Goal: Task Accomplishment & Management: Use online tool/utility

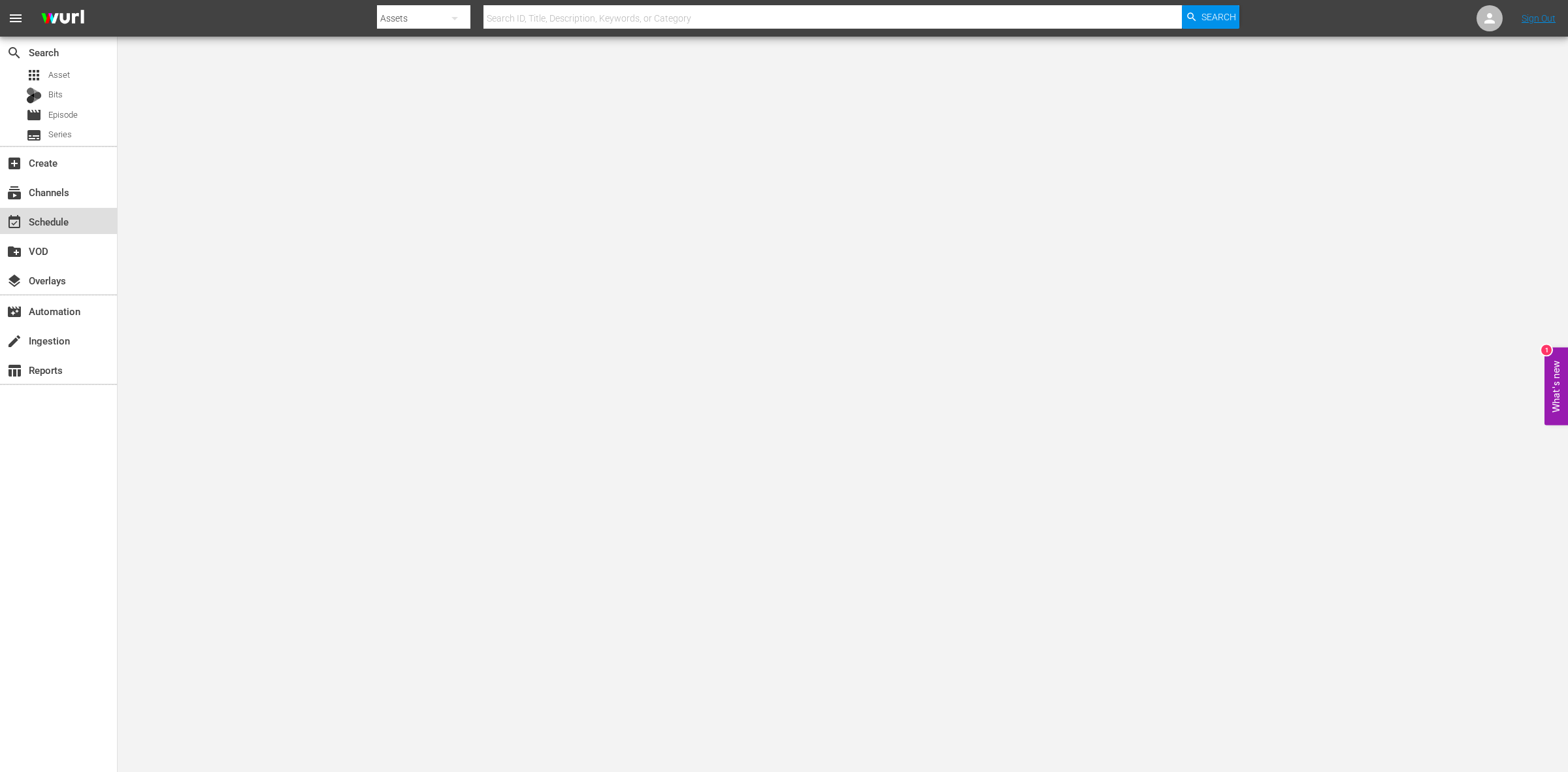
click at [47, 224] on div "event_available Schedule" at bounding box center [36, 220] width 73 height 11
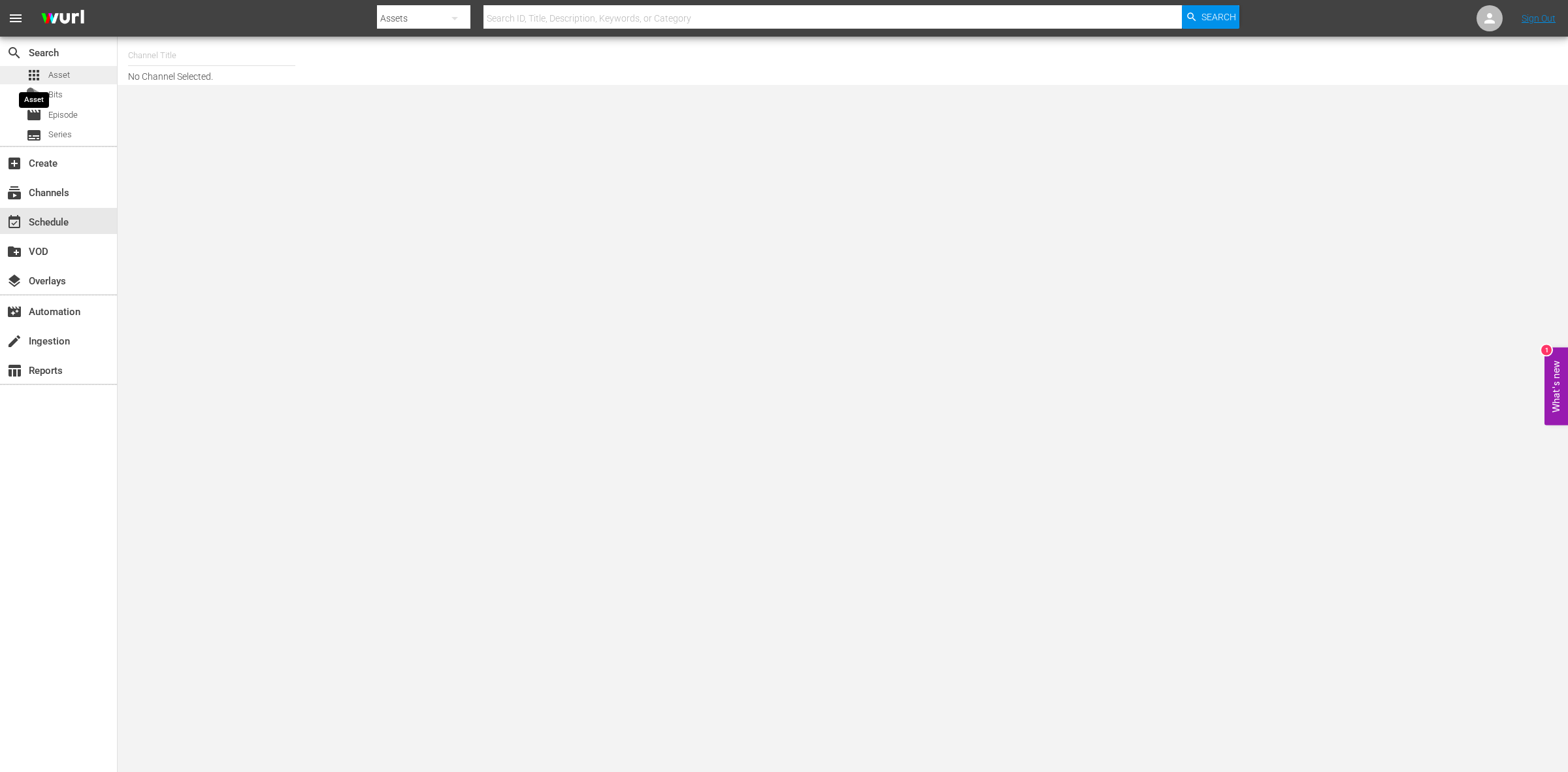
click at [41, 71] on span "apps" at bounding box center [34, 75] width 16 height 16
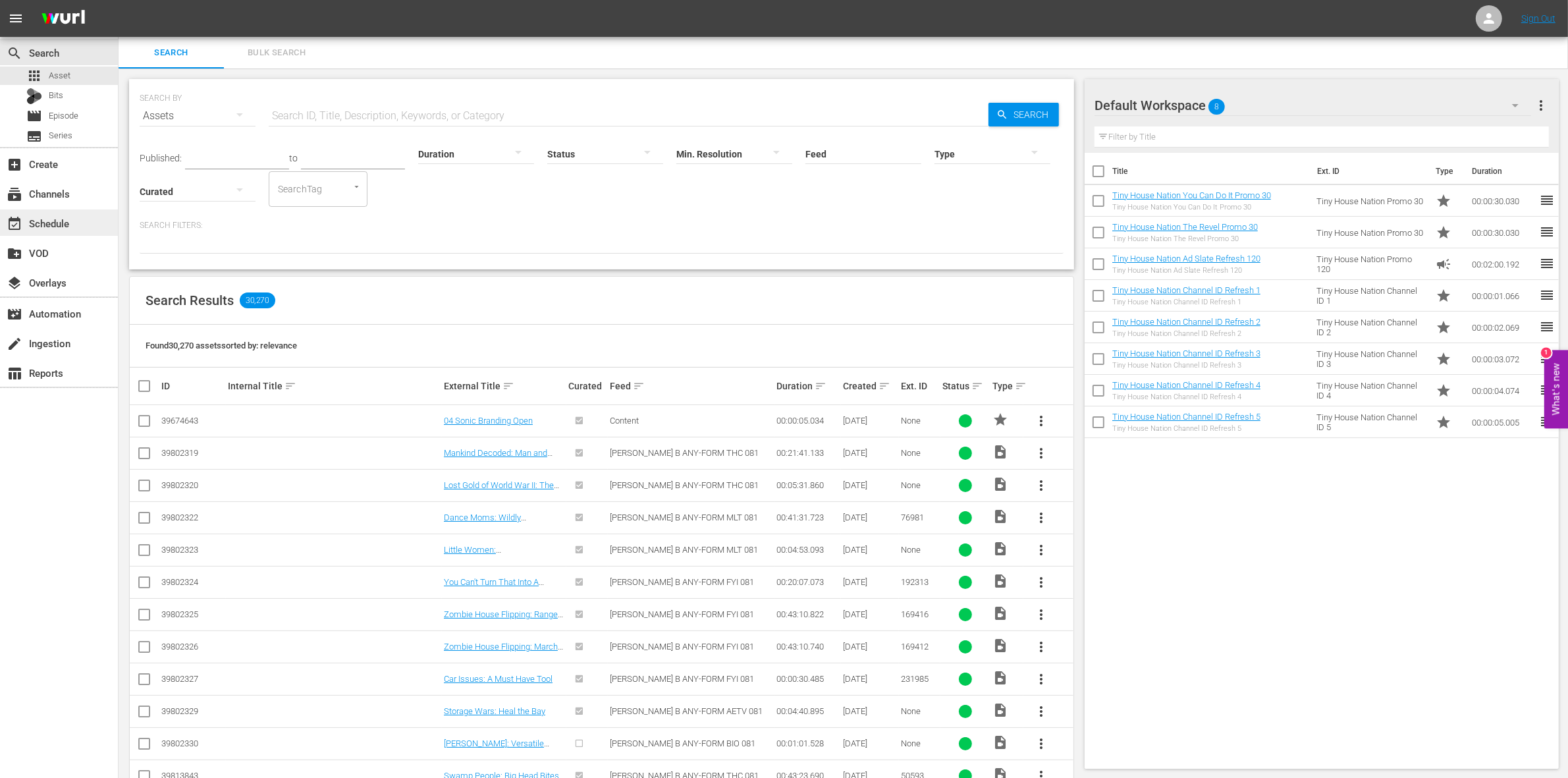
click at [54, 219] on div "event_available Schedule" at bounding box center [36, 221] width 73 height 11
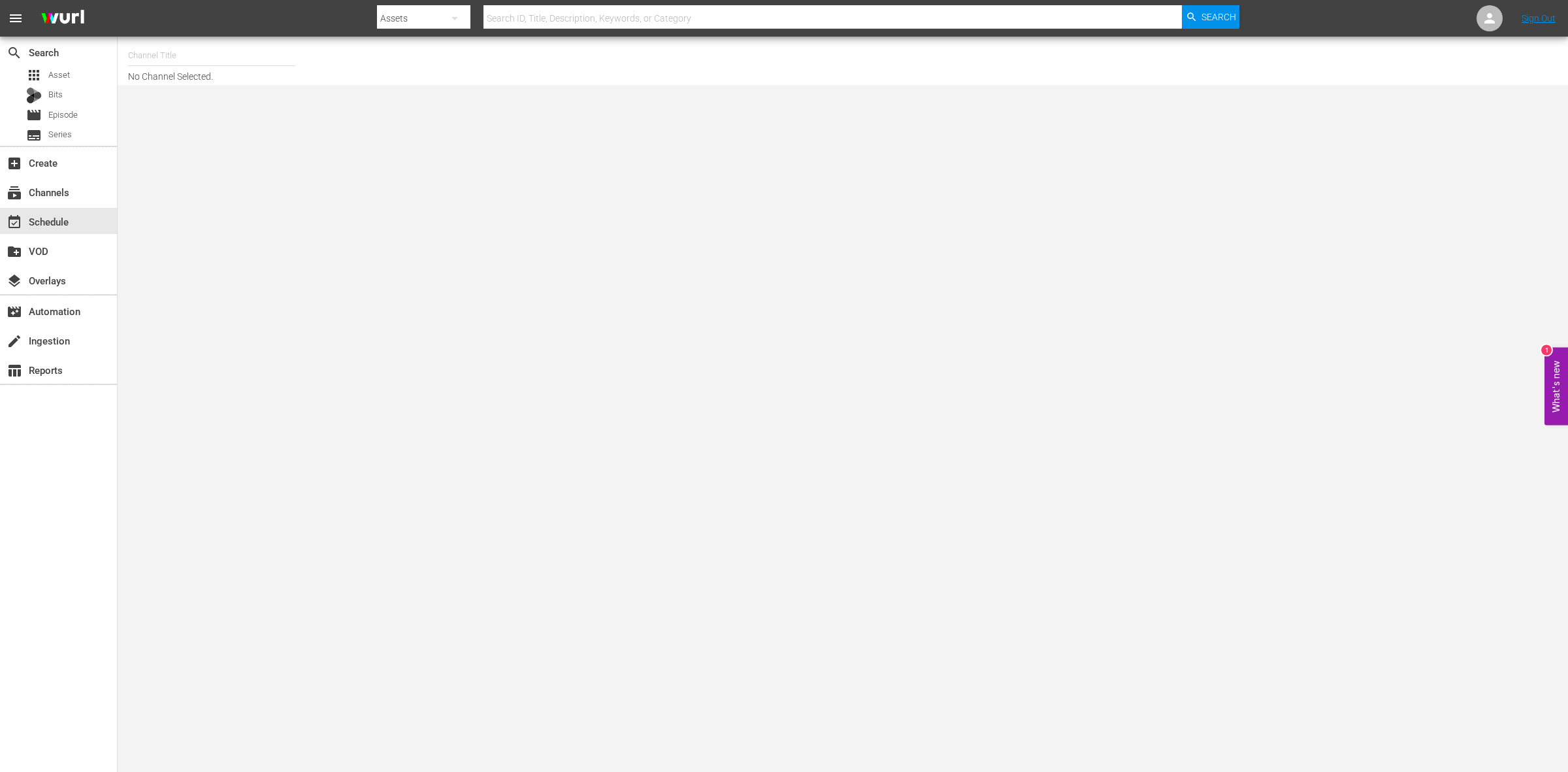
click at [147, 57] on input "text" at bounding box center [211, 55] width 168 height 31
click at [223, 97] on div "Tiny House Nation (675 - aenetworks_tinyhousenation_1)" at bounding box center [308, 92] width 339 height 31
type input "Tiny House Nation (675 - aenetworks_tinyhousenation_1)"
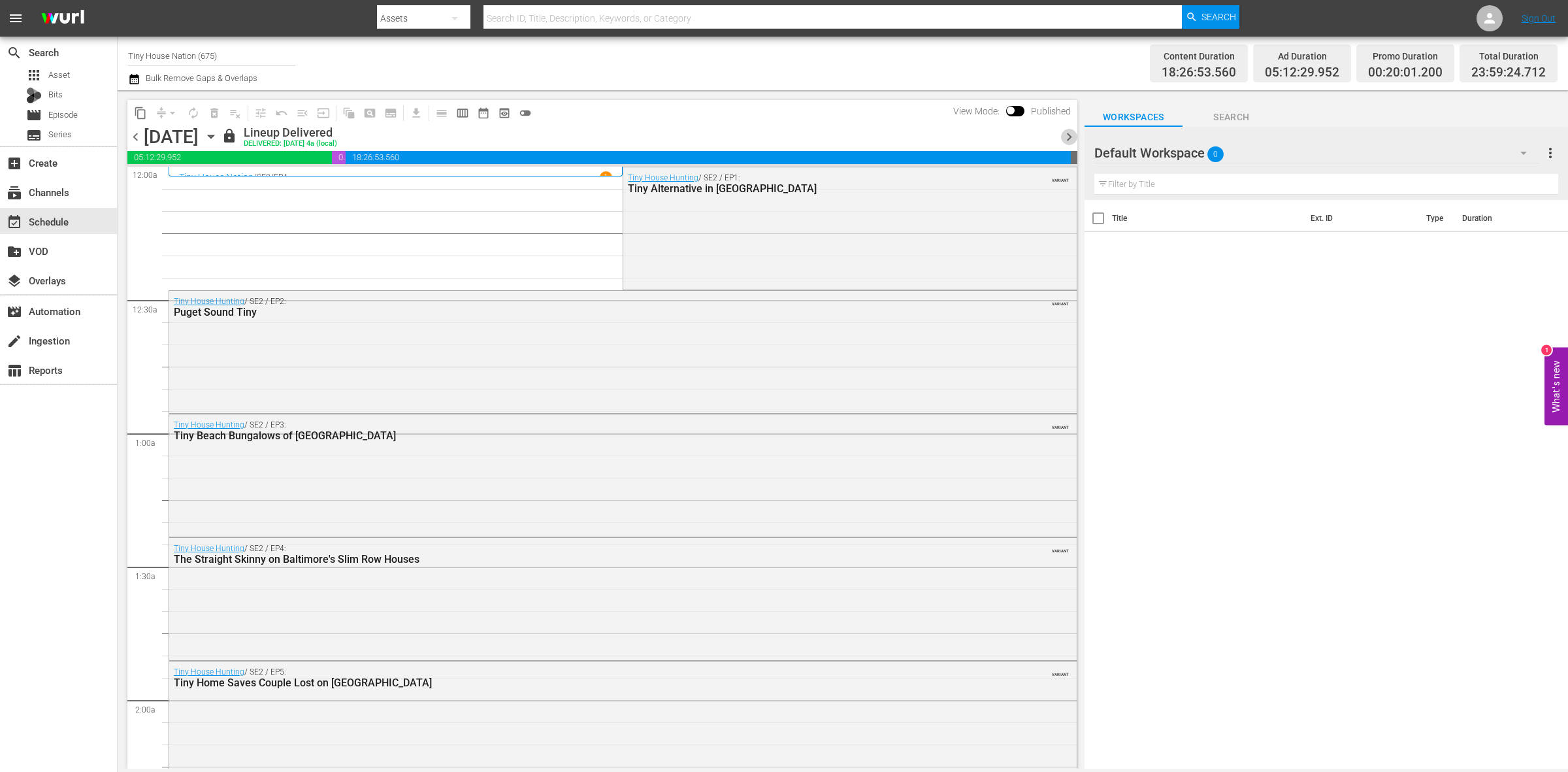
click at [1071, 135] on span "chevron_right" at bounding box center [1069, 136] width 16 height 16
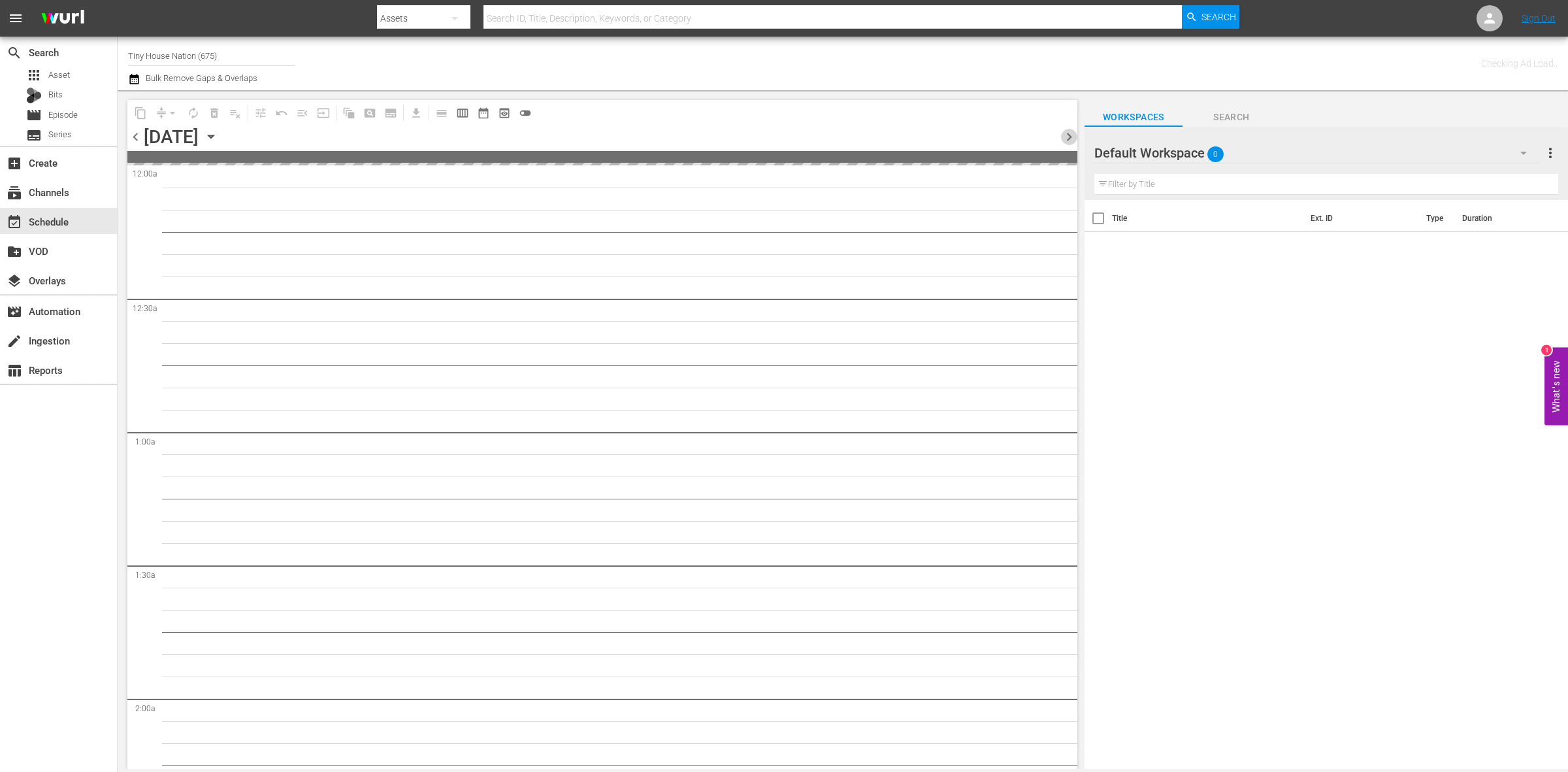
click at [1071, 135] on span "chevron_right" at bounding box center [1069, 136] width 16 height 16
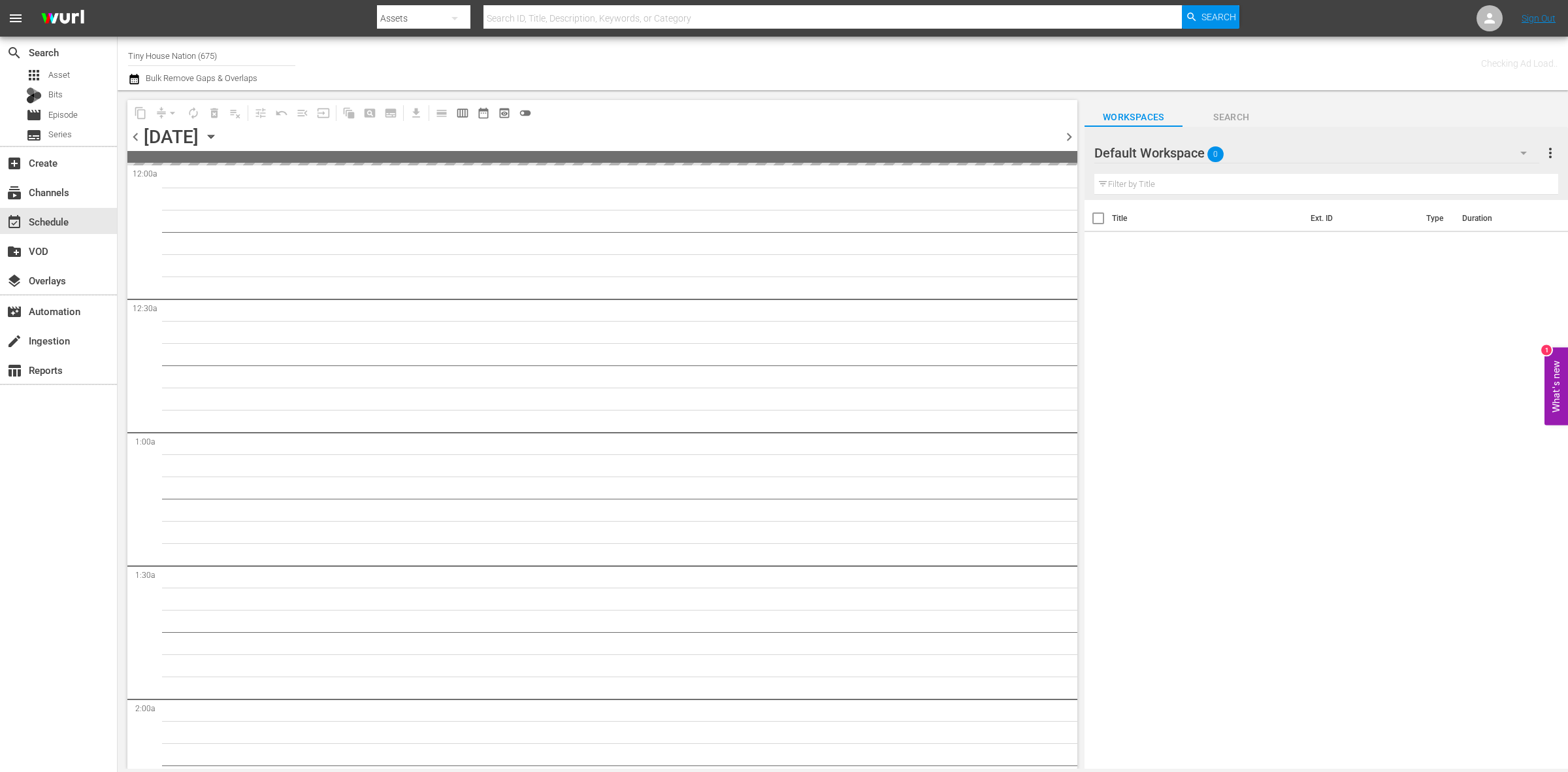
click at [1071, 135] on span "chevron_right" at bounding box center [1069, 136] width 16 height 16
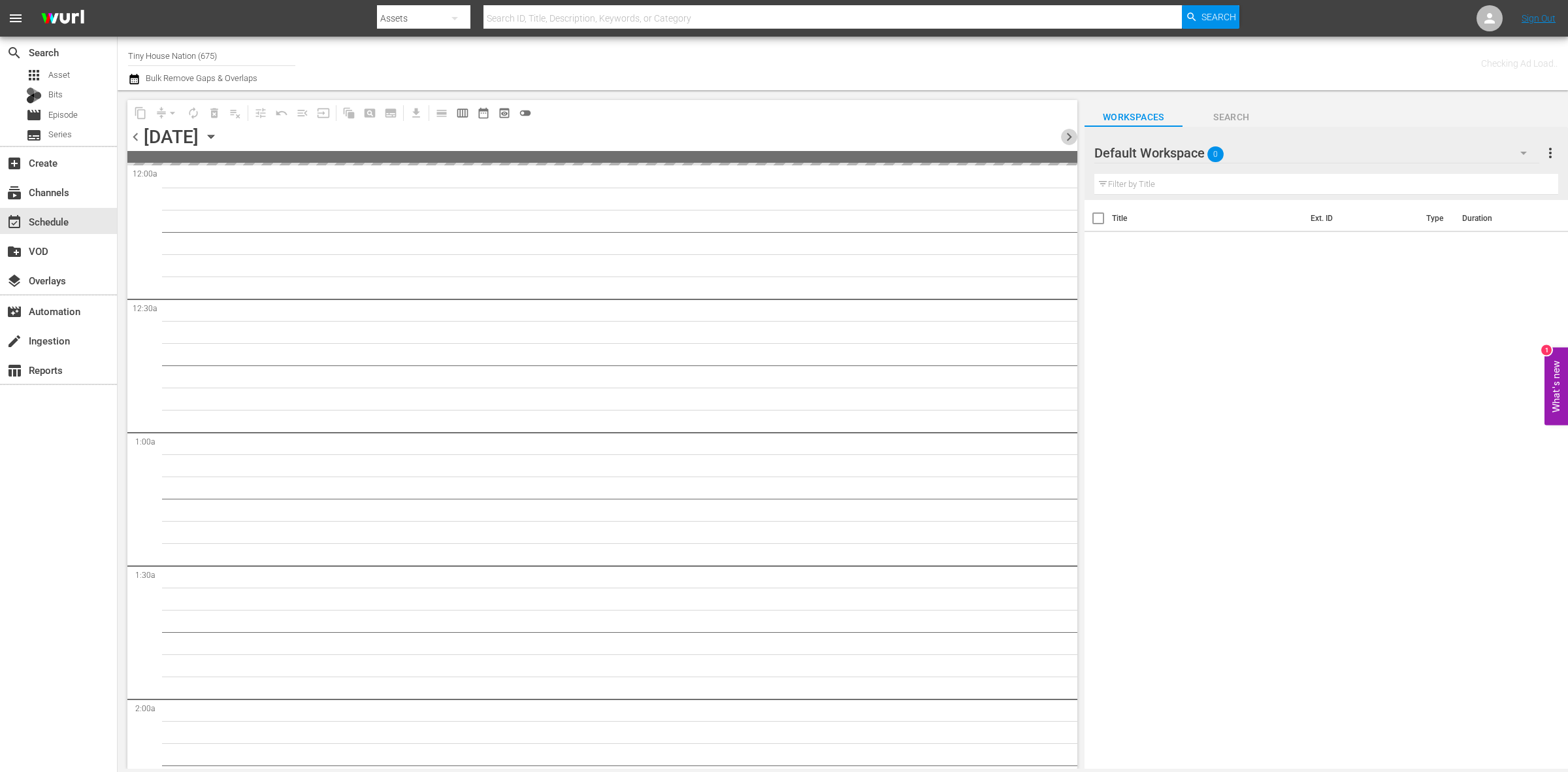
click at [1071, 135] on span "chevron_right" at bounding box center [1069, 136] width 16 height 16
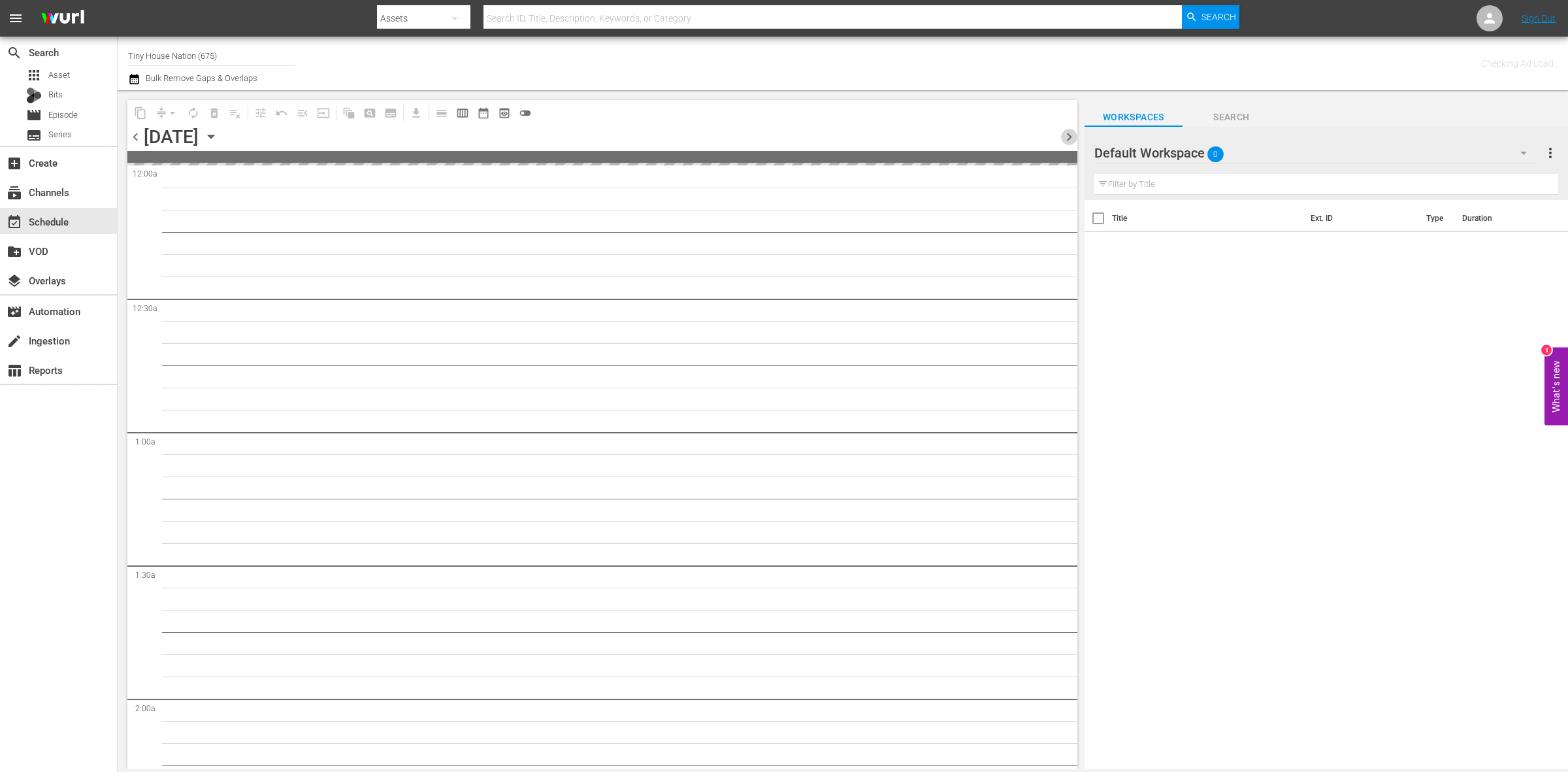
click at [1071, 135] on span "chevron_right" at bounding box center [1069, 136] width 16 height 16
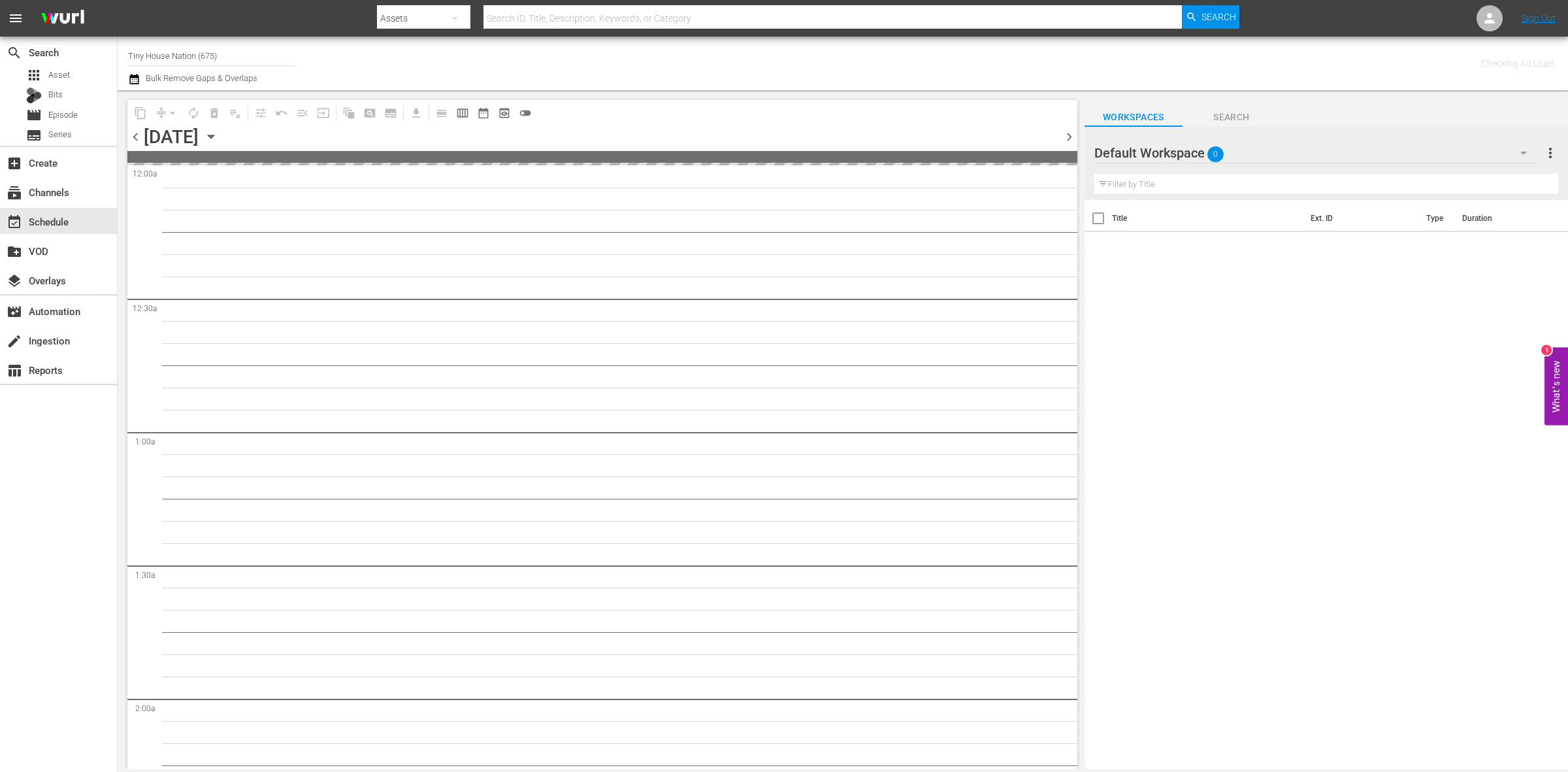
click at [1071, 135] on span "chevron_right" at bounding box center [1069, 136] width 16 height 16
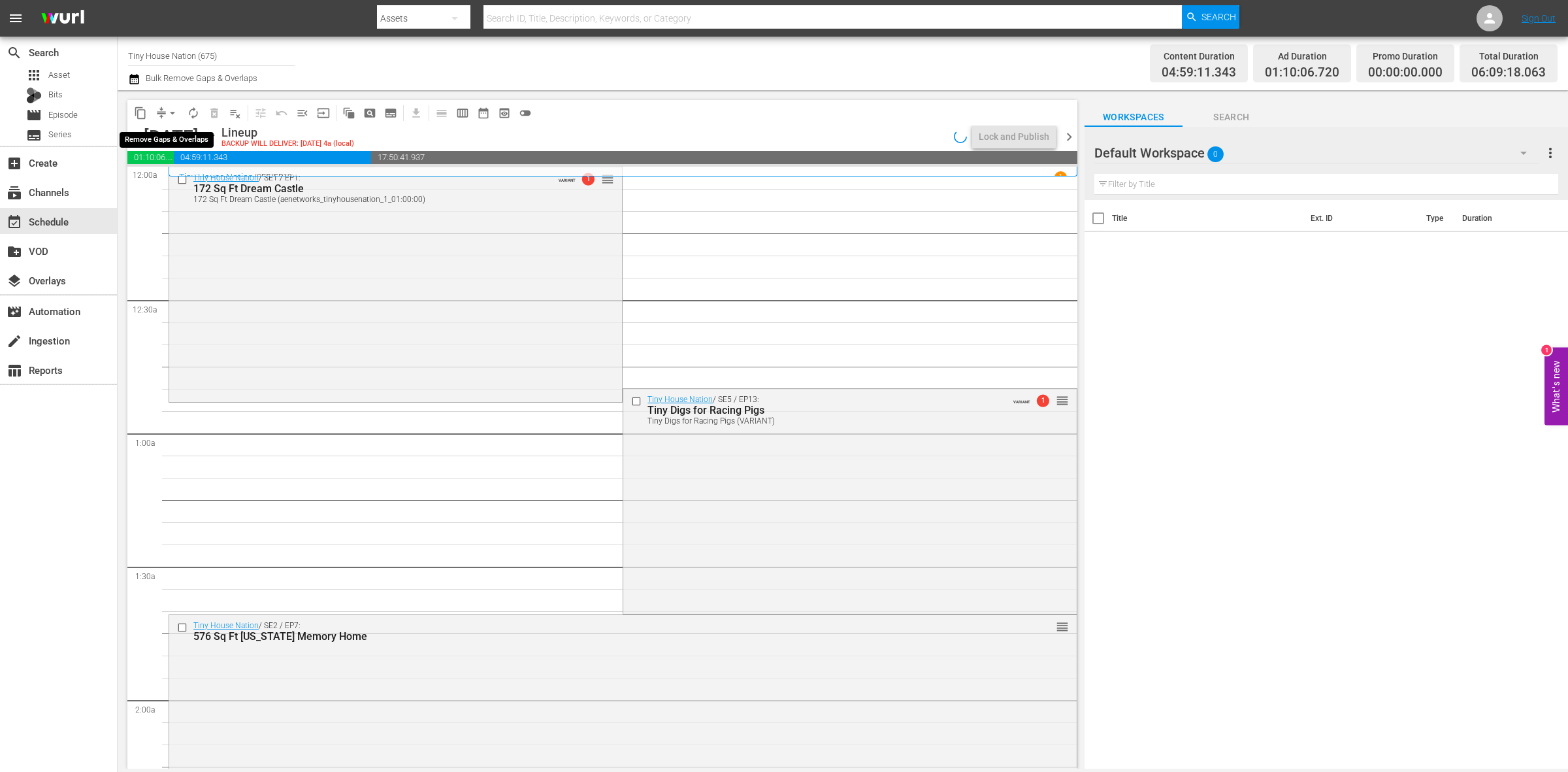
click at [168, 116] on span "arrow_drop_down" at bounding box center [172, 114] width 13 height 13
click at [172, 135] on li "Align to Midnight" at bounding box center [172, 138] width 137 height 22
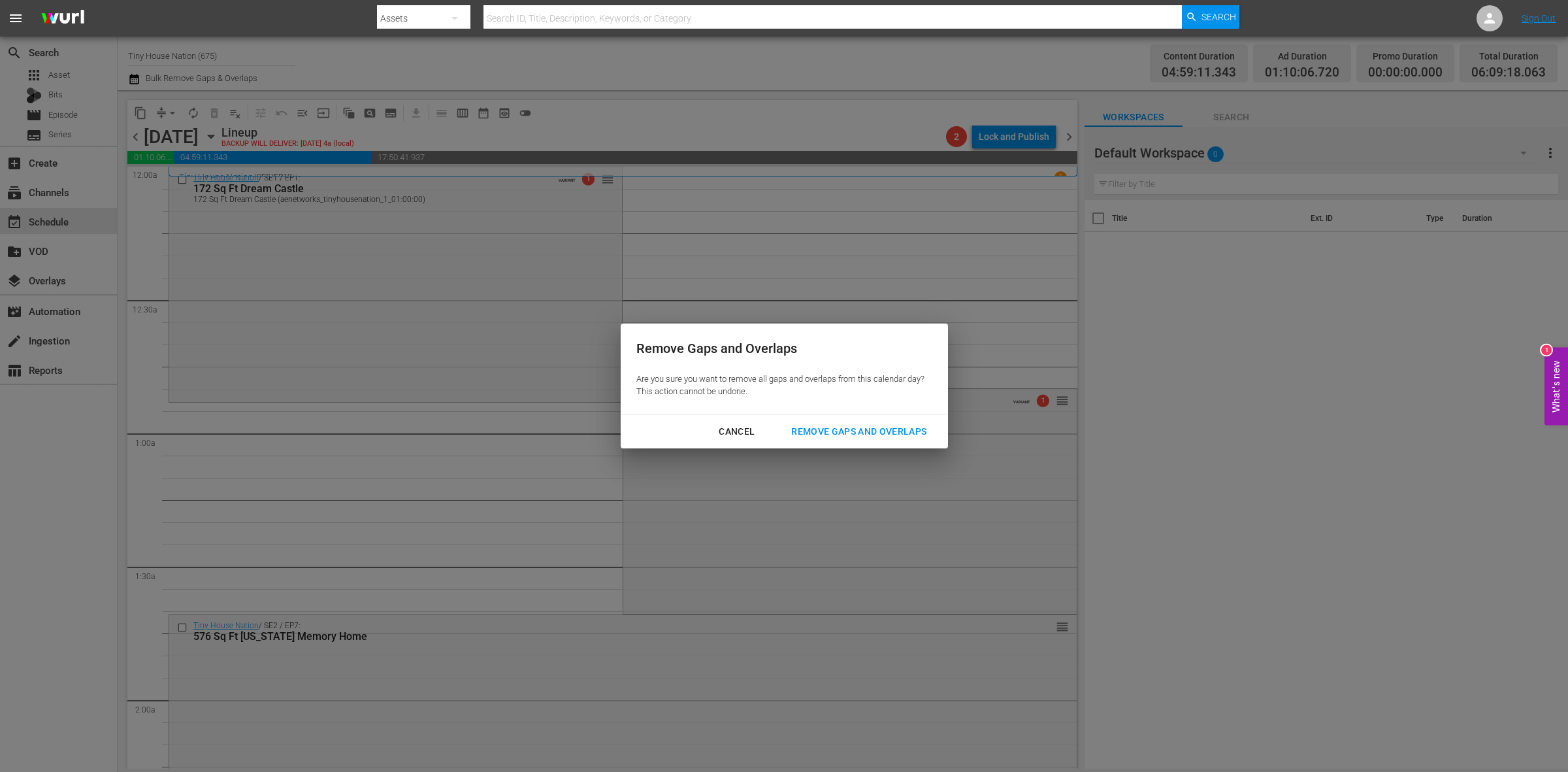
click at [840, 428] on div "Remove Gaps and Overlaps" at bounding box center [859, 431] width 156 height 16
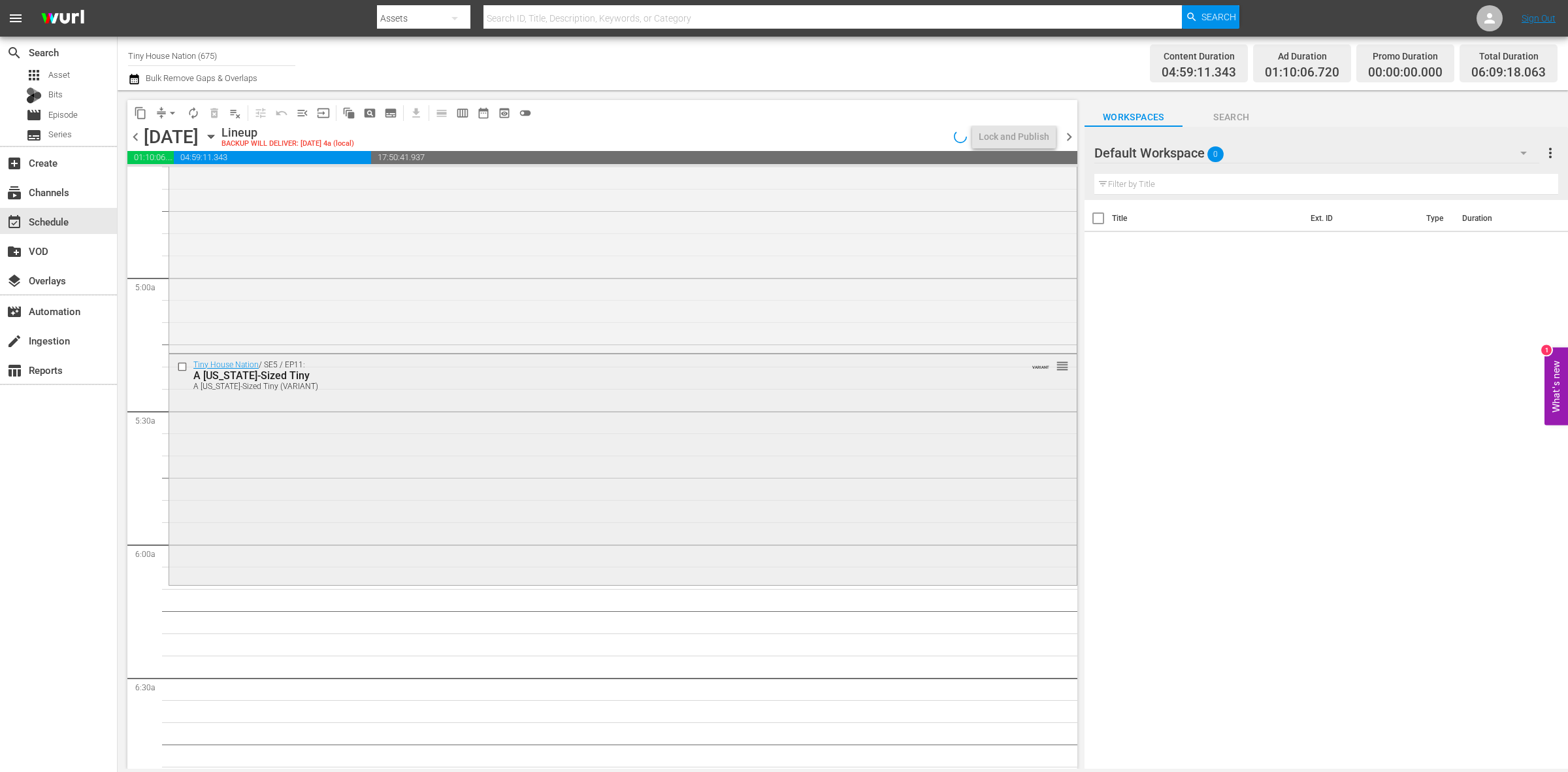
scroll to position [1226, 0]
click at [353, 515] on div "Tiny House Nation / SE5 / EP11: A Texas-Sized Tiny A Texas-Sized Tiny (VARIANT)…" at bounding box center [623, 465] width 908 height 228
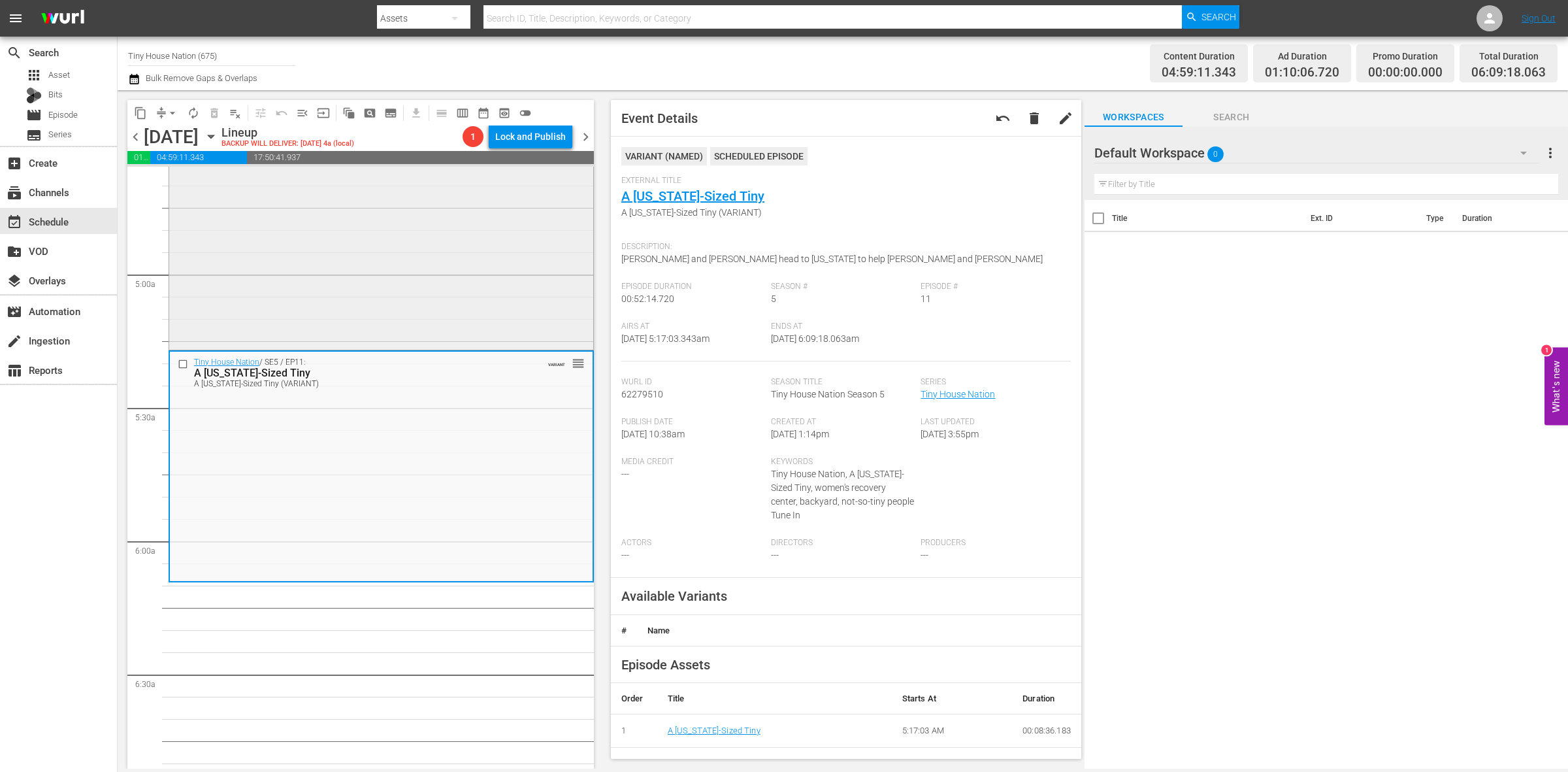
click at [290, 261] on div "Tiny House Nation / SE3 / EP3: 200 Sq Ft "Pop-Up Shop" 200 Sq Ft "Pop-Up Shop" …" at bounding box center [382, 231] width 424 height 233
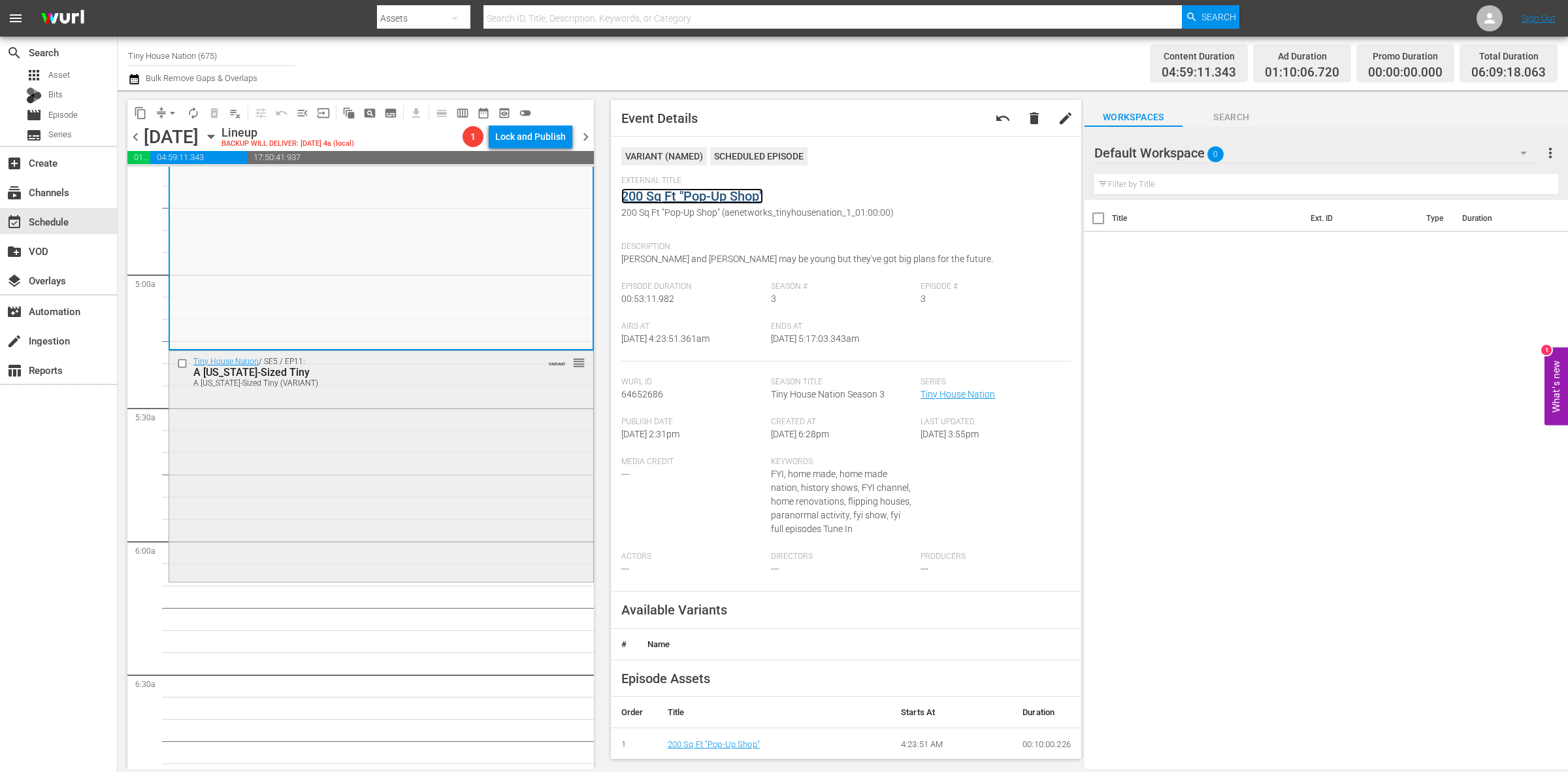
scroll to position [980, 0]
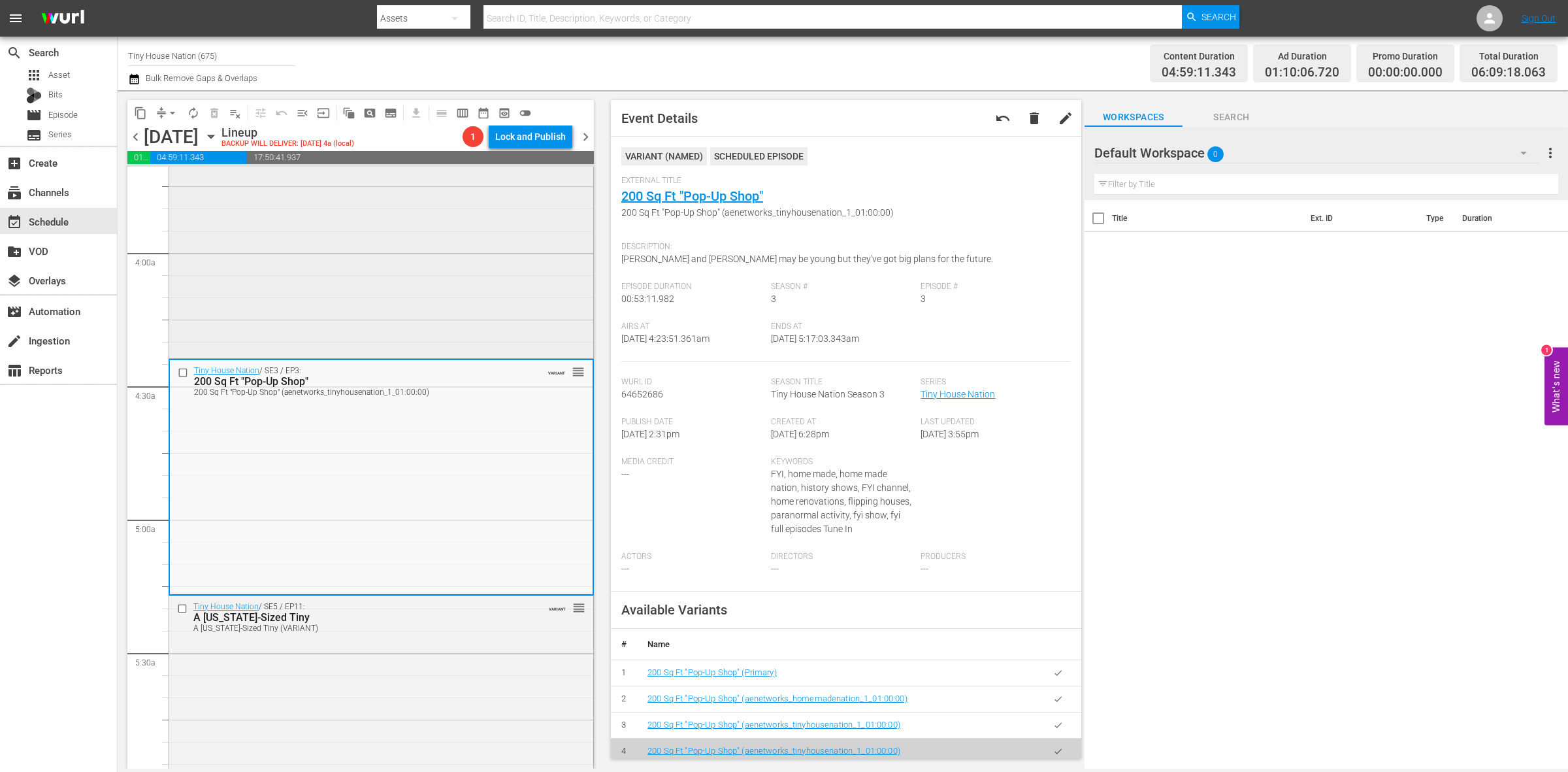
click at [371, 348] on div "Tiny House Nation / SE2 / EP10: 400 Sq. Ft. Wine Tasting House 400 Sq. Ft. Wine…" at bounding box center [382, 240] width 424 height 233
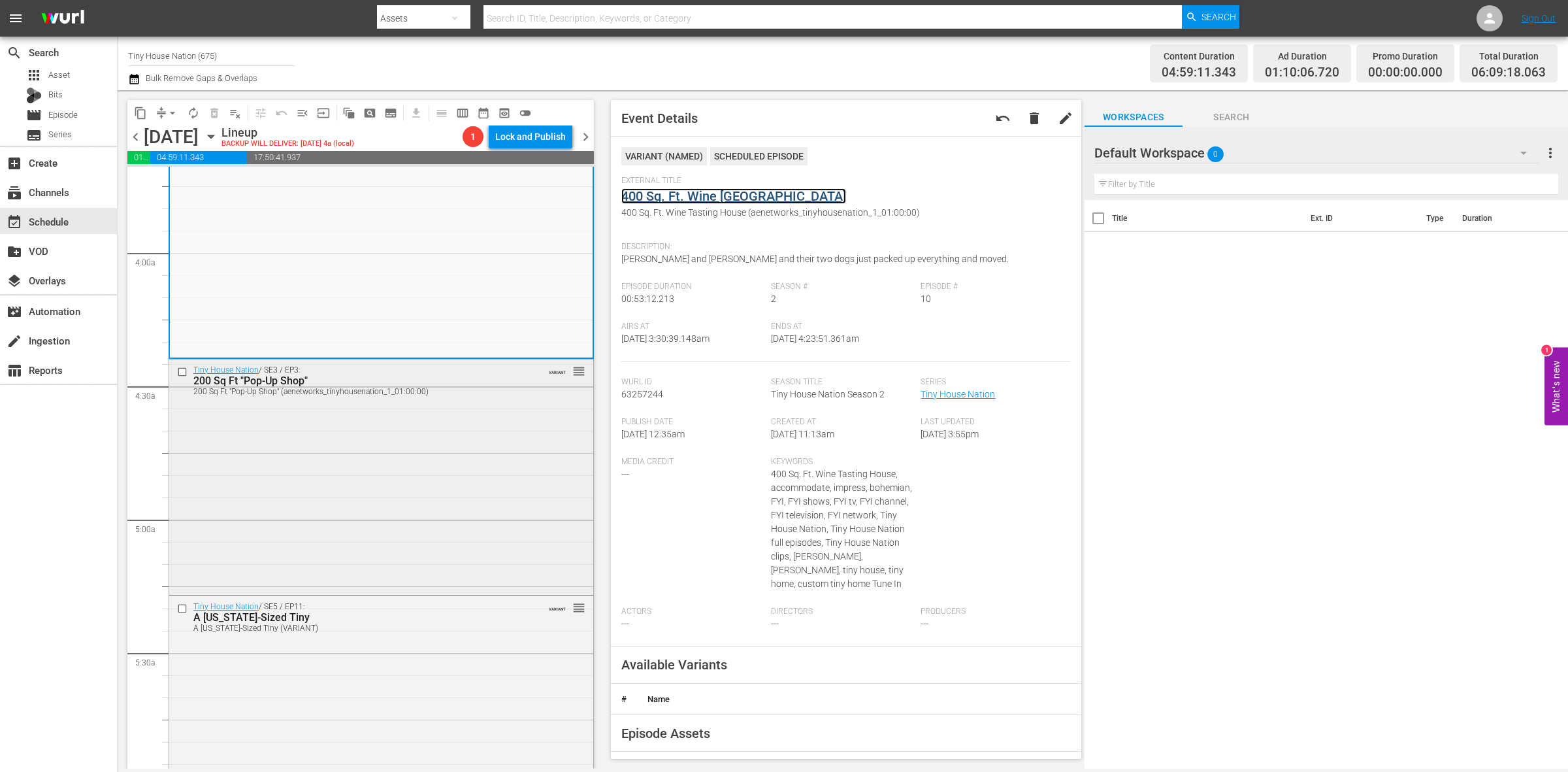
scroll to position [1226, 0]
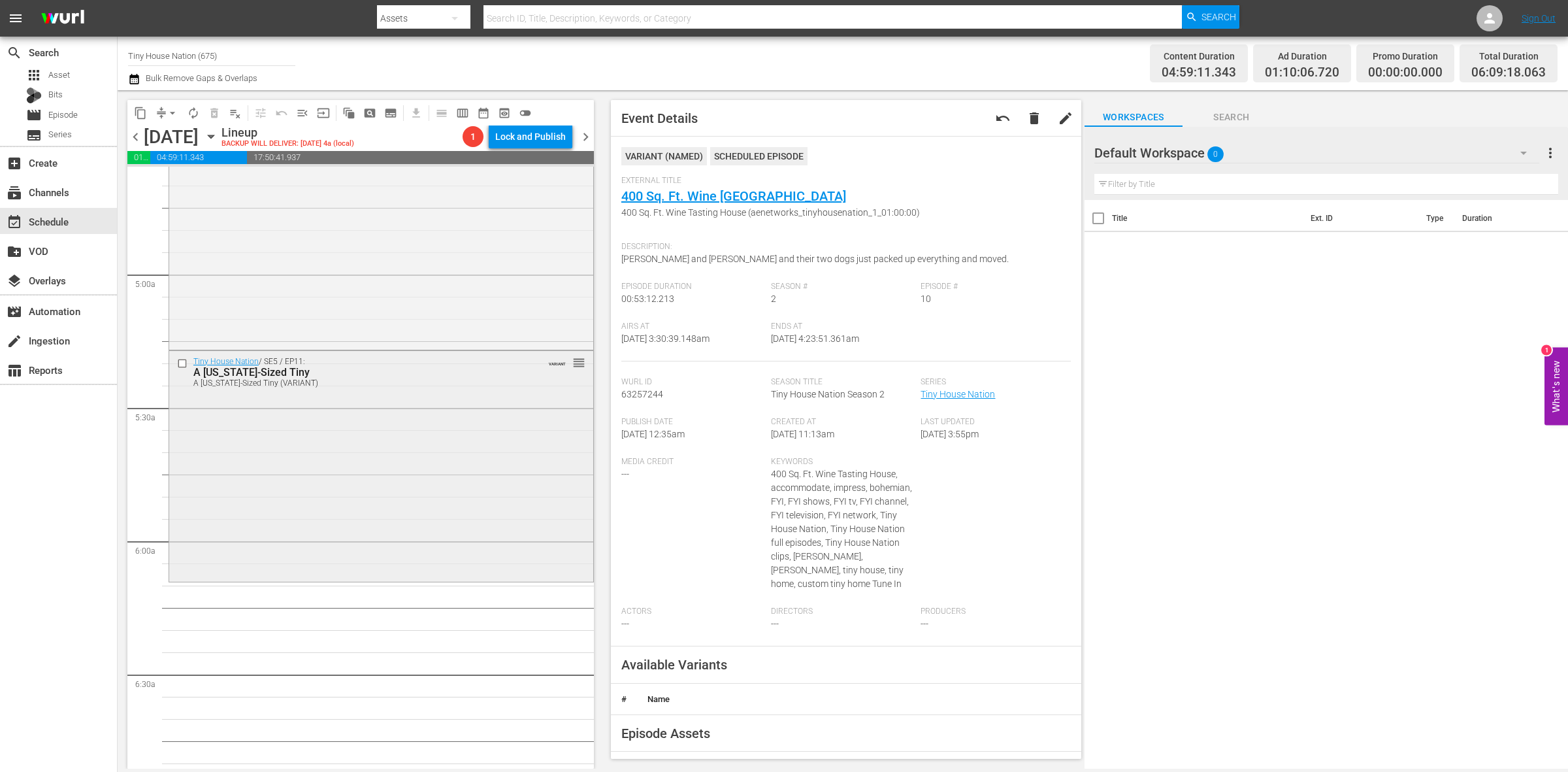
click at [386, 422] on div "Tiny House Nation / SE5 / EP11: A Texas-Sized Tiny A Texas-Sized Tiny (VARIANT)…" at bounding box center [382, 465] width 424 height 228
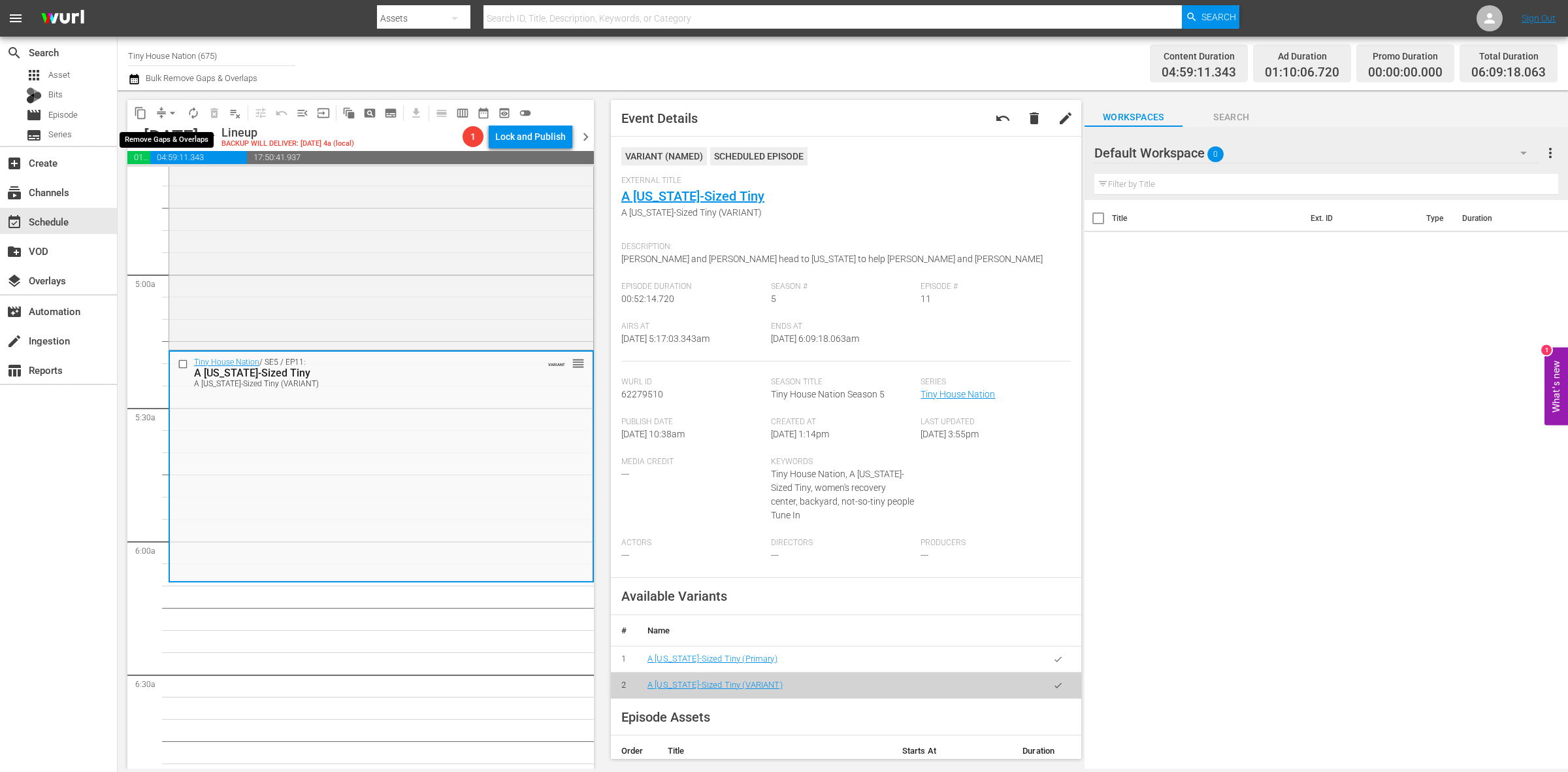
click at [166, 113] on span "arrow_drop_down" at bounding box center [172, 114] width 13 height 13
click at [164, 135] on li "Align to Midnight" at bounding box center [172, 138] width 137 height 22
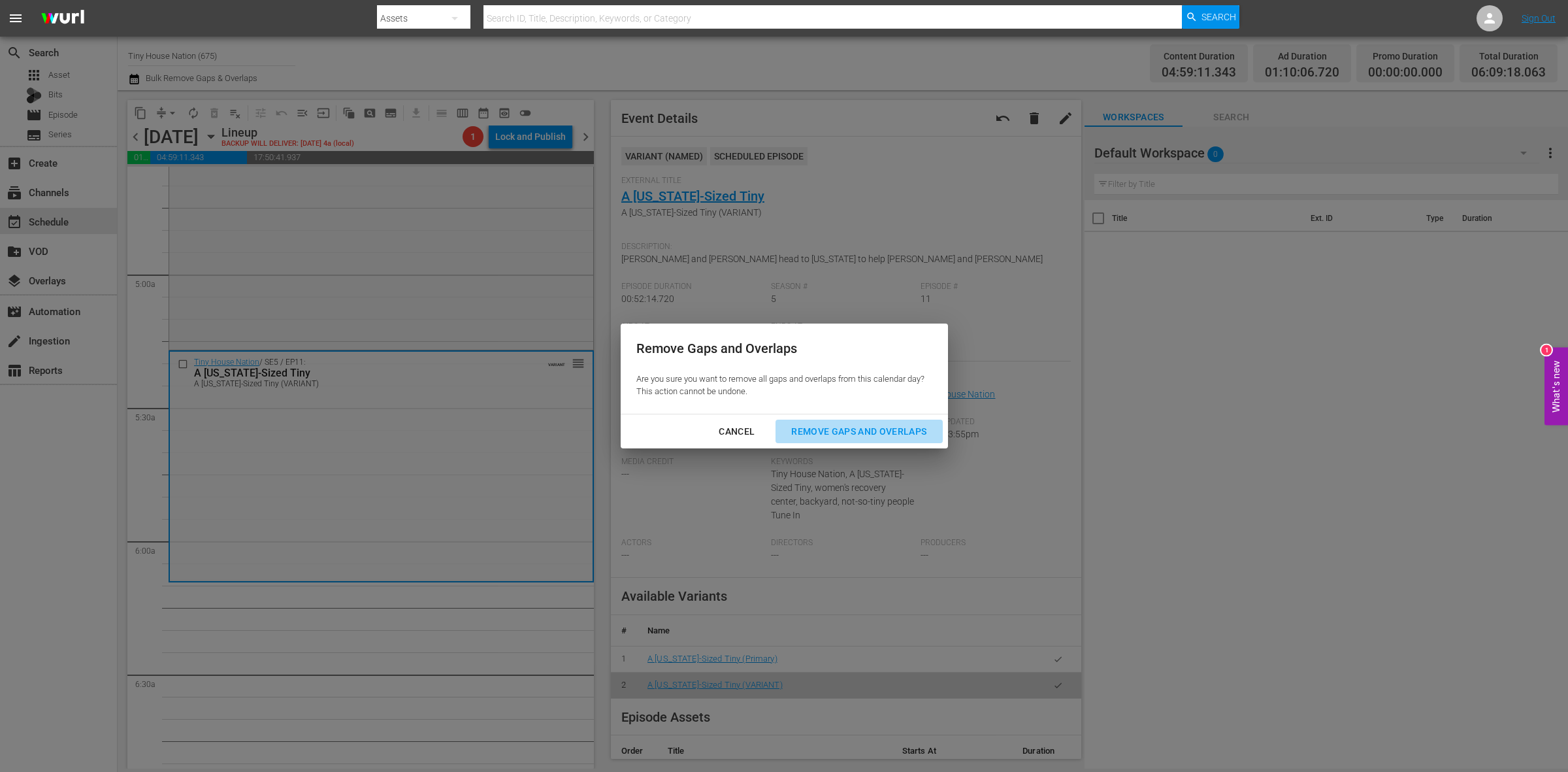
click at [907, 437] on div "Remove Gaps and Overlaps" at bounding box center [859, 431] width 156 height 16
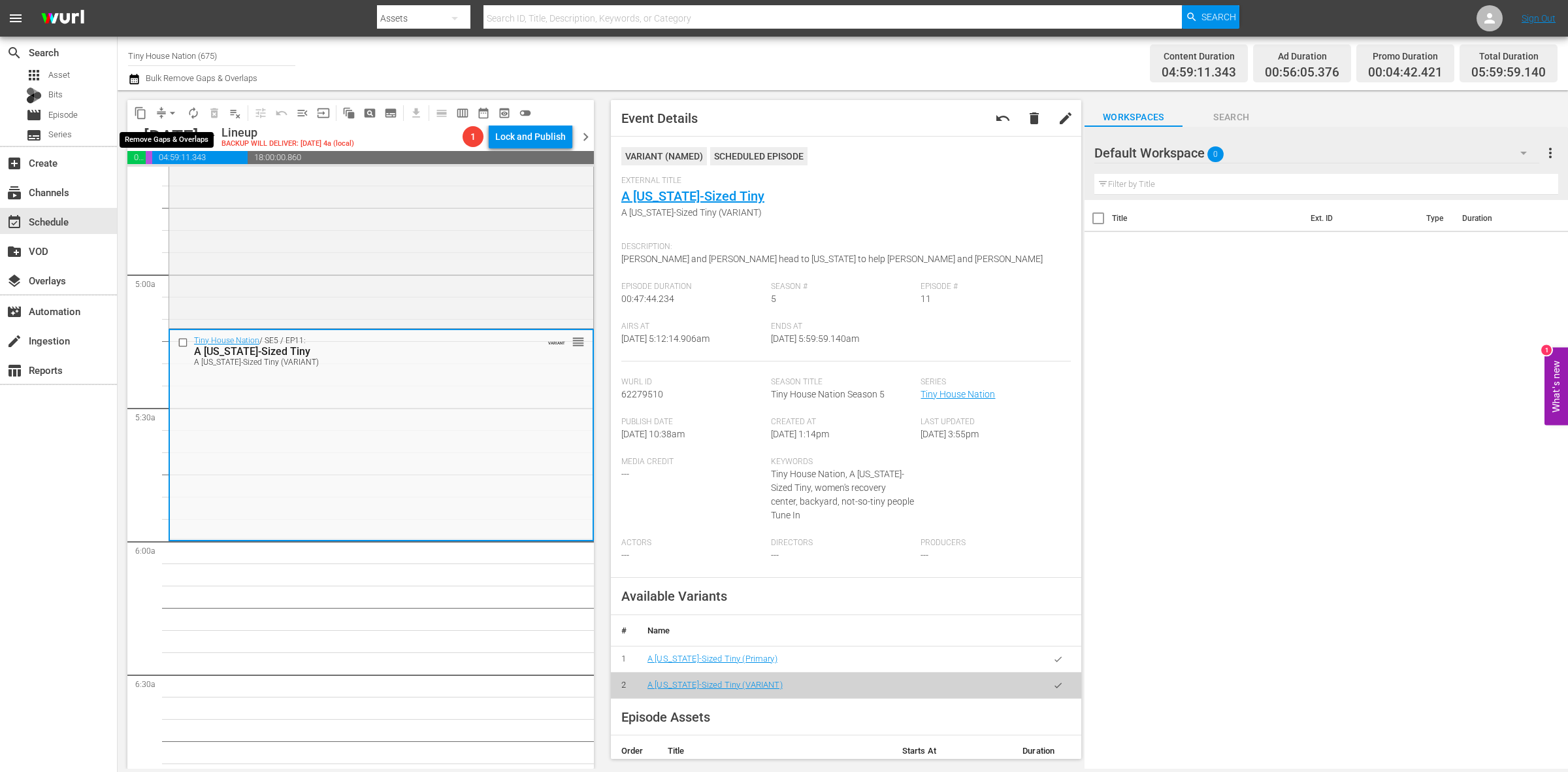
click at [169, 108] on span "arrow_drop_down" at bounding box center [172, 114] width 13 height 13
click at [166, 140] on li "Align to Midnight" at bounding box center [172, 138] width 137 height 22
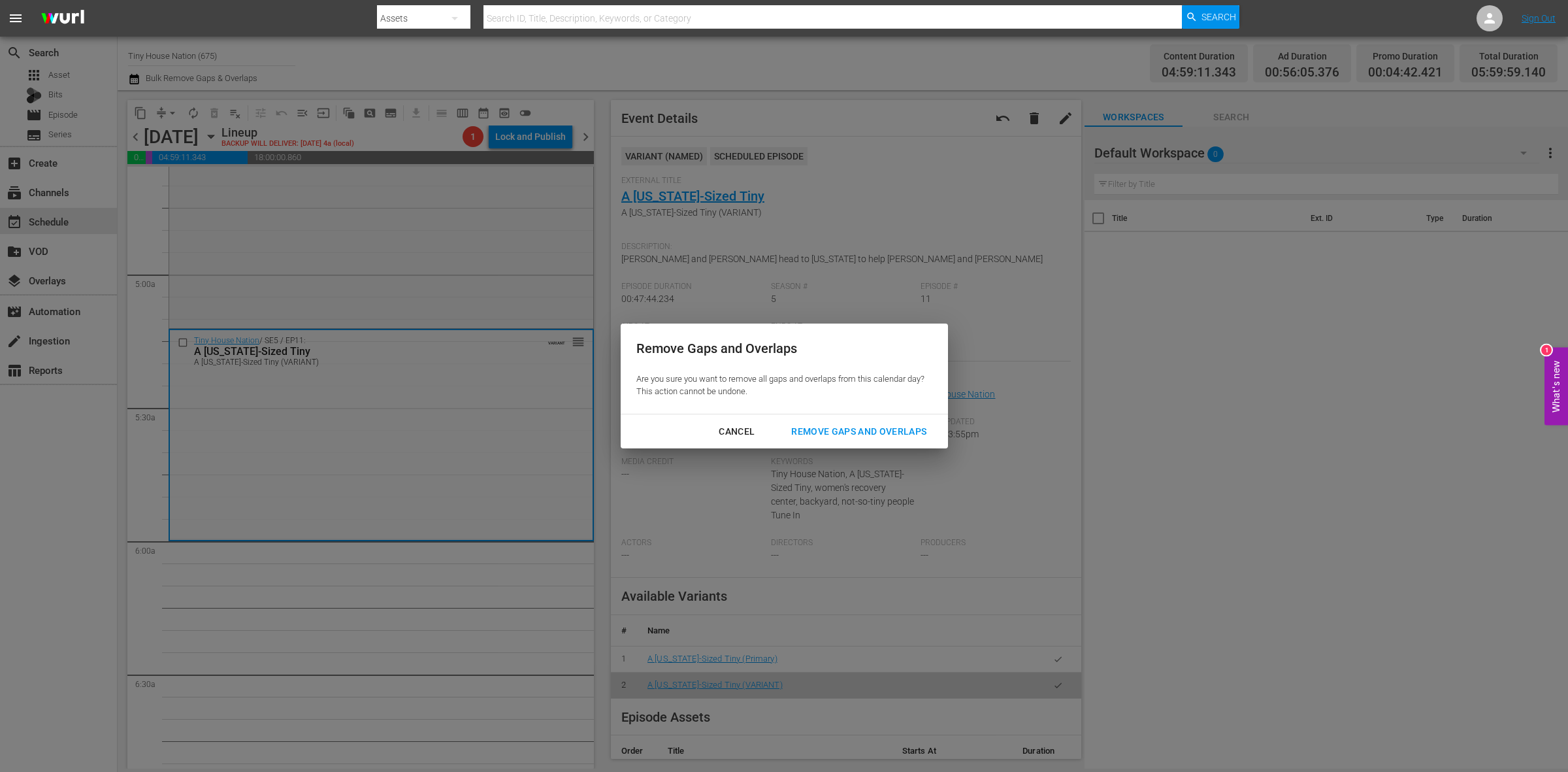
click at [881, 437] on div "Remove Gaps and Overlaps" at bounding box center [859, 431] width 156 height 16
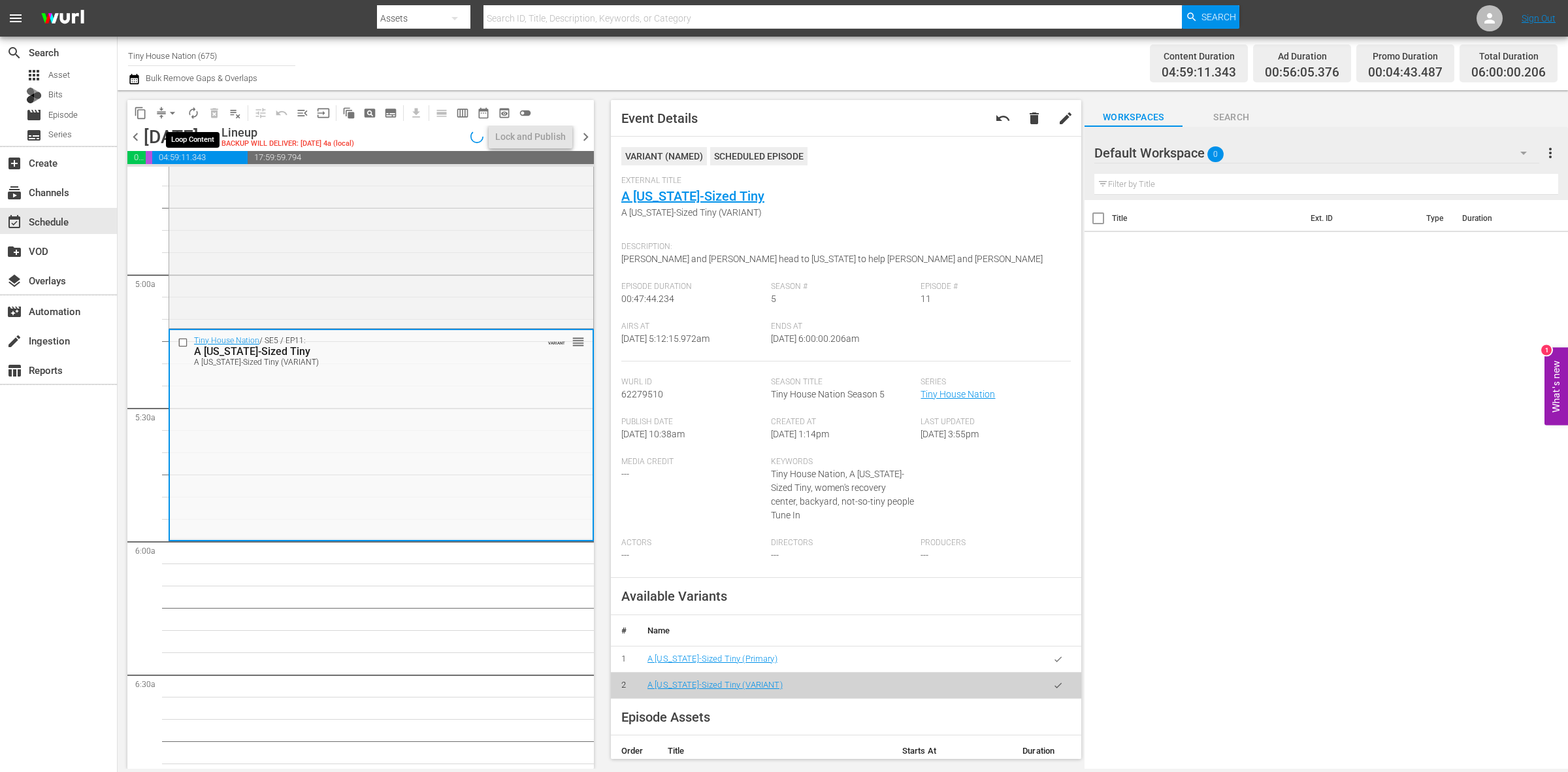
click at [195, 117] on span "autorenew_outlined" at bounding box center [193, 114] width 13 height 13
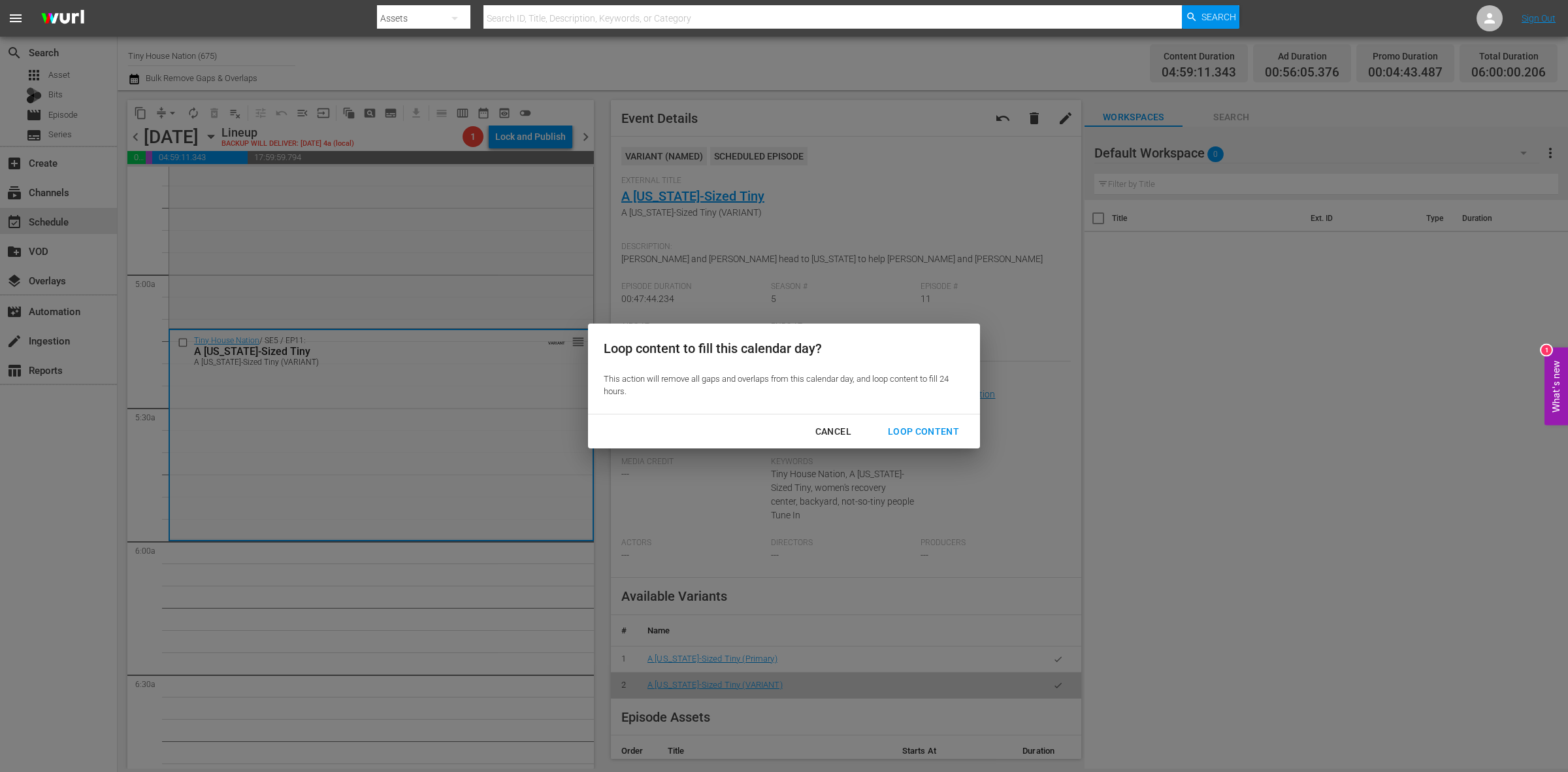
click at [957, 434] on div "Loop Content" at bounding box center [923, 431] width 92 height 16
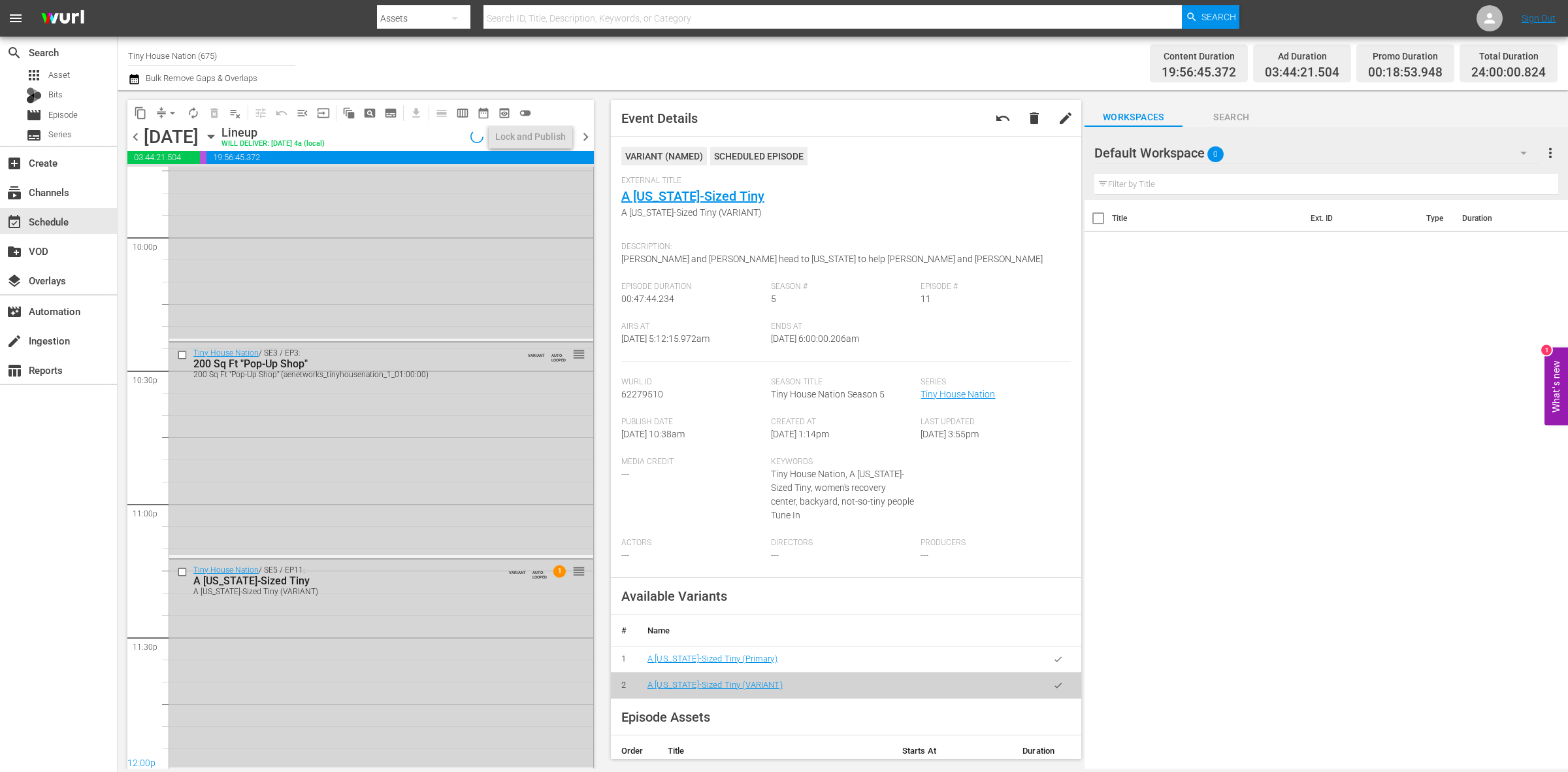
scroll to position [5799, 0]
click at [491, 594] on div "A Texas-Sized Tiny (VARIANT)" at bounding box center [353, 590] width 320 height 9
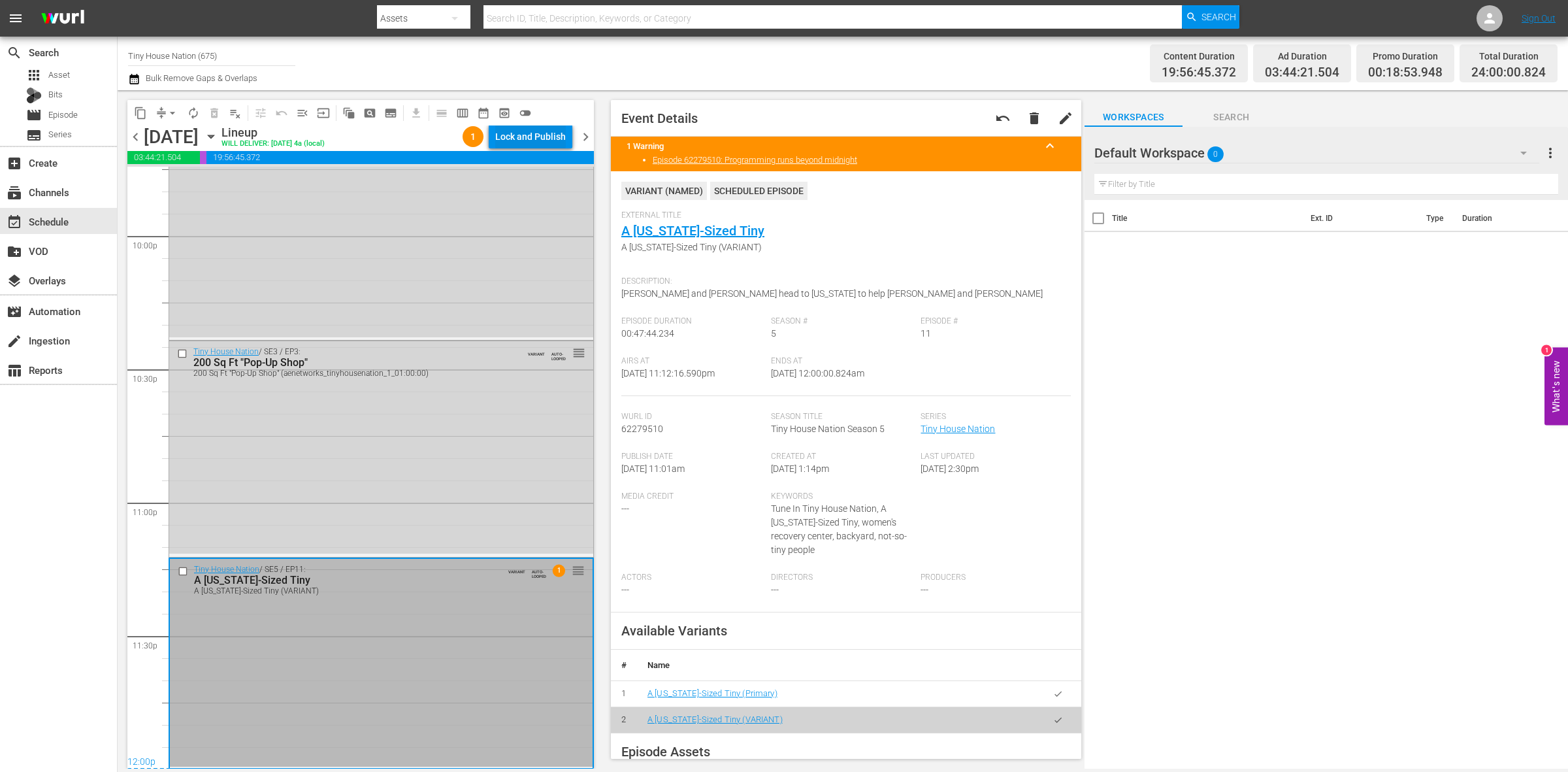
click at [514, 131] on div "Lock and Publish" at bounding box center [530, 136] width 71 height 24
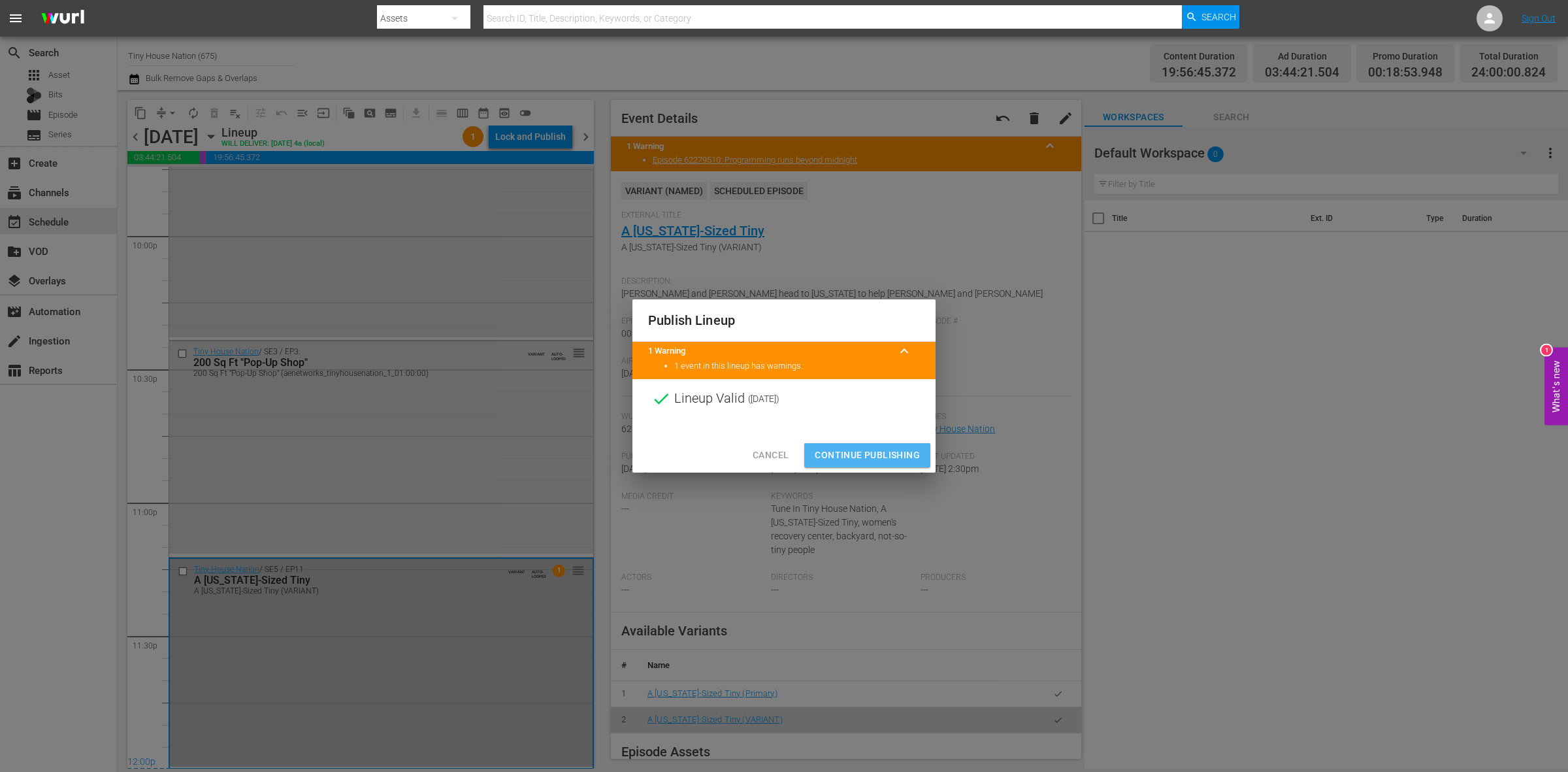
click at [886, 453] on span "Continue Publishing" at bounding box center [867, 455] width 105 height 16
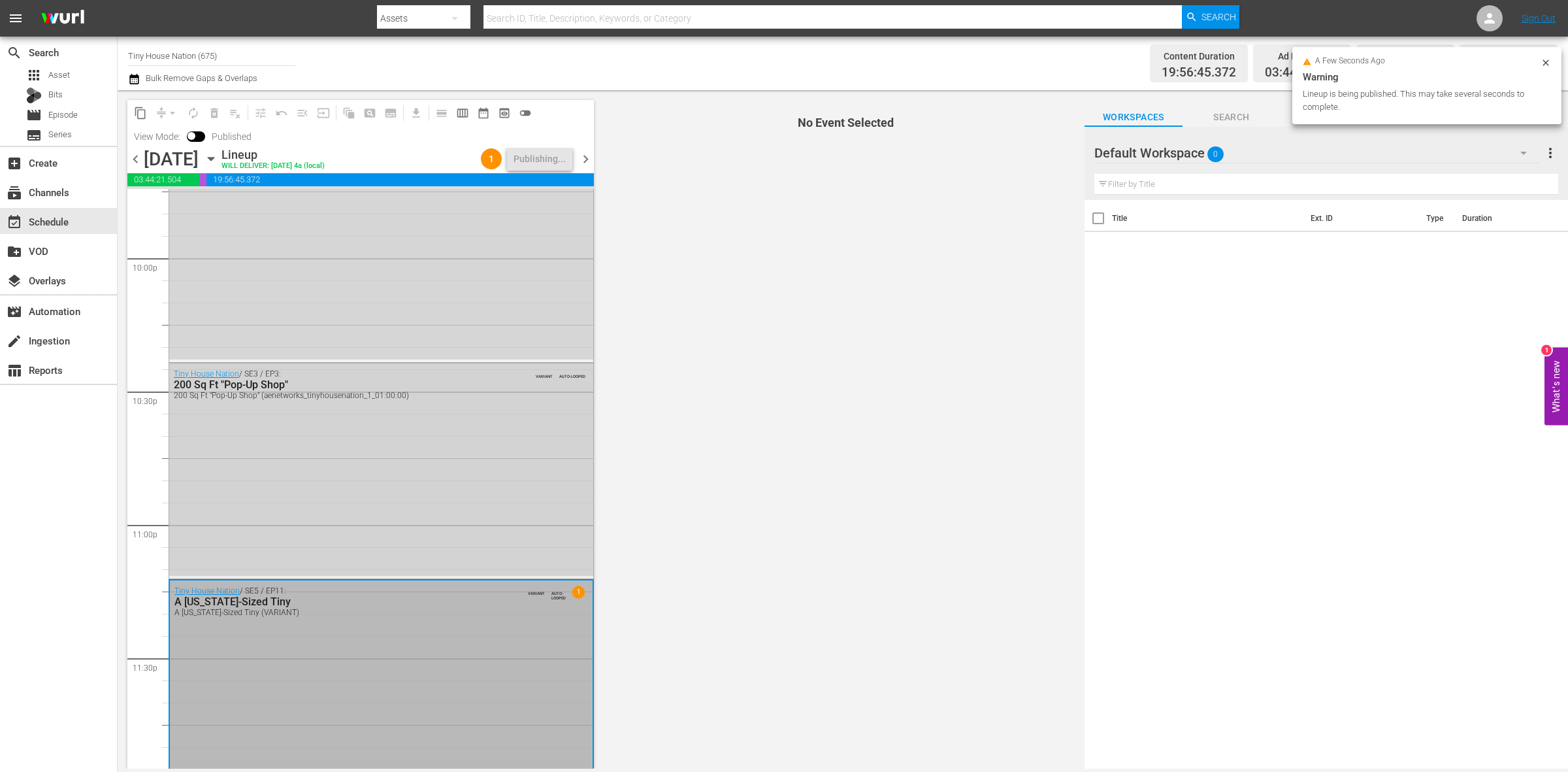
scroll to position [5821, 0]
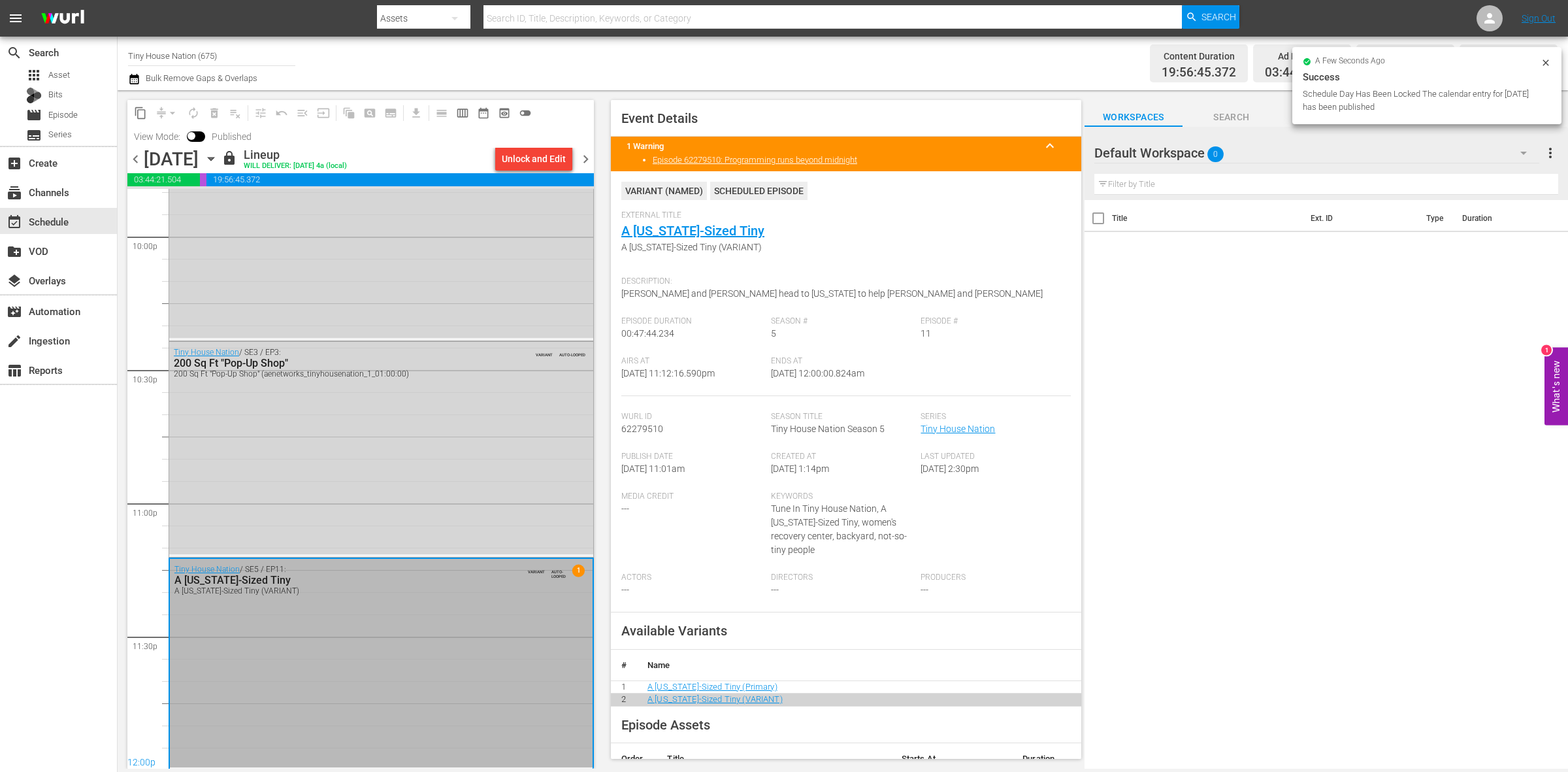
click at [586, 155] on span "chevron_right" at bounding box center [585, 158] width 16 height 16
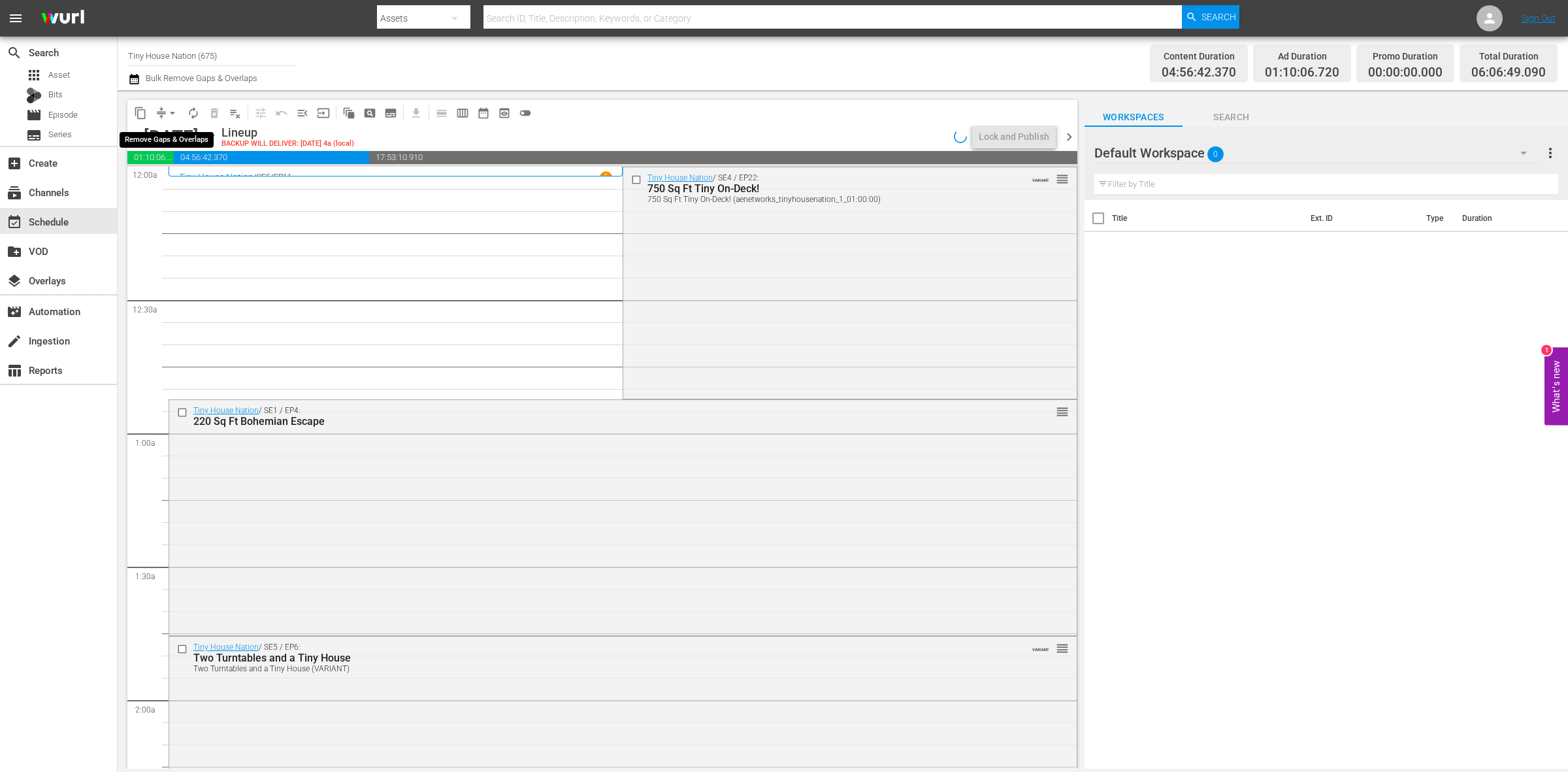
click at [170, 110] on span "arrow_drop_down" at bounding box center [172, 114] width 13 height 13
click at [170, 138] on li "Align to Midnight" at bounding box center [172, 138] width 137 height 22
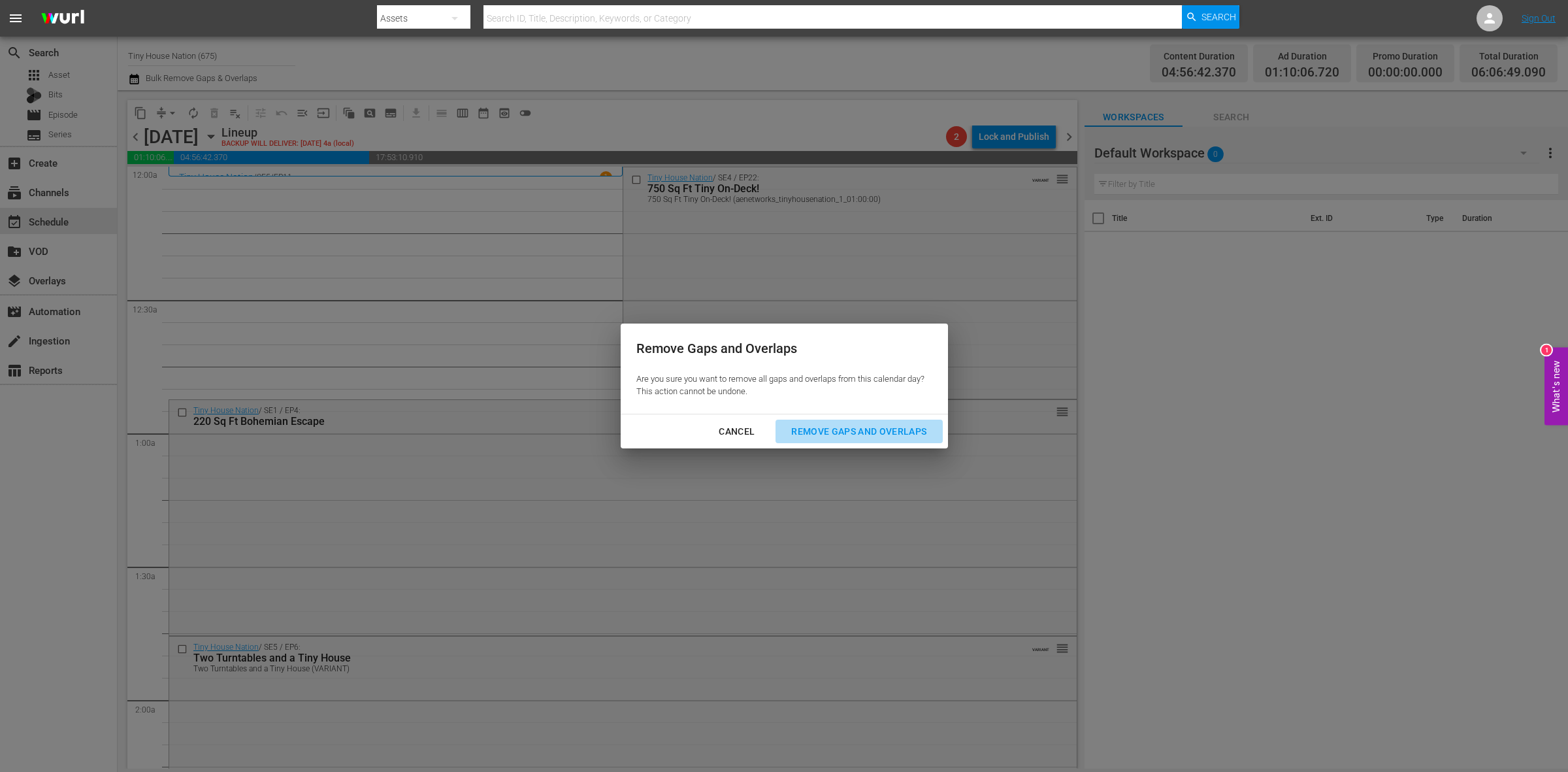
click at [890, 432] on div "Remove Gaps and Overlaps" at bounding box center [859, 431] width 156 height 16
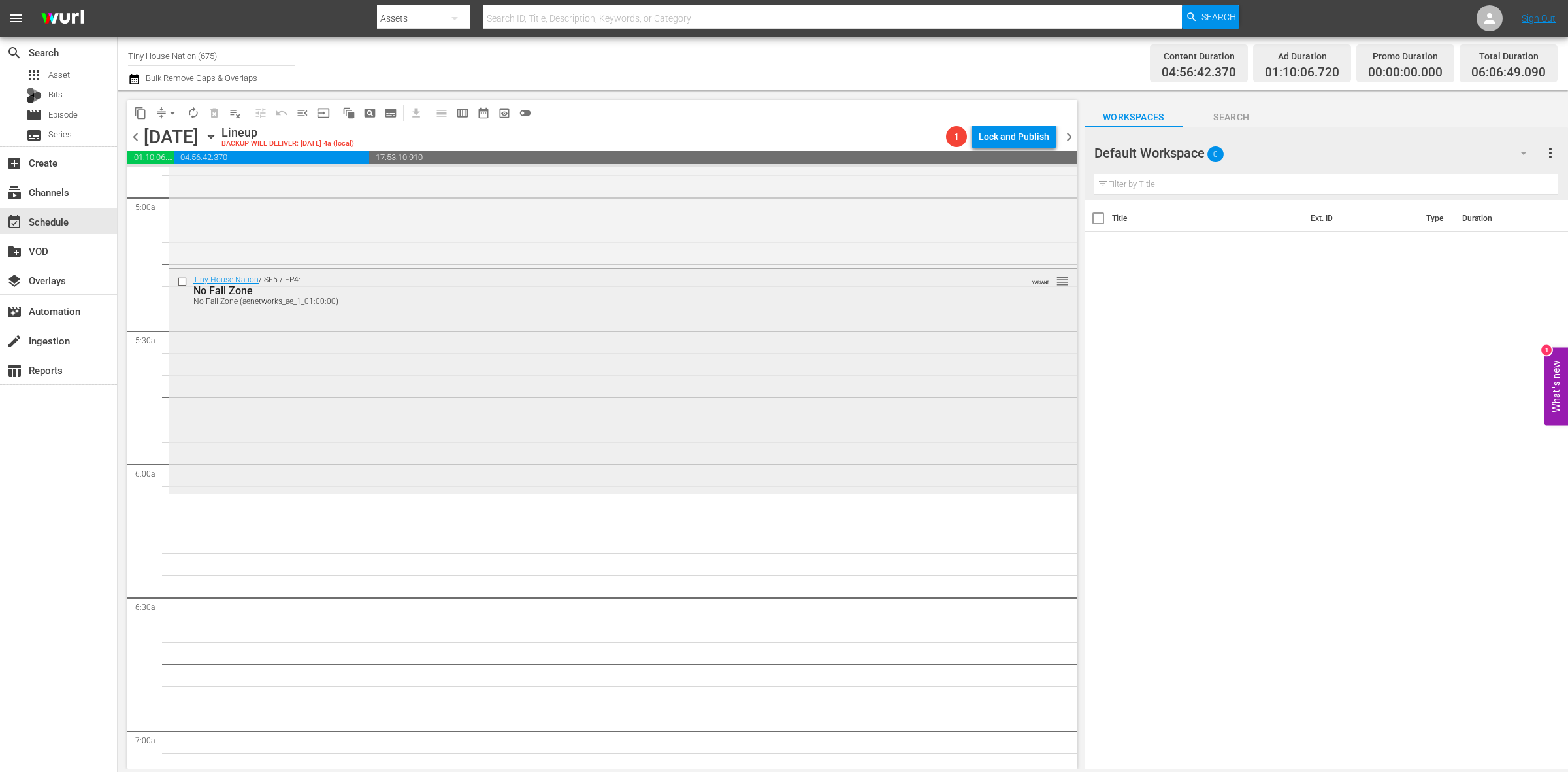
scroll to position [1307, 0]
click at [216, 405] on div "Tiny House Nation / SE5 / EP4: No Fall Zone No Fall Zone (aenetworks_ae_1_01:00…" at bounding box center [623, 376] width 908 height 222
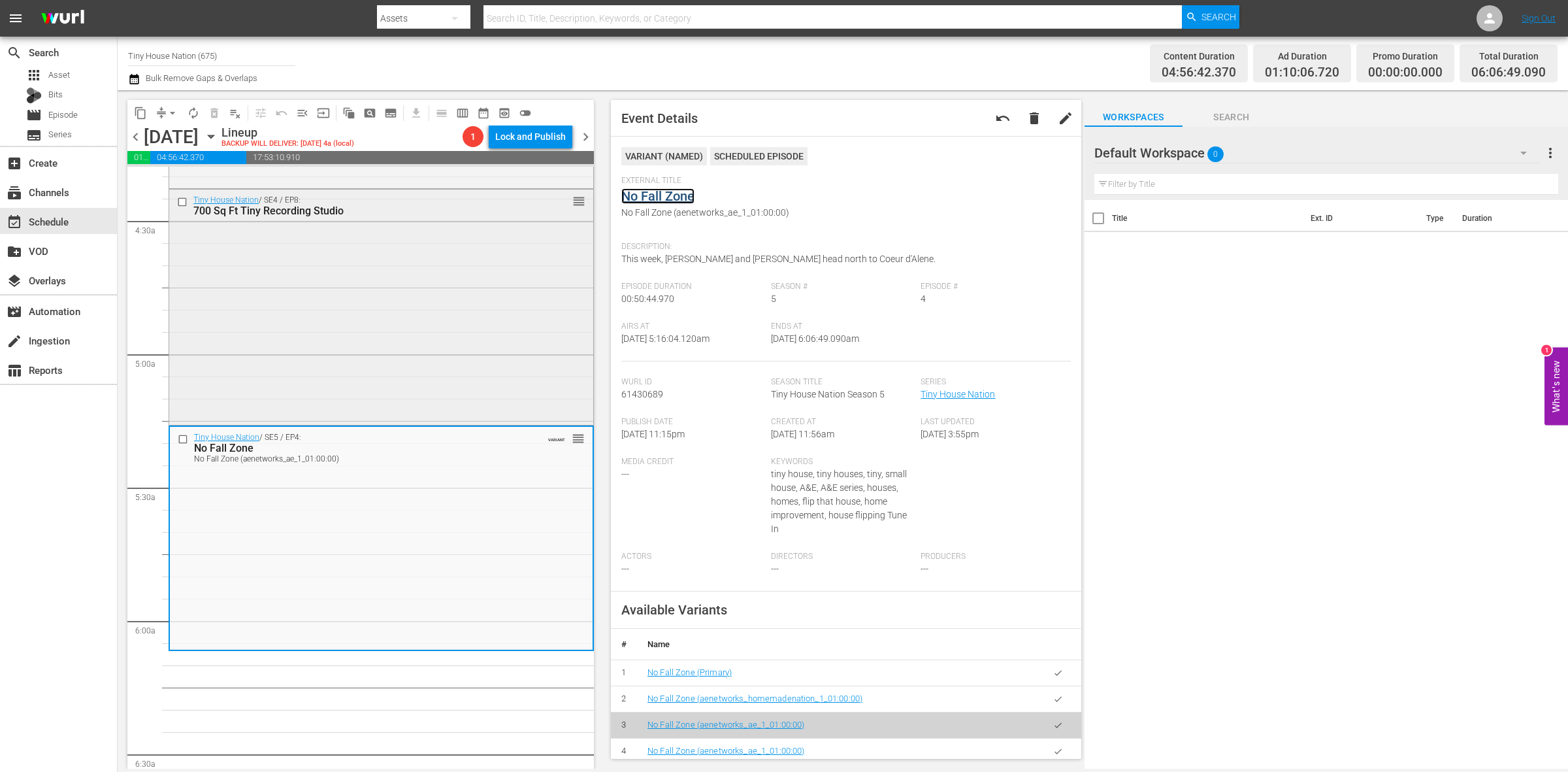
scroll to position [1144, 0]
click at [364, 377] on div "Tiny House Nation / SE4 / EP8: 700 Sq Ft Tiny Recording Studio reorder" at bounding box center [382, 308] width 424 height 233
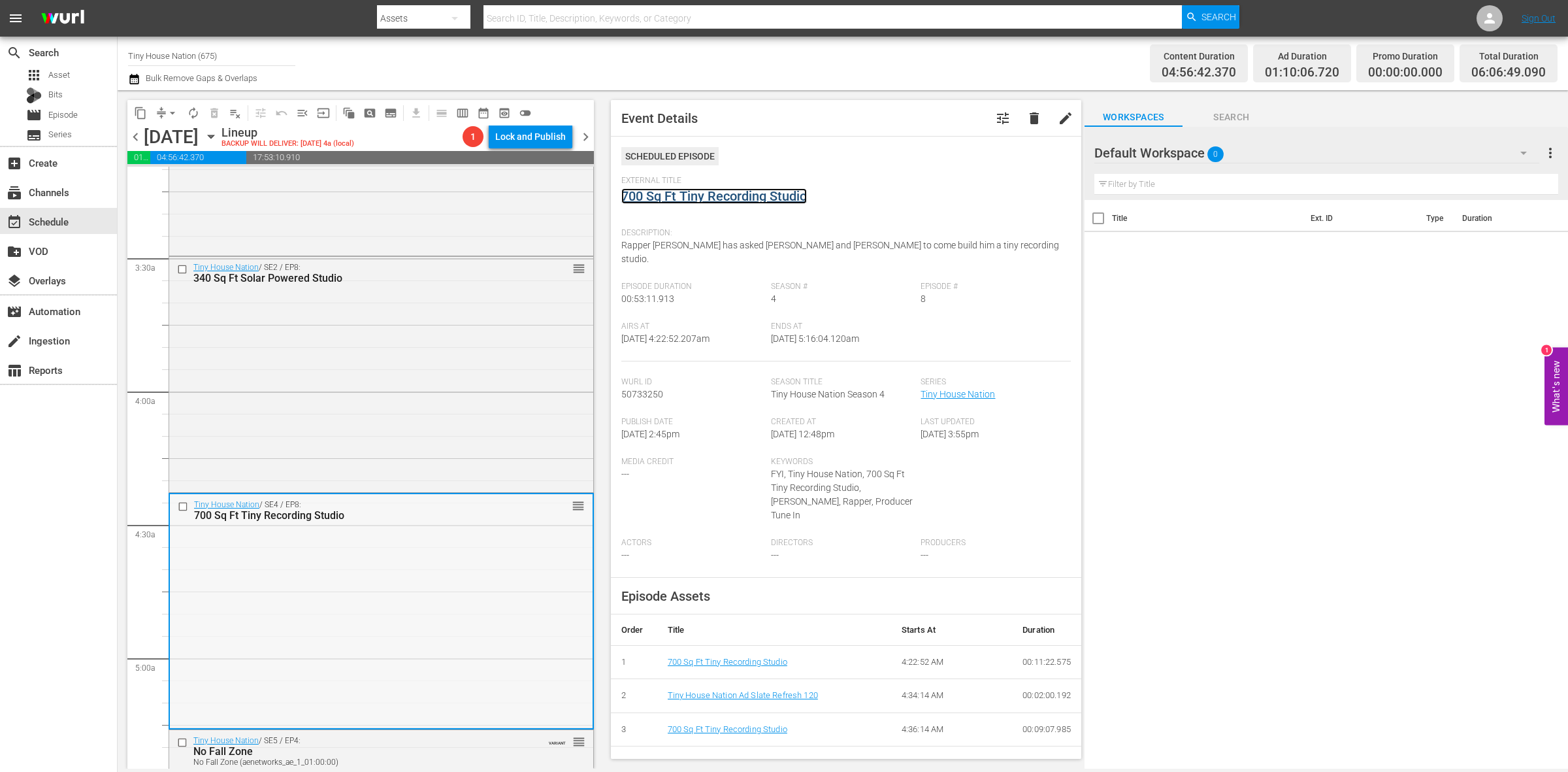
scroll to position [817, 0]
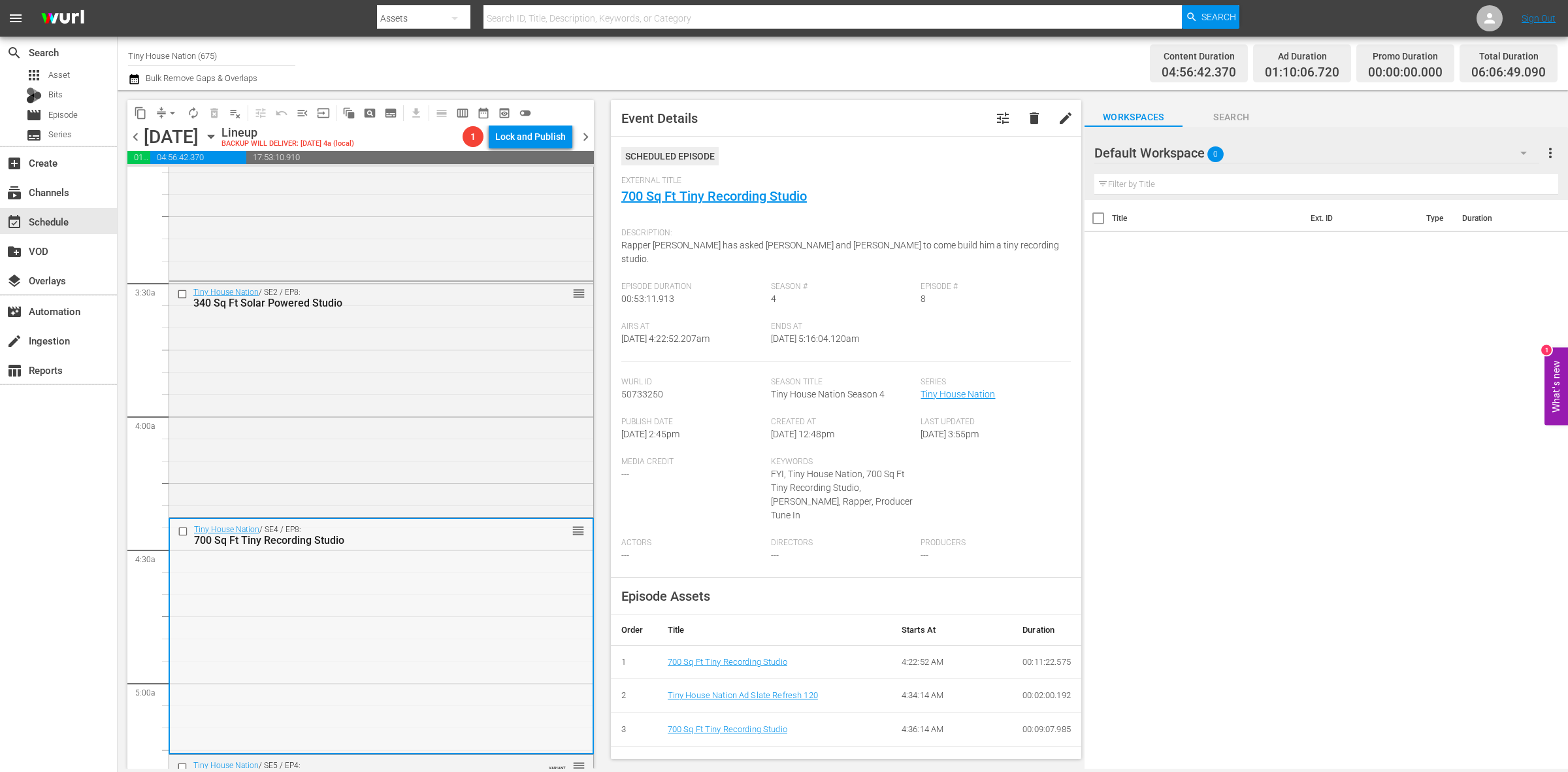
click at [430, 373] on div "Tiny House Nation / SE2 / EP8: 340 Sq Ft Solar Powered Studio reorder" at bounding box center [382, 398] width 424 height 233
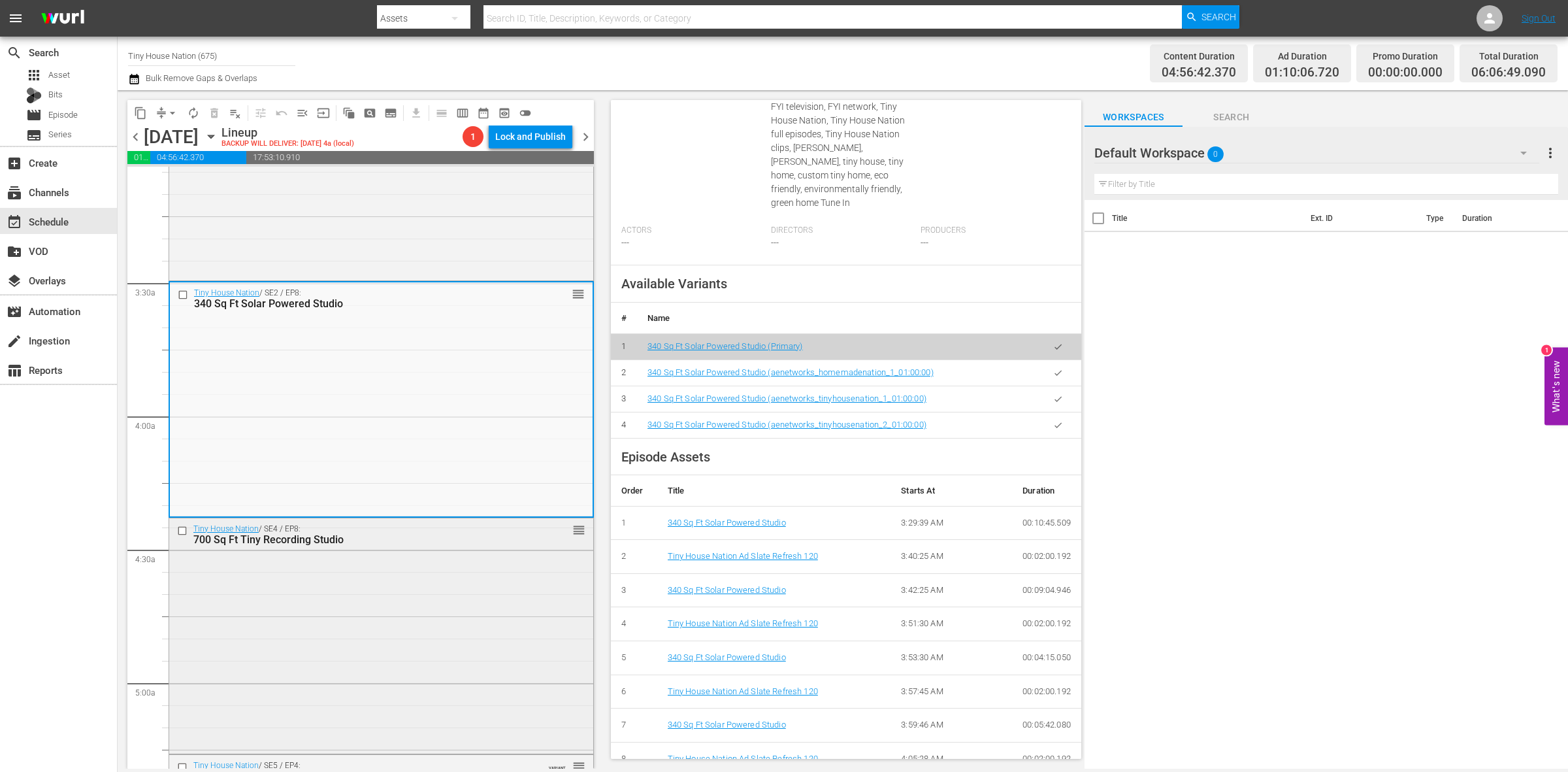
click at [400, 563] on div "Tiny House Nation / SE4 / EP8: 700 Sq Ft Tiny Recording Studio reorder" at bounding box center [382, 635] width 424 height 233
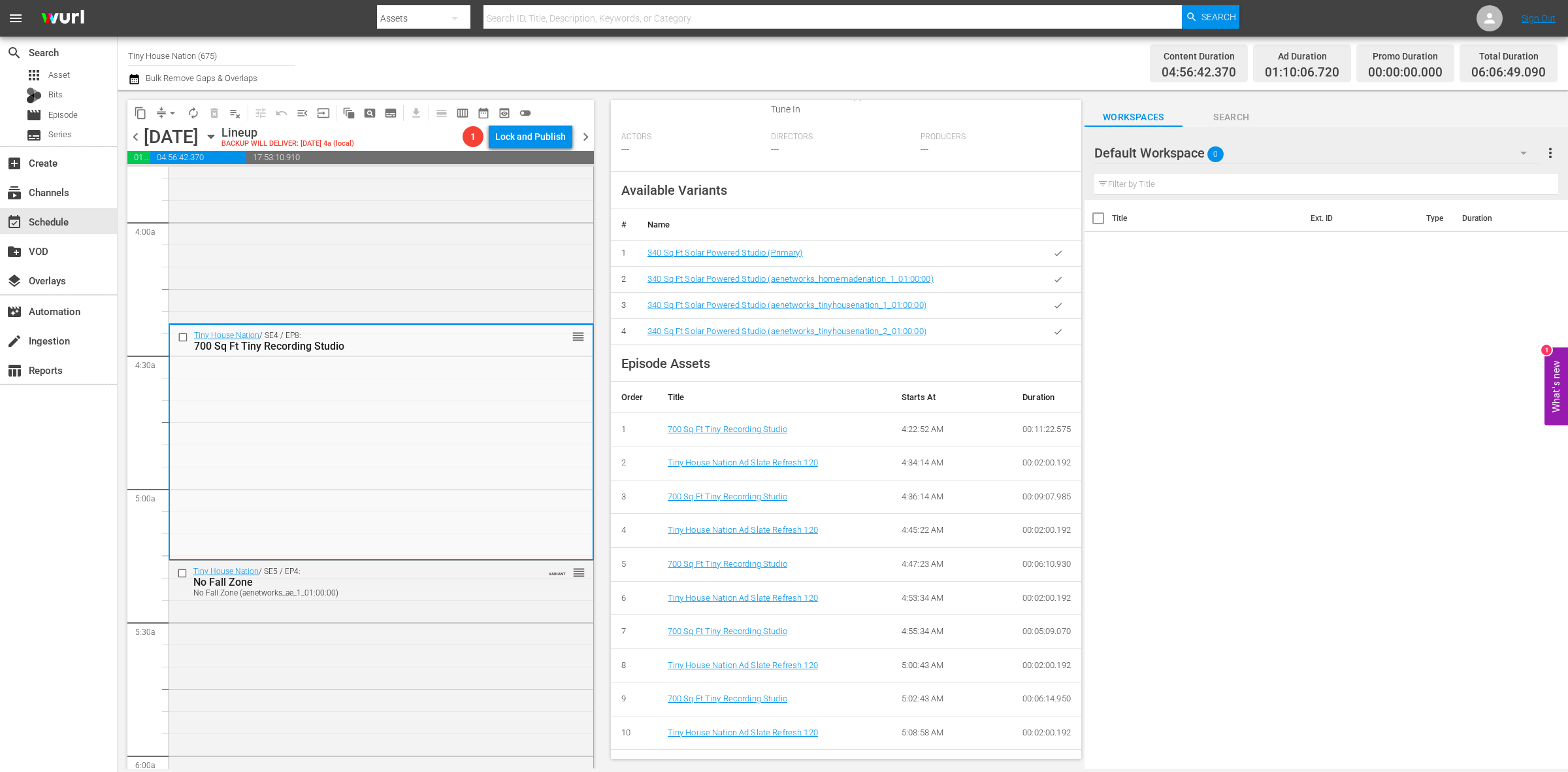
scroll to position [1226, 0]
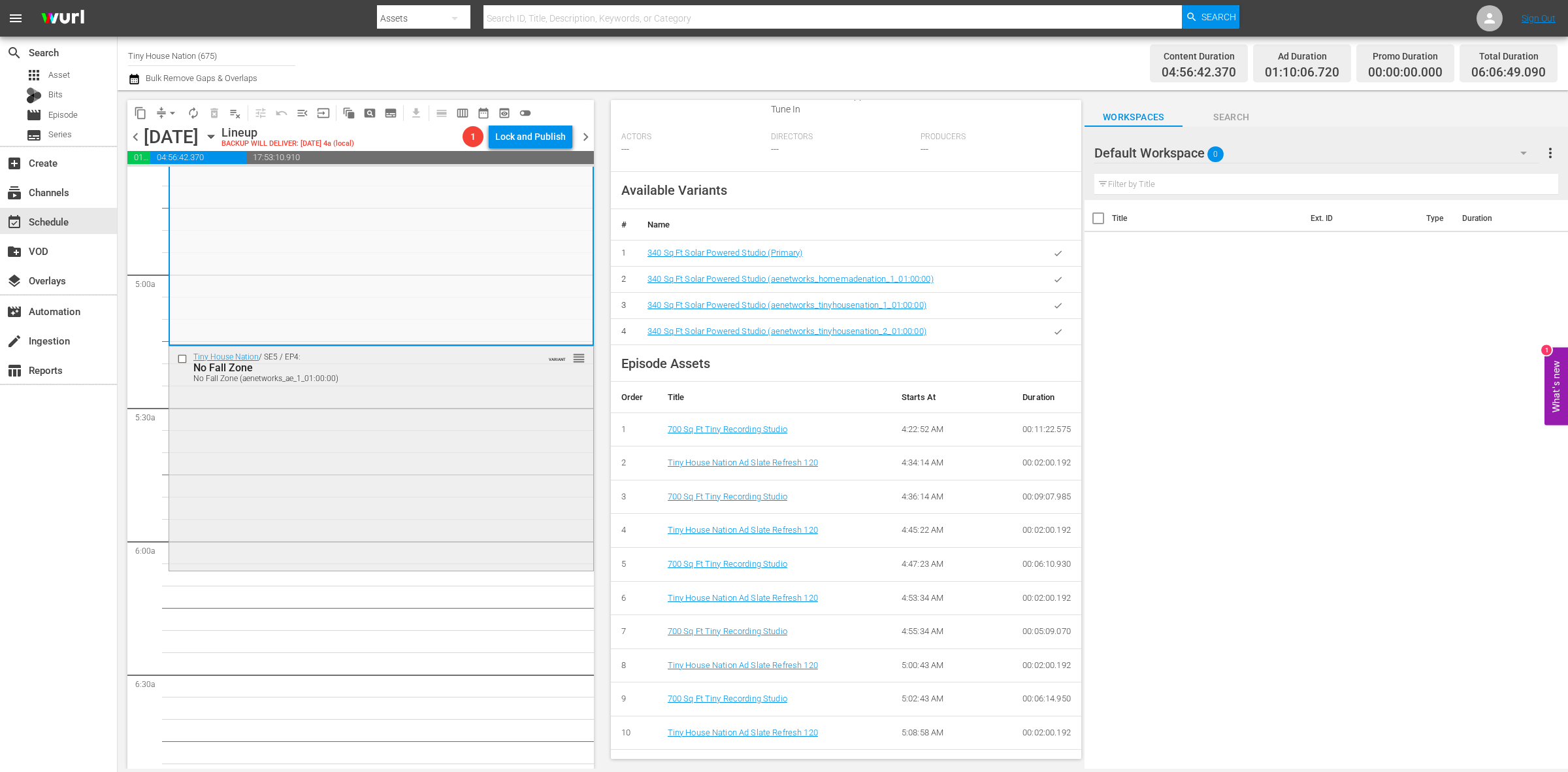
click at [372, 481] on div "Tiny House Nation / SE5 / EP4: No Fall Zone No Fall Zone (aenetworks_ae_1_01:00…" at bounding box center [382, 458] width 424 height 222
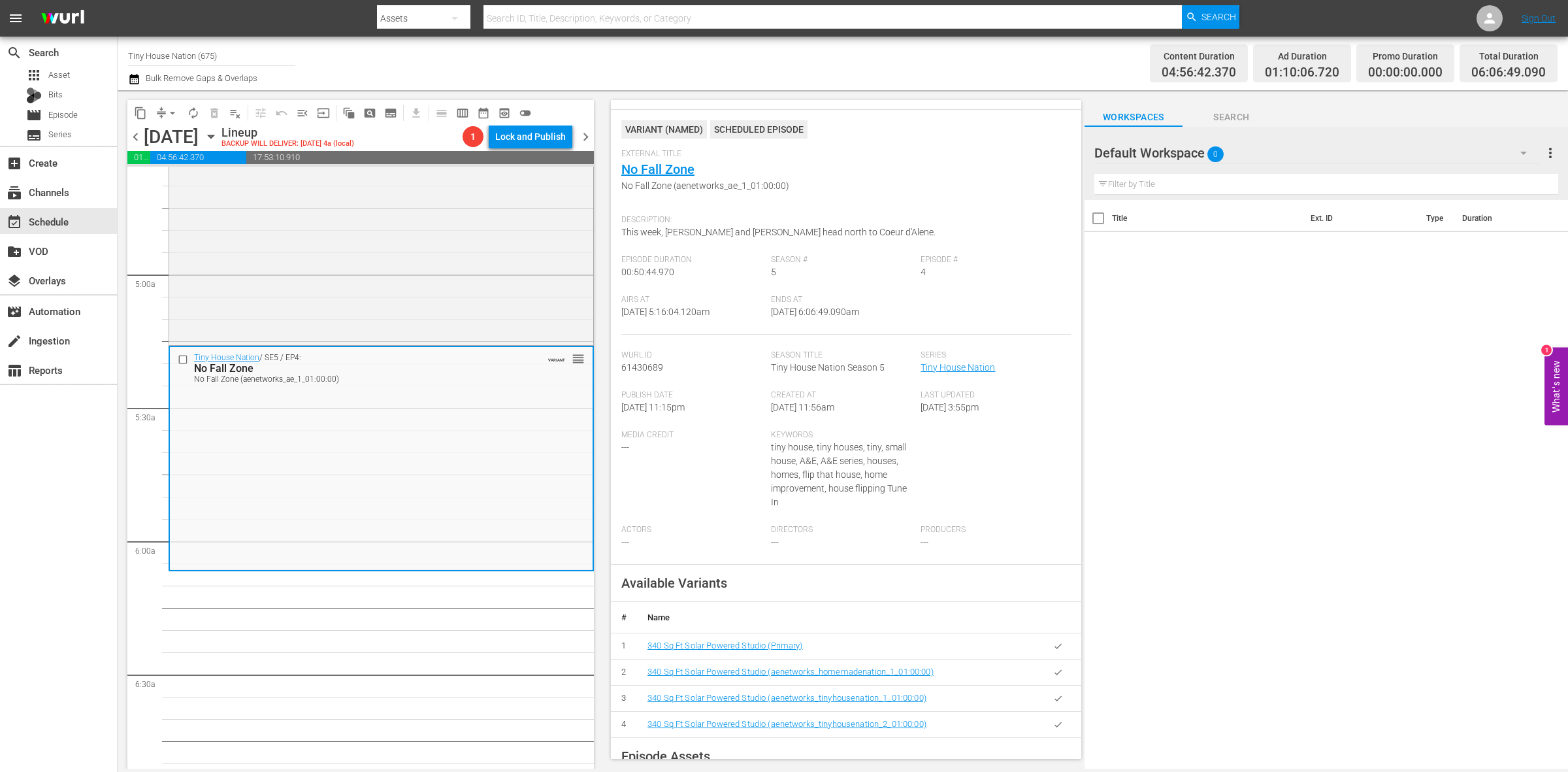
scroll to position [13, 0]
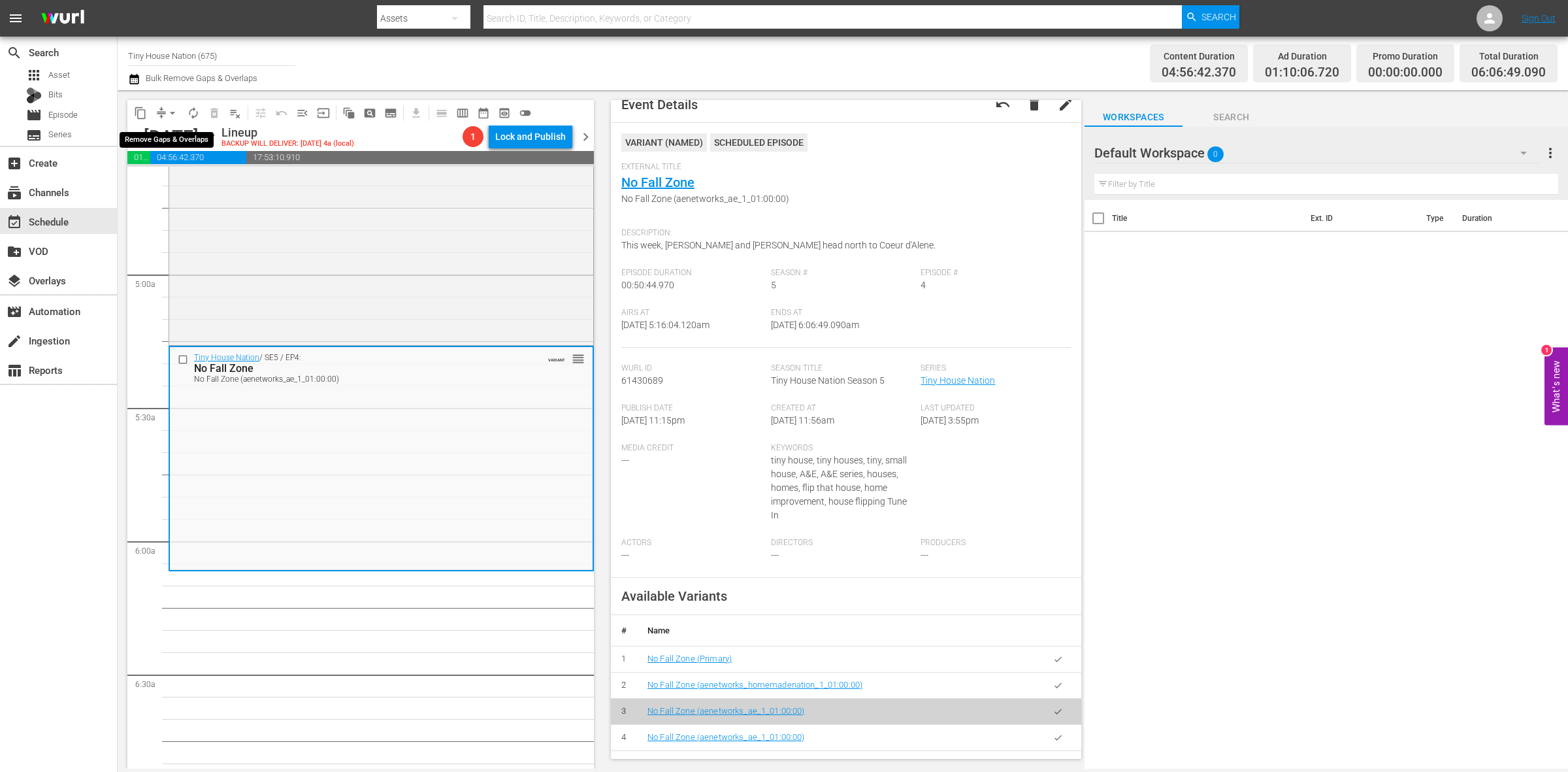
click at [175, 110] on span "arrow_drop_down" at bounding box center [172, 114] width 13 height 13
click at [170, 135] on li "Align to Midnight" at bounding box center [172, 138] width 137 height 22
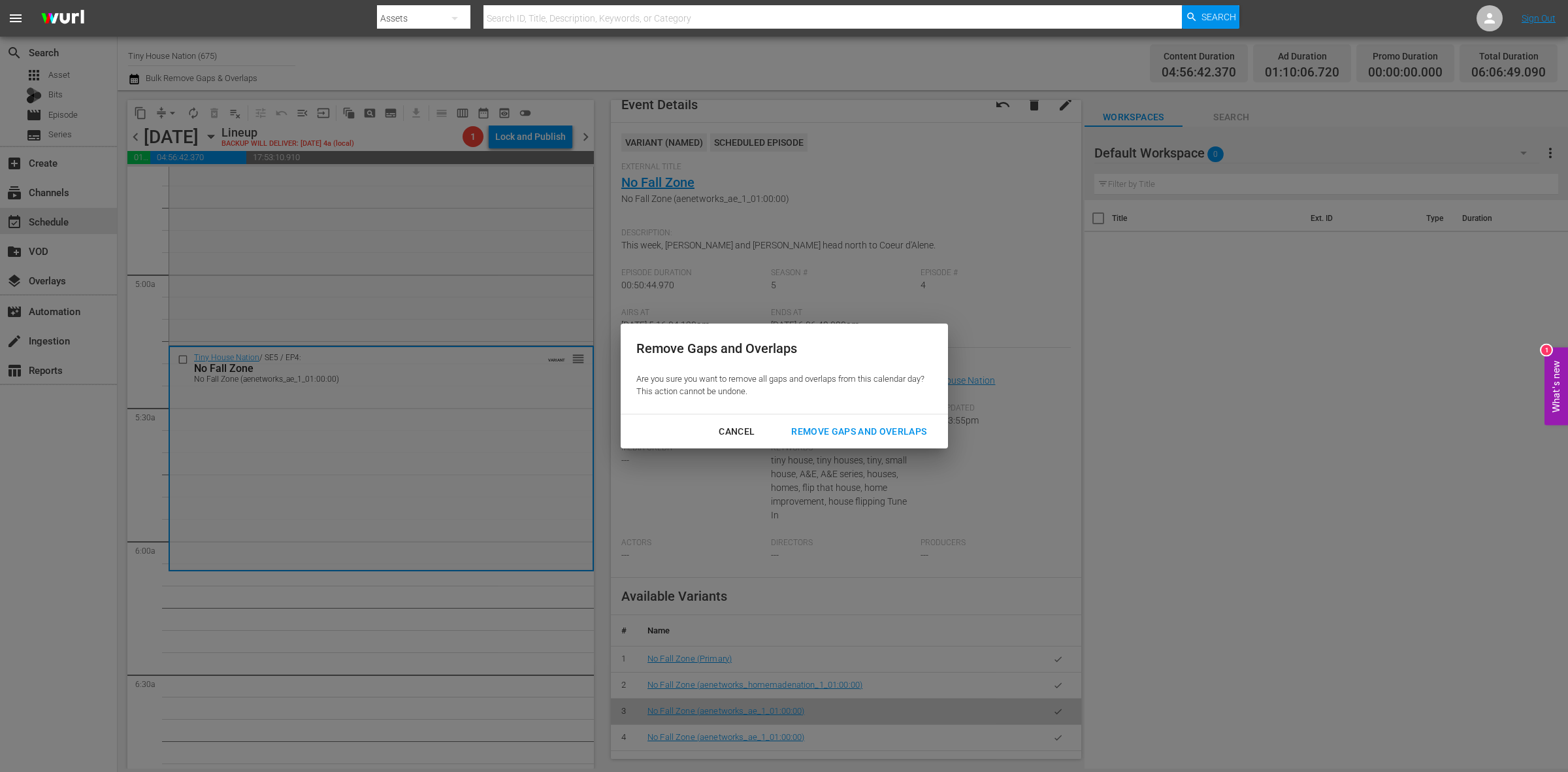
click at [824, 439] on div "Remove Gaps and Overlaps" at bounding box center [859, 431] width 156 height 16
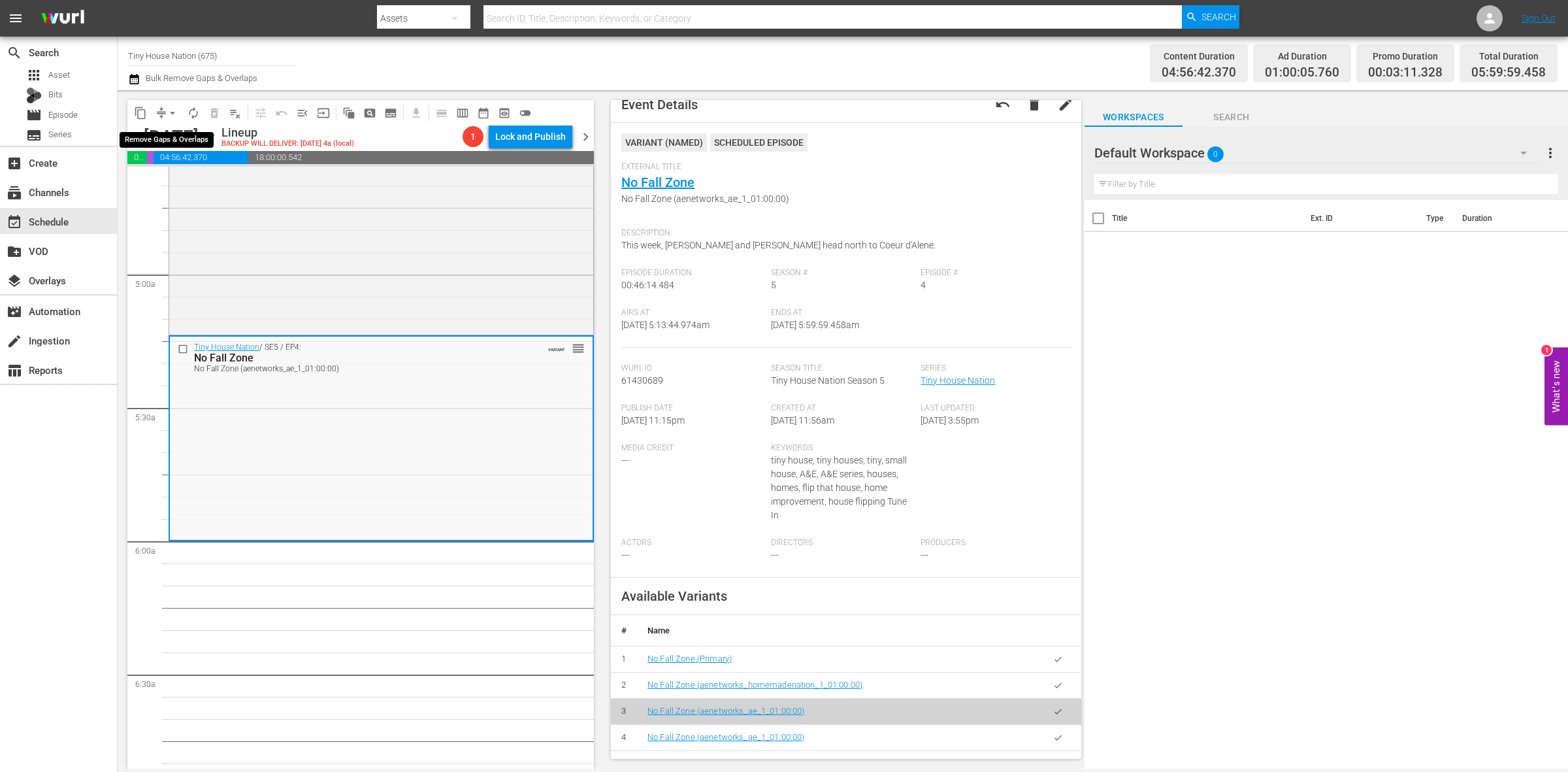
click at [173, 110] on span "arrow_drop_down" at bounding box center [172, 114] width 13 height 13
click at [164, 141] on li "Align to Midnight" at bounding box center [172, 138] width 137 height 22
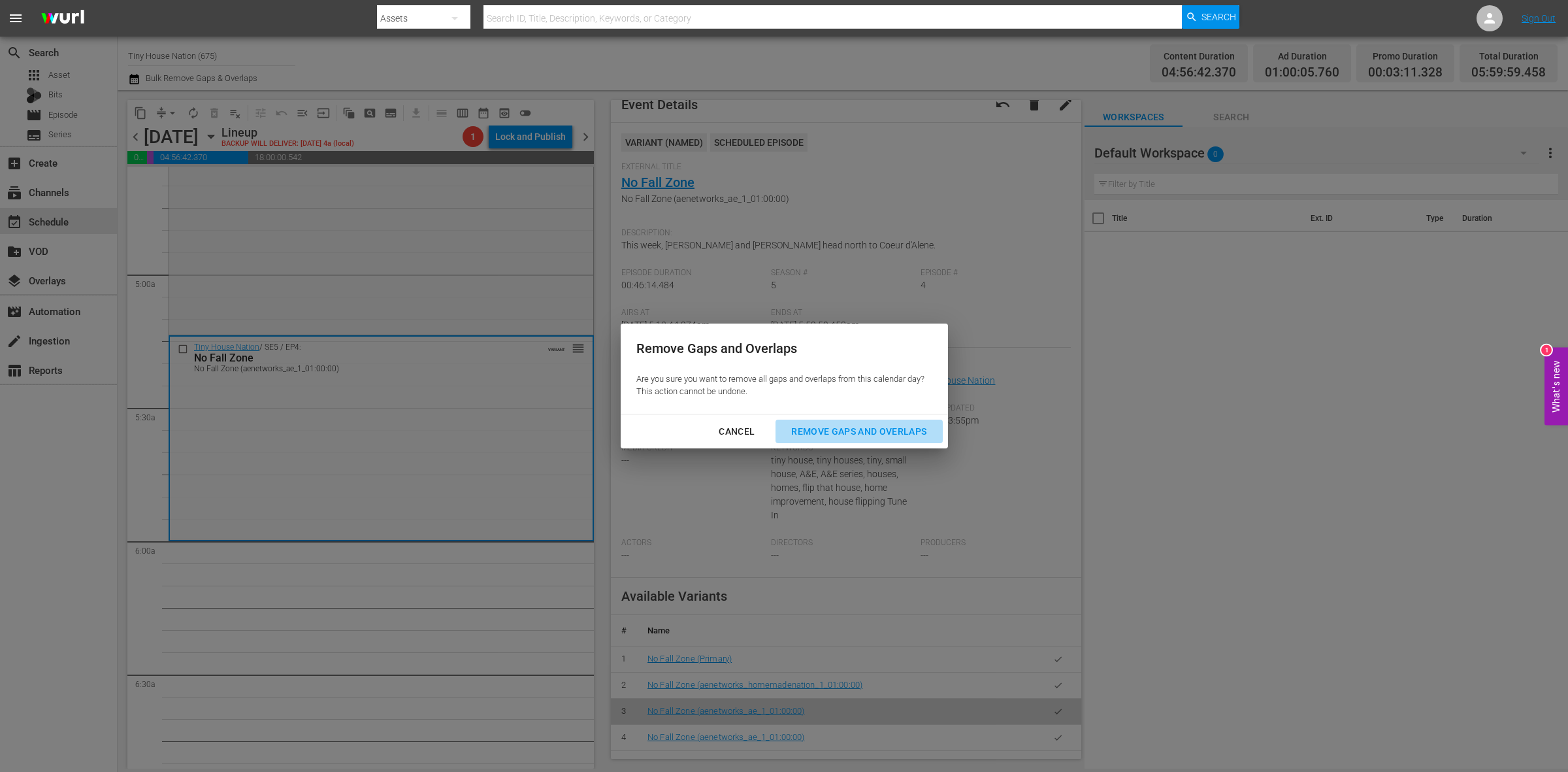
click at [809, 427] on div "Remove Gaps and Overlaps" at bounding box center [859, 431] width 156 height 16
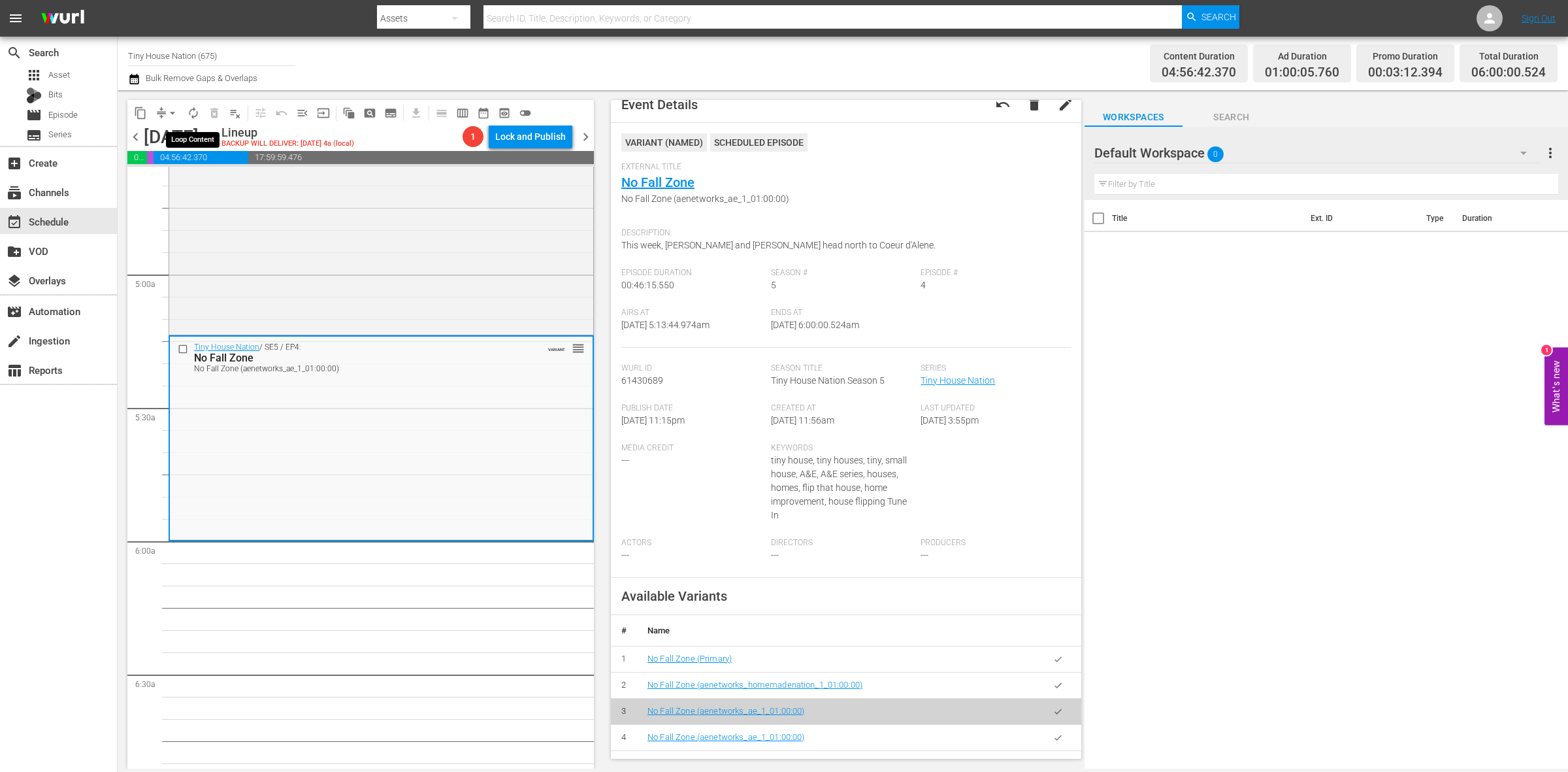
click at [193, 107] on span "autorenew_outlined" at bounding box center [193, 114] width 13 height 13
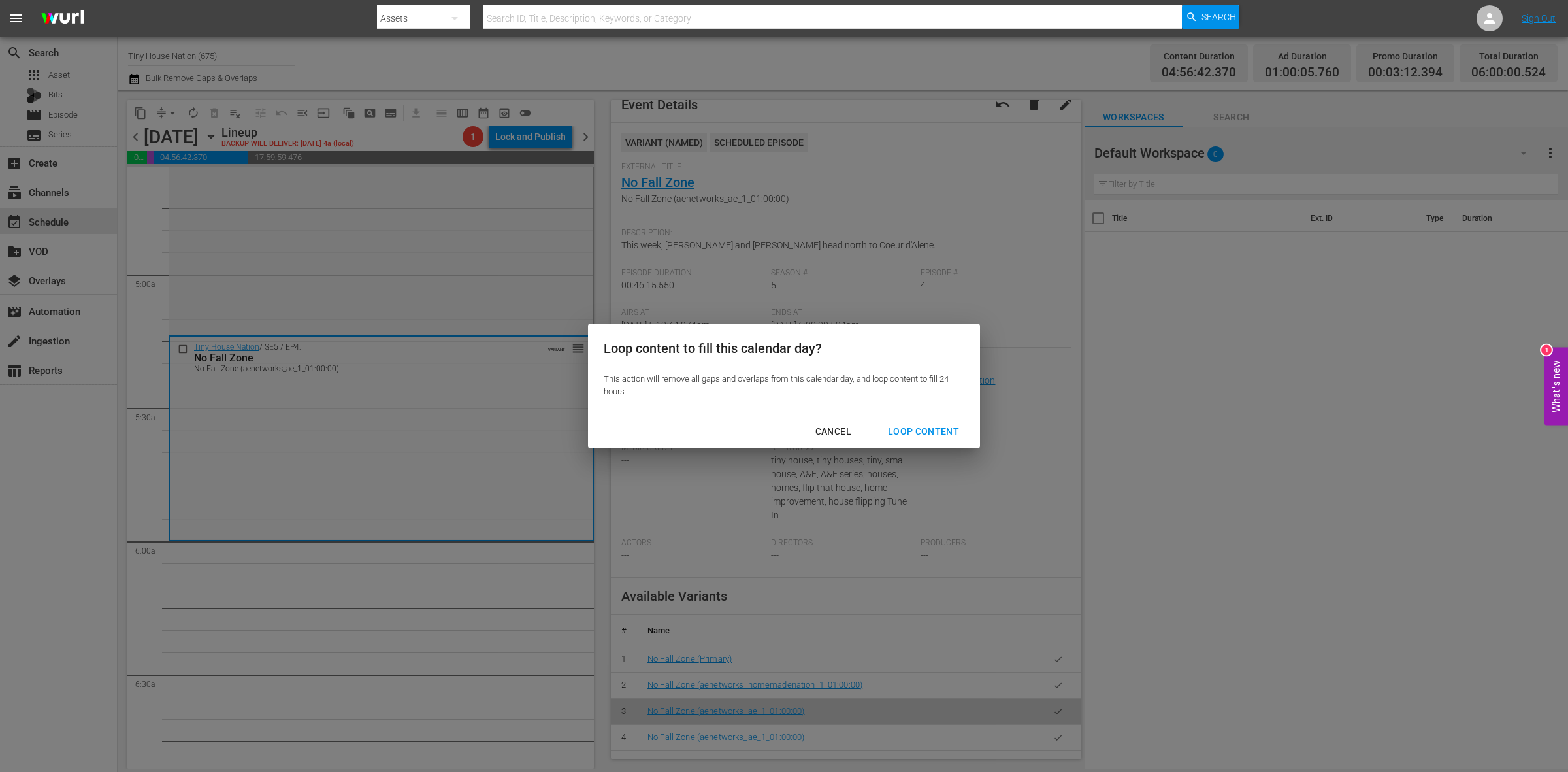
click at [925, 423] on div "Loop Content" at bounding box center [923, 431] width 92 height 16
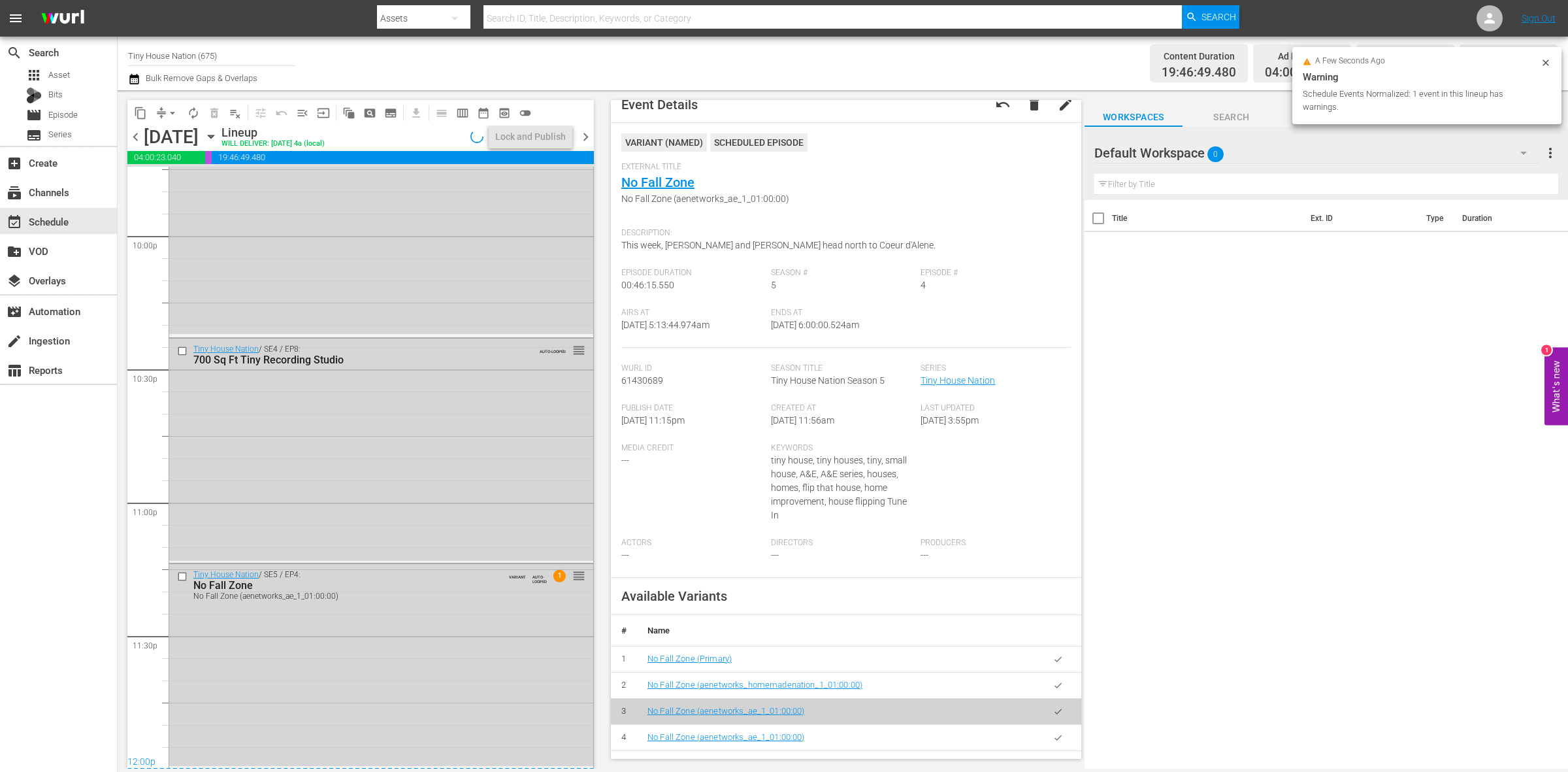
scroll to position [5576, 0]
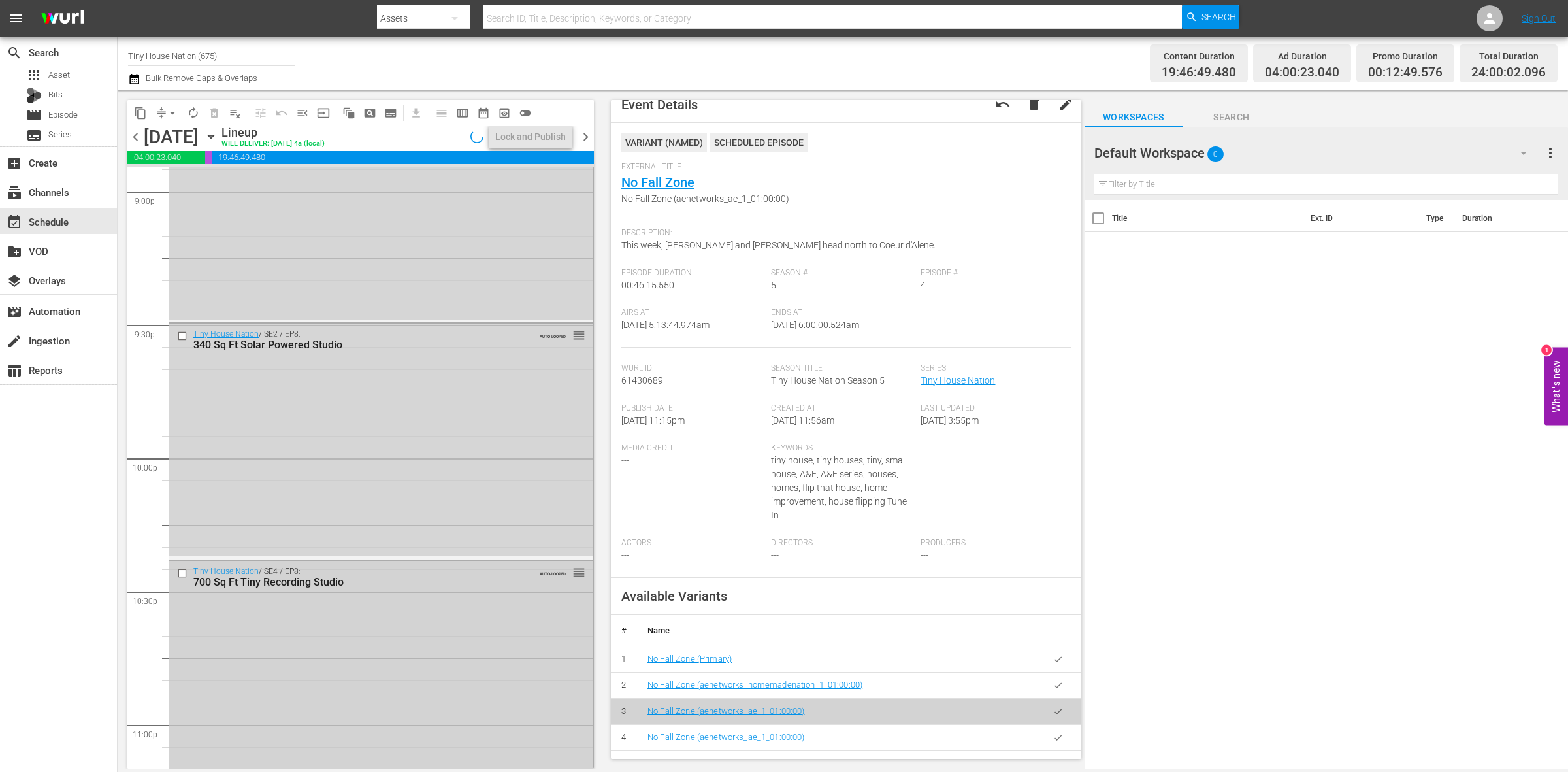
click at [453, 615] on div "Tiny House Nation / SE4 / EP8: 700 Sq Ft Tiny Recording Studio AUTO-LOOPED reor…" at bounding box center [382, 672] width 424 height 223
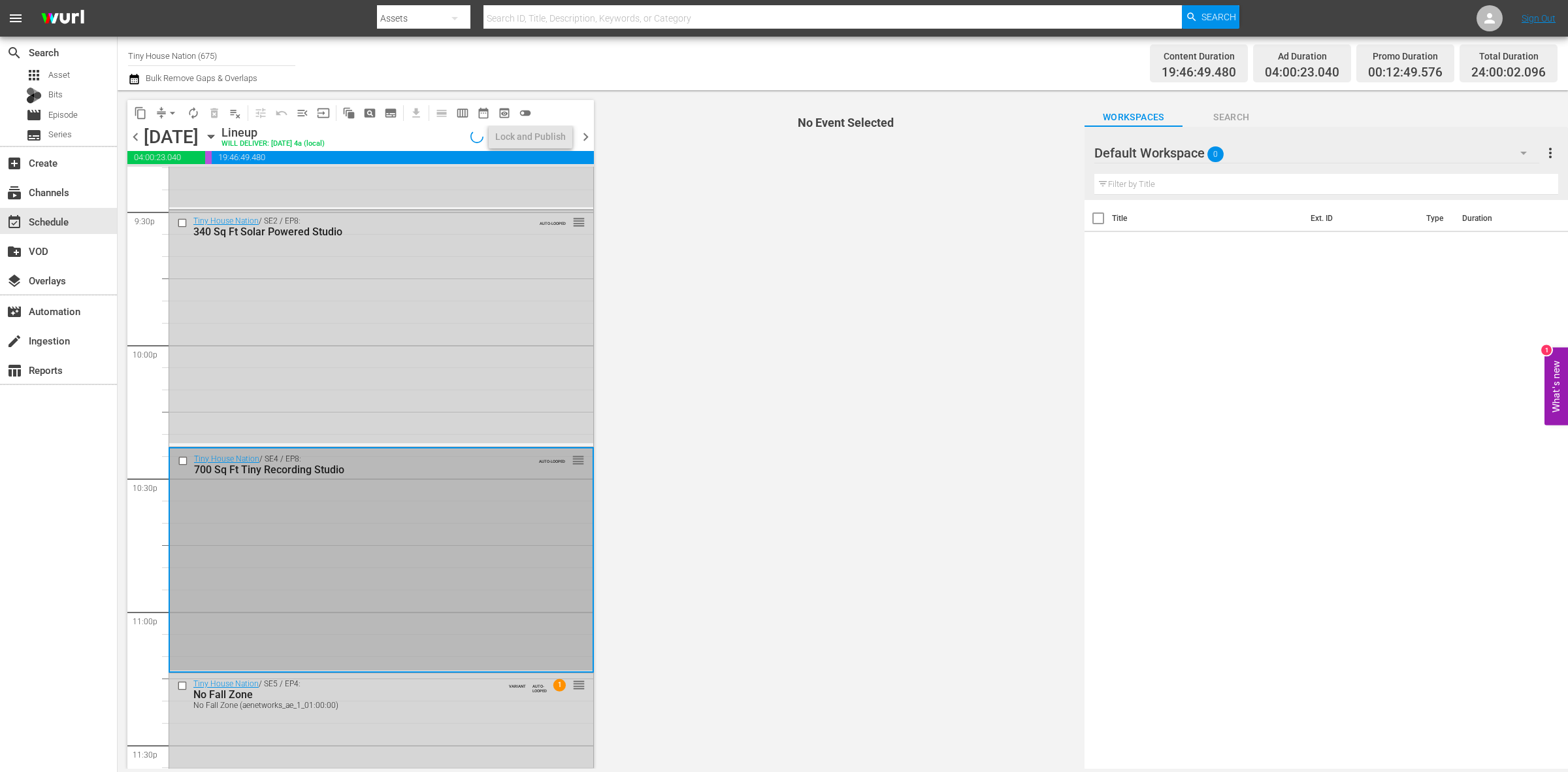
scroll to position [5799, 0]
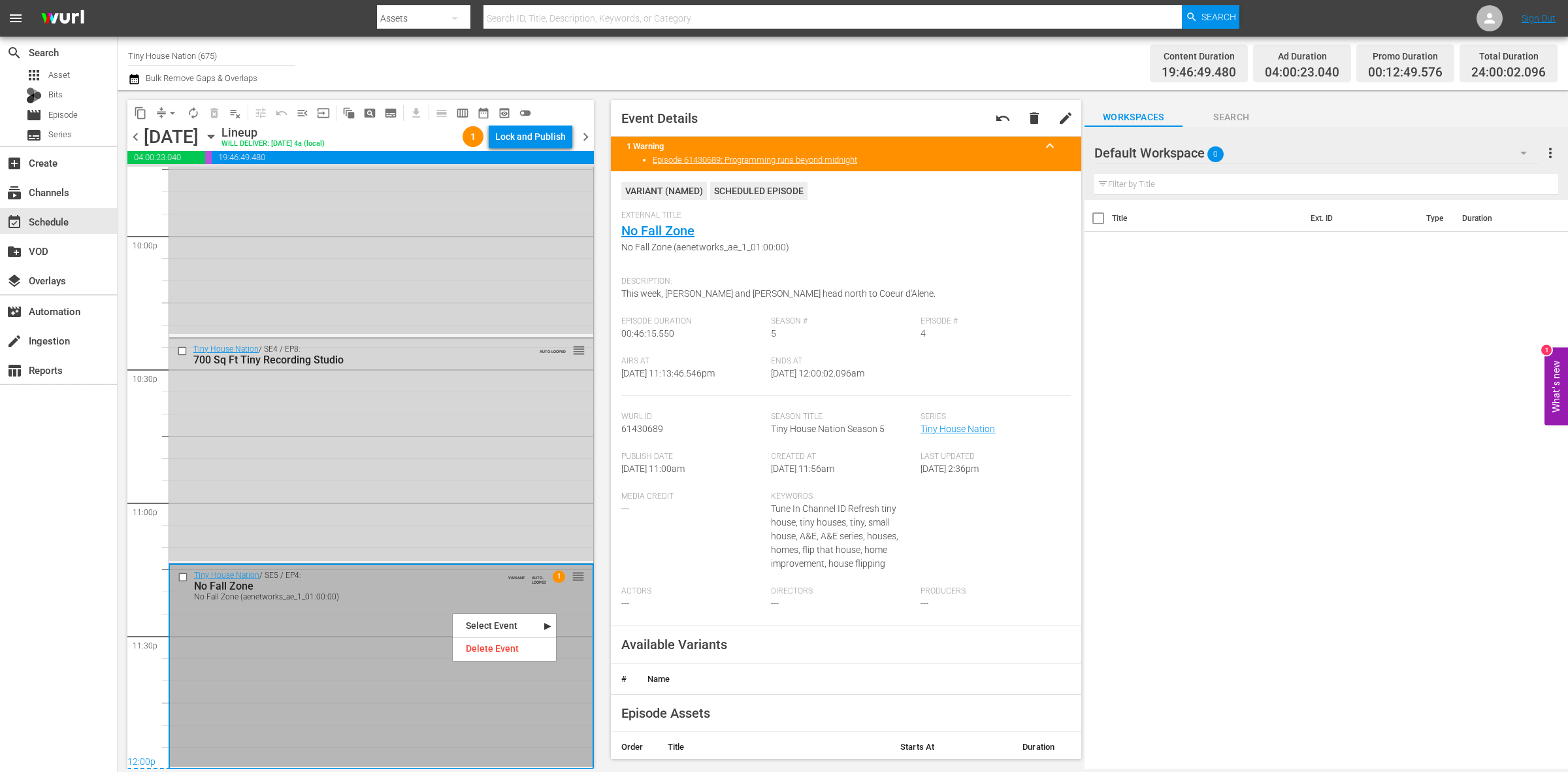
click at [396, 590] on div "No Fall Zone" at bounding box center [353, 585] width 319 height 12
click at [513, 130] on div "Lock and Publish" at bounding box center [530, 136] width 71 height 24
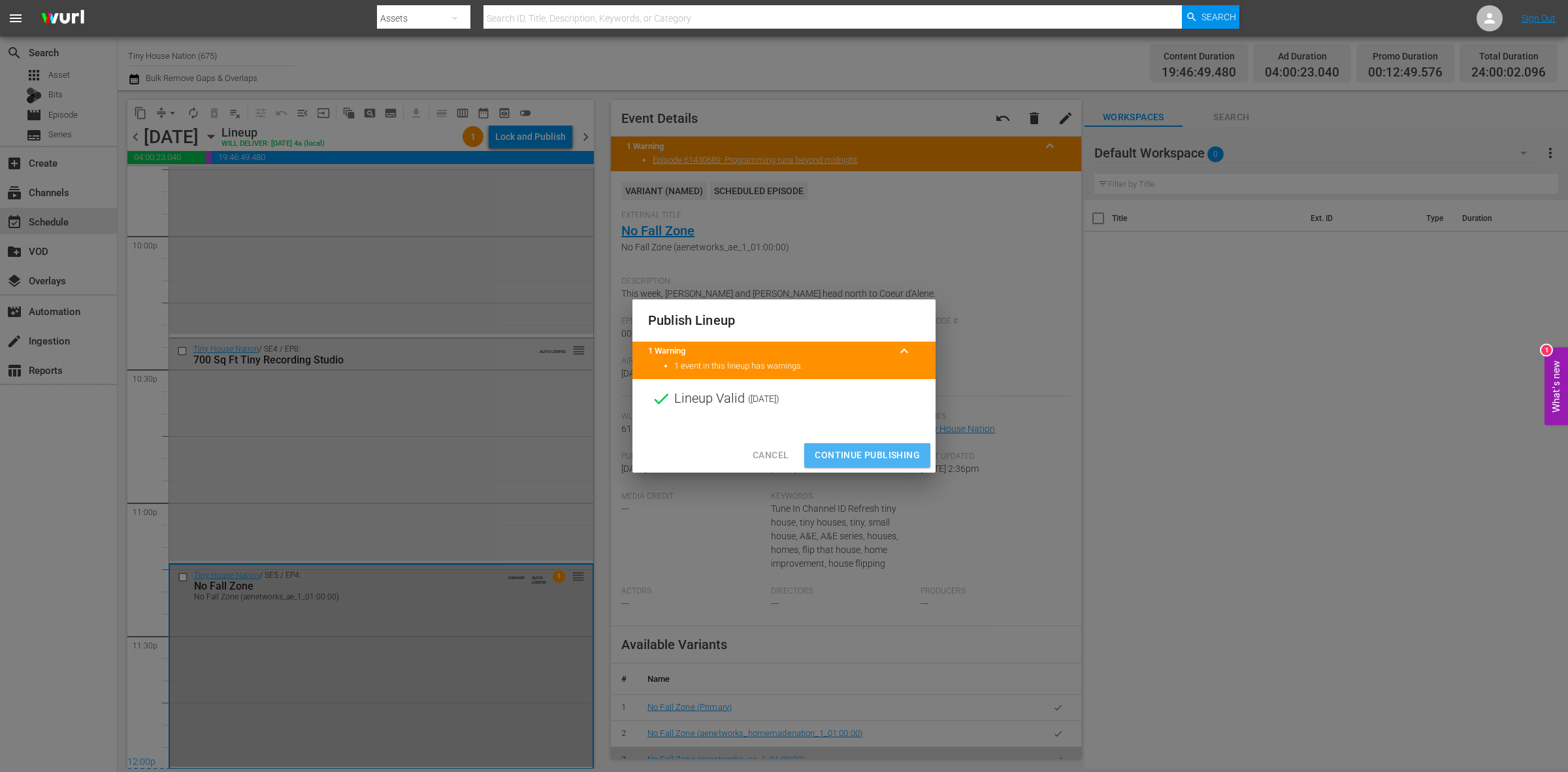
click at [885, 461] on span "Continue Publishing" at bounding box center [867, 455] width 105 height 16
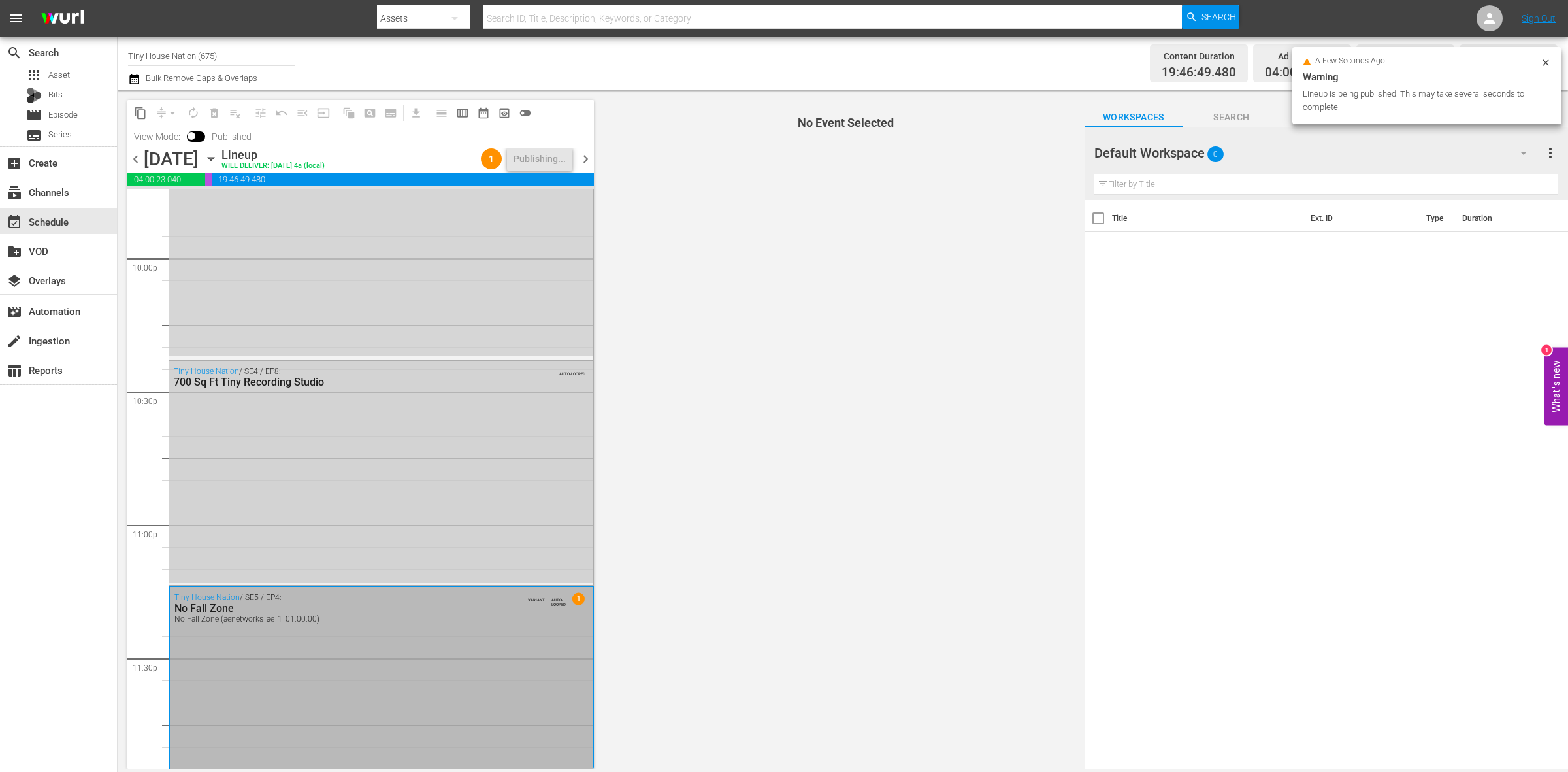
scroll to position [5821, 0]
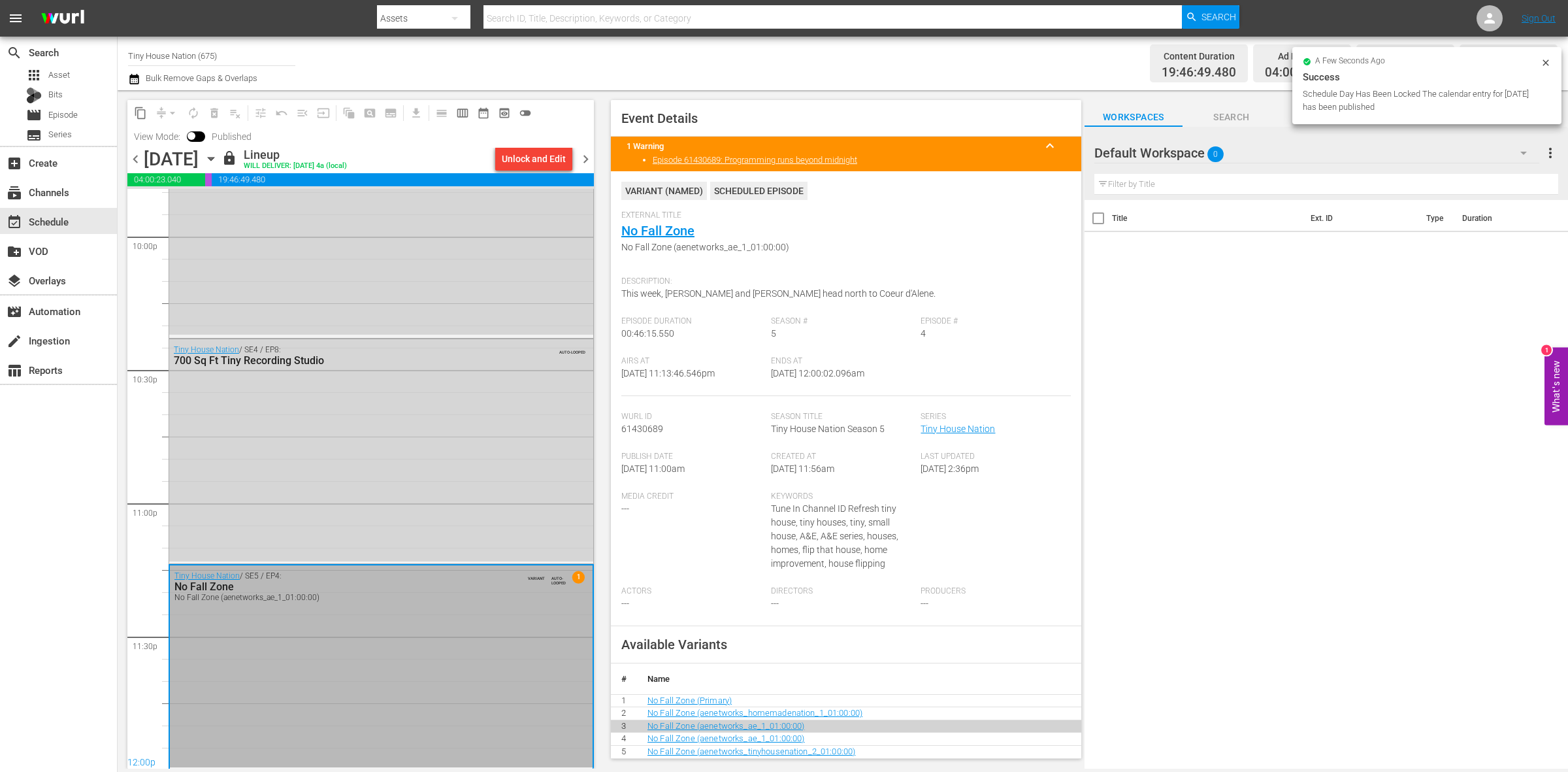
click at [585, 155] on span "chevron_right" at bounding box center [585, 158] width 16 height 16
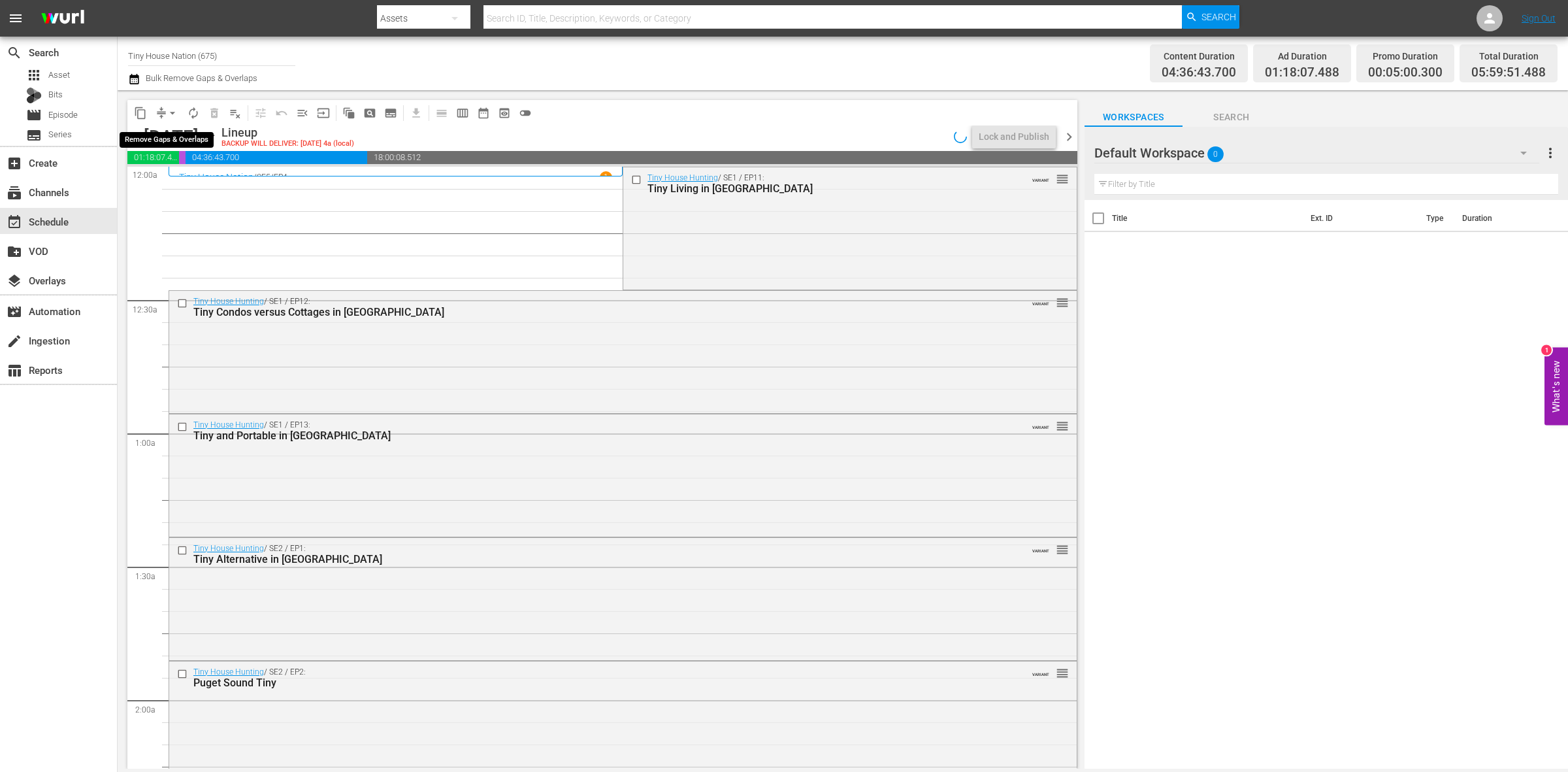
click at [171, 115] on span "arrow_drop_down" at bounding box center [172, 114] width 13 height 13
click at [181, 137] on li "Align to Midnight" at bounding box center [172, 138] width 137 height 22
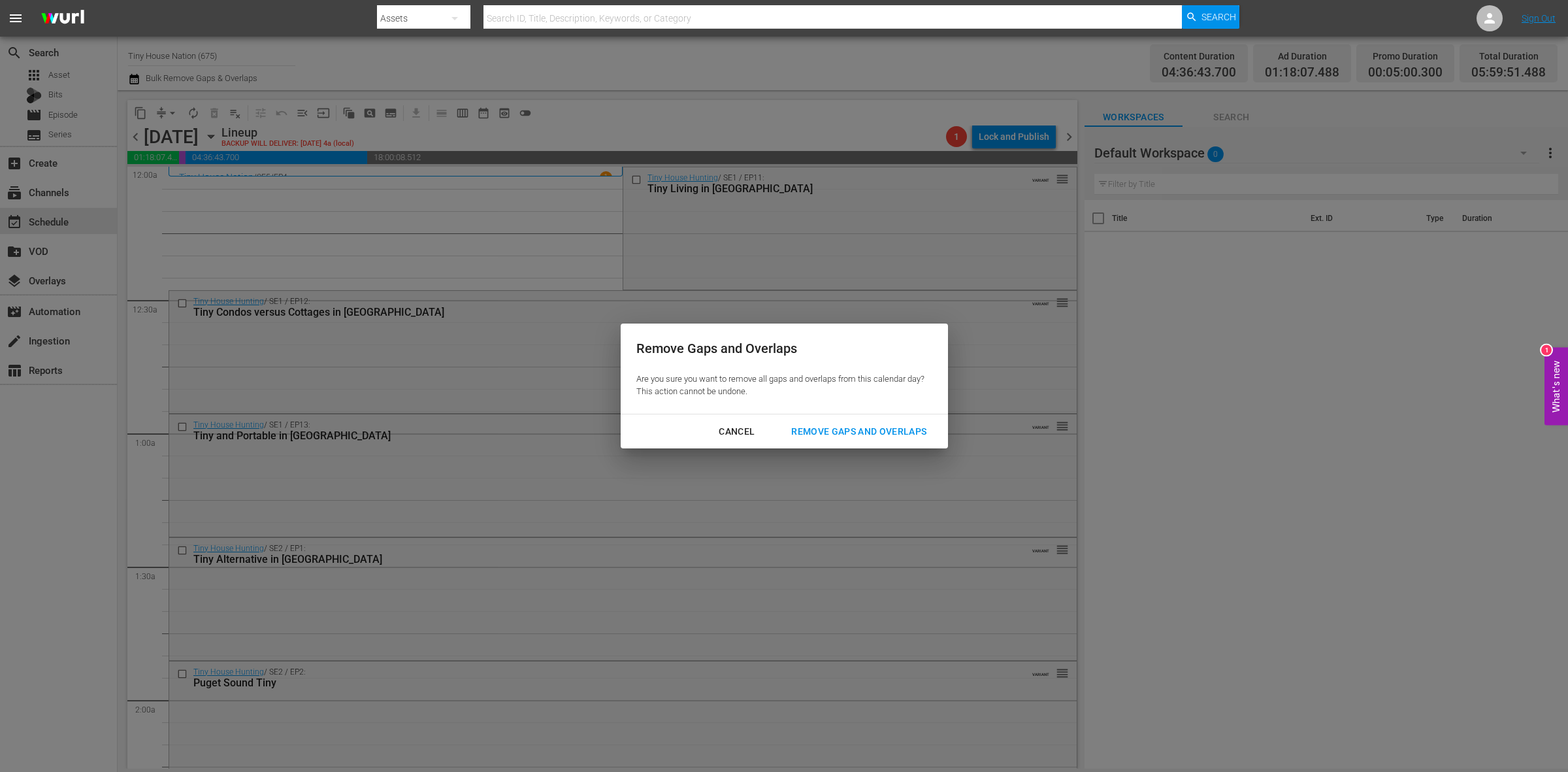
click at [843, 440] on button "Remove Gaps and Overlaps" at bounding box center [859, 432] width 167 height 25
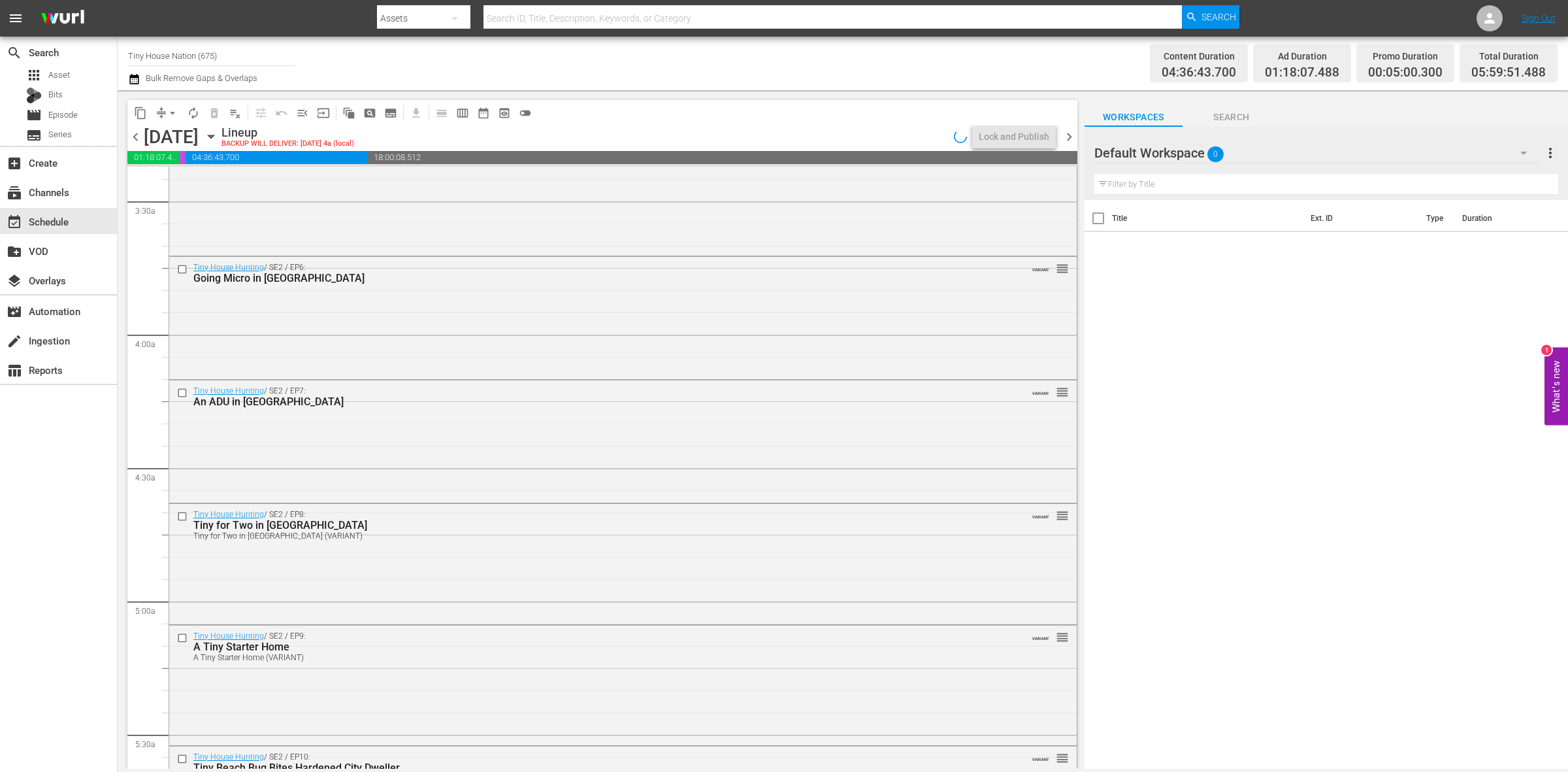
scroll to position [1307, 0]
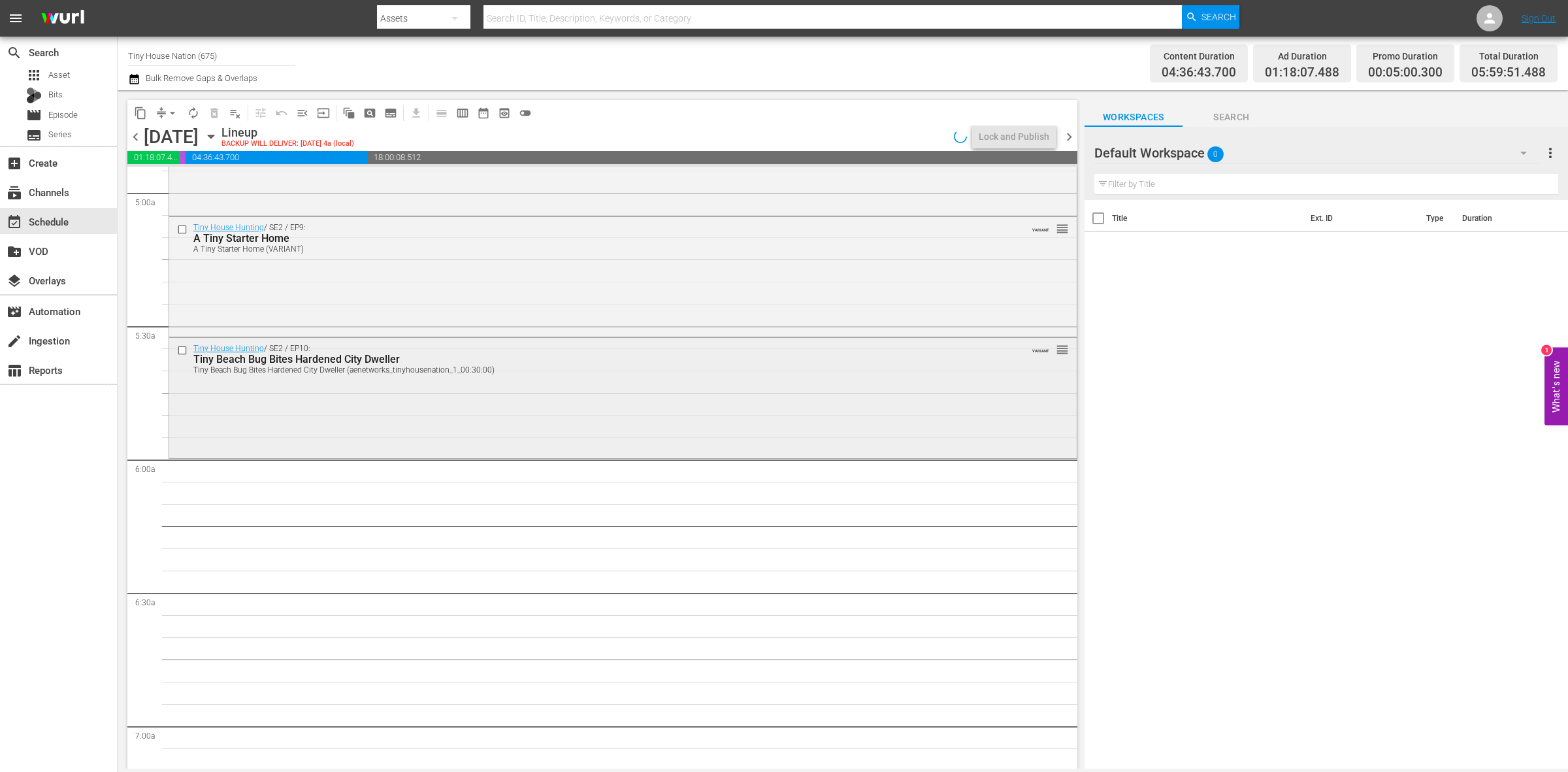
click at [436, 440] on div "Tiny House Hunting / SE2 / EP10: Tiny Beach Bug Bites Hardened City Dweller Tin…" at bounding box center [623, 397] width 908 height 117
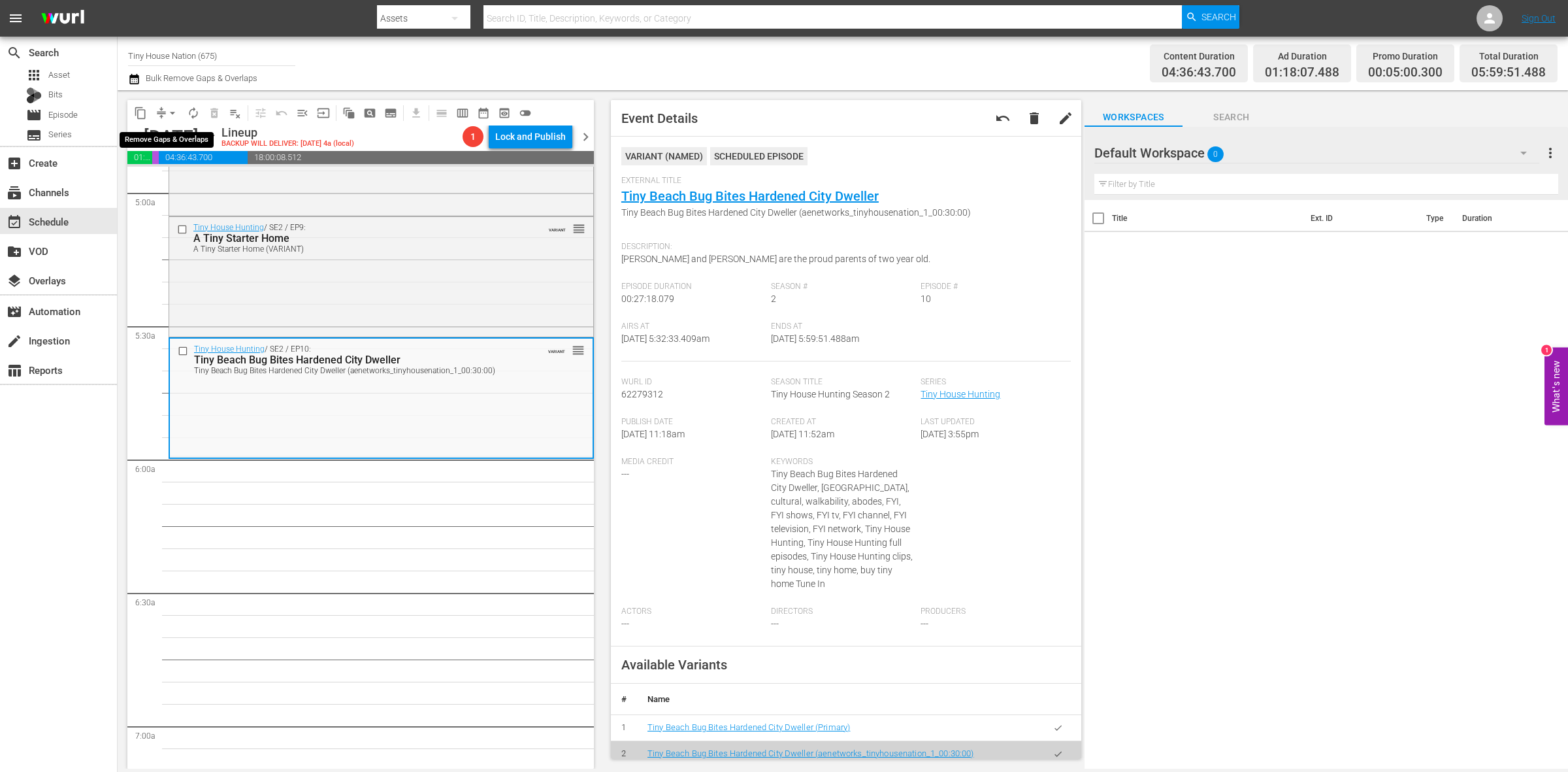
click at [168, 112] on span "arrow_drop_down" at bounding box center [172, 114] width 13 height 13
click at [168, 133] on li "Align to Midnight" at bounding box center [172, 138] width 137 height 22
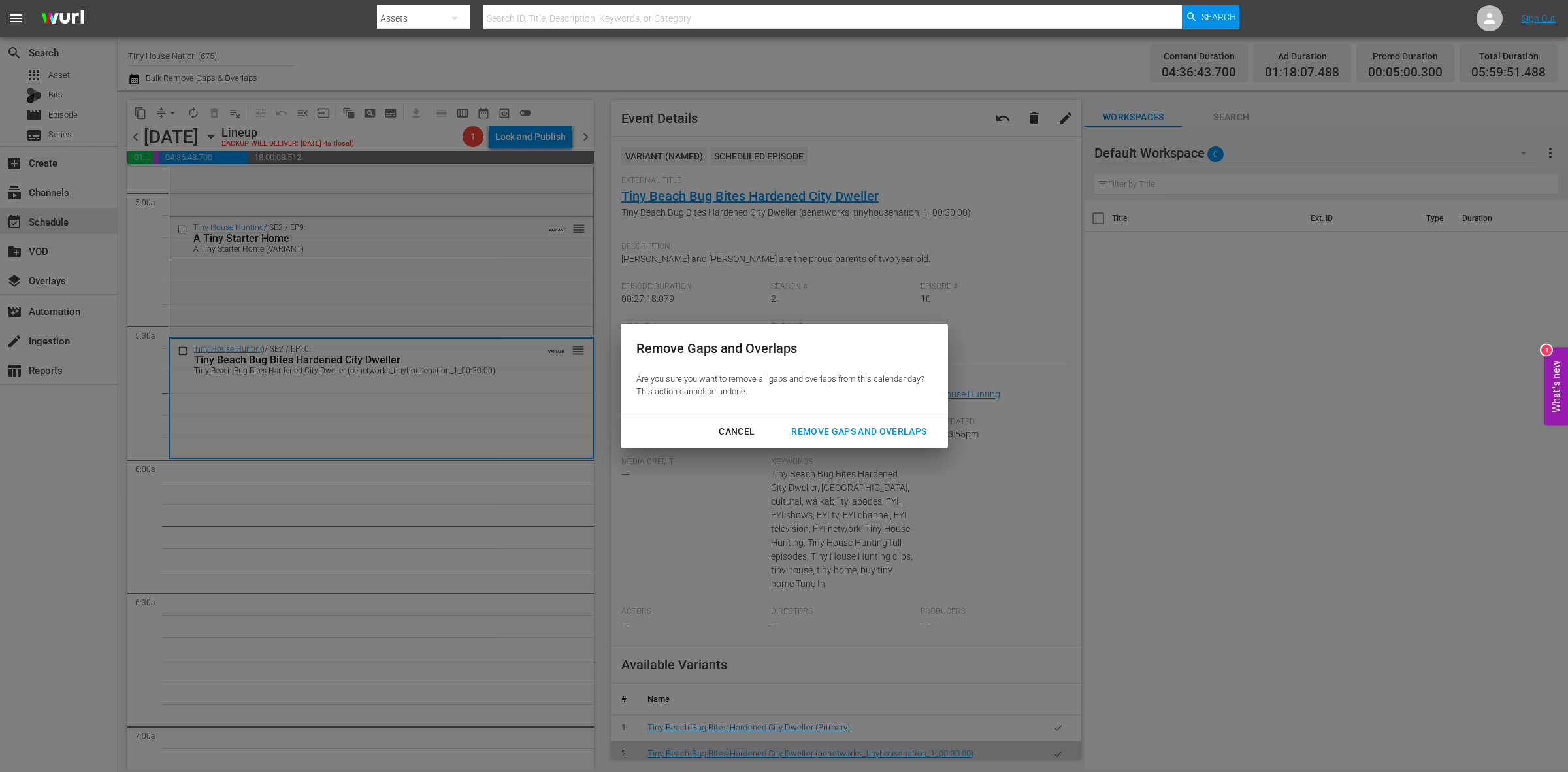
click at [833, 432] on div "Remove Gaps and Overlaps" at bounding box center [859, 431] width 156 height 16
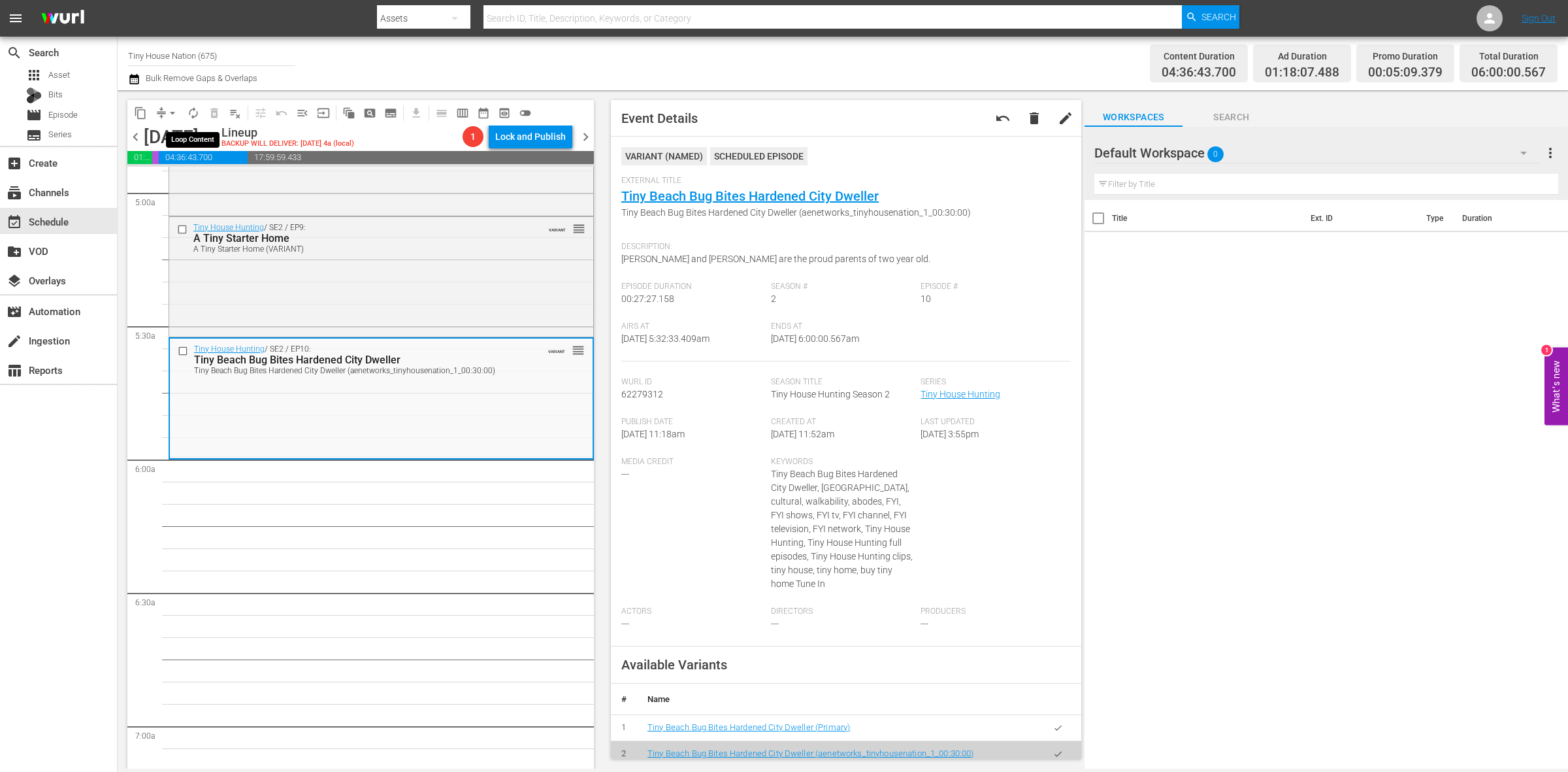
click at [195, 113] on span "autorenew_outlined" at bounding box center [193, 114] width 13 height 13
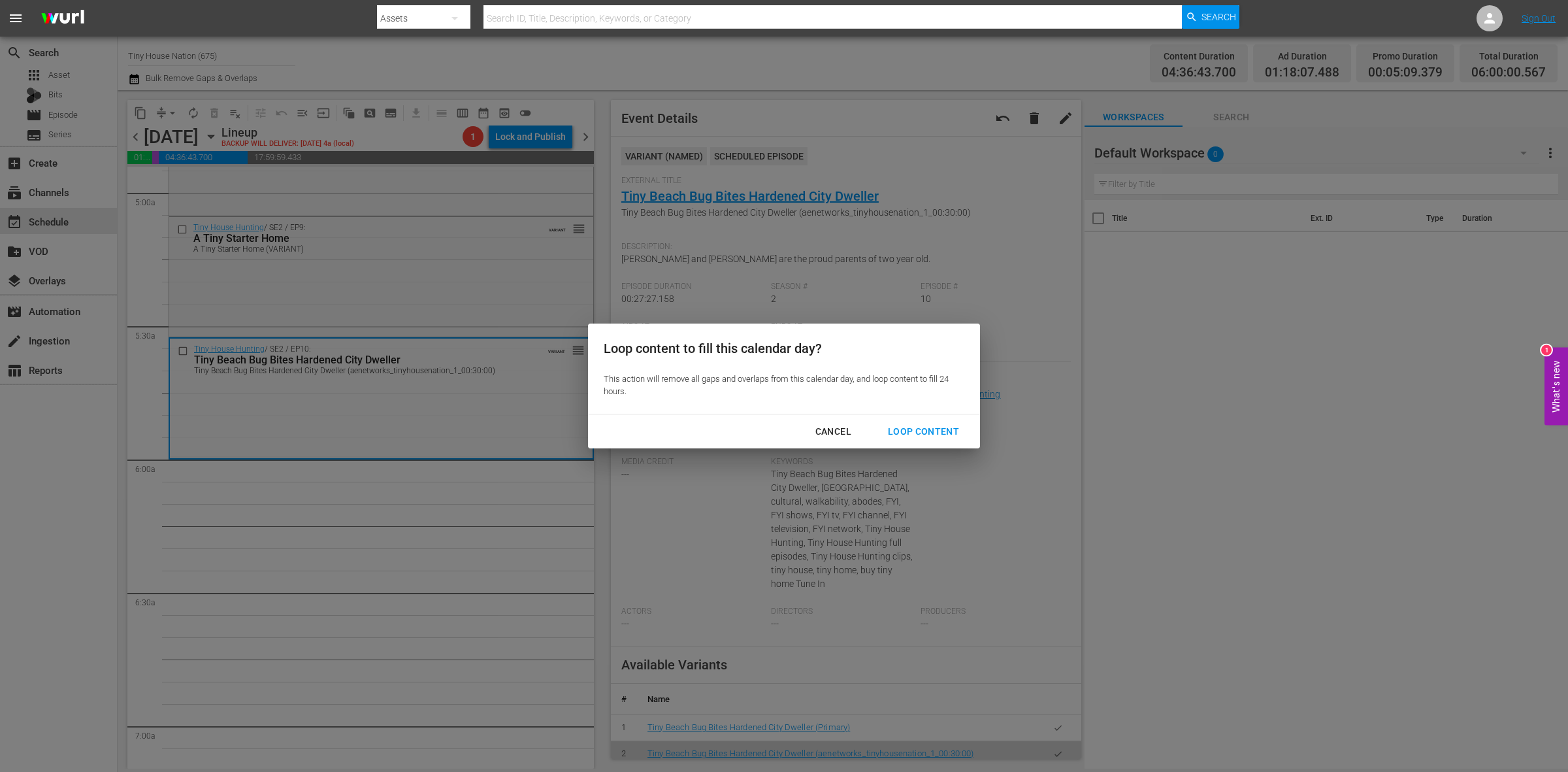
click at [915, 429] on div "Loop Content" at bounding box center [923, 431] width 92 height 16
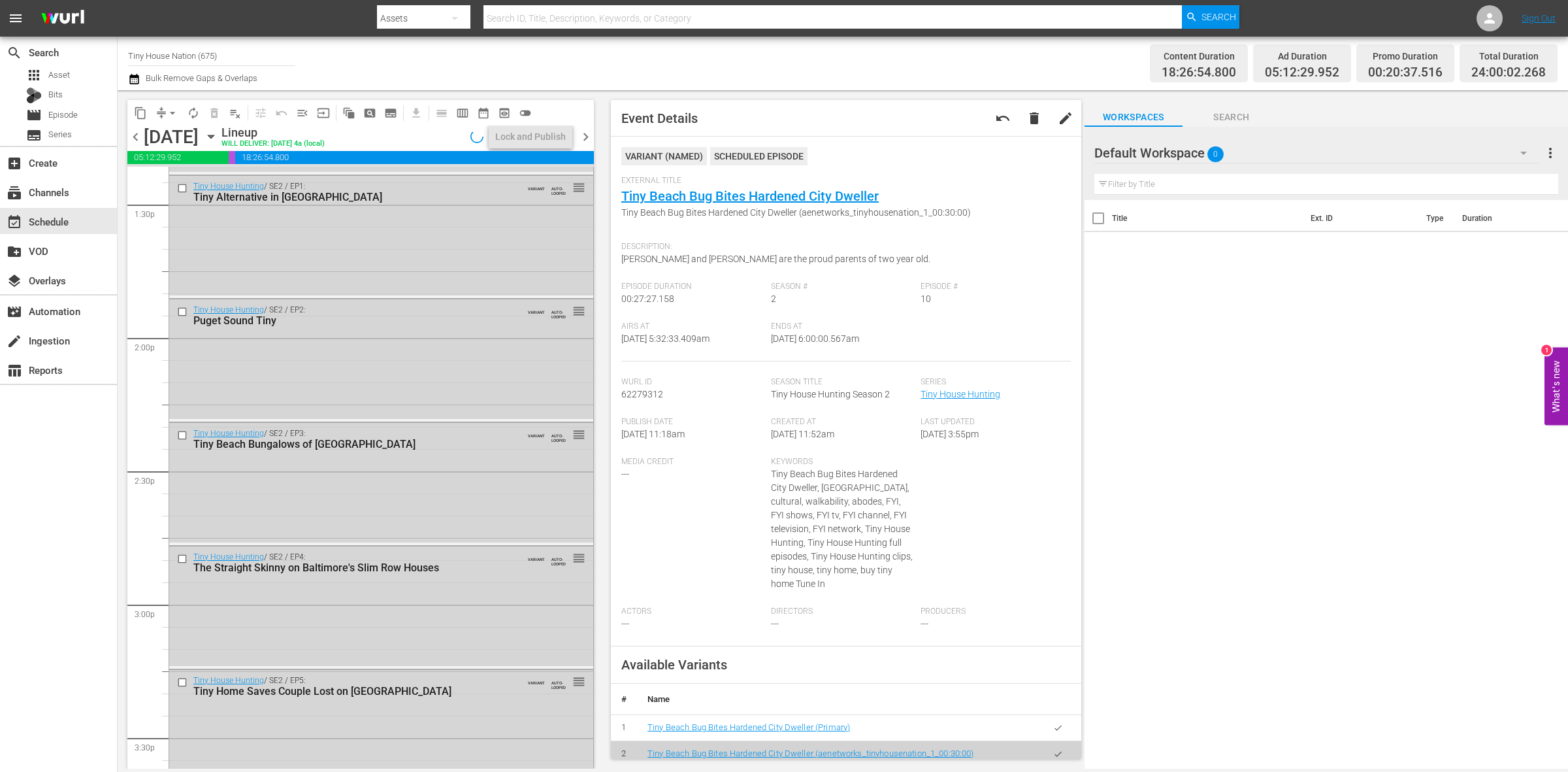
scroll to position [5799, 0]
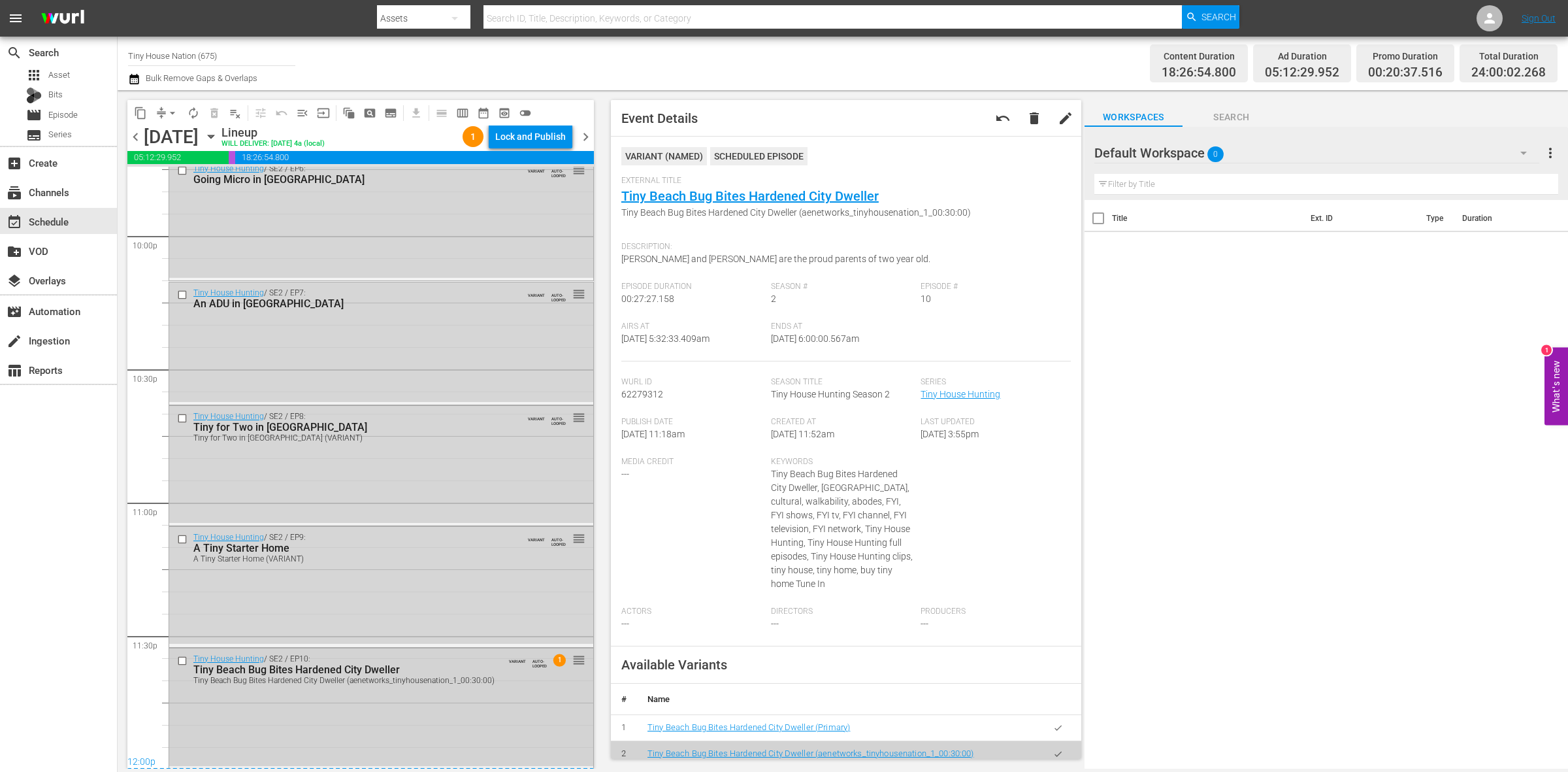
click at [427, 726] on div "Tiny House Hunting / SE2 / EP10: Tiny Beach Bug Bites Hardened City Dweller Tin…" at bounding box center [382, 708] width 424 height 118
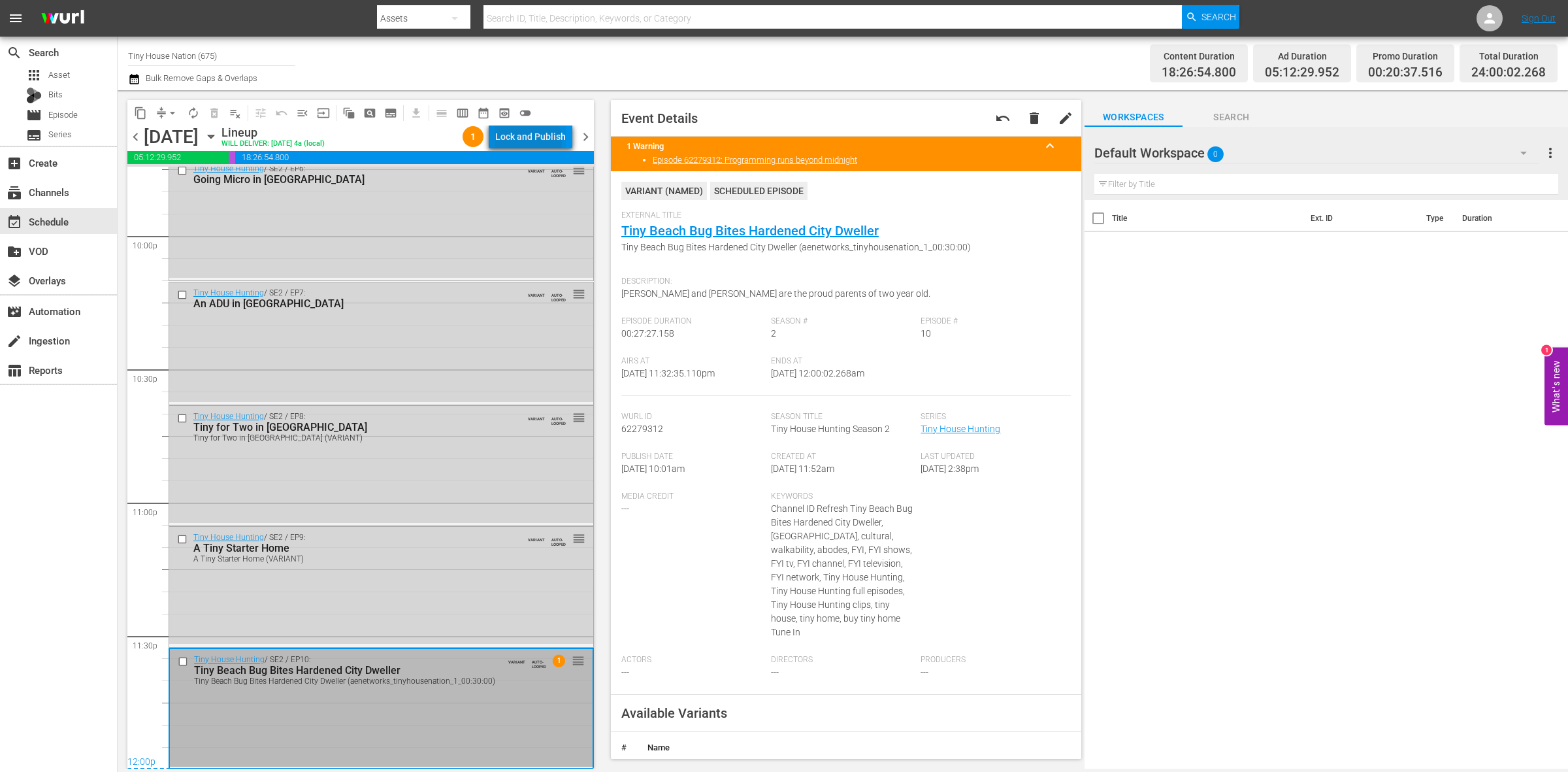
click at [526, 141] on div "Lock and Publish" at bounding box center [530, 136] width 71 height 24
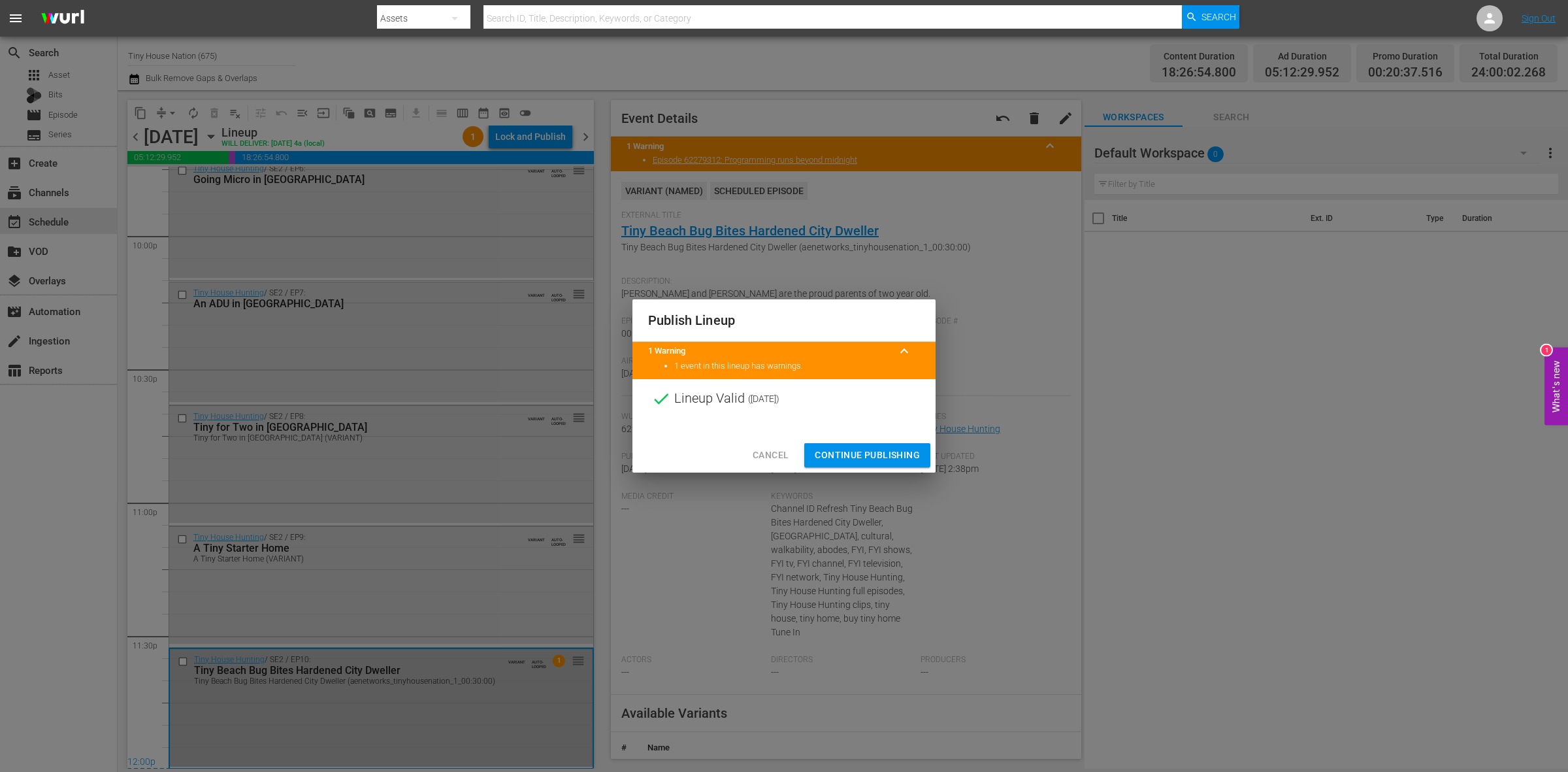
click at [896, 458] on span "Continue Publishing" at bounding box center [867, 455] width 105 height 16
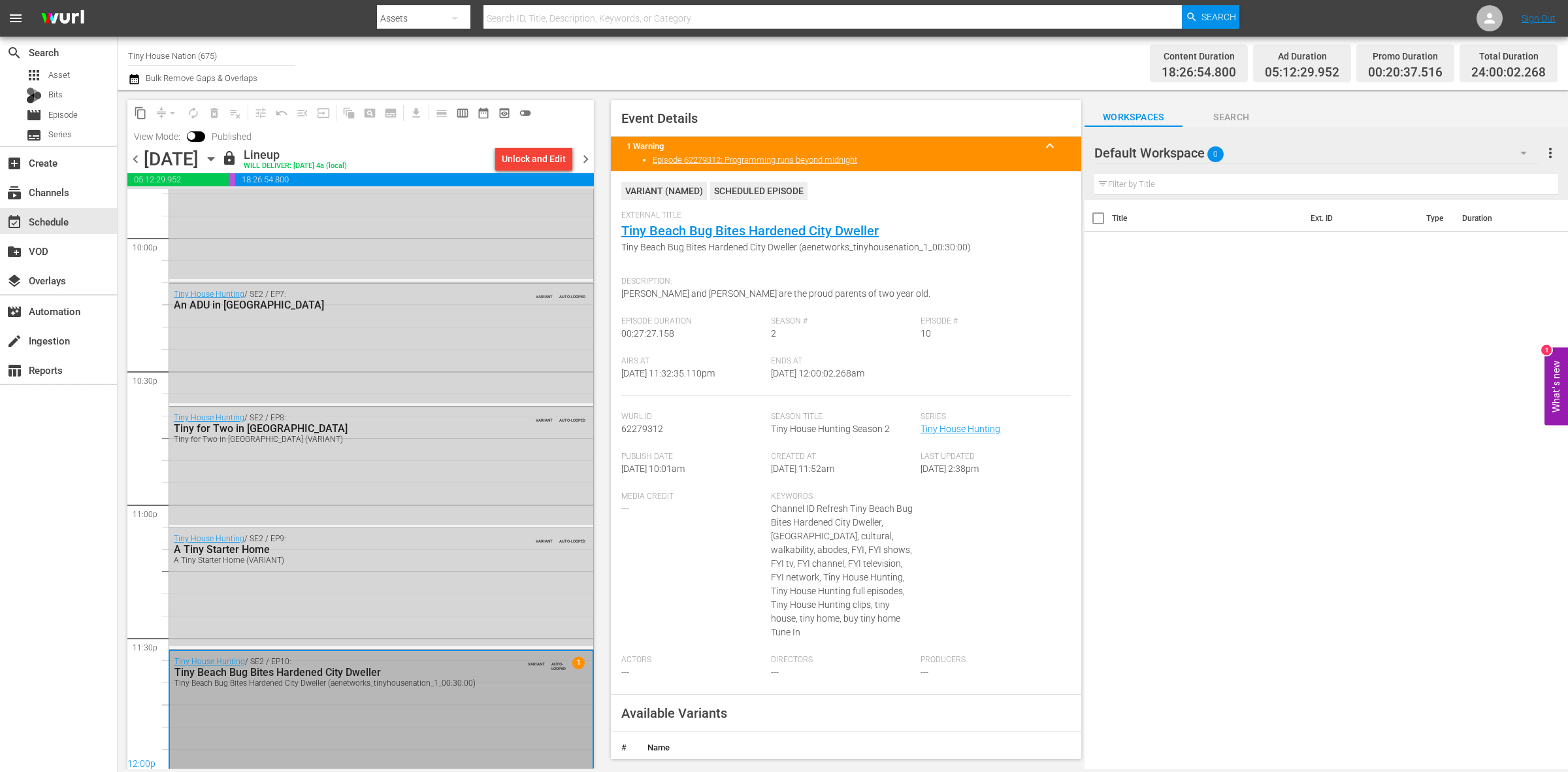
scroll to position [5821, 0]
click at [583, 161] on span "chevron_right" at bounding box center [585, 158] width 16 height 16
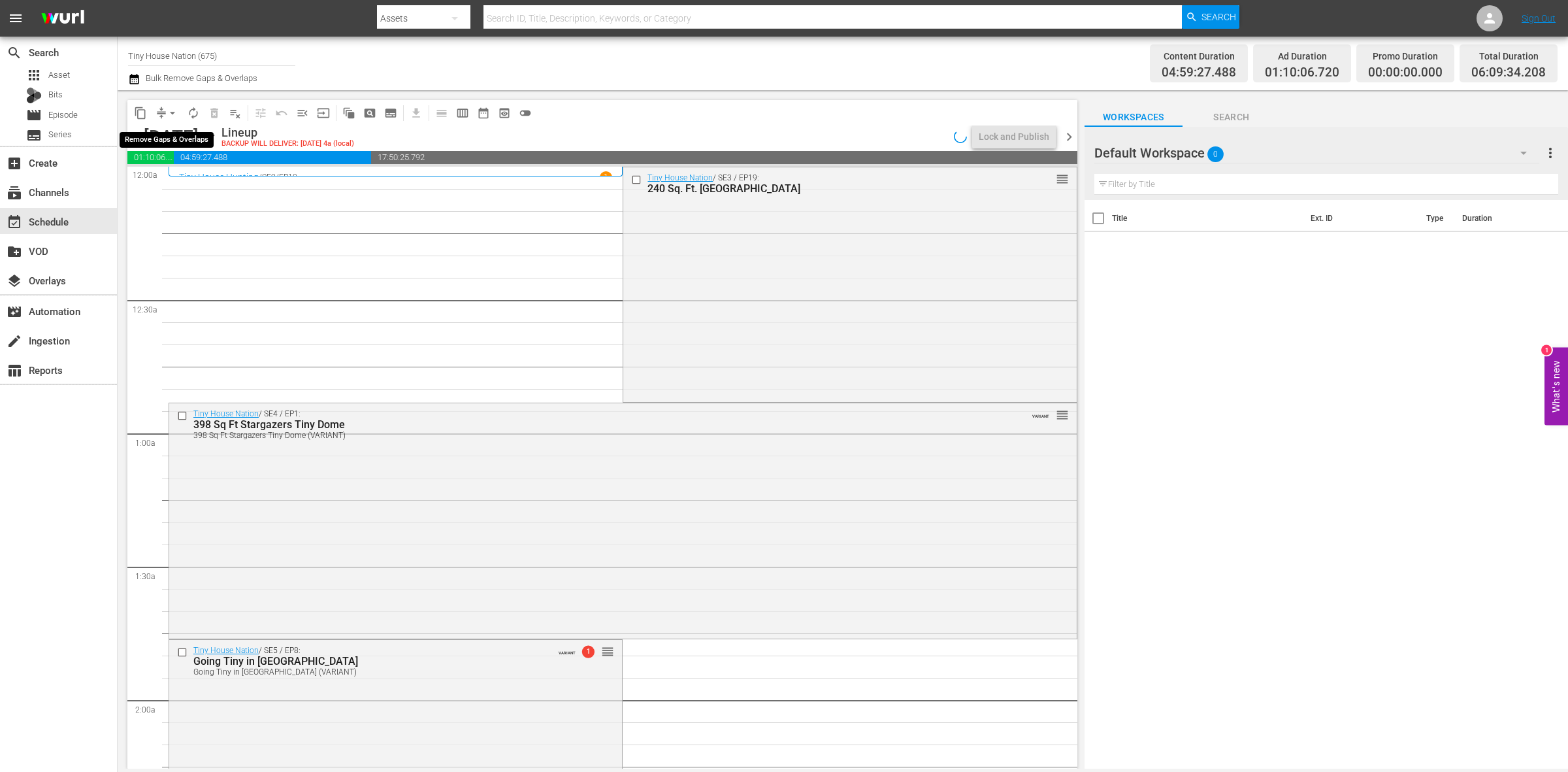
click at [166, 110] on span "arrow_drop_down" at bounding box center [172, 114] width 13 height 13
click at [174, 144] on li "Align to Midnight" at bounding box center [172, 138] width 137 height 22
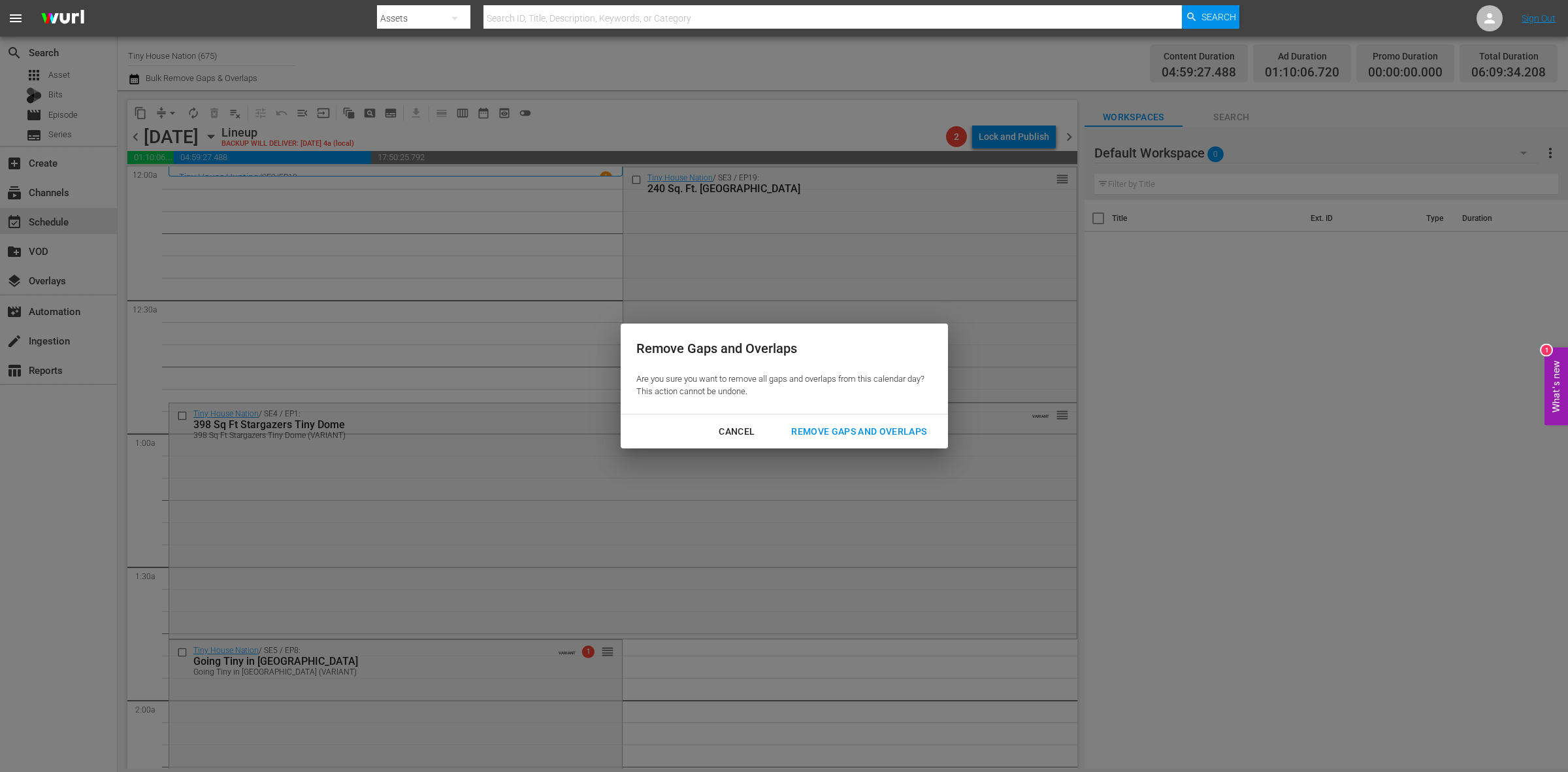
click at [929, 434] on div "Remove Gaps and Overlaps" at bounding box center [859, 431] width 156 height 16
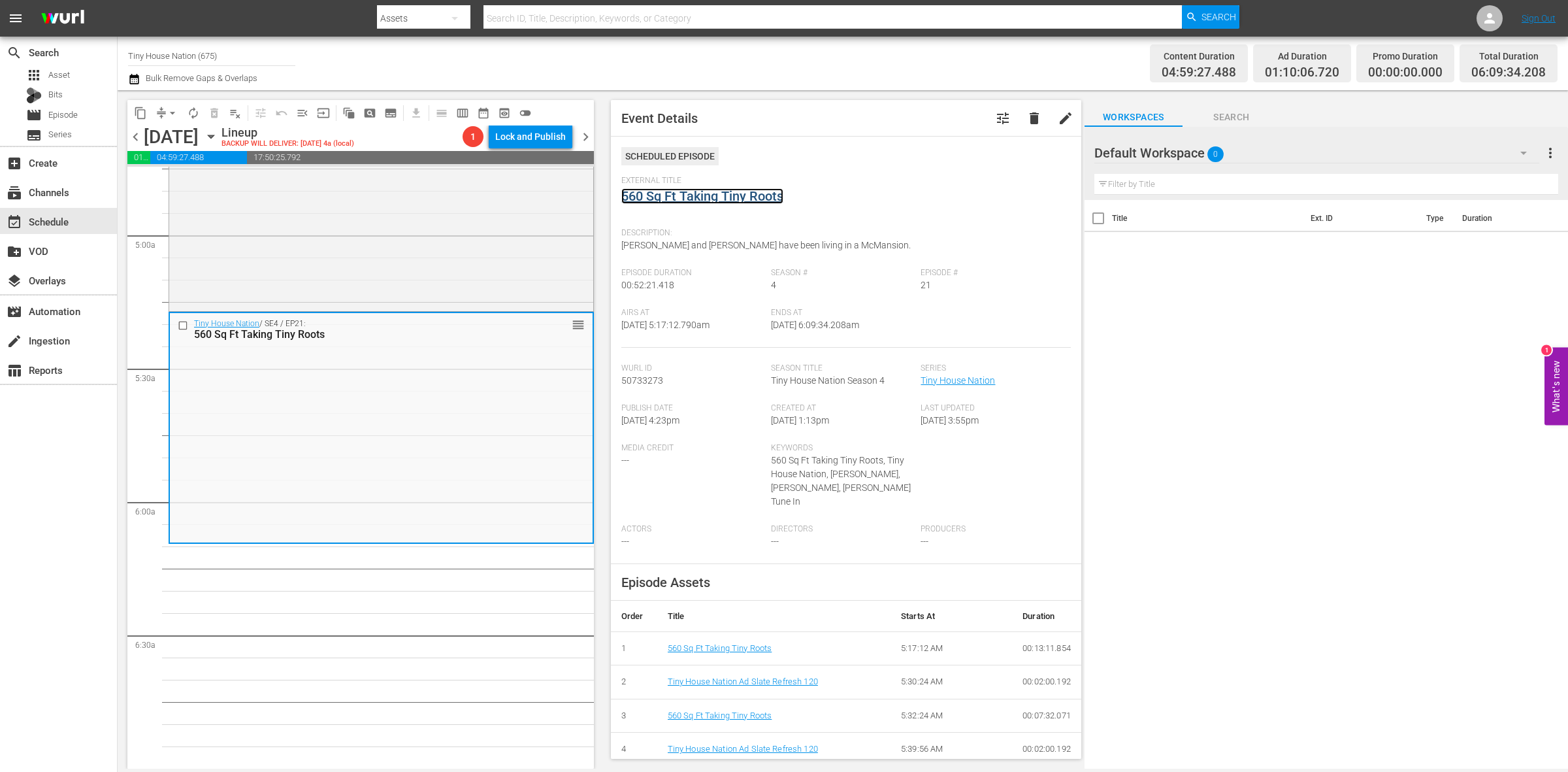
scroll to position [1226, 0]
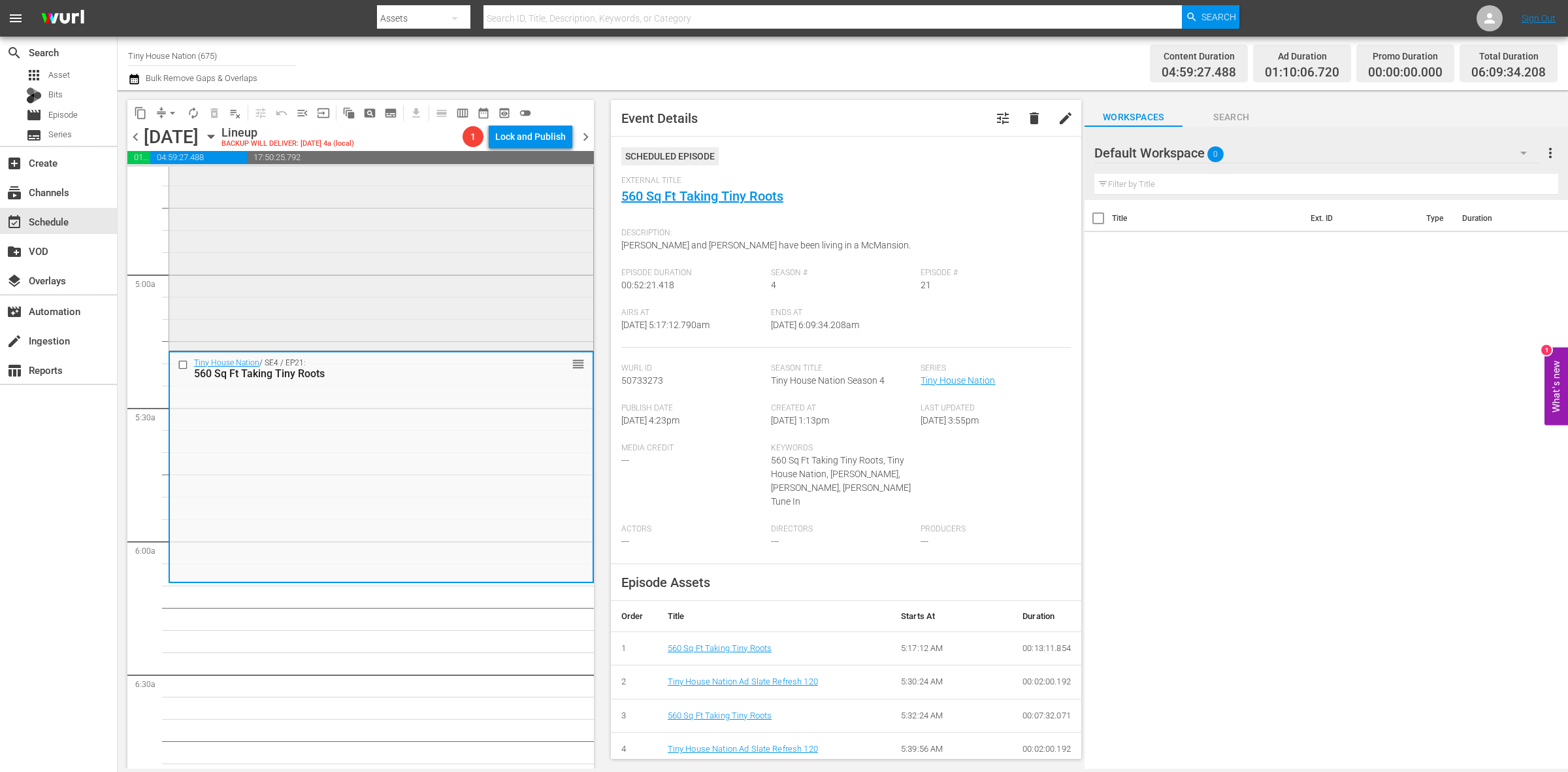
click at [429, 300] on div "Tiny House Nation / SE1 / EP8: 207 Sq Ft Minnesota Prairie Cottage reorder" at bounding box center [382, 231] width 424 height 233
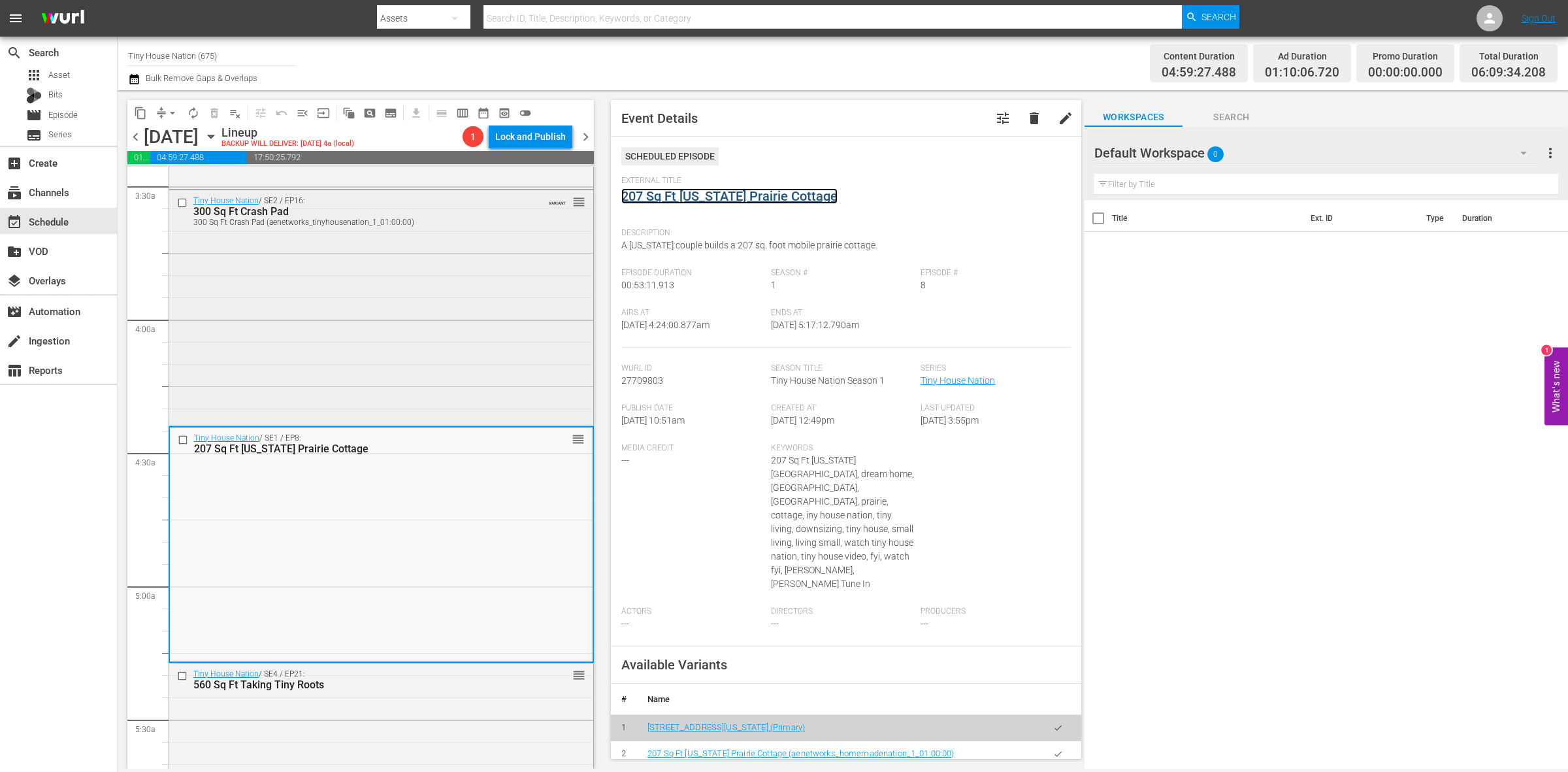
scroll to position [817, 0]
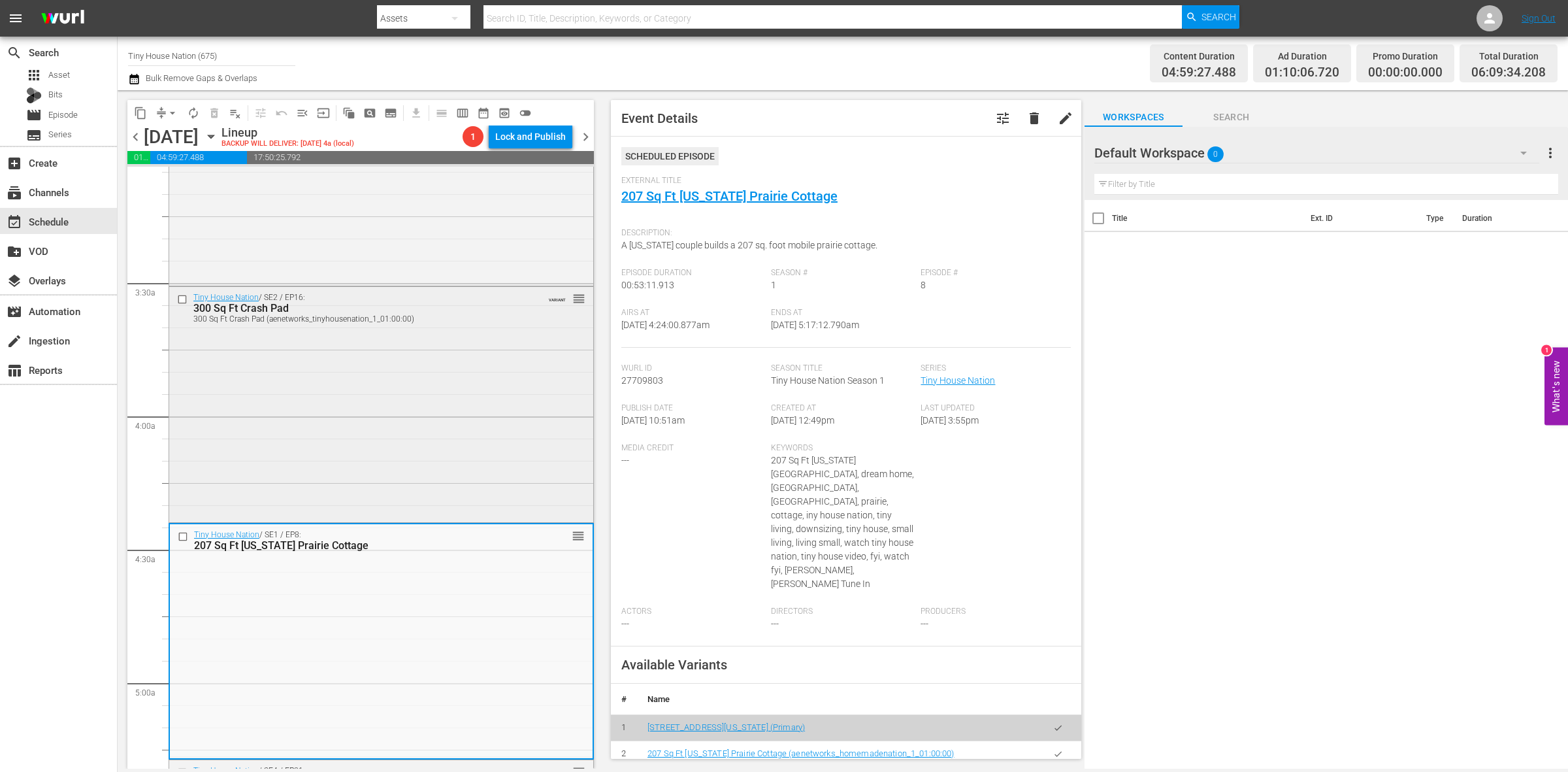
click at [474, 468] on div "Tiny House Nation / SE2 / EP16: 300 Sq Ft Crash Pad 300 Sq Ft Crash Pad (aenetw…" at bounding box center [382, 404] width 424 height 233
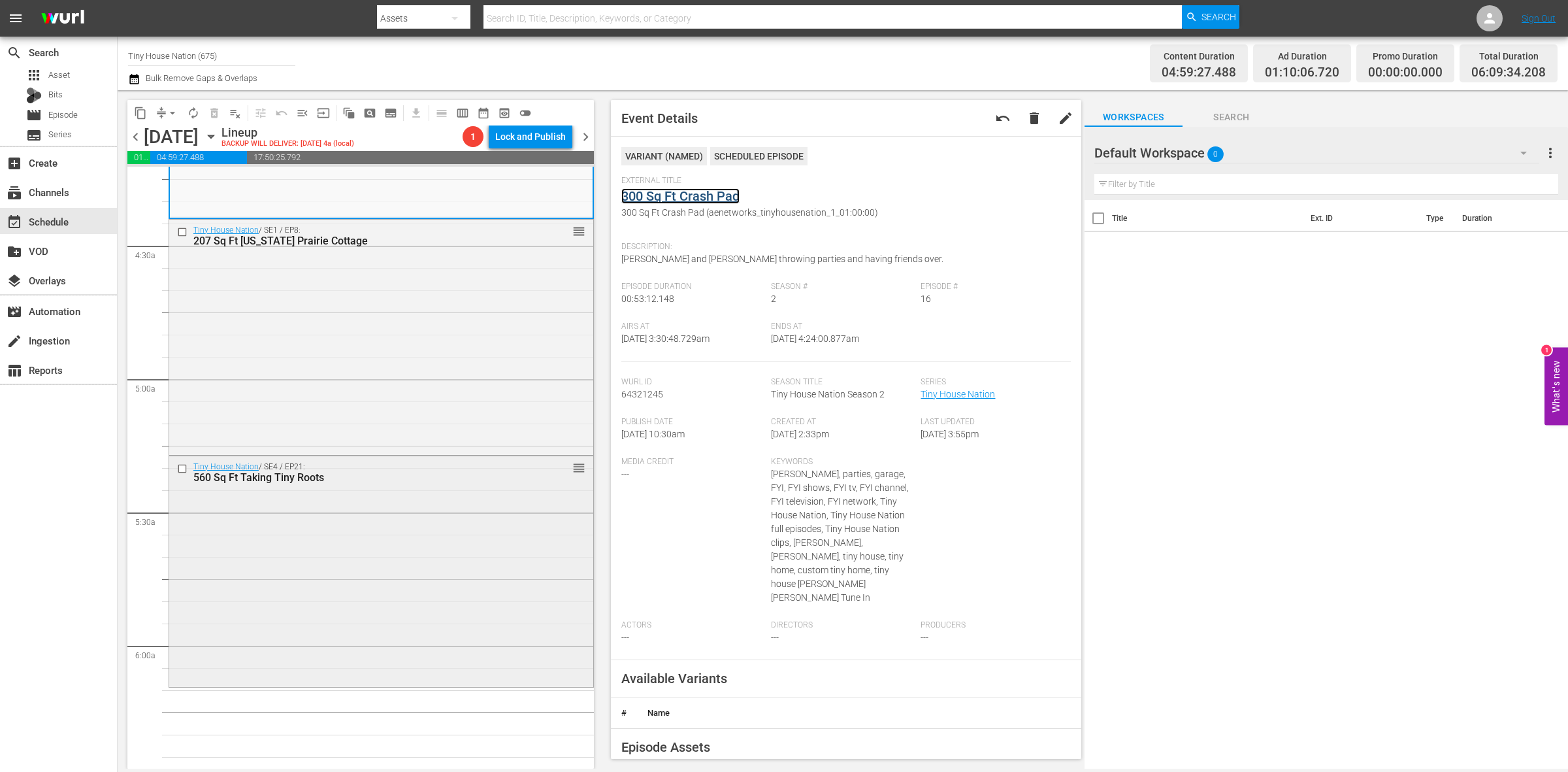
scroll to position [1226, 0]
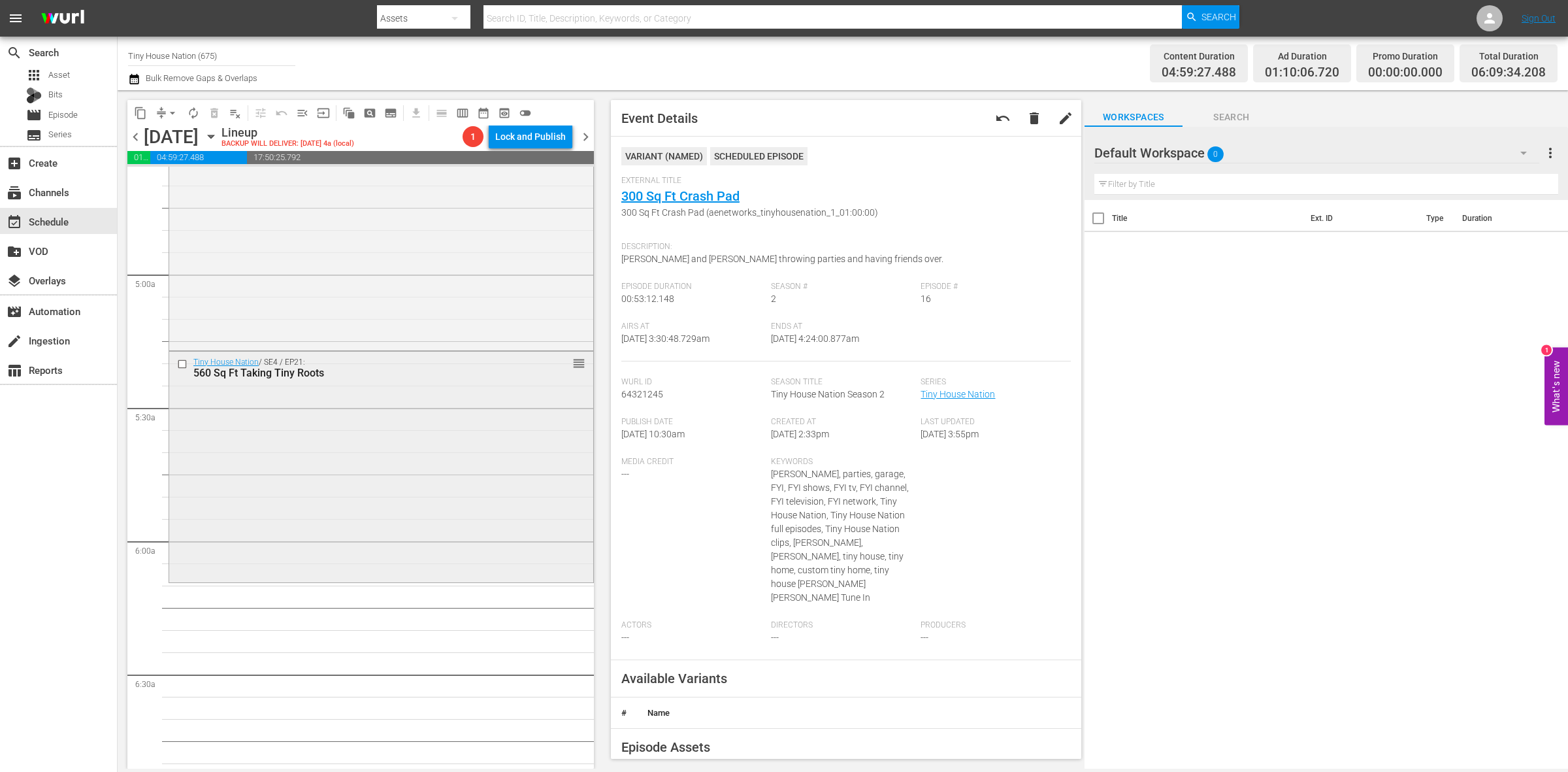
click at [518, 413] on div "Tiny House Nation / SE4 / EP21: 560 Sq Ft Taking Tiny Roots reorder" at bounding box center [382, 466] width 424 height 229
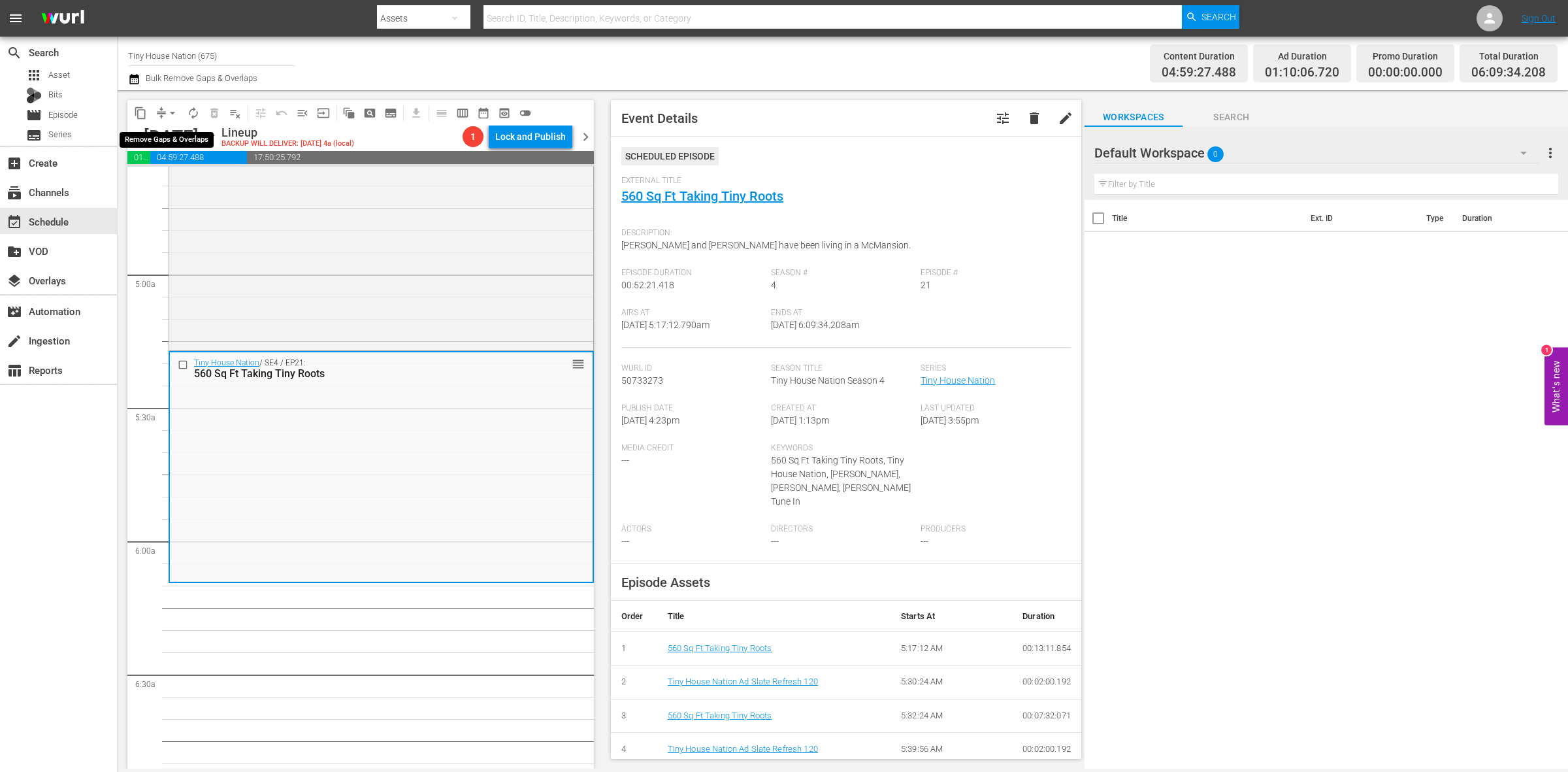
click at [171, 117] on span "arrow_drop_down" at bounding box center [172, 114] width 13 height 13
click at [166, 144] on li "Align to Midnight" at bounding box center [172, 138] width 137 height 22
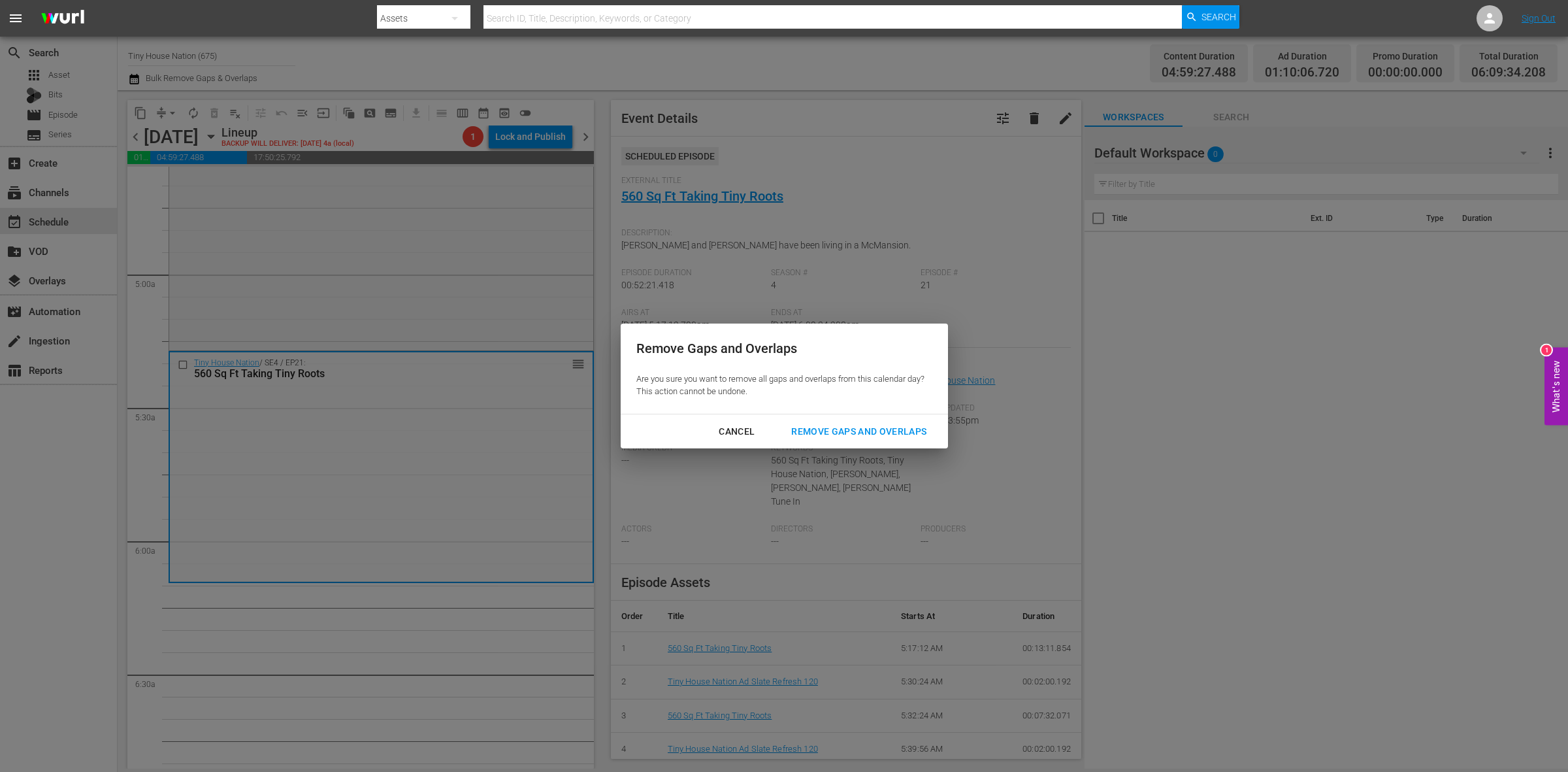
click at [842, 421] on button "Remove Gaps and Overlaps" at bounding box center [859, 432] width 167 height 25
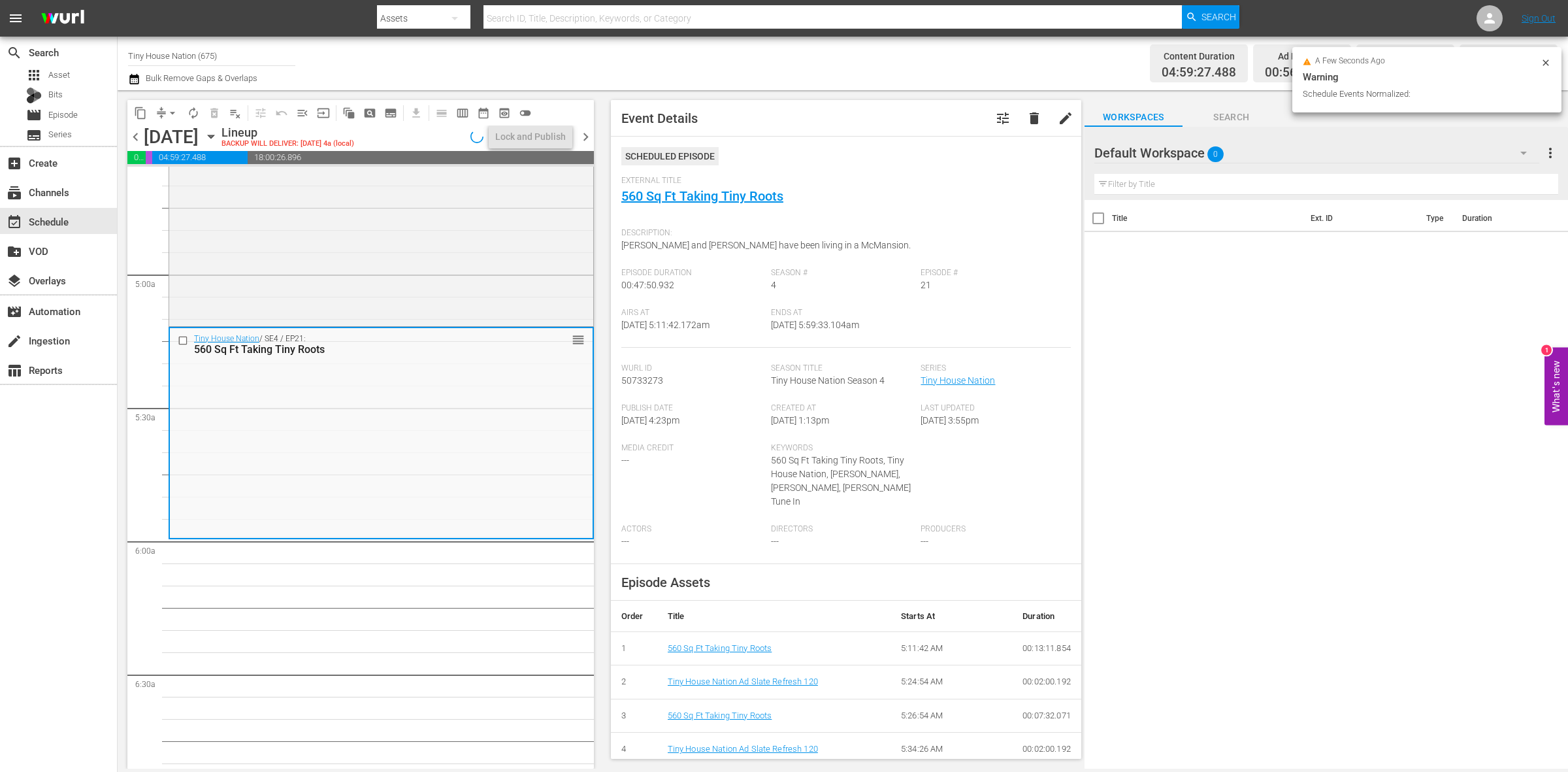
scroll to position [1204, 0]
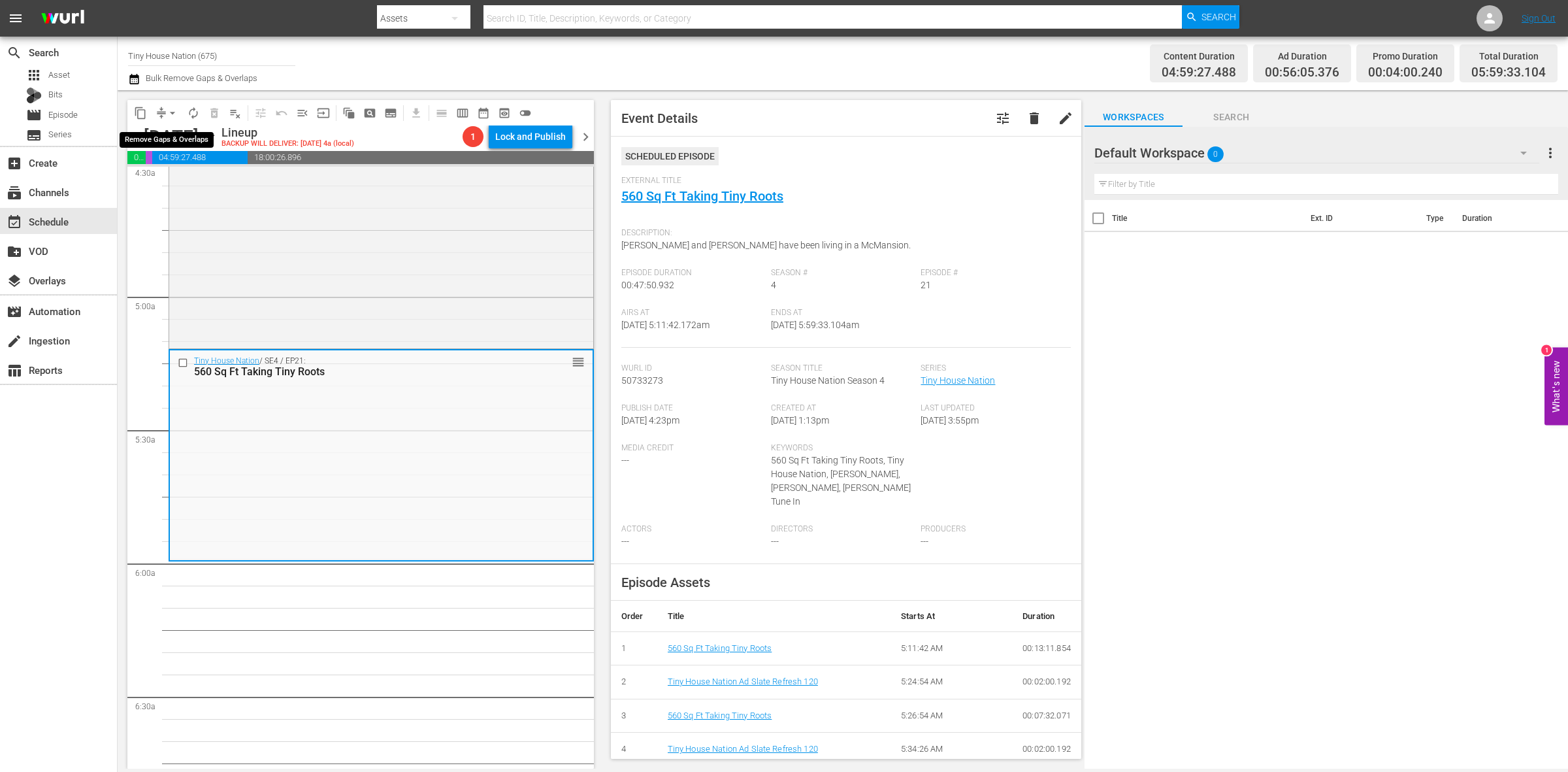
click at [169, 107] on span "arrow_drop_down" at bounding box center [172, 114] width 13 height 13
click at [172, 132] on li "Align to Midnight" at bounding box center [172, 138] width 137 height 22
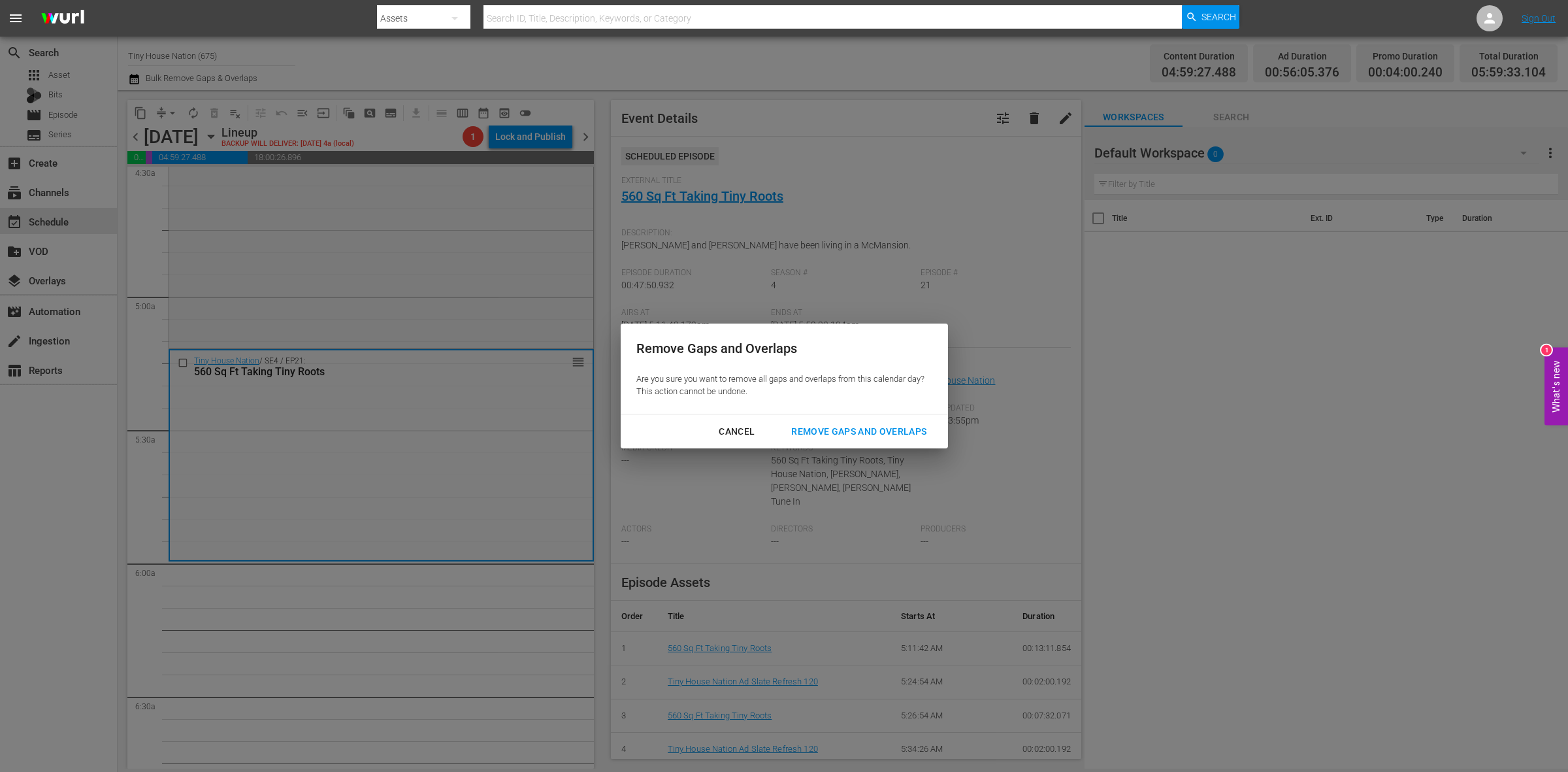
click at [836, 429] on div "Remove Gaps and Overlaps" at bounding box center [859, 431] width 156 height 16
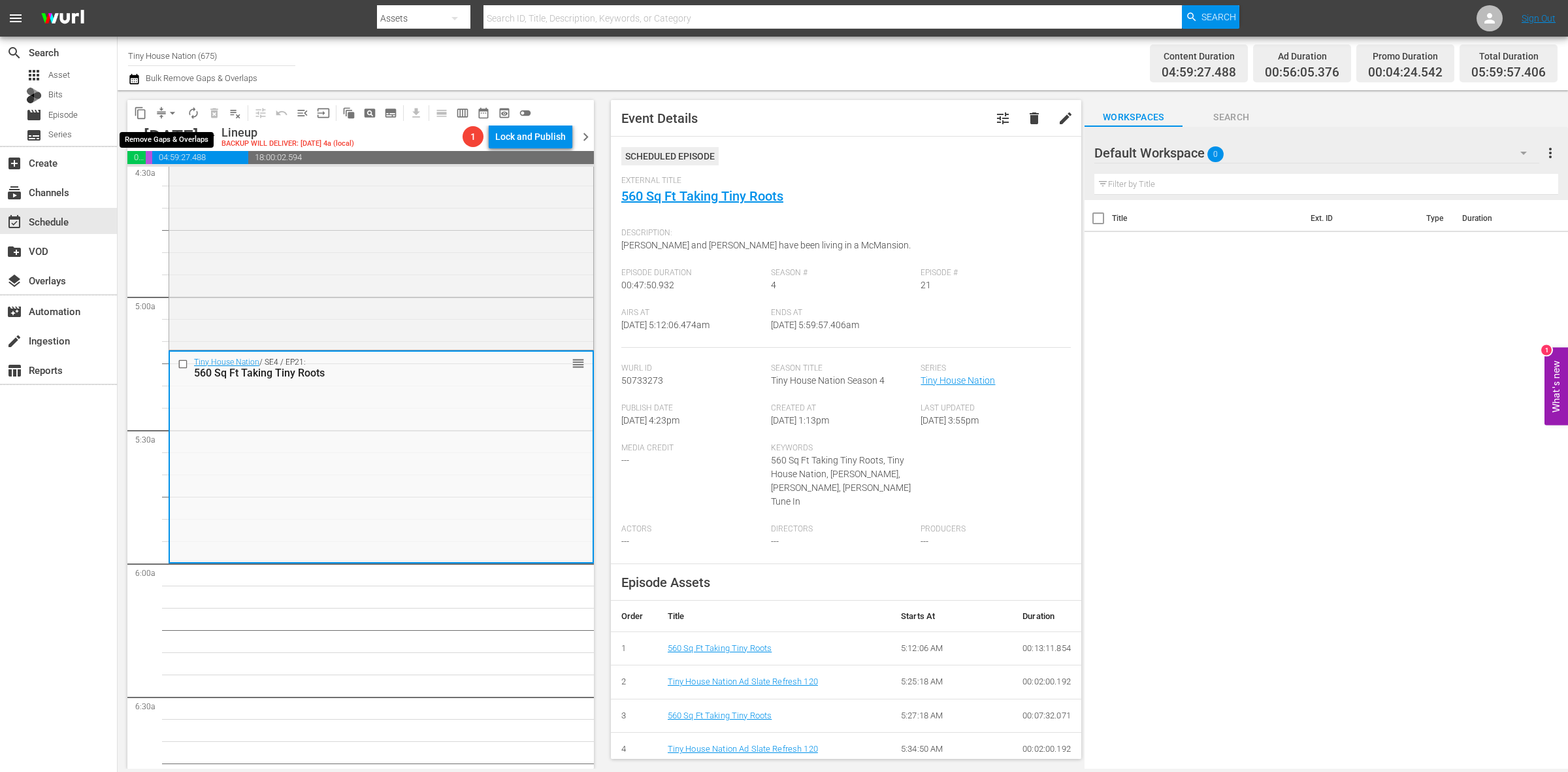
click at [169, 108] on span "arrow_drop_down" at bounding box center [172, 114] width 13 height 13
click at [169, 139] on li "Align to Midnight" at bounding box center [172, 138] width 137 height 22
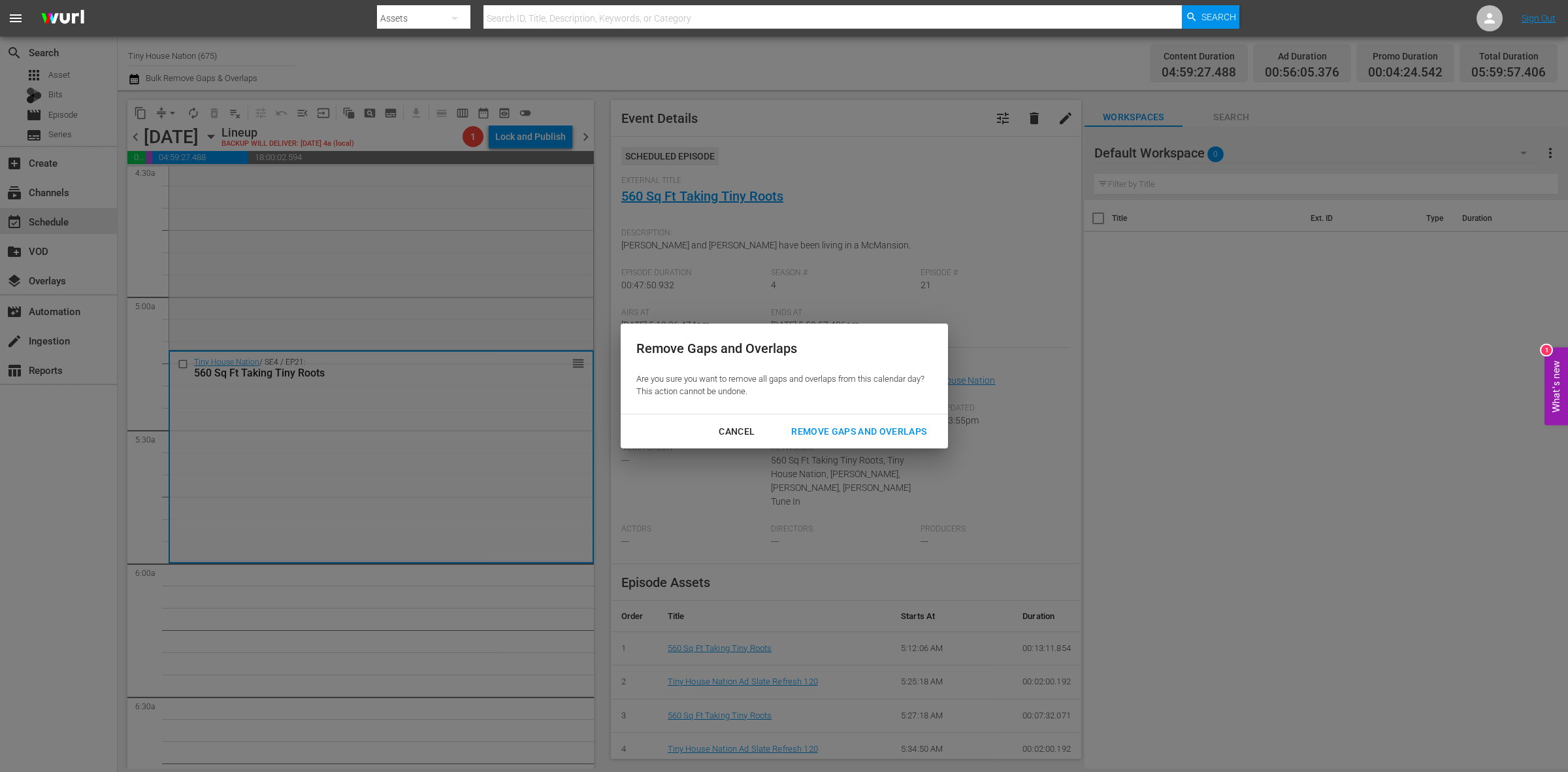
click at [903, 425] on div "Remove Gaps and Overlaps" at bounding box center [859, 431] width 156 height 16
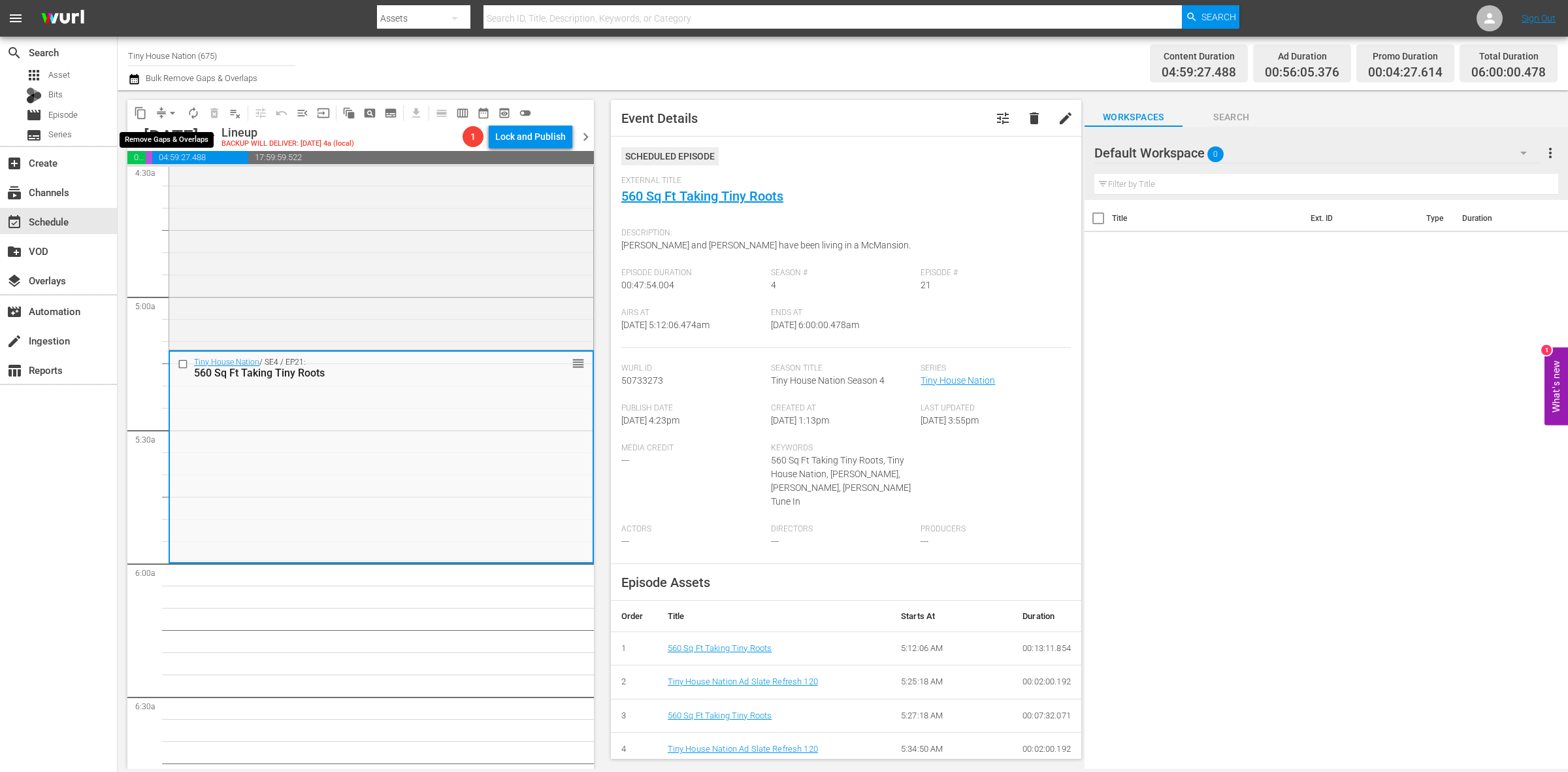
click at [166, 115] on span "arrow_drop_down" at bounding box center [172, 114] width 13 height 13
click at [173, 139] on li "Align to Midnight" at bounding box center [172, 138] width 137 height 22
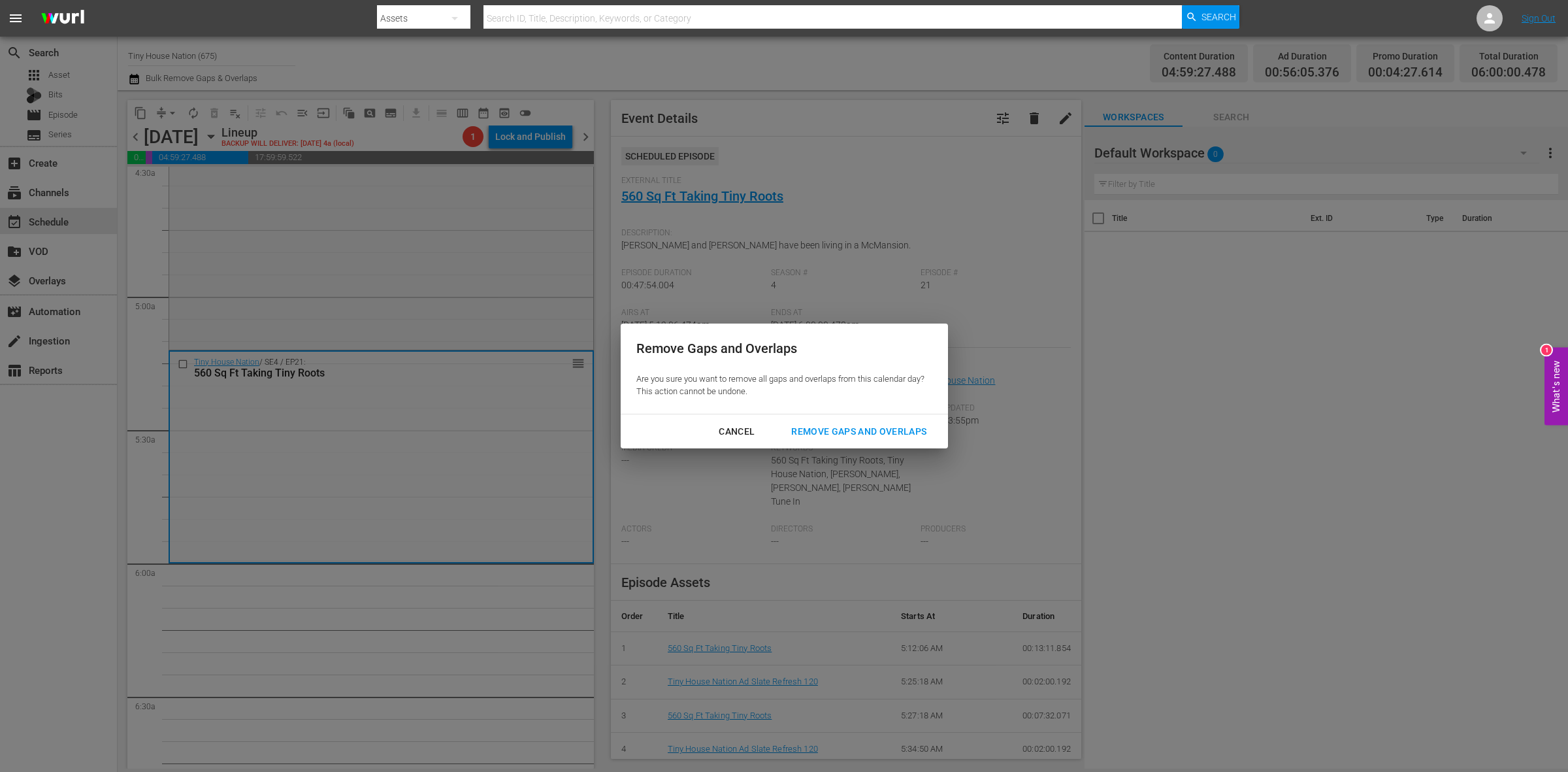
click at [817, 429] on div "Remove Gaps and Overlaps" at bounding box center [859, 431] width 156 height 16
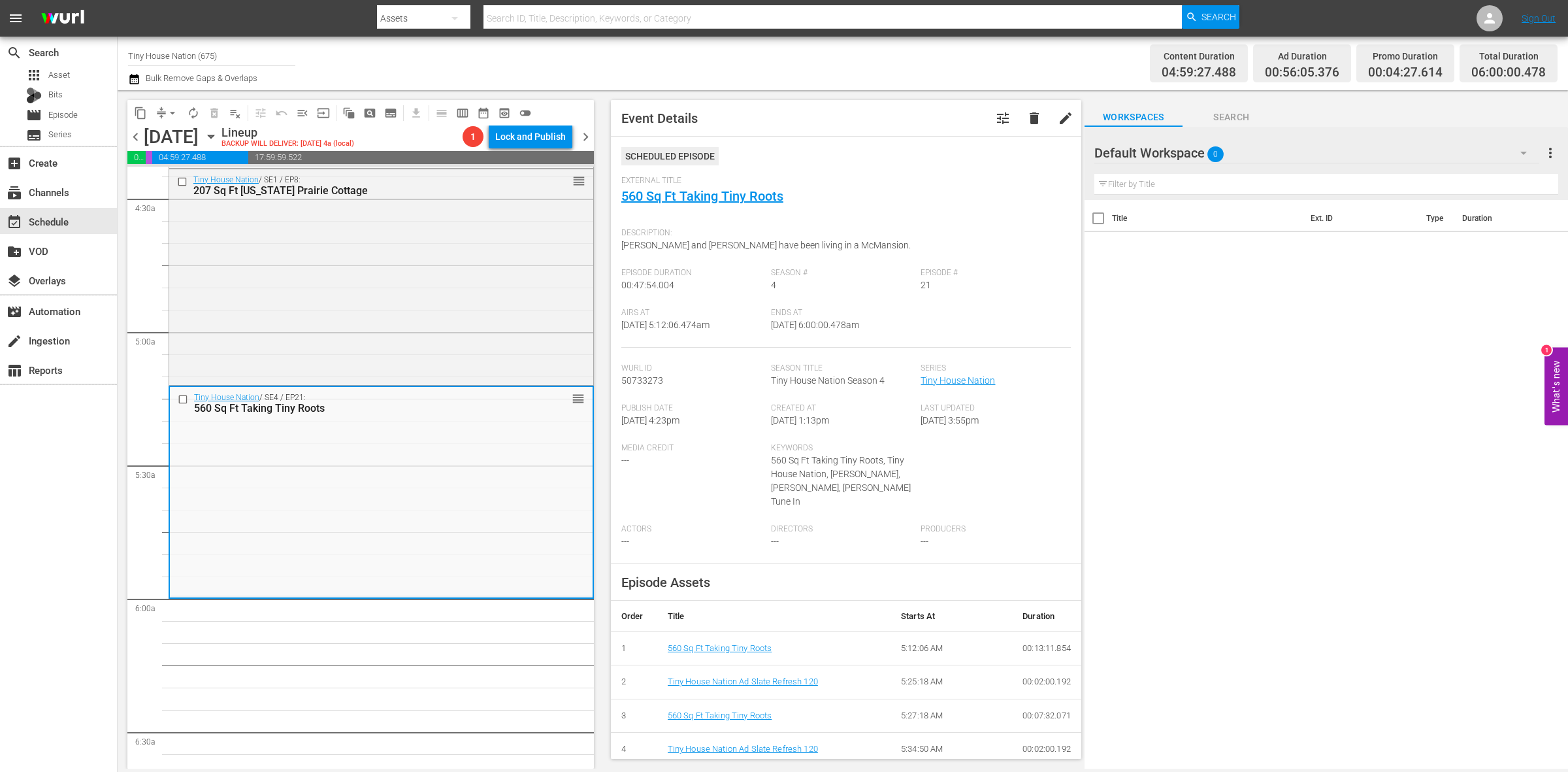
scroll to position [1077, 0]
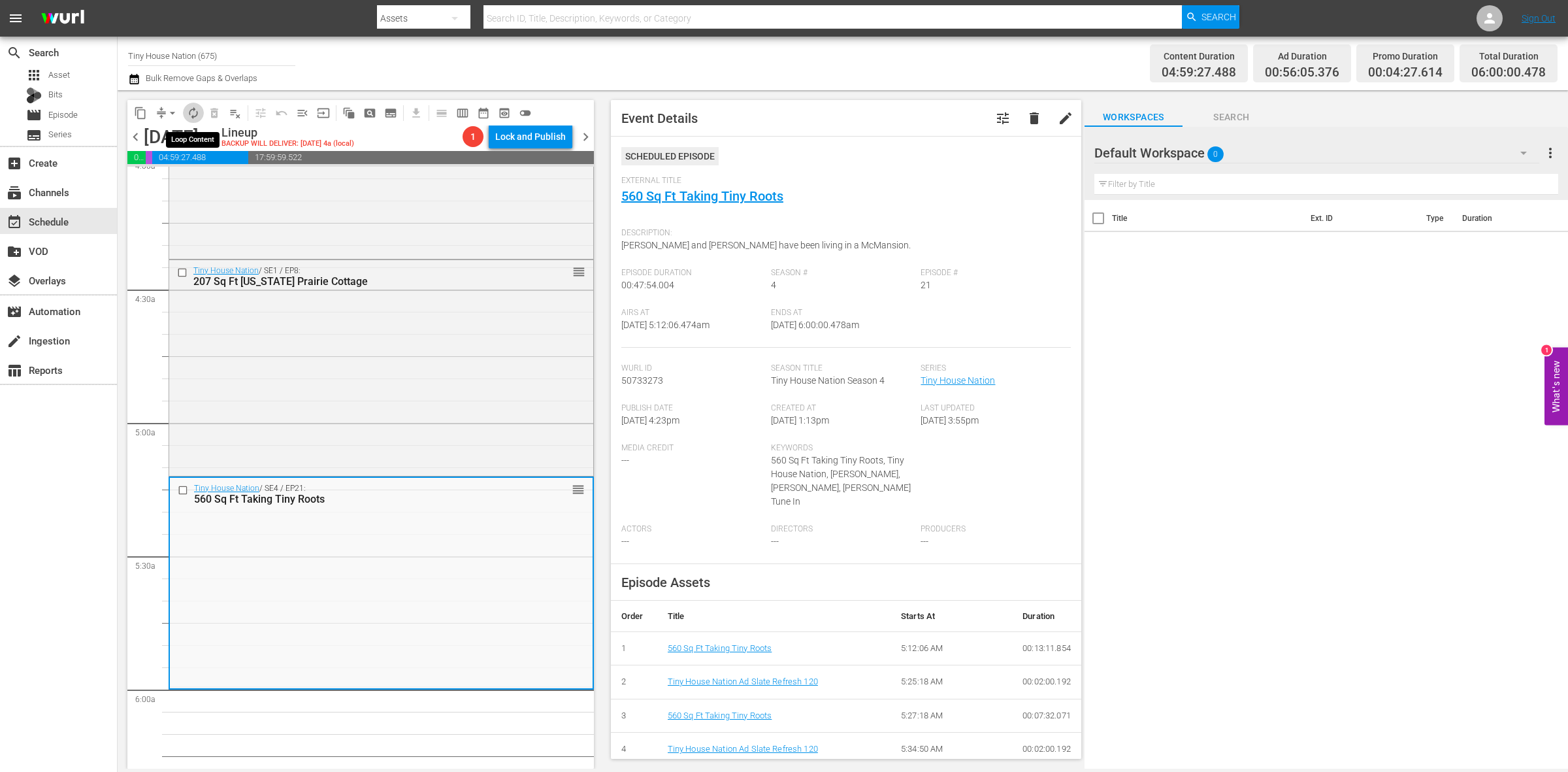
click at [196, 121] on button "autorenew_outlined" at bounding box center [193, 113] width 21 height 21
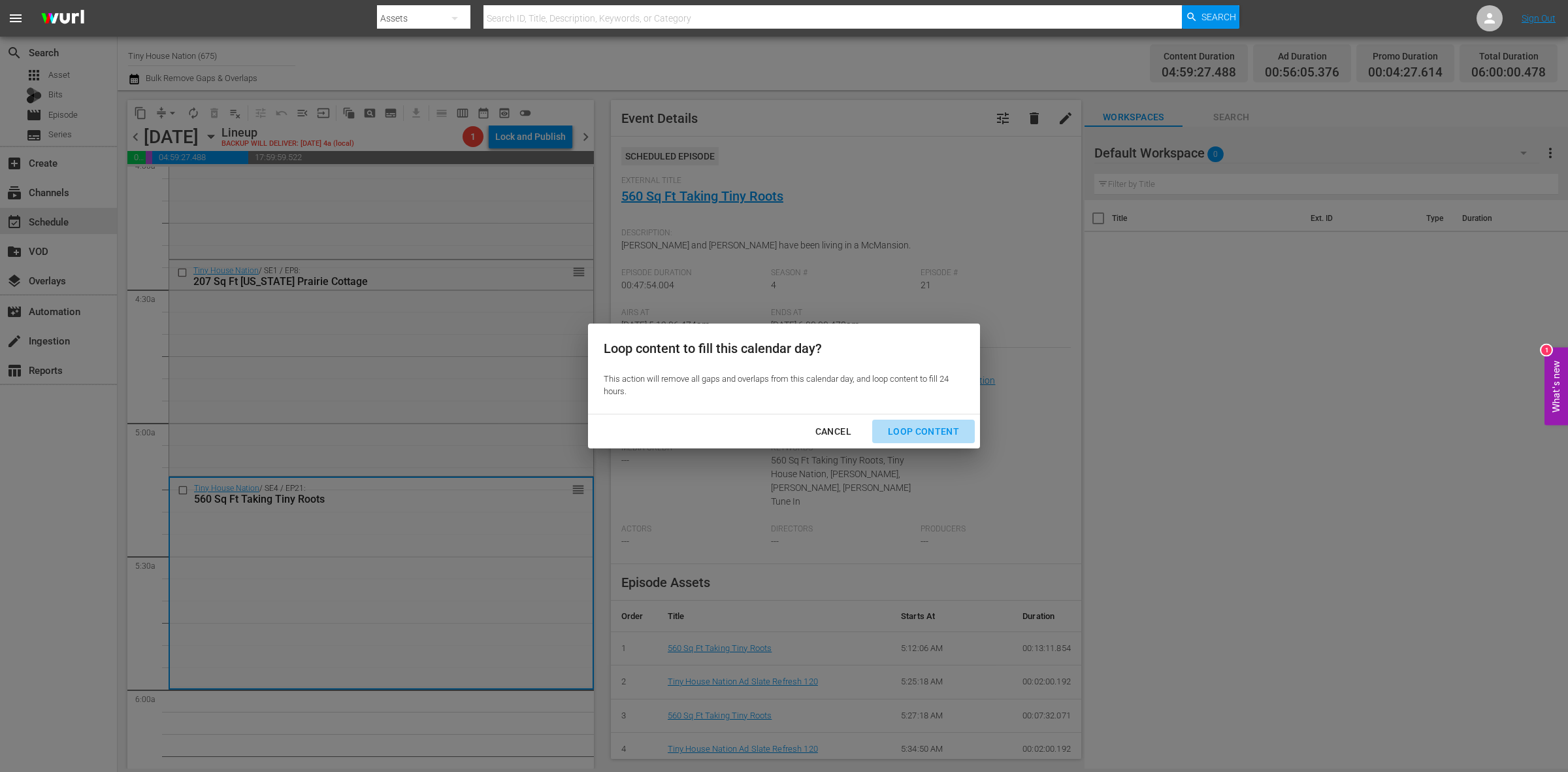
click at [935, 427] on div "Loop Content" at bounding box center [923, 431] width 92 height 16
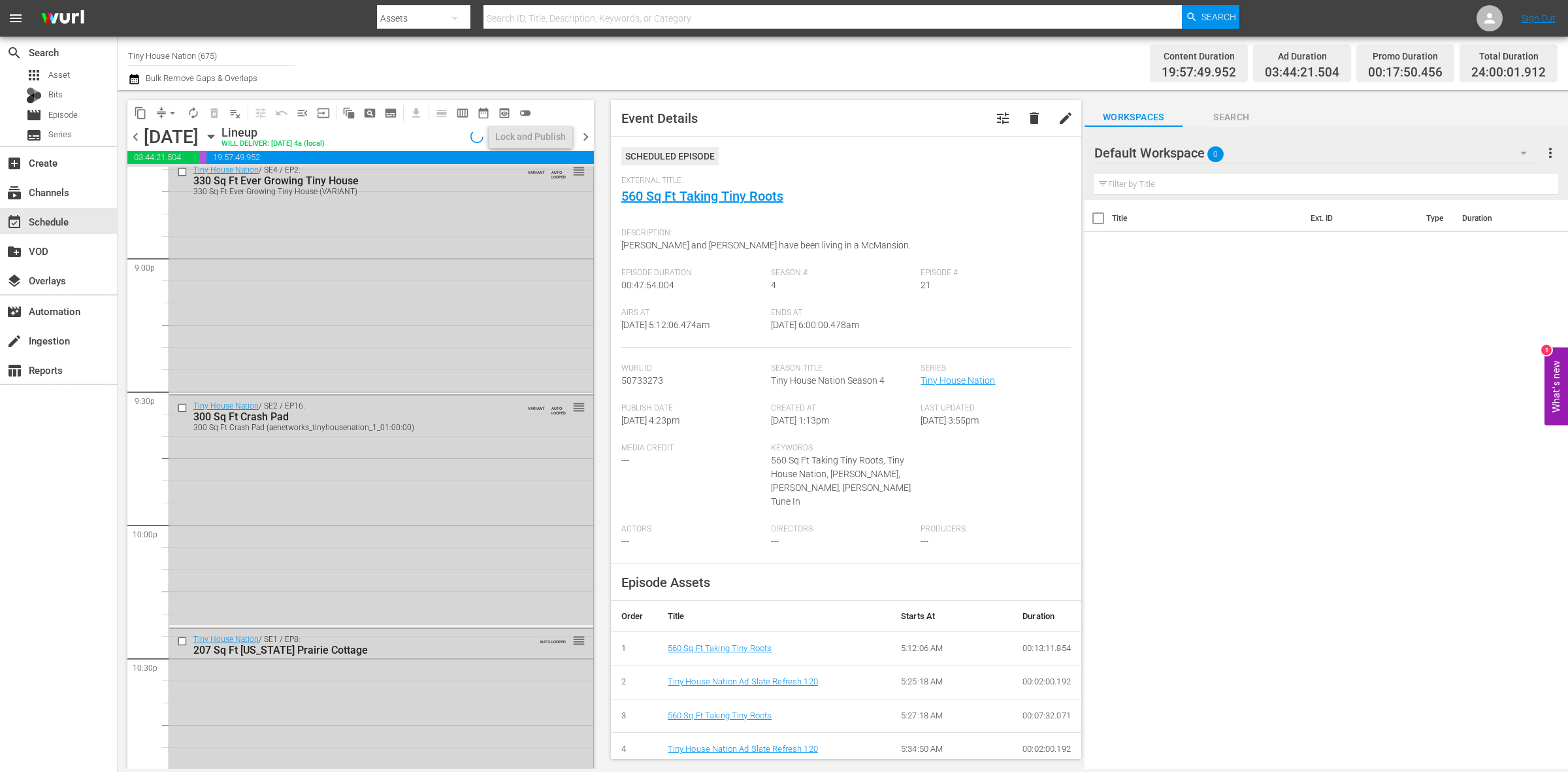
scroll to position [5799, 0]
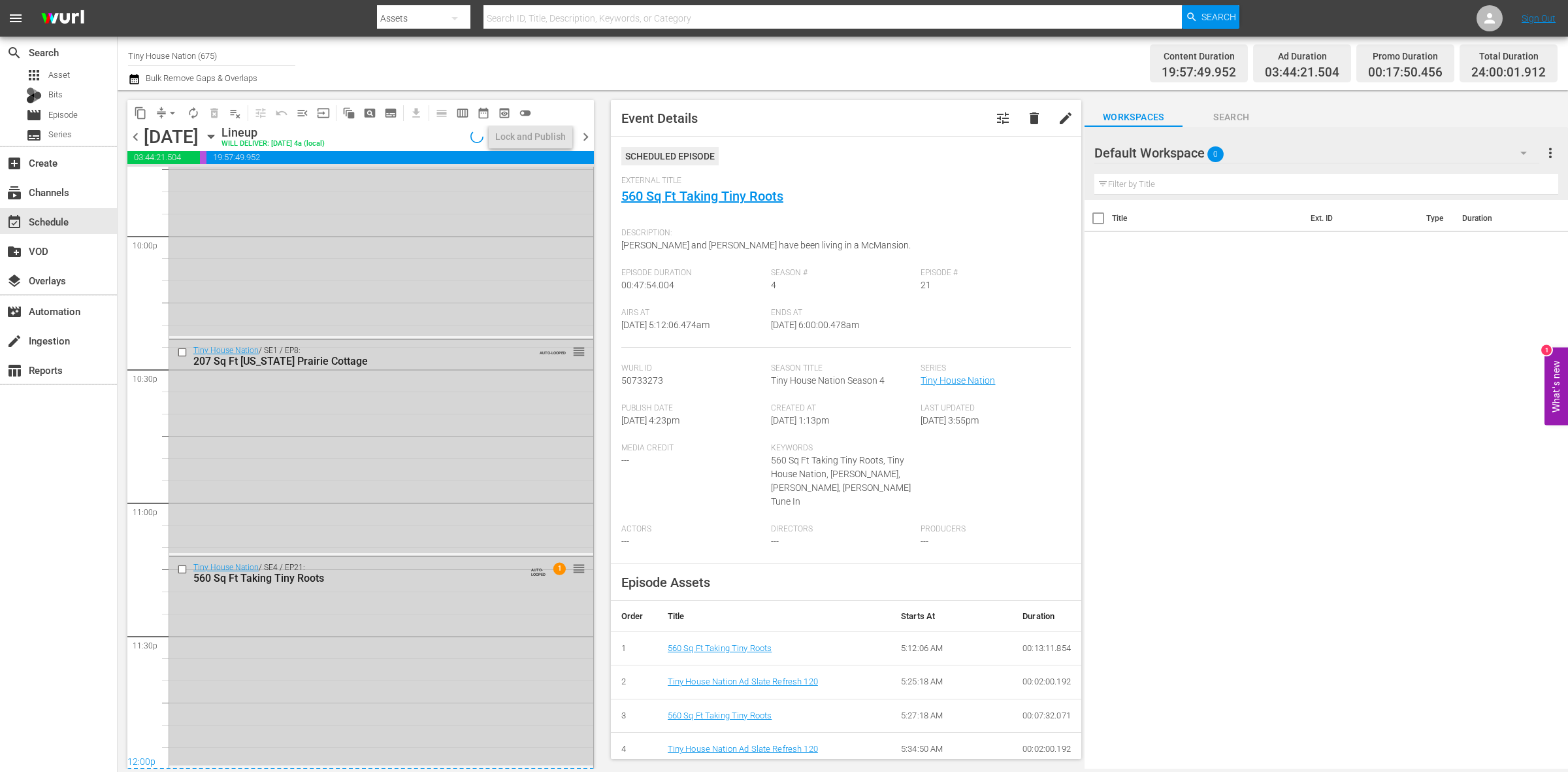
click at [489, 632] on div "Tiny House Nation / SE4 / EP21: 560 Sq Ft Taking Tiny Roots AUTO-LOOPED 1 reord…" at bounding box center [382, 661] width 424 height 209
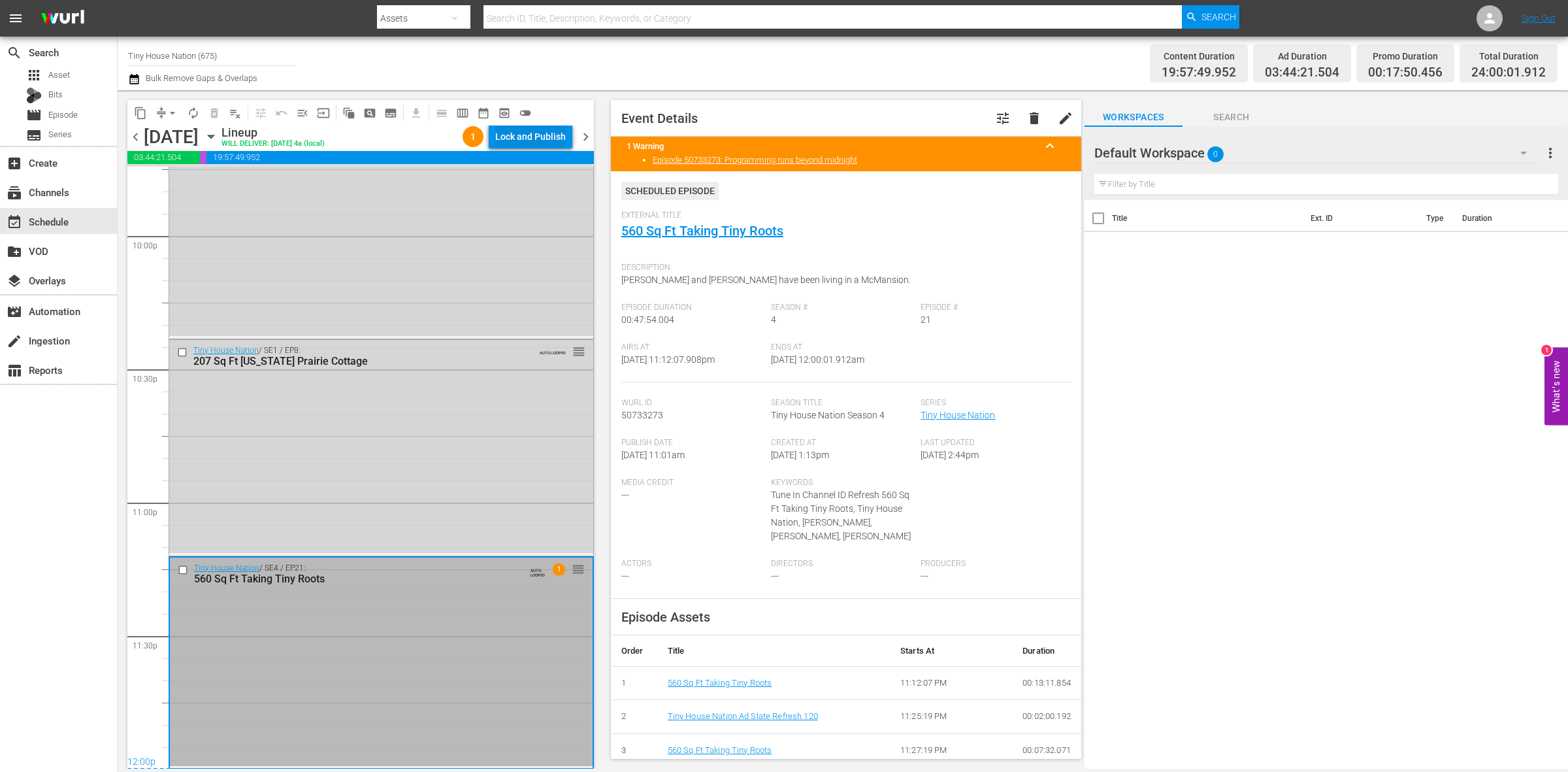
click at [525, 144] on div "Lock and Publish" at bounding box center [530, 136] width 71 height 24
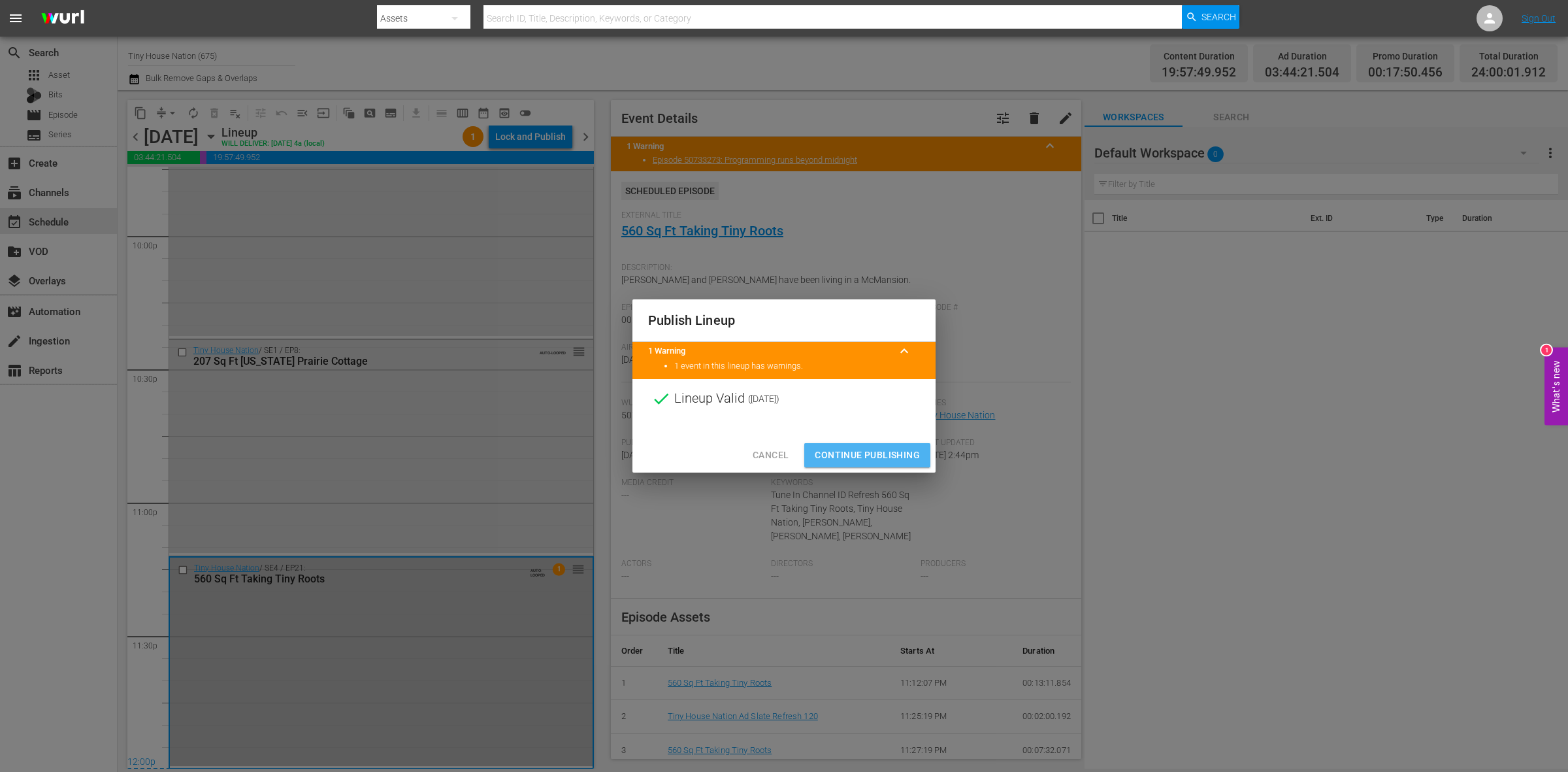
click at [854, 458] on span "Continue Publishing" at bounding box center [867, 455] width 105 height 16
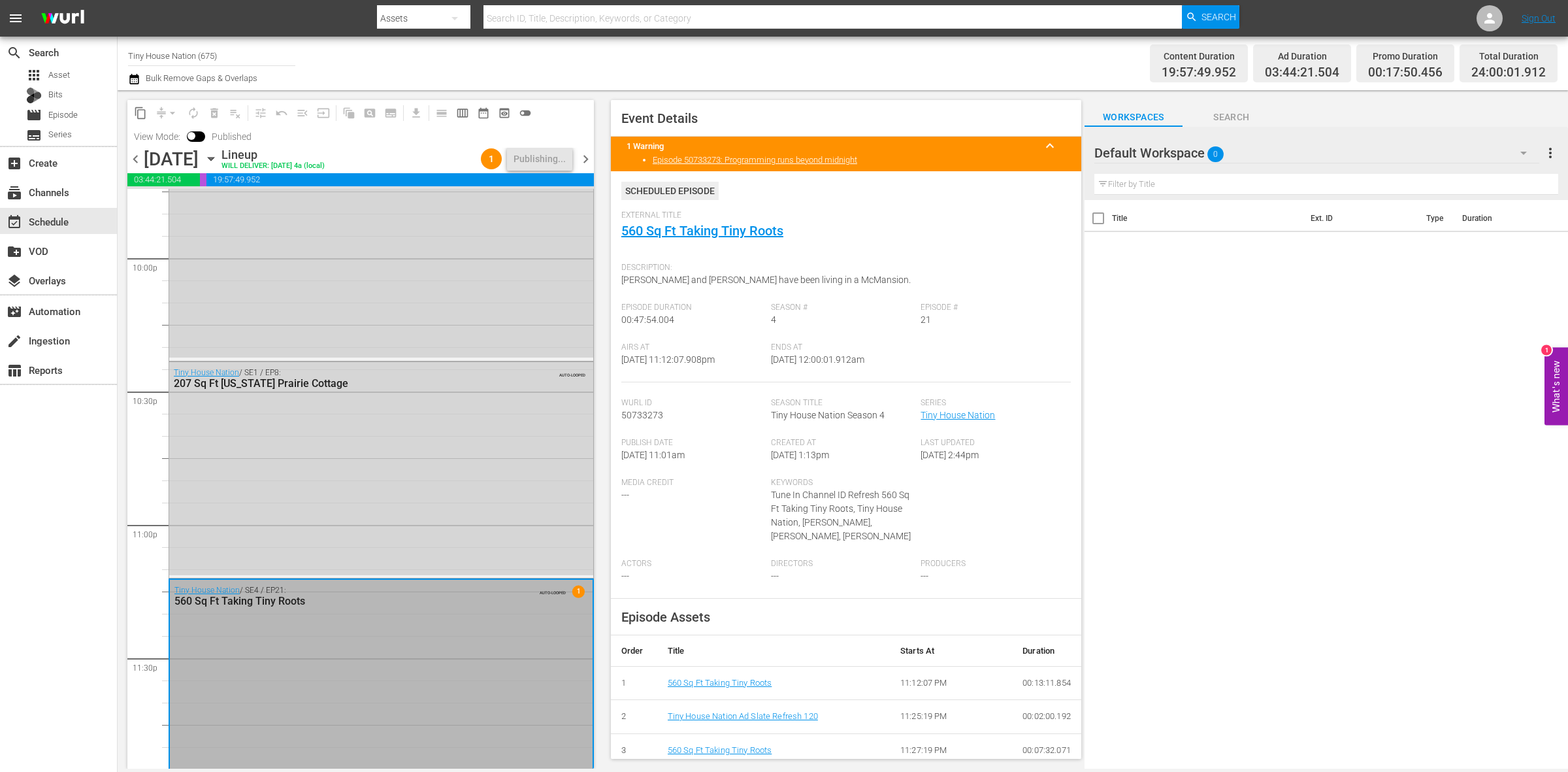
scroll to position [5821, 0]
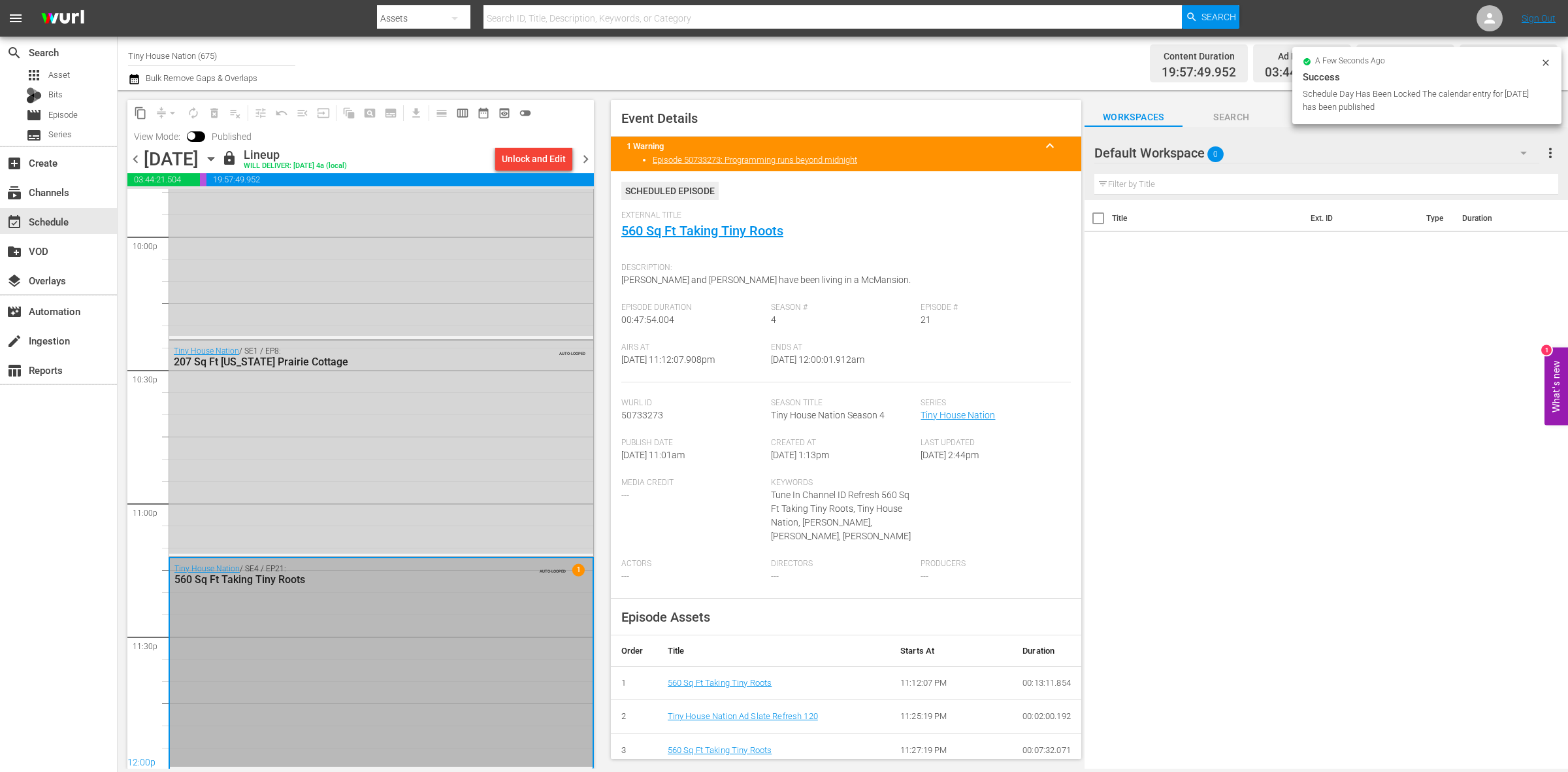
click at [590, 164] on span "chevron_right" at bounding box center [585, 158] width 16 height 16
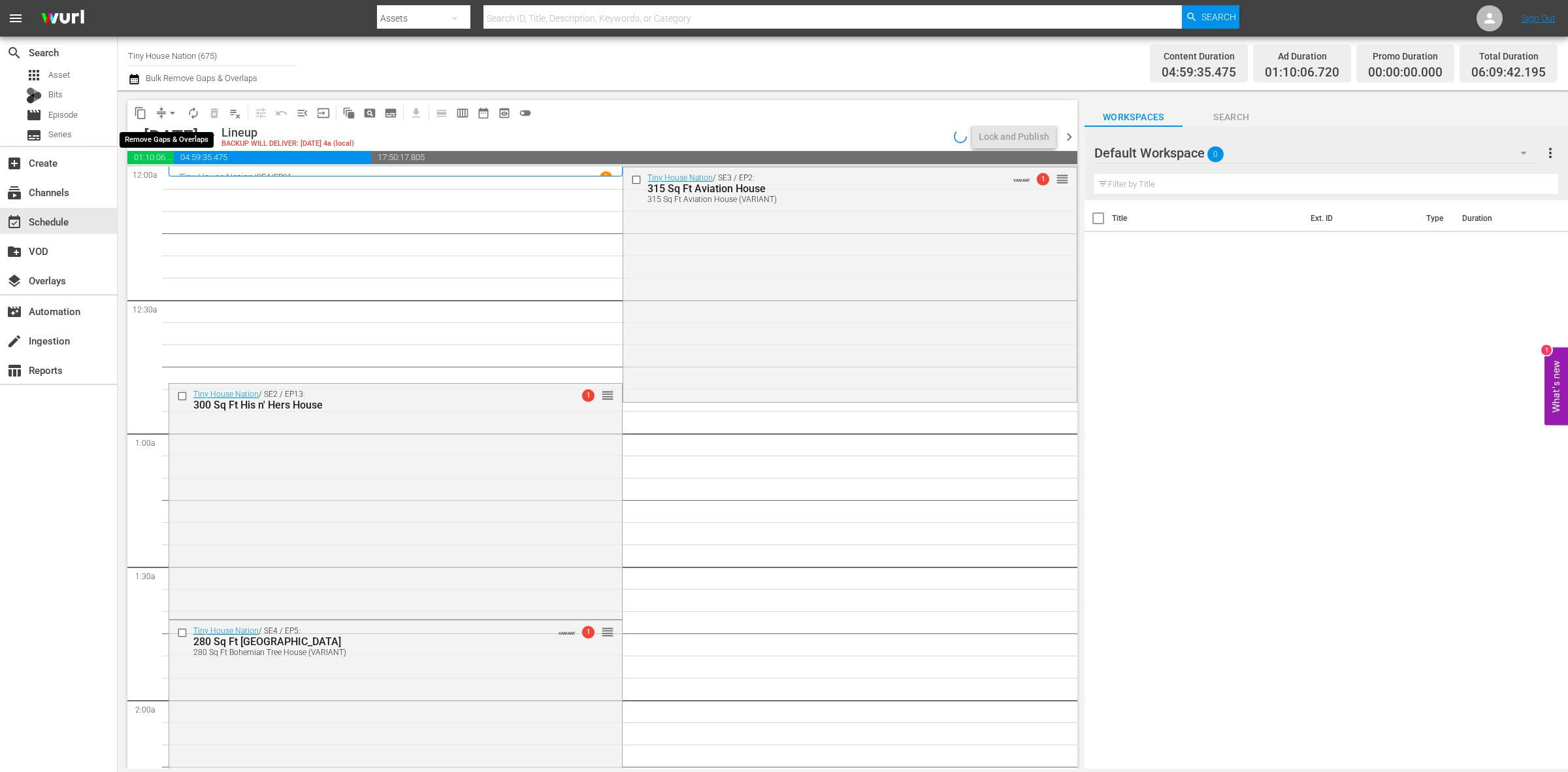
click at [171, 110] on span "arrow_drop_down" at bounding box center [172, 114] width 13 height 13
click at [161, 139] on li "Align to Midnight" at bounding box center [172, 138] width 137 height 22
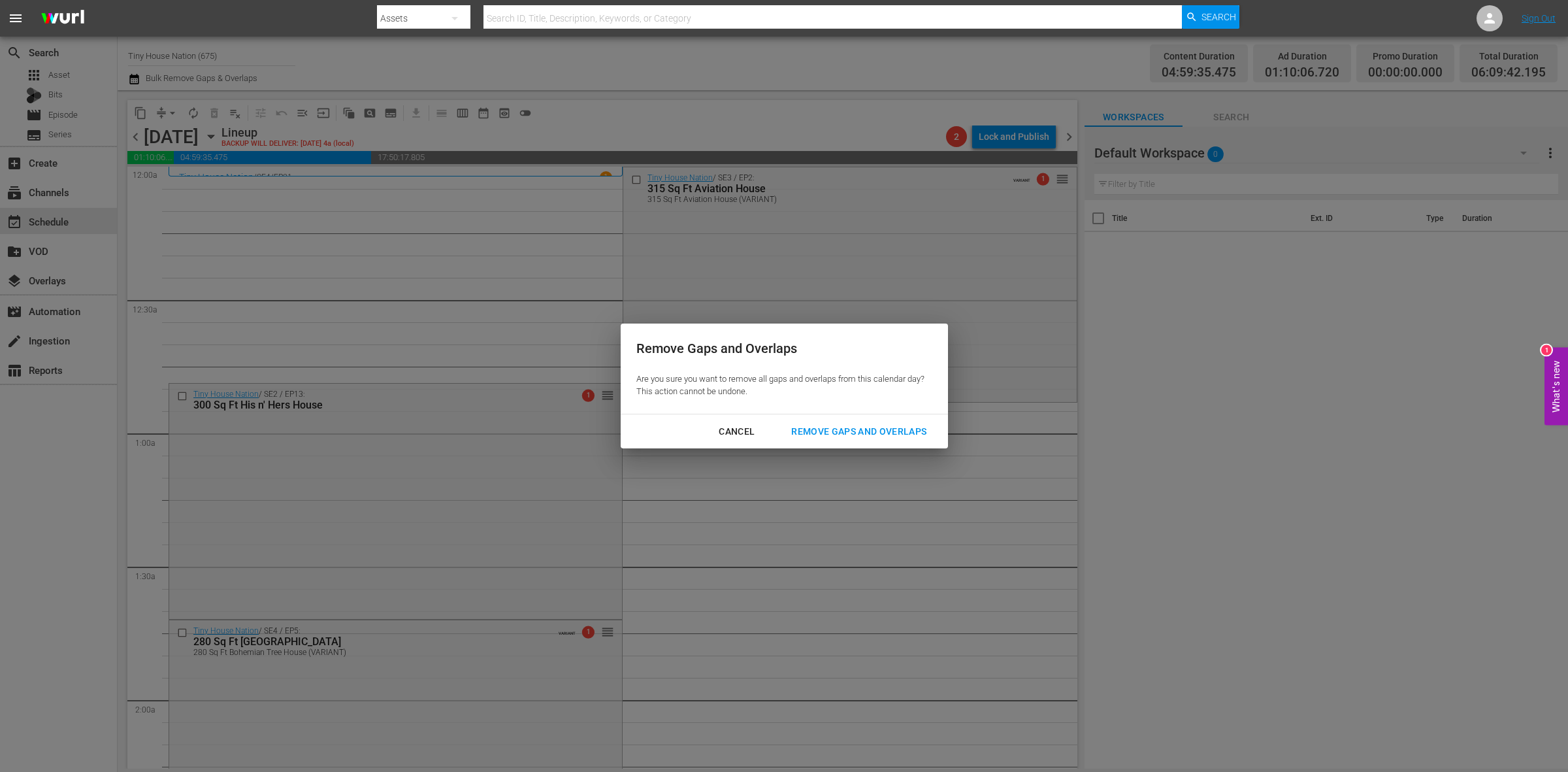
click at [890, 429] on div "Remove Gaps and Overlaps" at bounding box center [859, 431] width 156 height 16
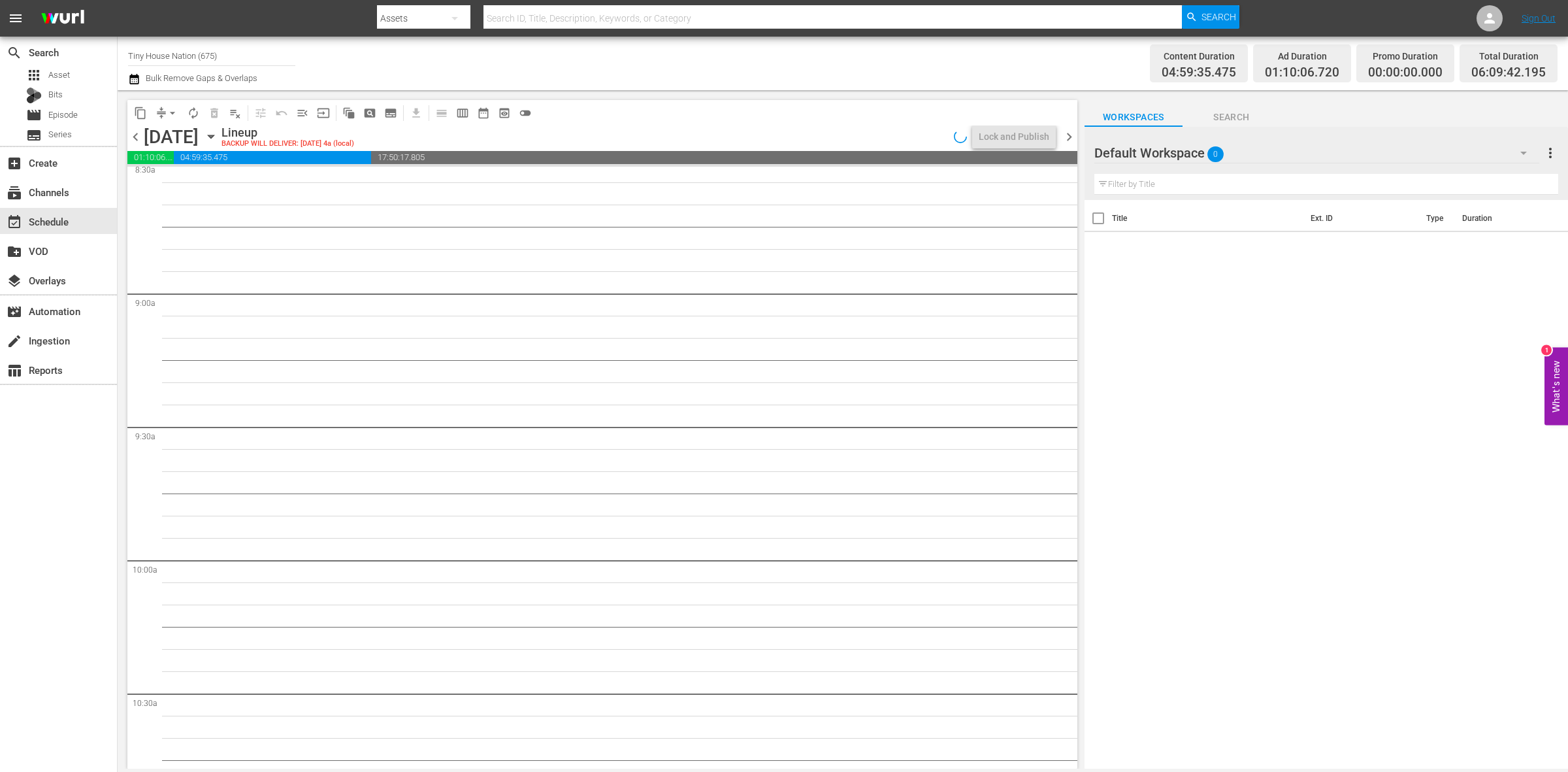
scroll to position [2639, 0]
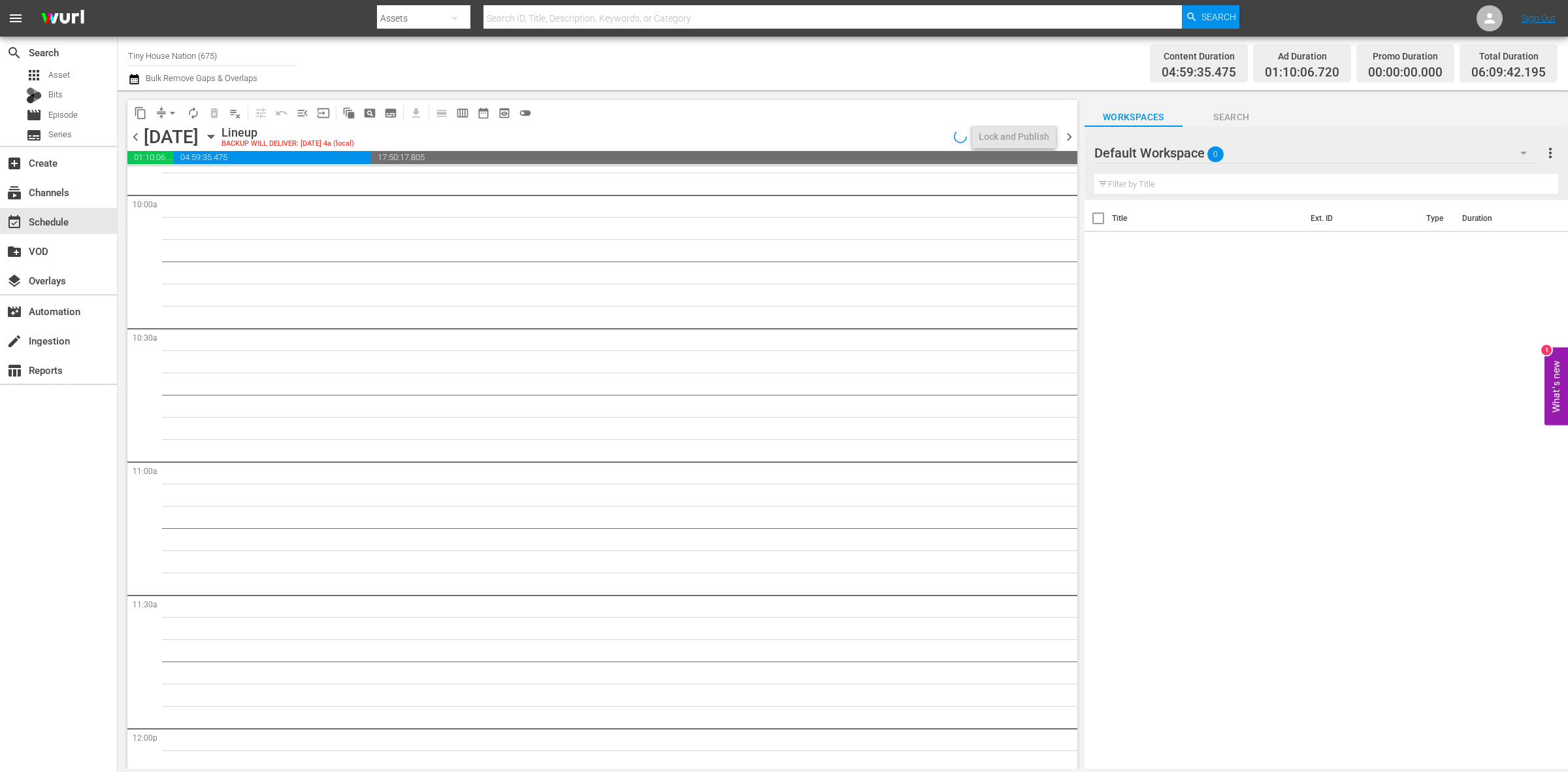
drag, startPoint x: 1049, startPoint y: 369, endPoint x: 1052, endPoint y: 341, distance: 28.2
click at [1052, 341] on div "Tiny House Nation / SE4 / EP5: 280 Sq Ft Bohemian Tree House 280 Sq Ft Bohemian…" at bounding box center [623, 728] width 909 height 6401
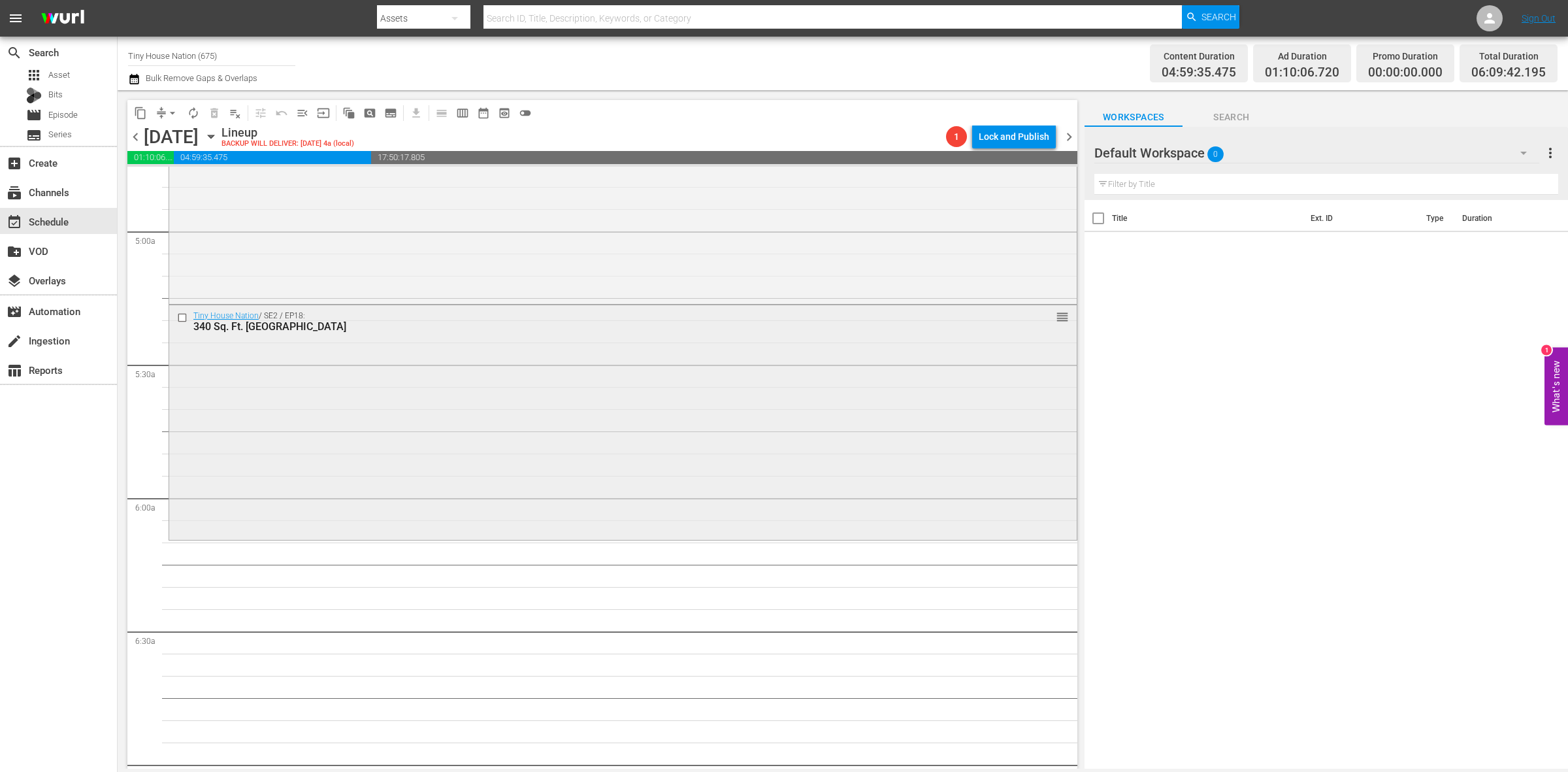
scroll to position [1250, 0]
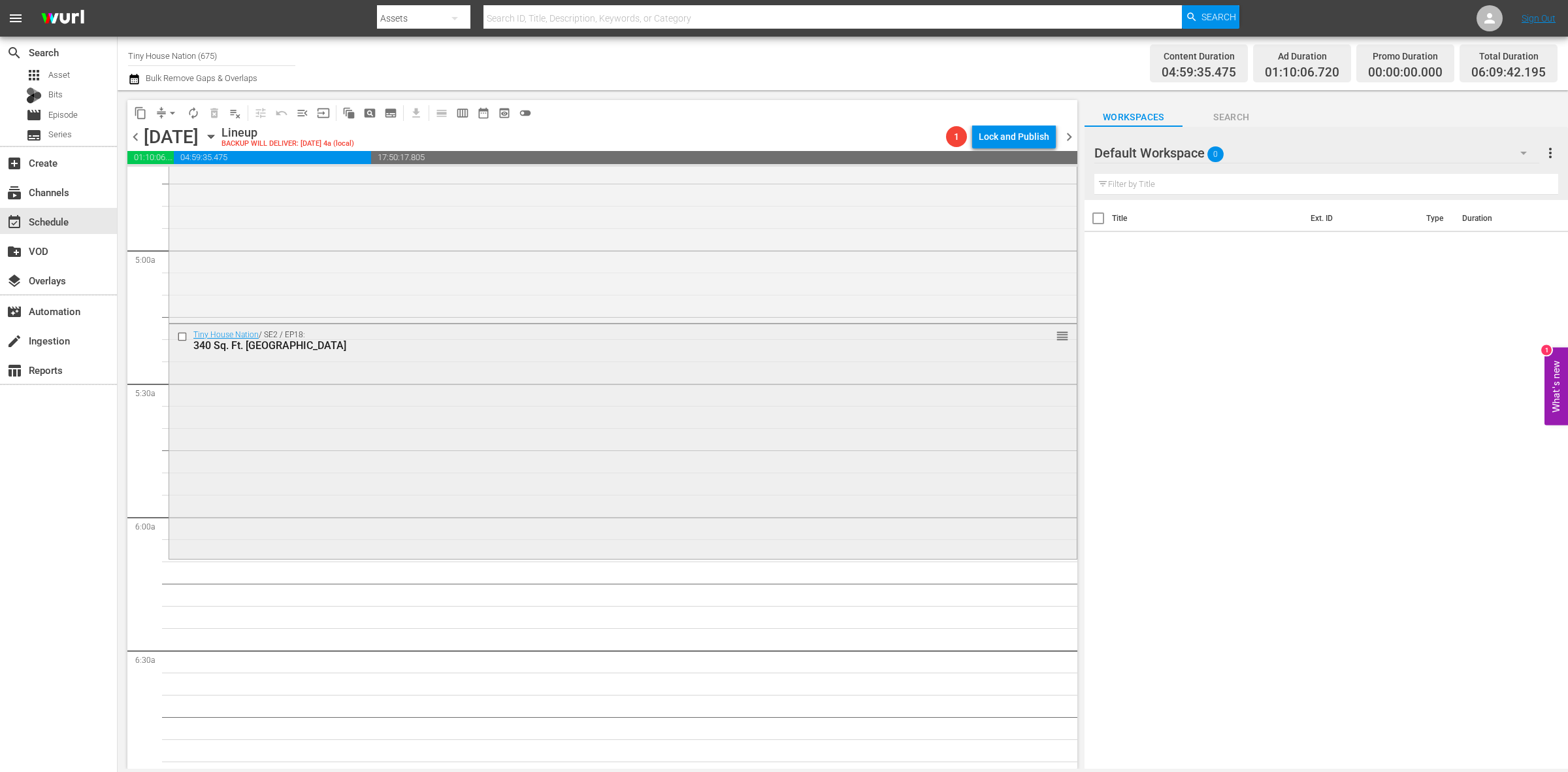
click at [653, 467] on div "Tiny House Nation / SE2 / EP18: 340 Sq. Ft. Pioneer House reorder" at bounding box center [623, 440] width 908 height 233
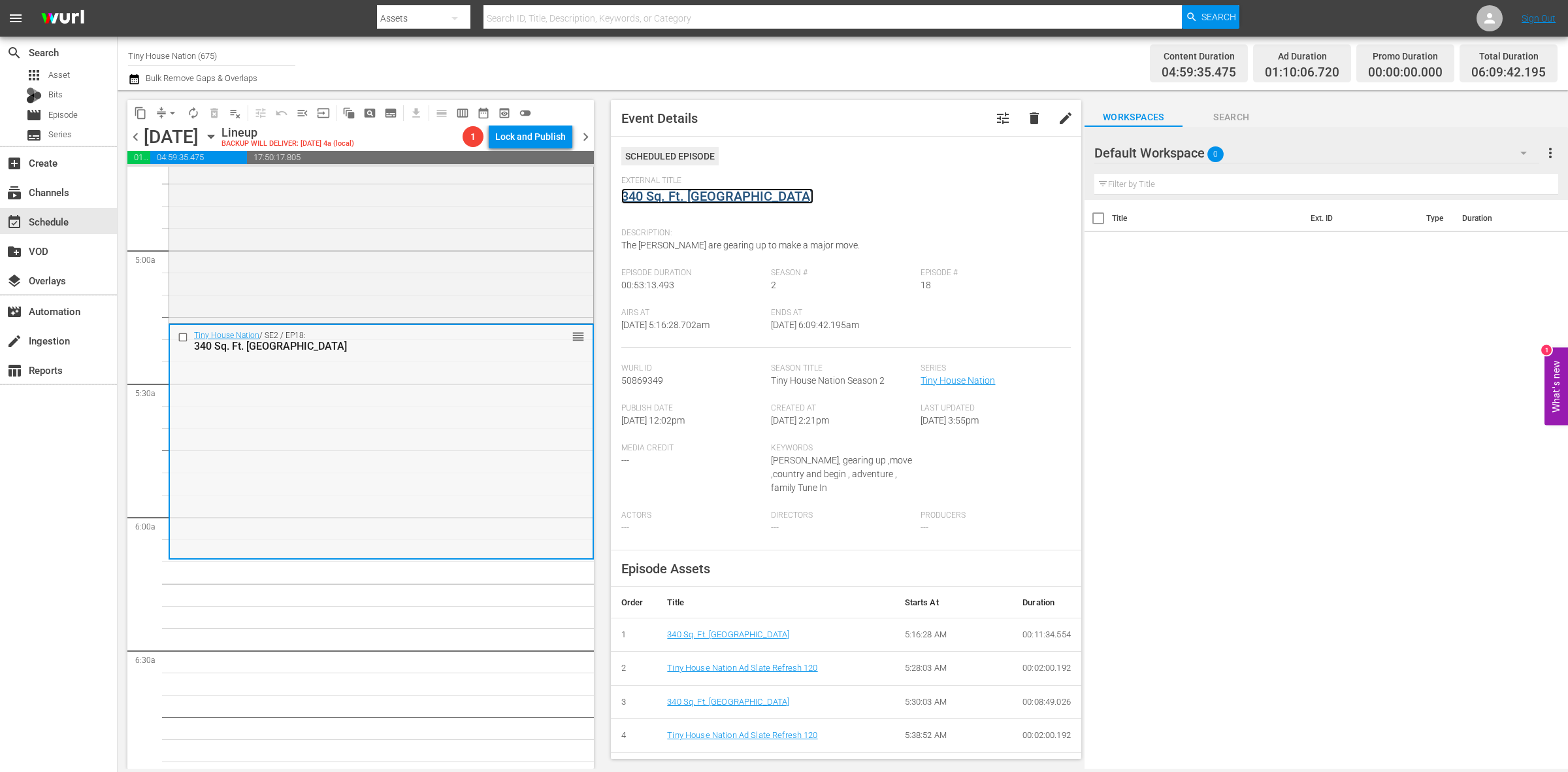
scroll to position [1086, 0]
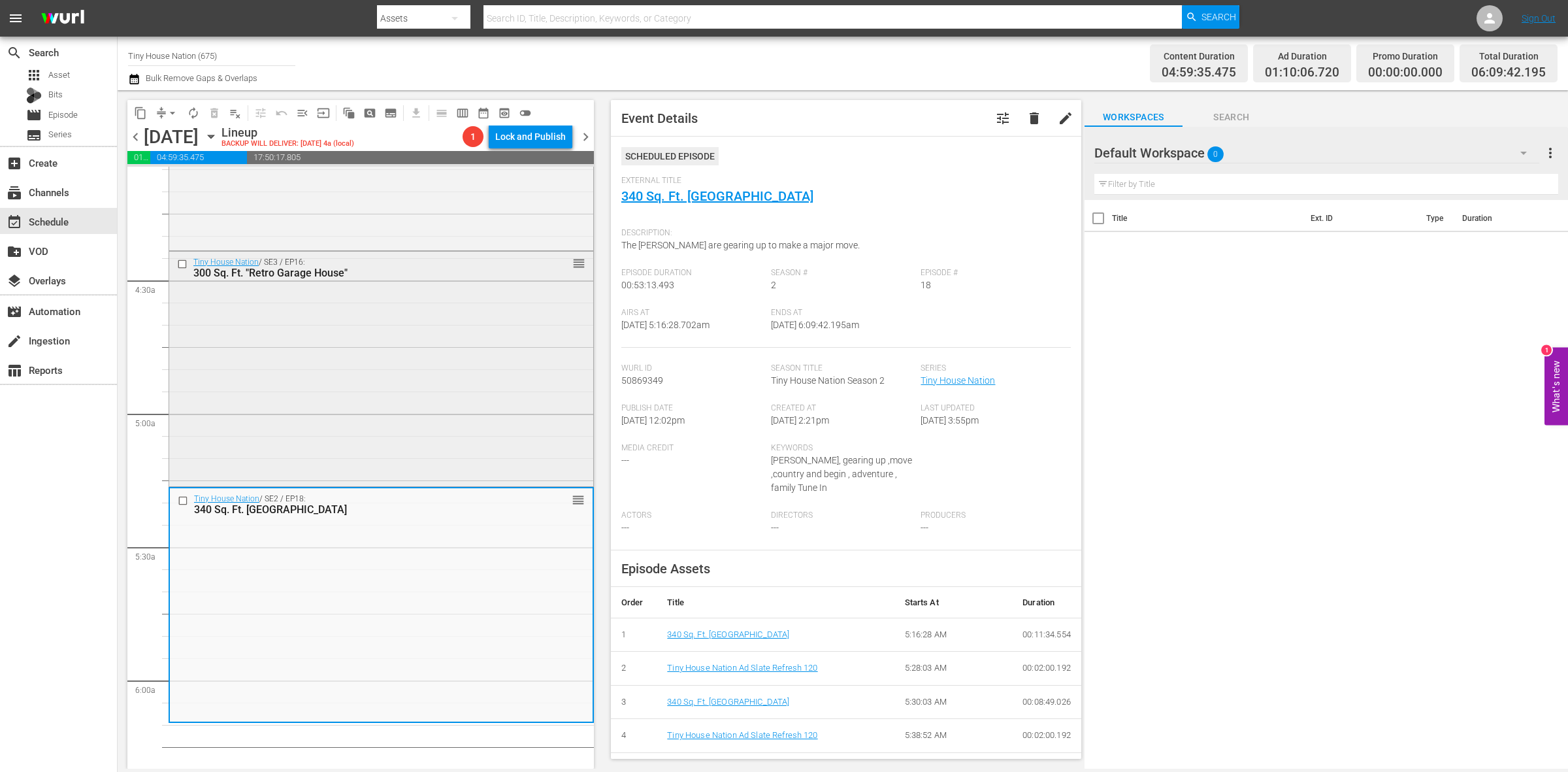
click at [355, 436] on div "Tiny House Nation / SE3 / EP16: 300 Sq. Ft. "Retro Garage House" reorder" at bounding box center [382, 368] width 424 height 232
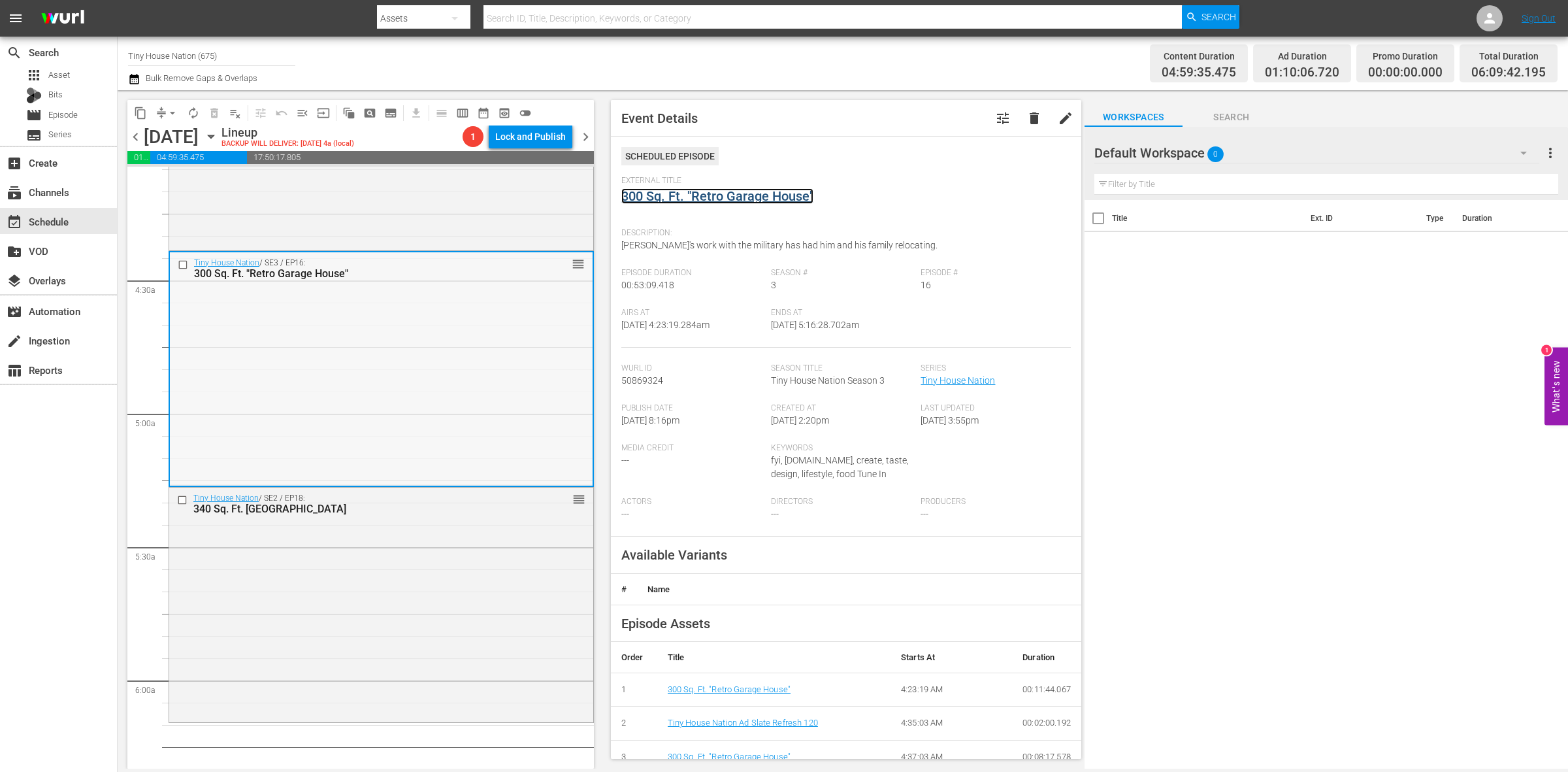
scroll to position [841, 0]
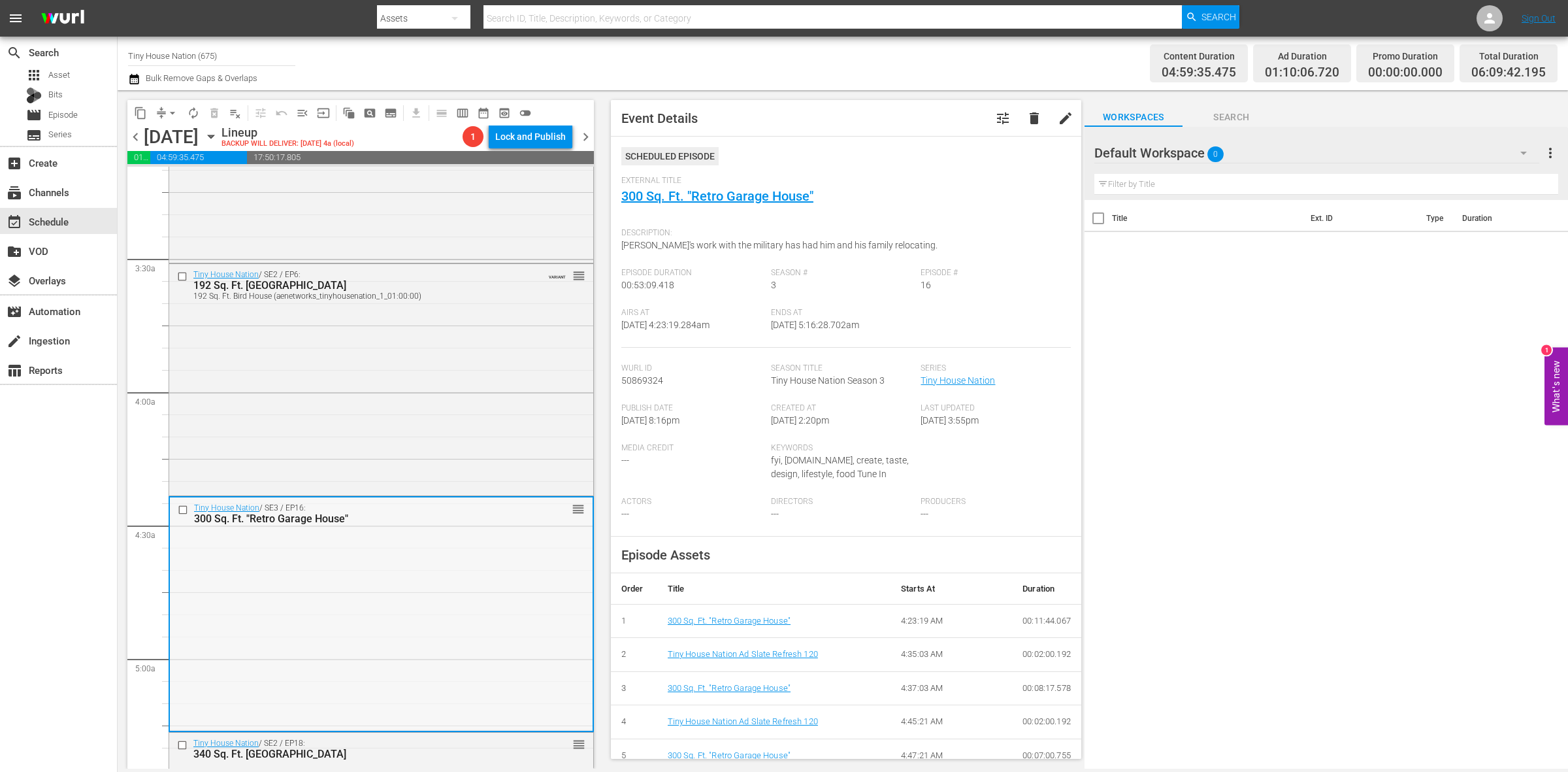
click at [428, 369] on div "Tiny House Nation / SE2 / EP6: 192 Sq. Ft. Bird House 192 Sq. Ft. Bird House (a…" at bounding box center [382, 378] width 424 height 228
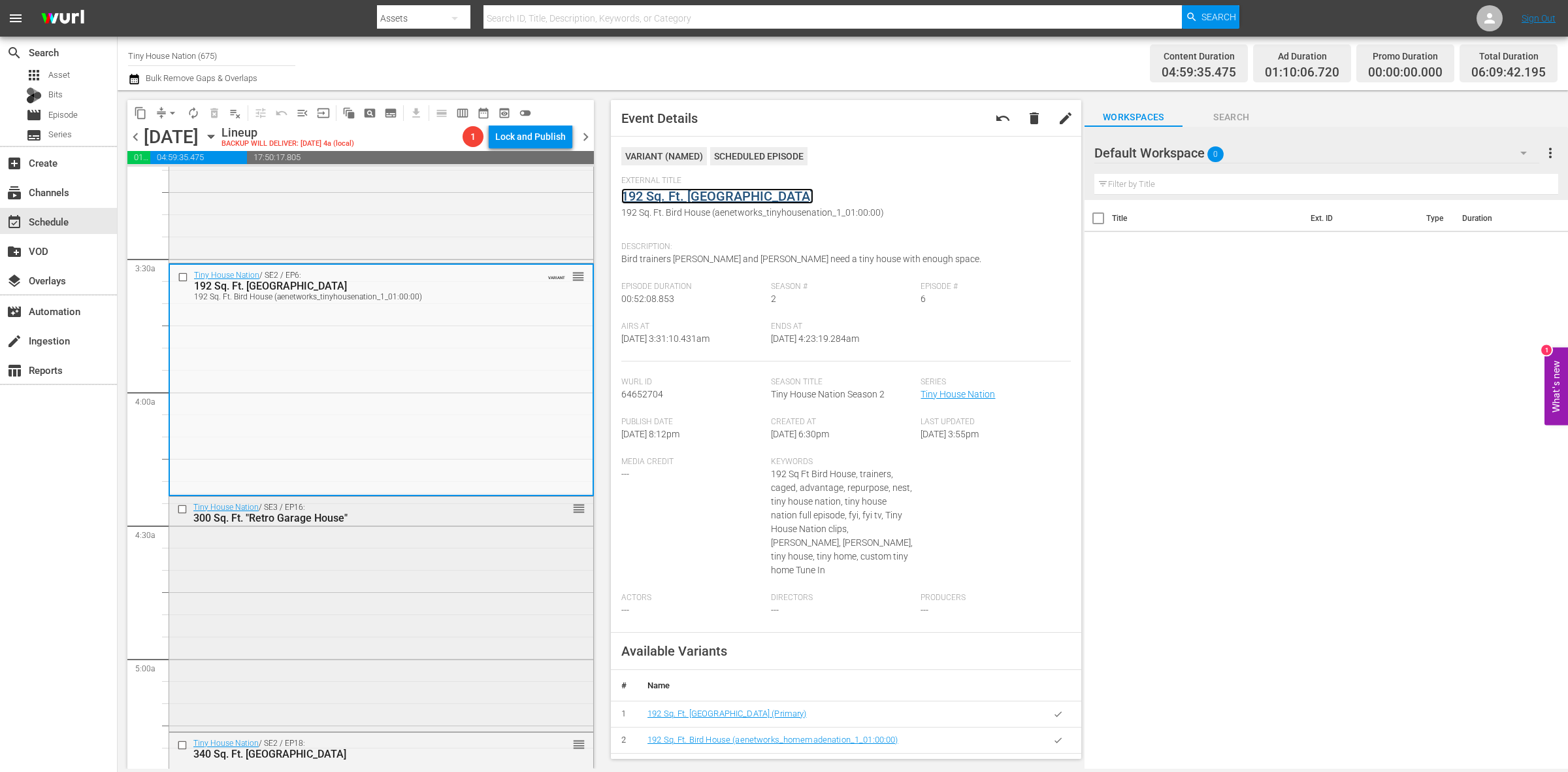
scroll to position [1086, 0]
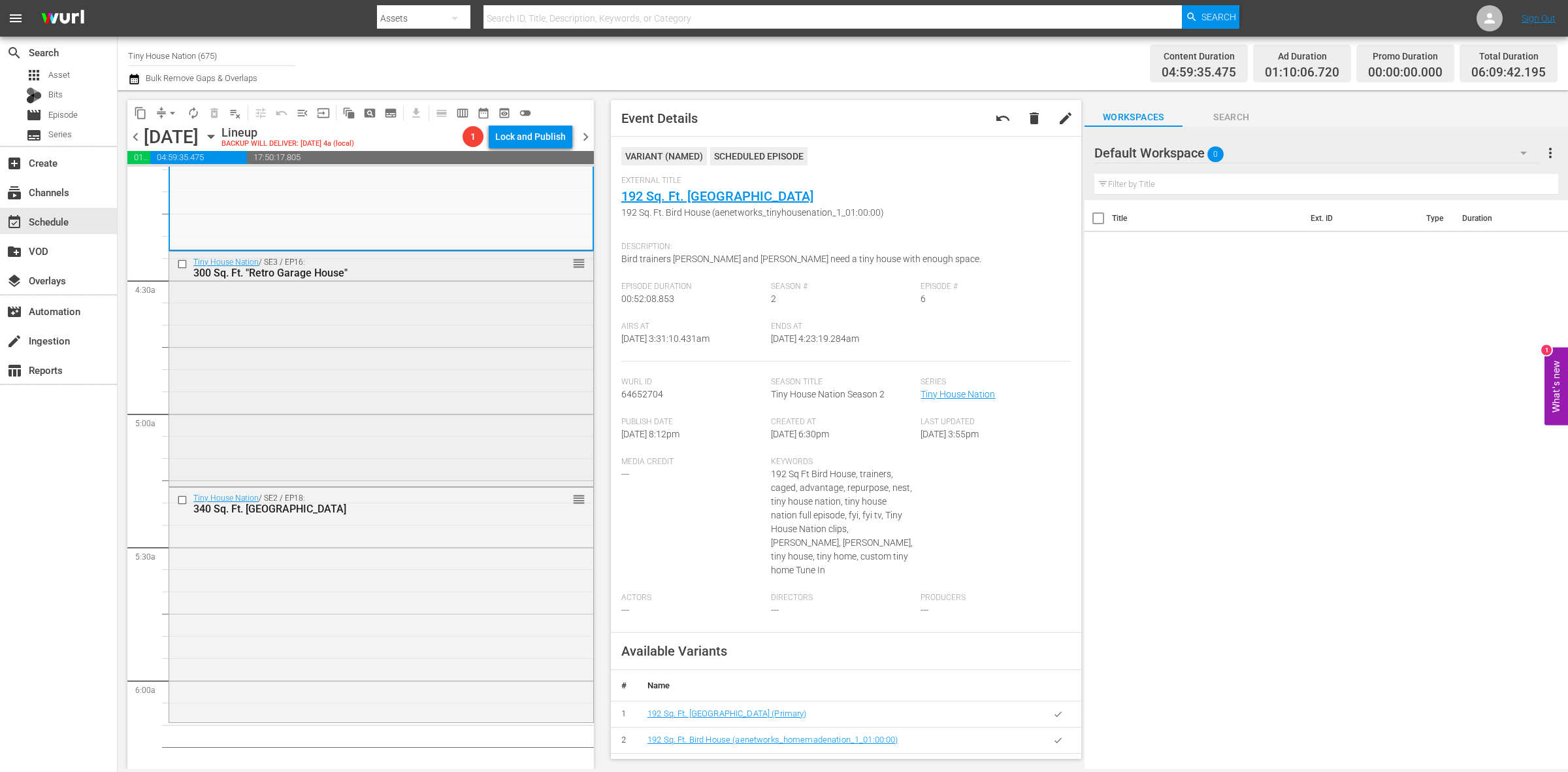
click at [329, 541] on div "Tiny House Nation / SE2 / EP18: 340 Sq. Ft. Pioneer House reorder" at bounding box center [382, 604] width 424 height 233
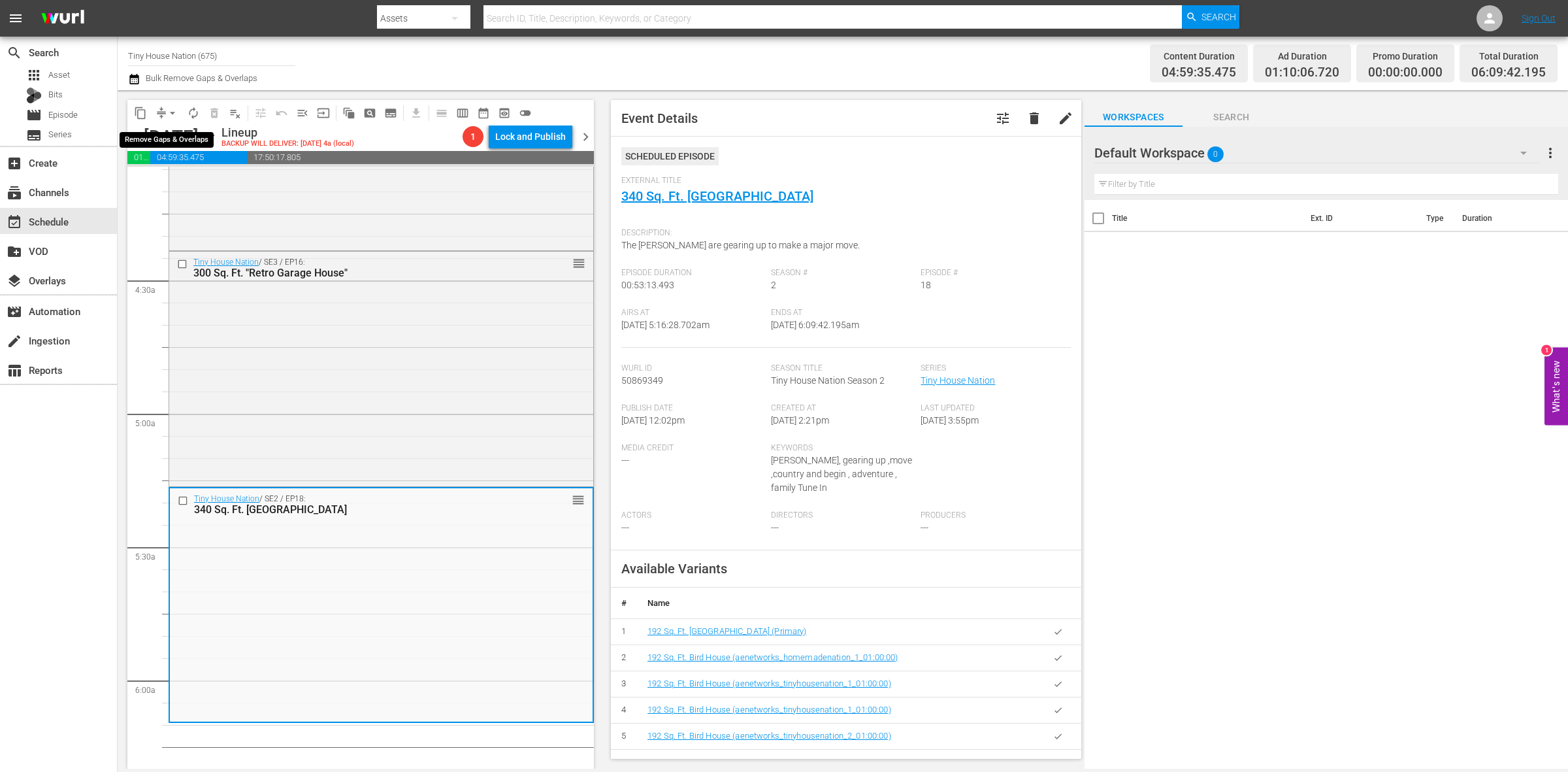
click at [171, 112] on span "arrow_drop_down" at bounding box center [172, 114] width 13 height 13
click at [175, 138] on li "Align to Midnight" at bounding box center [172, 138] width 137 height 22
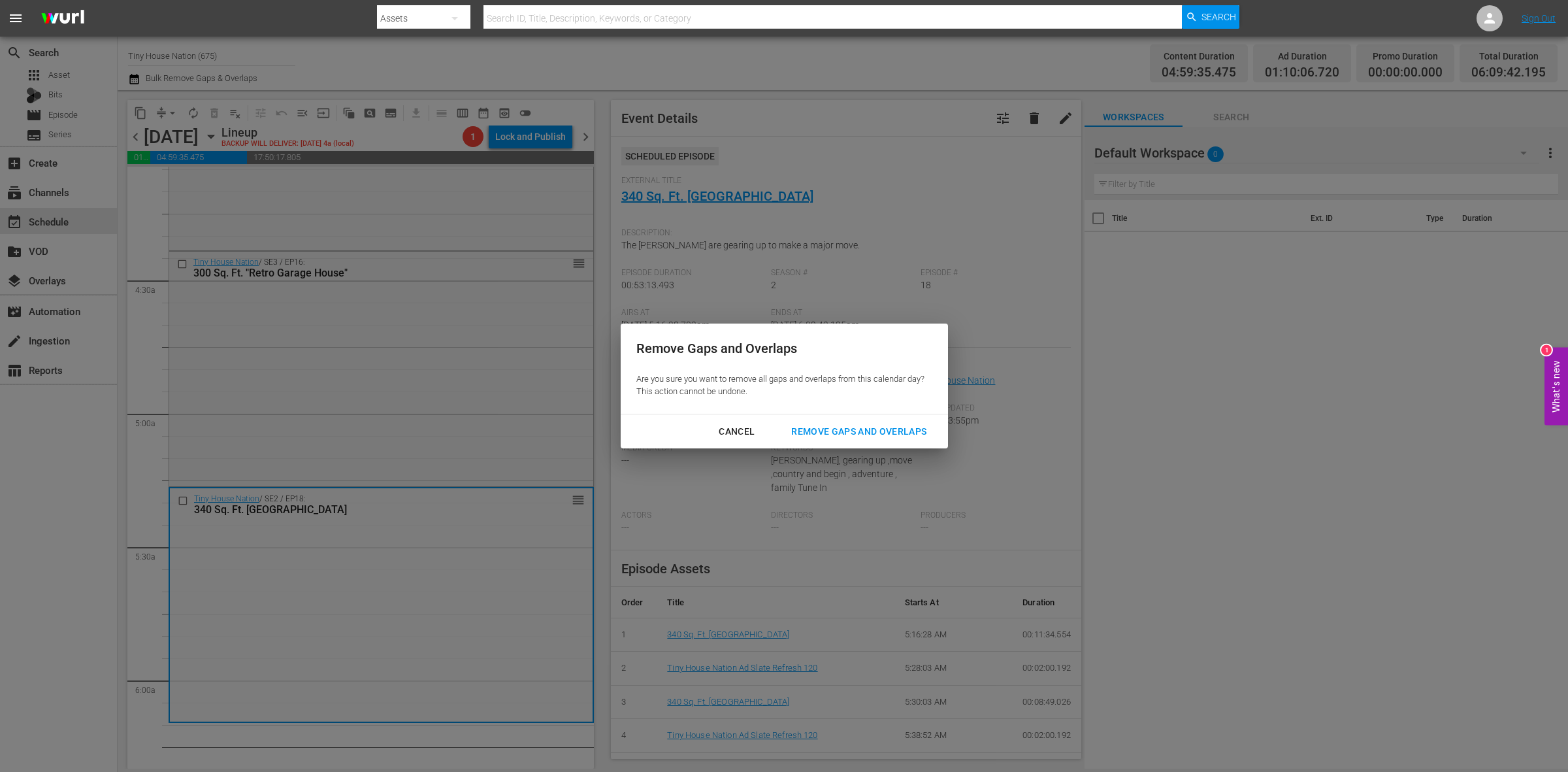
click at [828, 423] on div "Remove Gaps and Overlaps" at bounding box center [859, 431] width 156 height 16
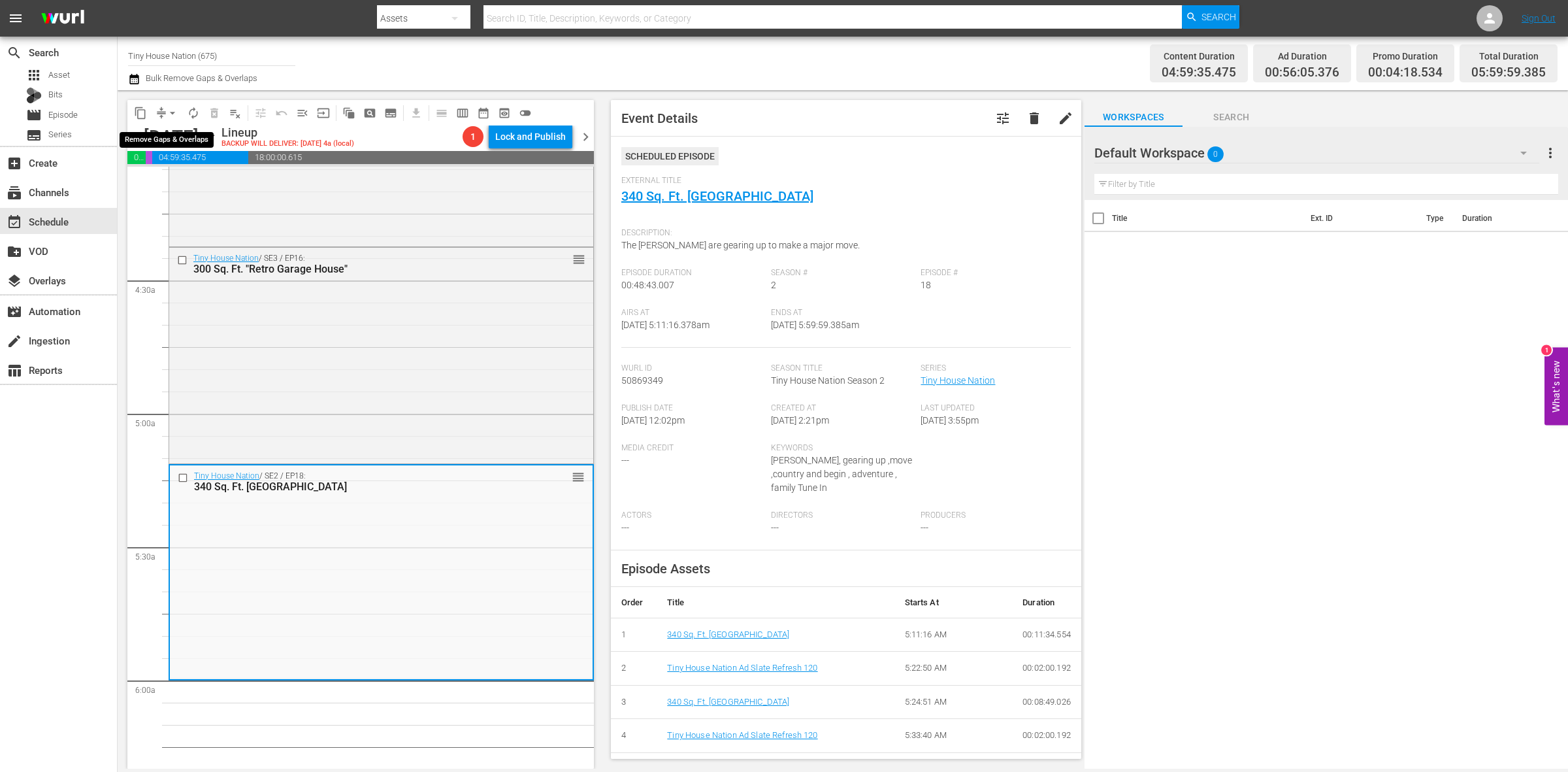
click at [168, 113] on span "arrow_drop_down" at bounding box center [172, 114] width 13 height 13
click at [169, 135] on li "Align to Midnight" at bounding box center [172, 138] width 137 height 22
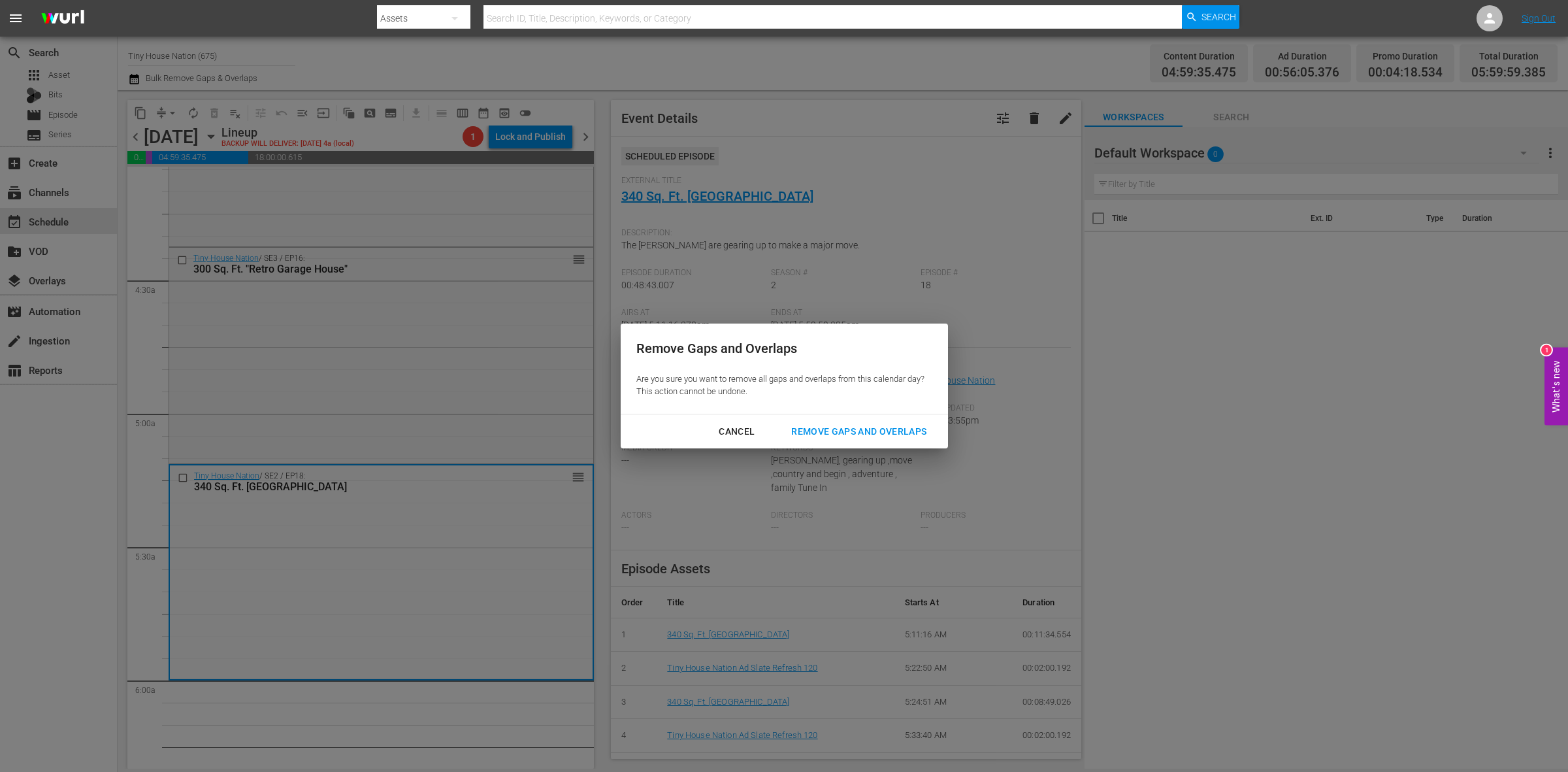
click at [831, 426] on div "Remove Gaps and Overlaps" at bounding box center [859, 431] width 156 height 16
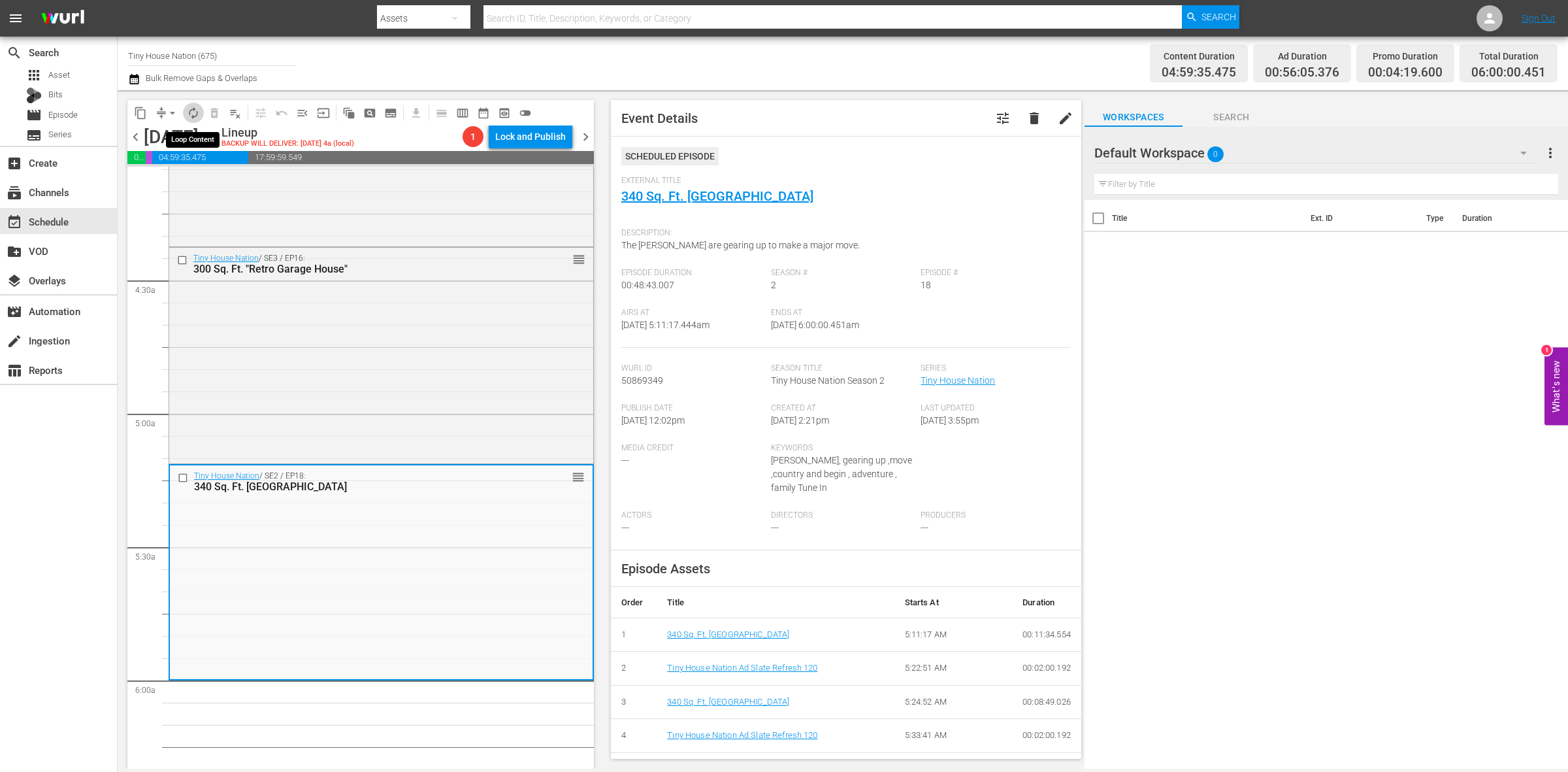
click at [189, 118] on span "autorenew_outlined" at bounding box center [193, 114] width 13 height 13
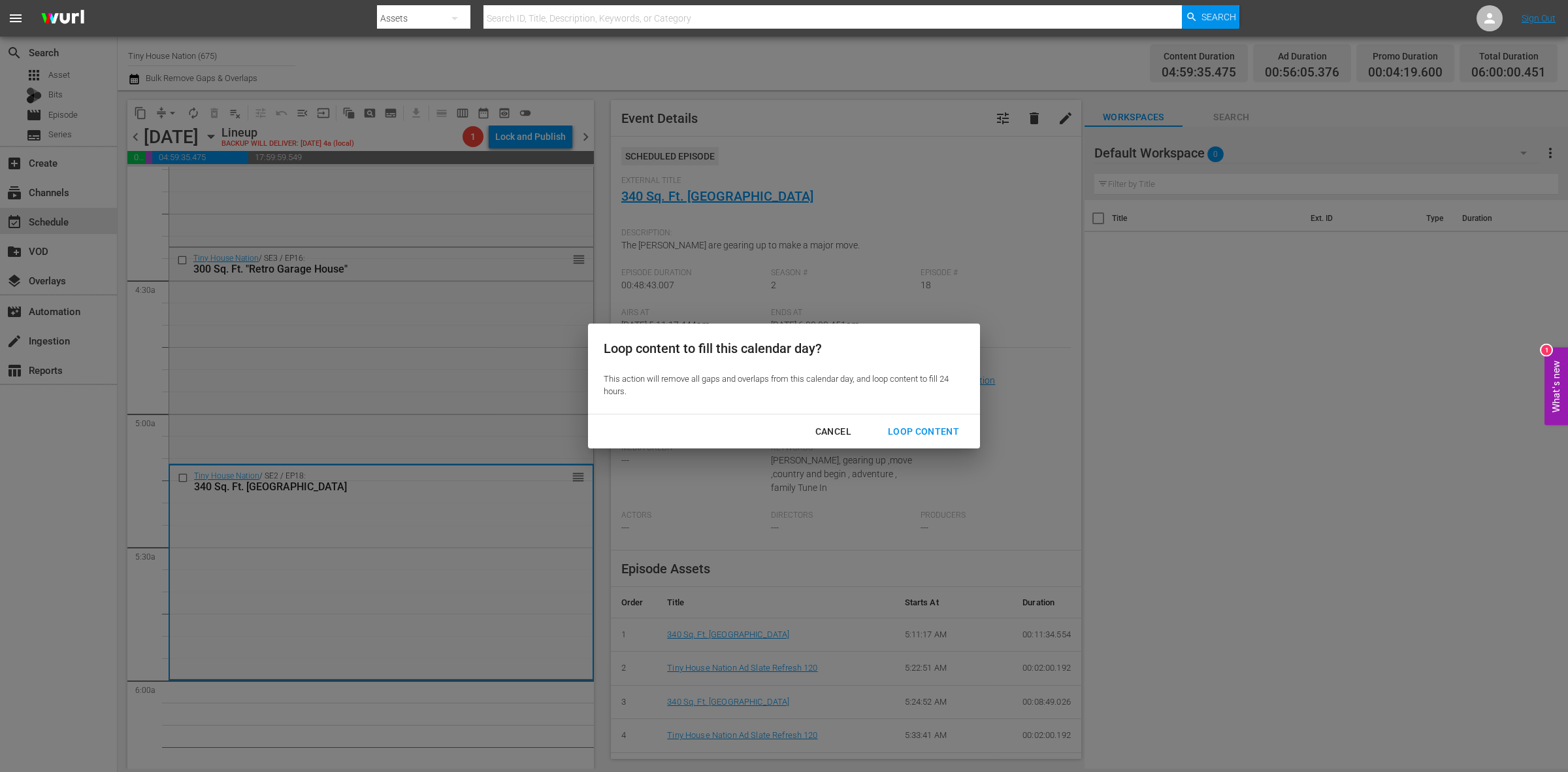
click at [944, 423] on div "Loop Content" at bounding box center [923, 431] width 92 height 16
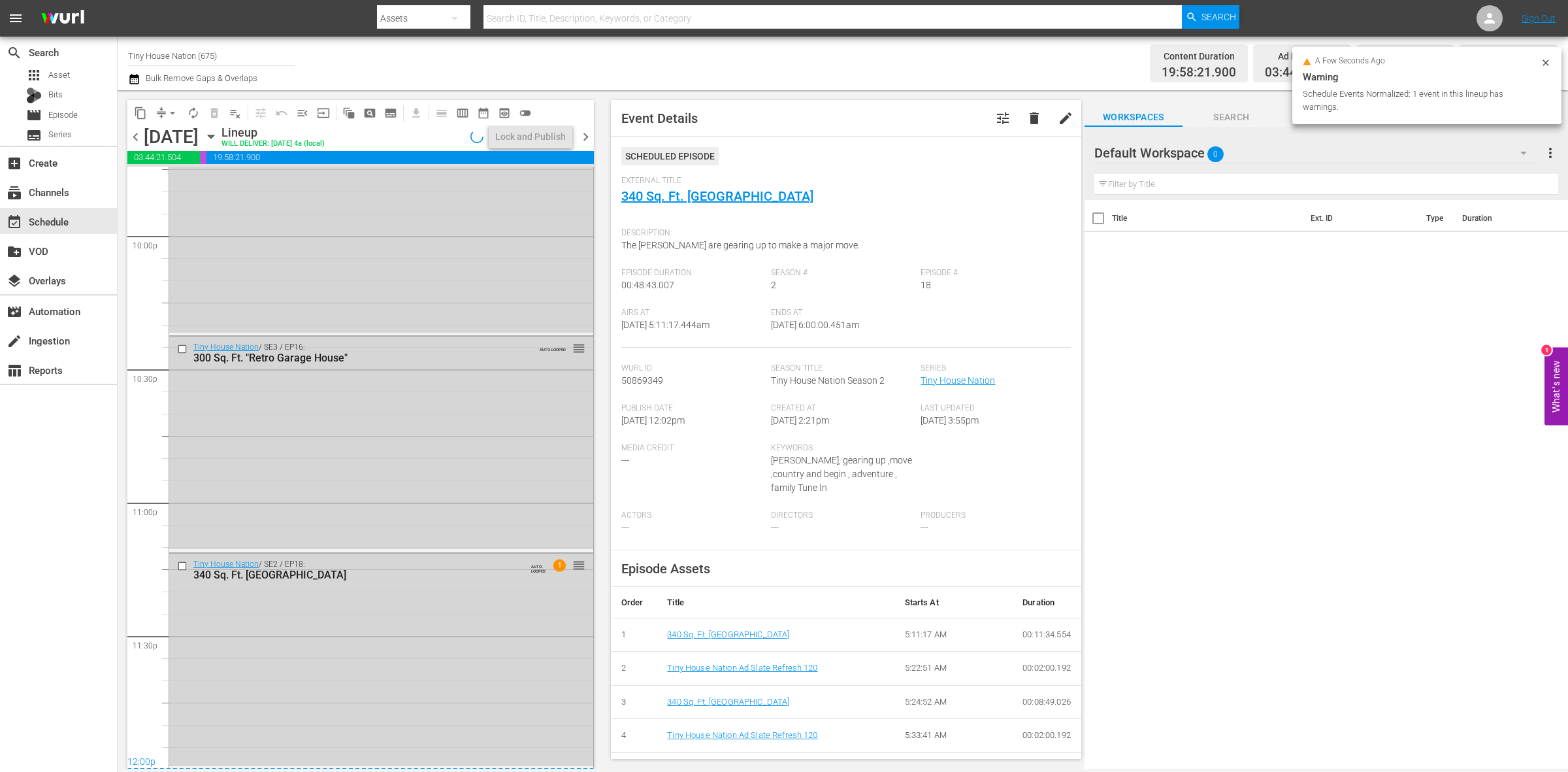
scroll to position [5532, 0]
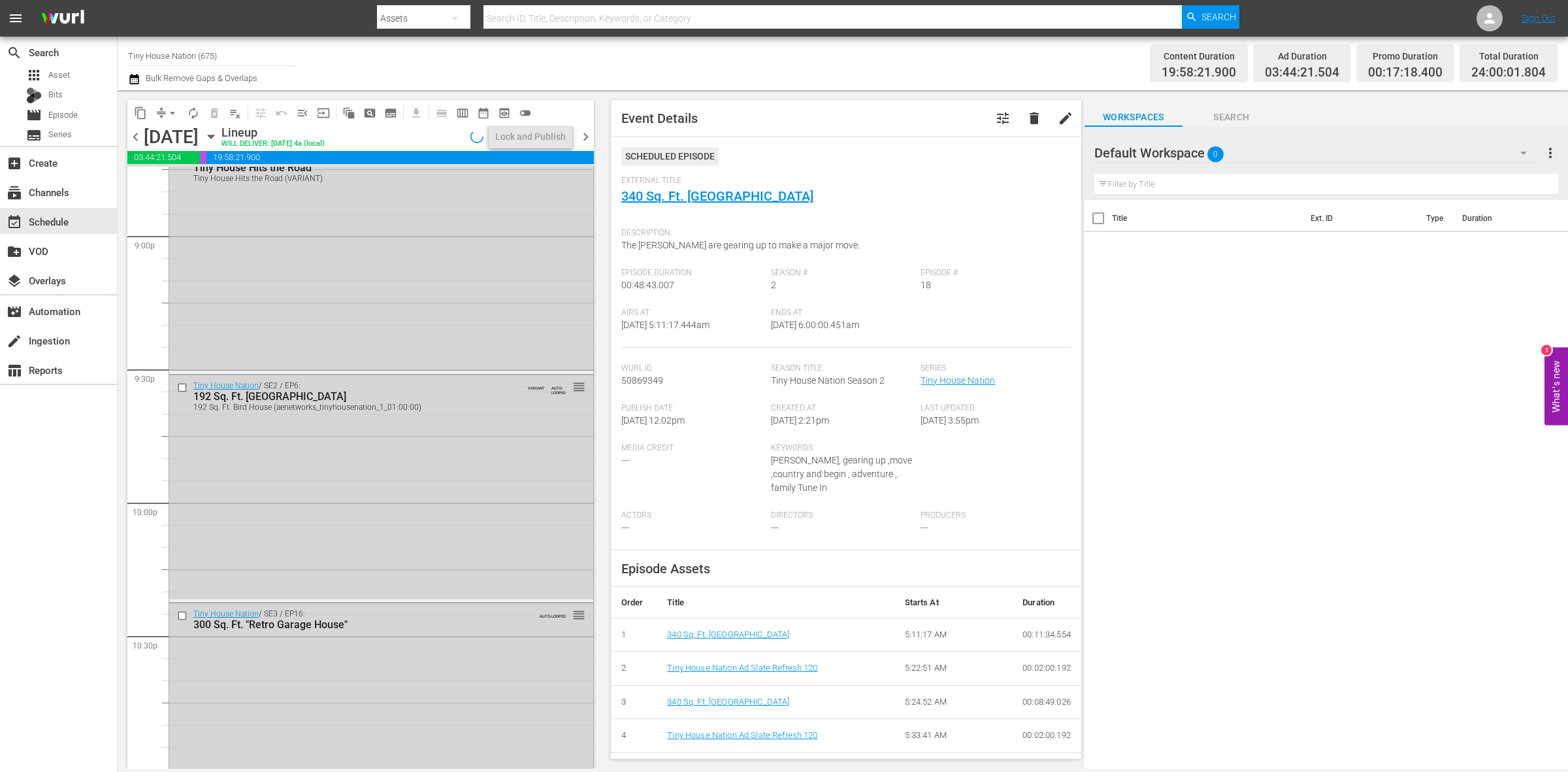
click at [513, 708] on div "Tiny House Nation / SE3 / EP16: 300 Sq. Ft. "Retro Garage House" AUTO-LOOPED re…" at bounding box center [382, 709] width 424 height 213
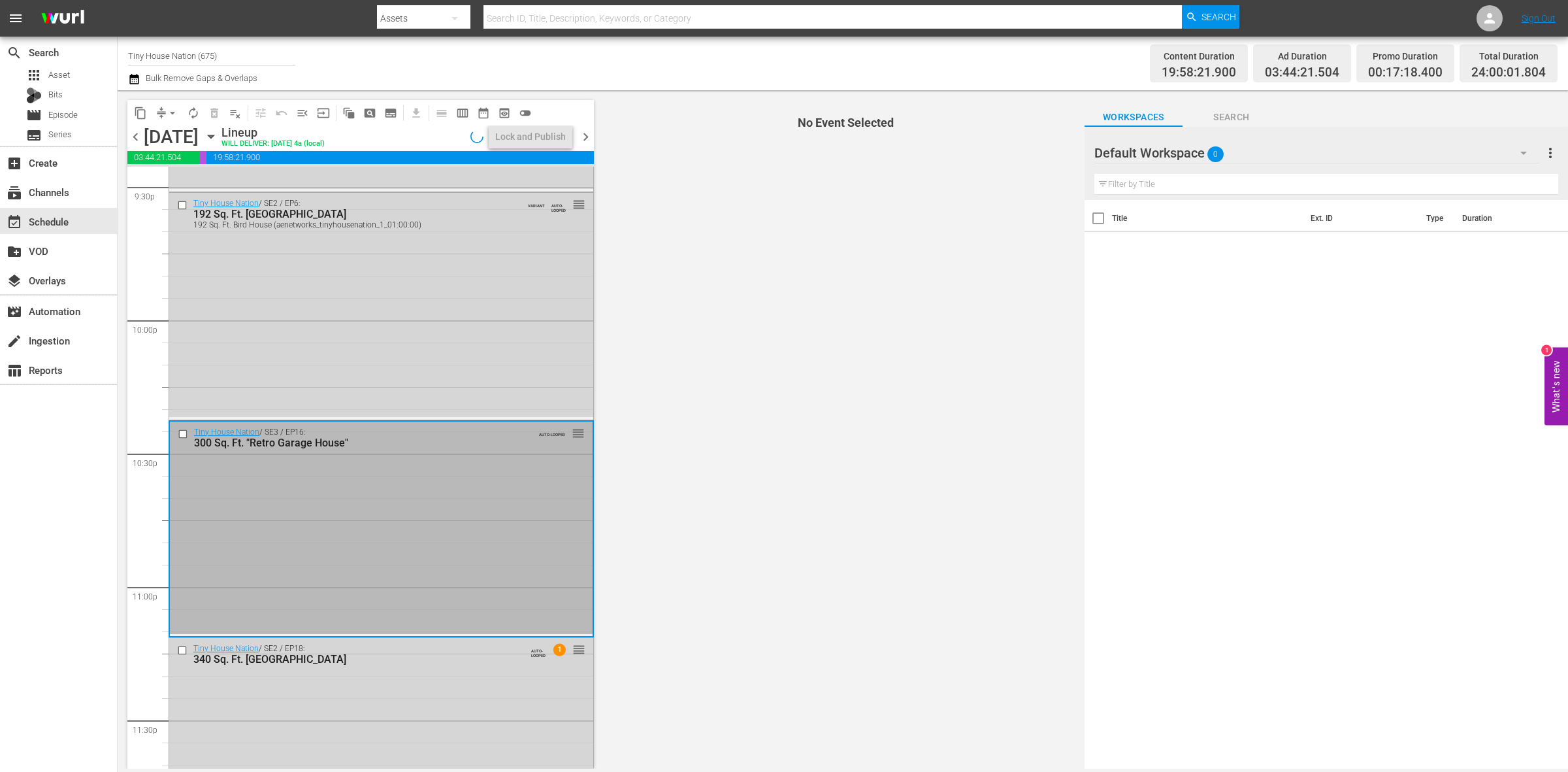
scroll to position [5799, 0]
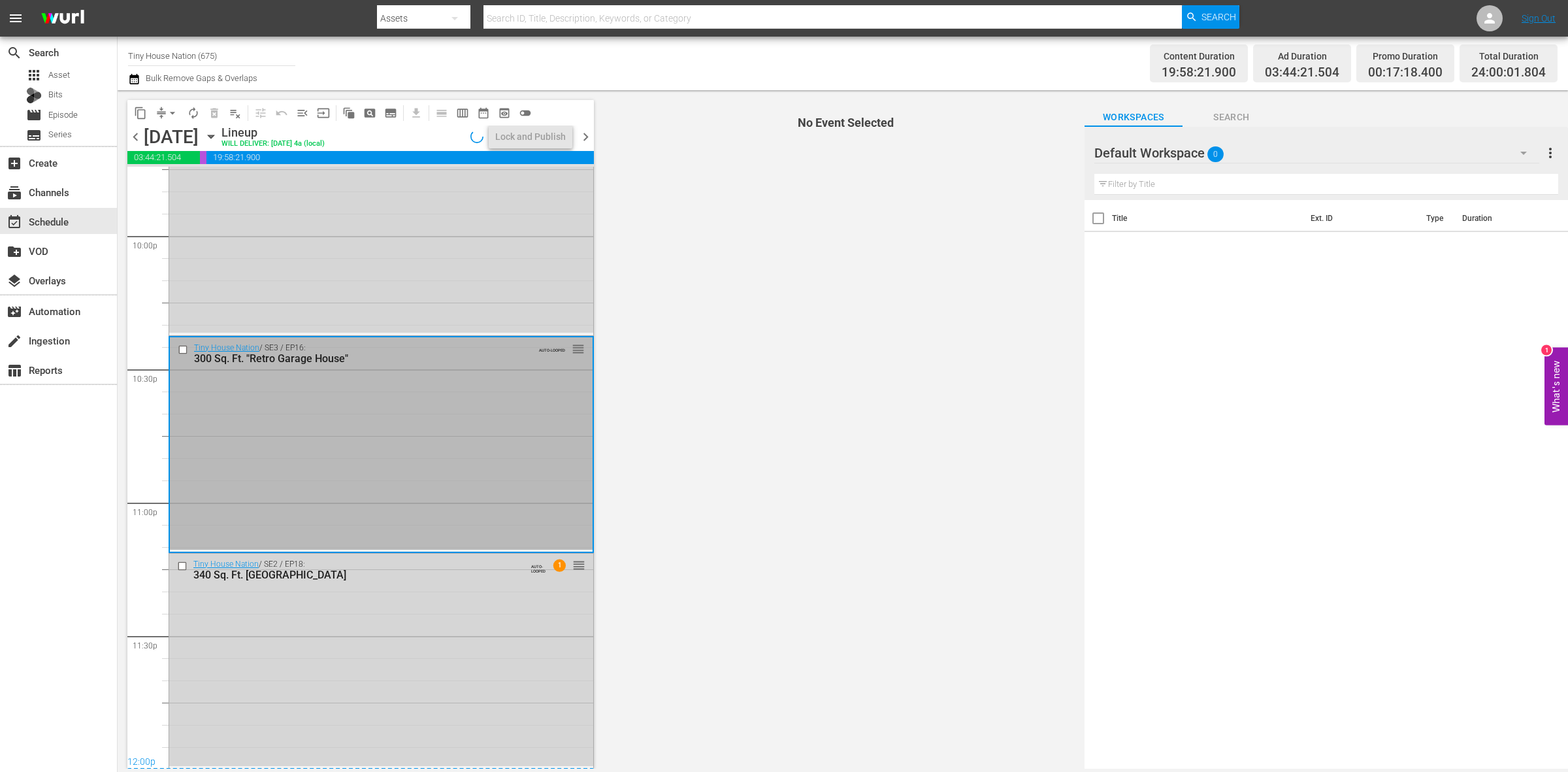
click at [513, 708] on div "Tiny House Nation / SE2 / EP18: 340 Sq. Ft. Pioneer House AUTO-LOOPED 1 reorder" at bounding box center [382, 660] width 424 height 212
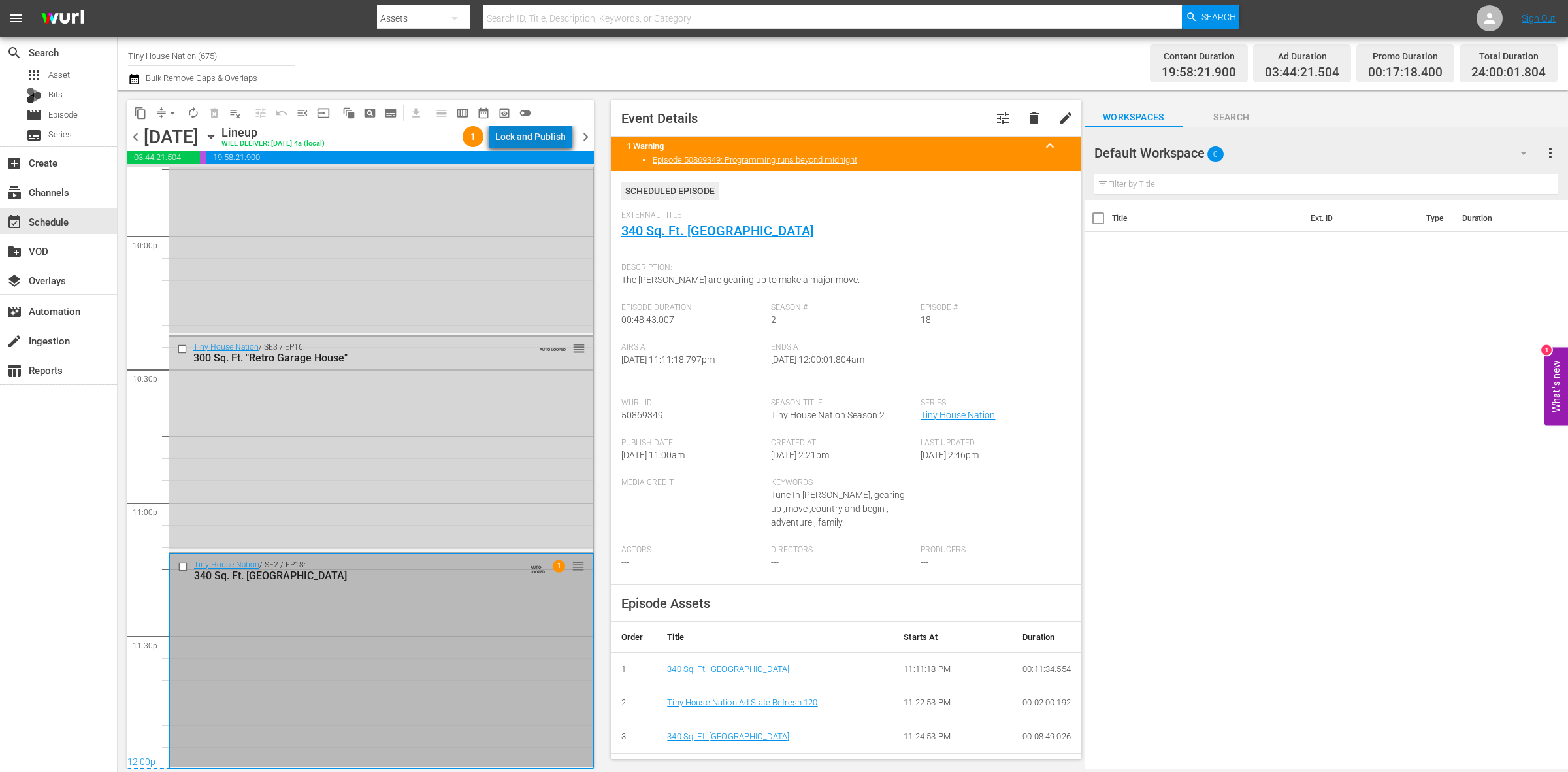
click at [547, 136] on div "Lock and Publish" at bounding box center [530, 136] width 71 height 24
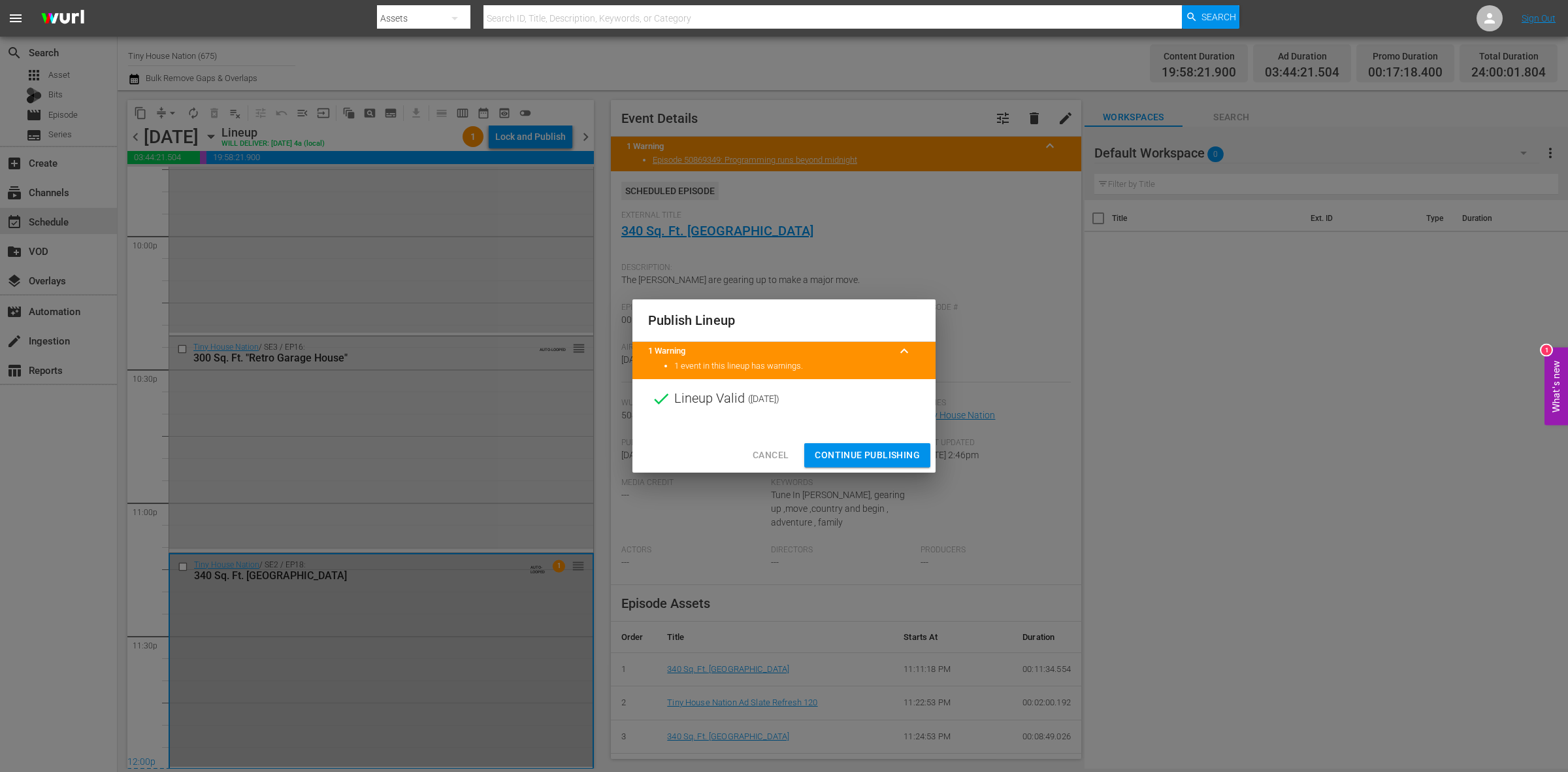
click at [890, 453] on span "Continue Publishing" at bounding box center [867, 455] width 105 height 16
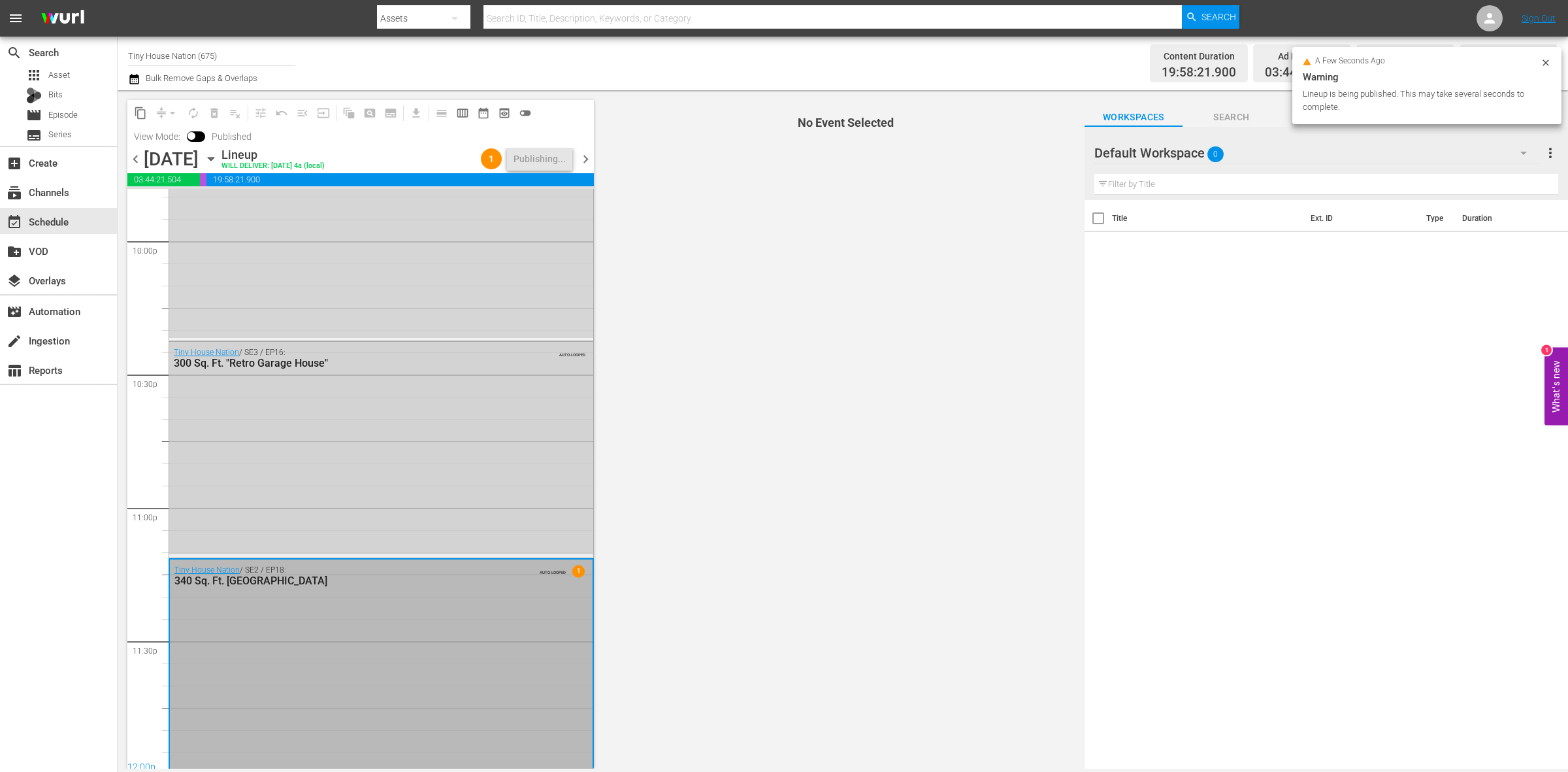
scroll to position [5821, 0]
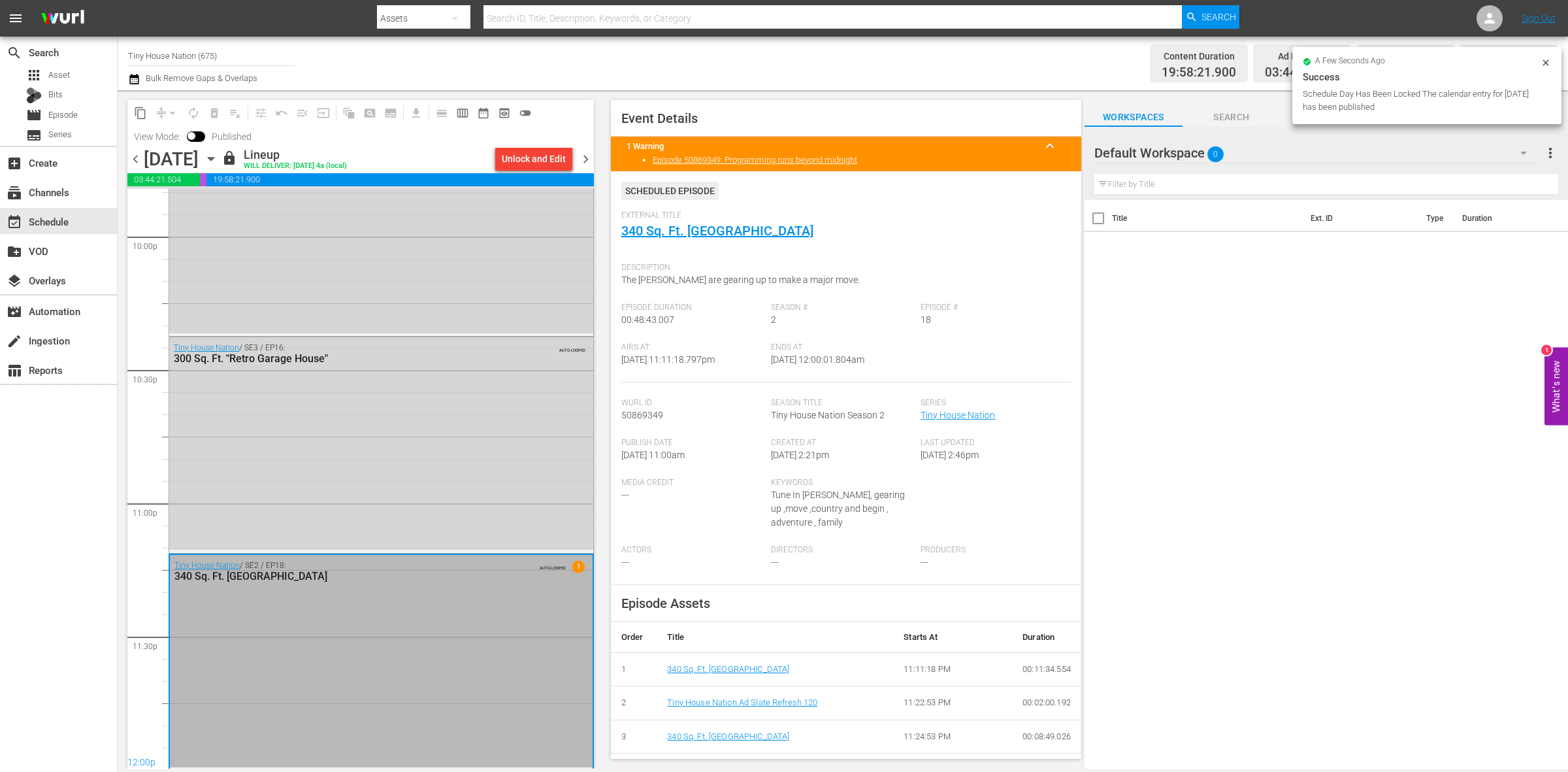
click at [583, 157] on span "chevron_right" at bounding box center [585, 158] width 16 height 16
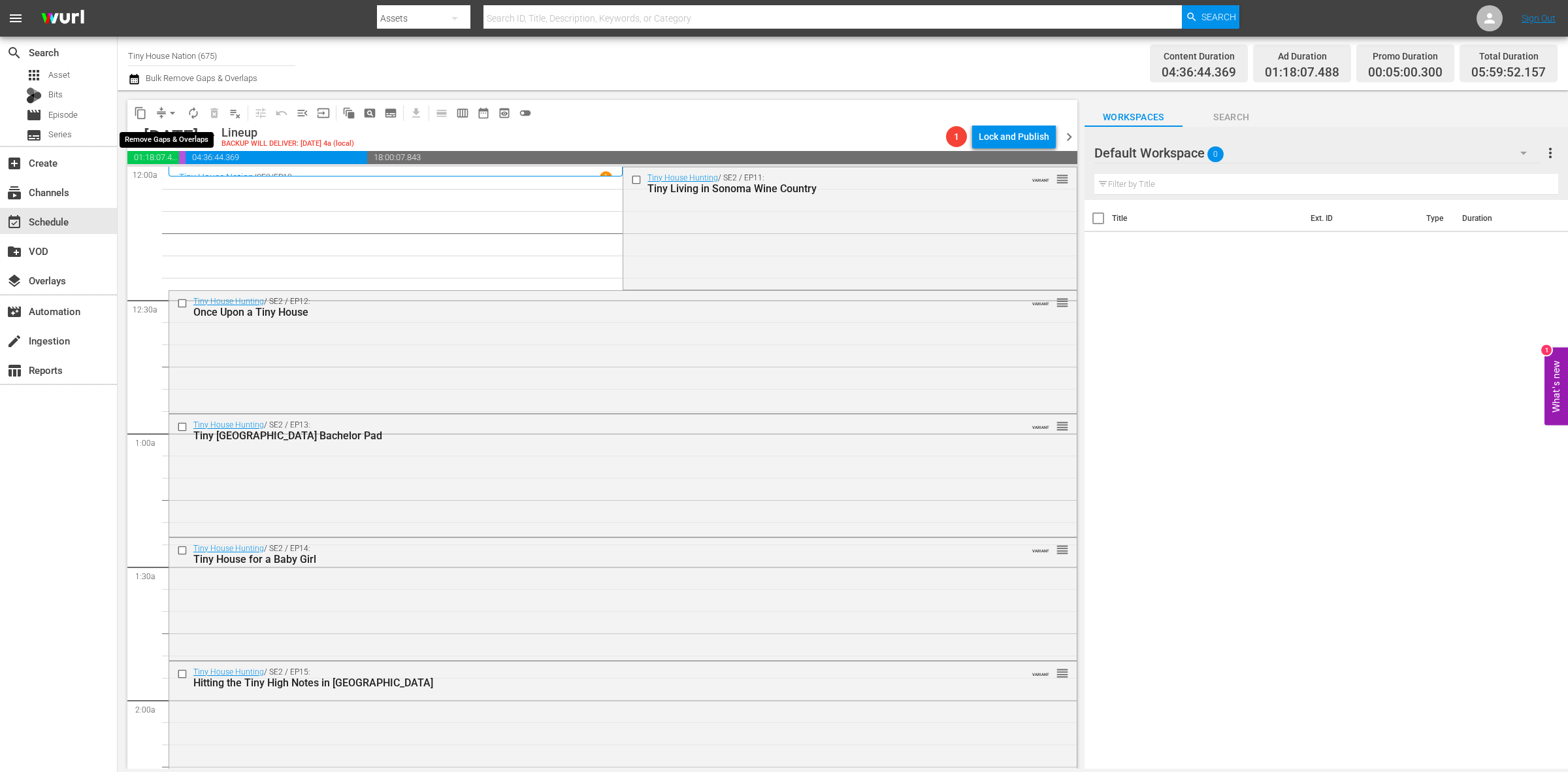
click at [164, 113] on button "arrow_drop_down" at bounding box center [172, 113] width 21 height 21
click at [164, 130] on li "Align to Midnight" at bounding box center [172, 138] width 137 height 22
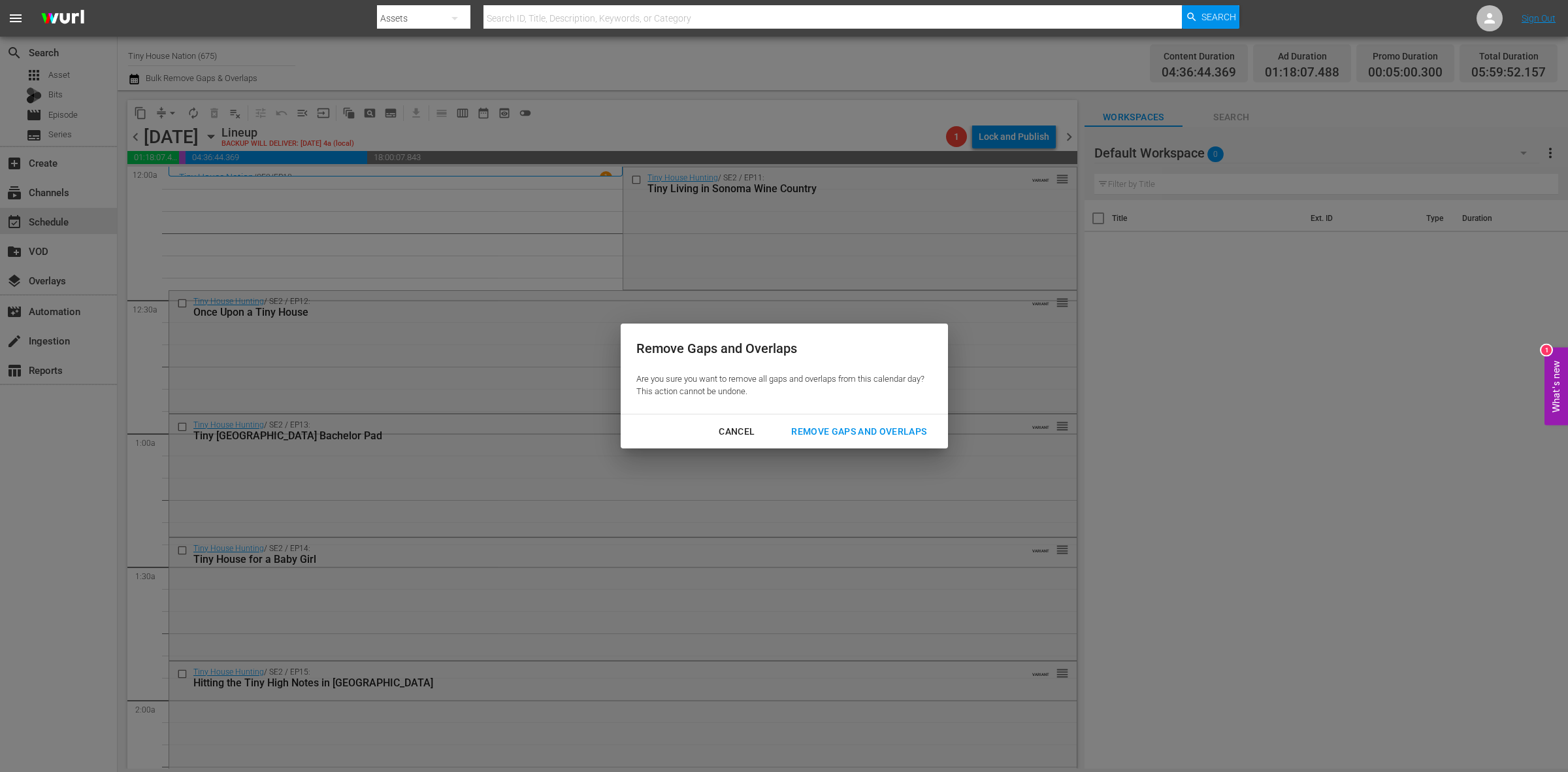
click at [861, 429] on div "Remove Gaps and Overlaps" at bounding box center [859, 431] width 156 height 16
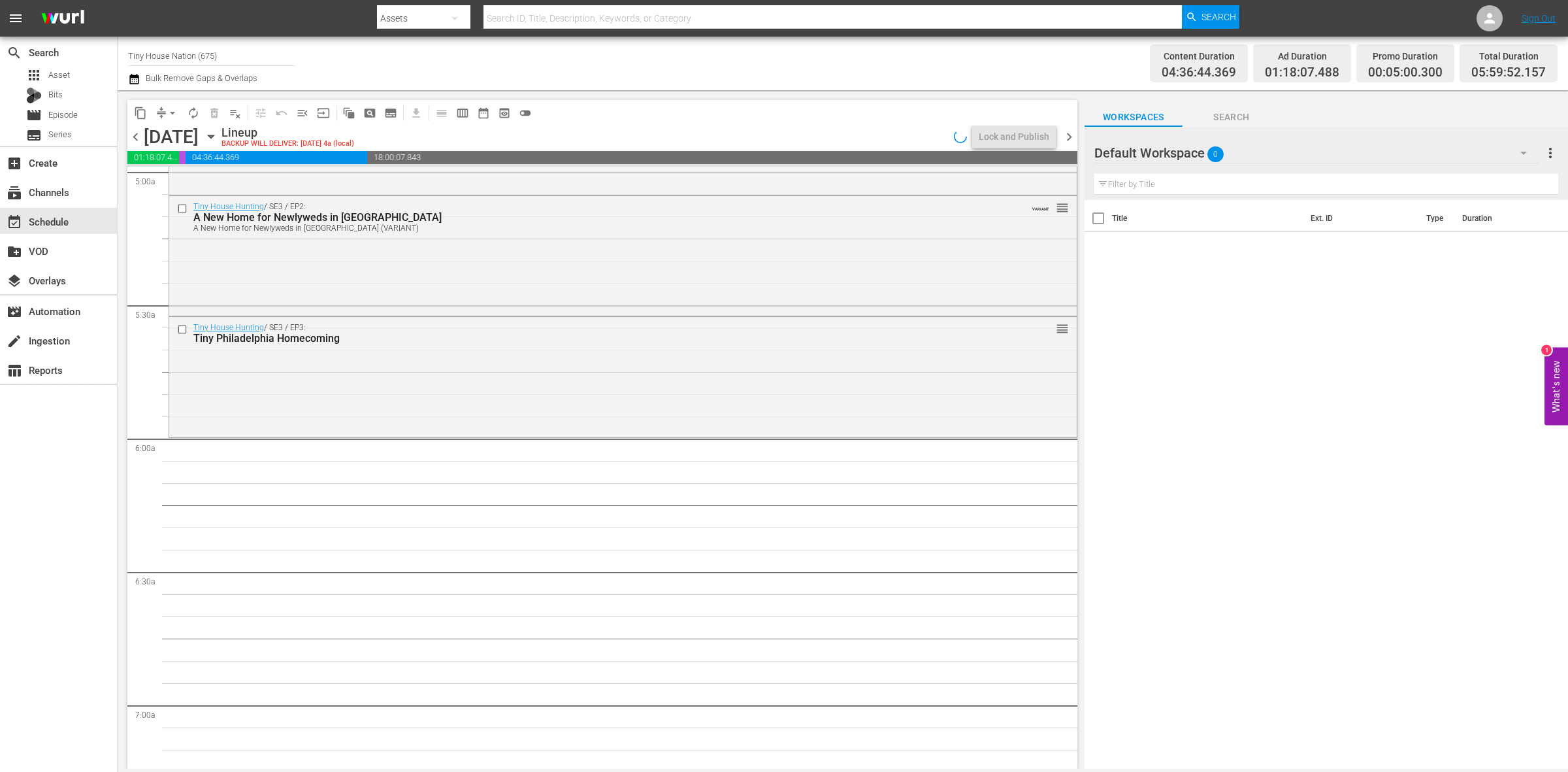
scroll to position [1390, 0]
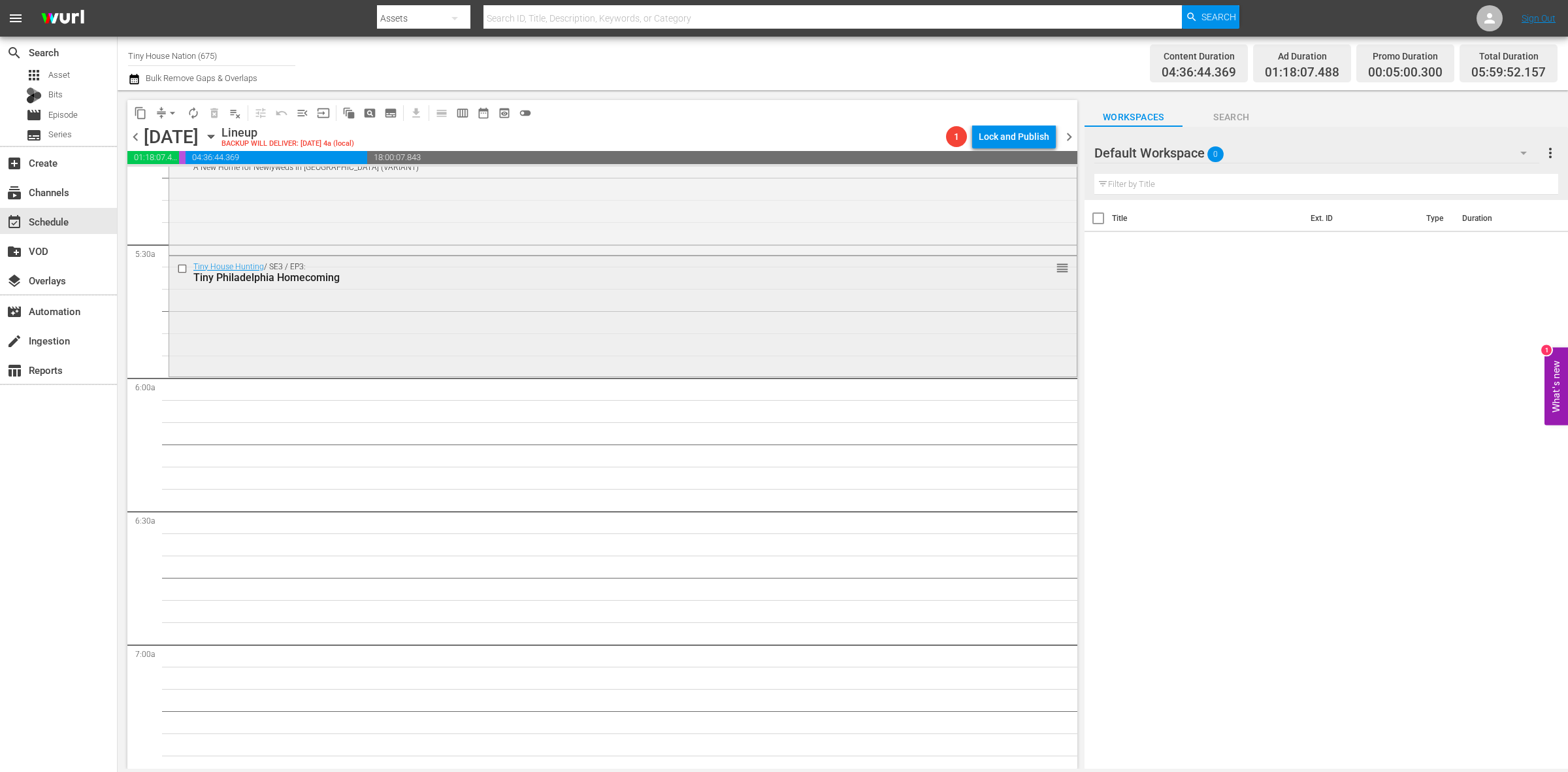
click at [720, 351] on div "Tiny House Hunting / SE3 / EP3: Tiny Philadelphia Homecoming reorder" at bounding box center [623, 315] width 908 height 117
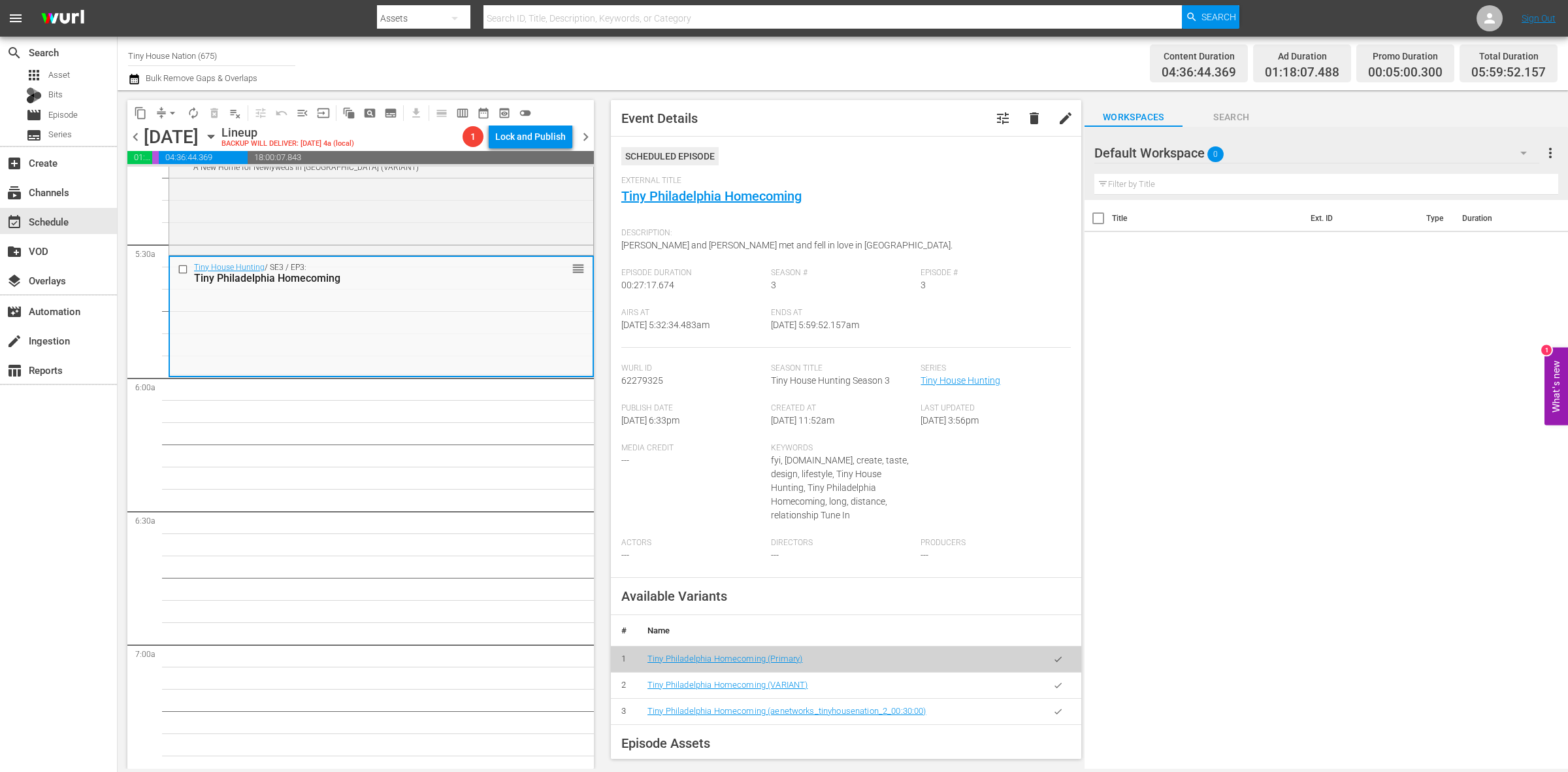
click at [168, 118] on span "arrow_drop_down" at bounding box center [172, 114] width 13 height 13
click at [168, 140] on li "Align to Midnight" at bounding box center [172, 138] width 137 height 22
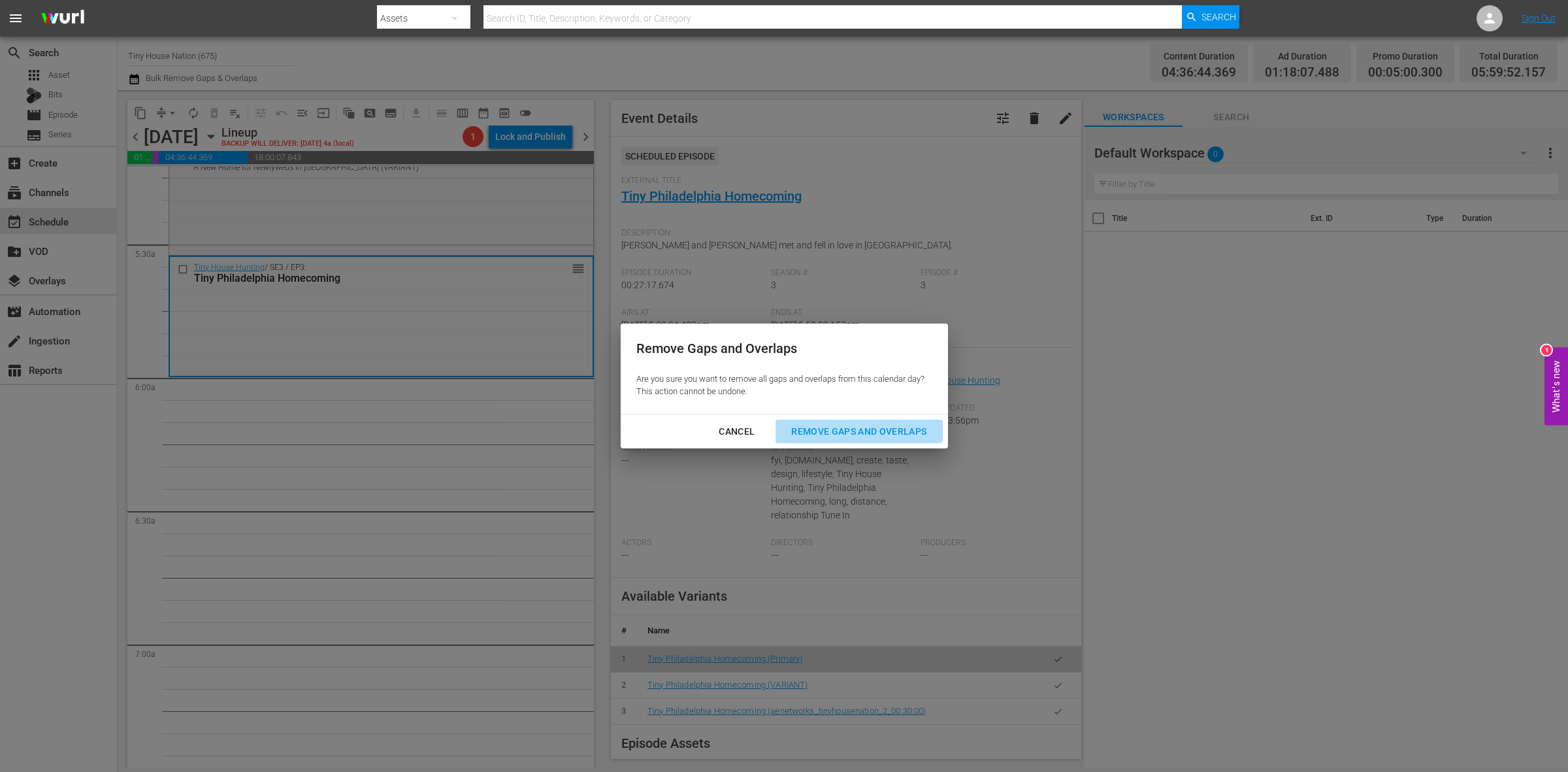
click at [817, 422] on button "Remove Gaps and Overlaps" at bounding box center [859, 432] width 167 height 25
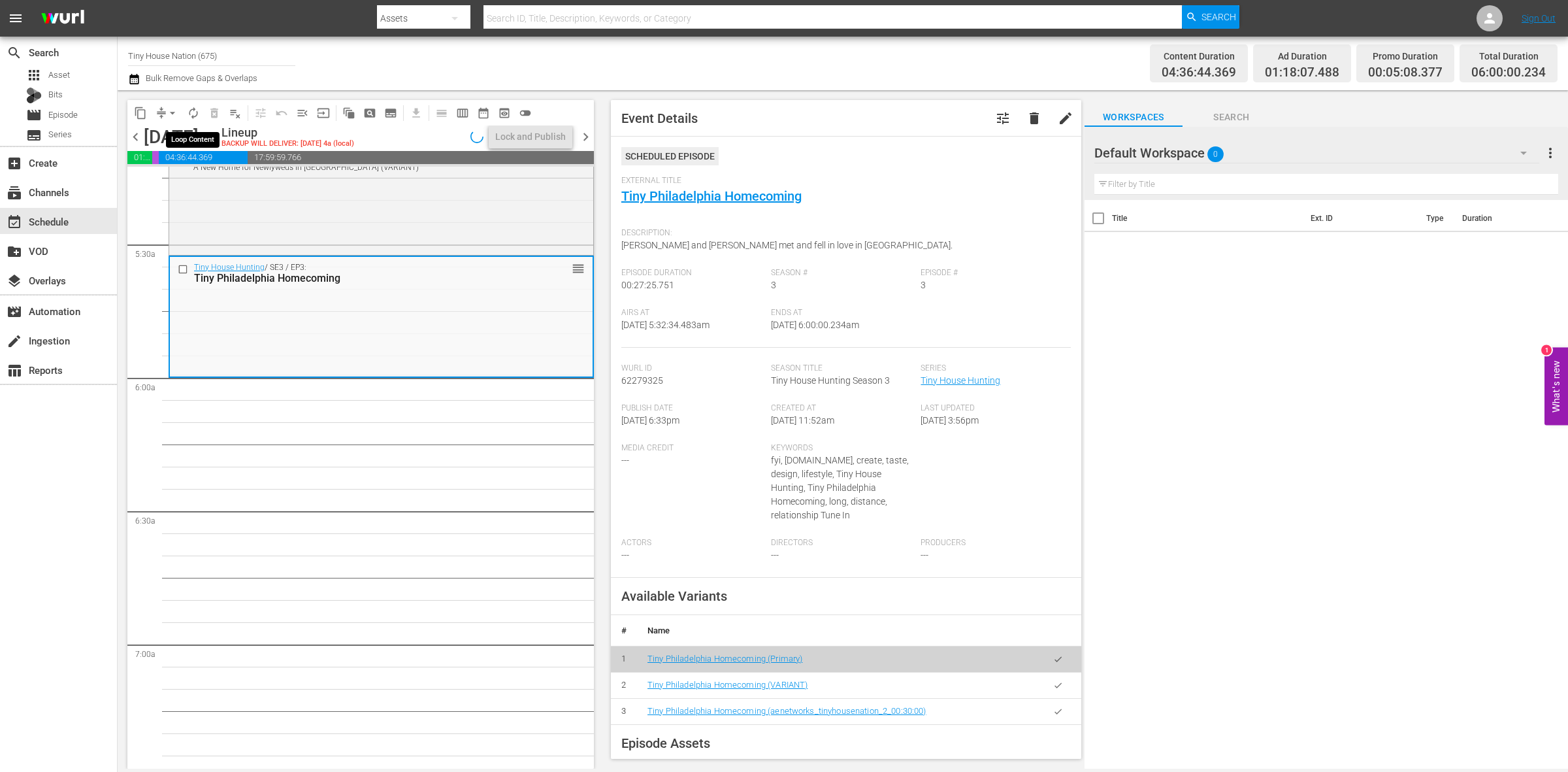
click at [191, 115] on span "autorenew_outlined" at bounding box center [193, 114] width 13 height 13
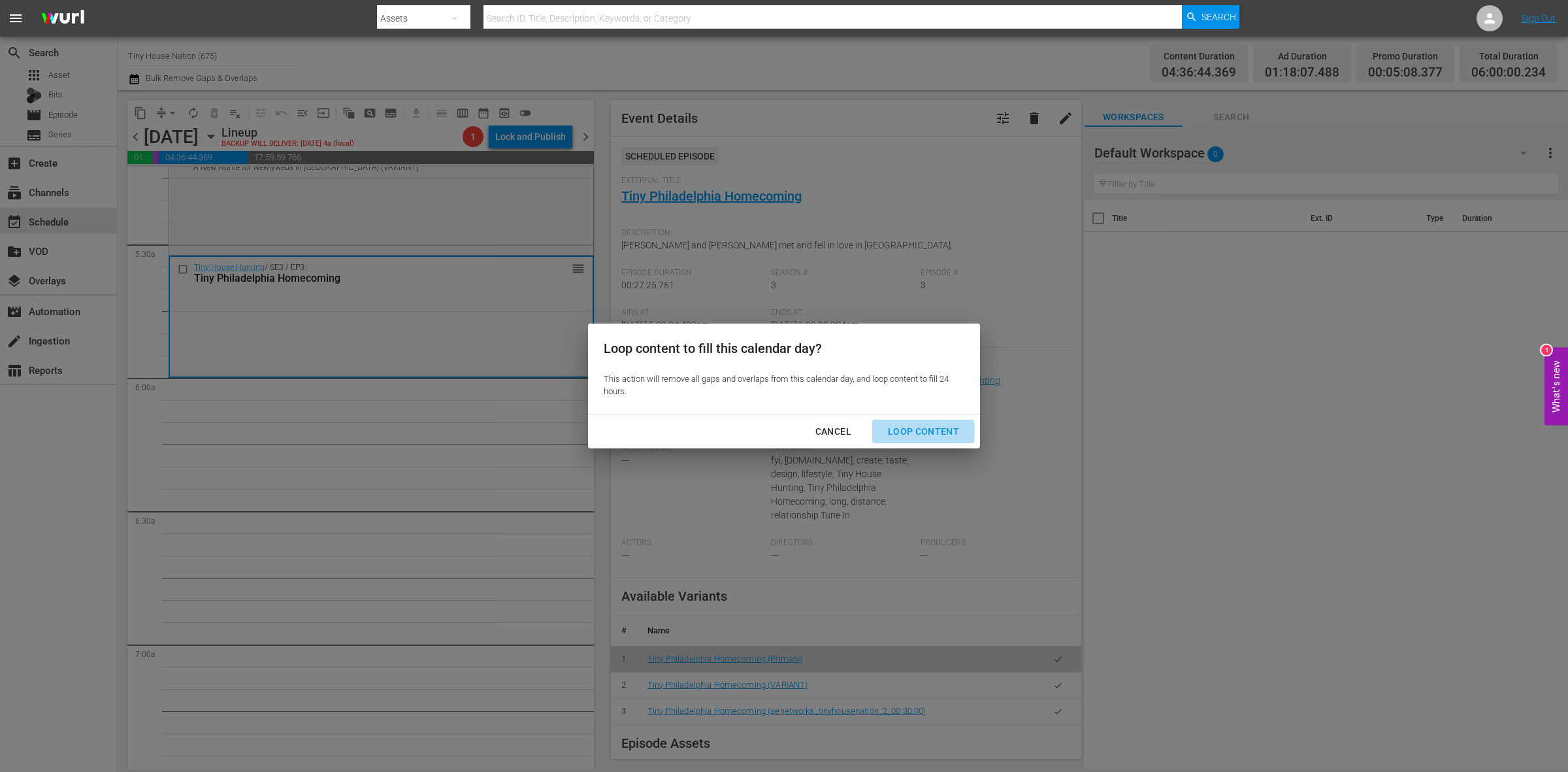
click at [907, 432] on div "Loop Content" at bounding box center [923, 431] width 92 height 16
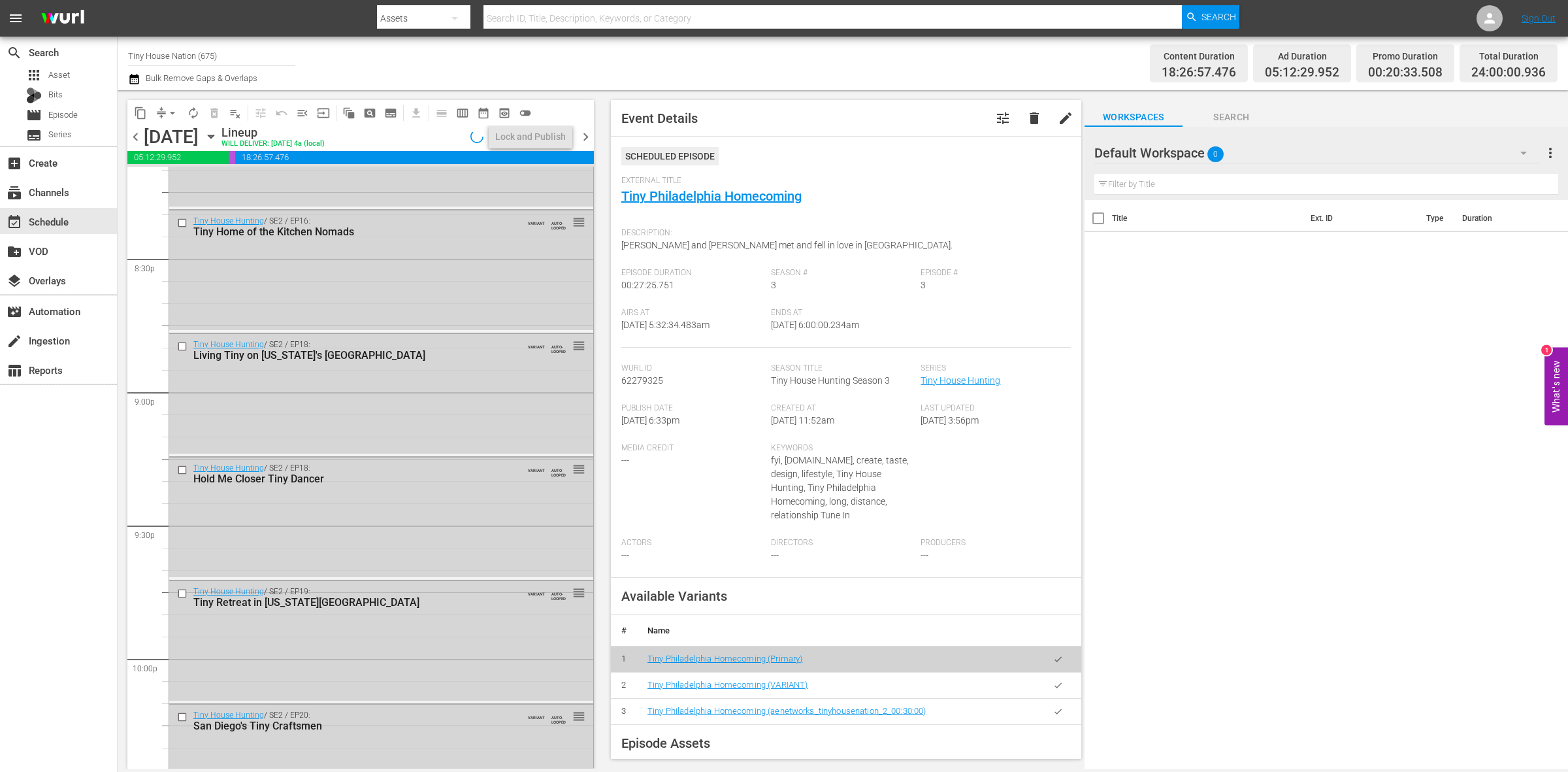
scroll to position [5799, 0]
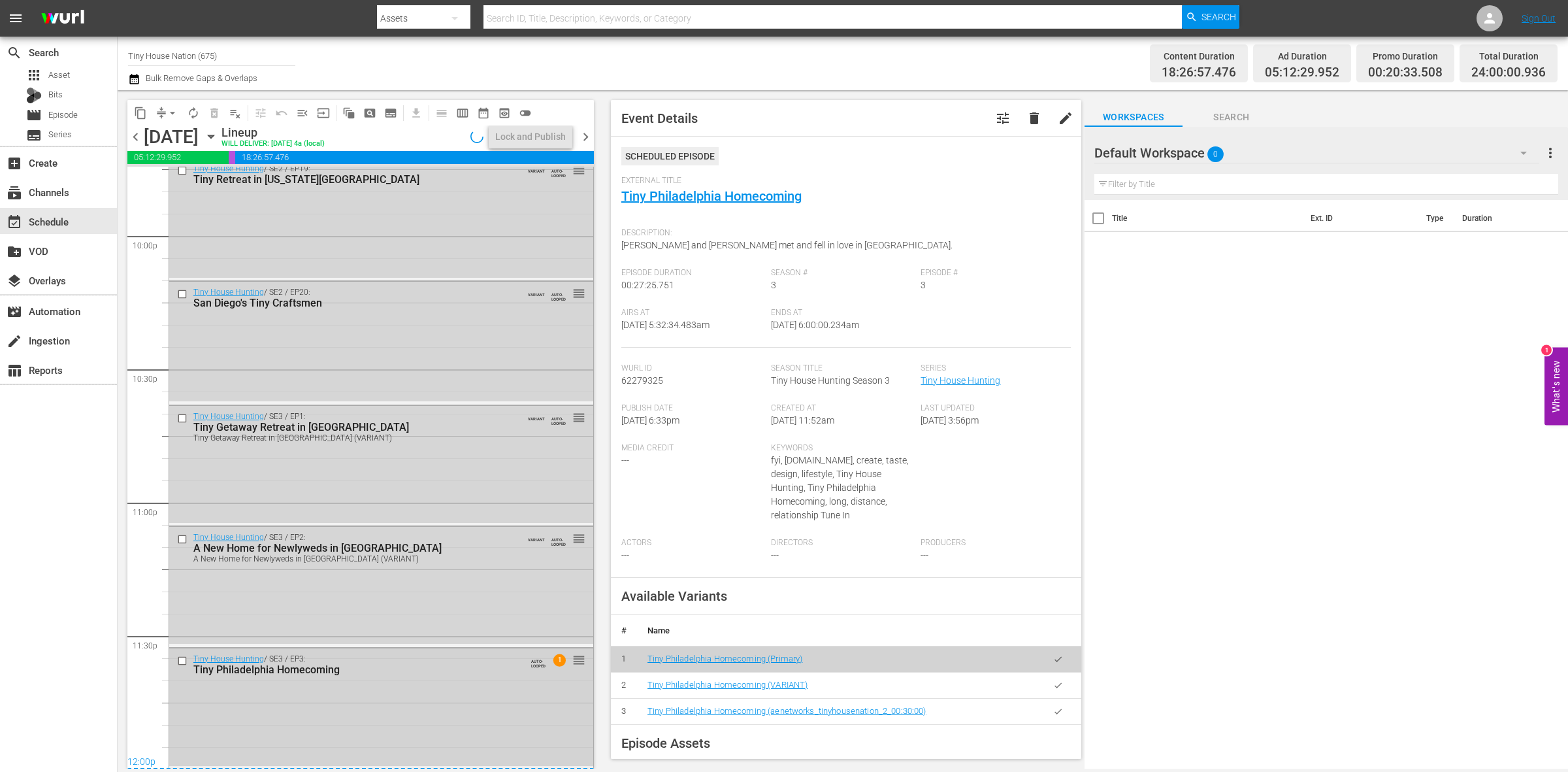
click at [449, 689] on div "Tiny House Hunting / SE3 / EP3: Tiny Philadelphia Homecoming AUTO-LOOPED 1 reor…" at bounding box center [382, 708] width 424 height 118
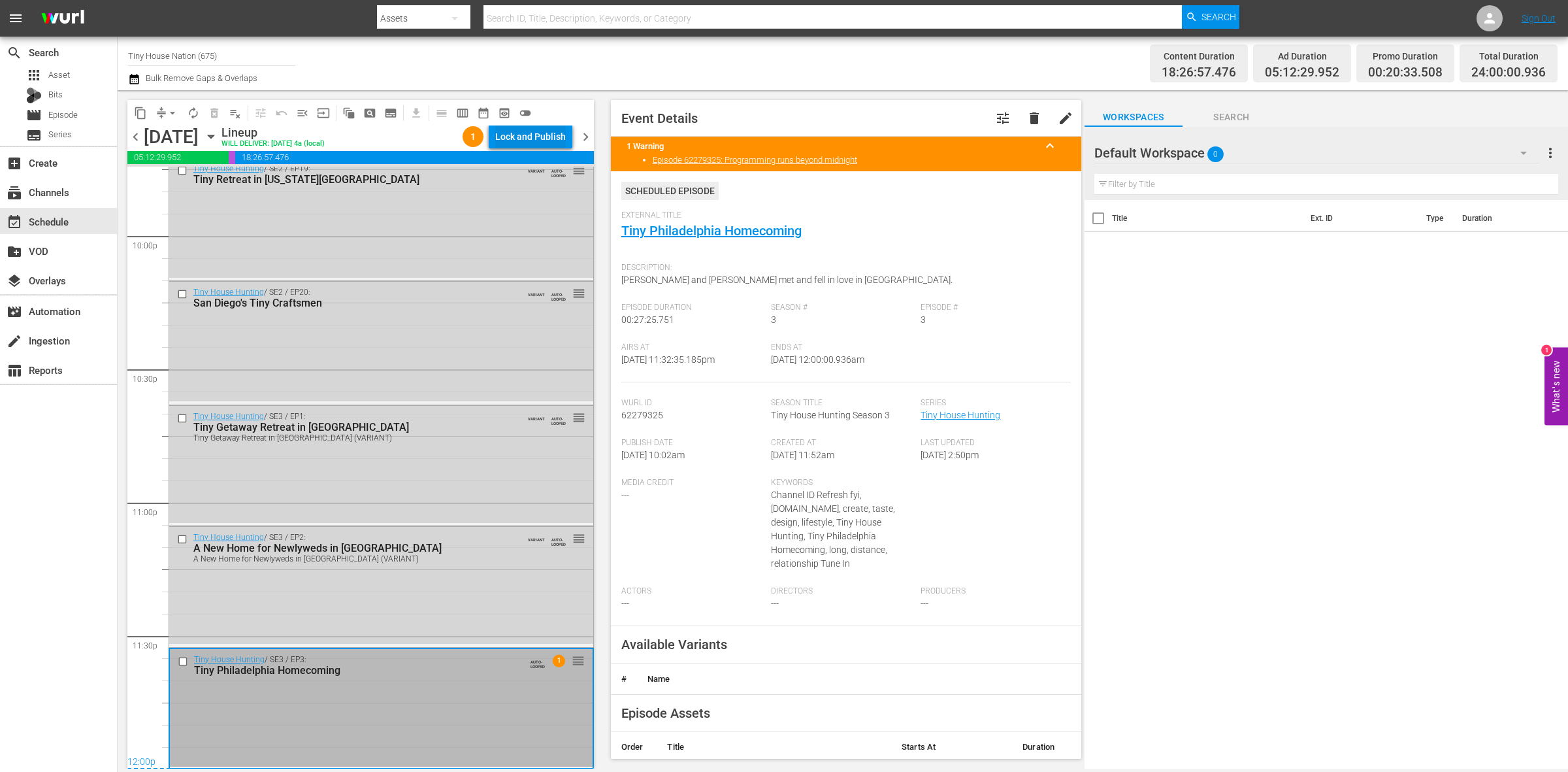
click at [551, 137] on div "Lock and Publish" at bounding box center [530, 136] width 71 height 24
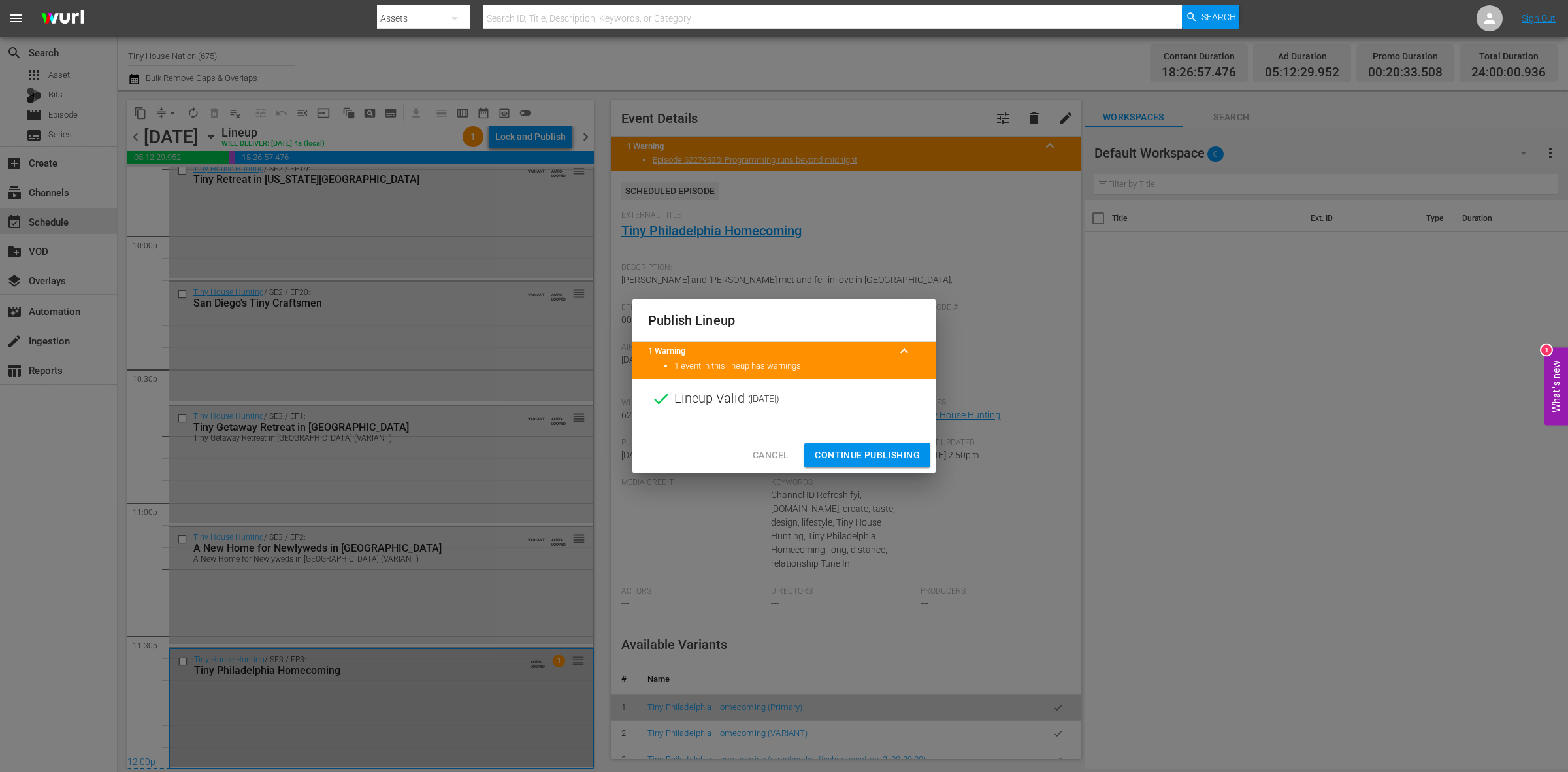
click at [853, 456] on span "Continue Publishing" at bounding box center [867, 455] width 105 height 16
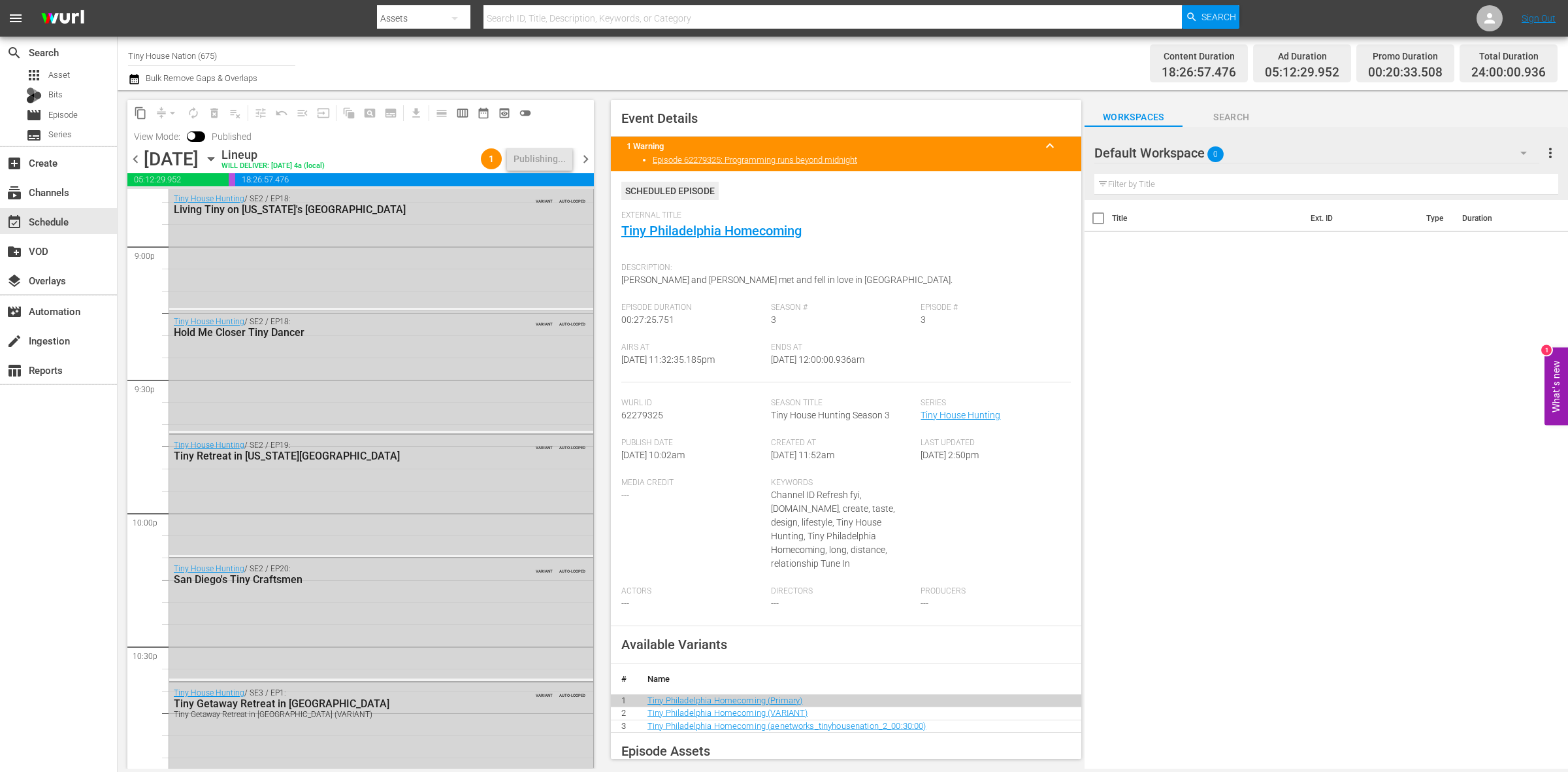
scroll to position [5821, 0]
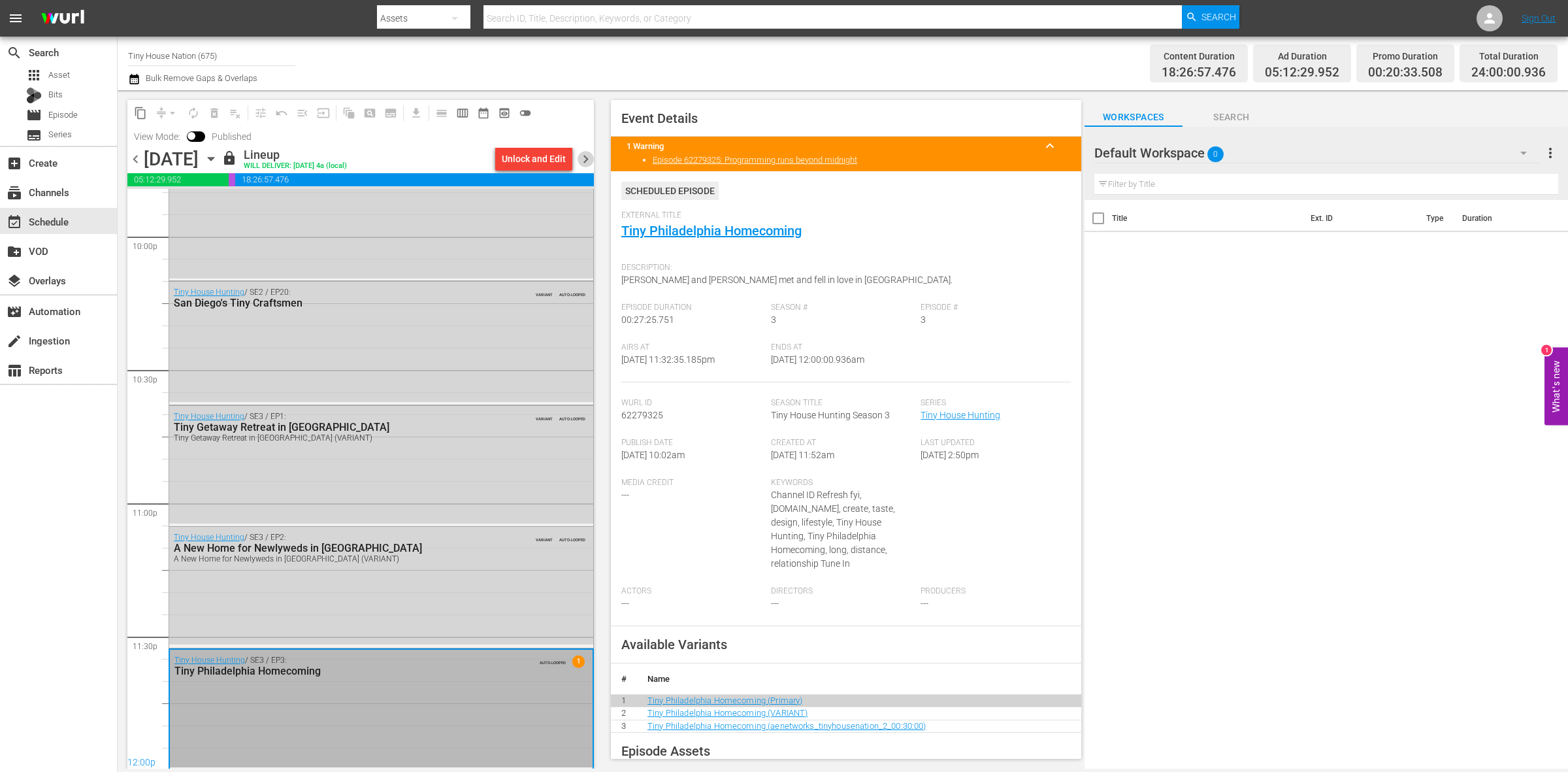
click at [588, 155] on span "chevron_right" at bounding box center [585, 158] width 16 height 16
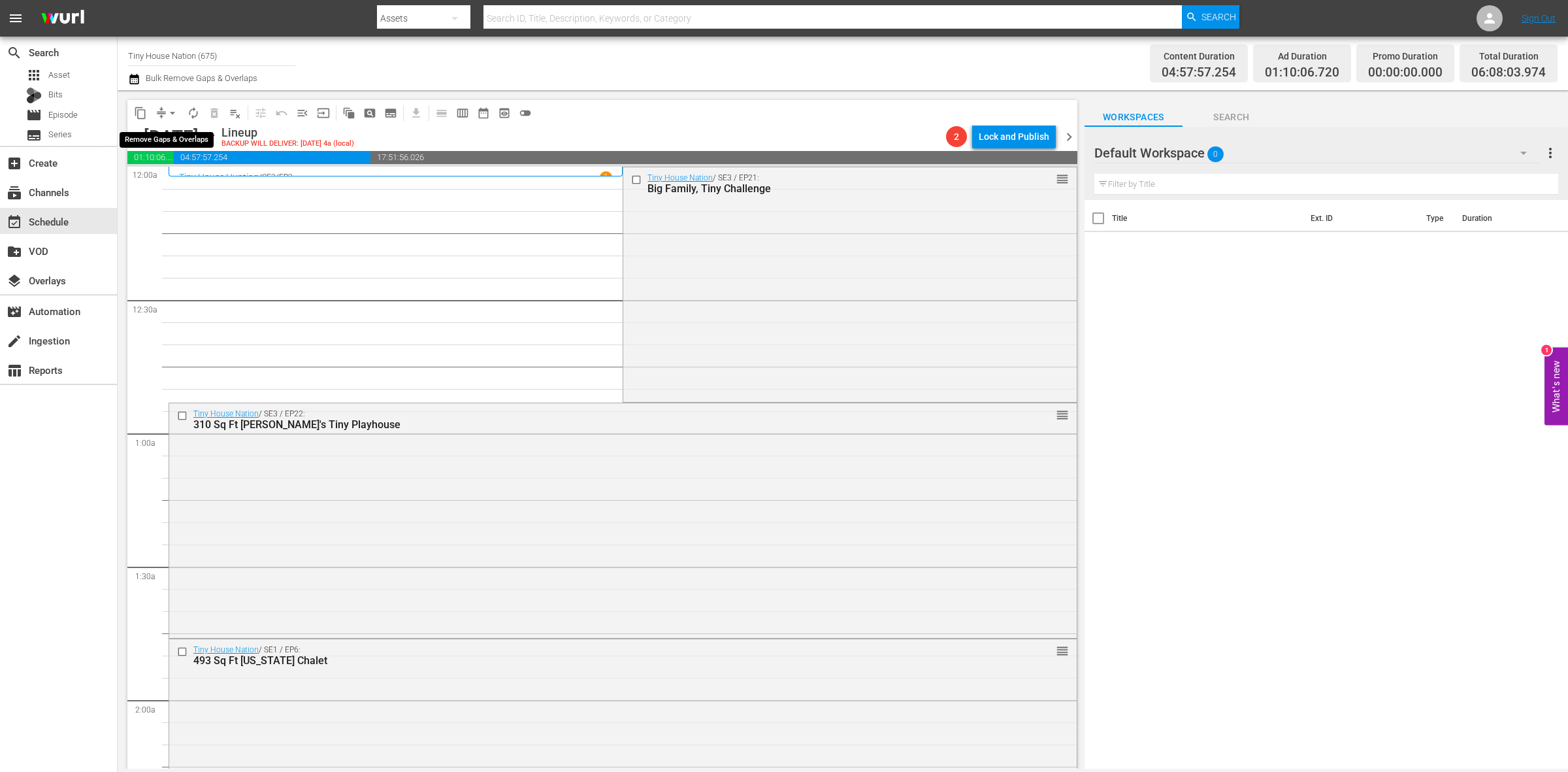
click at [170, 115] on span "arrow_drop_down" at bounding box center [172, 114] width 13 height 13
click at [168, 135] on li "Align to Midnight" at bounding box center [172, 138] width 137 height 22
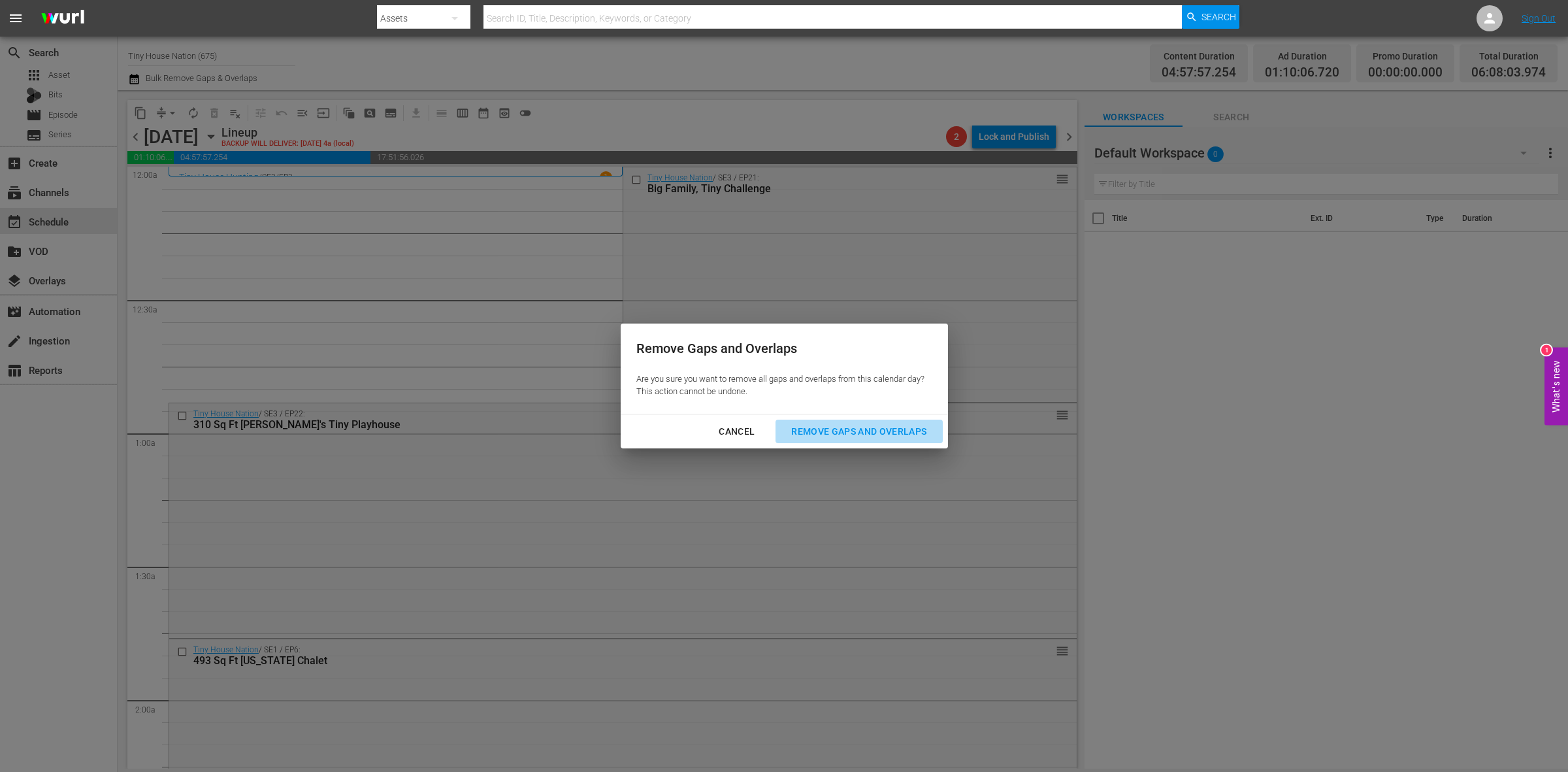
click at [882, 438] on div "Remove Gaps and Overlaps" at bounding box center [859, 431] width 156 height 16
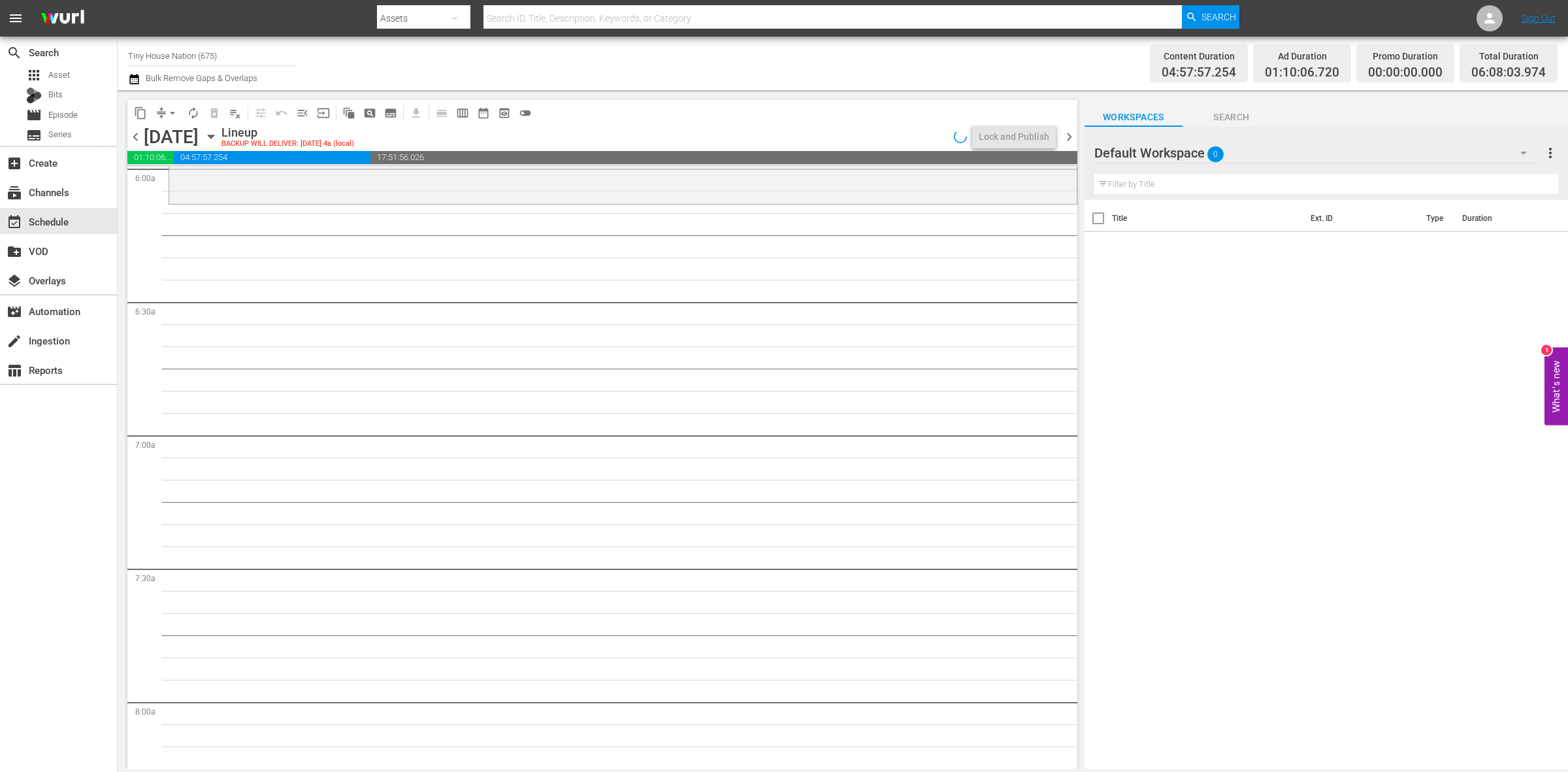
scroll to position [1352, 0]
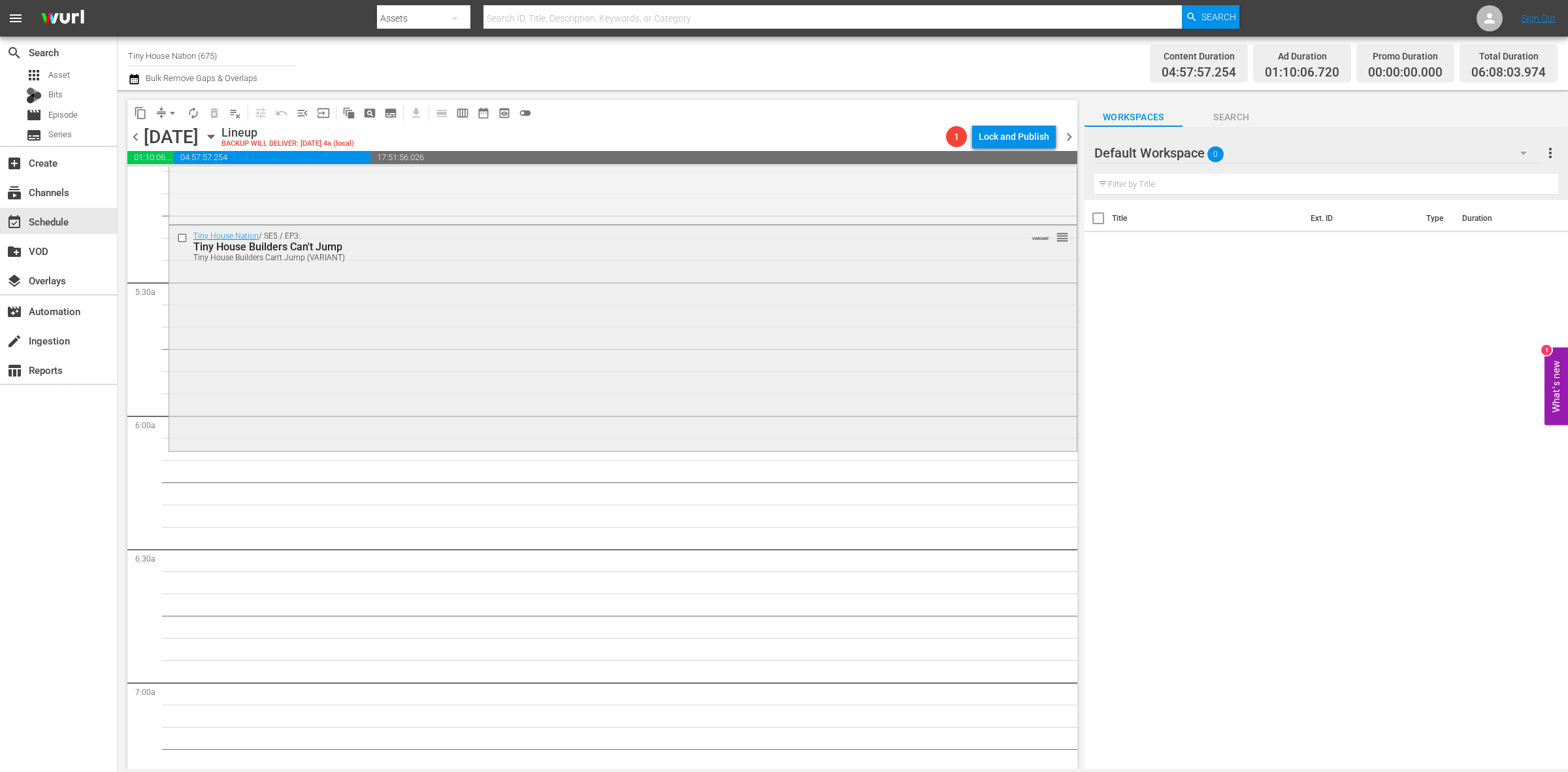
click at [527, 363] on div "Tiny House Nation / SE5 / EP3: Tiny House Builders Can't Jump Tiny House Builde…" at bounding box center [623, 336] width 908 height 223
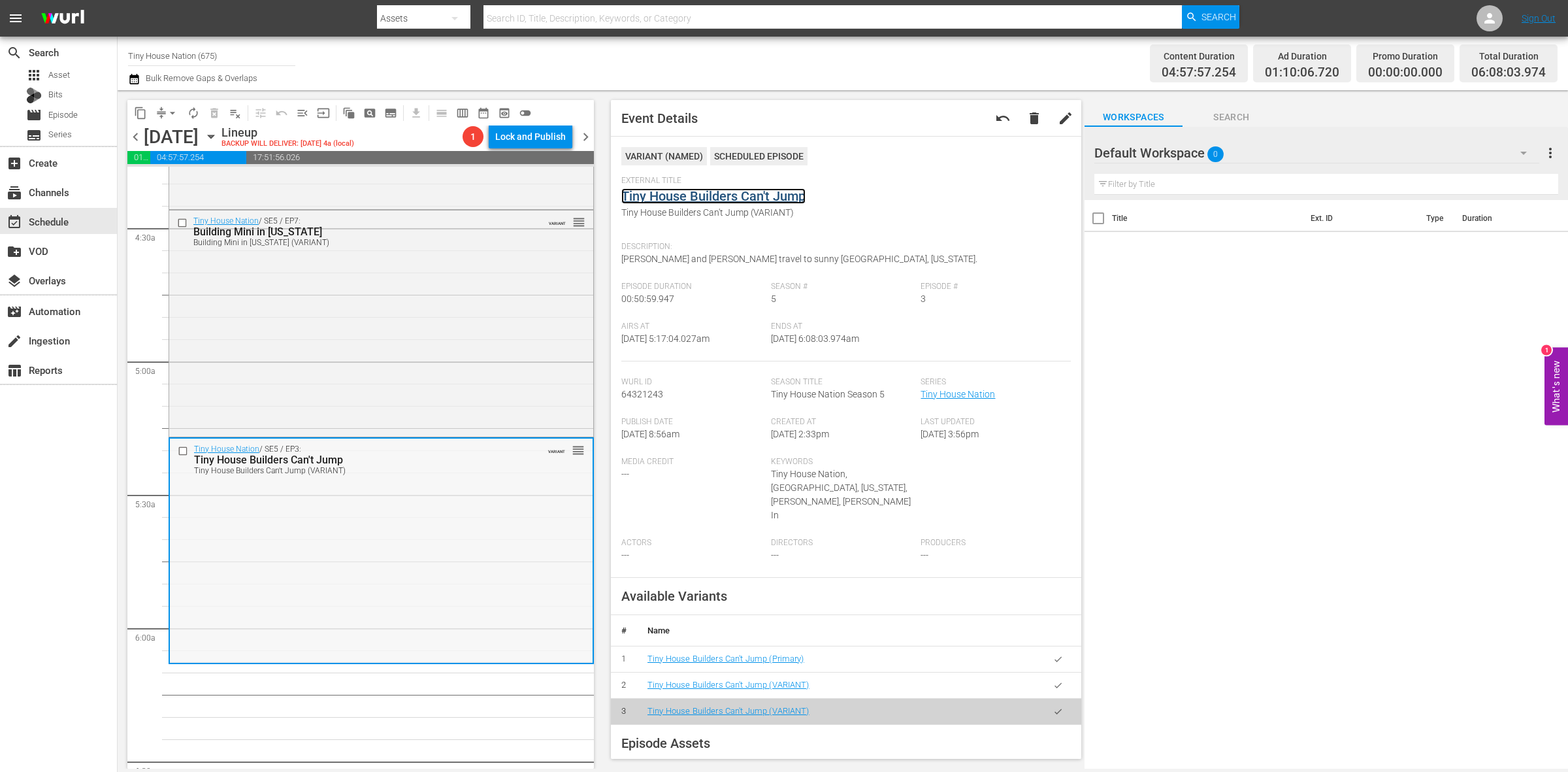
scroll to position [1106, 0]
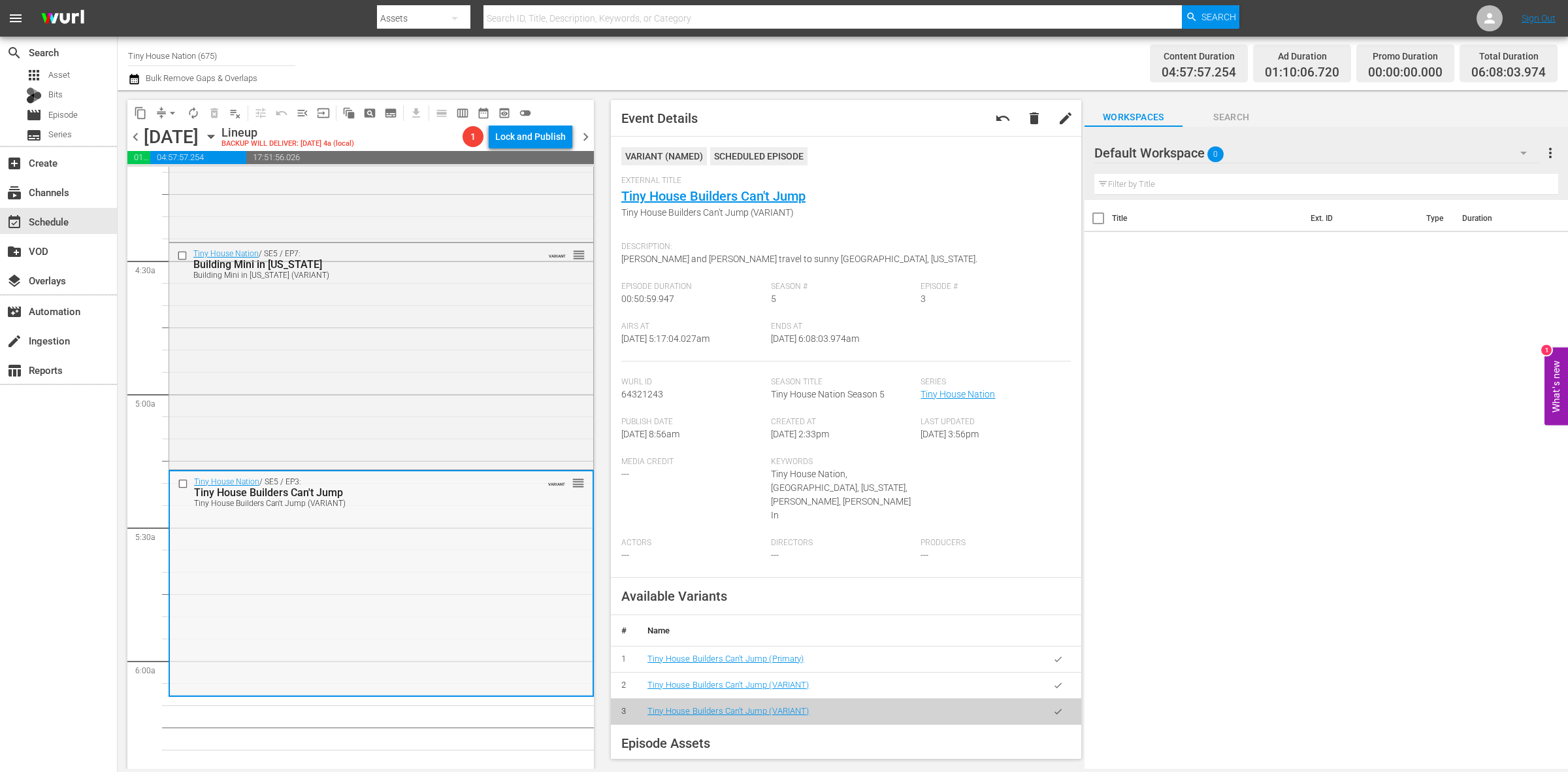
click at [450, 362] on div "Tiny House Nation / SE5 / EP7: Building Mini in Mississippi Building Mini in Mi…" at bounding box center [382, 355] width 424 height 224
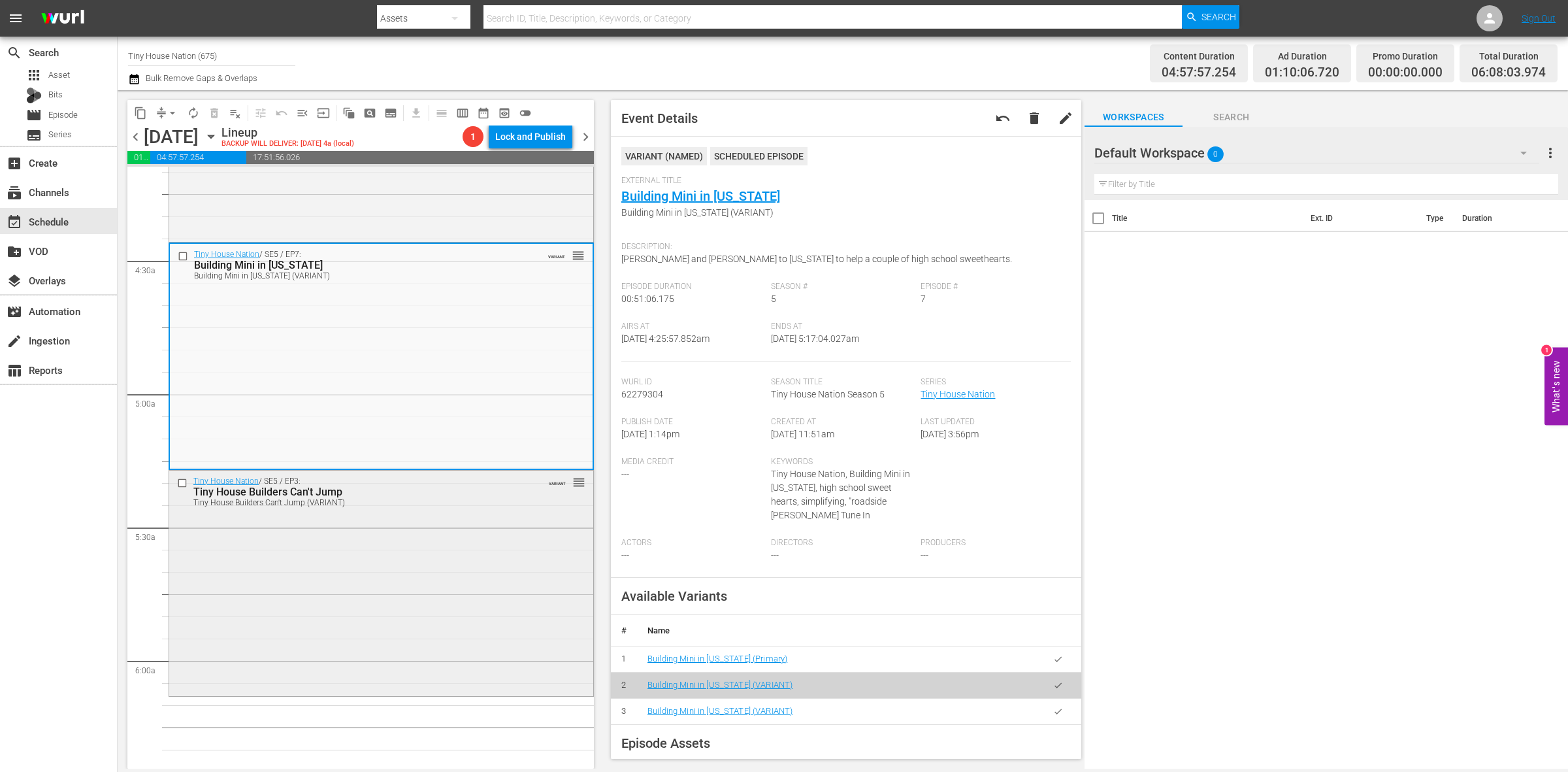
click at [383, 653] on div "Tiny House Nation / SE5 / EP3: Tiny House Builders Can't Jump Tiny House Builde…" at bounding box center [382, 582] width 424 height 223
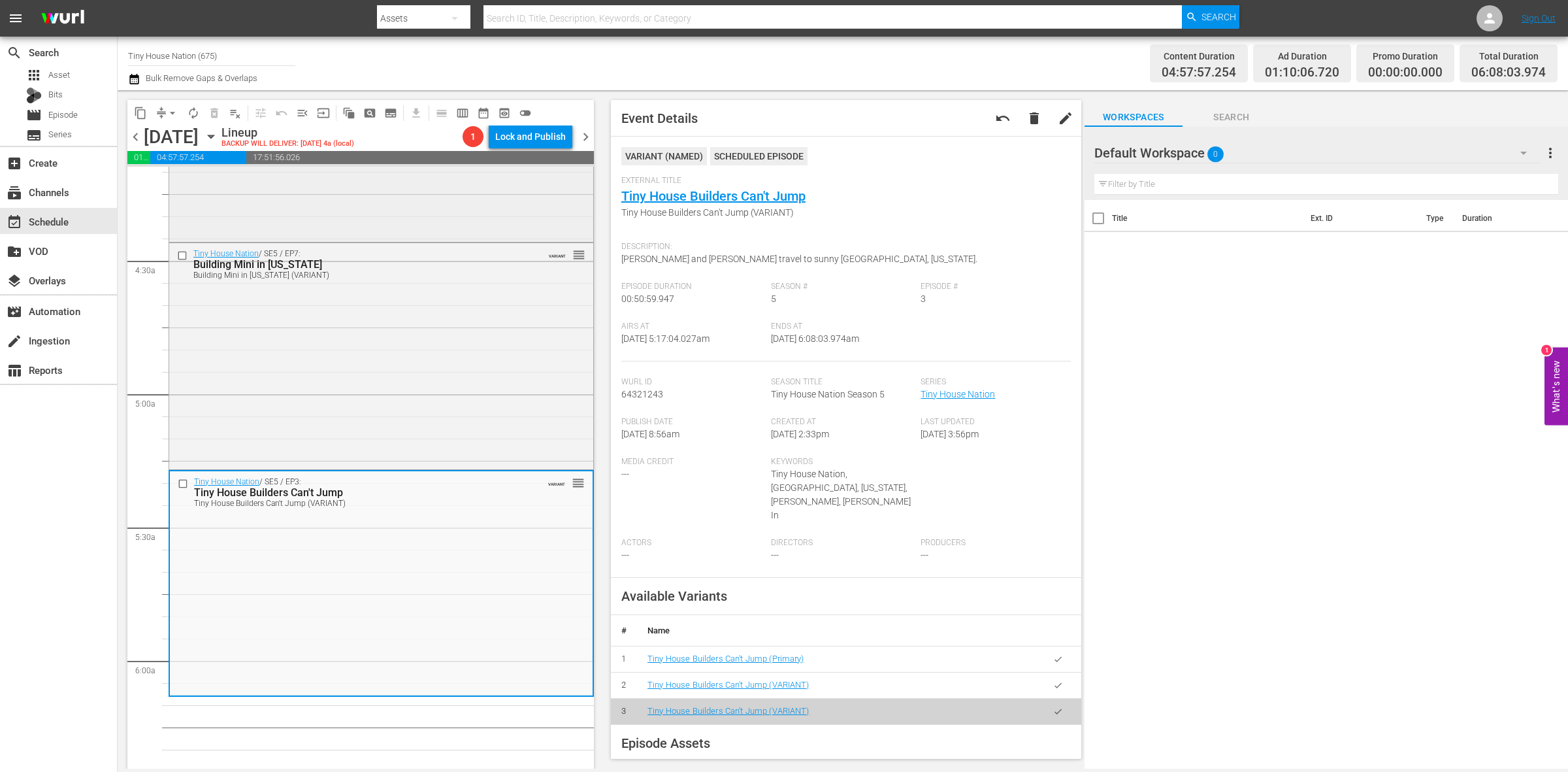
click at [374, 211] on div "Tiny House Nation / SE3 / EP14: 230 Sq. Ft. "Smart House" reorder" at bounding box center [382, 124] width 424 height 233
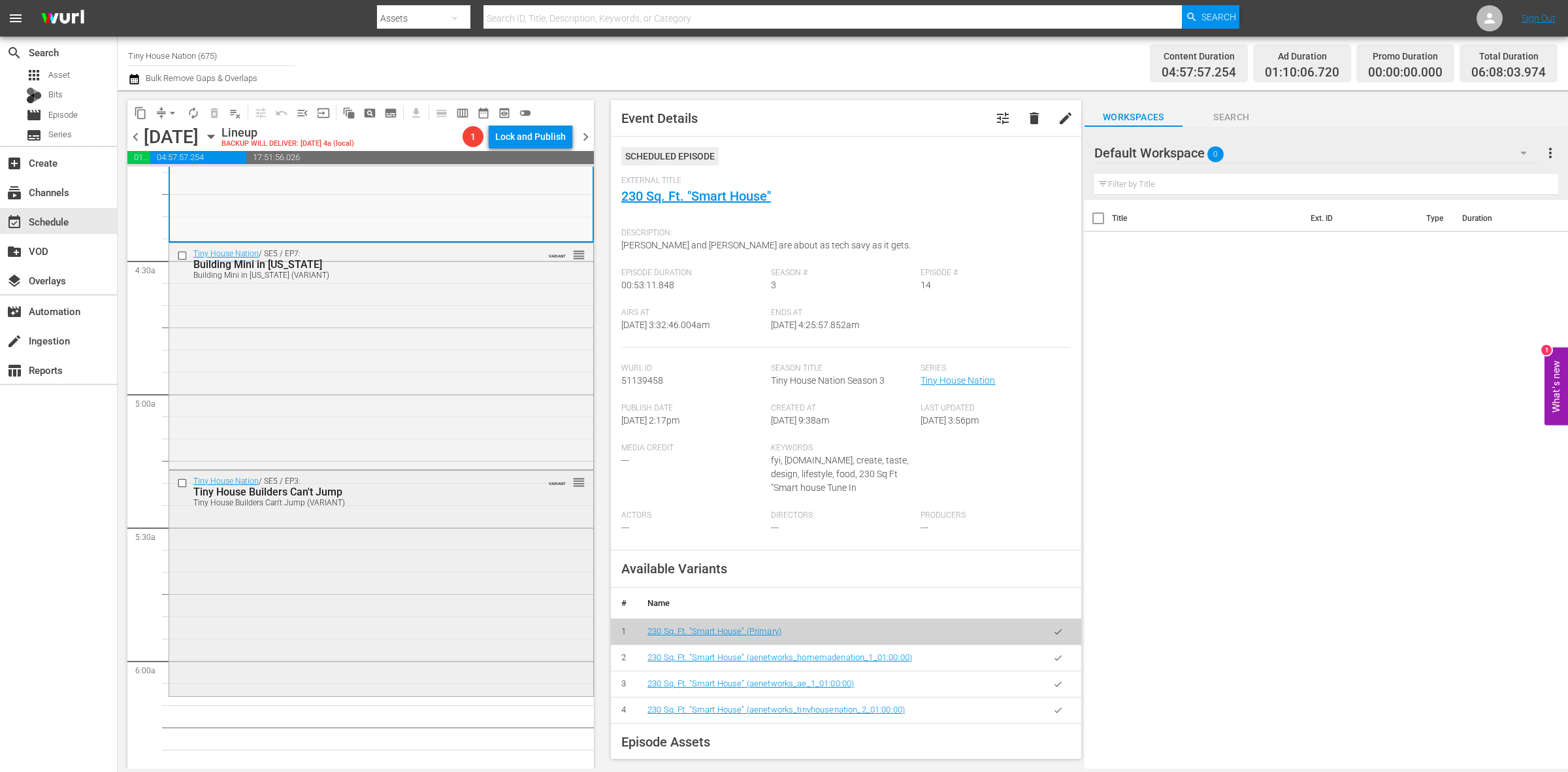
click at [391, 640] on div "Tiny House Nation / SE5 / EP3: Tiny House Builders Can't Jump Tiny House Builde…" at bounding box center [382, 582] width 424 height 223
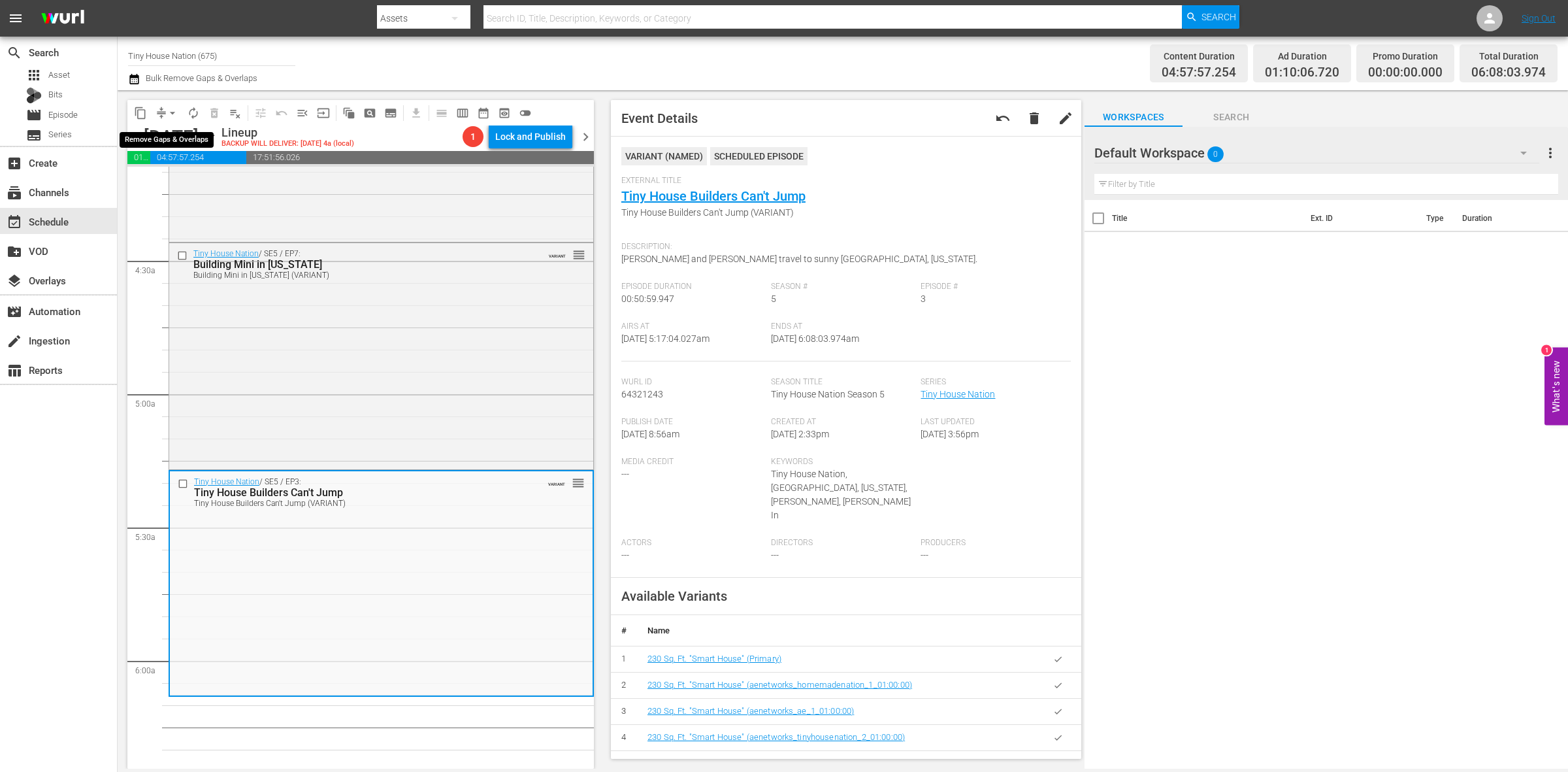
click at [169, 113] on span "arrow_drop_down" at bounding box center [172, 114] width 13 height 13
click at [169, 132] on li "Align to Midnight" at bounding box center [172, 138] width 137 height 22
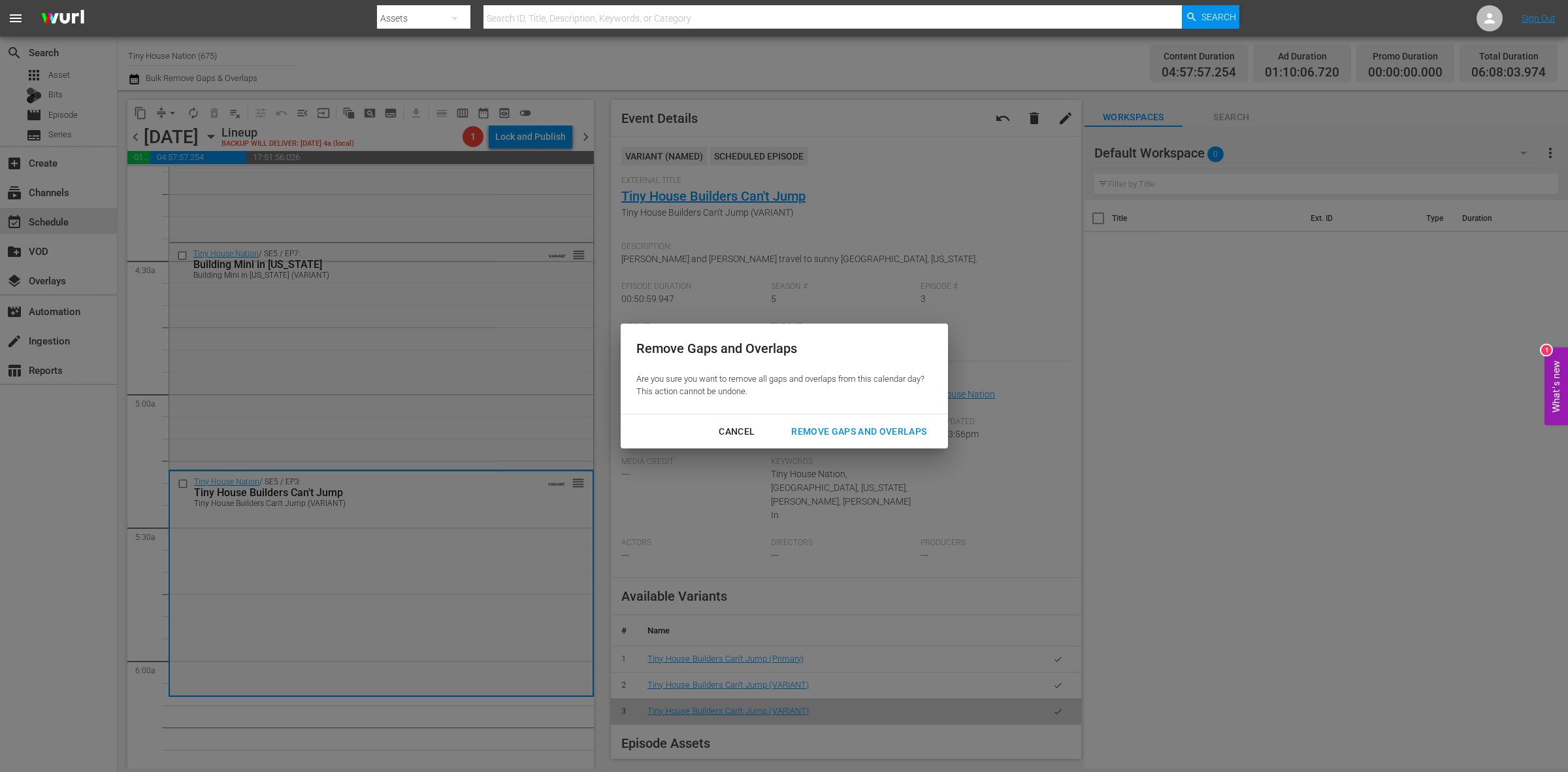
click at [906, 427] on div "Remove Gaps and Overlaps" at bounding box center [859, 431] width 156 height 16
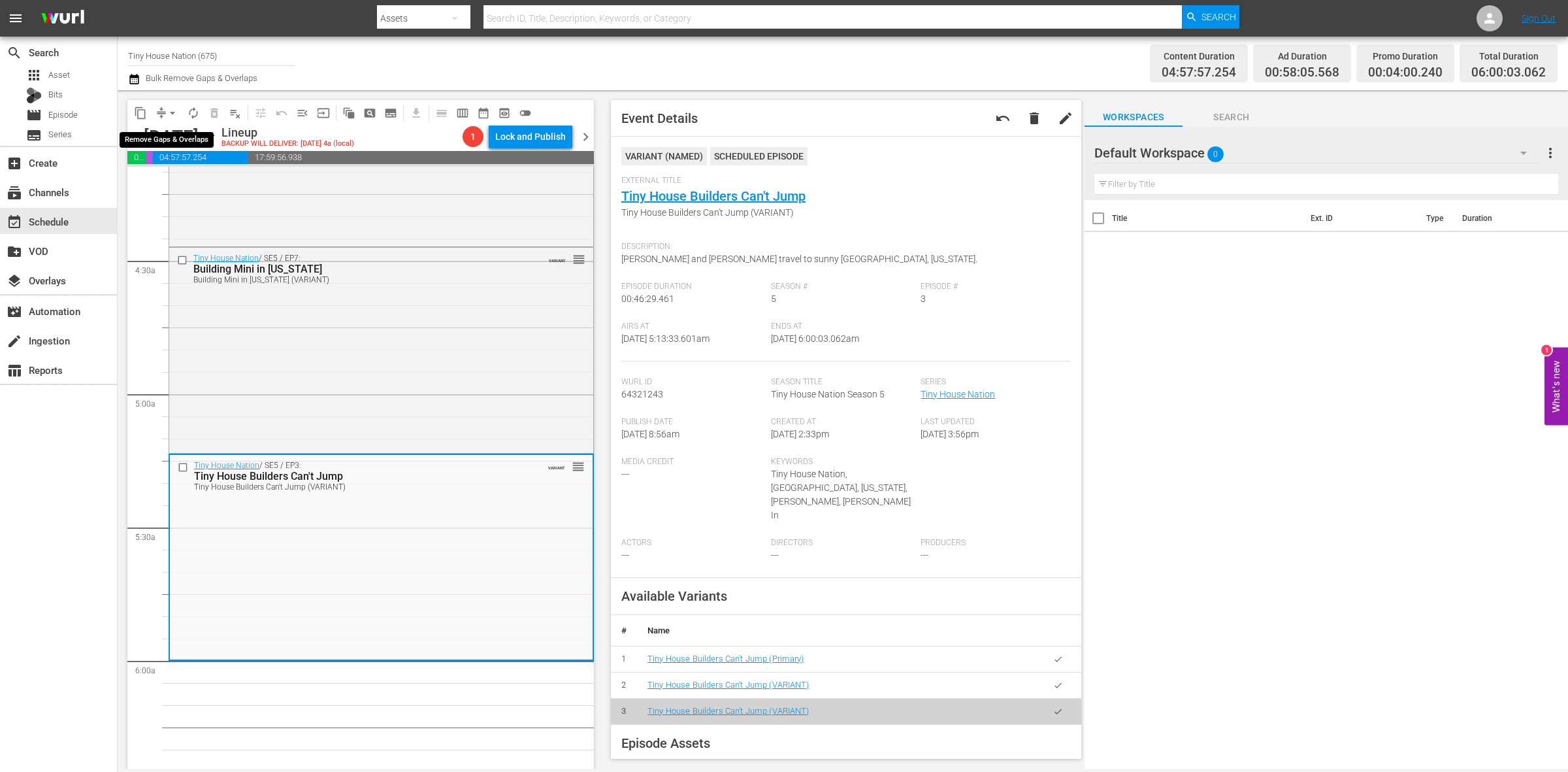
click at [166, 108] on span "arrow_drop_down" at bounding box center [172, 114] width 13 height 13
click at [178, 134] on li "Align to Midnight" at bounding box center [172, 138] width 137 height 22
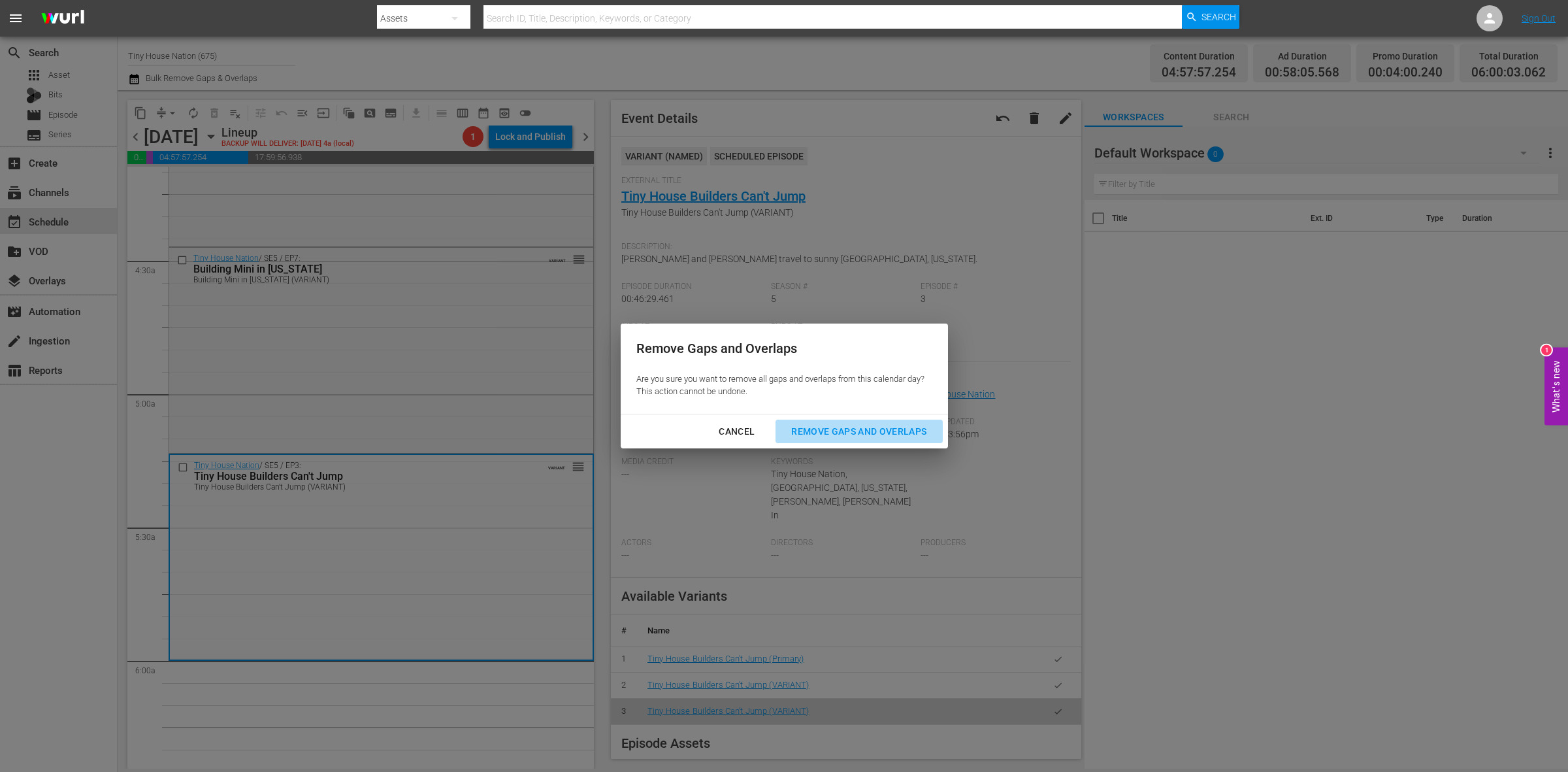
click at [861, 421] on button "Remove Gaps and Overlaps" at bounding box center [859, 432] width 167 height 25
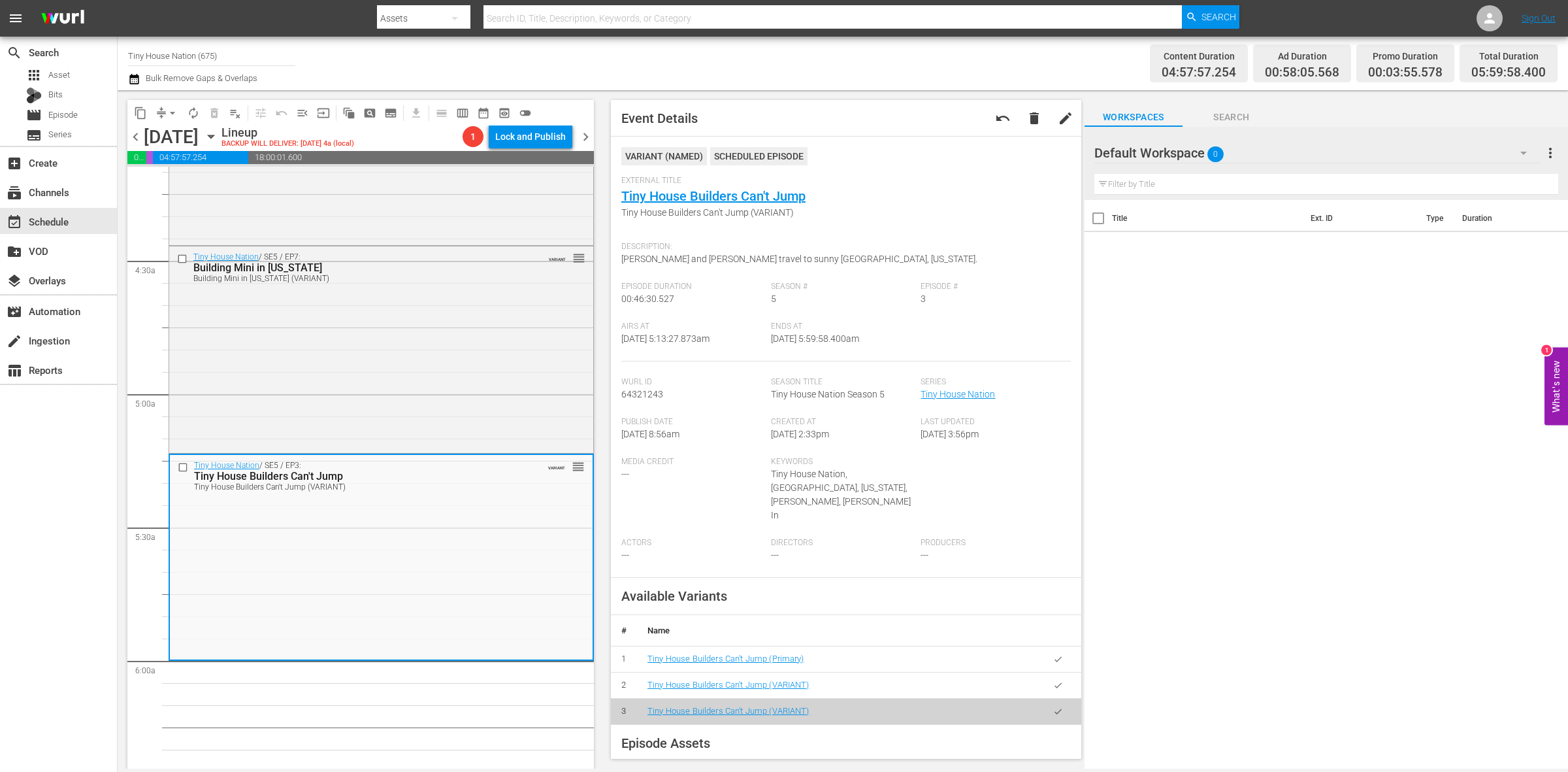
click at [169, 113] on span "arrow_drop_down" at bounding box center [172, 114] width 13 height 13
click at [173, 137] on li "Align to Midnight" at bounding box center [172, 138] width 137 height 22
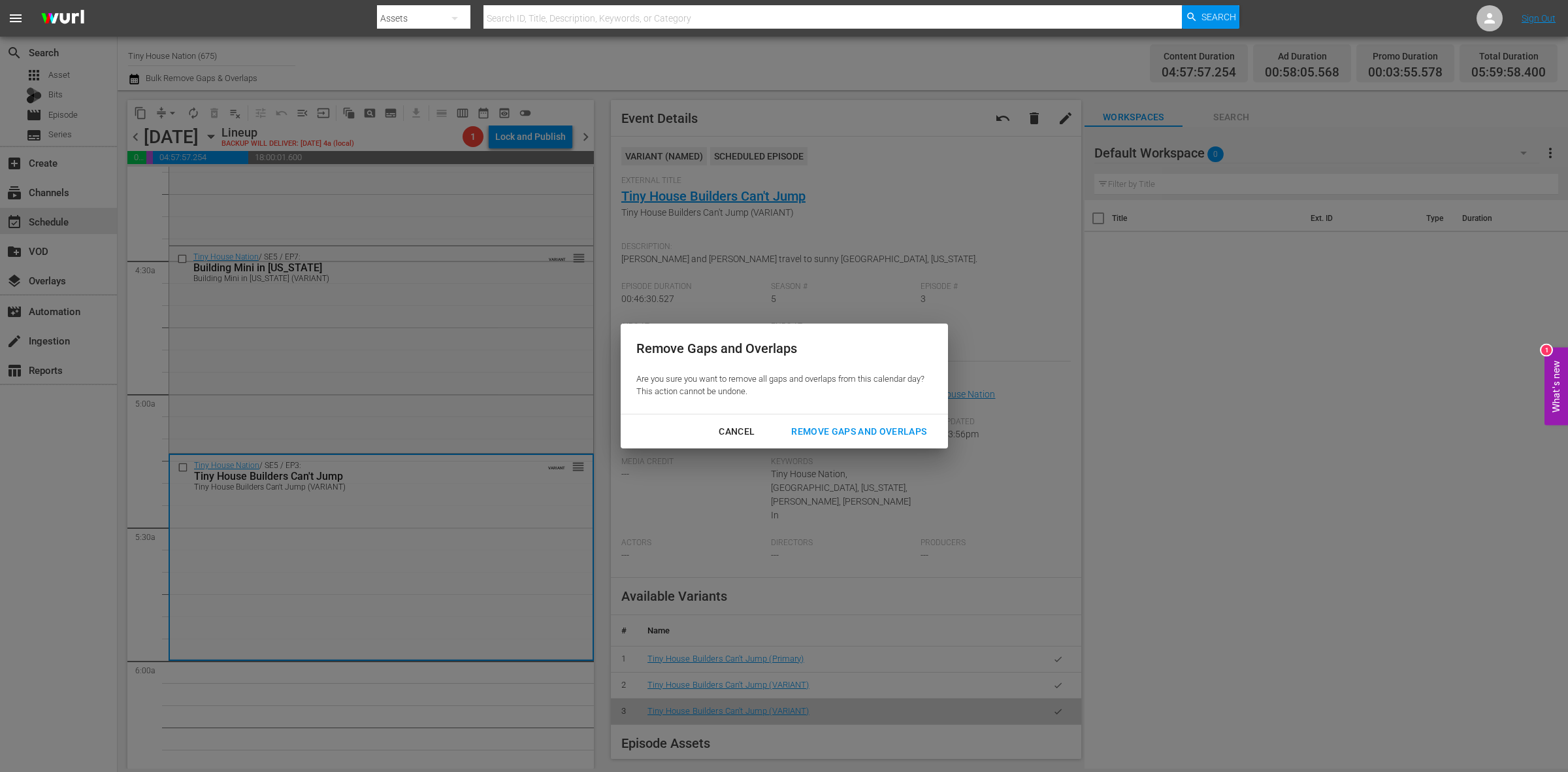
click at [857, 434] on div "Remove Gaps and Overlaps" at bounding box center [859, 431] width 156 height 16
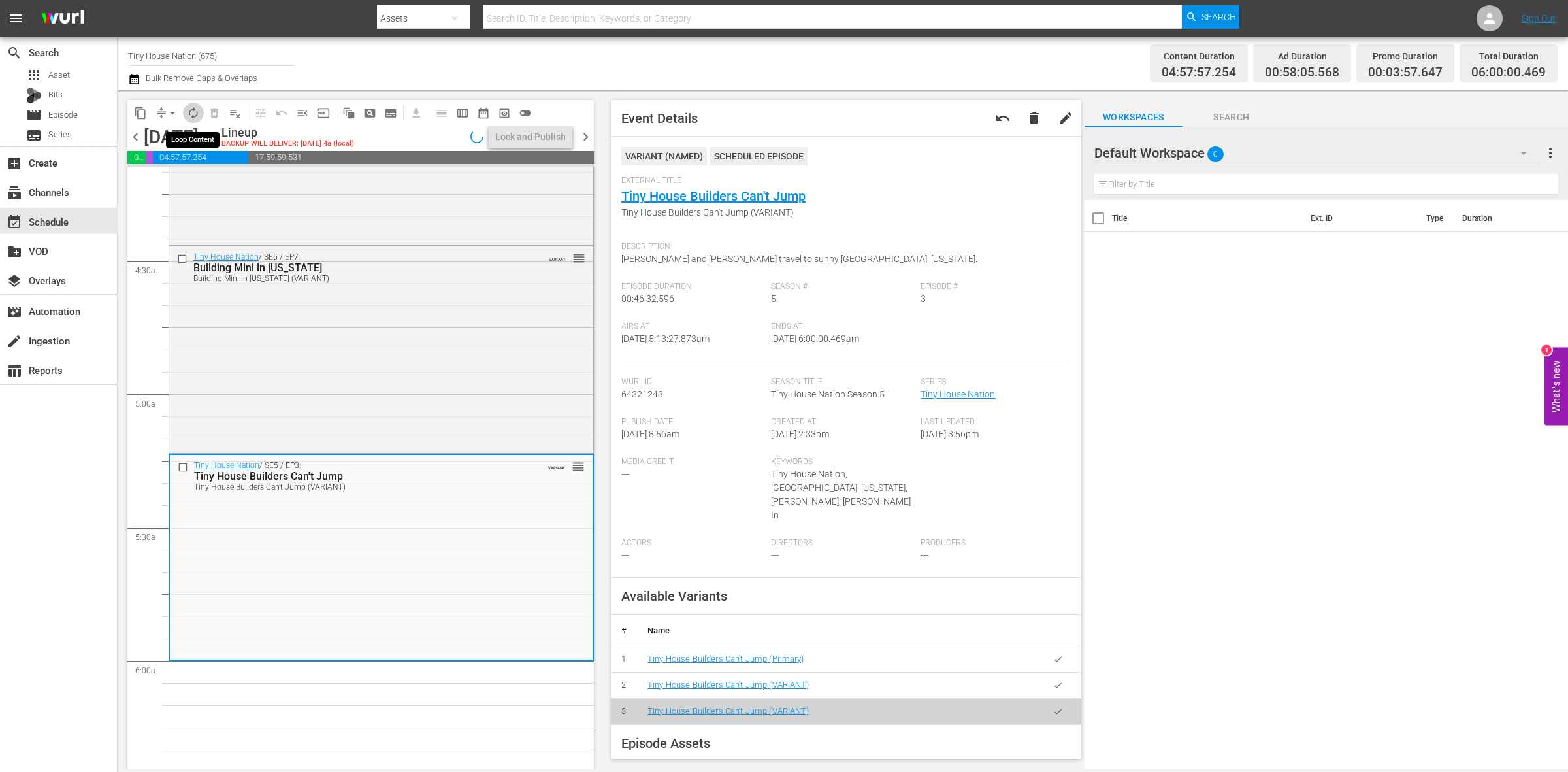
click at [197, 115] on span "autorenew_outlined" at bounding box center [193, 114] width 13 height 13
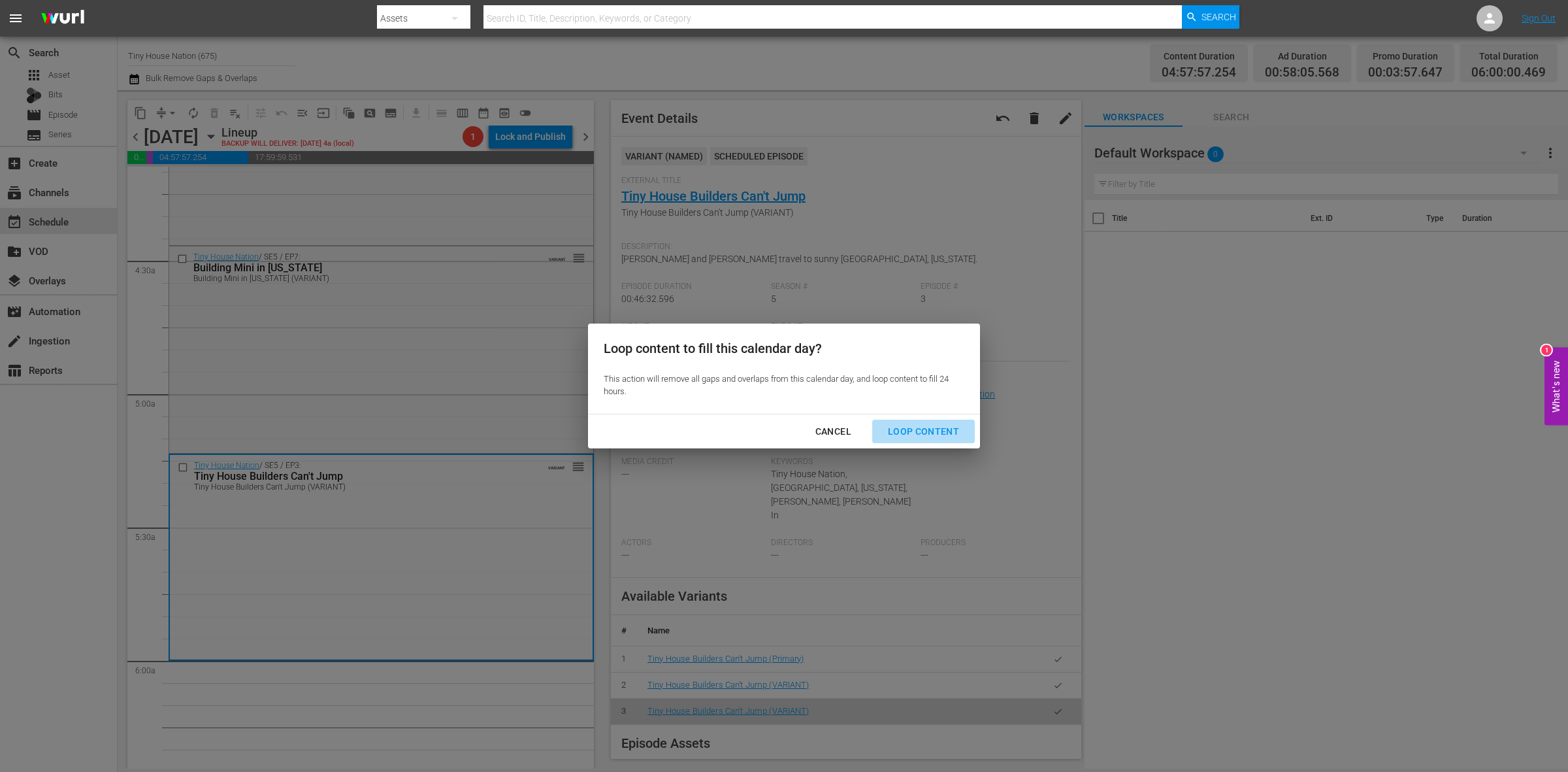
click at [944, 430] on div "Loop Content" at bounding box center [923, 431] width 92 height 16
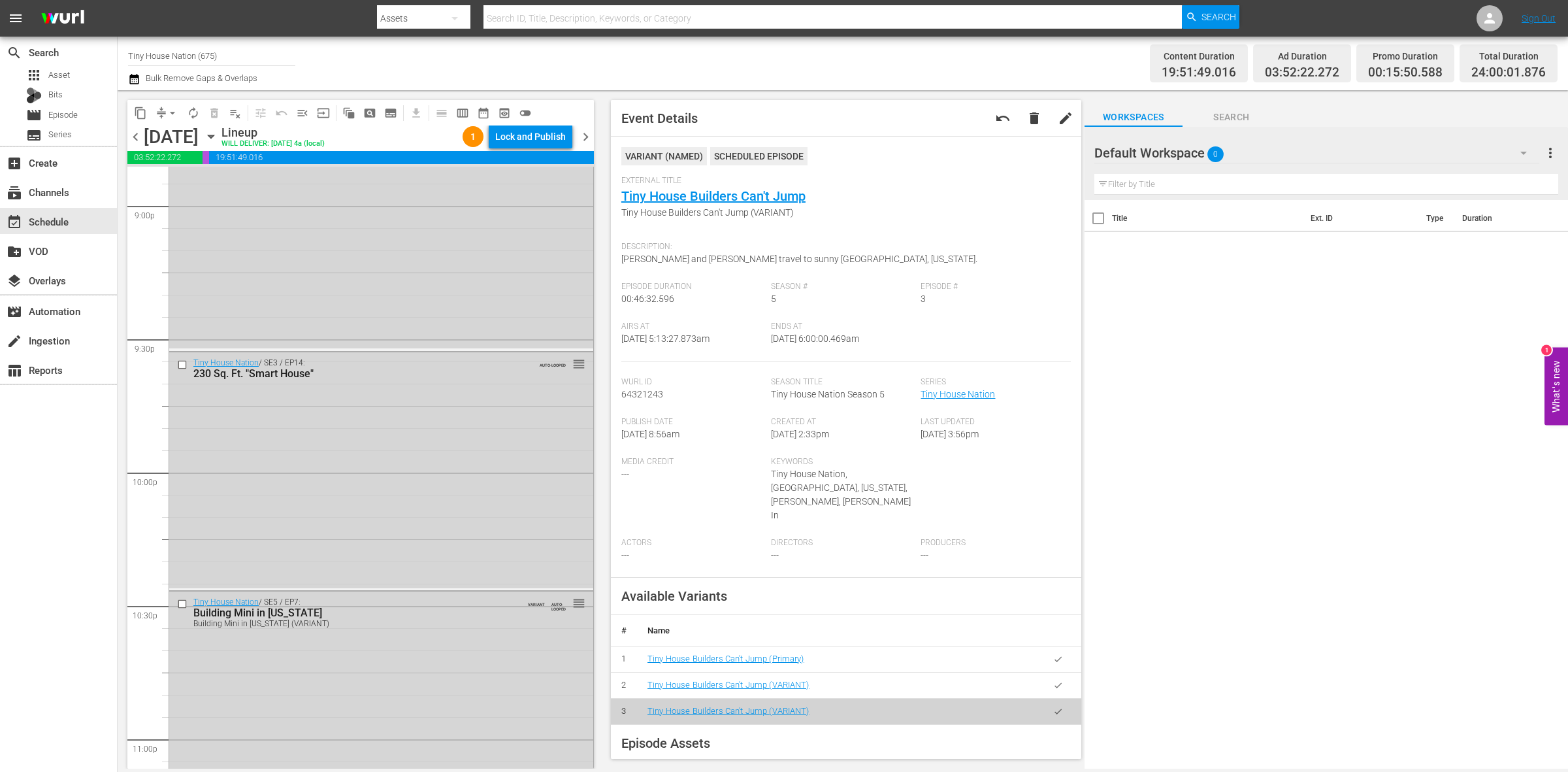
scroll to position [5799, 0]
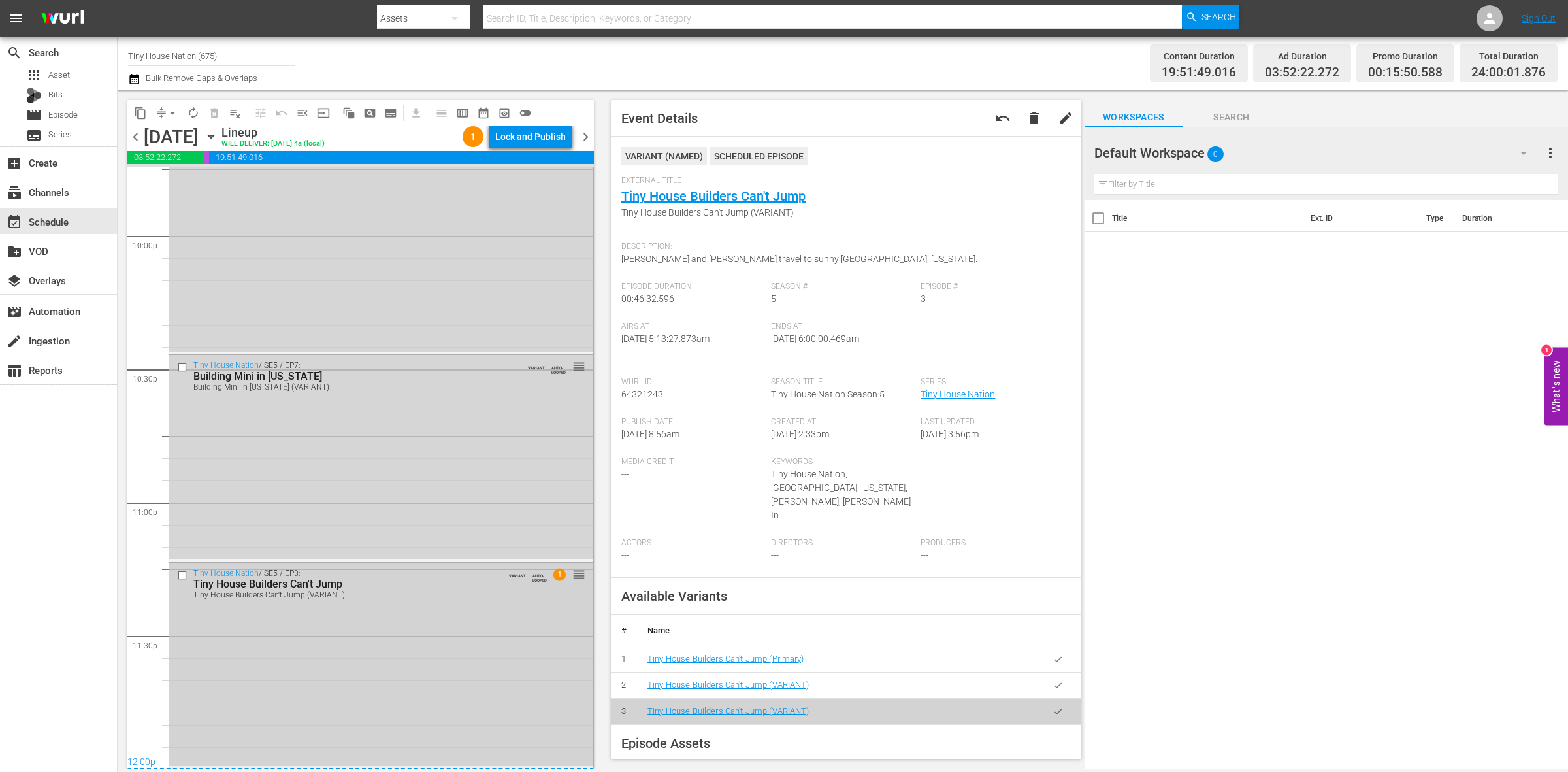
click at [455, 680] on div "Tiny House Nation / SE5 / EP3: Tiny House Builders Can't Jump Tiny House Builde…" at bounding box center [382, 664] width 424 height 203
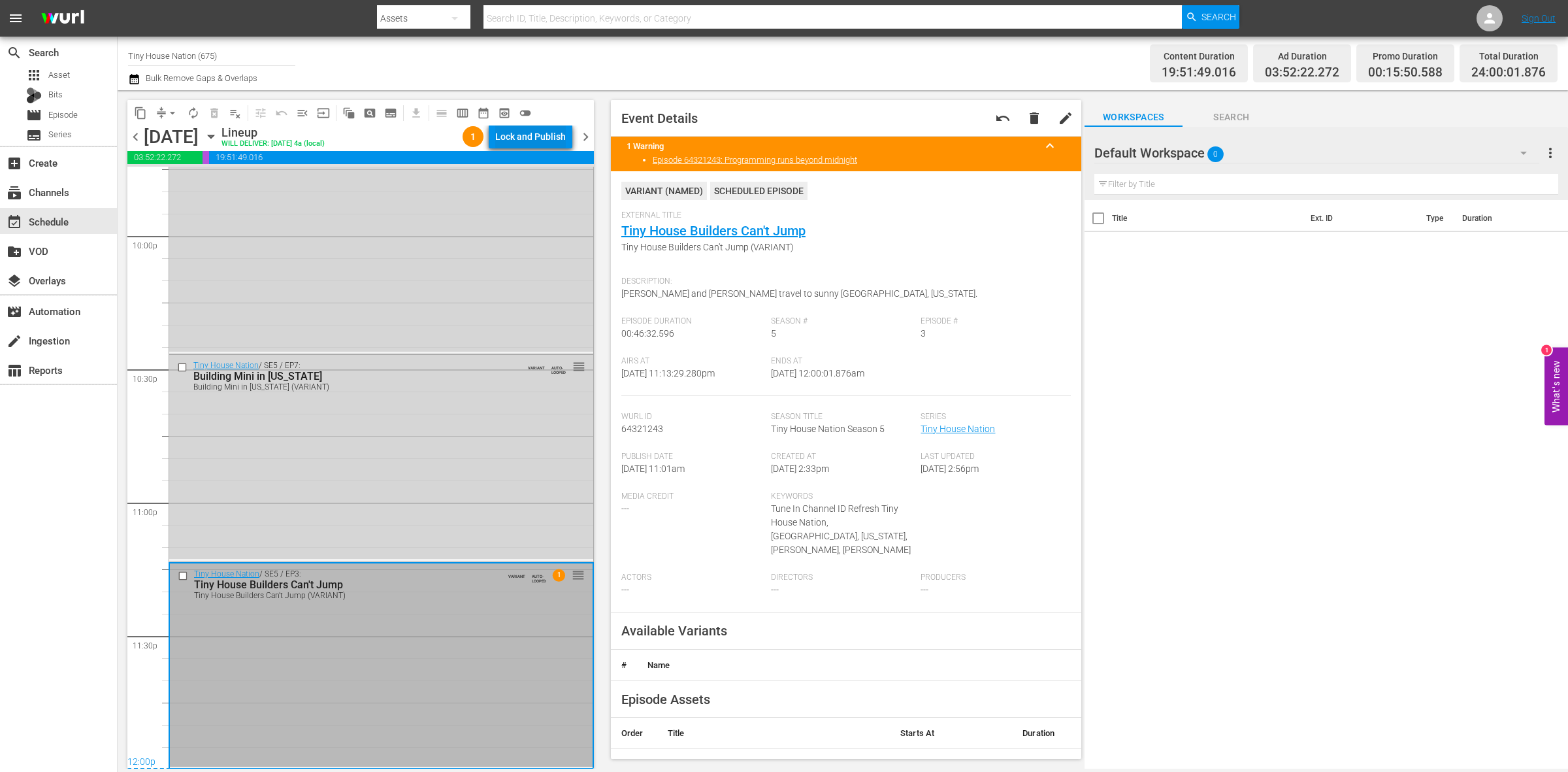
click at [508, 139] on div "Lock and Publish" at bounding box center [530, 136] width 71 height 24
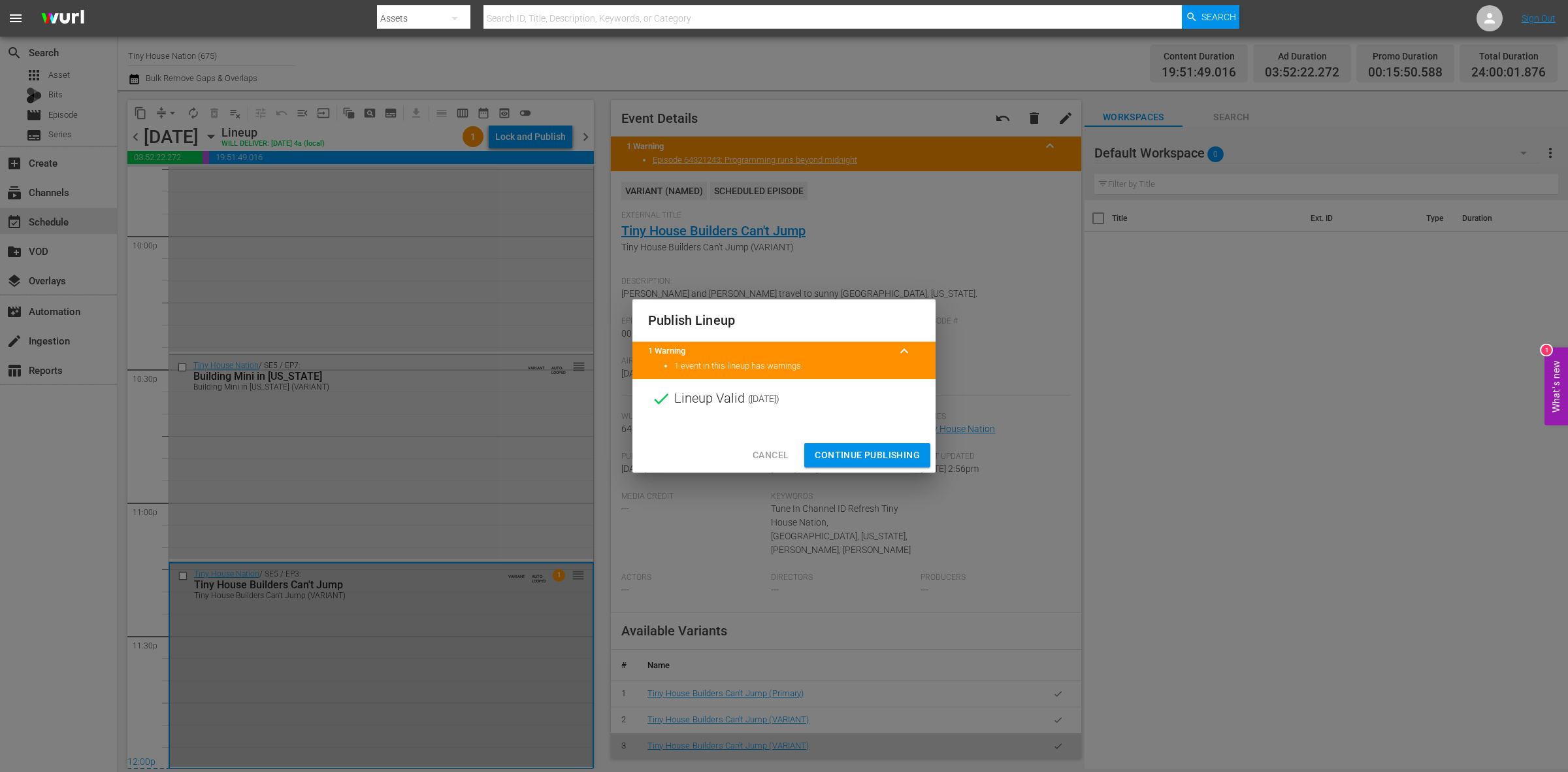
click at [847, 448] on span "Continue Publishing" at bounding box center [867, 455] width 105 height 16
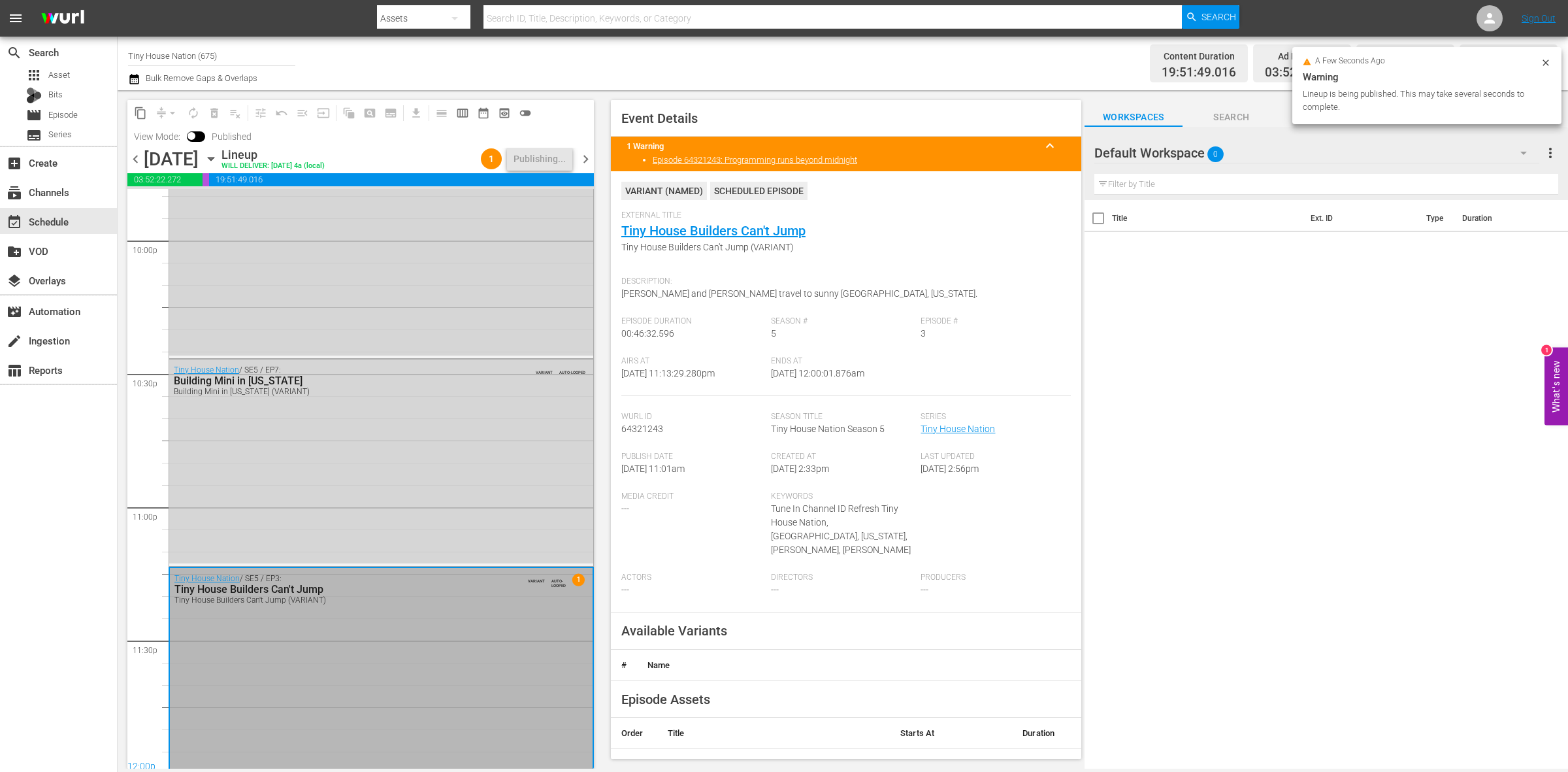
scroll to position [5821, 0]
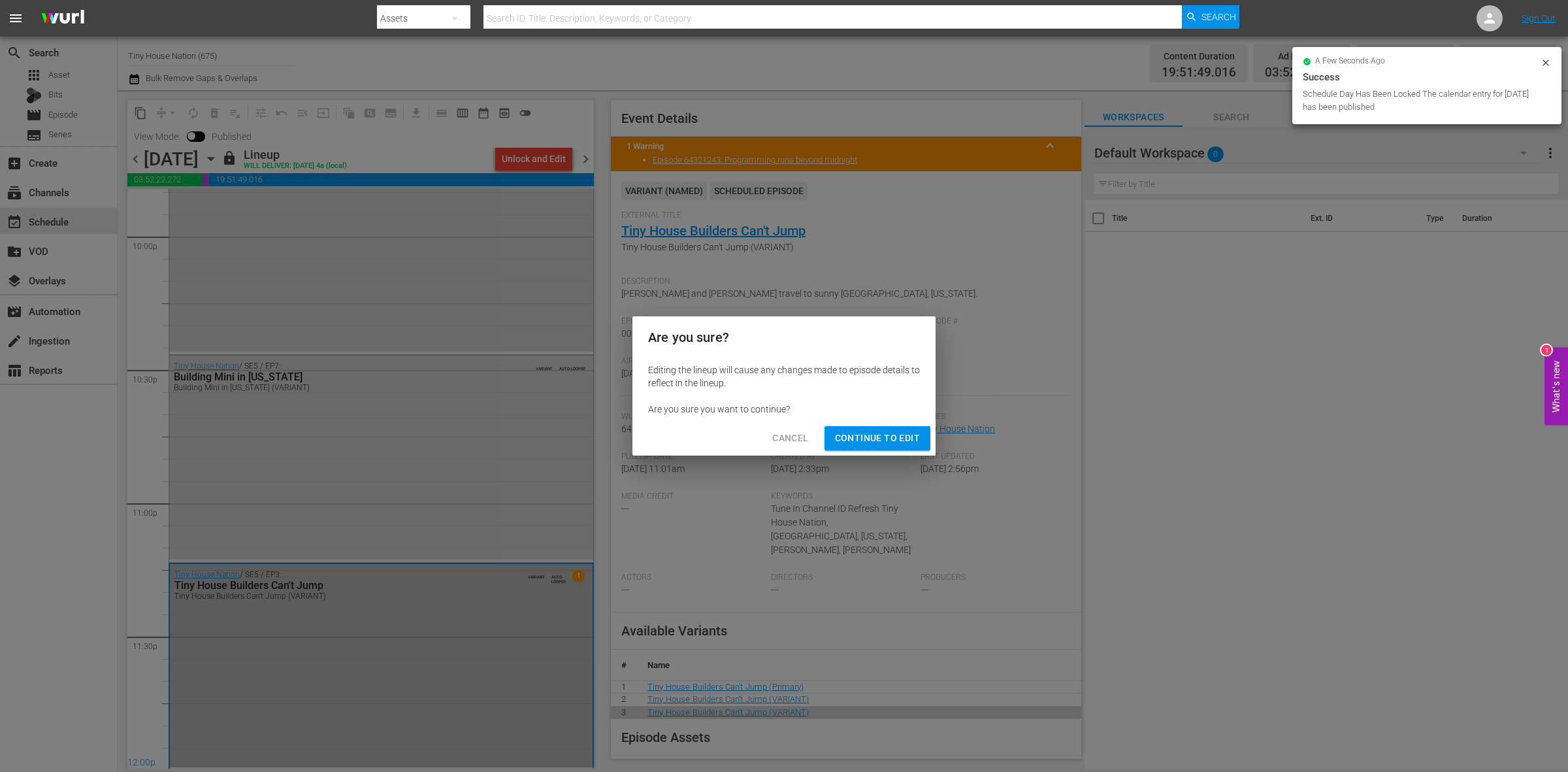
click at [545, 158] on div "Are you sure? Editing the lineup will cause any changes made to episode details…" at bounding box center [784, 386] width 1568 height 772
click at [788, 440] on span "Cancel" at bounding box center [791, 438] width 36 height 16
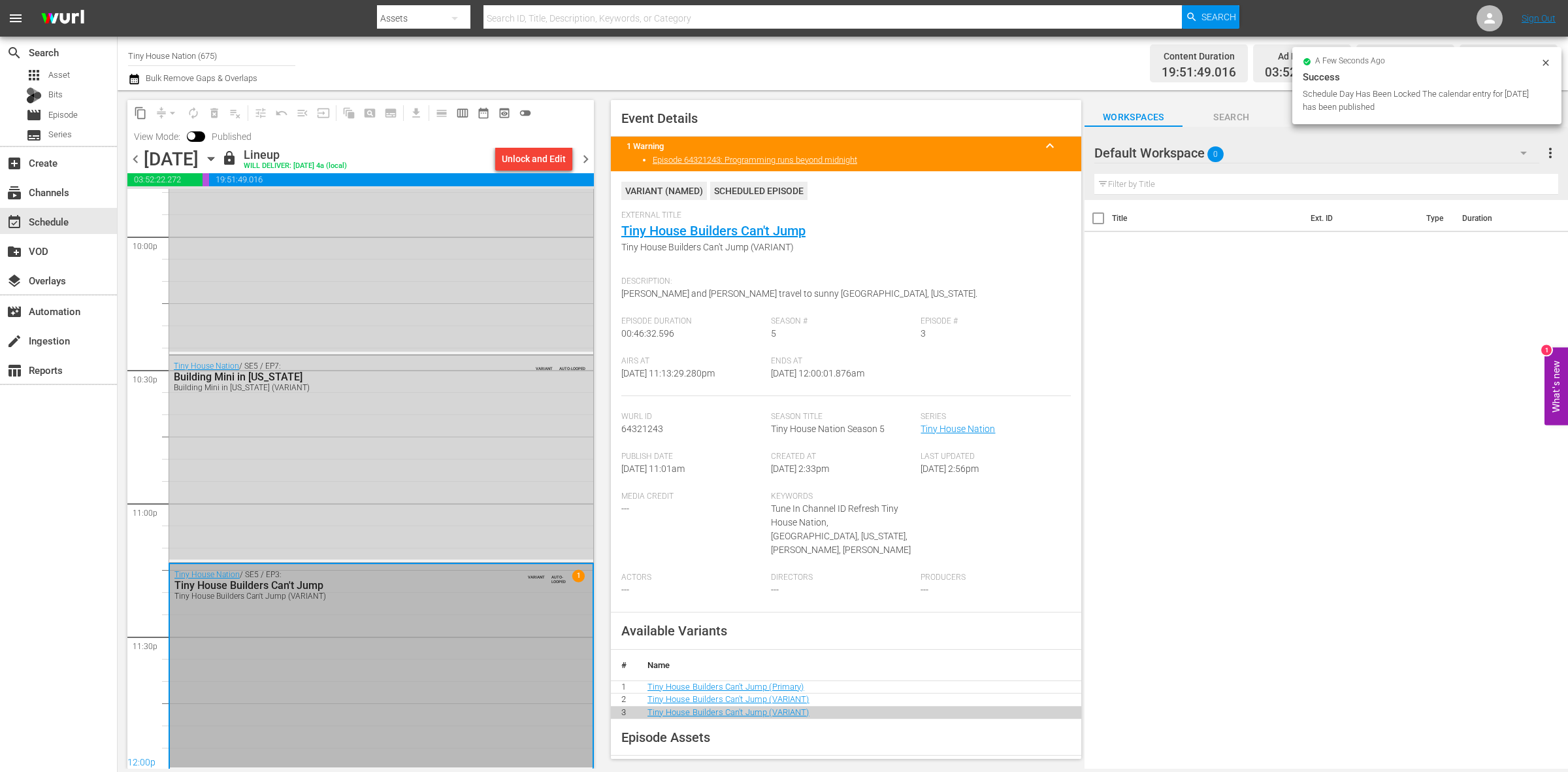
click at [602, 275] on span "Event Details 1 Warning keyboard_arrow_up Episode 64321243: Programming runs be…" at bounding box center [843, 429] width 484 height 678
drag, startPoint x: 231, startPoint y: 53, endPoint x: 130, endPoint y: 51, distance: 101.0
click at [130, 51] on input "Tiny House Nation (675)" at bounding box center [211, 55] width 168 height 31
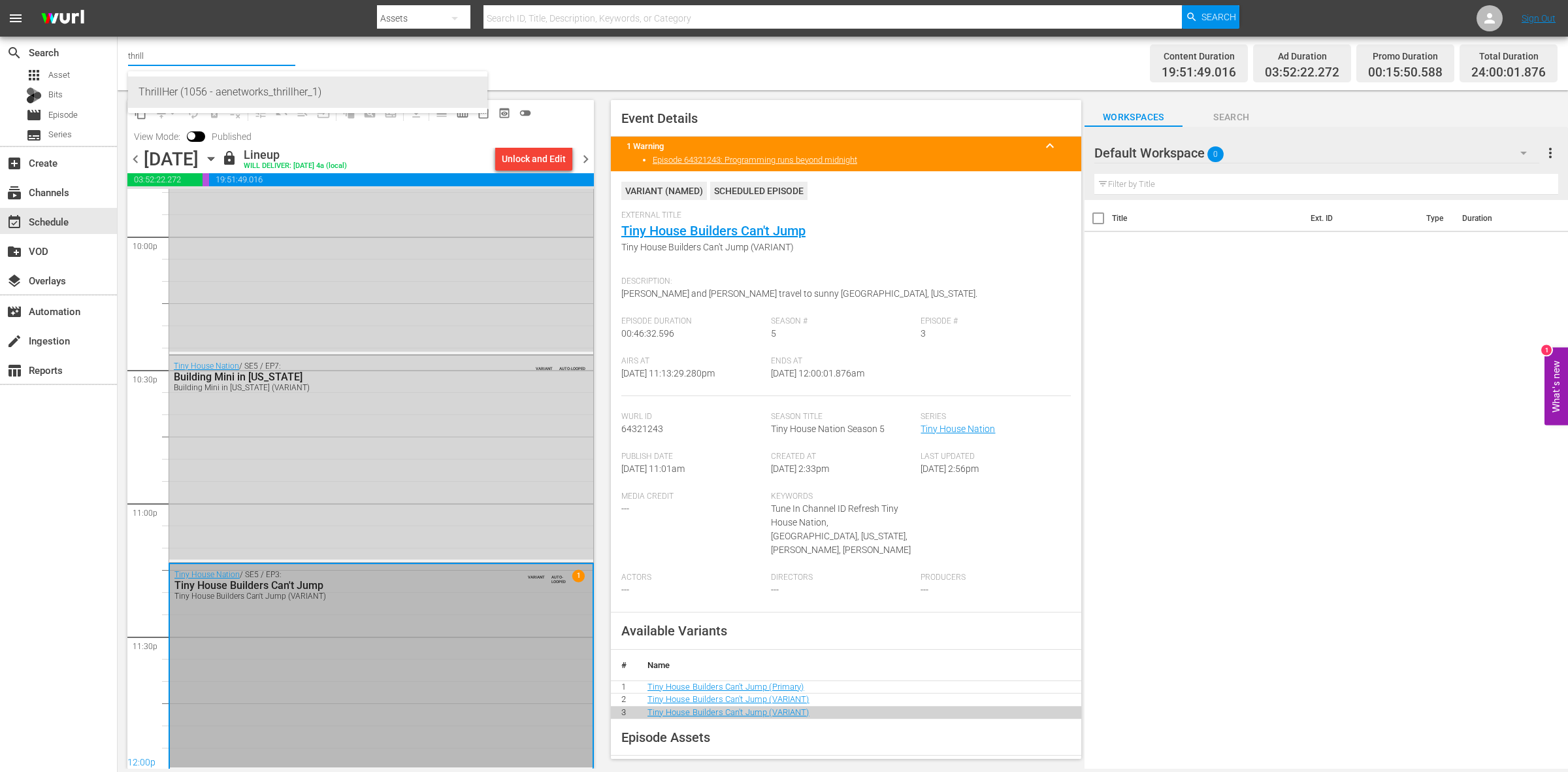
click at [185, 87] on div "ThrillHer (1056 - aenetworks_thrillher_1)" at bounding box center [308, 92] width 339 height 31
type input "ThrillHer (1056 - aenetworks_thrillher_1)"
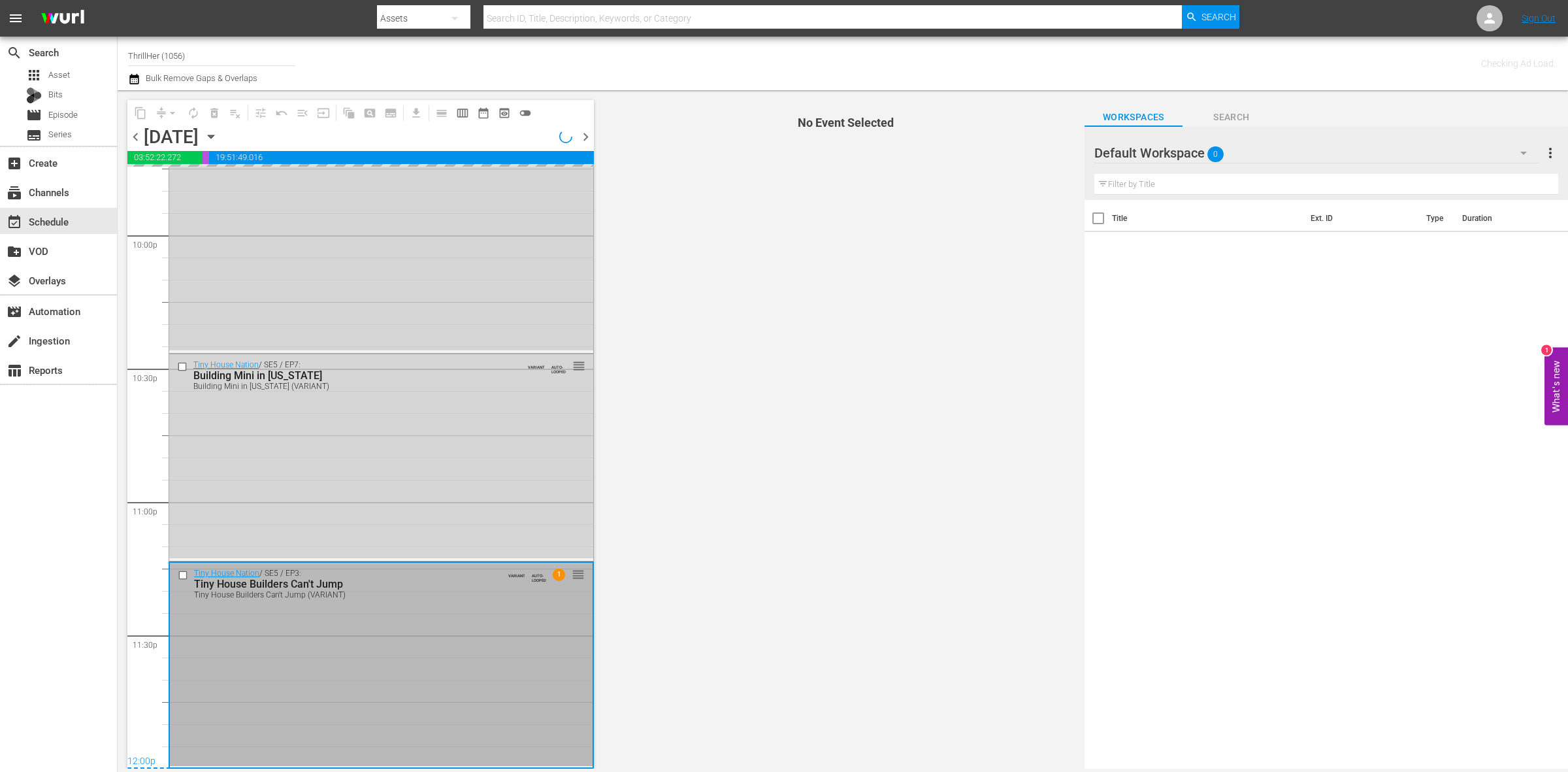
scroll to position [5800, 0]
click at [130, 133] on span "chevron_left" at bounding box center [135, 136] width 16 height 16
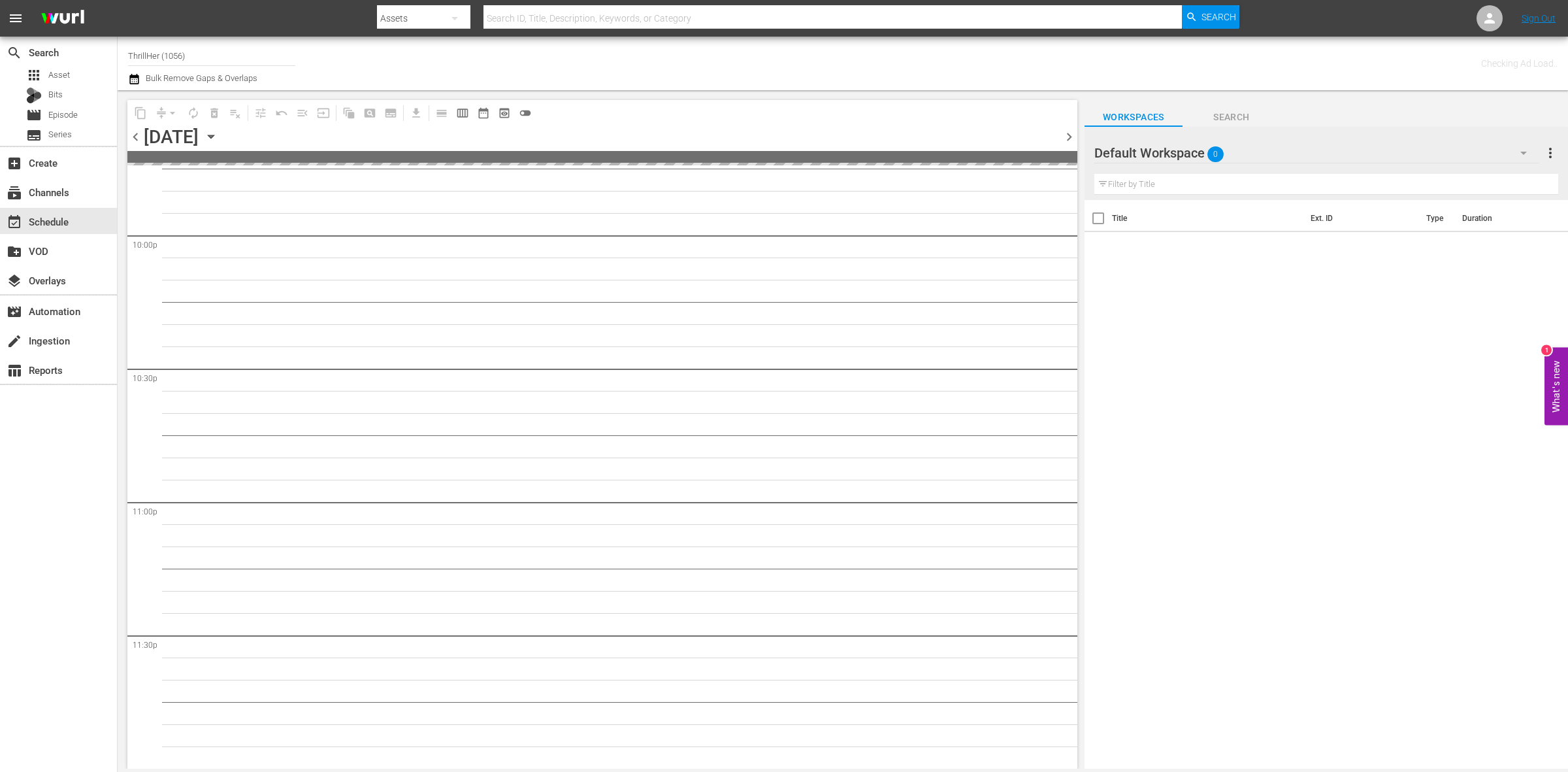
scroll to position [5798, 0]
click at [130, 133] on span "chevron_left" at bounding box center [135, 136] width 16 height 16
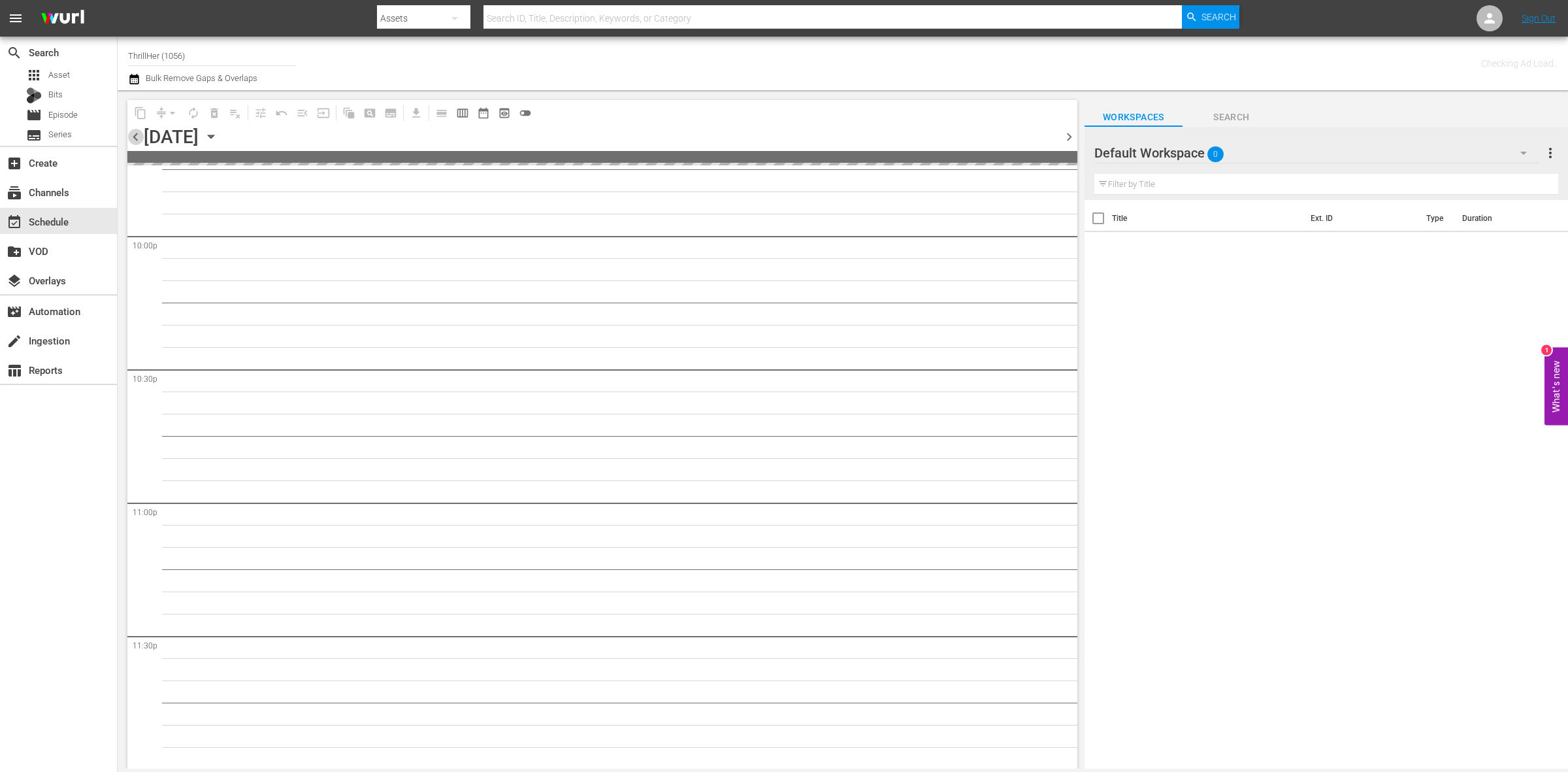
click at [130, 133] on span "chevron_left" at bounding box center [135, 136] width 16 height 16
click at [1069, 135] on span "chevron_right" at bounding box center [1069, 136] width 16 height 16
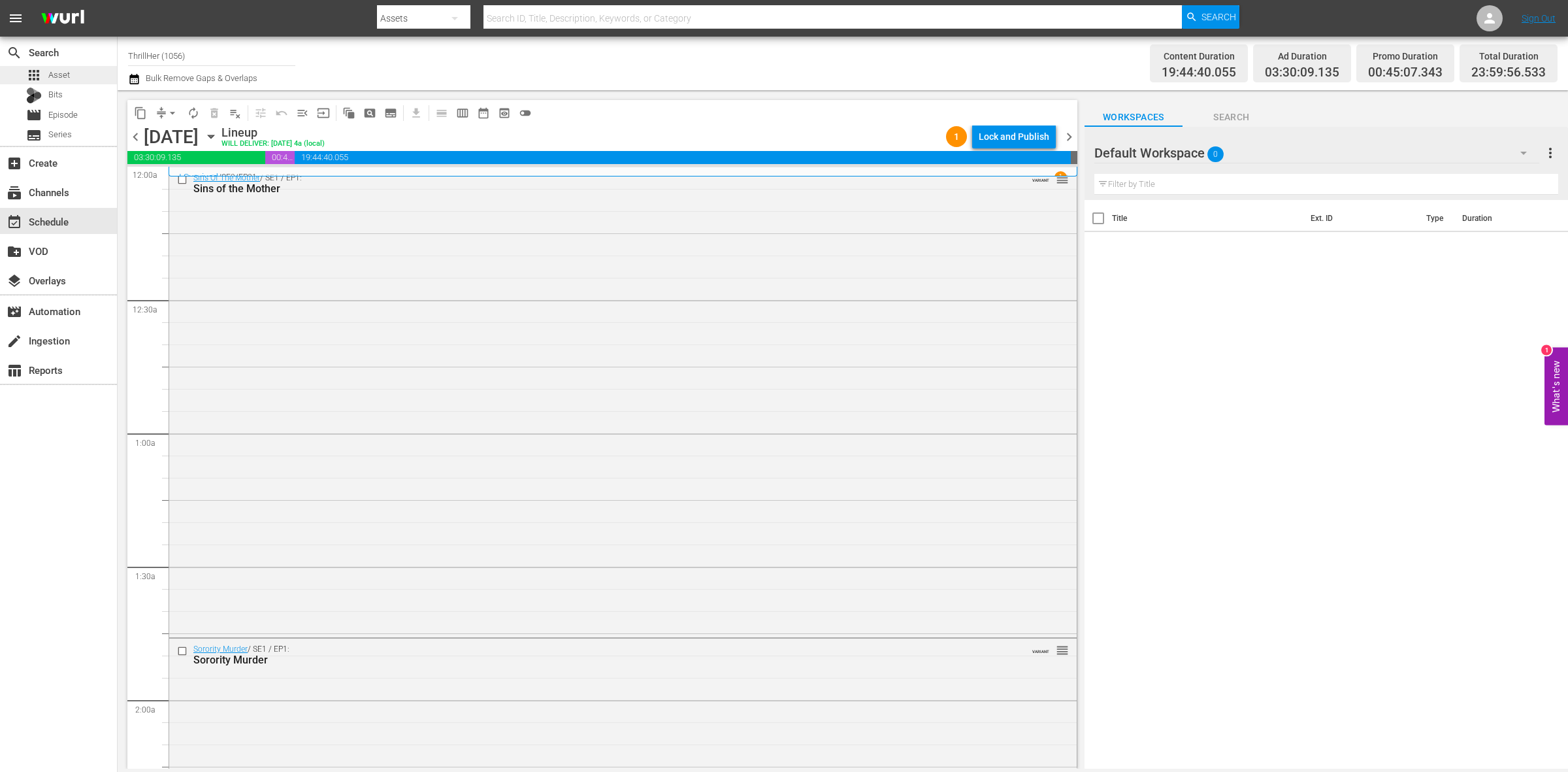
click at [15, 71] on div "apps Asset" at bounding box center [35, 75] width 70 height 18
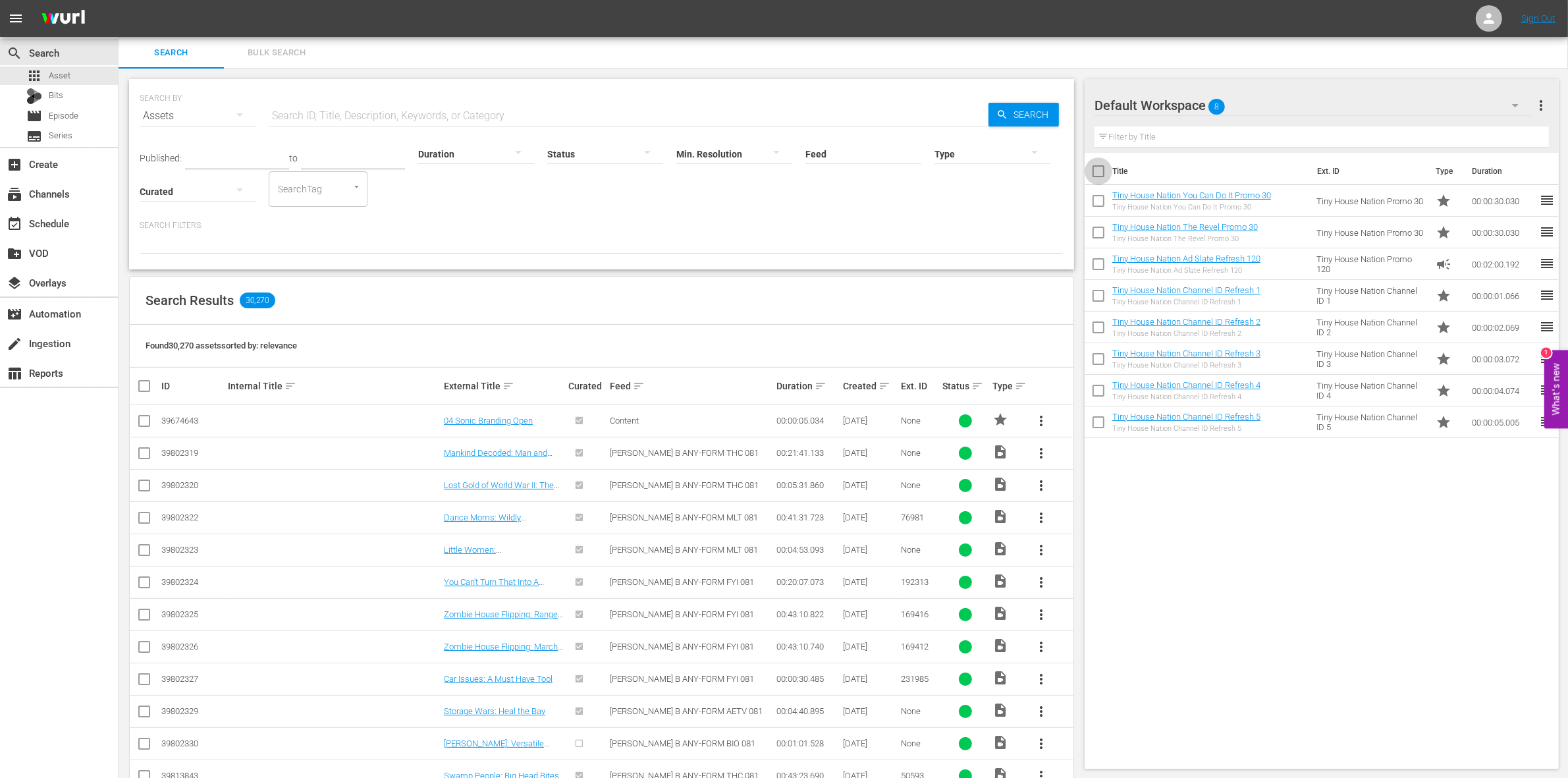
click at [1088, 172] on input "checkbox" at bounding box center [1098, 174] width 28 height 28
checkbox input "true"
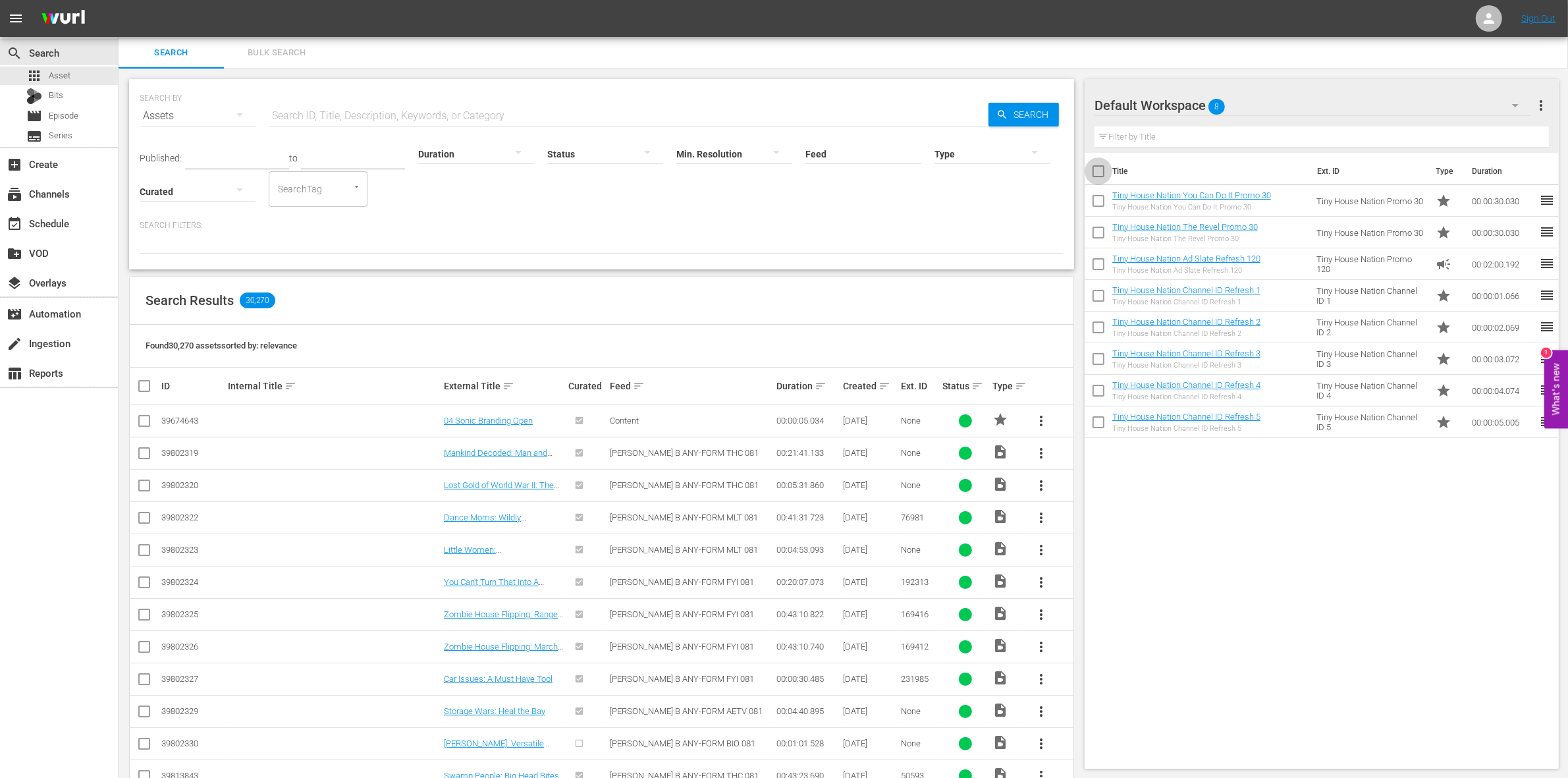
checkbox input "true"
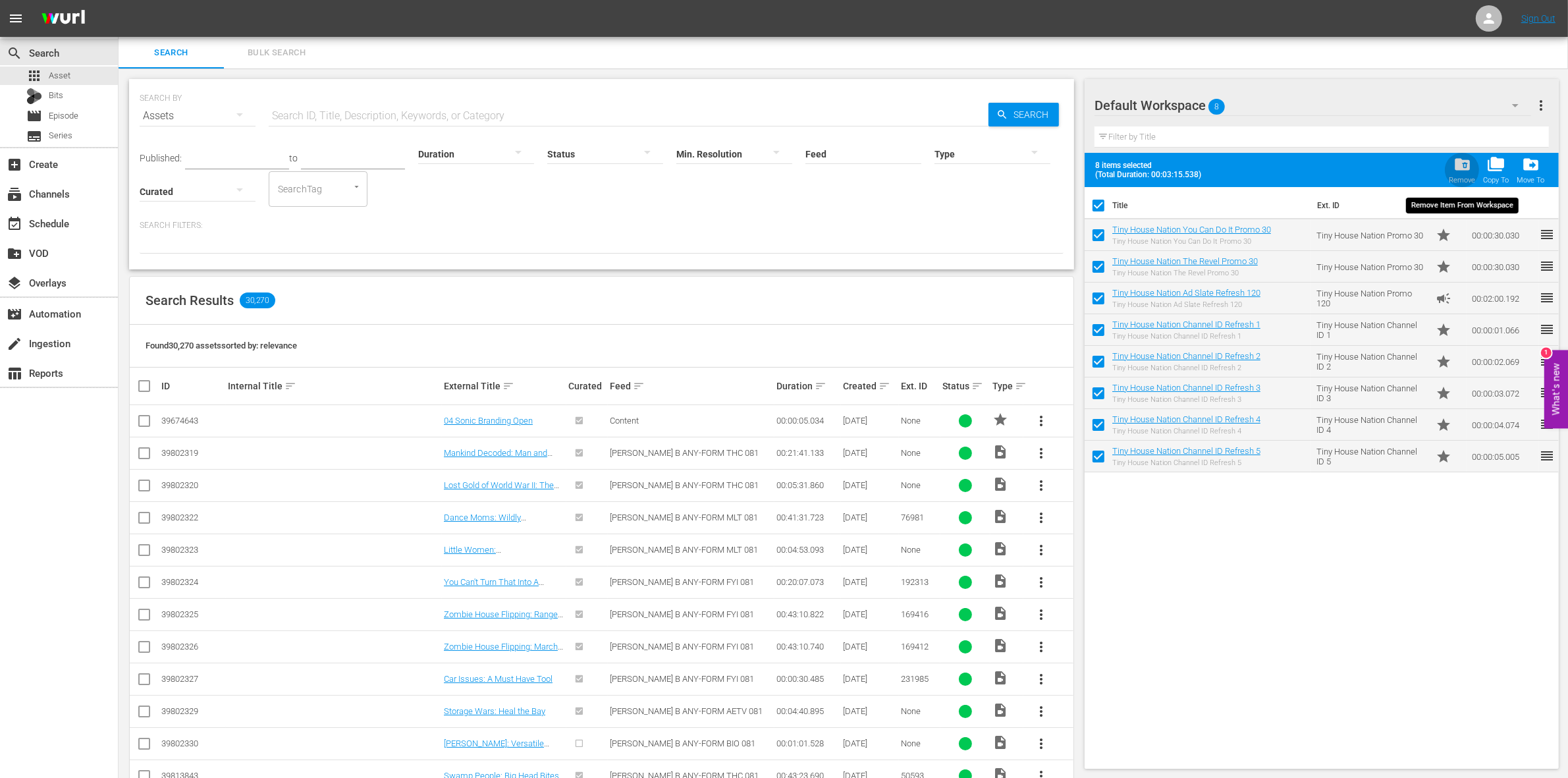
click at [1453, 162] on span "folder_delete" at bounding box center [1462, 164] width 18 height 18
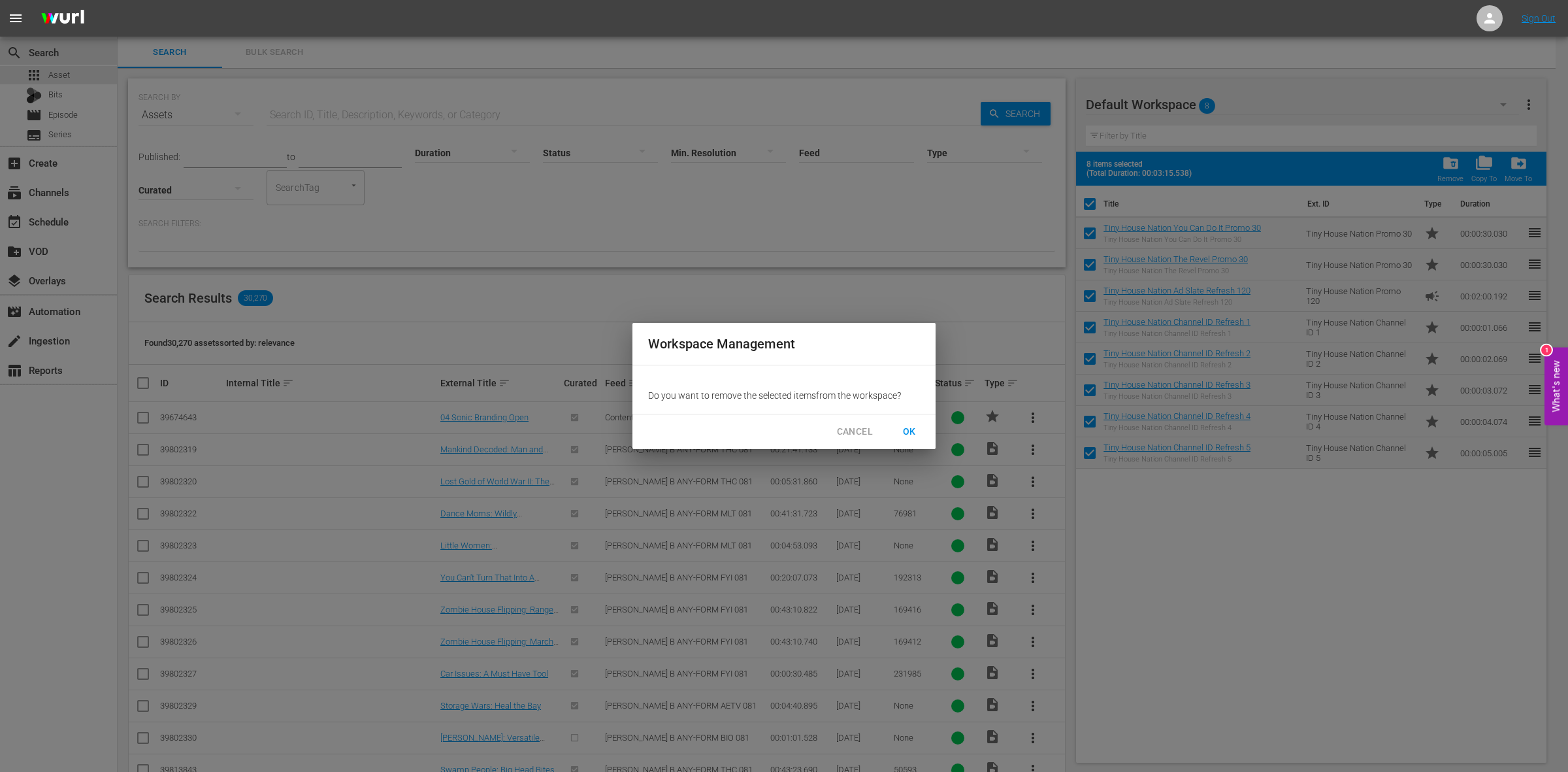
click at [916, 423] on span "OK" at bounding box center [910, 431] width 21 height 16
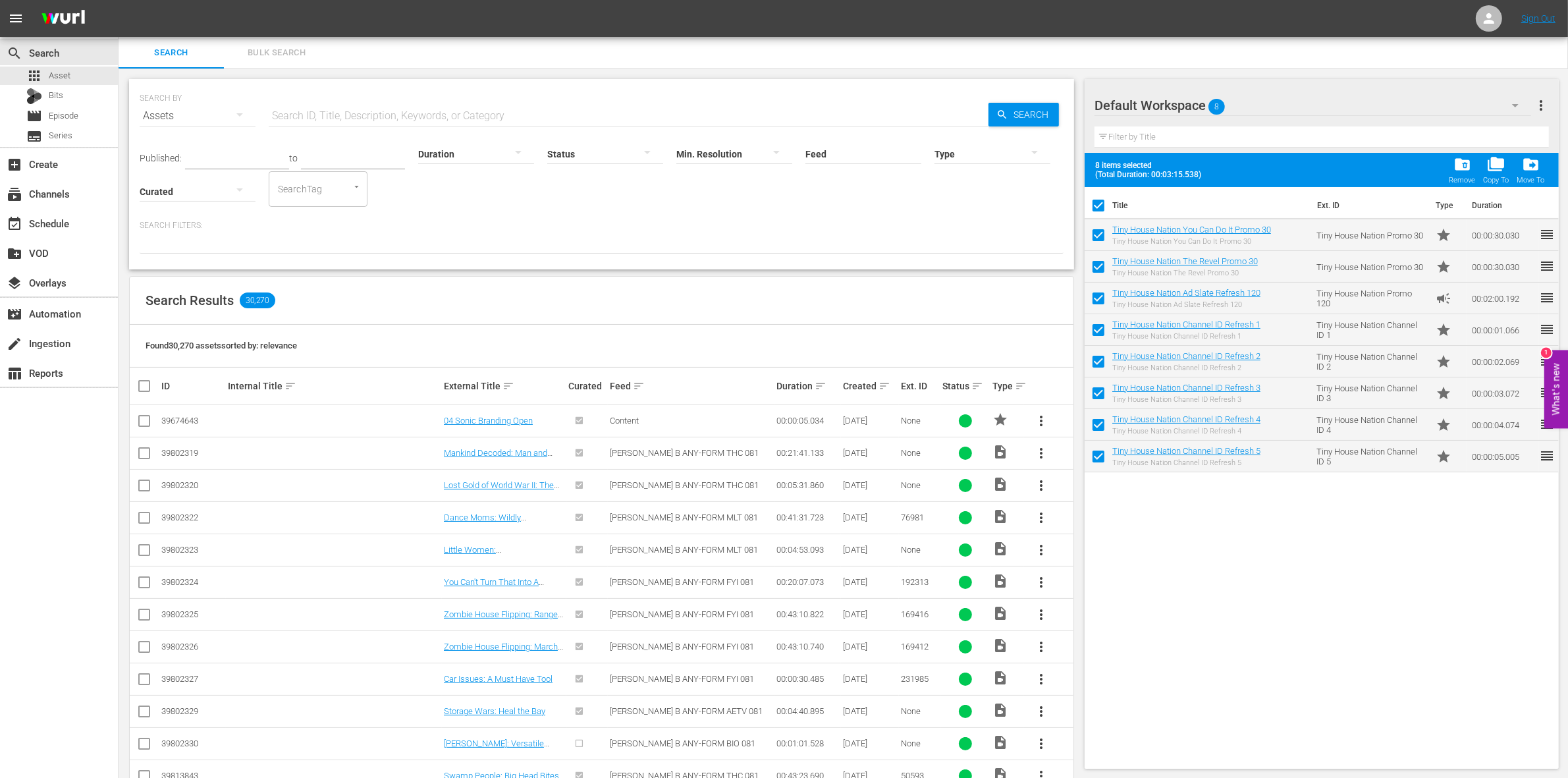
checkbox input "false"
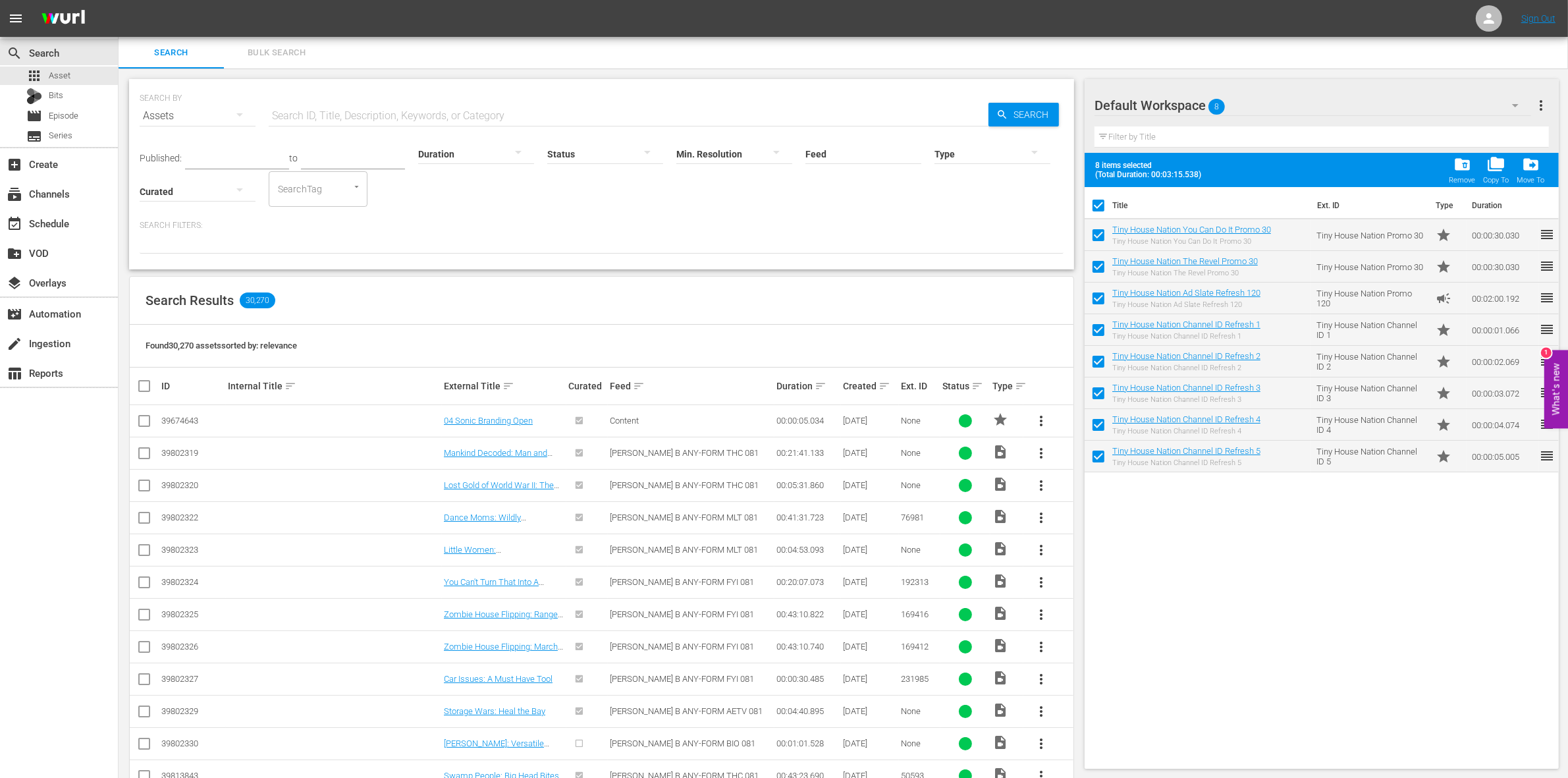
checkbox input "false"
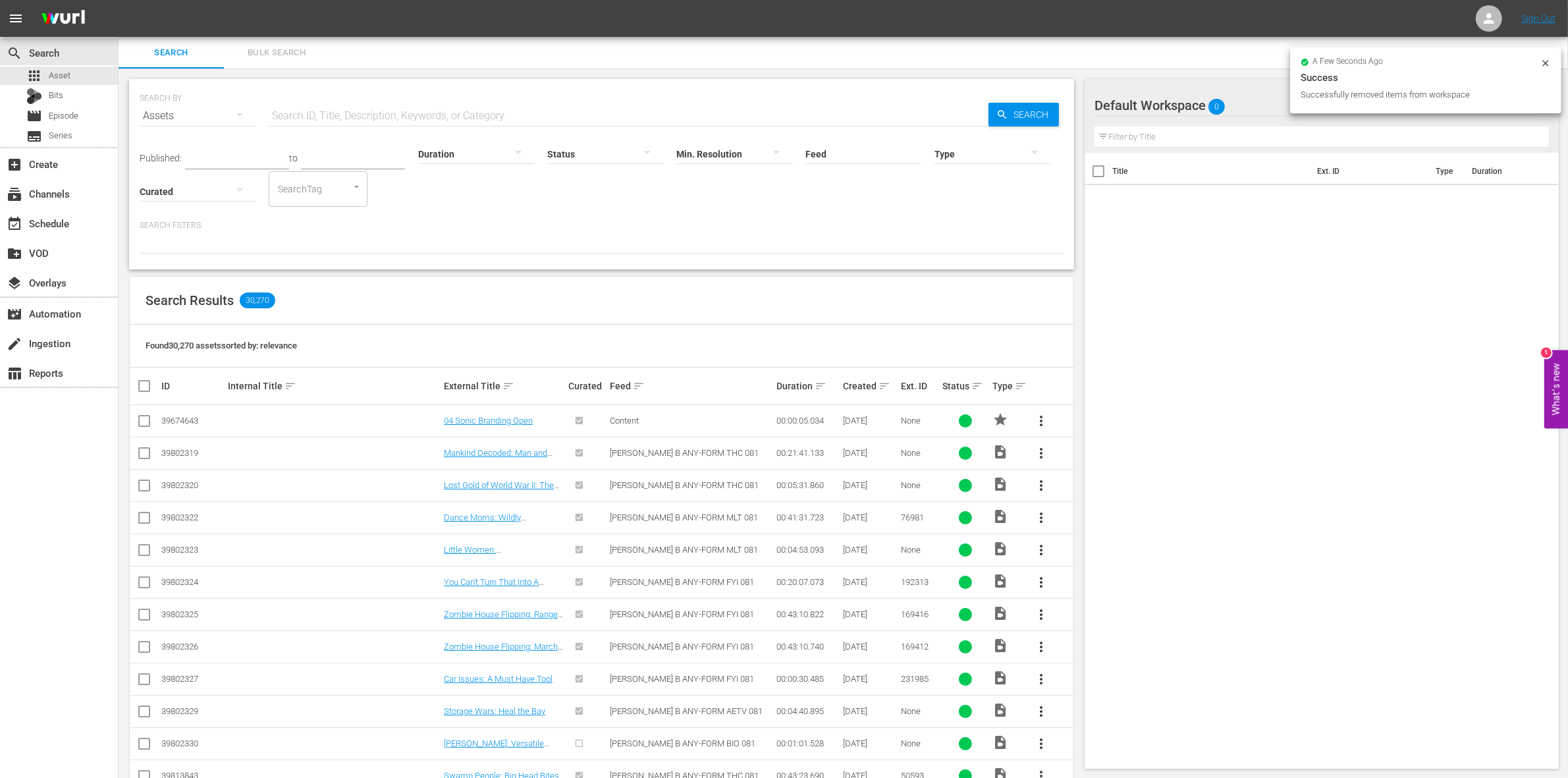
click at [1234, 110] on div "Default Workspace 0" at bounding box center [1313, 105] width 437 height 37
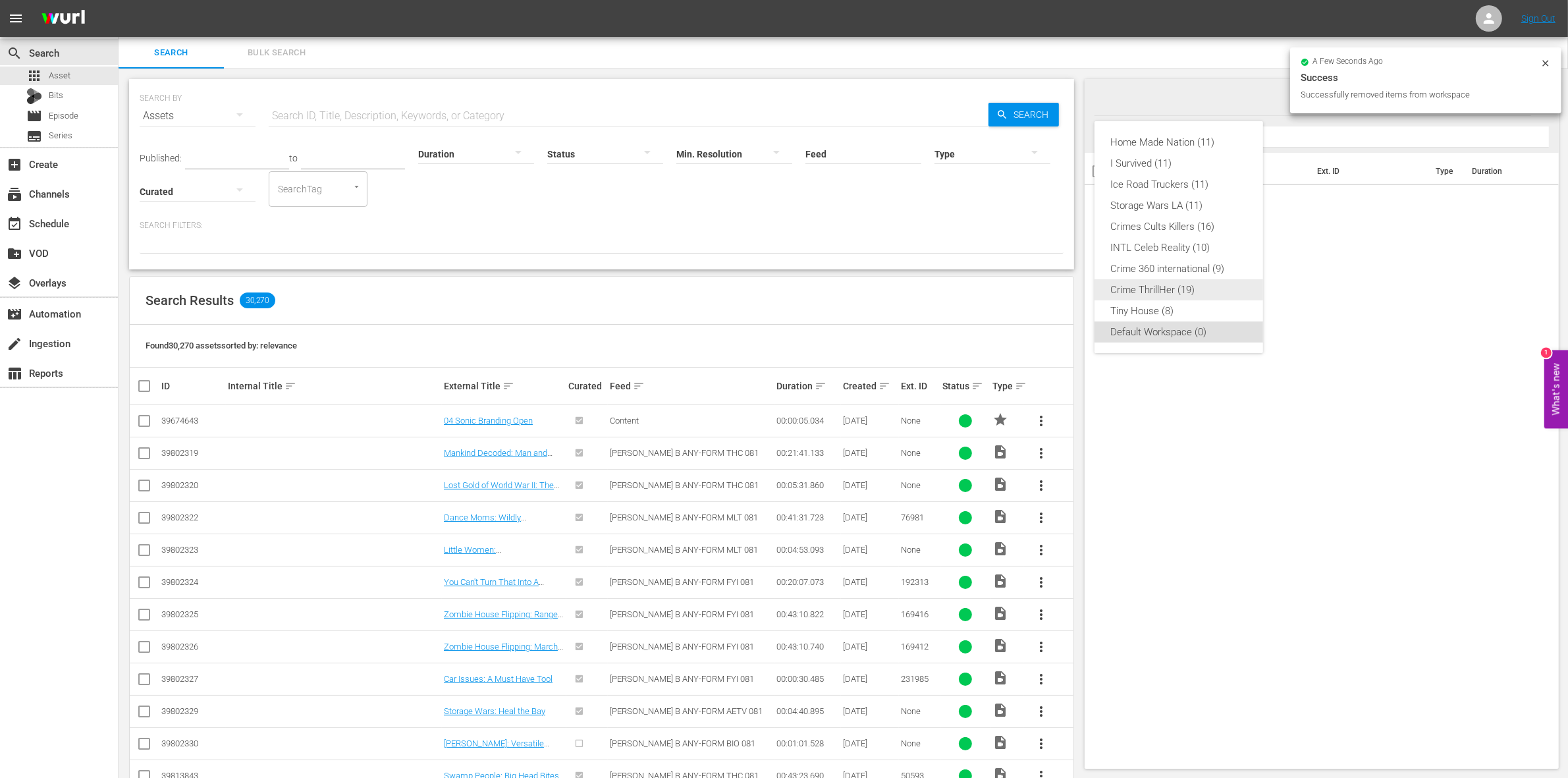
click at [1177, 295] on div "Crime ThrillHer (19)" at bounding box center [1180, 290] width 137 height 21
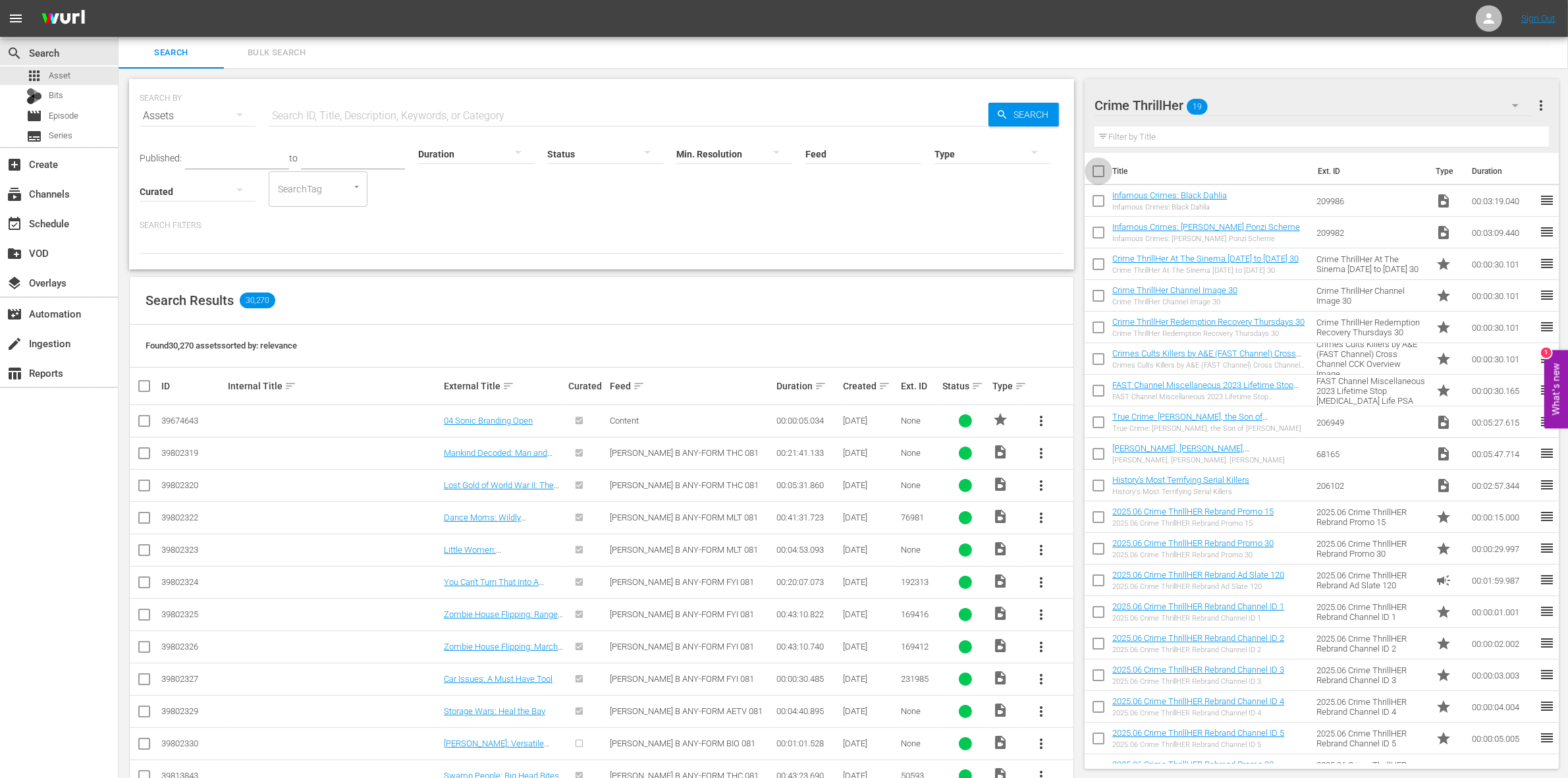
click at [1100, 175] on input "checkbox" at bounding box center [1098, 174] width 28 height 28
checkbox input "true"
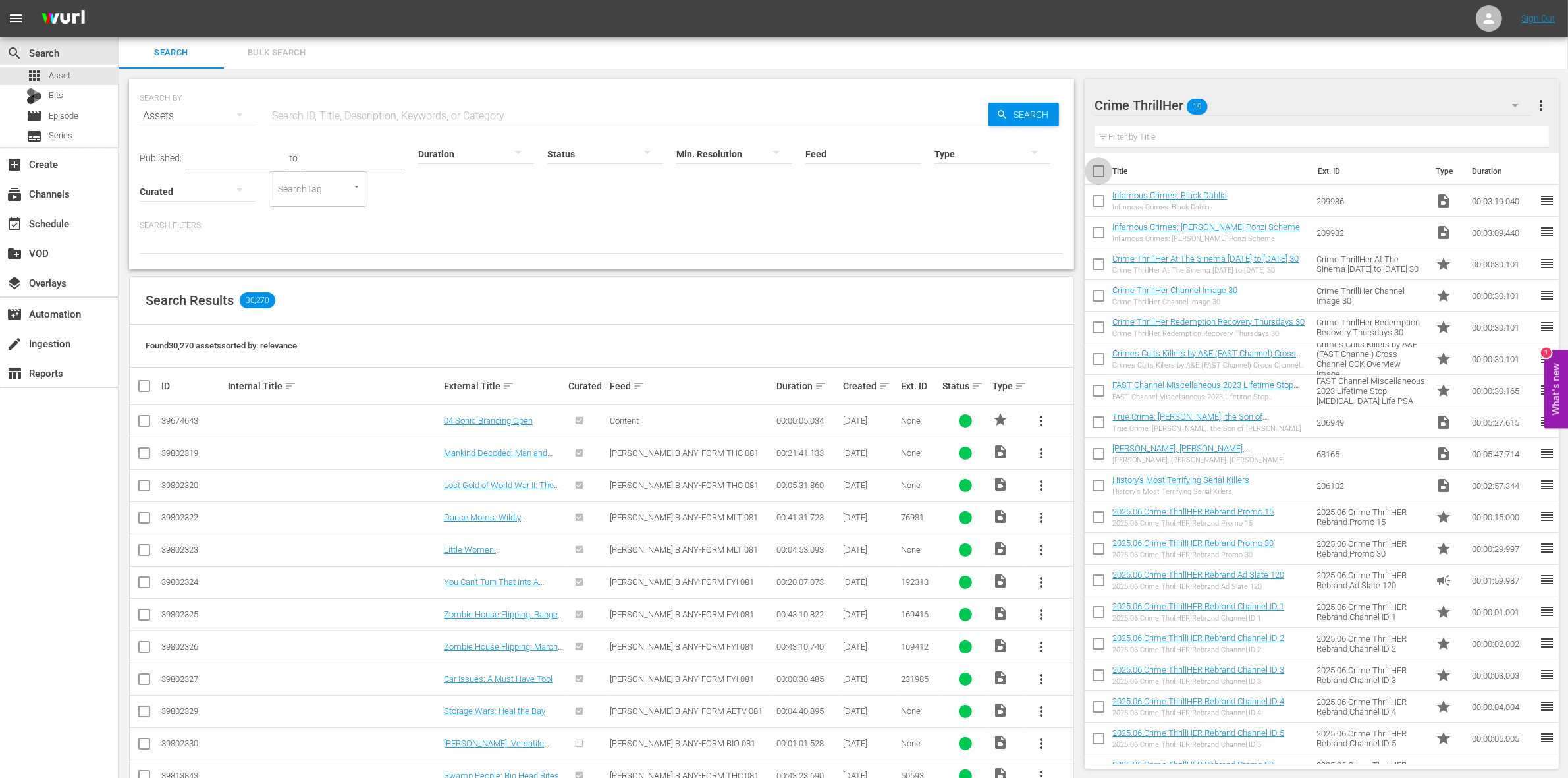
checkbox input "true"
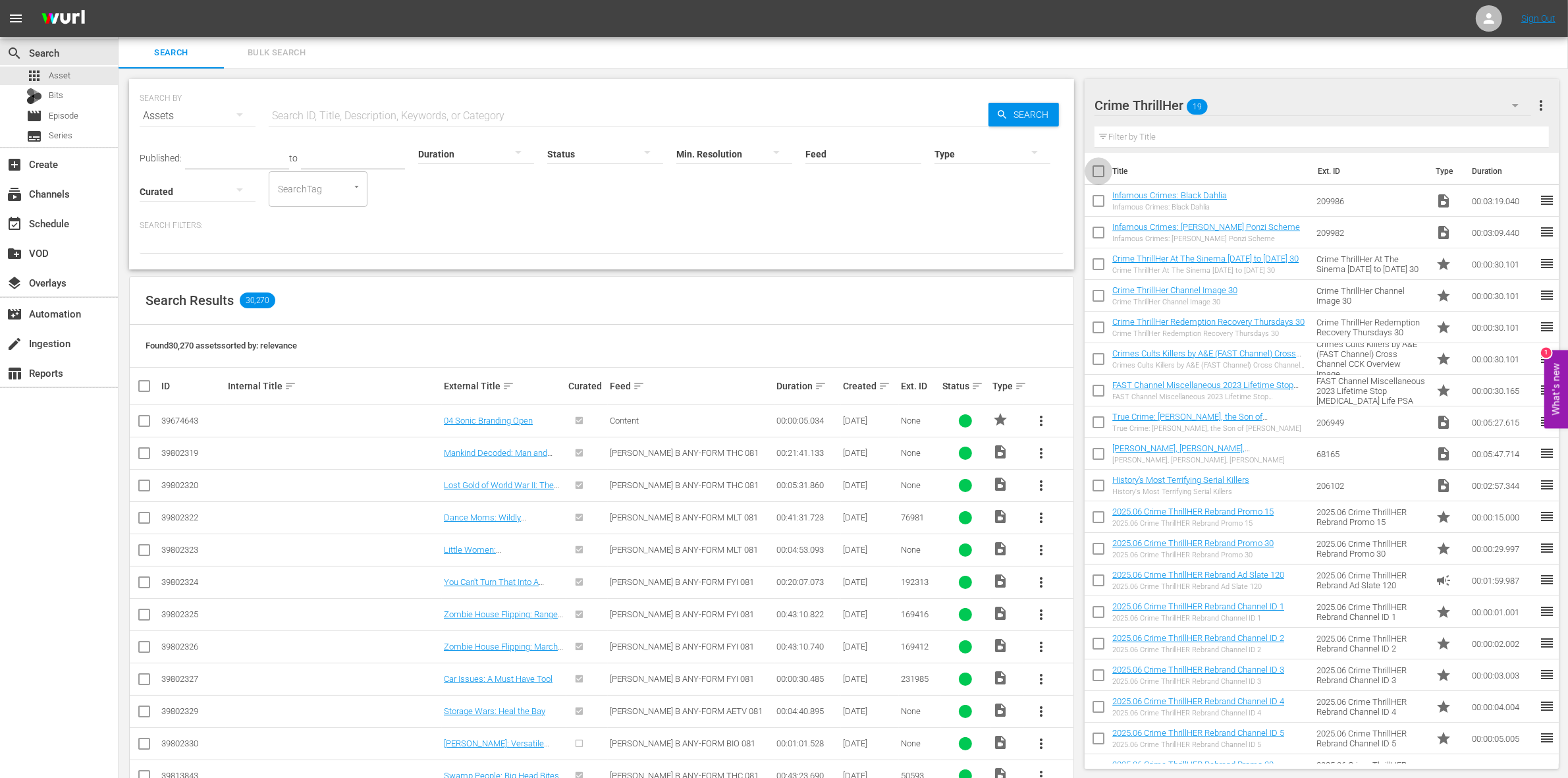
checkbox input "true"
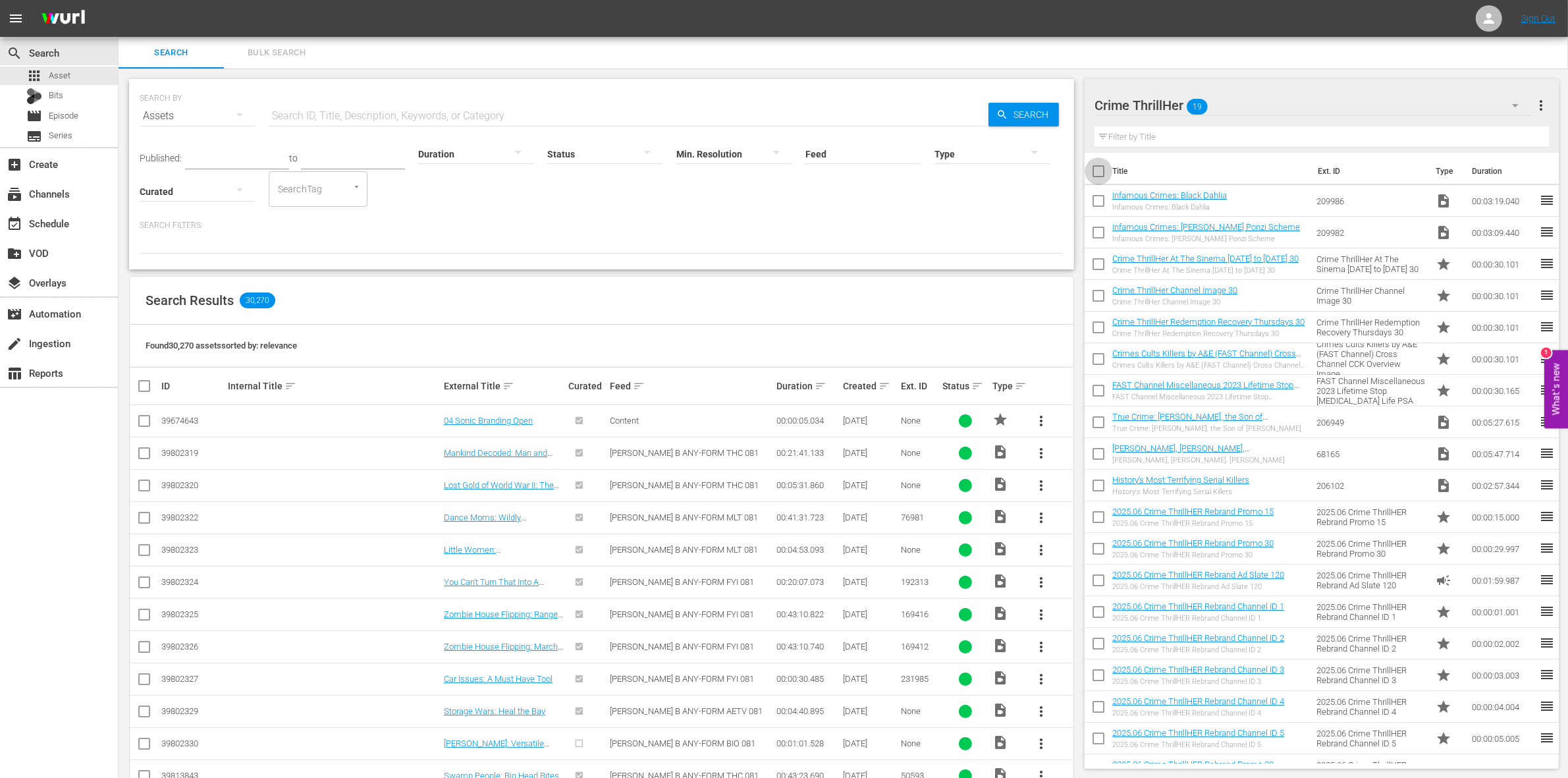
checkbox input "true"
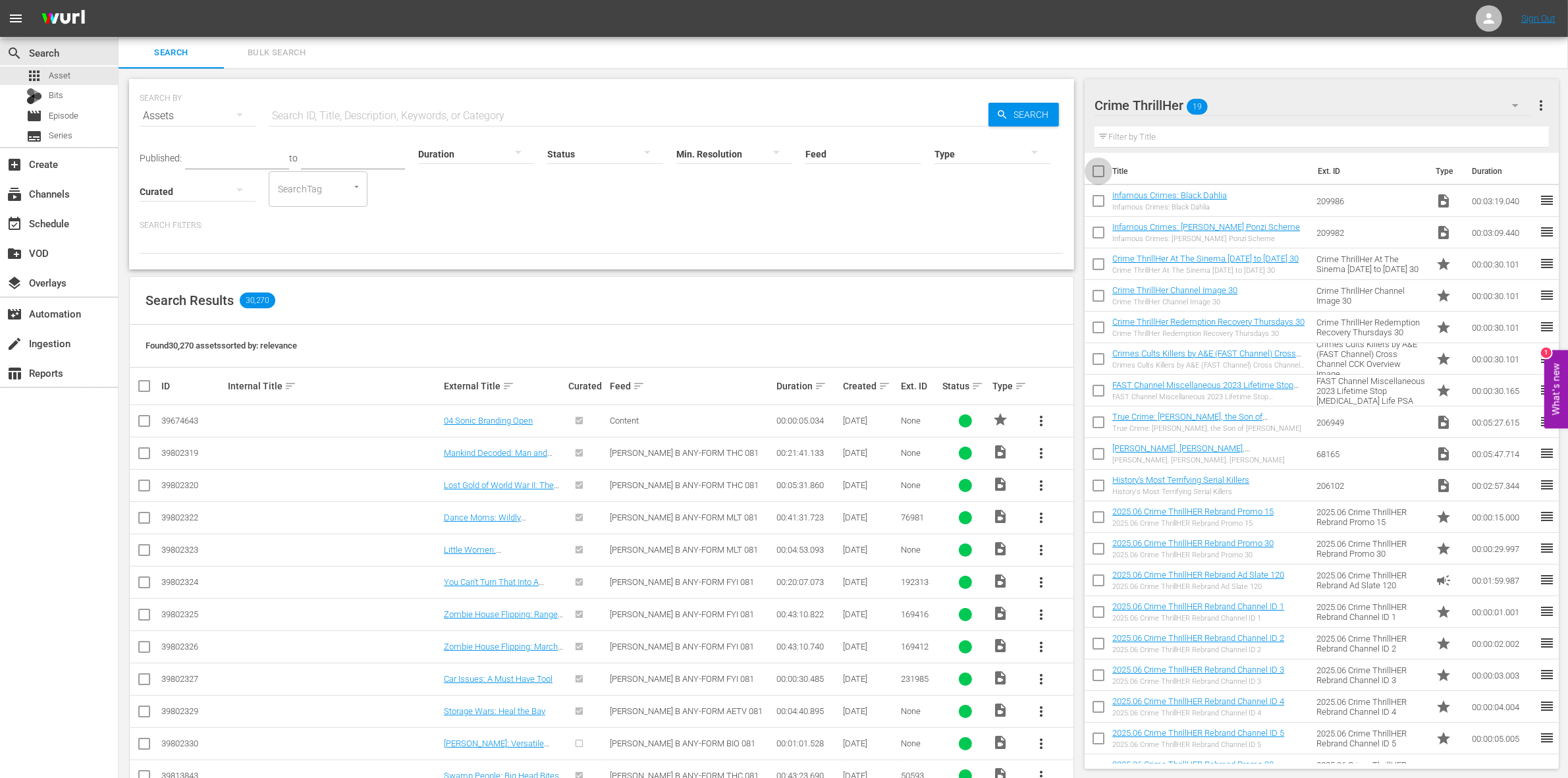
checkbox input "true"
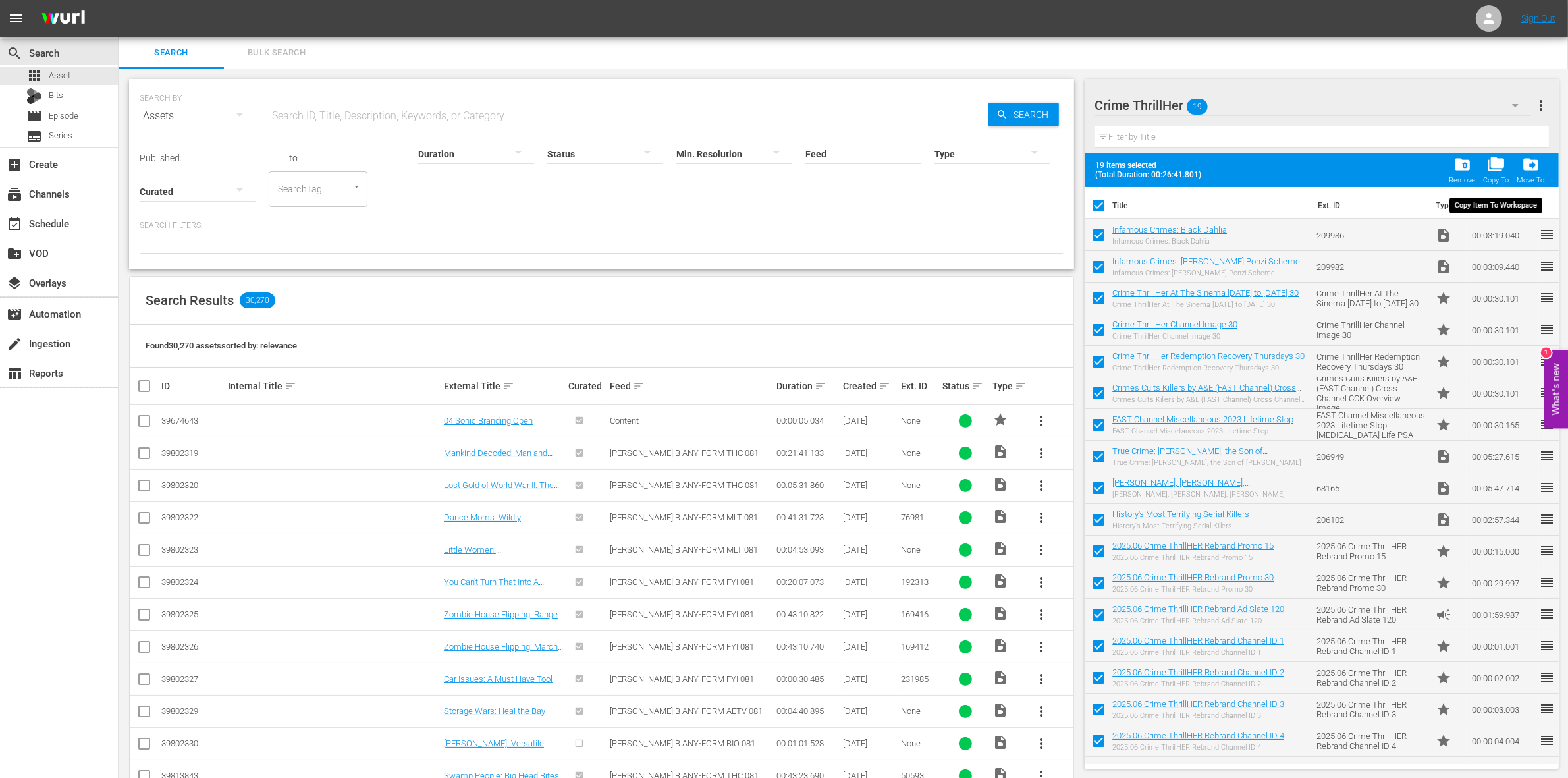
click at [1505, 166] on span "folder_copy" at bounding box center [1495, 164] width 18 height 18
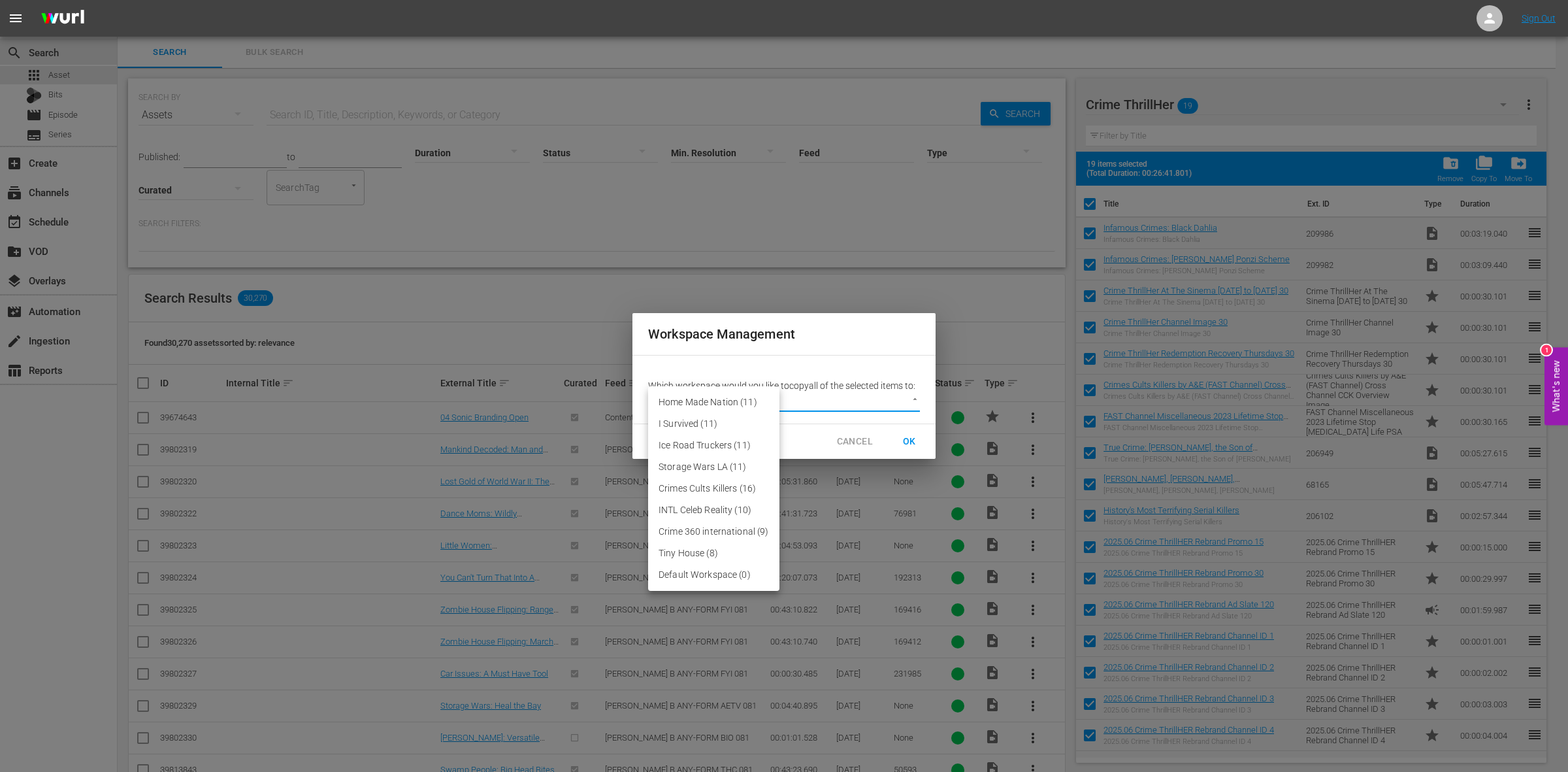
click at [912, 404] on body "menu Sign Out search Search apps Asset Bits movie Episode subtitles Series add_…" at bounding box center [784, 386] width 1568 height 772
click at [739, 580] on li "Default Workspace (0)" at bounding box center [714, 575] width 132 height 22
type input "3246"
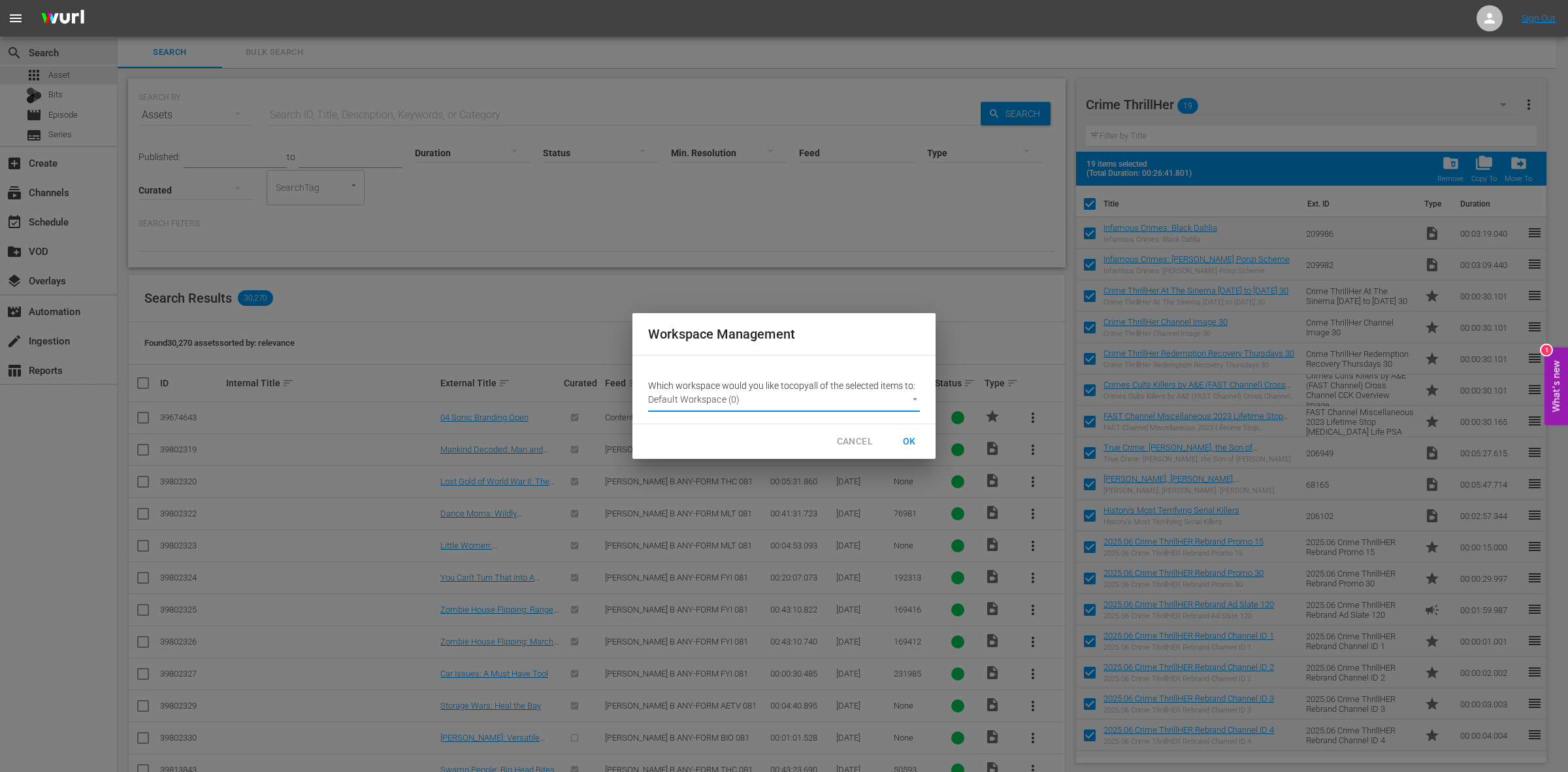
click at [908, 432] on button "OK" at bounding box center [910, 441] width 42 height 25
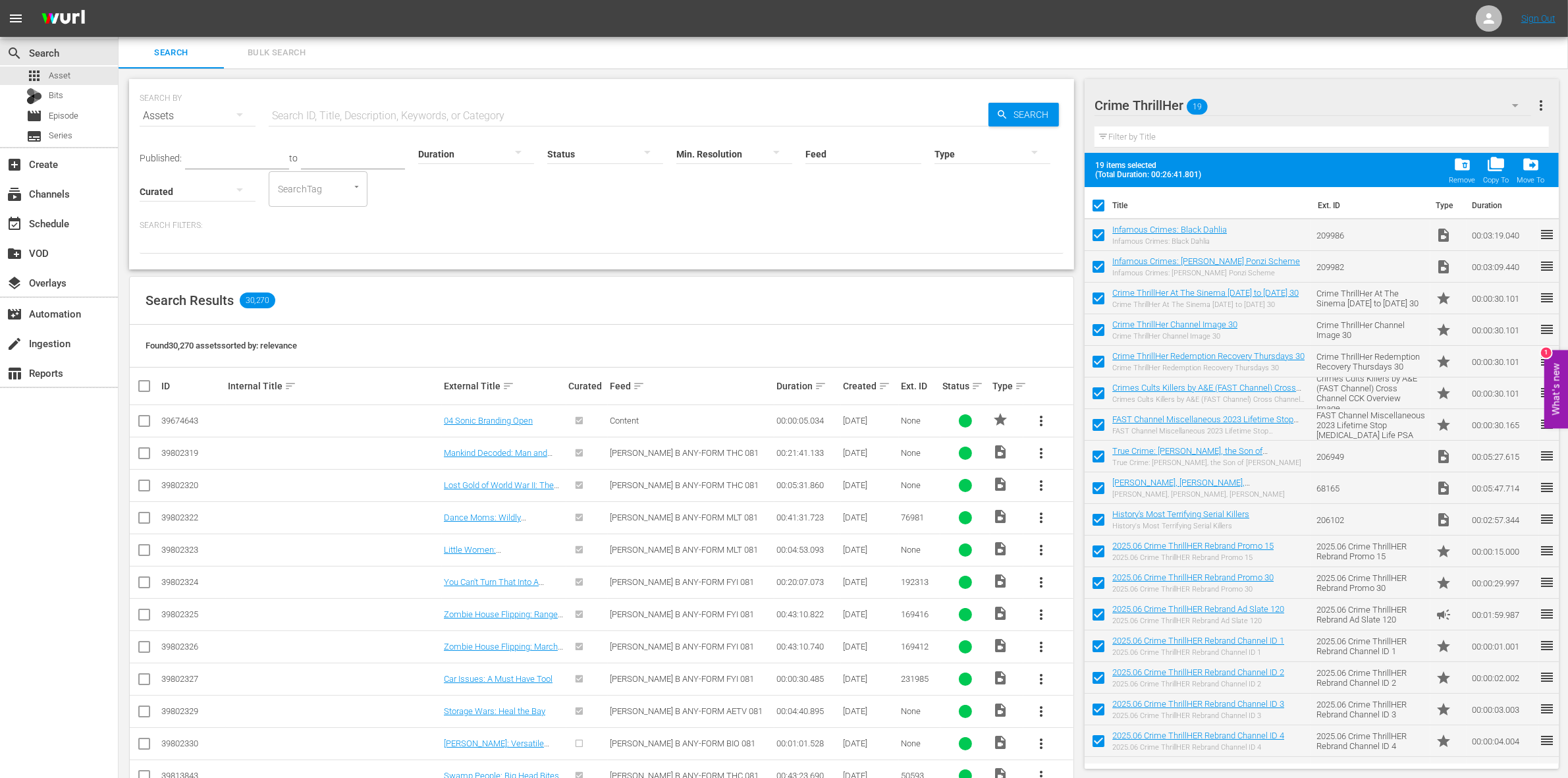
checkbox input "false"
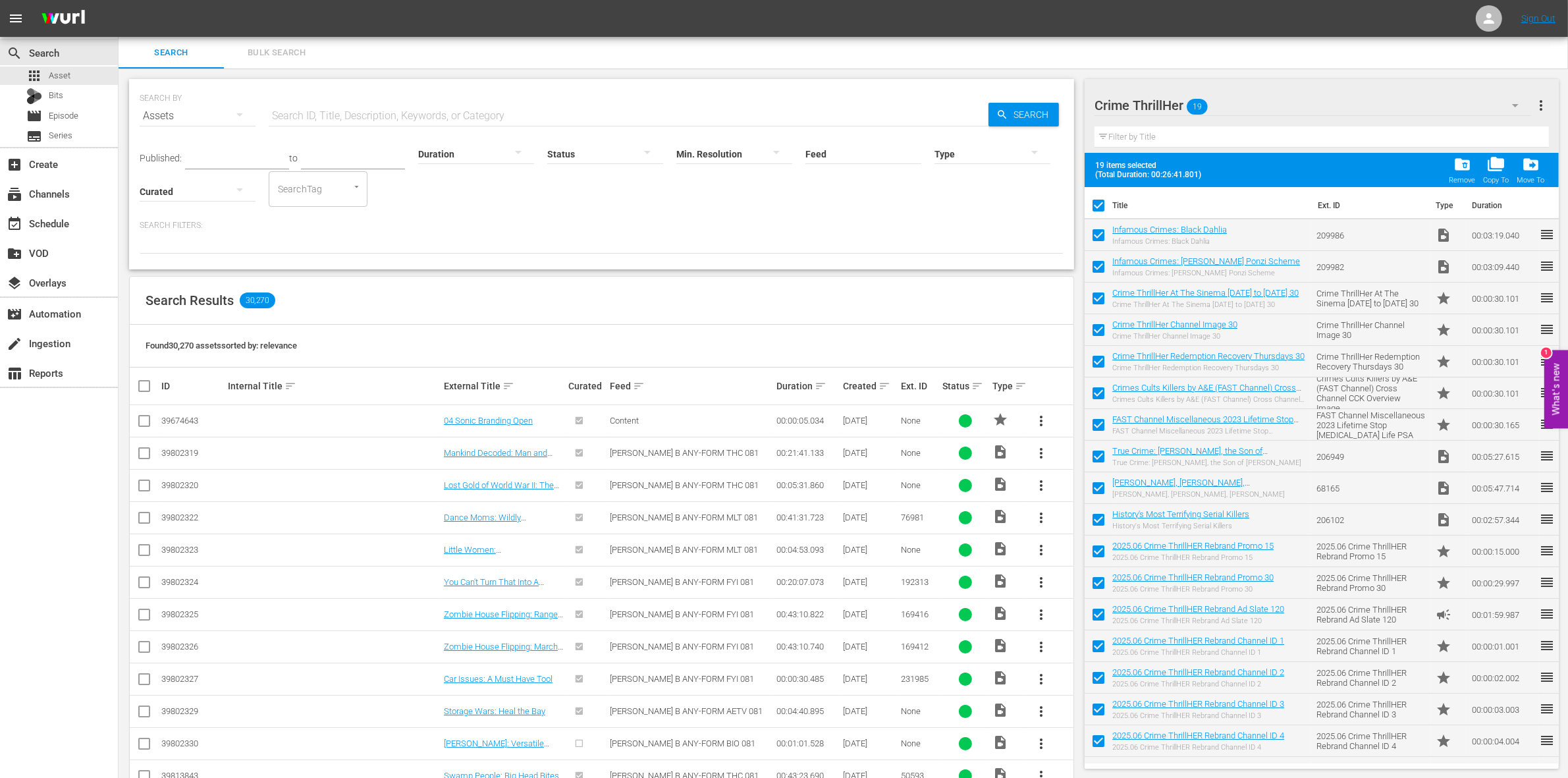
checkbox input "false"
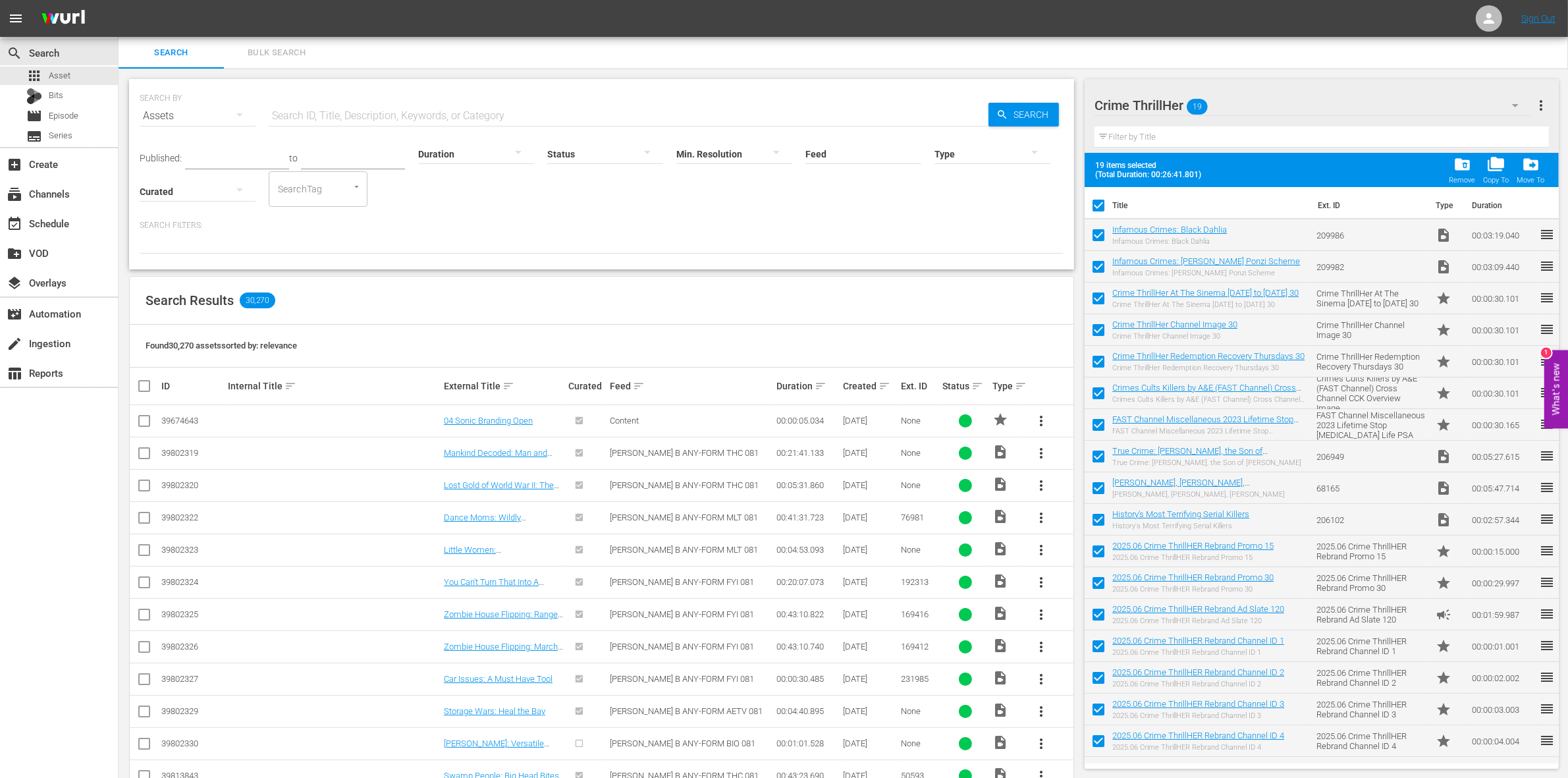
checkbox input "false"
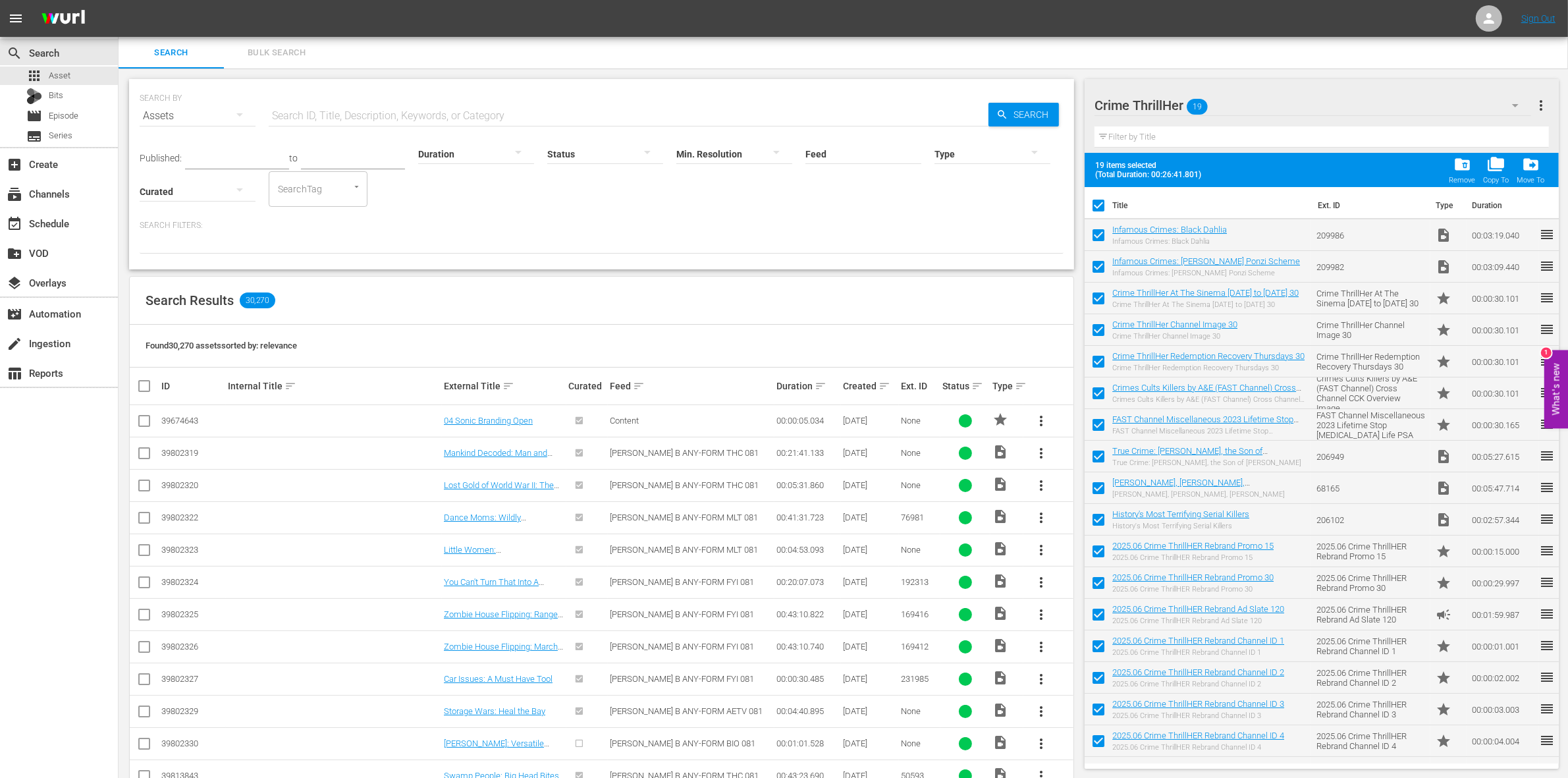
checkbox input "false"
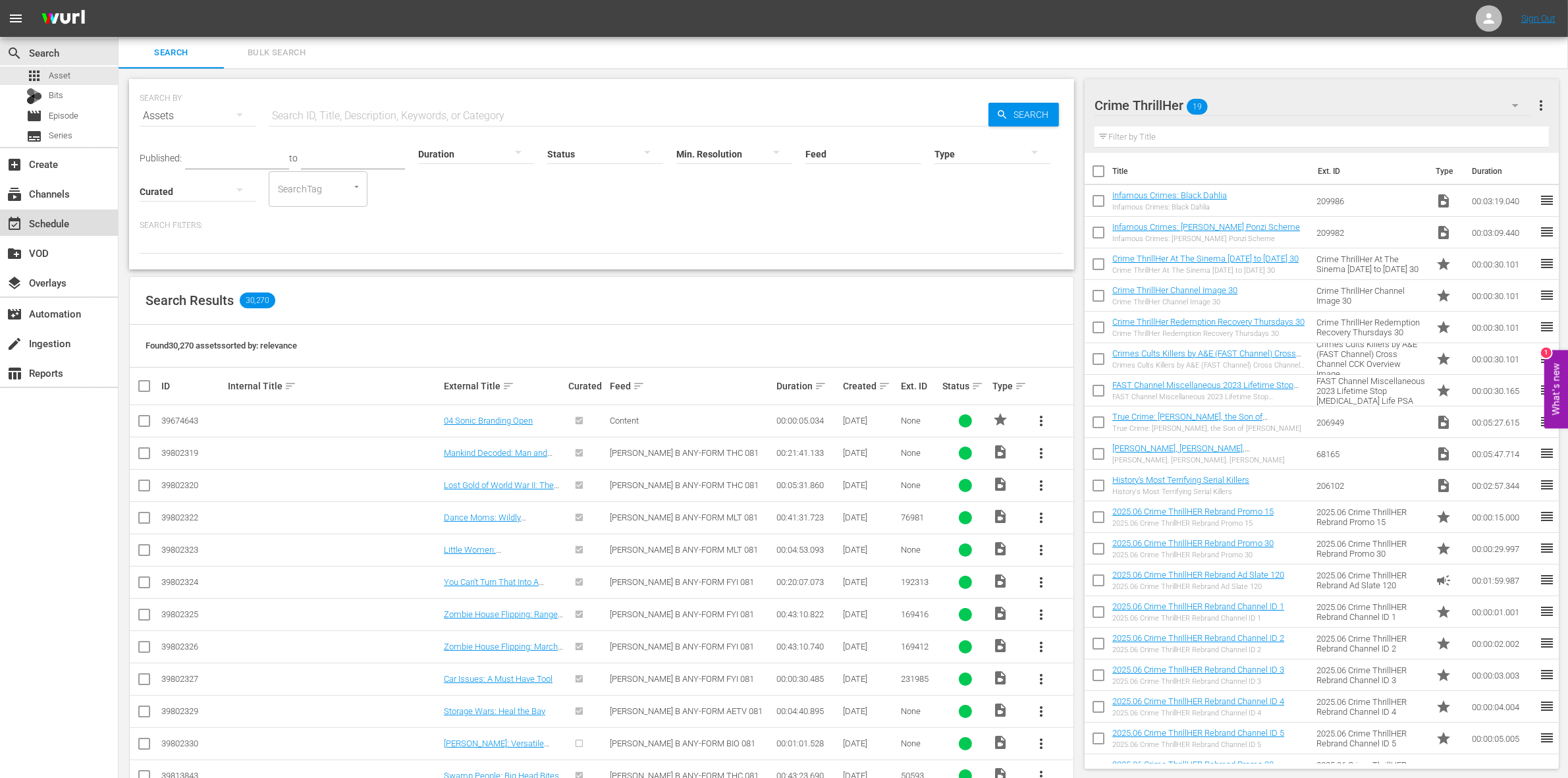
click at [60, 235] on div "event_available Schedule" at bounding box center [59, 222] width 118 height 27
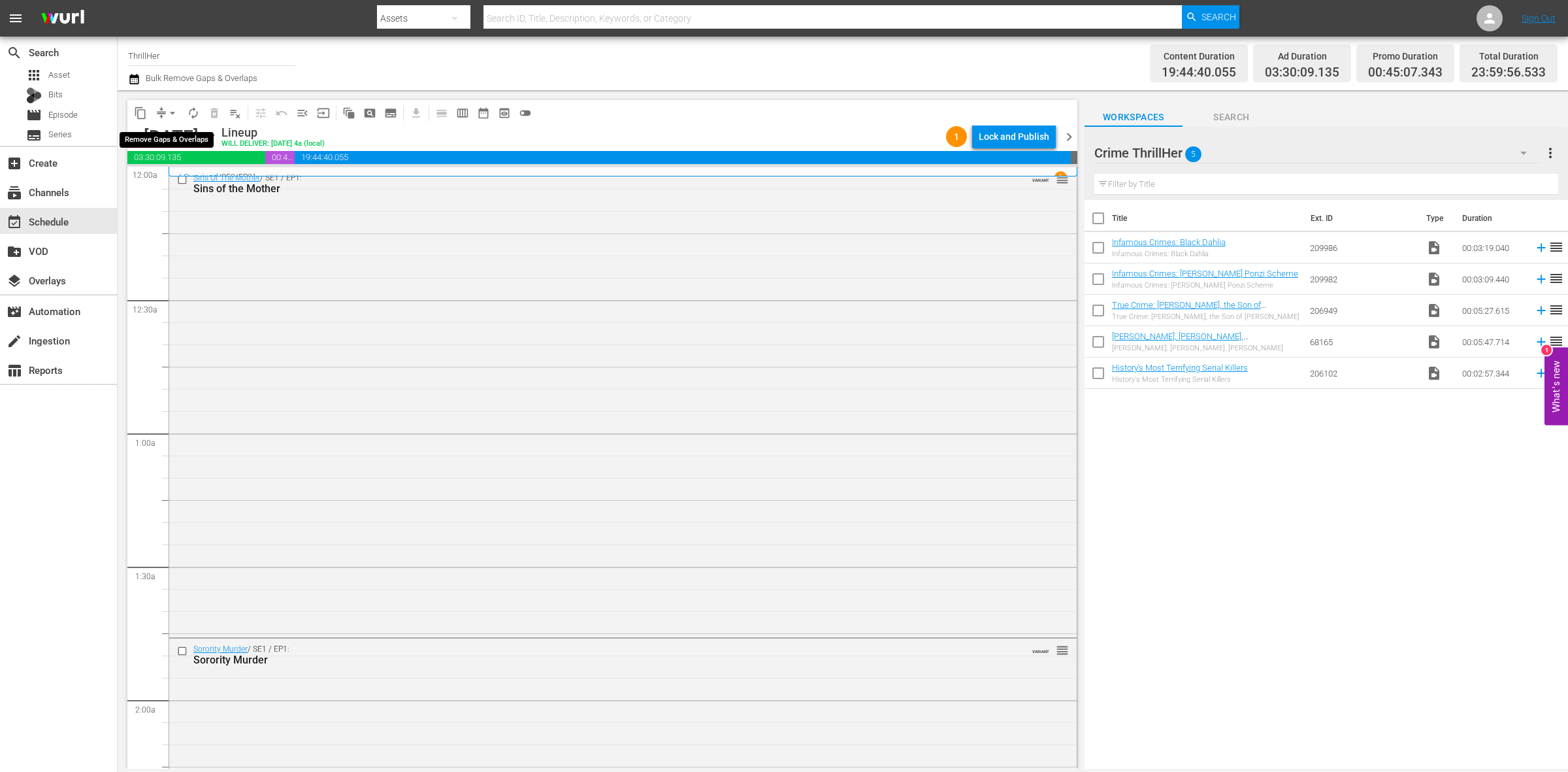
click at [175, 116] on span "arrow_drop_down" at bounding box center [172, 114] width 13 height 13
click at [174, 130] on li "Align to Midnight" at bounding box center [172, 138] width 137 height 22
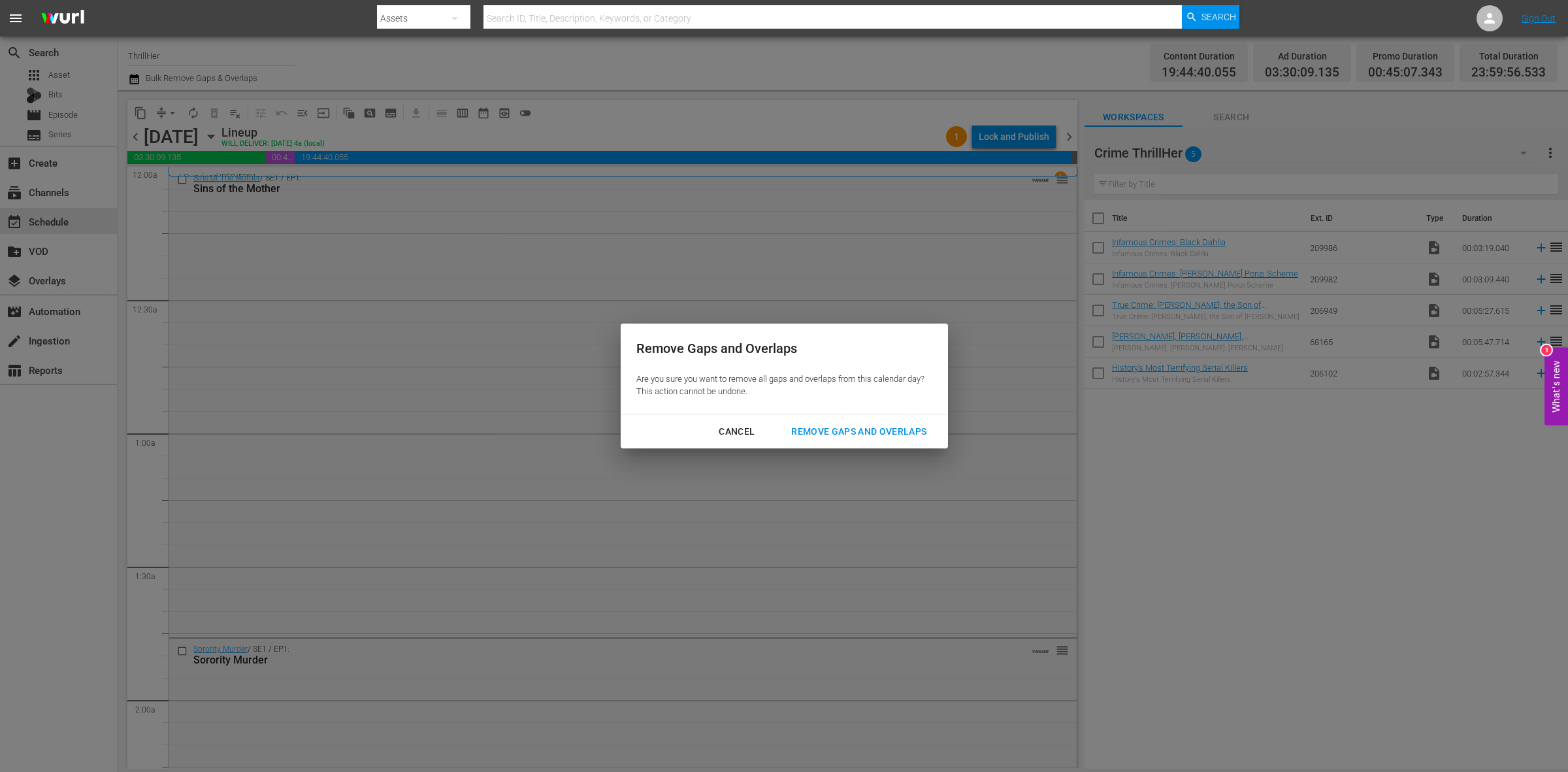
click at [834, 436] on div "Remove Gaps and Overlaps" at bounding box center [859, 431] width 156 height 16
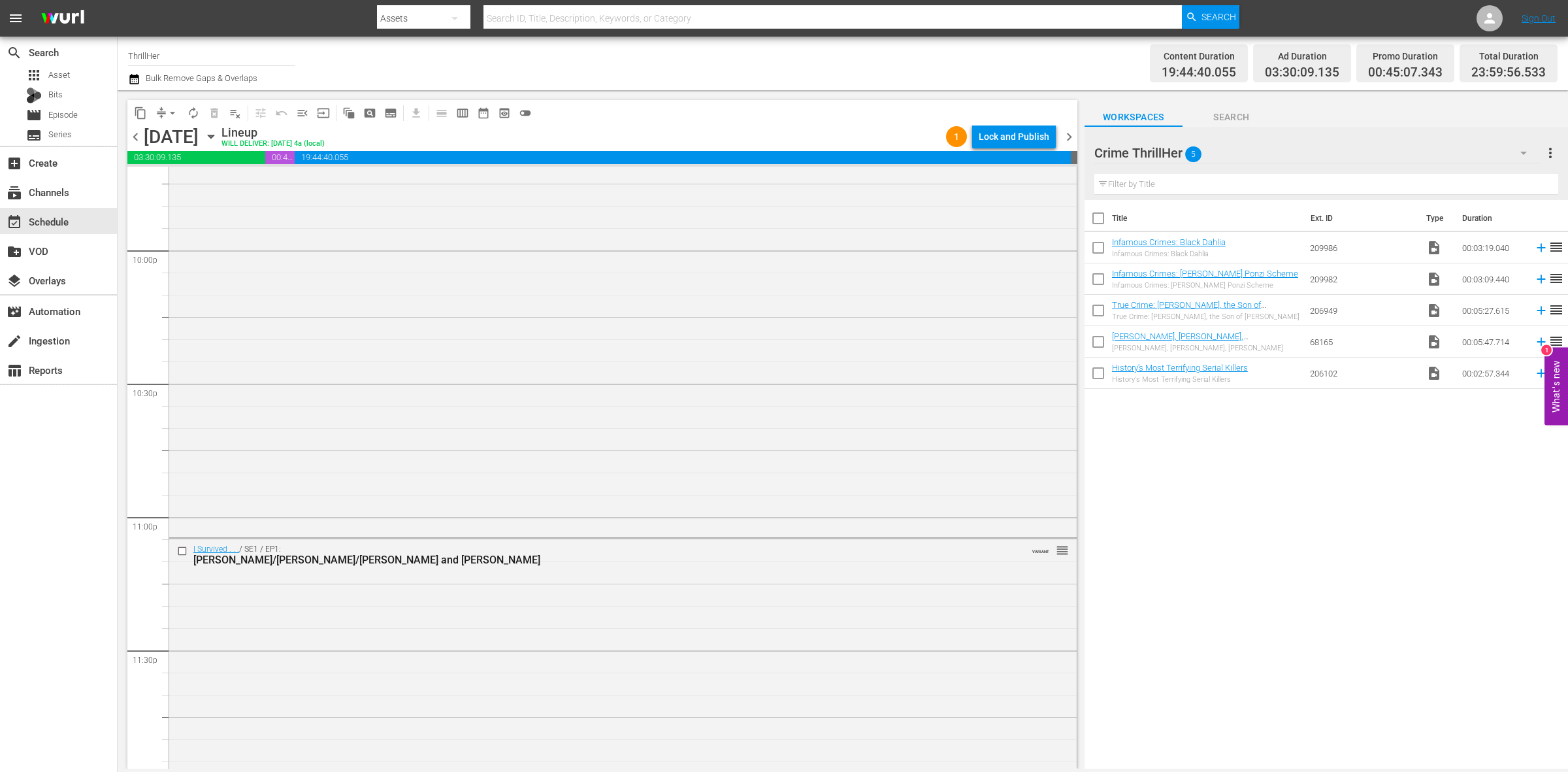
scroll to position [5799, 0]
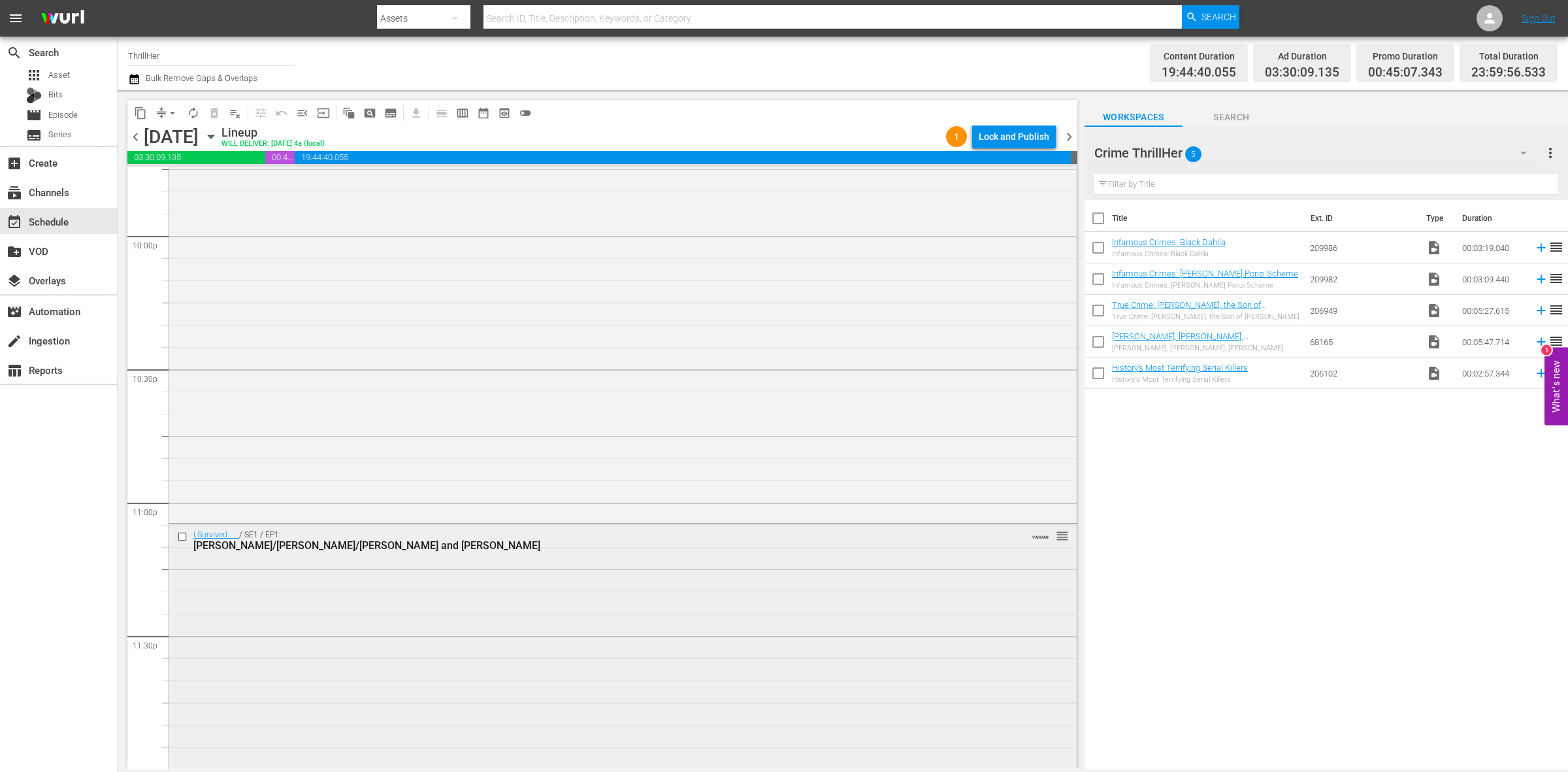
click at [498, 597] on div "I Survived . . . / SE1 / EP1: Bridget/Daryl/Ryan B. and John VARIANT reorder" at bounding box center [623, 645] width 908 height 242
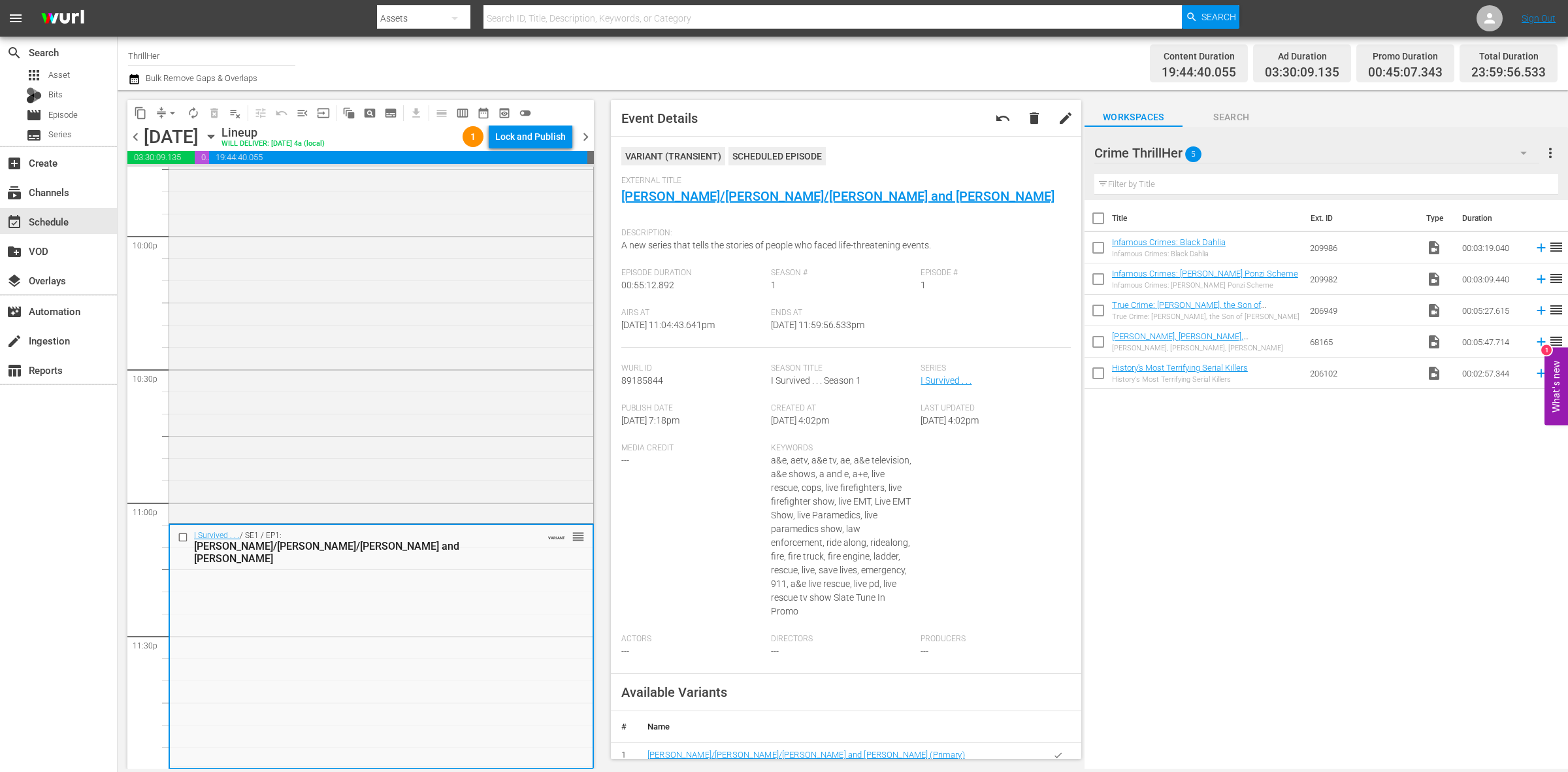
click at [169, 117] on span "arrow_drop_down" at bounding box center [172, 114] width 13 height 13
click at [173, 133] on li "Align to Midnight" at bounding box center [172, 138] width 137 height 22
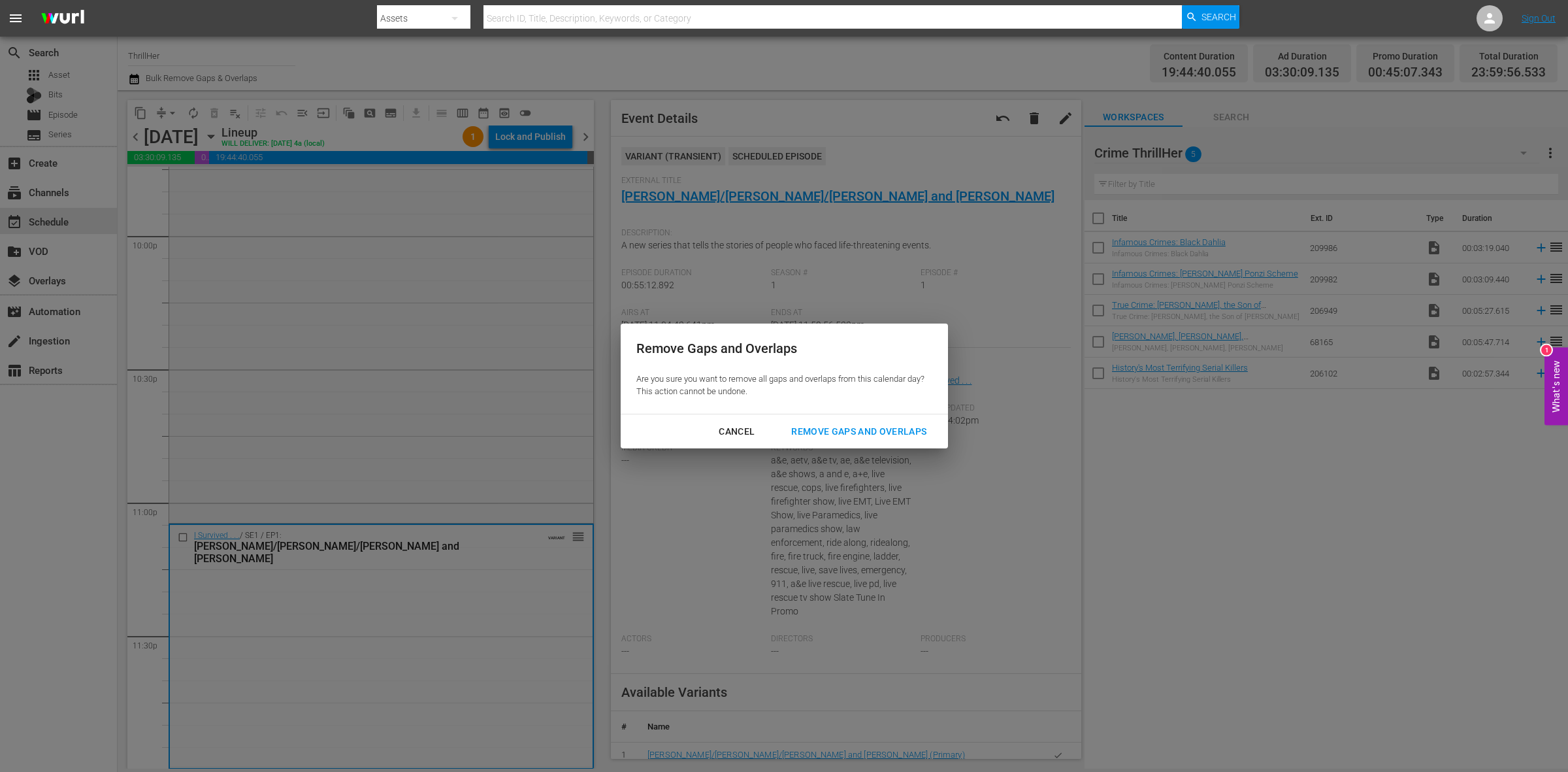
click at [849, 438] on div "Remove Gaps and Overlaps" at bounding box center [859, 431] width 156 height 16
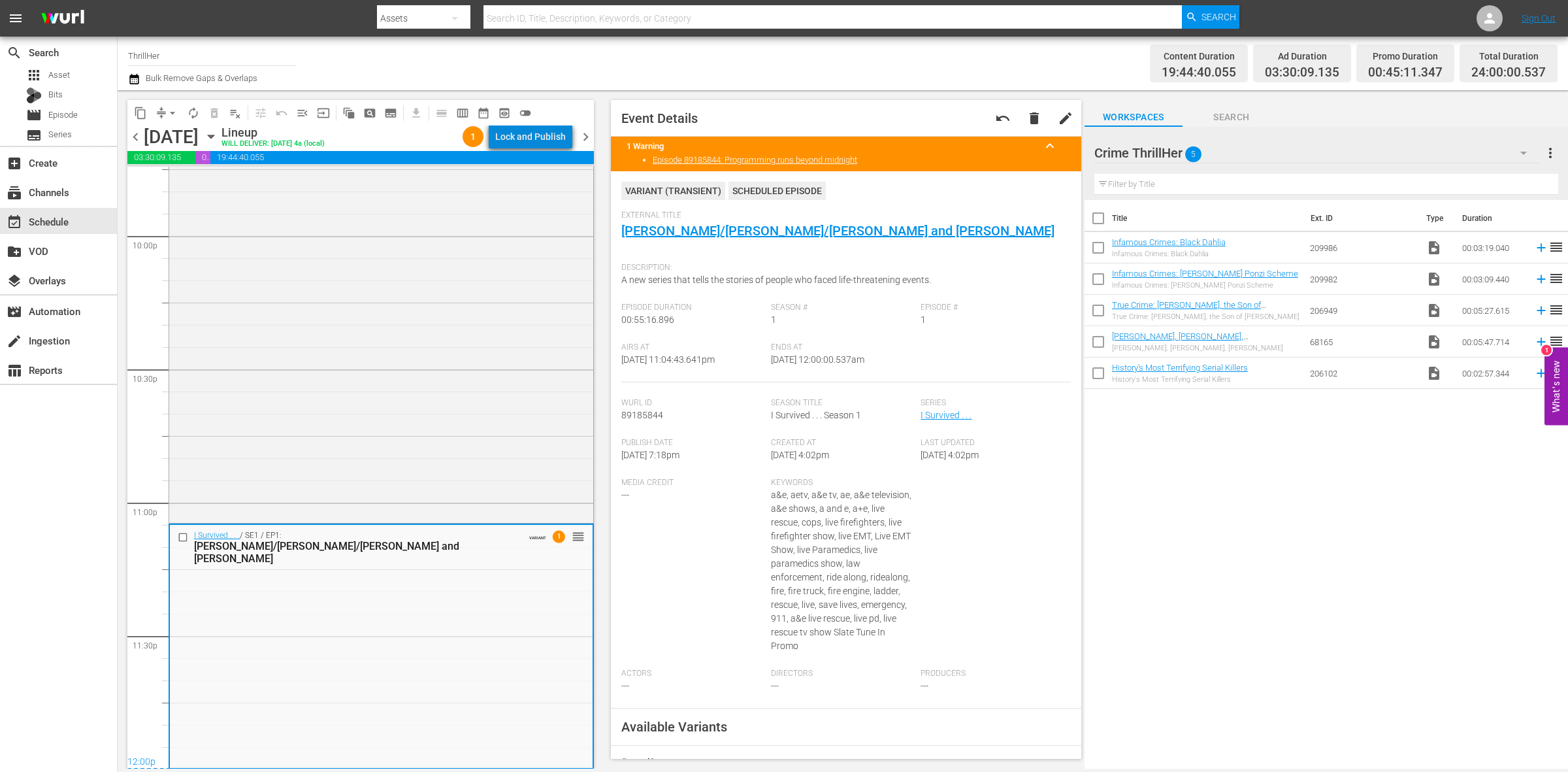
click at [540, 139] on div "Lock and Publish" at bounding box center [530, 136] width 71 height 24
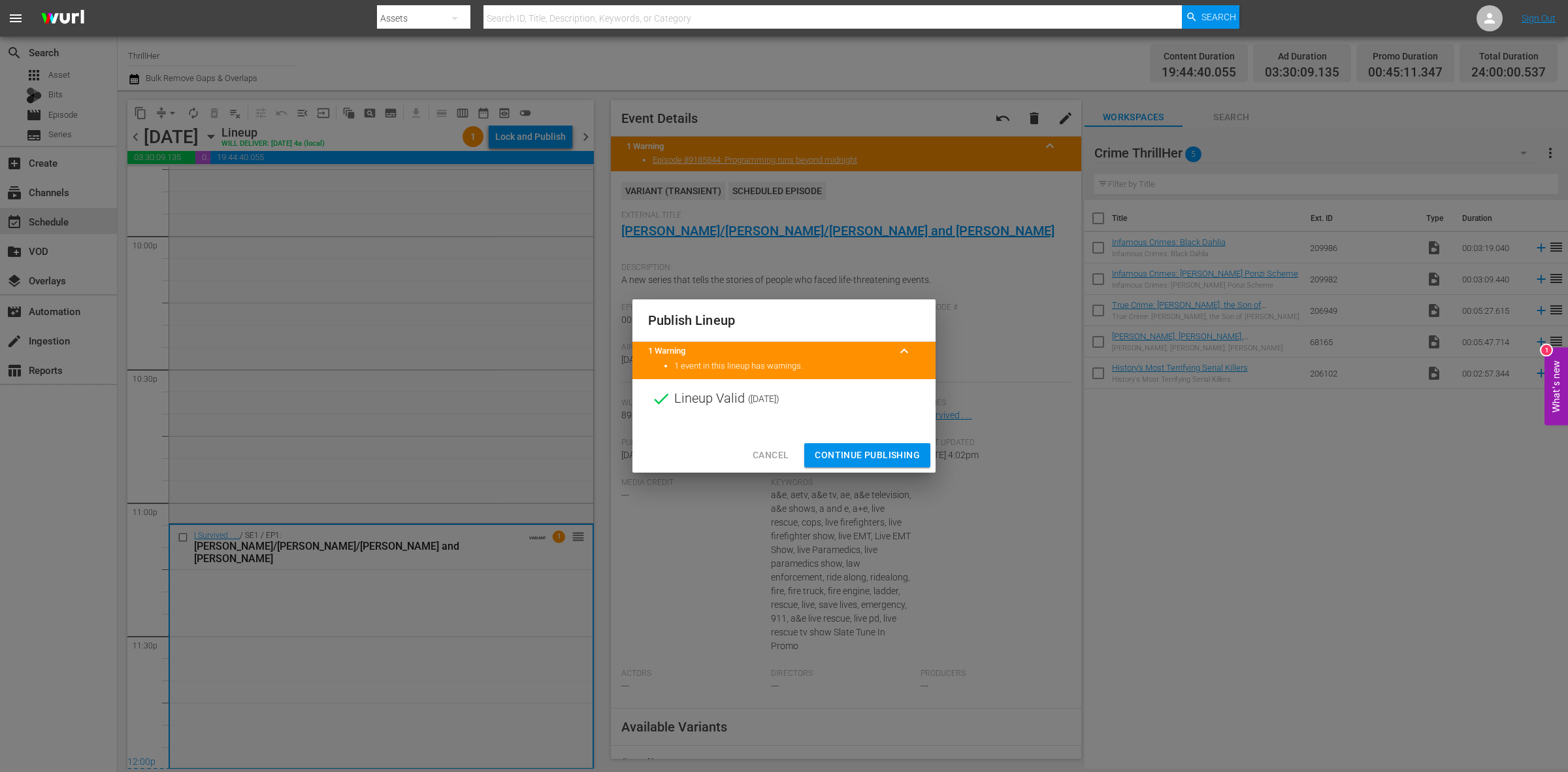
click at [866, 443] on button "Continue Publishing" at bounding box center [867, 456] width 126 height 25
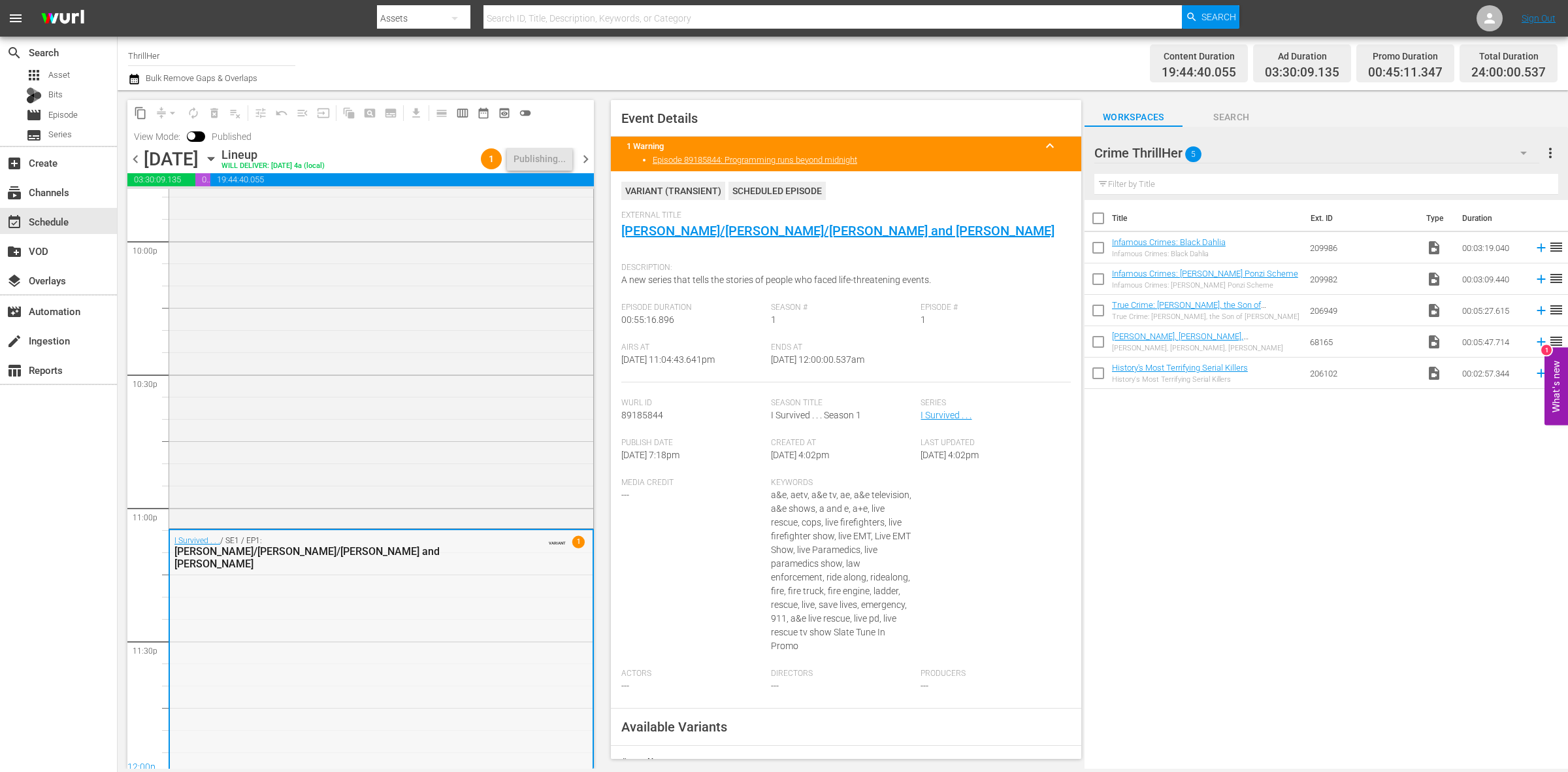
scroll to position [5821, 0]
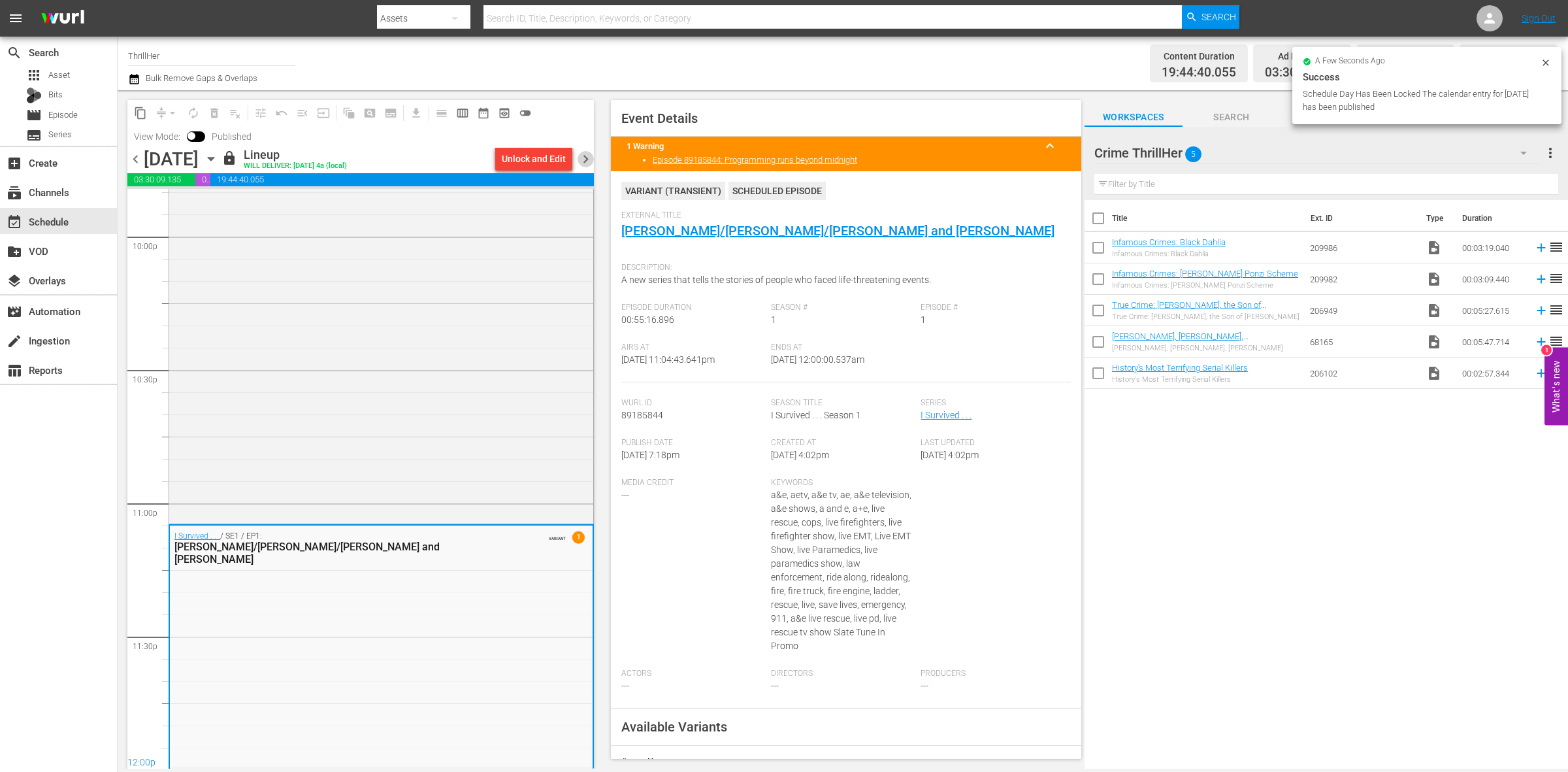
click at [579, 157] on span "chevron_right" at bounding box center [585, 158] width 16 height 16
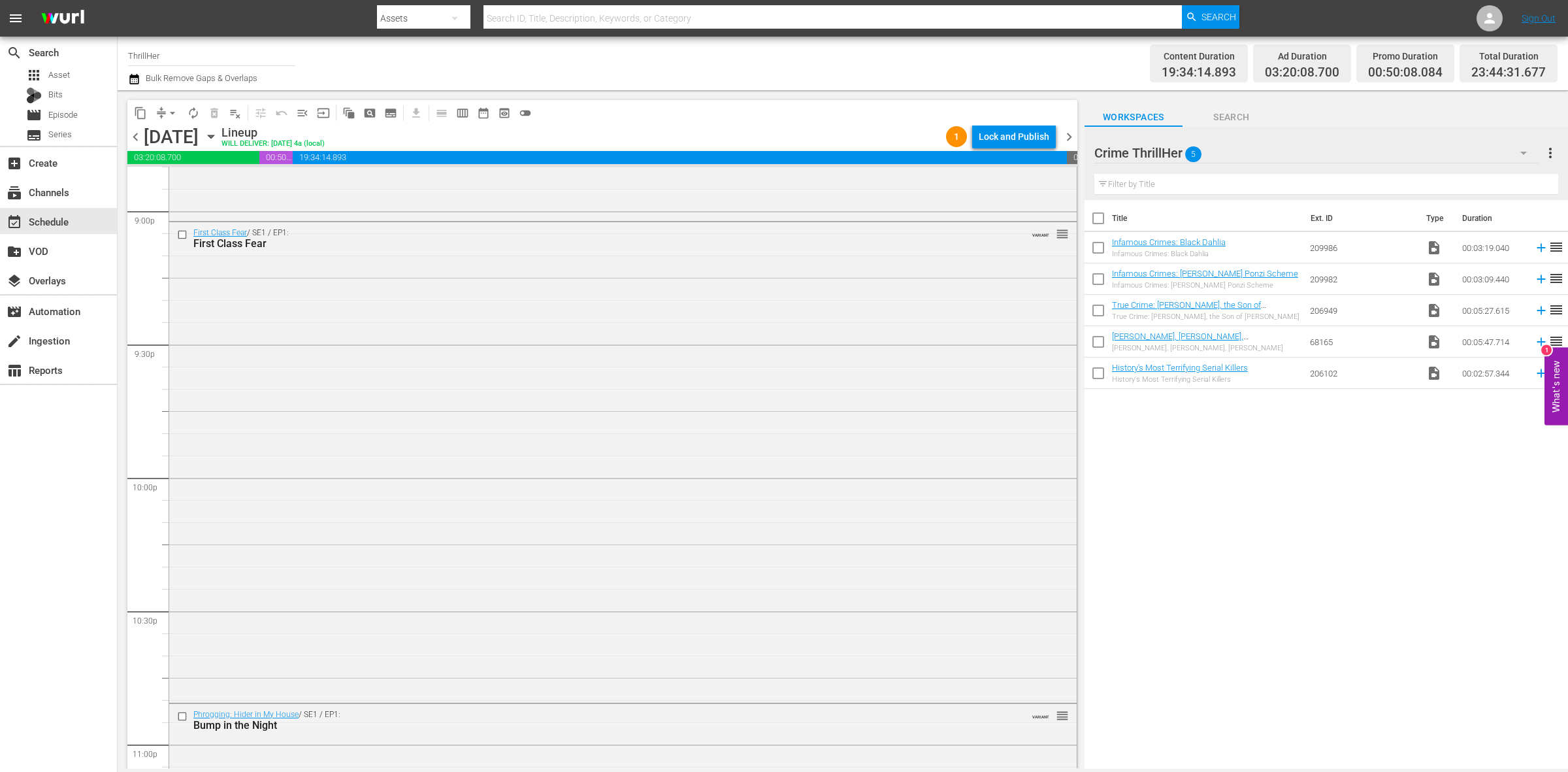
scroll to position [5799, 0]
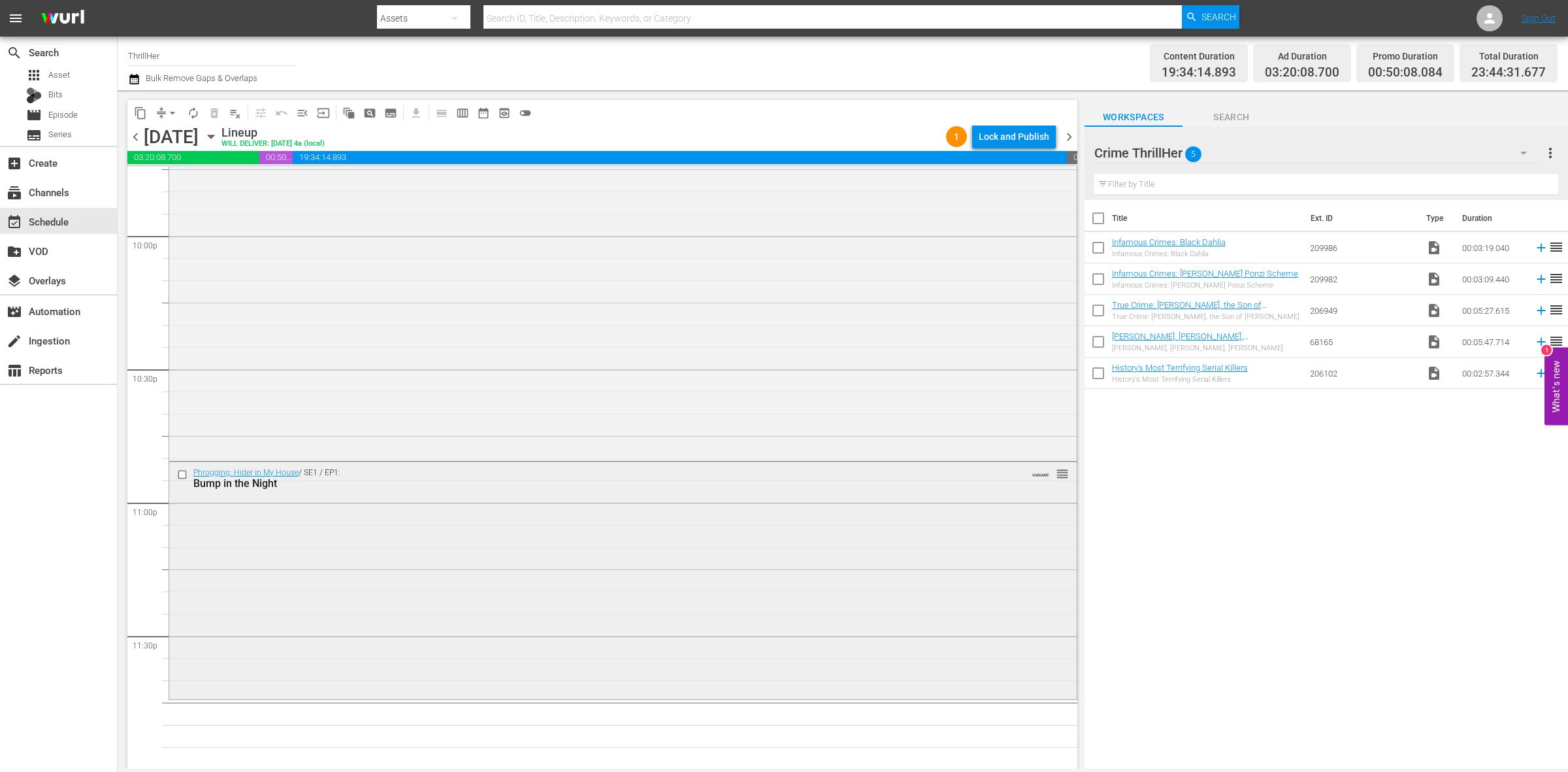
click at [625, 548] on div "Phrogging: Hider in My House / SE1 / EP1: Bump in the Night VARIANT reorder" at bounding box center [623, 580] width 908 height 235
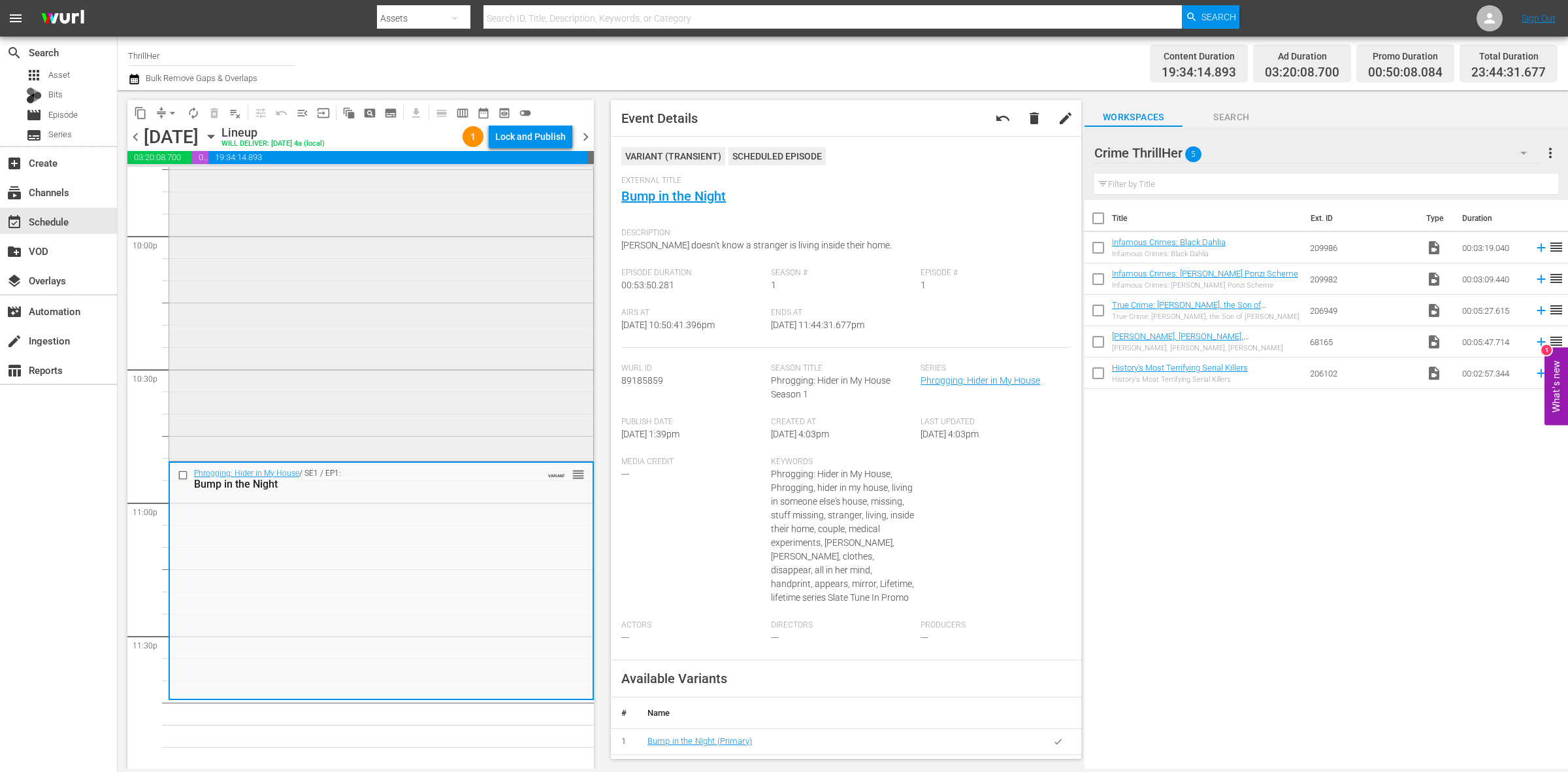
click at [351, 406] on div "First Class Fear / SE1 / EP1: First Class Fear VARIANT reorder" at bounding box center [382, 219] width 424 height 477
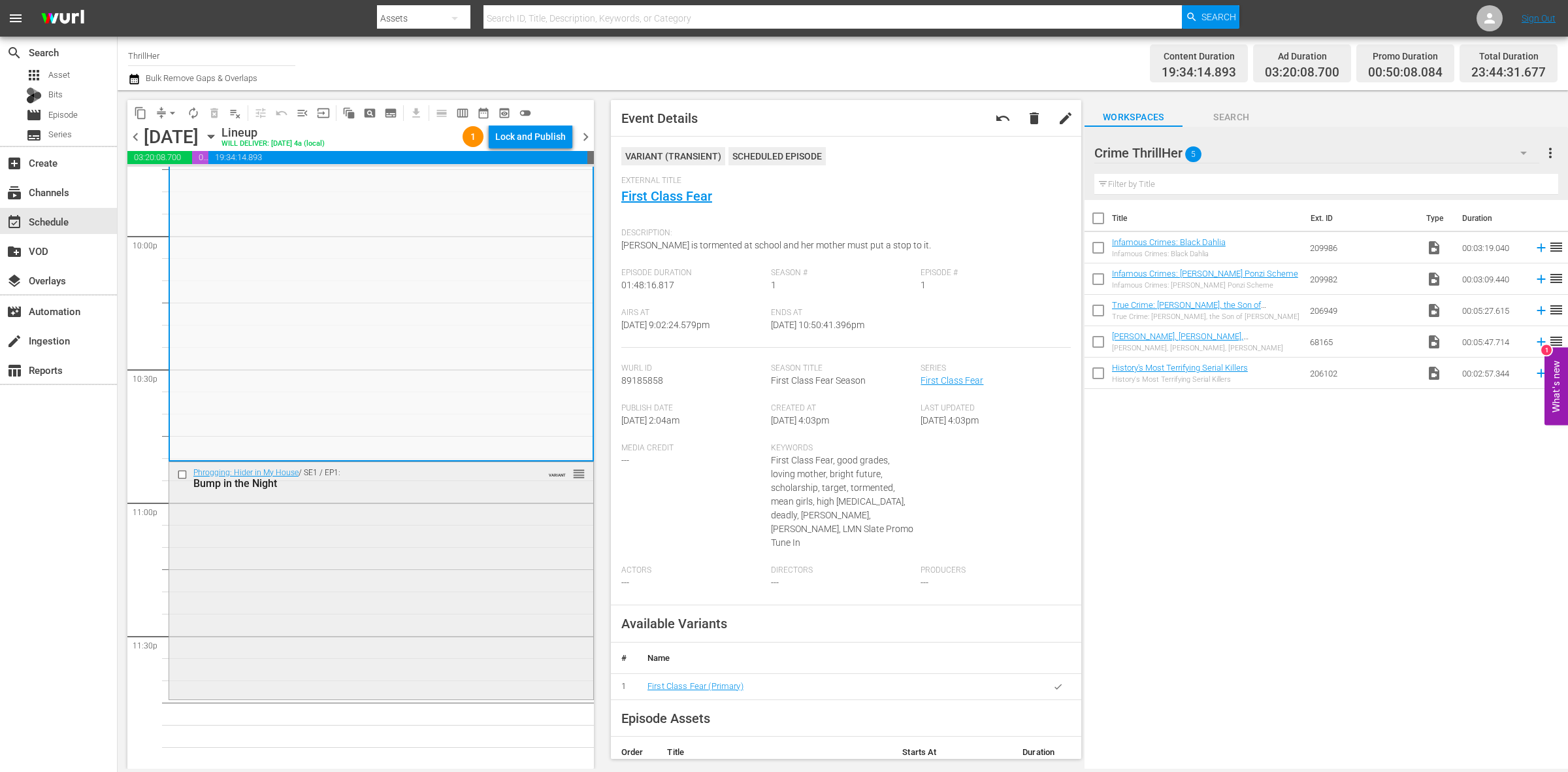
click at [277, 642] on div "Phrogging: Hider in My House / SE1 / EP1: Bump in the Night VARIANT reorder" at bounding box center [382, 580] width 424 height 235
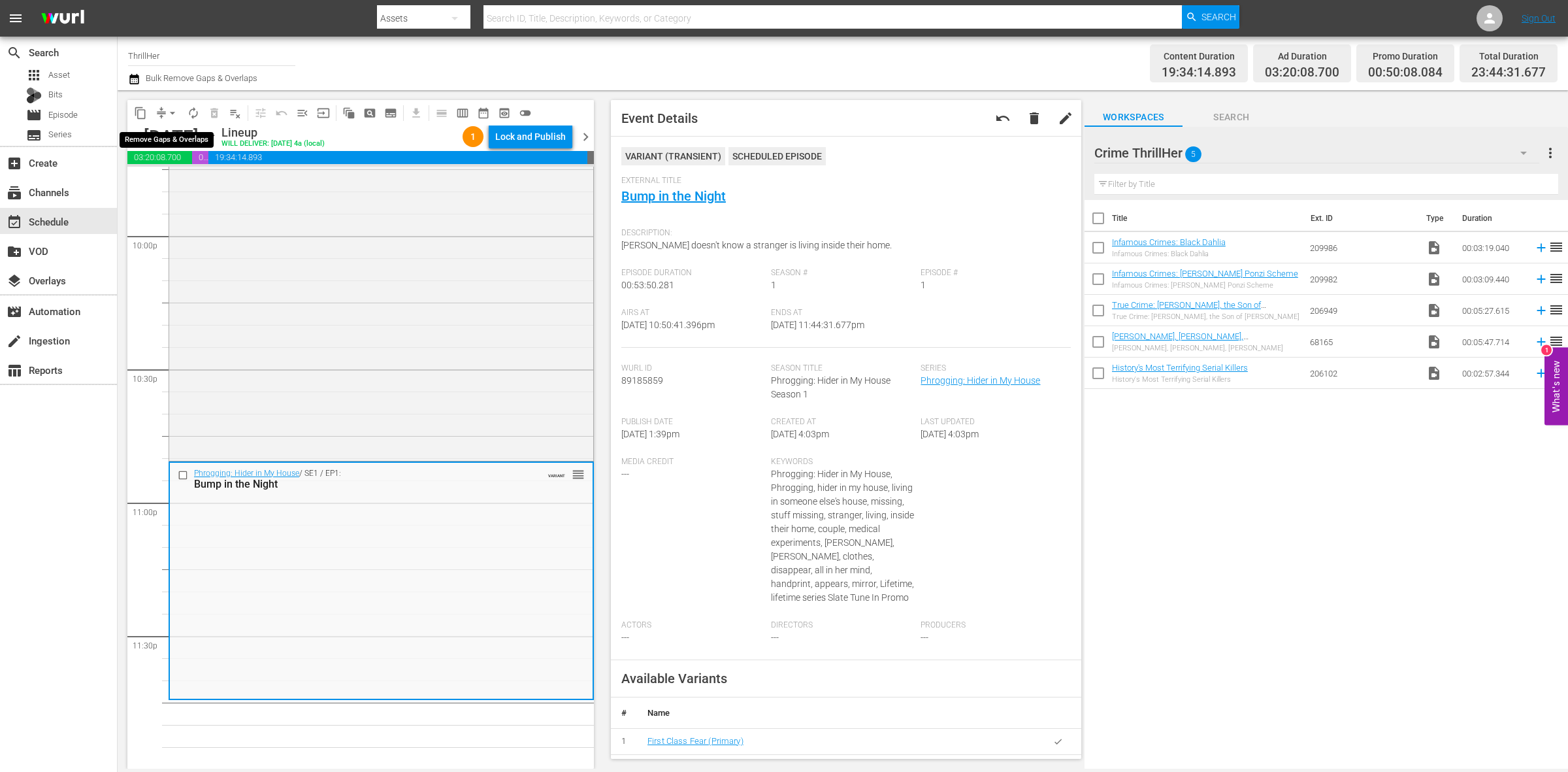
click at [167, 109] on span "arrow_drop_down" at bounding box center [172, 114] width 13 height 13
click at [169, 130] on li "Align to Midnight" at bounding box center [172, 138] width 137 height 22
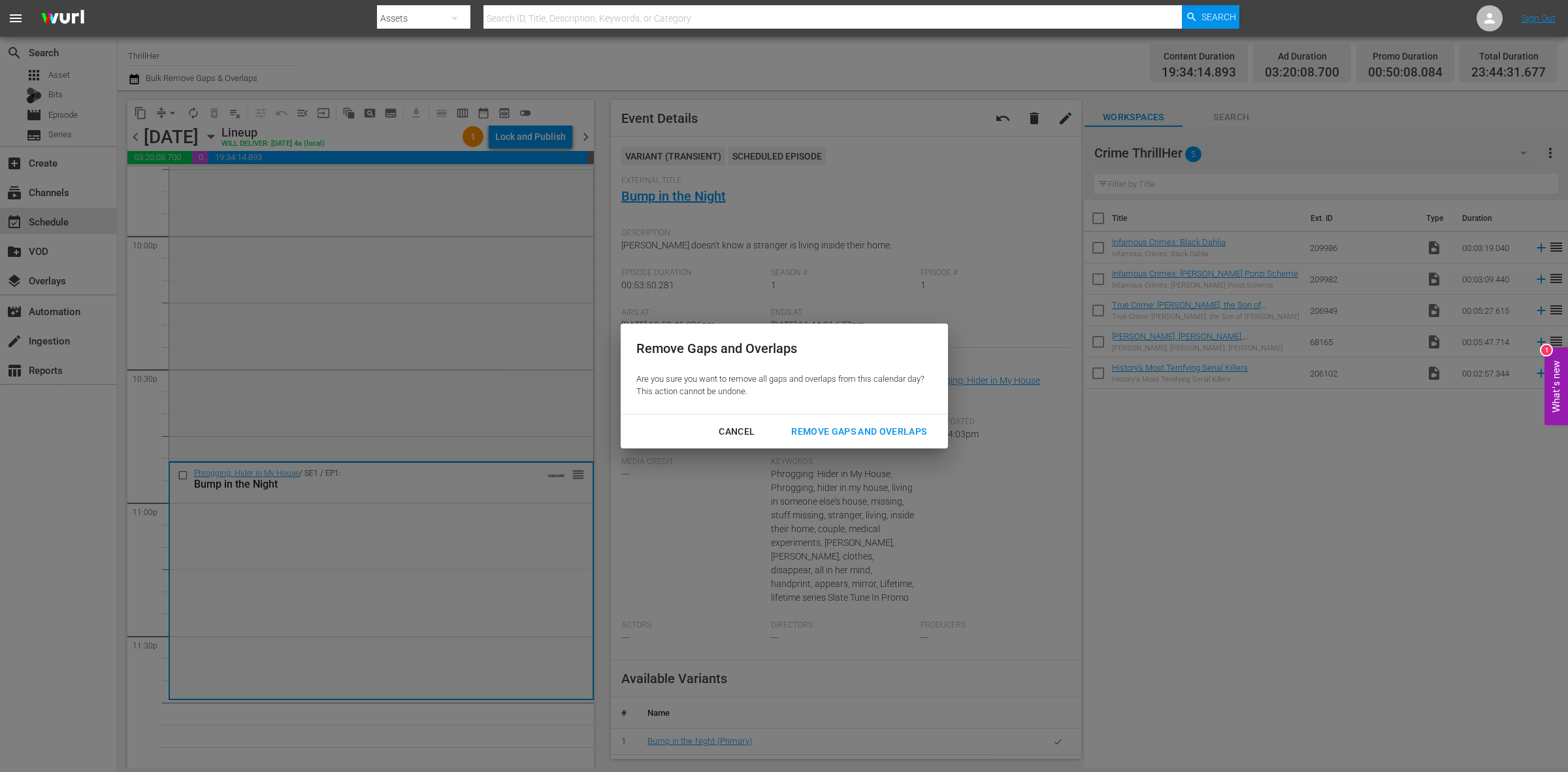
click at [896, 428] on div "Remove Gaps and Overlaps" at bounding box center [859, 431] width 156 height 16
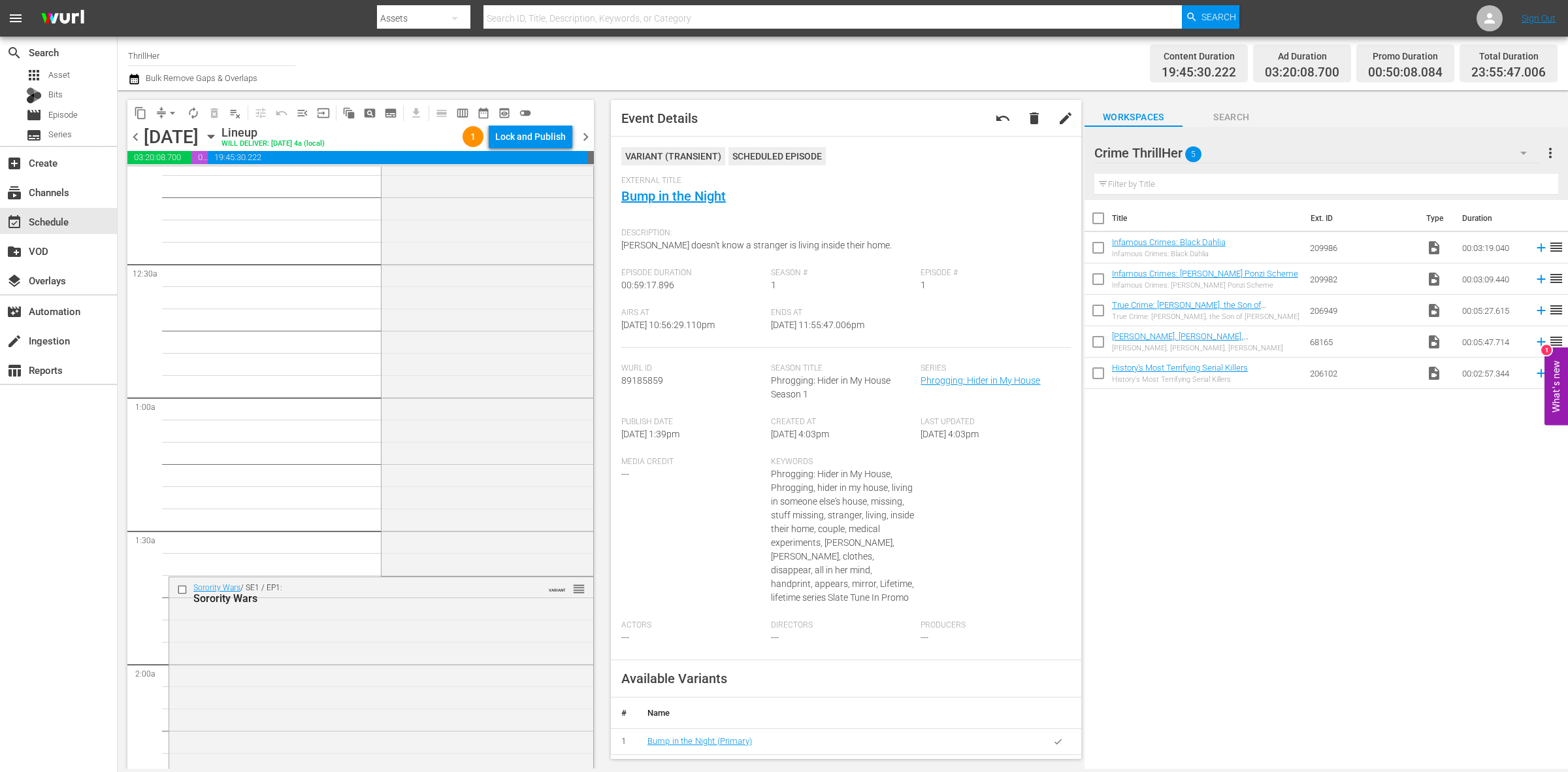
scroll to position [0, 0]
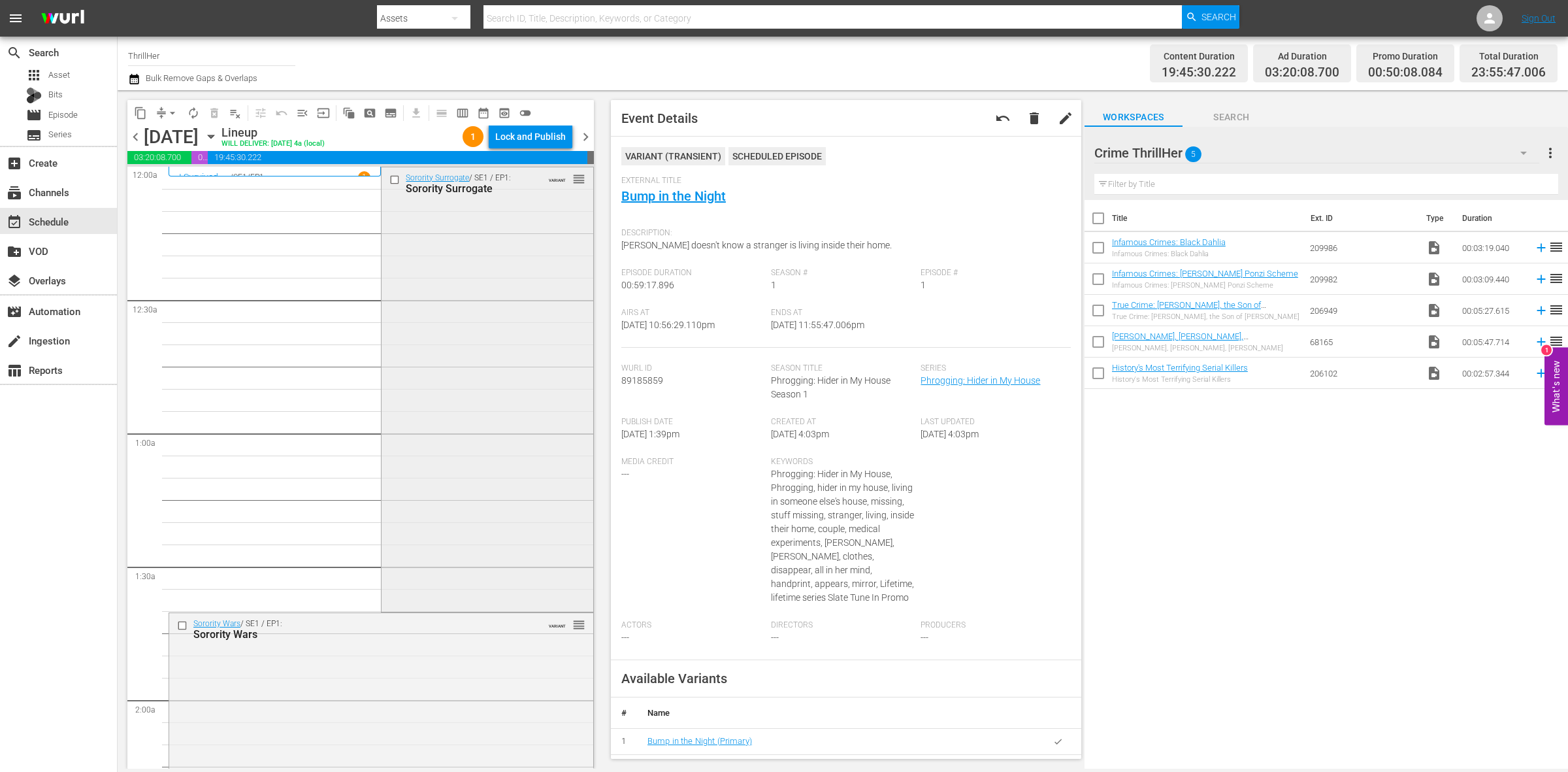
click at [436, 529] on div "Sorority Surrogate / SE1 / EP1: Sorority Surrogate VARIANT reorder" at bounding box center [487, 388] width 211 height 442
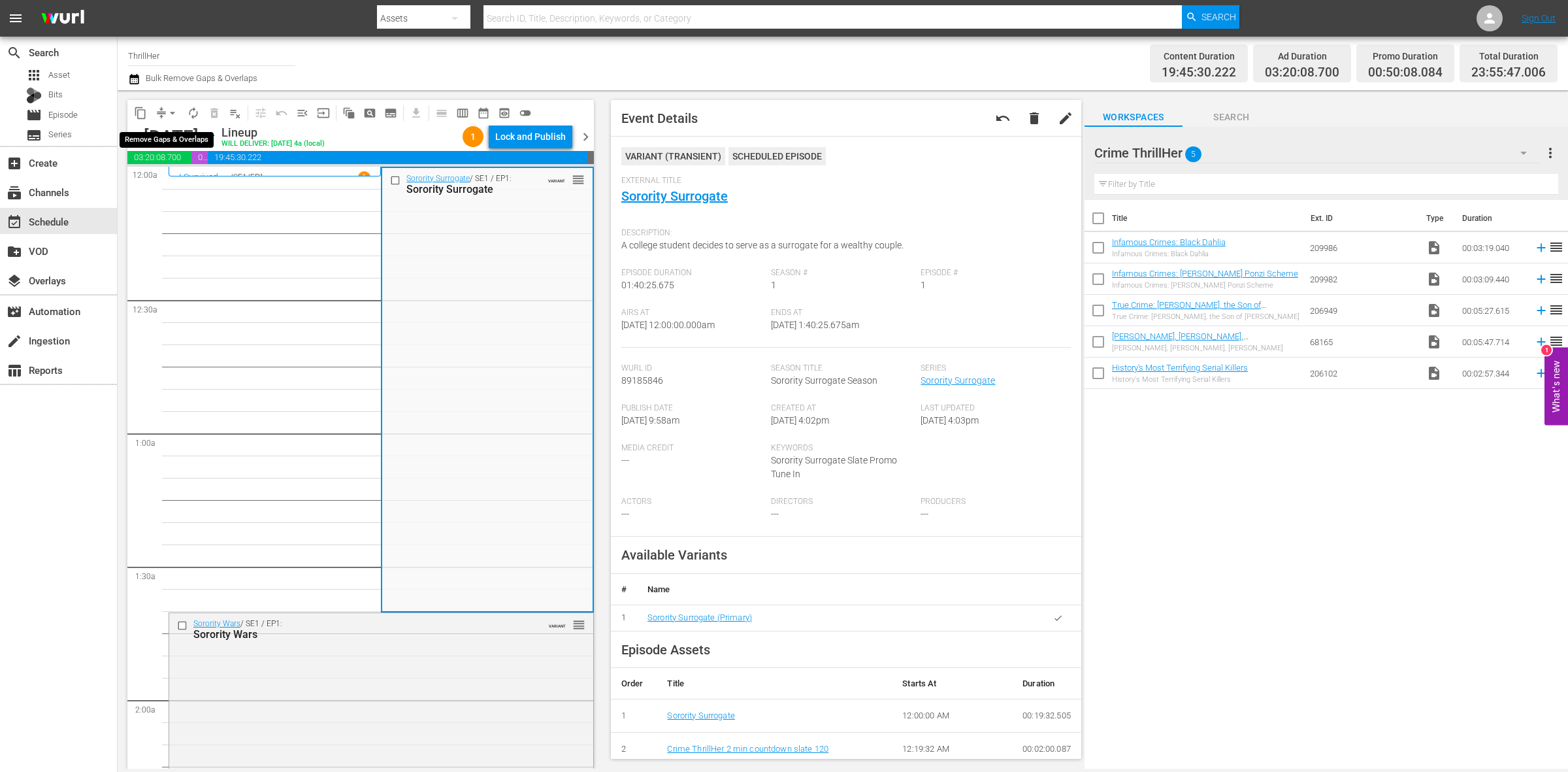
click at [164, 115] on button "arrow_drop_down" at bounding box center [172, 113] width 21 height 21
click at [188, 141] on li "Align to Midnight" at bounding box center [172, 138] width 137 height 22
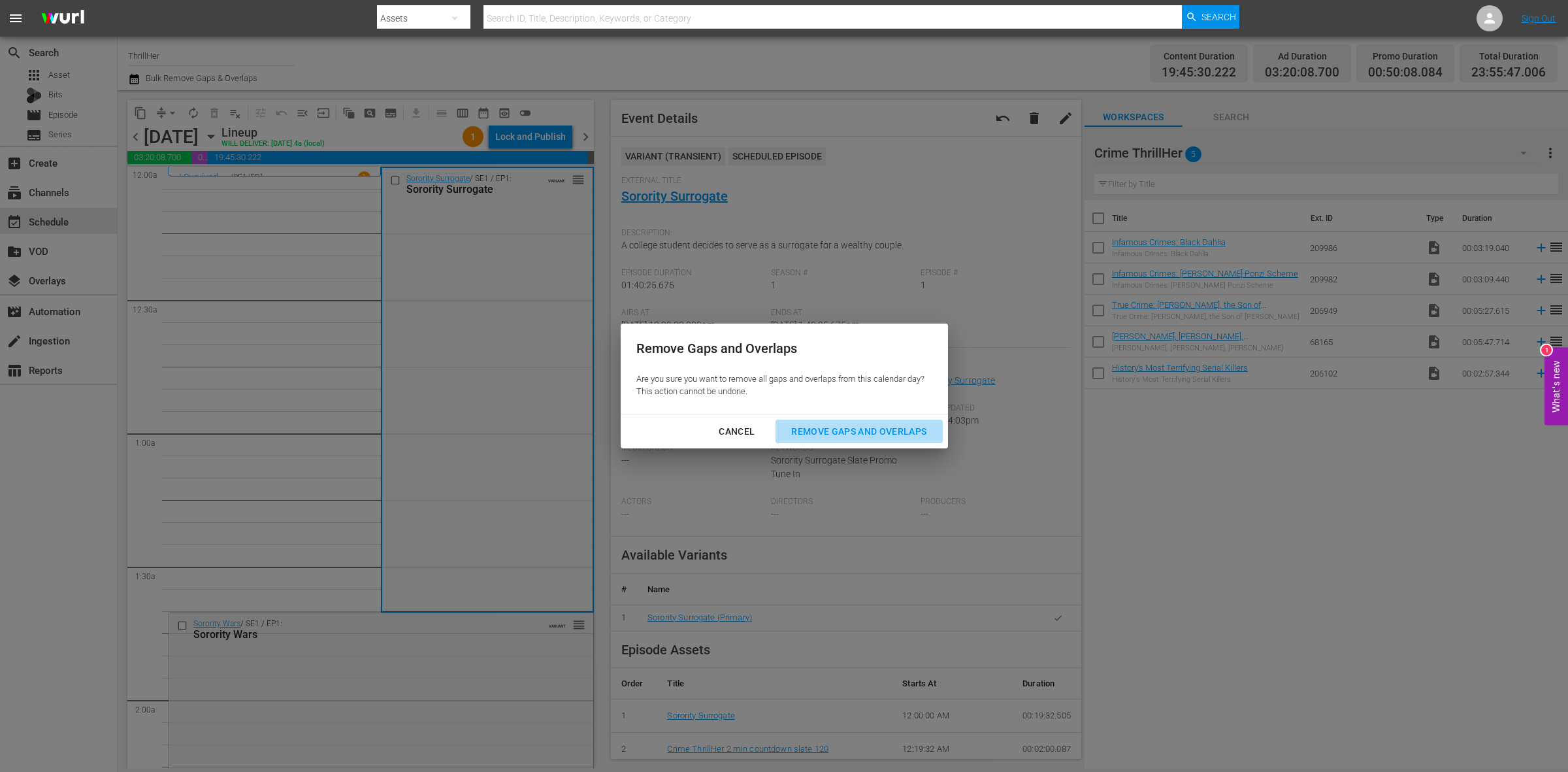
click at [925, 425] on div "Remove Gaps and Overlaps" at bounding box center [859, 431] width 156 height 16
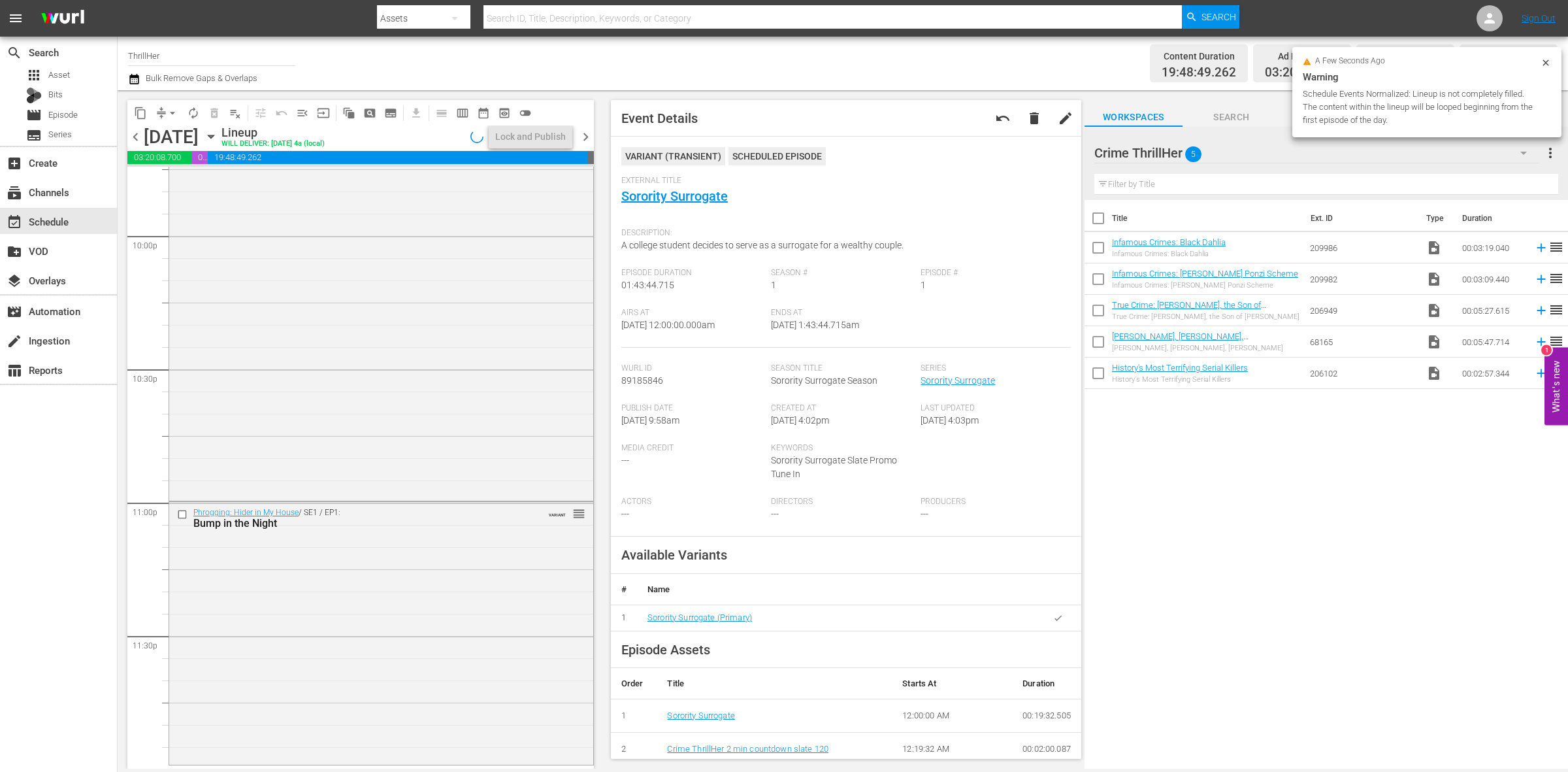
scroll to position [5732, 0]
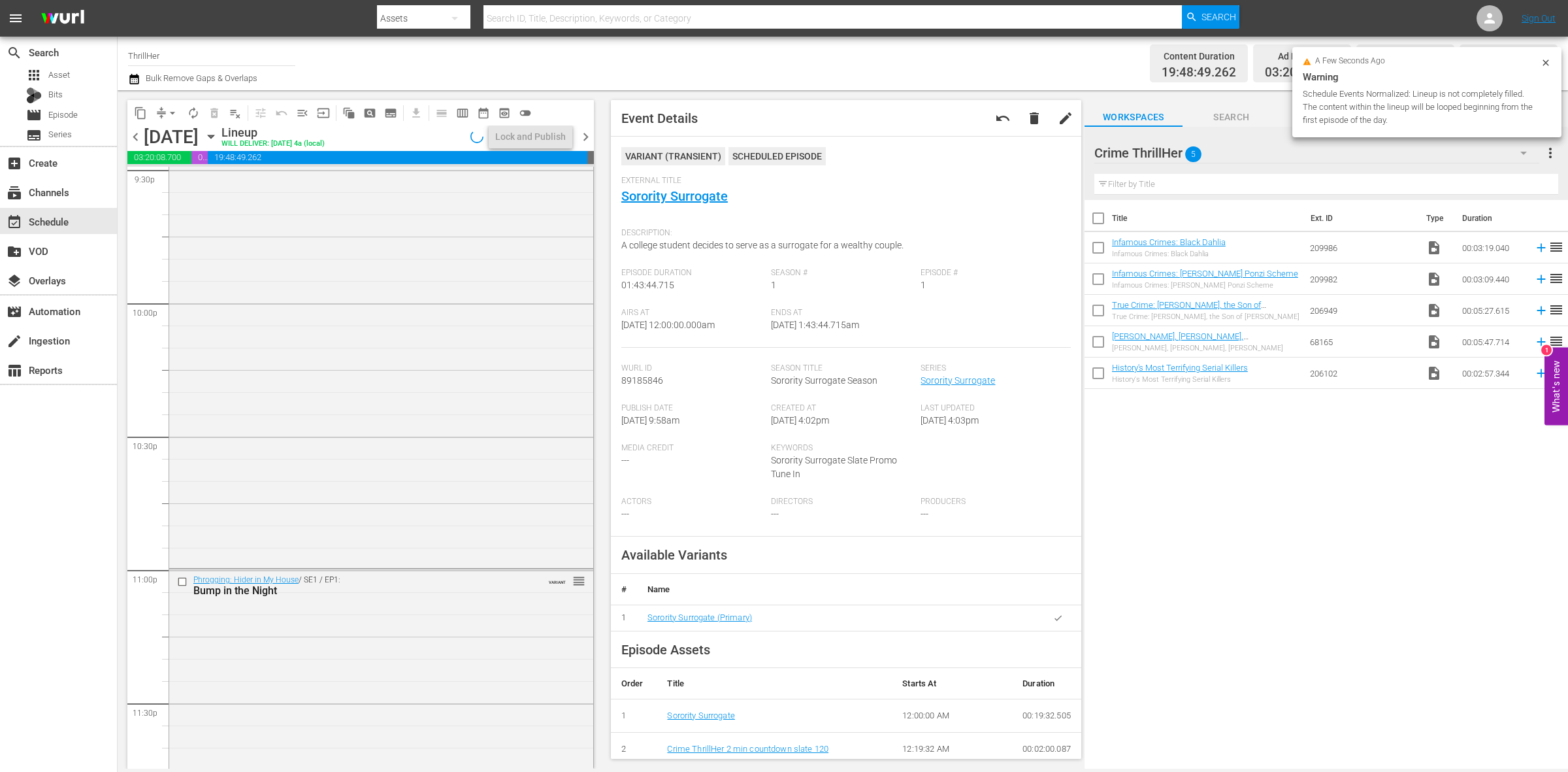
click at [484, 683] on div "Phrogging: Hider in My House / SE1 / EP1: Bump in the Night VARIANT reorder" at bounding box center [382, 699] width 424 height 260
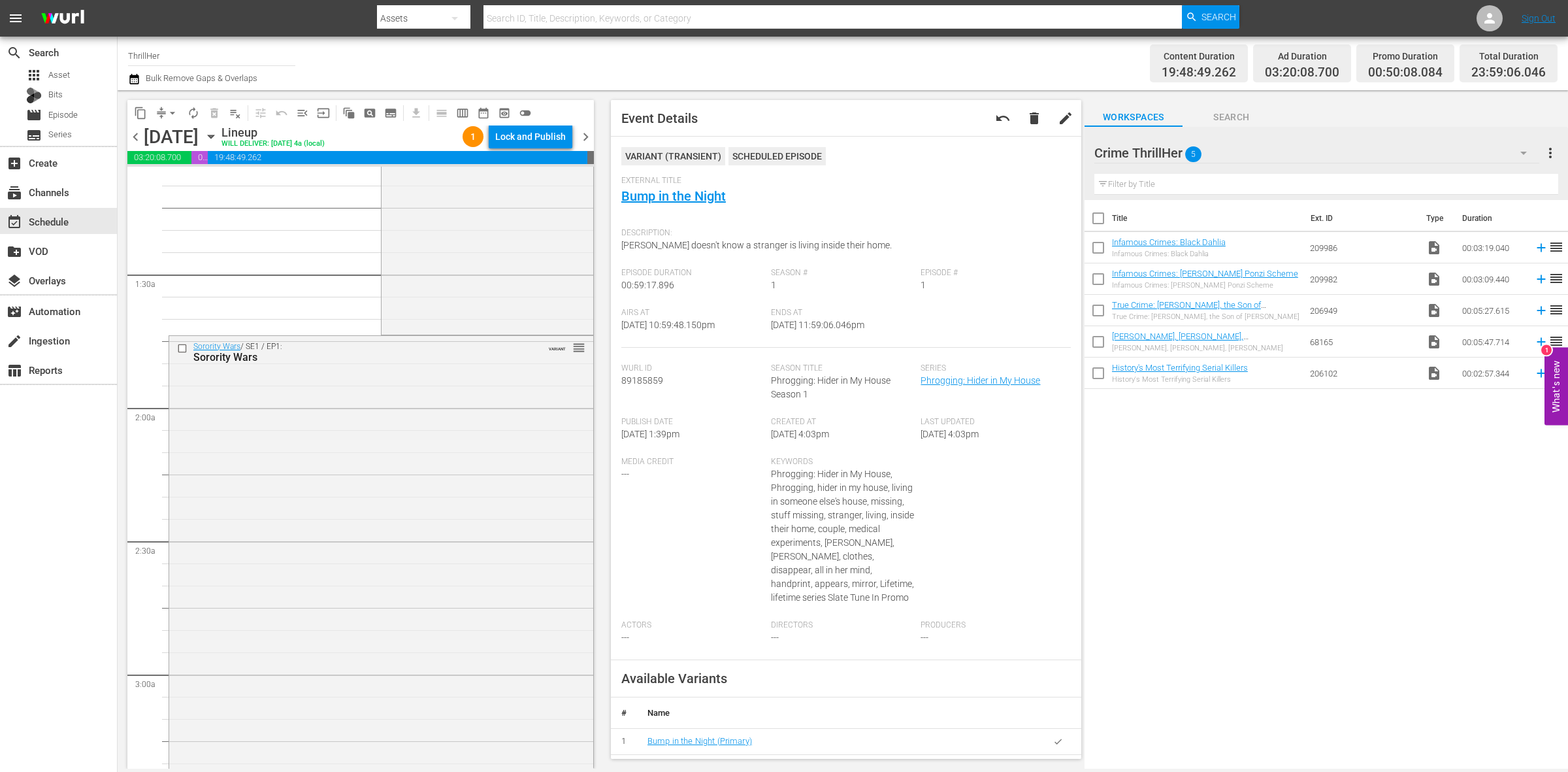
scroll to position [0, 0]
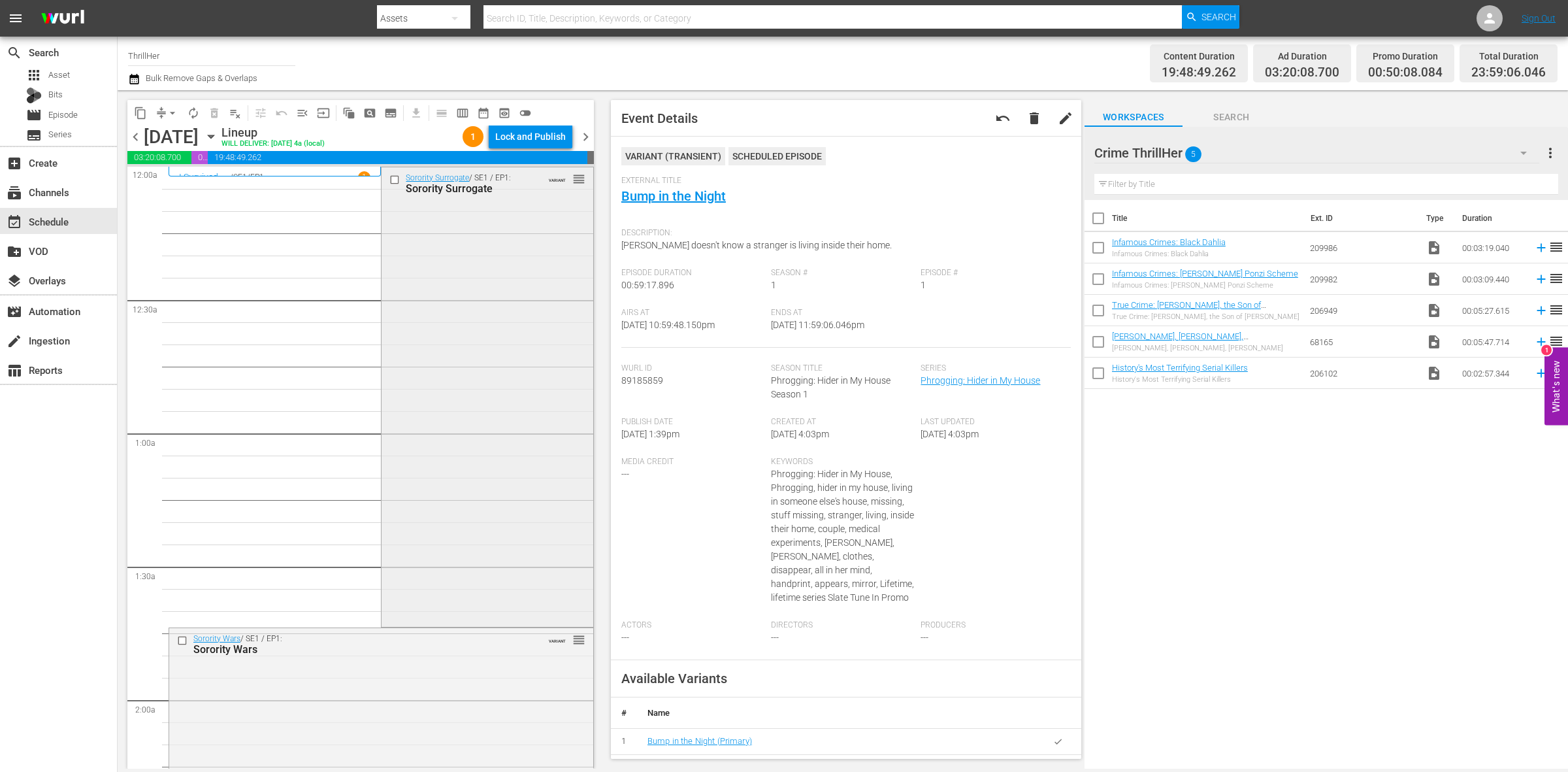
click at [470, 283] on div "Sorority Surrogate / SE1 / EP1: Sorority Surrogate VARIANT reorder" at bounding box center [487, 396] width 211 height 457
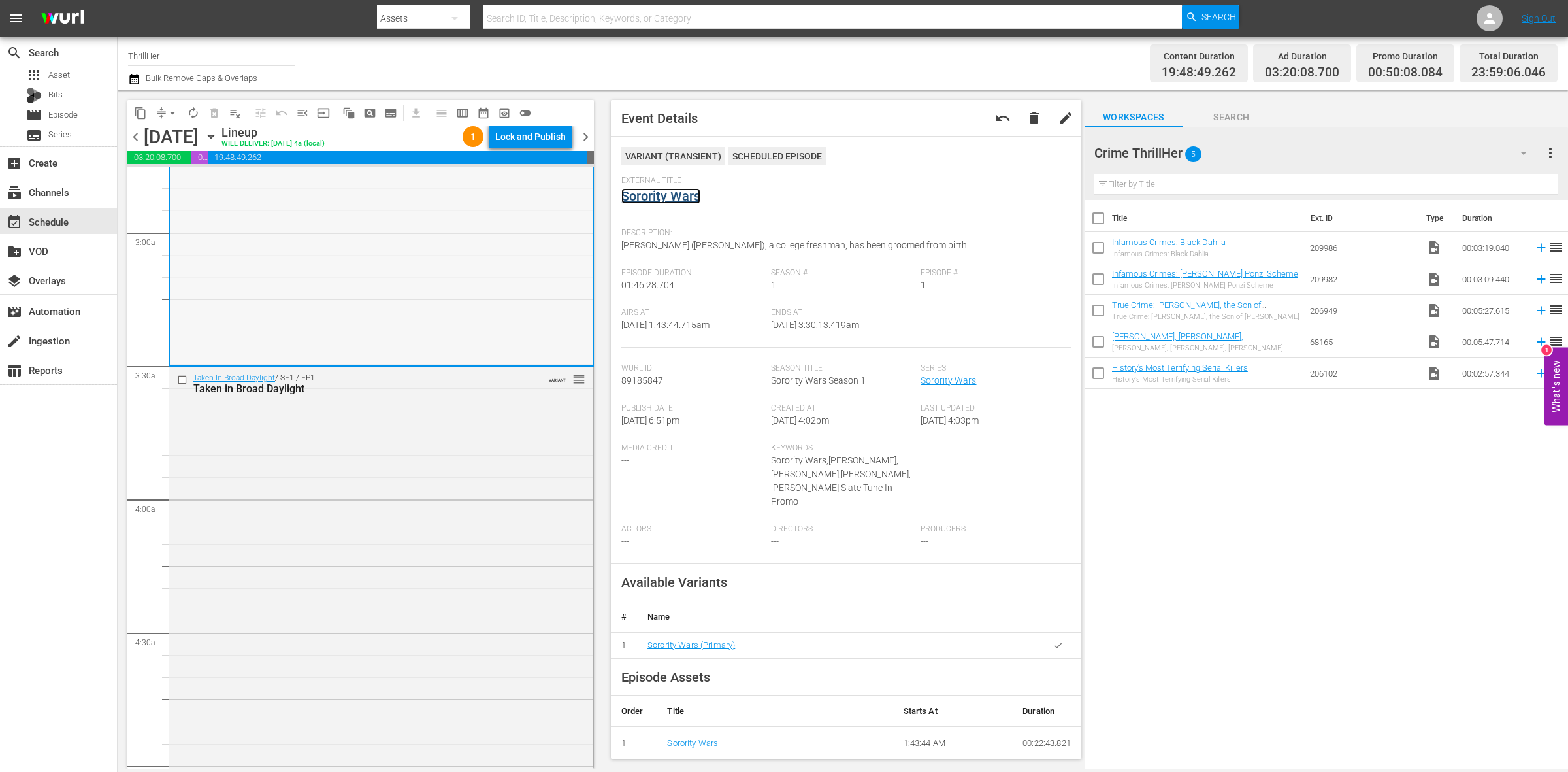
scroll to position [735, 0]
click at [407, 599] on div "Taken In Broad Daylight / SE1 / EP1: Taken in Broad Daylight VARIANT reorder" at bounding box center [382, 578] width 424 height 423
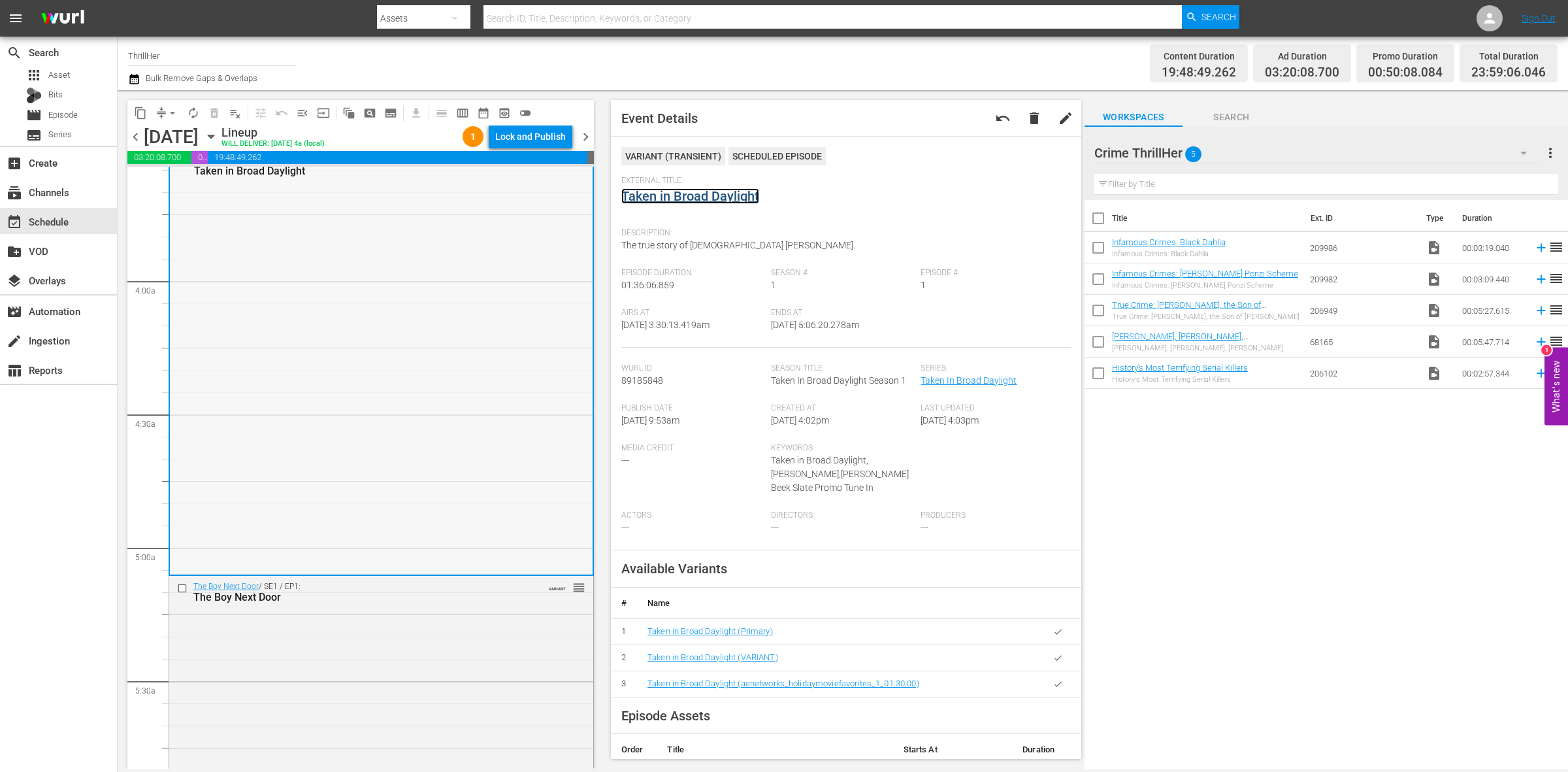
scroll to position [980, 0]
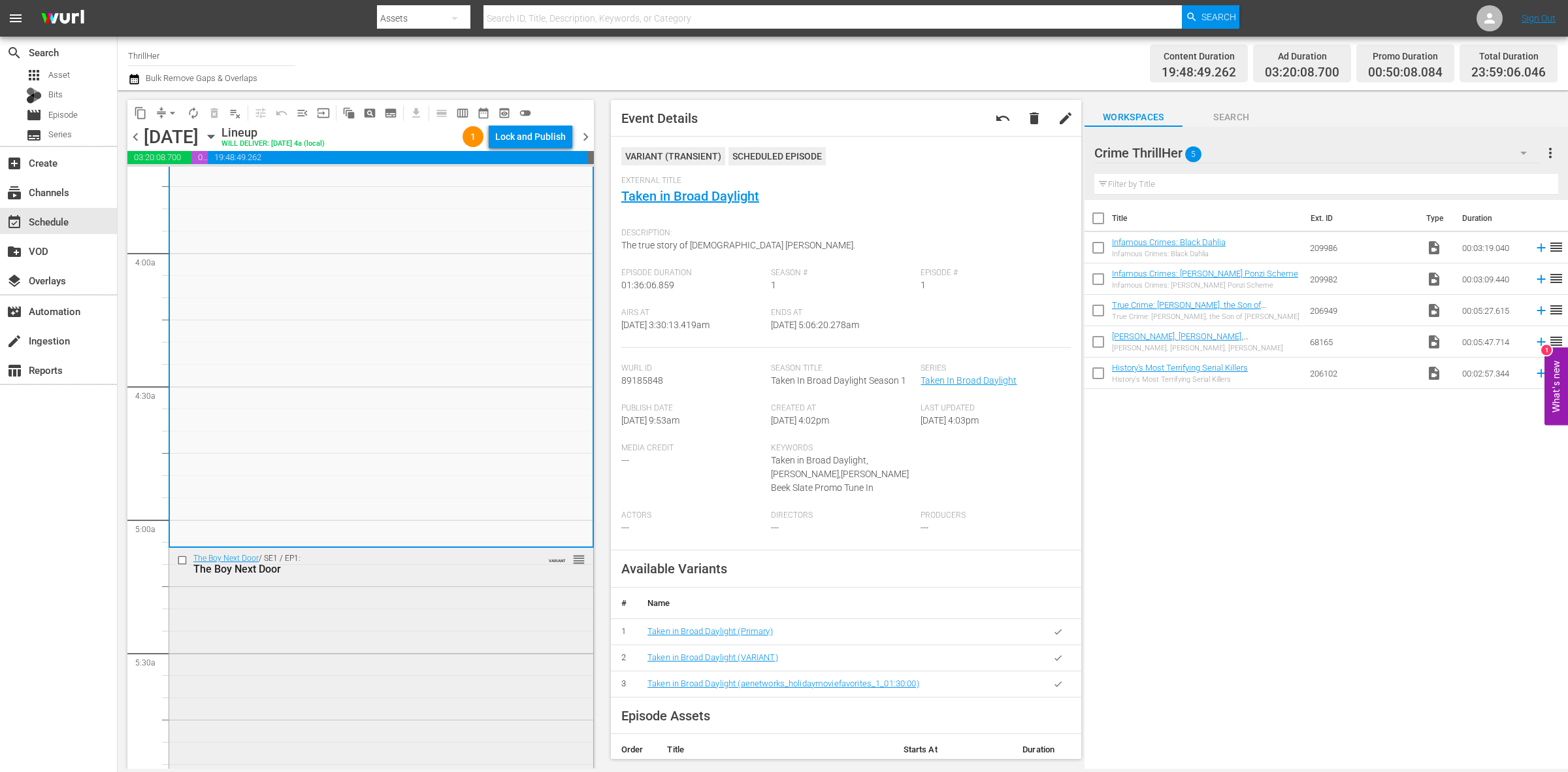
click at [329, 637] on div "The Boy Next Door / SE1 / EP1: The Boy Next Door VARIANT reorder" at bounding box center [382, 783] width 424 height 472
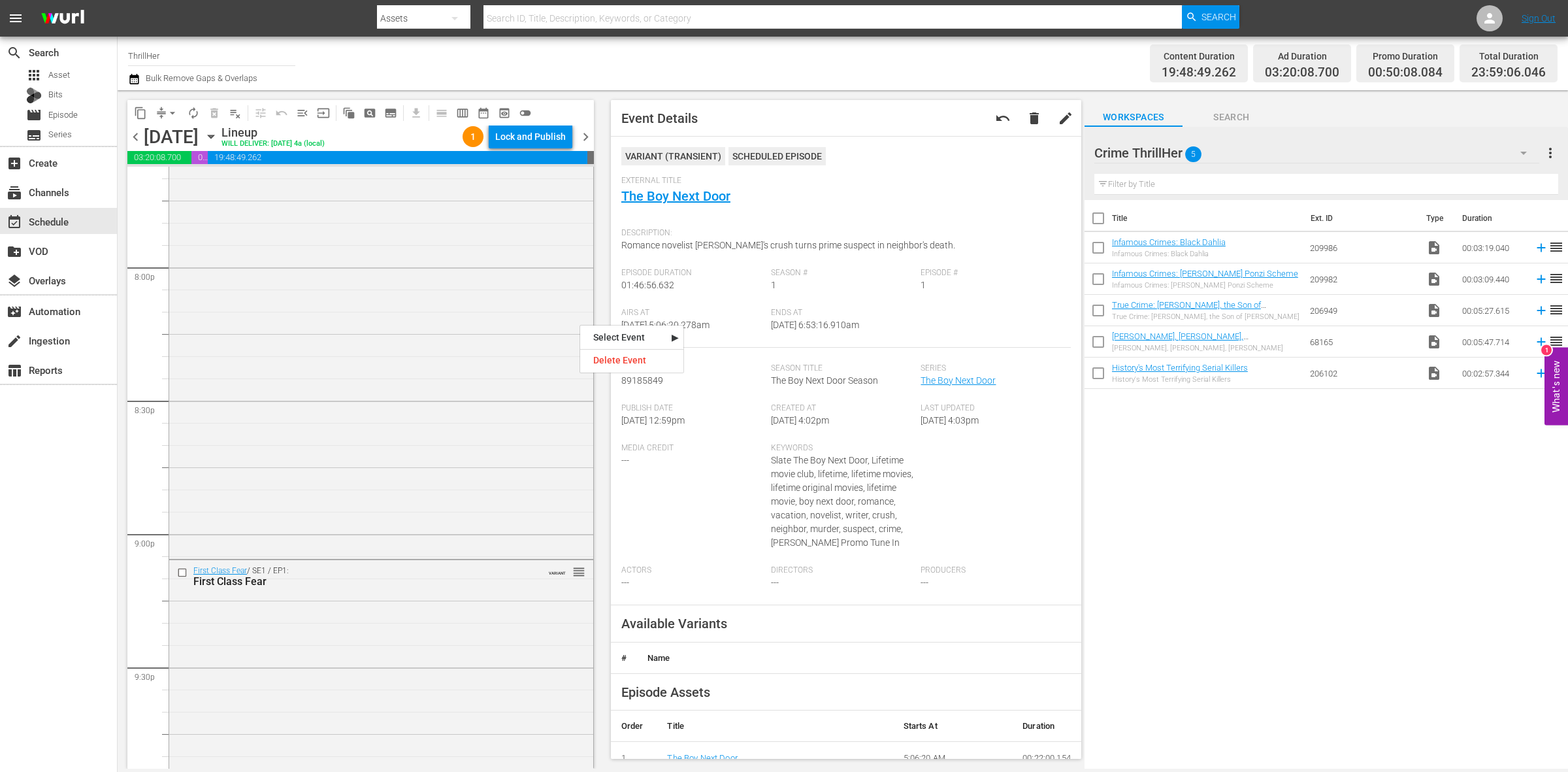
scroll to position [5799, 0]
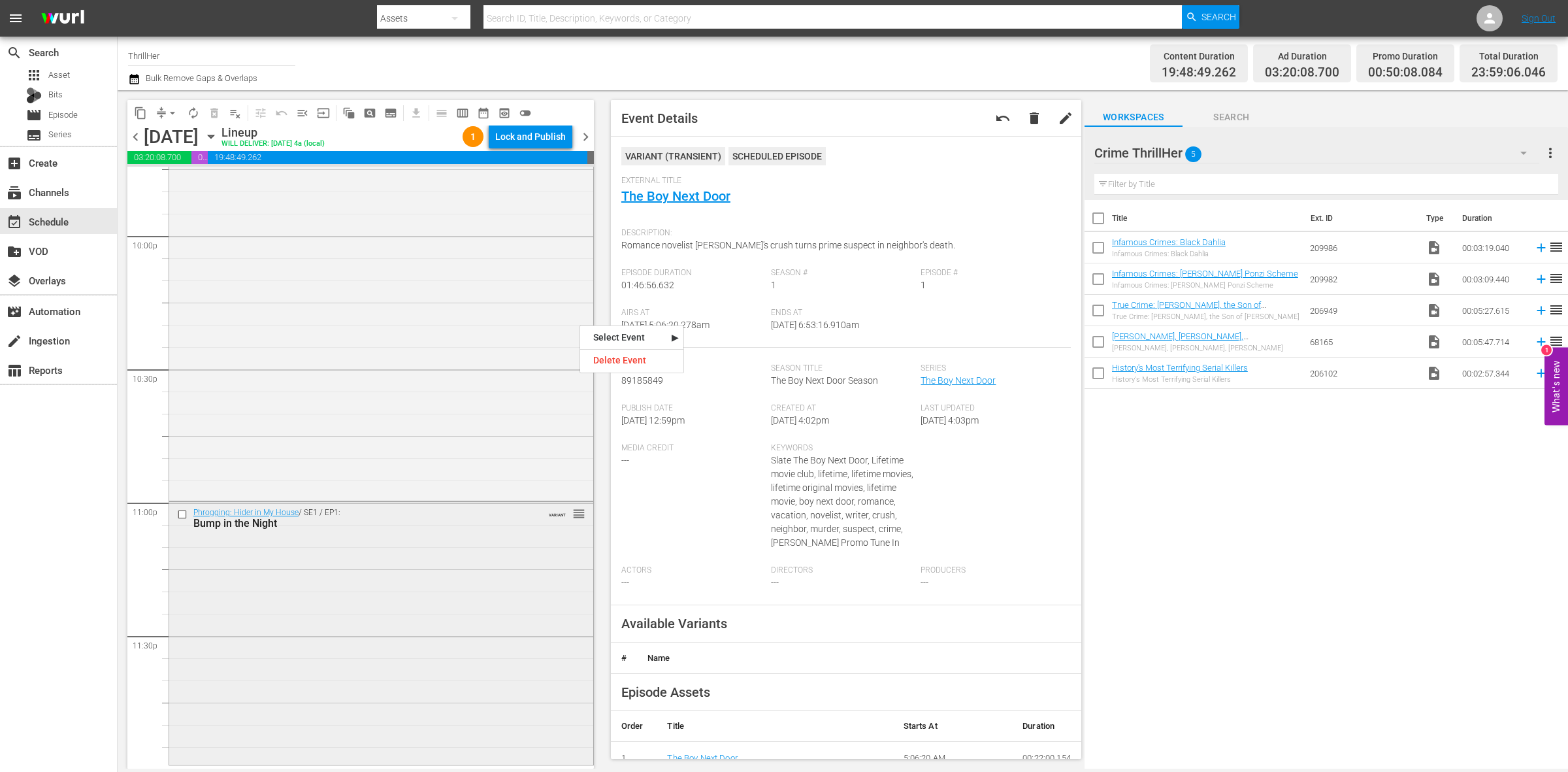
click at [416, 655] on div "Phrogging: Hider in My House / SE1 / EP1: Bump in the Night VARIANT reorder" at bounding box center [382, 632] width 424 height 260
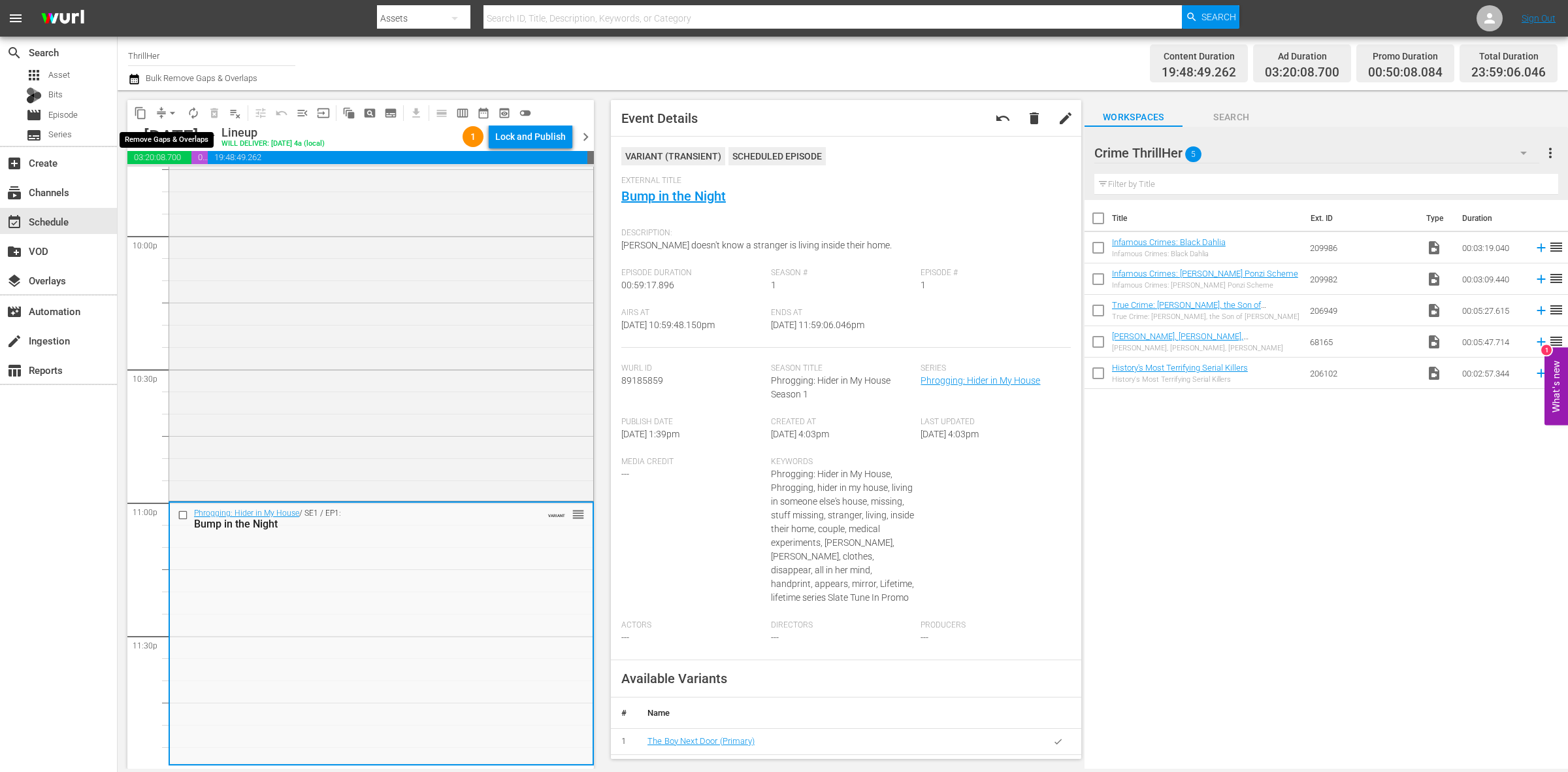
click at [170, 116] on span "arrow_drop_down" at bounding box center [172, 114] width 13 height 13
click at [149, 135] on li "Align to Midnight" at bounding box center [172, 138] width 137 height 22
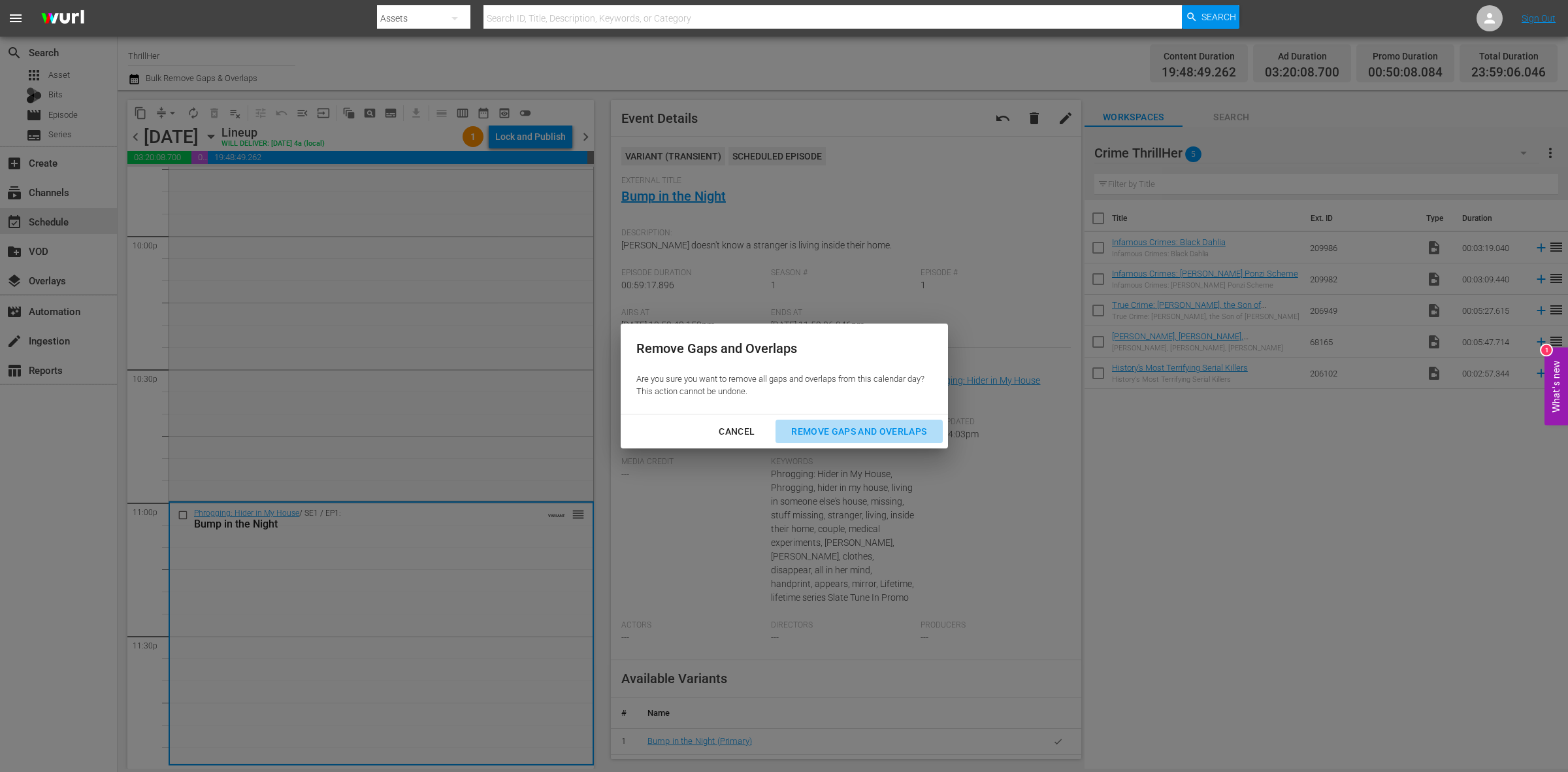
click at [842, 433] on div "Remove Gaps and Overlaps" at bounding box center [859, 431] width 156 height 16
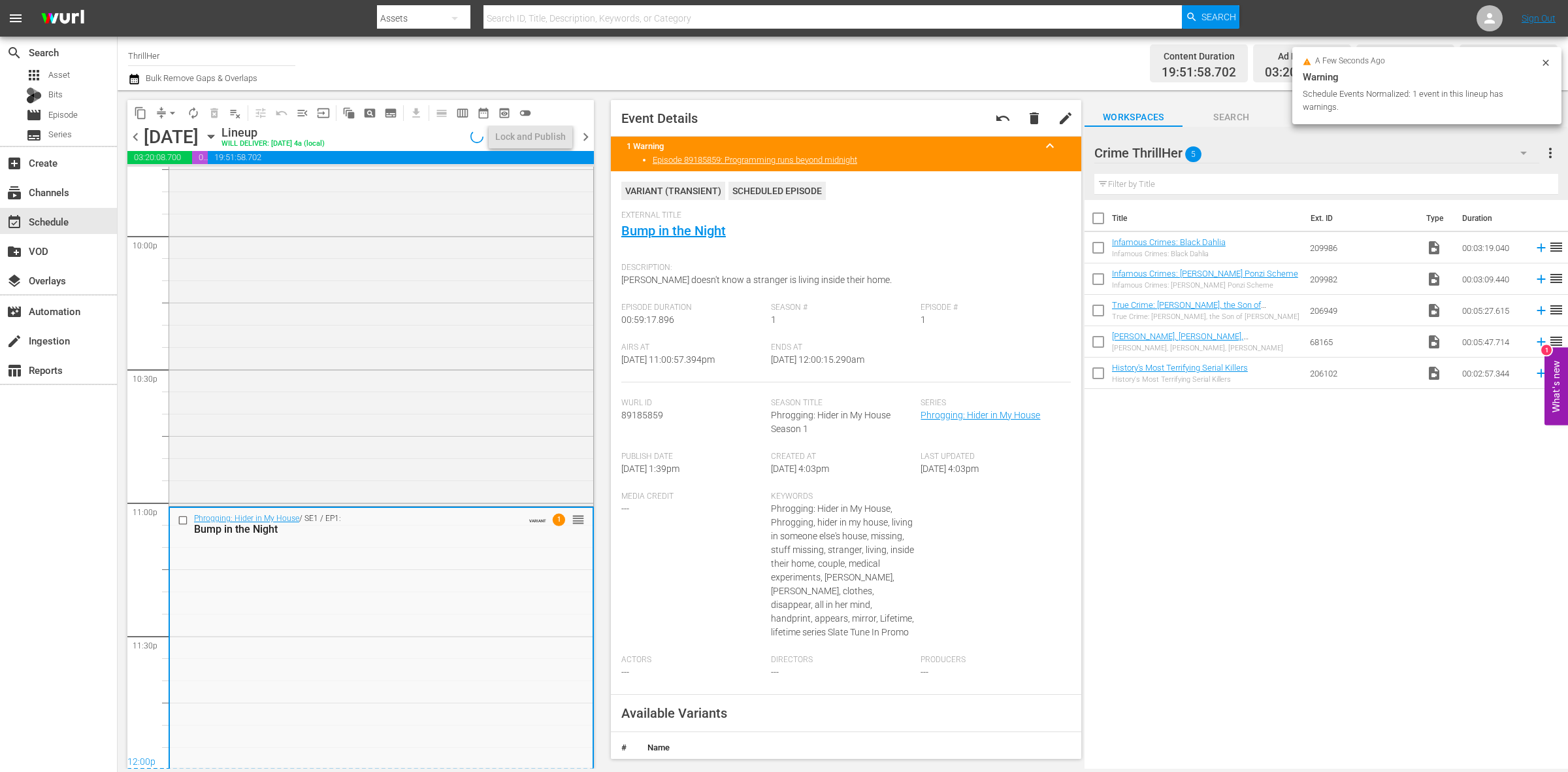
scroll to position [5800, 0]
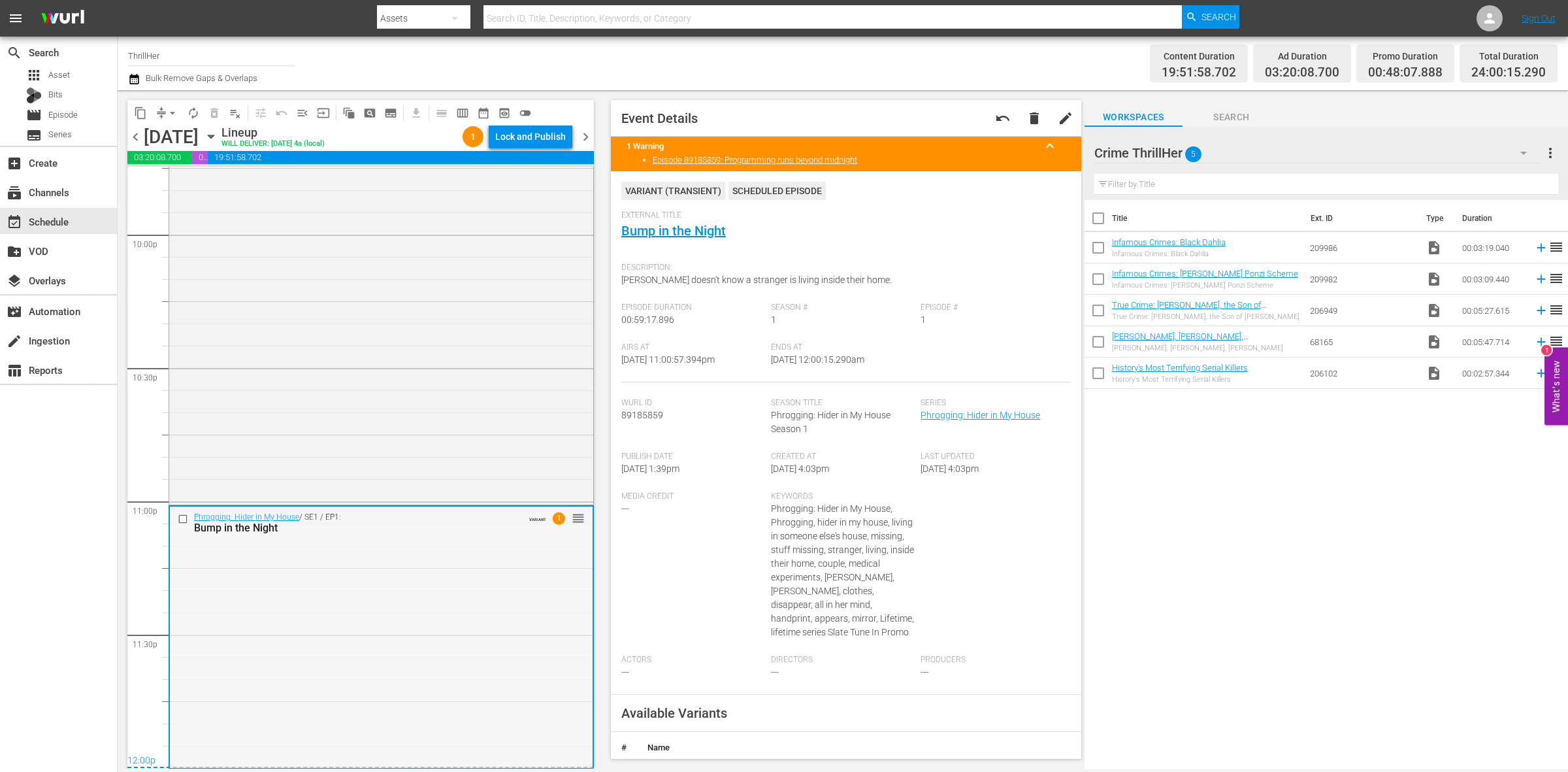
click at [270, 594] on div "Phrogging: Hider in My House / SE1 / EP1: Bump in the Night VARIANT 1 reorder" at bounding box center [381, 637] width 423 height 260
click at [173, 111] on span "arrow_drop_down" at bounding box center [172, 114] width 13 height 13
click at [168, 134] on li "Align to Midnight" at bounding box center [172, 138] width 137 height 22
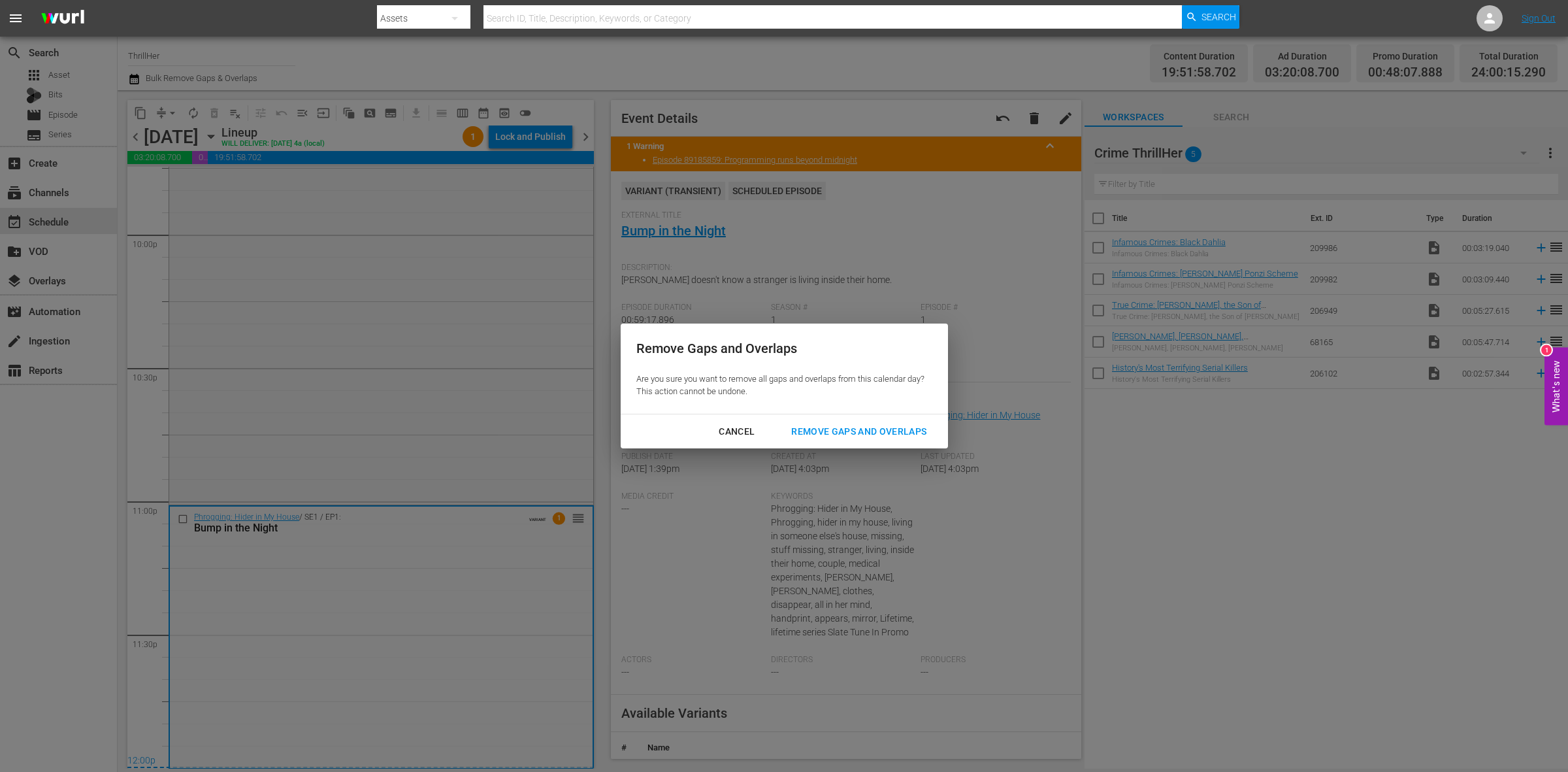
click at [901, 432] on div "Remove Gaps and Overlaps" at bounding box center [859, 431] width 156 height 16
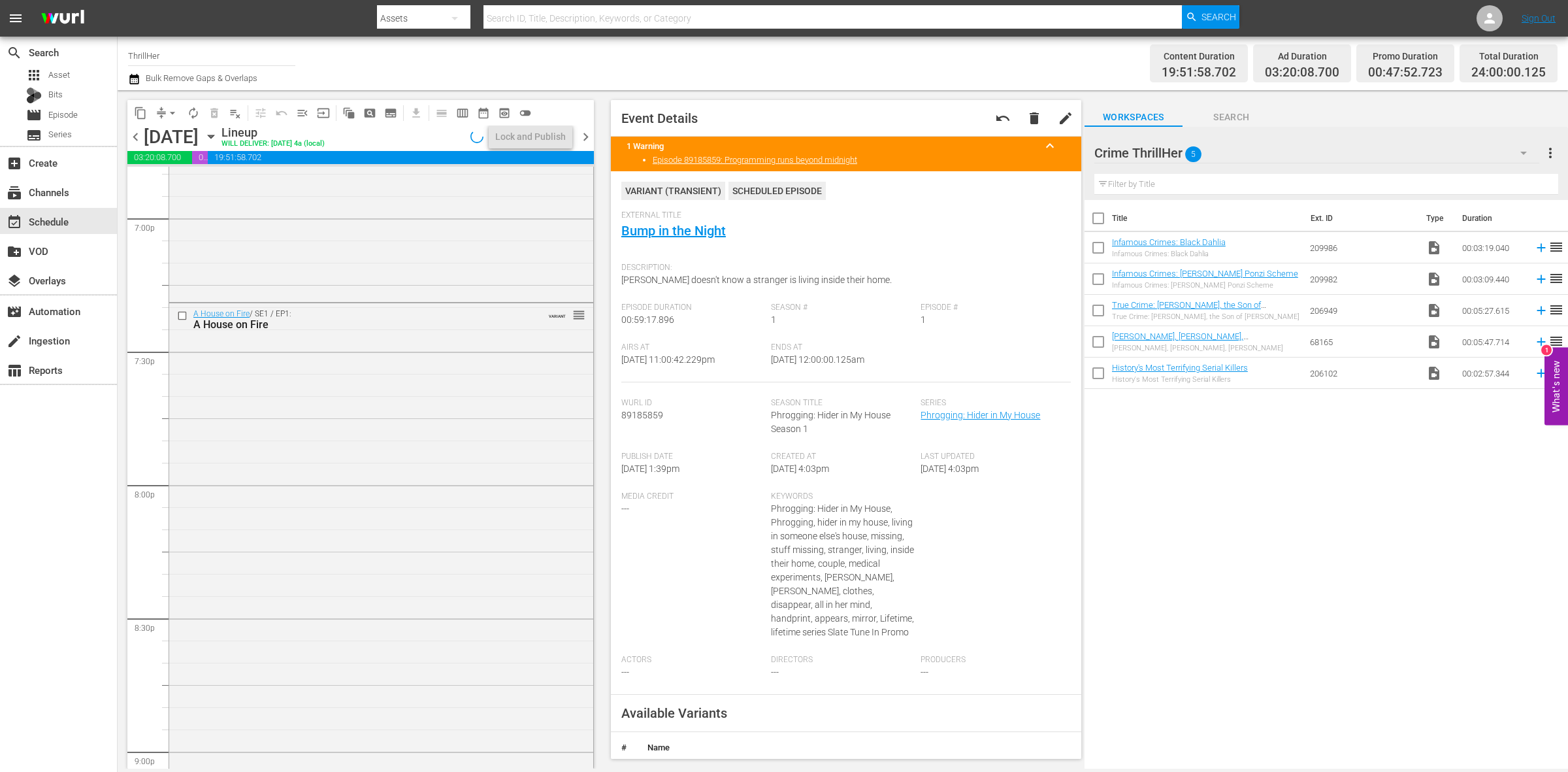
scroll to position [5799, 0]
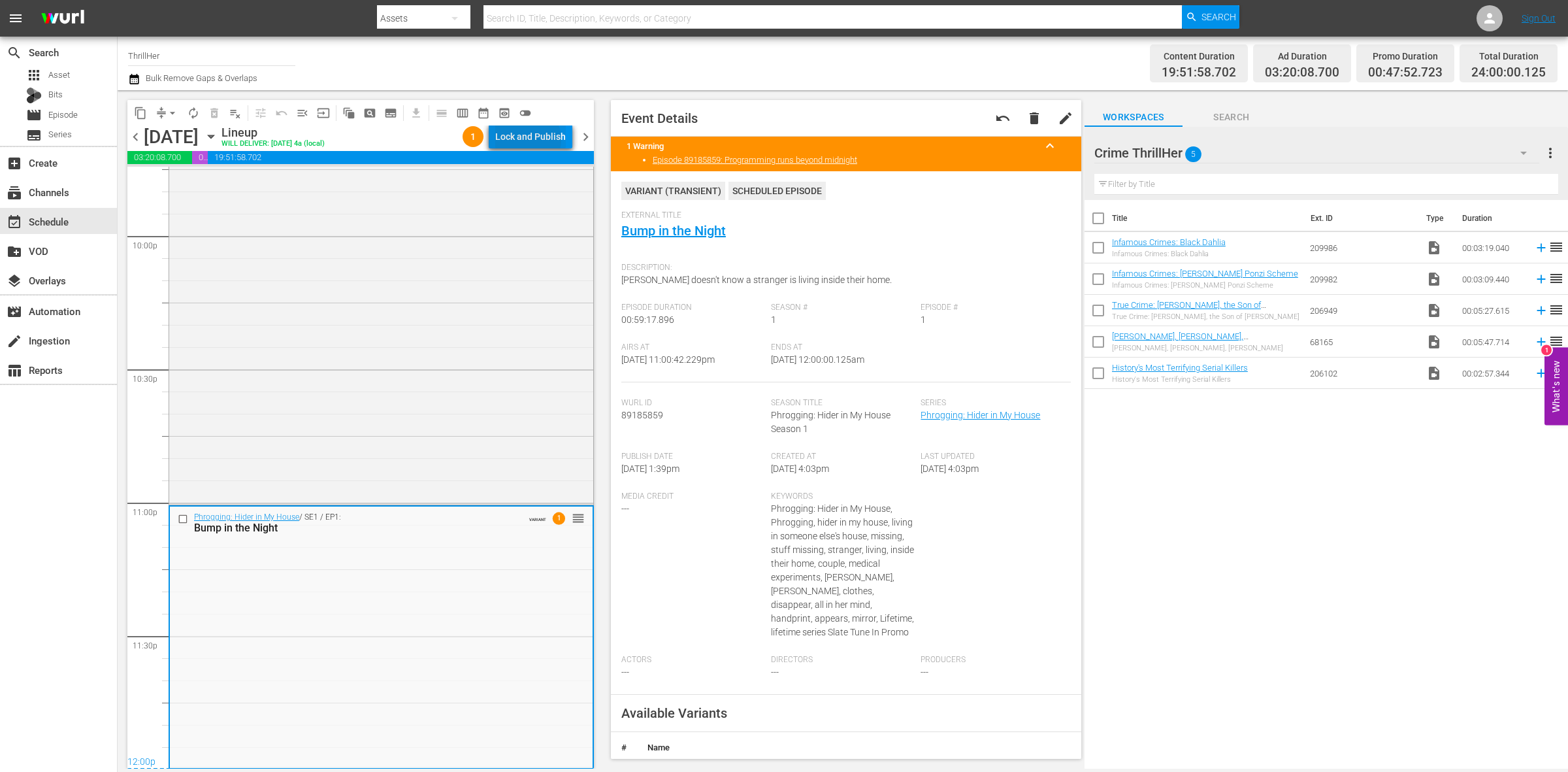
click at [529, 139] on div "Lock and Publish" at bounding box center [530, 136] width 71 height 24
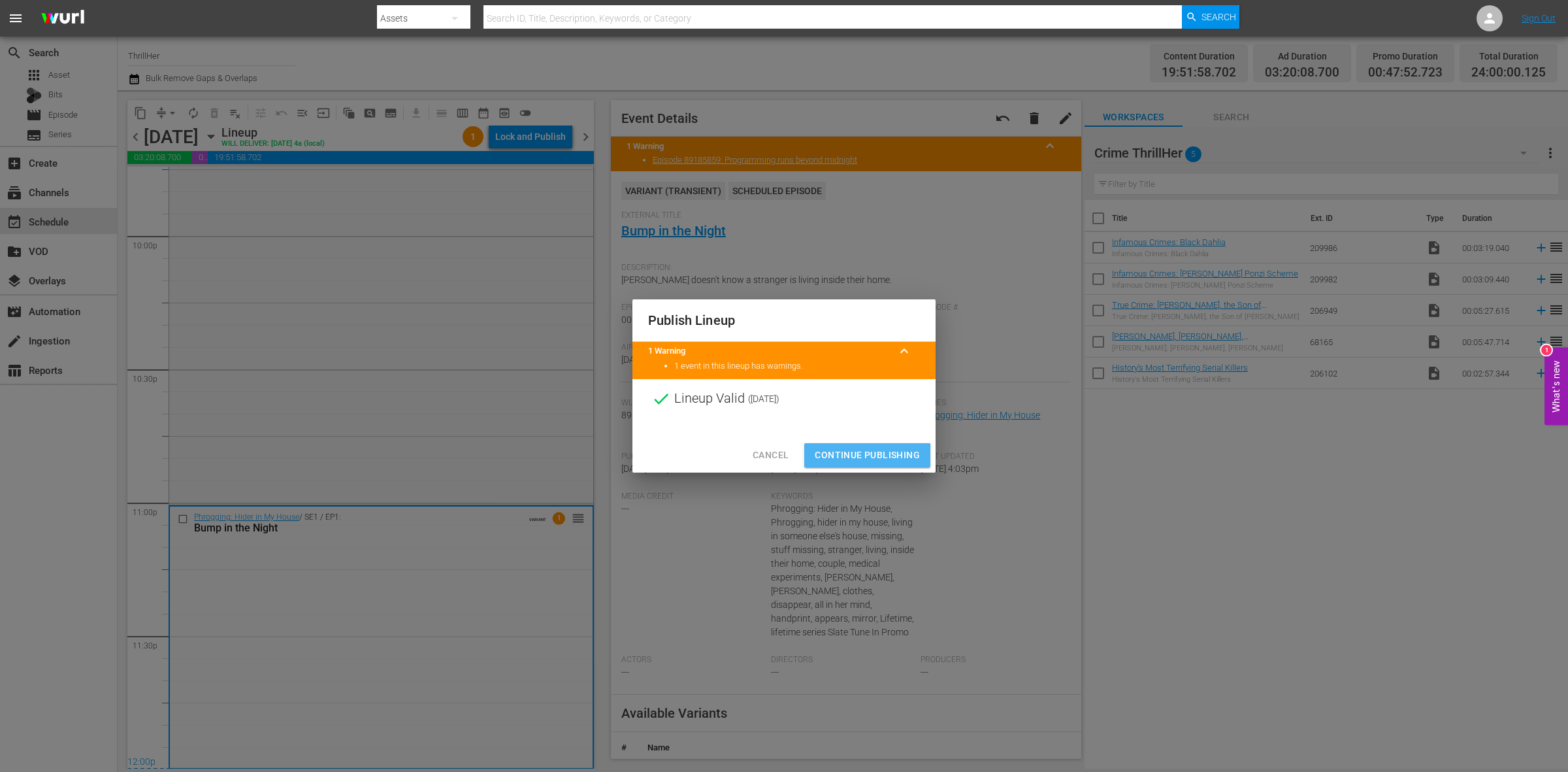
click at [849, 458] on span "Continue Publishing" at bounding box center [867, 455] width 105 height 16
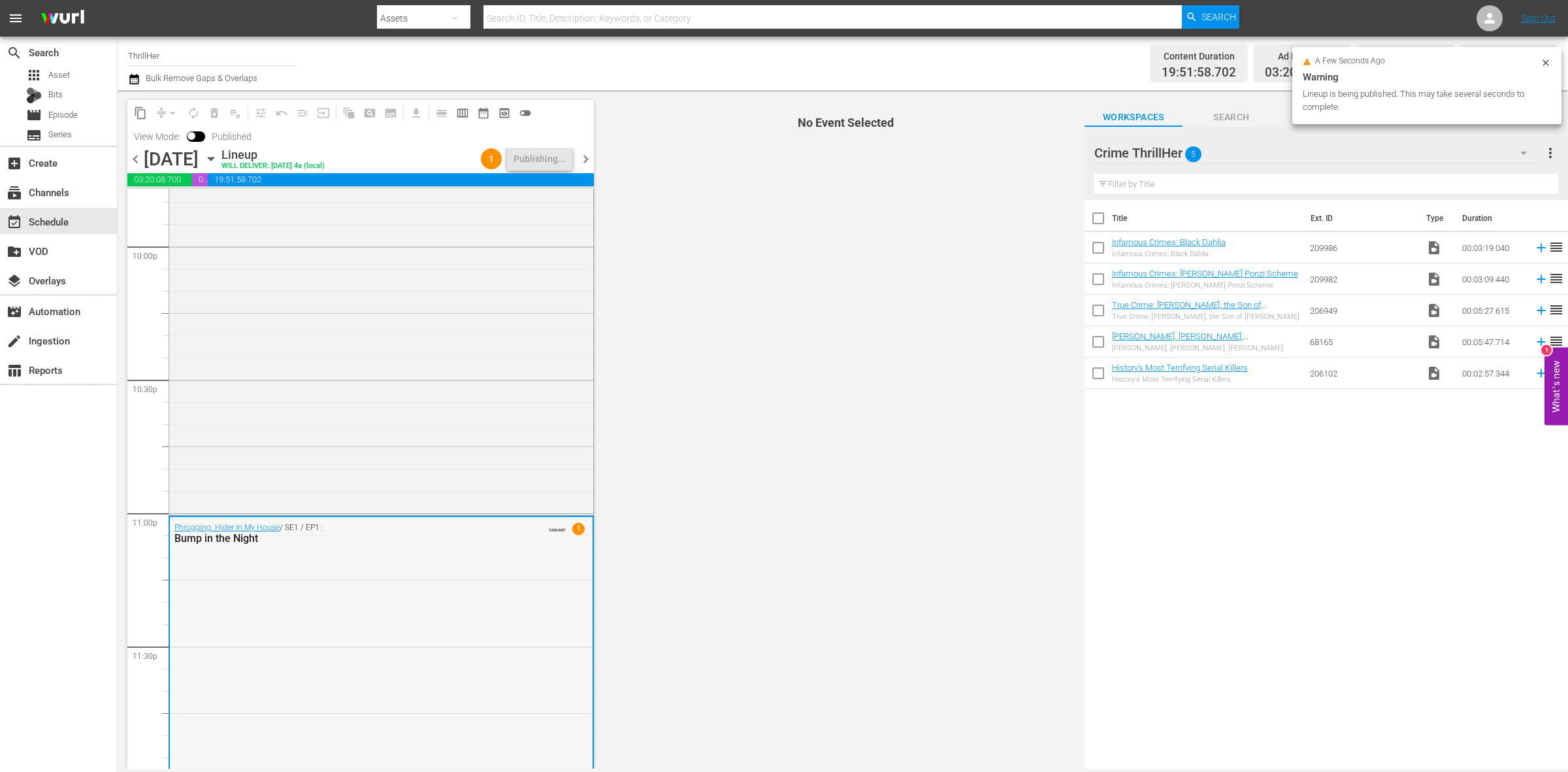
scroll to position [5821, 0]
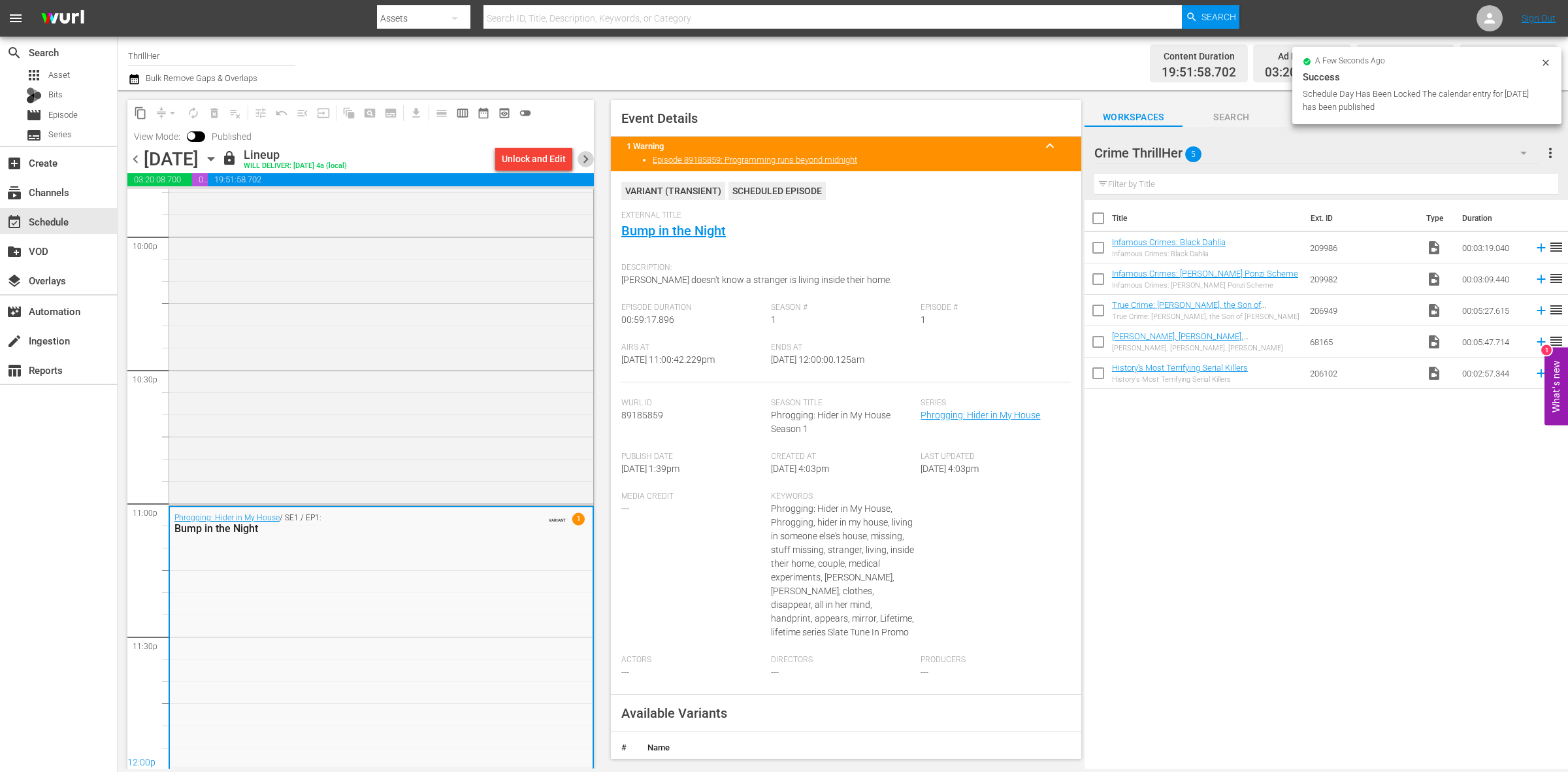
click at [586, 155] on span "chevron_right" at bounding box center [585, 158] width 16 height 16
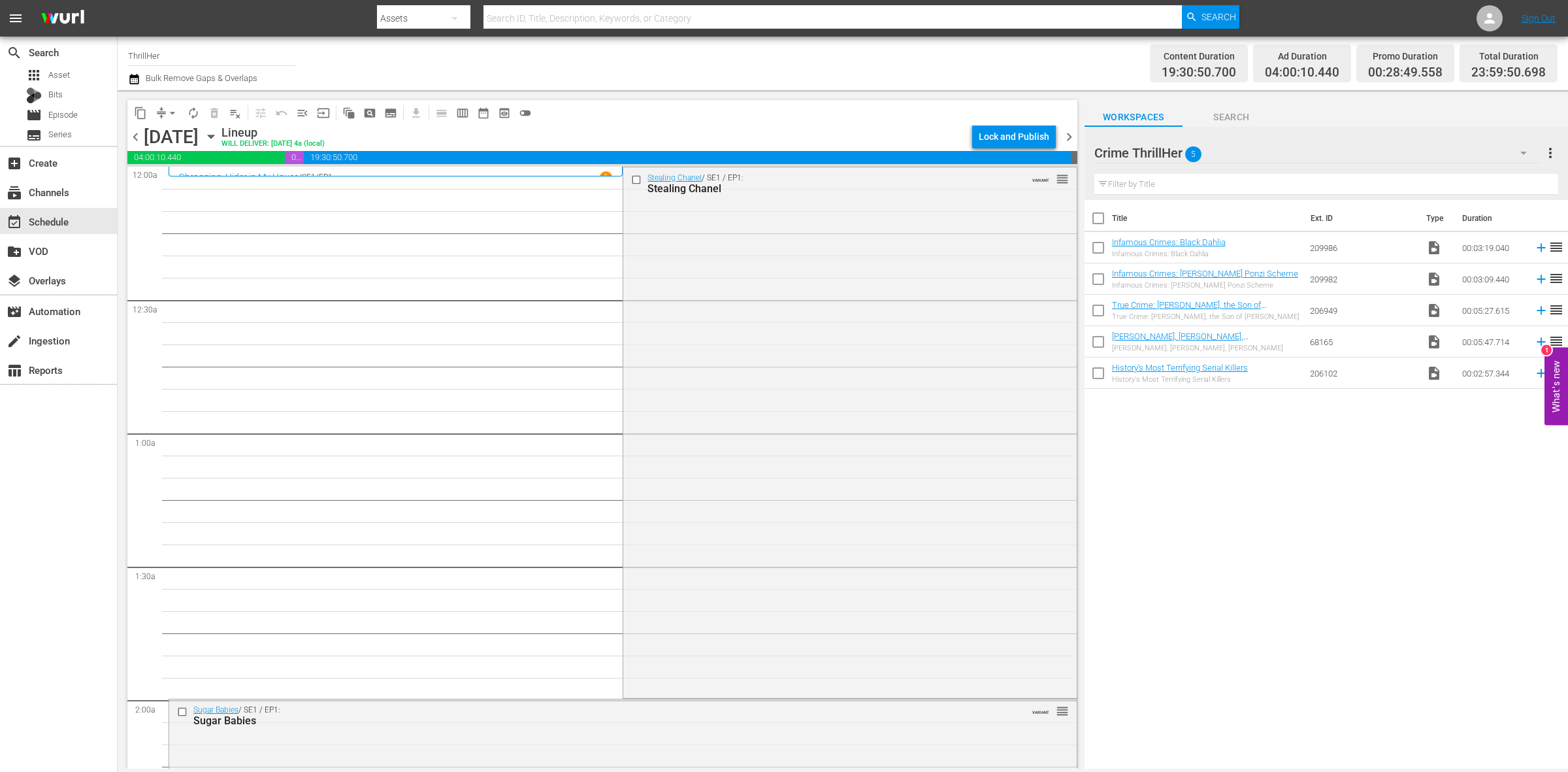
click at [164, 109] on button "arrow_drop_down" at bounding box center [172, 113] width 21 height 21
click at [164, 132] on li "Align to Midnight" at bounding box center [172, 138] width 137 height 22
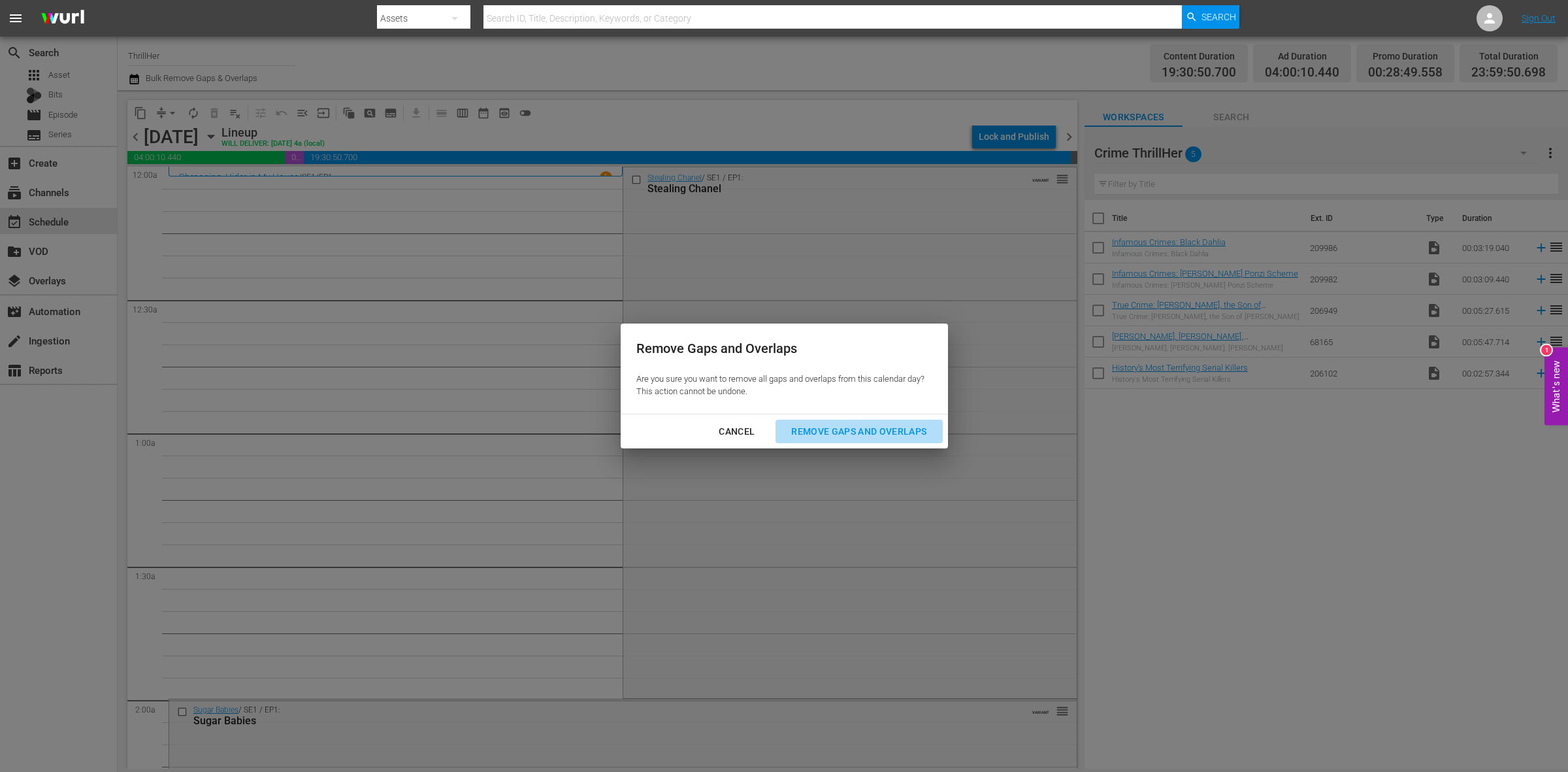
click at [864, 434] on div "Remove Gaps and Overlaps" at bounding box center [859, 431] width 156 height 16
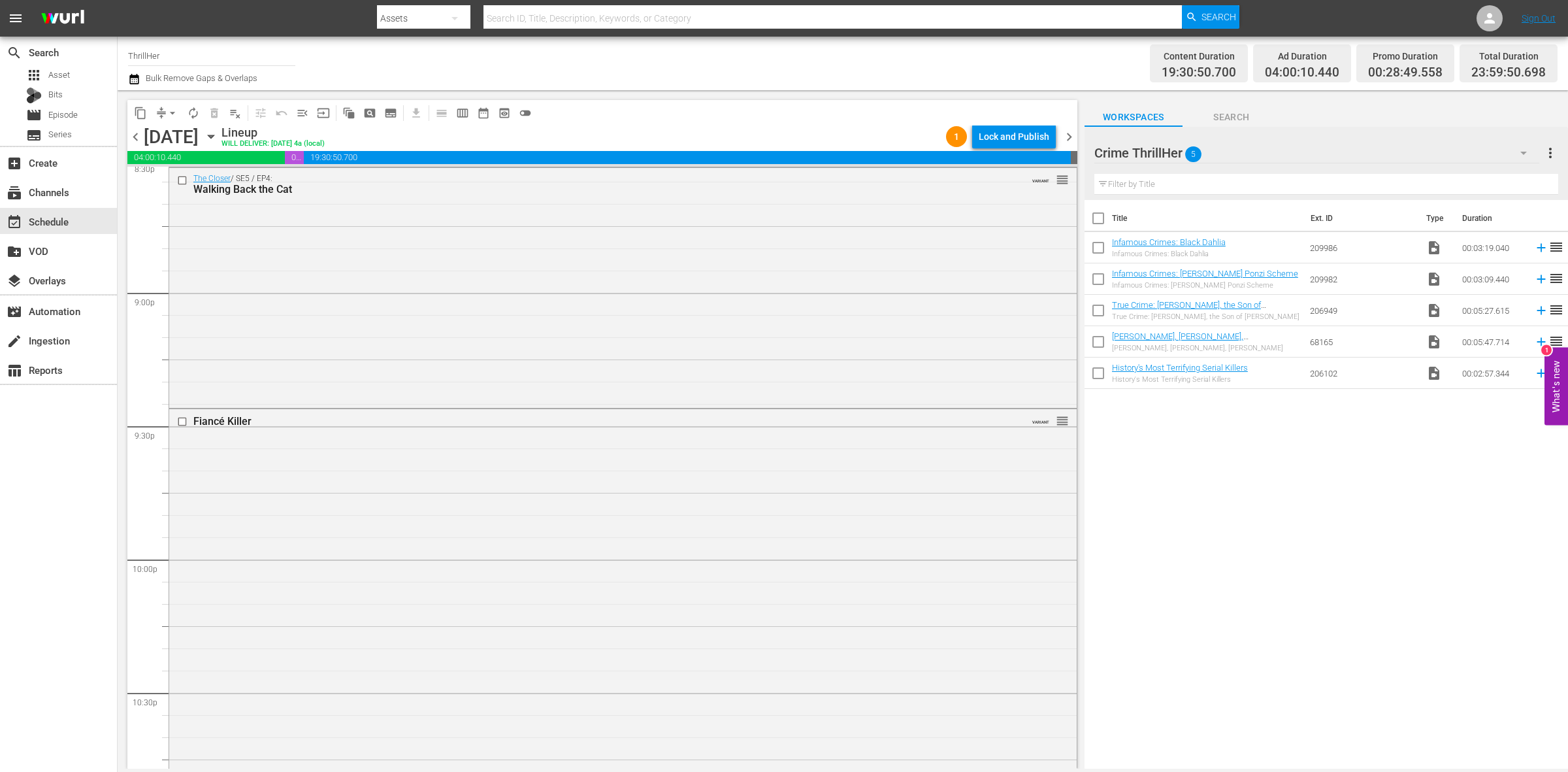
scroll to position [5799, 0]
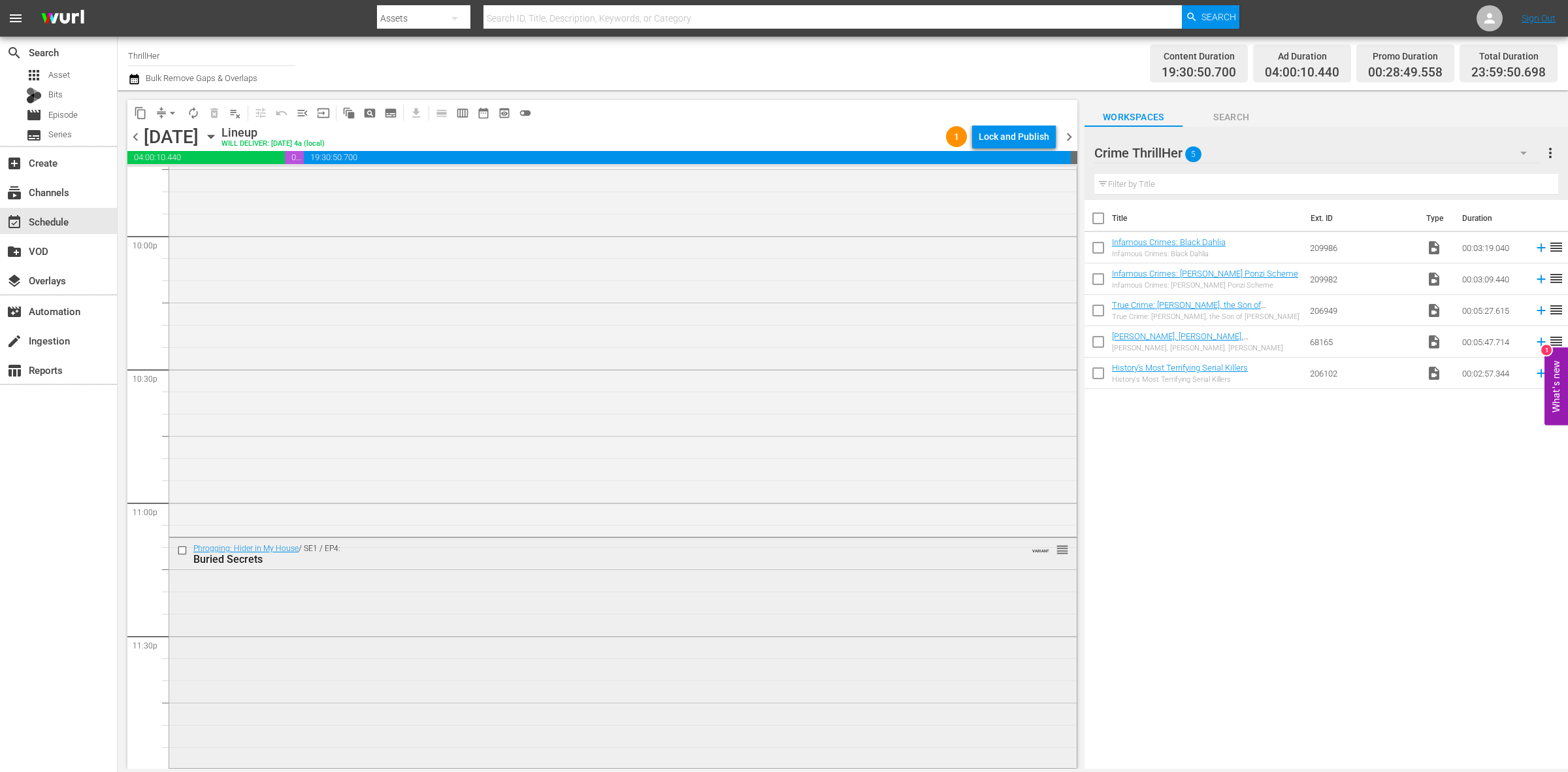
click at [594, 565] on div "Buried Secrets" at bounding box center [597, 559] width 809 height 12
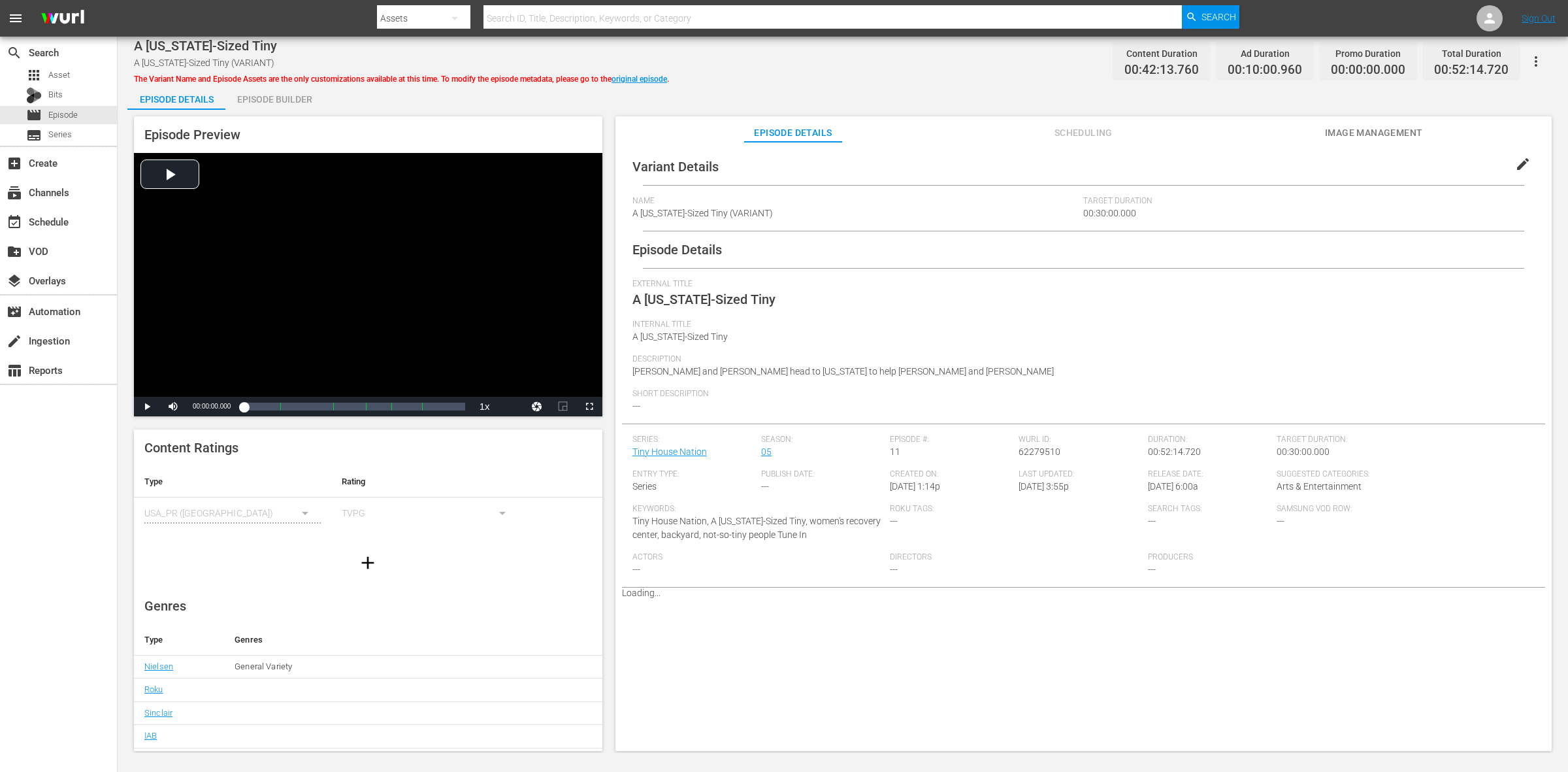
click at [257, 93] on div "Episode Builder" at bounding box center [275, 99] width 98 height 31
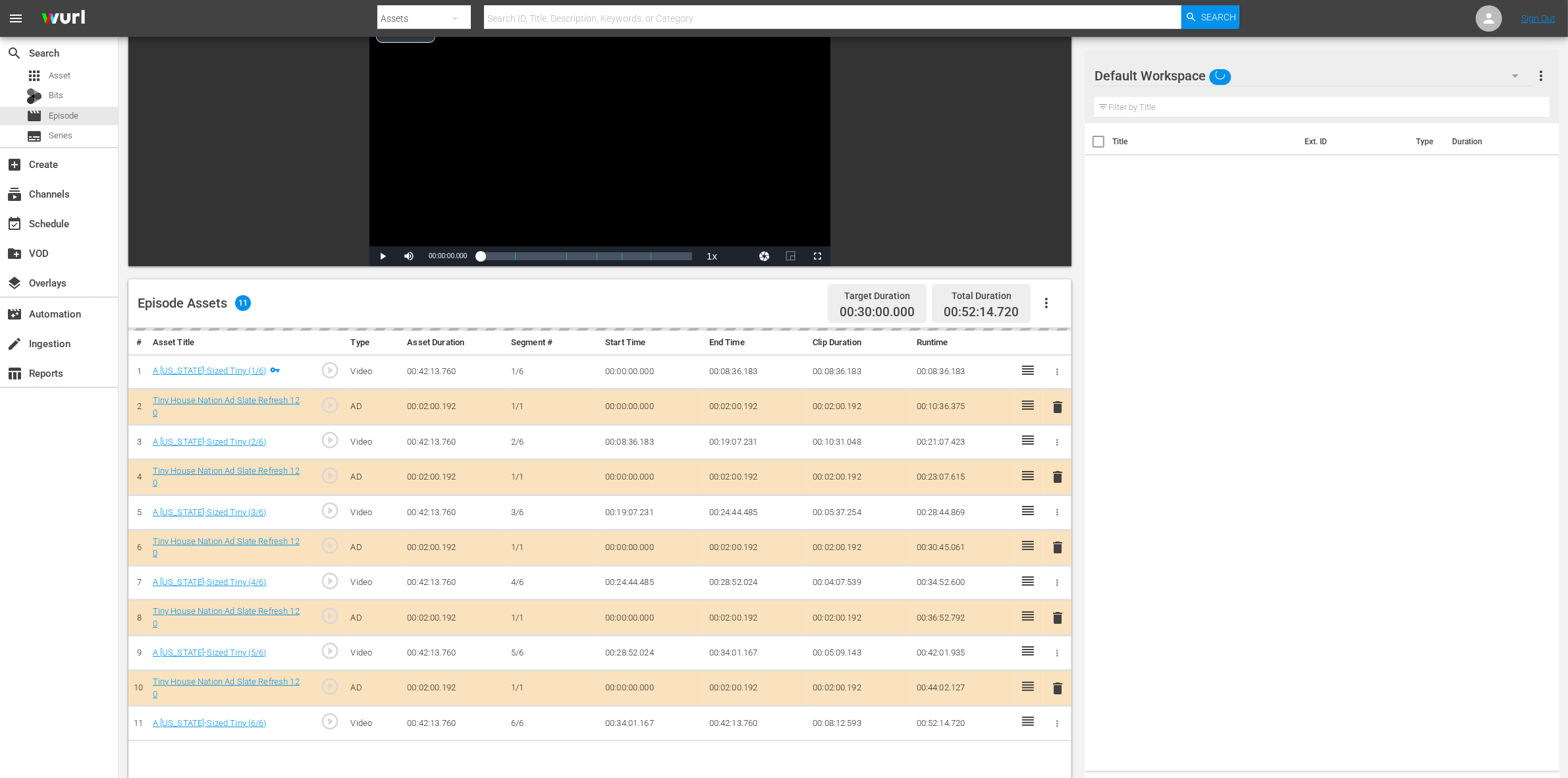
scroll to position [247, 0]
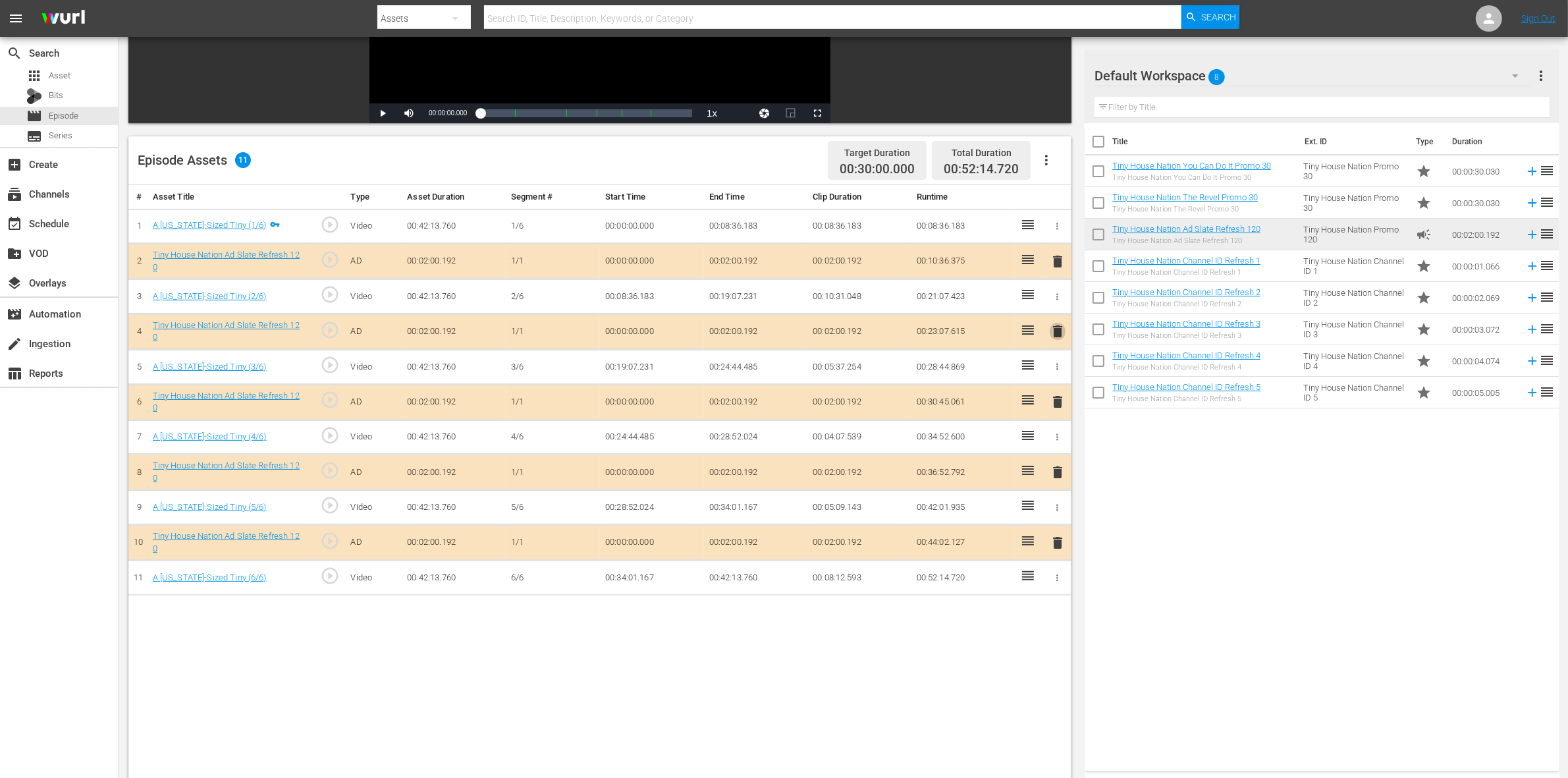
click at [1057, 337] on span "delete" at bounding box center [1057, 331] width 16 height 16
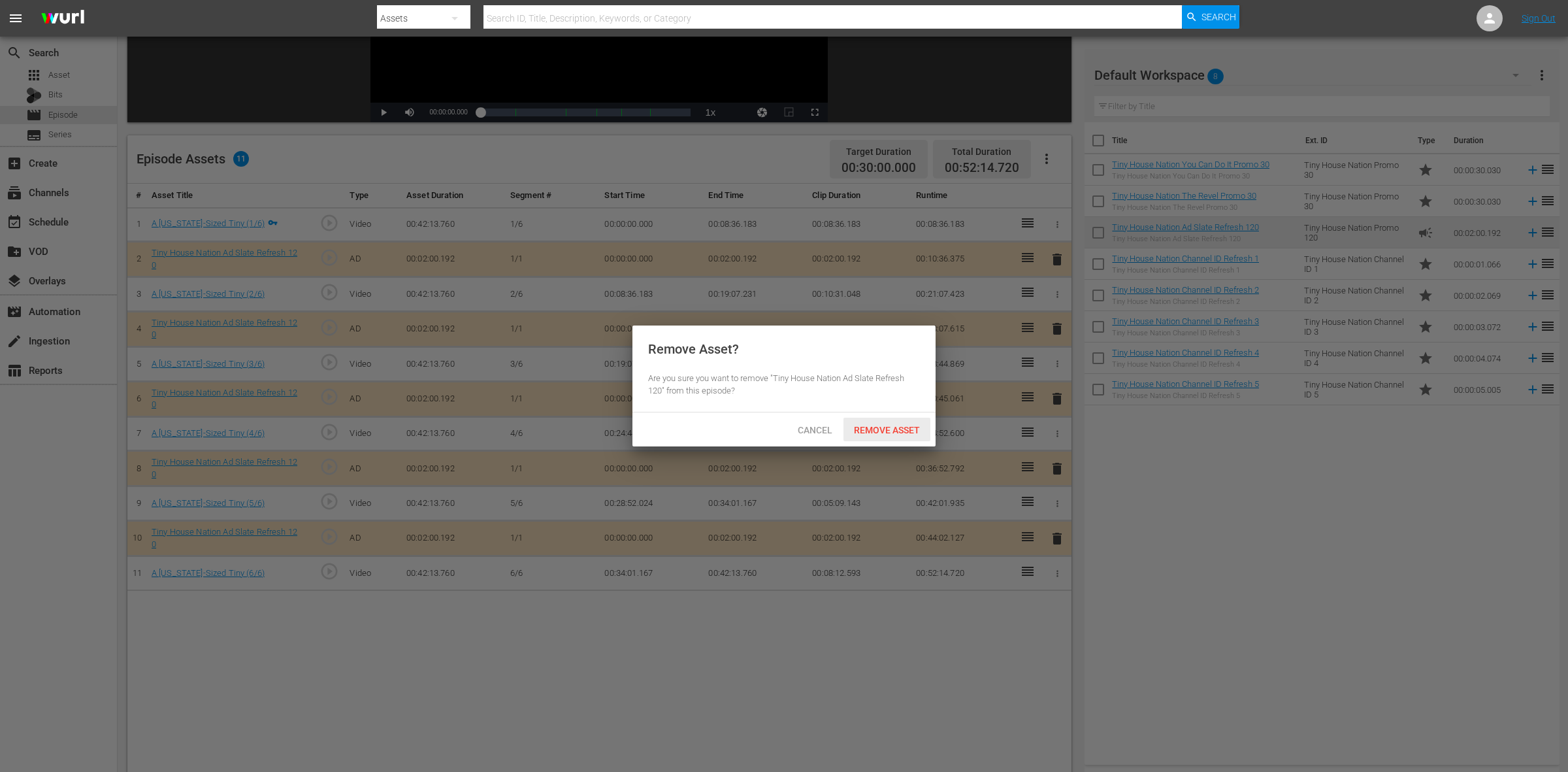
click at [921, 425] on span "Remove Asset" at bounding box center [887, 430] width 87 height 10
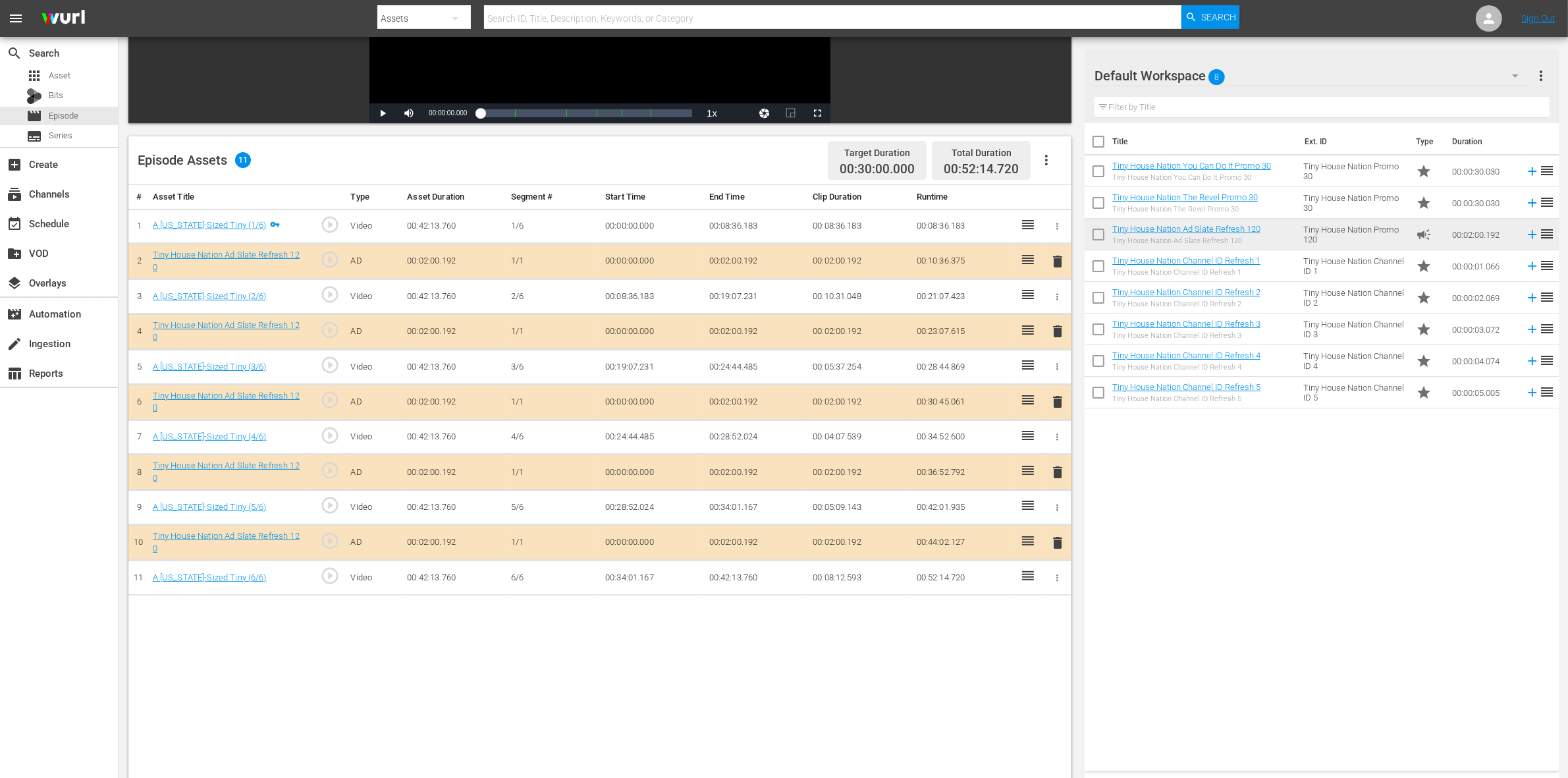
click at [1056, 401] on span "delete" at bounding box center [1057, 402] width 16 height 16
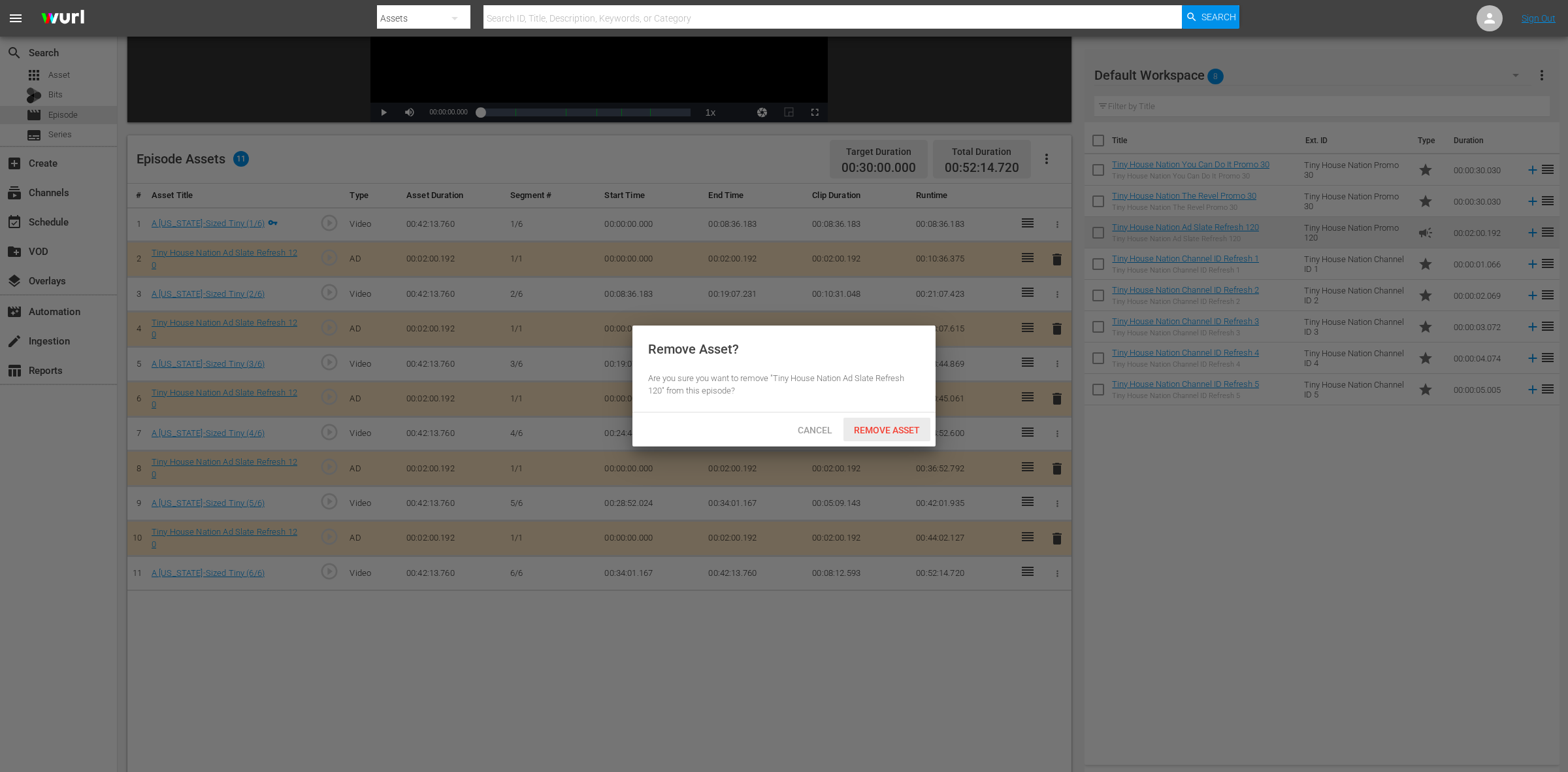
click at [887, 423] on div "Remove Asset" at bounding box center [887, 430] width 87 height 25
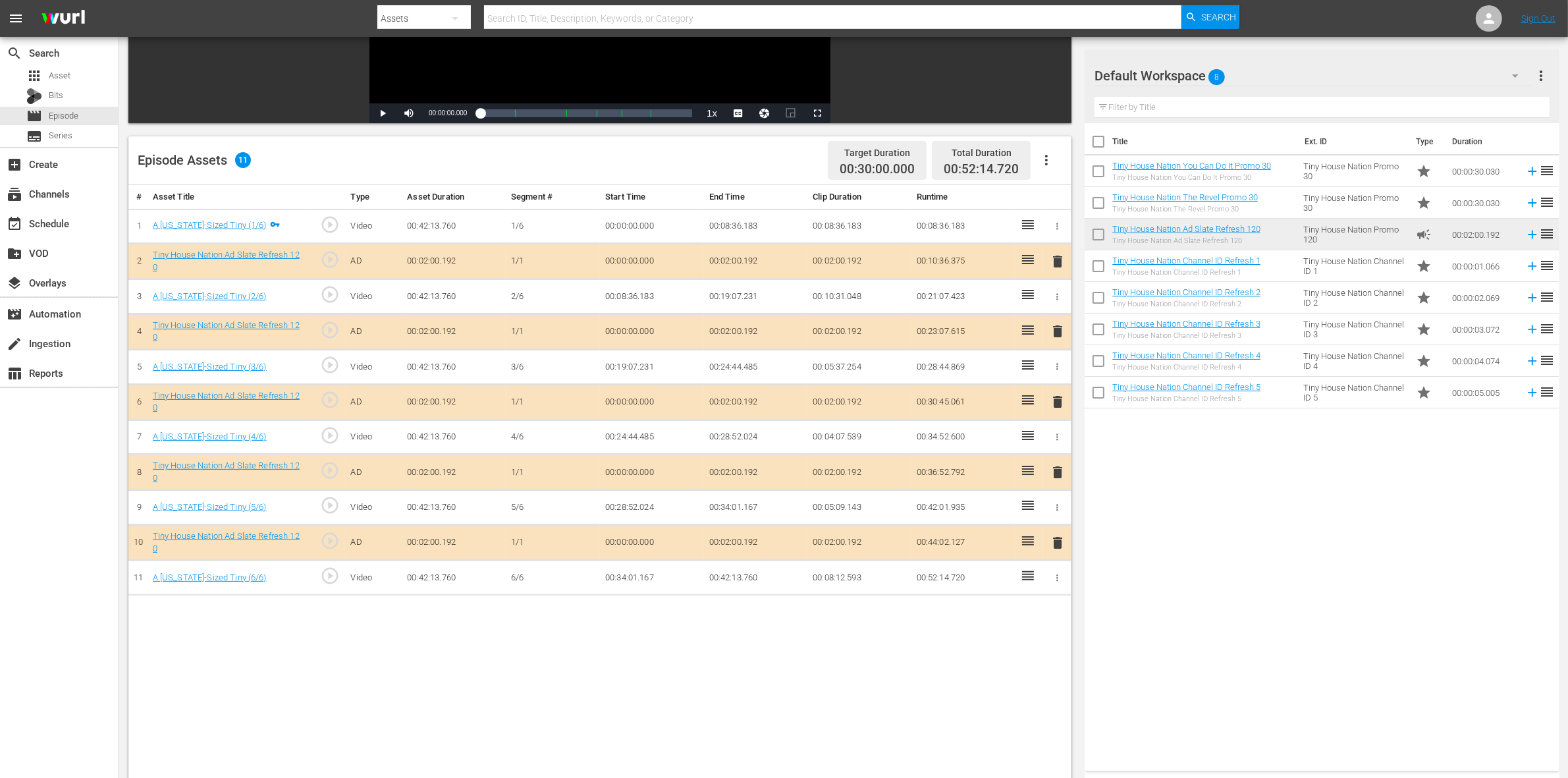
click at [1052, 472] on span "delete" at bounding box center [1057, 473] width 16 height 16
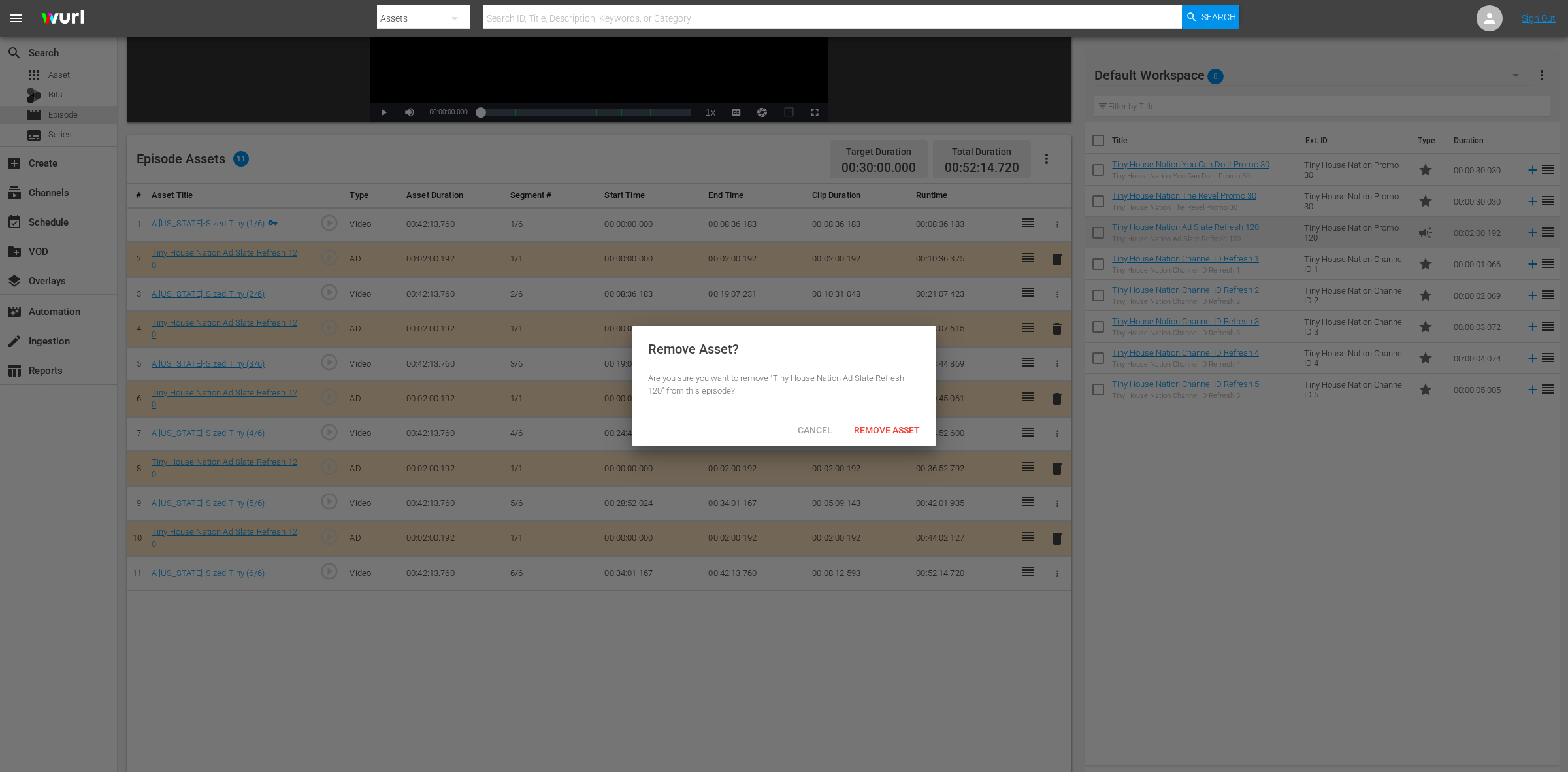
click at [896, 430] on span "Remove Asset" at bounding box center [887, 430] width 87 height 10
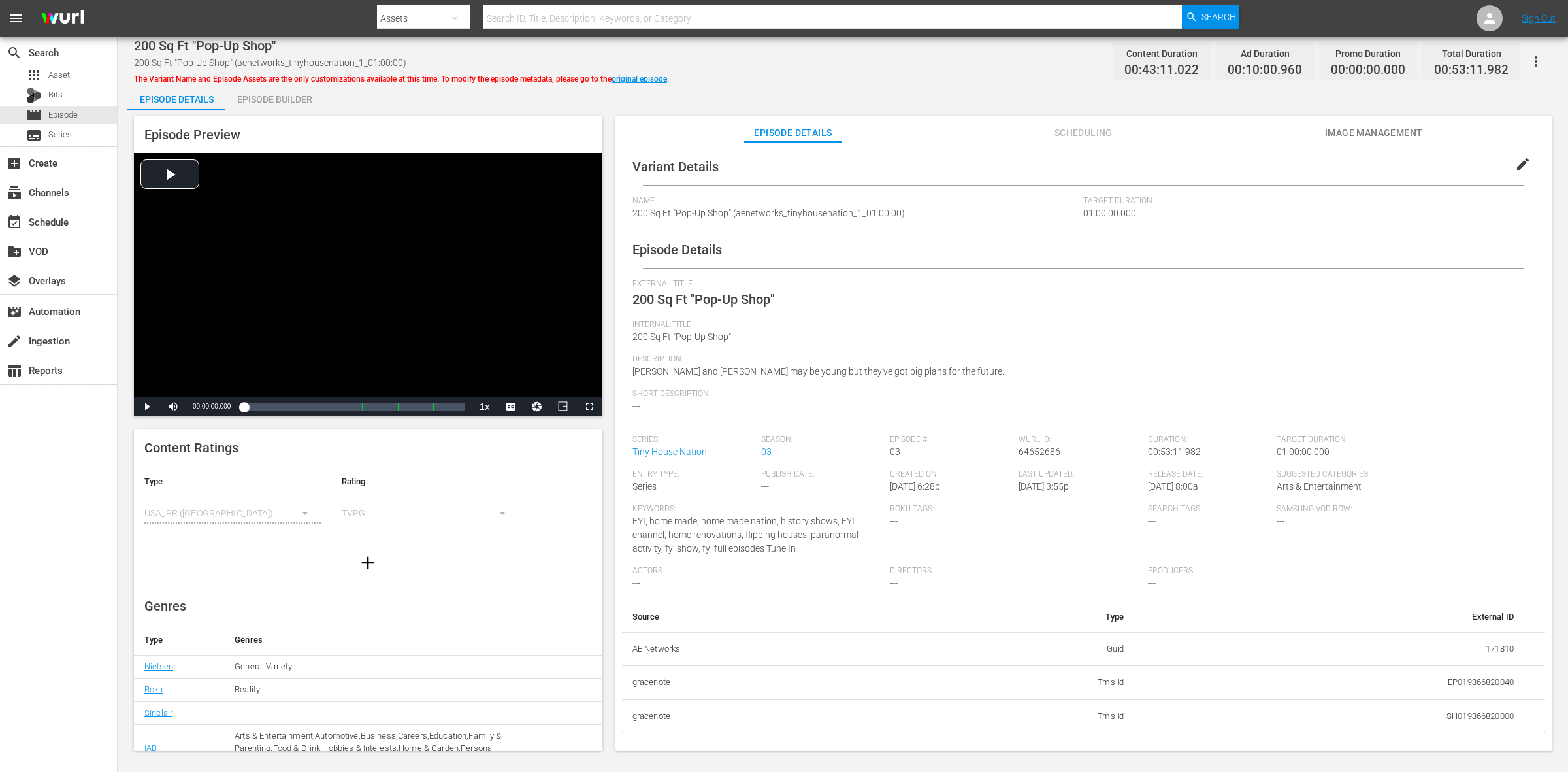
click at [257, 110] on div "Episode Preview Video Player is loading. Play Video Play Mute Current Time 00:0…" at bounding box center [844, 436] width 1432 height 652
click at [261, 99] on div "Episode Builder" at bounding box center [275, 99] width 98 height 31
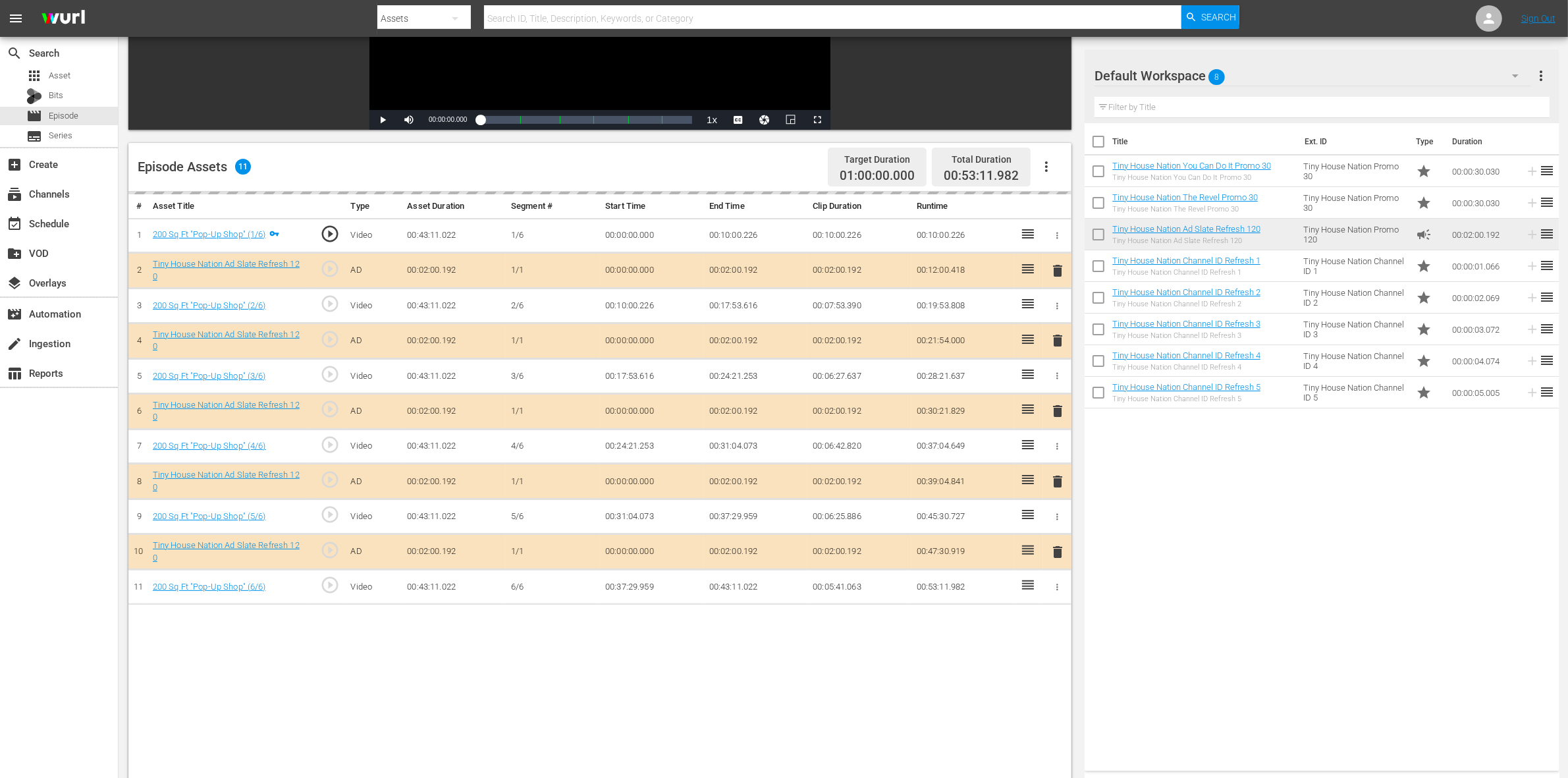
scroll to position [247, 0]
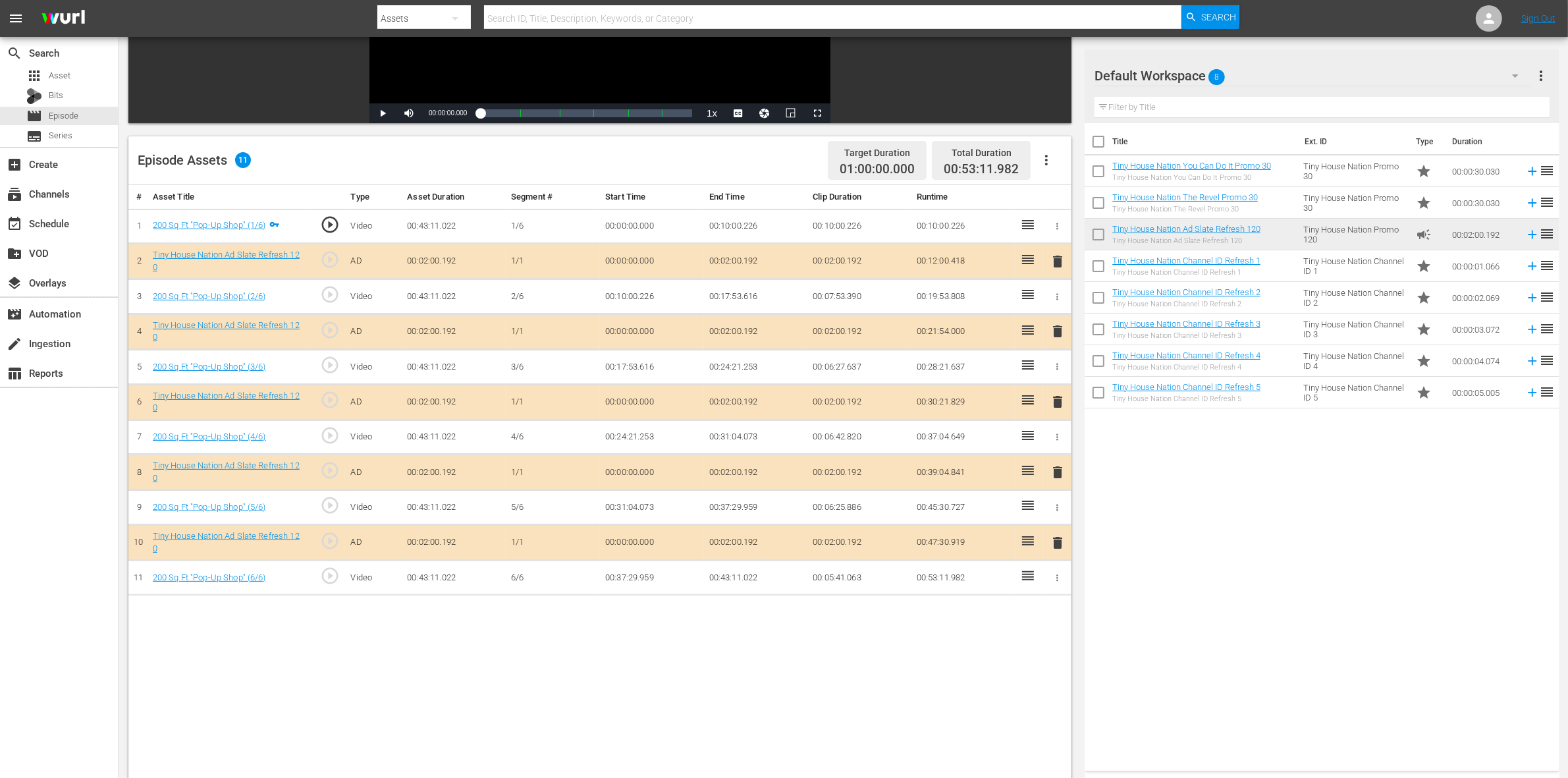
click at [1057, 338] on span "delete" at bounding box center [1057, 331] width 16 height 16
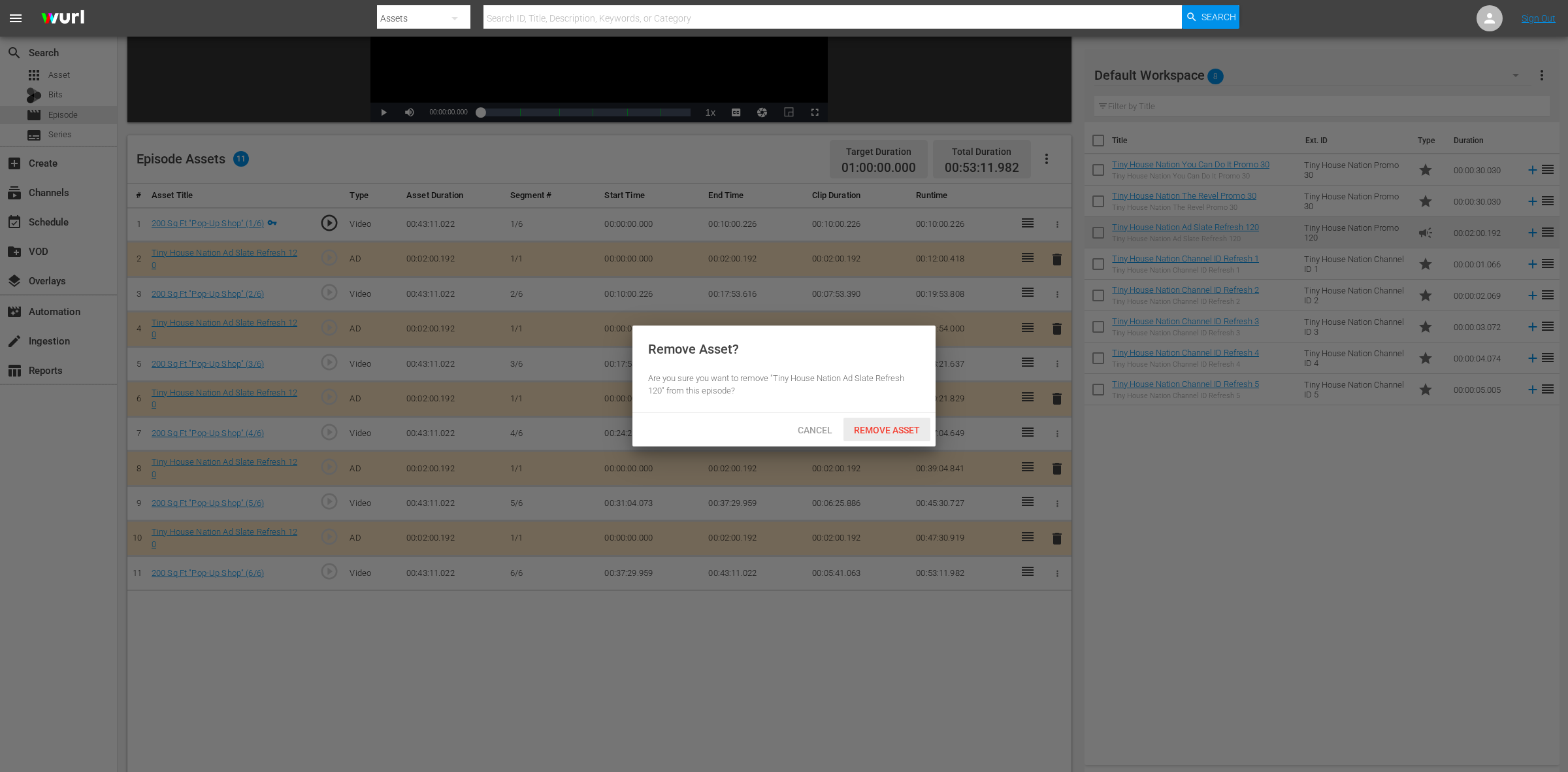
click at [885, 429] on span "Remove Asset" at bounding box center [887, 430] width 87 height 10
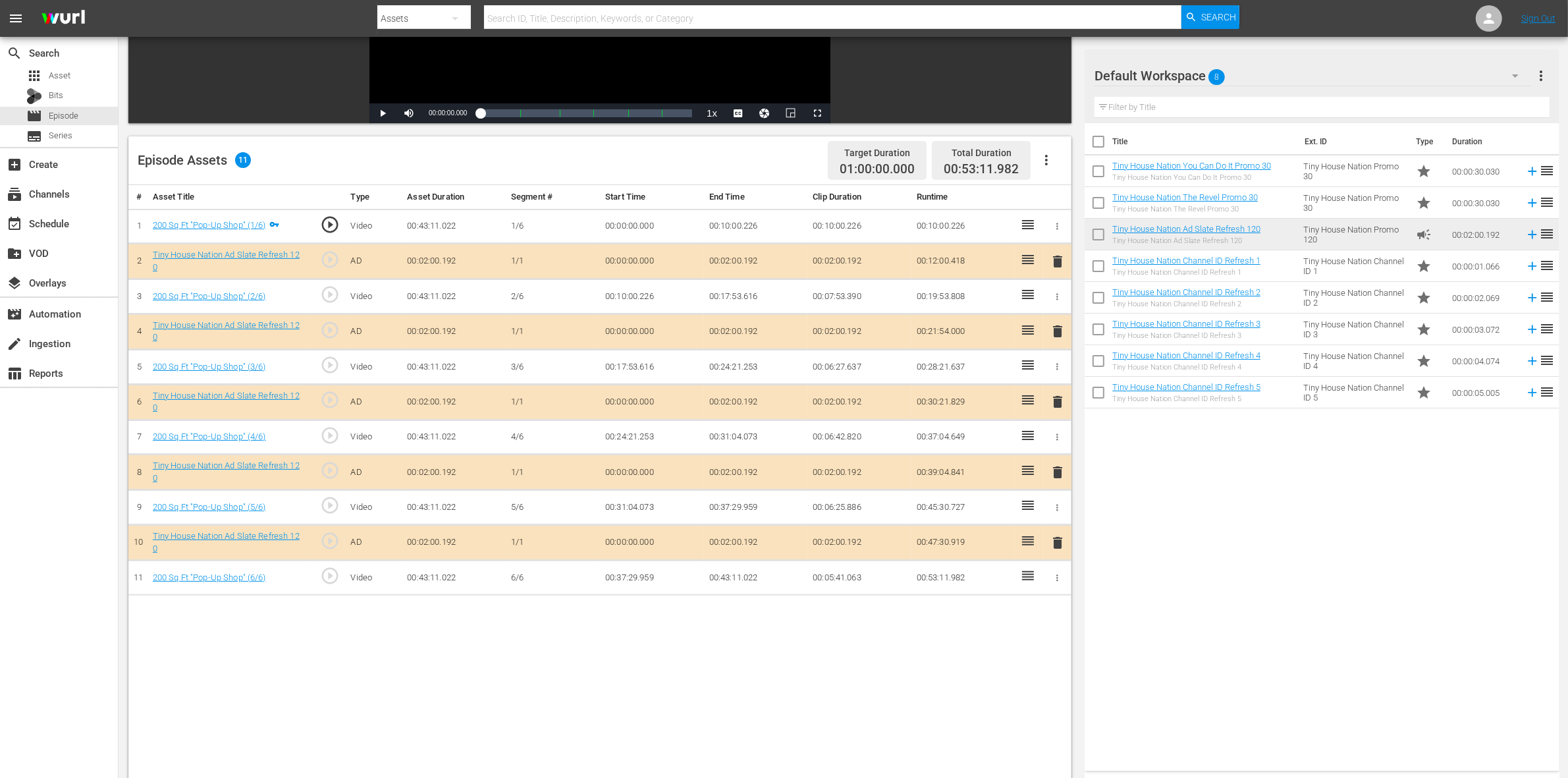
click at [1052, 405] on span "delete" at bounding box center [1057, 402] width 16 height 16
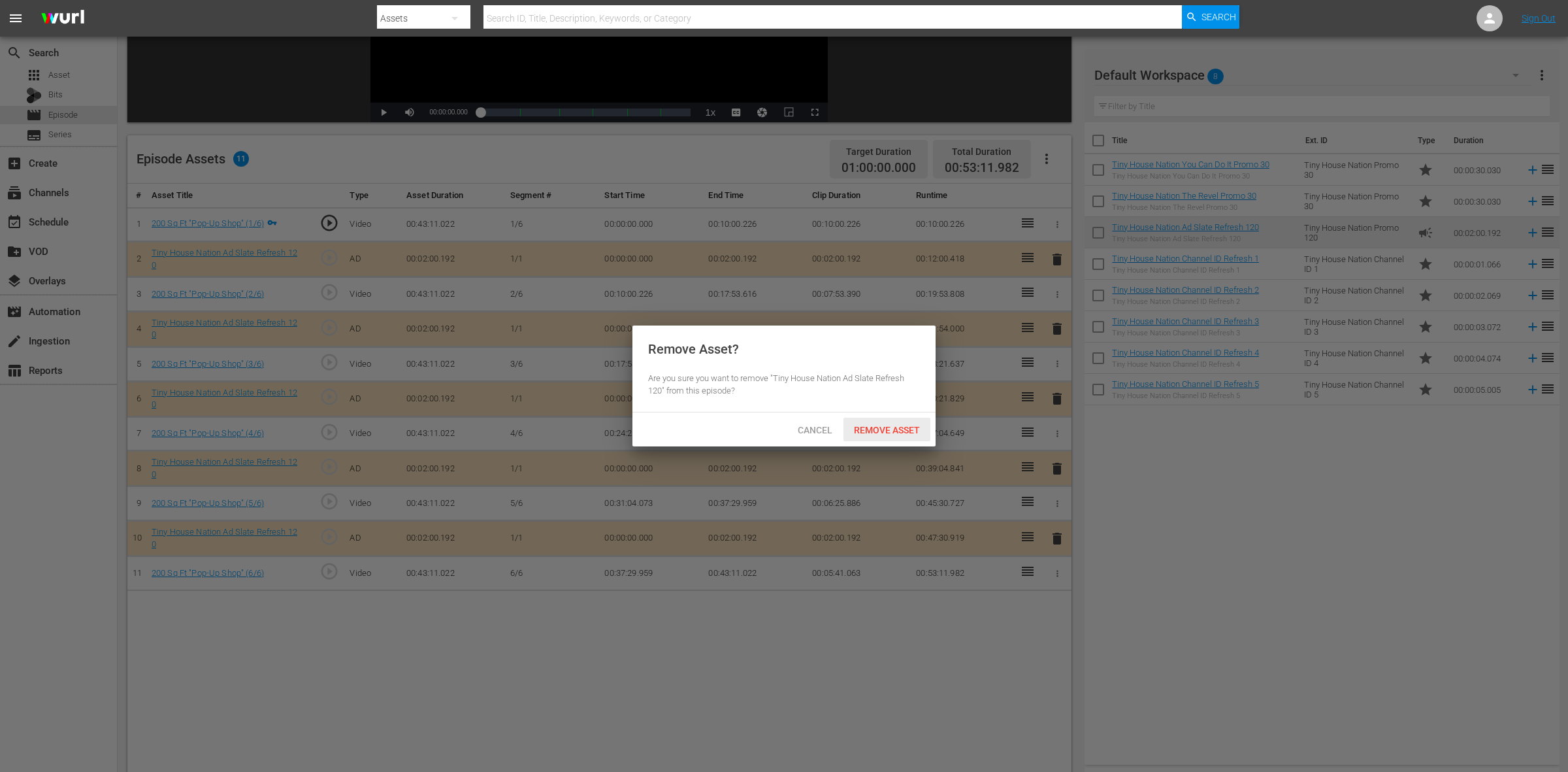
click at [912, 429] on span "Remove Asset" at bounding box center [887, 430] width 87 height 10
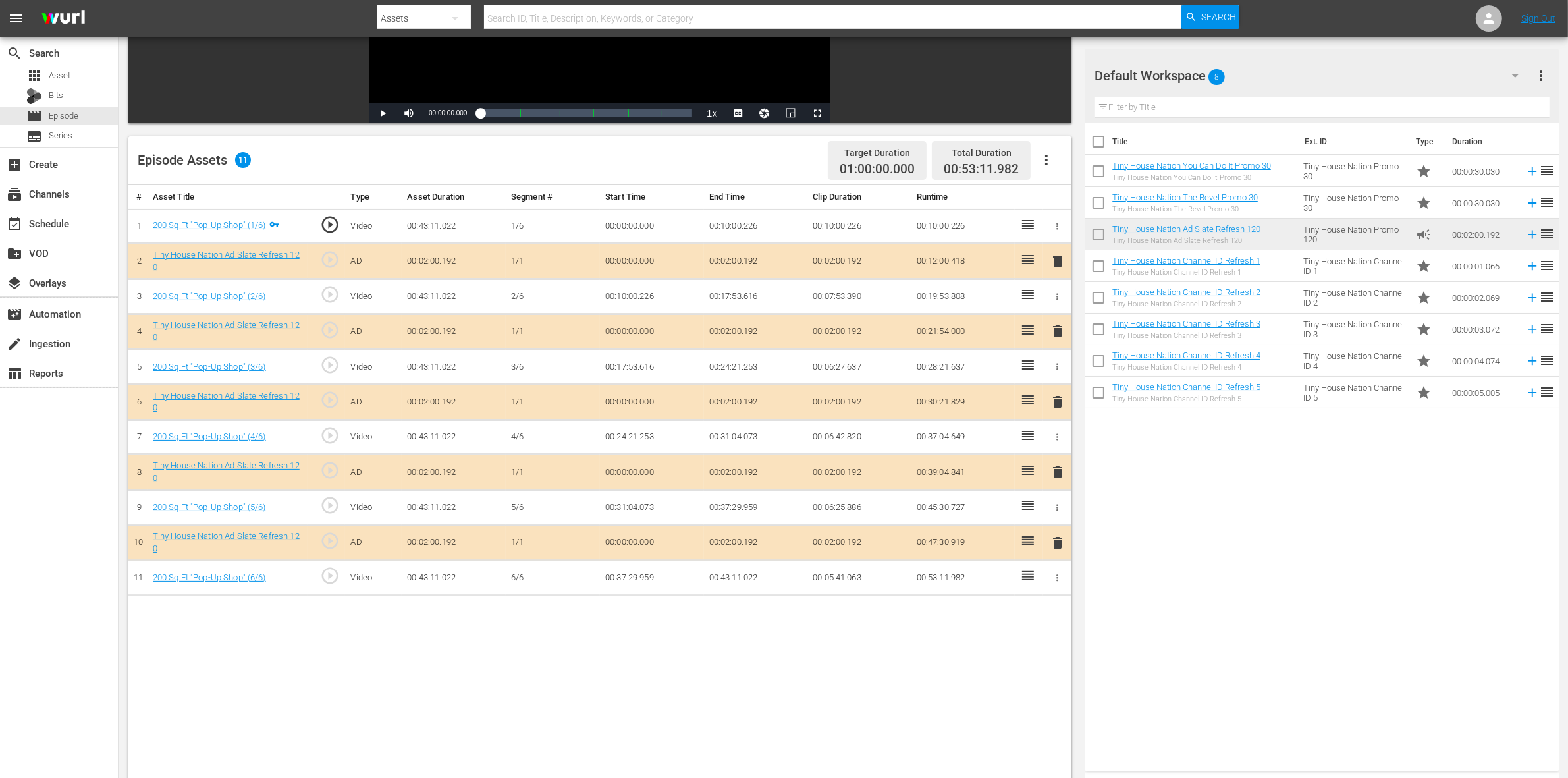
click at [1057, 473] on span "delete" at bounding box center [1057, 473] width 16 height 16
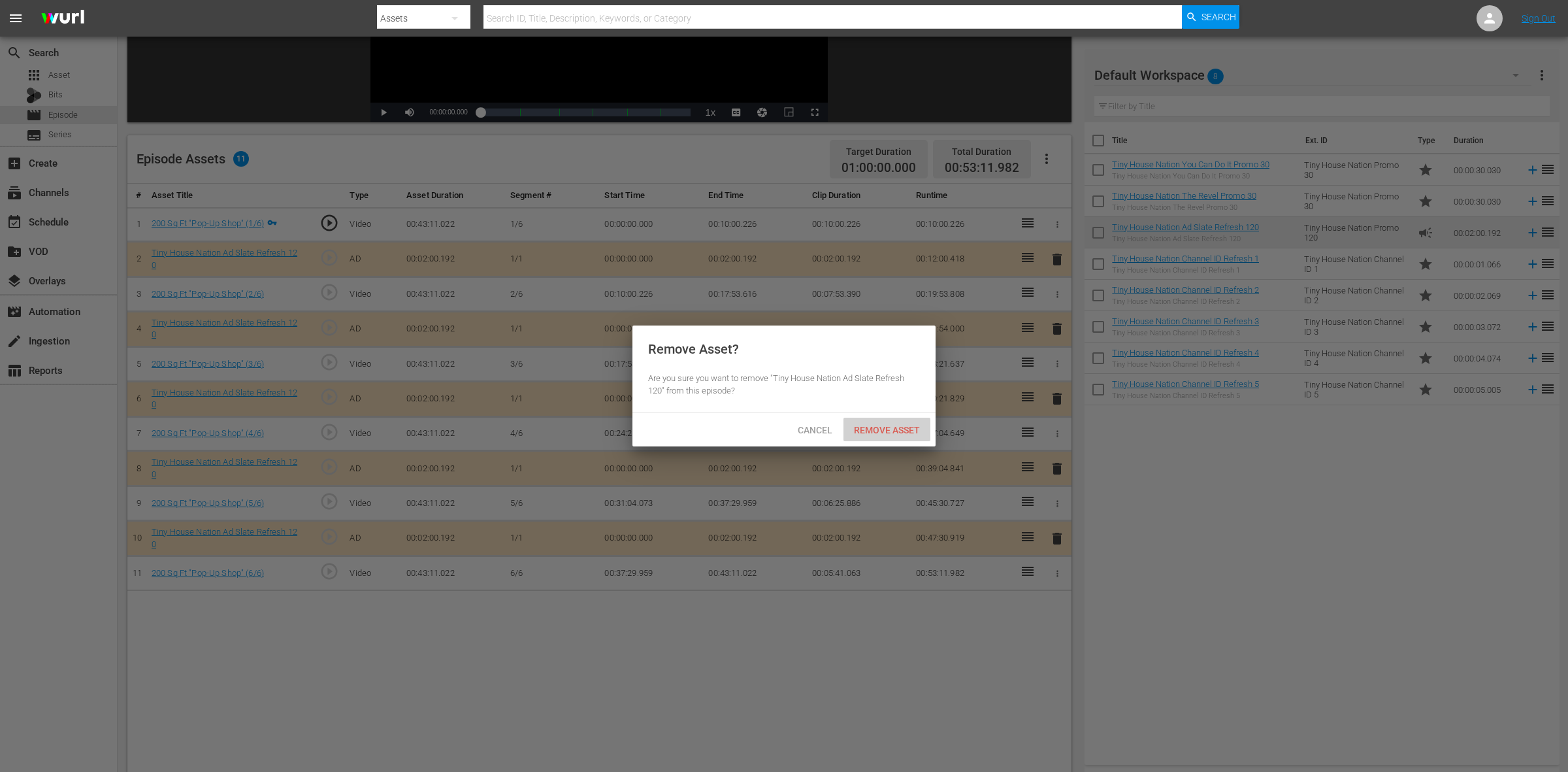
click at [904, 429] on span "Remove Asset" at bounding box center [887, 430] width 87 height 10
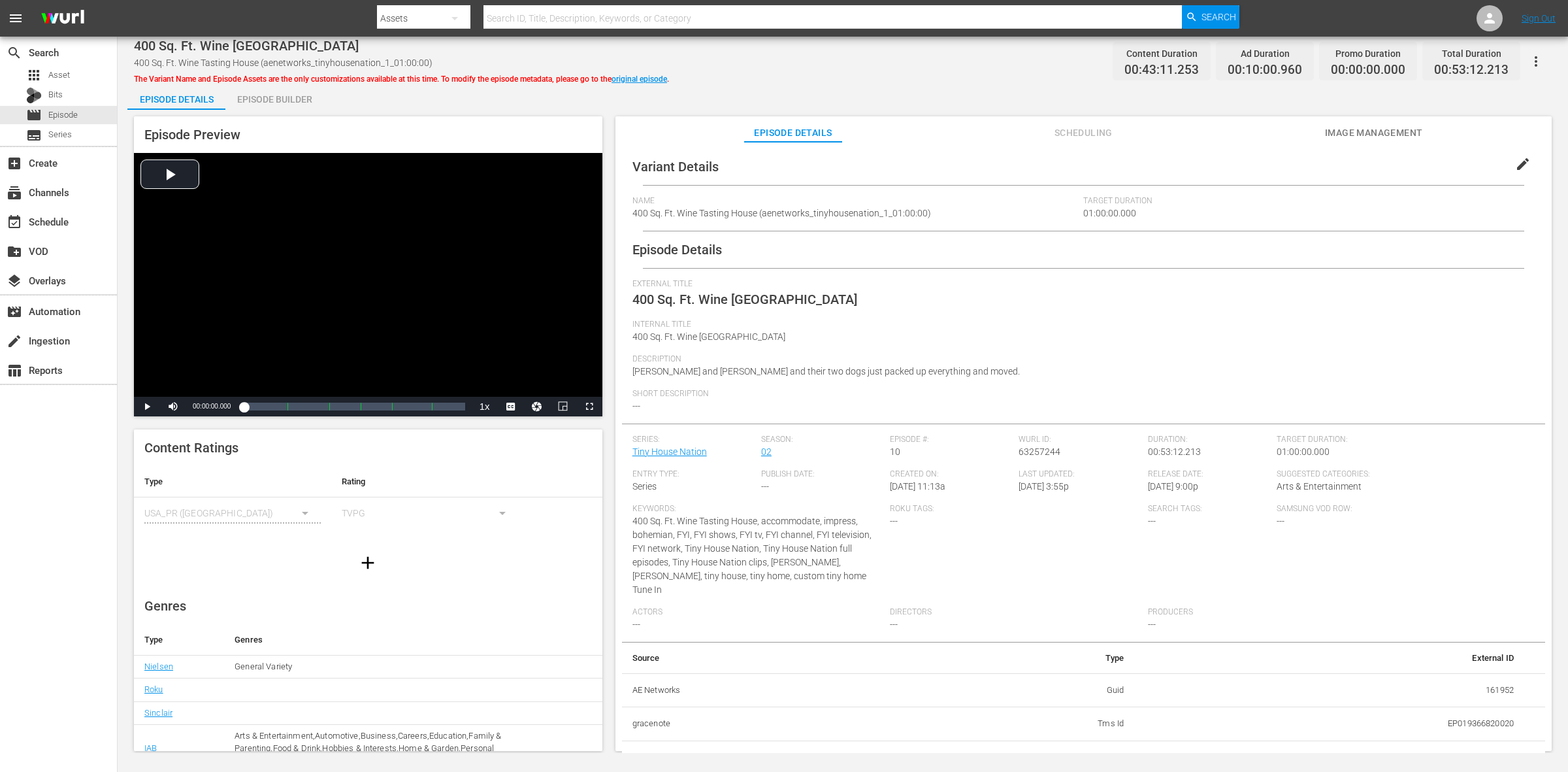
click at [305, 105] on div "Episode Builder" at bounding box center [275, 99] width 98 height 31
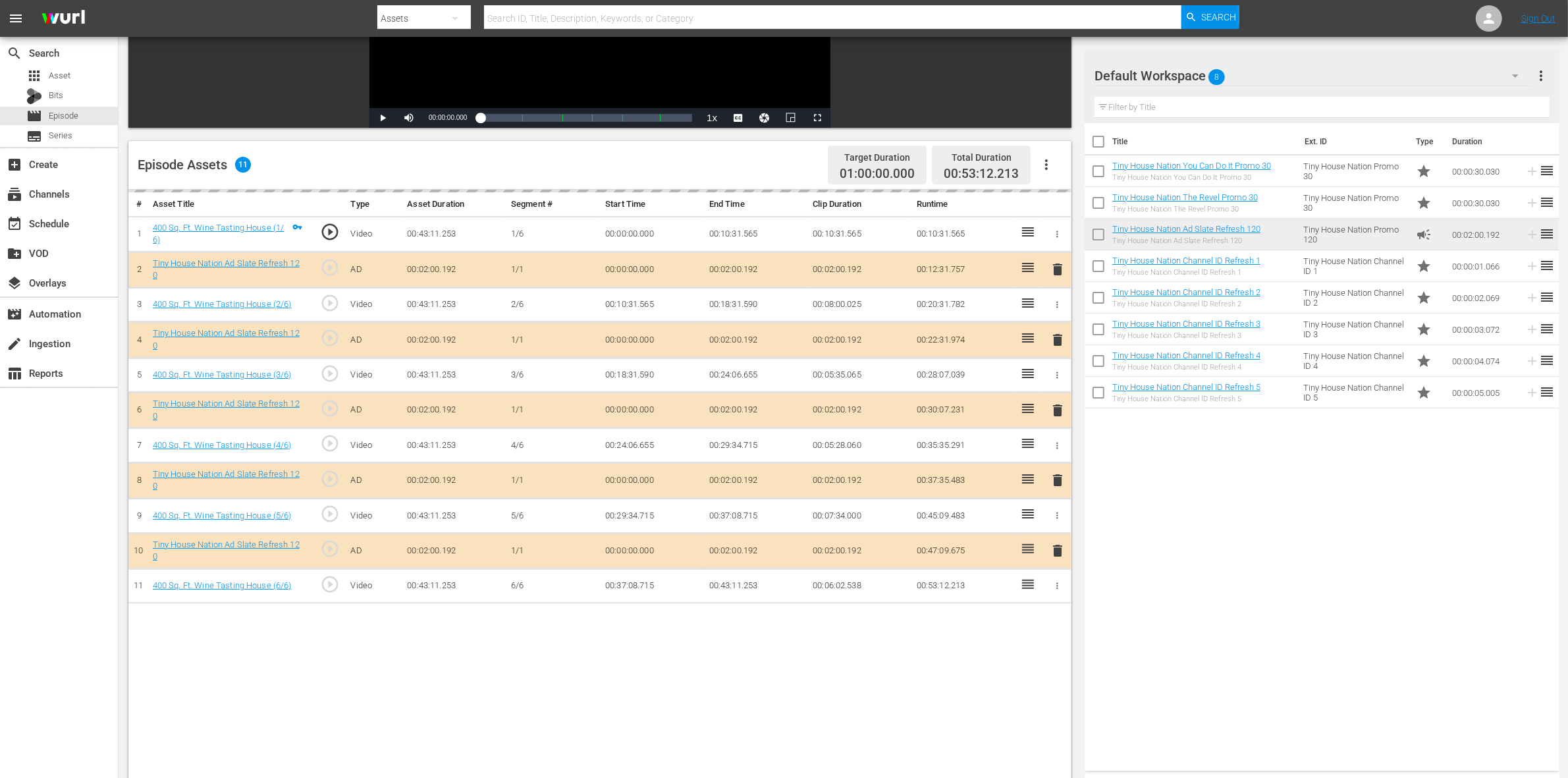
scroll to position [247, 0]
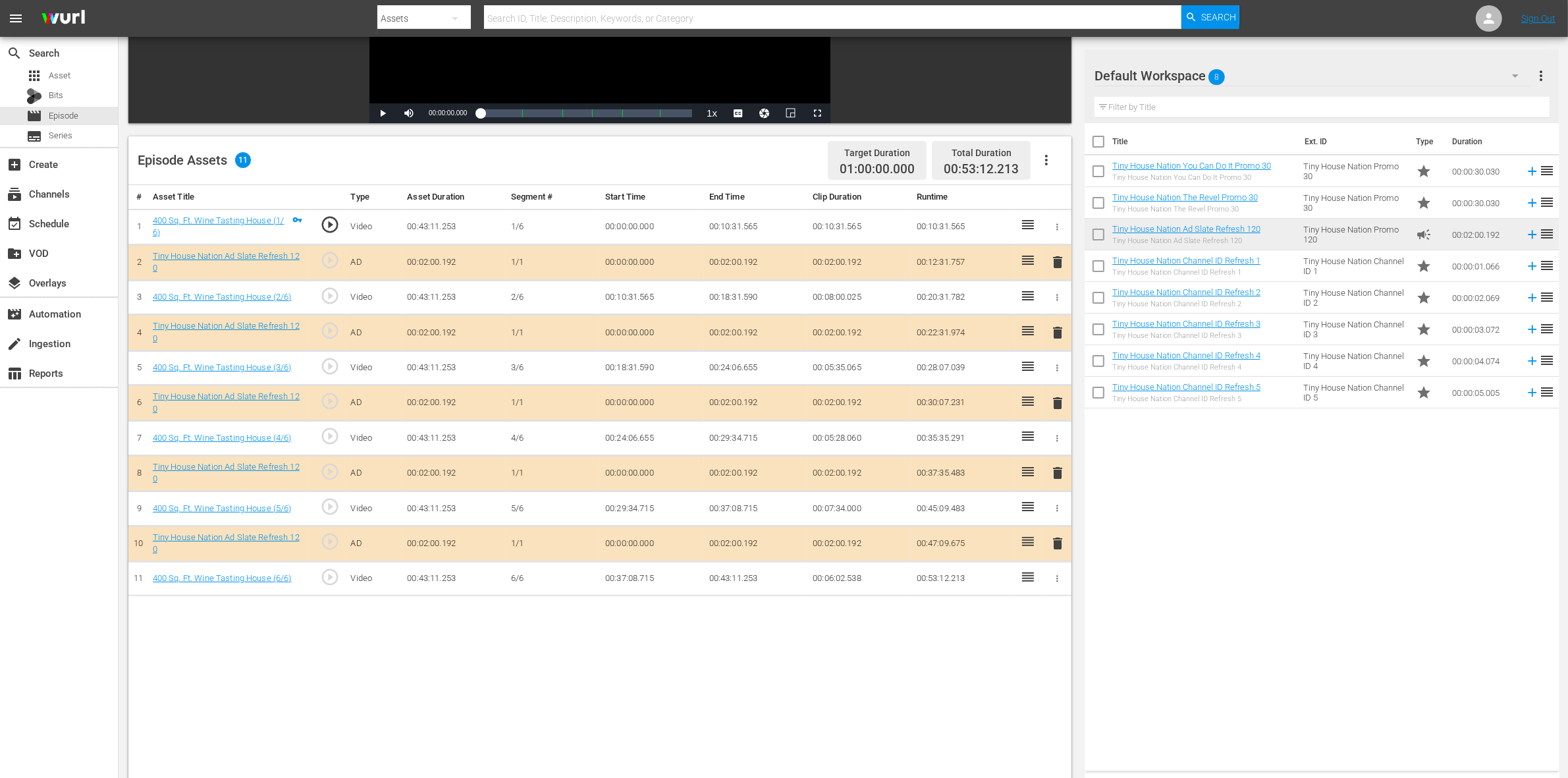
click at [1057, 410] on span "delete" at bounding box center [1057, 403] width 16 height 16
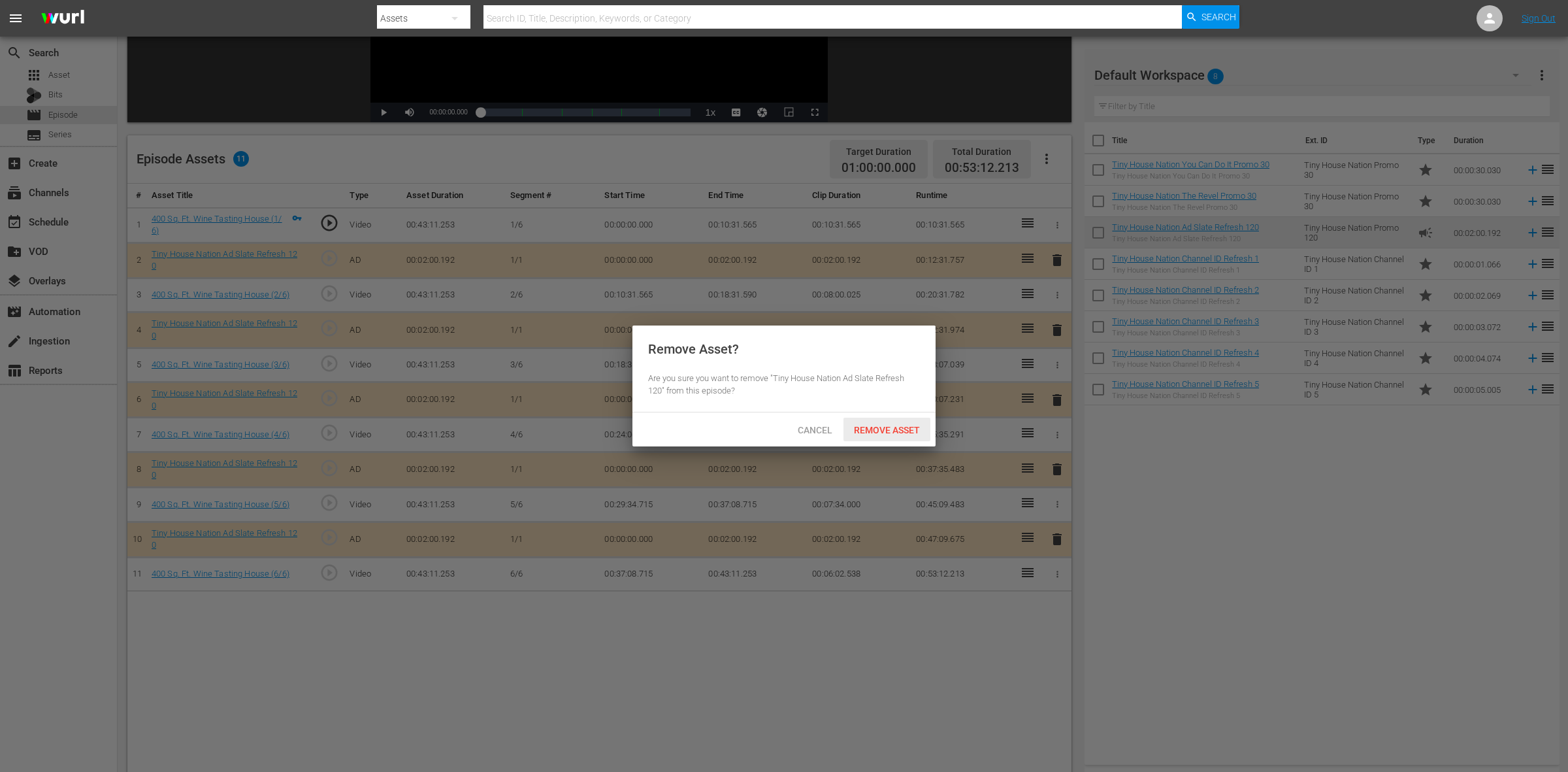
click at [880, 425] on span "Remove Asset" at bounding box center [887, 430] width 87 height 10
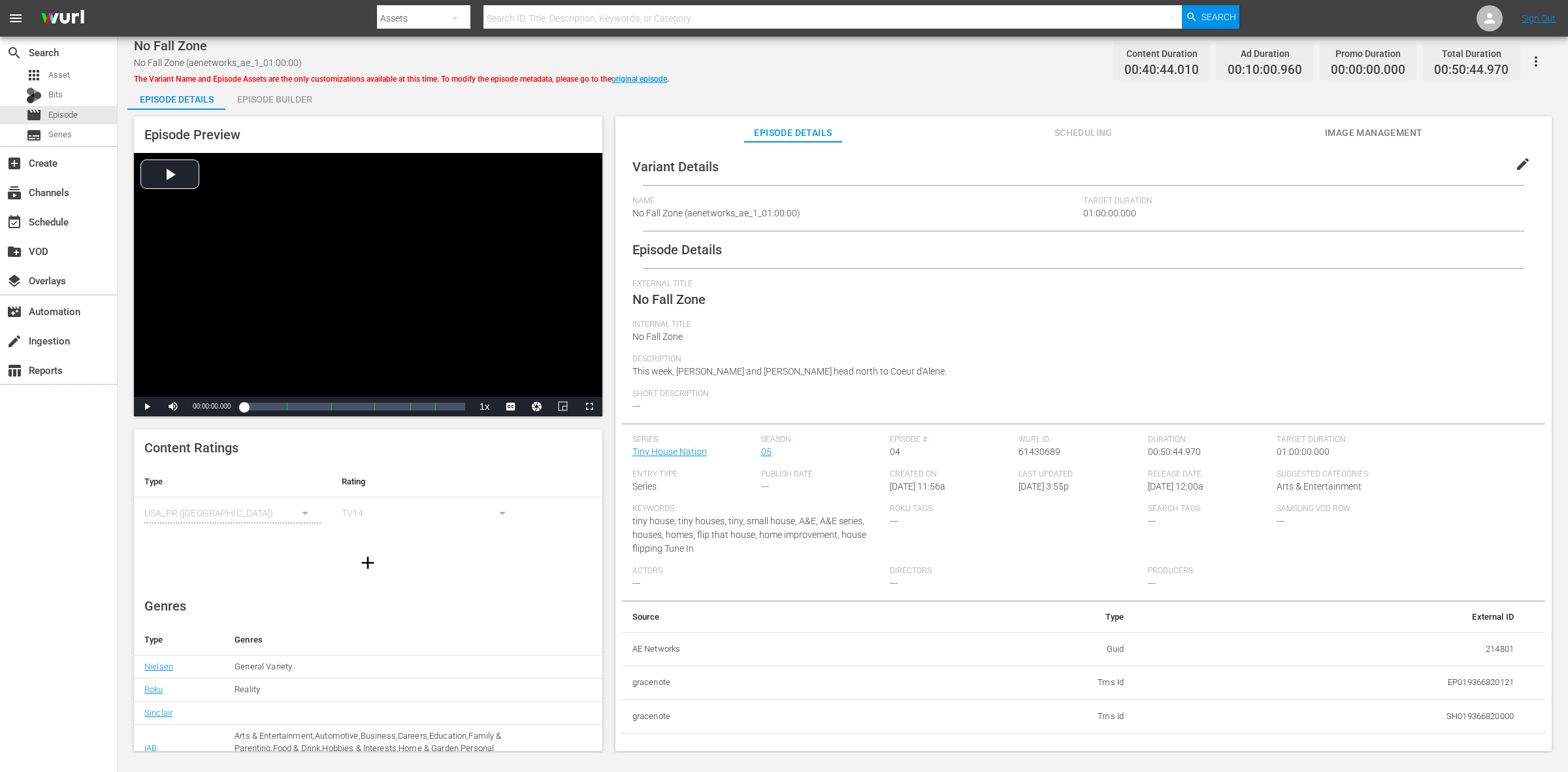
click at [293, 108] on div "Episode Builder" at bounding box center [275, 99] width 98 height 31
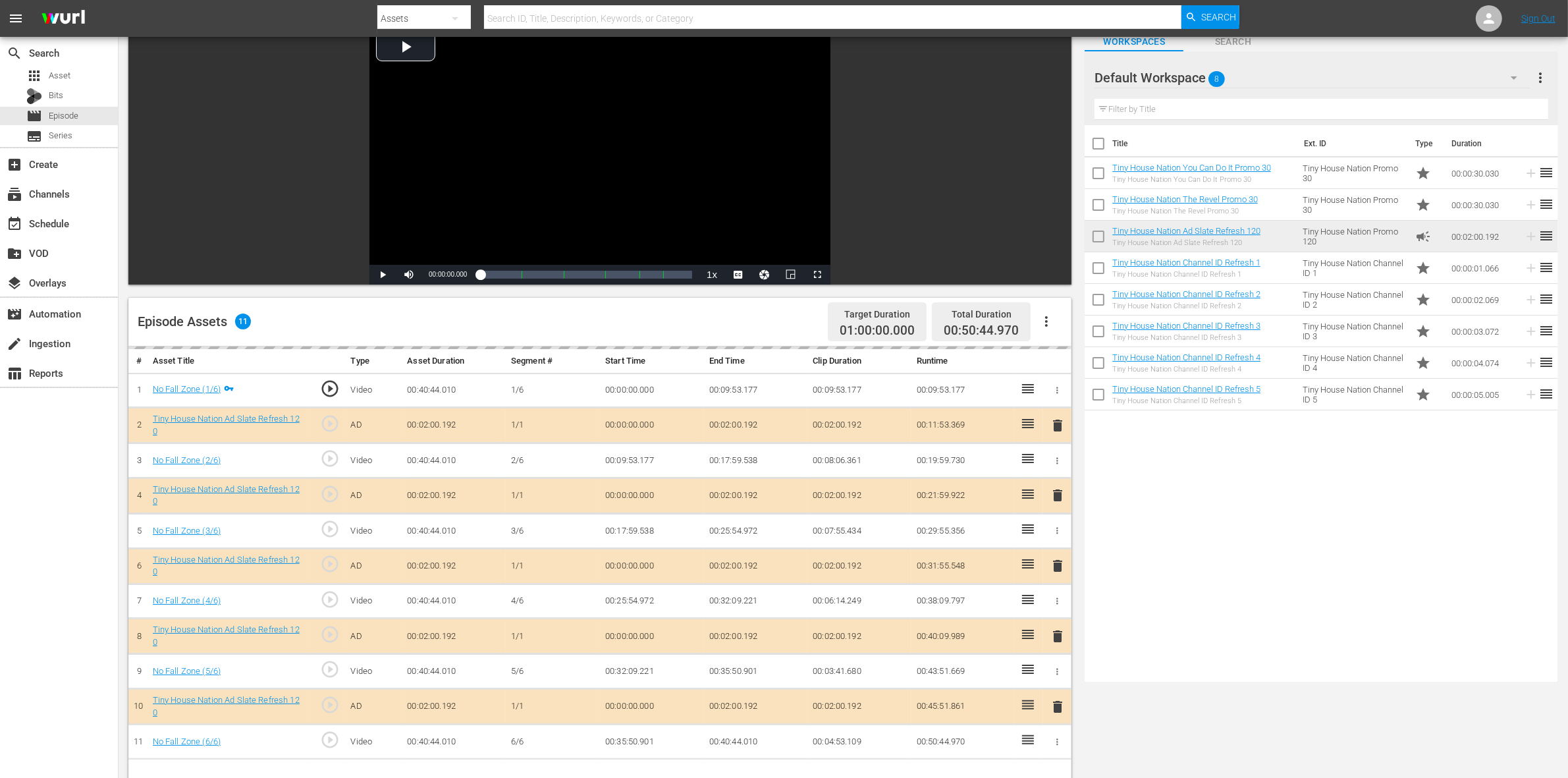
scroll to position [247, 0]
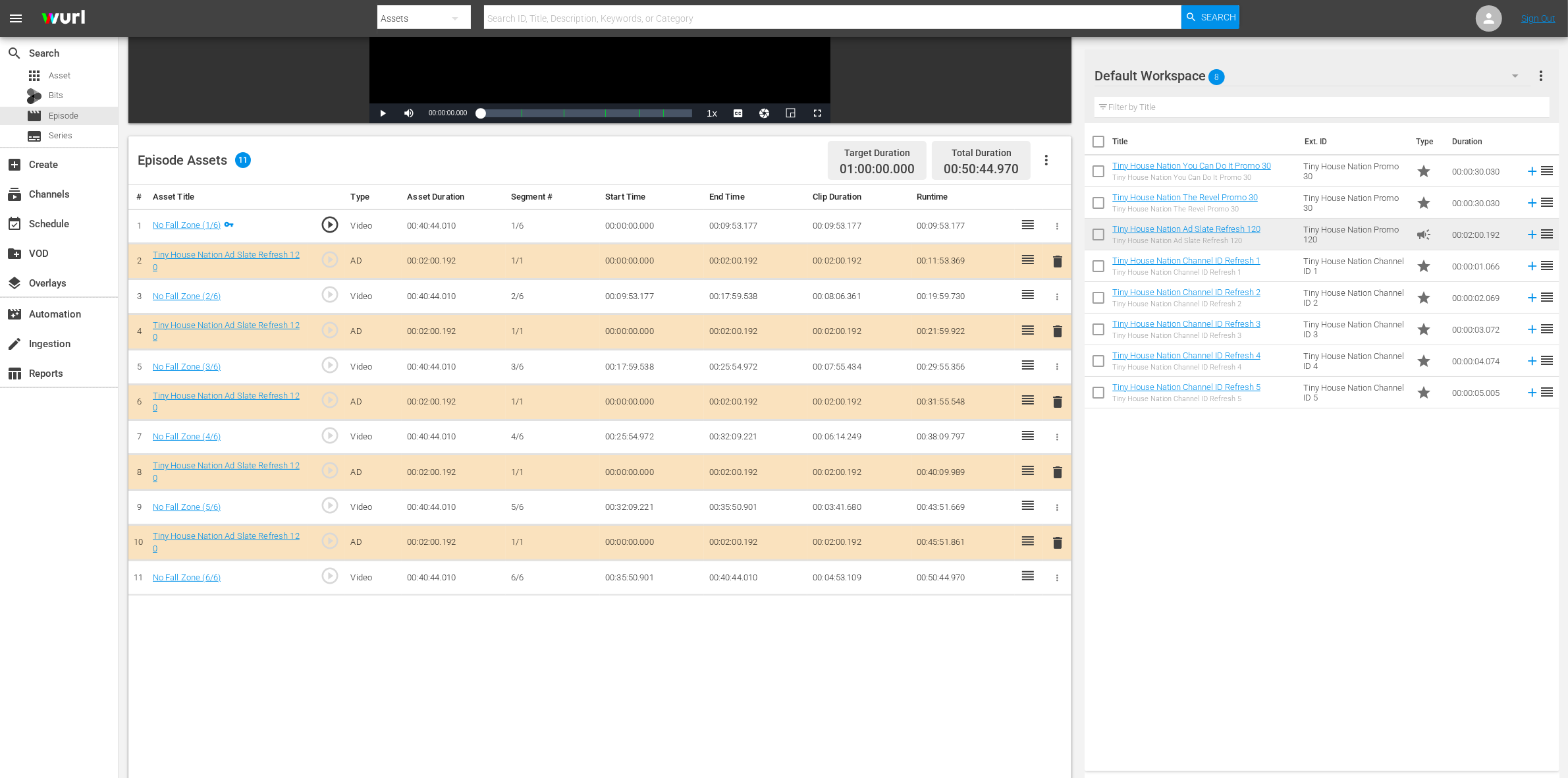
click at [1056, 338] on span "delete" at bounding box center [1057, 331] width 16 height 16
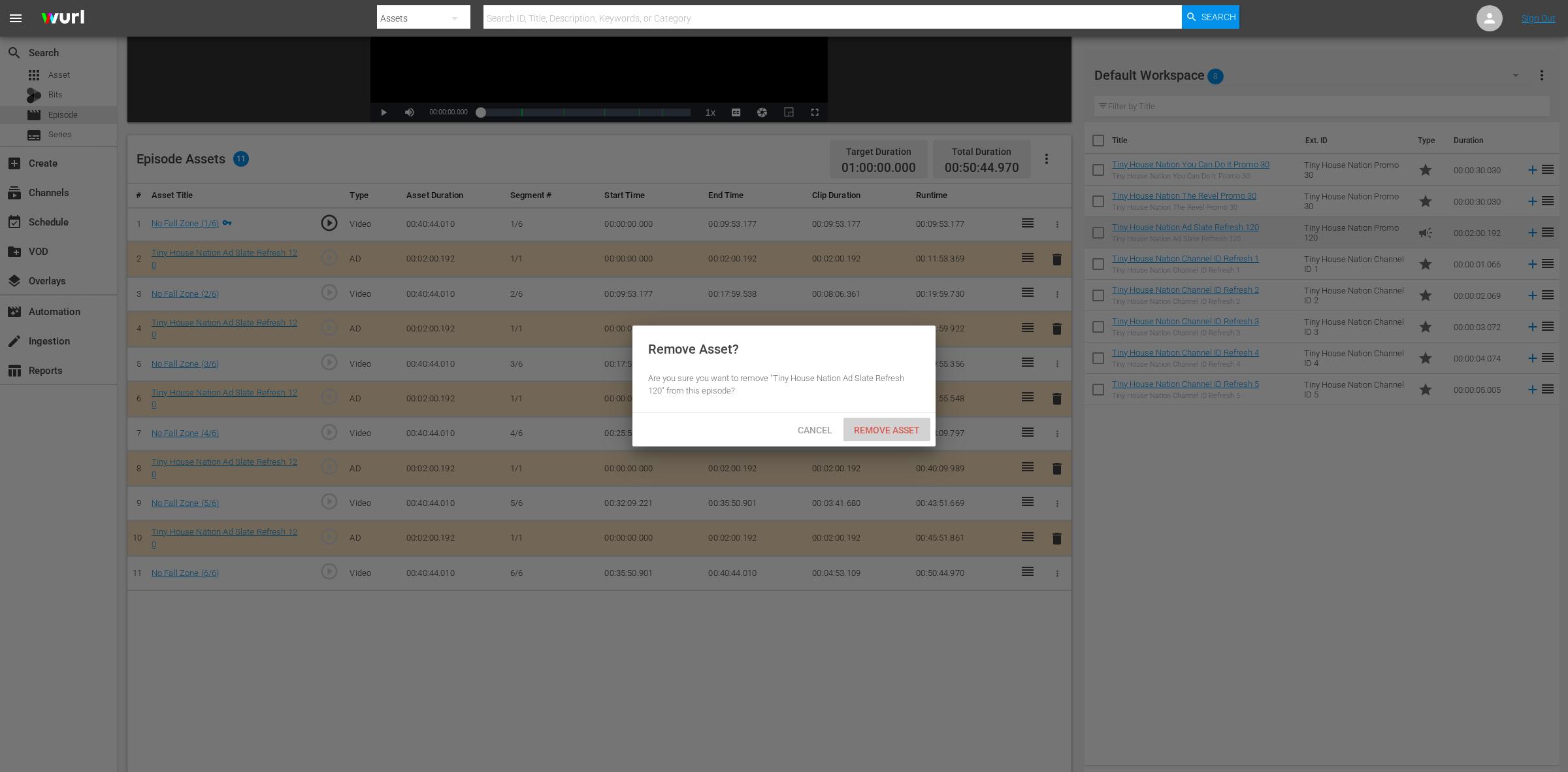
click at [868, 426] on span "Remove Asset" at bounding box center [887, 430] width 87 height 10
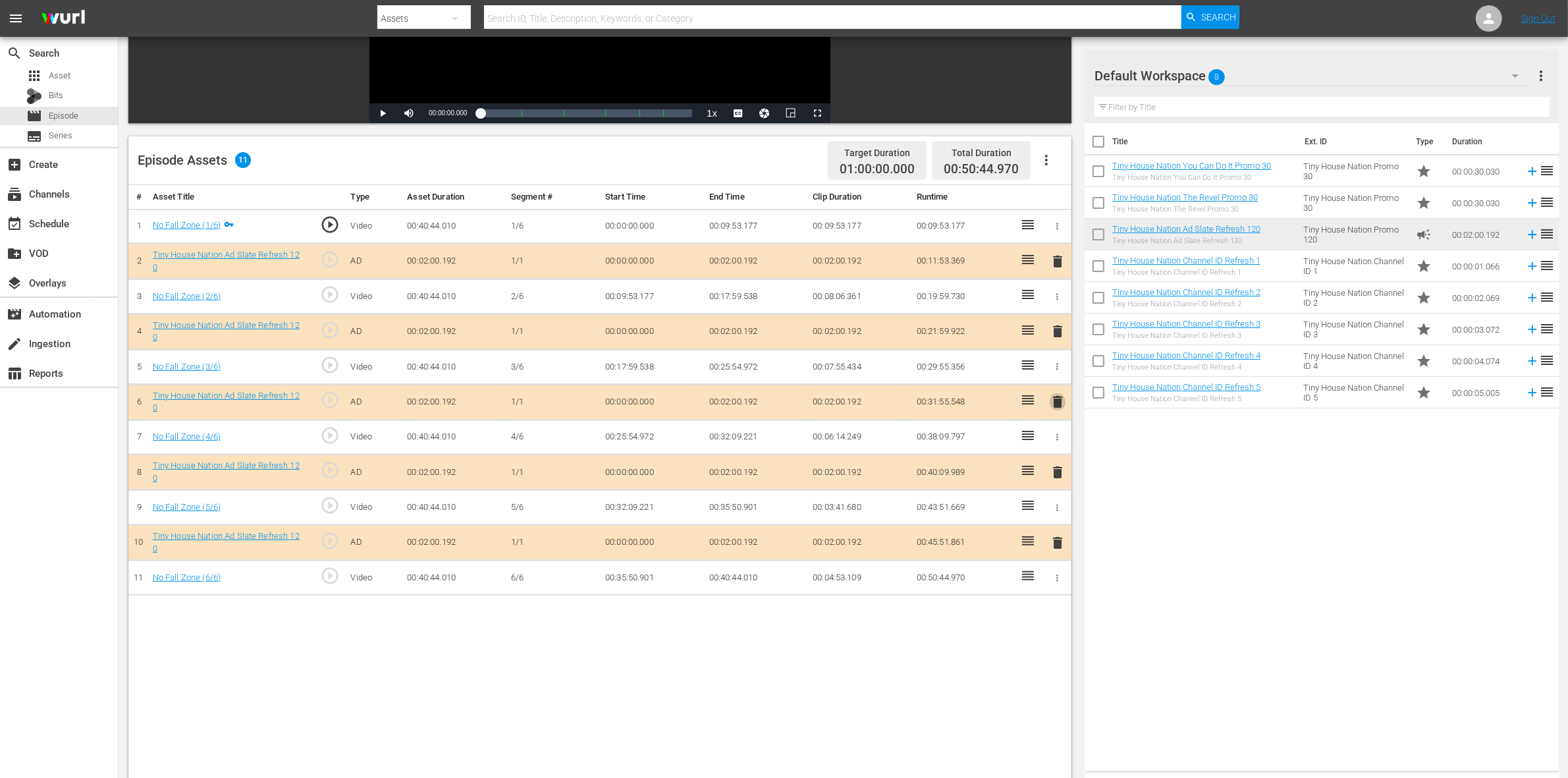
click at [1054, 397] on span "delete" at bounding box center [1057, 402] width 16 height 16
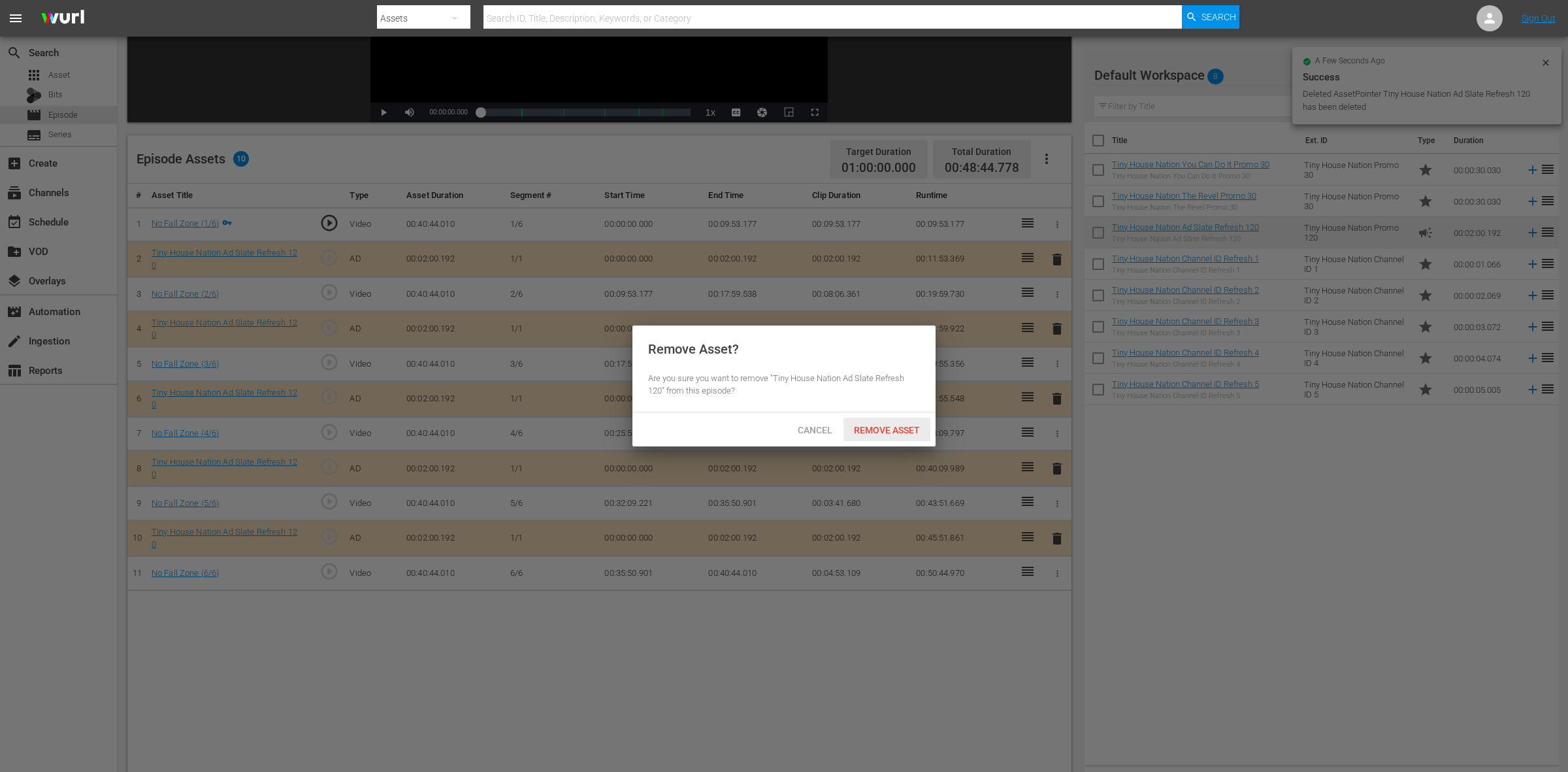
click at [872, 422] on div "Remove Asset" at bounding box center [887, 430] width 87 height 25
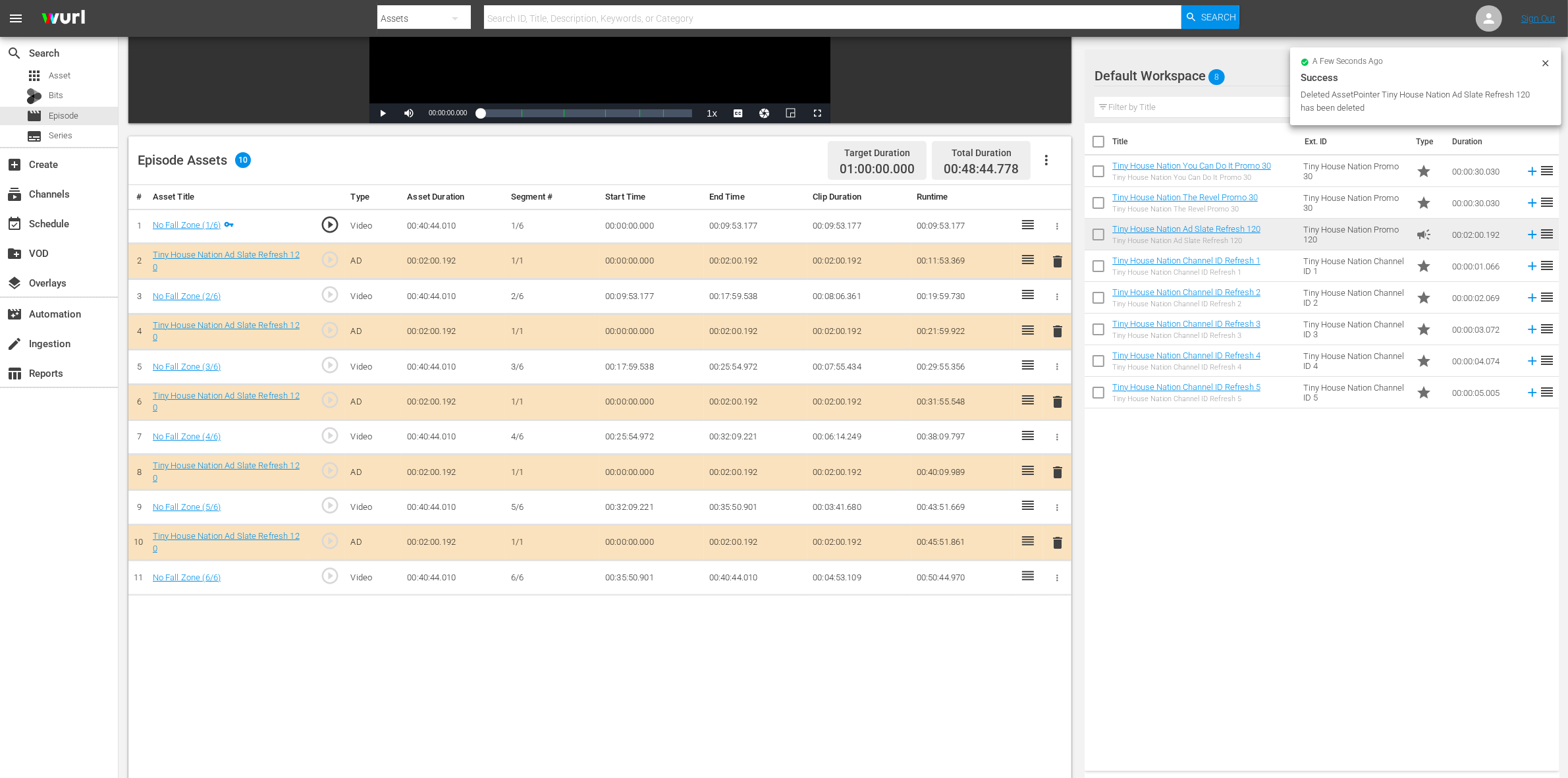
click at [1057, 479] on span "delete" at bounding box center [1057, 473] width 16 height 16
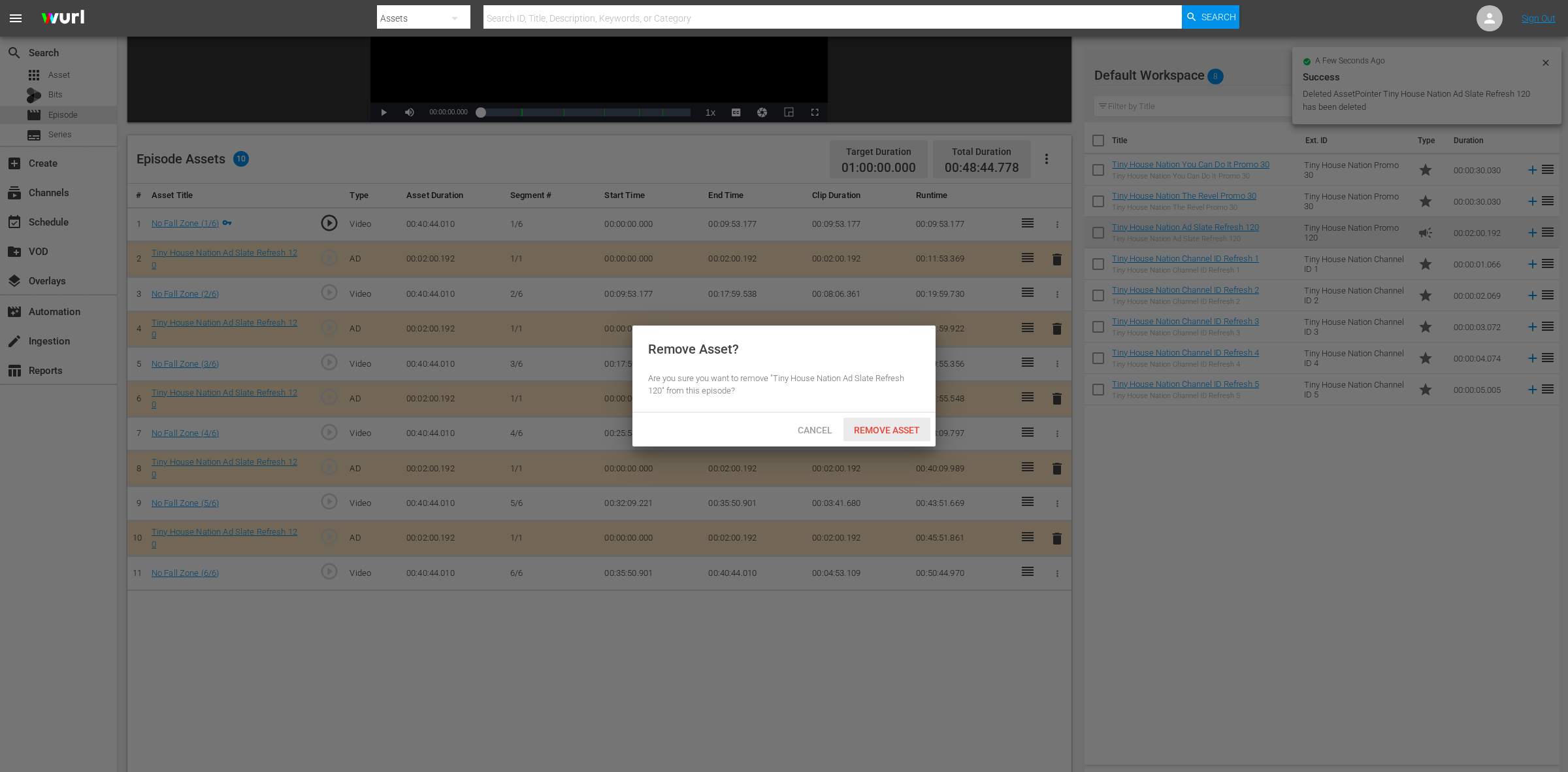
click at [873, 425] on span "Remove Asset" at bounding box center [887, 430] width 87 height 10
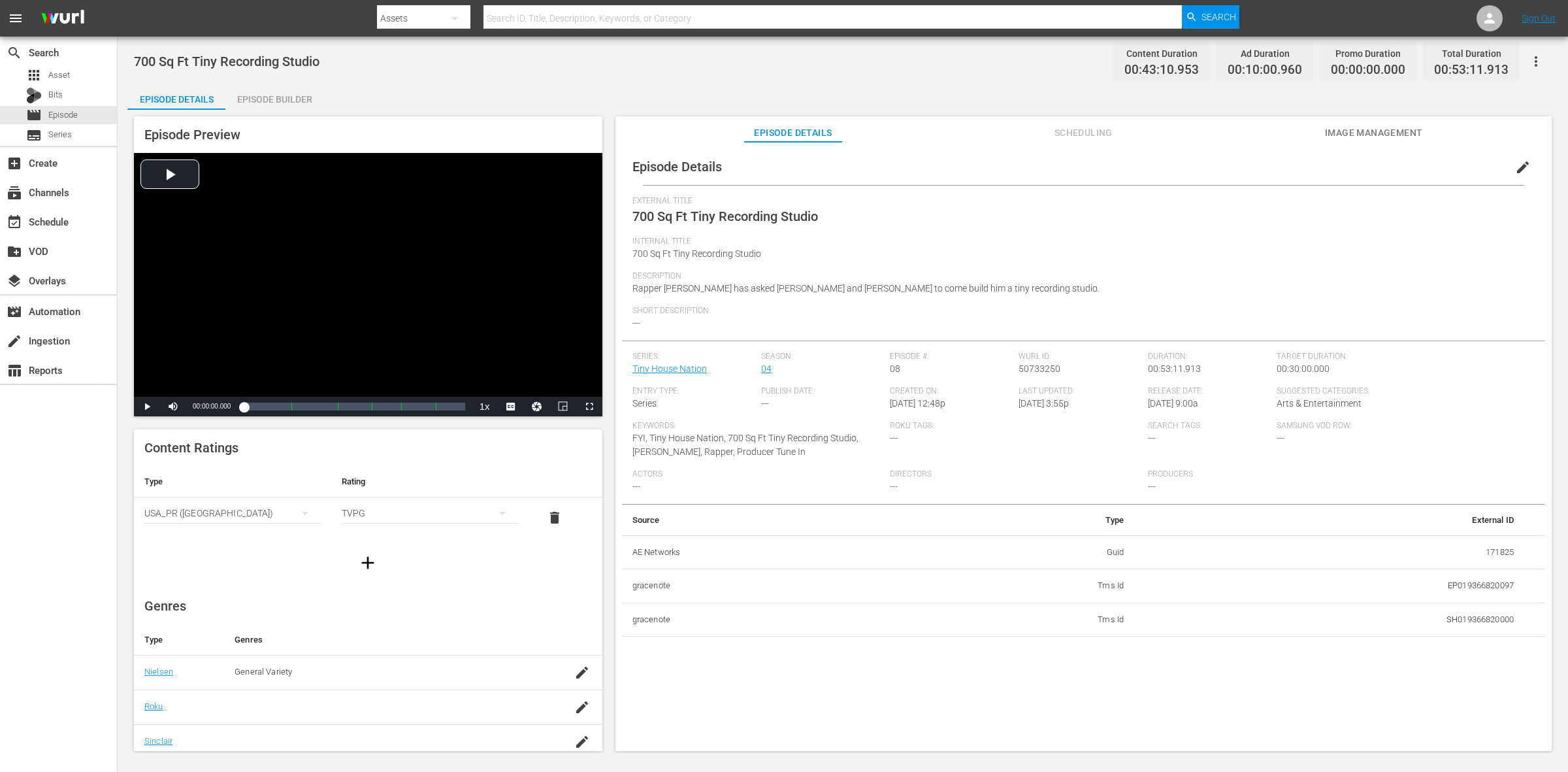
click at [250, 99] on div "Episode Builder" at bounding box center [275, 99] width 98 height 31
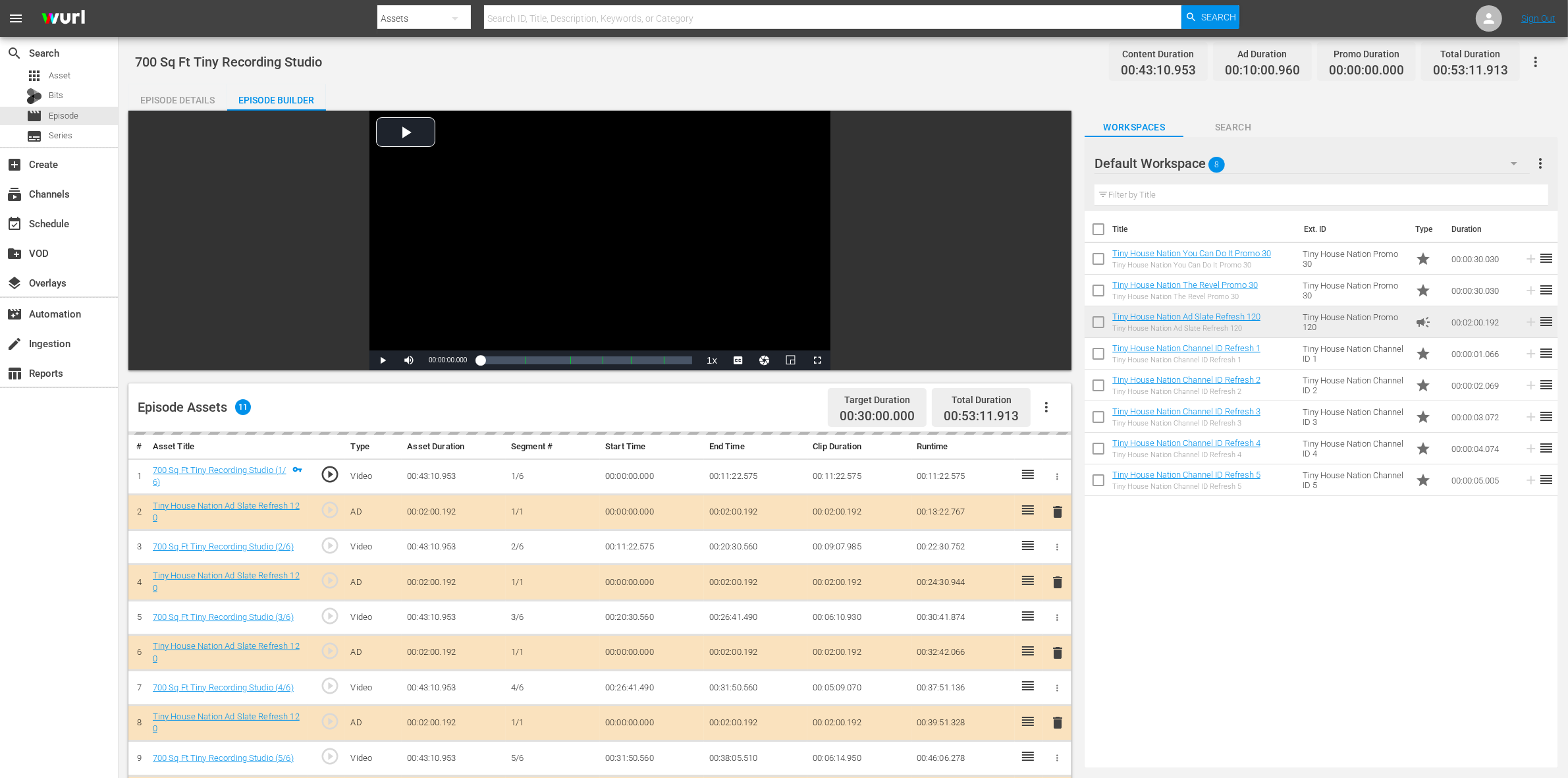
scroll to position [247, 0]
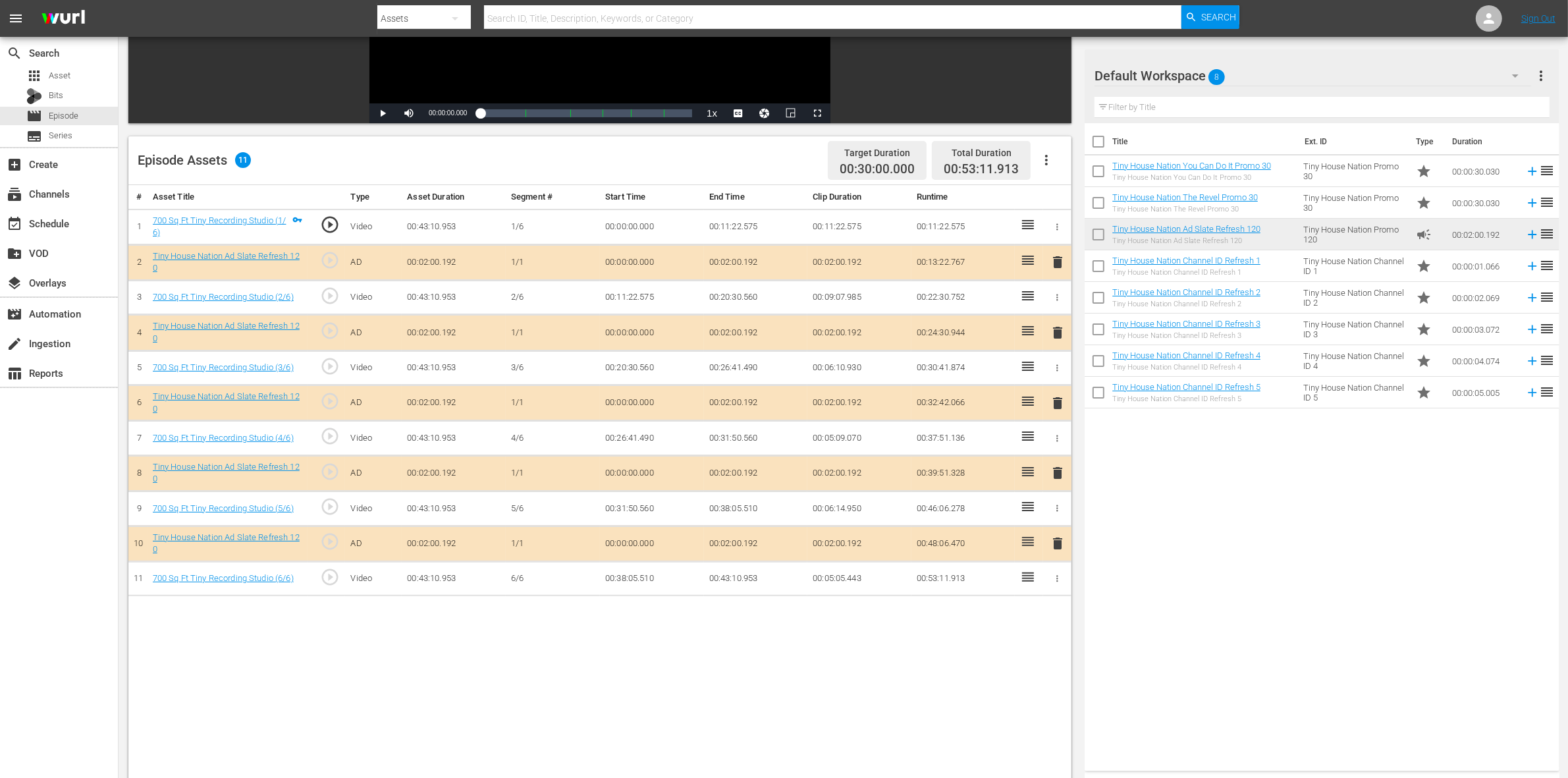
click at [1055, 336] on span "delete" at bounding box center [1057, 332] width 16 height 16
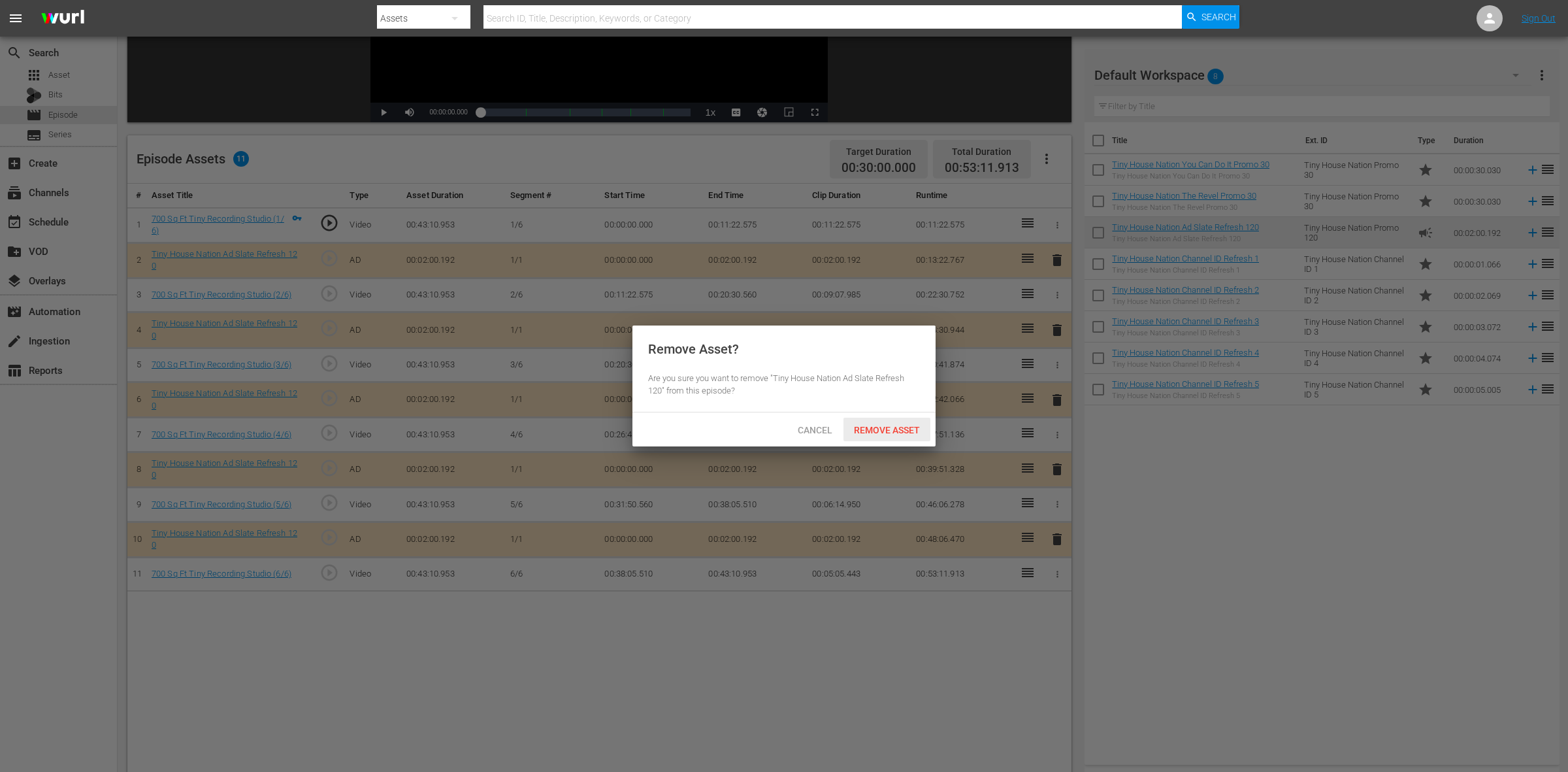
click at [872, 425] on span "Remove Asset" at bounding box center [887, 430] width 87 height 10
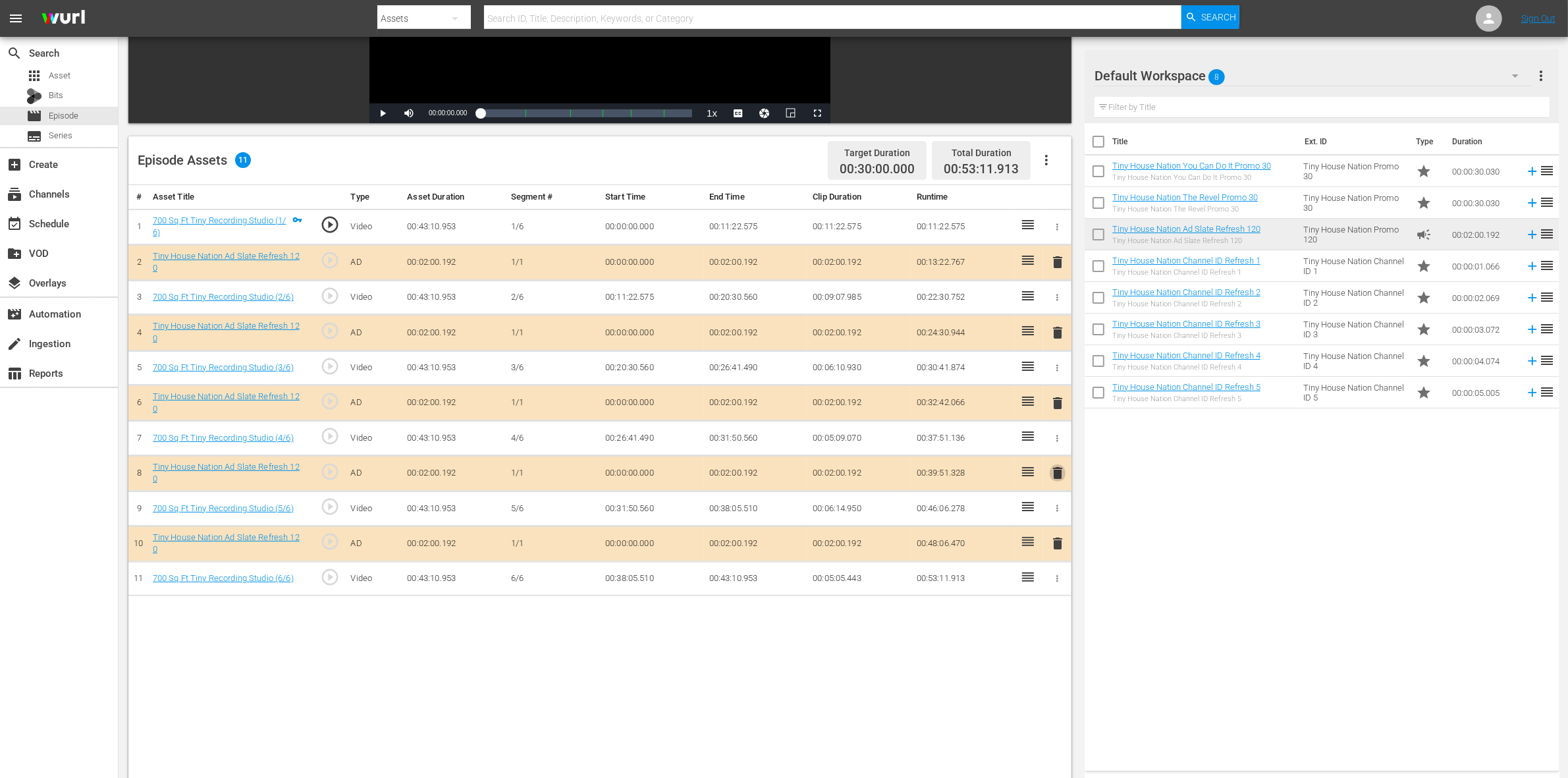
click at [1055, 476] on span "delete" at bounding box center [1057, 473] width 16 height 16
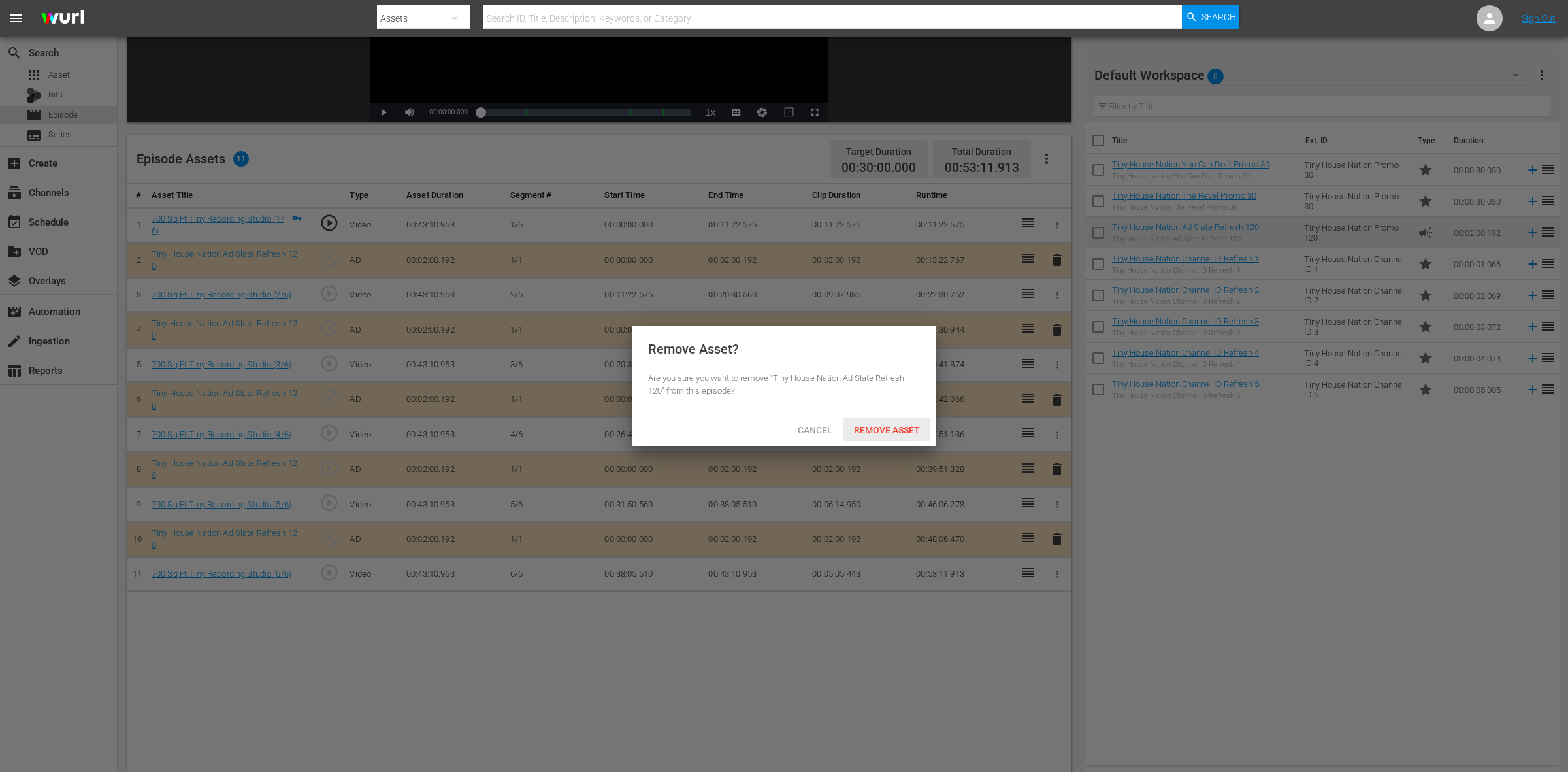
click at [900, 425] on span "Remove Asset" at bounding box center [887, 430] width 87 height 10
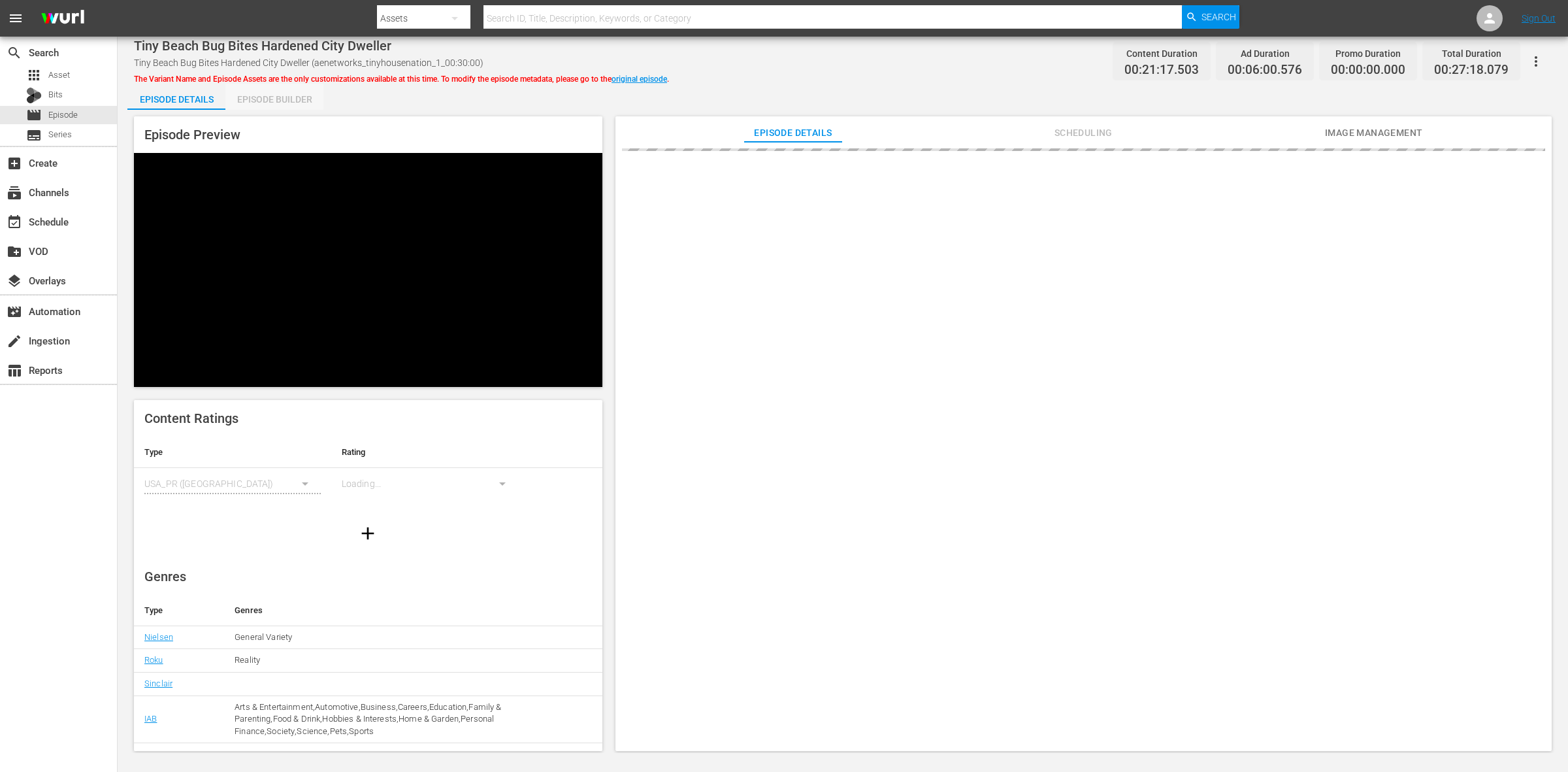
click at [267, 104] on div "Episode Builder" at bounding box center [275, 99] width 98 height 31
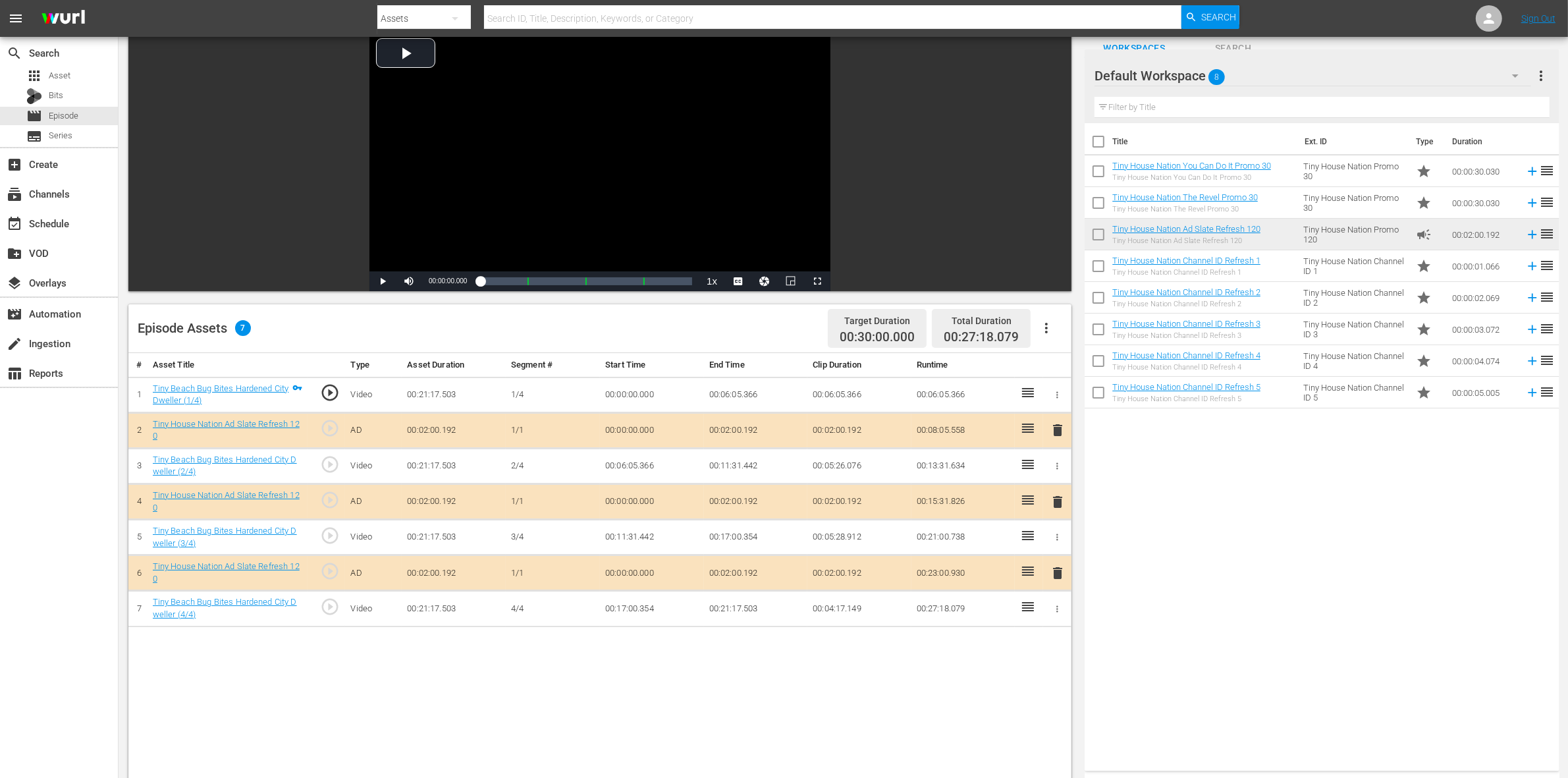
scroll to position [247, 0]
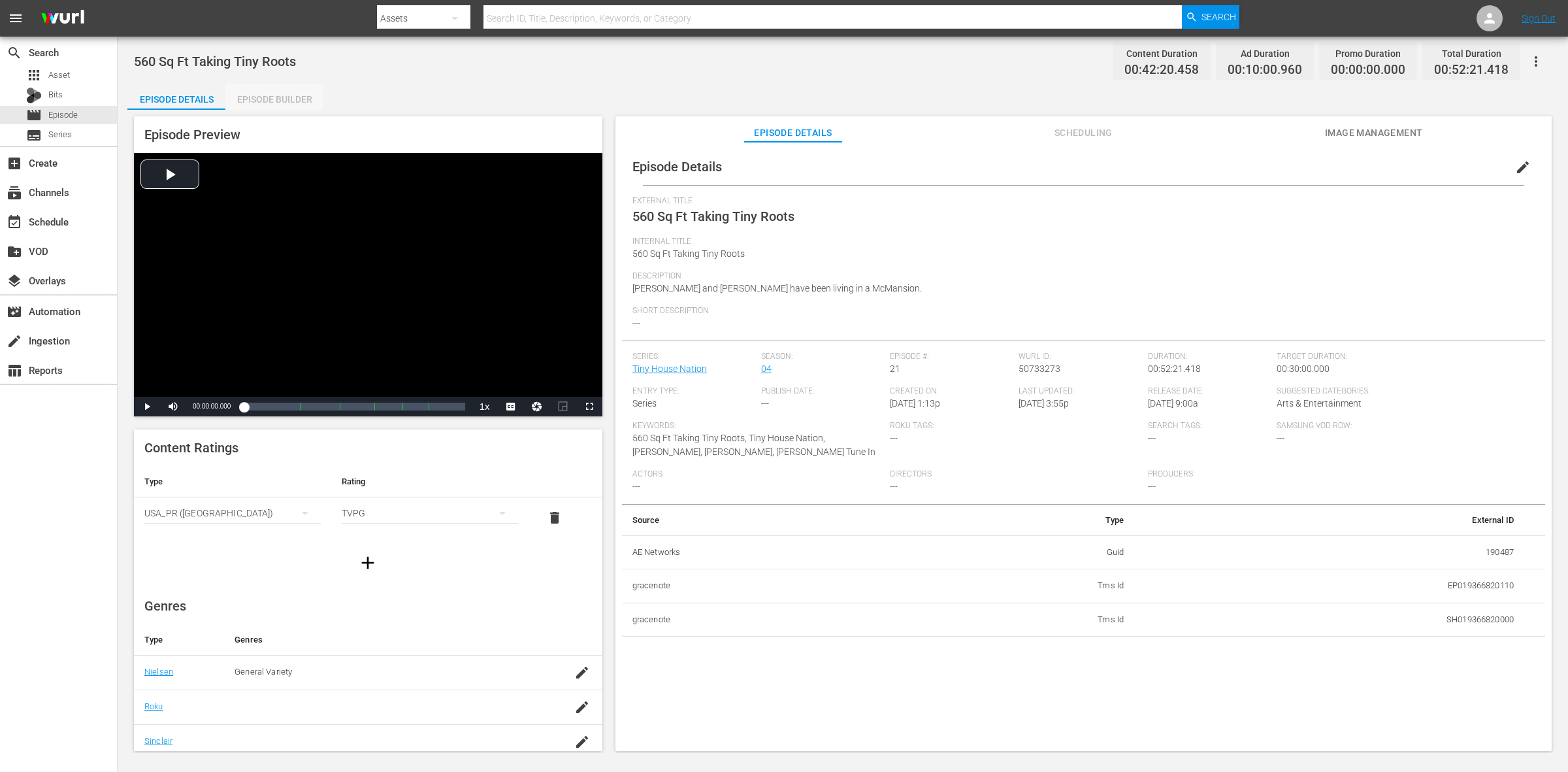
click at [254, 96] on div "Episode Builder" at bounding box center [275, 99] width 98 height 31
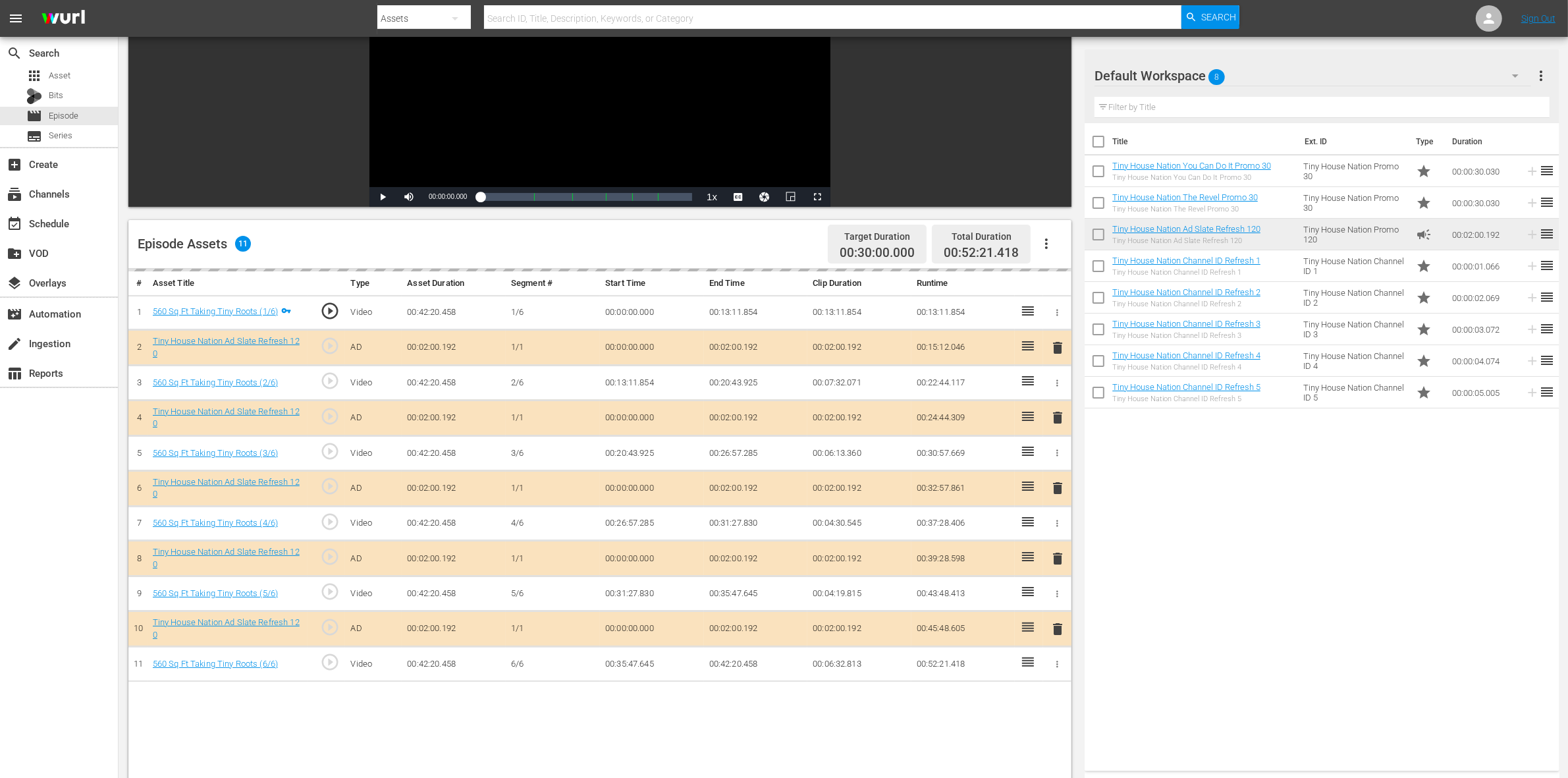
scroll to position [165, 0]
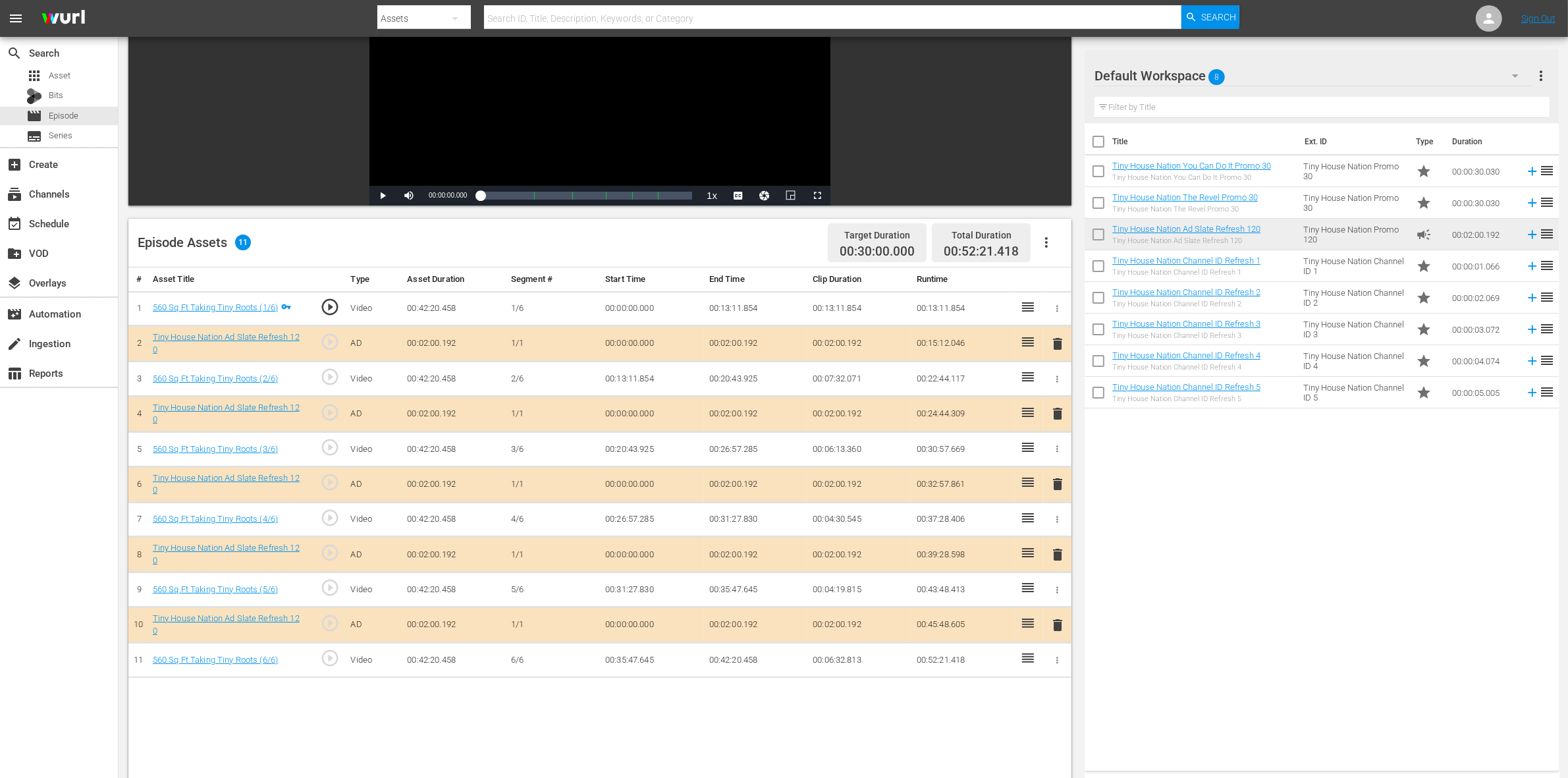
click at [1055, 417] on span "delete" at bounding box center [1057, 413] width 16 height 16
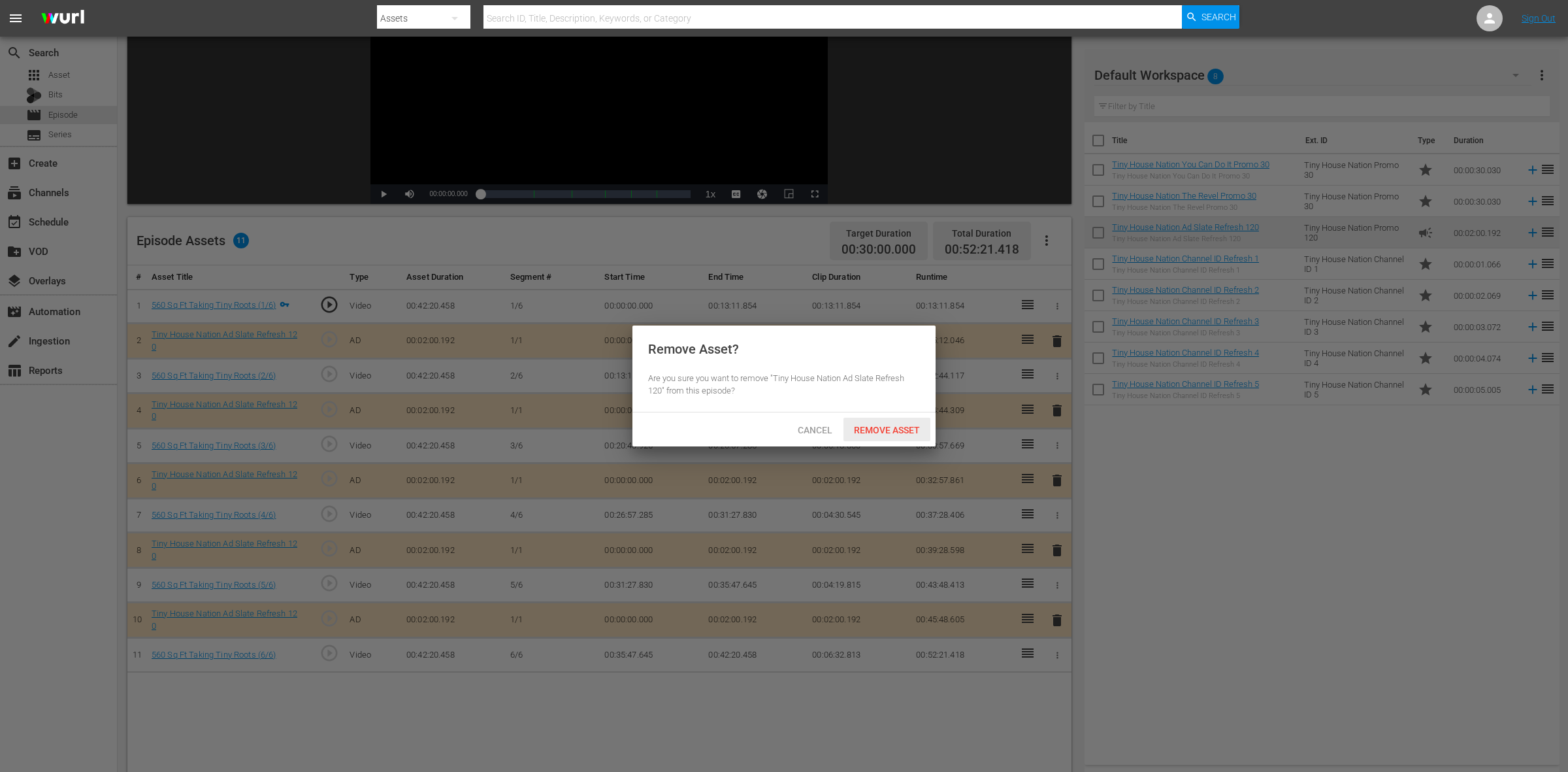
click at [916, 426] on span "Remove Asset" at bounding box center [887, 430] width 87 height 10
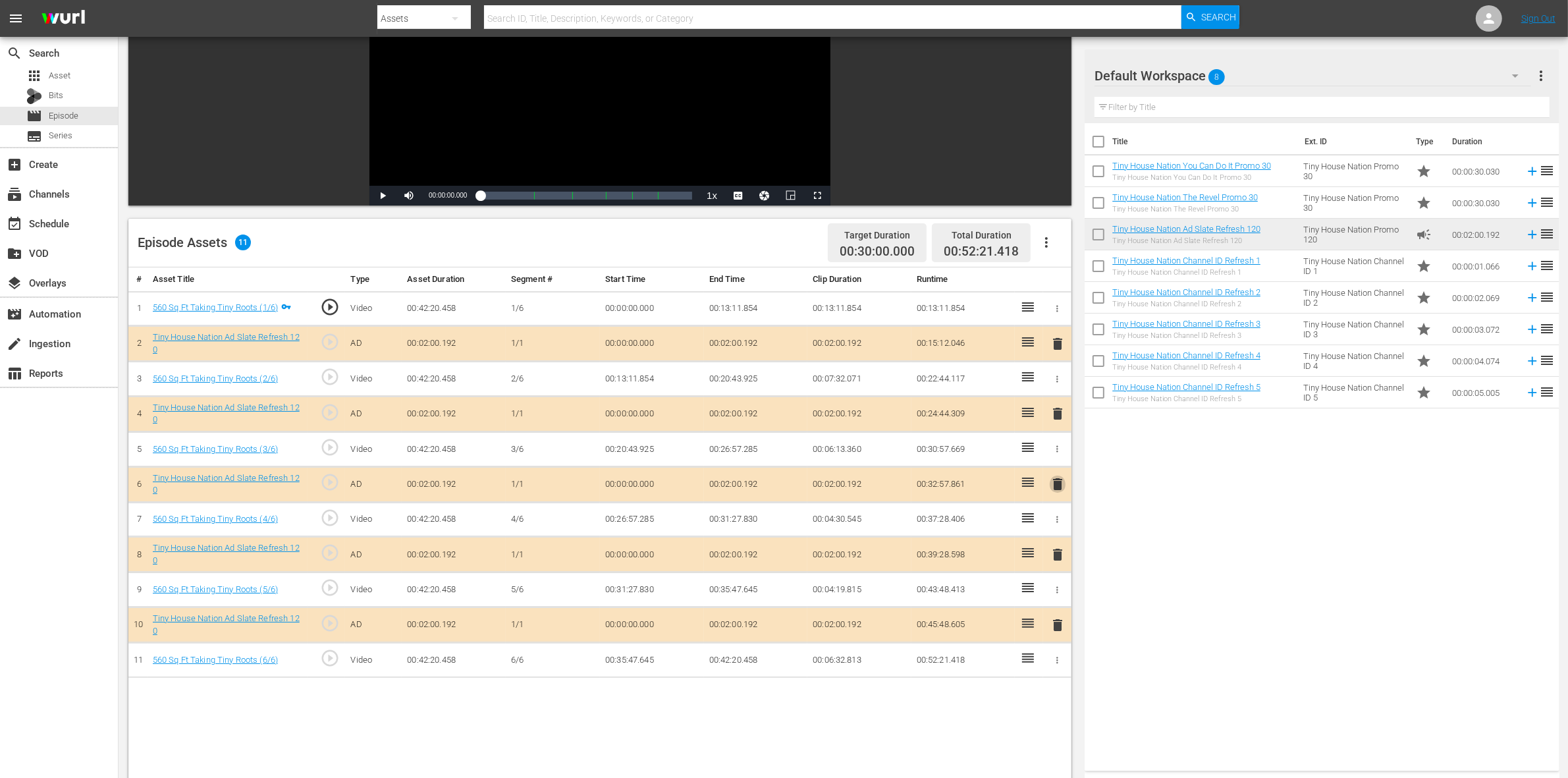
click at [1060, 482] on span "delete" at bounding box center [1057, 484] width 16 height 16
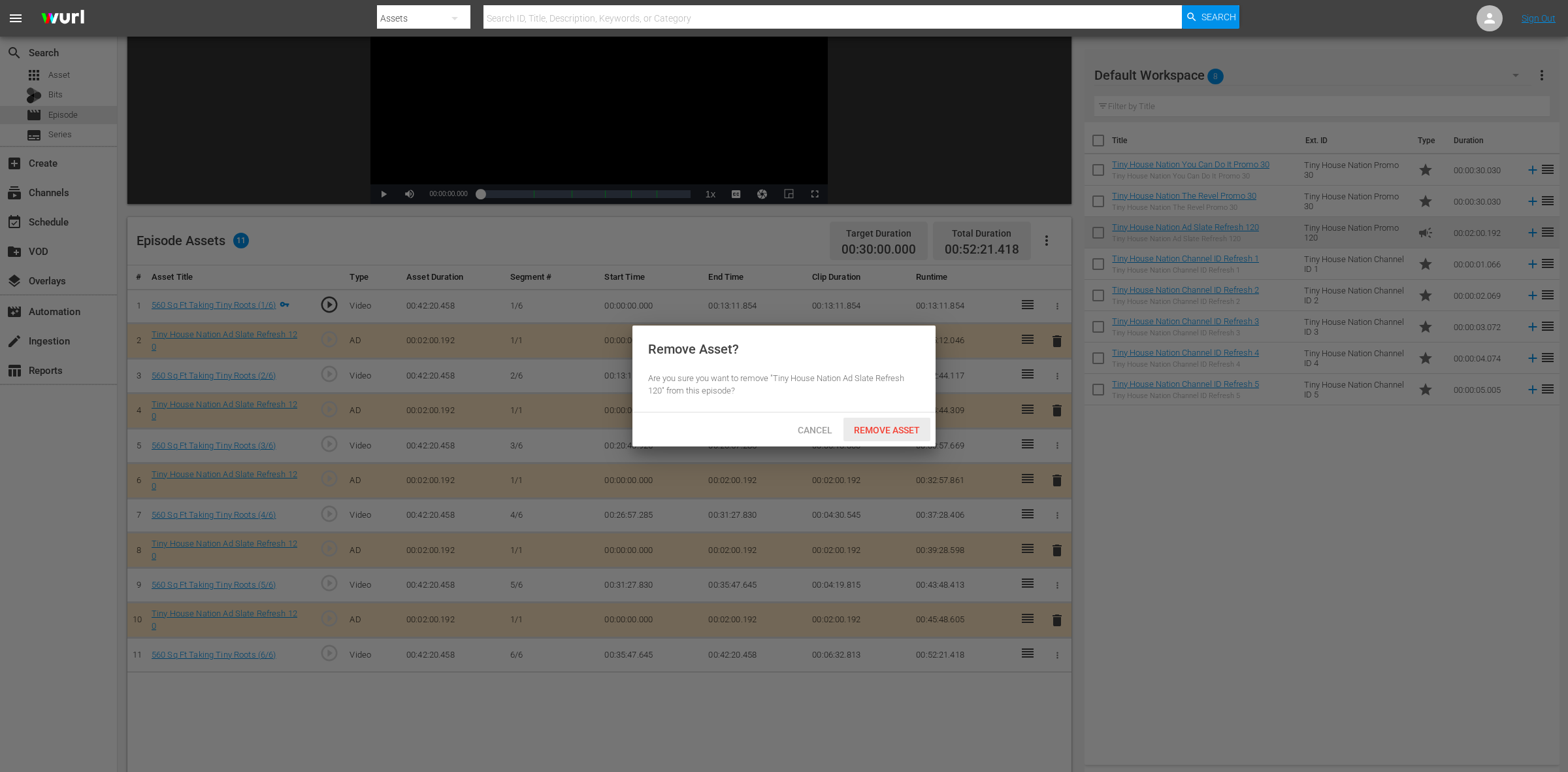
click at [882, 434] on span "Remove Asset" at bounding box center [887, 430] width 87 height 10
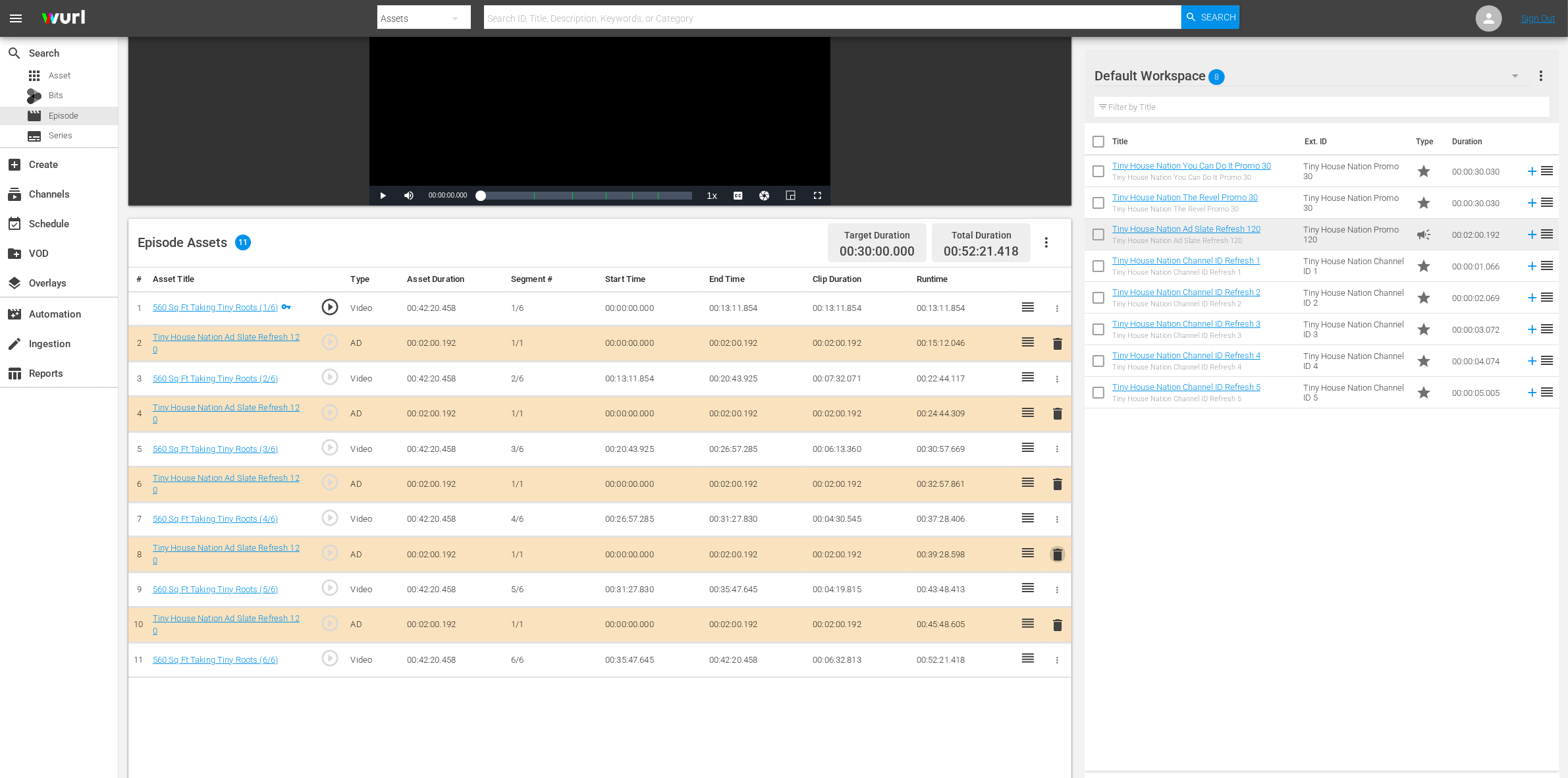
click at [1062, 556] on span "delete" at bounding box center [1057, 555] width 16 height 16
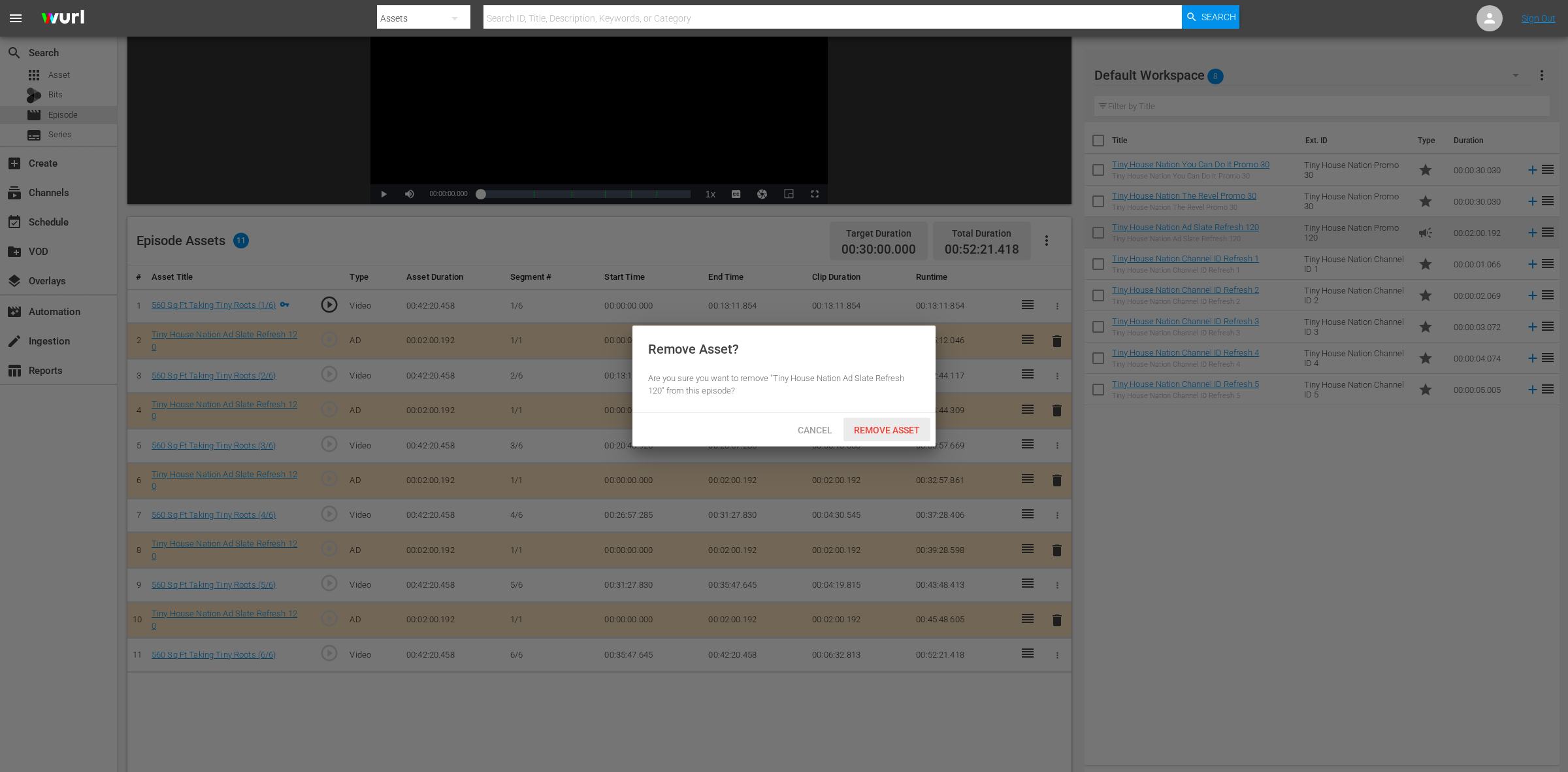
click at [893, 428] on span "Remove Asset" at bounding box center [887, 430] width 87 height 10
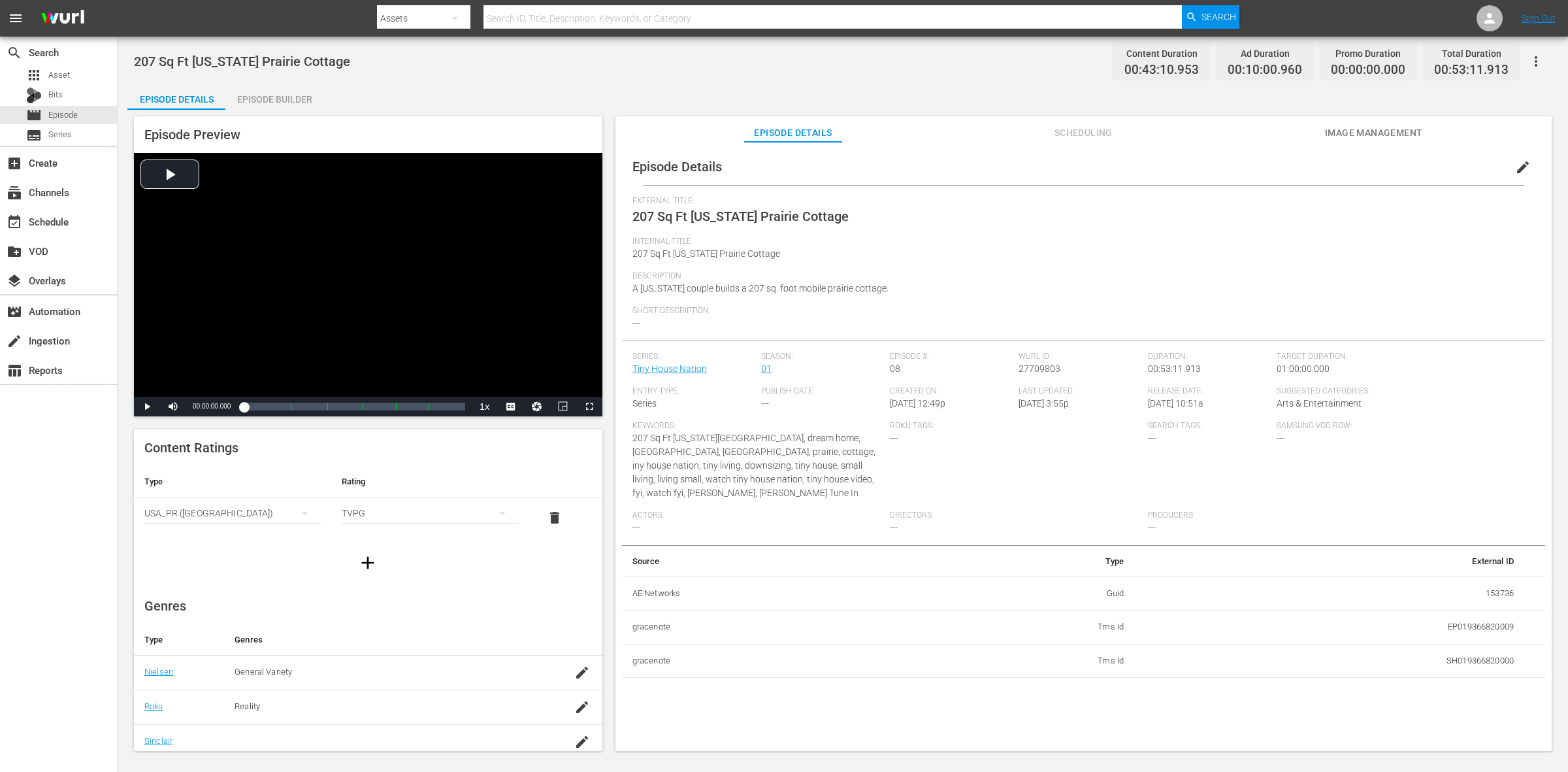
click at [291, 108] on div "Episode Builder" at bounding box center [275, 99] width 98 height 31
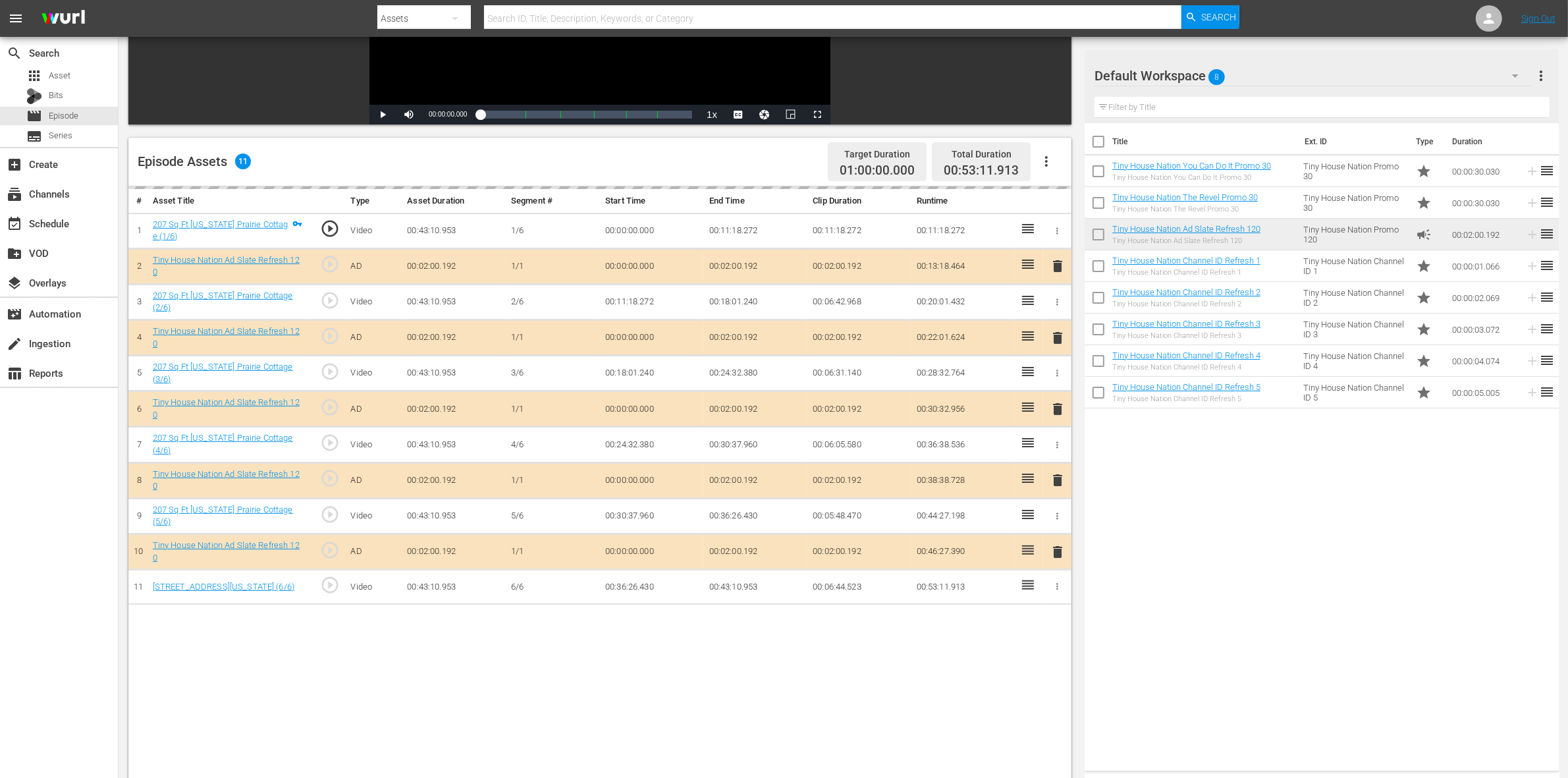
scroll to position [247, 0]
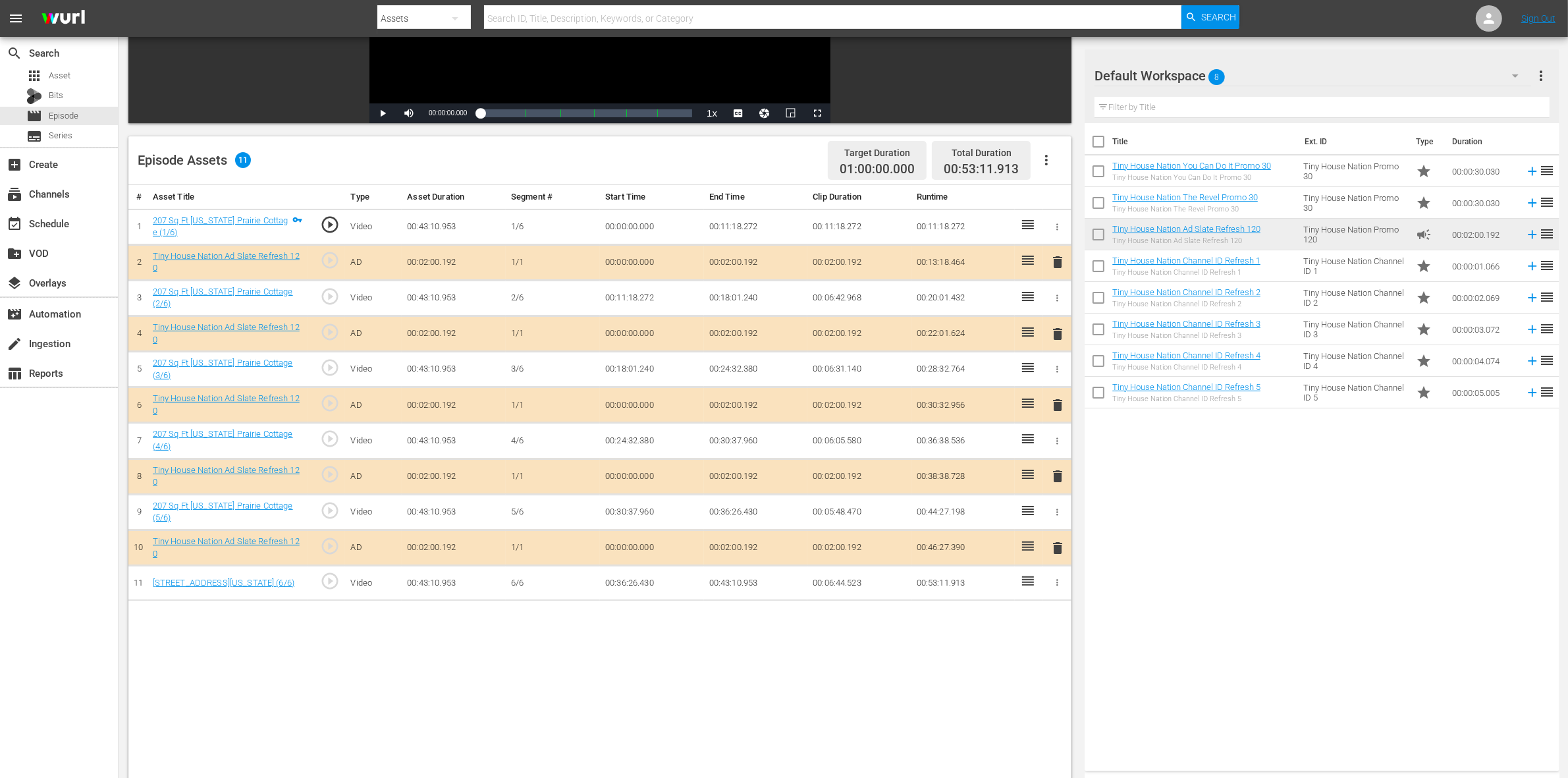
click at [1056, 336] on span "delete" at bounding box center [1057, 334] width 16 height 16
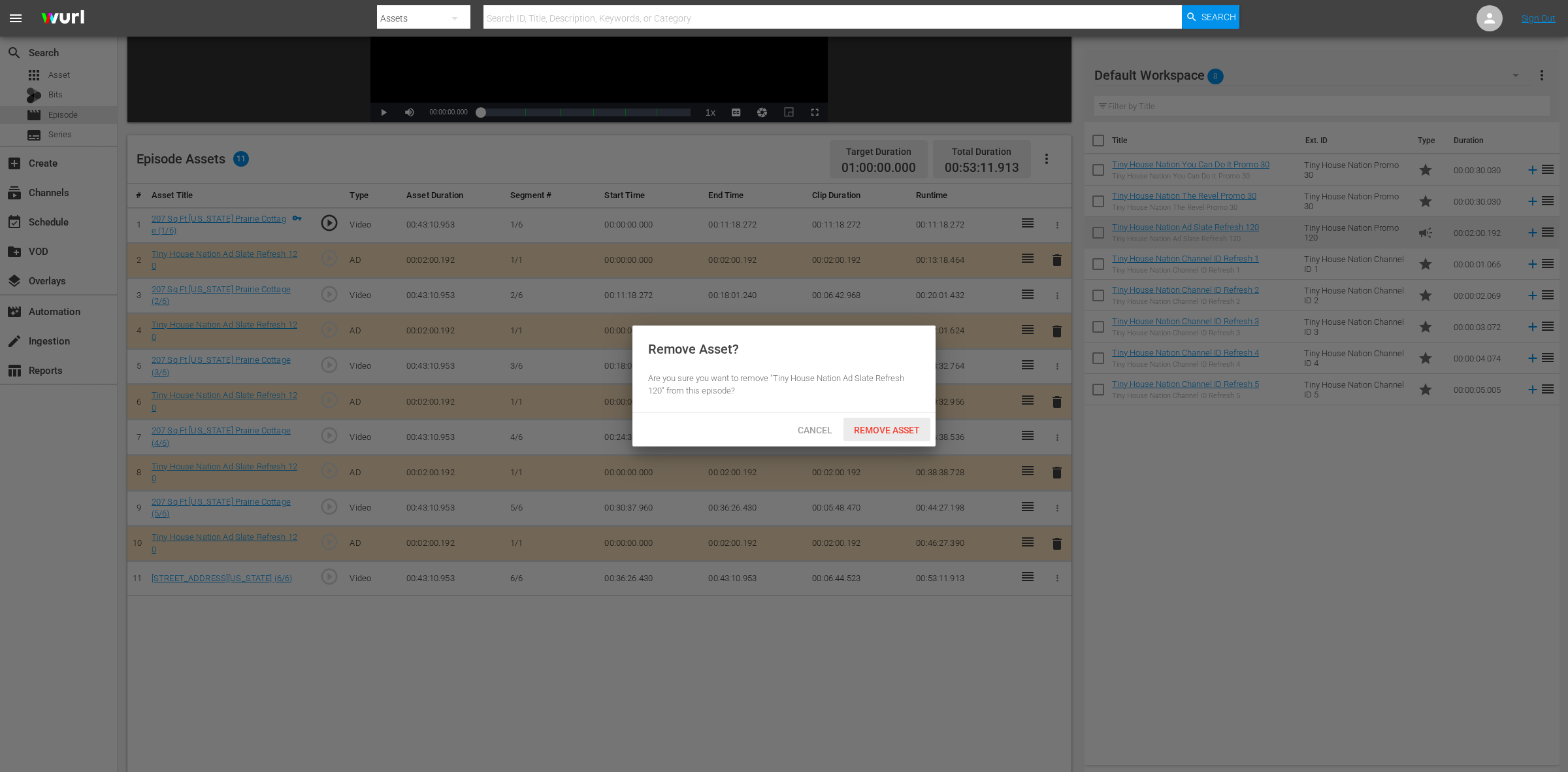
click at [886, 435] on span "Remove Asset" at bounding box center [887, 430] width 87 height 10
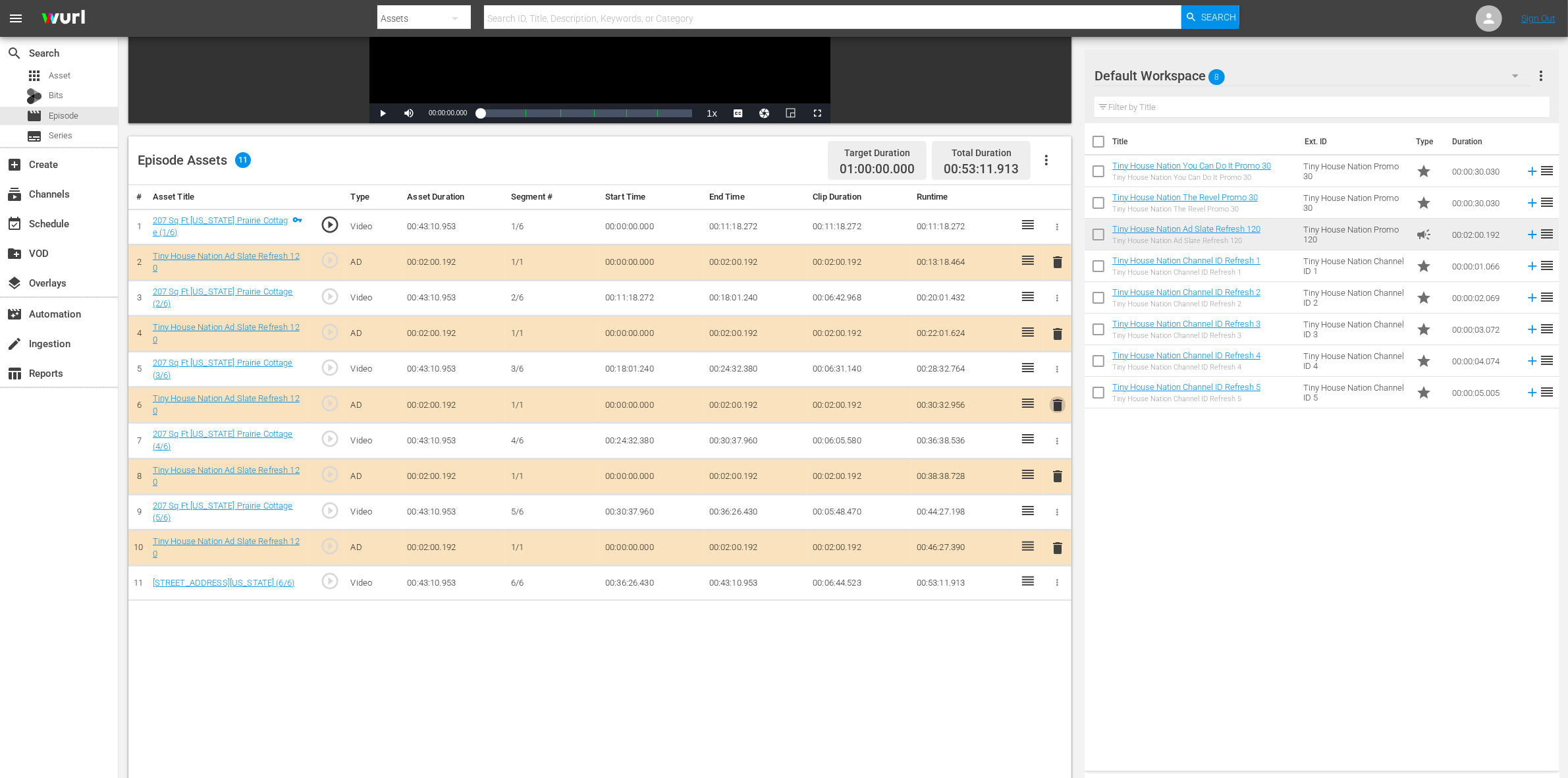
click at [1057, 405] on span "delete" at bounding box center [1057, 405] width 16 height 16
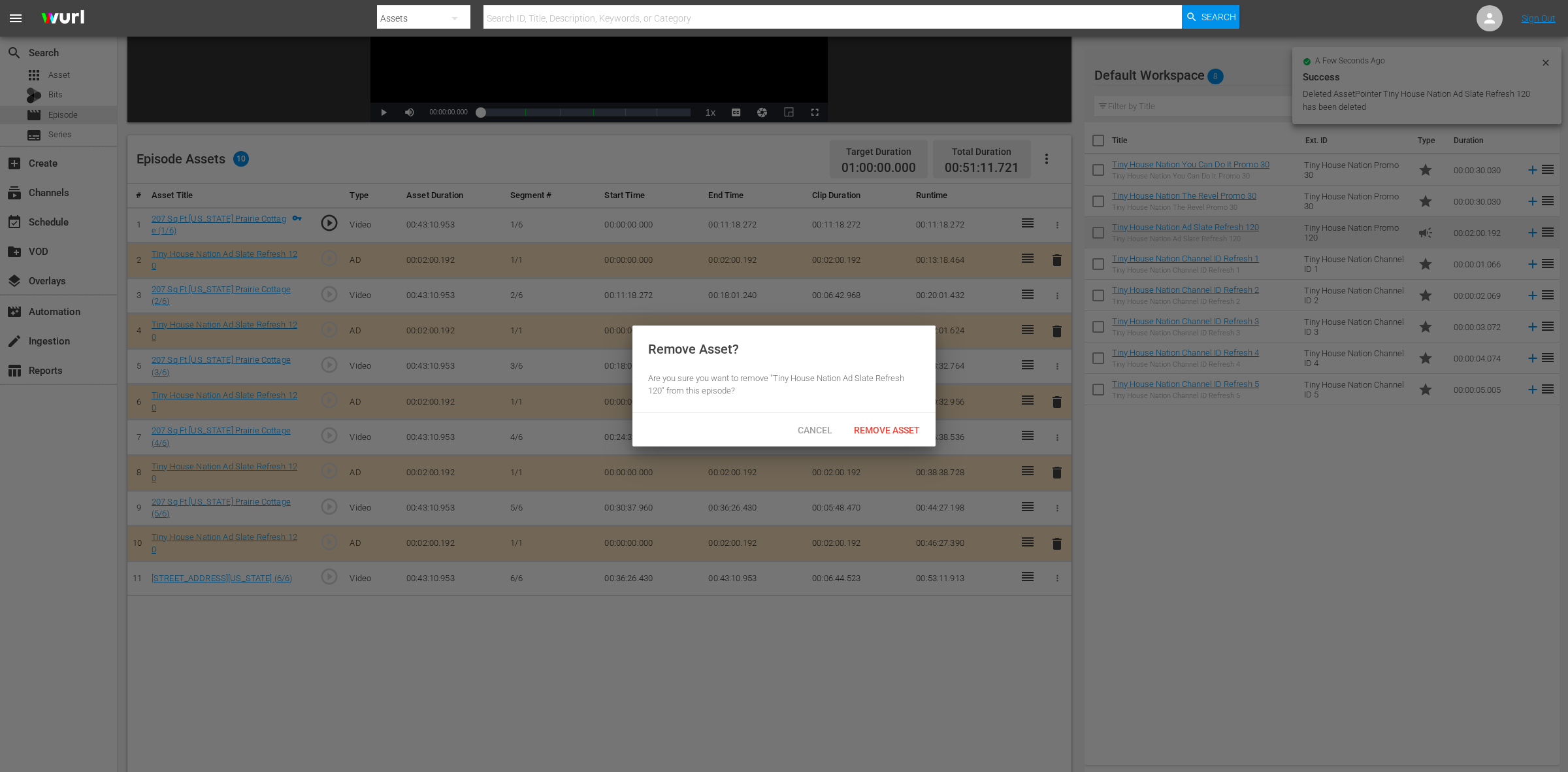
click at [872, 417] on div "Cancel Remove Asset" at bounding box center [784, 430] width 303 height 34
click at [876, 428] on span "Remove Asset" at bounding box center [887, 430] width 87 height 10
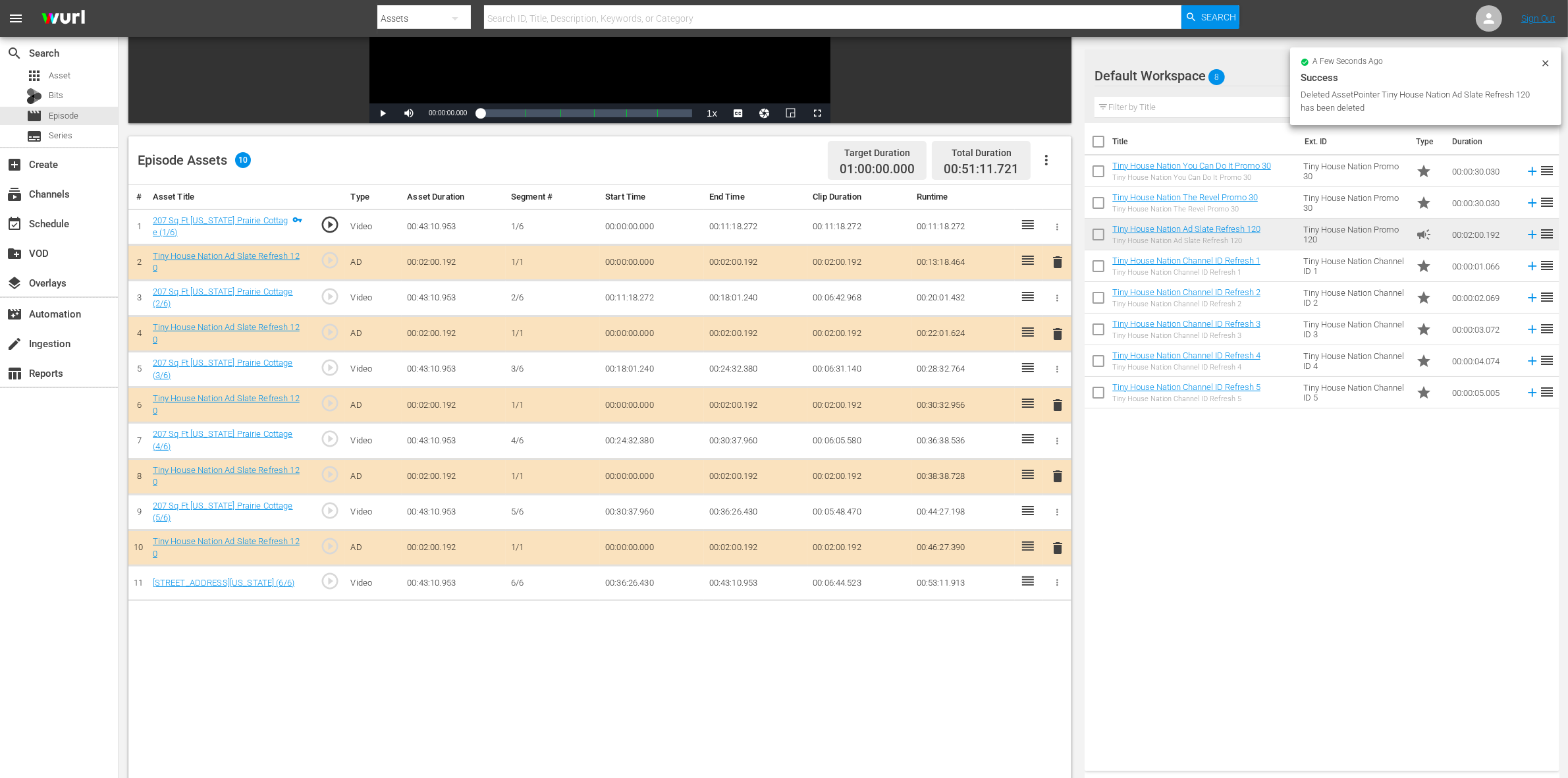
click at [1056, 471] on span "delete" at bounding box center [1057, 476] width 16 height 16
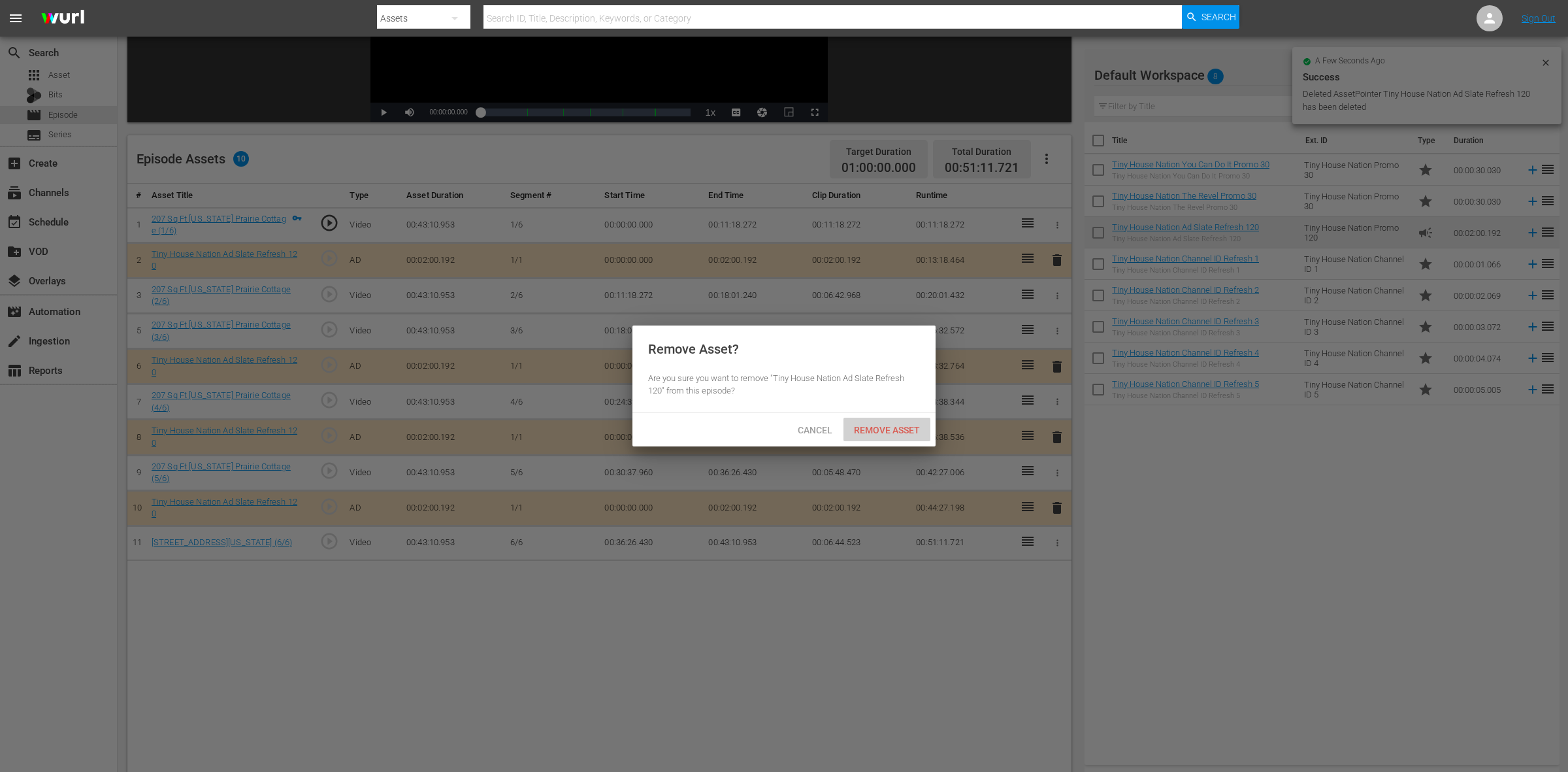
click at [929, 426] on span "Remove Asset" at bounding box center [887, 430] width 87 height 10
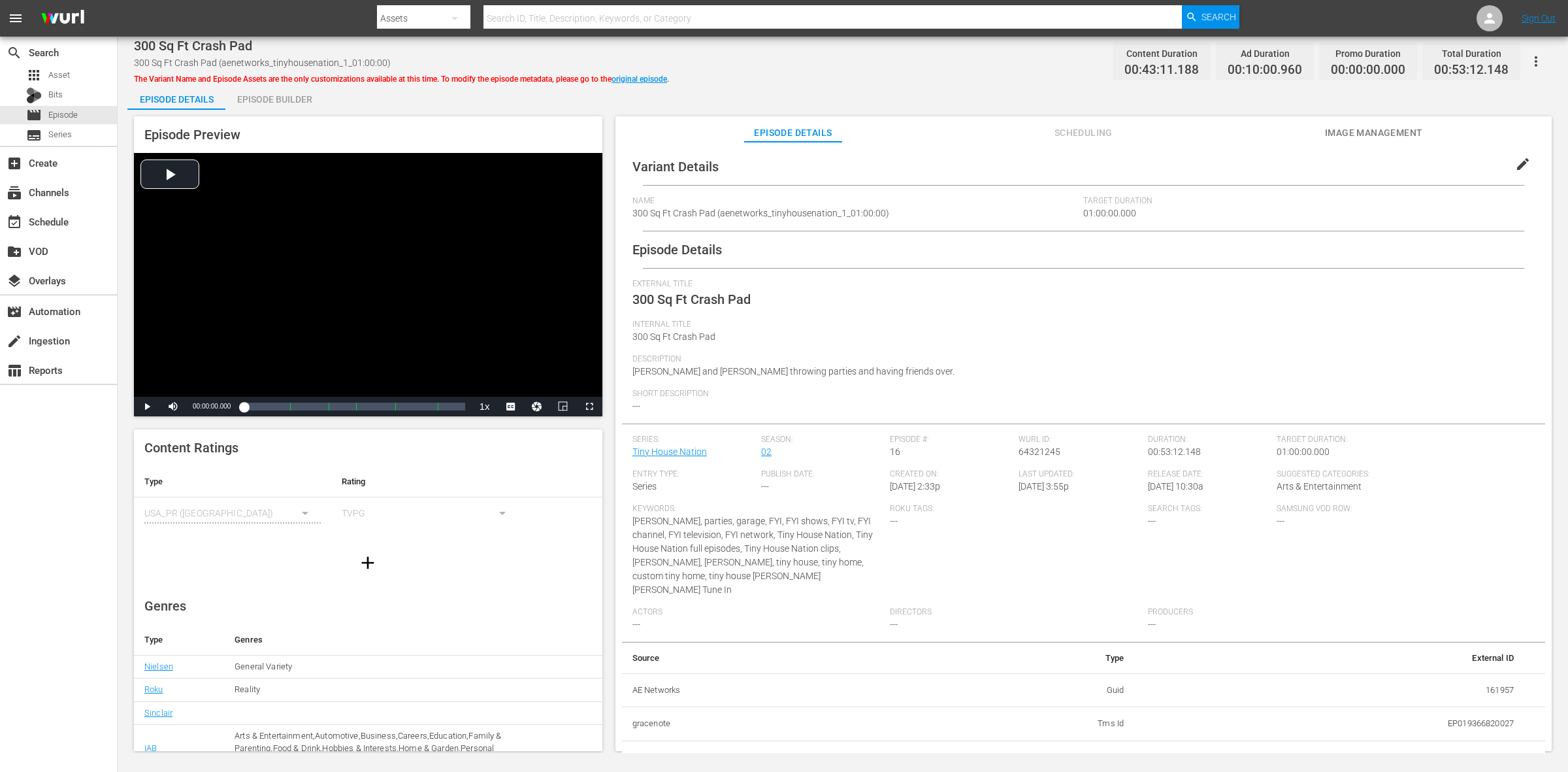
click at [276, 88] on div "Episode Builder" at bounding box center [275, 99] width 98 height 31
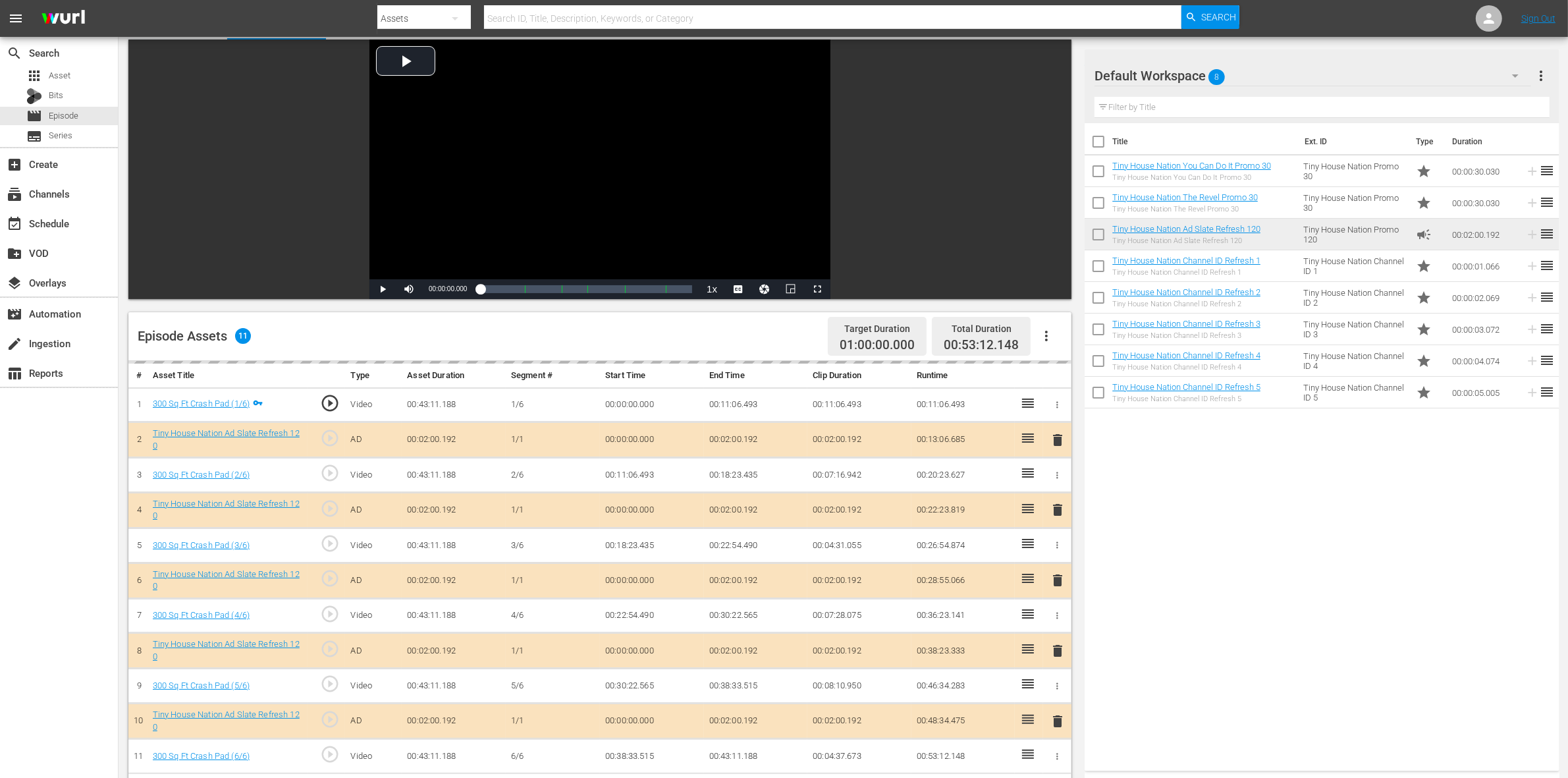
scroll to position [165, 0]
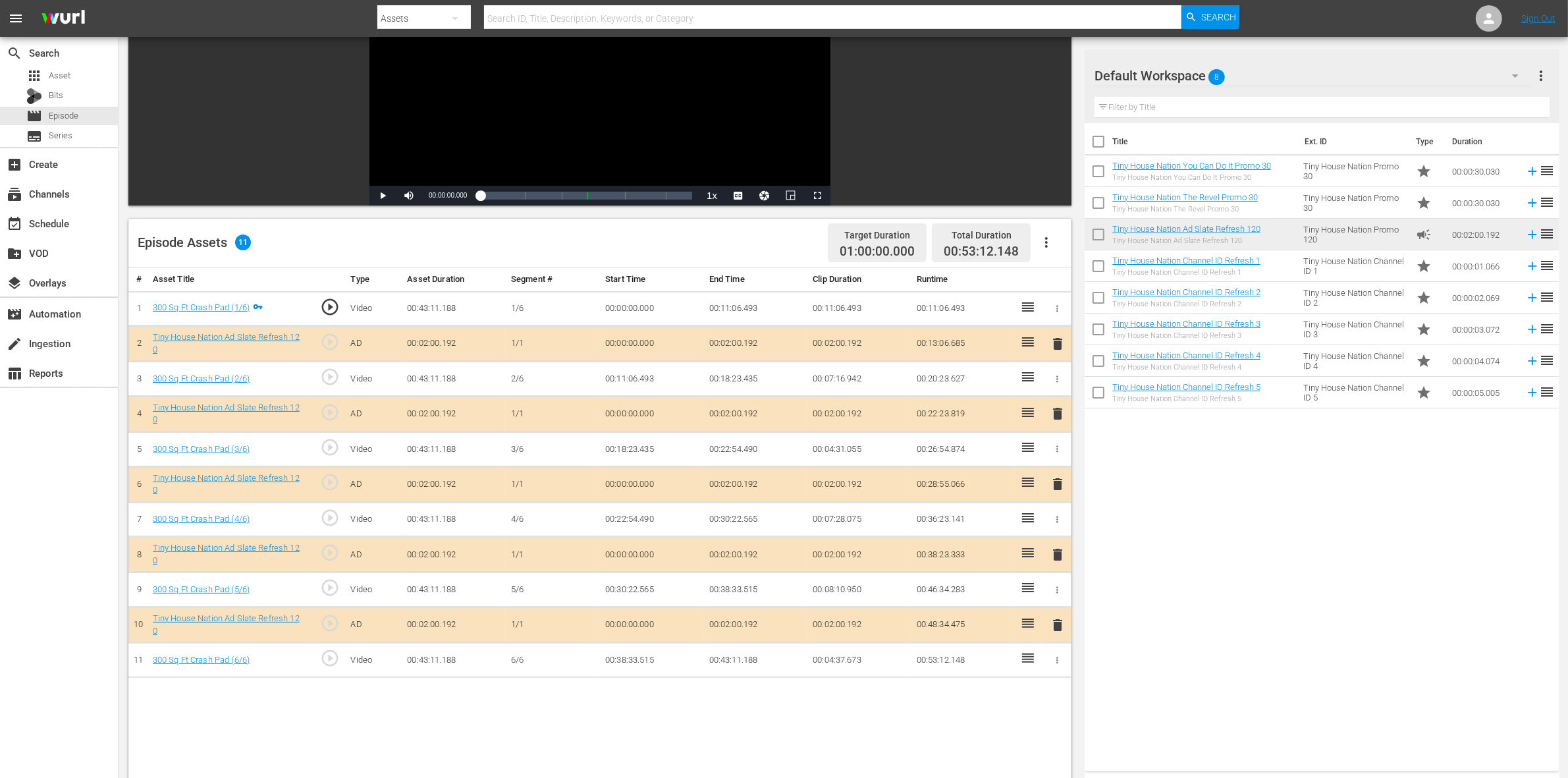
click at [1059, 489] on span "delete" at bounding box center [1057, 484] width 16 height 16
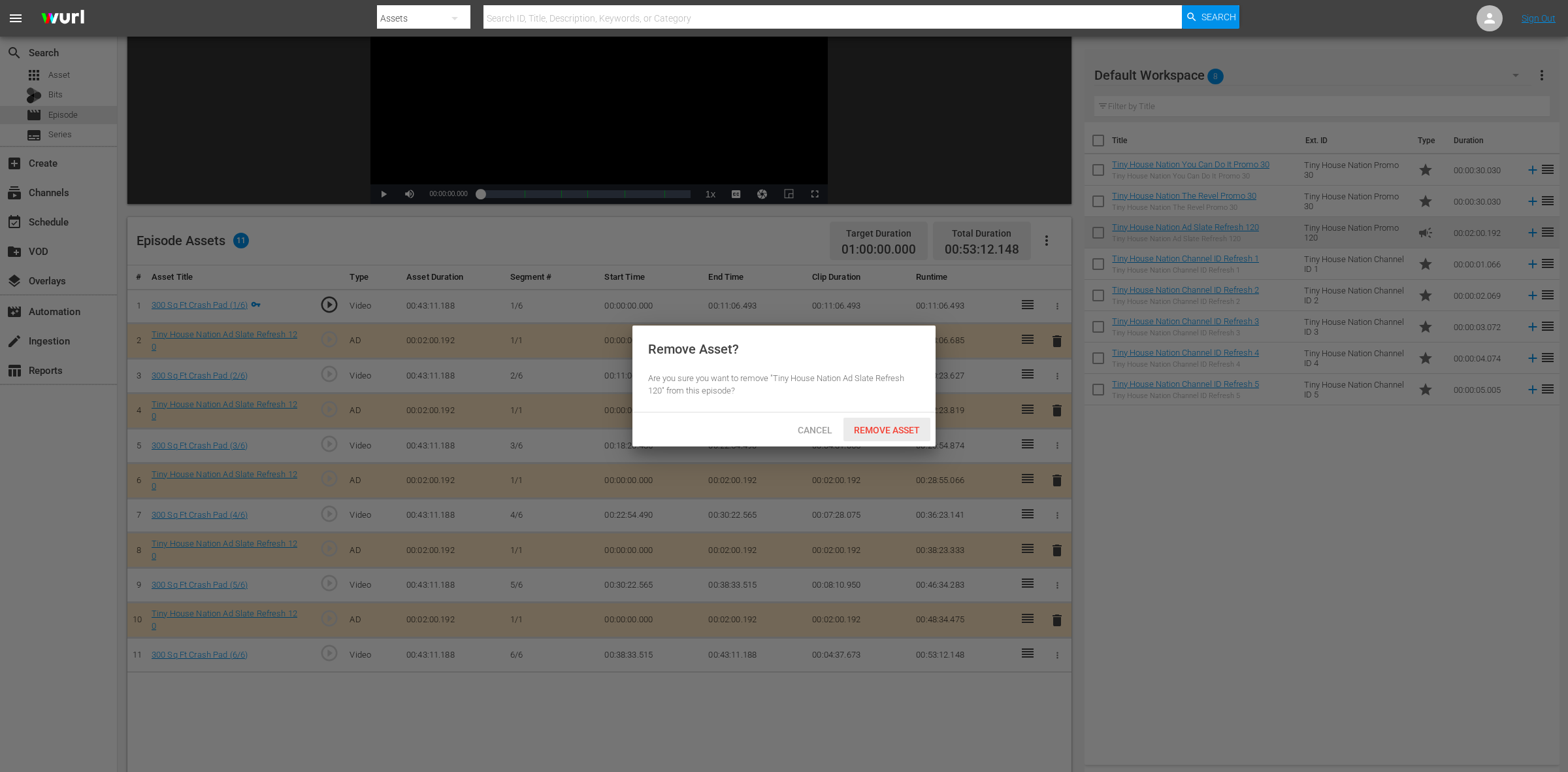
click at [910, 419] on div "Remove Asset" at bounding box center [887, 430] width 87 height 25
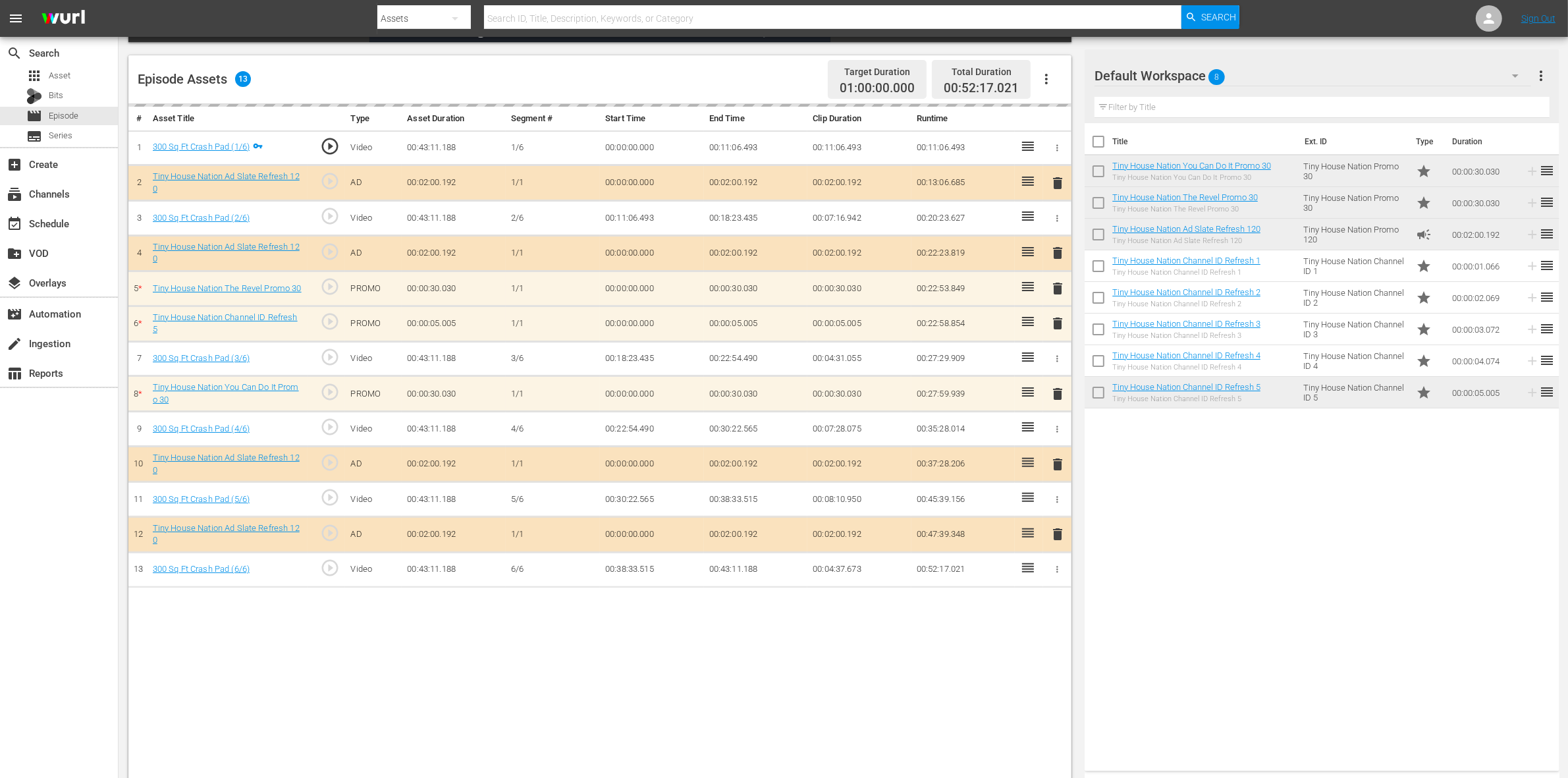
scroll to position [329, 0]
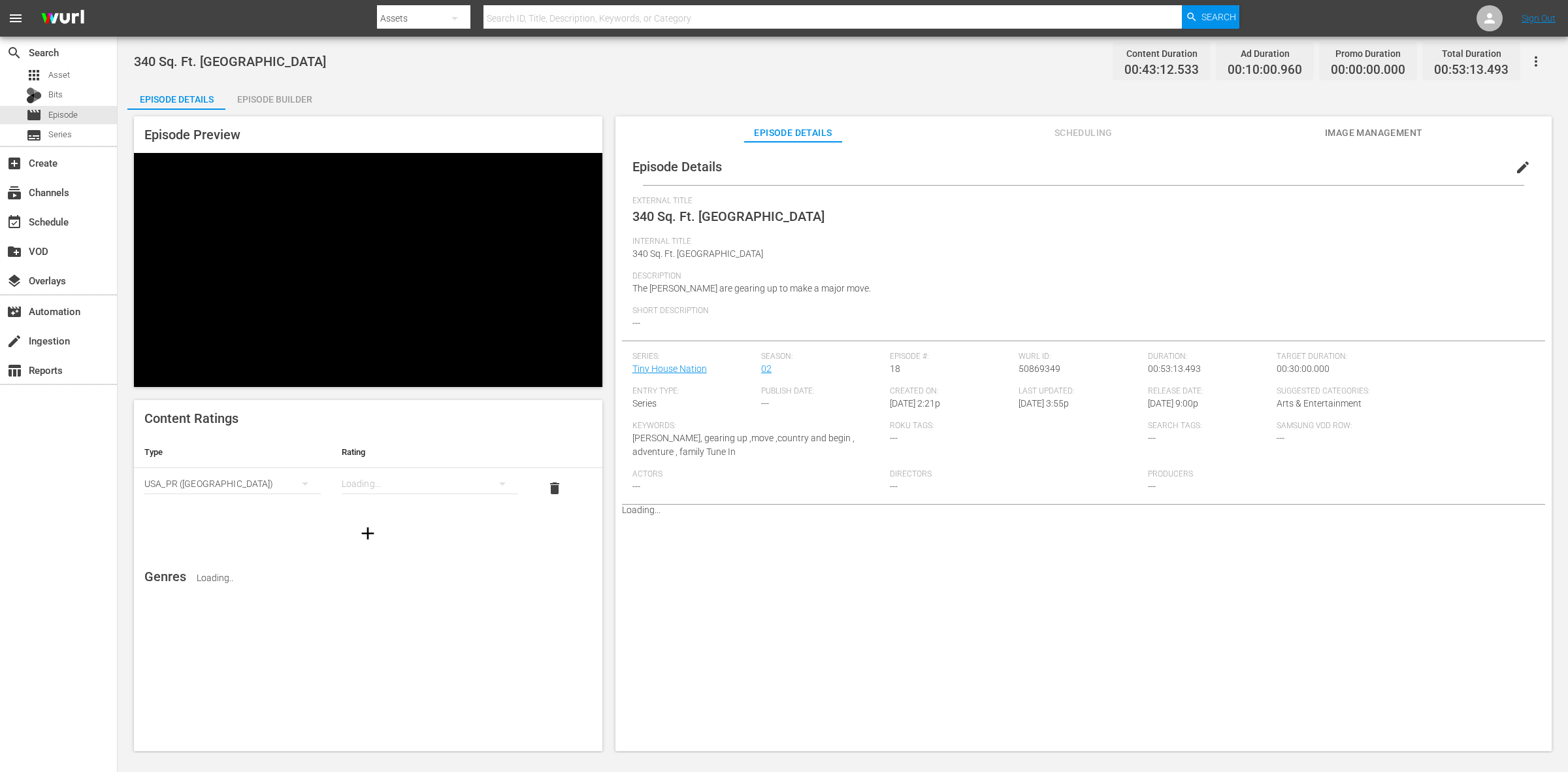
click at [284, 92] on div "Episode Builder" at bounding box center [275, 99] width 98 height 31
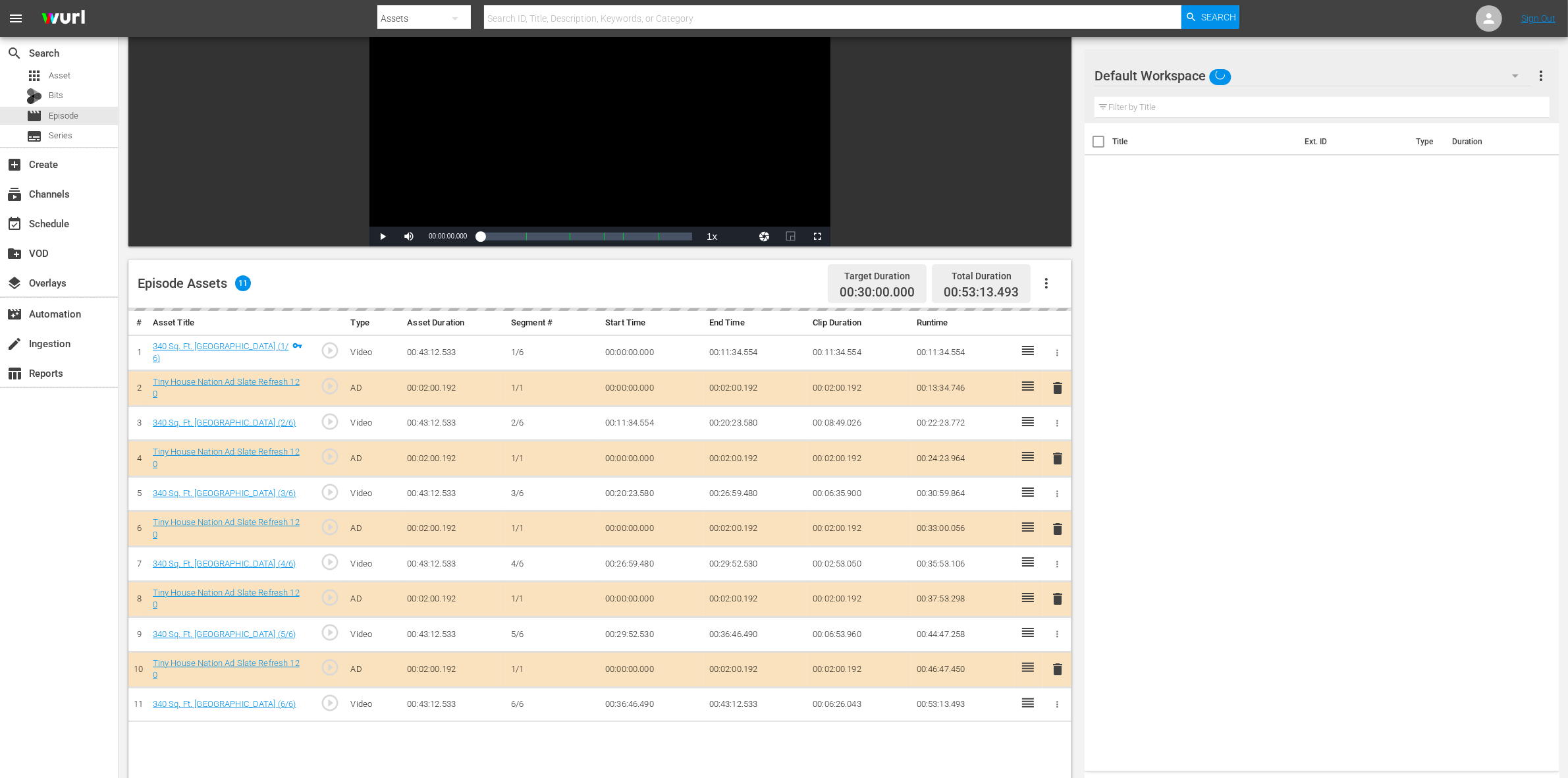
scroll to position [165, 0]
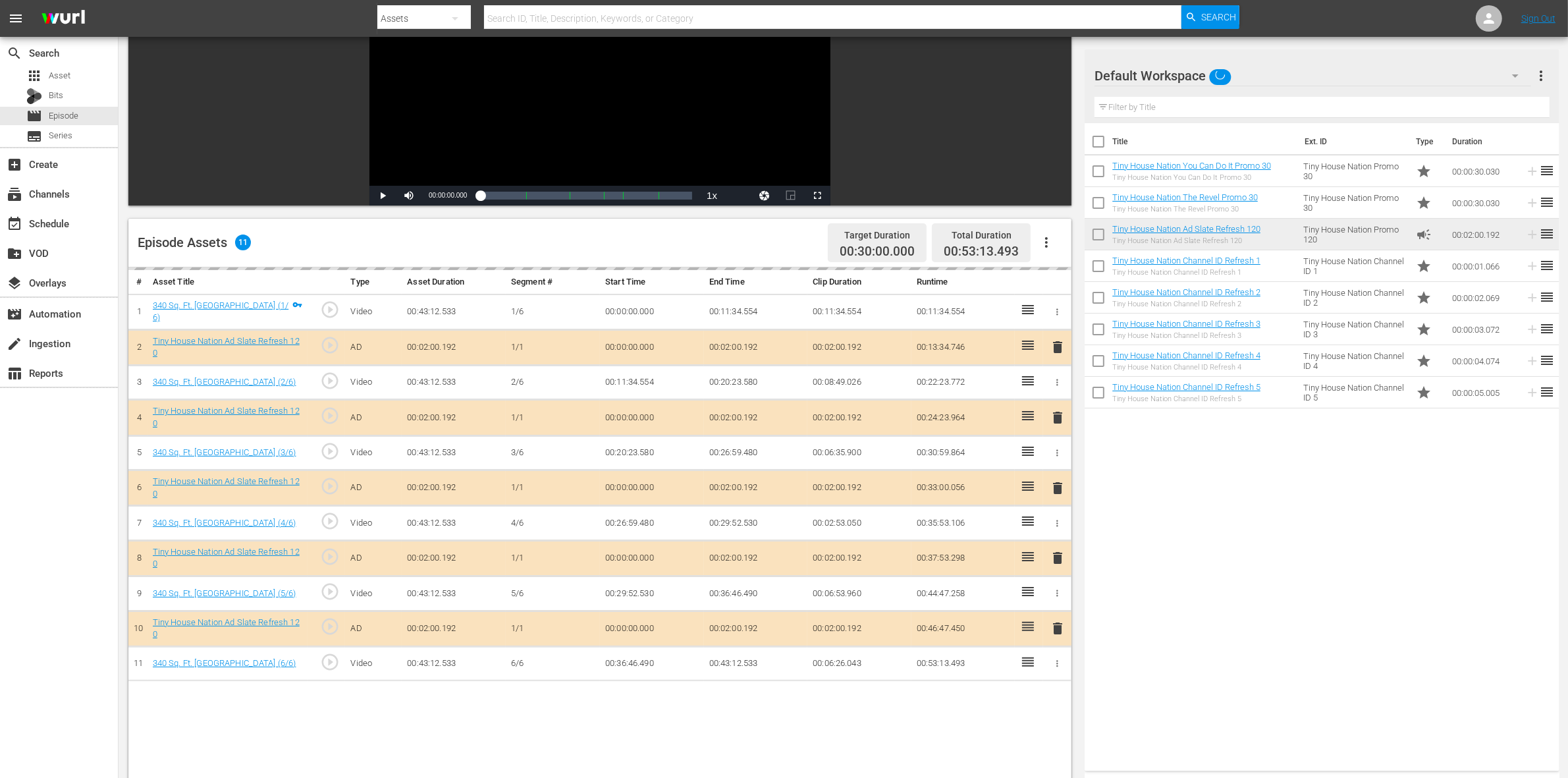
click at [1056, 417] on div "delete" at bounding box center [1057, 418] width 18 height 19
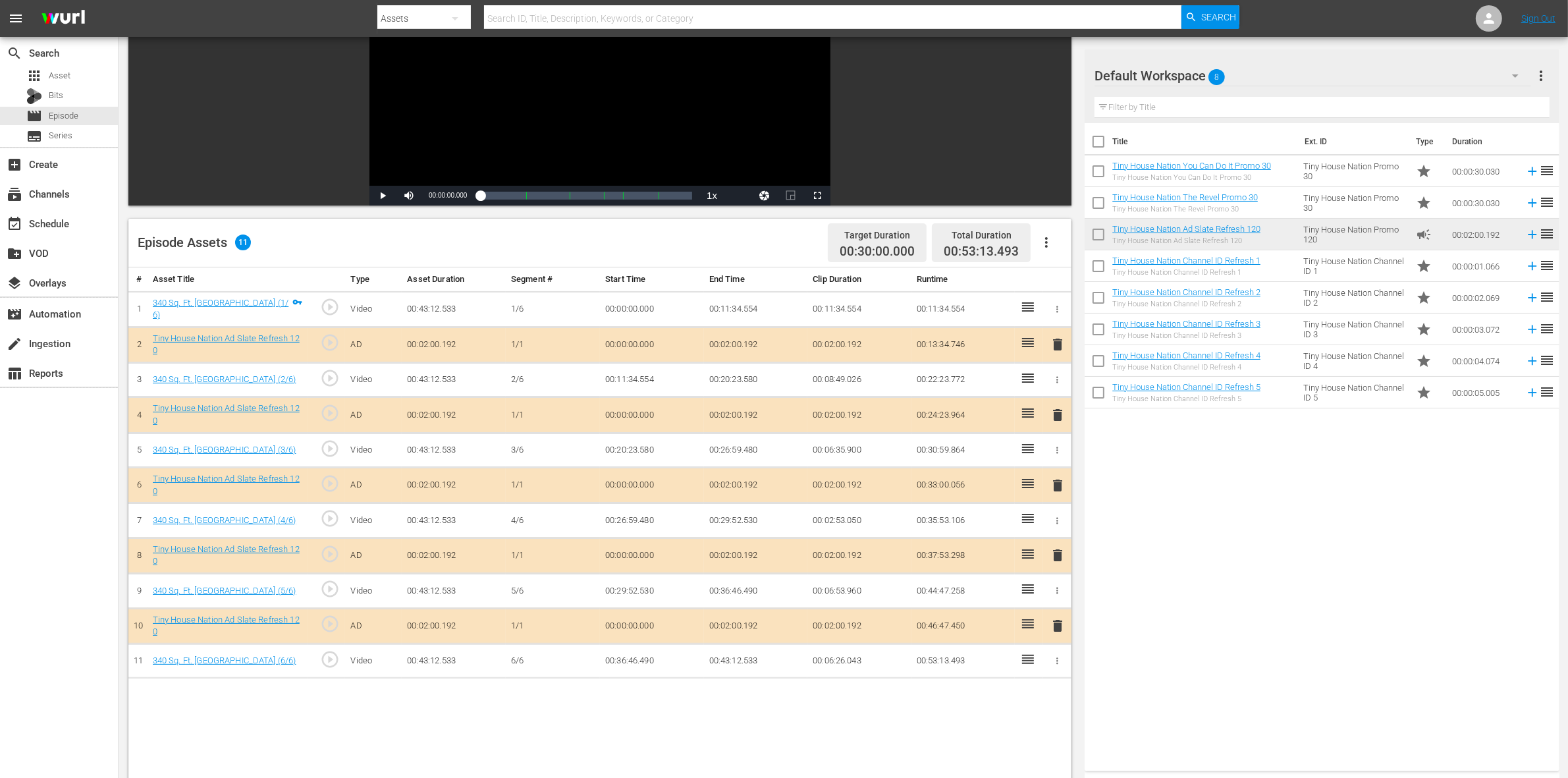
click at [1056, 417] on span "delete" at bounding box center [1057, 415] width 16 height 16
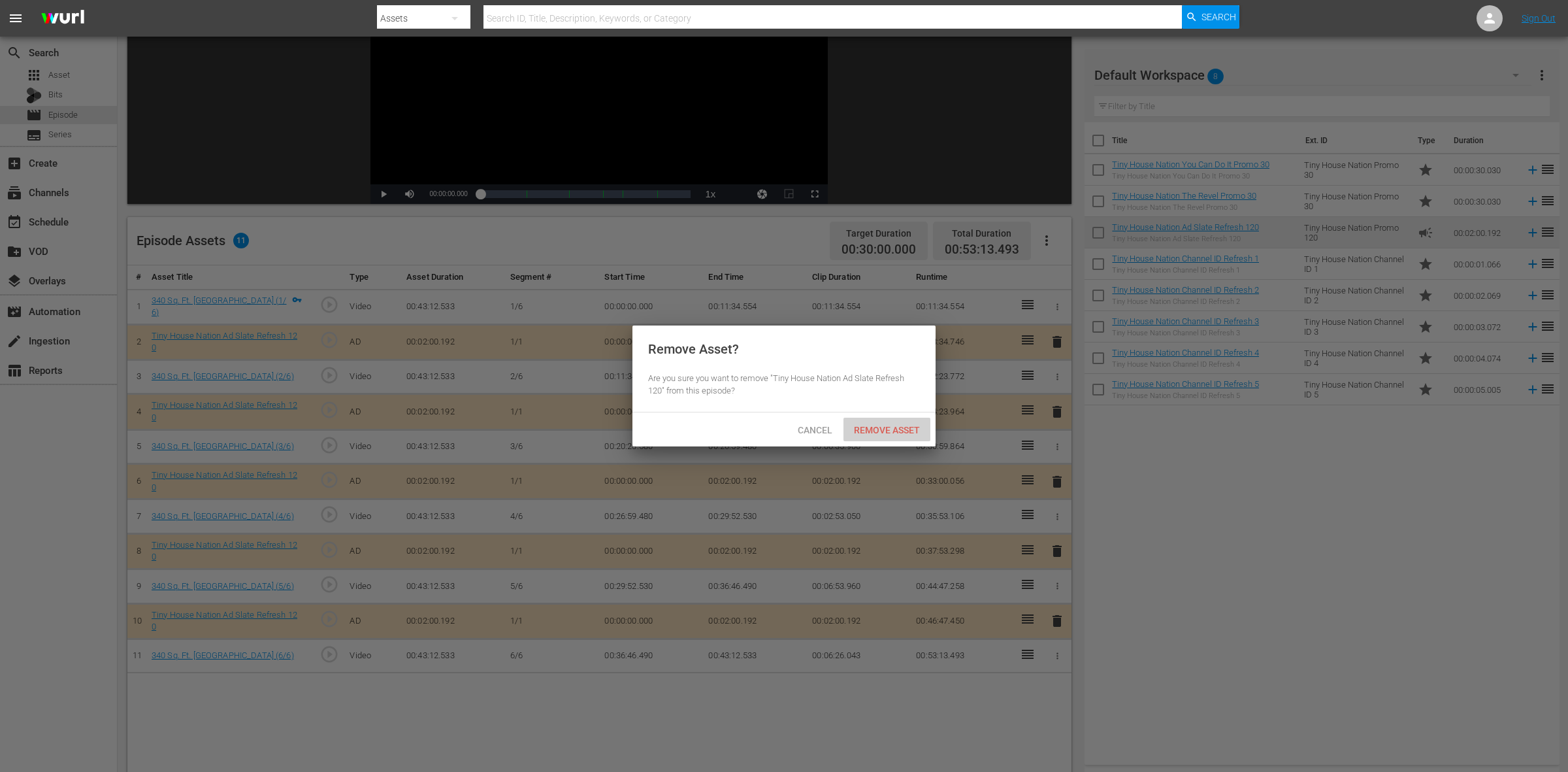
click at [910, 429] on span "Remove Asset" at bounding box center [887, 430] width 87 height 10
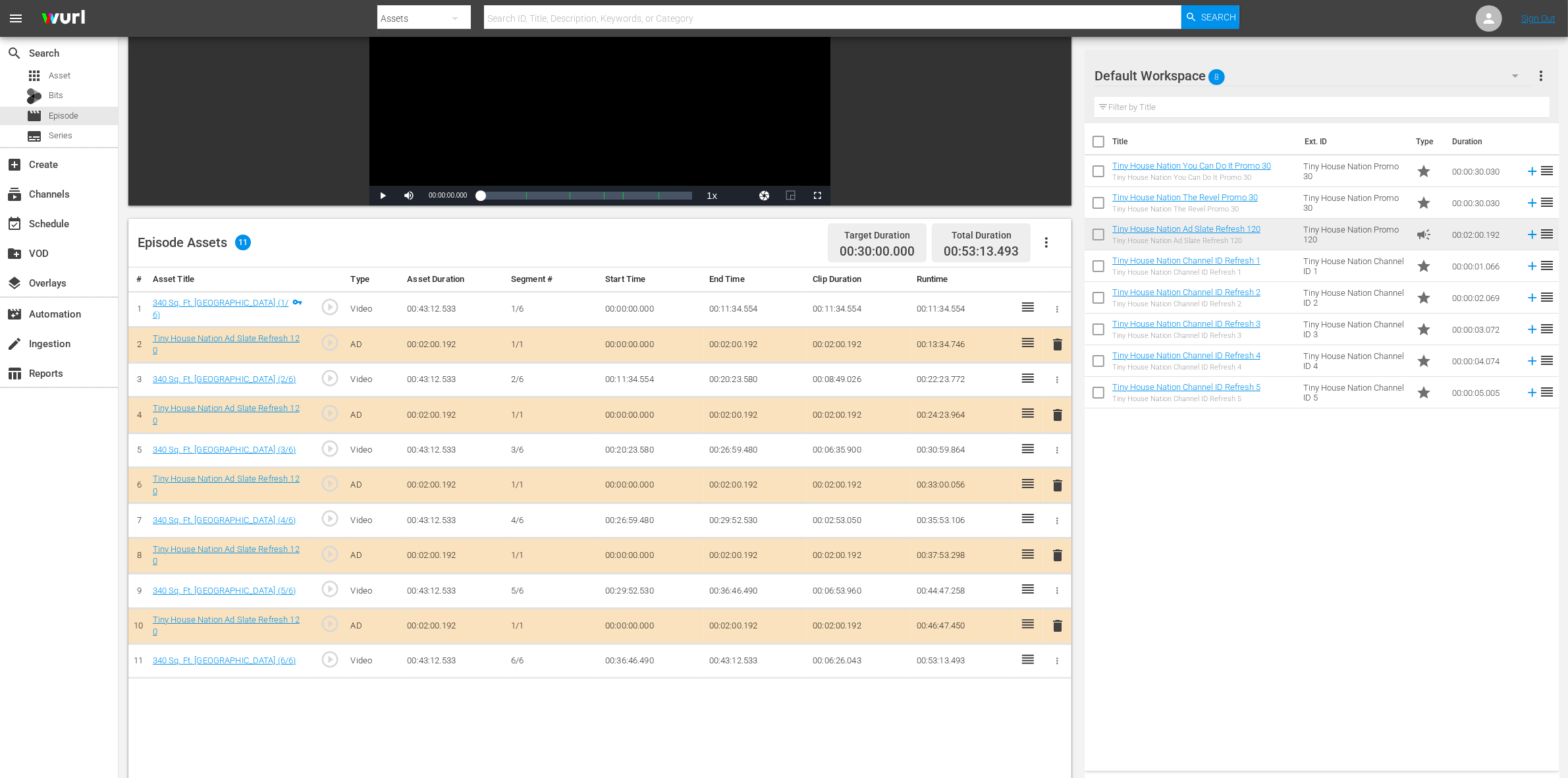
click at [1058, 486] on span "delete" at bounding box center [1057, 485] width 16 height 16
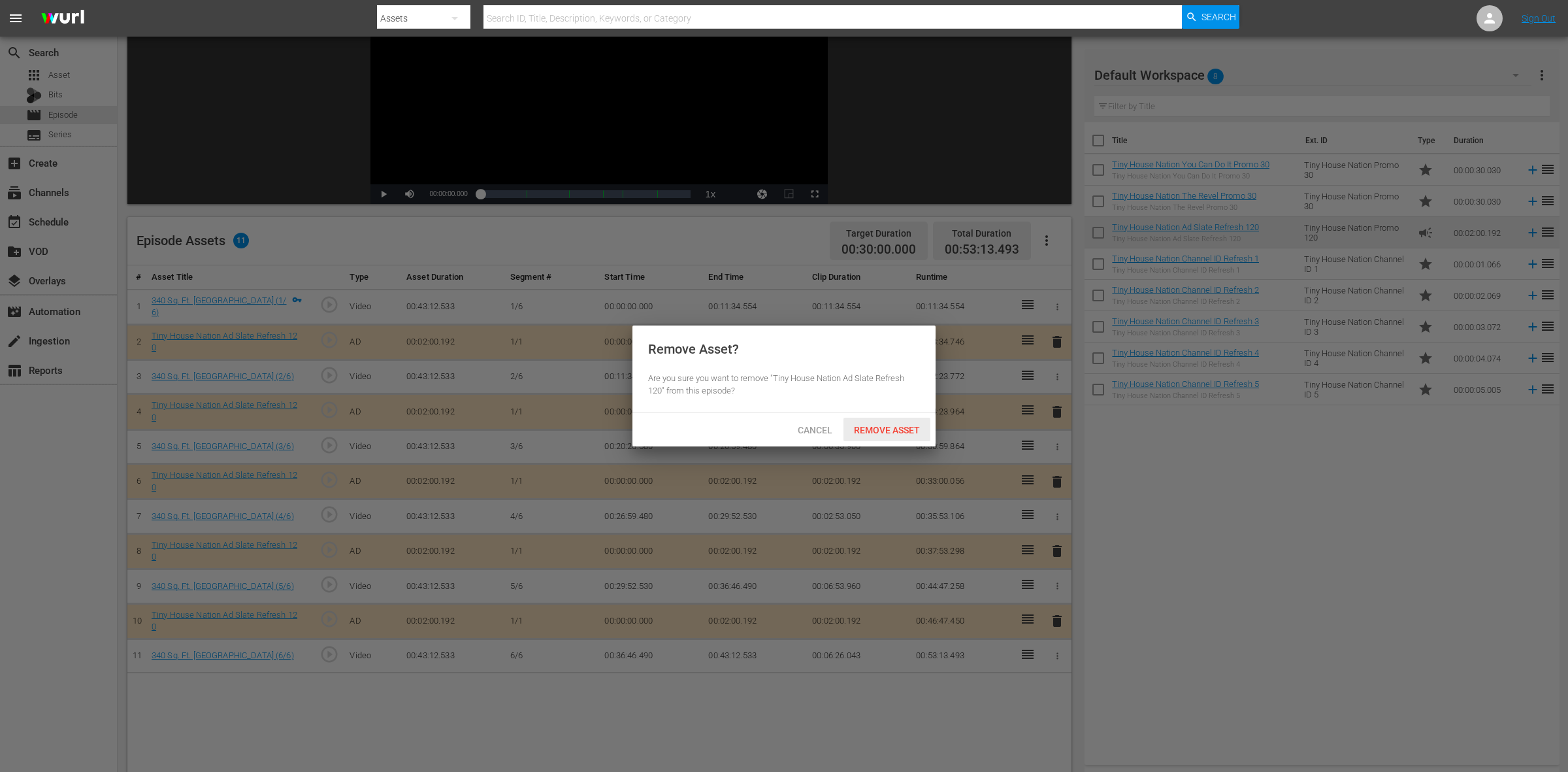
click at [901, 433] on span "Remove Asset" at bounding box center [887, 430] width 87 height 10
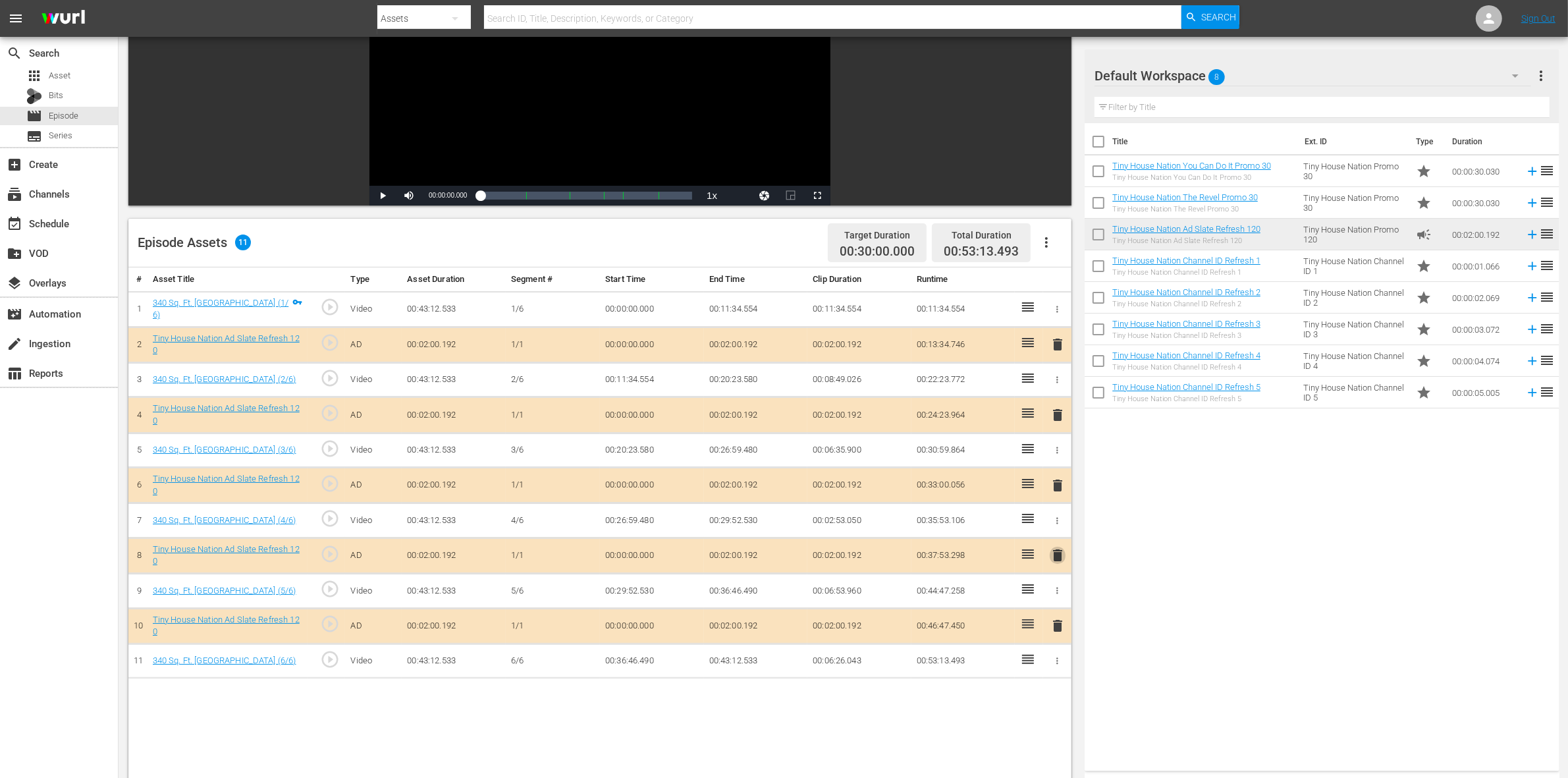
click at [1050, 552] on span "delete" at bounding box center [1057, 556] width 16 height 16
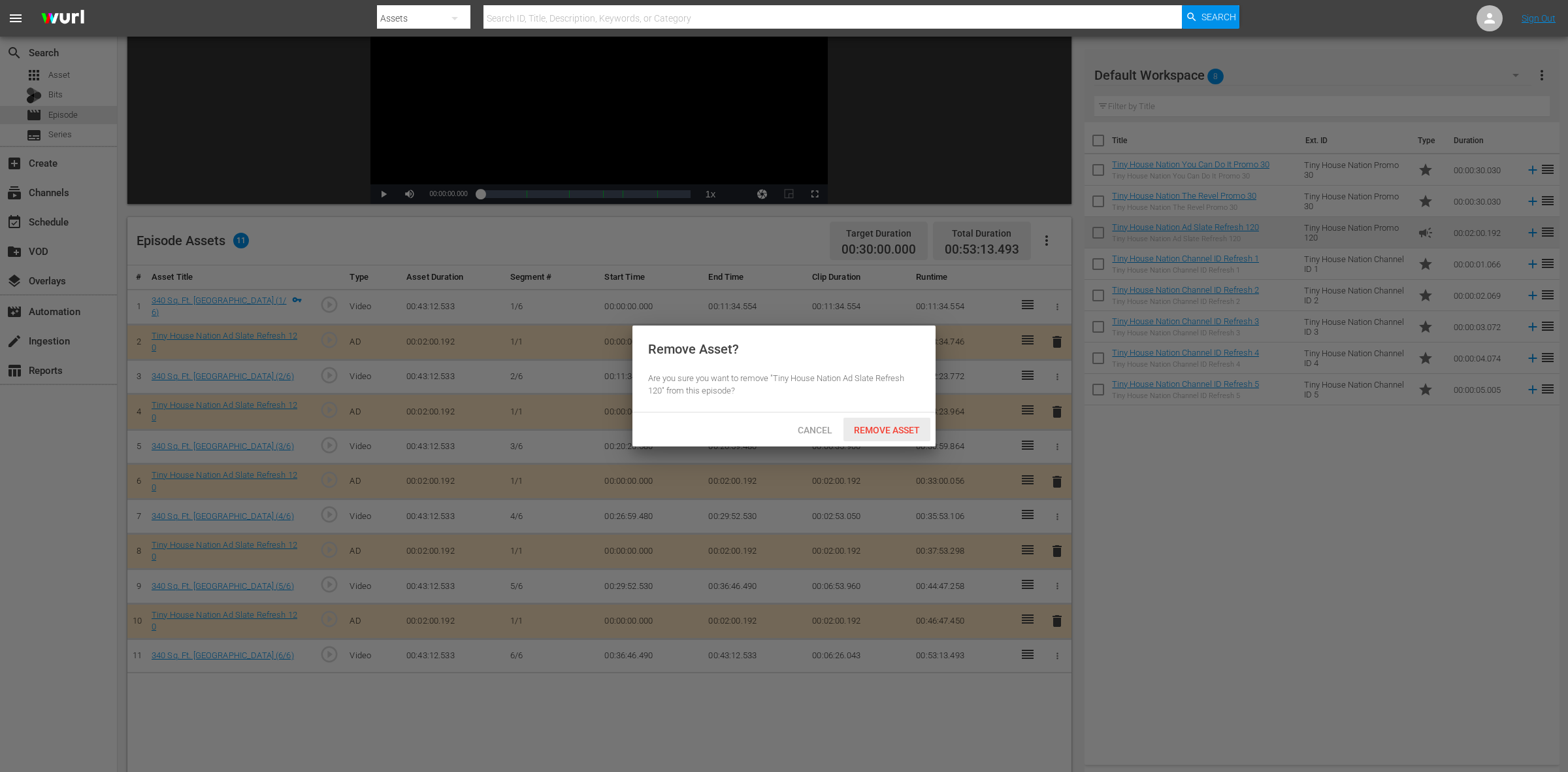
click at [890, 436] on span "Remove Asset" at bounding box center [887, 430] width 87 height 10
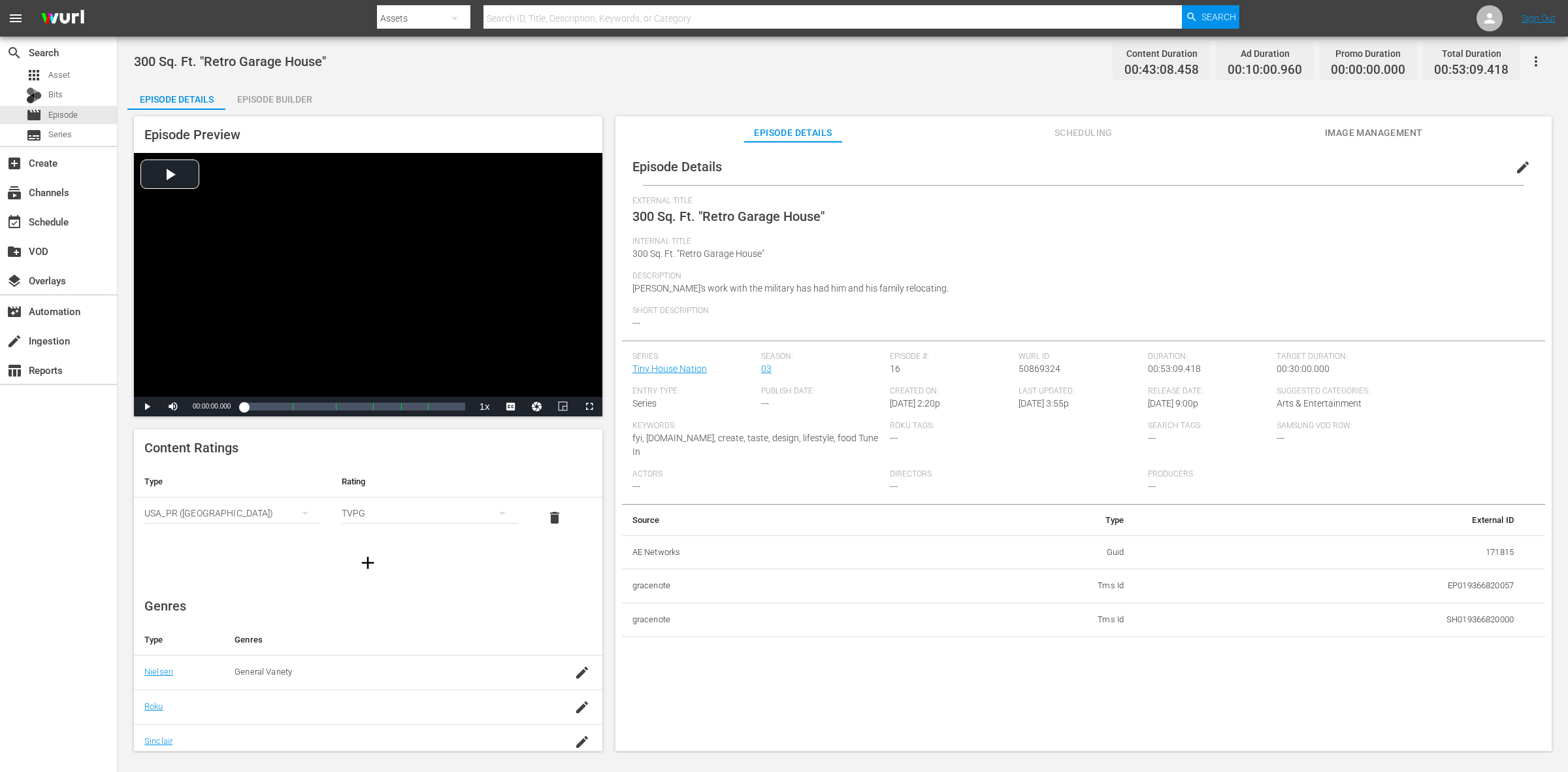
click at [307, 105] on div "Episode Builder" at bounding box center [275, 99] width 98 height 31
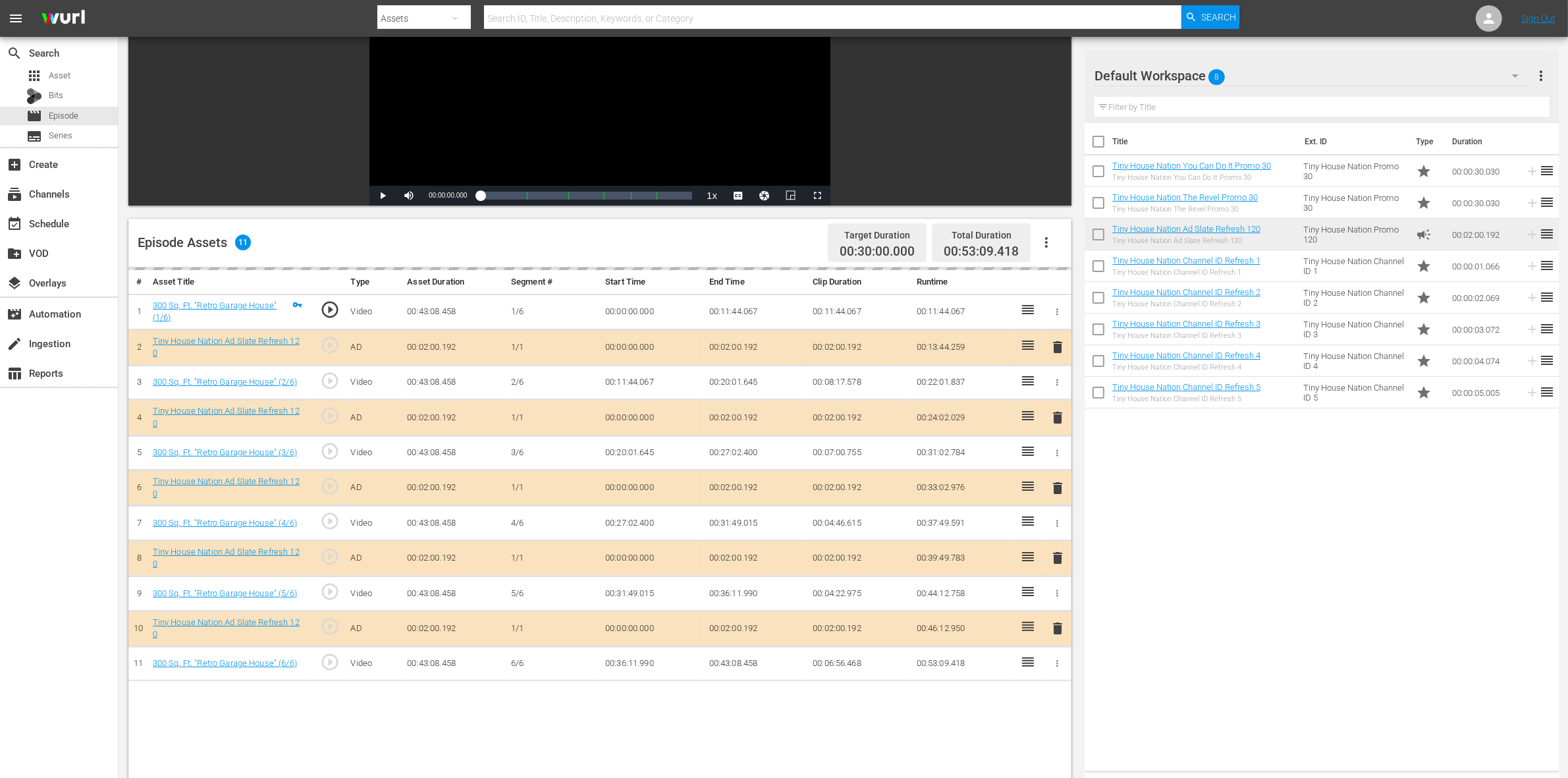
scroll to position [247, 0]
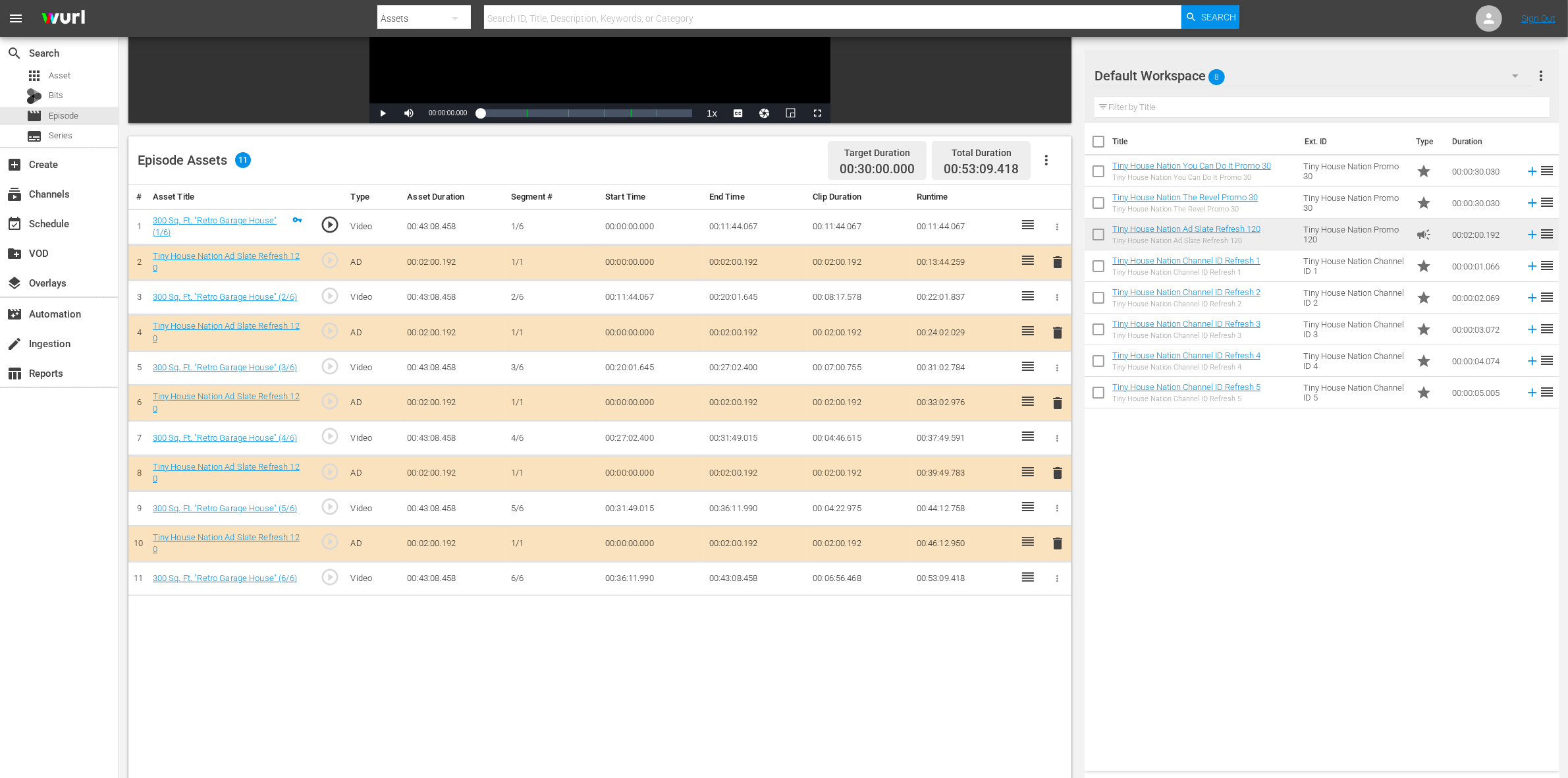
click at [1057, 342] on button "delete" at bounding box center [1057, 333] width 16 height 19
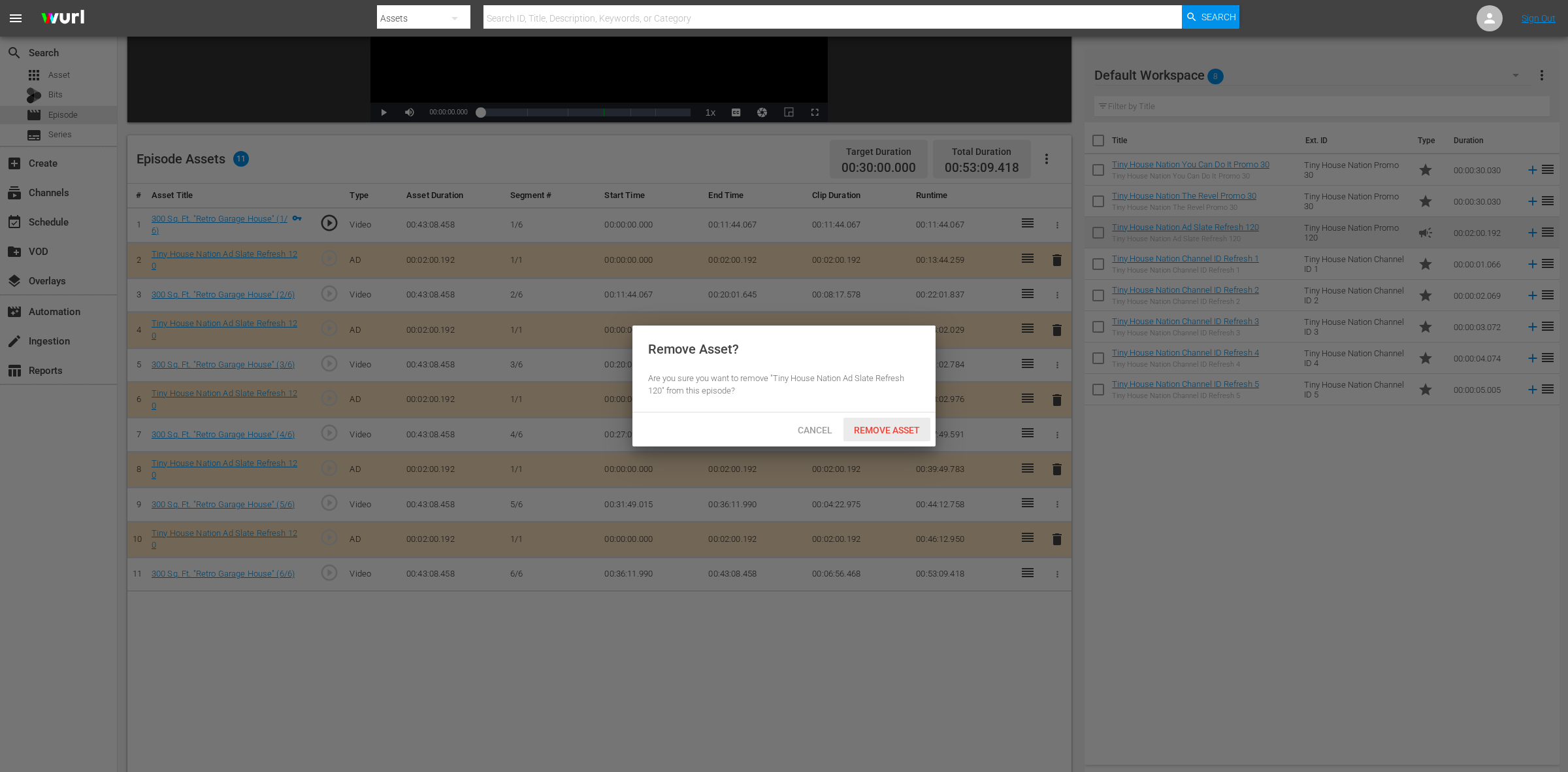
click at [900, 437] on div "Remove Asset" at bounding box center [887, 430] width 87 height 25
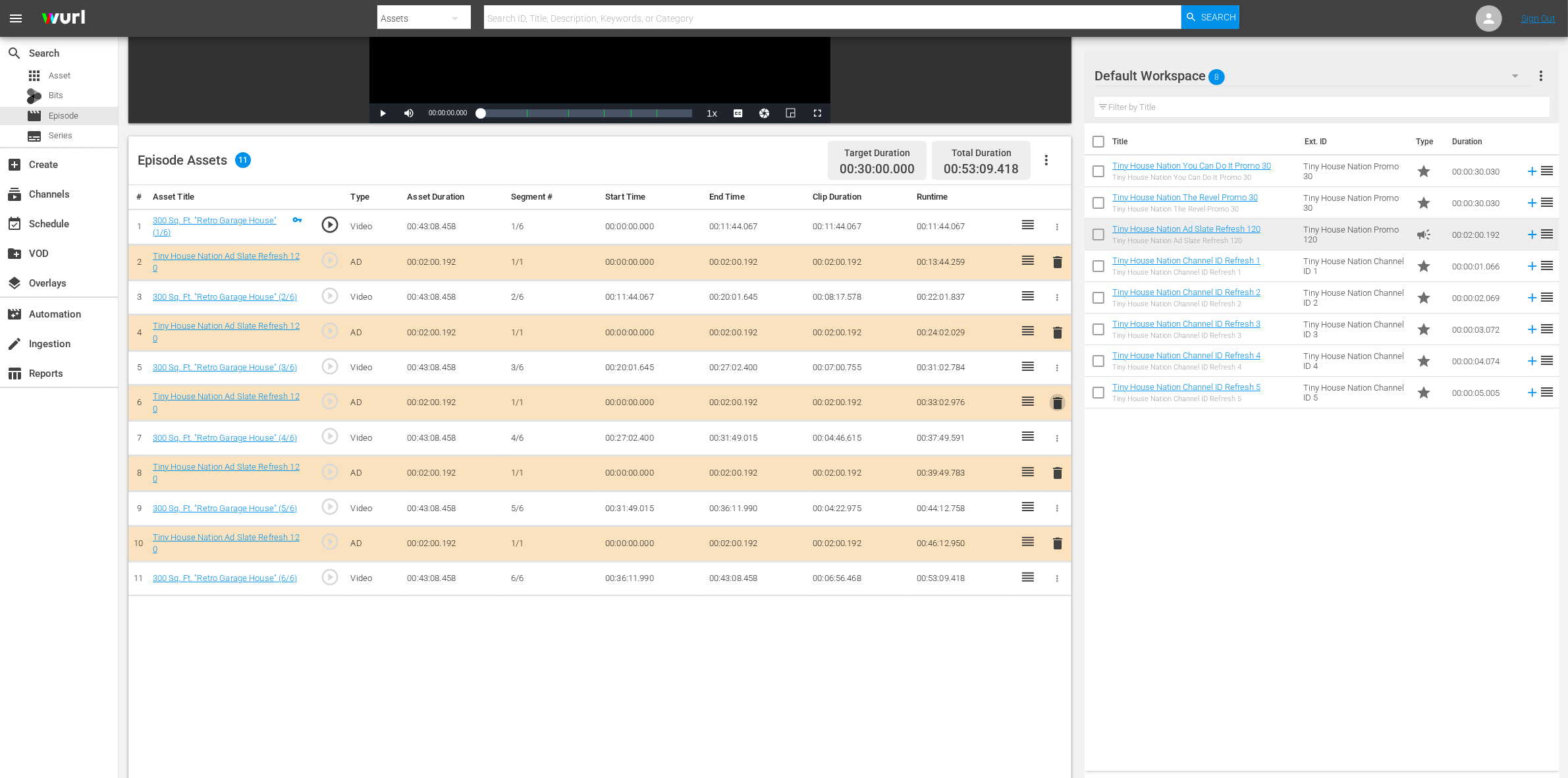
click at [1055, 410] on span "delete" at bounding box center [1057, 403] width 16 height 16
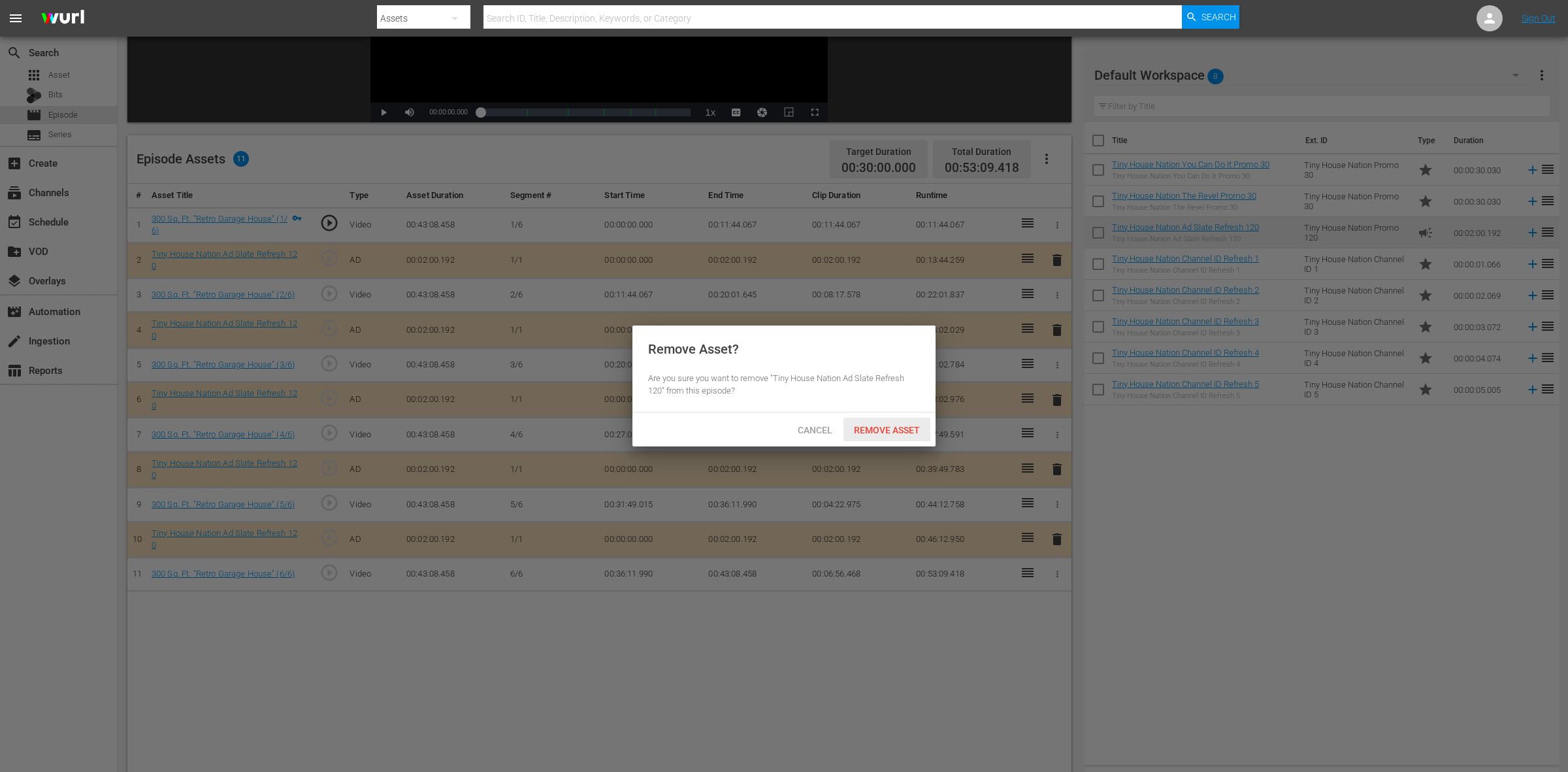
click at [906, 422] on div "Remove Asset" at bounding box center [887, 430] width 87 height 25
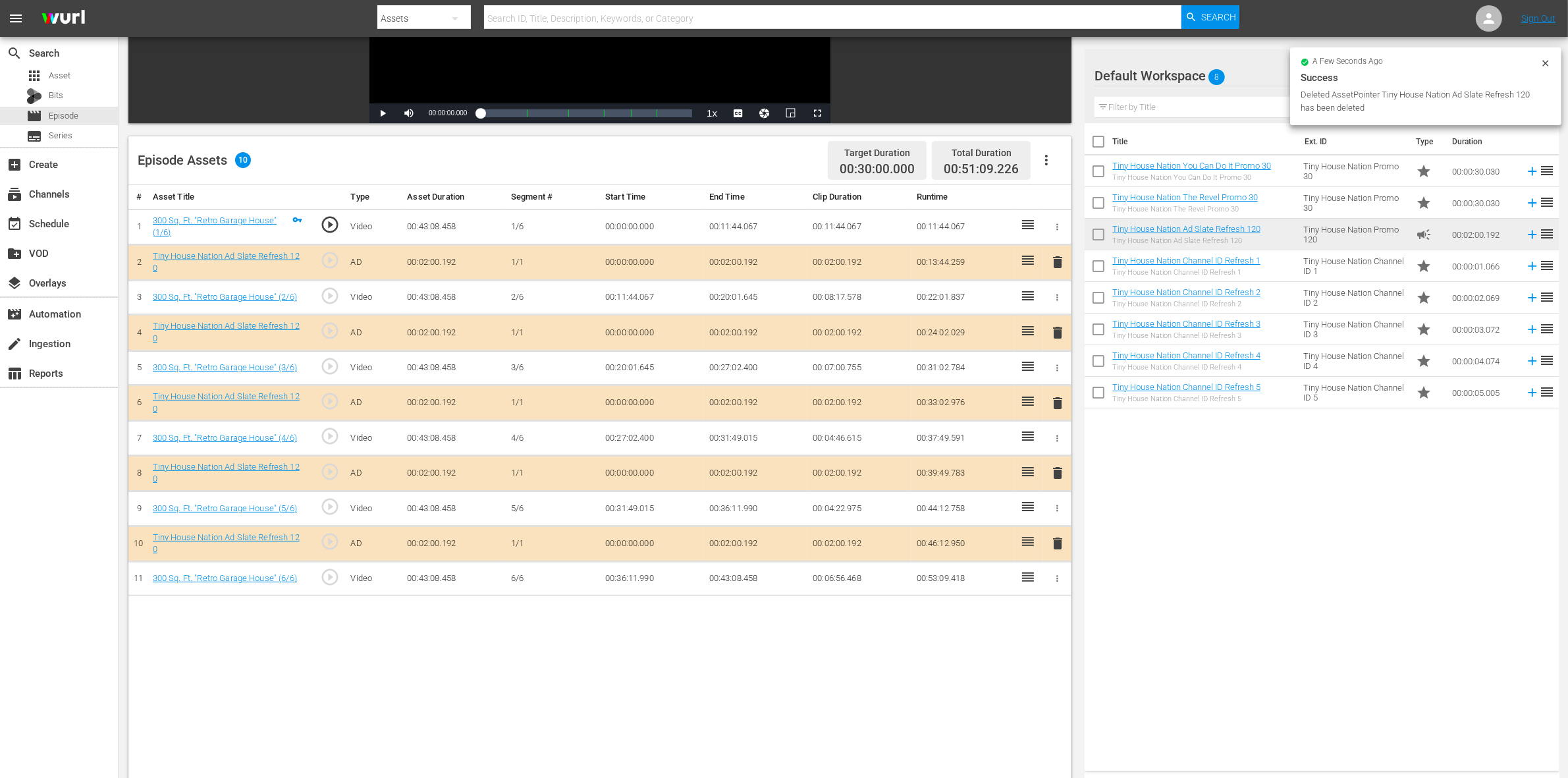
click at [1055, 469] on span "delete" at bounding box center [1057, 473] width 16 height 16
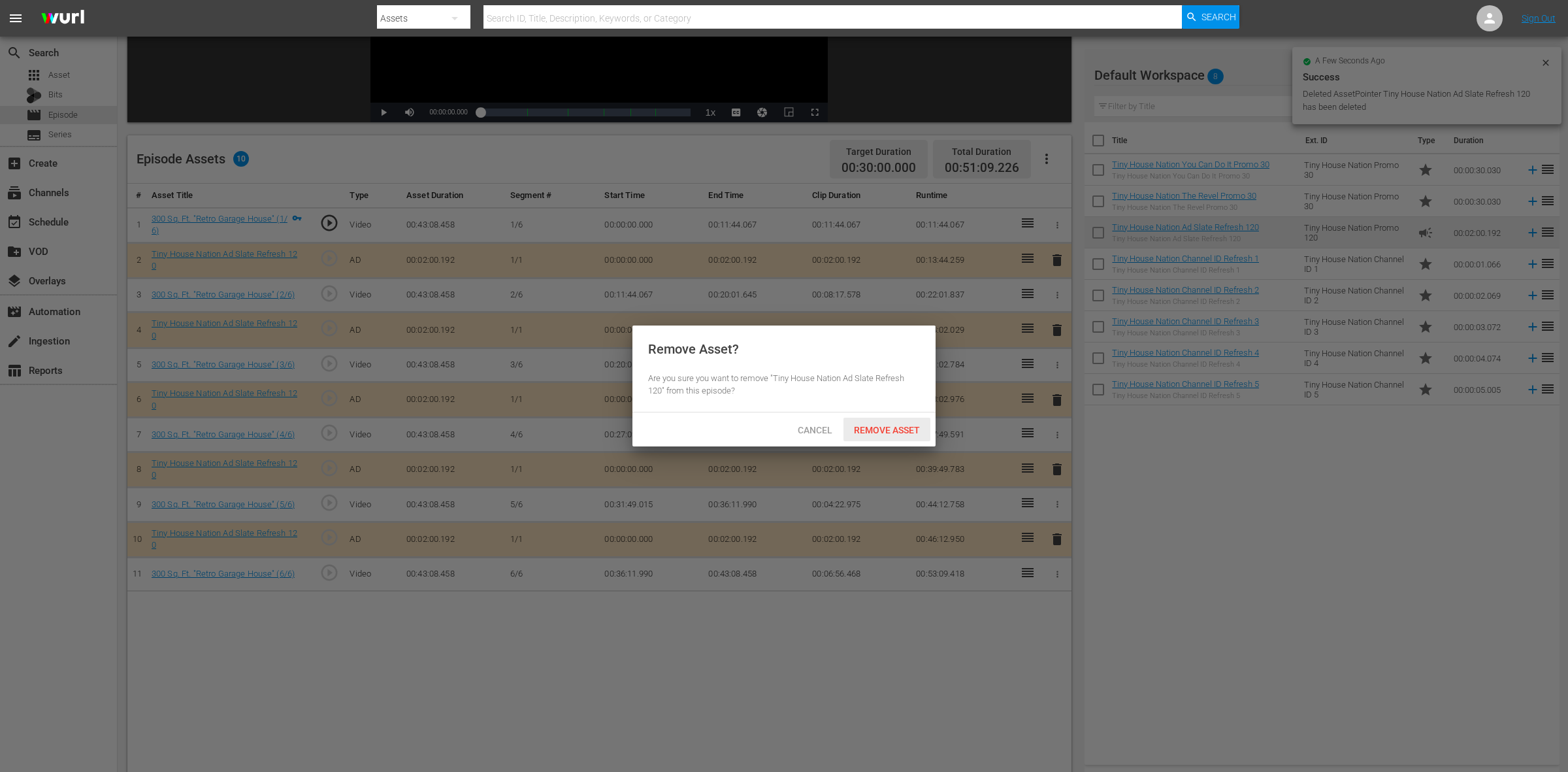
click at [889, 422] on div "Remove Asset" at bounding box center [887, 430] width 87 height 25
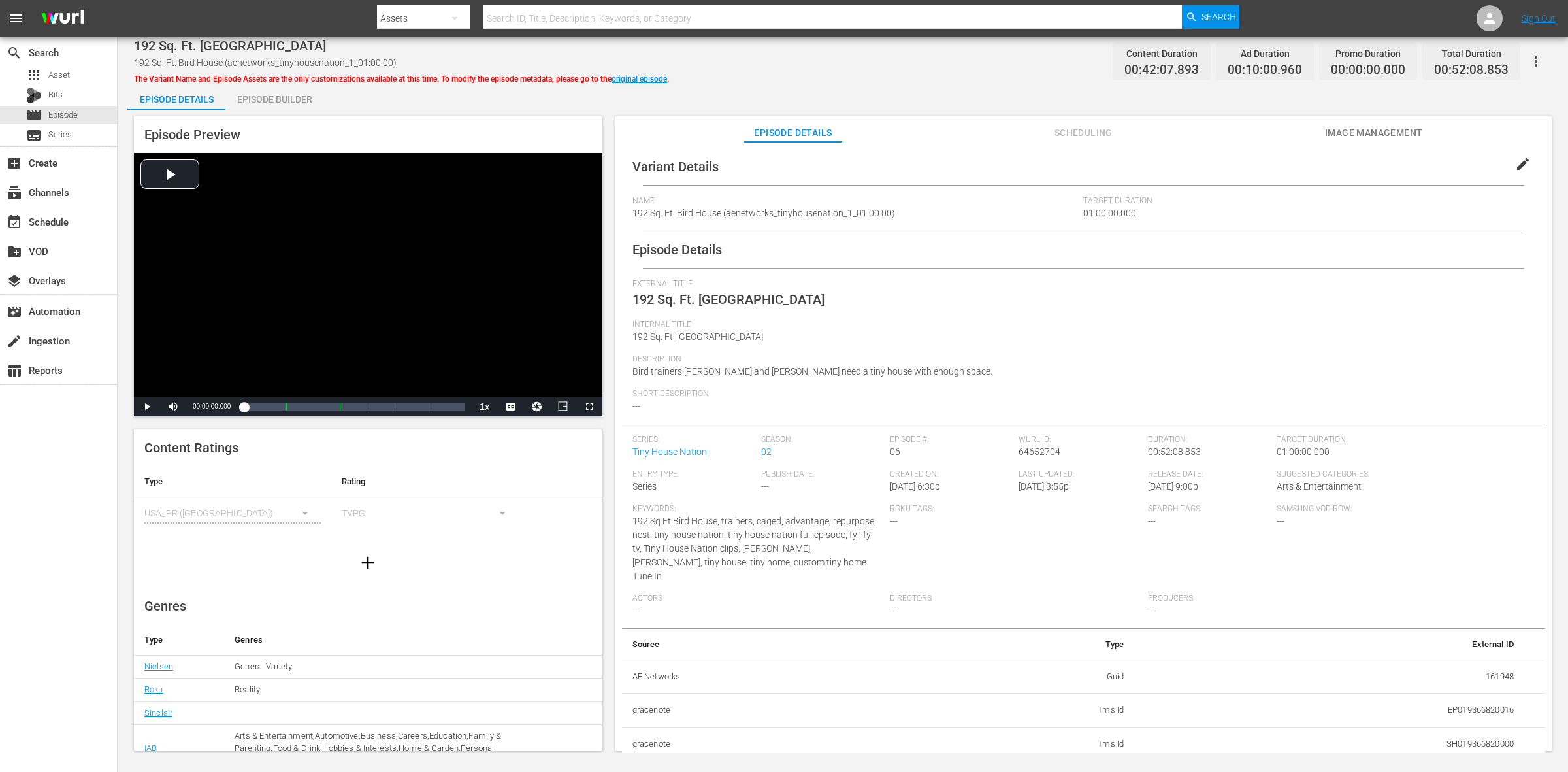
click at [302, 90] on div "Episode Builder" at bounding box center [275, 99] width 98 height 31
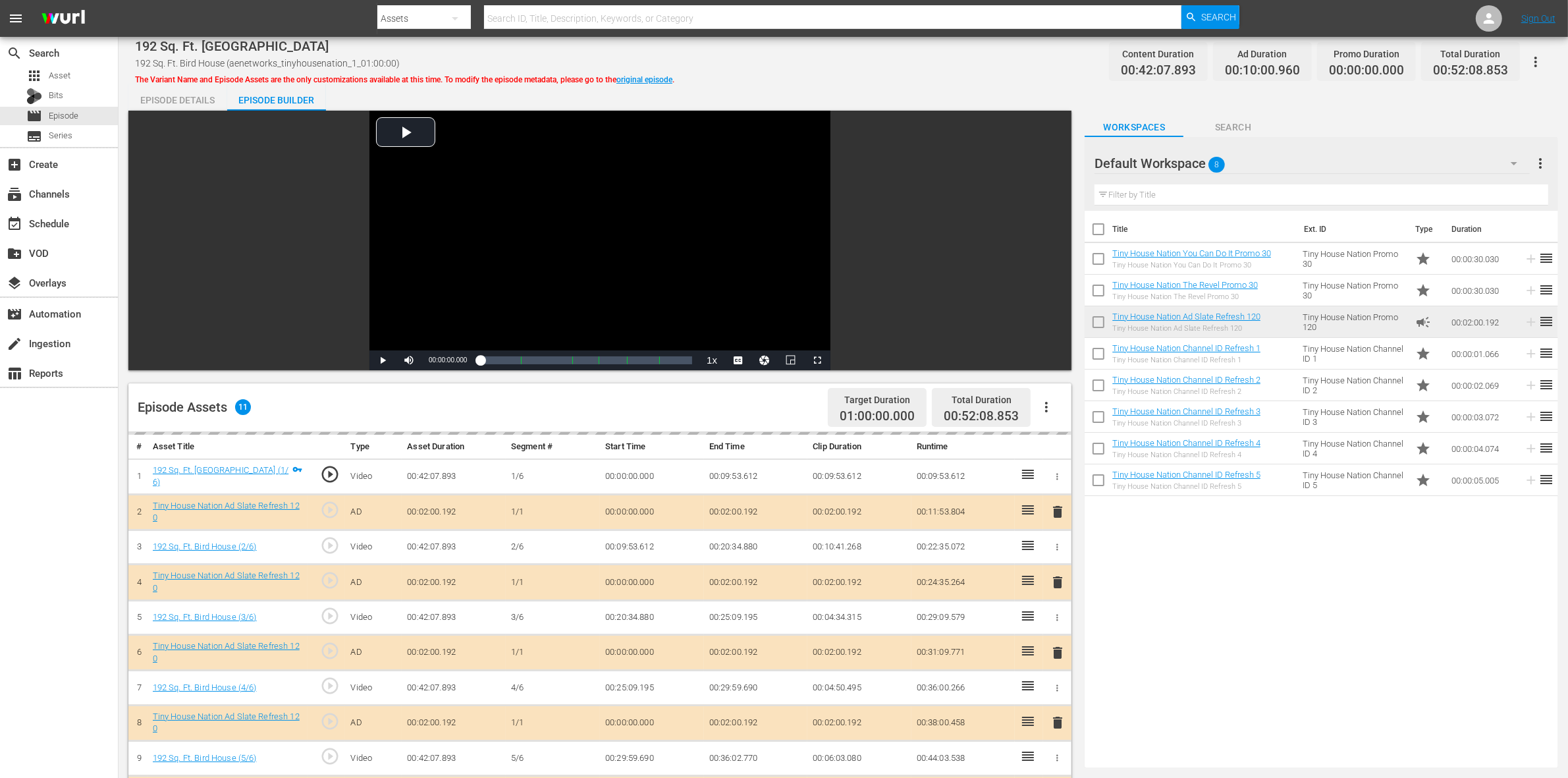
scroll to position [165, 0]
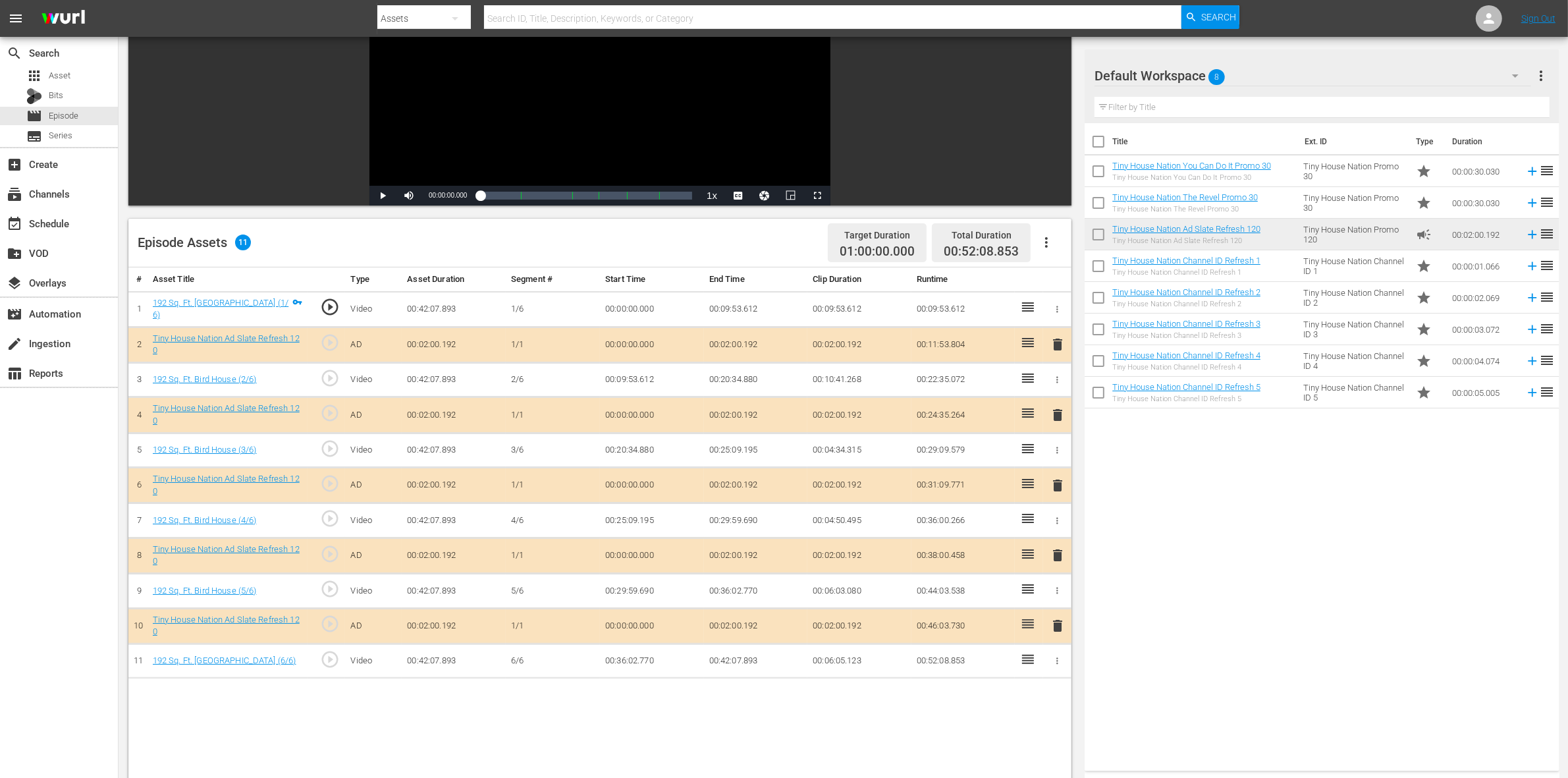
click at [1056, 484] on span "delete" at bounding box center [1057, 485] width 16 height 16
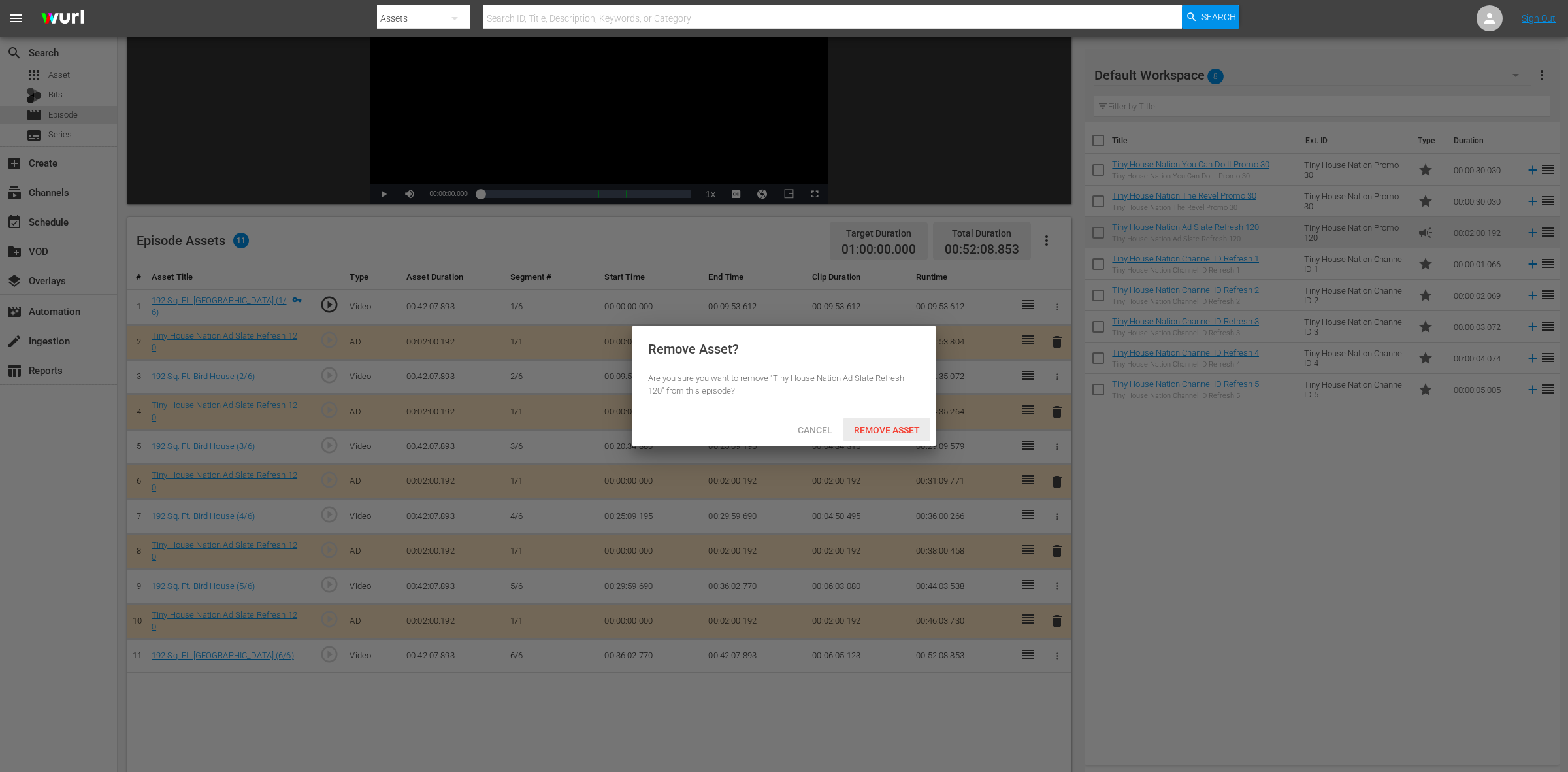
click at [866, 422] on div "Remove Asset" at bounding box center [887, 430] width 87 height 25
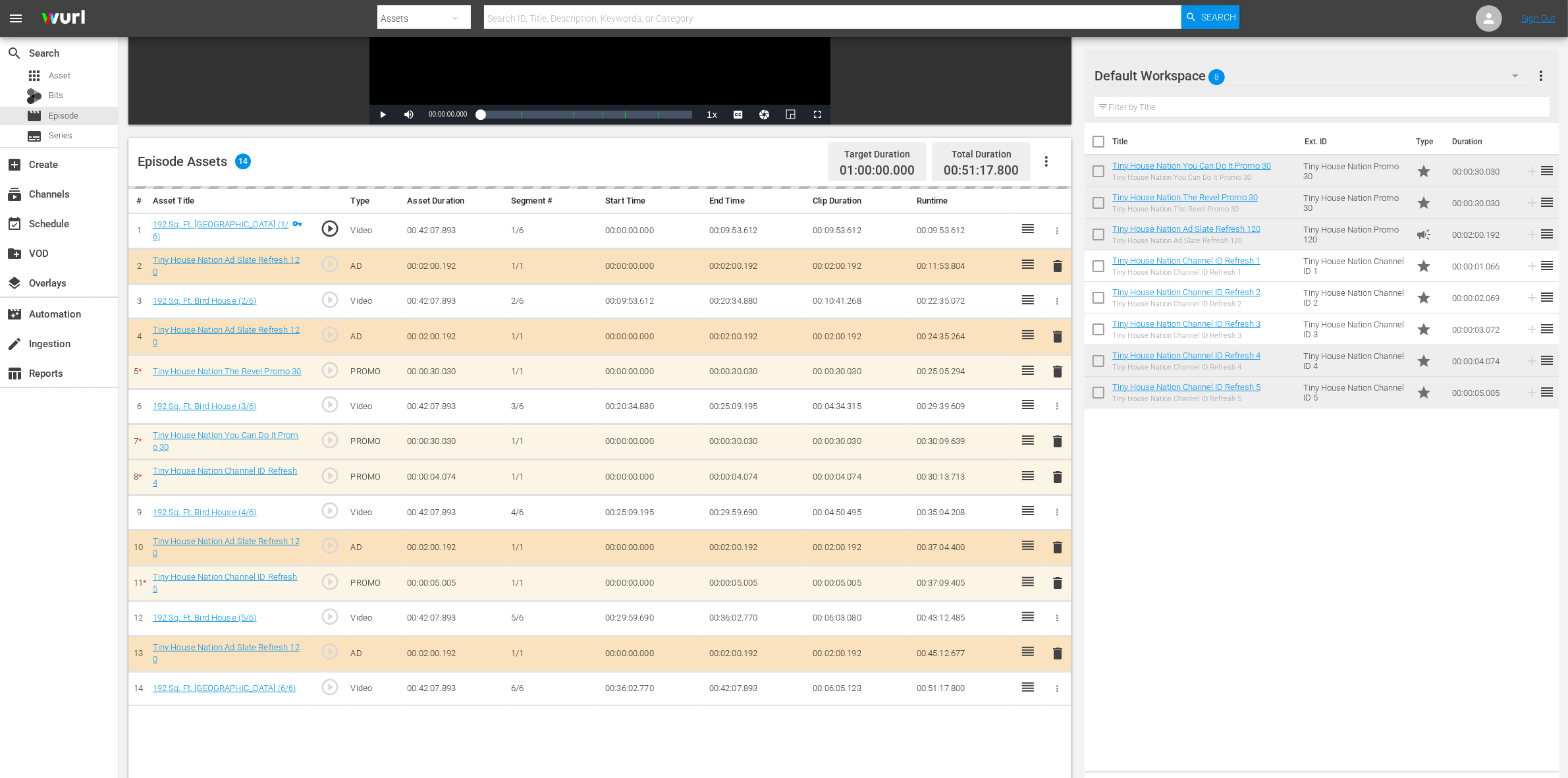
scroll to position [247, 0]
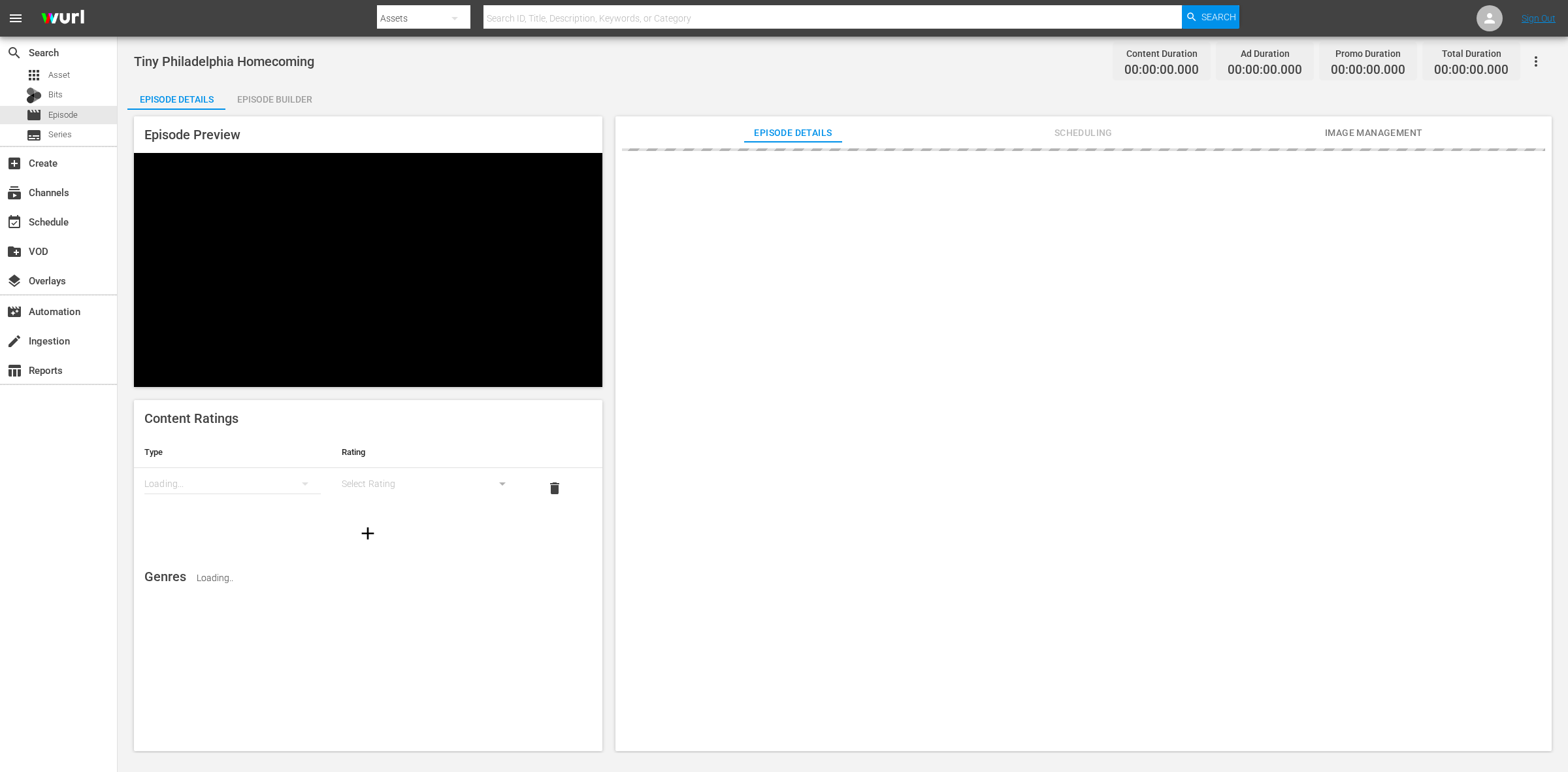
click at [293, 99] on div "Episode Builder" at bounding box center [275, 99] width 98 height 31
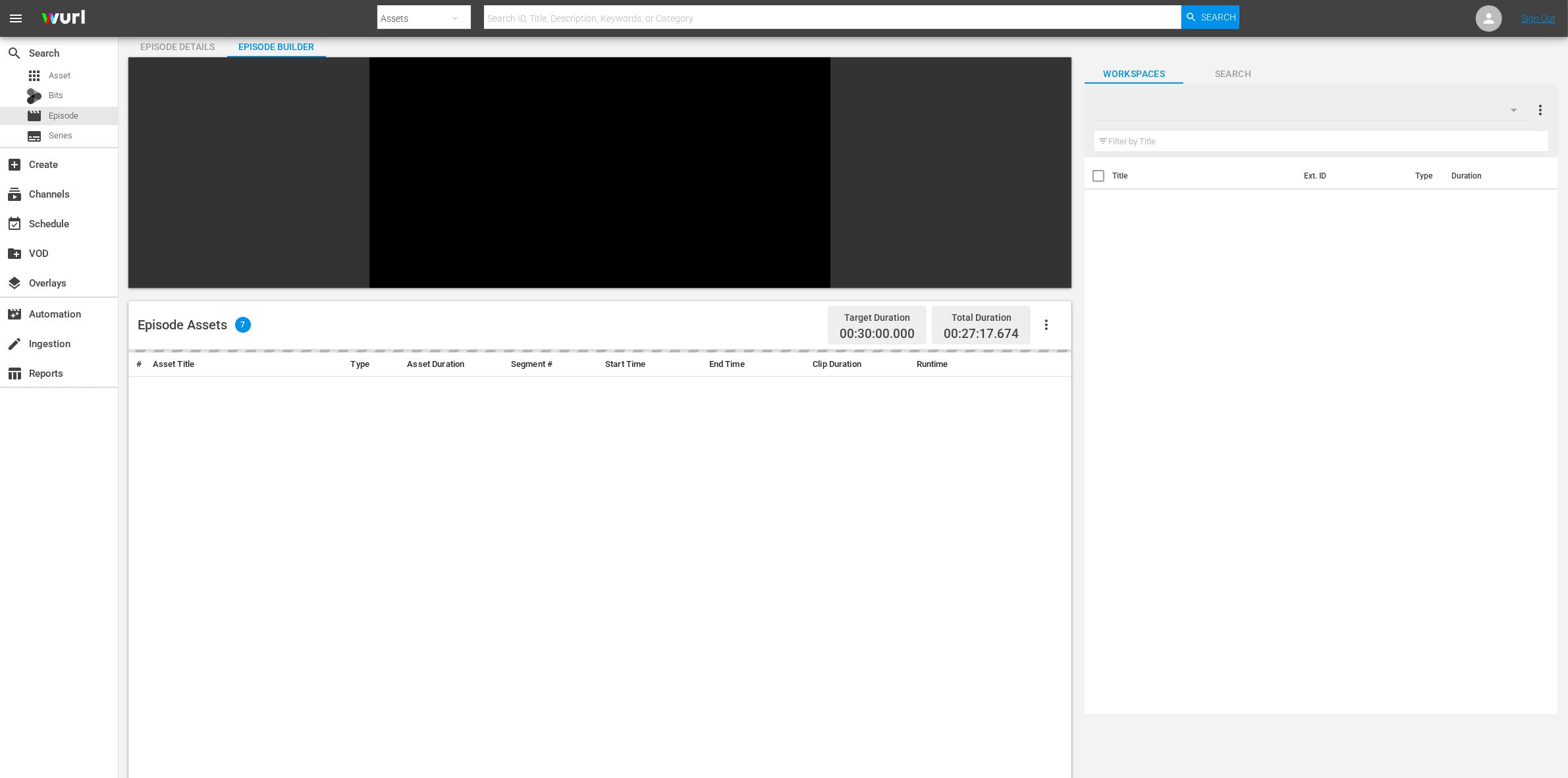
scroll to position [82, 0]
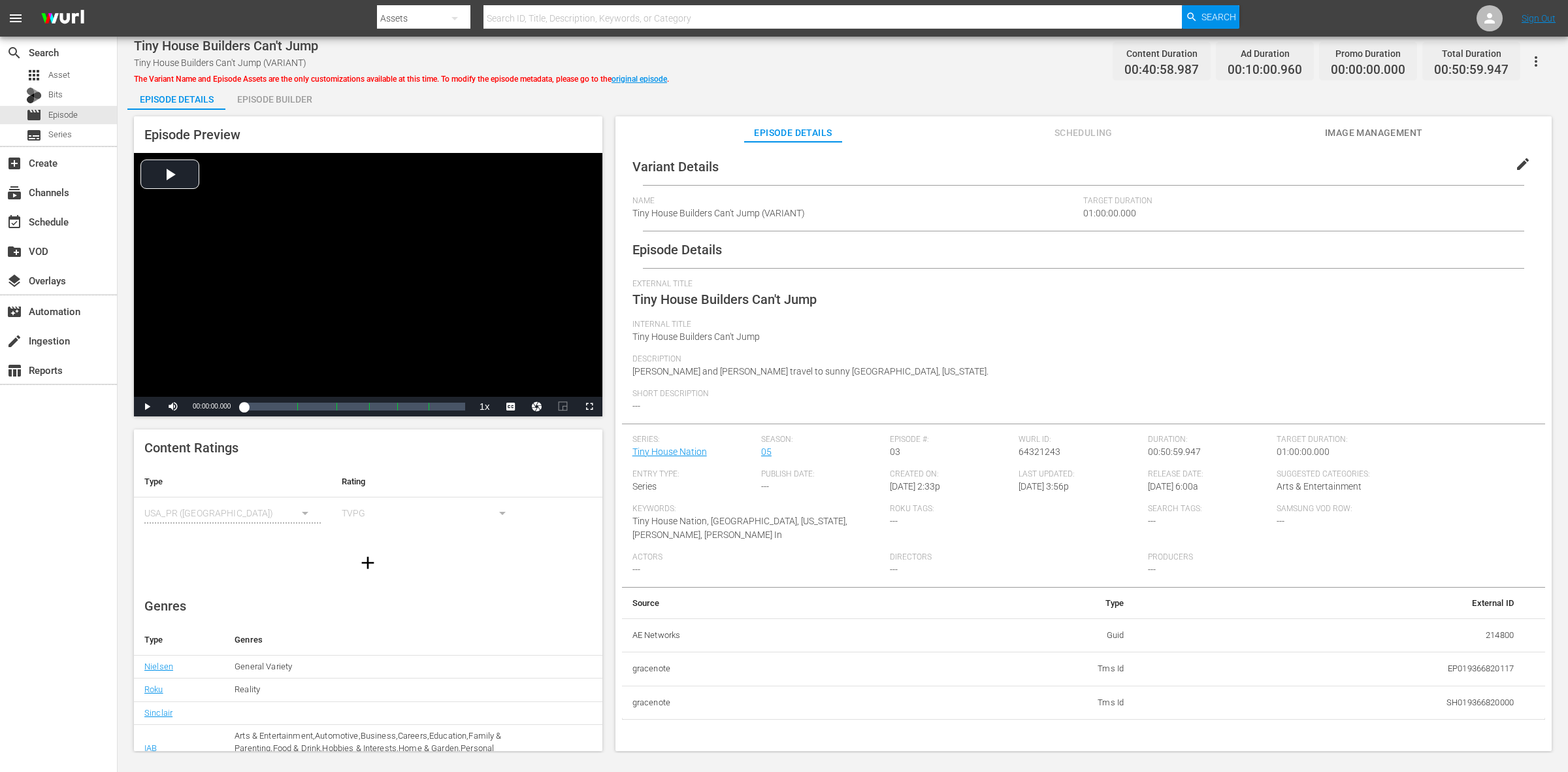
click at [270, 111] on div "Episode Preview Video Player is loading. Play Video Play Mute Current Time 00:0…" at bounding box center [844, 436] width 1432 height 652
click at [272, 102] on div "Episode Builder" at bounding box center [275, 99] width 98 height 31
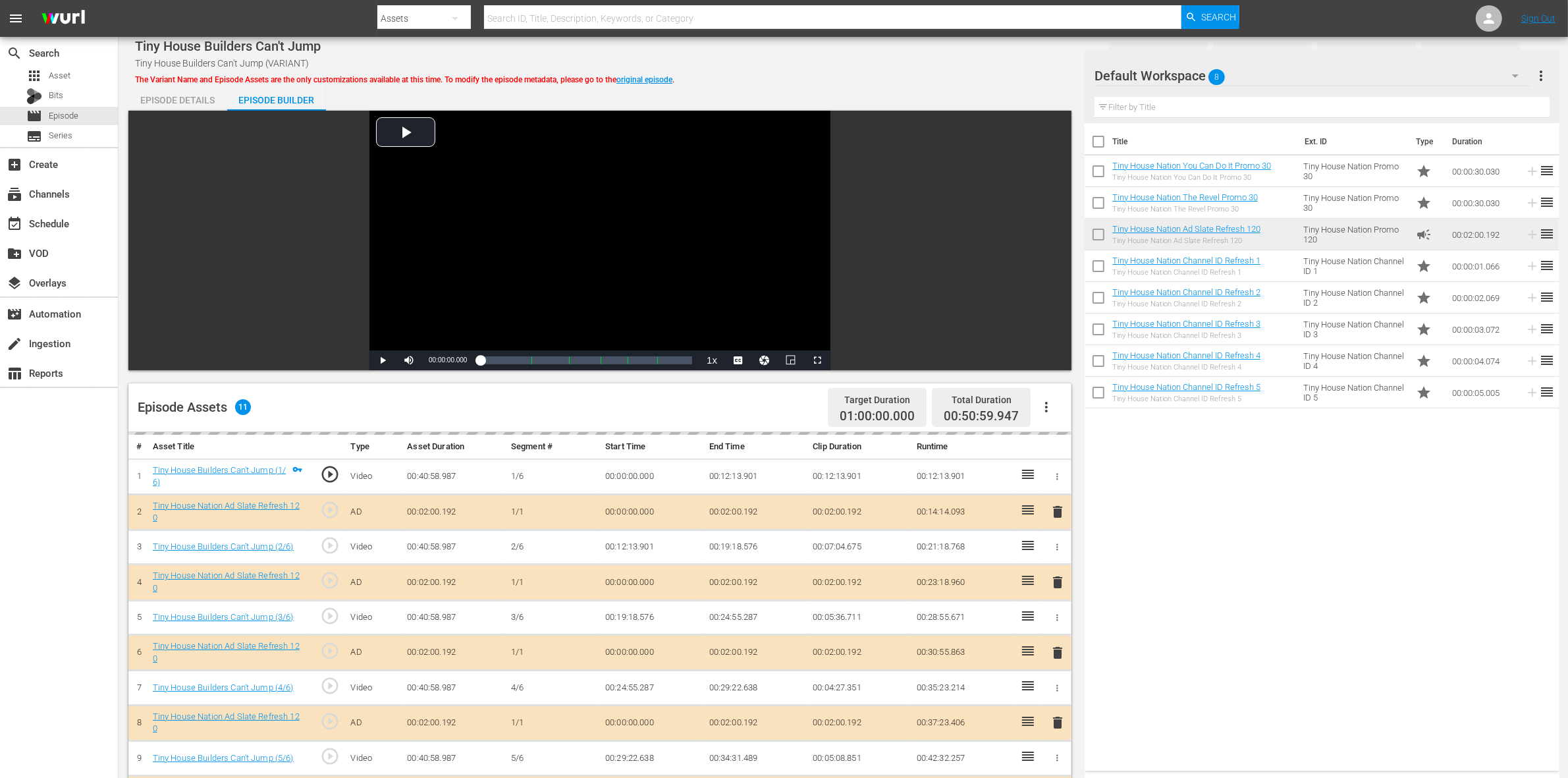
scroll to position [247, 0]
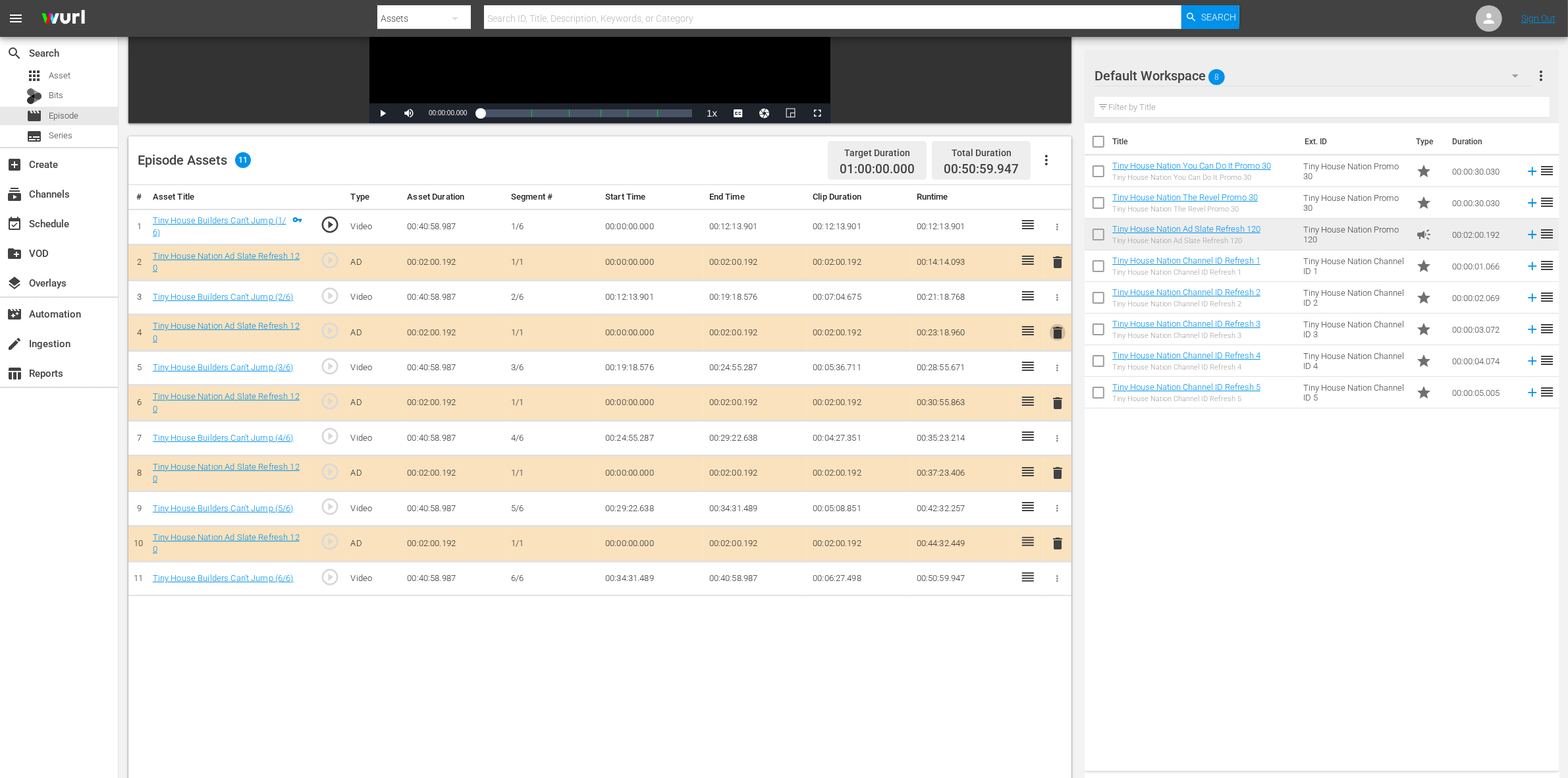
click at [1057, 334] on span "delete" at bounding box center [1057, 332] width 16 height 16
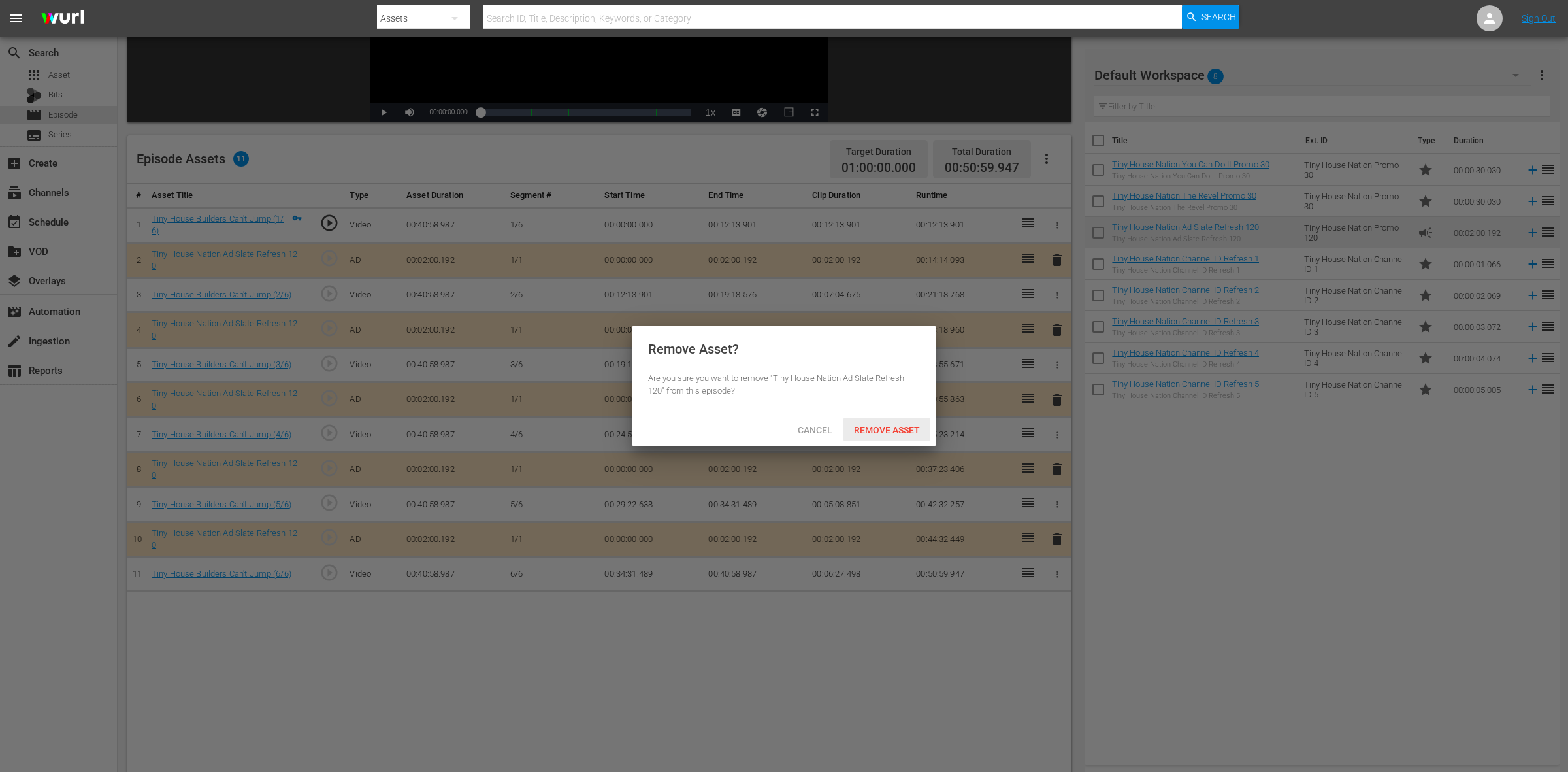
click at [913, 433] on span "Remove Asset" at bounding box center [887, 430] width 87 height 10
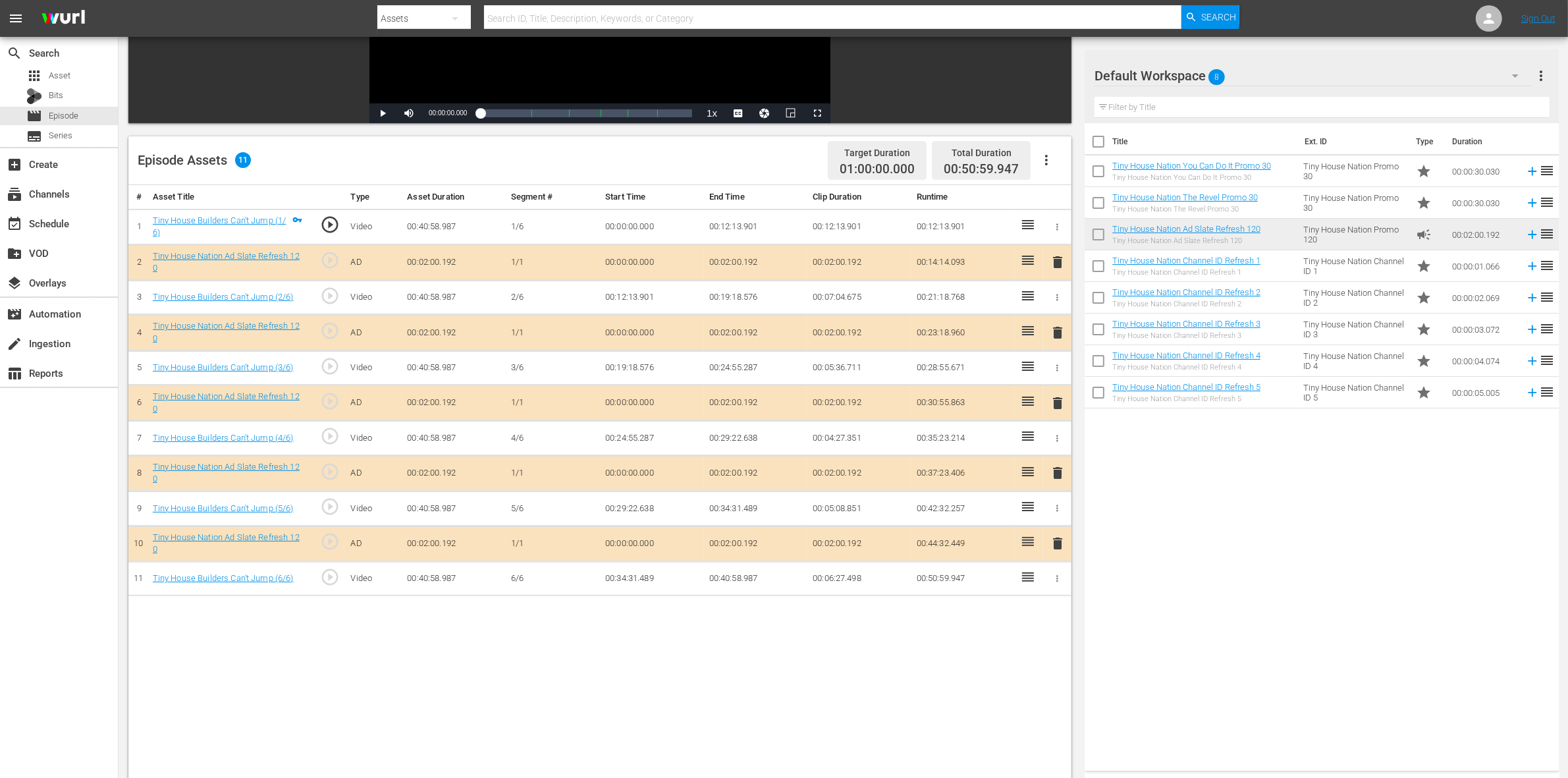
click at [1057, 406] on span "delete" at bounding box center [1057, 403] width 16 height 16
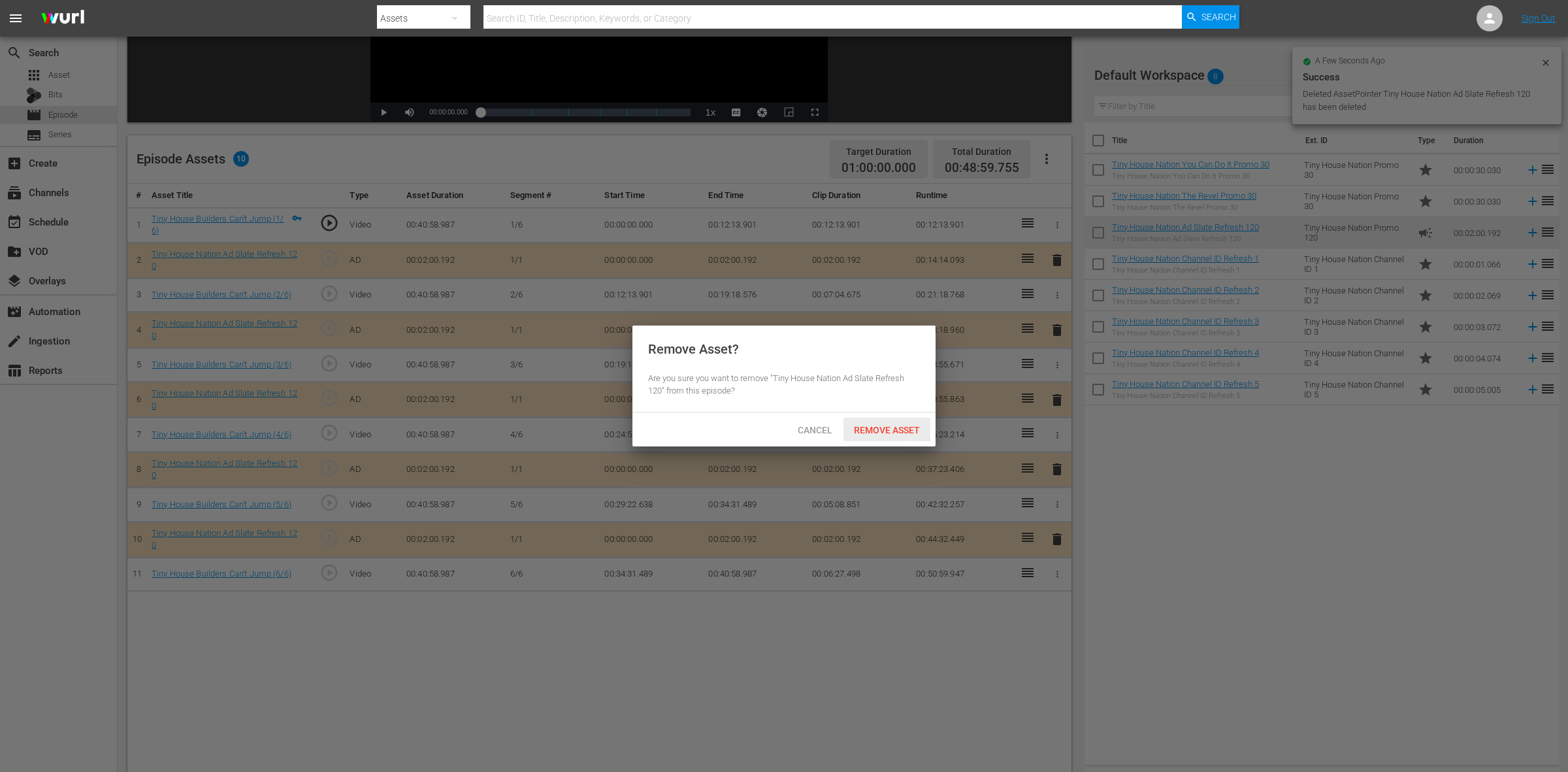
click at [917, 429] on span "Remove Asset" at bounding box center [887, 430] width 87 height 10
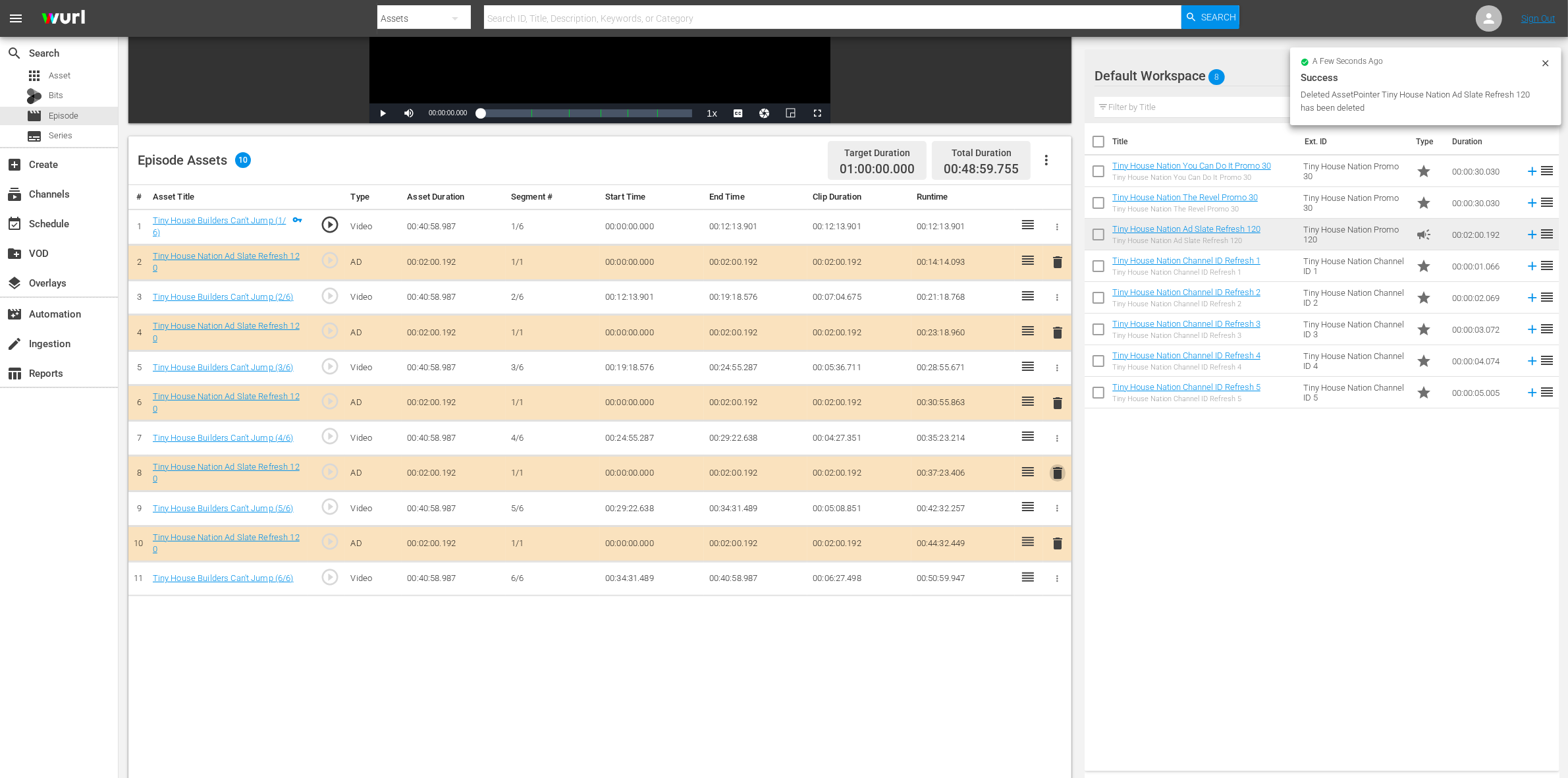
click at [1056, 477] on span "delete" at bounding box center [1057, 473] width 16 height 16
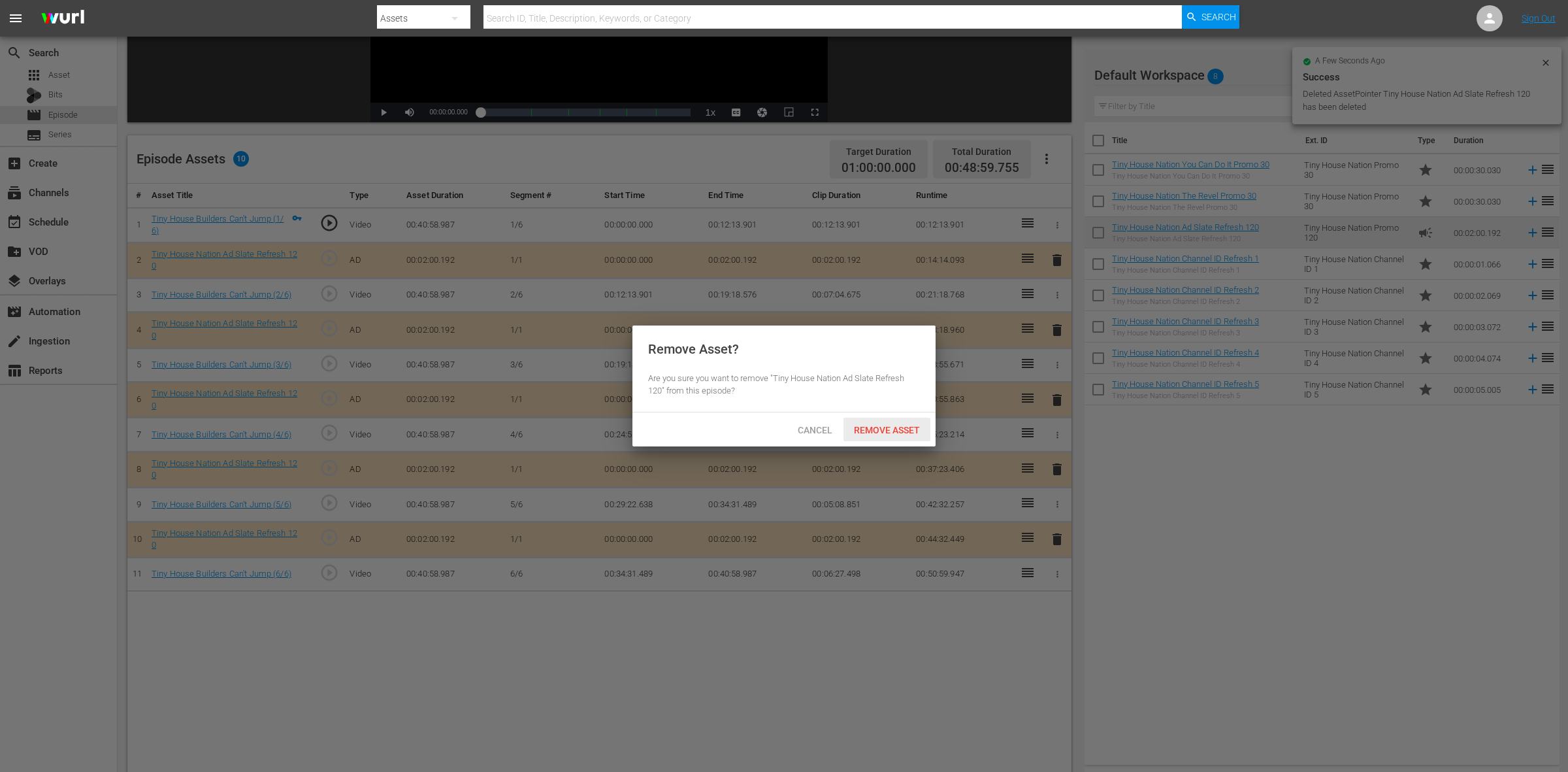
click at [889, 432] on span "Remove Asset" at bounding box center [887, 430] width 87 height 10
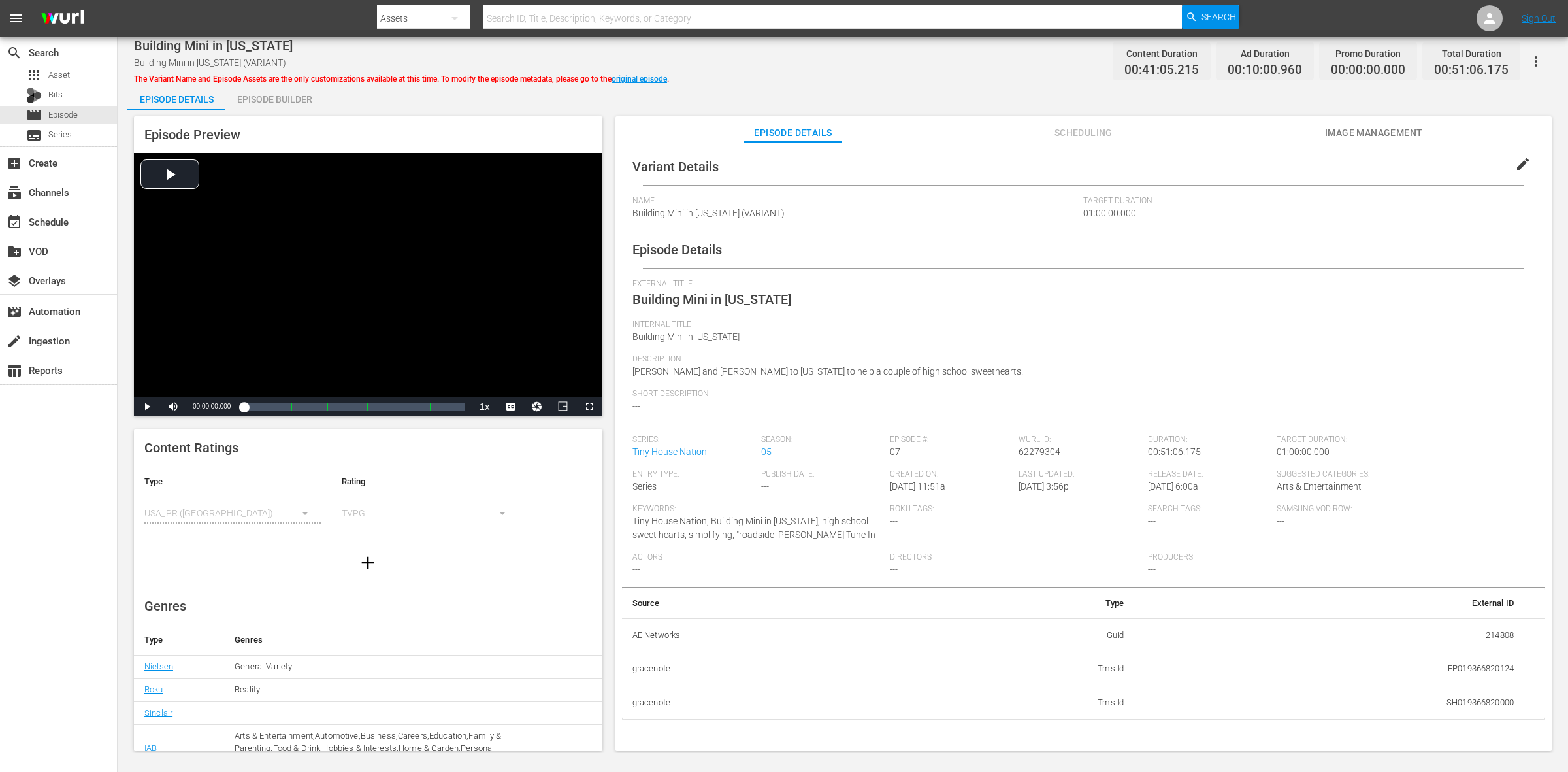
click at [298, 99] on div "Episode Builder" at bounding box center [275, 99] width 98 height 31
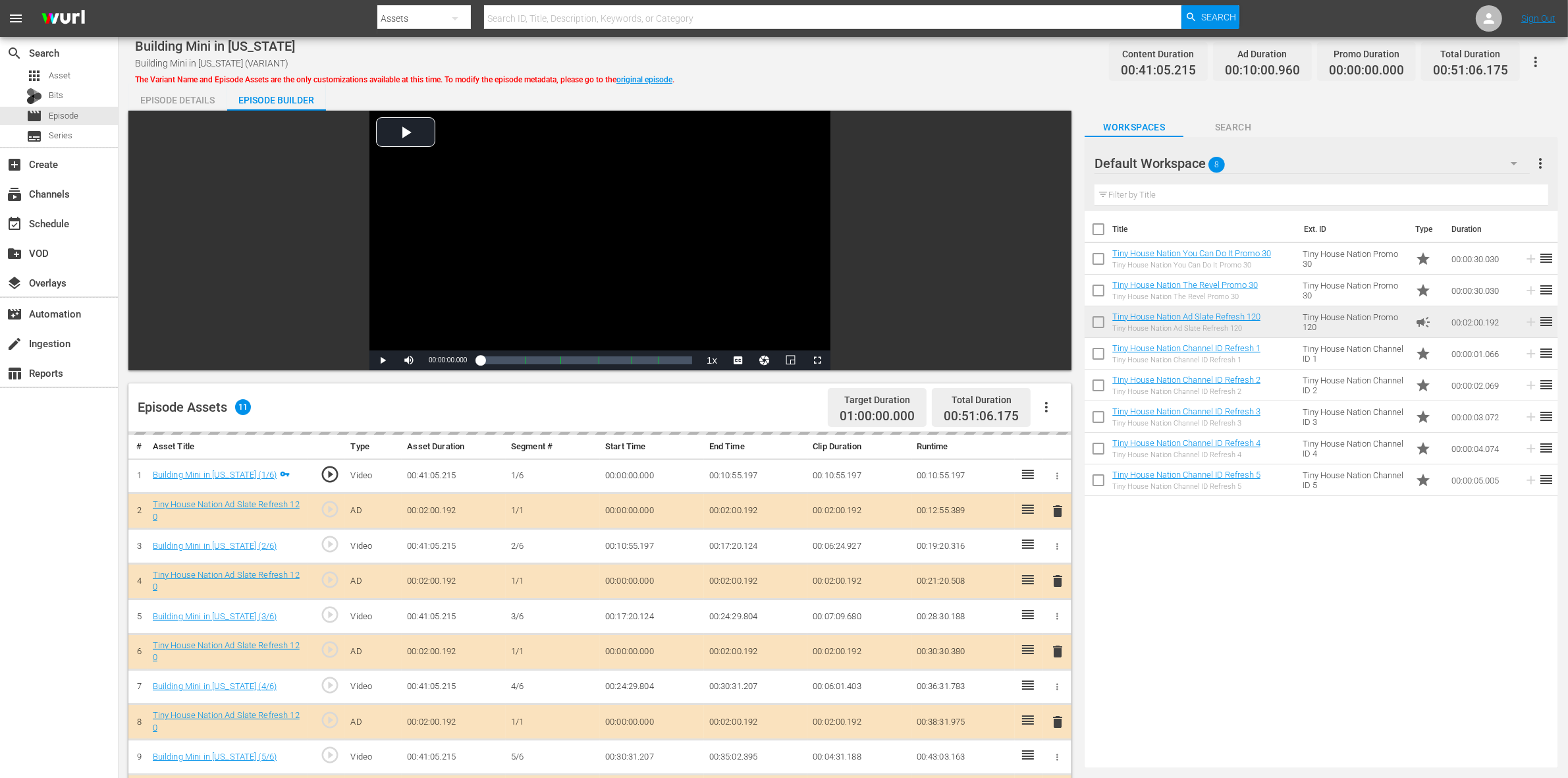
scroll to position [247, 0]
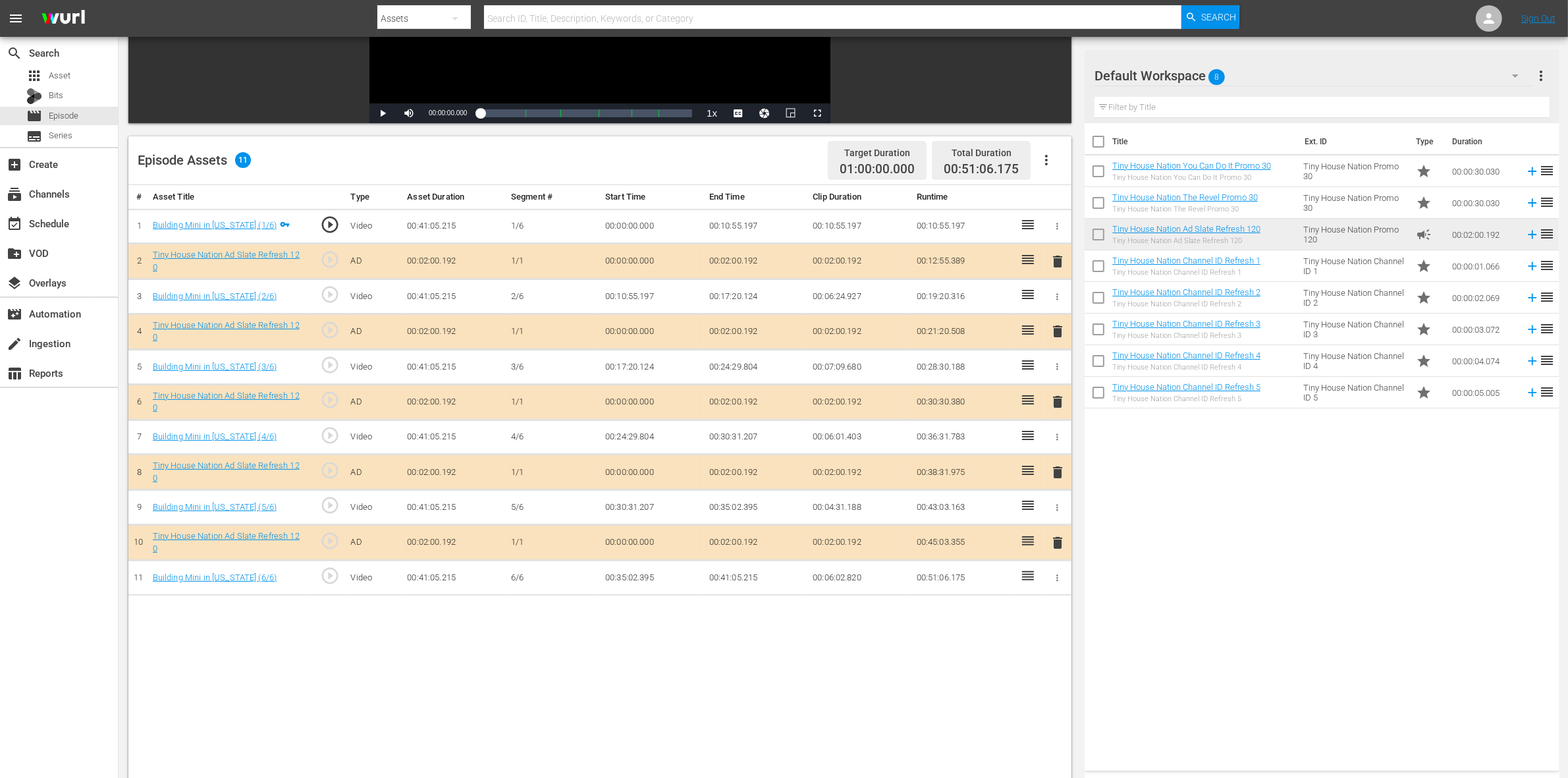
click at [1058, 338] on span "delete" at bounding box center [1057, 331] width 16 height 16
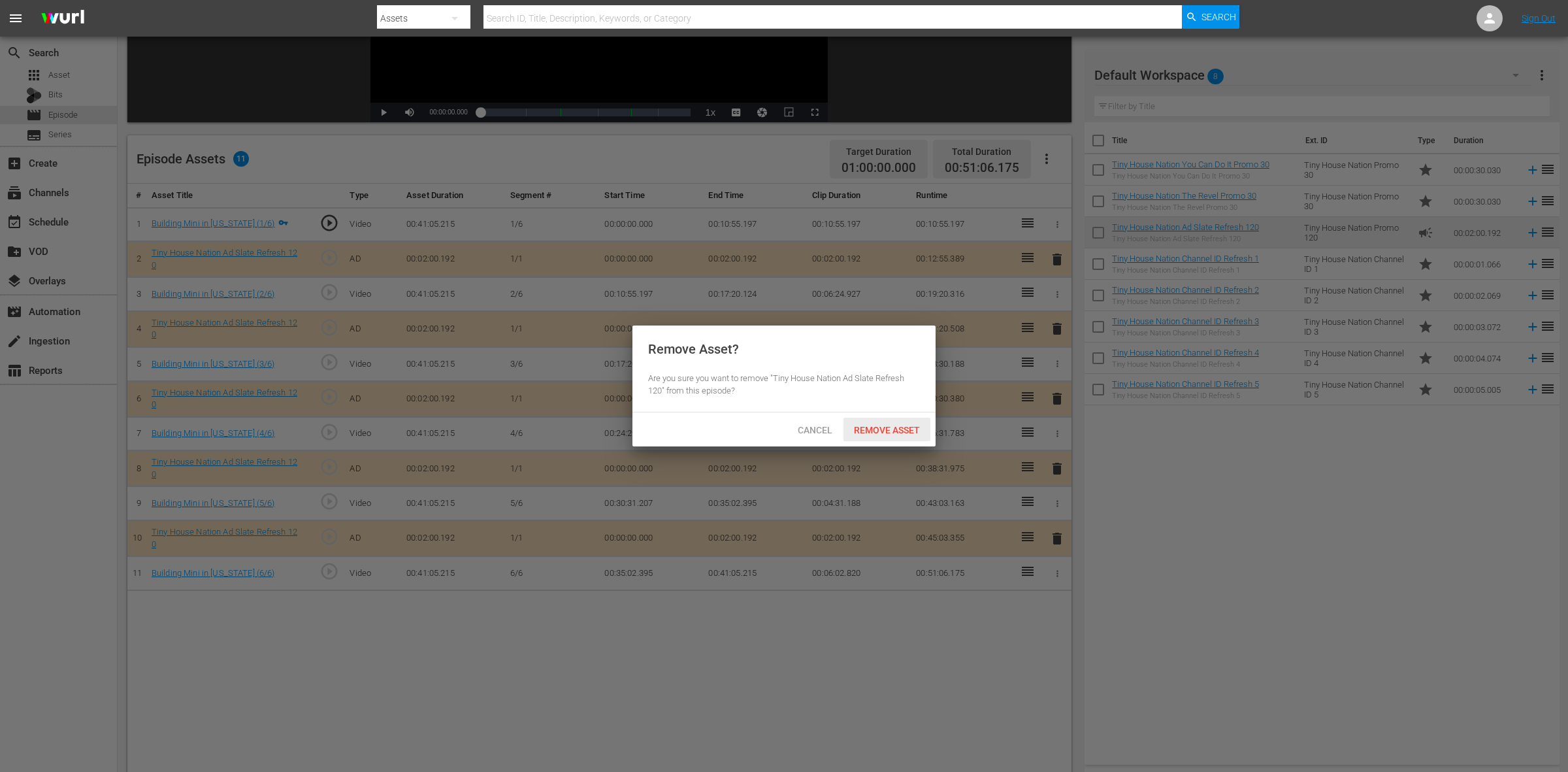
click at [915, 425] on span "Remove Asset" at bounding box center [887, 430] width 87 height 10
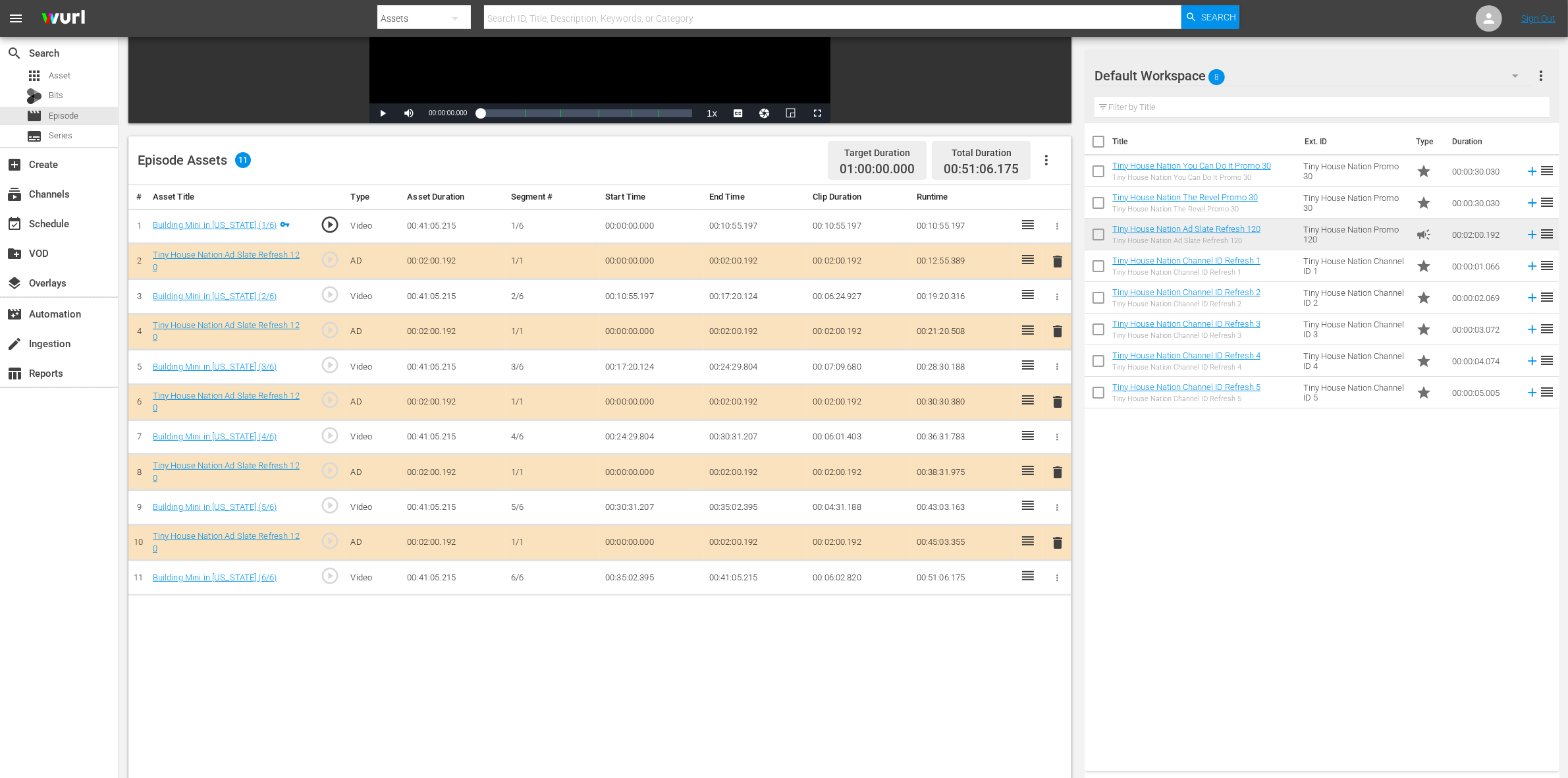
click at [1056, 401] on span "delete" at bounding box center [1057, 402] width 16 height 16
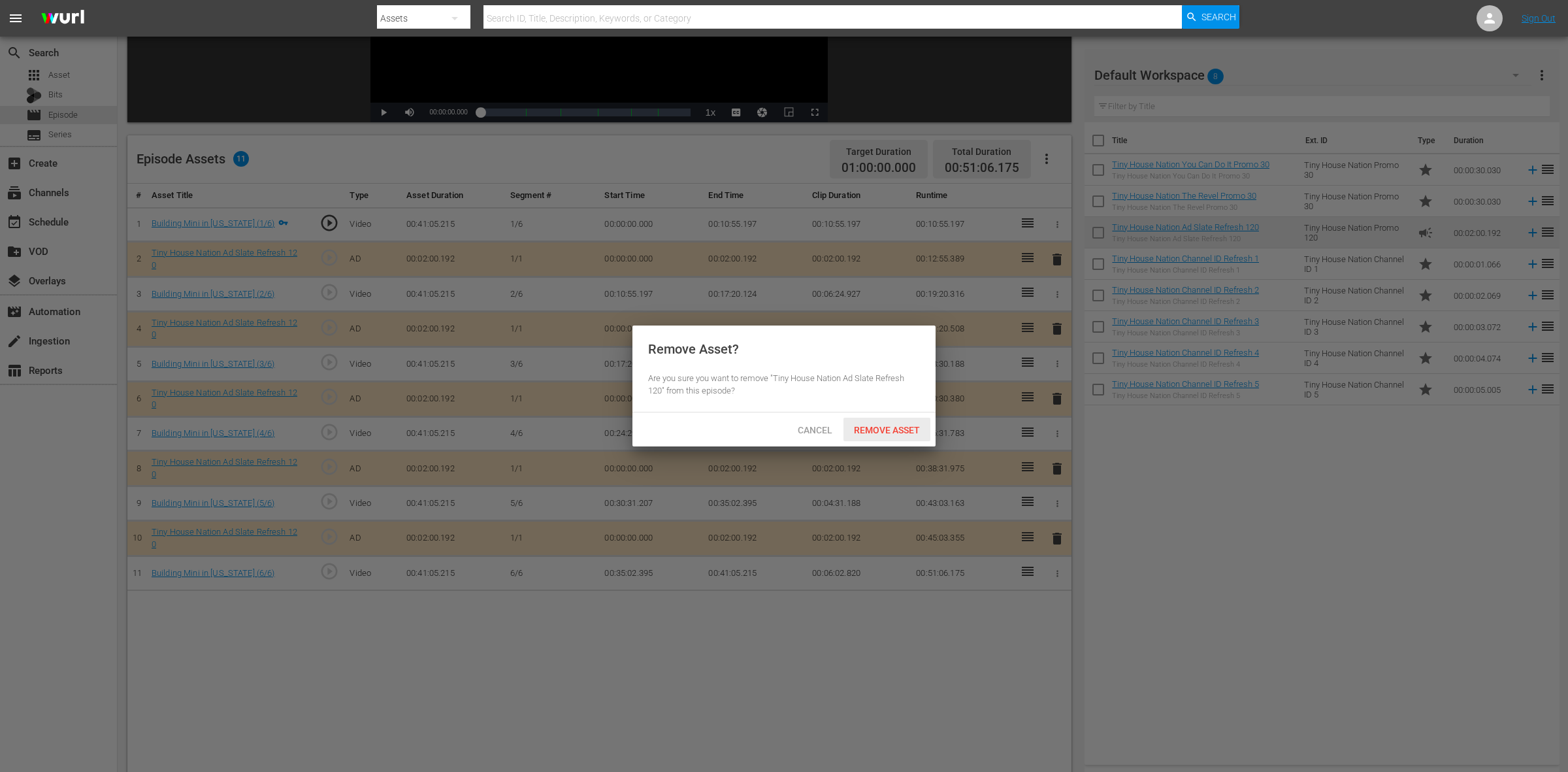
click at [916, 425] on span "Remove Asset" at bounding box center [887, 430] width 87 height 10
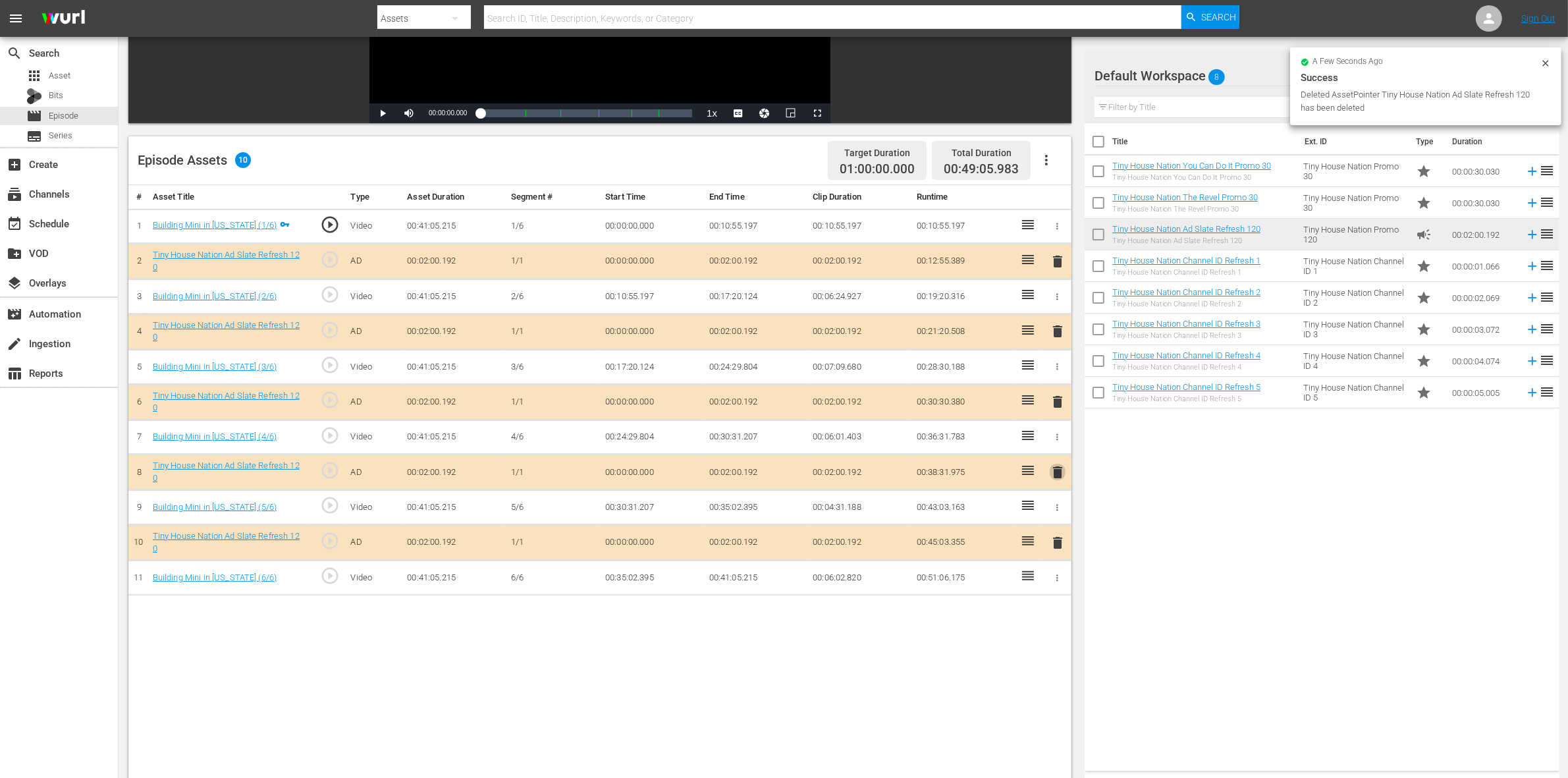
click at [1058, 477] on span "delete" at bounding box center [1057, 473] width 16 height 16
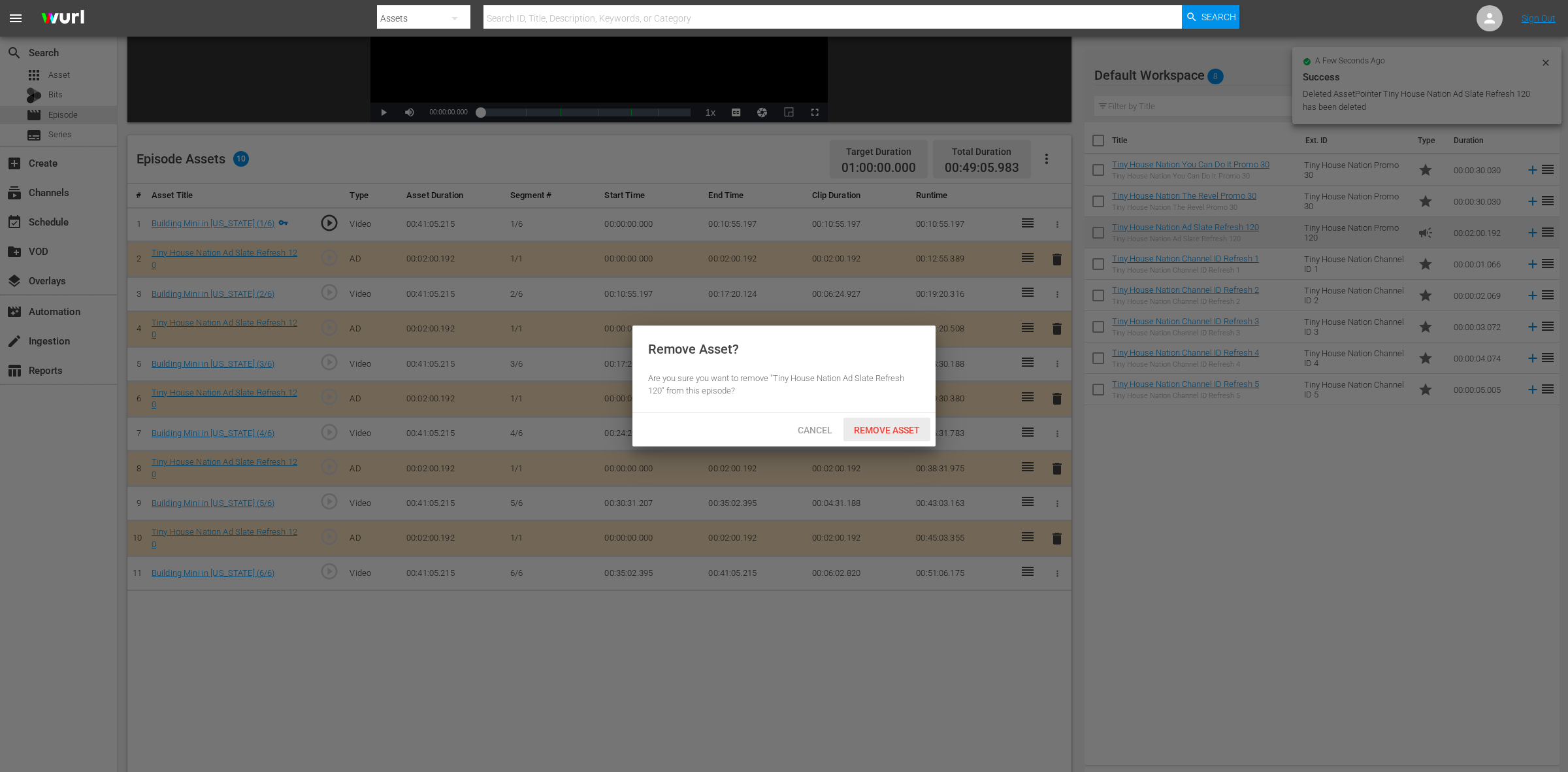
click at [893, 427] on span "Remove Asset" at bounding box center [887, 430] width 87 height 10
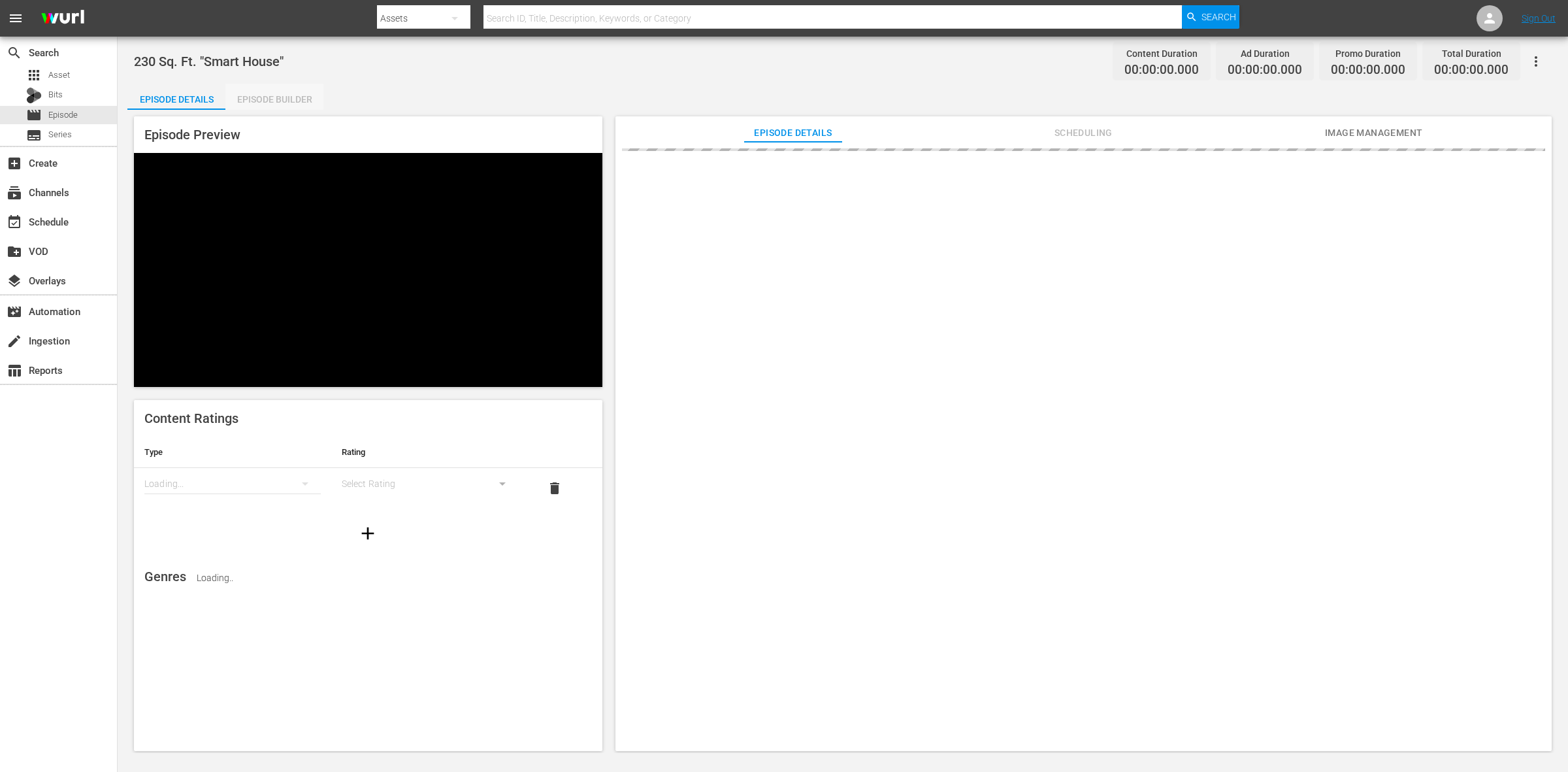
click at [288, 94] on div "Episode Builder" at bounding box center [275, 99] width 98 height 31
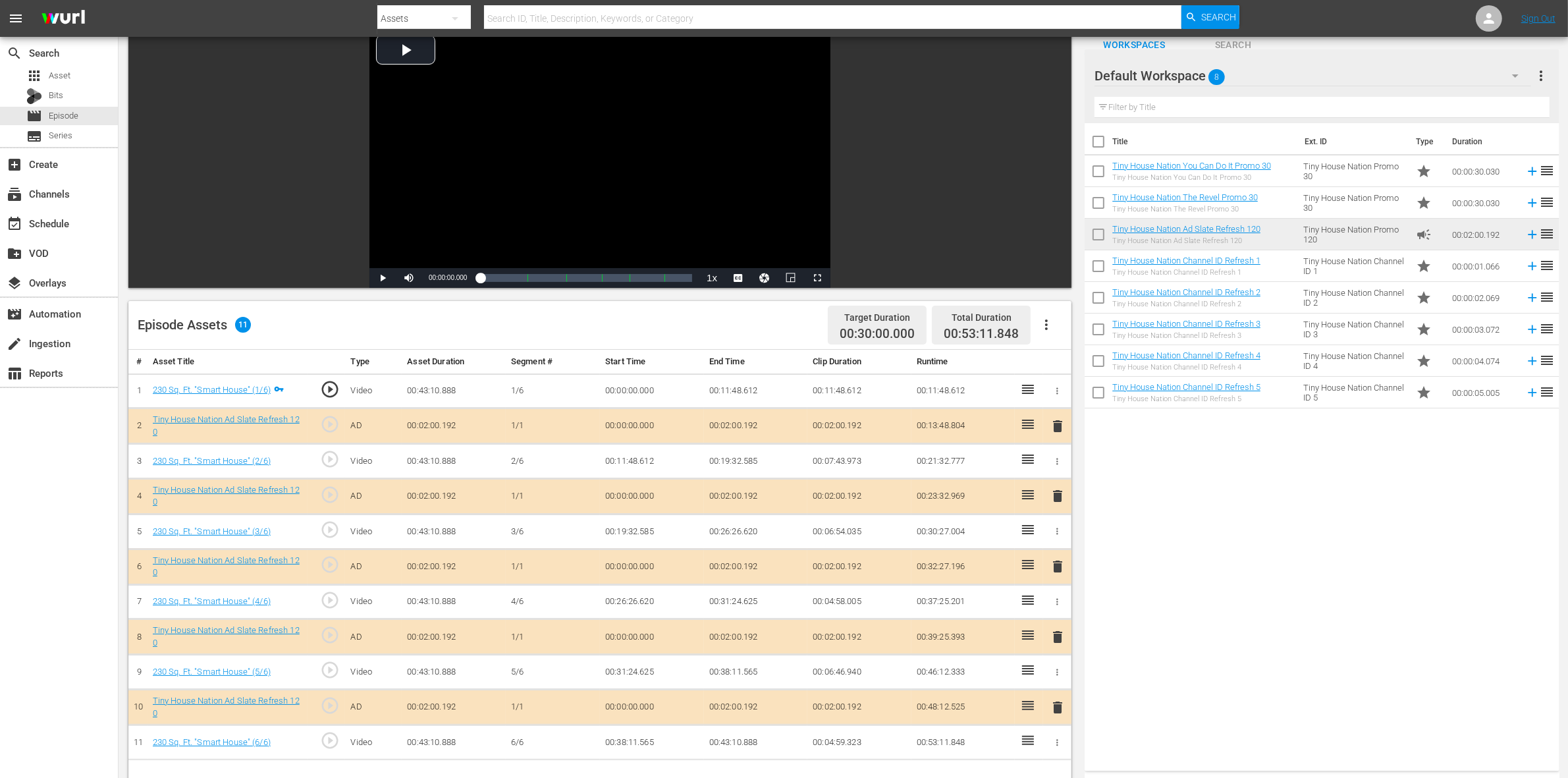
scroll to position [165, 0]
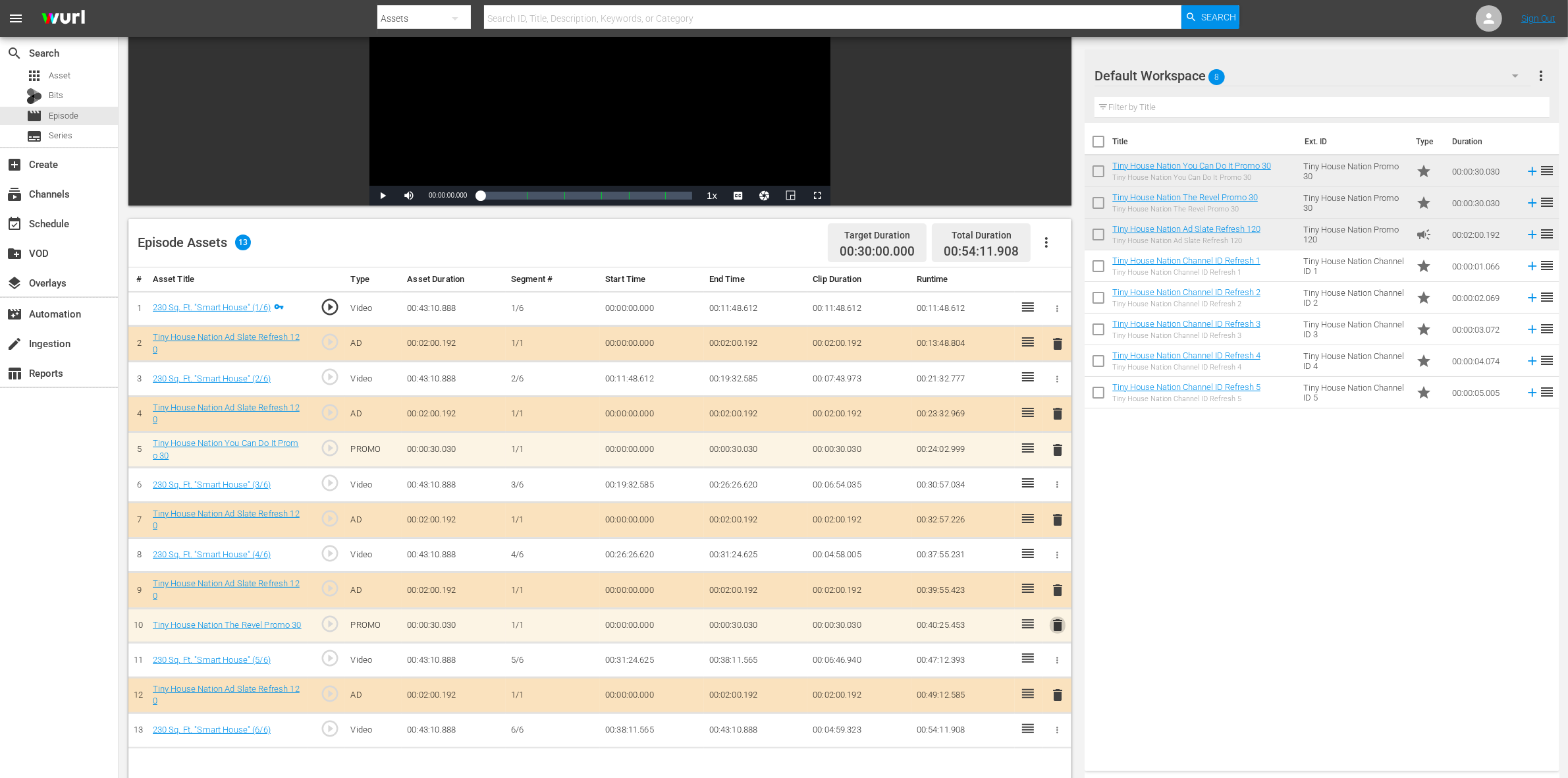
click at [1057, 633] on span "delete" at bounding box center [1057, 625] width 16 height 16
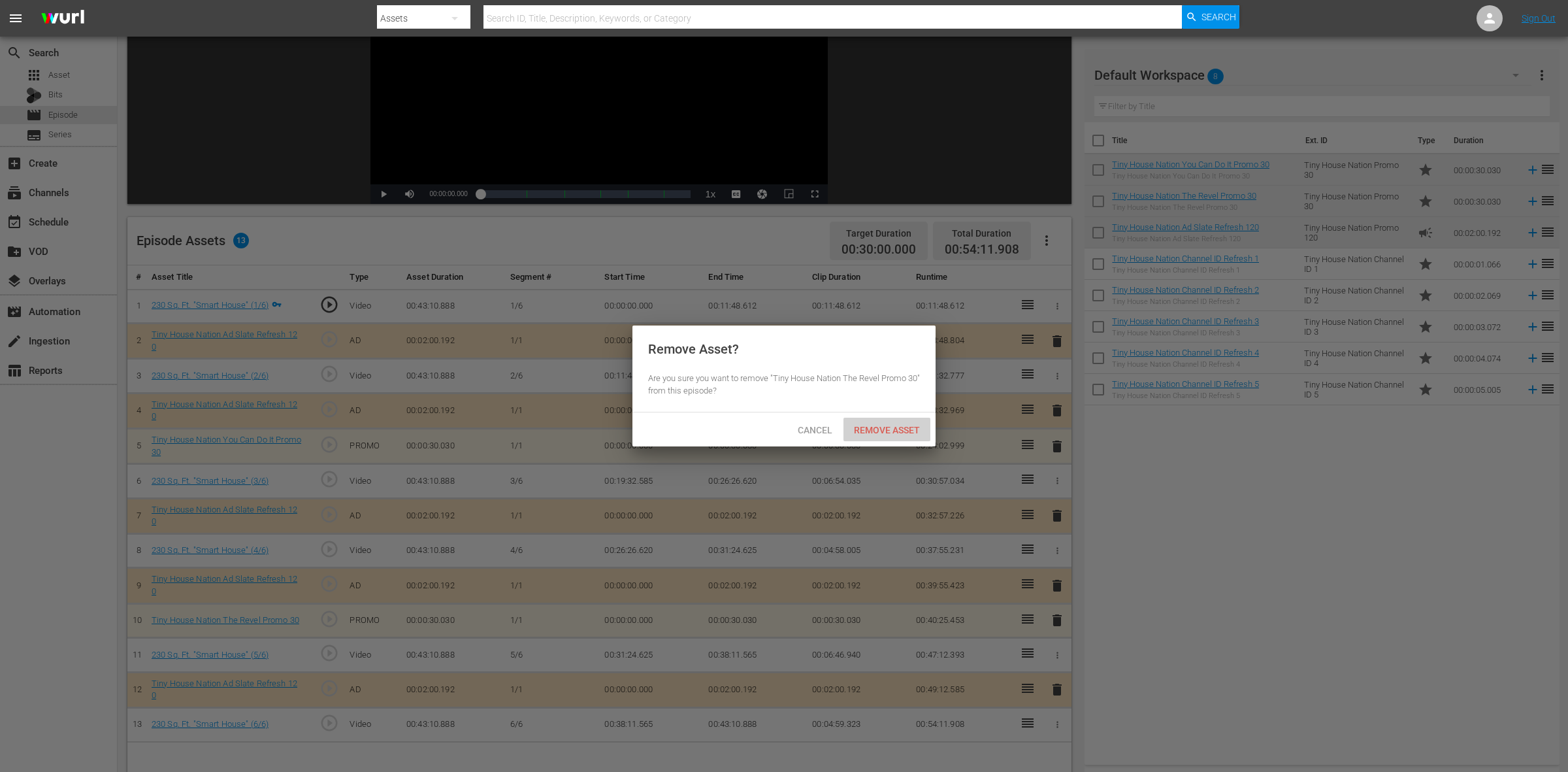
click at [871, 423] on div "Remove Asset" at bounding box center [887, 430] width 87 height 25
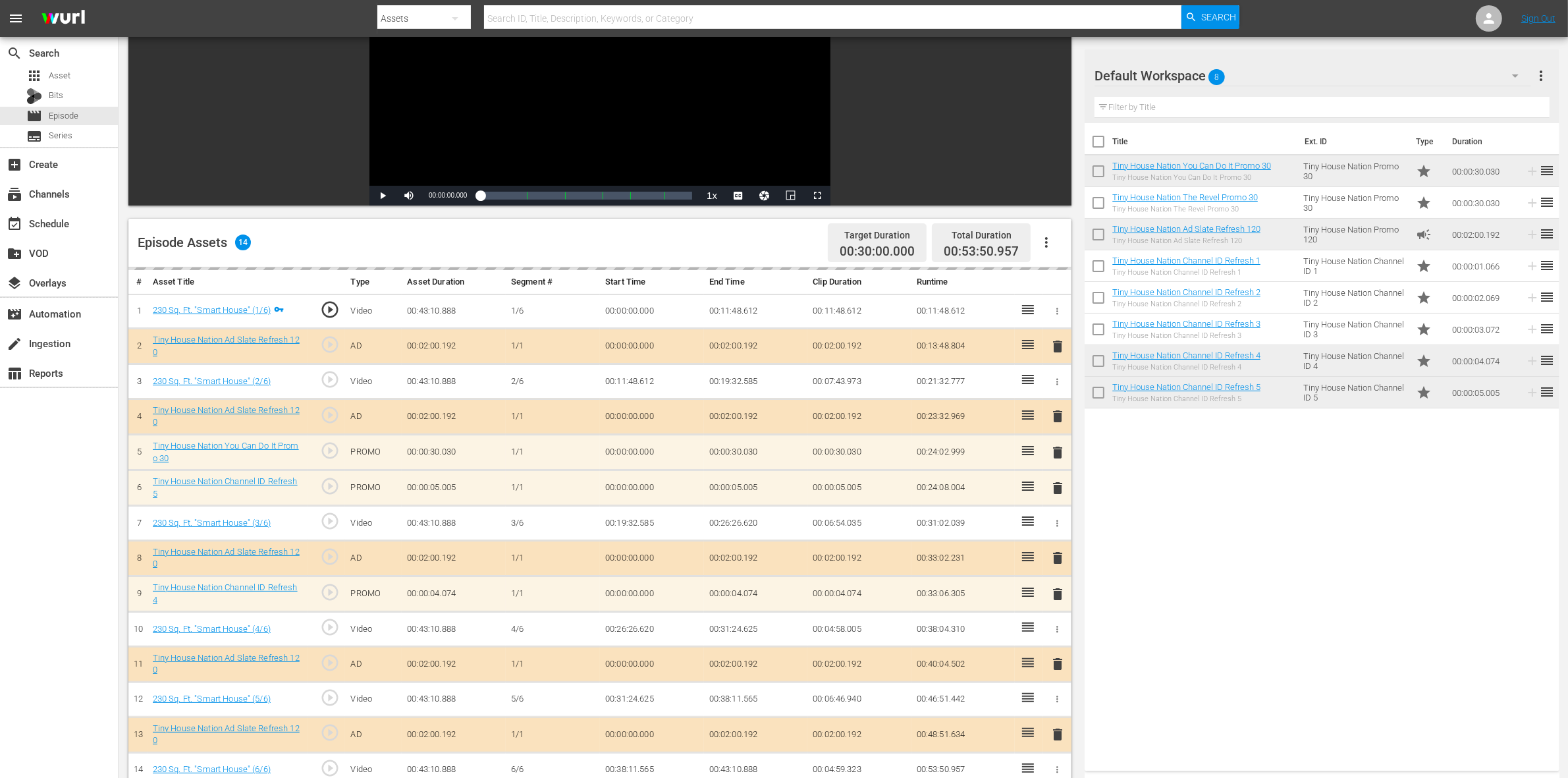
scroll to position [247, 0]
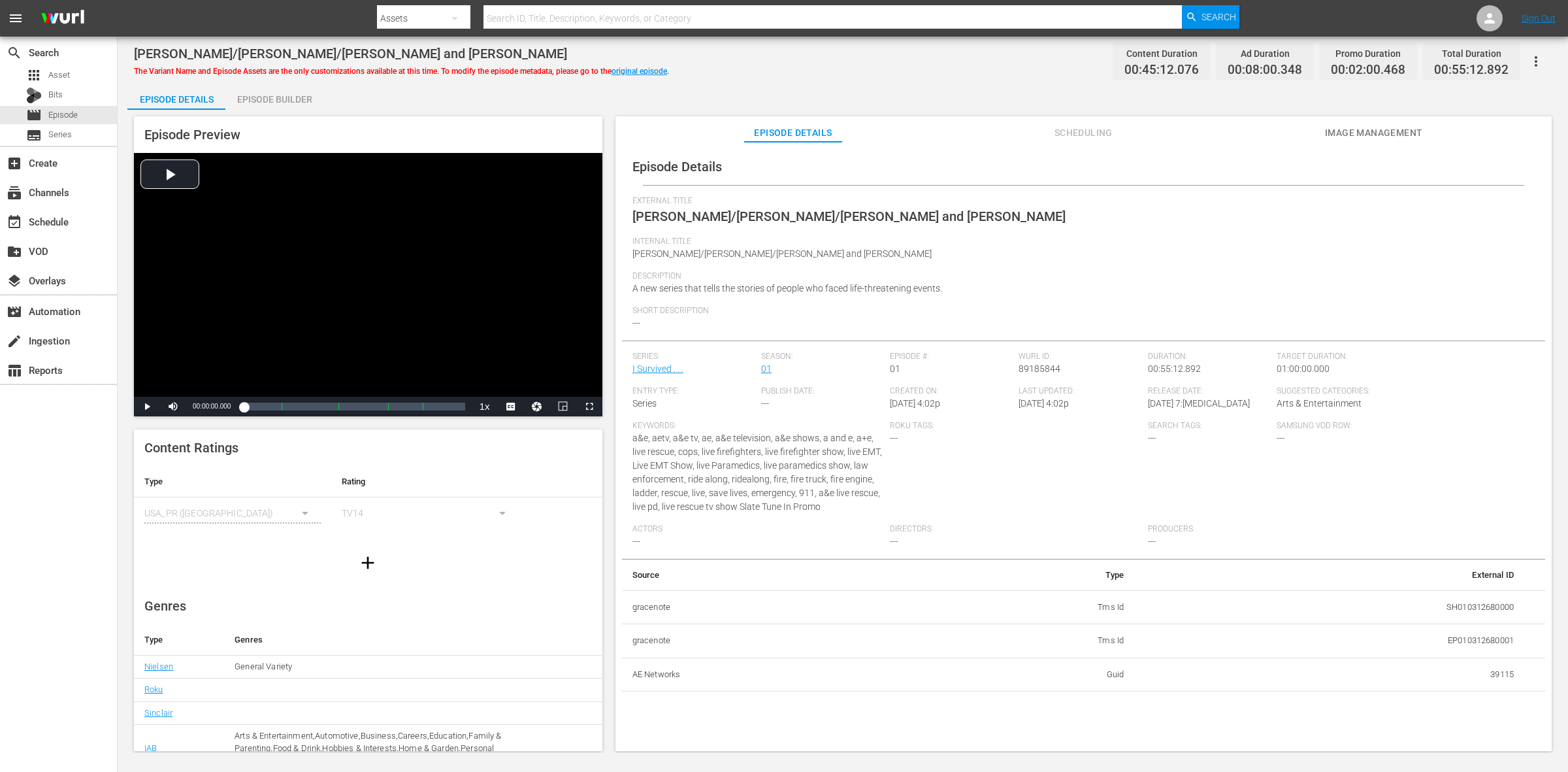
click at [296, 99] on div "Episode Builder" at bounding box center [275, 99] width 98 height 31
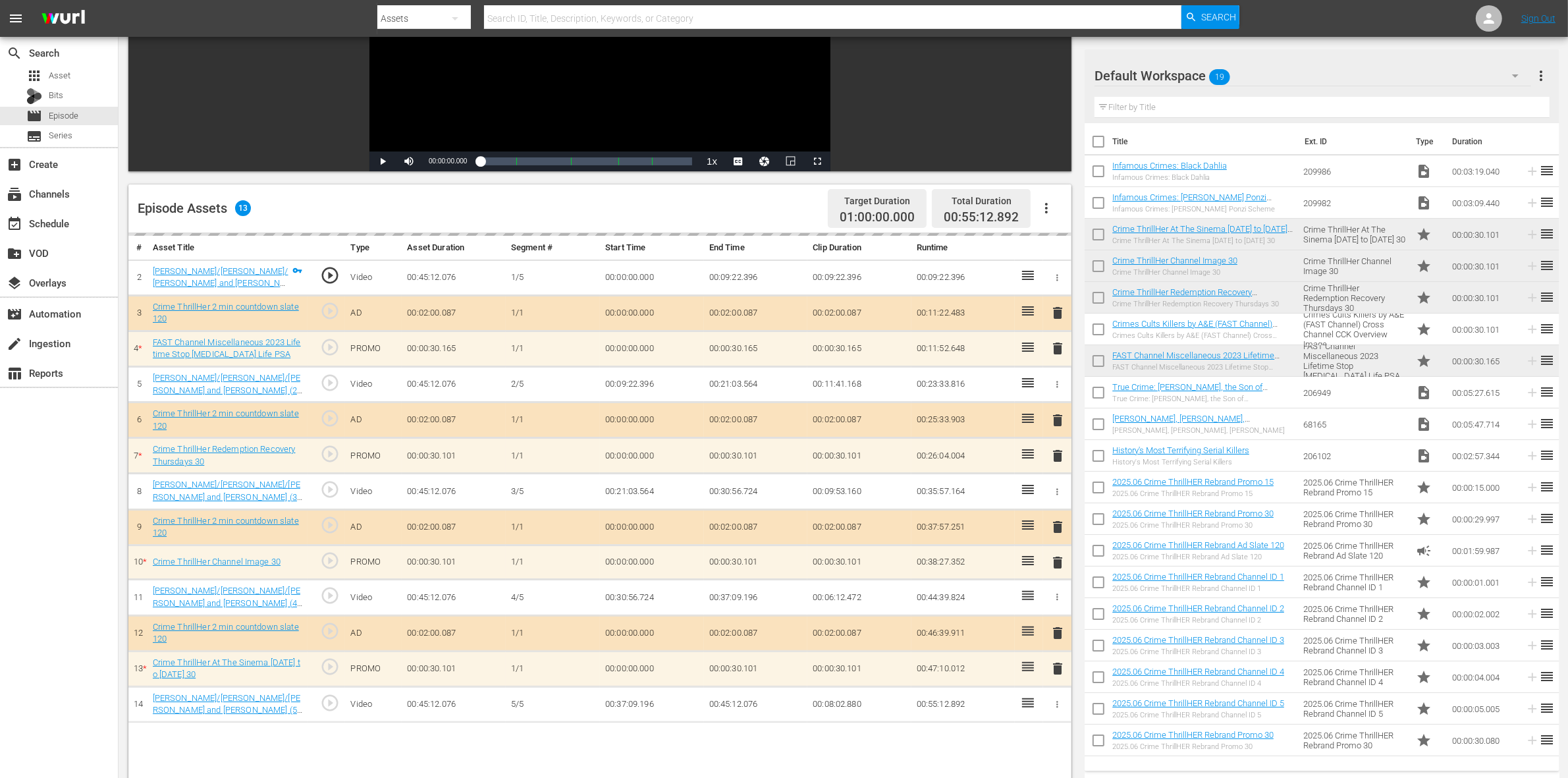
scroll to position [247, 0]
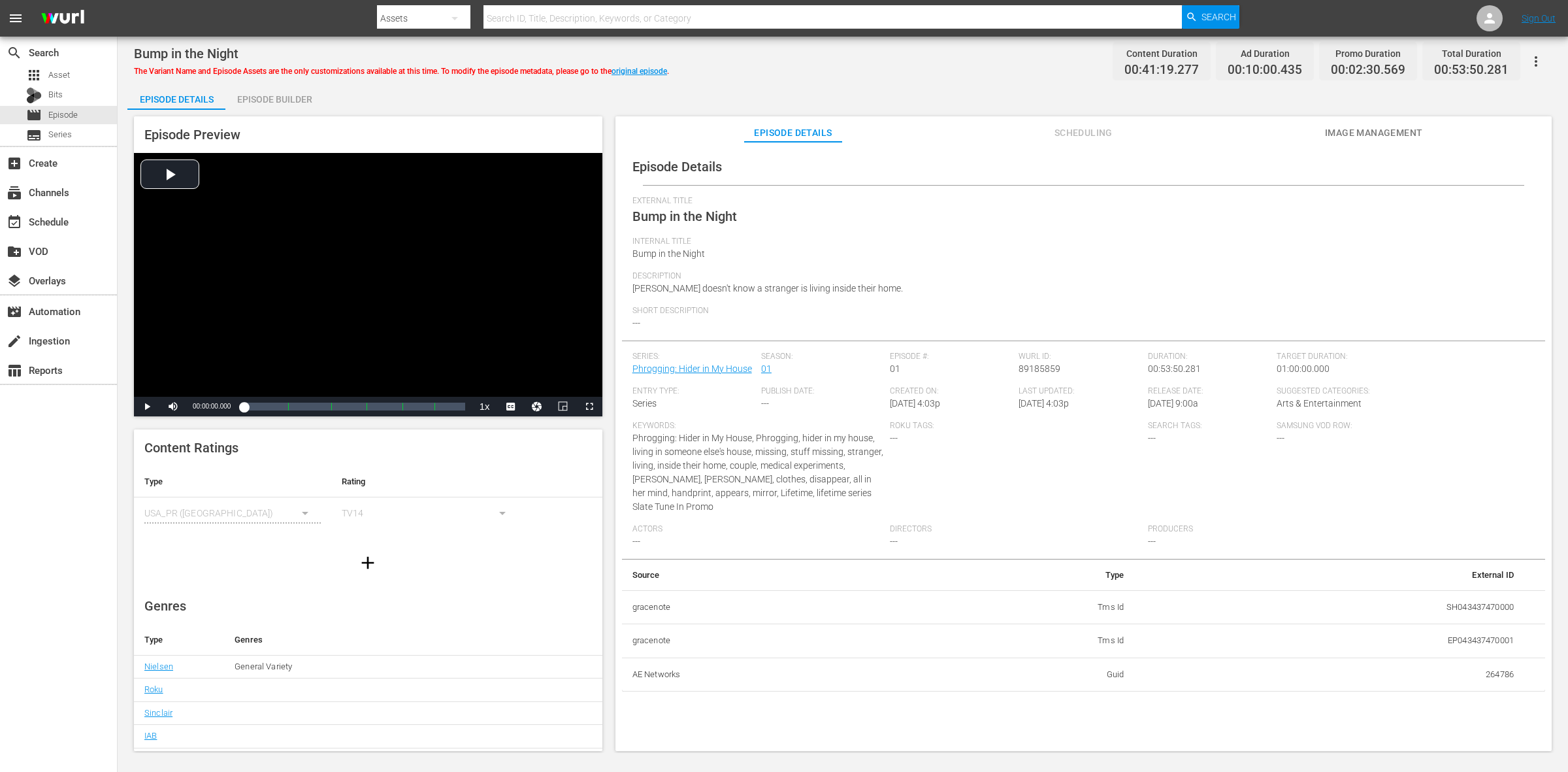
click at [279, 110] on div "Episode Preview Video Player is loading. Play Video Play Mute Current Time 00:0…" at bounding box center [844, 436] width 1432 height 652
click at [286, 103] on div "Episode Builder" at bounding box center [275, 99] width 98 height 31
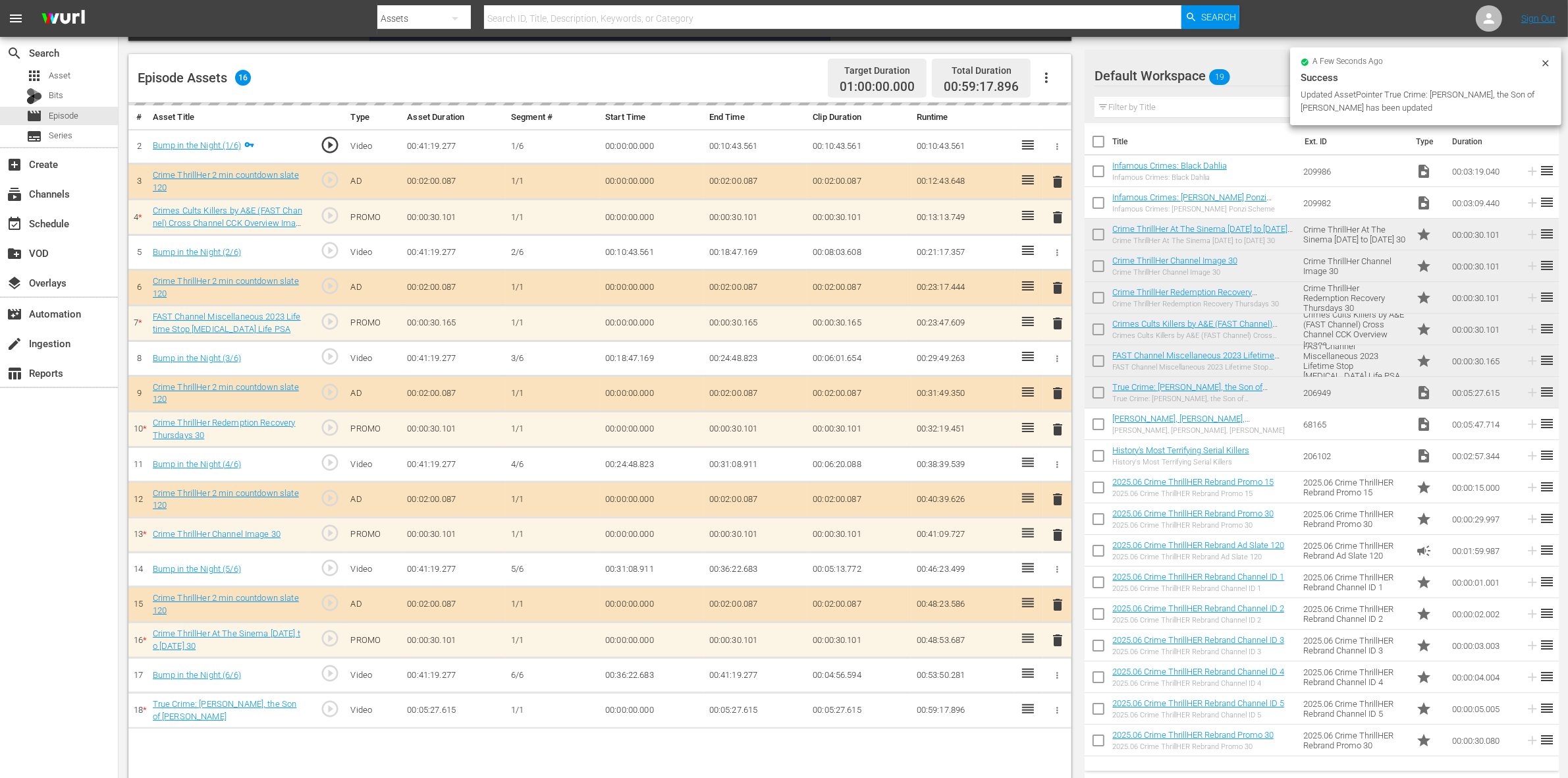
scroll to position [343, 0]
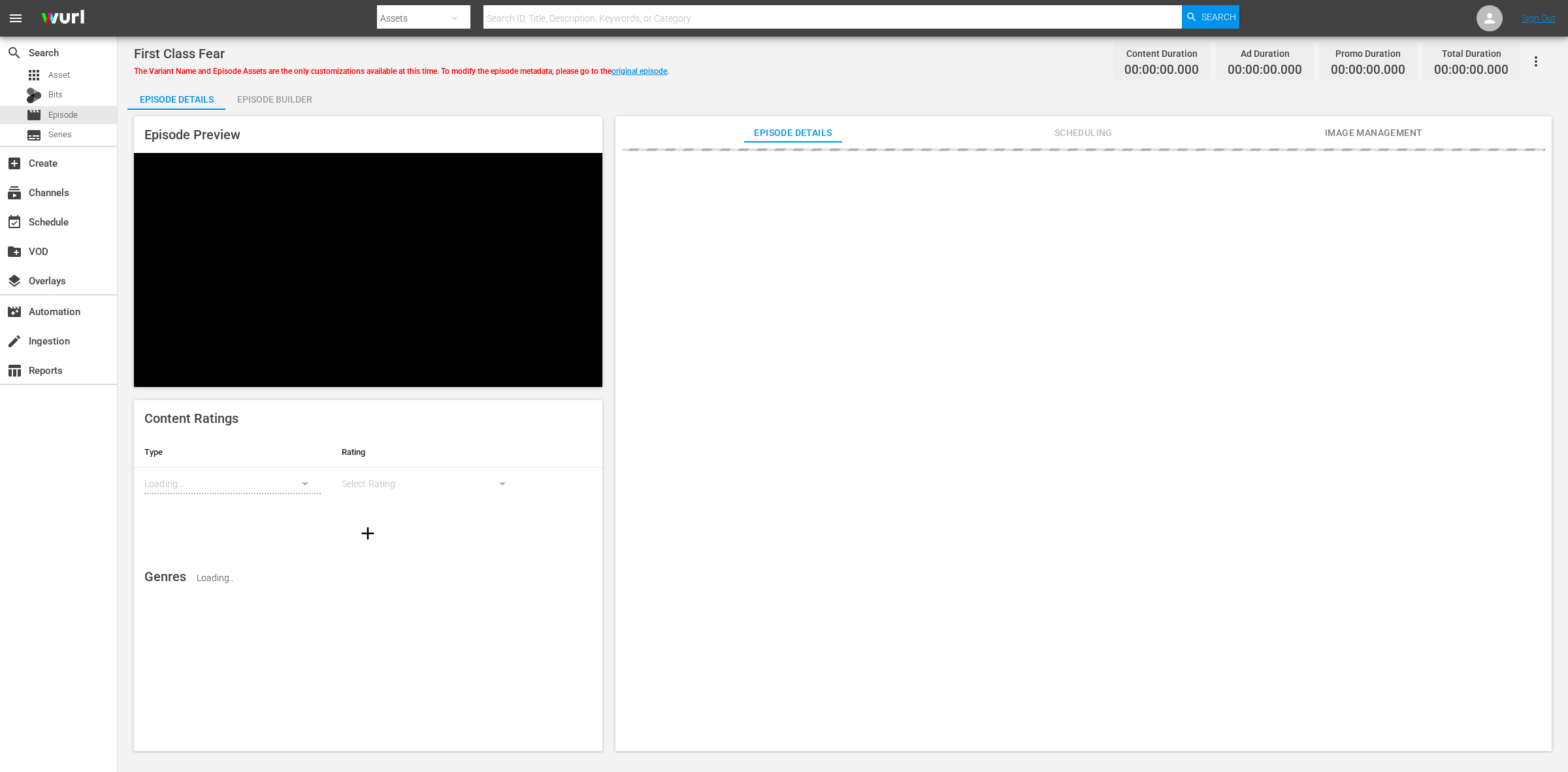
click at [295, 105] on div "Episode Builder" at bounding box center [275, 99] width 98 height 31
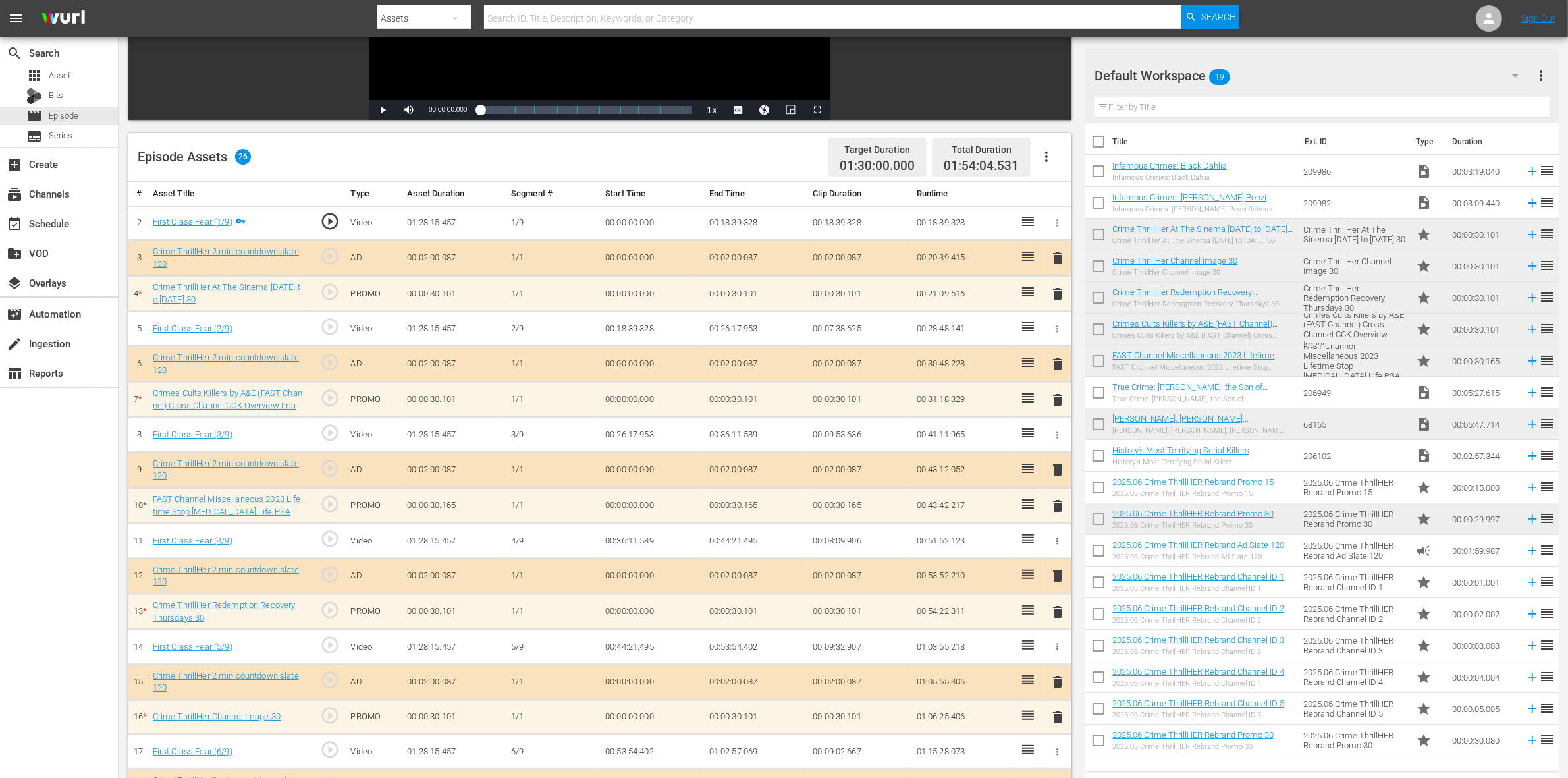
scroll to position [613, 0]
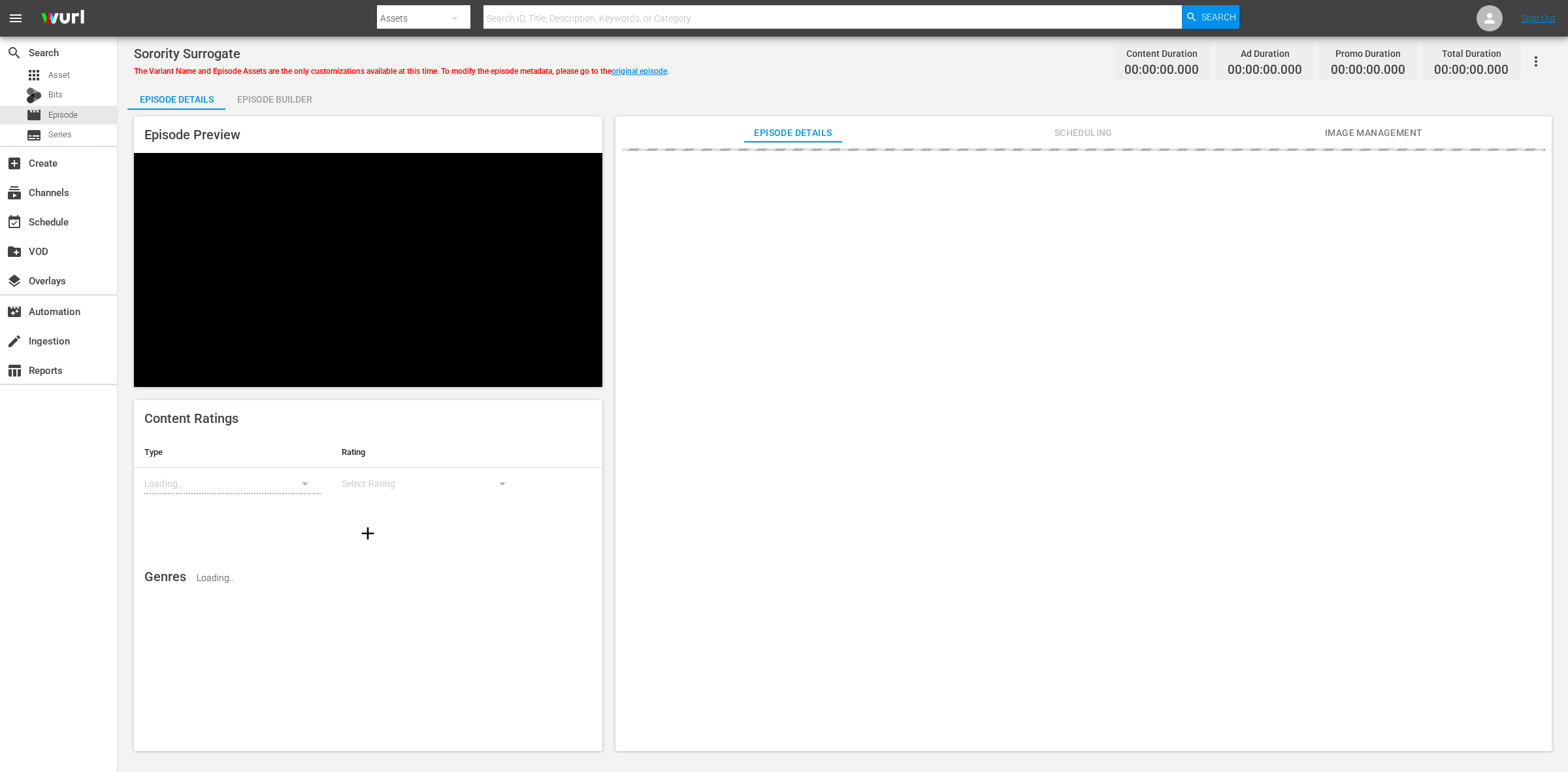
click at [298, 103] on div "Episode Builder" at bounding box center [275, 99] width 98 height 31
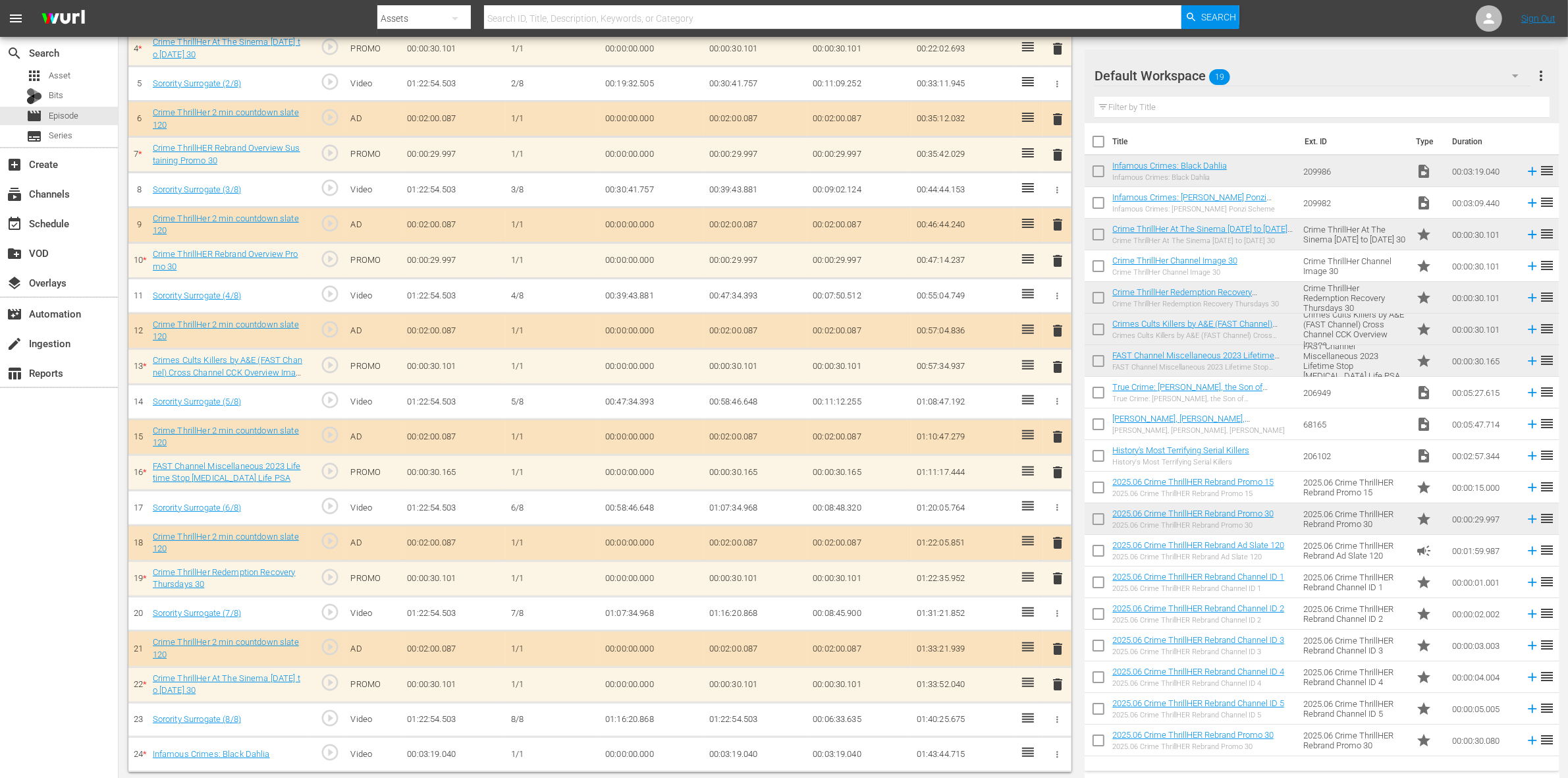
scroll to position [506, 0]
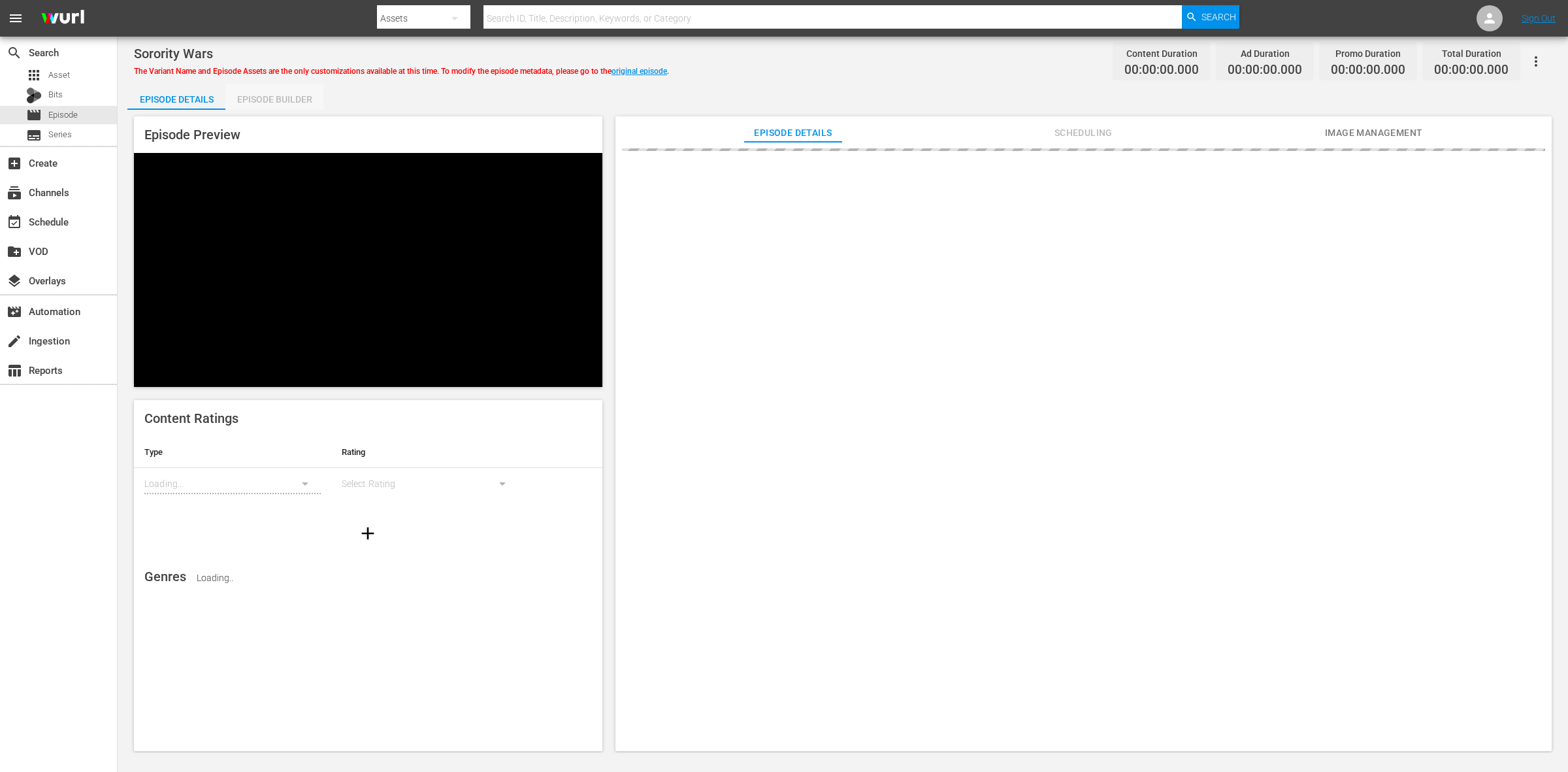
click at [295, 94] on div "Episode Builder" at bounding box center [275, 99] width 98 height 31
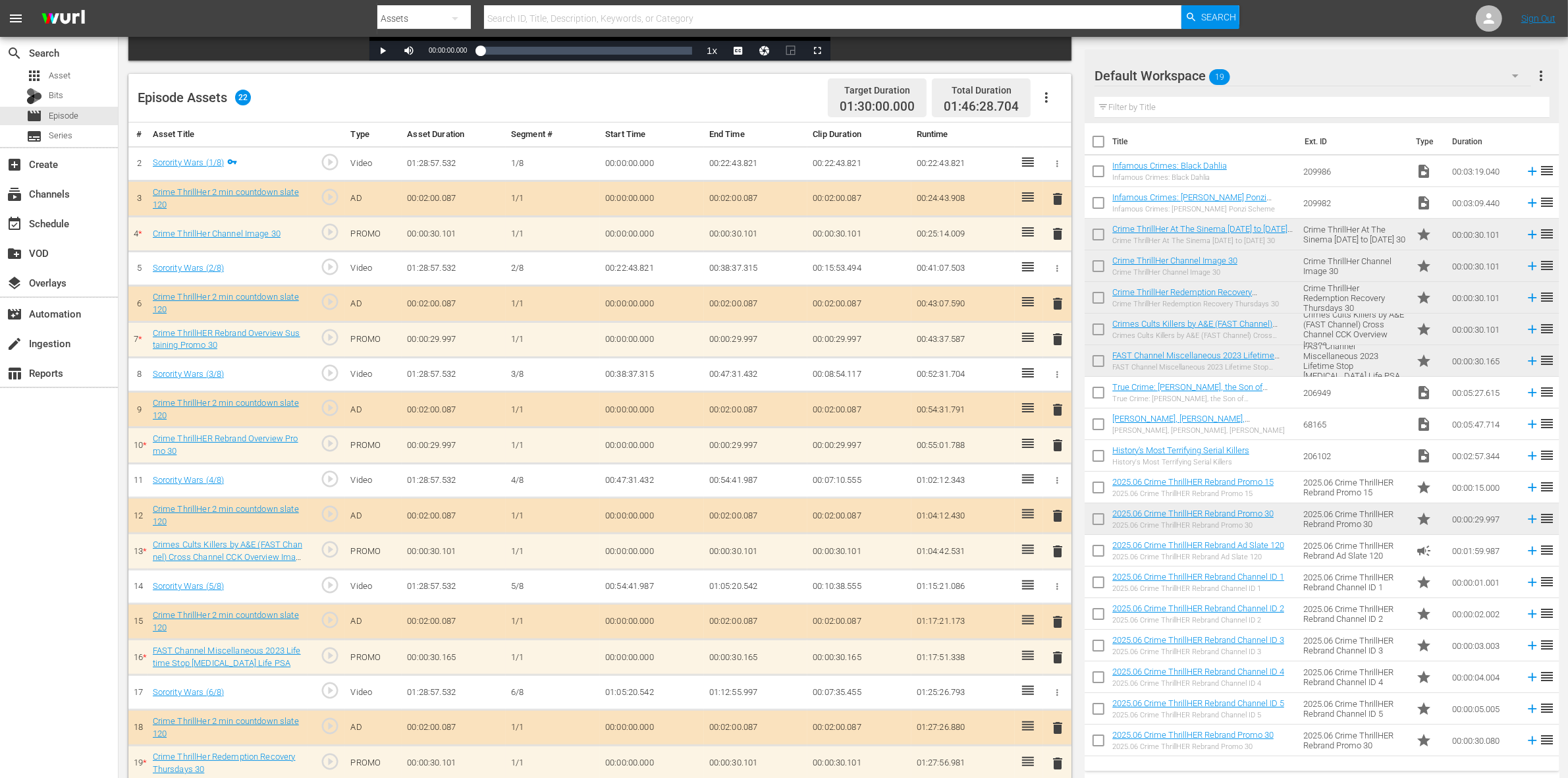
scroll to position [470, 0]
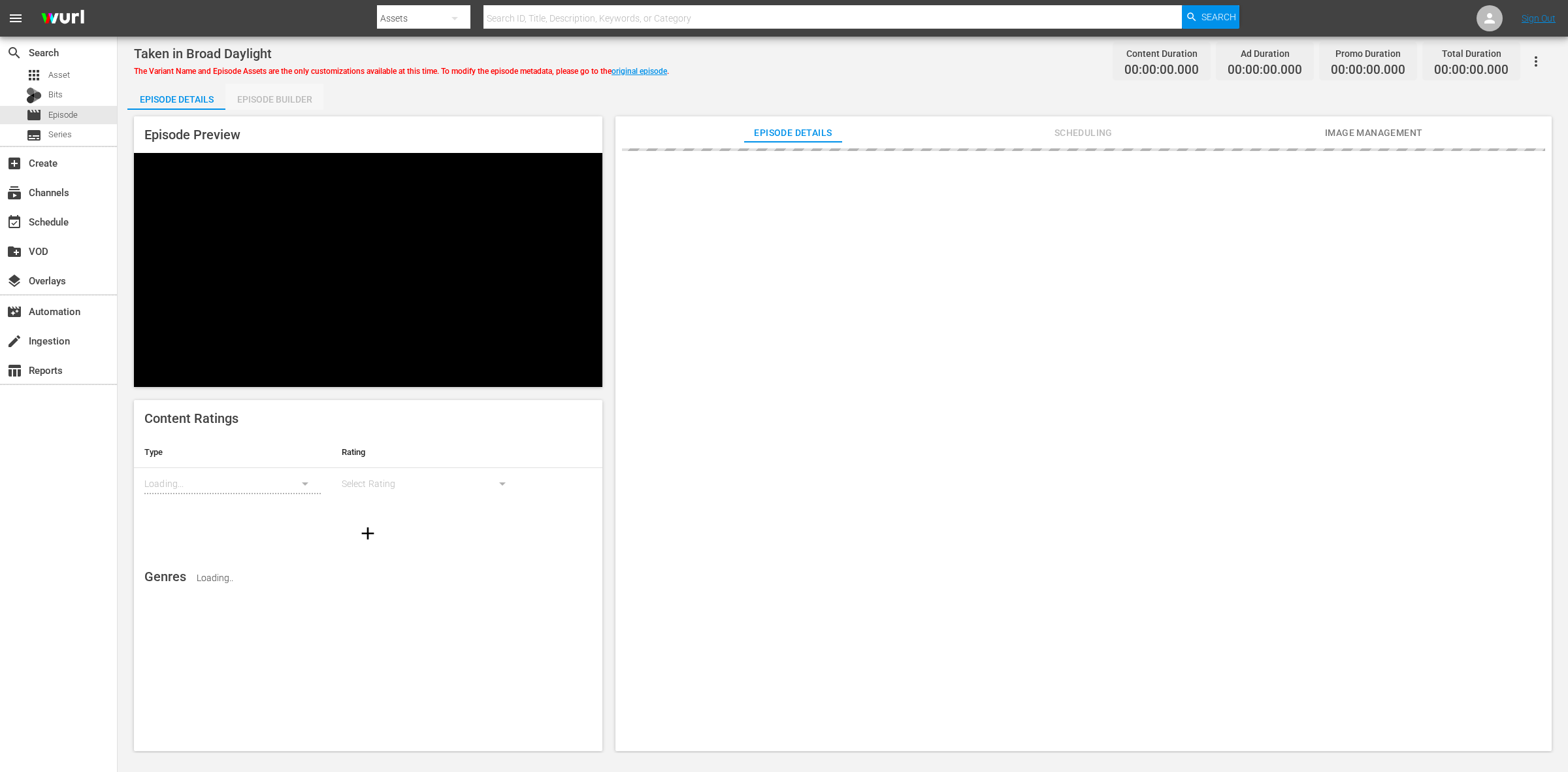
click at [298, 108] on div "Episode Builder" at bounding box center [275, 99] width 98 height 31
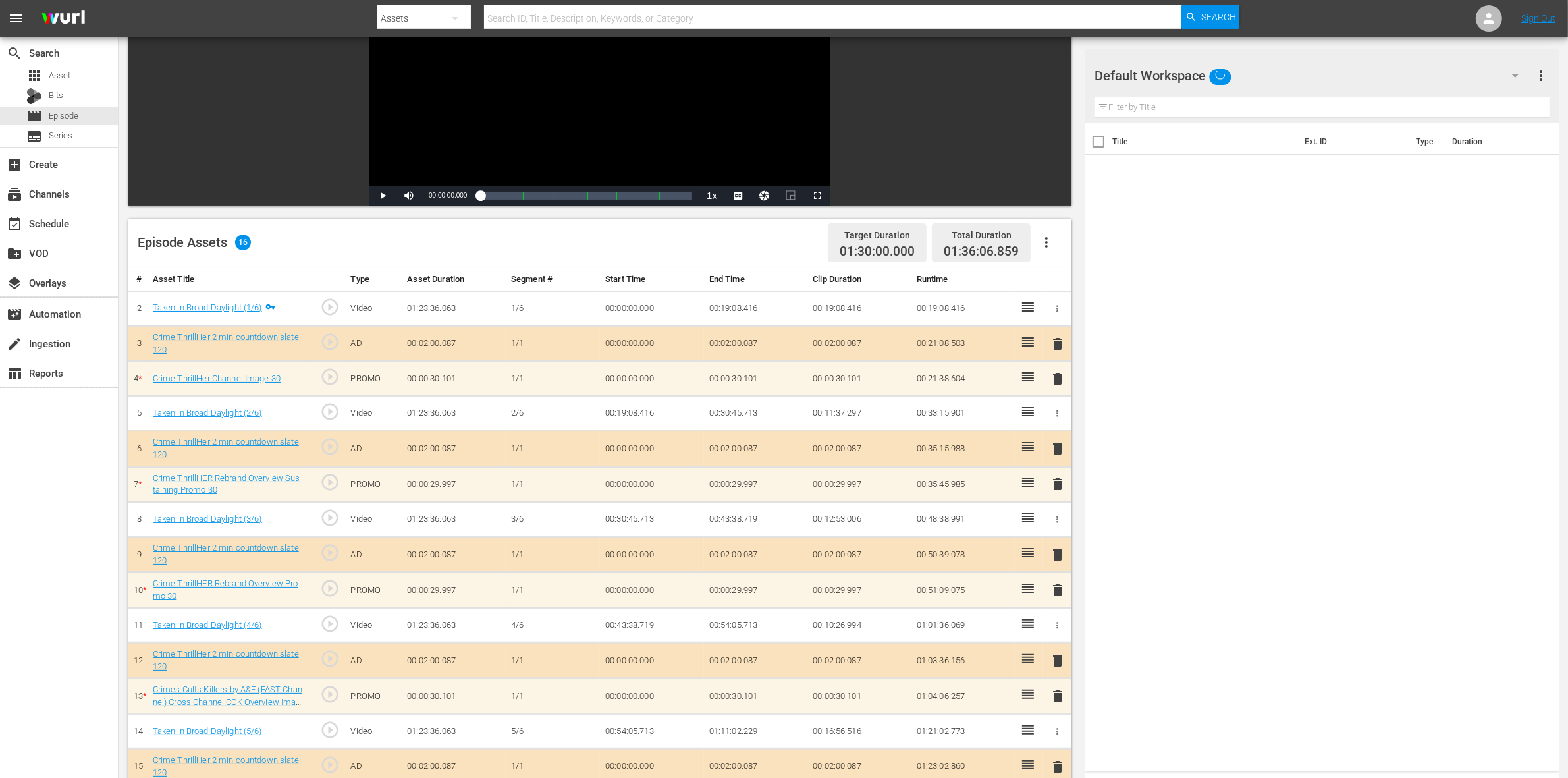
scroll to position [343, 0]
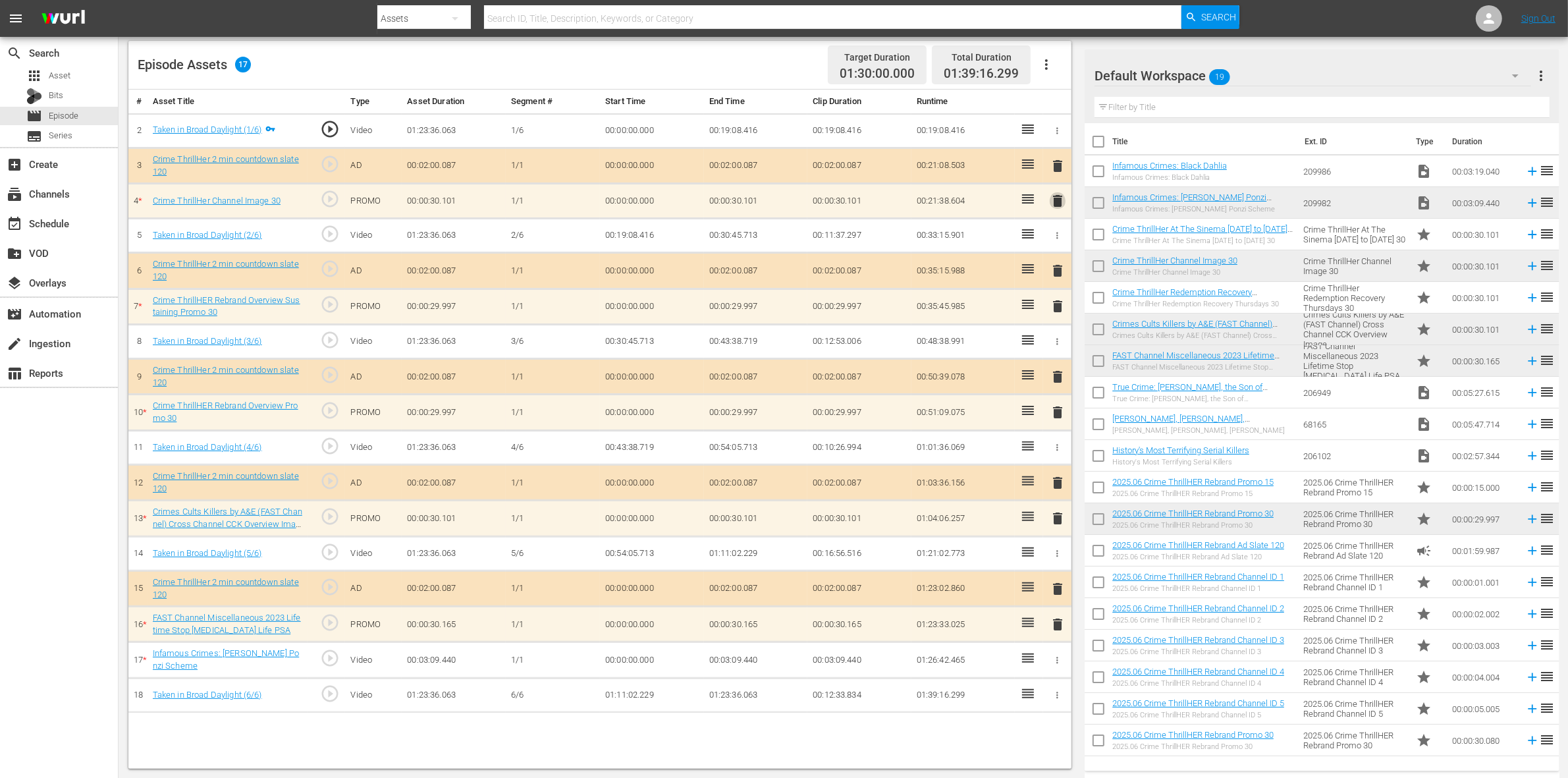
click at [1057, 198] on span "delete" at bounding box center [1057, 200] width 16 height 16
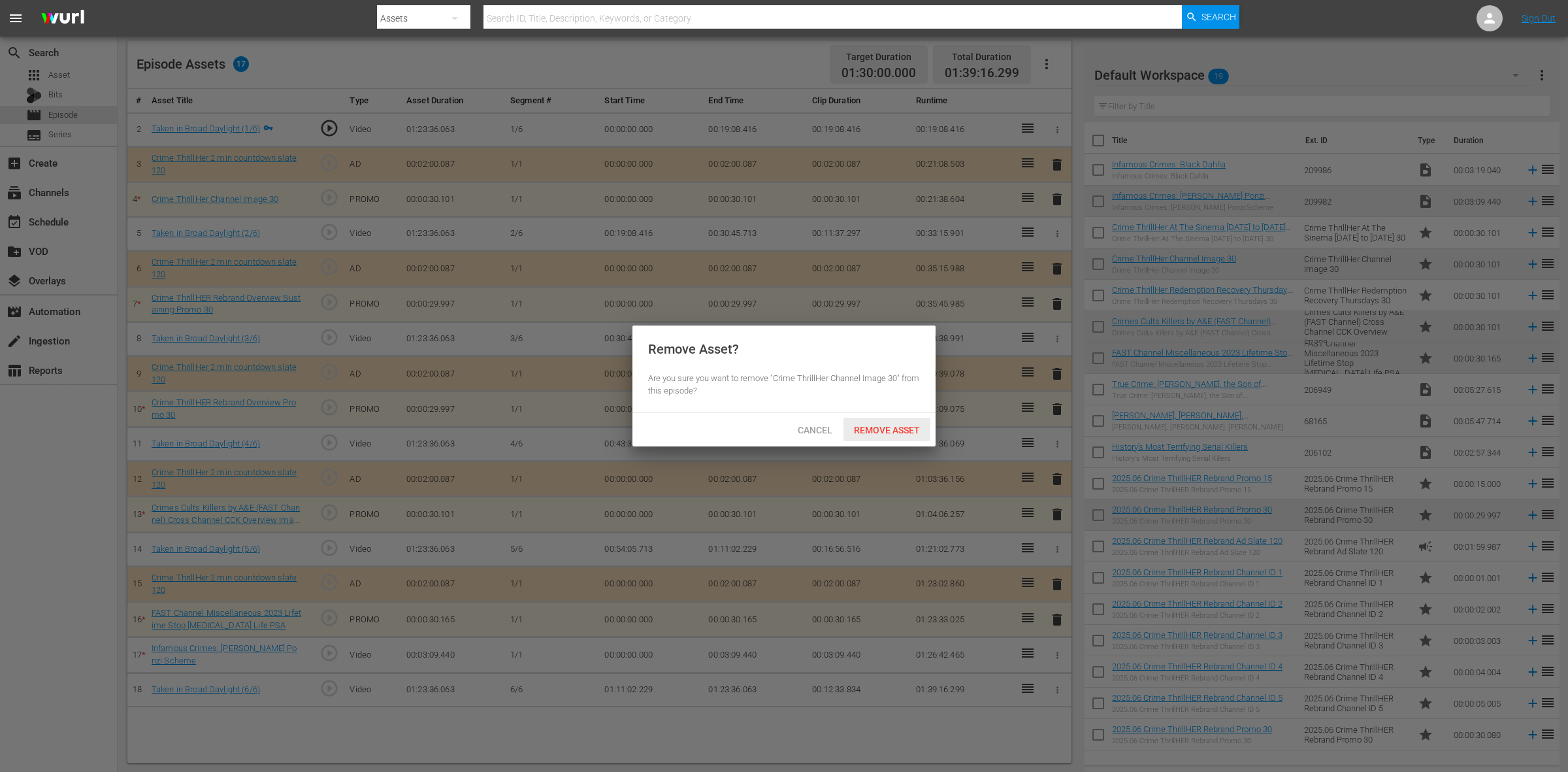
click at [890, 436] on span "Remove Asset" at bounding box center [887, 430] width 87 height 10
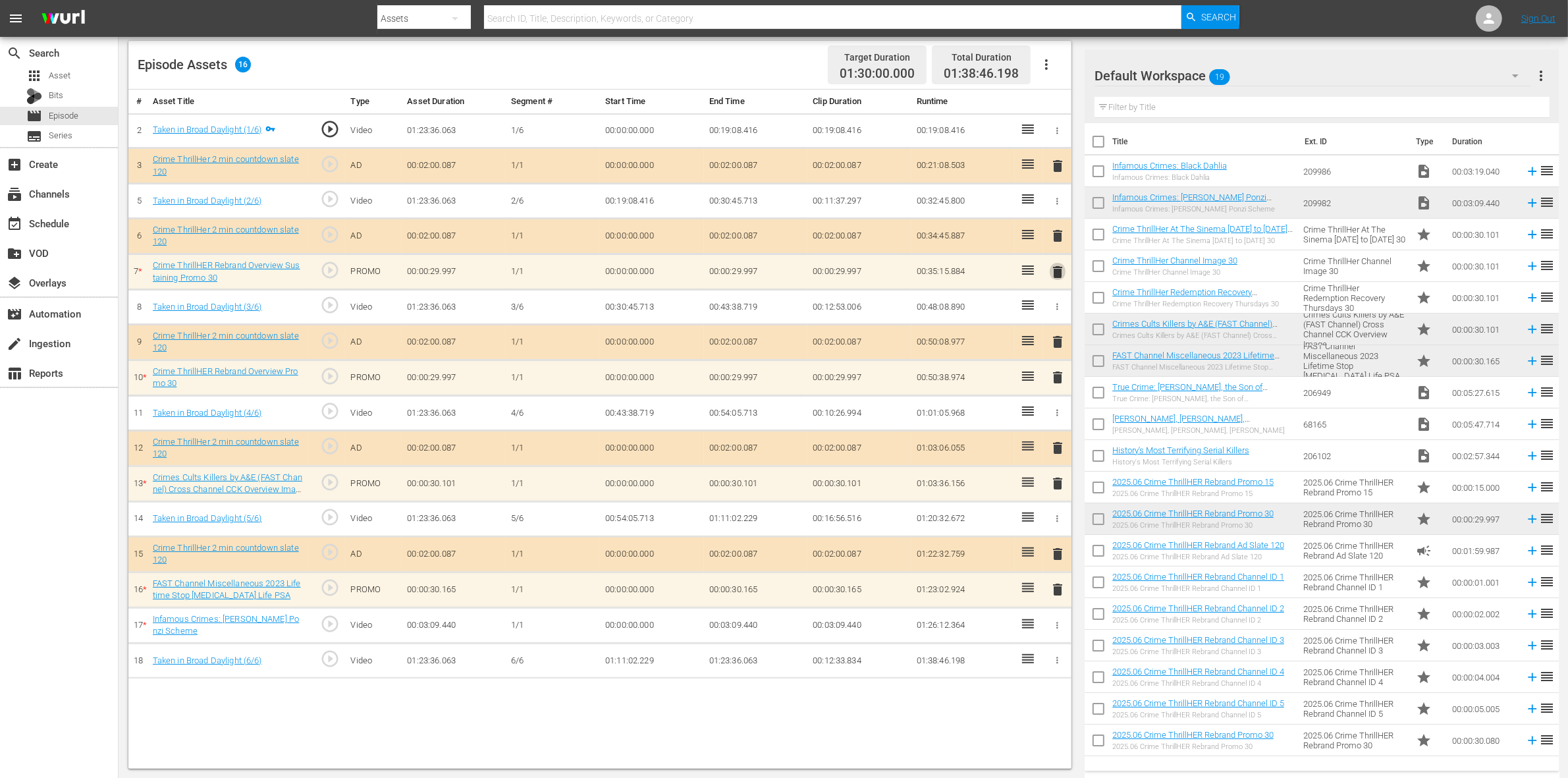
click at [1057, 275] on span "delete" at bounding box center [1057, 272] width 16 height 16
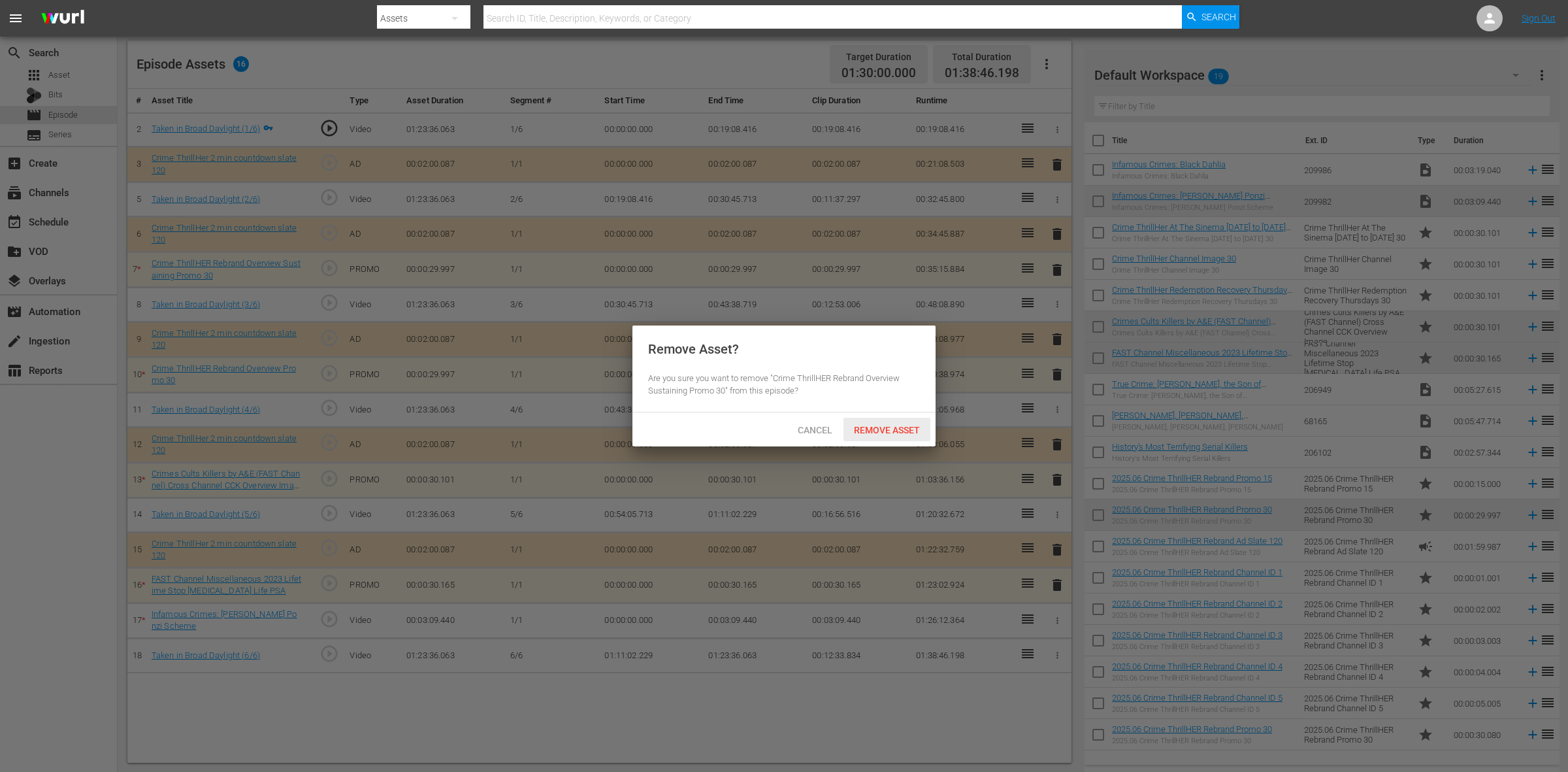
click at [906, 425] on span "Remove Asset" at bounding box center [887, 430] width 87 height 10
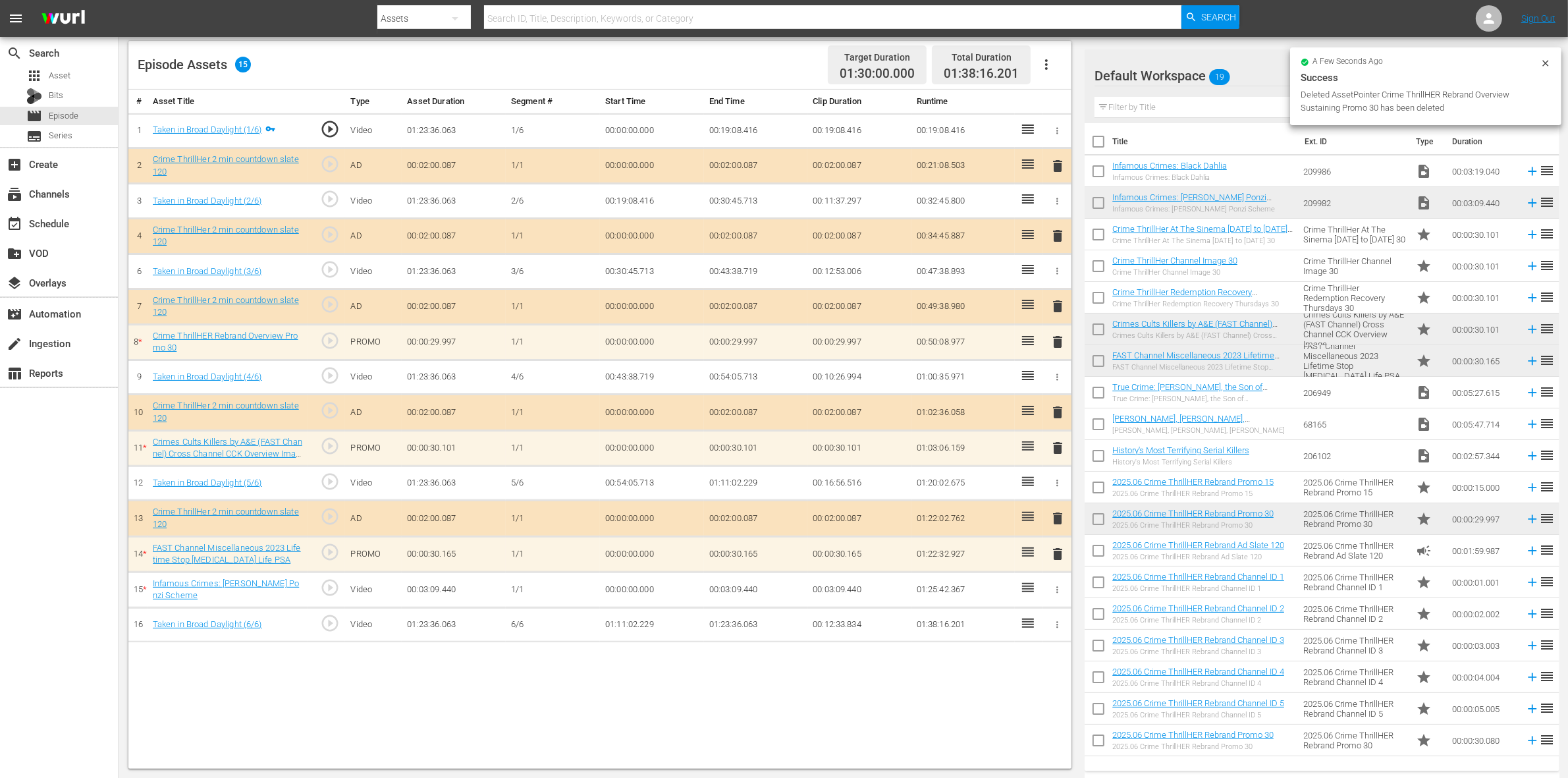
click at [1059, 343] on span "delete" at bounding box center [1057, 342] width 16 height 16
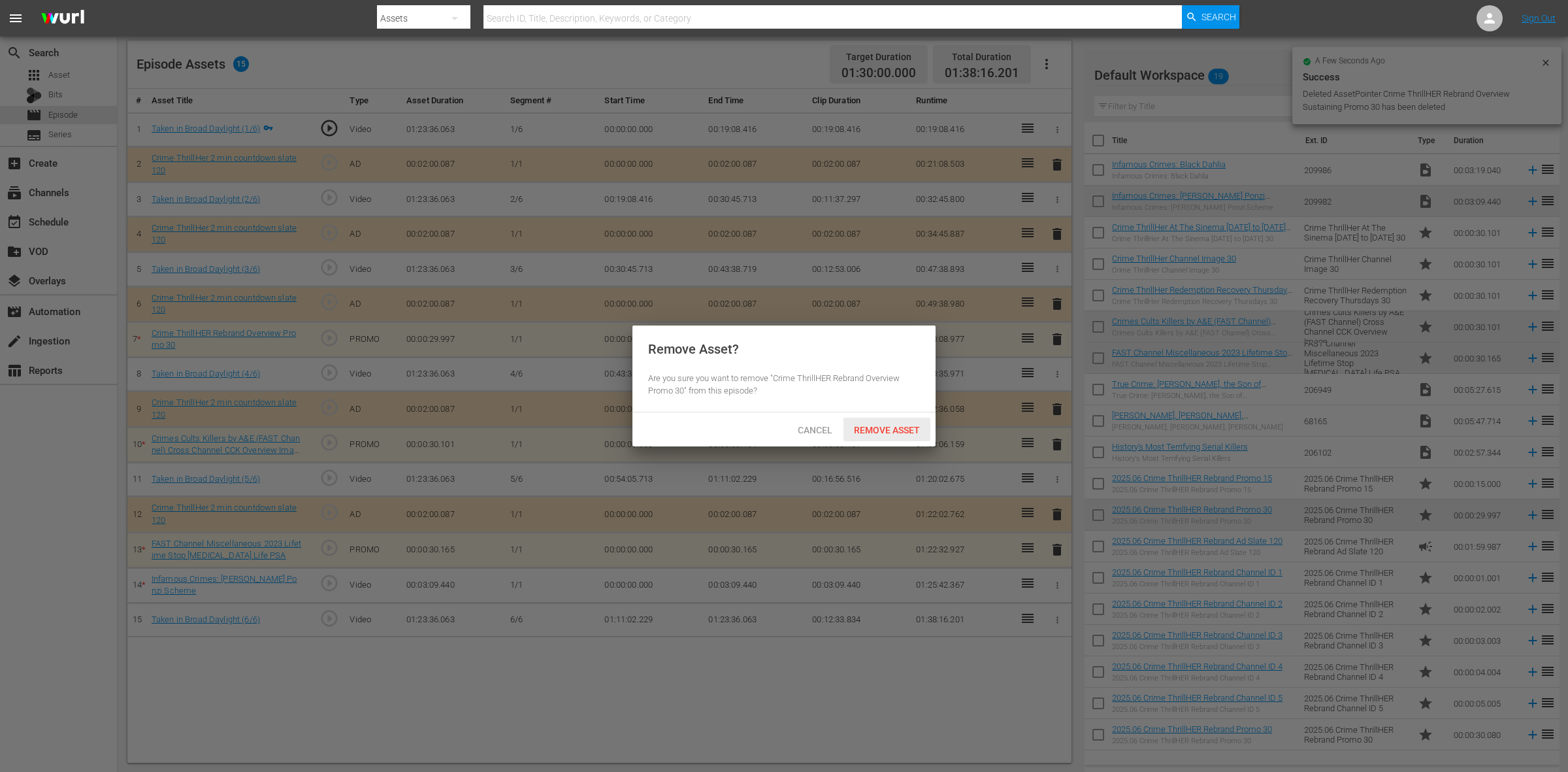
click at [881, 432] on span "Remove Asset" at bounding box center [887, 430] width 87 height 10
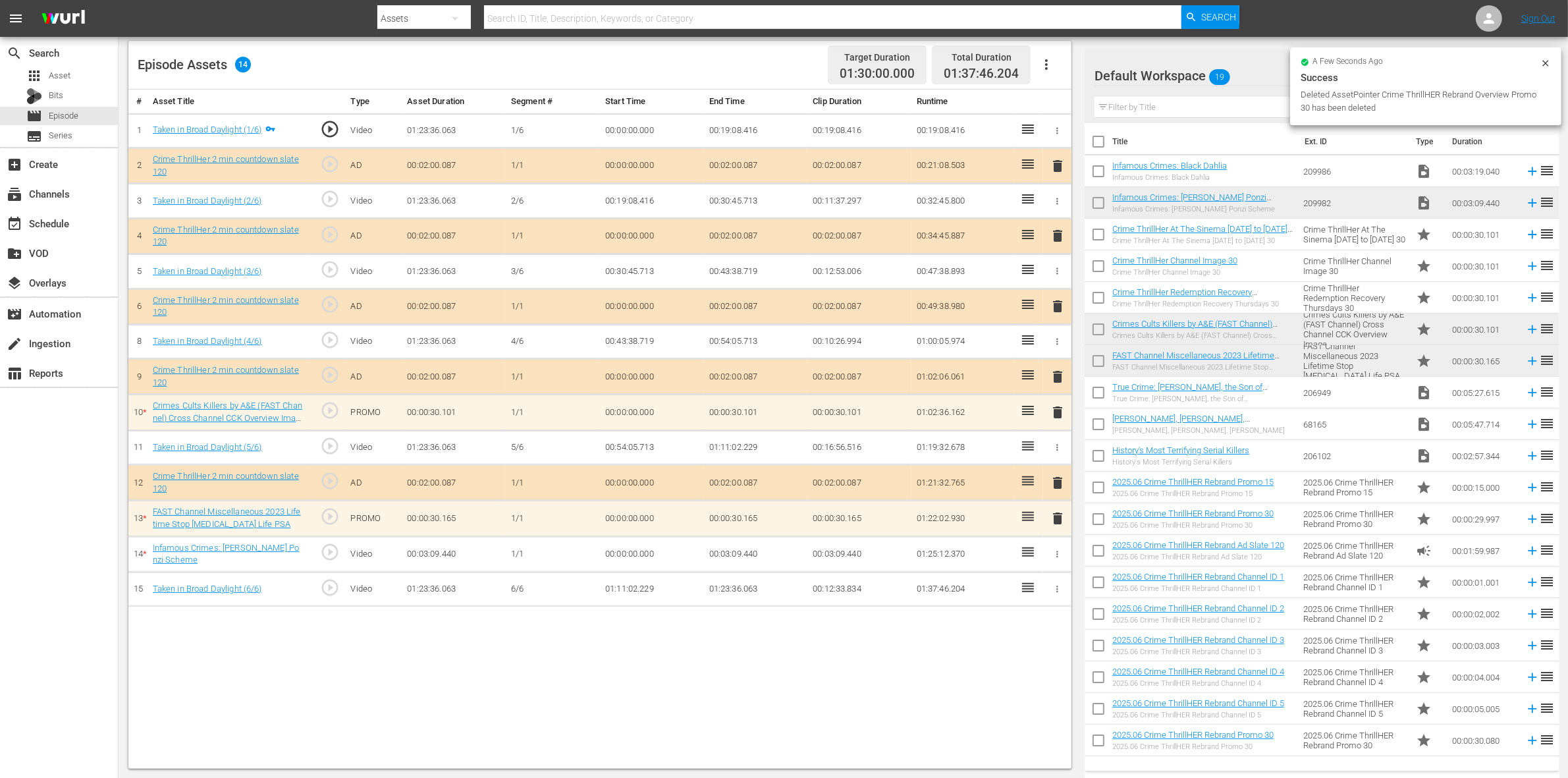
click at [1060, 413] on span "delete" at bounding box center [1057, 412] width 16 height 16
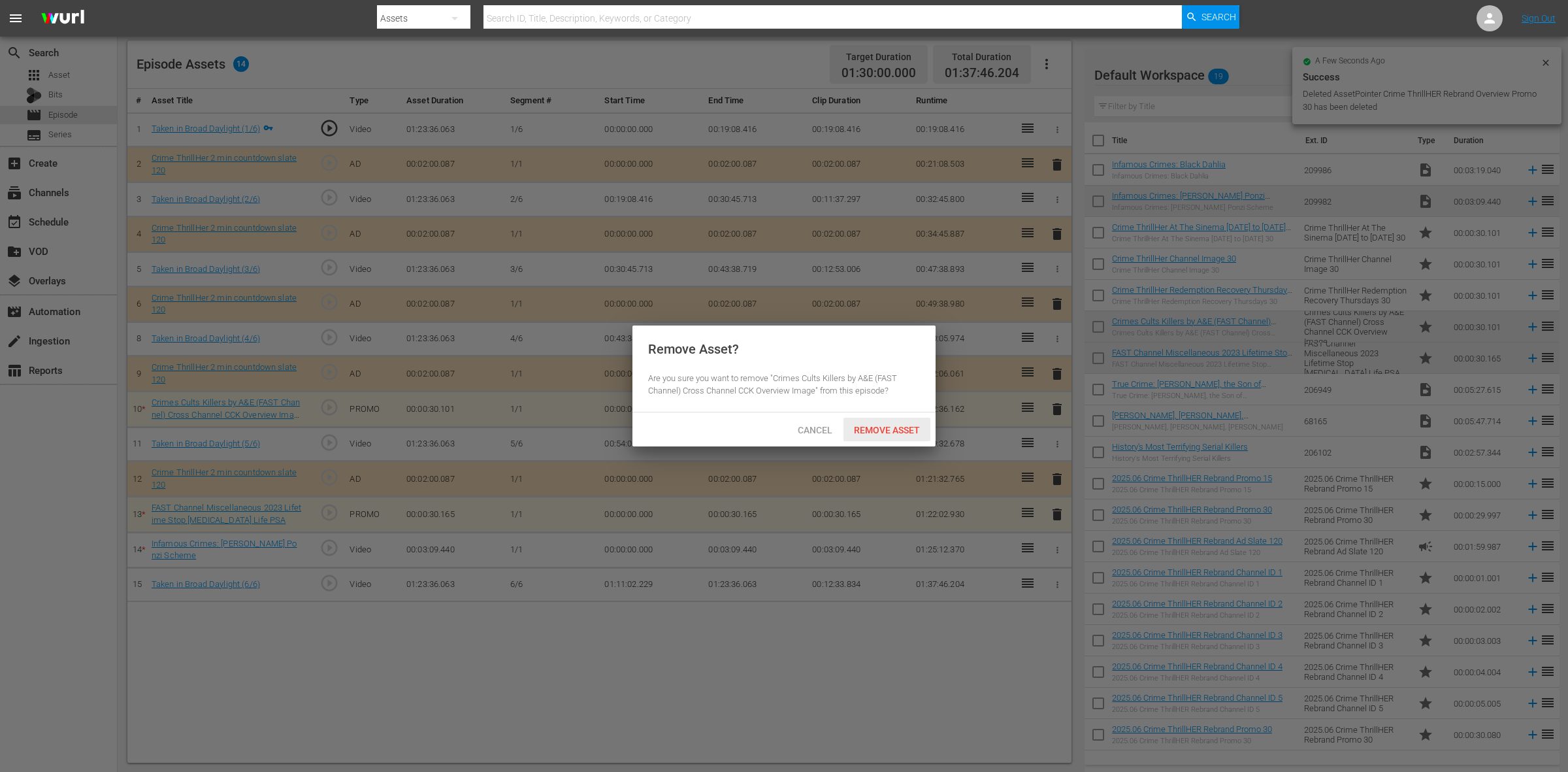
click at [915, 434] on span "Remove Asset" at bounding box center [887, 430] width 87 height 10
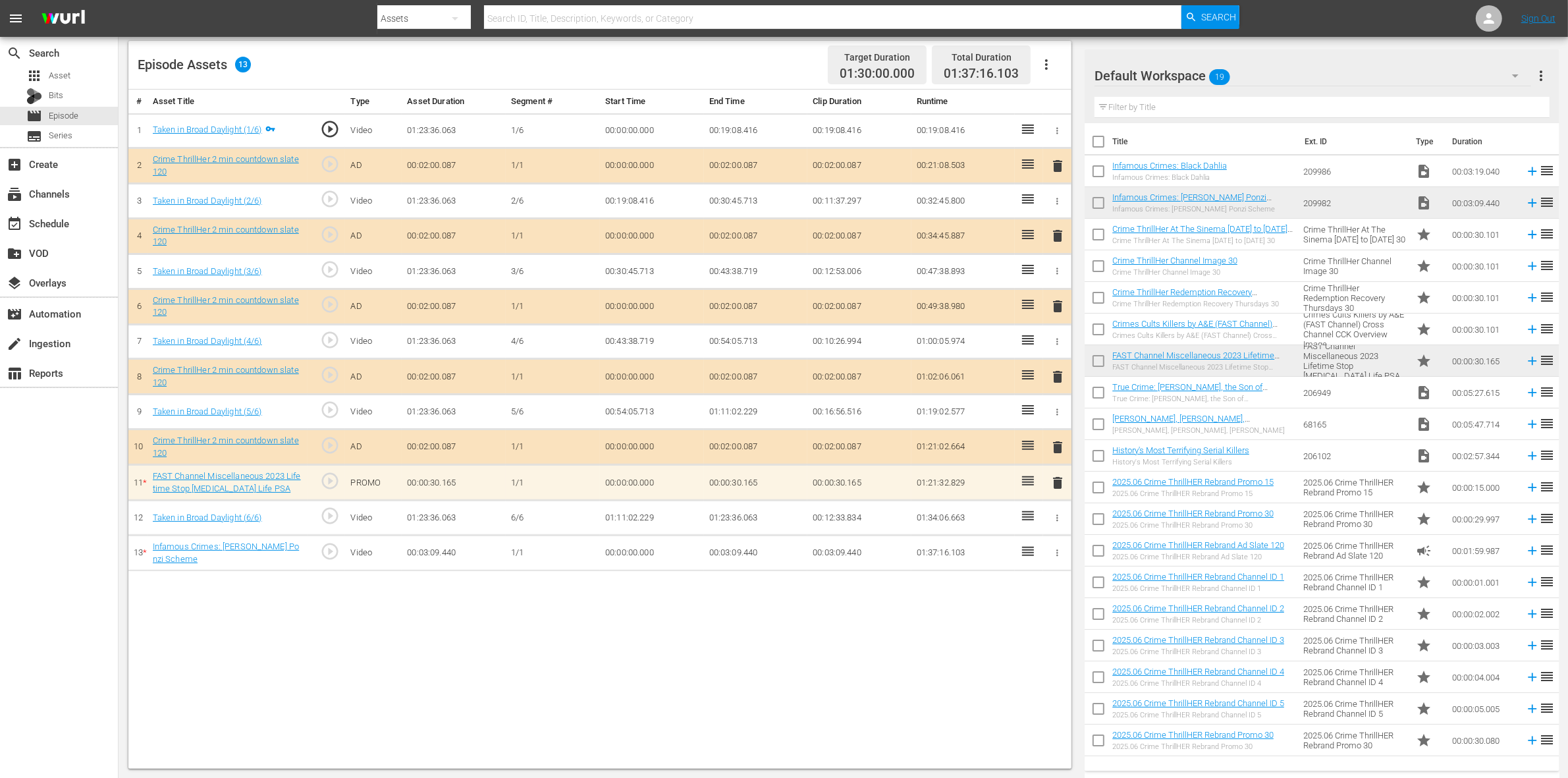
click at [1054, 491] on span "delete" at bounding box center [1057, 483] width 16 height 16
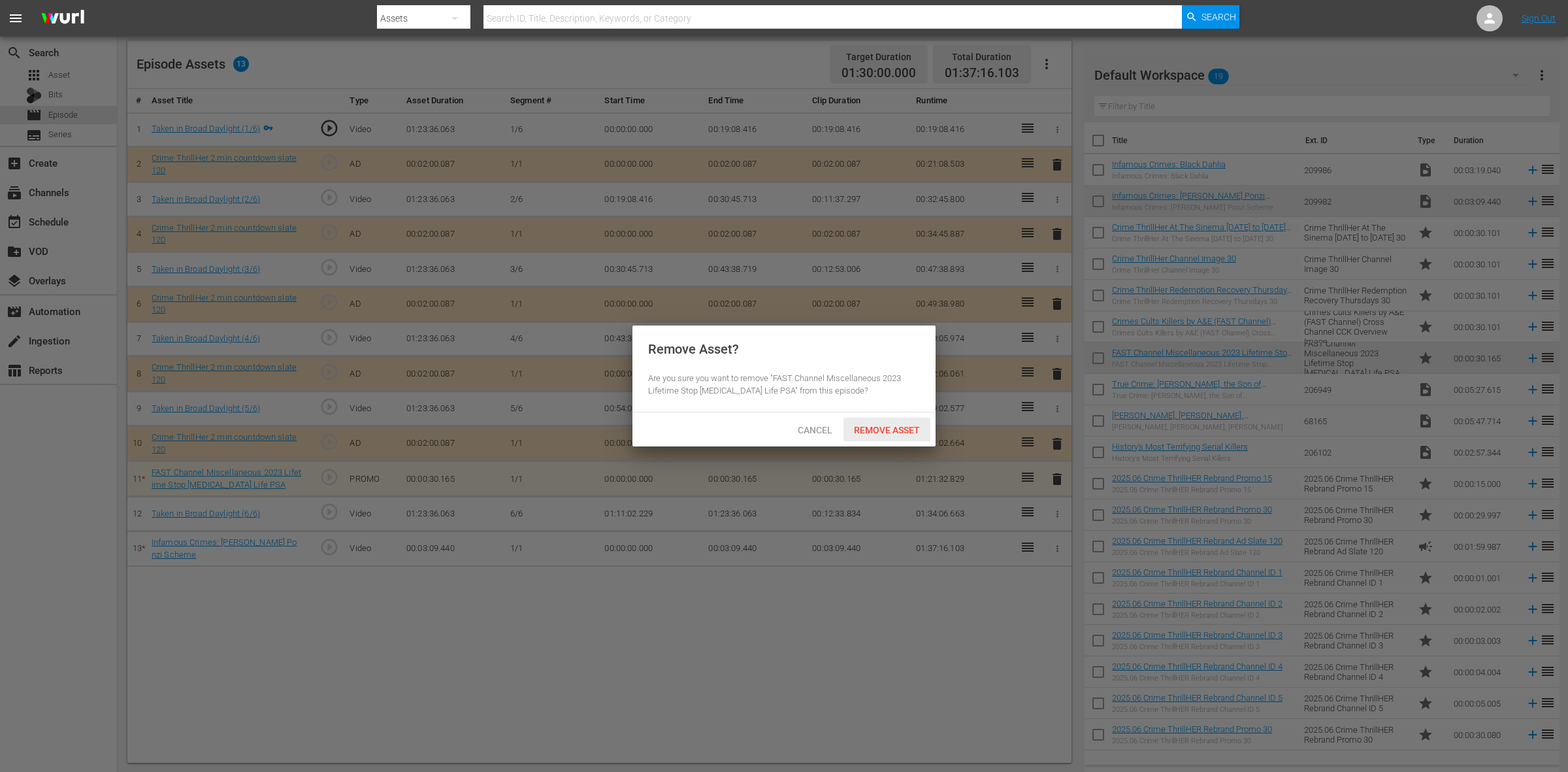
click at [923, 425] on span "Remove Asset" at bounding box center [887, 430] width 87 height 10
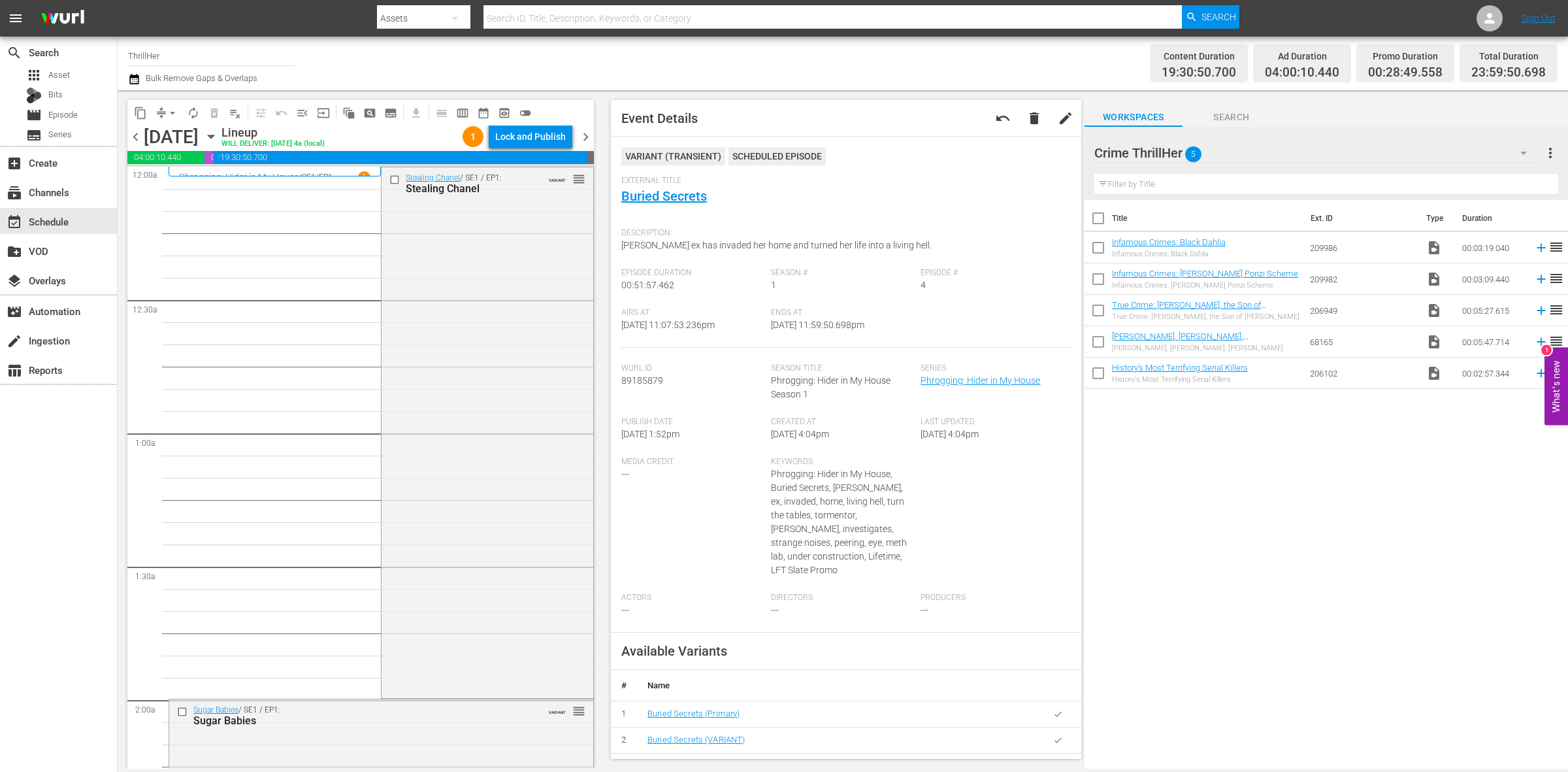
scroll to position [5799, 0]
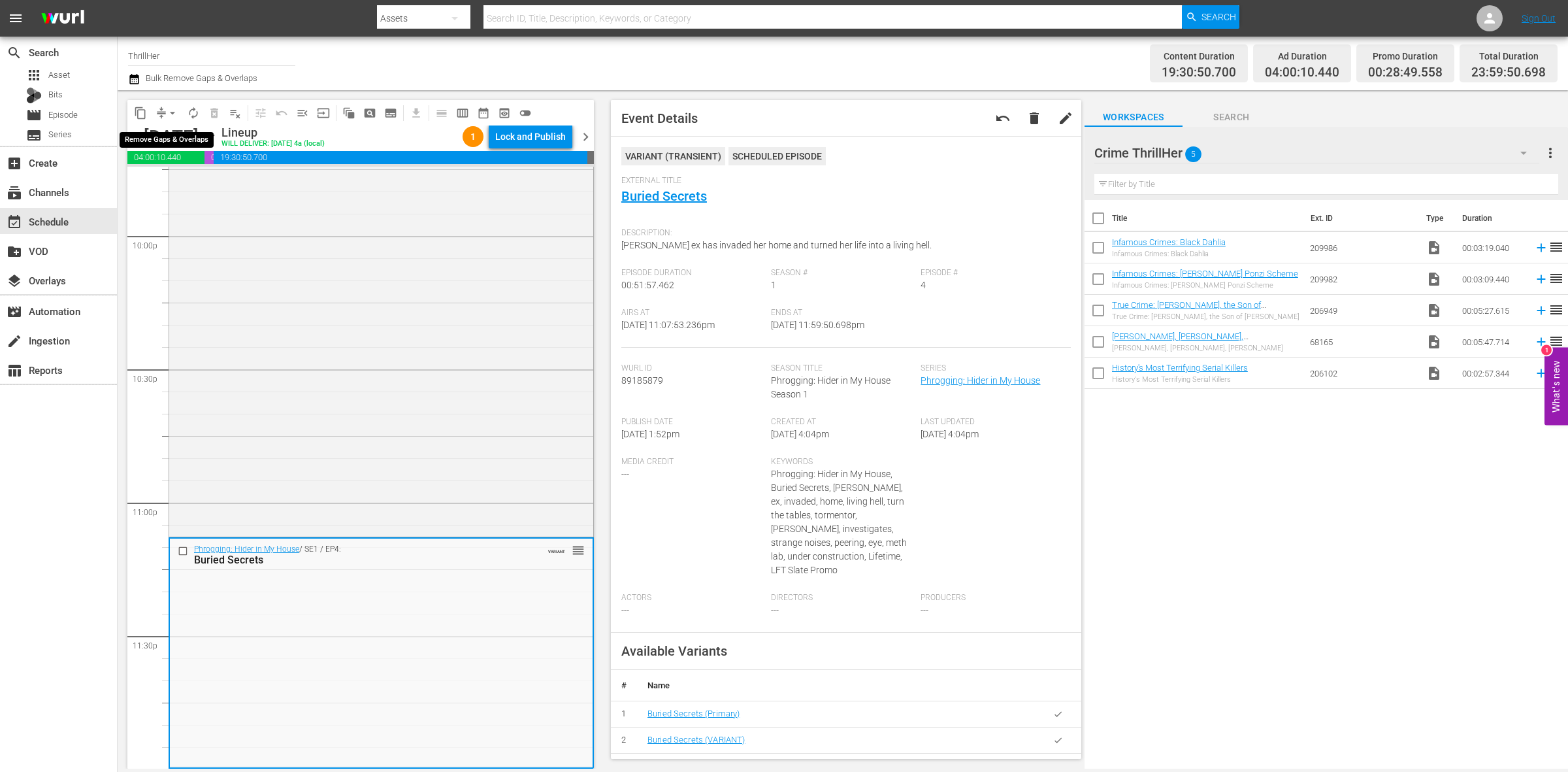
click at [168, 113] on span "arrow_drop_down" at bounding box center [172, 114] width 13 height 13
click at [168, 132] on li "Align to Midnight" at bounding box center [172, 138] width 137 height 22
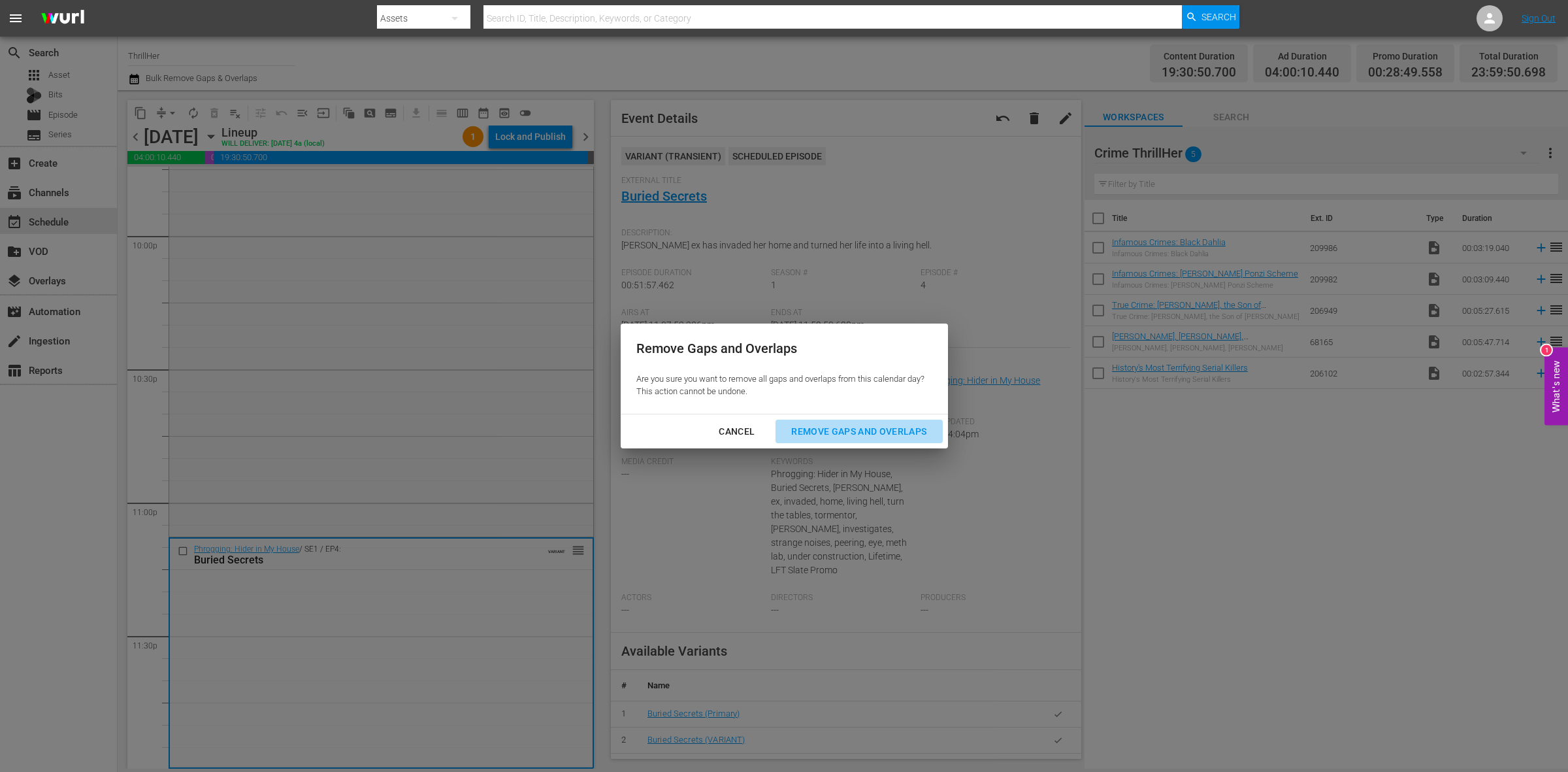
click at [836, 423] on div "Remove Gaps and Overlaps" at bounding box center [859, 431] width 156 height 16
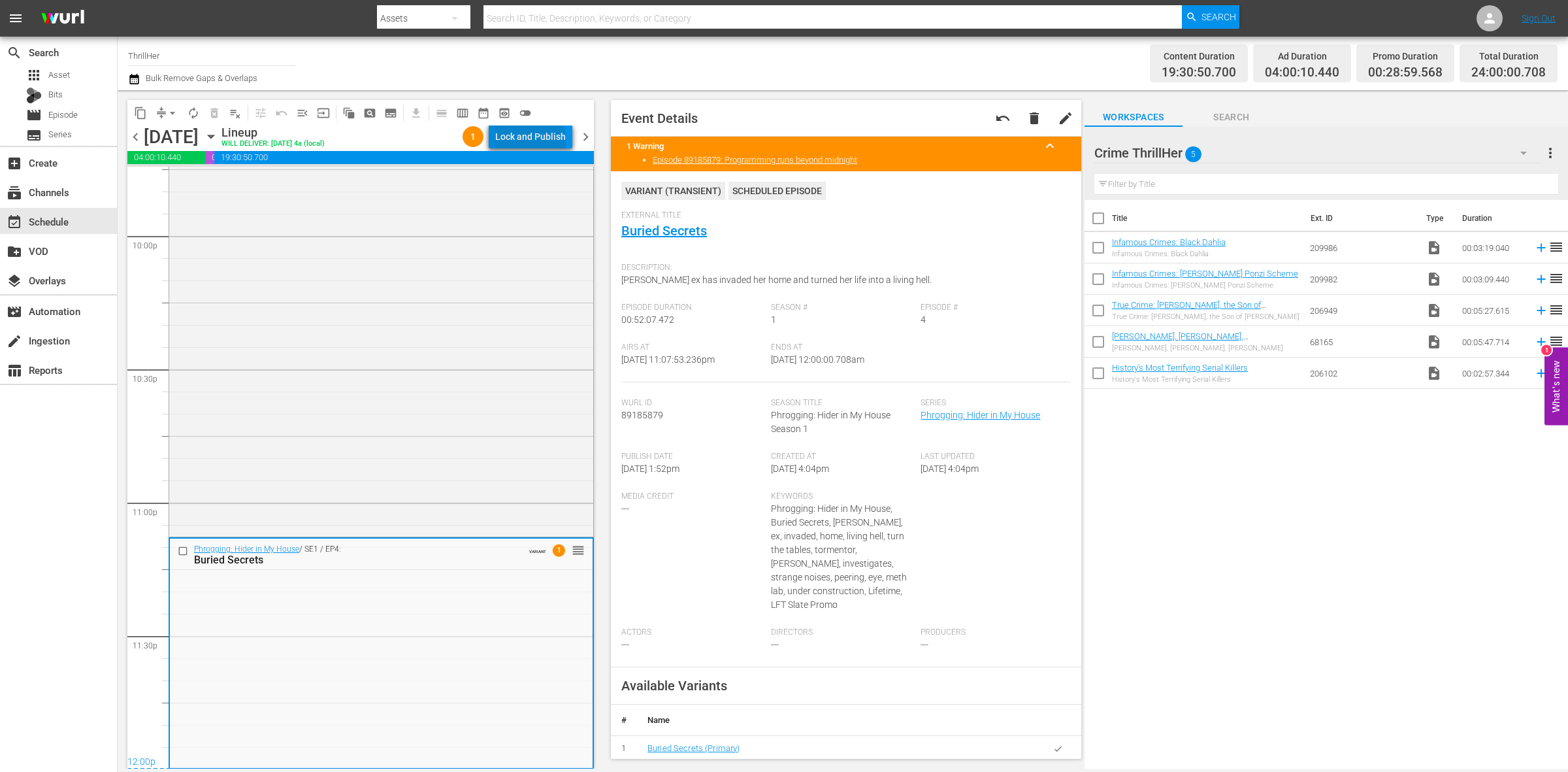
click at [533, 144] on div "Lock and Publish" at bounding box center [530, 136] width 71 height 24
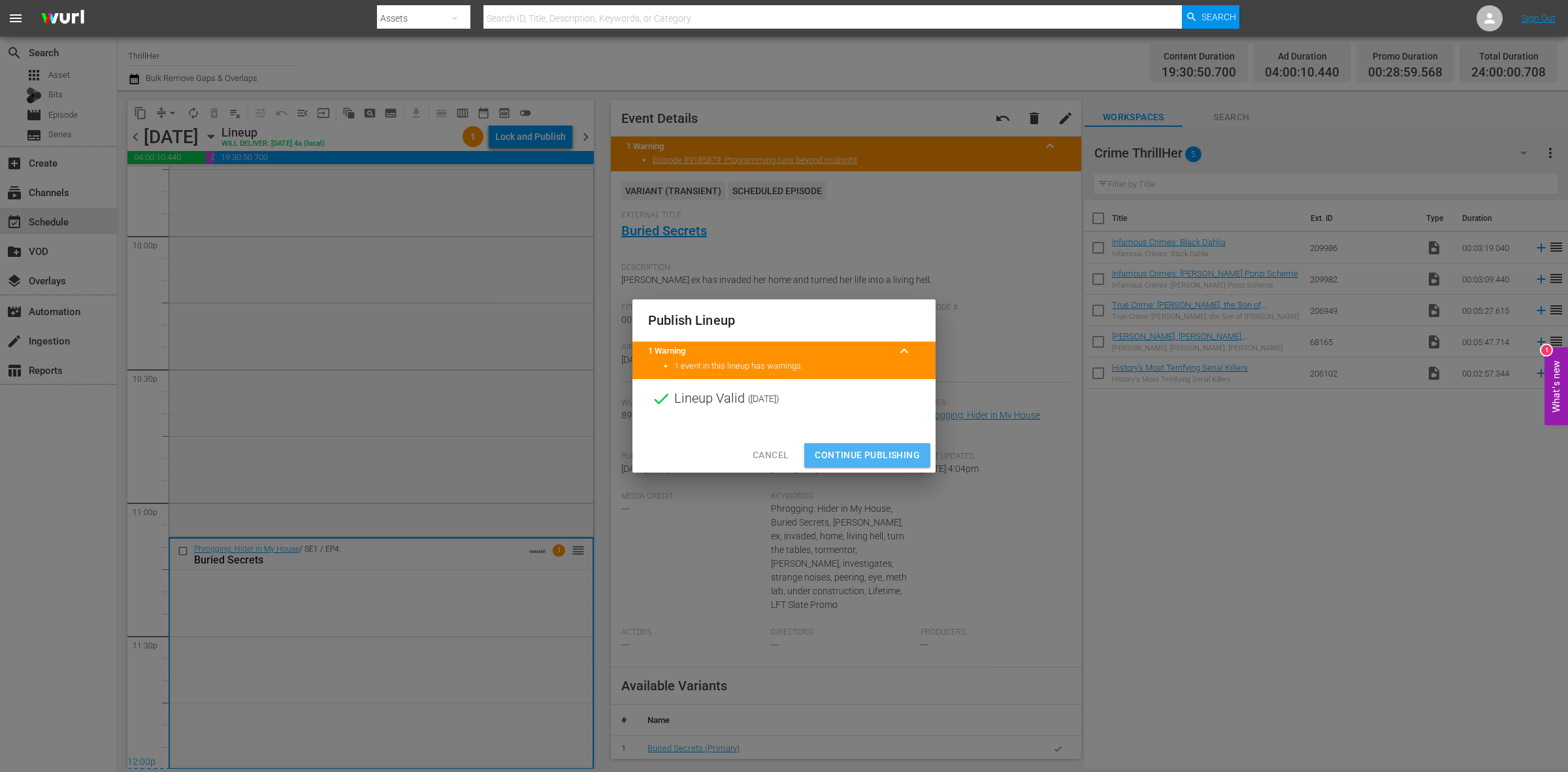
click at [892, 455] on span "Continue Publishing" at bounding box center [867, 455] width 105 height 16
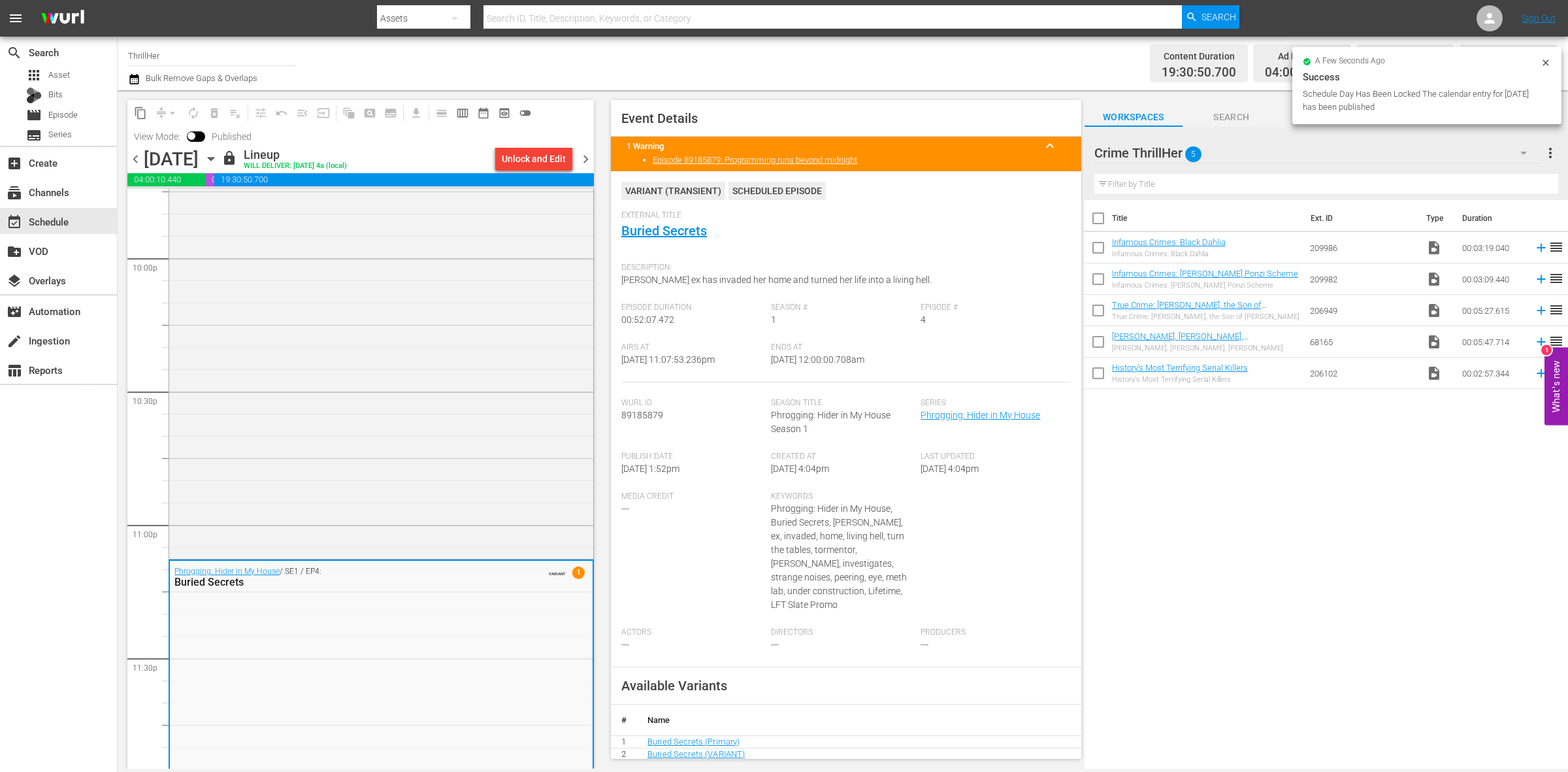
click at [583, 158] on span "chevron_right" at bounding box center [585, 158] width 16 height 16
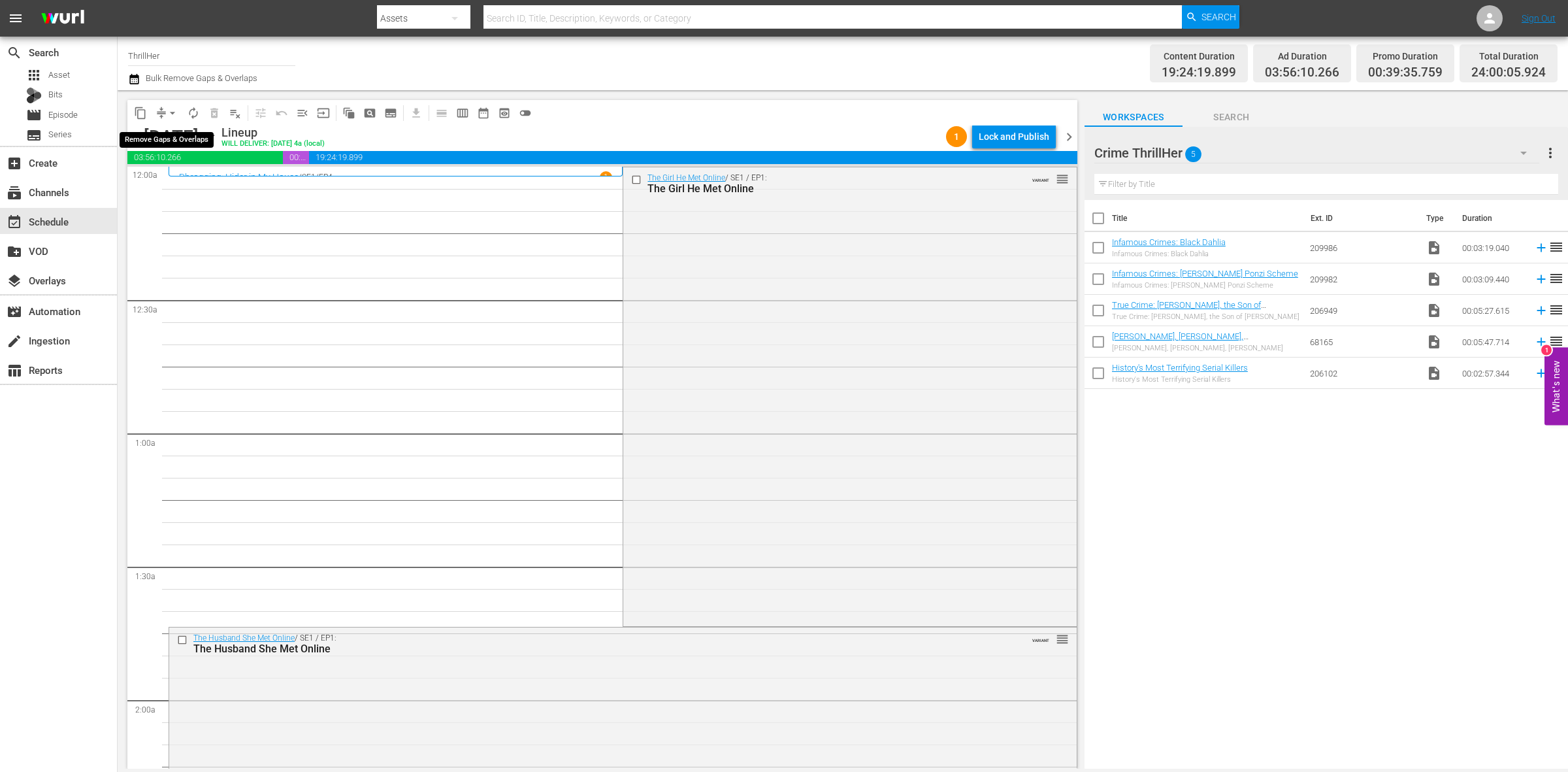
click at [169, 109] on span "arrow_drop_down" at bounding box center [172, 114] width 13 height 13
click at [169, 128] on li "Align to Midnight" at bounding box center [172, 138] width 137 height 22
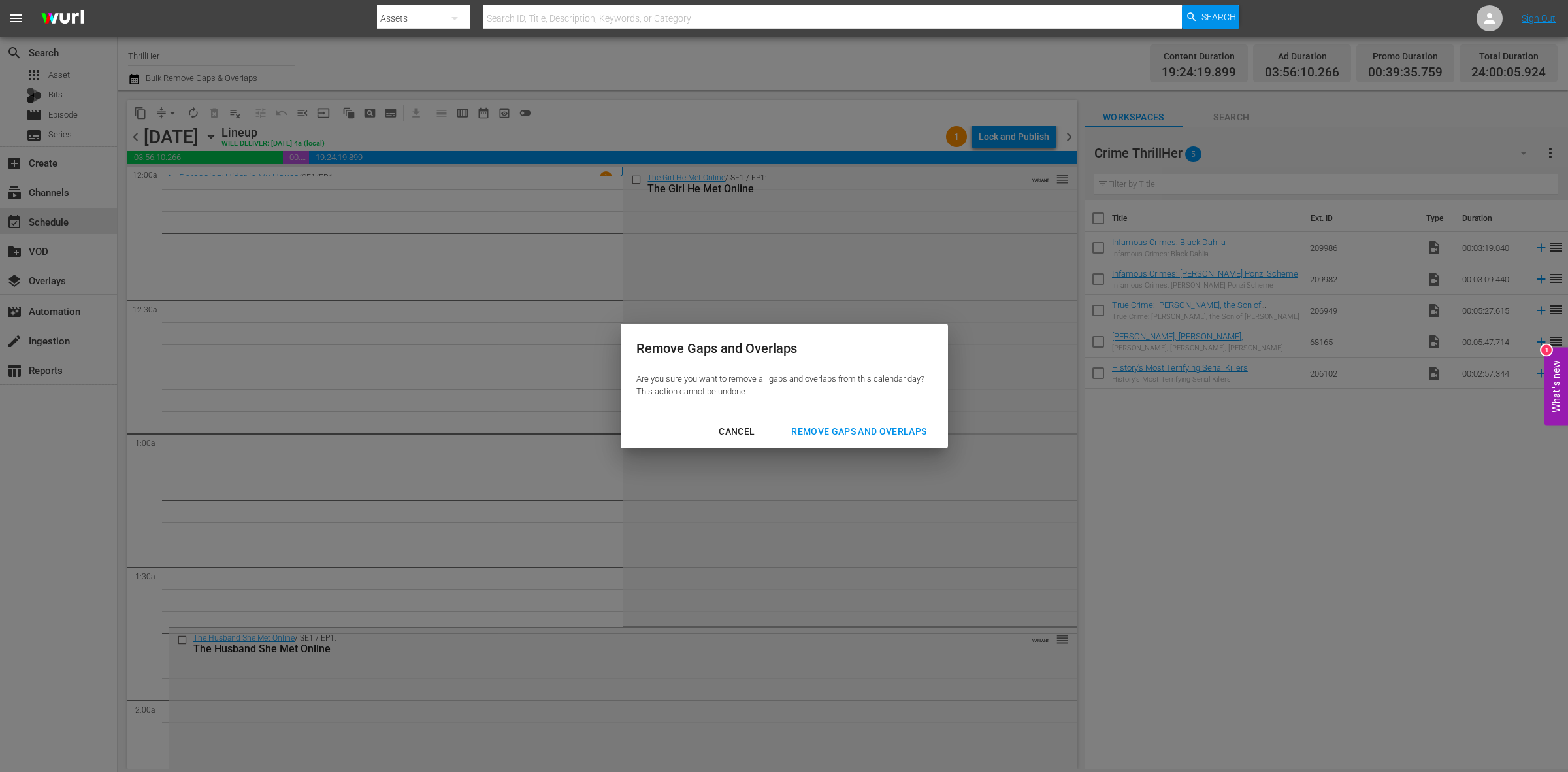
click at [881, 437] on div "Remove Gaps and Overlaps" at bounding box center [859, 431] width 156 height 16
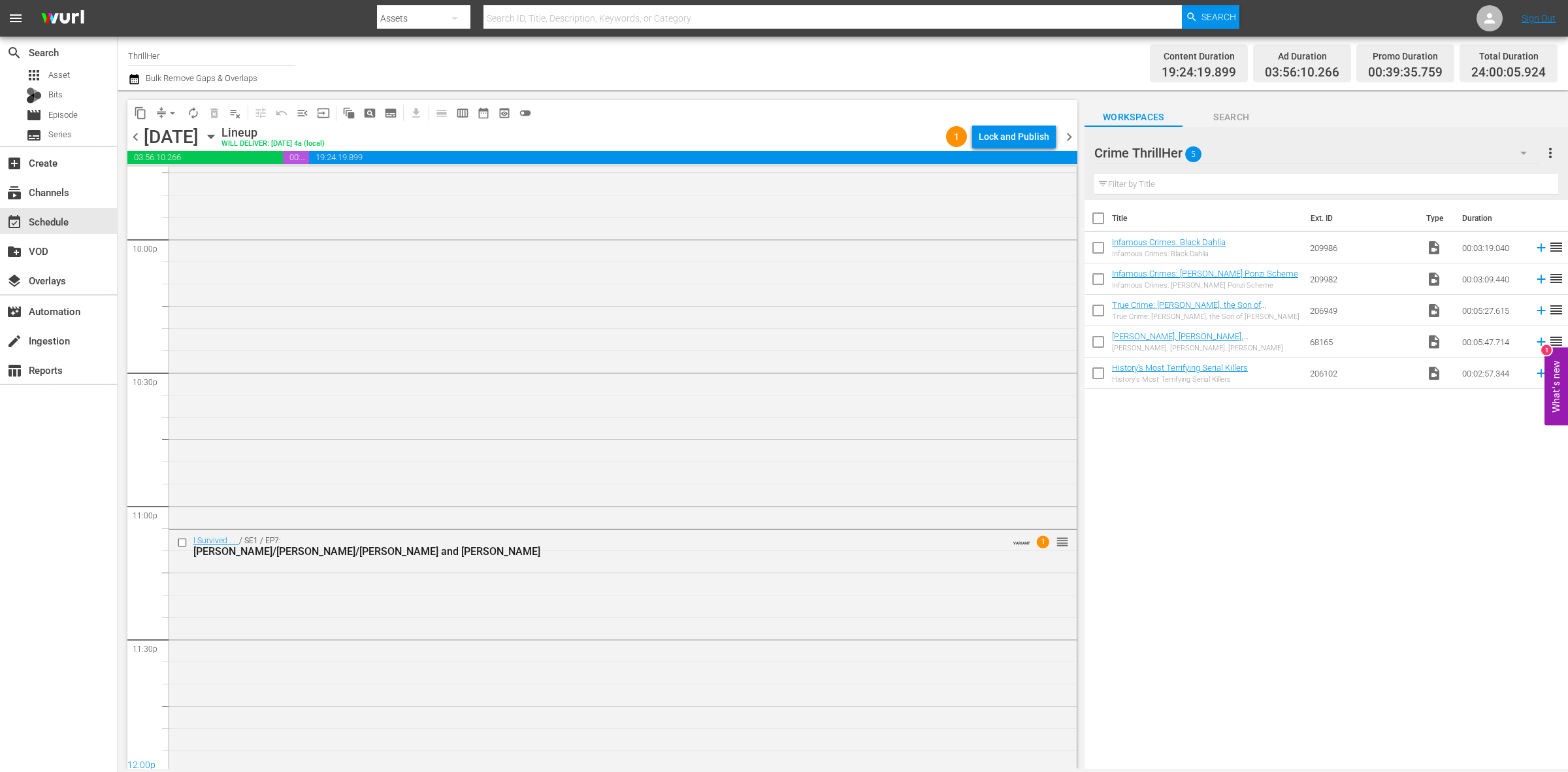
scroll to position [5800, 0]
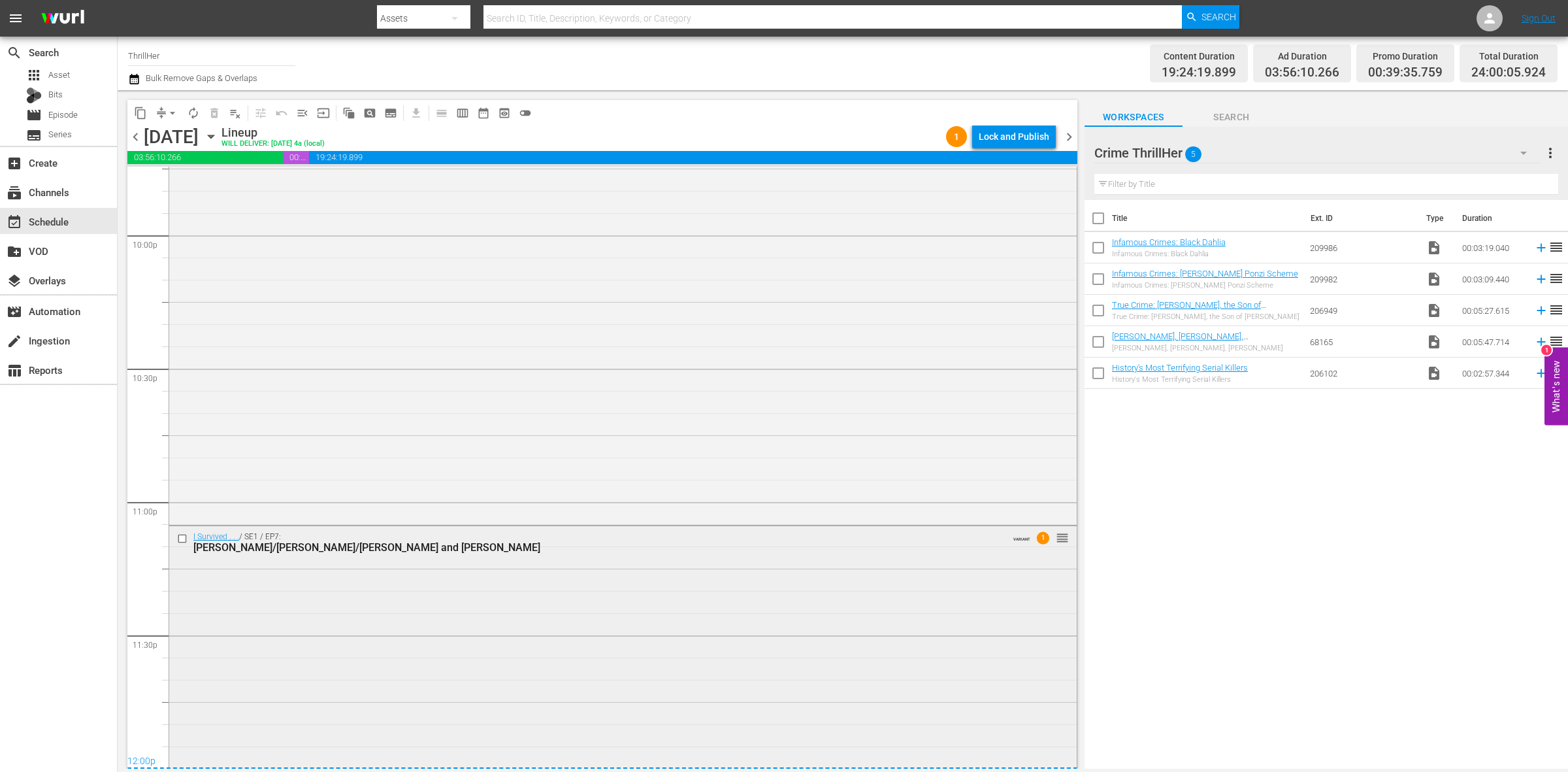
click at [611, 619] on div "I Survived . . . / SE1 / EP7: Cari/Kevin/Joe and Katherine VARIANT 1 reorder" at bounding box center [623, 646] width 908 height 240
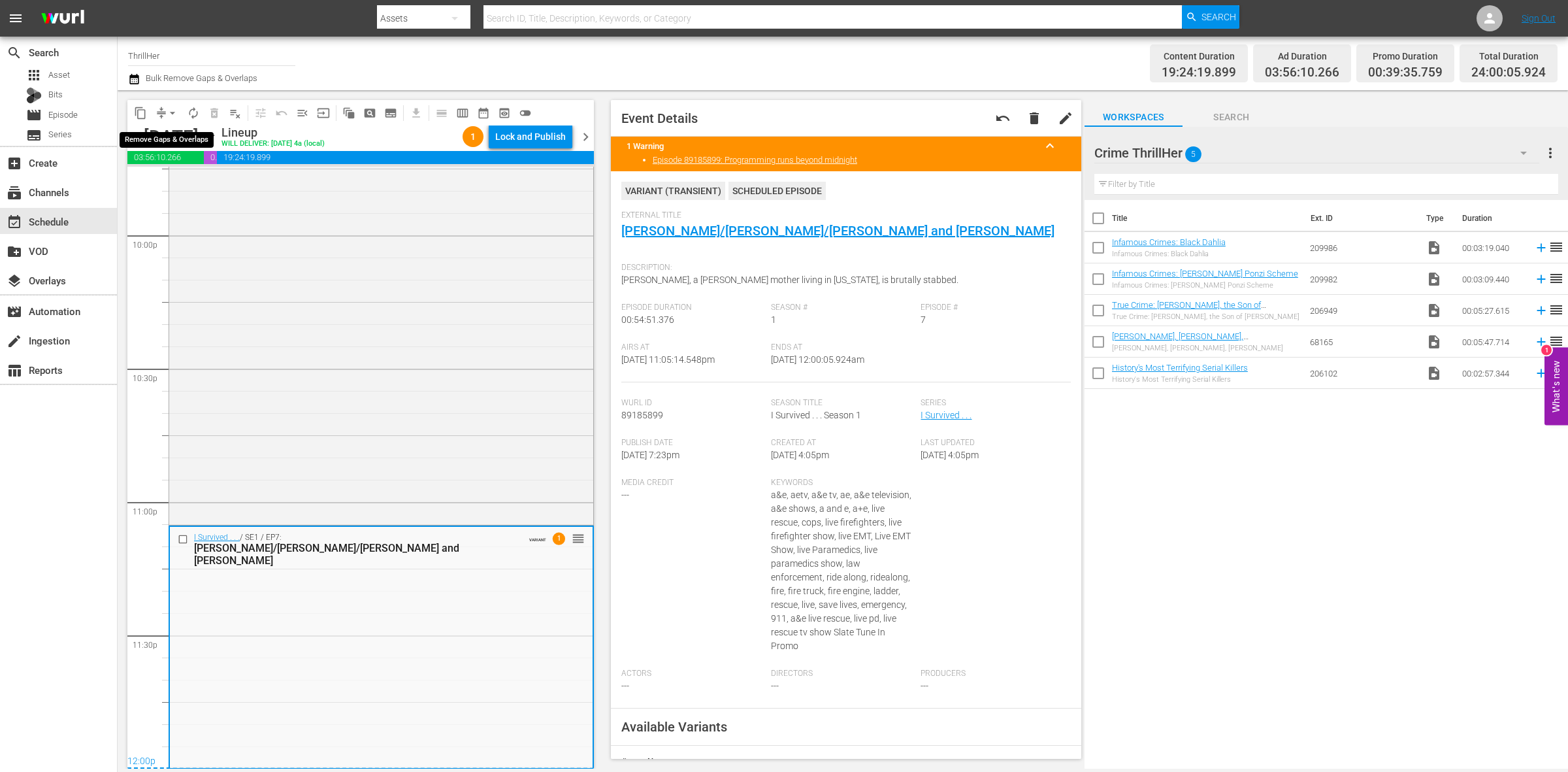
click at [165, 113] on button "arrow_drop_down" at bounding box center [172, 113] width 21 height 21
click at [169, 138] on li "Align to Midnight" at bounding box center [172, 138] width 137 height 22
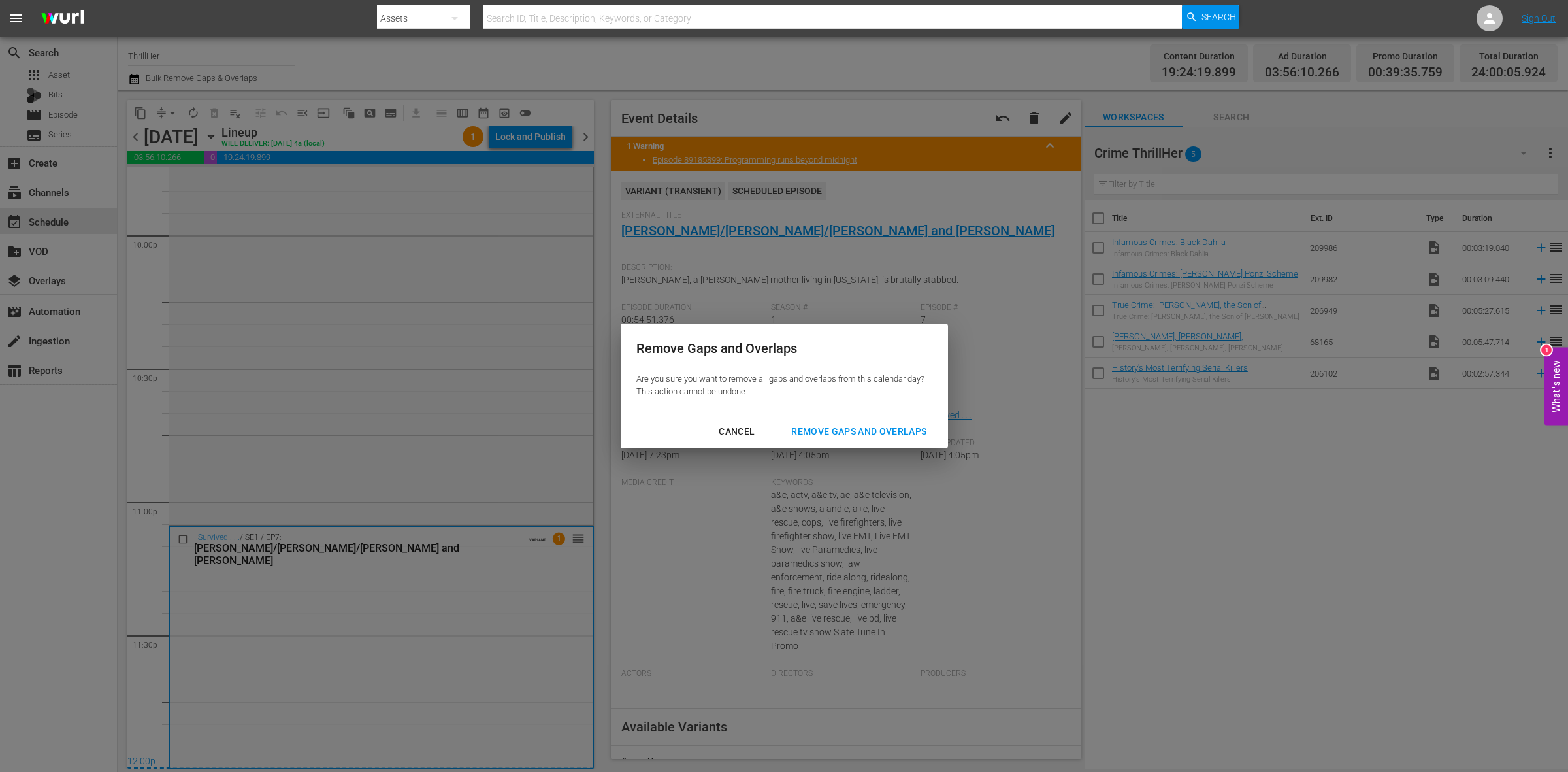
click at [900, 440] on button "Remove Gaps and Overlaps" at bounding box center [859, 432] width 167 height 25
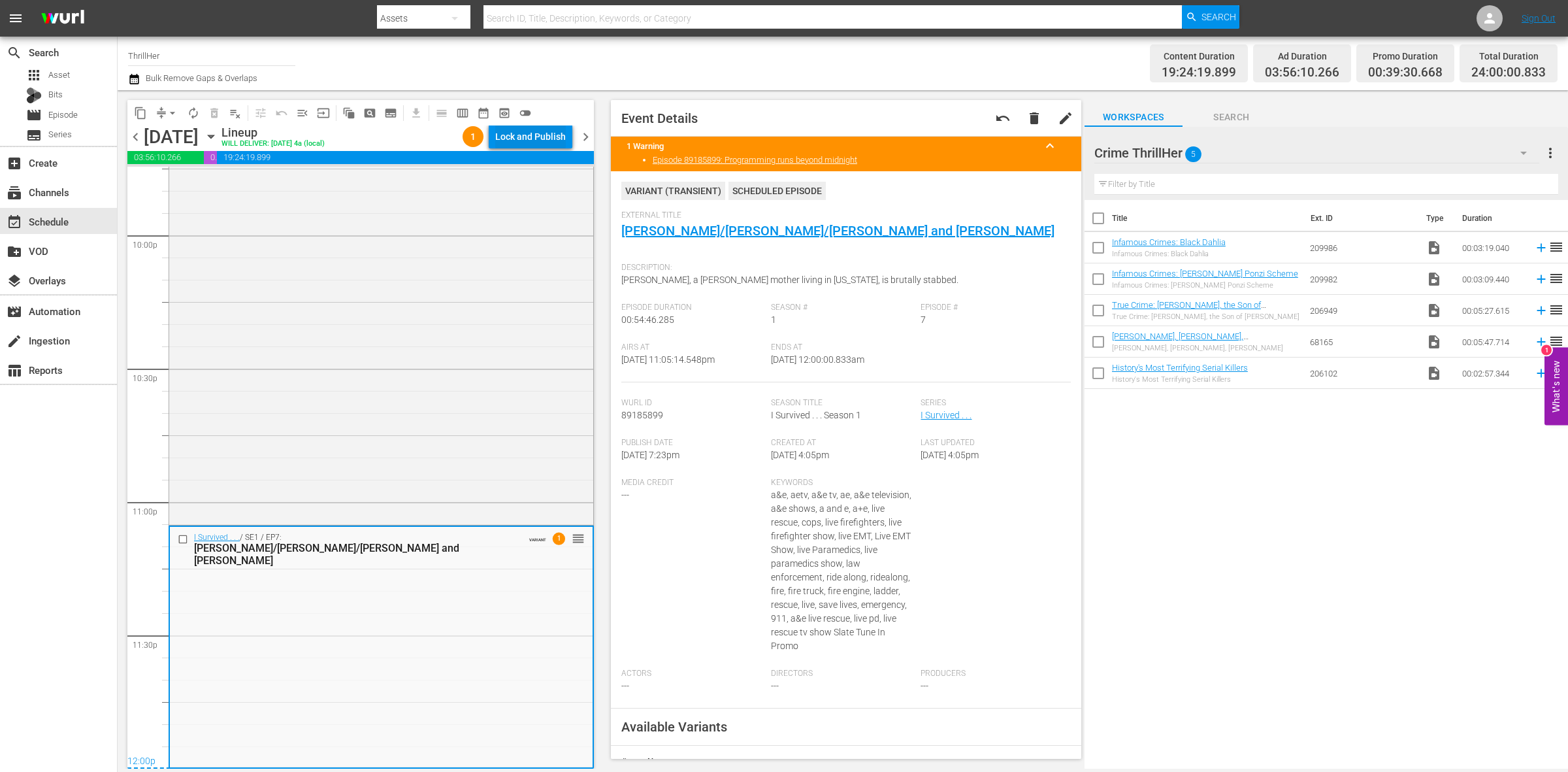
click at [523, 142] on div "Lock and Publish" at bounding box center [530, 136] width 71 height 24
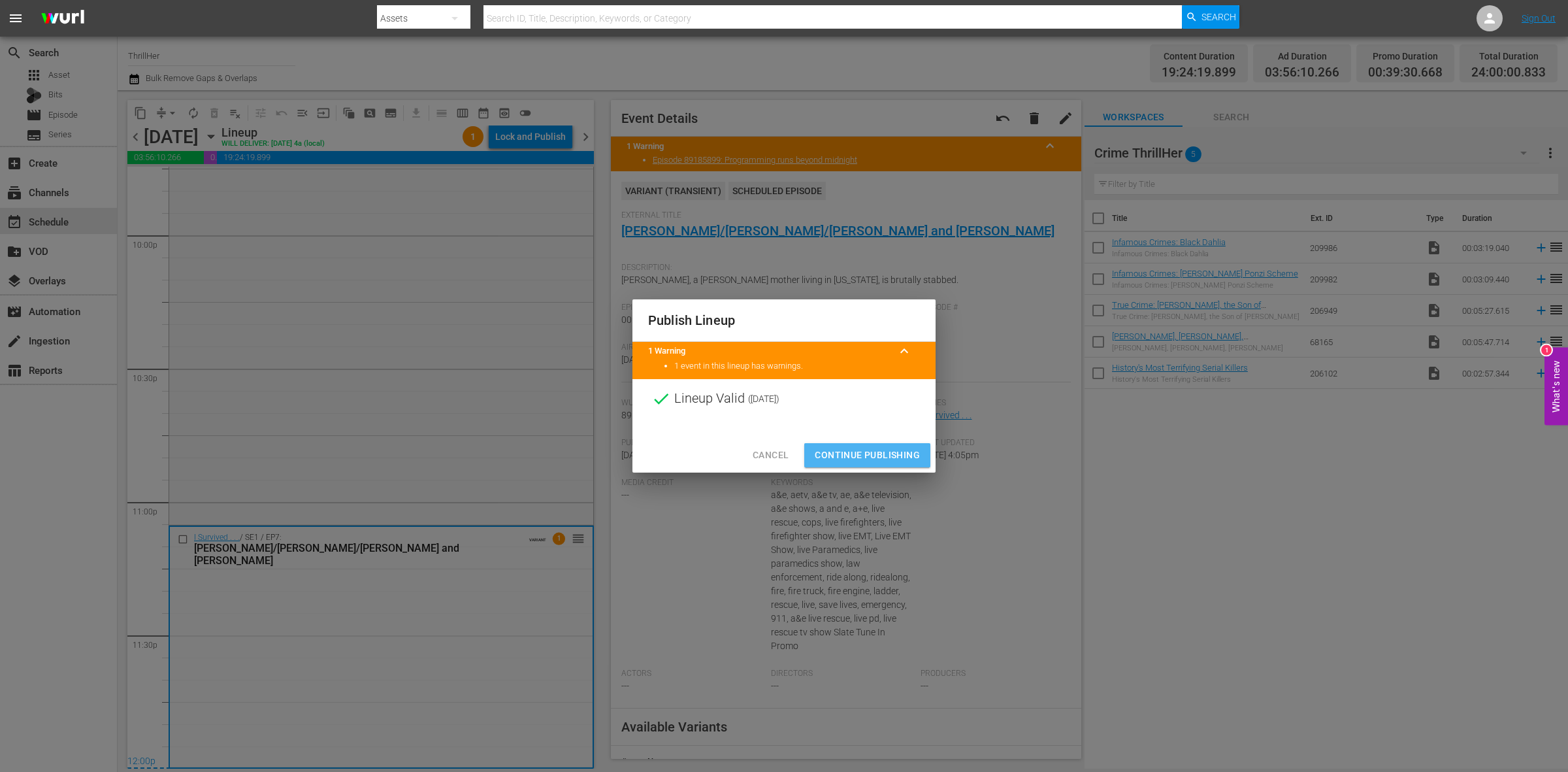
click at [866, 446] on button "Continue Publishing" at bounding box center [867, 456] width 126 height 25
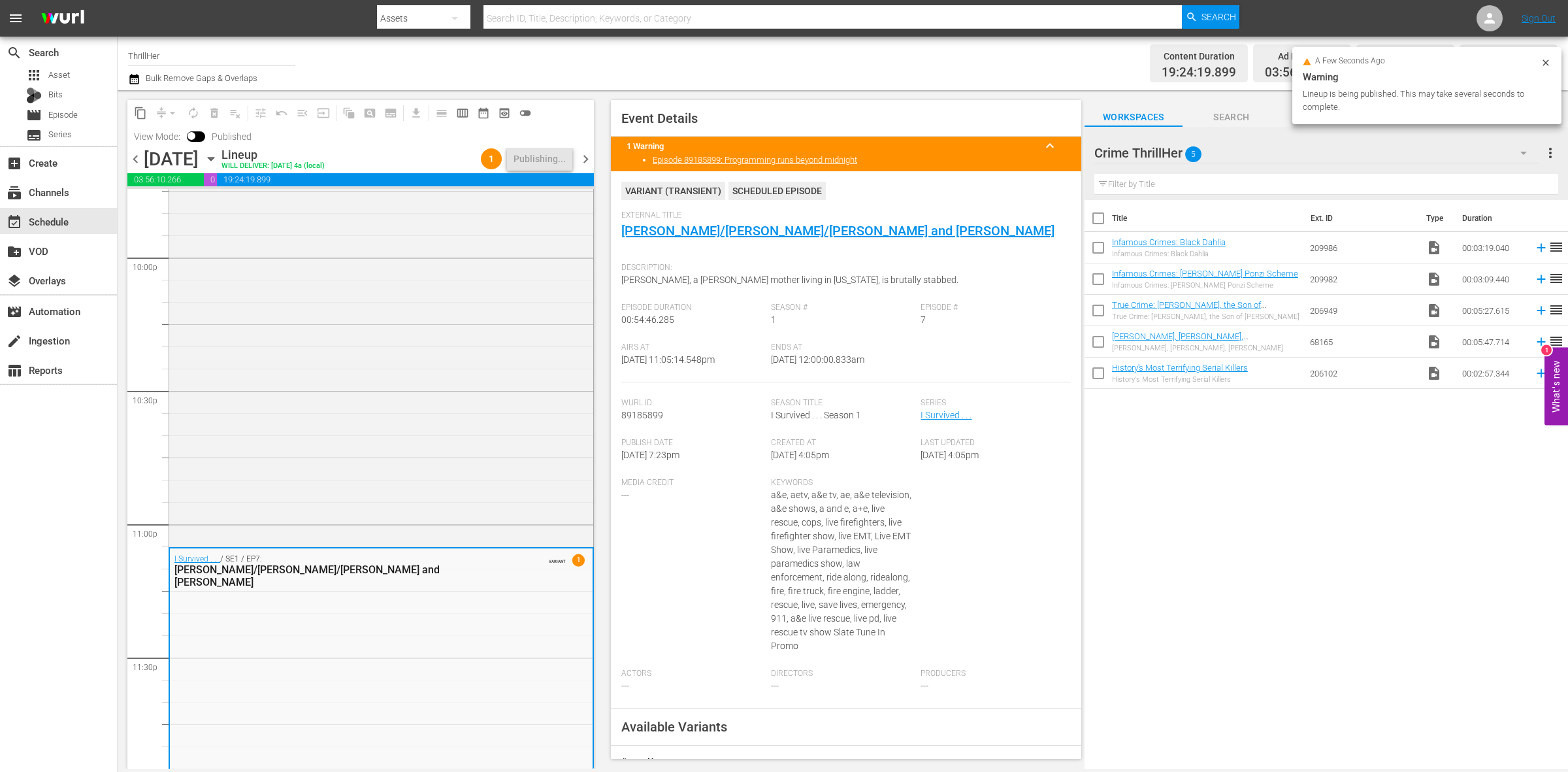
scroll to position [5821, 0]
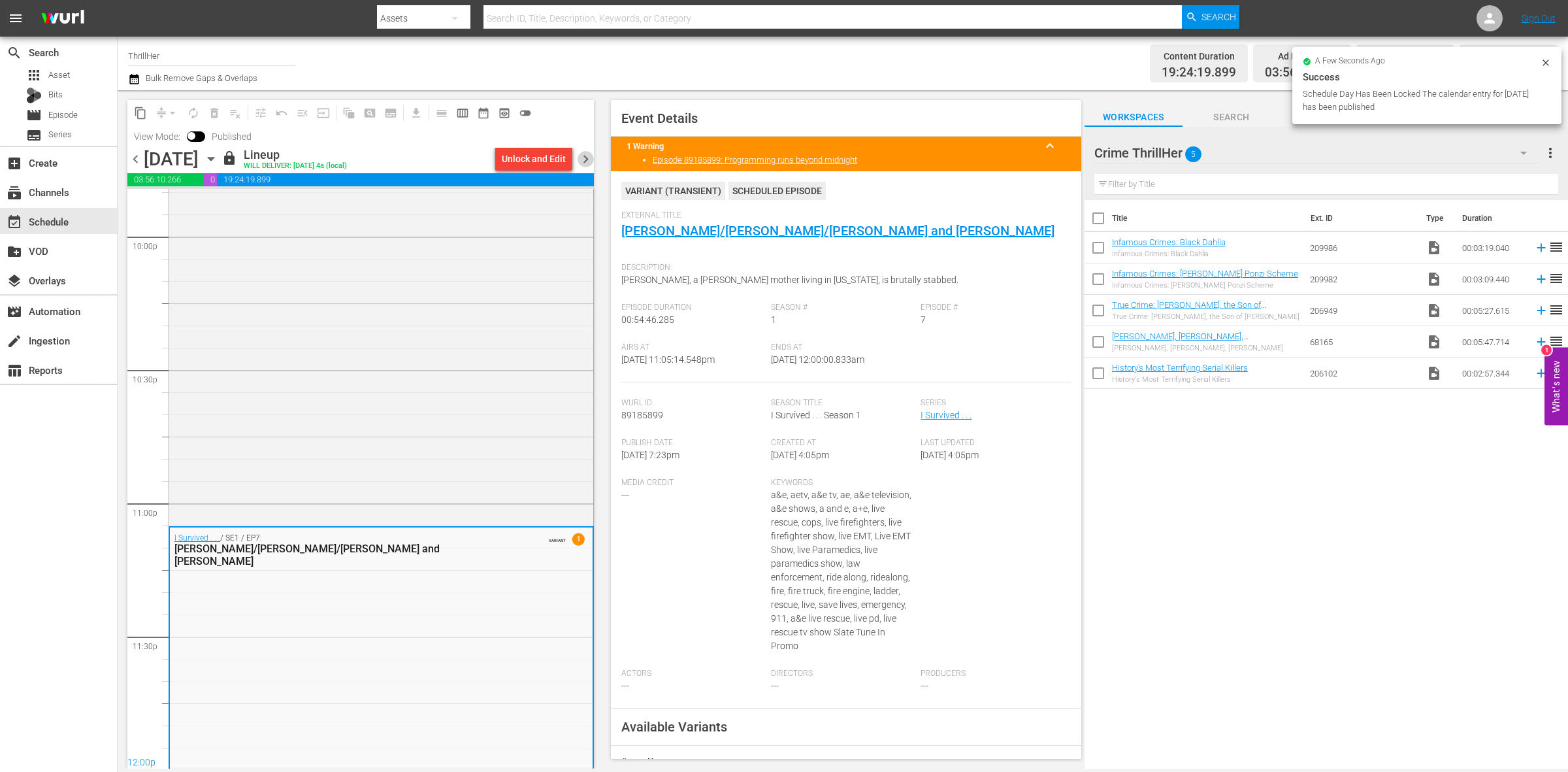
click at [588, 155] on span "chevron_right" at bounding box center [585, 158] width 16 height 16
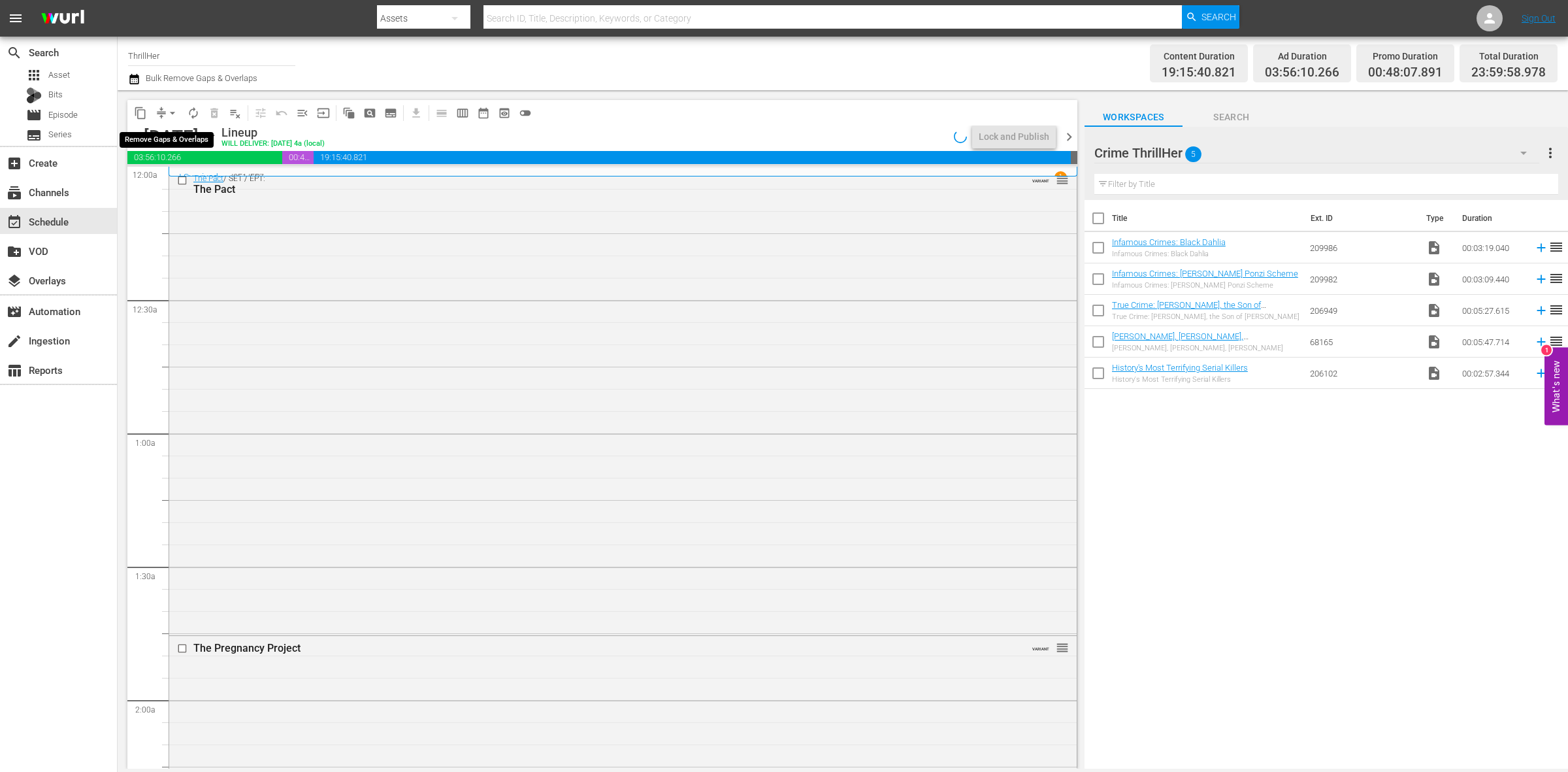
click at [162, 115] on button "arrow_drop_down" at bounding box center [172, 113] width 21 height 21
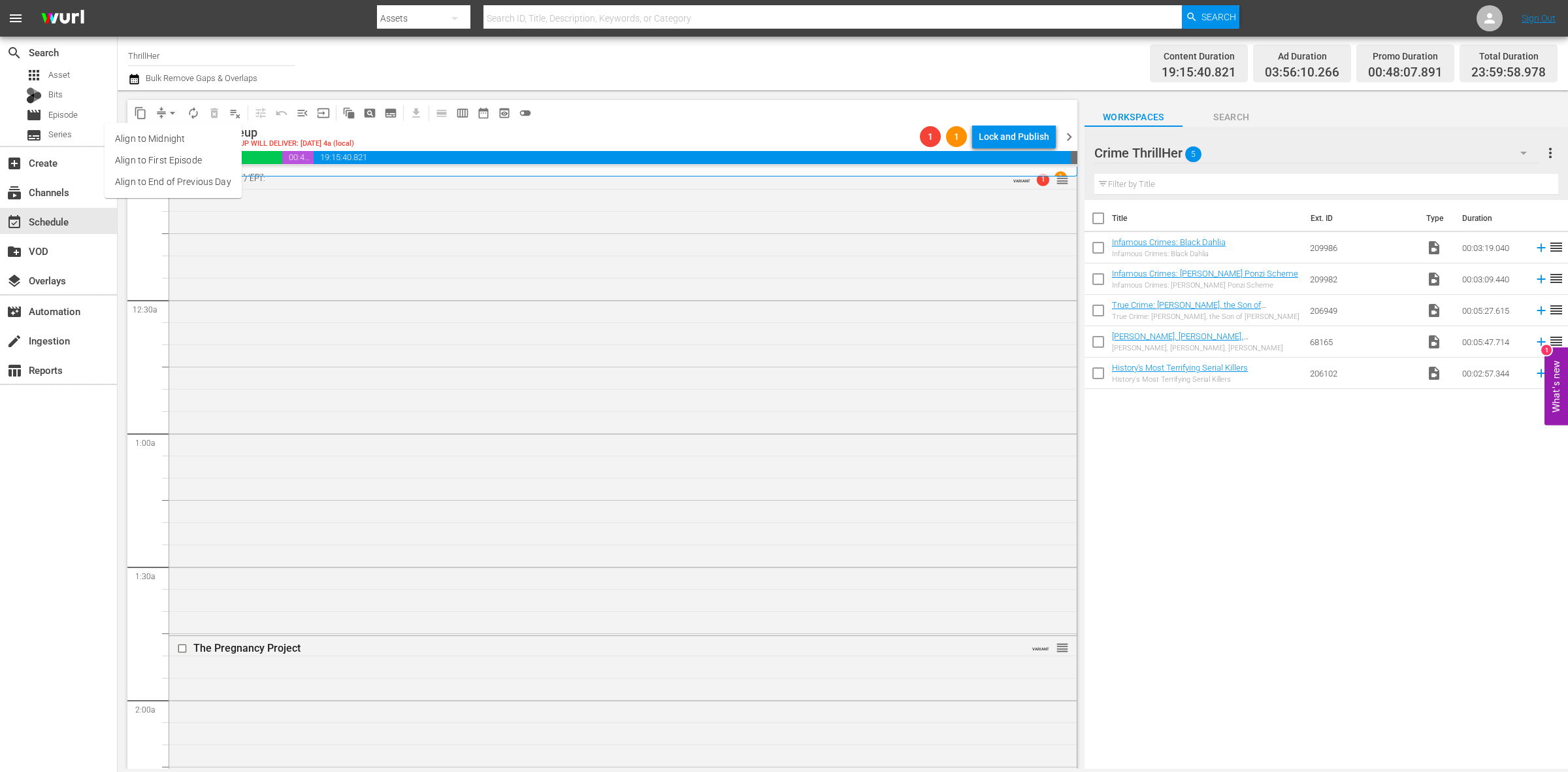
click at [162, 132] on li "Align to Midnight" at bounding box center [172, 138] width 137 height 22
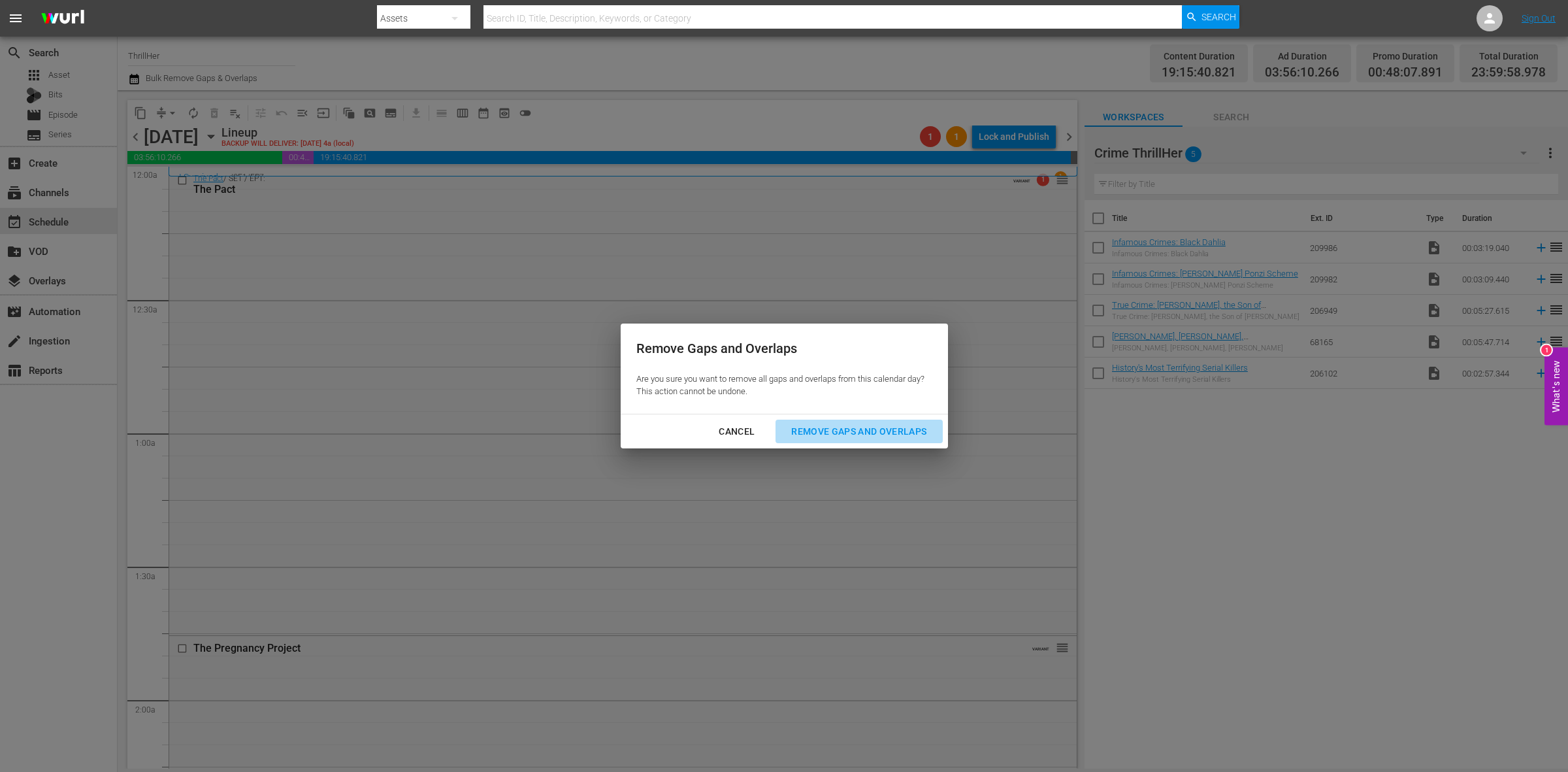
click at [874, 423] on div "Remove Gaps and Overlaps" at bounding box center [859, 431] width 156 height 16
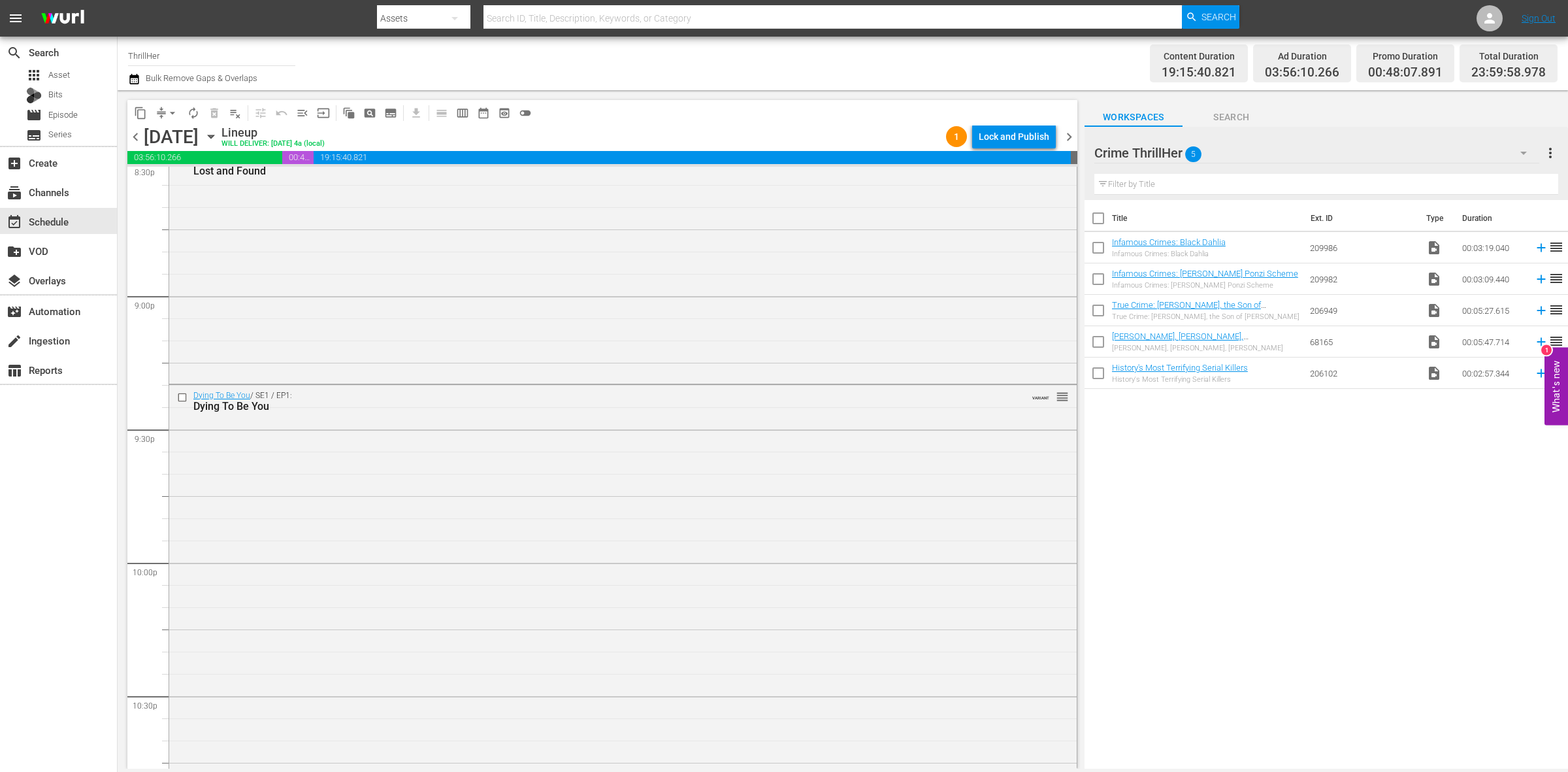
scroll to position [5799, 0]
click at [603, 565] on div "Cellmate Secrets / SE1 / EP1: Casey Anthony VARIANT reorder" at bounding box center [623, 648] width 908 height 237
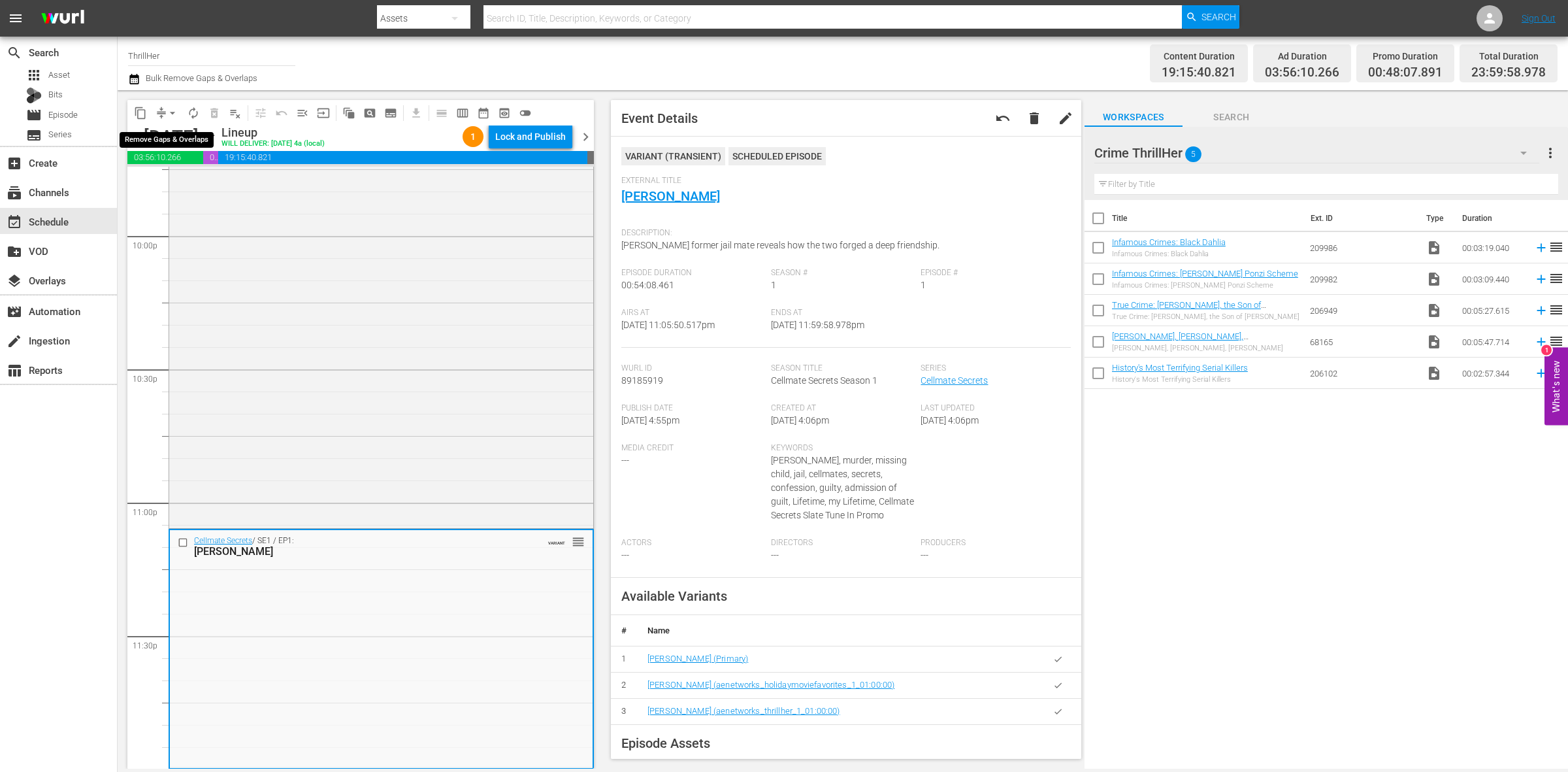
click at [164, 113] on button "arrow_drop_down" at bounding box center [172, 113] width 21 height 21
click at [165, 140] on li "Align to Midnight" at bounding box center [172, 138] width 137 height 22
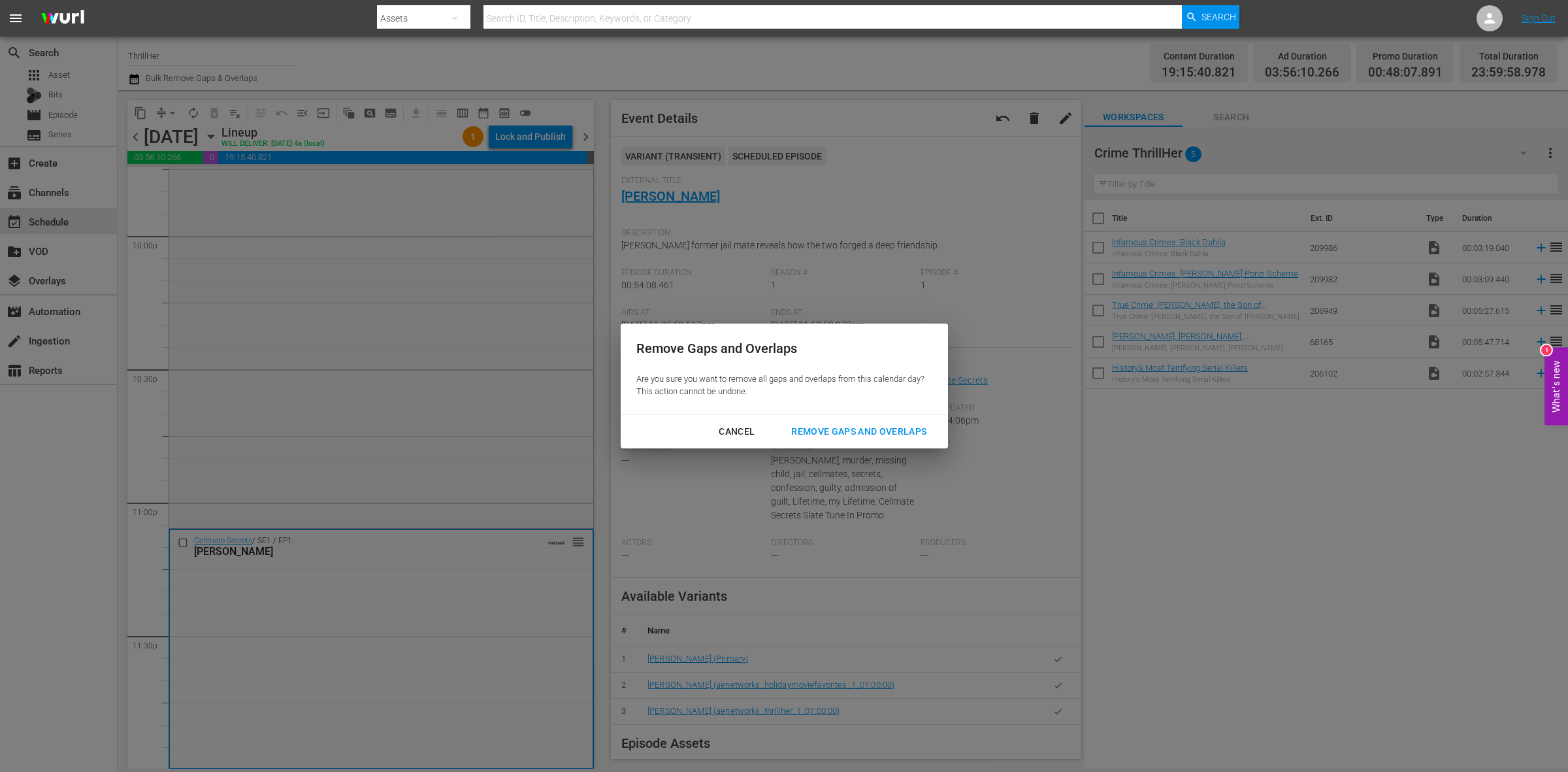
click at [798, 429] on div "Remove Gaps and Overlaps" at bounding box center [859, 431] width 156 height 16
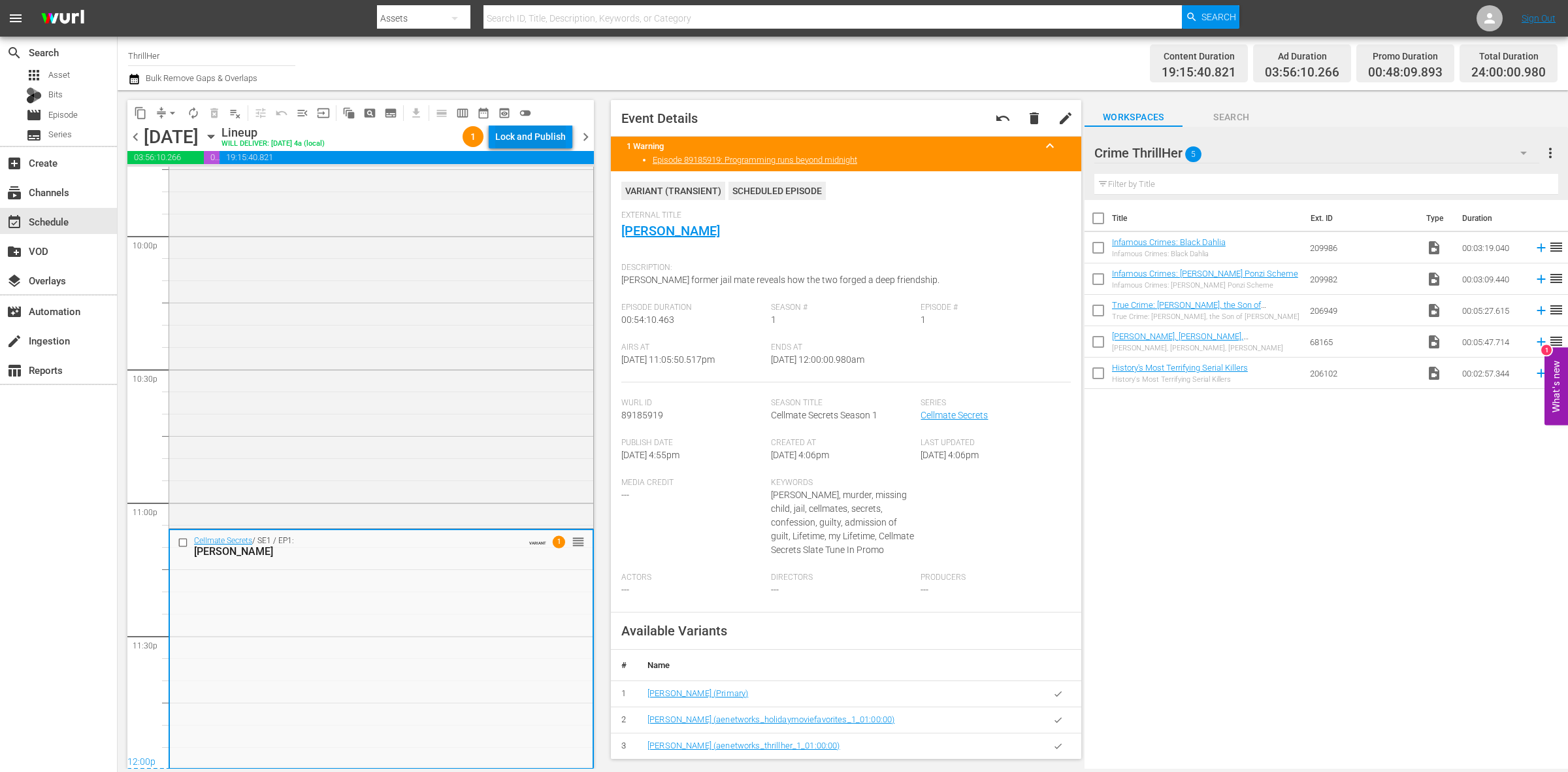
click at [535, 132] on div "Lock and Publish" at bounding box center [530, 136] width 71 height 24
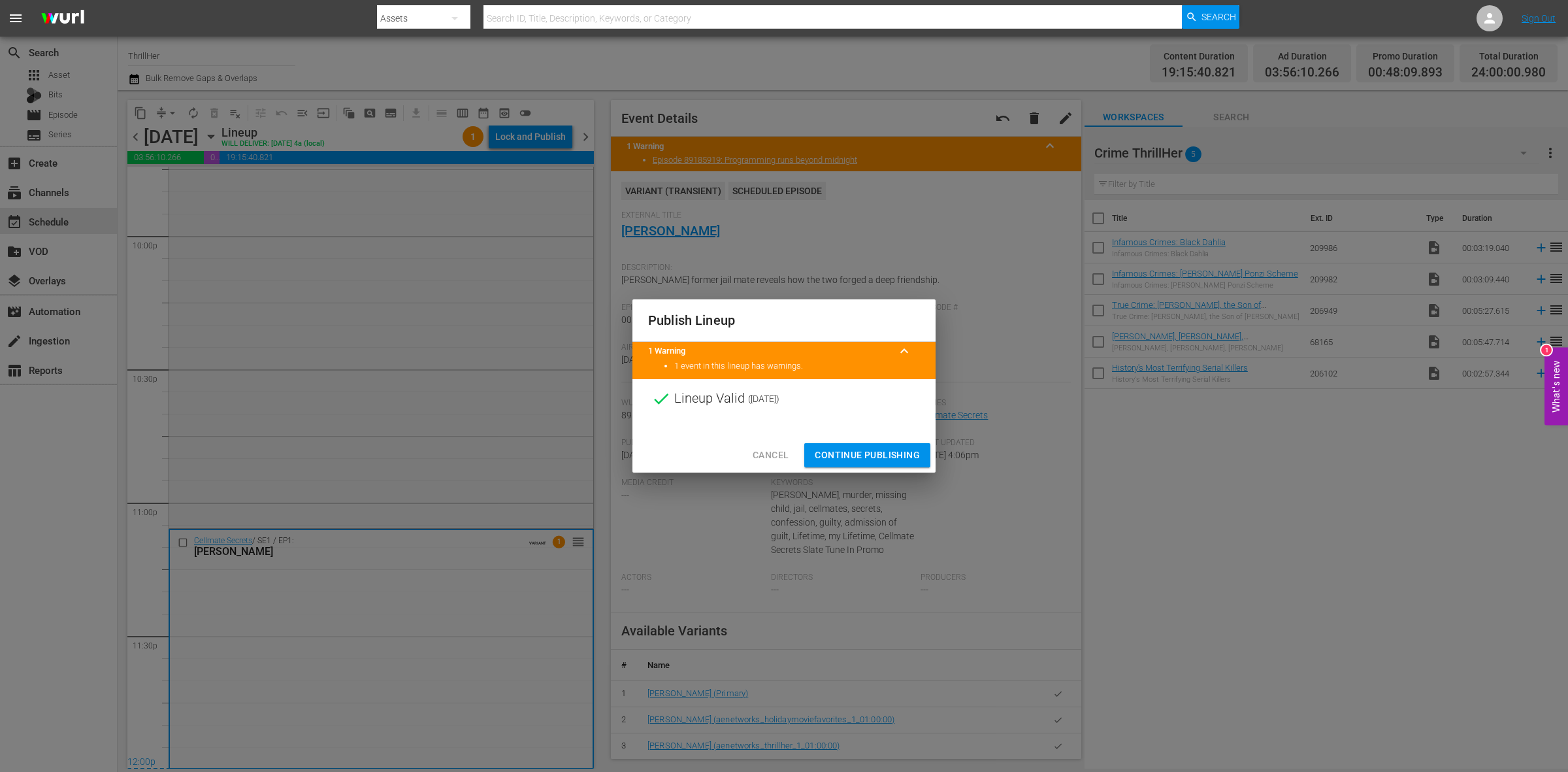
click at [860, 451] on span "Continue Publishing" at bounding box center [867, 455] width 105 height 16
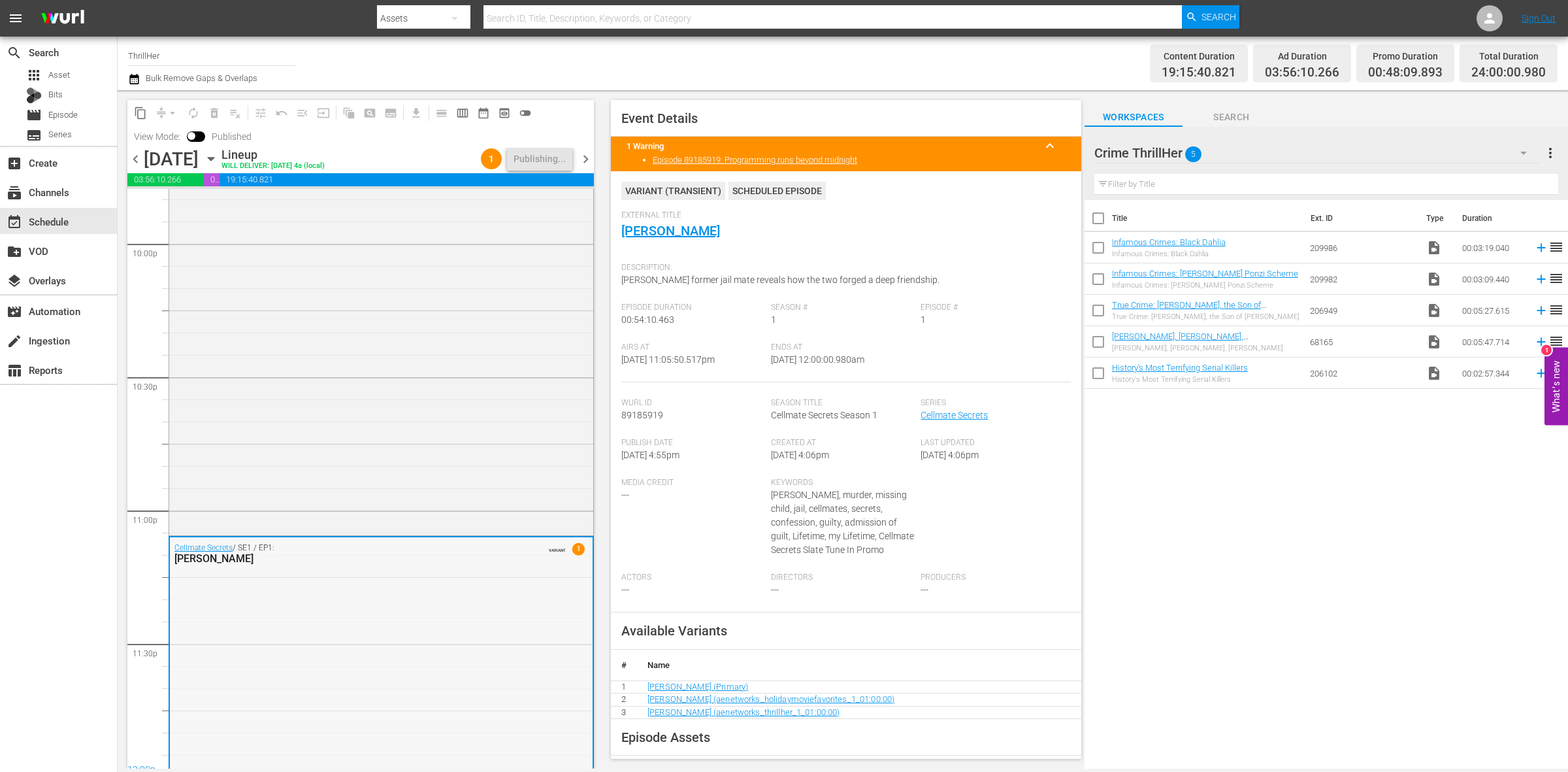
scroll to position [5821, 0]
click at [583, 155] on span "chevron_right" at bounding box center [585, 158] width 16 height 16
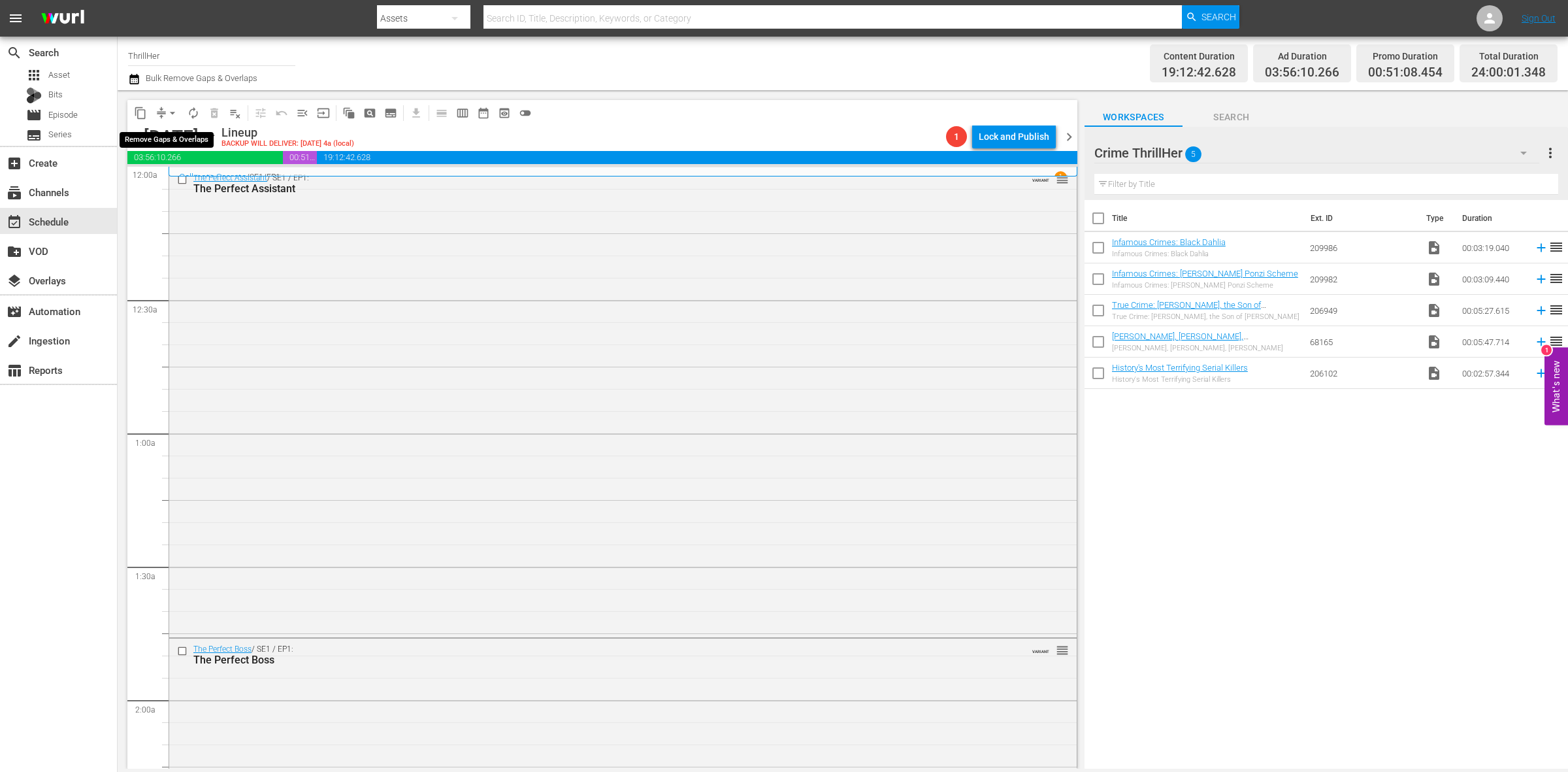
click at [170, 107] on span "arrow_drop_down" at bounding box center [172, 114] width 13 height 13
click at [152, 136] on li "Align to Midnight" at bounding box center [172, 138] width 137 height 22
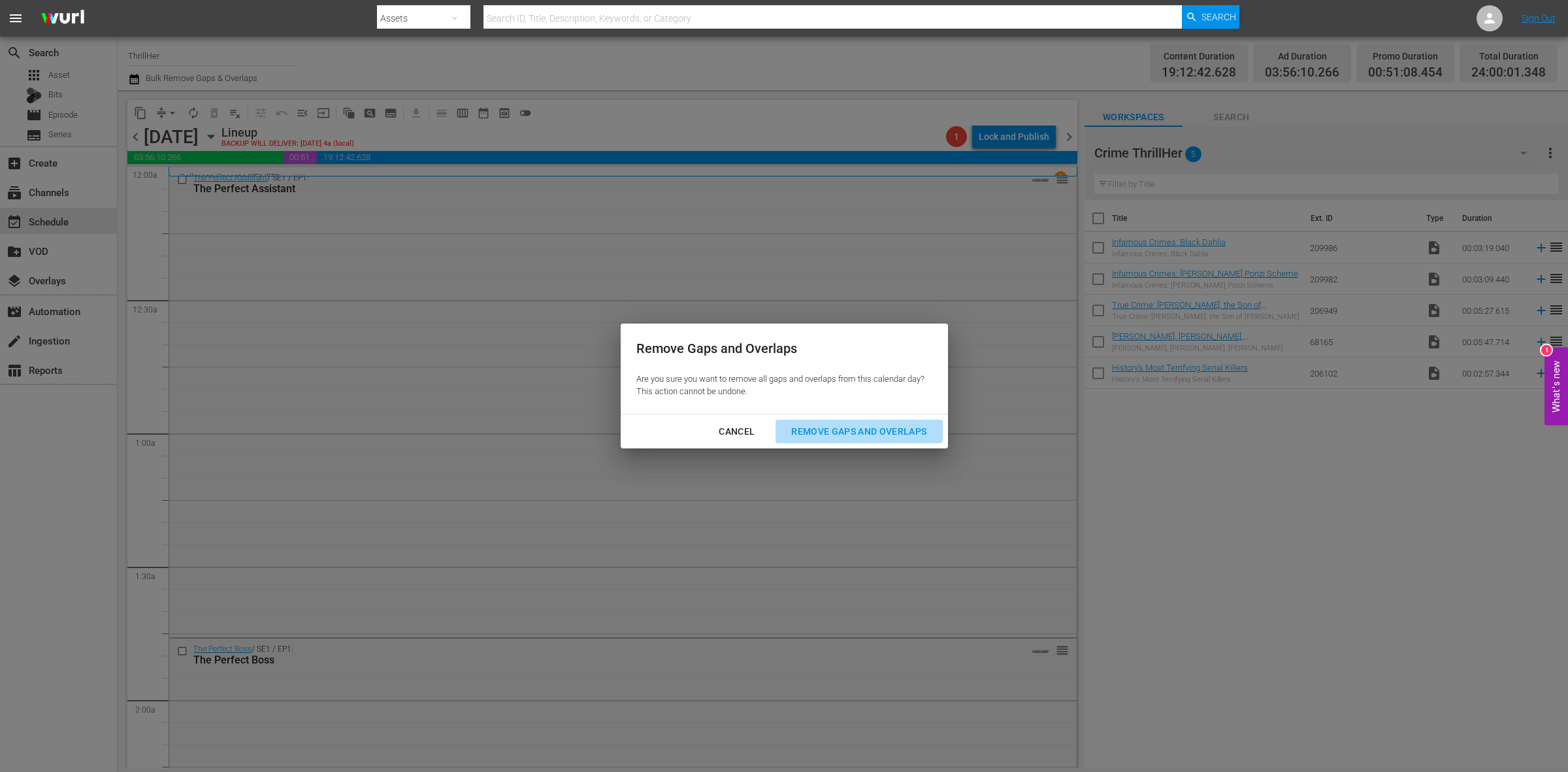
click at [838, 435] on div "Remove Gaps and Overlaps" at bounding box center [859, 431] width 156 height 16
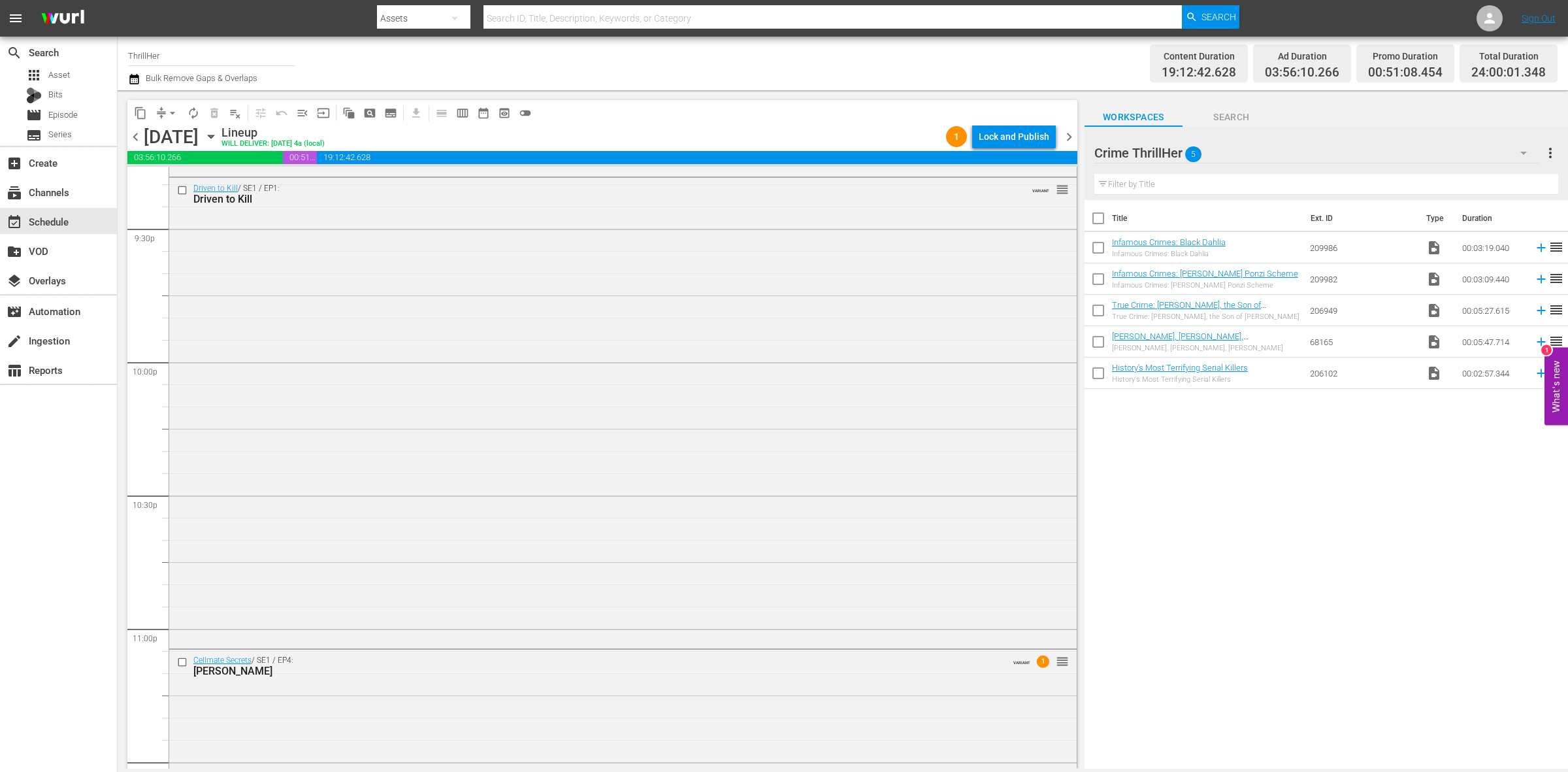
scroll to position [5799, 0]
click at [668, 566] on div "Cellmate Secrets / SE1 / EP4: Chris Watts VARIANT 1 reorder" at bounding box center [623, 645] width 908 height 242
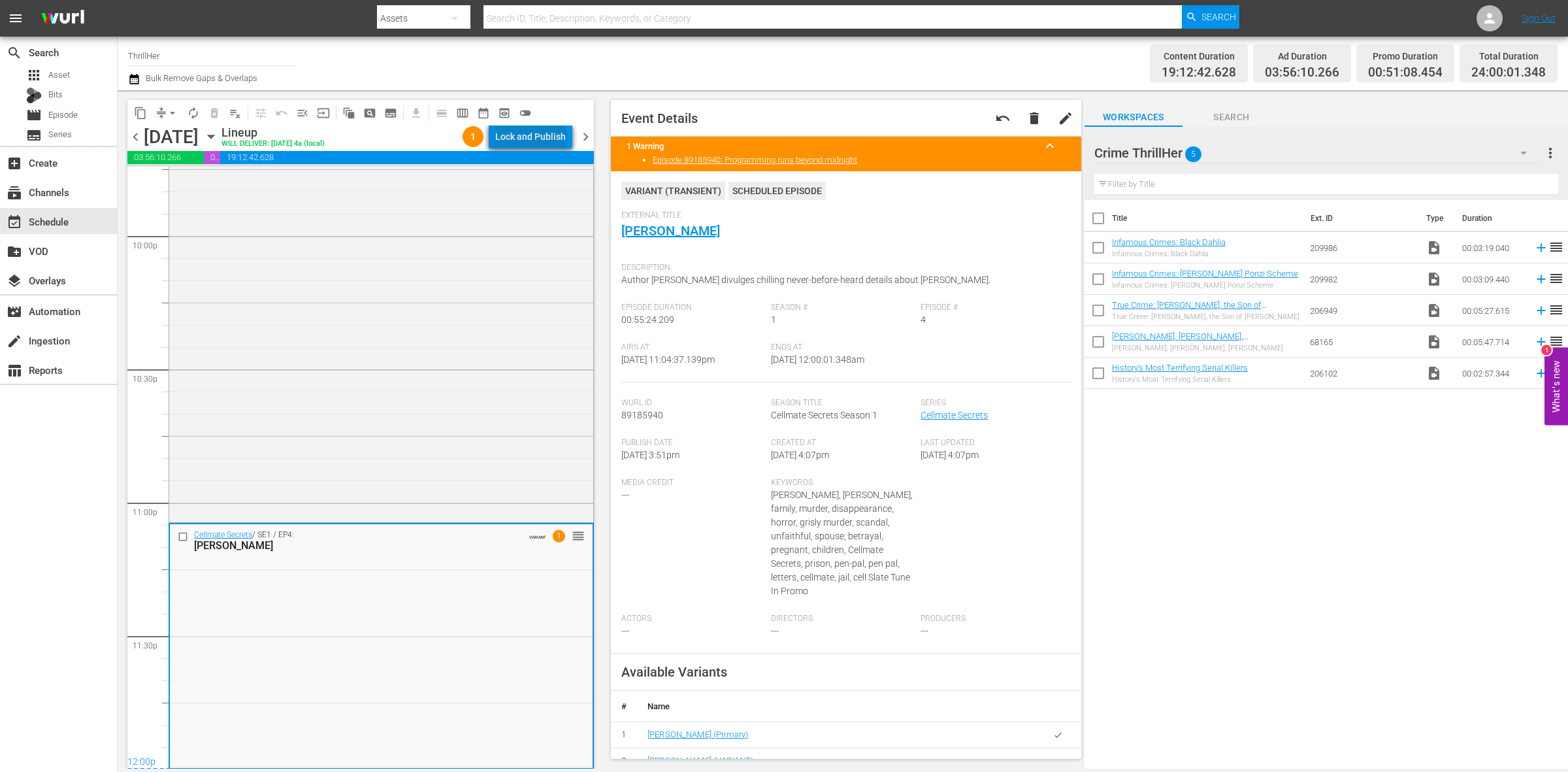
click at [535, 138] on div "Lock and Publish" at bounding box center [530, 136] width 71 height 24
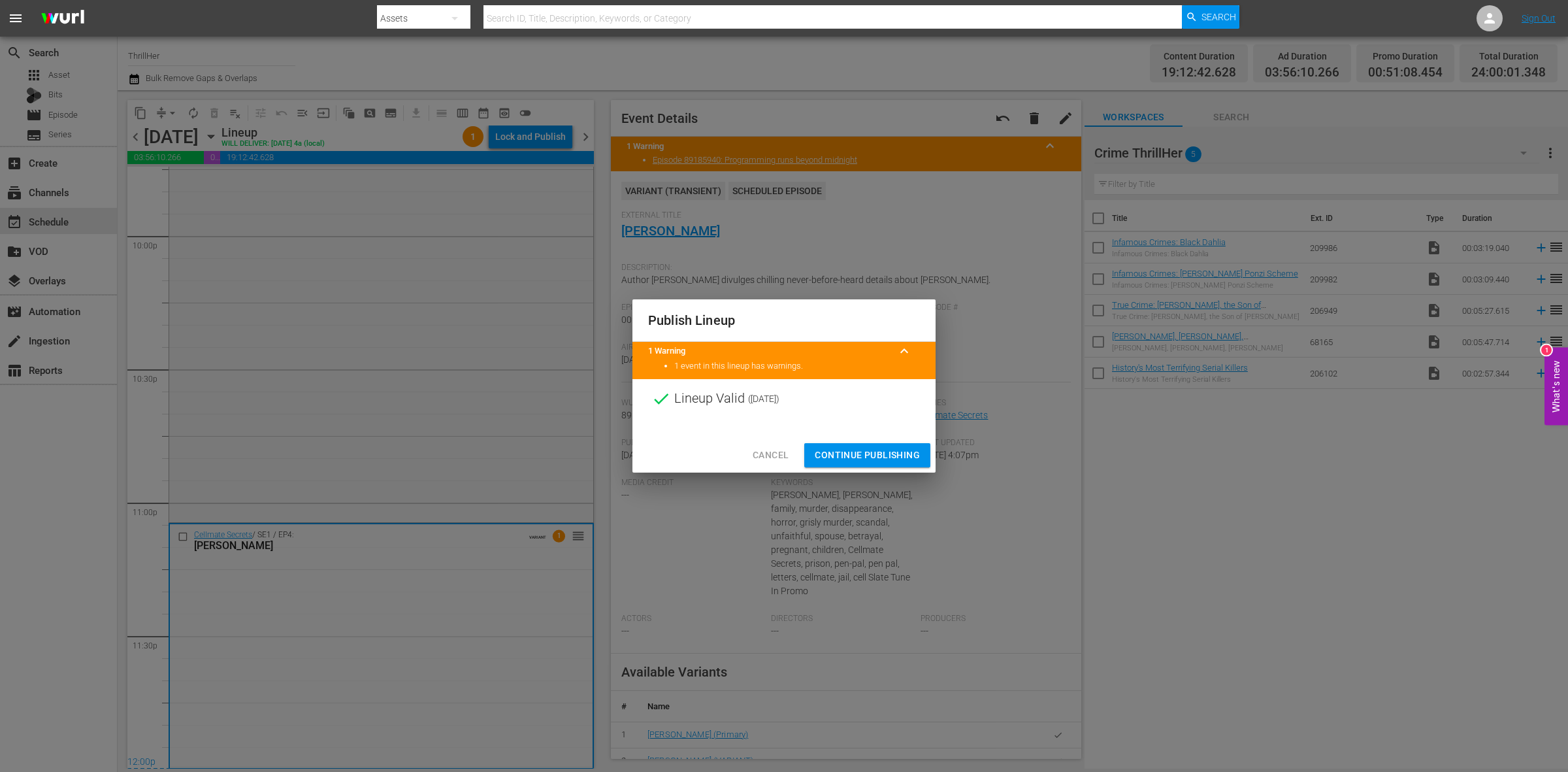
click at [891, 459] on span "Continue Publishing" at bounding box center [867, 455] width 105 height 16
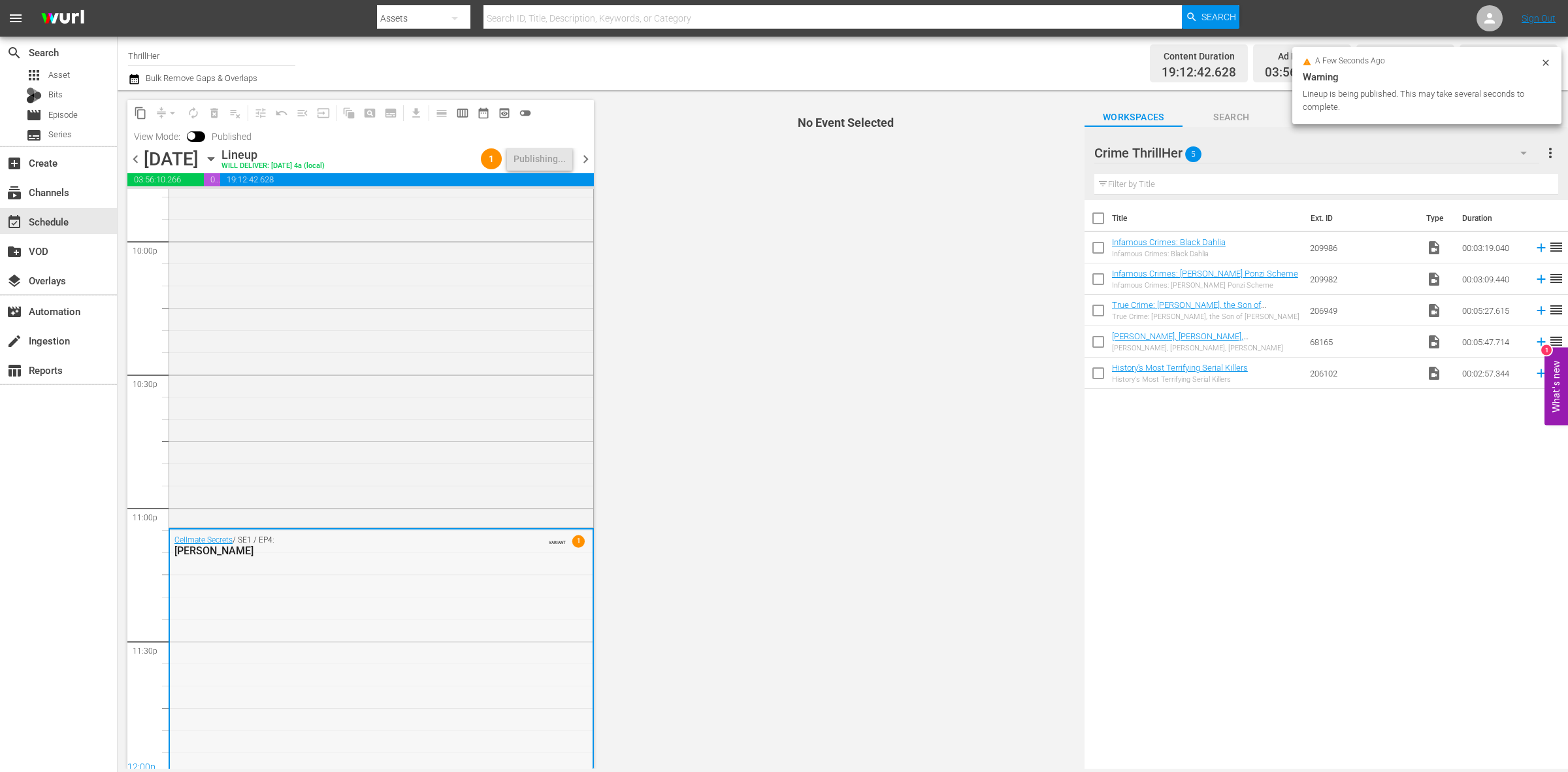
scroll to position [5821, 0]
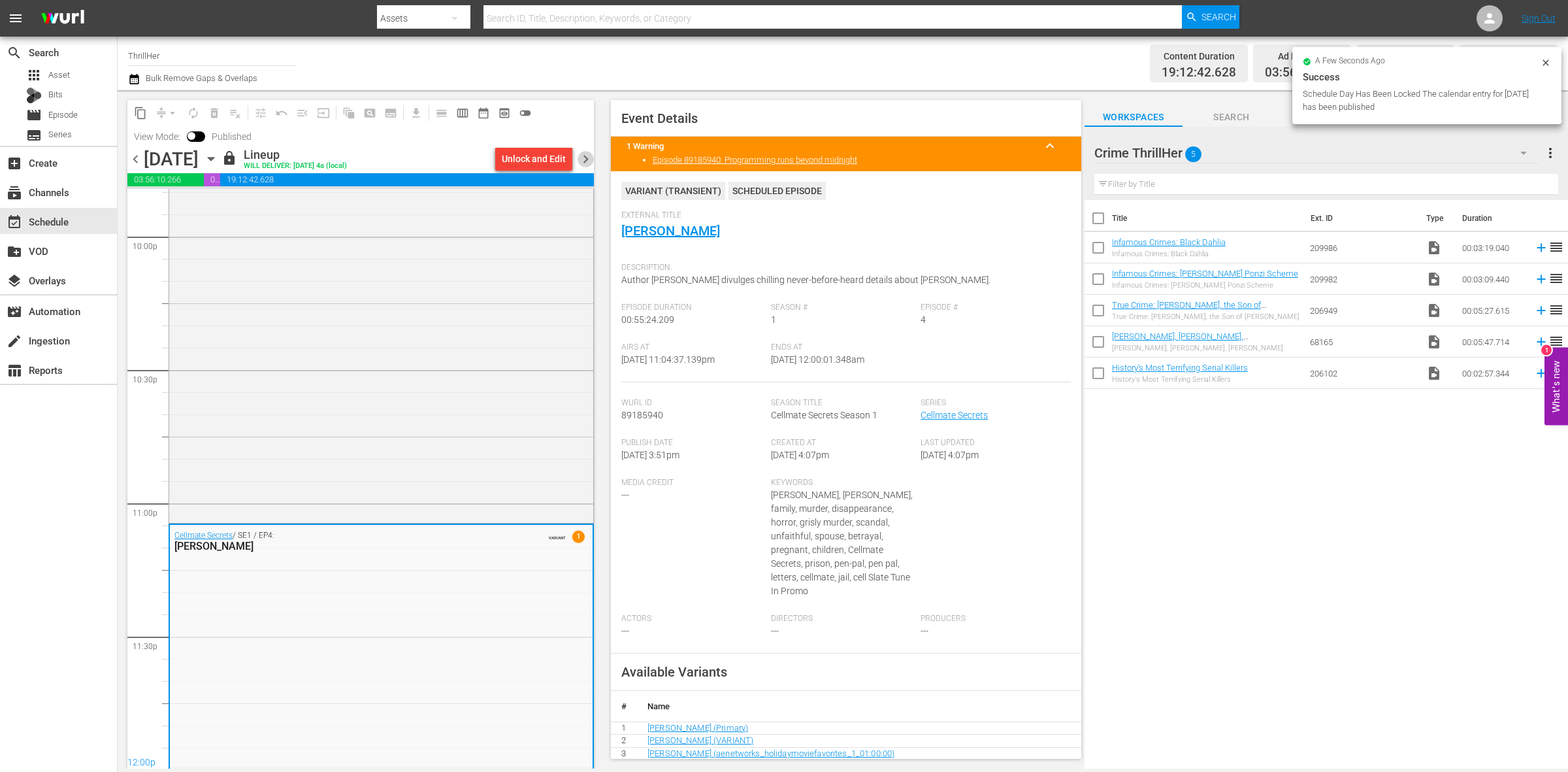
click at [590, 158] on span "chevron_right" at bounding box center [585, 158] width 16 height 16
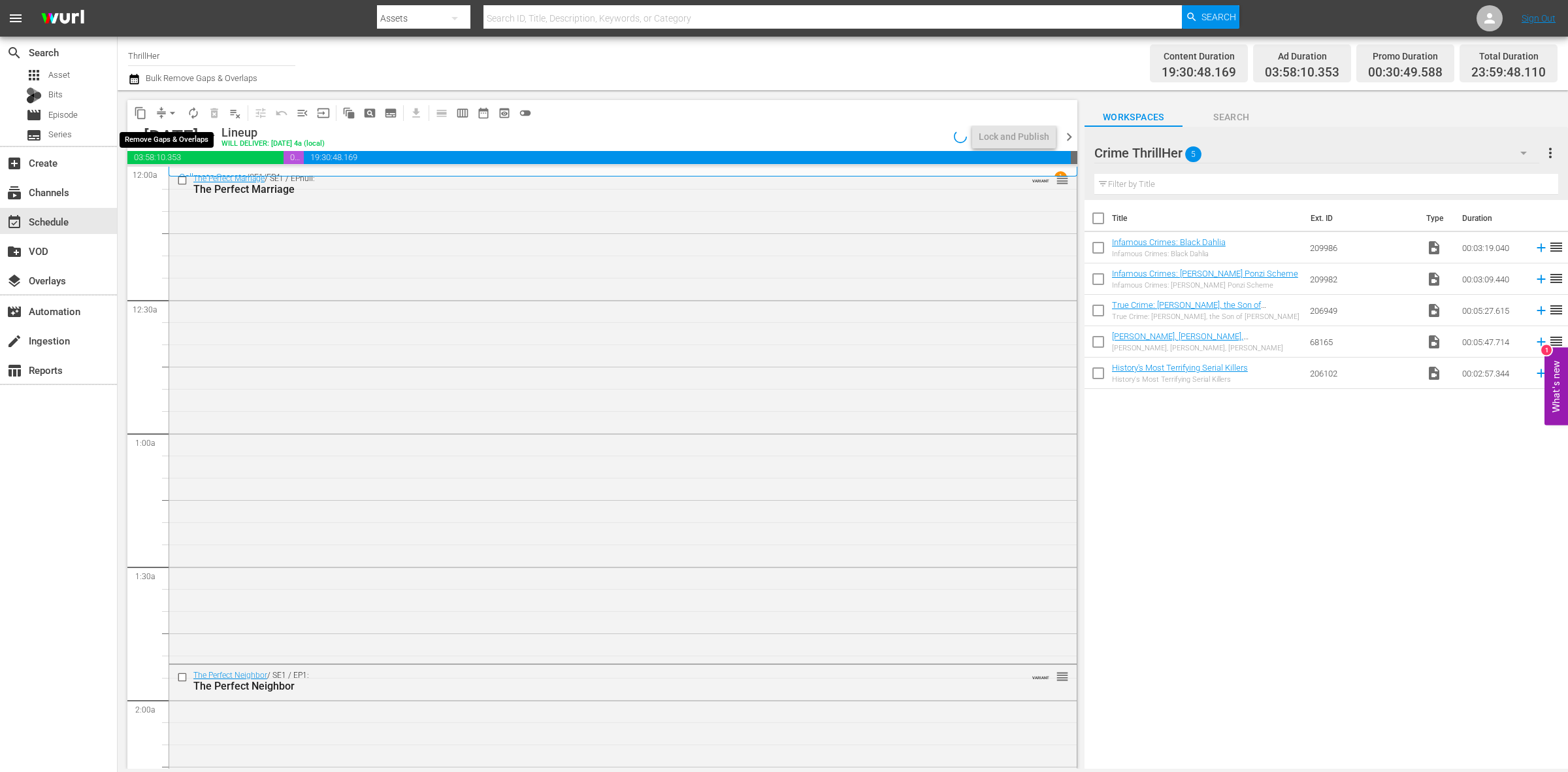
click at [169, 112] on span "arrow_drop_down" at bounding box center [172, 114] width 13 height 13
click at [178, 138] on li "Align to Midnight" at bounding box center [172, 138] width 137 height 22
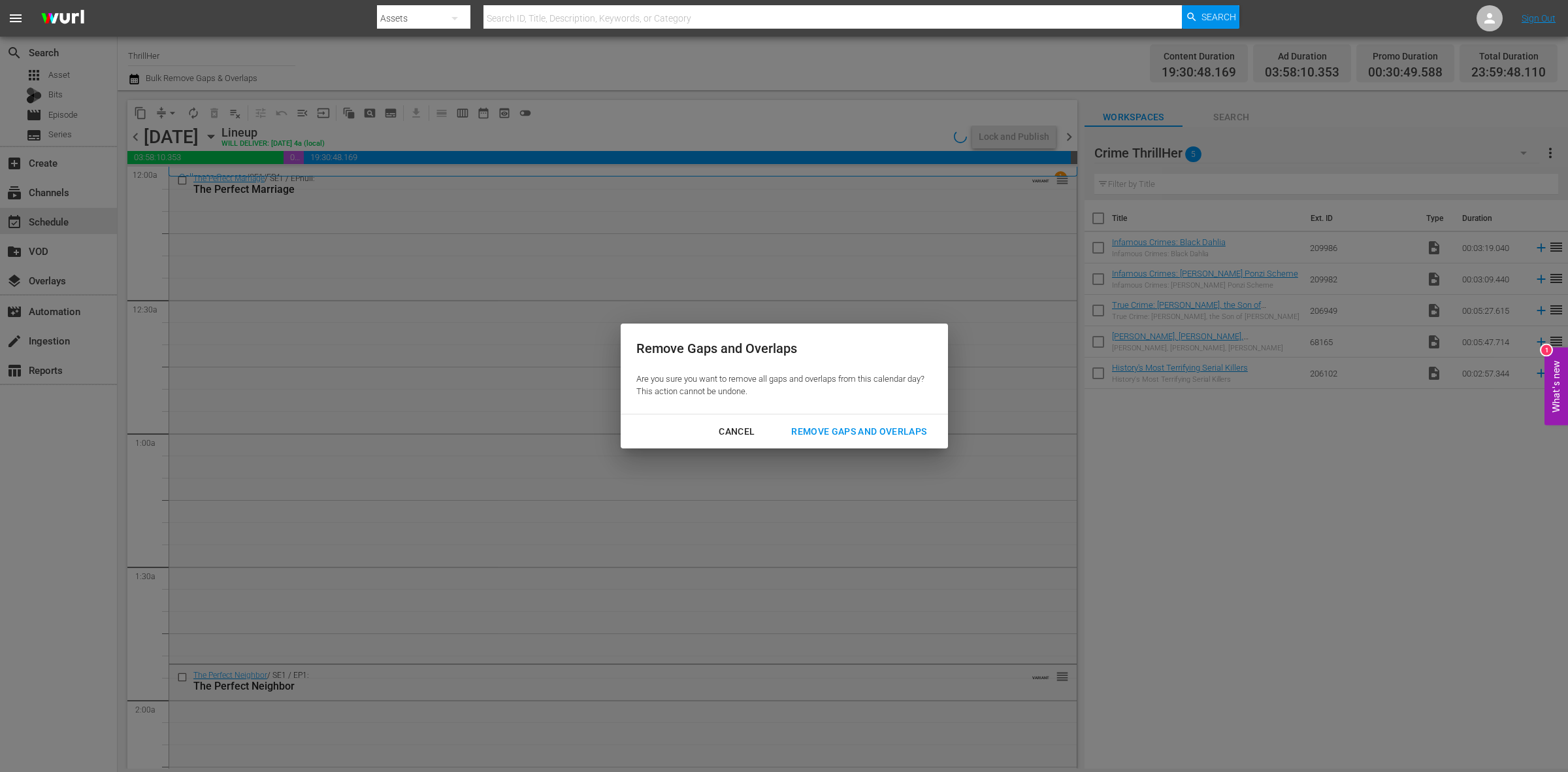
click at [881, 437] on div "Remove Gaps and Overlaps" at bounding box center [859, 431] width 156 height 16
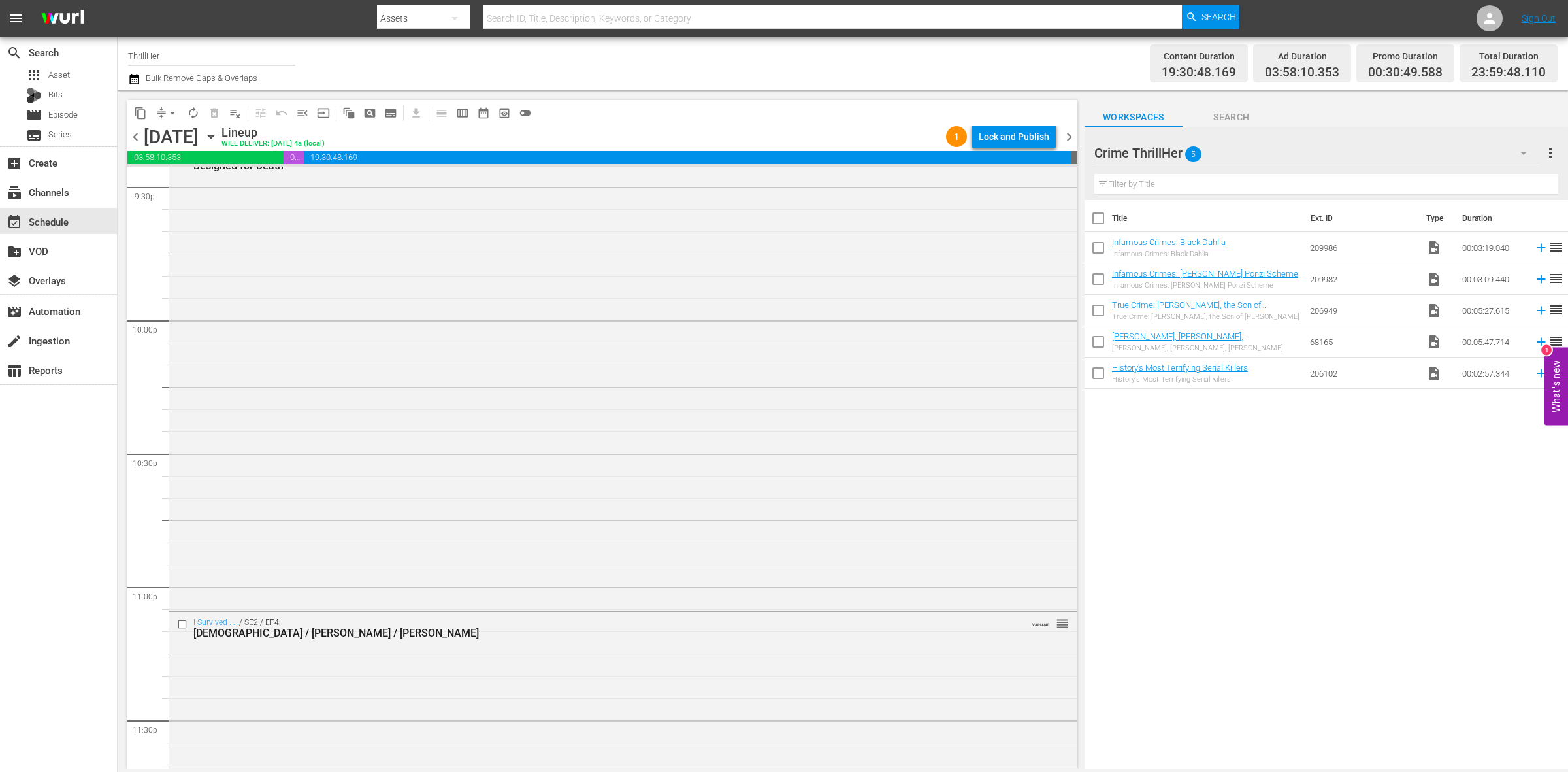
scroll to position [5799, 0]
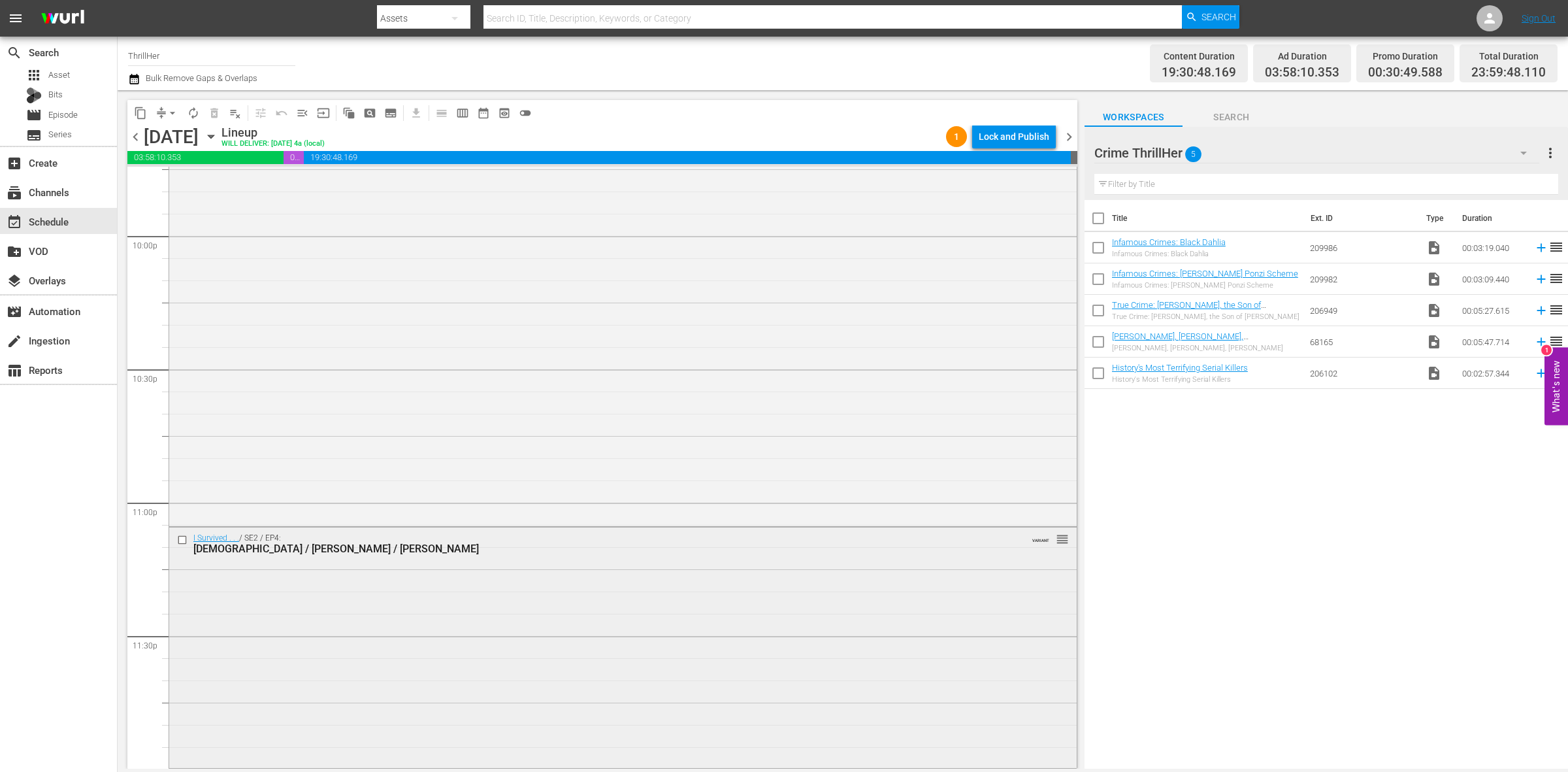
click at [729, 593] on div "I Survived . . . / SE2 / EP4: Christi / Fred / Marla VARIANT reorder" at bounding box center [623, 646] width 908 height 238
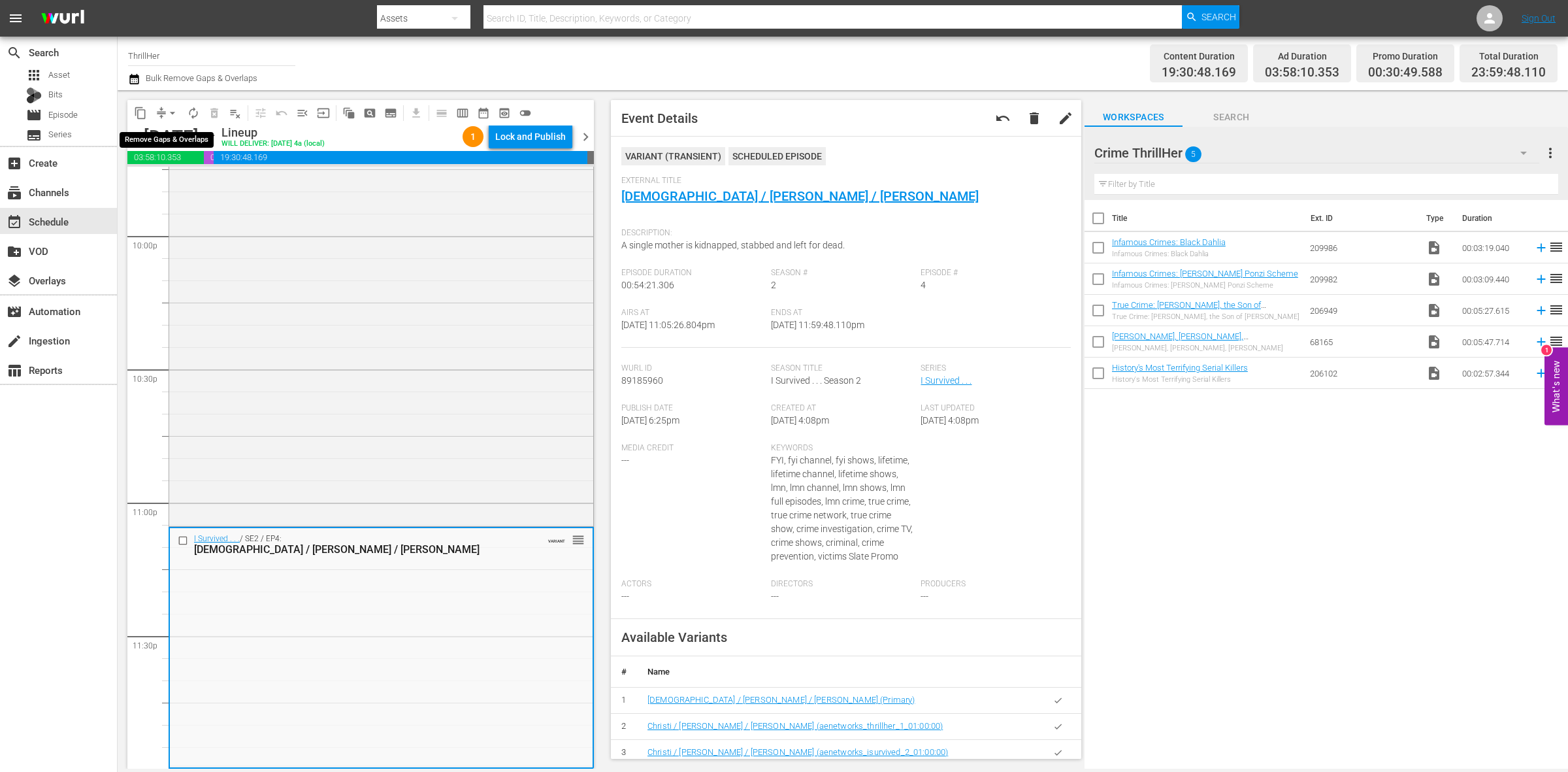
click at [165, 115] on button "arrow_drop_down" at bounding box center [172, 113] width 21 height 21
click at [166, 135] on li "Align to Midnight" at bounding box center [172, 138] width 137 height 22
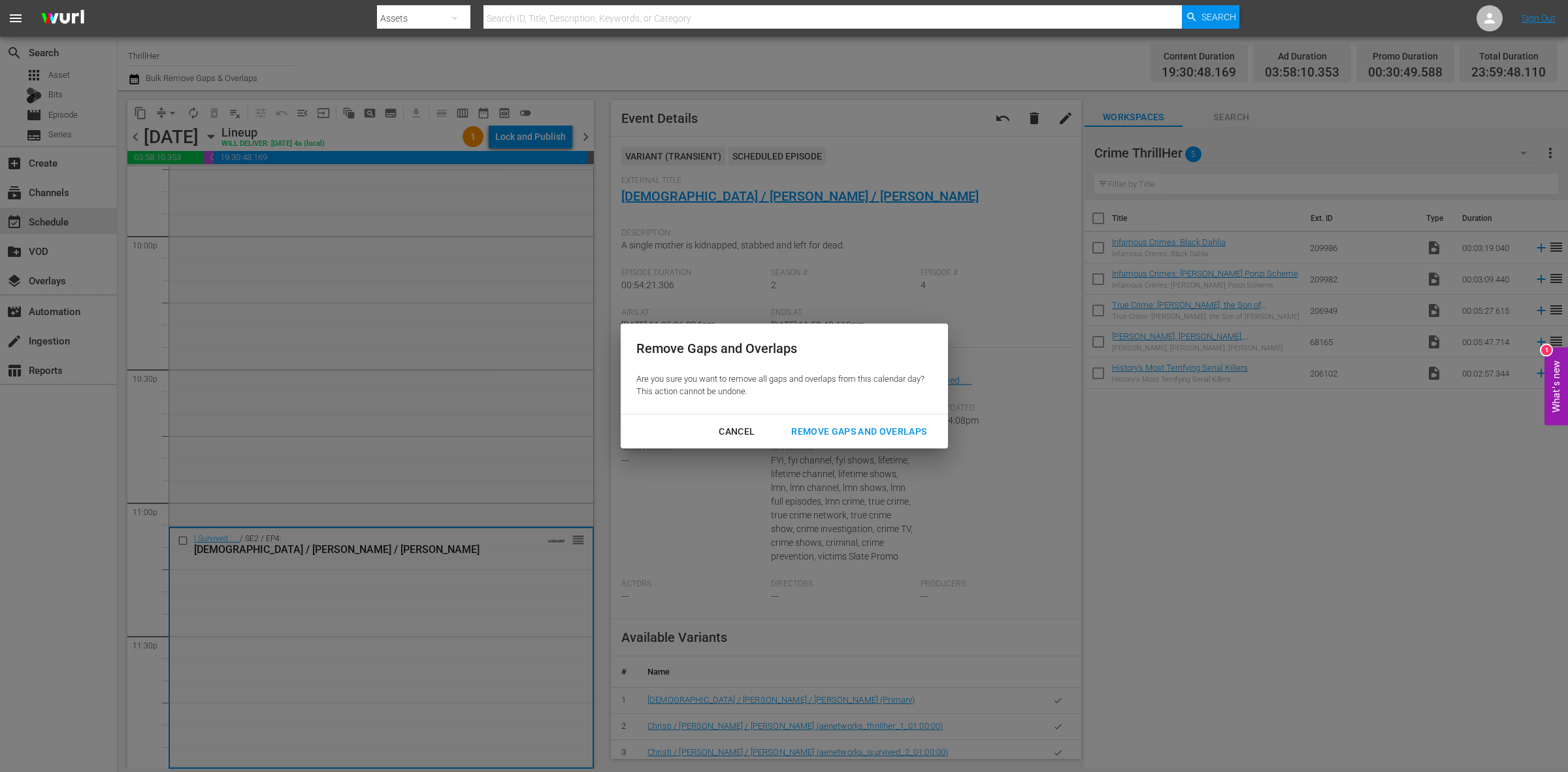
click at [927, 423] on div "Remove Gaps and Overlaps" at bounding box center [859, 431] width 156 height 16
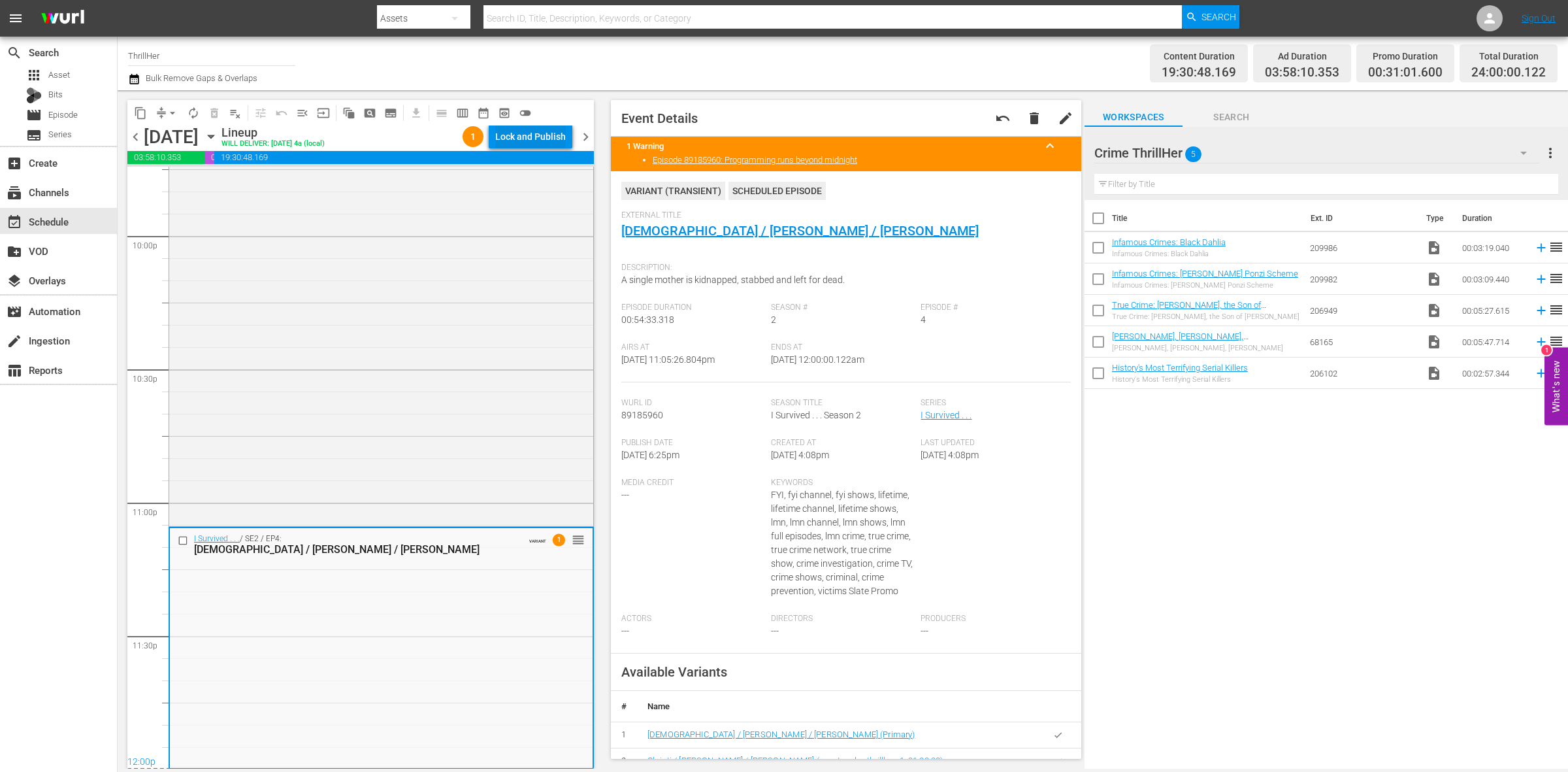
click at [525, 135] on div "Lock and Publish" at bounding box center [530, 136] width 71 height 24
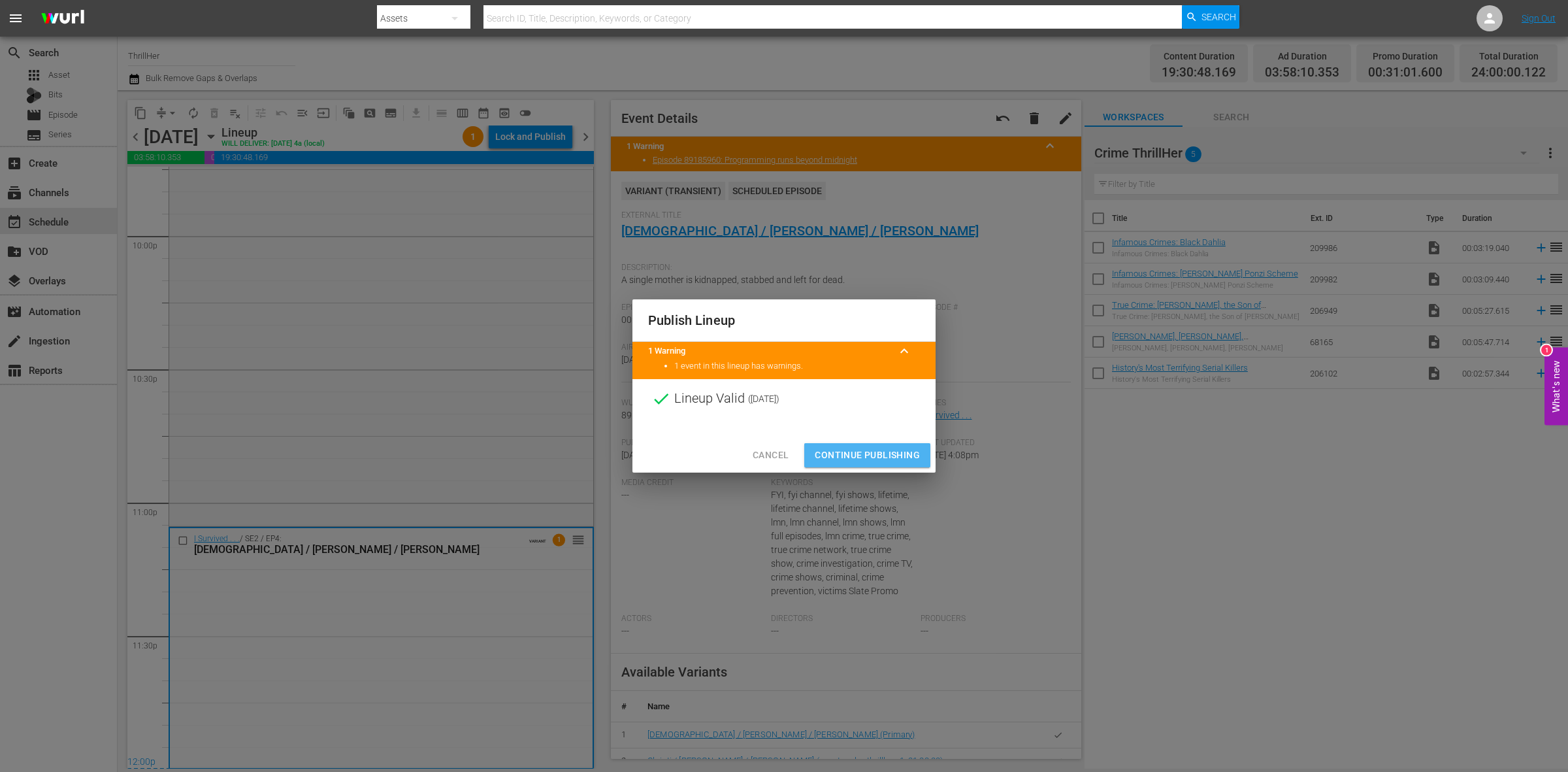
click at [920, 448] on button "Continue Publishing" at bounding box center [867, 456] width 126 height 25
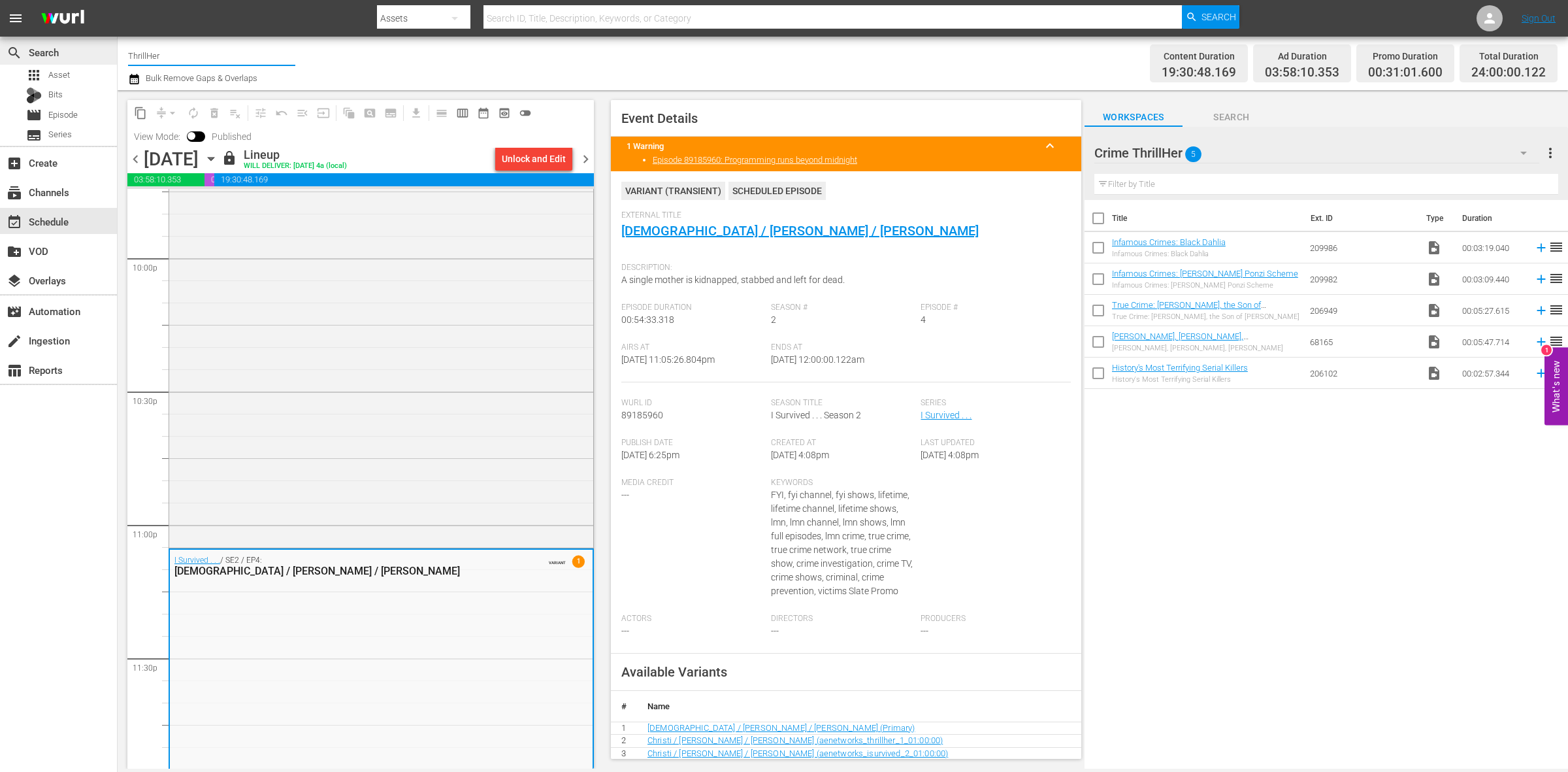
drag, startPoint x: 184, startPoint y: 52, endPoint x: 112, endPoint y: 45, distance: 72.3
click at [119, 52] on div "Channel Title ThrillHer Bulk Remove Gaps & Overlaps Content Duration 19:30:48.1…" at bounding box center [843, 63] width 1451 height 54
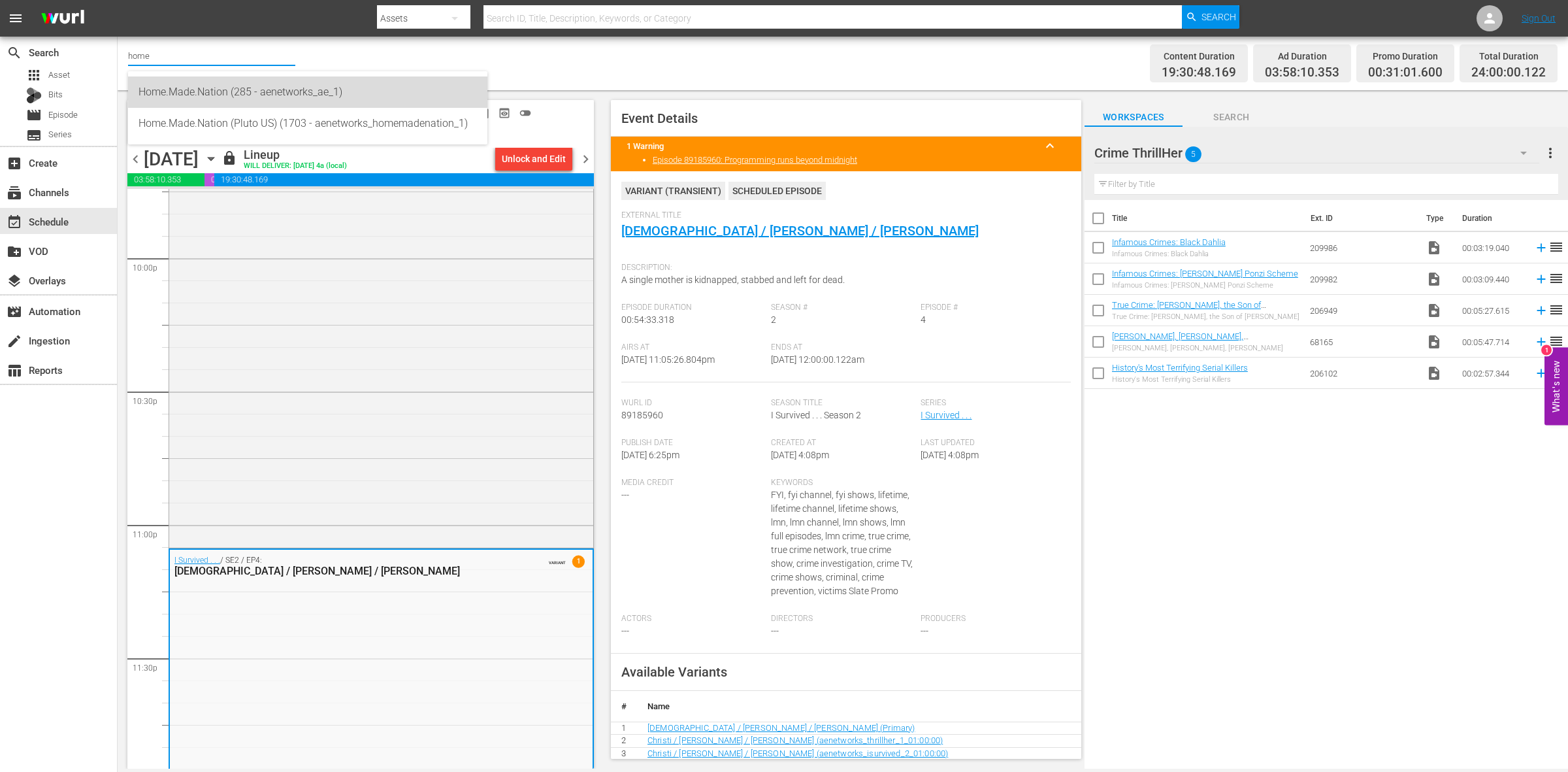
click at [157, 92] on div "Home.Made.Nation (285 - aenetworks_ae_1)" at bounding box center [308, 92] width 339 height 31
type input "Home.Made.Nation (285 - aenetworks_ae_1)"
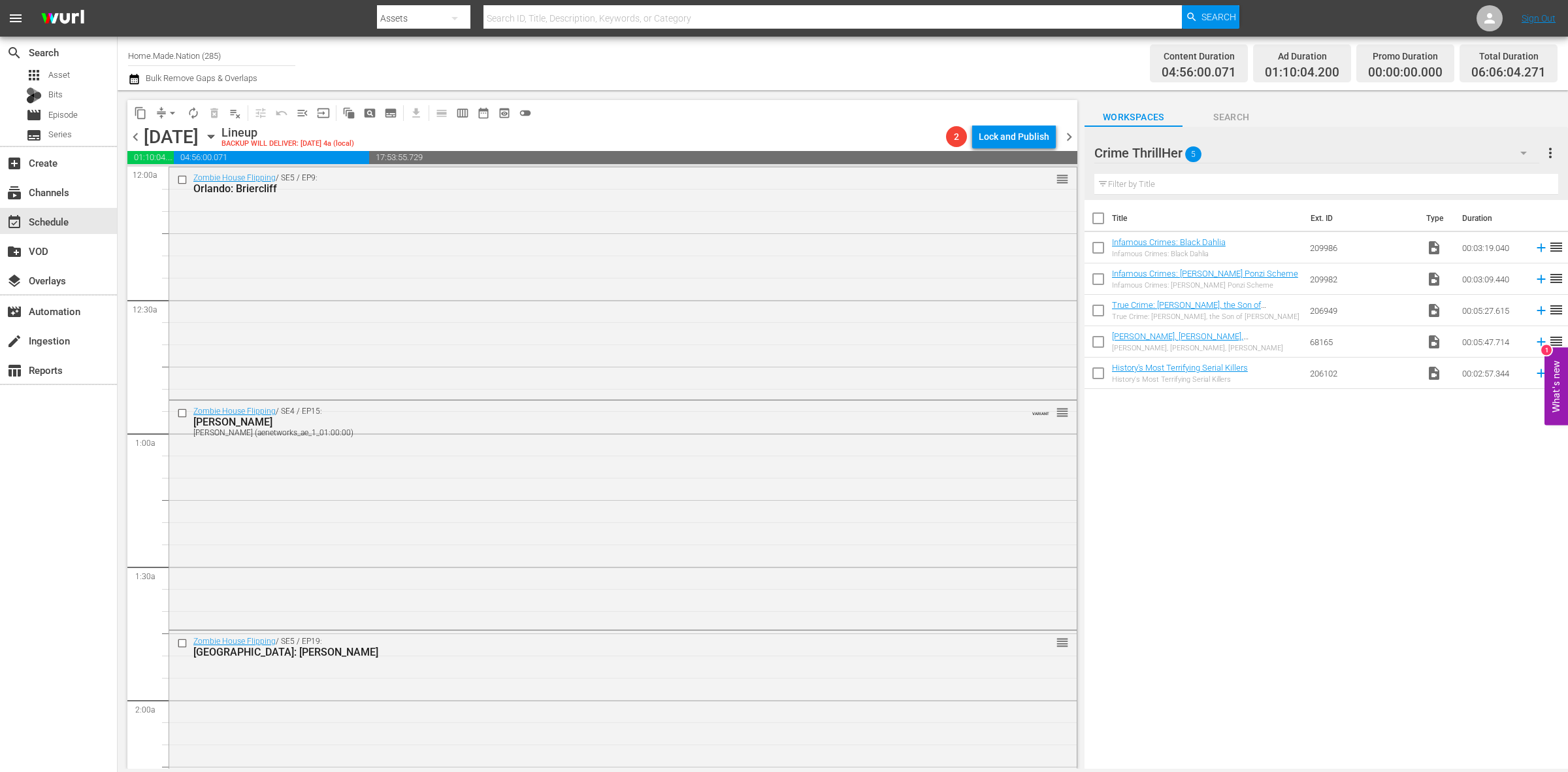
click at [134, 135] on span "chevron_left" at bounding box center [135, 136] width 16 height 16
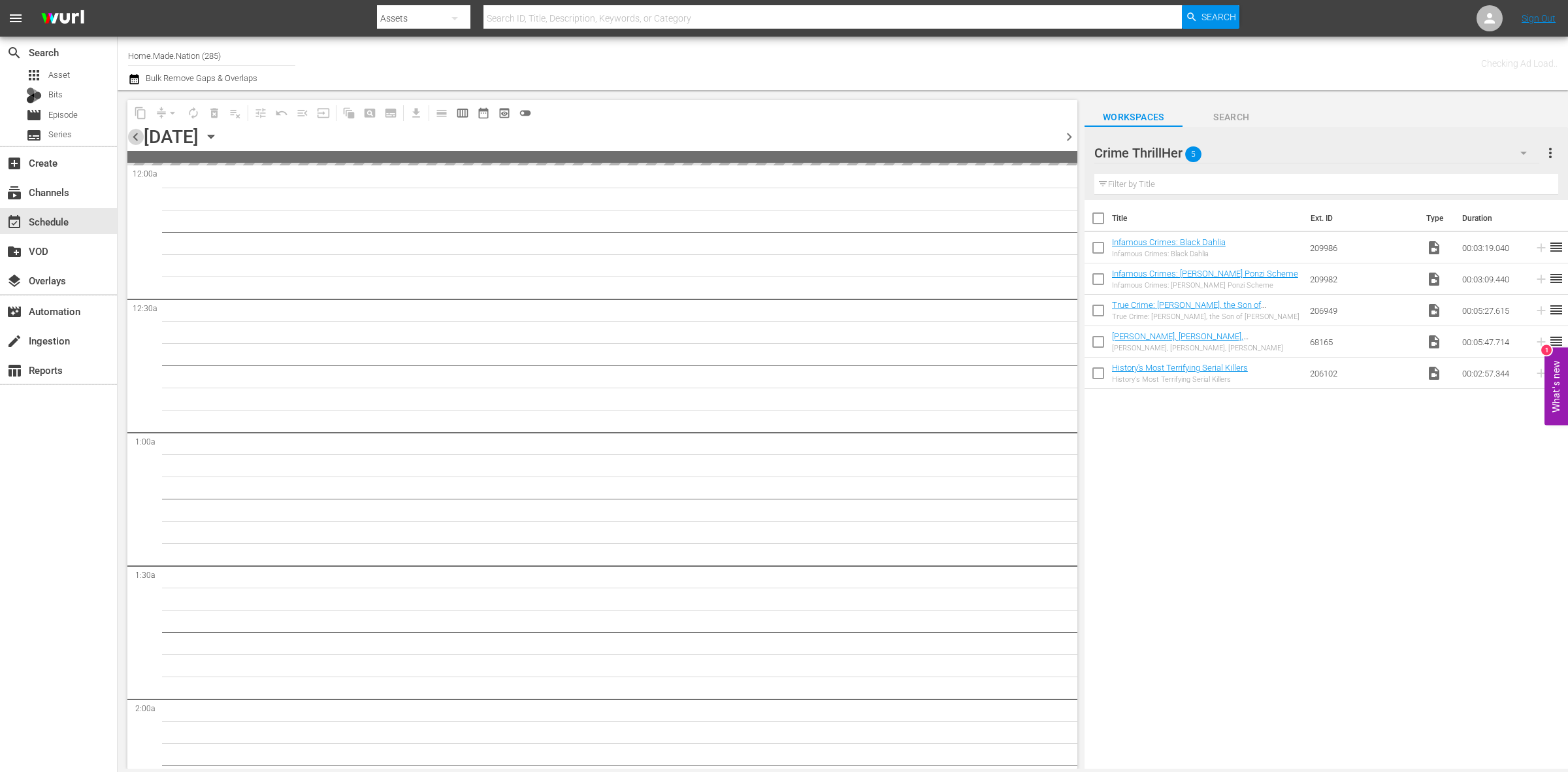
click at [134, 135] on span "chevron_left" at bounding box center [135, 136] width 16 height 16
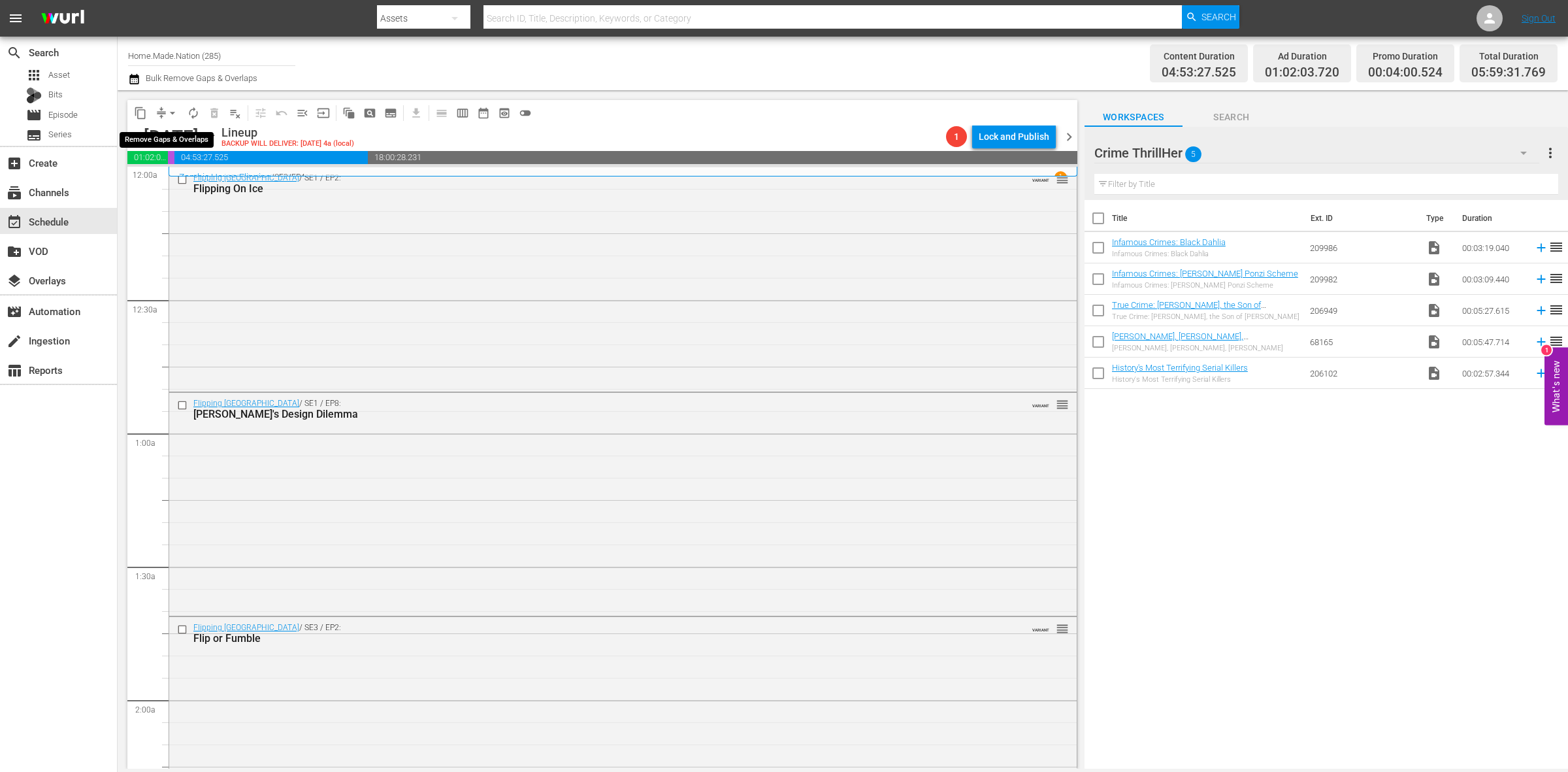
click at [165, 119] on button "arrow_drop_down" at bounding box center [172, 113] width 21 height 21
click at [165, 128] on li "Align to Midnight" at bounding box center [172, 138] width 137 height 22
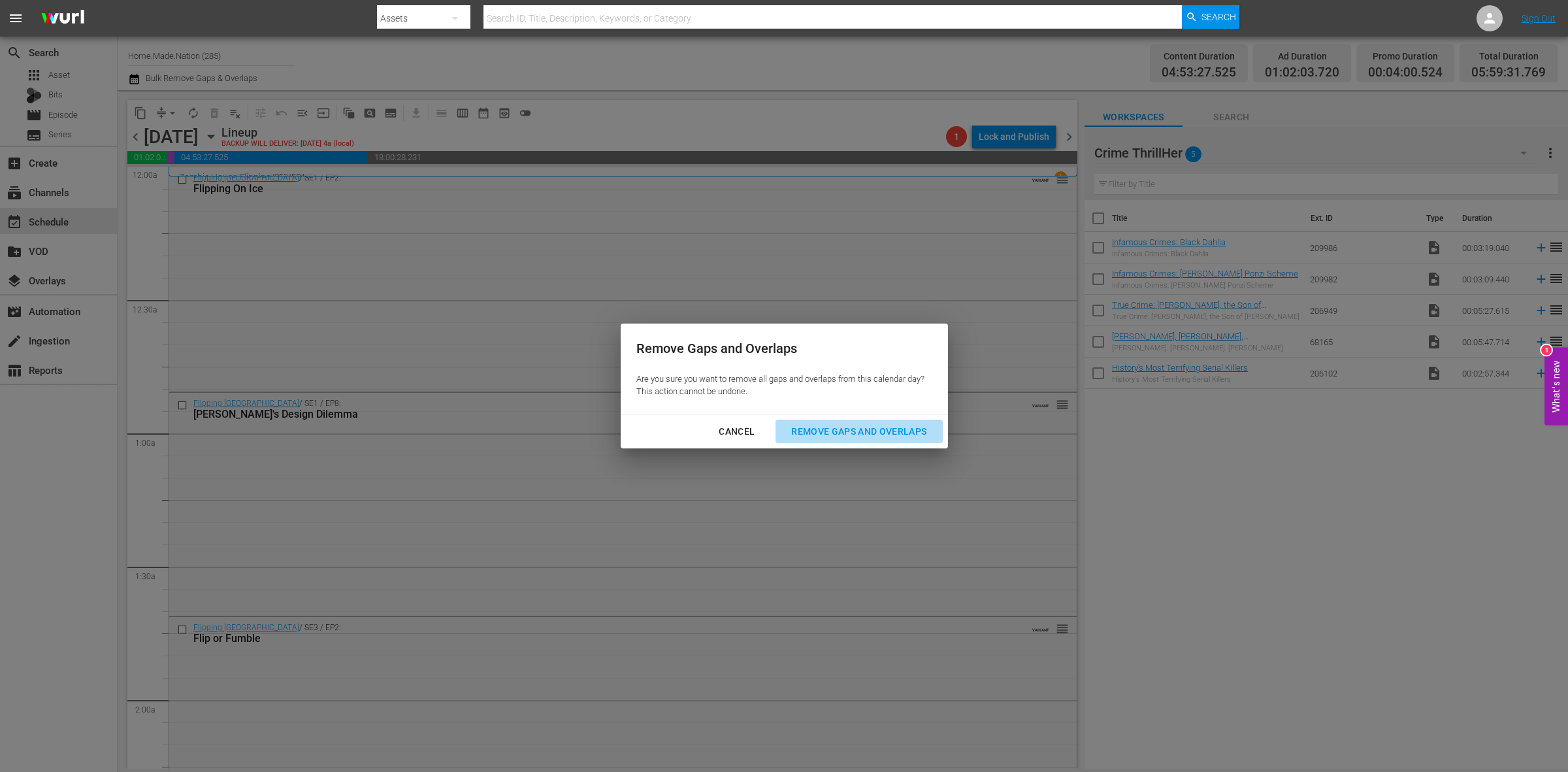
click at [819, 440] on button "Remove Gaps and Overlaps" at bounding box center [859, 432] width 167 height 25
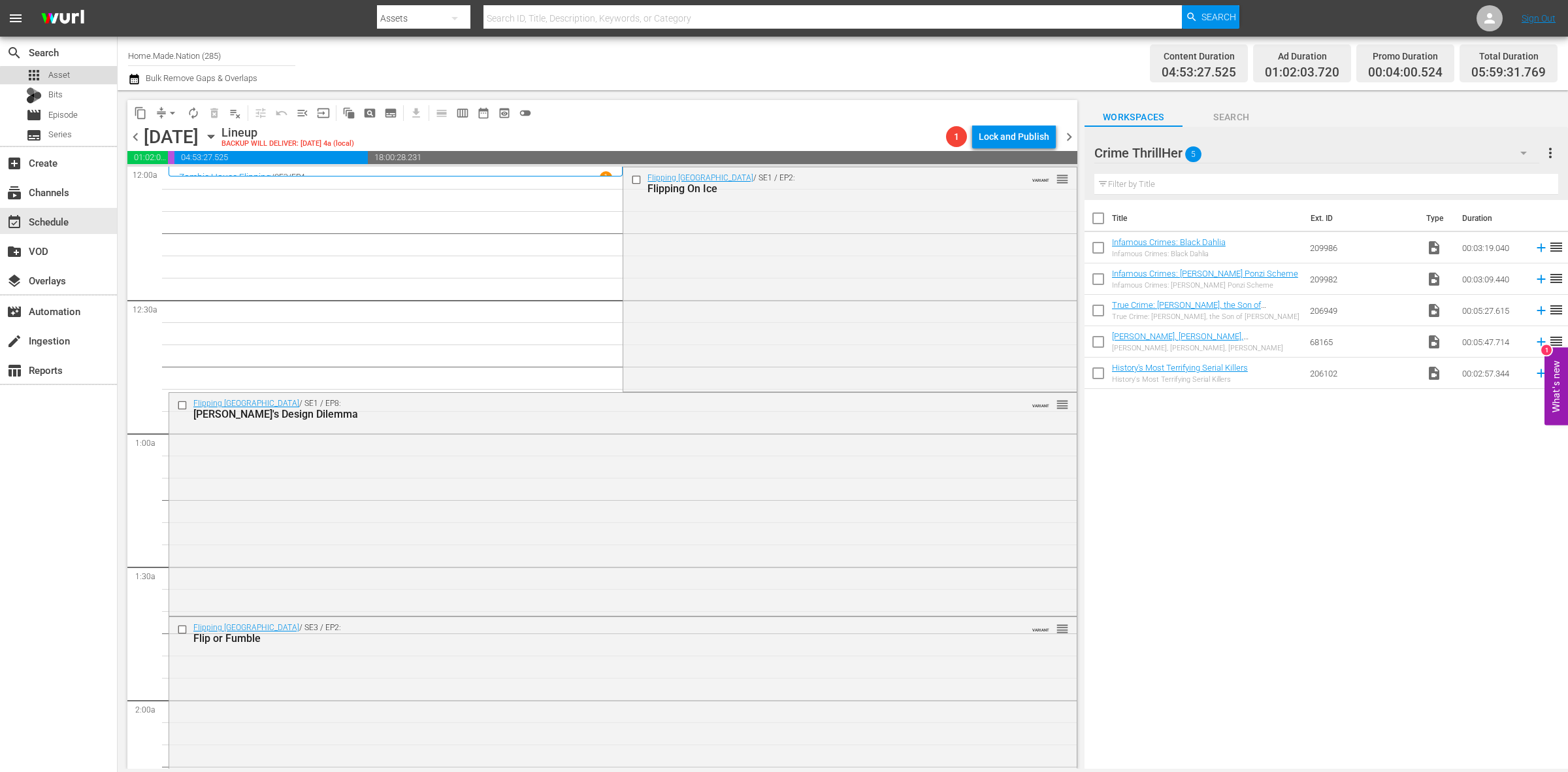
click at [80, 79] on div "apps Asset" at bounding box center [59, 75] width 117 height 18
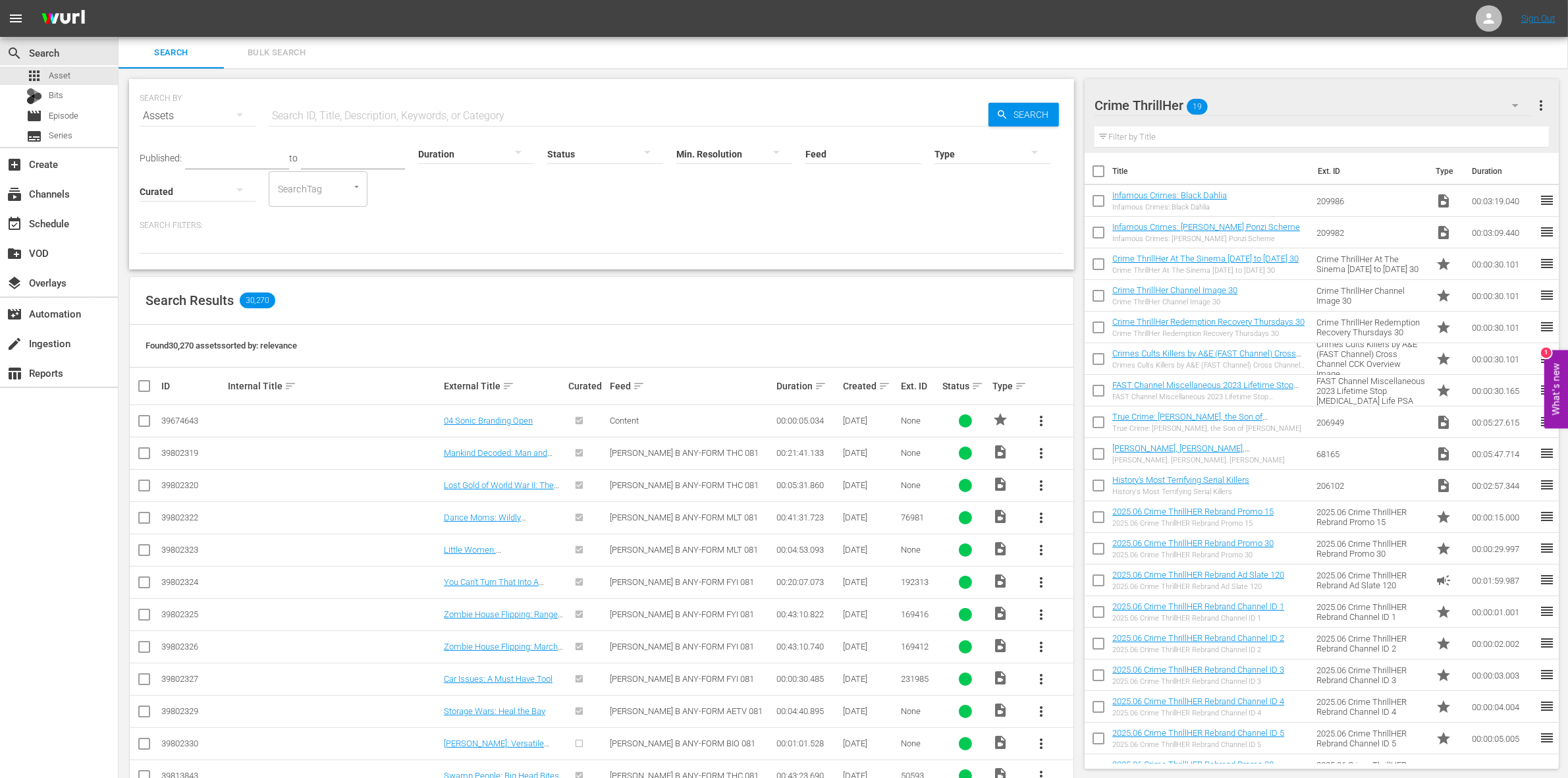
click at [1495, 106] on div "Crime ThrillHer 19" at bounding box center [1313, 105] width 437 height 37
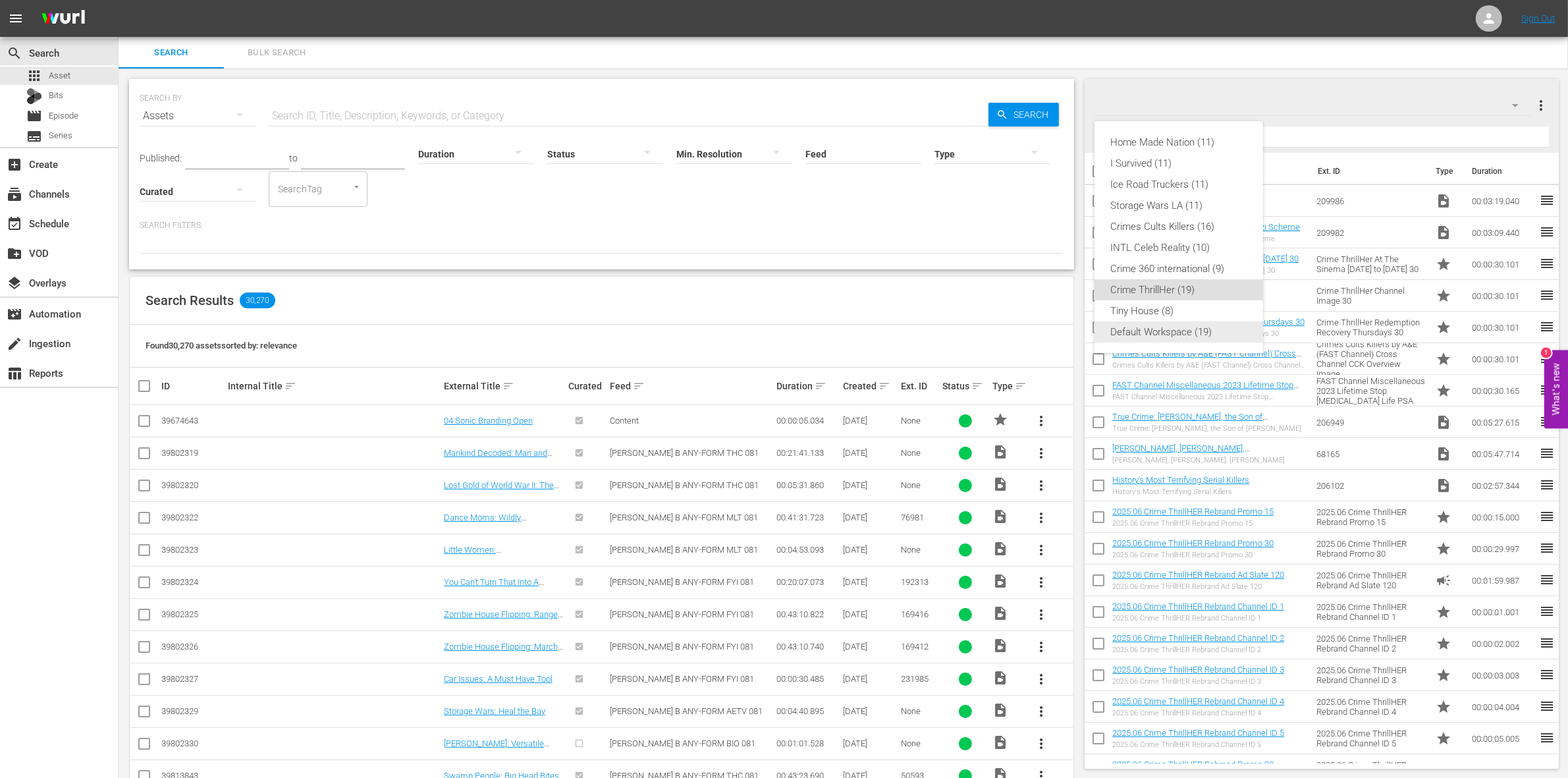
click at [1153, 334] on div "Default Workspace (19)" at bounding box center [1180, 332] width 137 height 21
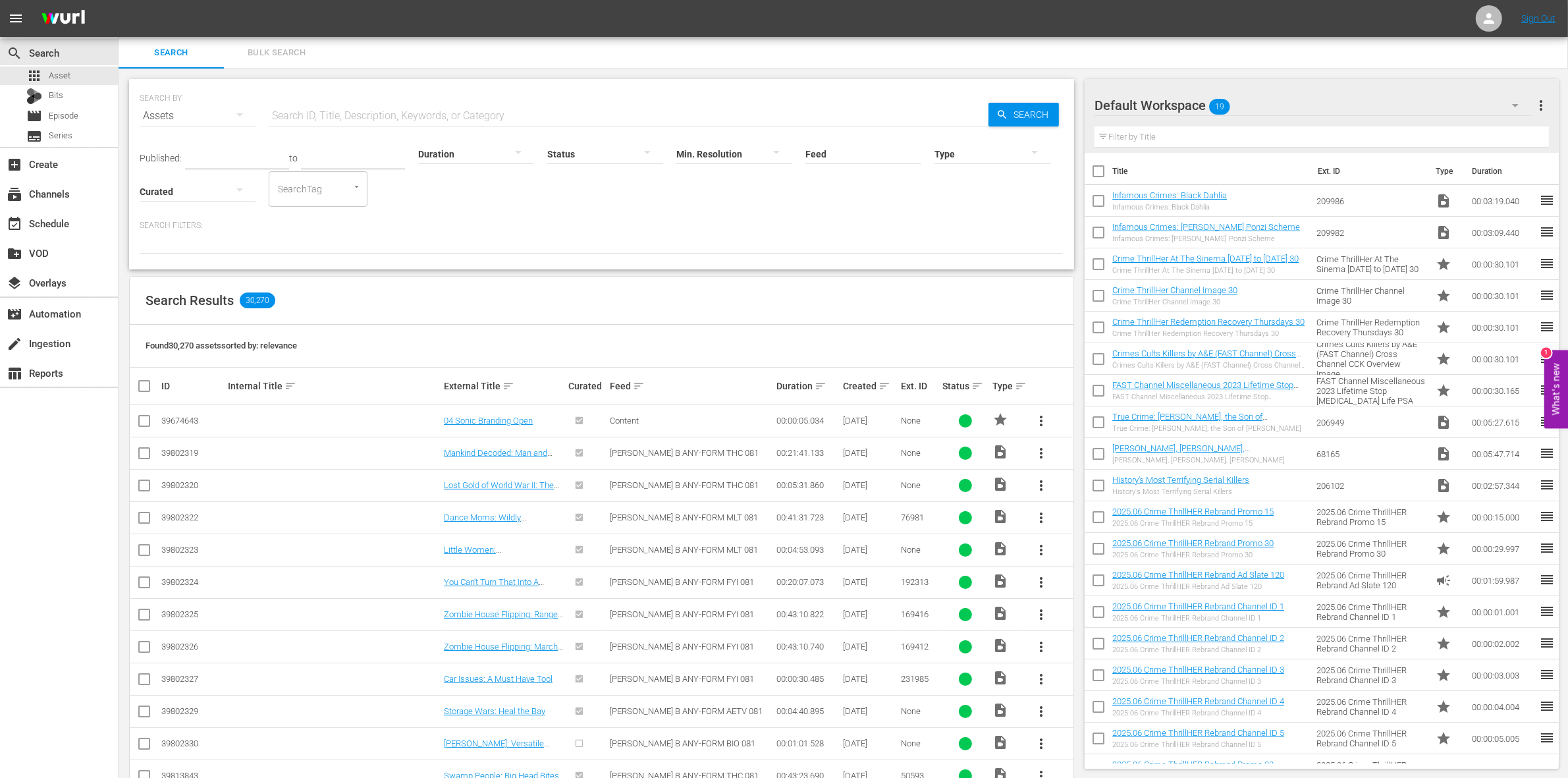
click at [1104, 173] on input "checkbox" at bounding box center [1098, 174] width 28 height 28
checkbox input "true"
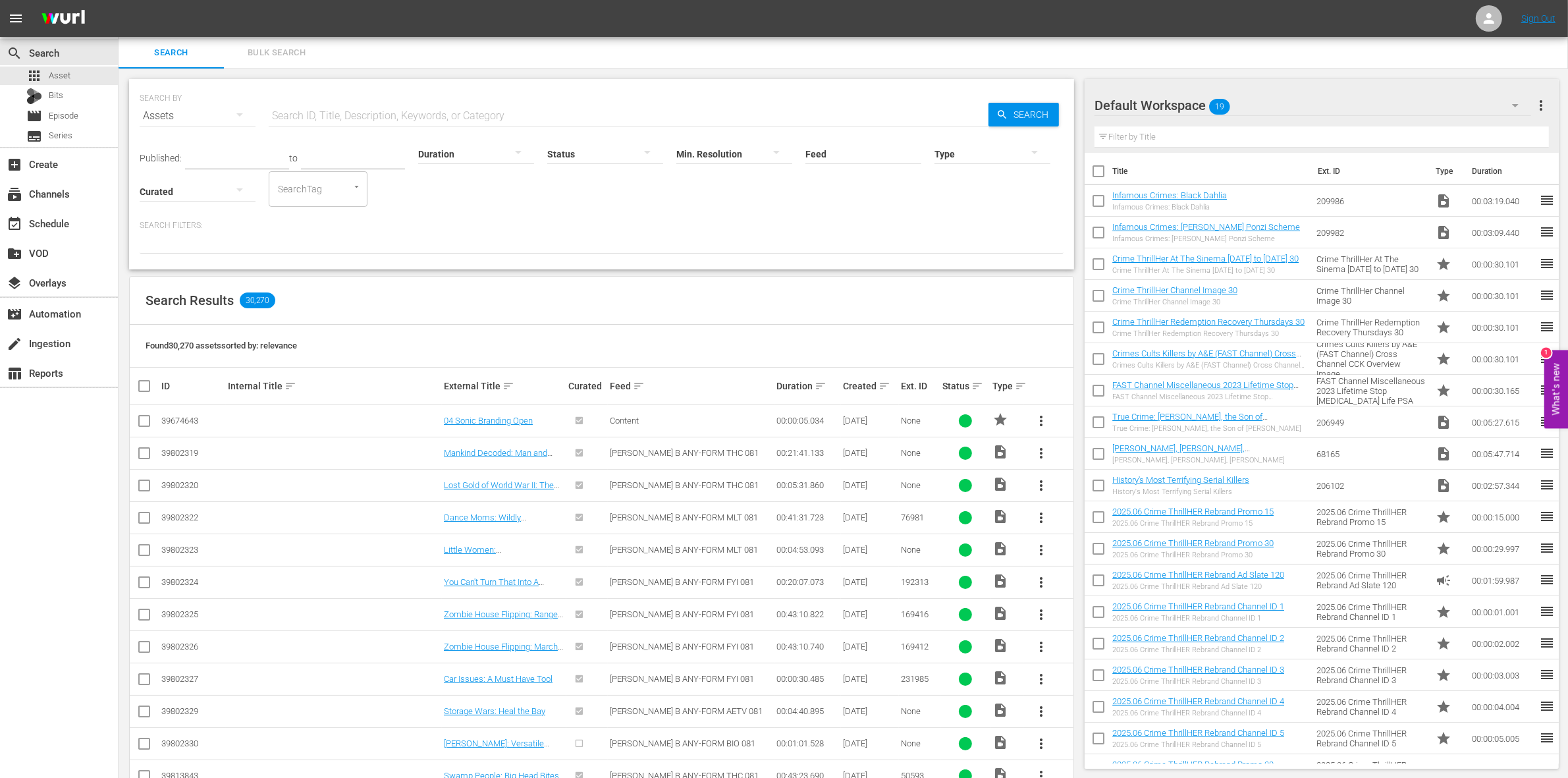
checkbox input "true"
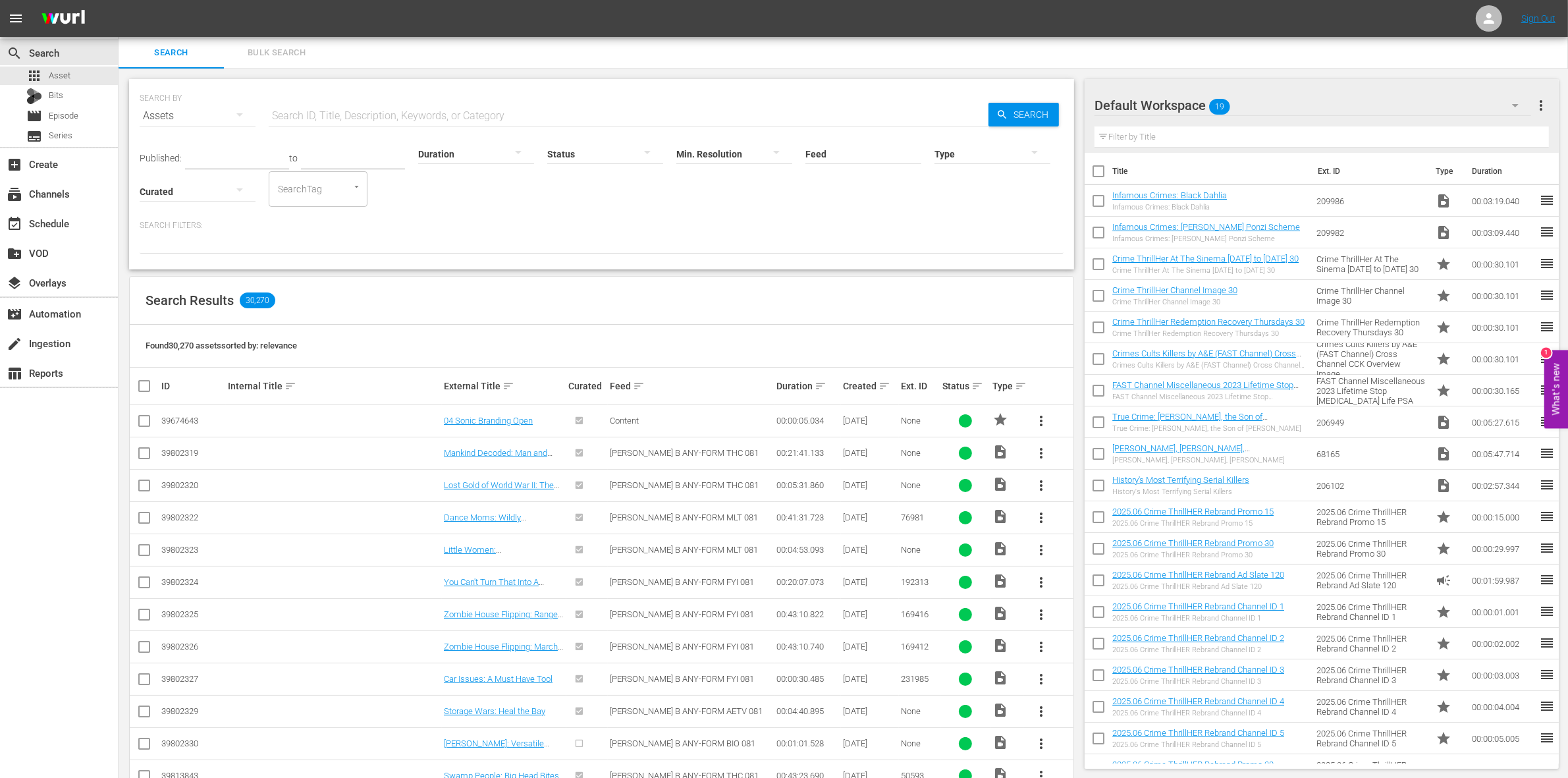
checkbox input "true"
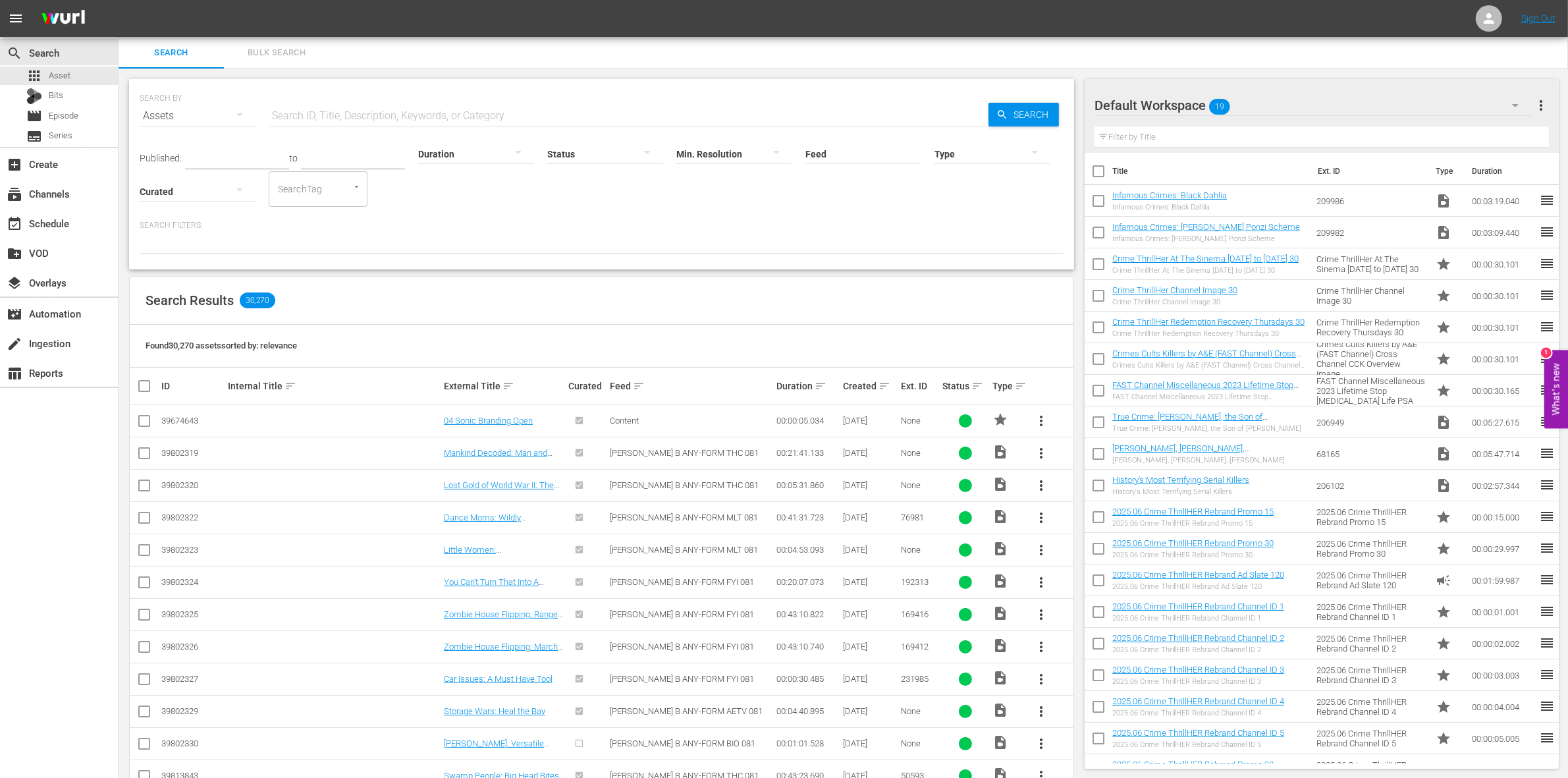
checkbox input "true"
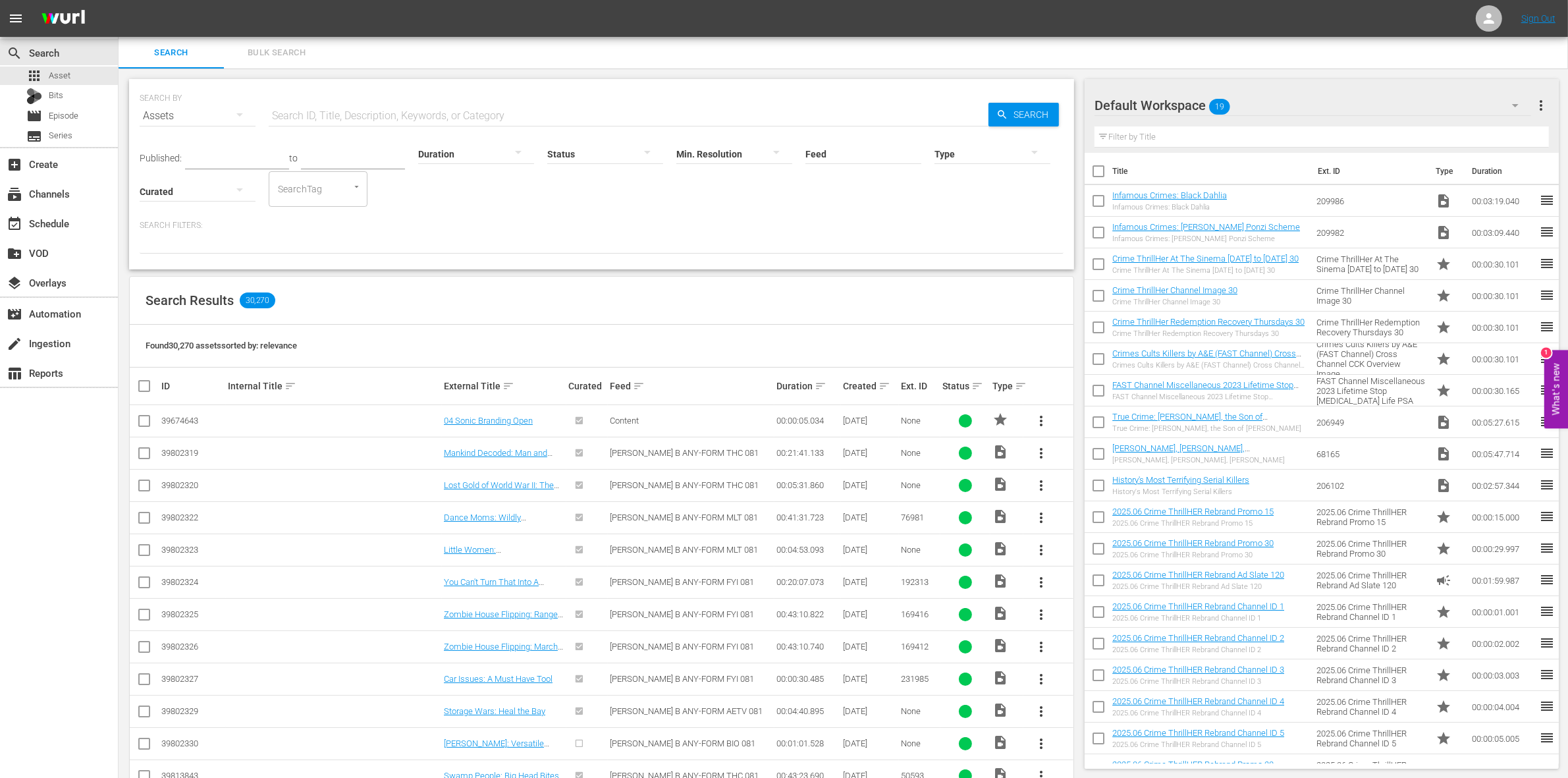
checkbox input "true"
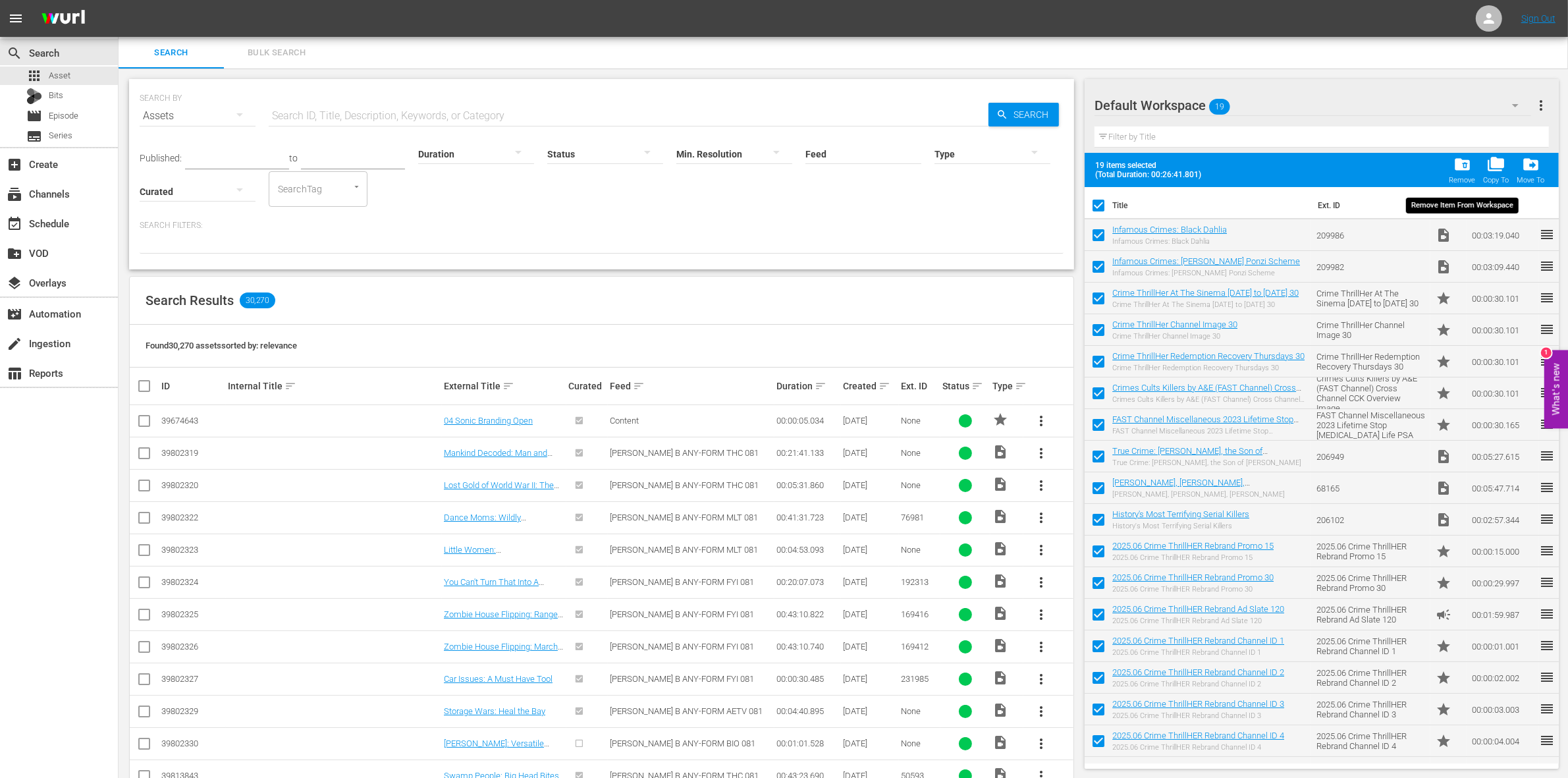
click at [1459, 167] on span "folder_delete" at bounding box center [1462, 164] width 18 height 18
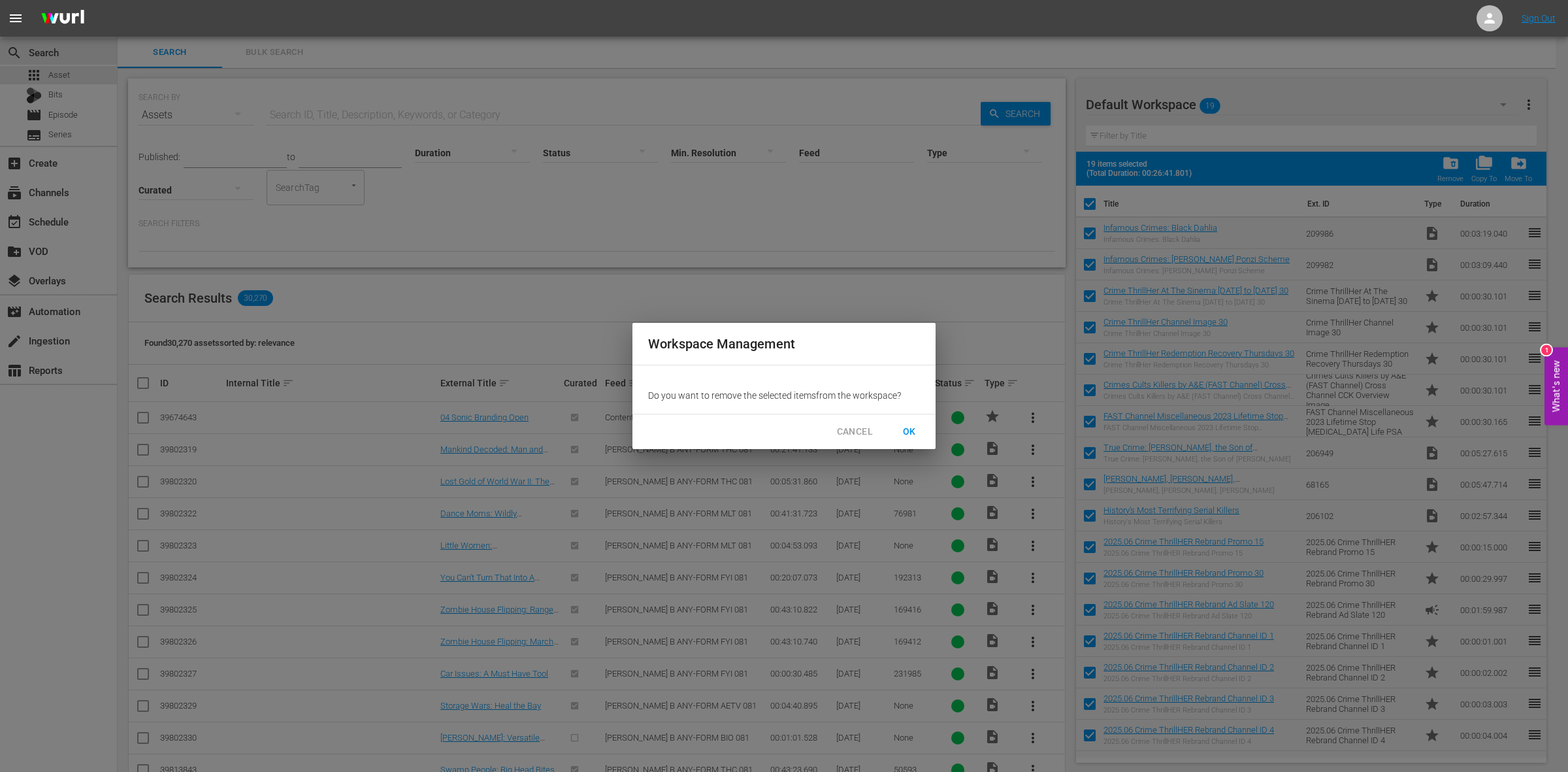
click at [915, 426] on span "OK" at bounding box center [910, 431] width 21 height 16
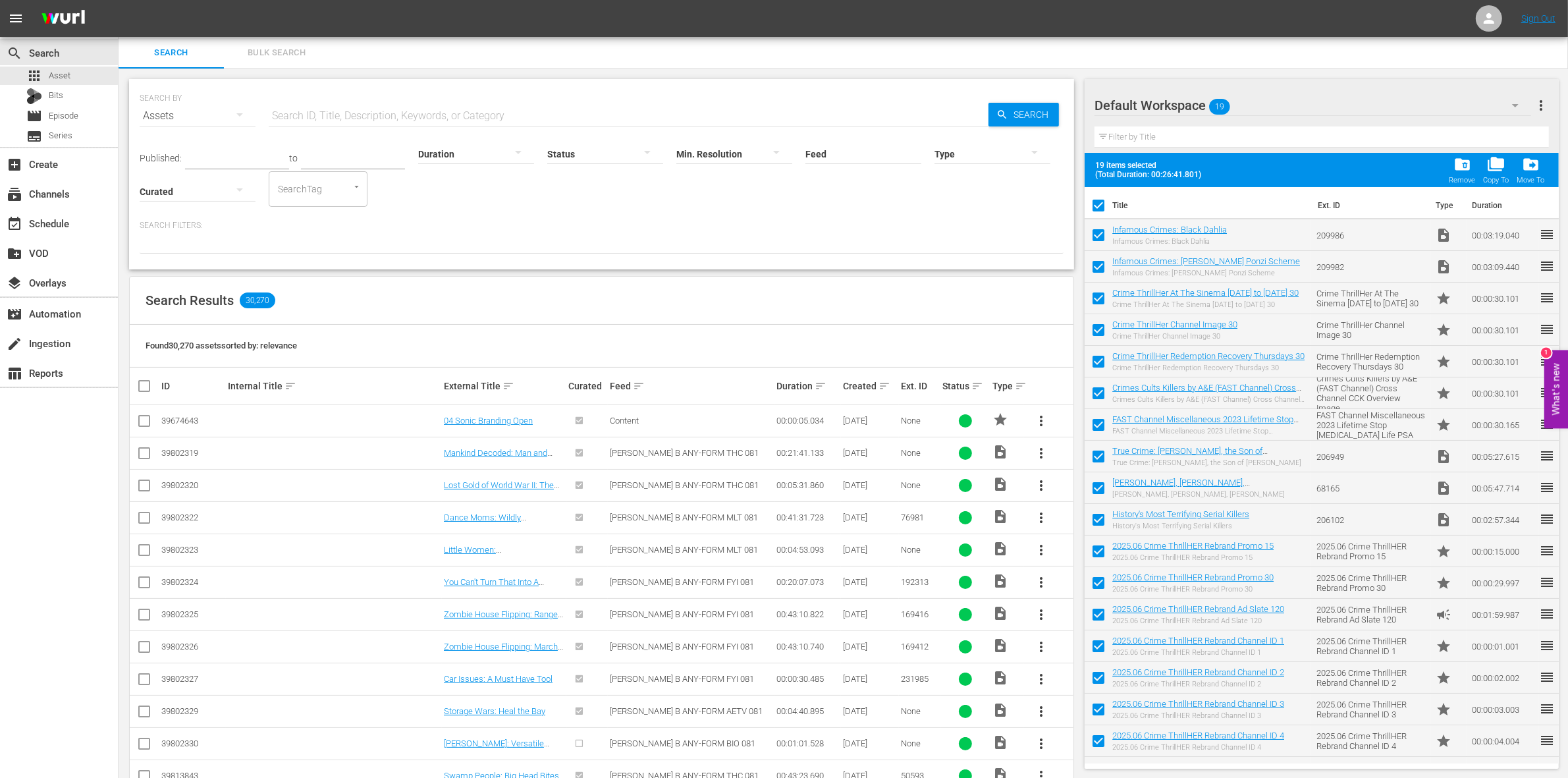
checkbox input "false"
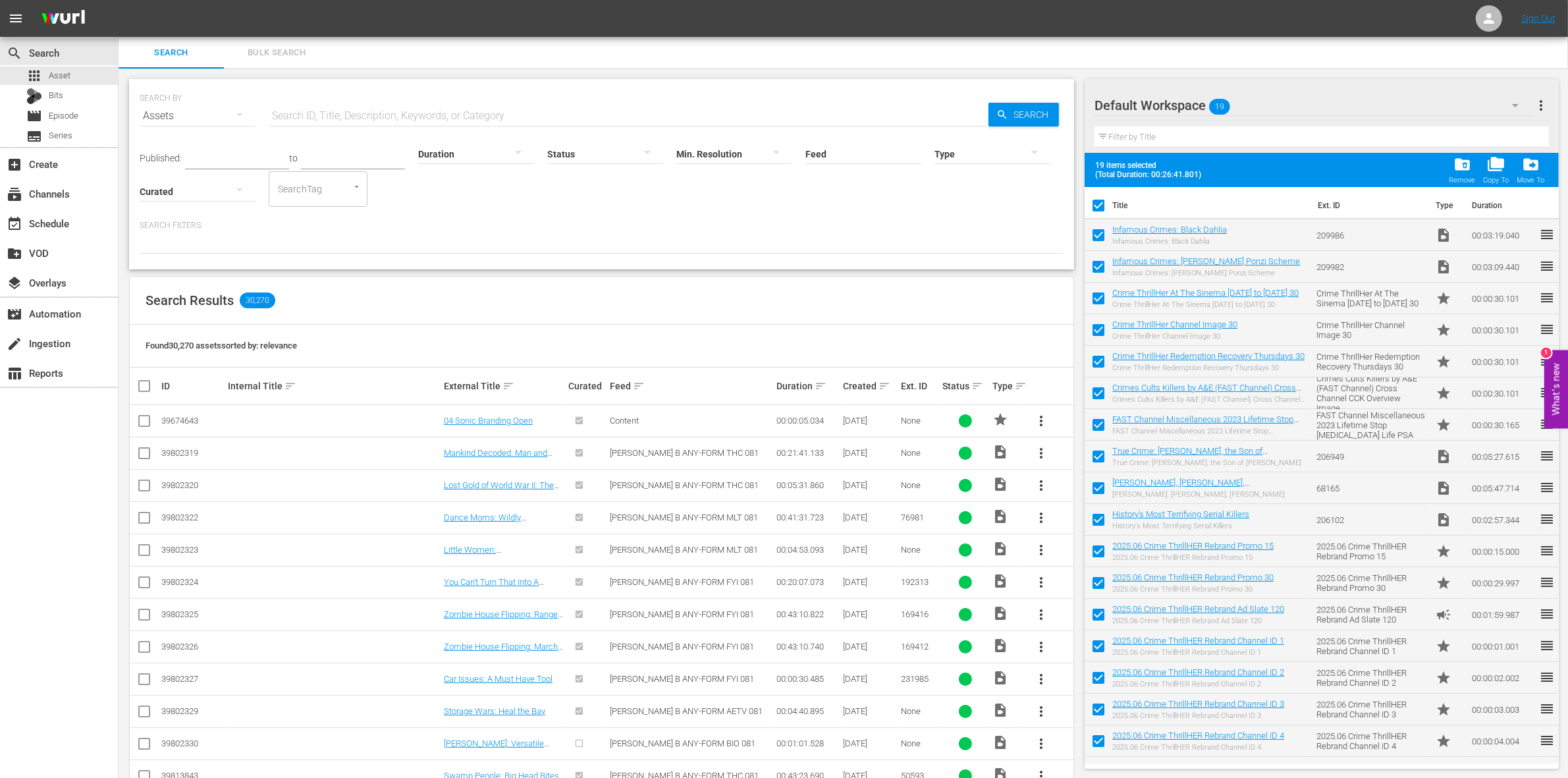
checkbox input "false"
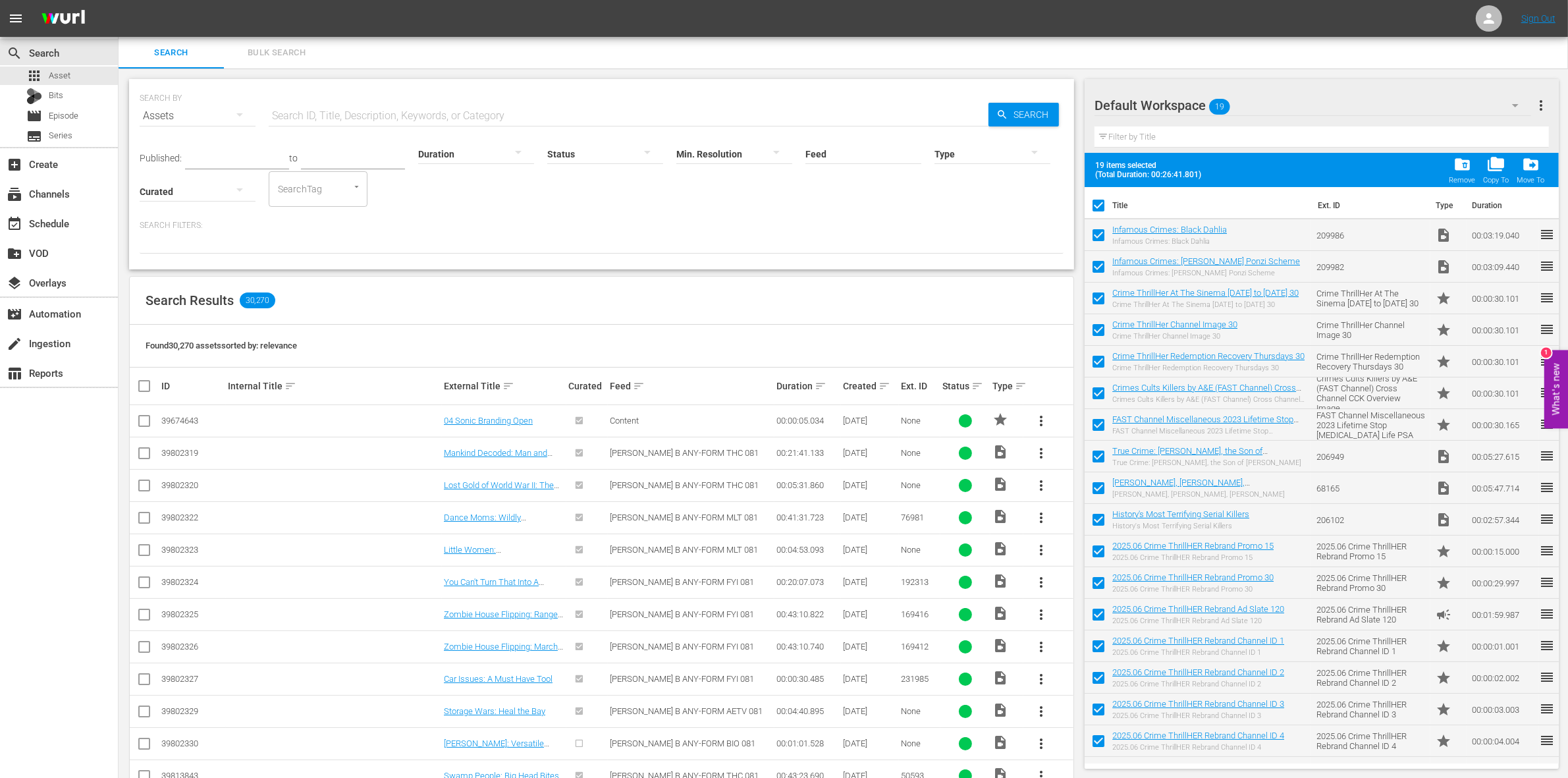
checkbox input "false"
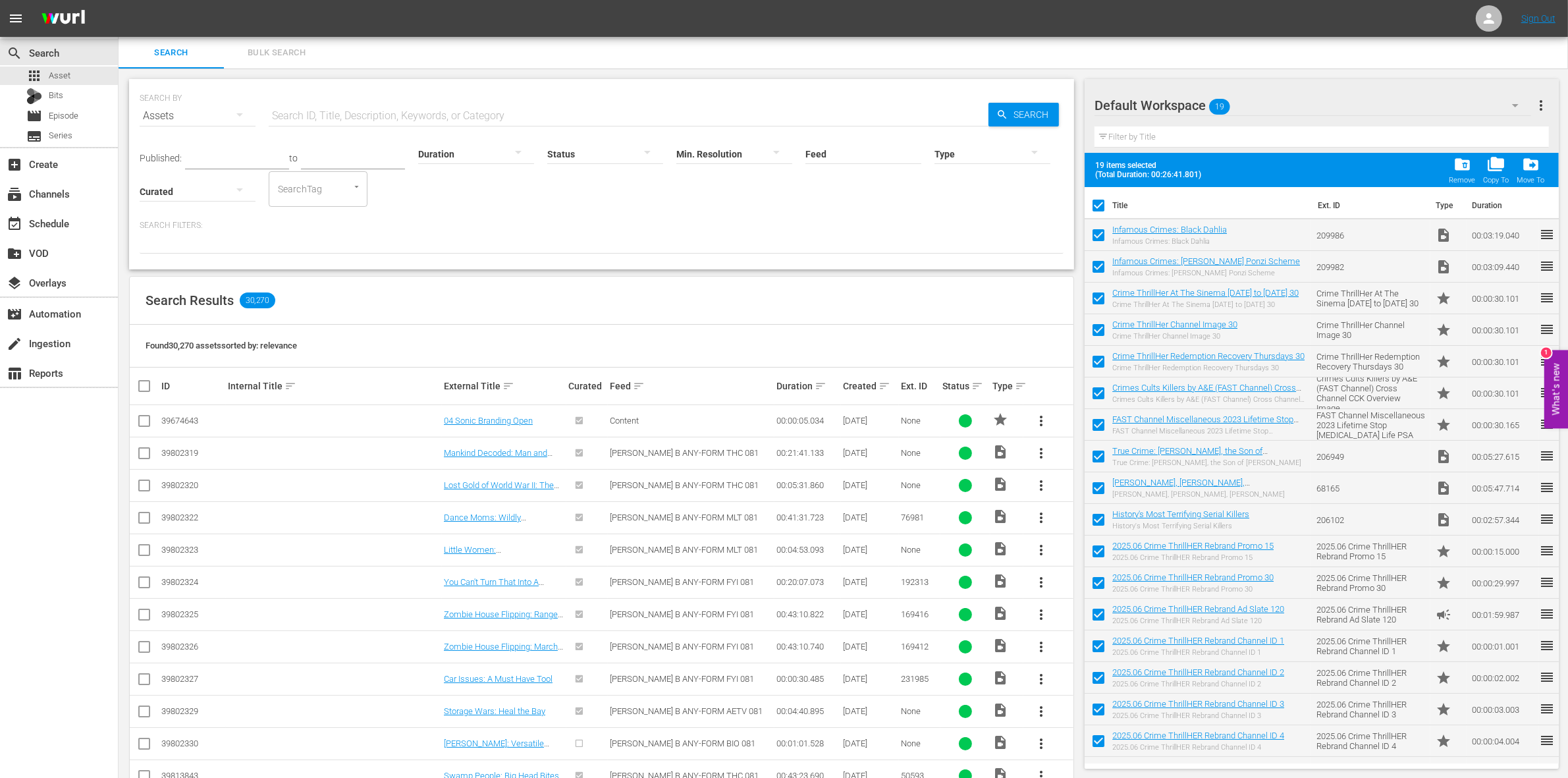
checkbox input "false"
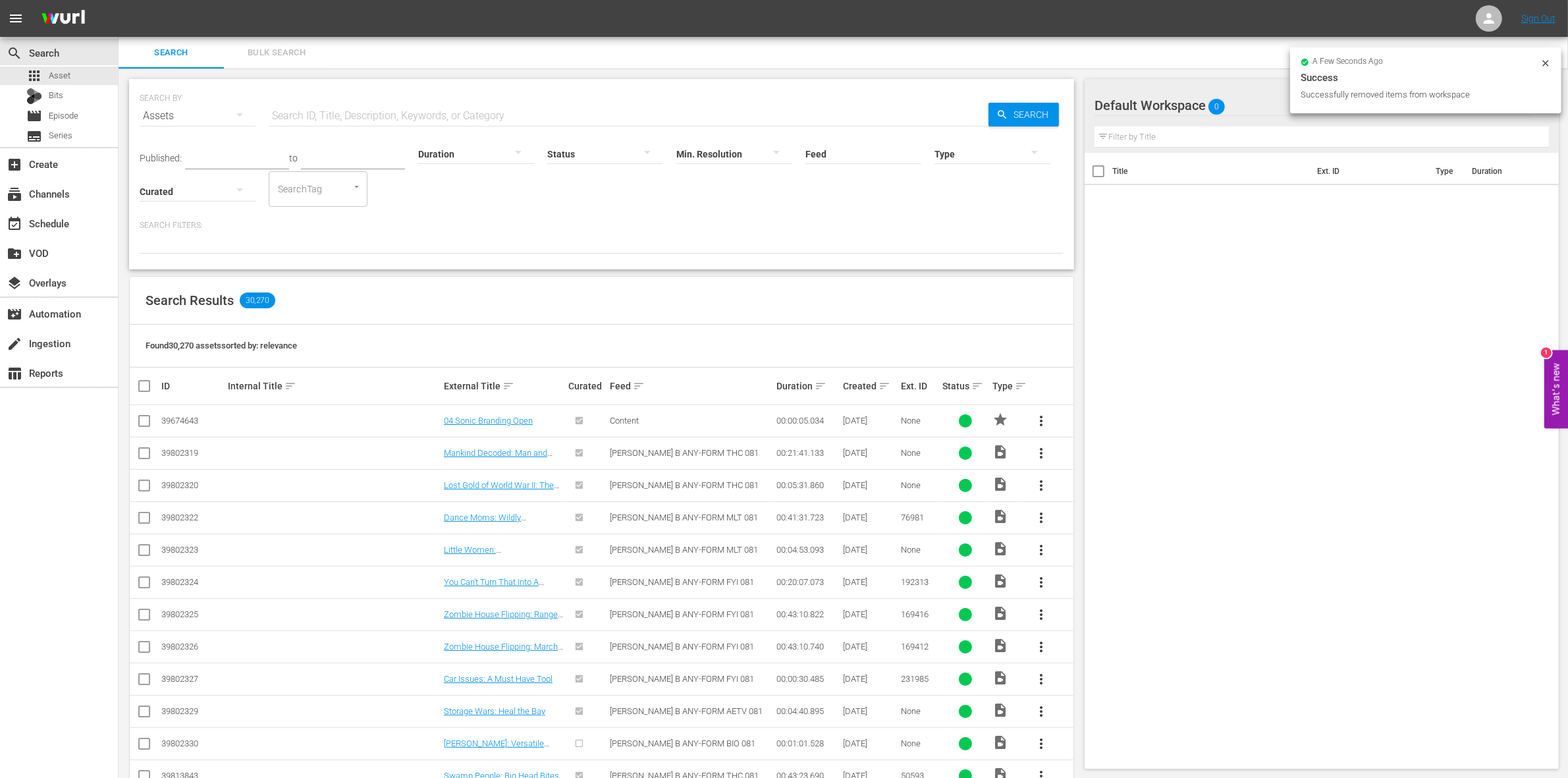
click at [1237, 109] on div "Default Workspace 0" at bounding box center [1313, 105] width 437 height 37
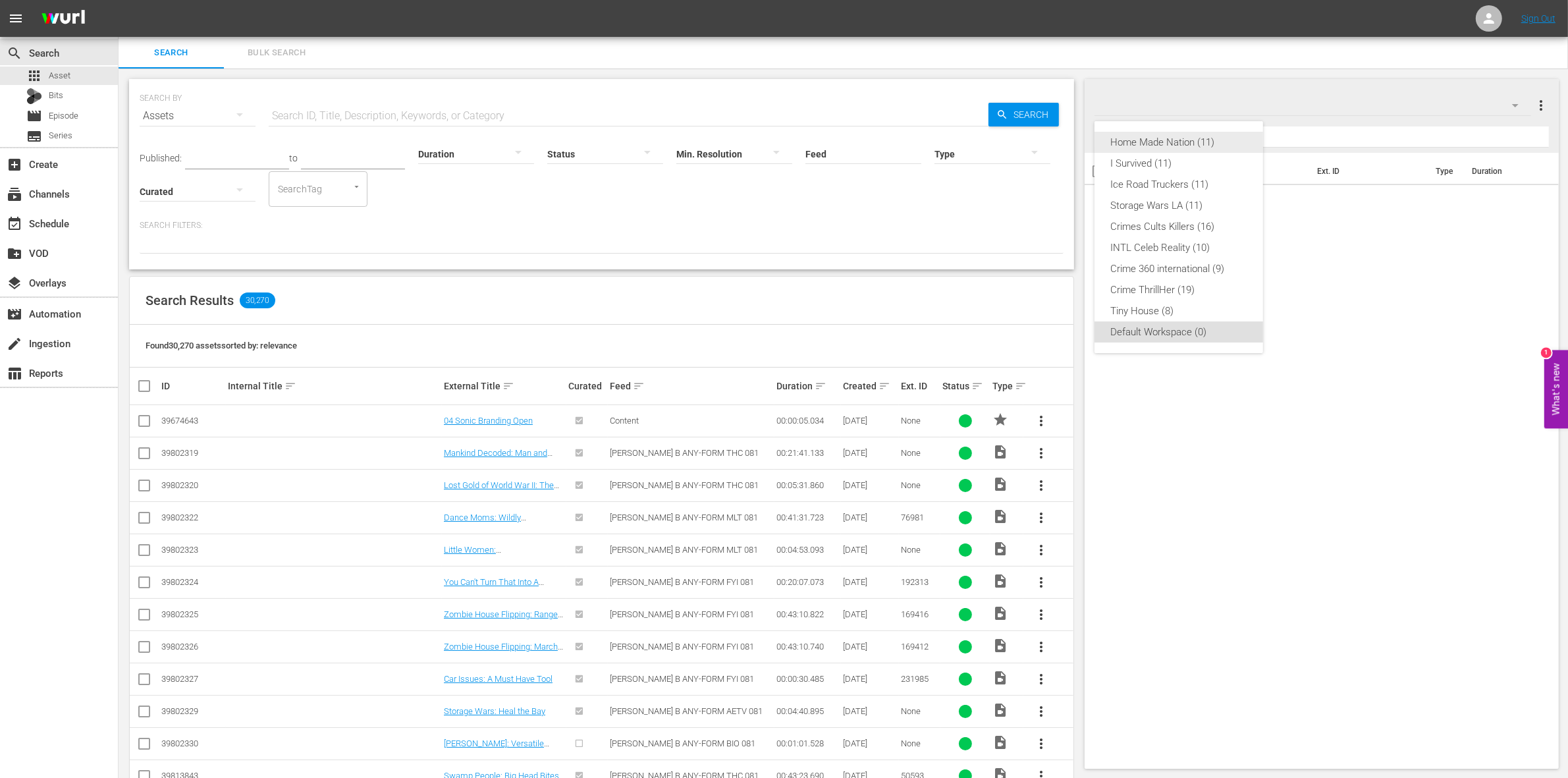
click at [1170, 145] on div "Home Made Nation (11)" at bounding box center [1180, 142] width 137 height 21
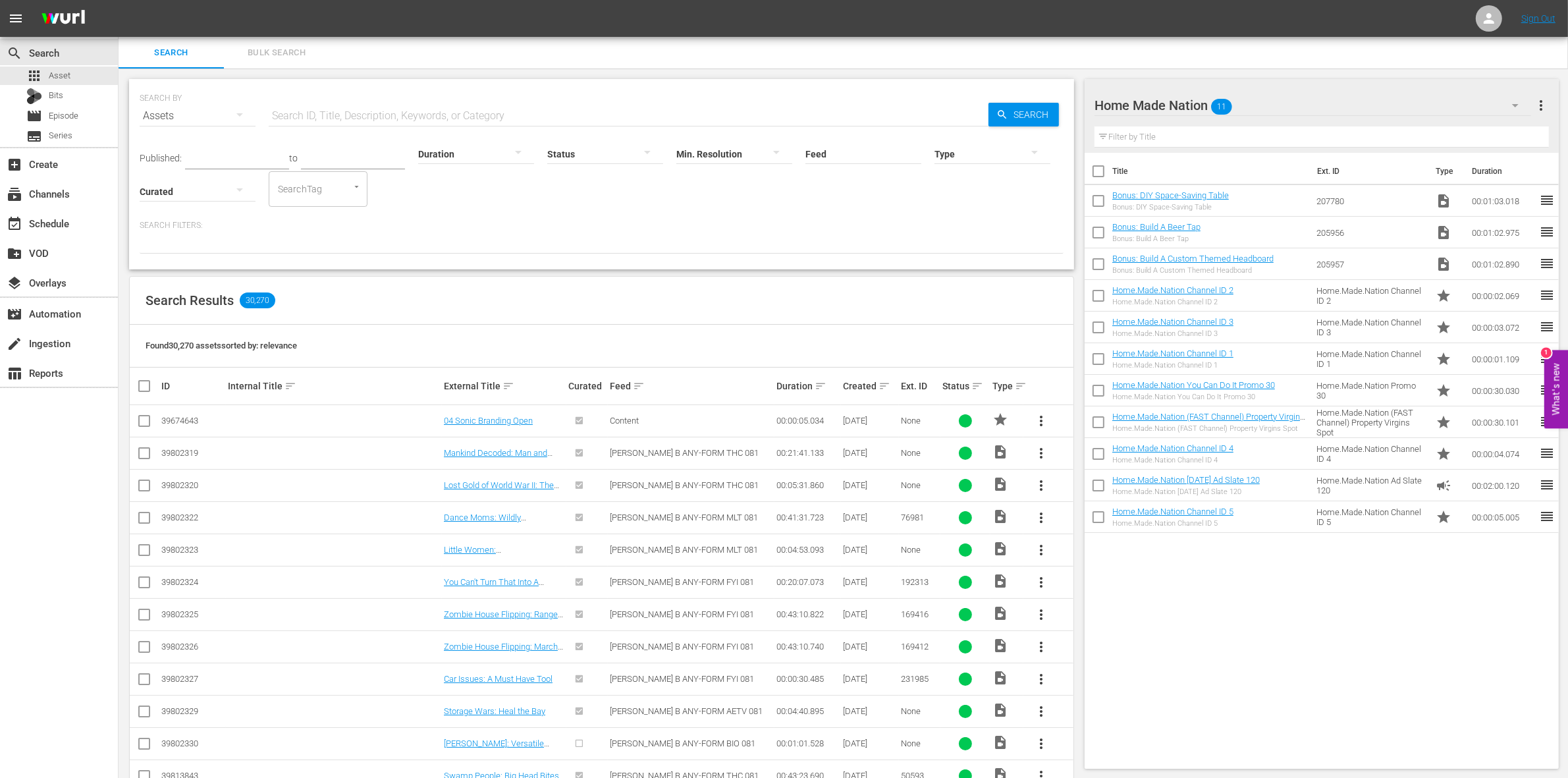
click at [1100, 169] on input "checkbox" at bounding box center [1098, 174] width 28 height 28
checkbox input "true"
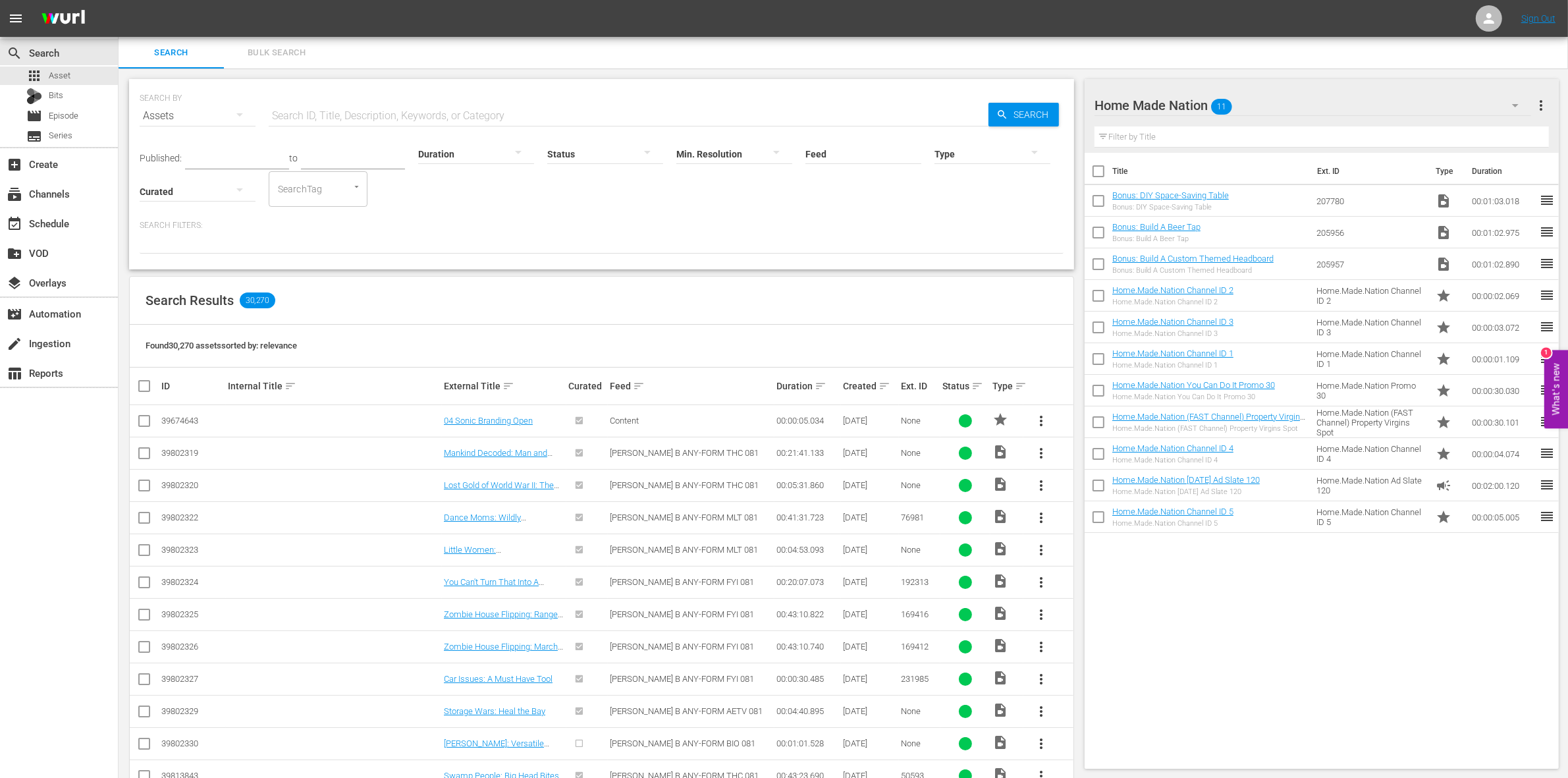
checkbox input "true"
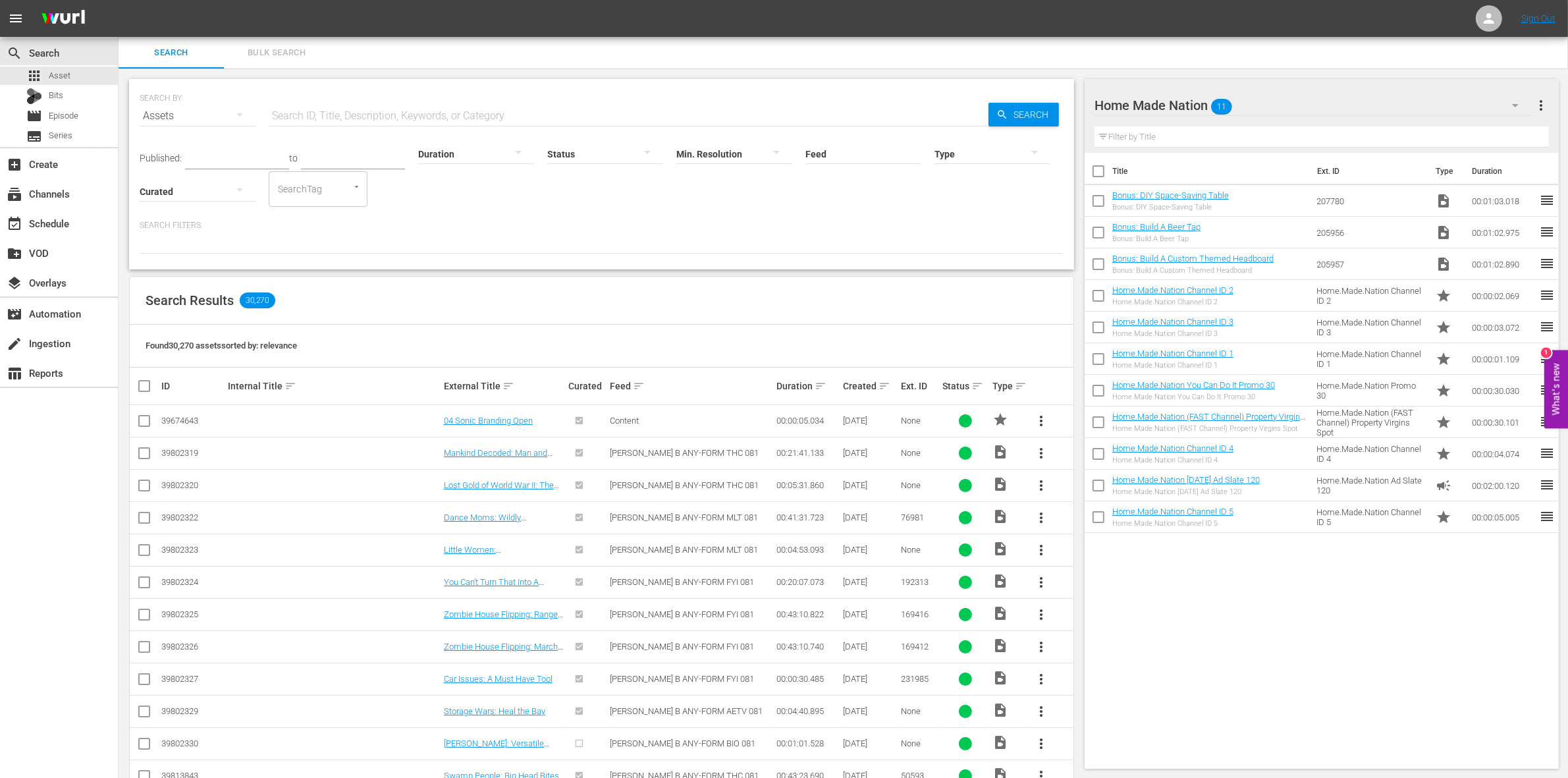
checkbox input "true"
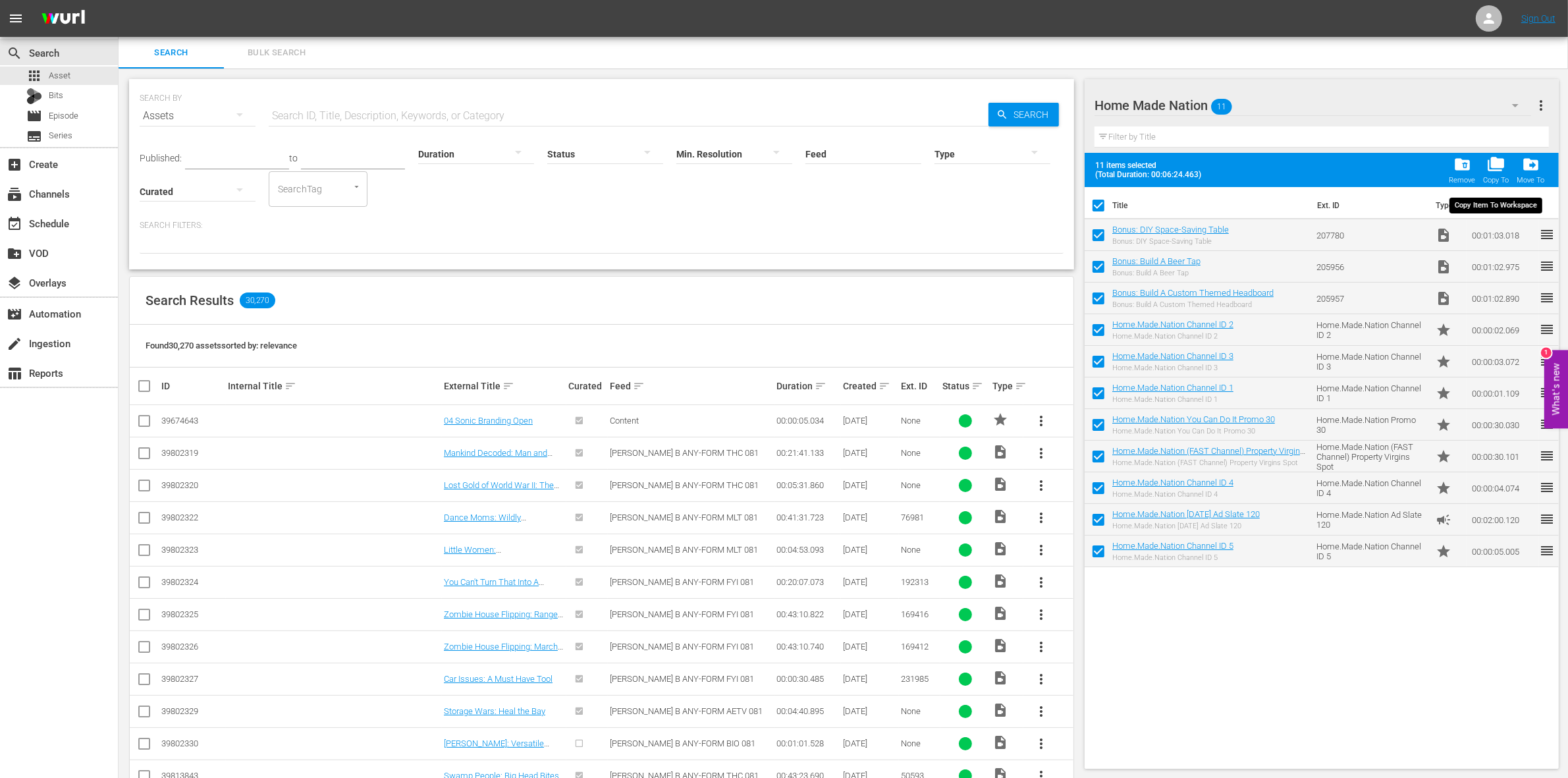
click at [1500, 165] on span "folder_copy" at bounding box center [1495, 164] width 18 height 18
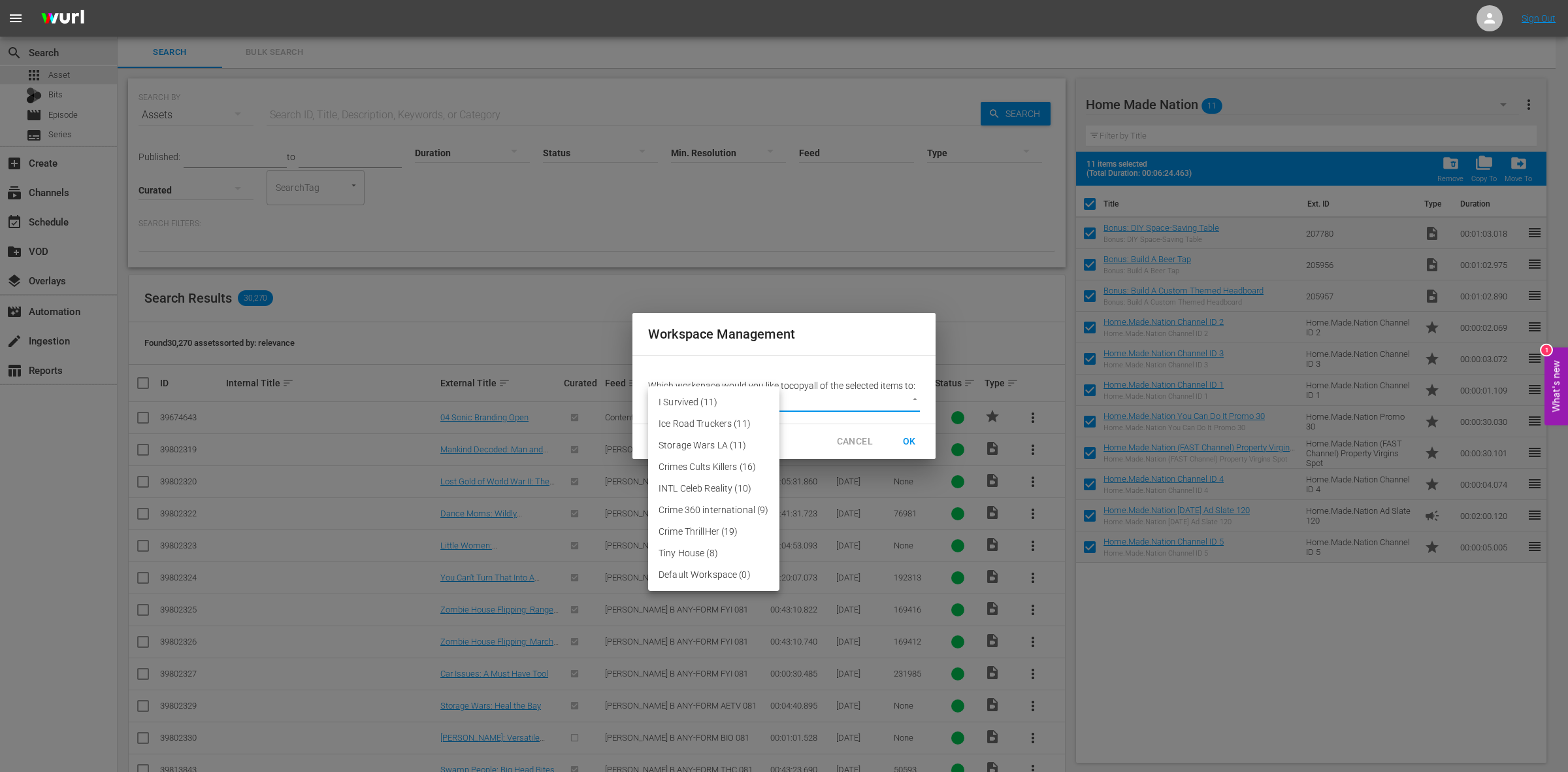
click at [830, 399] on body "menu Sign Out search Search apps Asset Bits movie Episode subtitles Series add_…" at bounding box center [784, 386] width 1568 height 772
click at [721, 582] on li "Default Workspace (0)" at bounding box center [714, 575] width 132 height 22
type input "3246"
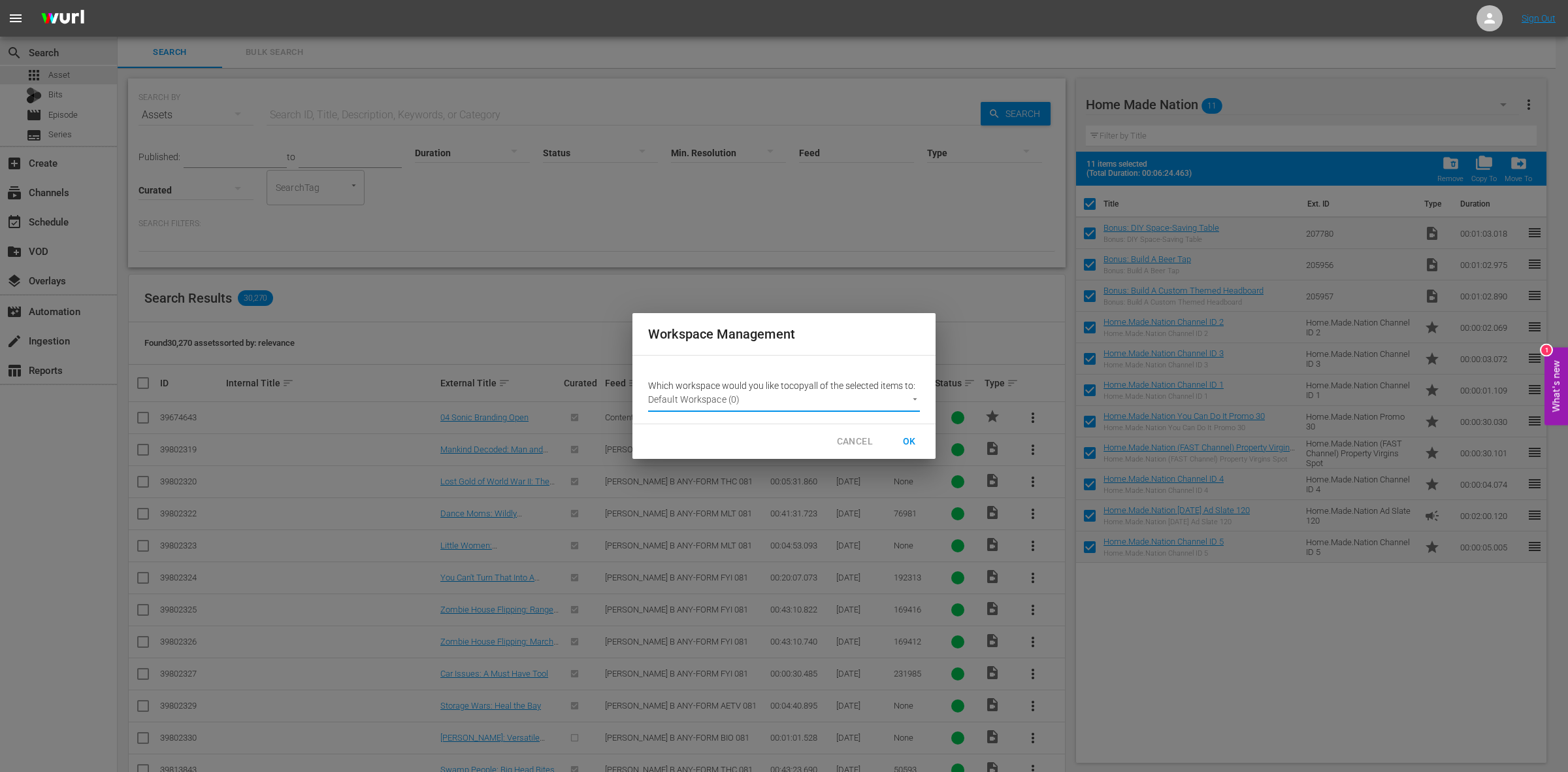
click at [913, 439] on span "OK" at bounding box center [910, 441] width 21 height 16
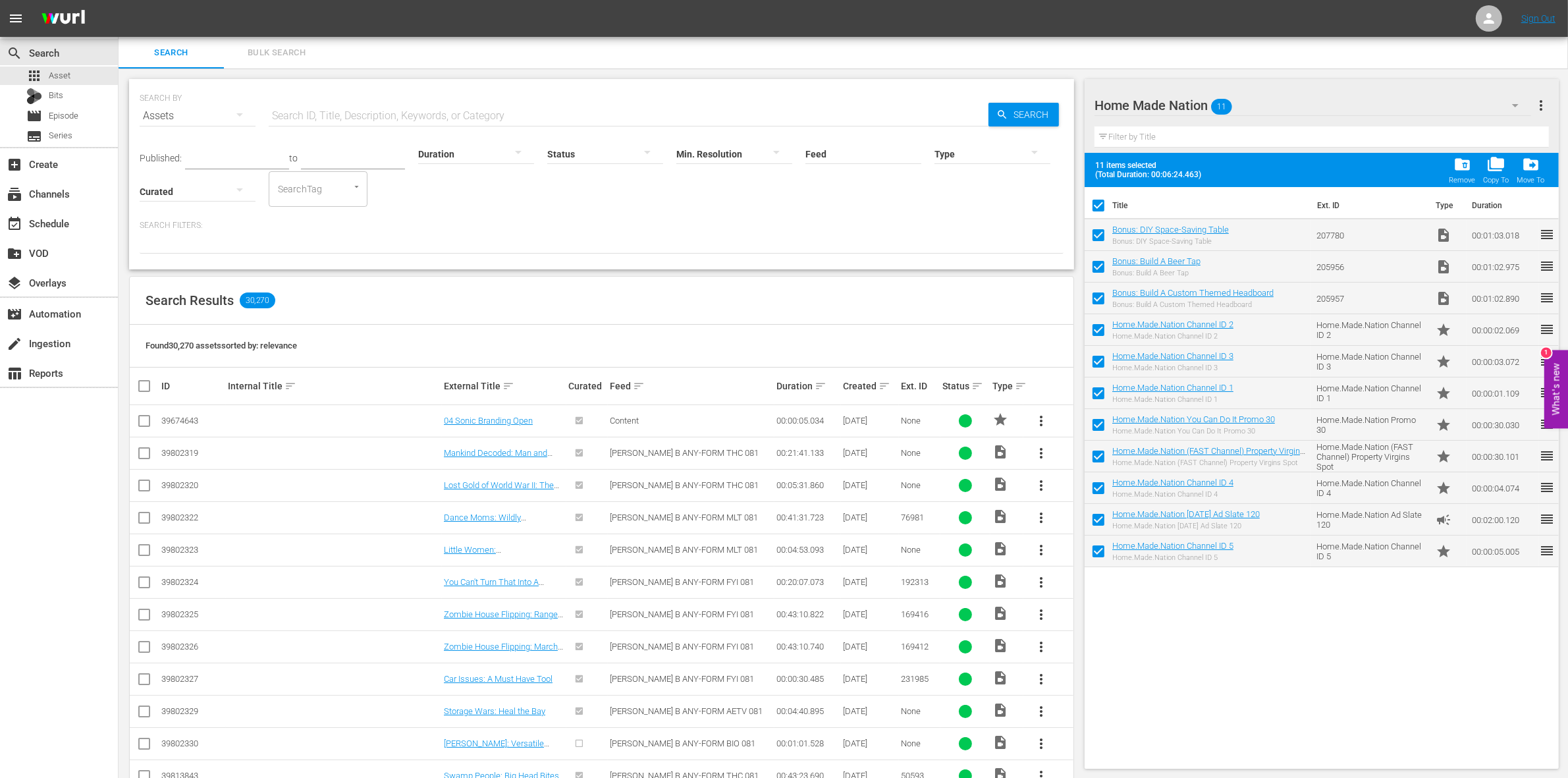
checkbox input "false"
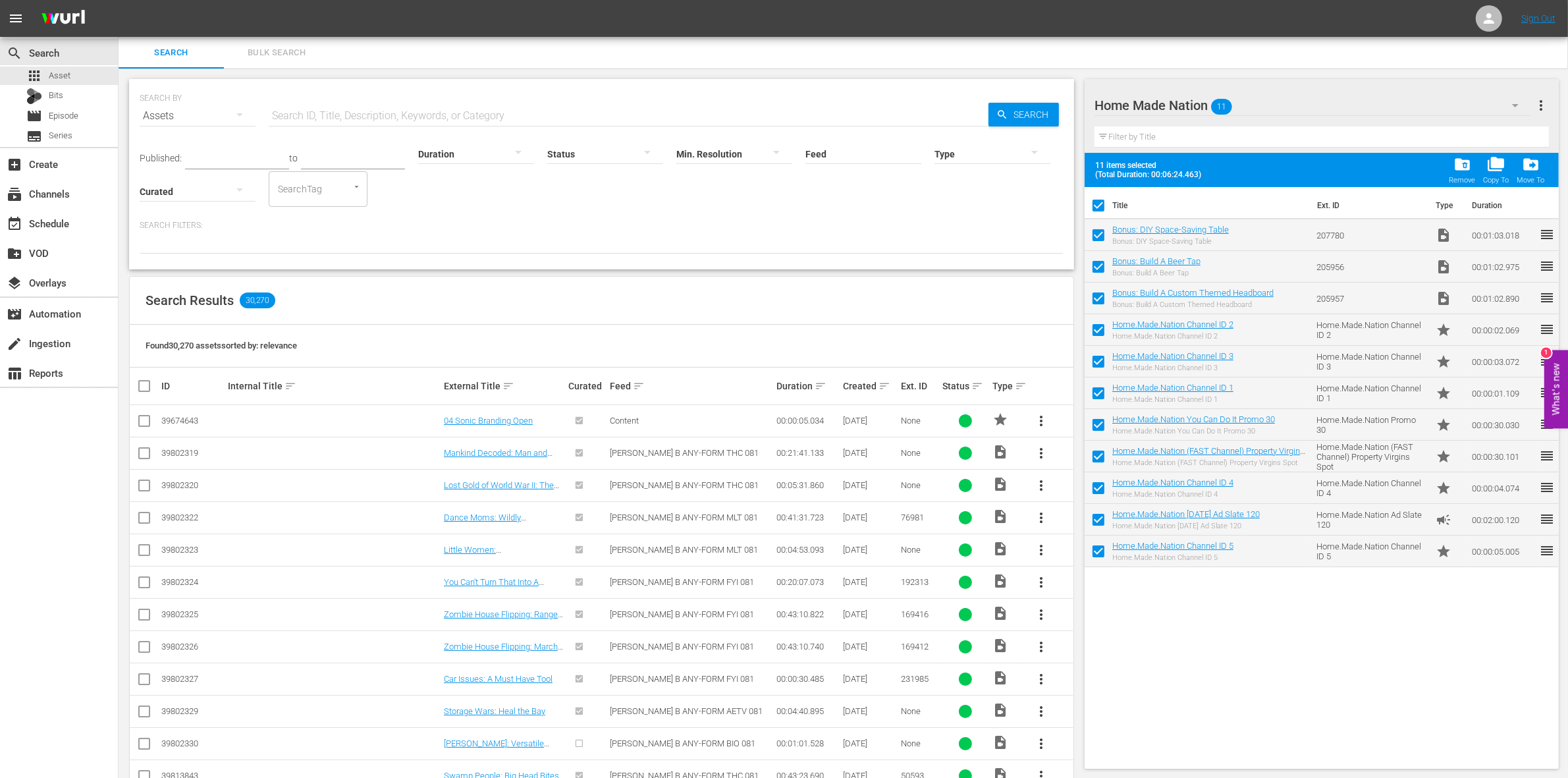
checkbox input "false"
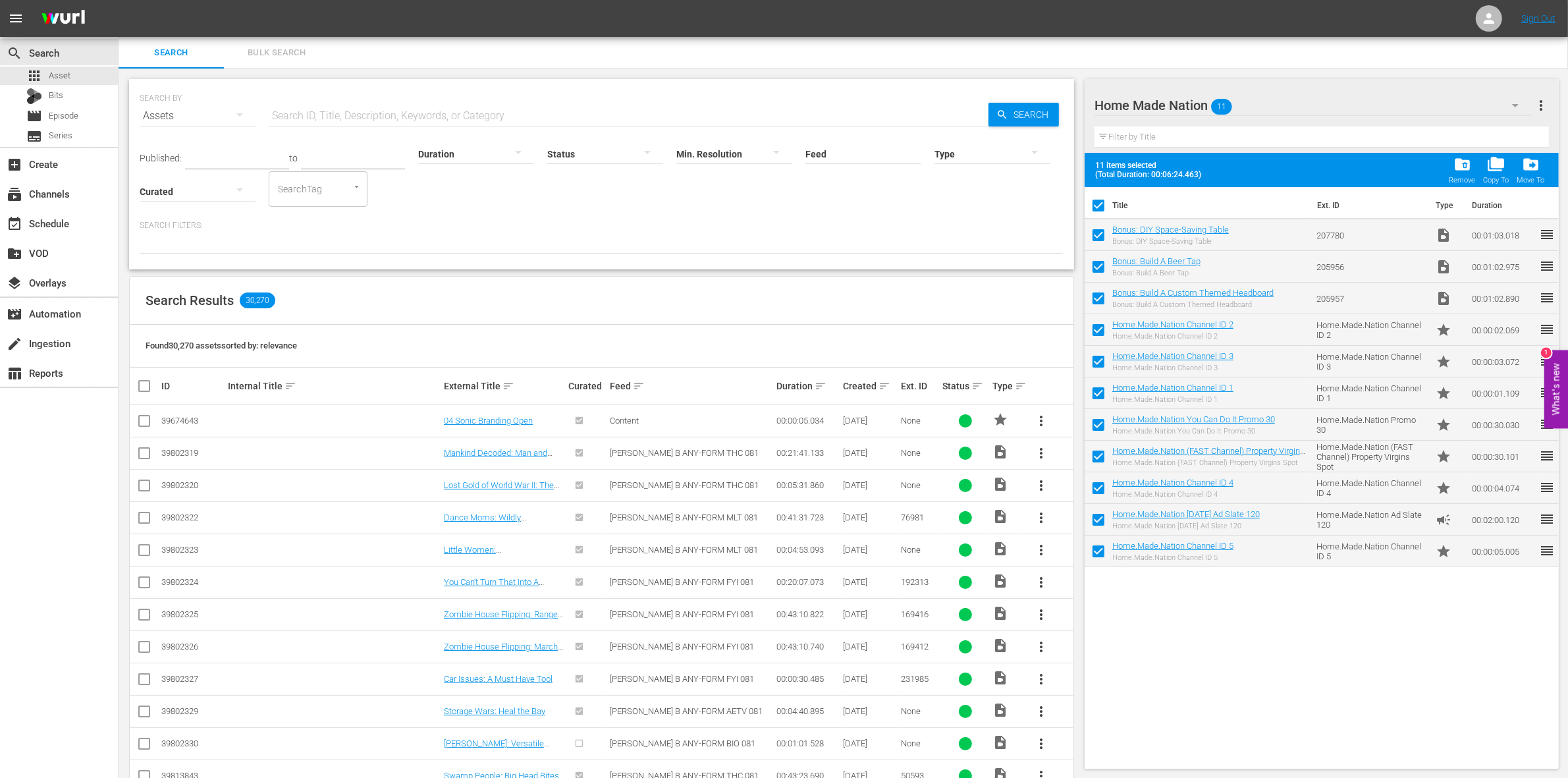
checkbox input "false"
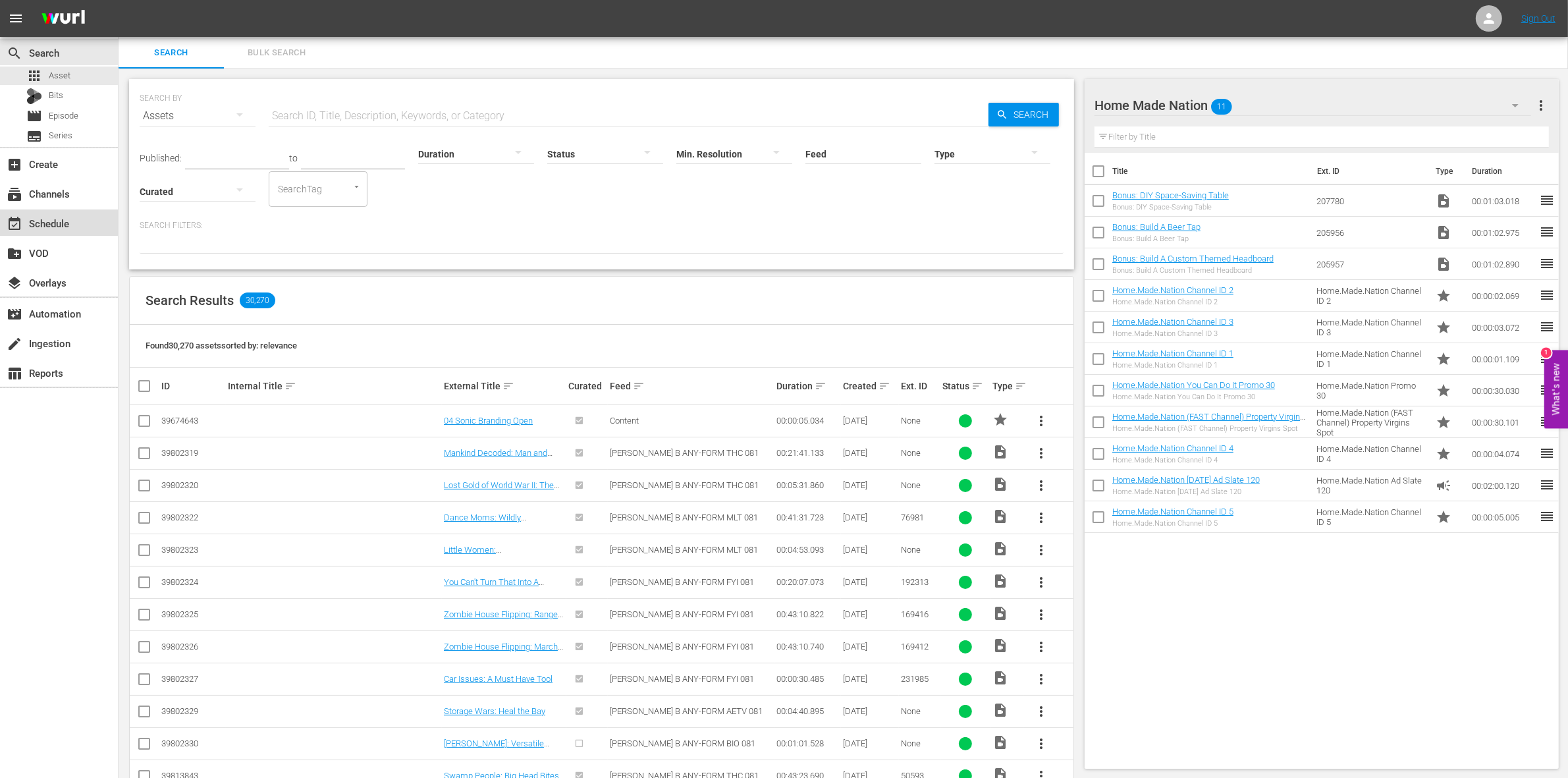
click at [86, 222] on div "event_available Schedule" at bounding box center [59, 222] width 118 height 27
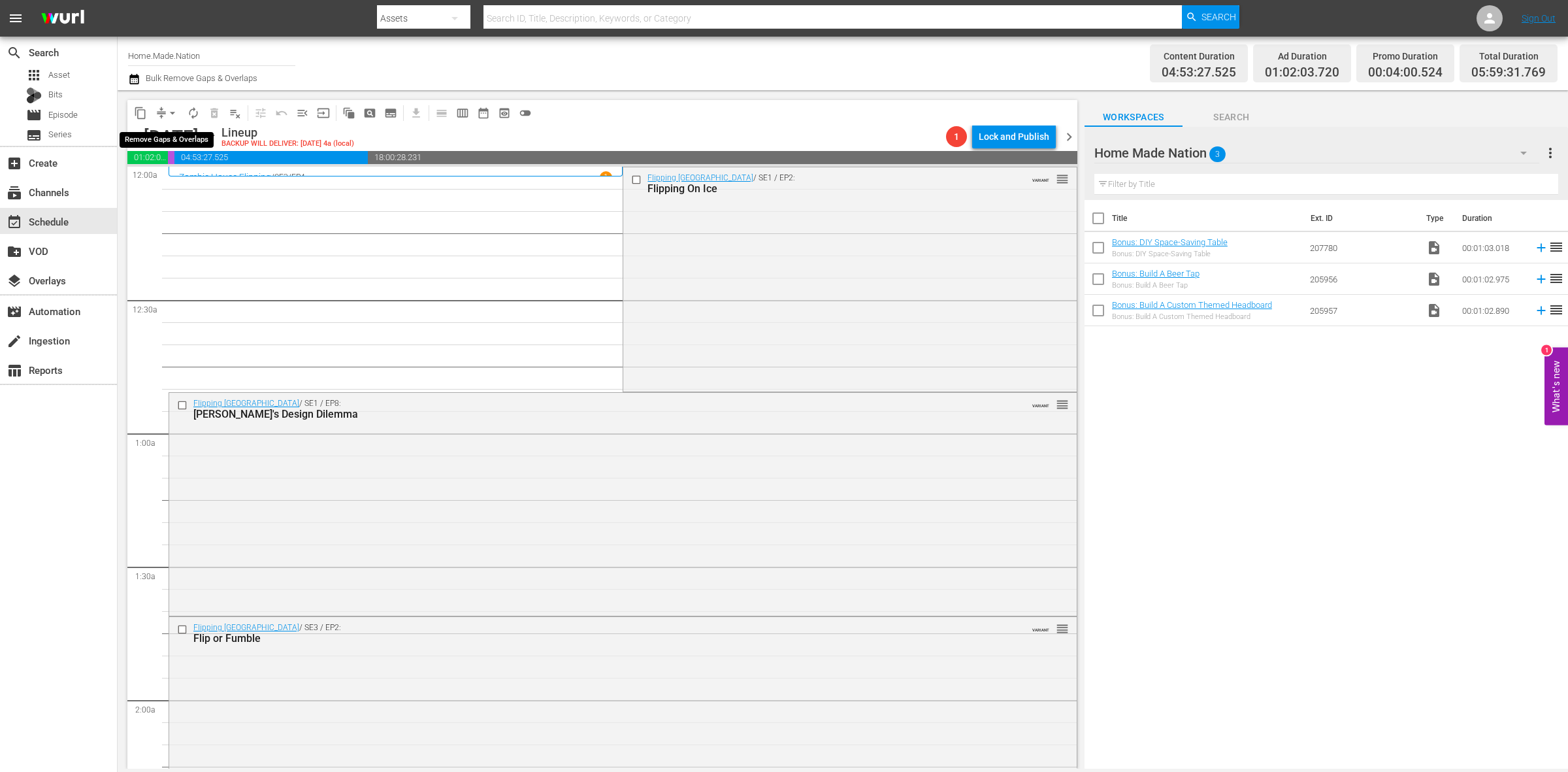
click at [169, 118] on span "arrow_drop_down" at bounding box center [172, 114] width 13 height 13
click at [173, 136] on li "Align to Midnight" at bounding box center [172, 138] width 137 height 22
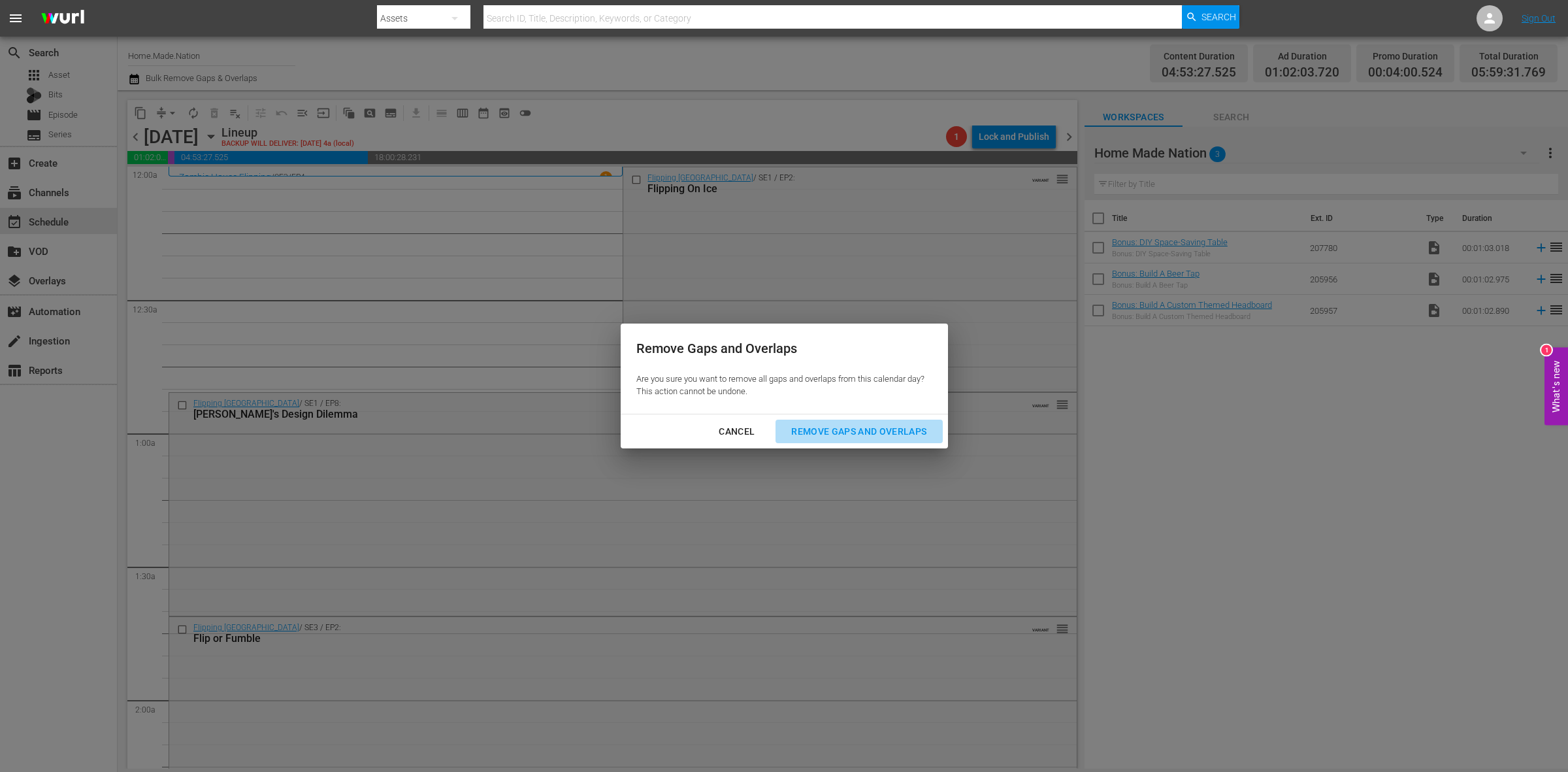
click at [870, 438] on div "Remove Gaps and Overlaps" at bounding box center [859, 431] width 156 height 16
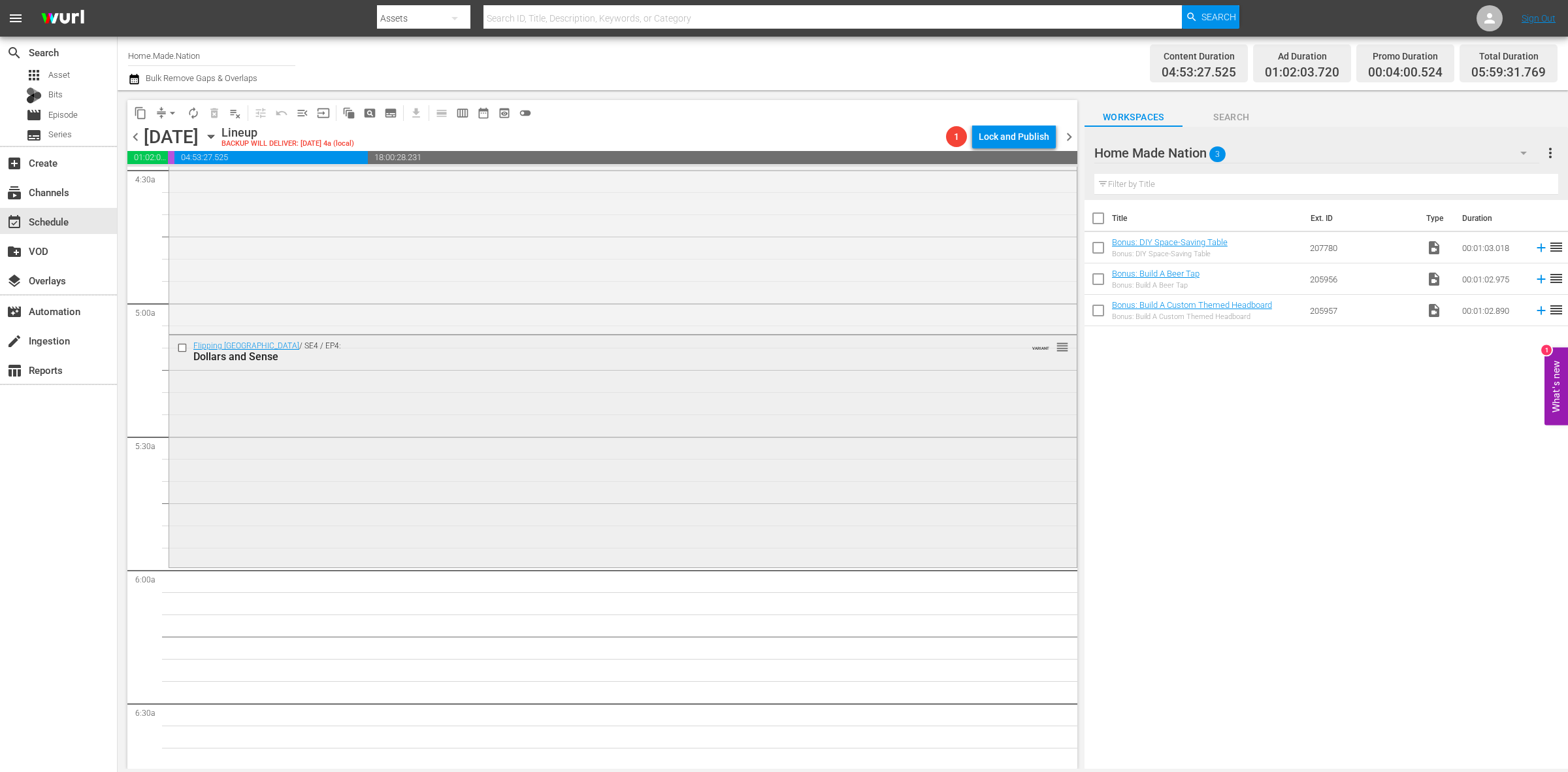
scroll to position [1226, 0]
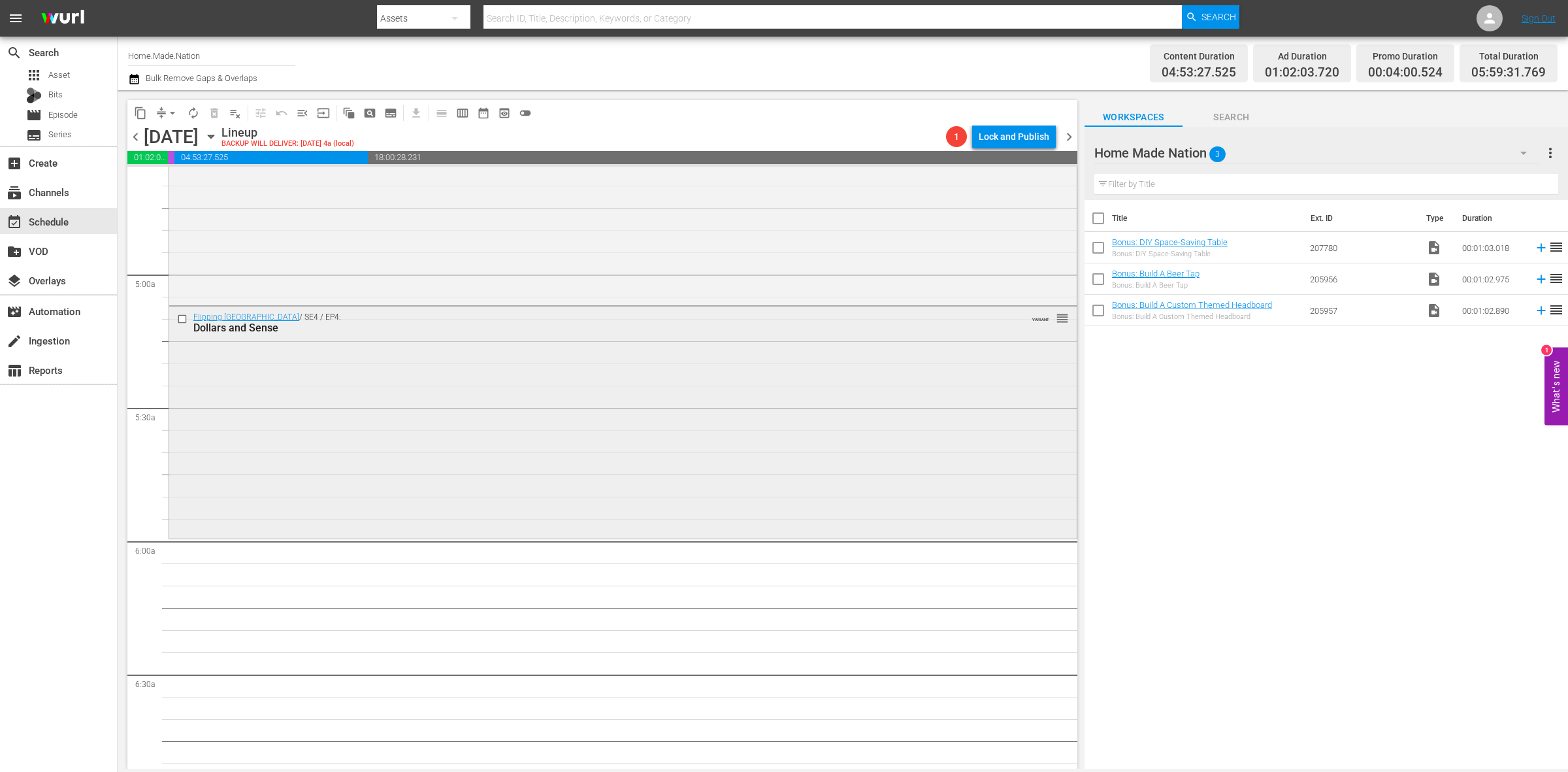
click at [412, 455] on div "Flipping Boston / SE4 / EP4: Dollars and Sense VARIANT reorder" at bounding box center [623, 422] width 908 height 229
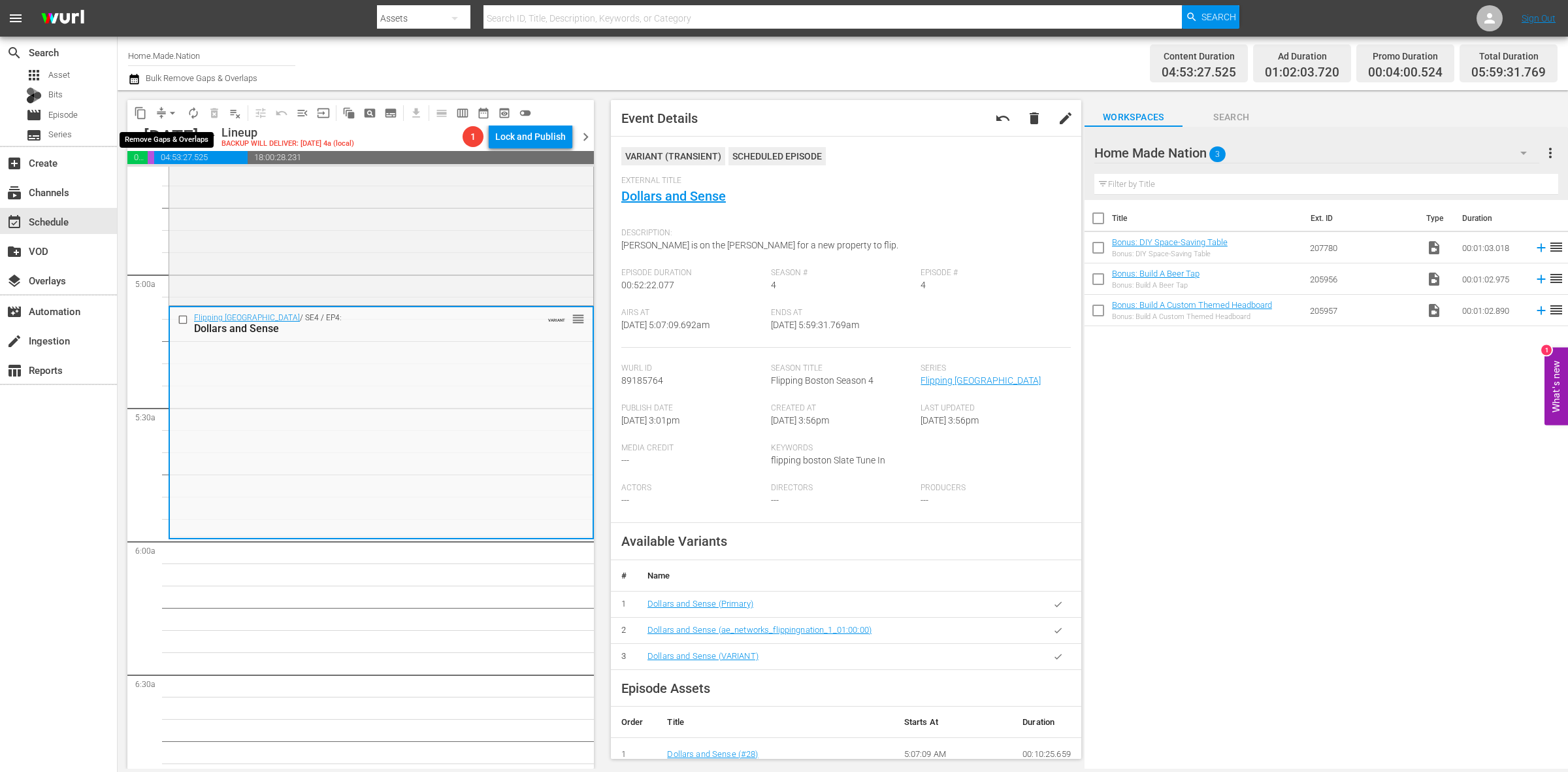
click at [169, 116] on span "arrow_drop_down" at bounding box center [172, 114] width 13 height 13
click at [172, 136] on li "Align to Midnight" at bounding box center [172, 138] width 137 height 22
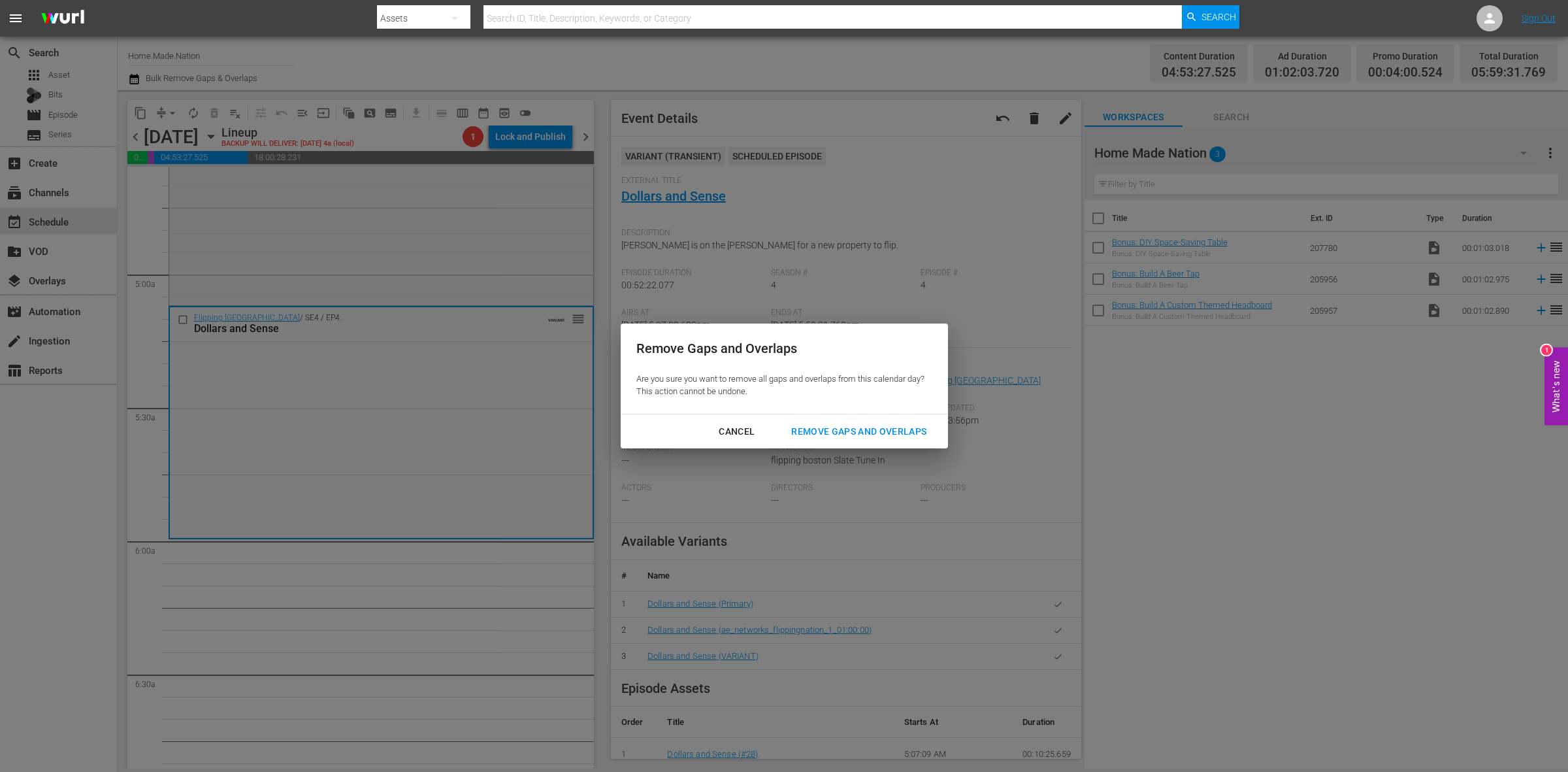
click at [872, 436] on div "Remove Gaps and Overlaps" at bounding box center [859, 431] width 156 height 16
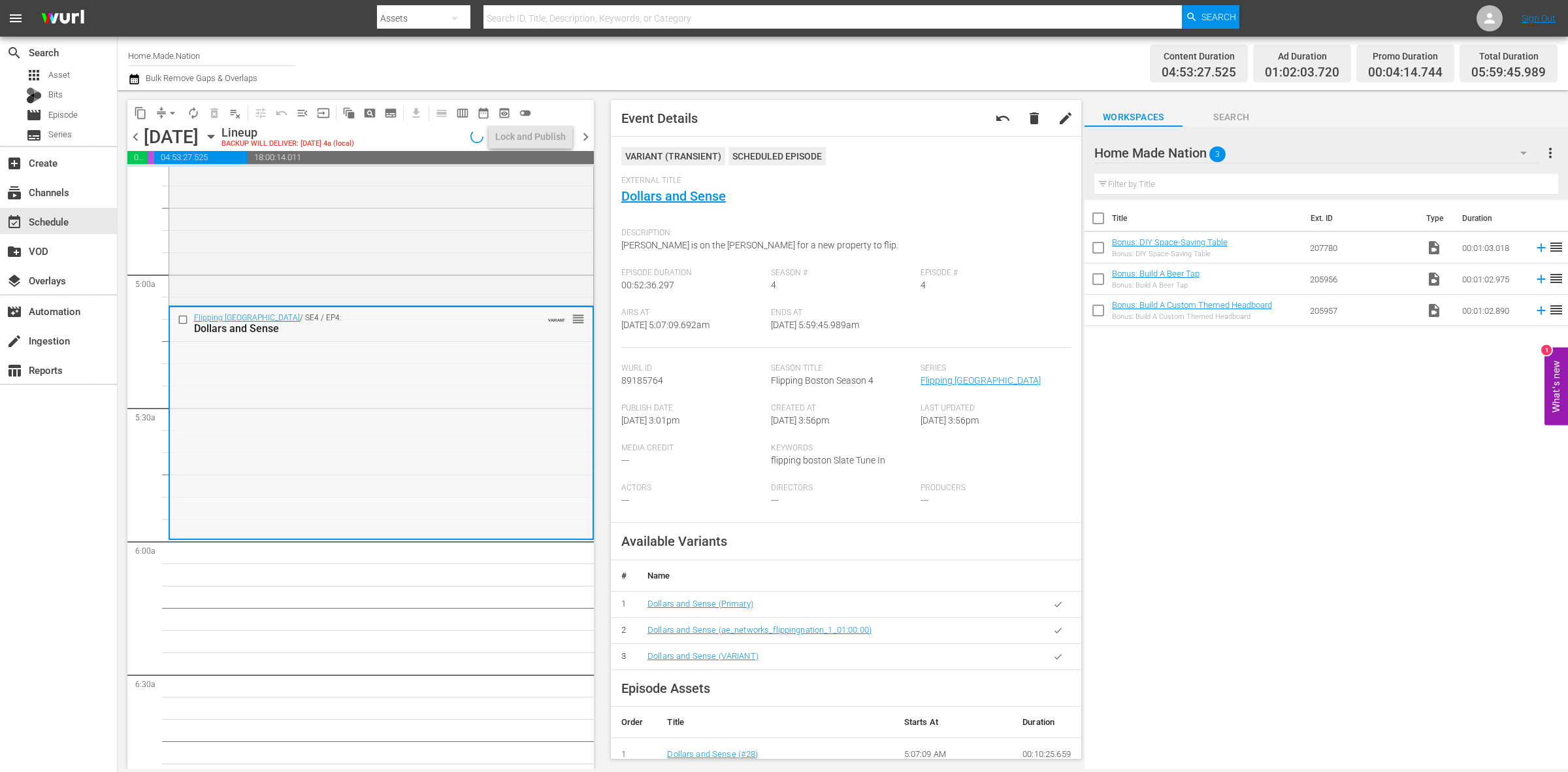
scroll to position [1063, 0]
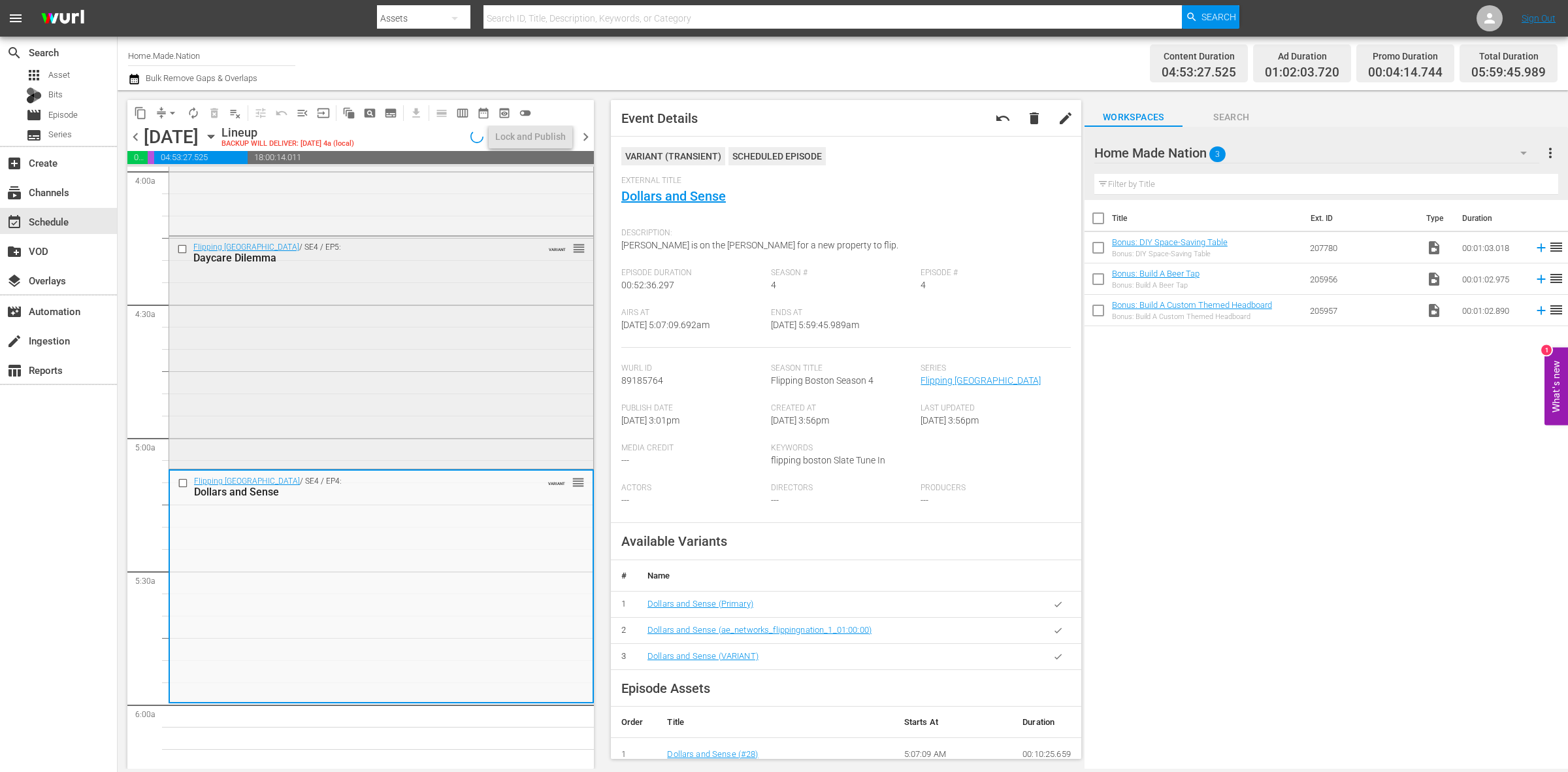
click at [467, 317] on div "Flipping Boston / SE4 / EP5: Daycare Dilemma VARIANT reorder" at bounding box center [382, 351] width 424 height 229
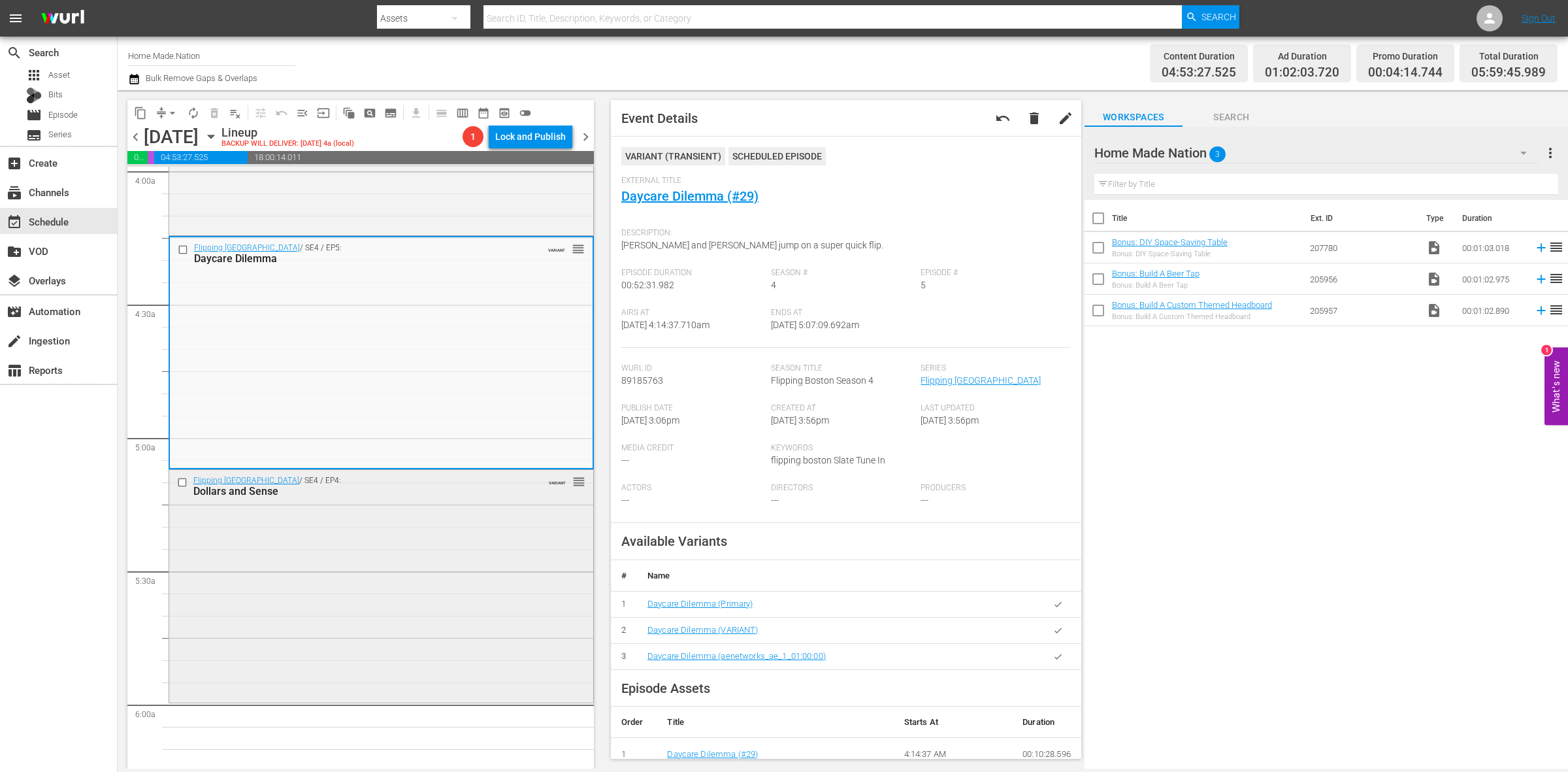
click at [394, 573] on div "Flipping Boston / SE4 / EP4: Dollars and Sense VARIANT reorder" at bounding box center [382, 584] width 424 height 230
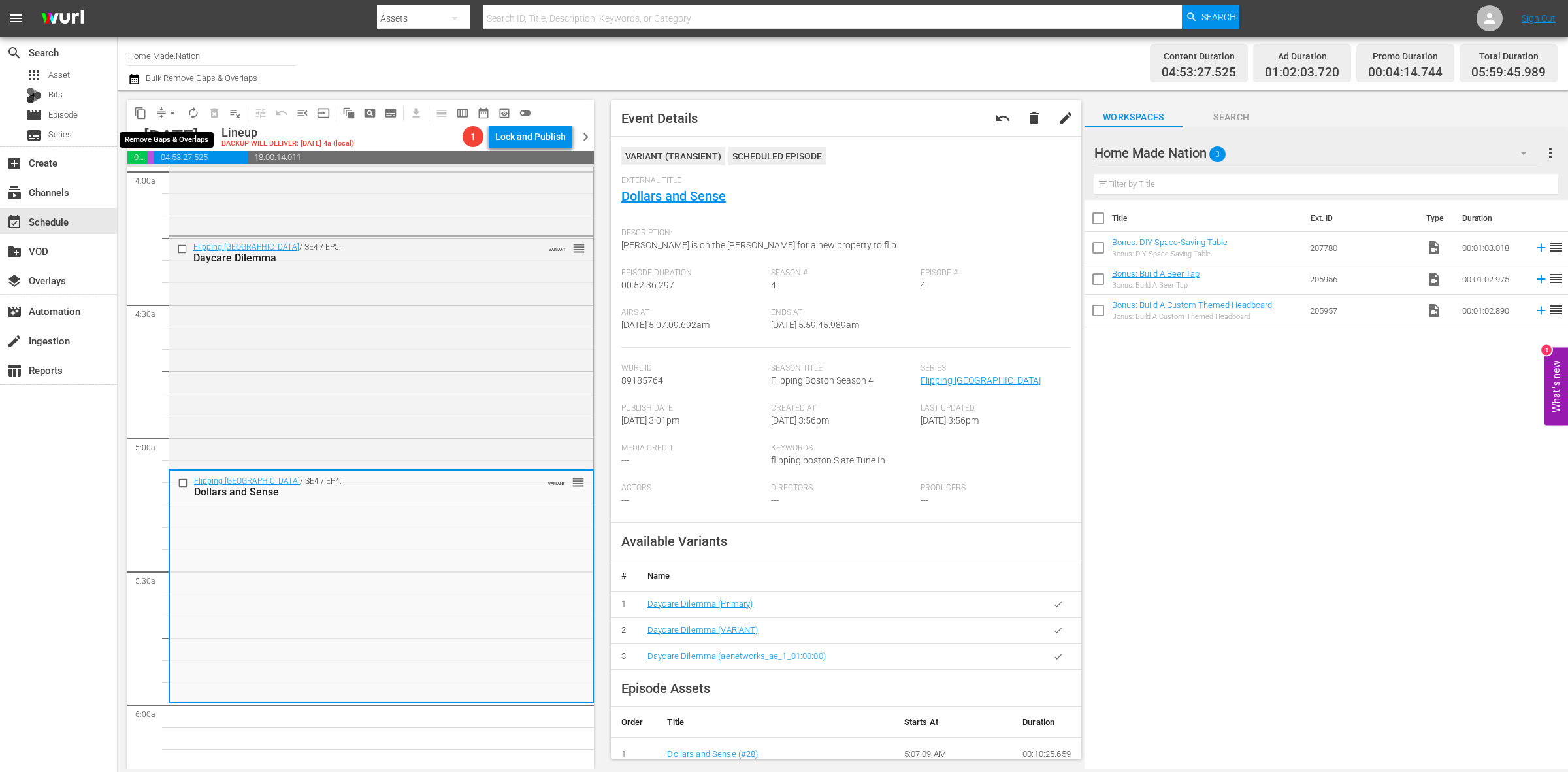
click at [164, 113] on button "arrow_drop_down" at bounding box center [172, 113] width 21 height 21
click at [172, 146] on li "Align to Midnight" at bounding box center [172, 138] width 137 height 22
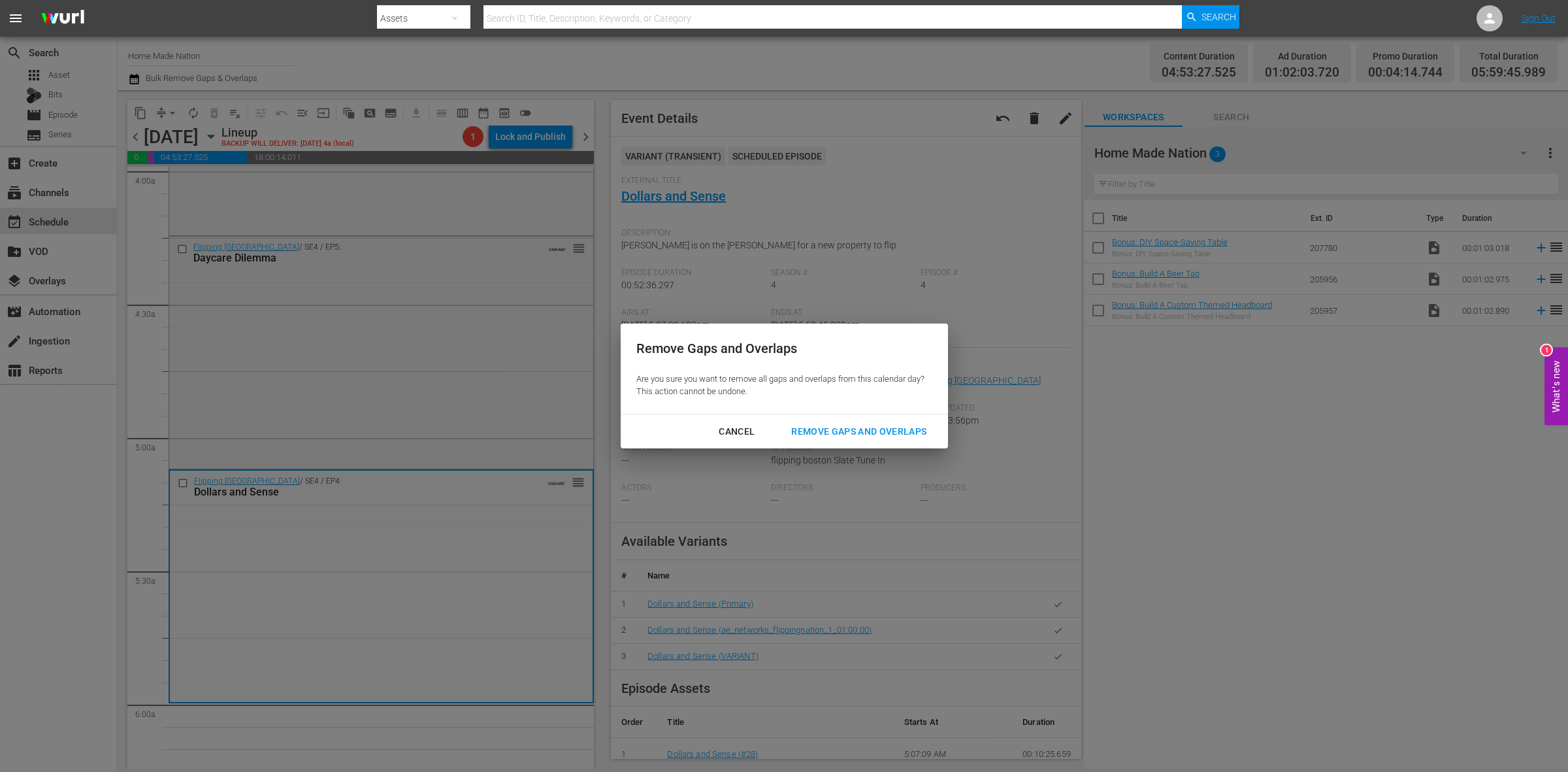
click at [922, 436] on div "Remove Gaps and Overlaps" at bounding box center [859, 431] width 156 height 16
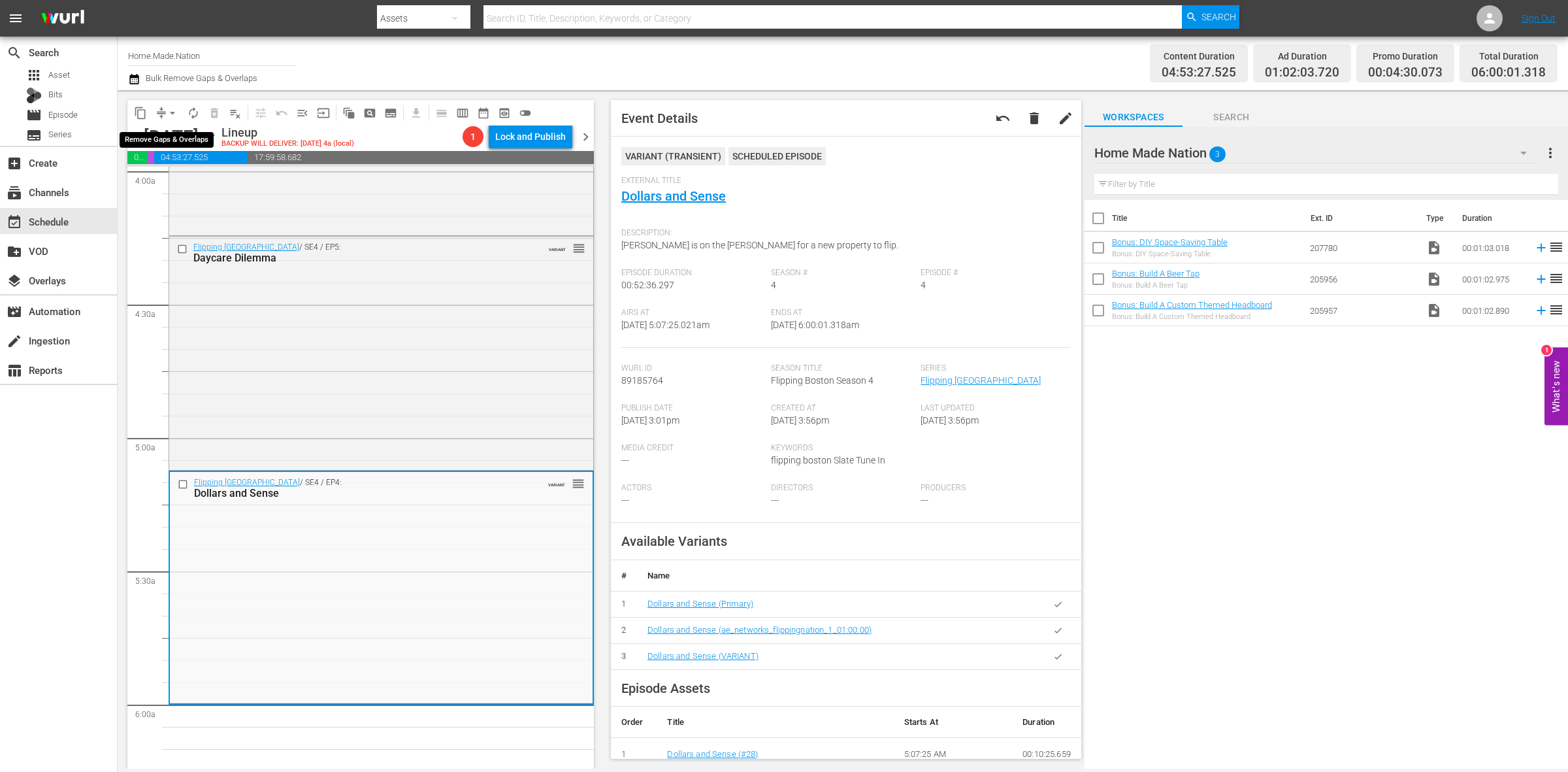
click at [172, 116] on span "arrow_drop_down" at bounding box center [172, 114] width 13 height 13
click at [173, 131] on li "Align to Midnight" at bounding box center [172, 138] width 137 height 22
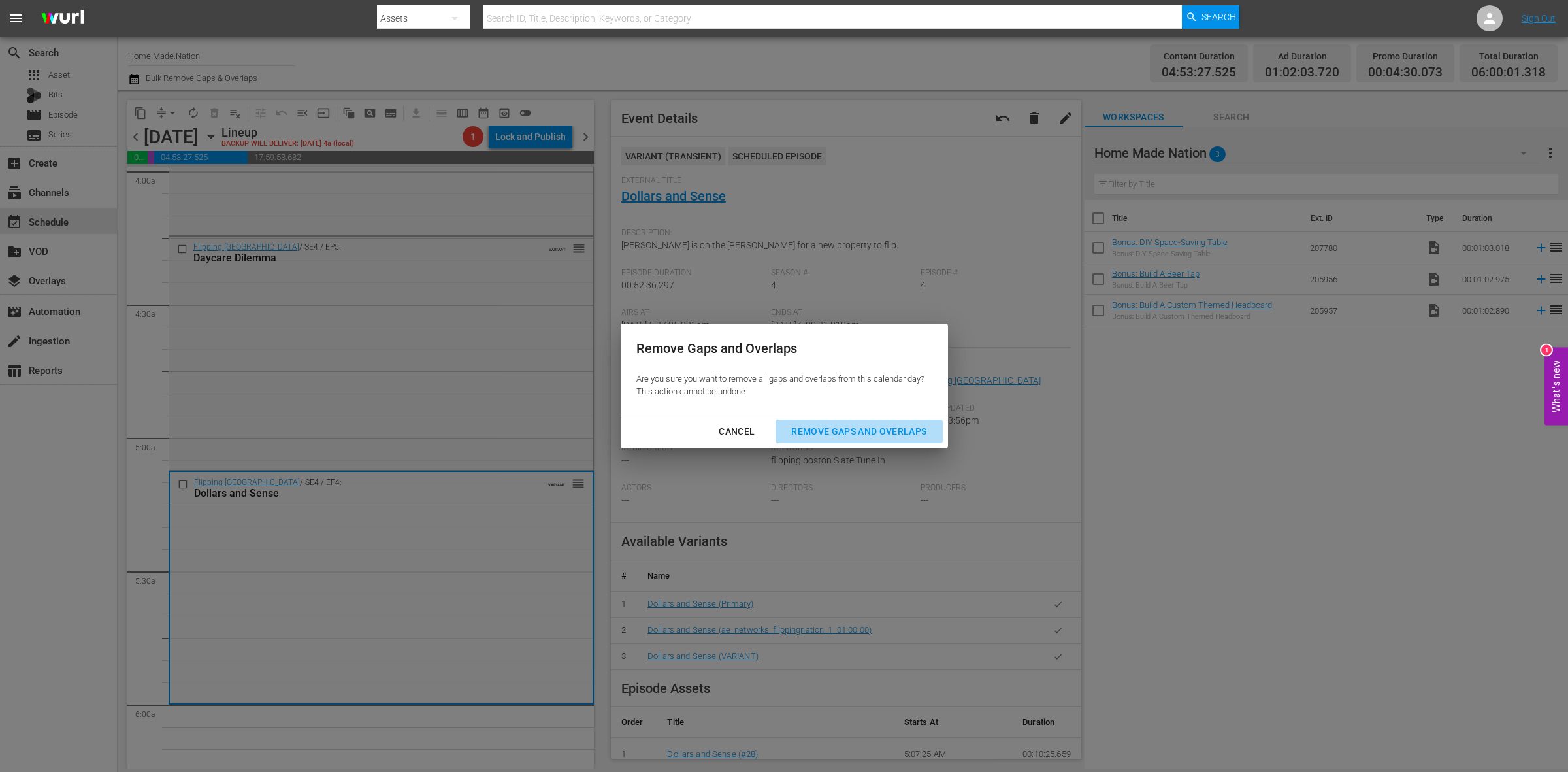
click at [819, 439] on div "Remove Gaps and Overlaps" at bounding box center [859, 431] width 156 height 16
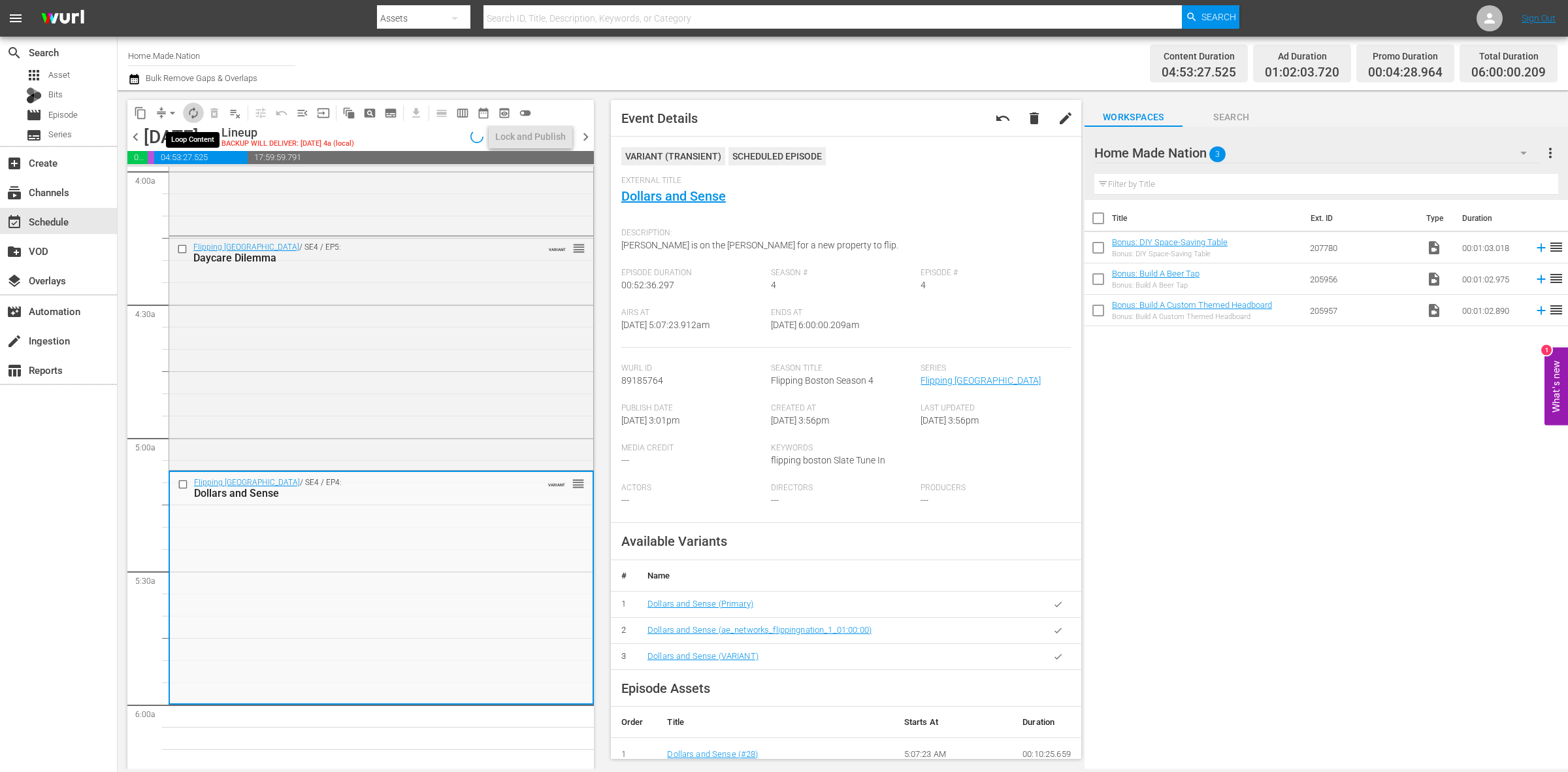
click at [185, 113] on button "autorenew_outlined" at bounding box center [193, 113] width 21 height 21
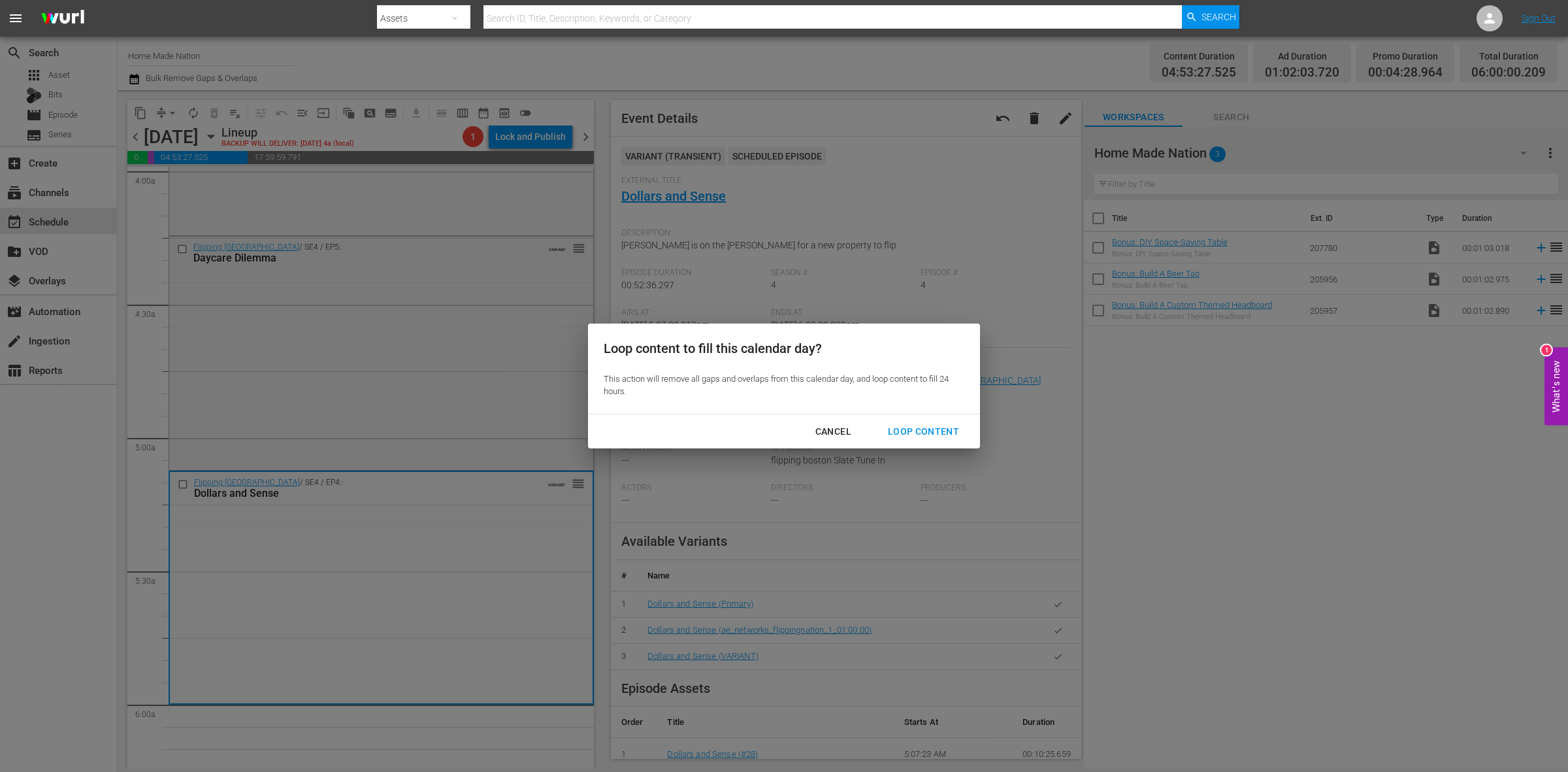
click at [943, 429] on div "Loop Content" at bounding box center [923, 431] width 92 height 16
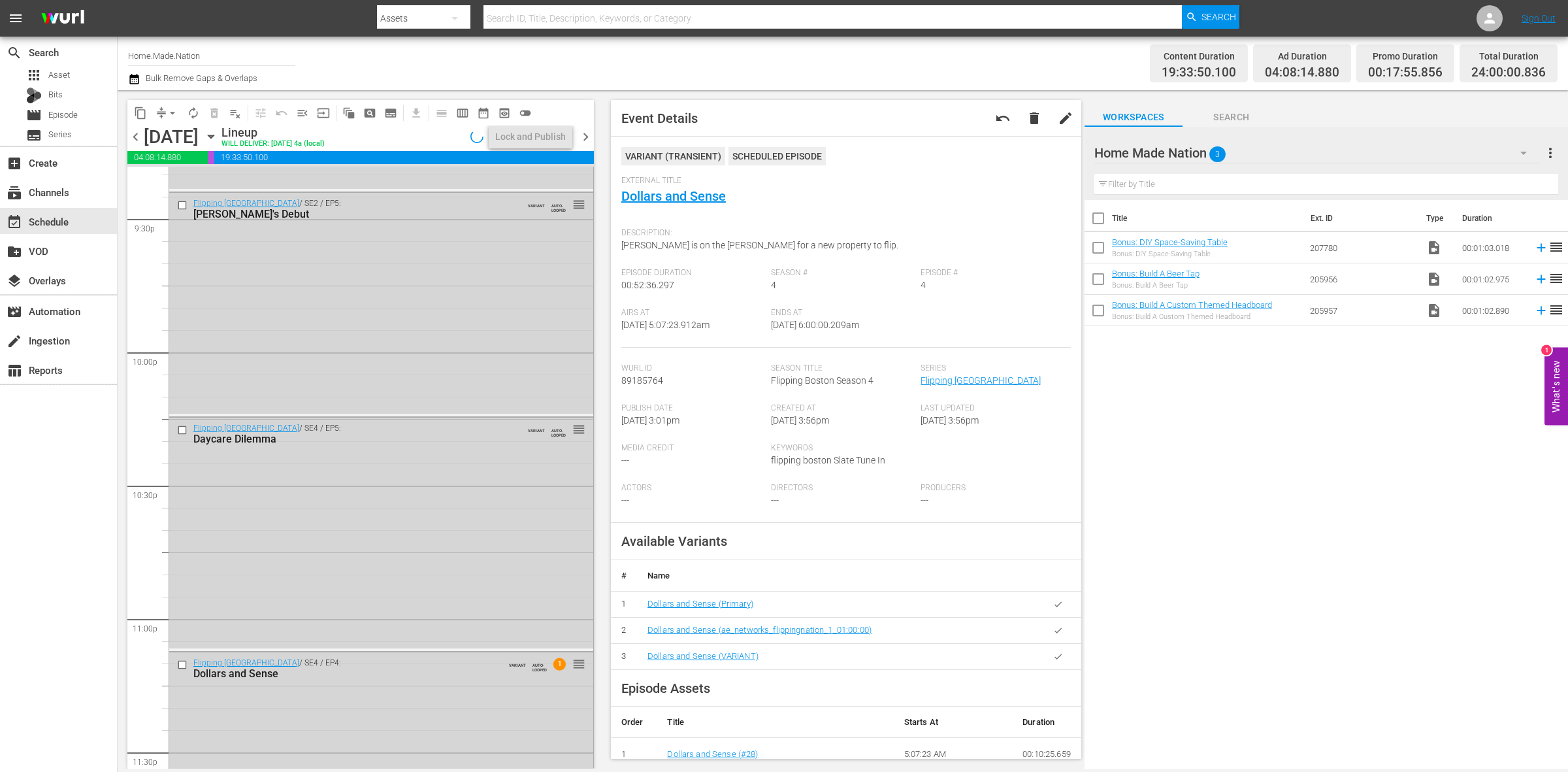
scroll to position [5799, 0]
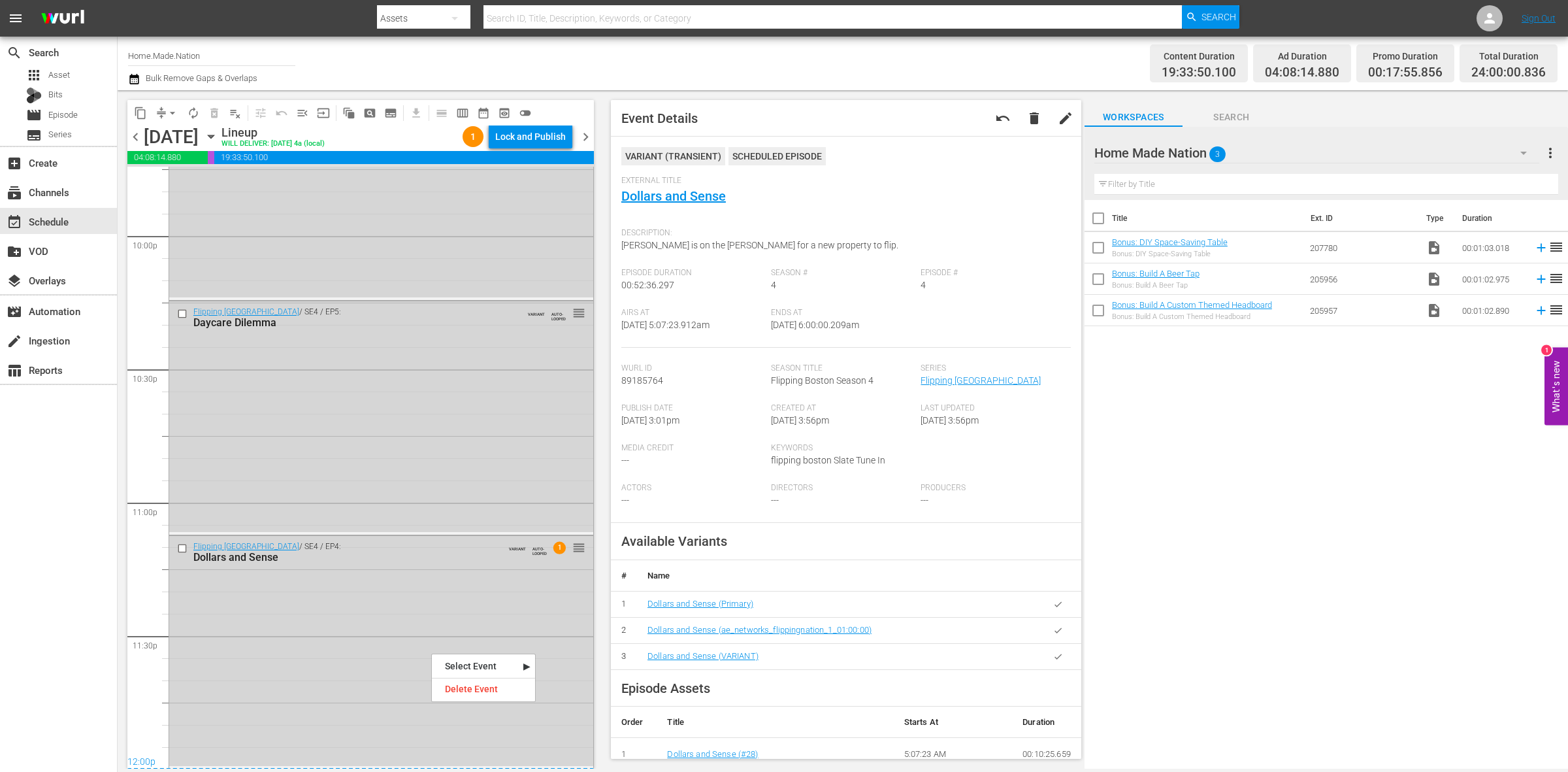
click at [432, 653] on div "Flipping Boston / SE4 / EP4: Dollars and Sense VARIANT AUTO-LOOPED 1 reorder" at bounding box center [382, 651] width 424 height 230
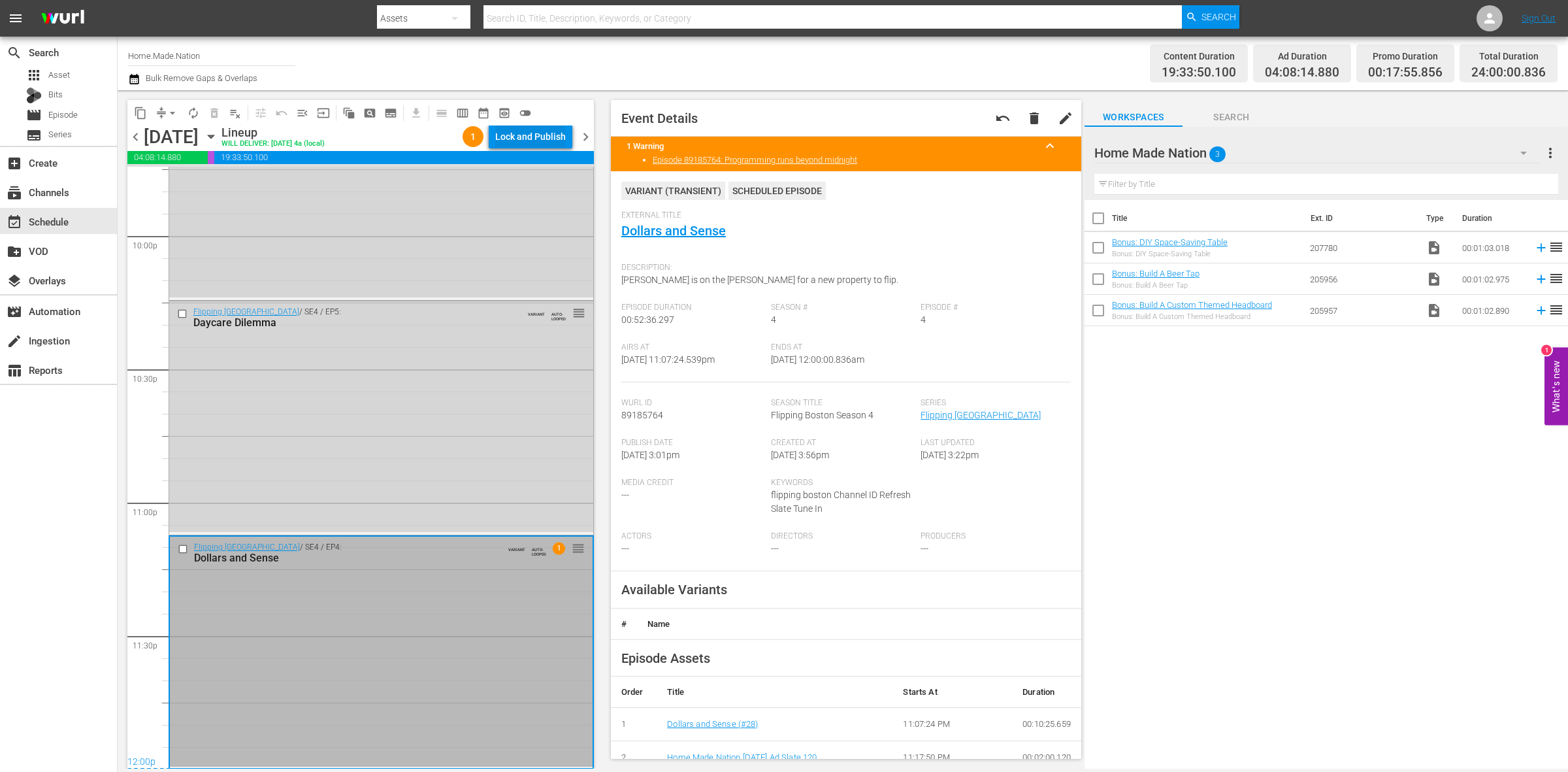
click at [536, 146] on div "Lock and Publish" at bounding box center [530, 136] width 71 height 24
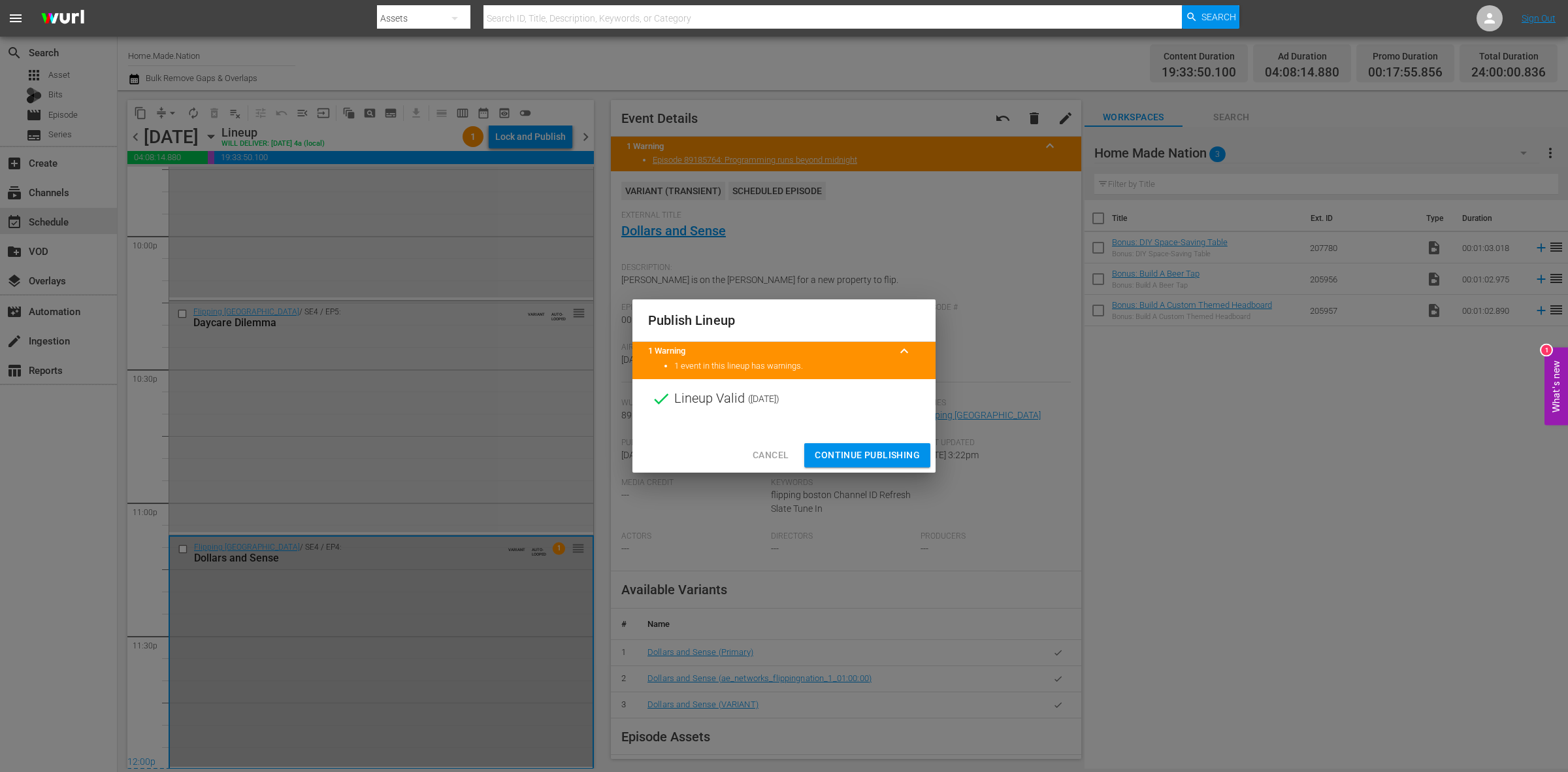
click at [834, 447] on span "Continue Publishing" at bounding box center [867, 455] width 105 height 16
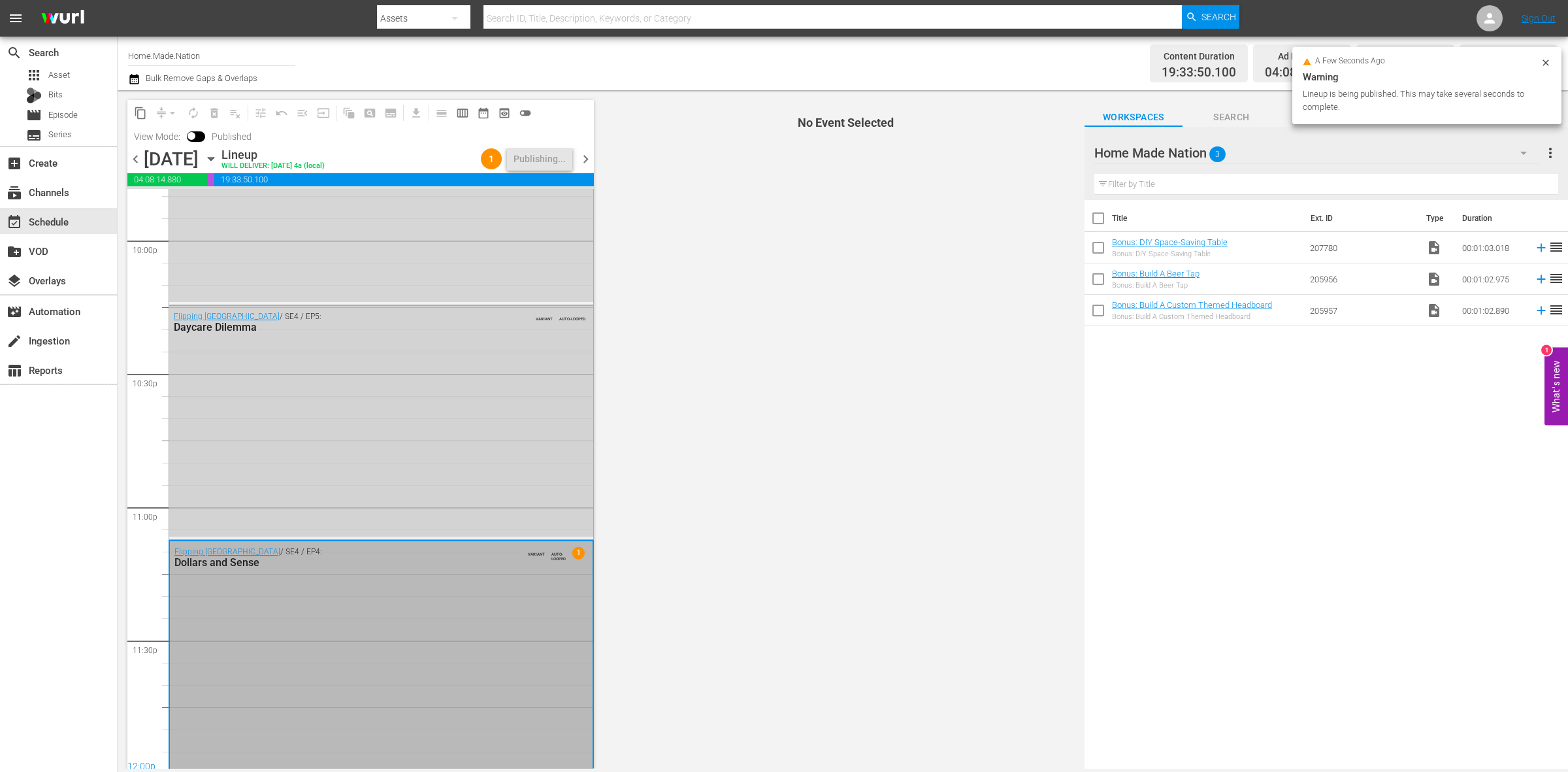
scroll to position [5821, 0]
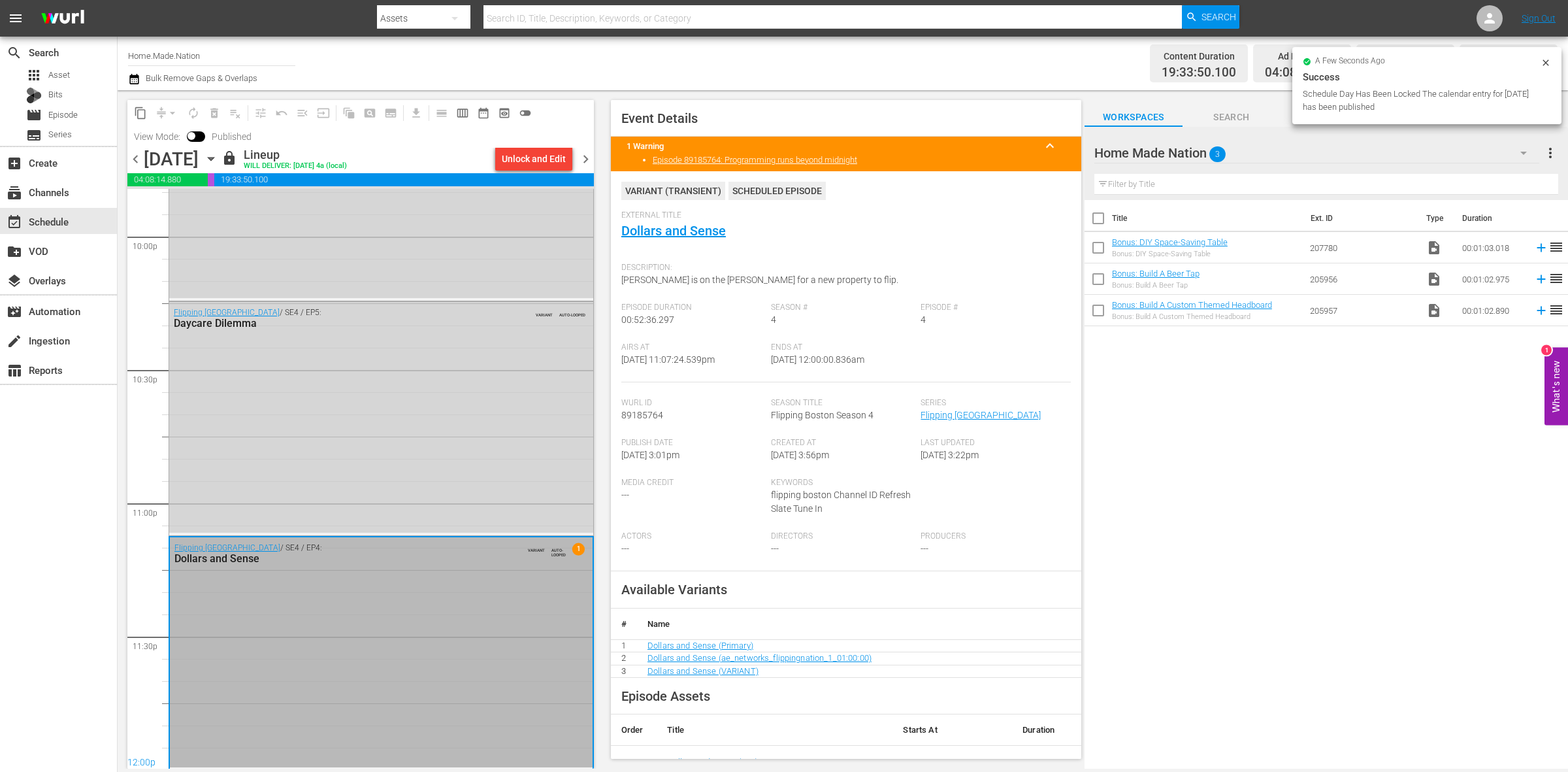
click at [587, 155] on span "chevron_right" at bounding box center [585, 158] width 16 height 16
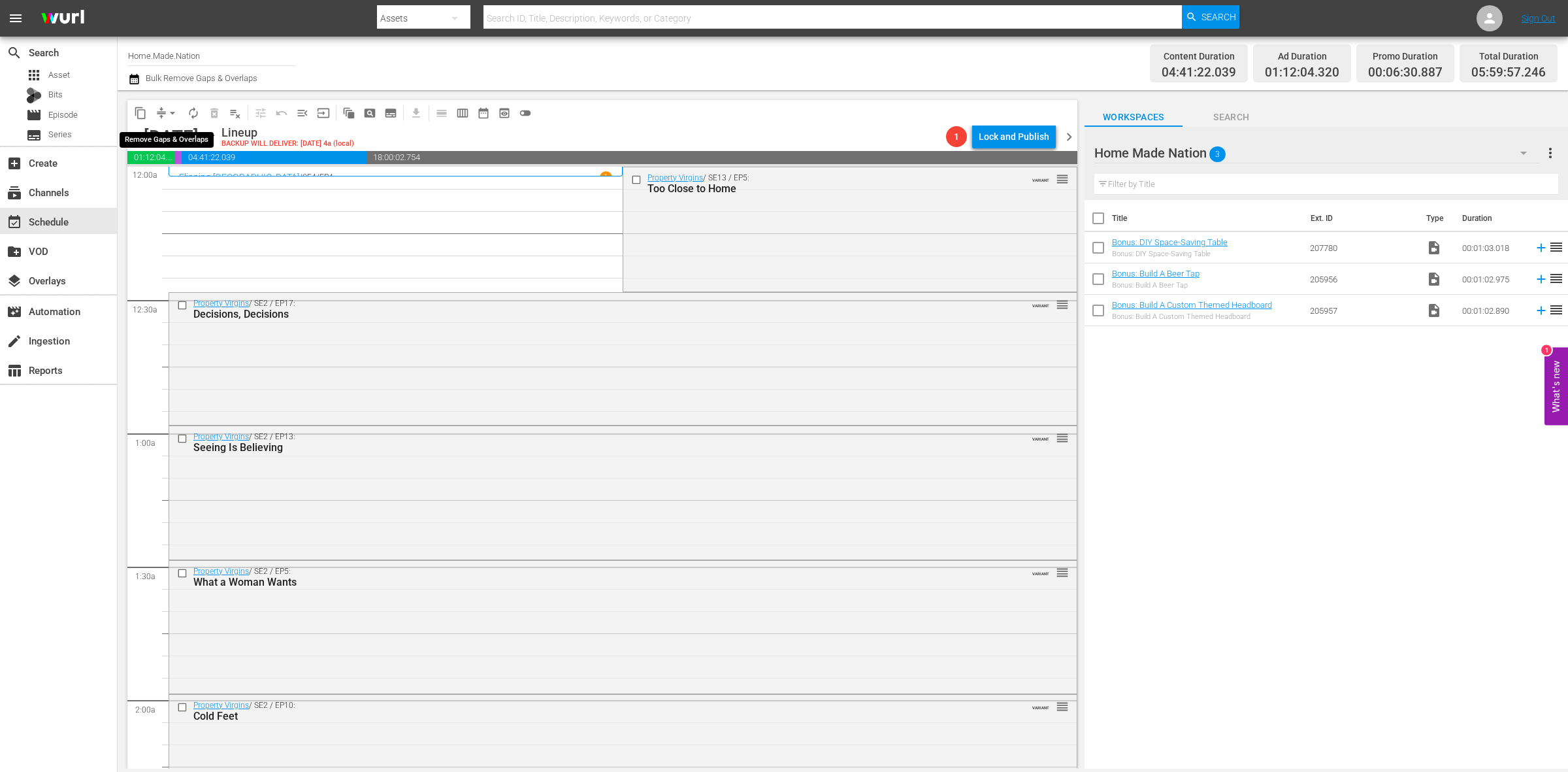
click at [169, 111] on span "arrow_drop_down" at bounding box center [172, 114] width 13 height 13
click at [170, 132] on li "Align to Midnight" at bounding box center [172, 138] width 137 height 22
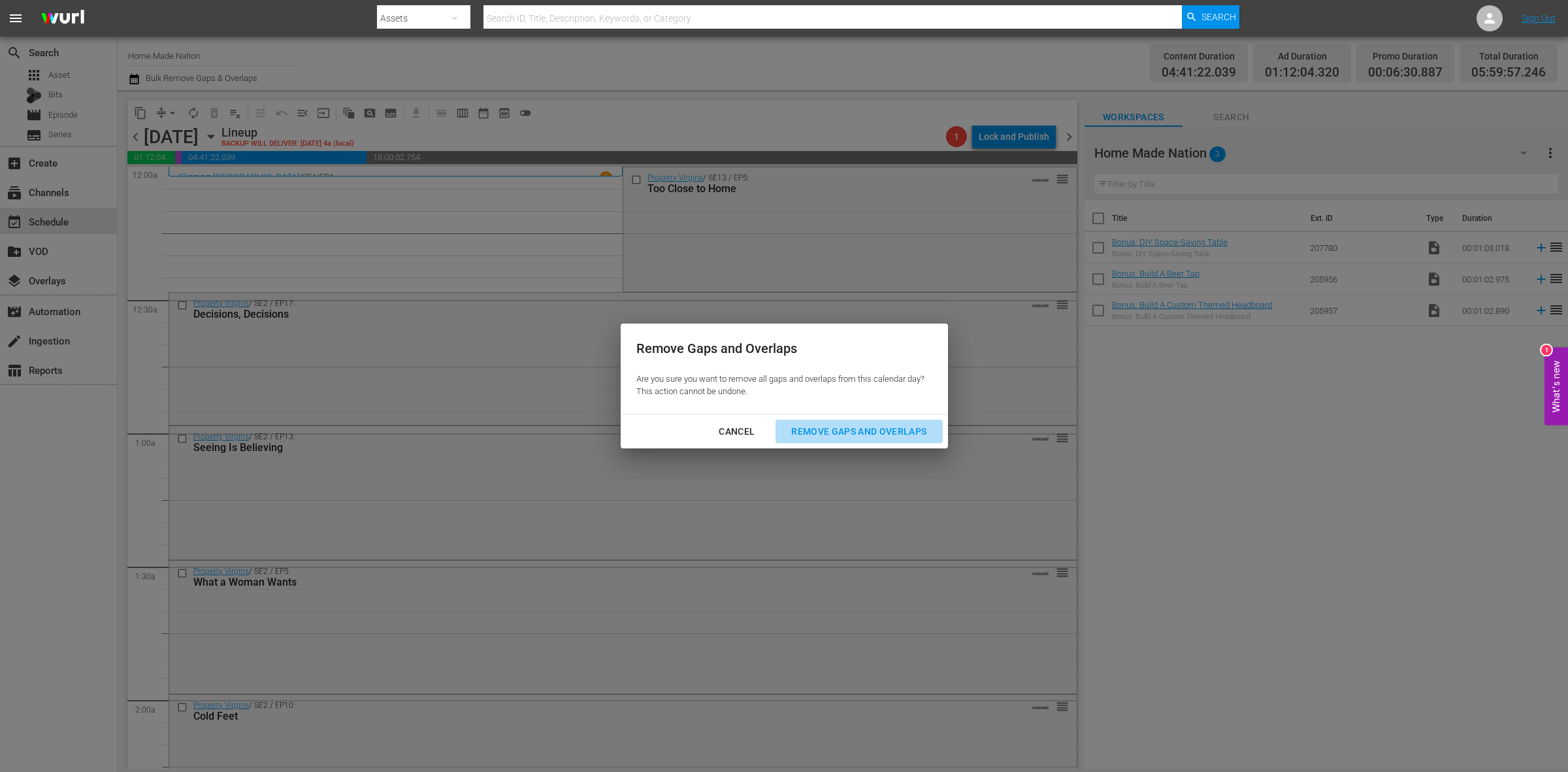
click at [850, 438] on div "Remove Gaps and Overlaps" at bounding box center [859, 431] width 156 height 16
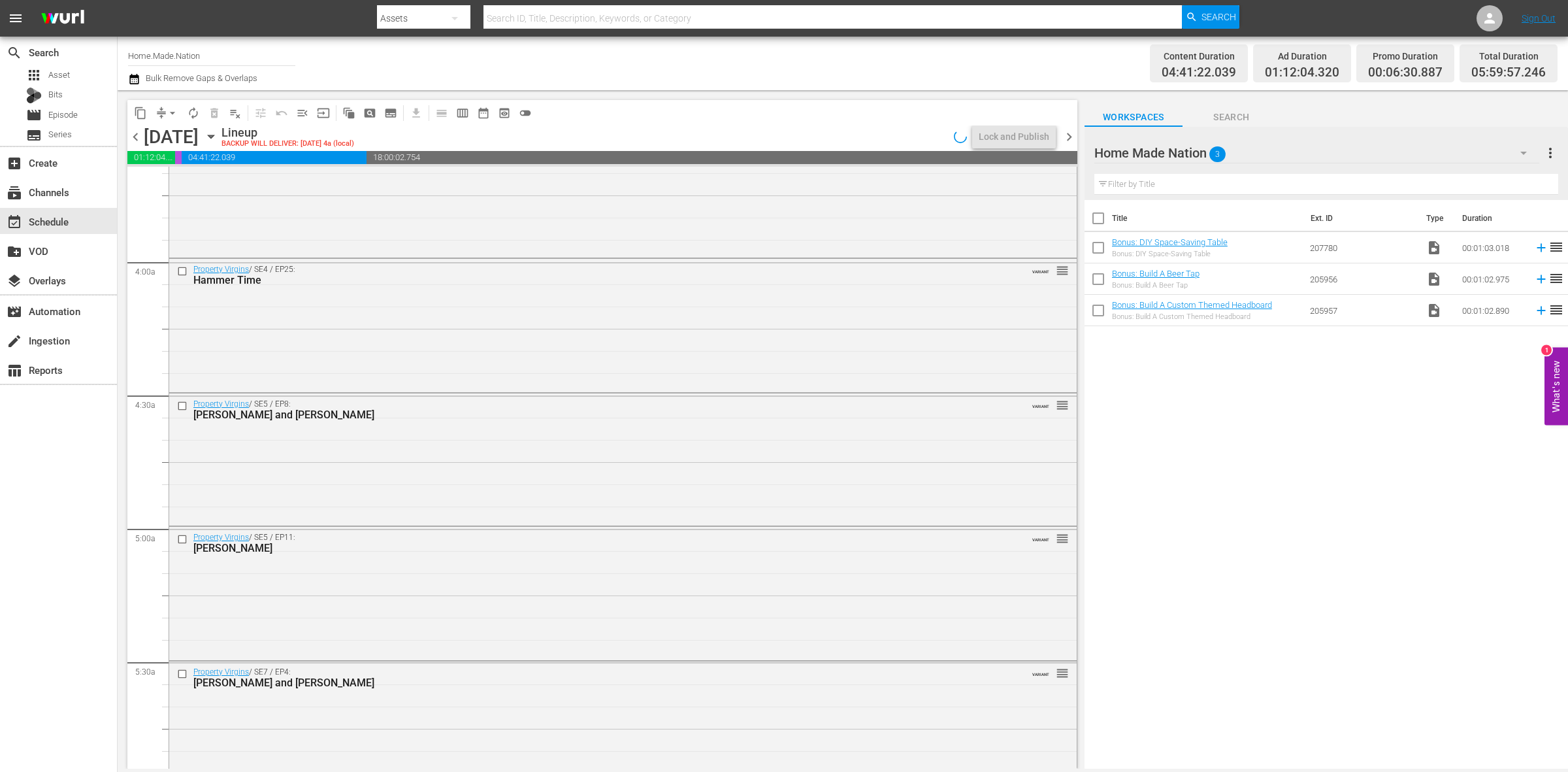
scroll to position [1144, 0]
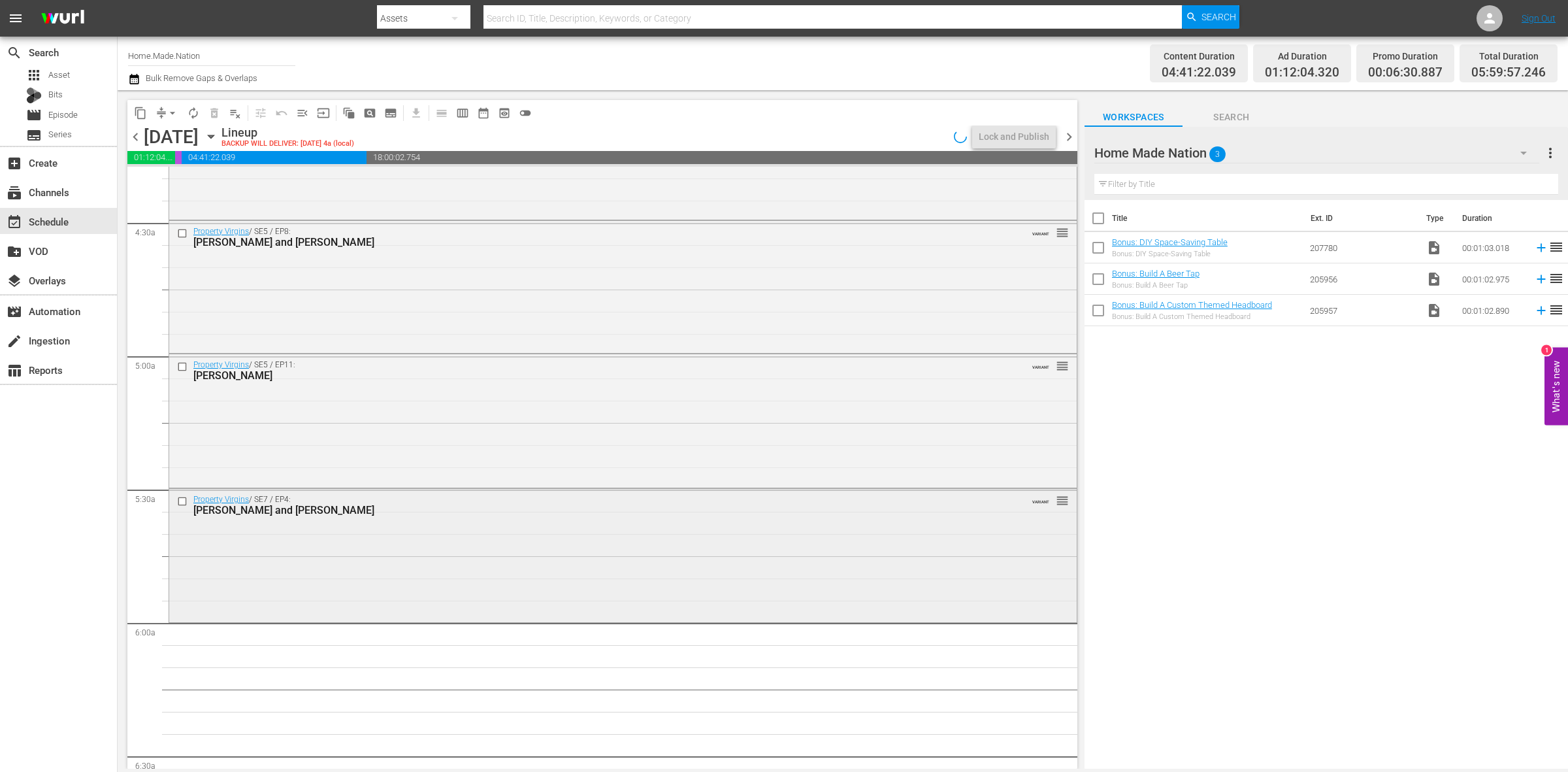
click at [331, 545] on div "Property Virgins / SE7 / EP4: Alex and Aimee VARIANT reorder" at bounding box center [623, 553] width 908 height 130
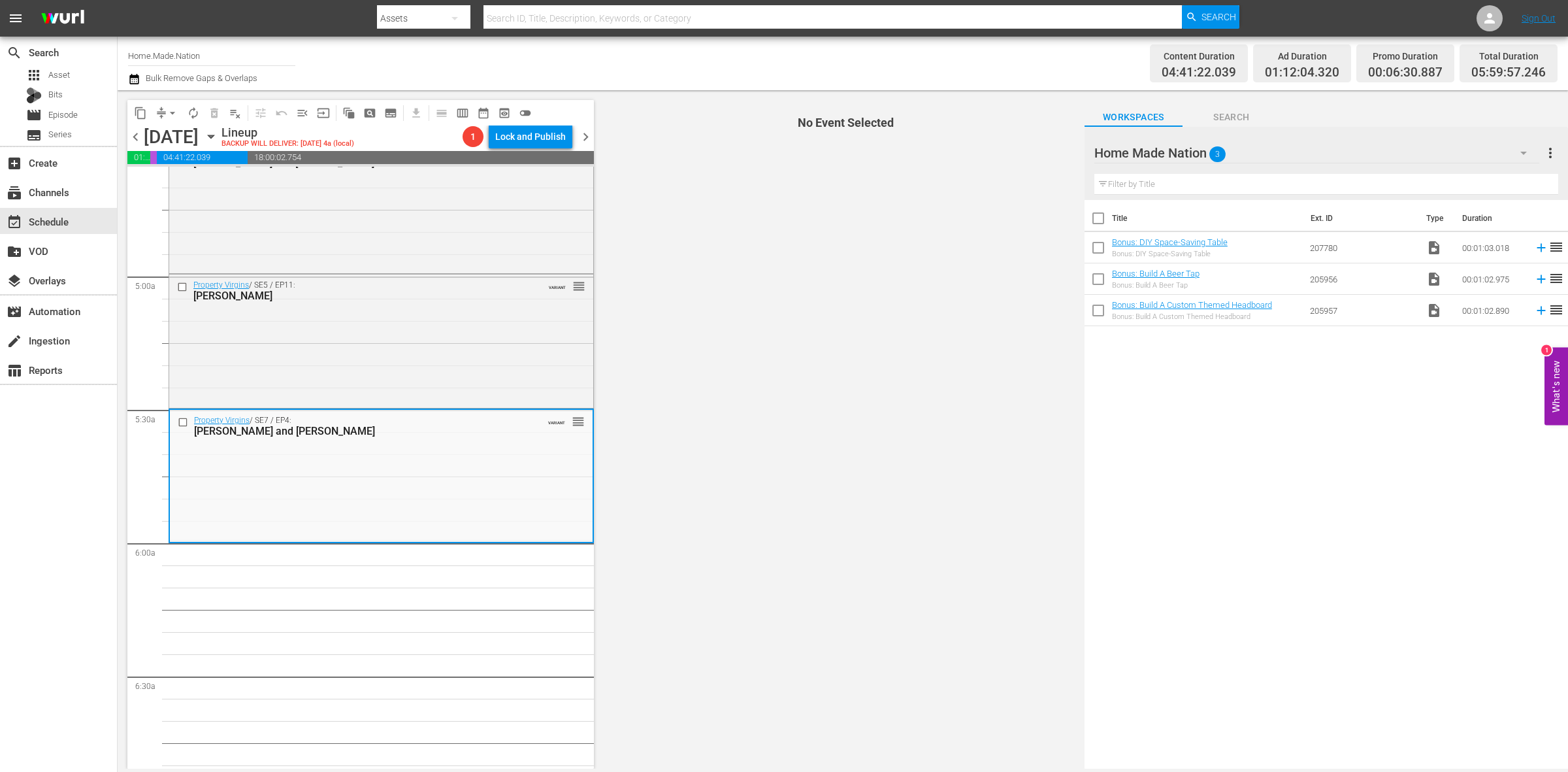
scroll to position [1226, 0]
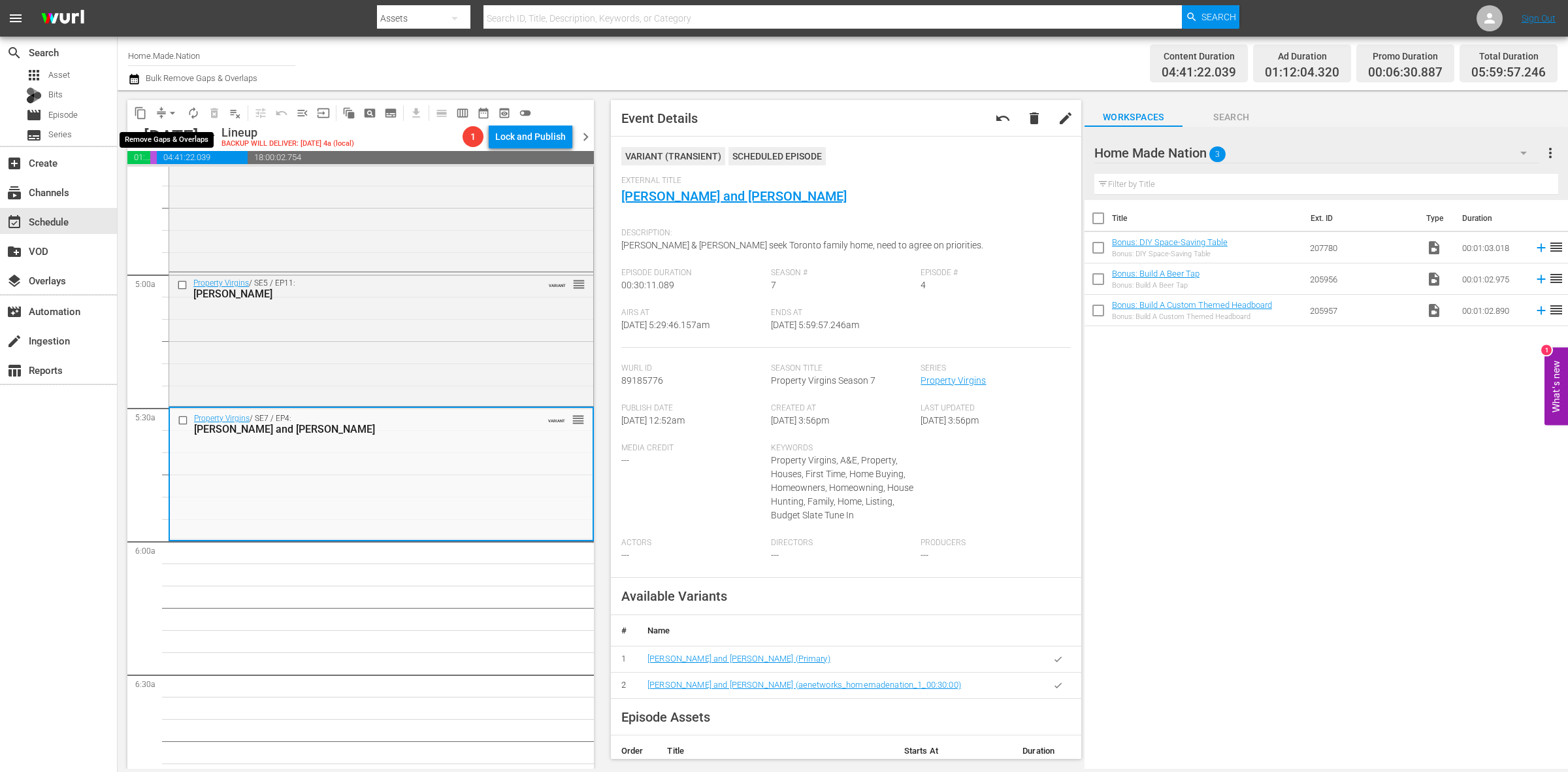
click at [170, 117] on span "arrow_drop_down" at bounding box center [172, 114] width 13 height 13
click at [169, 137] on li "Align to Midnight" at bounding box center [172, 138] width 137 height 22
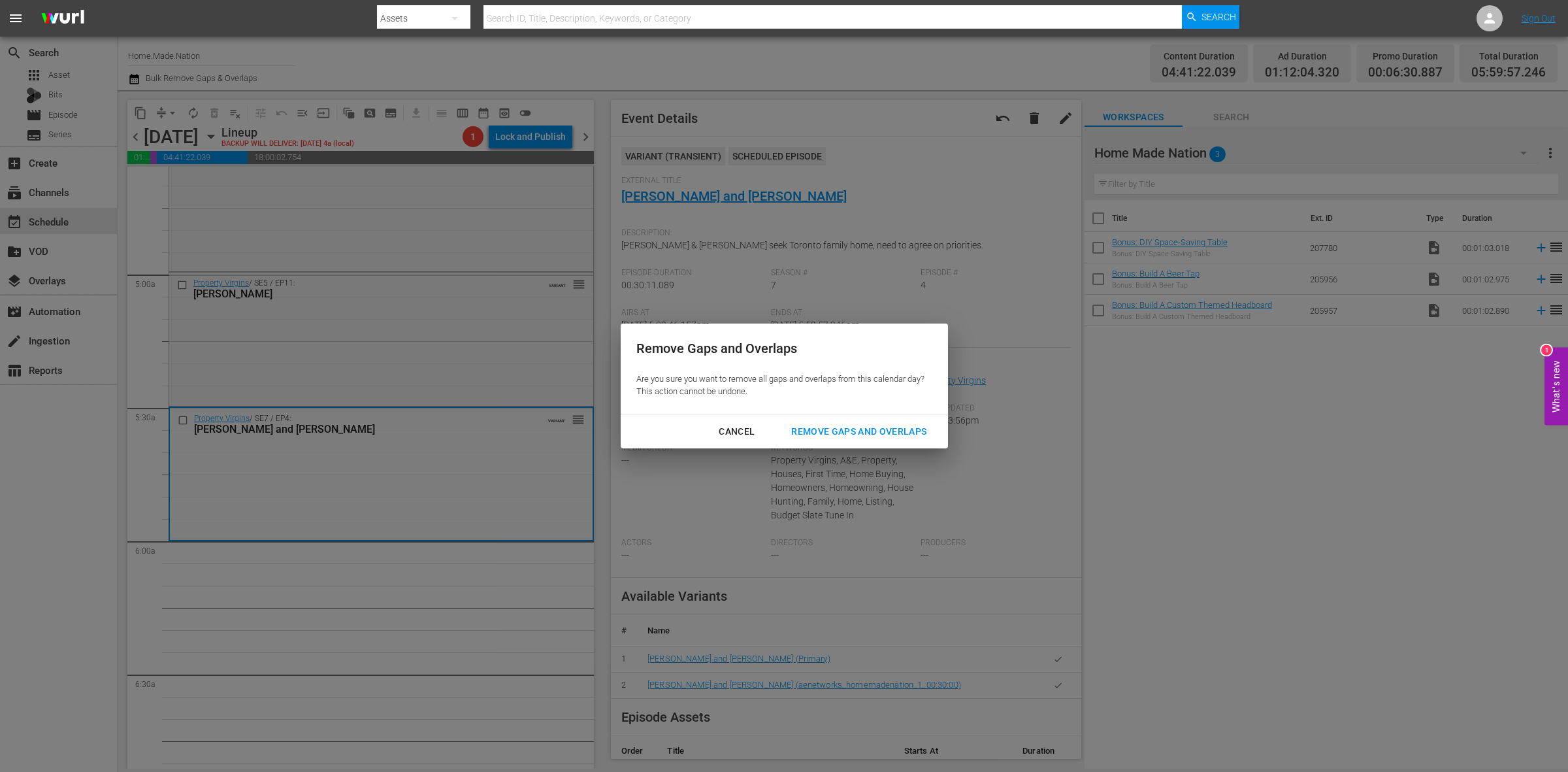
click at [891, 440] on button "Remove Gaps and Overlaps" at bounding box center [859, 432] width 167 height 25
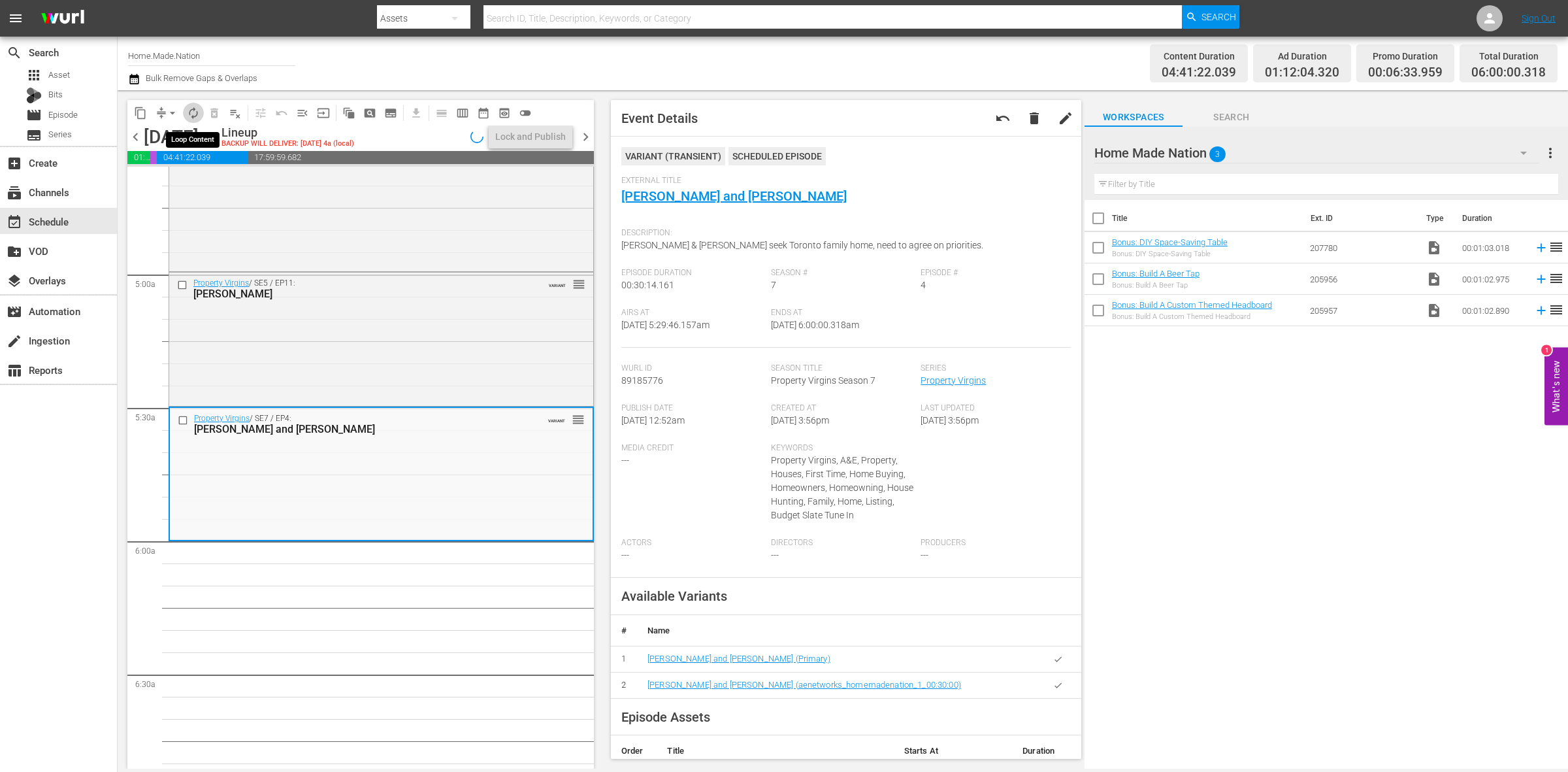
click at [193, 119] on button "autorenew_outlined" at bounding box center [193, 113] width 21 height 21
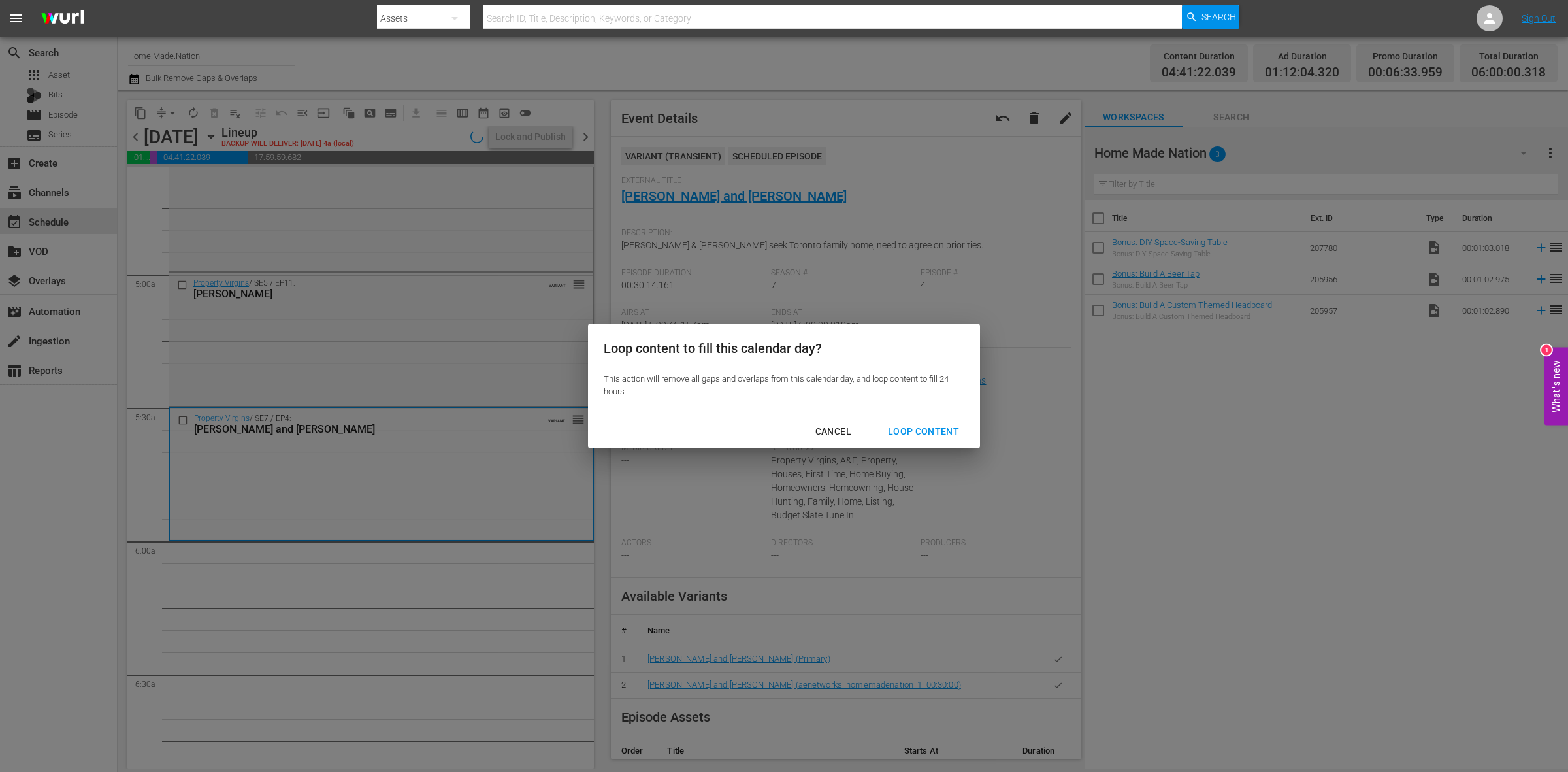
click at [927, 422] on button "Loop Content" at bounding box center [923, 432] width 102 height 25
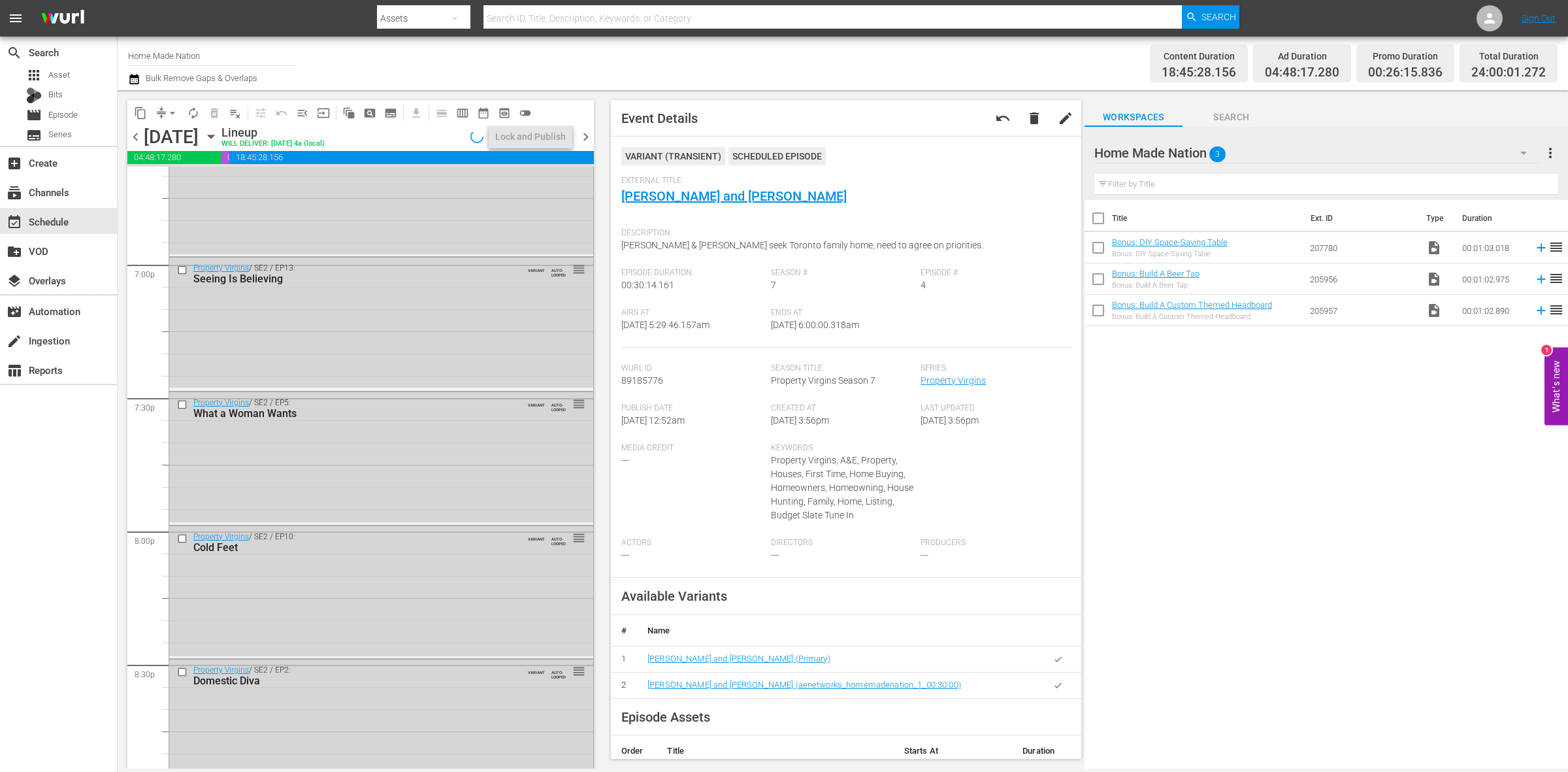
scroll to position [5799, 0]
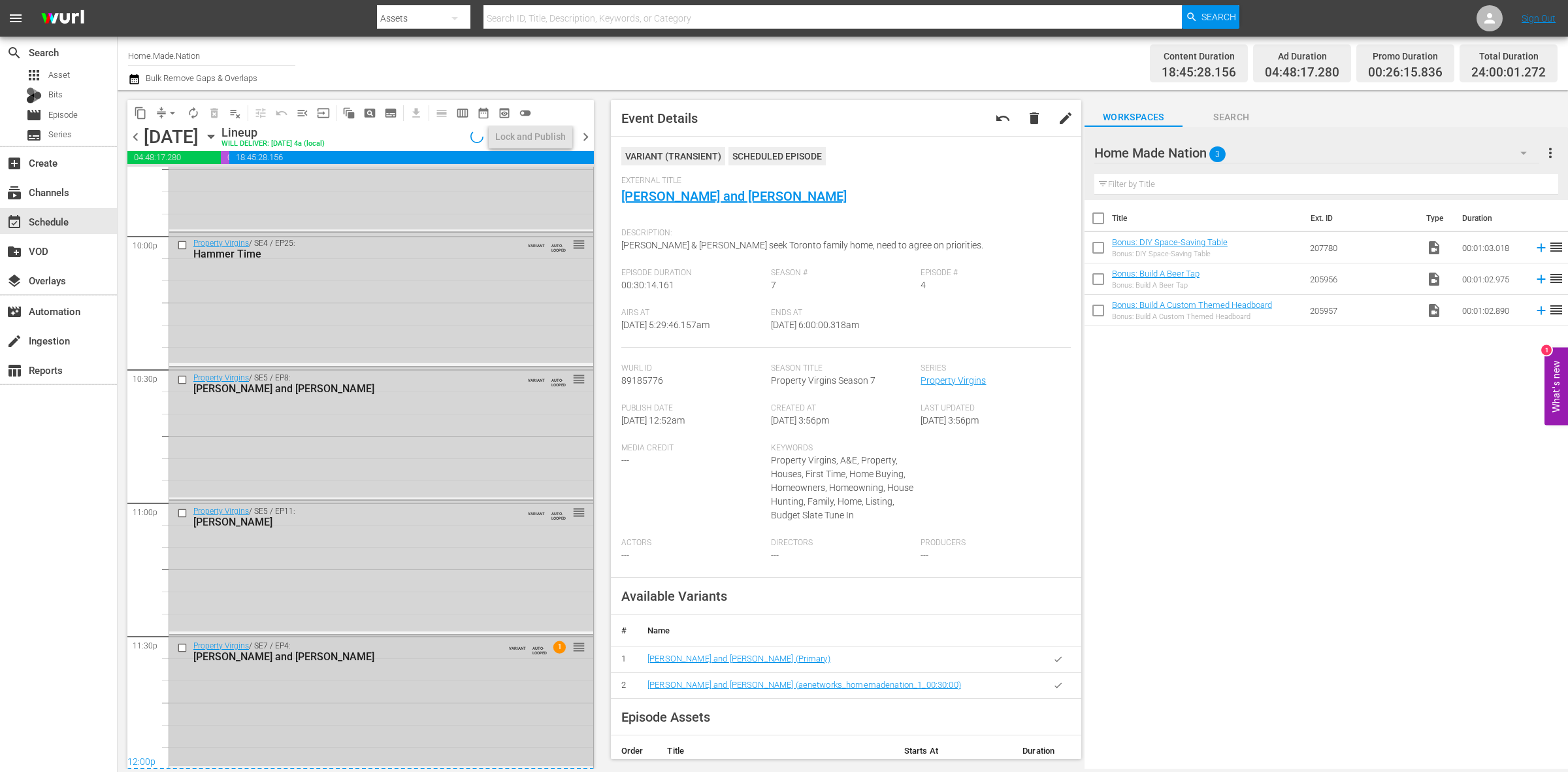
click at [533, 714] on div "Property Virgins / SE7 / EP4: Alex and Aimee VARIANT AUTO-LOOPED 1 reorder" at bounding box center [382, 701] width 424 height 131
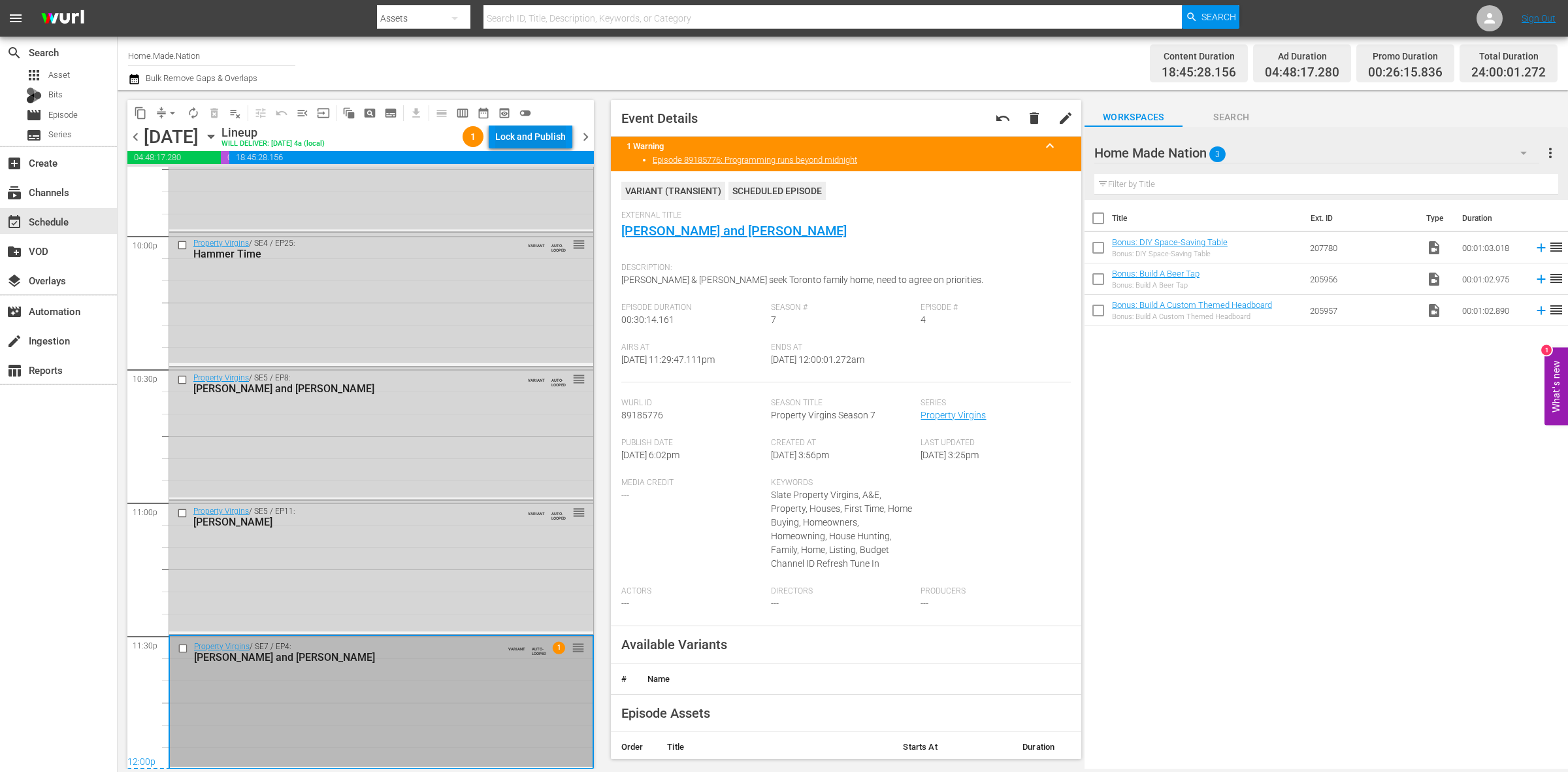
click at [511, 142] on div "Lock and Publish" at bounding box center [530, 136] width 71 height 24
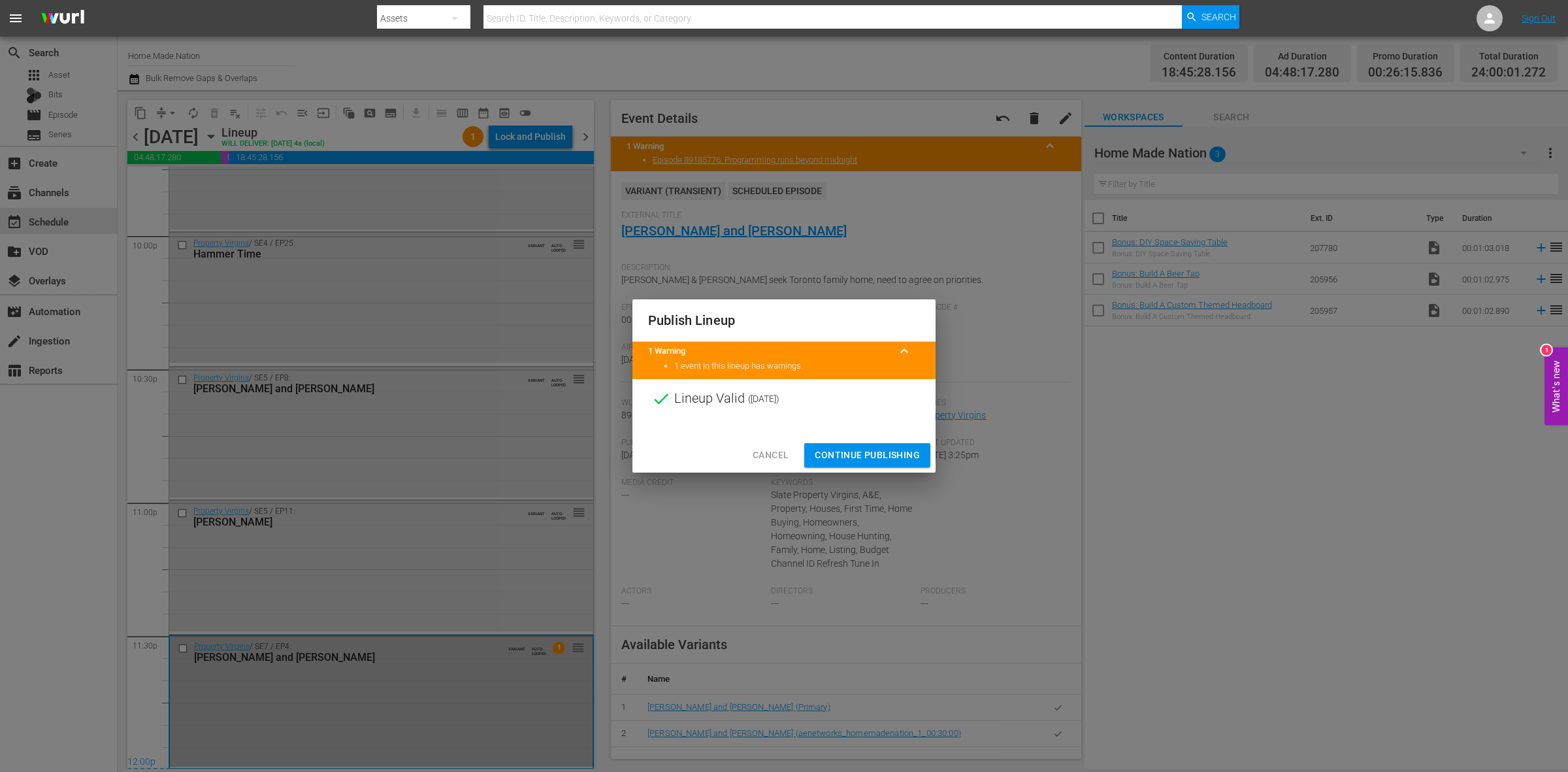
click at [864, 451] on span "Continue Publishing" at bounding box center [867, 455] width 105 height 16
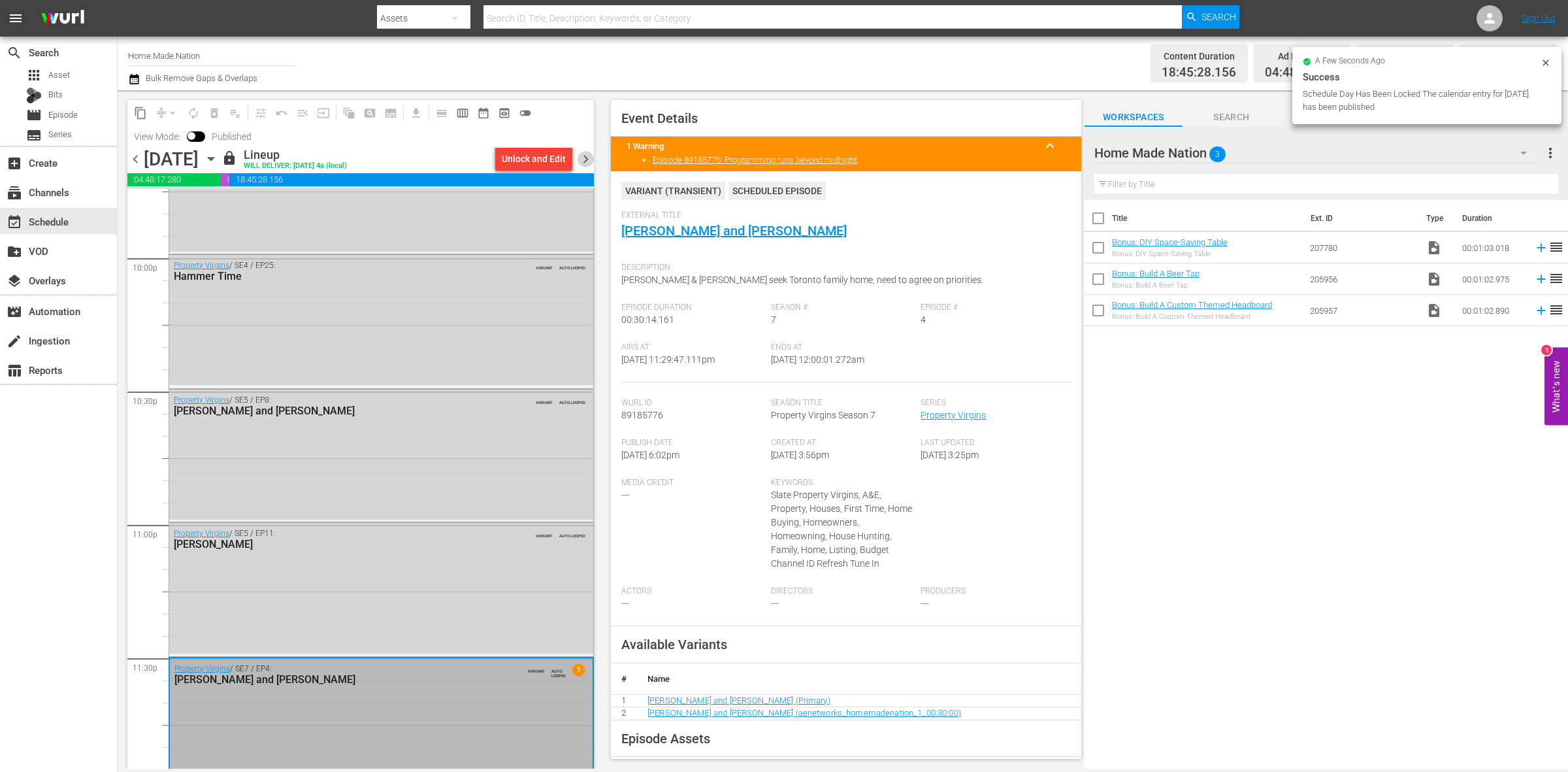
click at [592, 161] on span "chevron_right" at bounding box center [585, 158] width 16 height 16
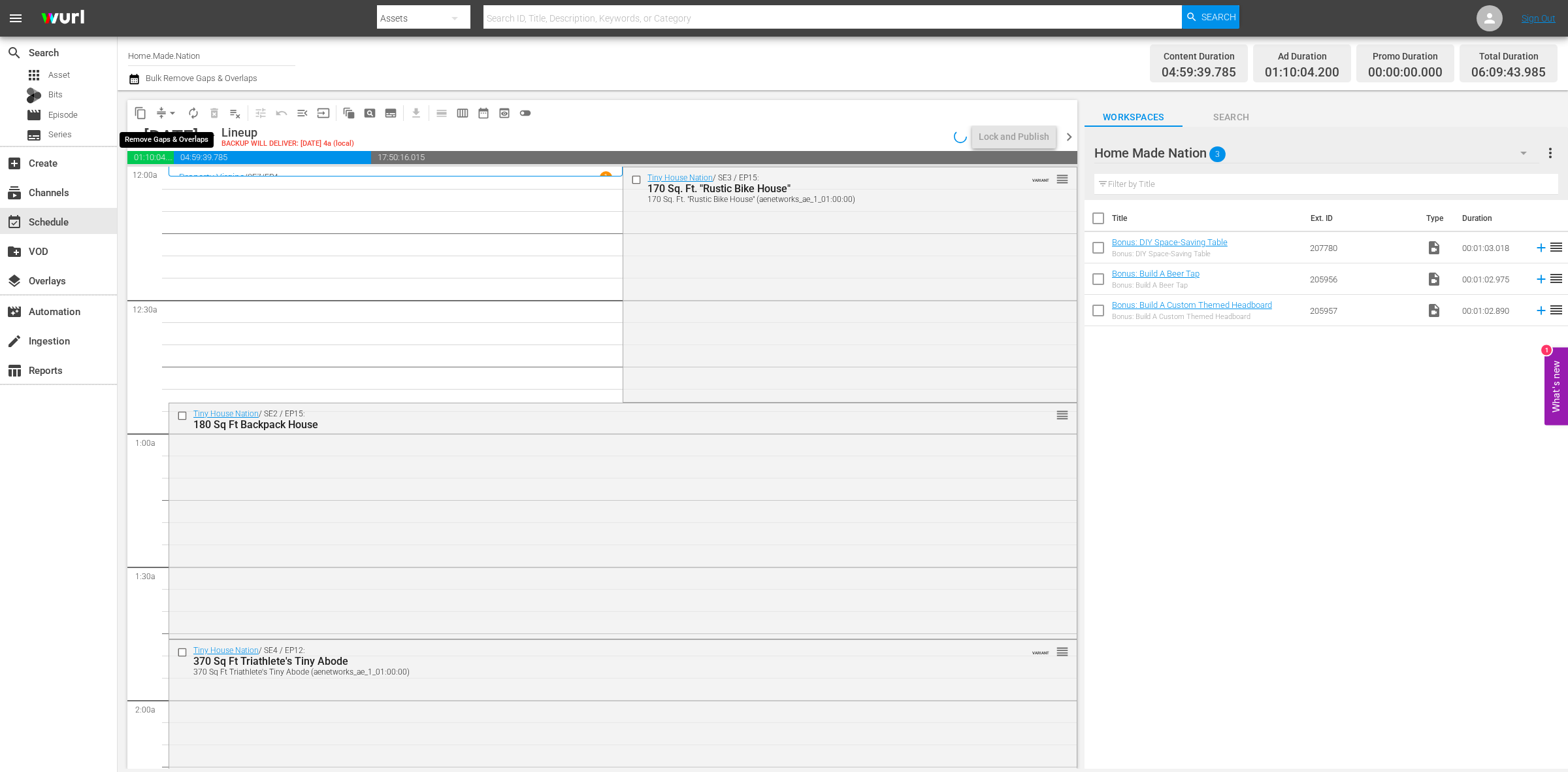
click at [173, 116] on span "arrow_drop_down" at bounding box center [172, 114] width 13 height 13
click at [176, 132] on li "Align to Midnight" at bounding box center [172, 138] width 137 height 22
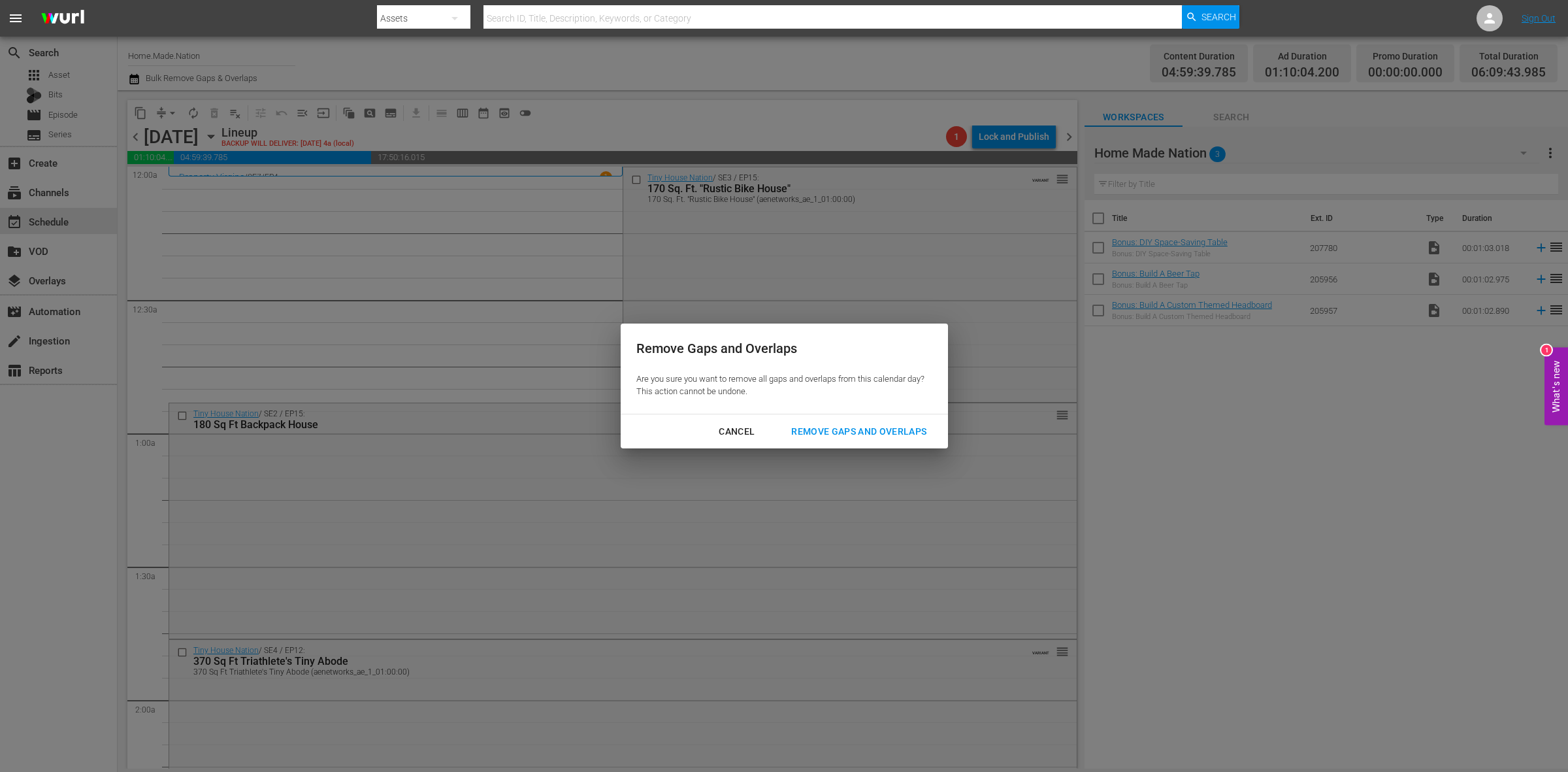
click at [862, 430] on div "Remove Gaps and Overlaps" at bounding box center [859, 431] width 156 height 16
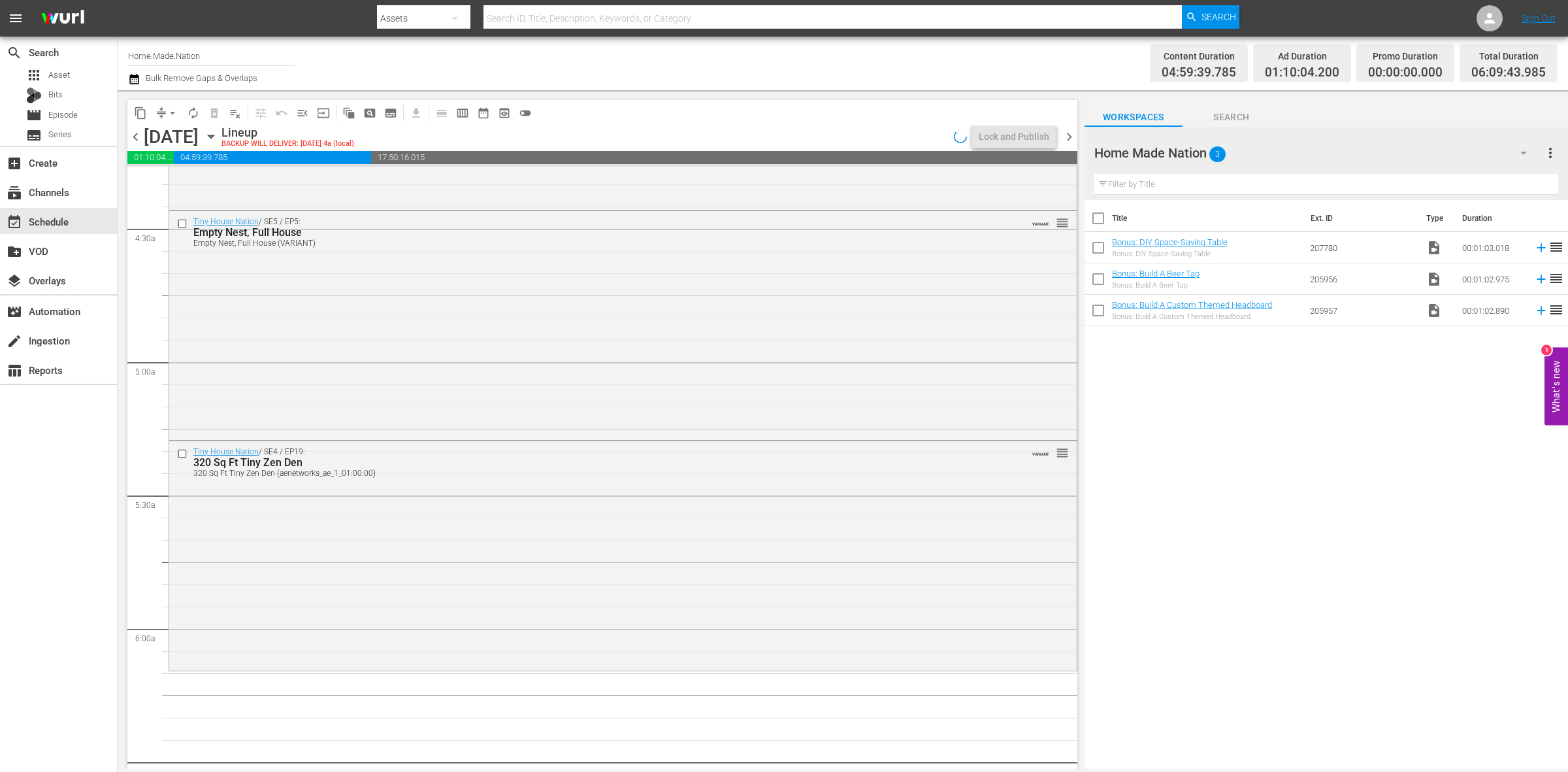
scroll to position [1144, 0]
click at [453, 601] on div "Tiny House Nation / SE4 / EP19: 320 Sq Ft Tiny Zen Den 320 Sq Ft Tiny Zen Den (…" at bounding box center [623, 549] width 908 height 227
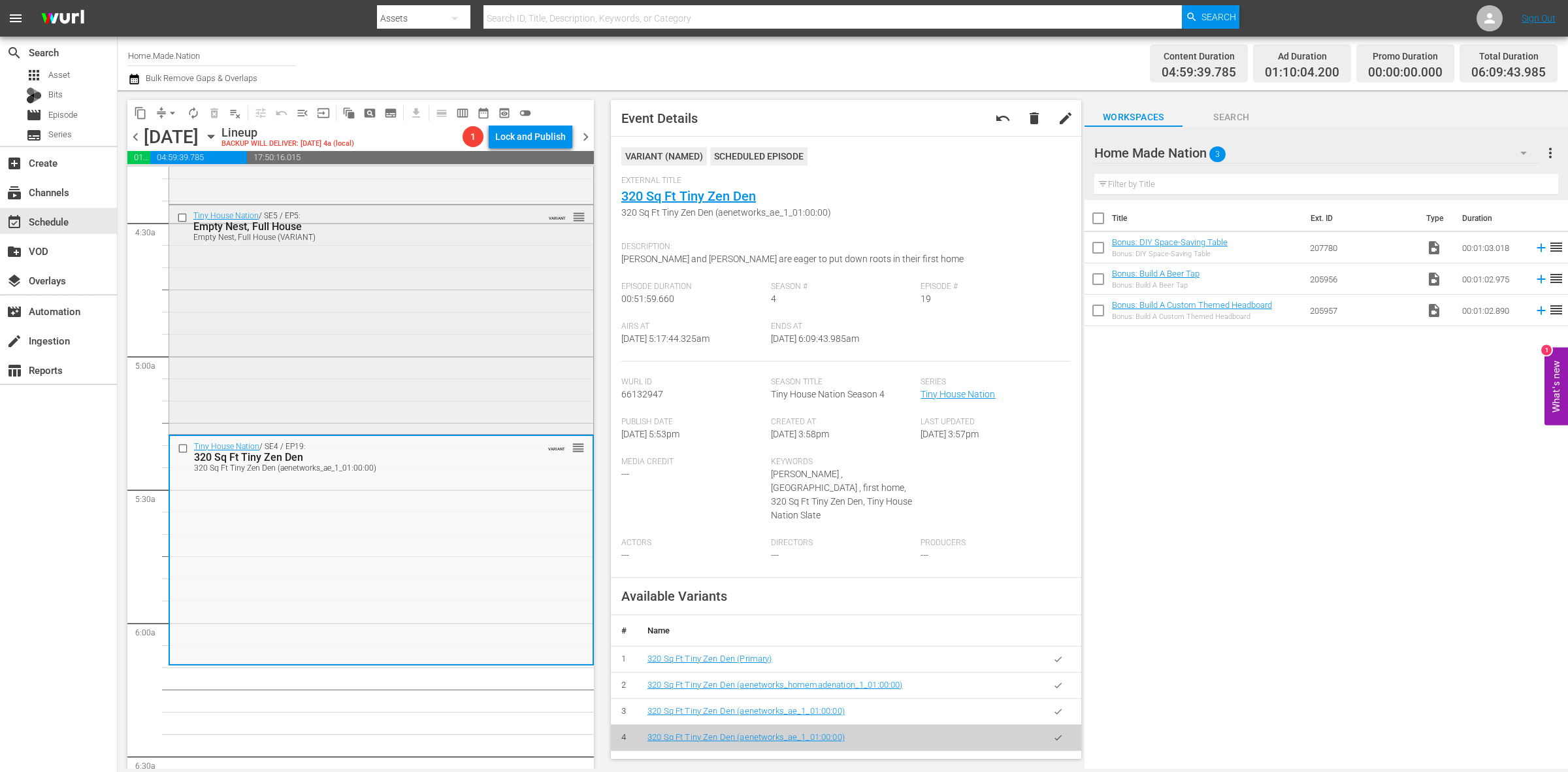
click at [458, 306] on div "Tiny House Nation / SE5 / EP5: Empty Nest, Full House Empty Nest, Full House (V…" at bounding box center [382, 318] width 424 height 226
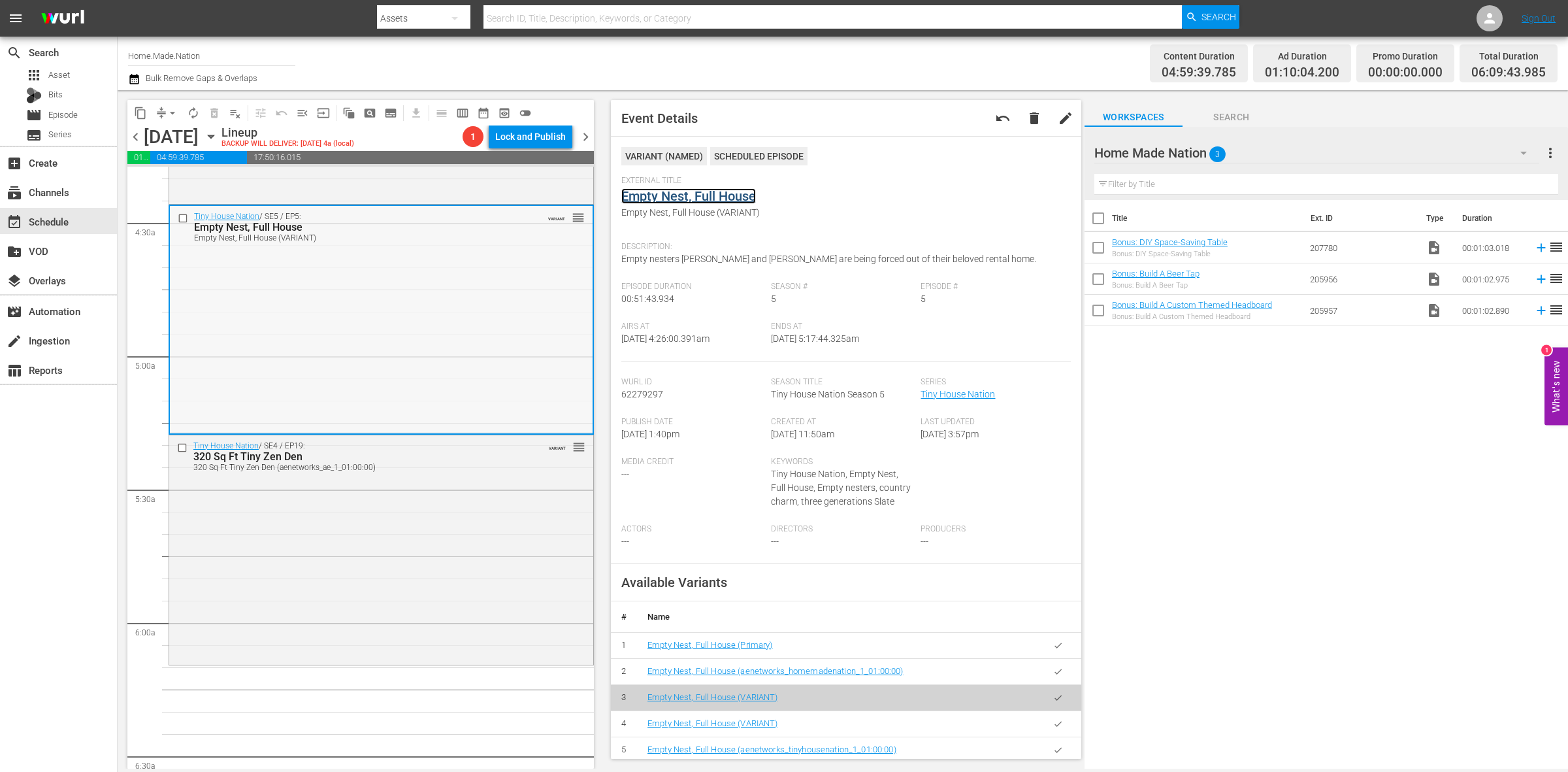
scroll to position [980, 0]
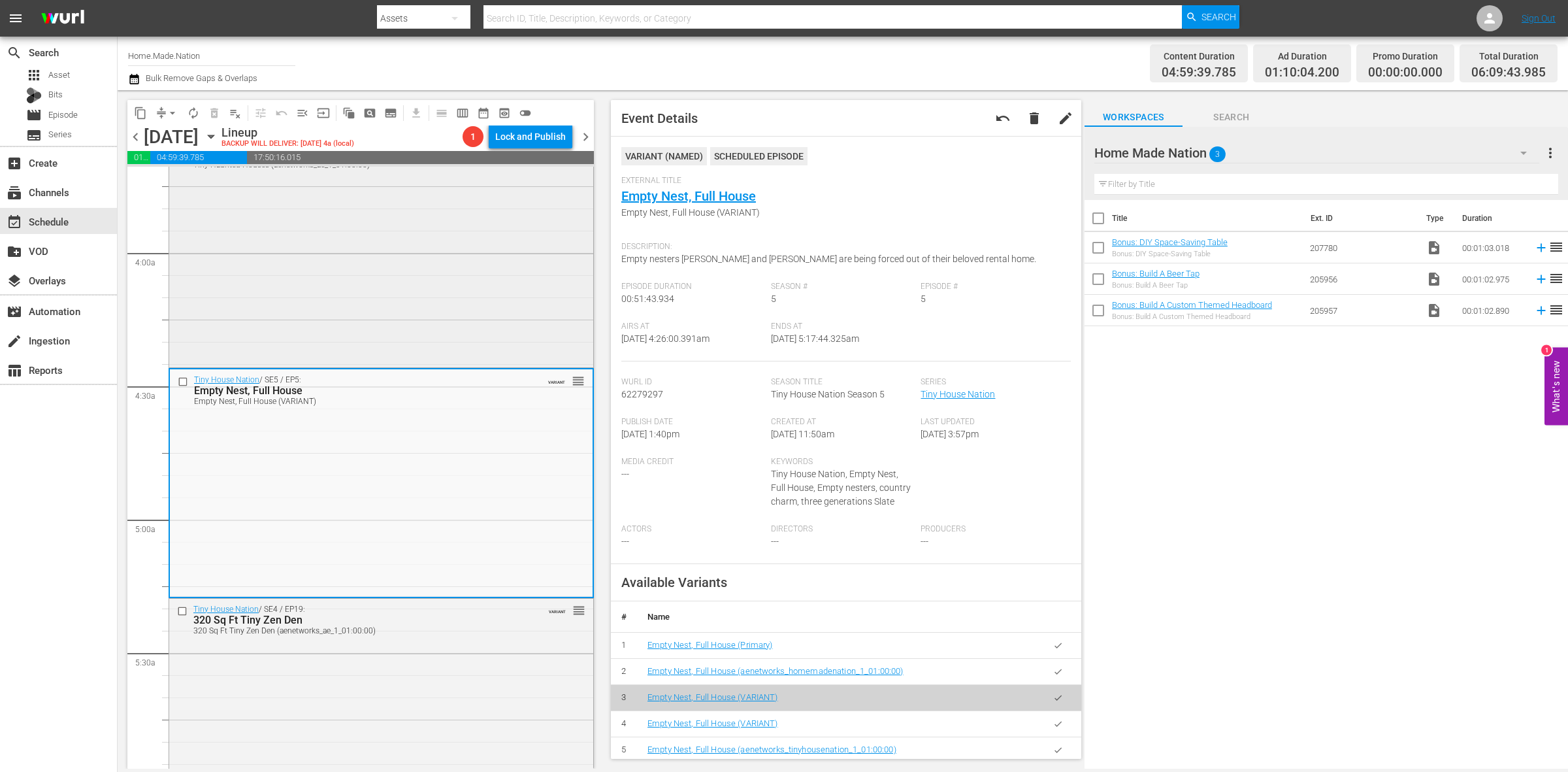
click at [372, 292] on div "Tiny House Nation / SE1 / EP9: Tiny Haunted Houses Tiny Haunted Houses (aenetwo…" at bounding box center [382, 249] width 424 height 233
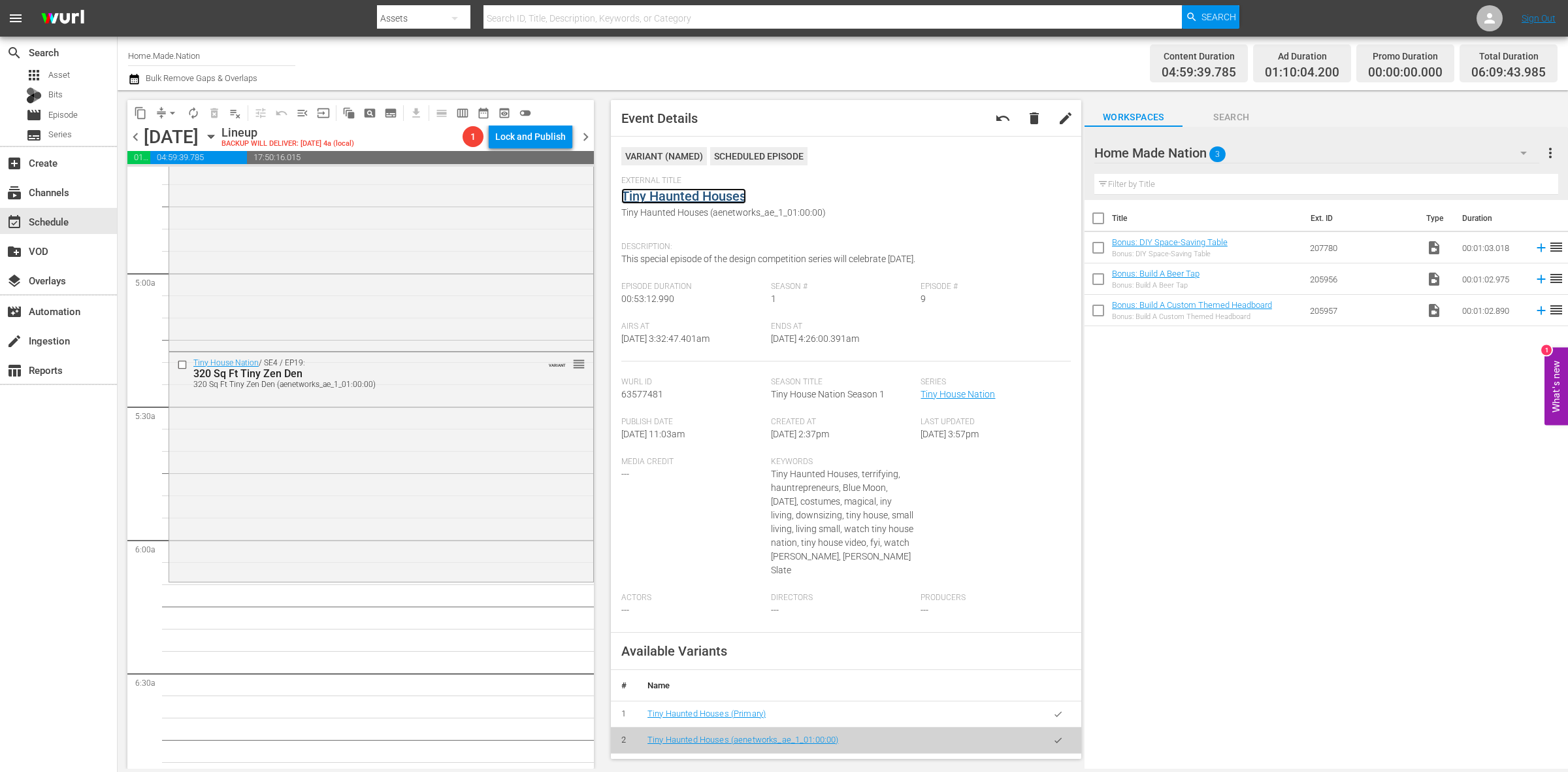
scroll to position [1390, 0]
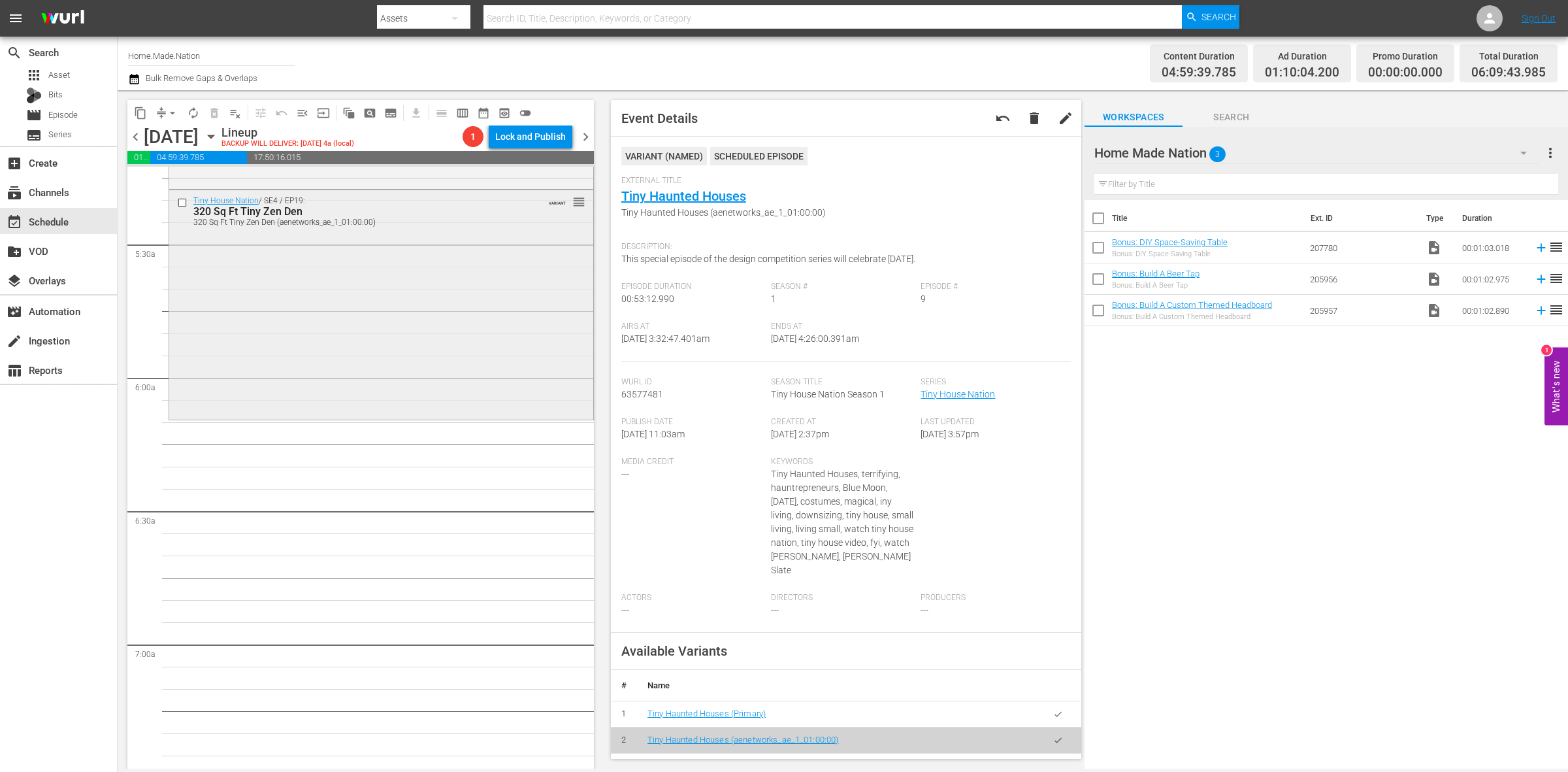
click at [299, 307] on div "Tiny House Nation / SE4 / EP19: 320 Sq Ft Tiny Zen Den 320 Sq Ft Tiny Zen Den (…" at bounding box center [382, 304] width 424 height 227
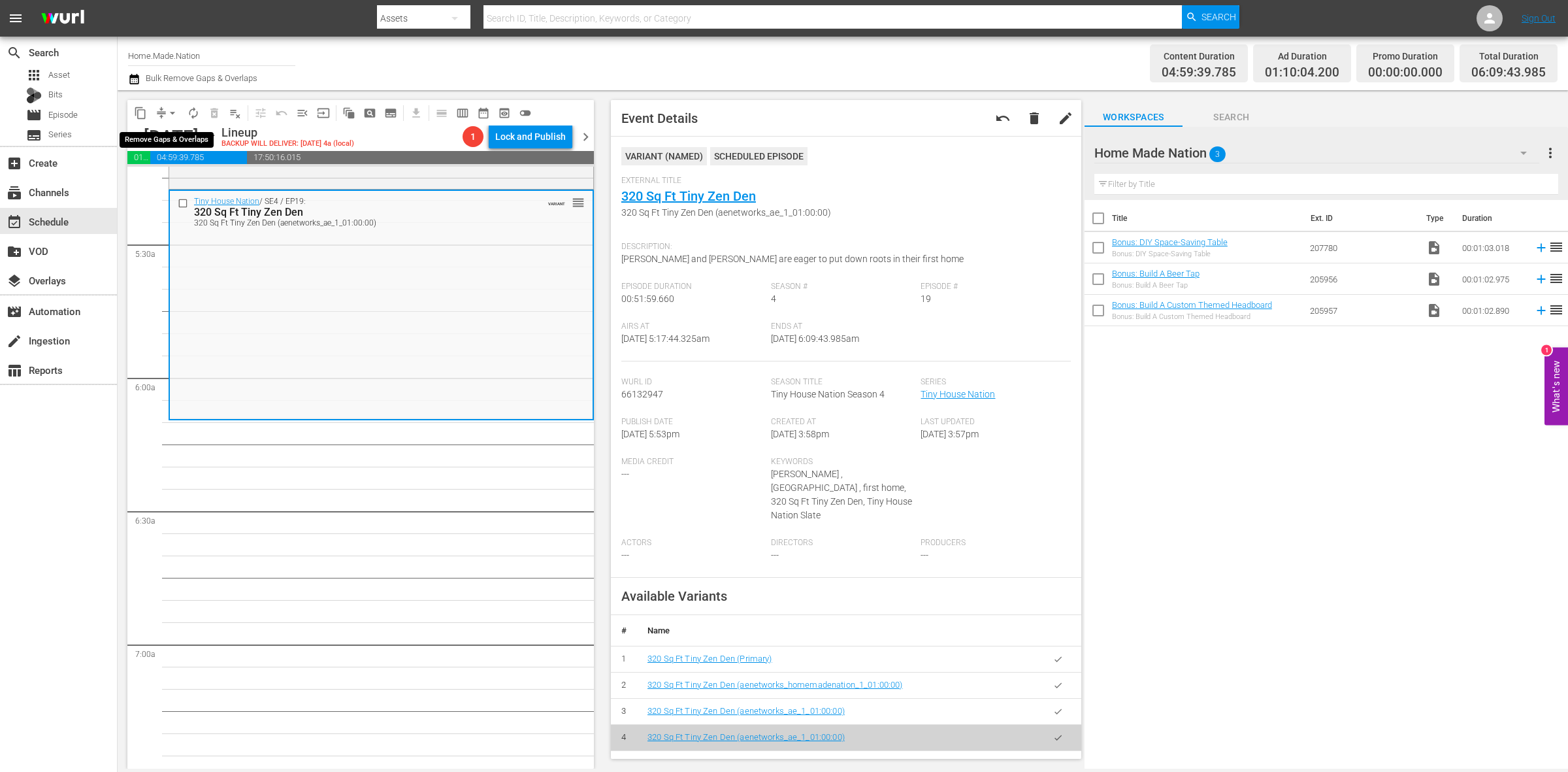
click at [166, 117] on span "arrow_drop_down" at bounding box center [172, 114] width 13 height 13
click at [166, 132] on li "Align to Midnight" at bounding box center [172, 138] width 137 height 22
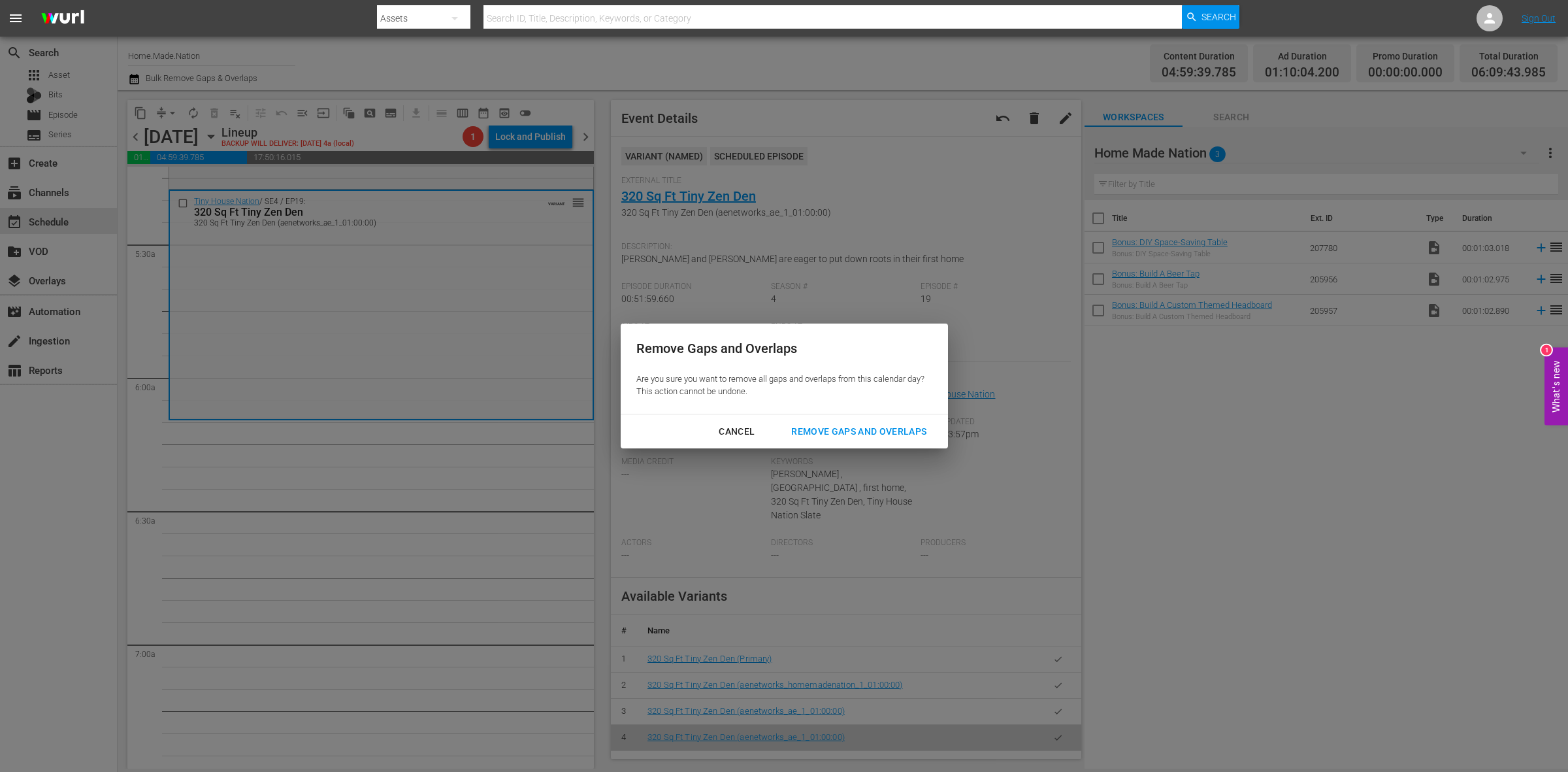
click at [904, 440] on button "Remove Gaps and Overlaps" at bounding box center [859, 432] width 167 height 25
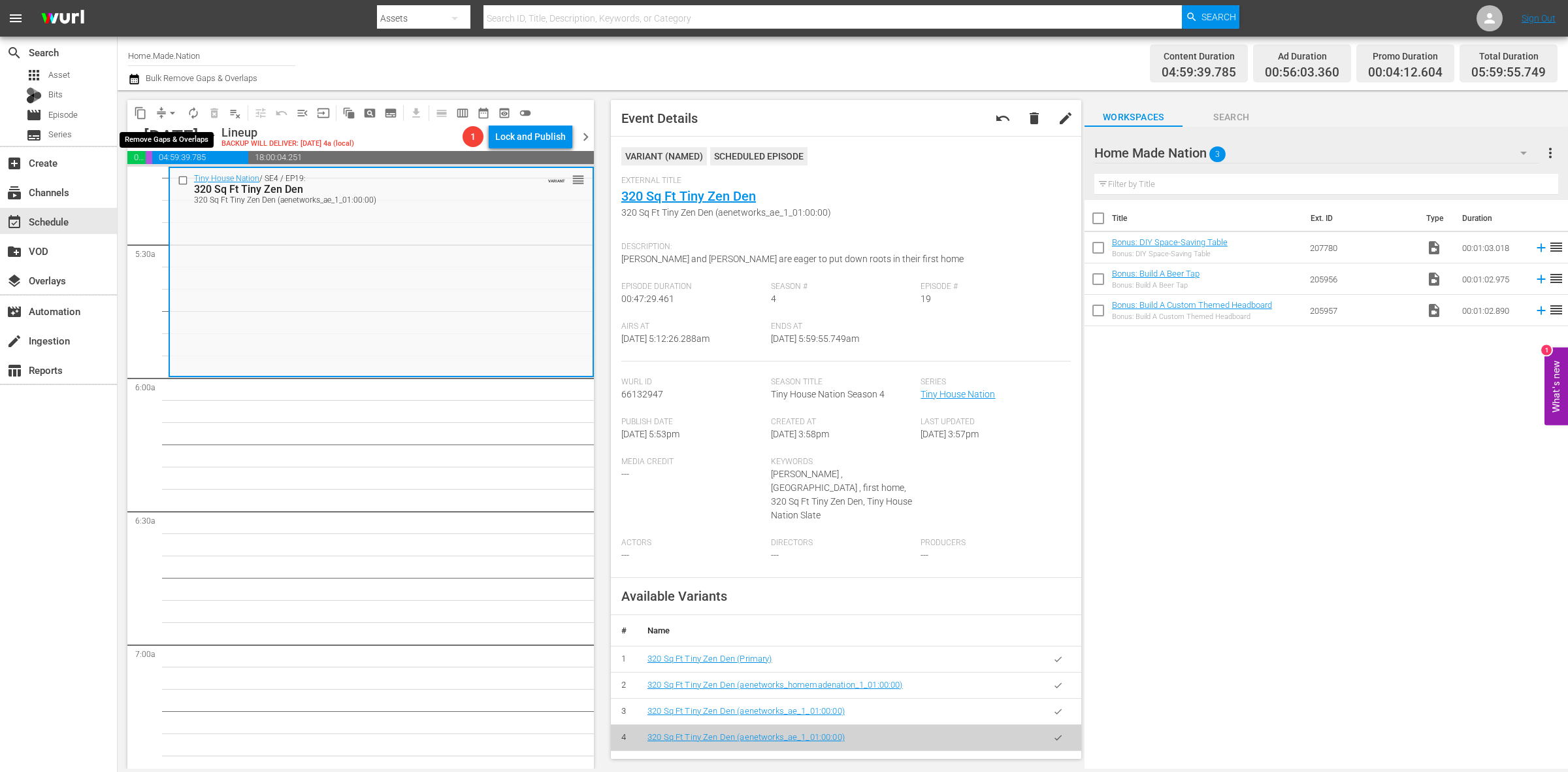
click at [171, 115] on span "arrow_drop_down" at bounding box center [172, 114] width 13 height 13
click at [171, 135] on li "Align to Midnight" at bounding box center [172, 138] width 137 height 22
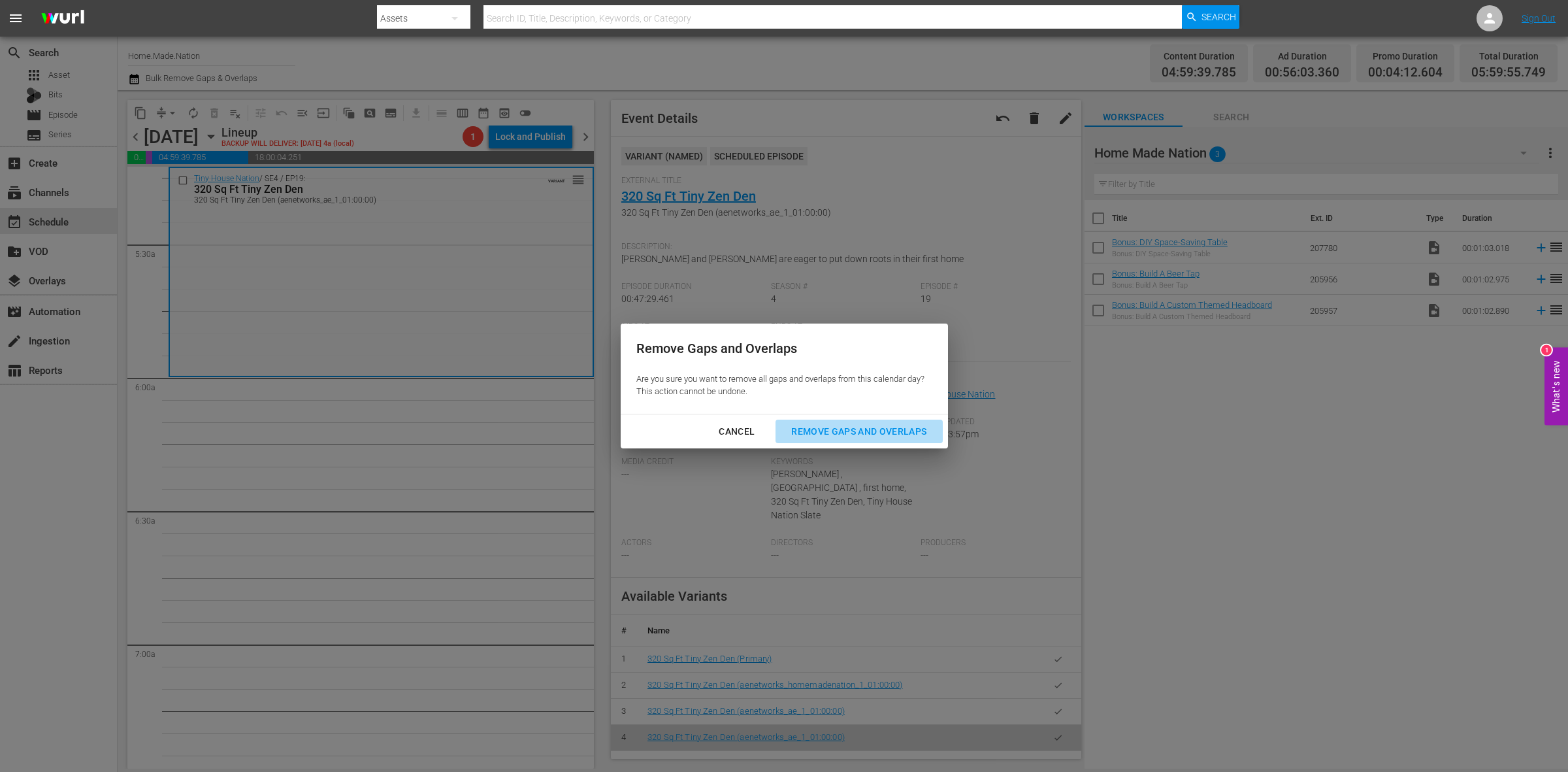
click at [834, 428] on div "Remove Gaps and Overlaps" at bounding box center [859, 431] width 156 height 16
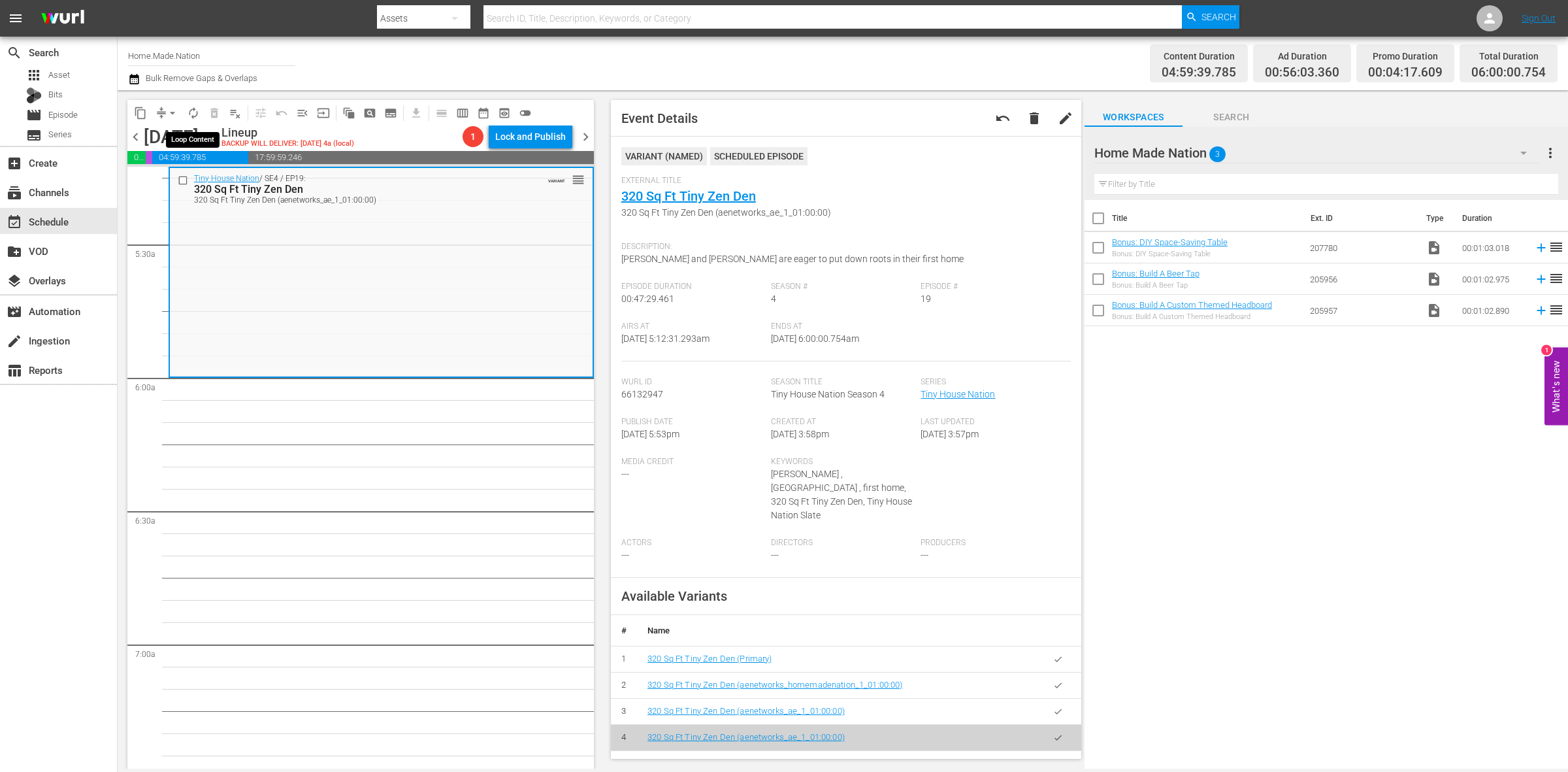
click at [190, 119] on button "autorenew_outlined" at bounding box center [193, 113] width 21 height 21
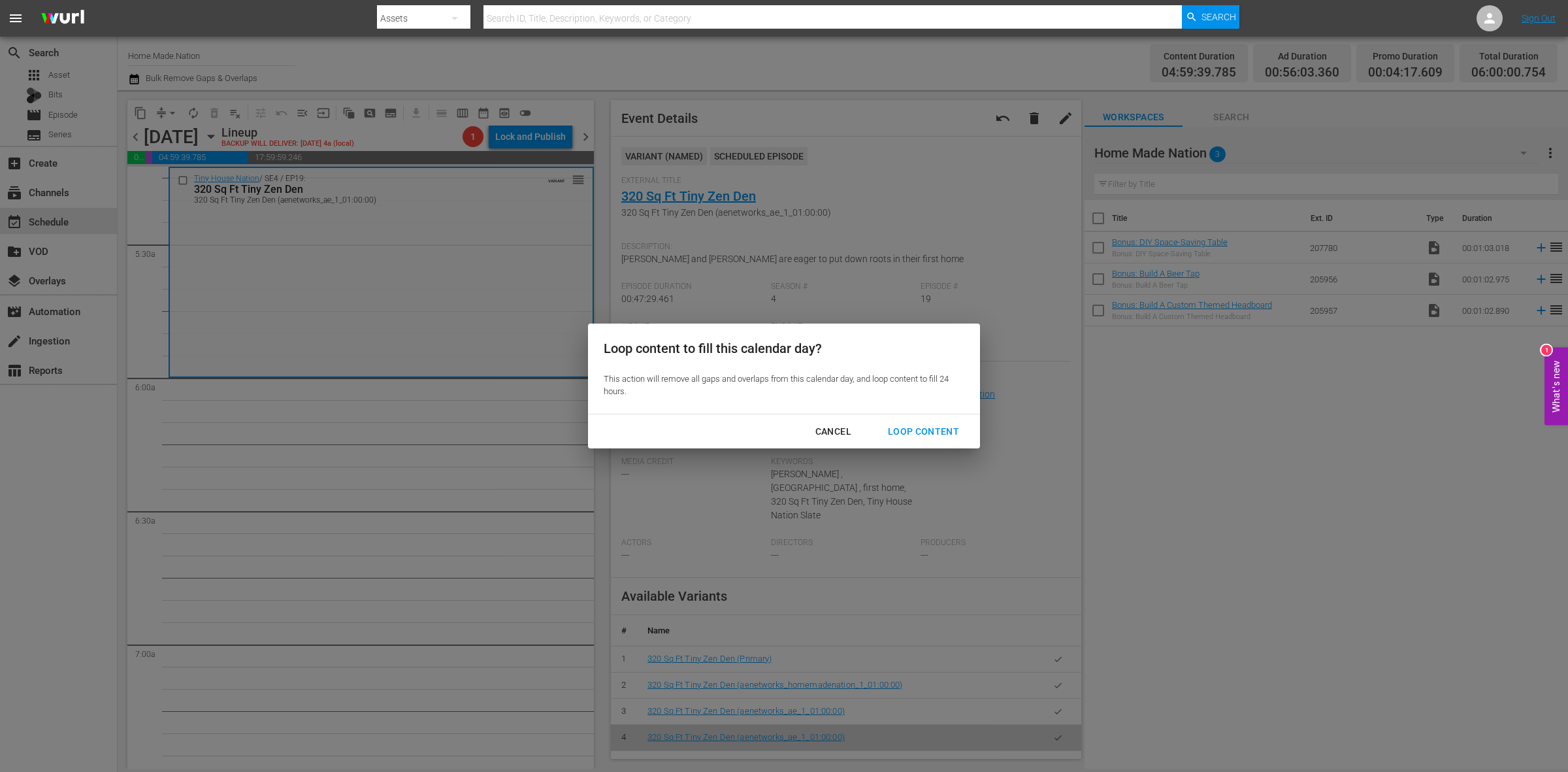
click at [900, 438] on div "Loop Content" at bounding box center [923, 431] width 92 height 16
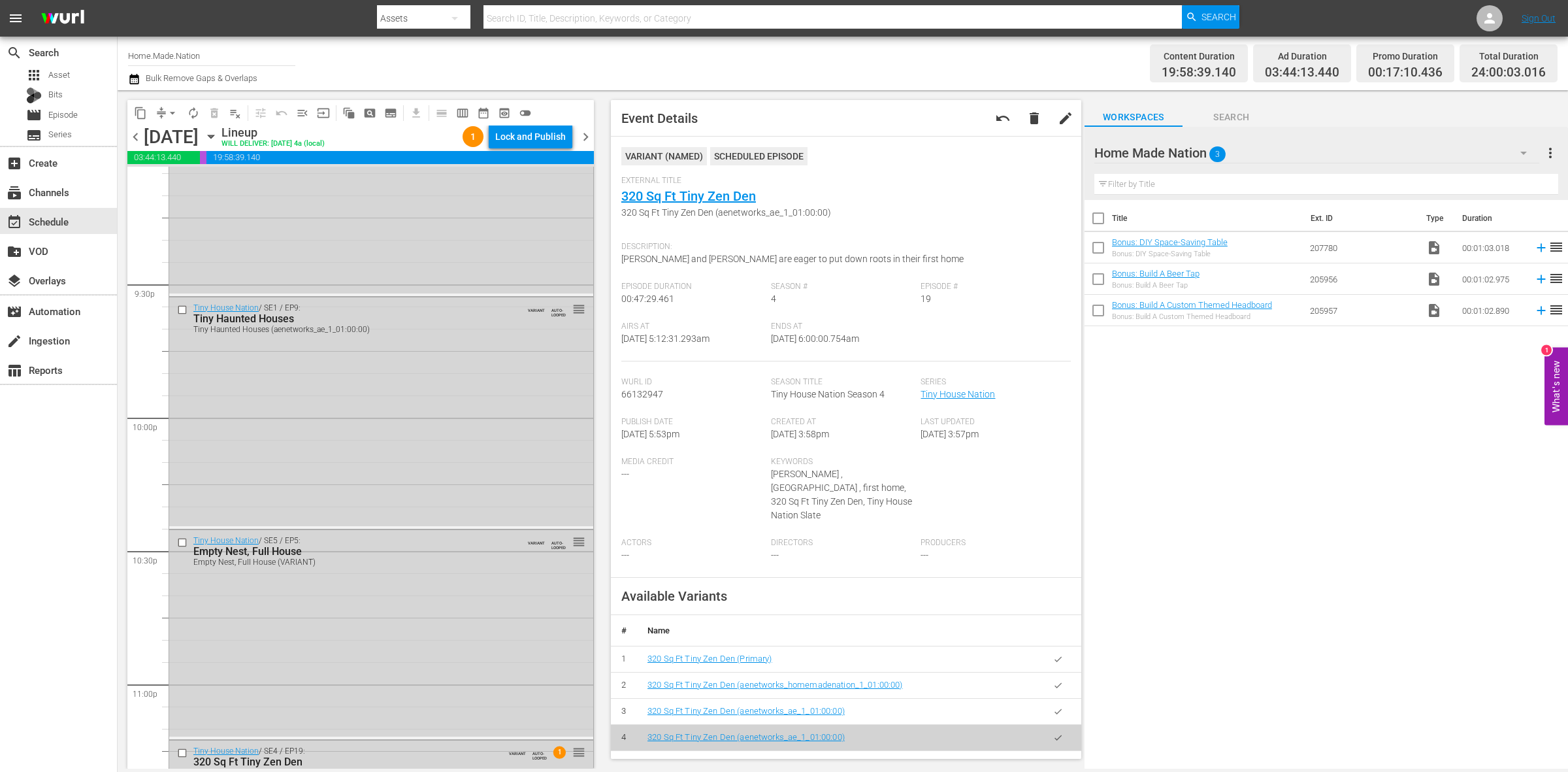
scroll to position [5799, 0]
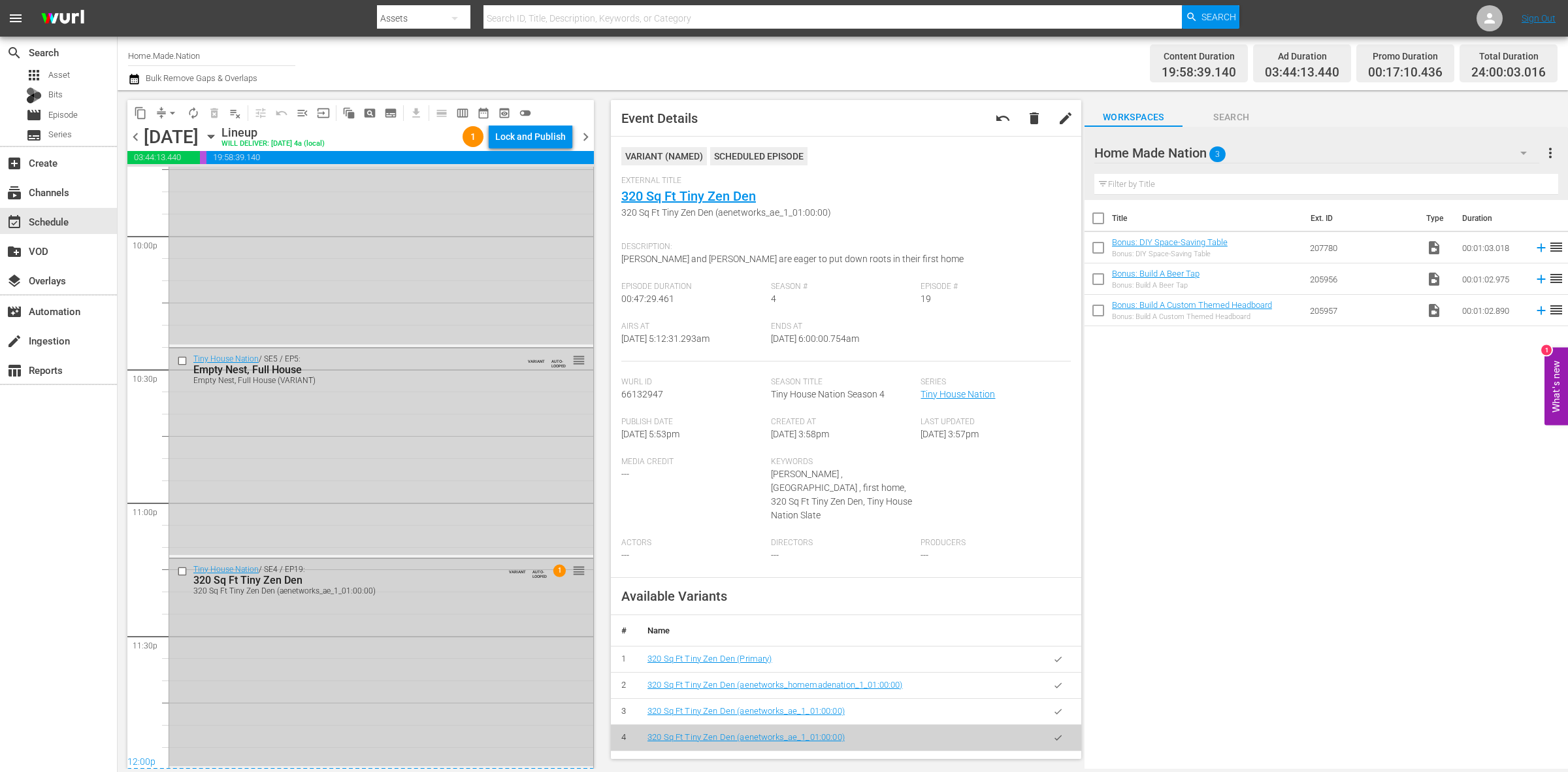
click at [502, 716] on div "Tiny House Nation / SE4 / EP19: 320 Sq Ft Tiny Zen Den 320 Sq Ft Tiny Zen Den (…" at bounding box center [382, 662] width 424 height 207
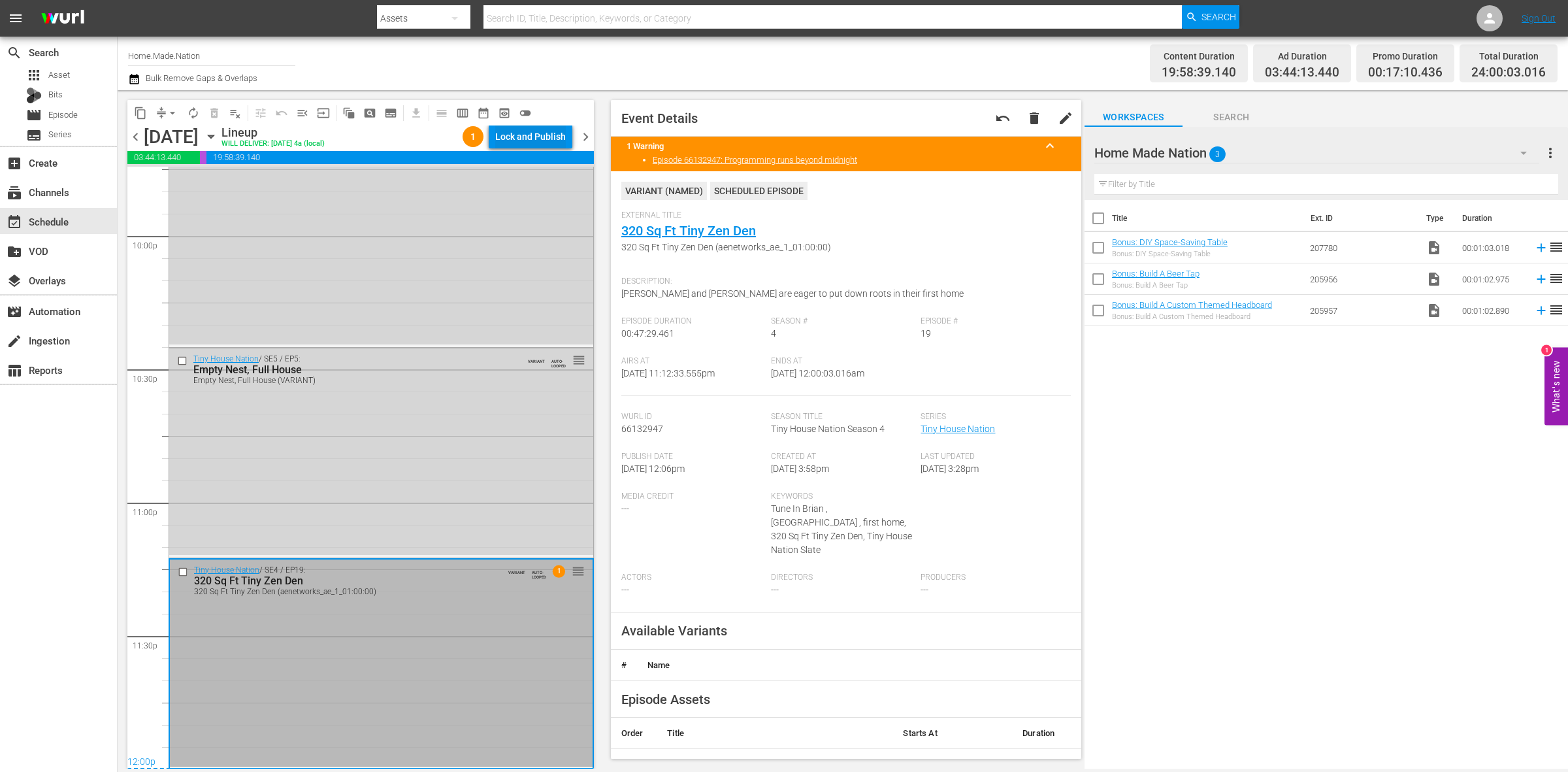
click at [554, 135] on div "Lock and Publish" at bounding box center [530, 136] width 71 height 24
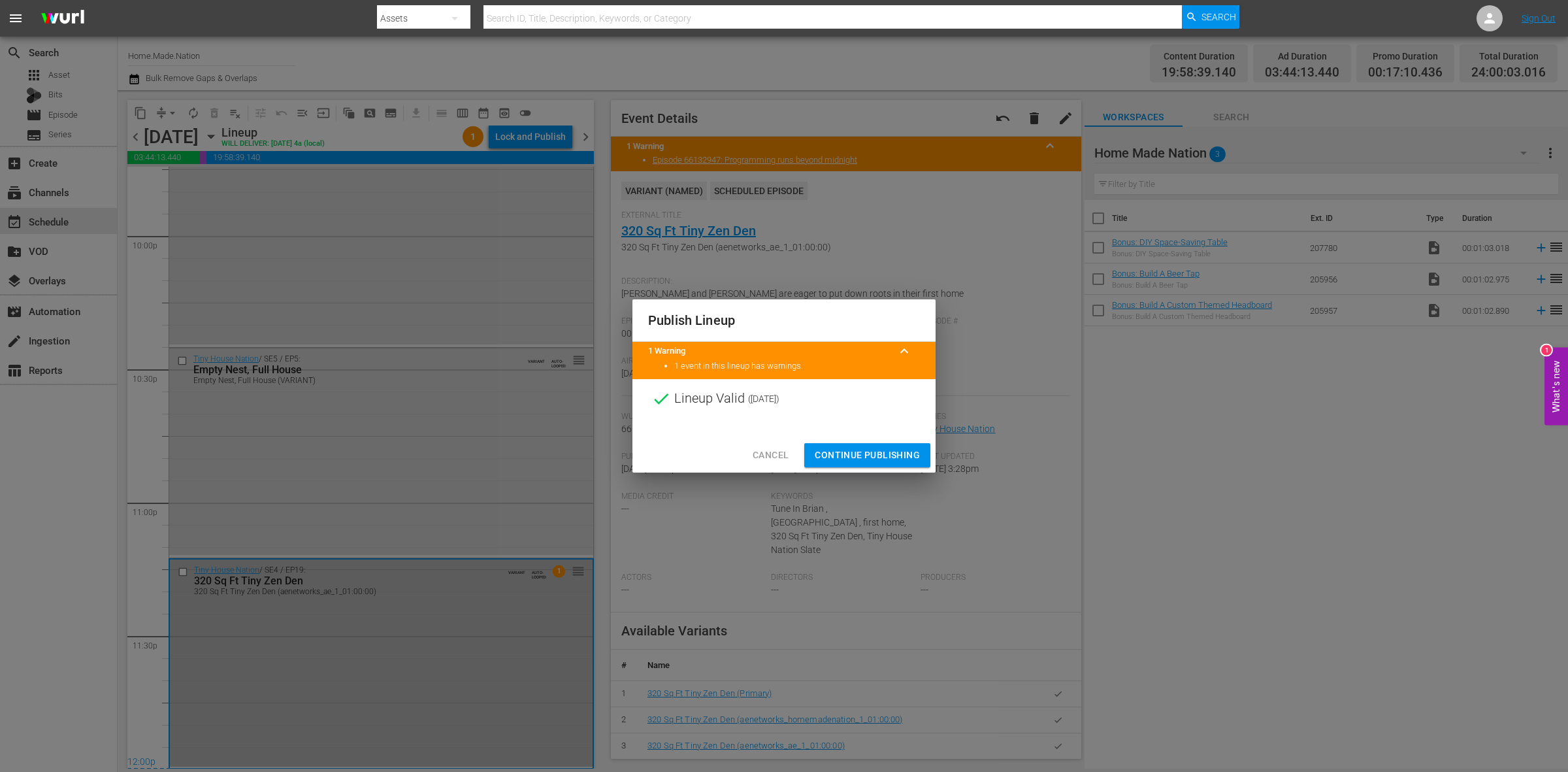
click at [855, 453] on span "Continue Publishing" at bounding box center [867, 455] width 105 height 16
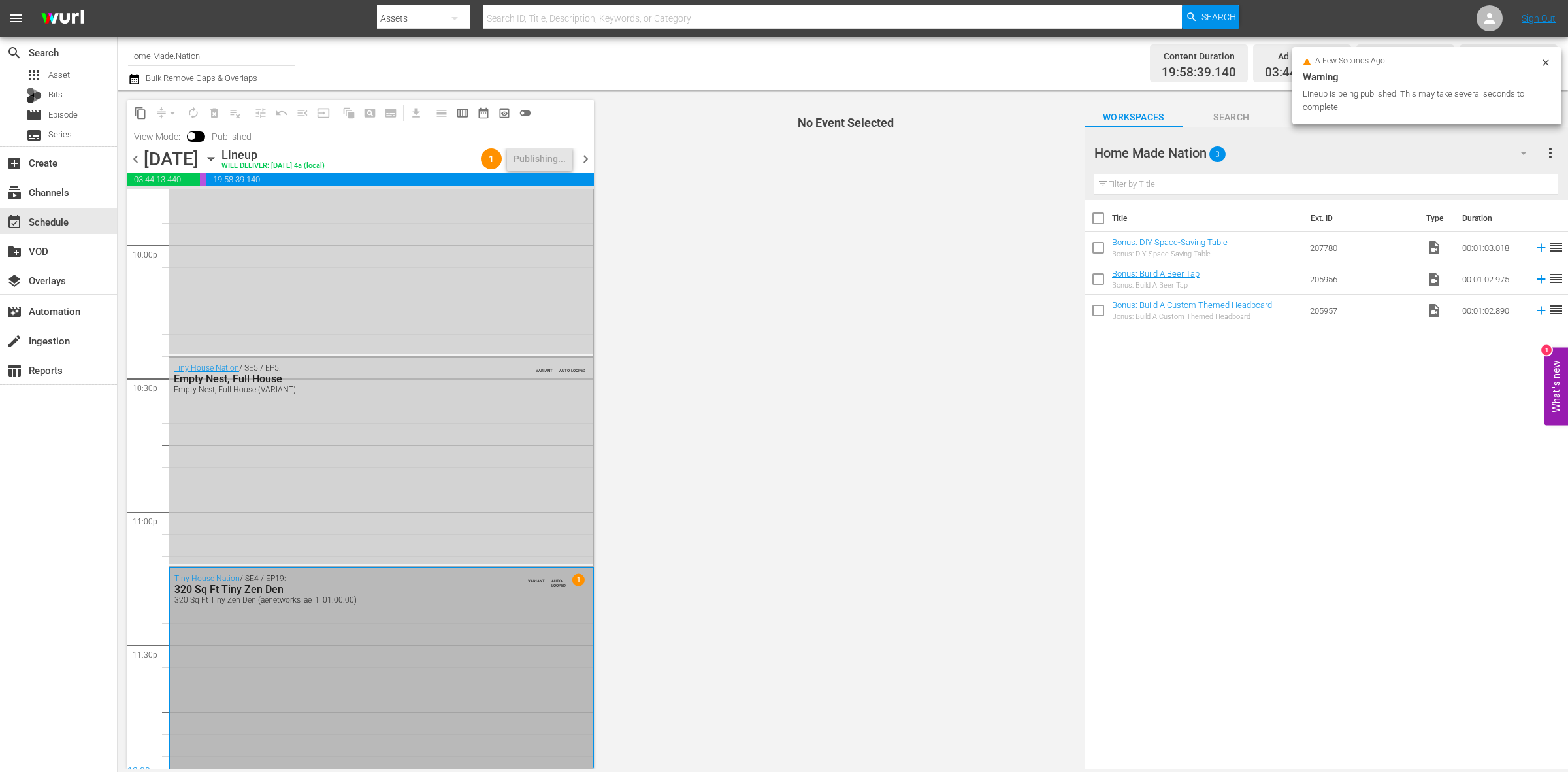
scroll to position [5821, 0]
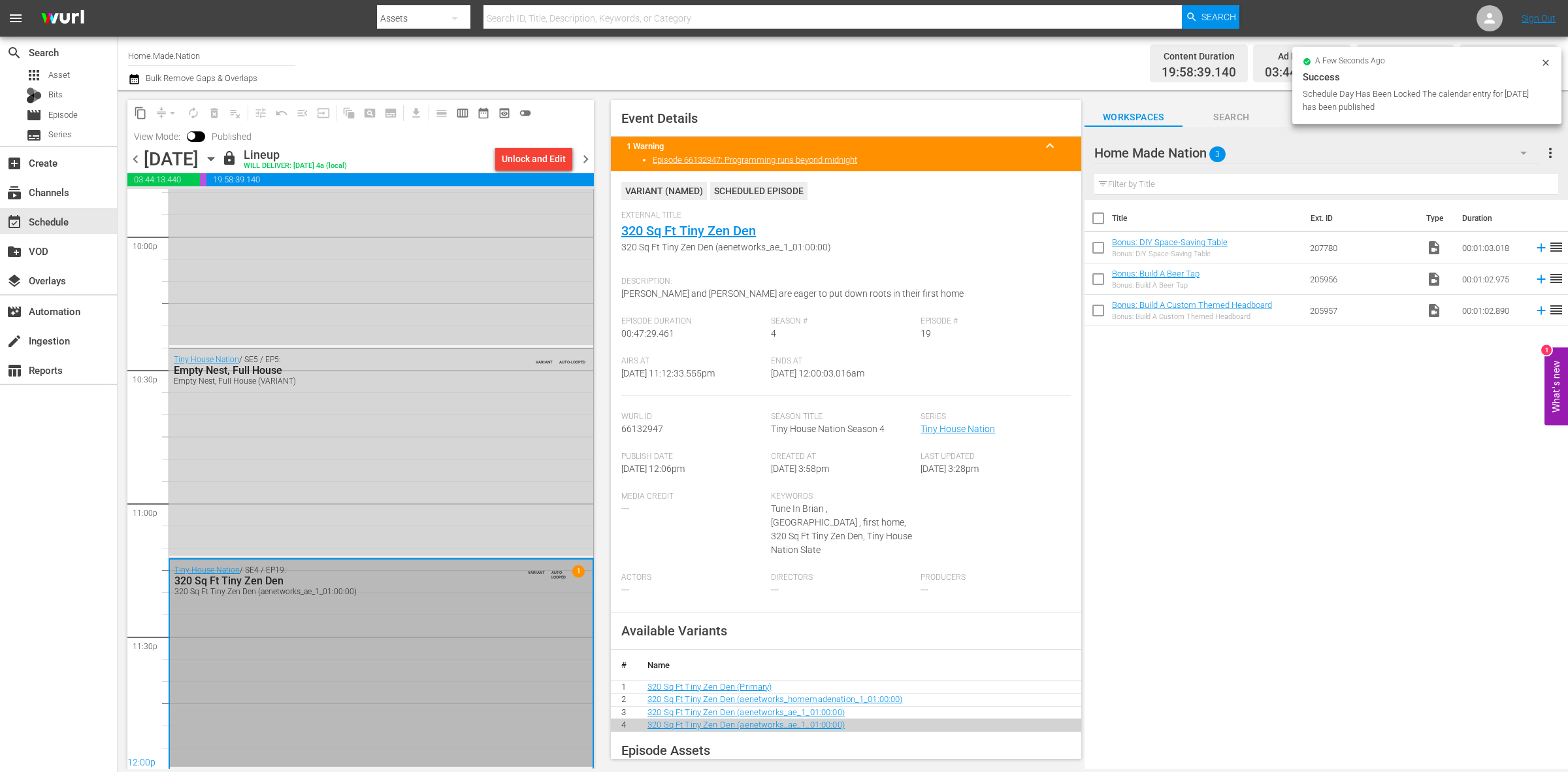
click at [588, 159] on span "chevron_right" at bounding box center [585, 158] width 16 height 16
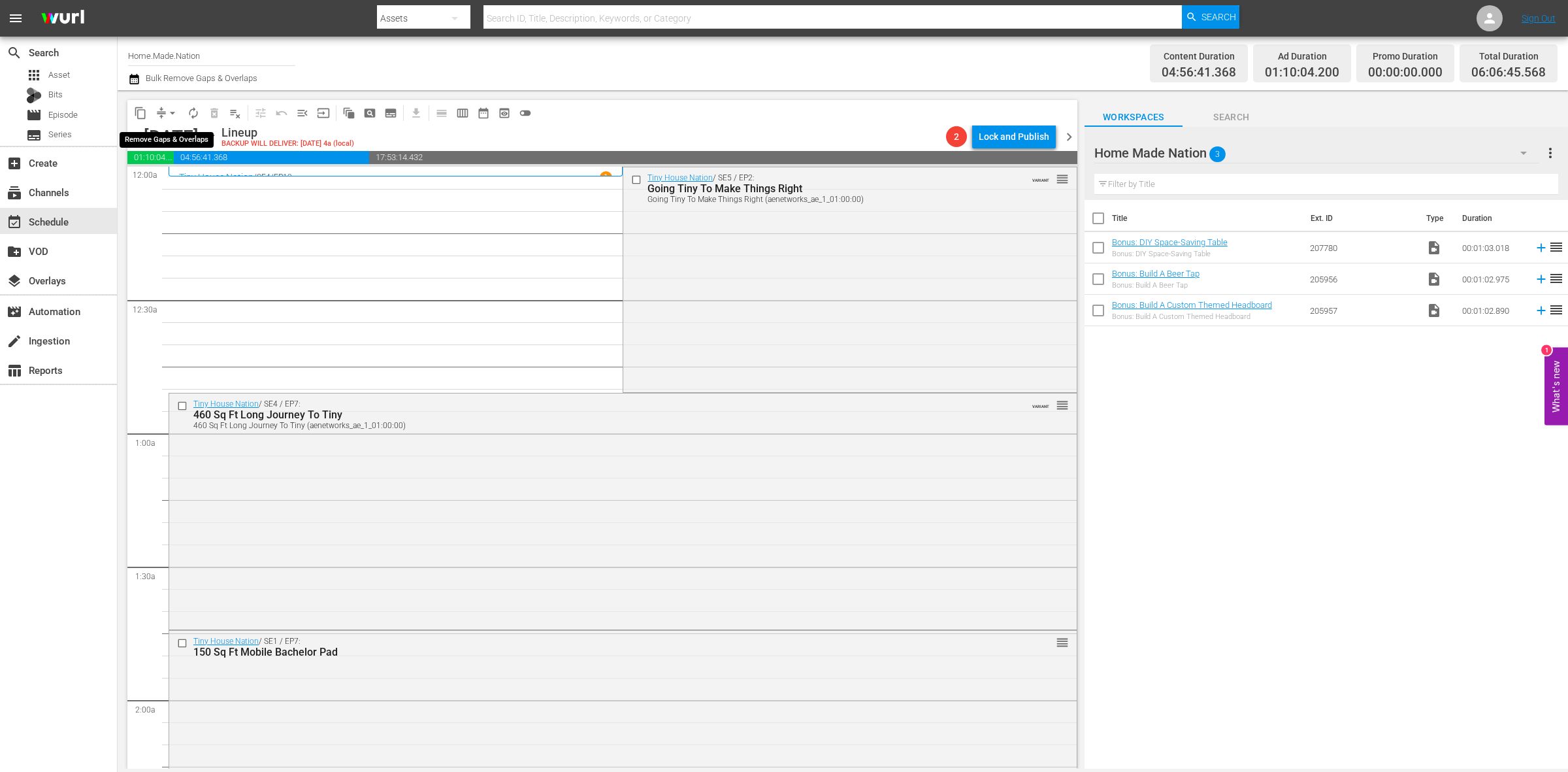
click at [167, 115] on span "arrow_drop_down" at bounding box center [172, 114] width 13 height 13
click at [169, 138] on li "Align to Midnight" at bounding box center [172, 138] width 137 height 22
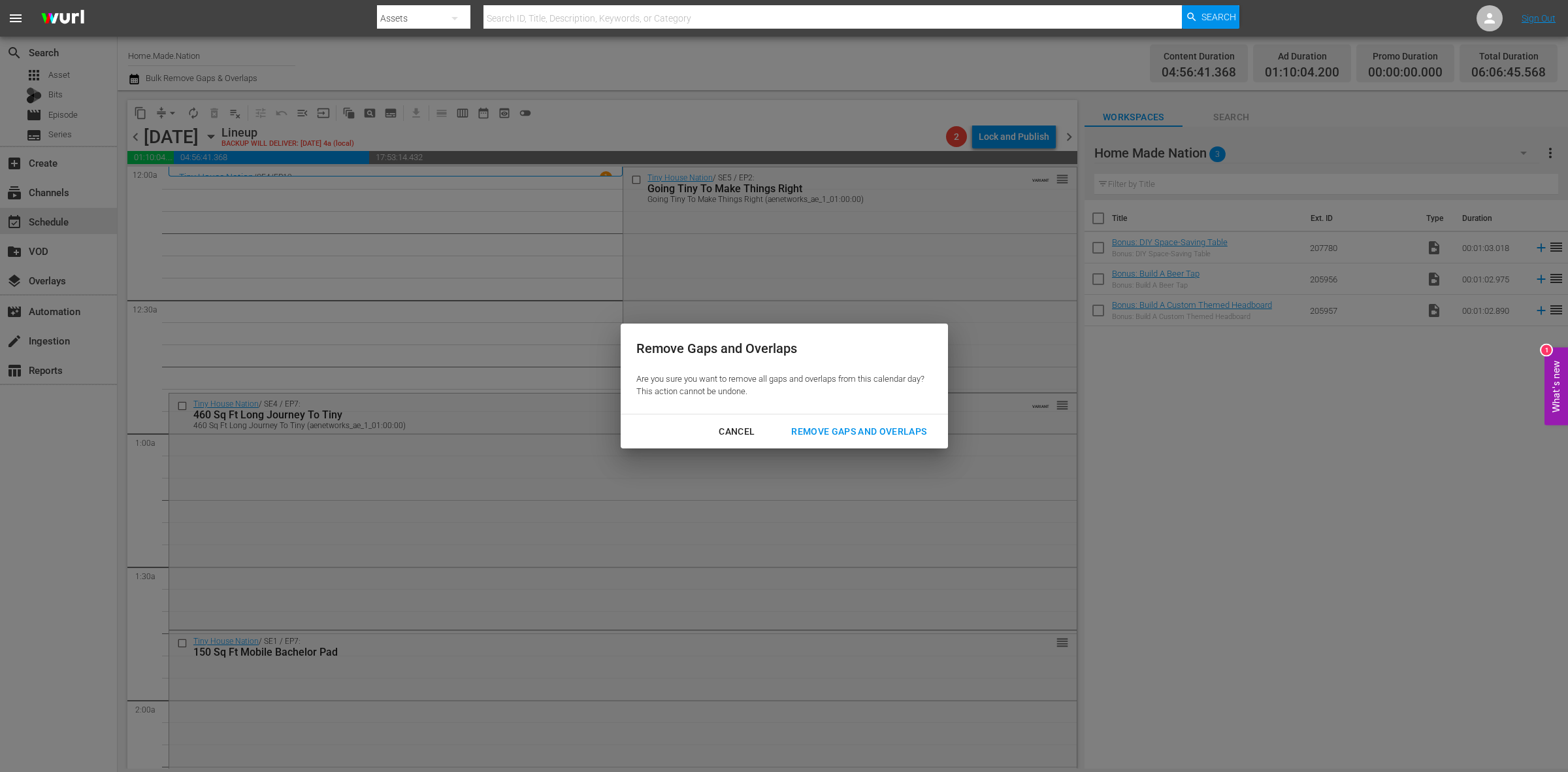
click at [814, 436] on div "Remove Gaps and Overlaps" at bounding box center [859, 431] width 156 height 16
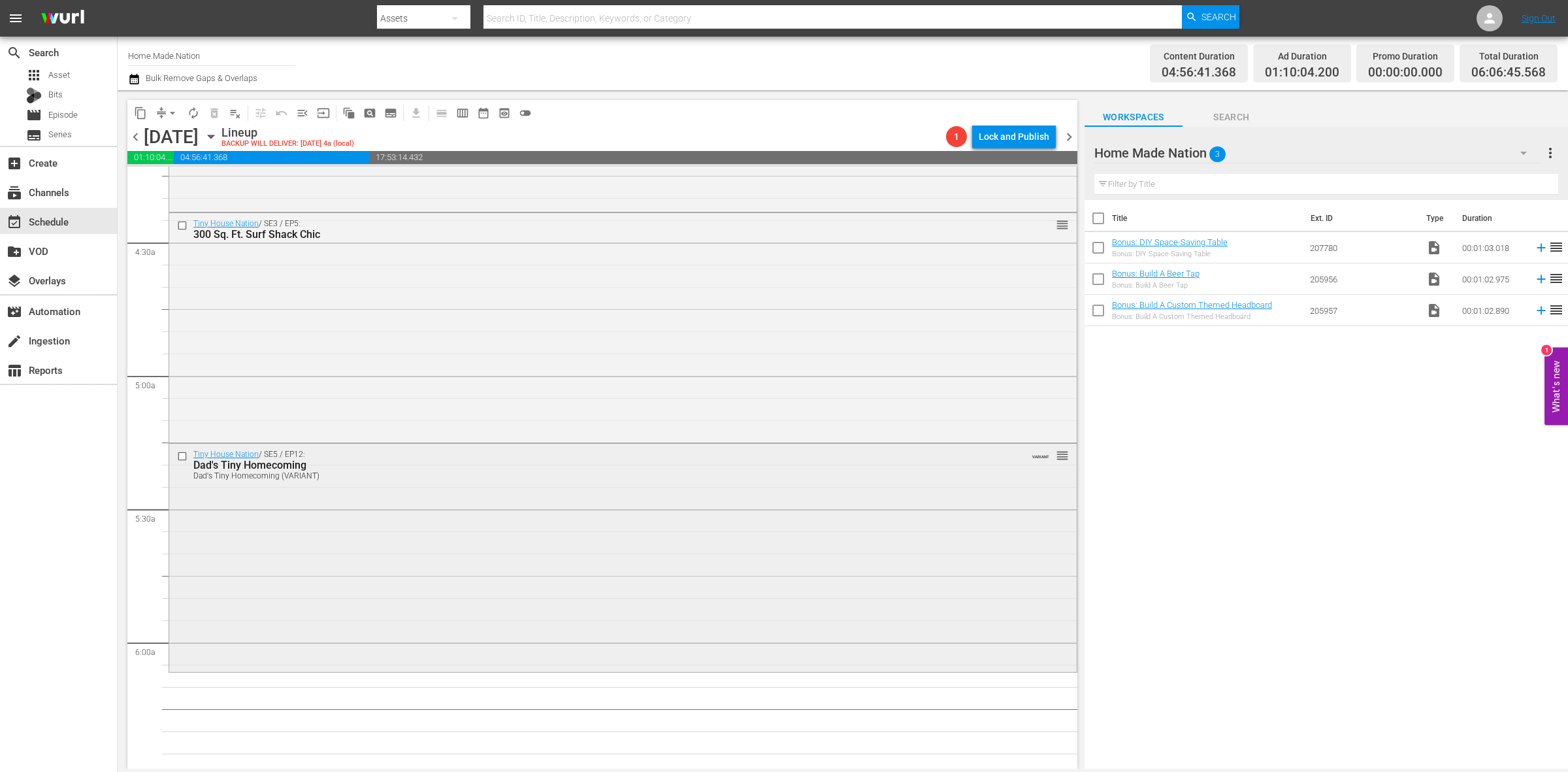
scroll to position [1144, 0]
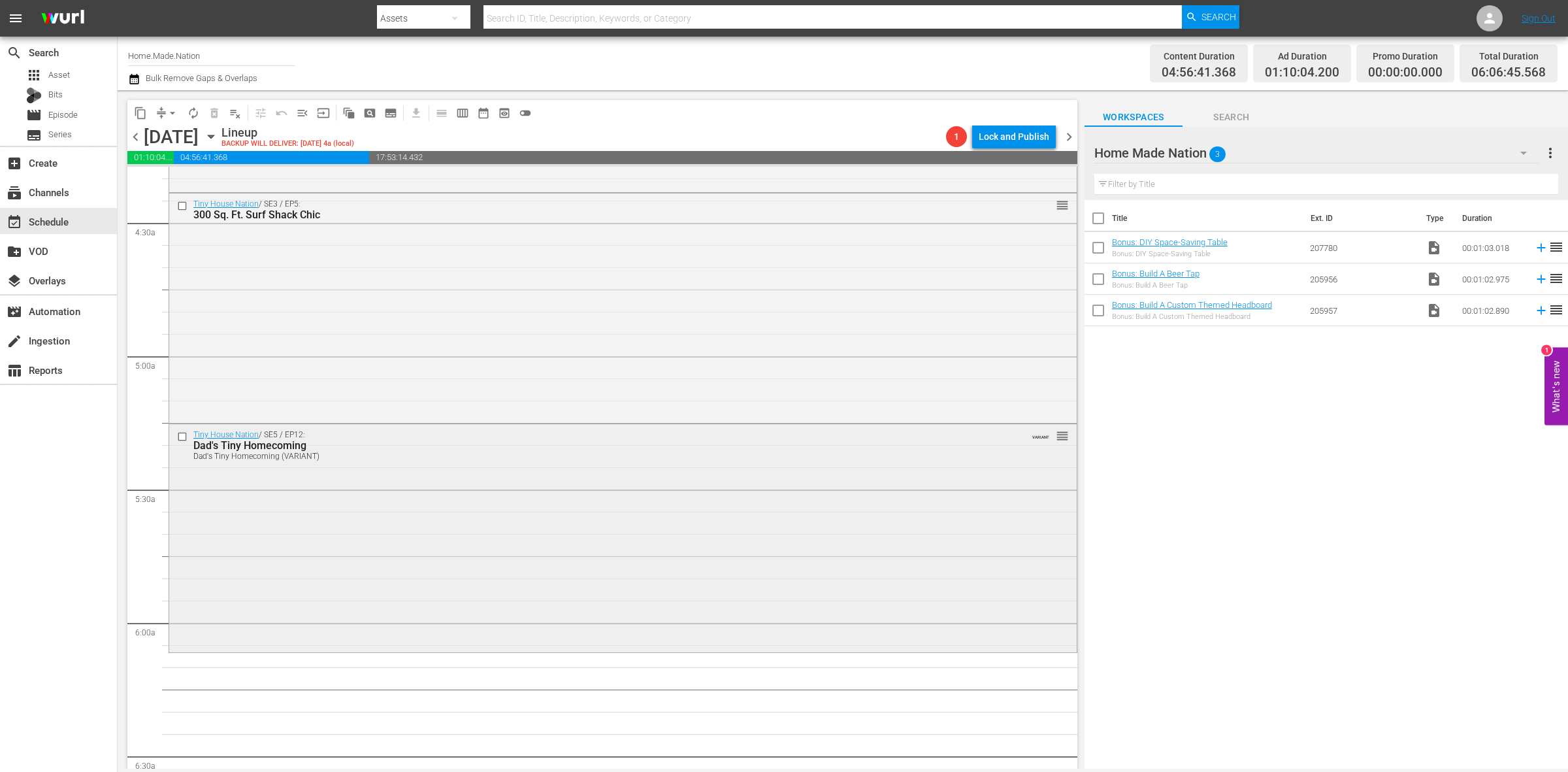
click at [516, 508] on div "Tiny House Nation / SE5 / EP12: Dad's Tiny Homecoming Dad's Tiny Homecoming (VA…" at bounding box center [623, 536] width 908 height 224
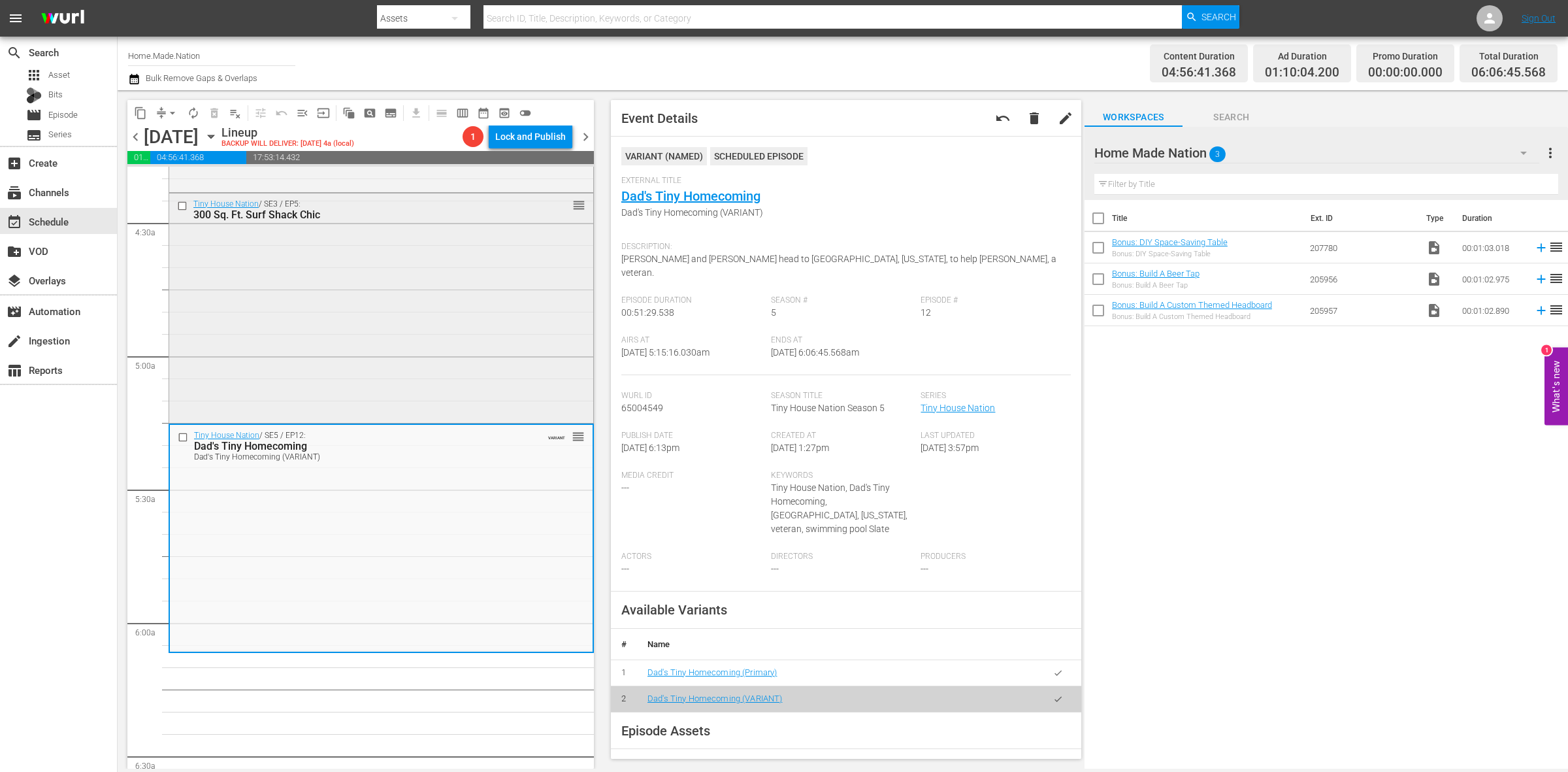
click at [406, 321] on div "Tiny House Nation / SE3 / EP5: 300 Sq. Ft. Surf Shack Chic reorder" at bounding box center [382, 306] width 424 height 226
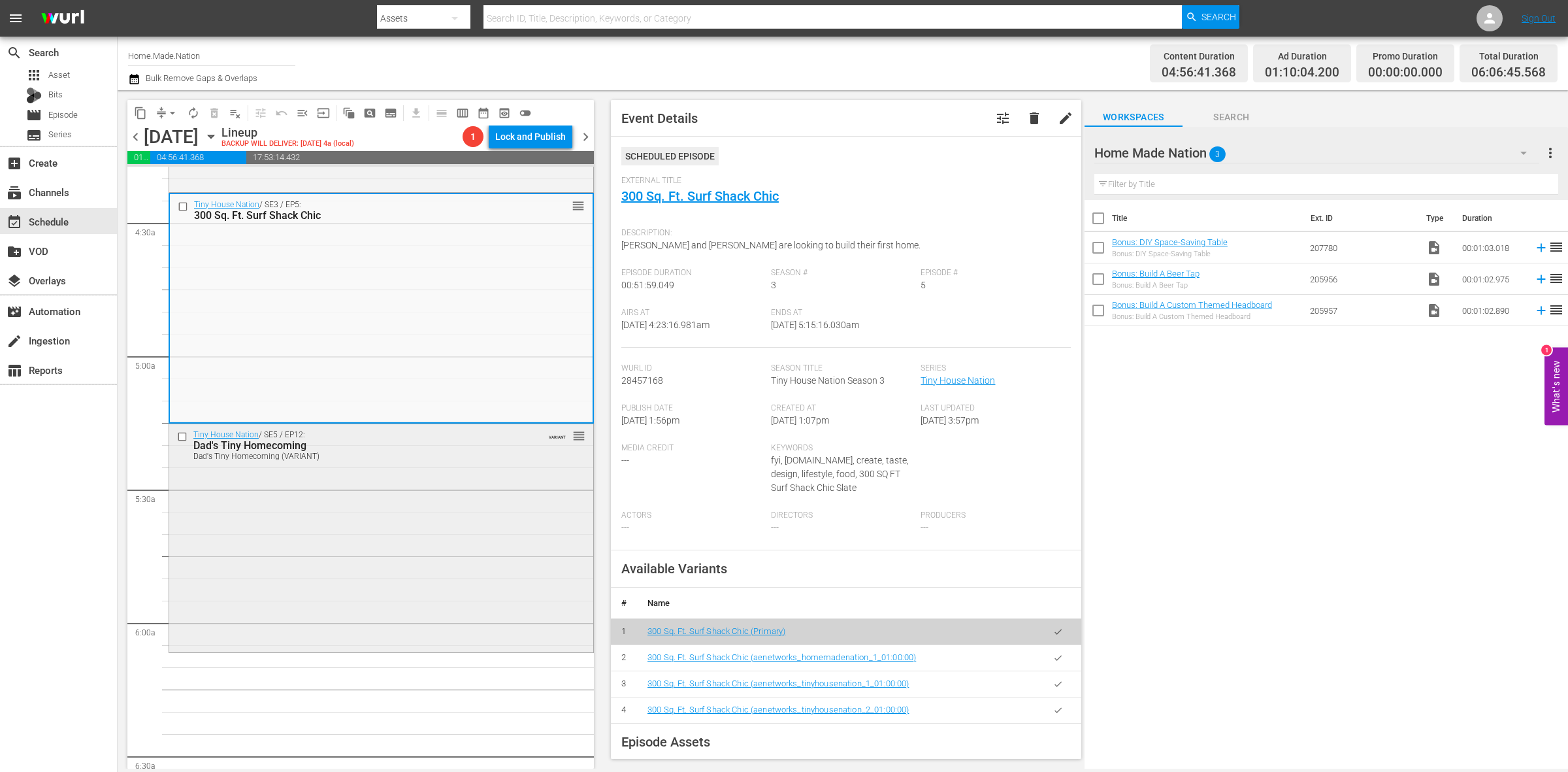
click at [301, 622] on div "Tiny House Nation / SE5 / EP12: Dad's Tiny Homecoming Dad's Tiny Homecoming (VA…" at bounding box center [382, 536] width 424 height 224
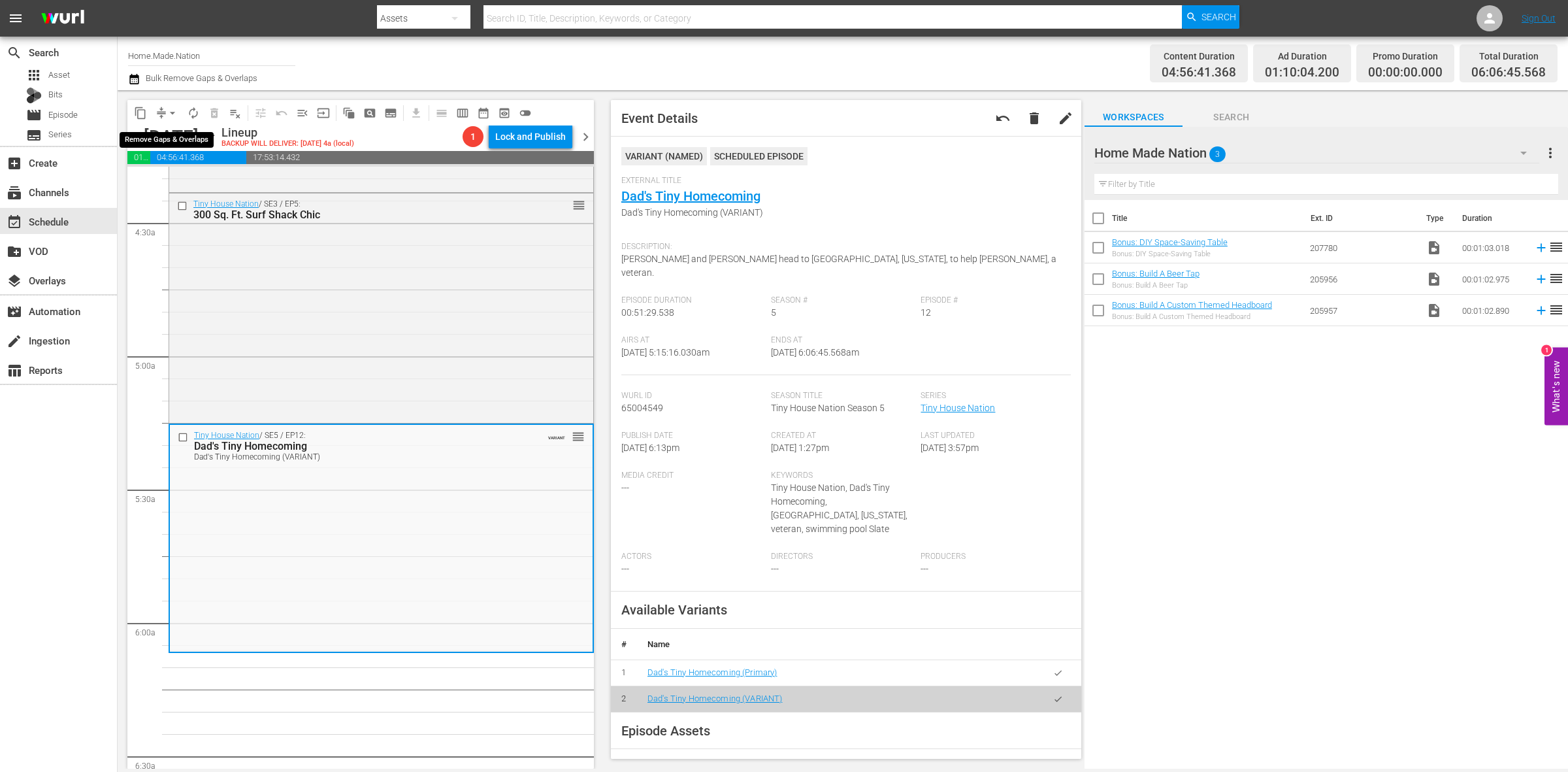
click at [176, 110] on span "arrow_drop_down" at bounding box center [172, 114] width 13 height 13
click at [187, 141] on li "Align to Midnight" at bounding box center [172, 138] width 137 height 22
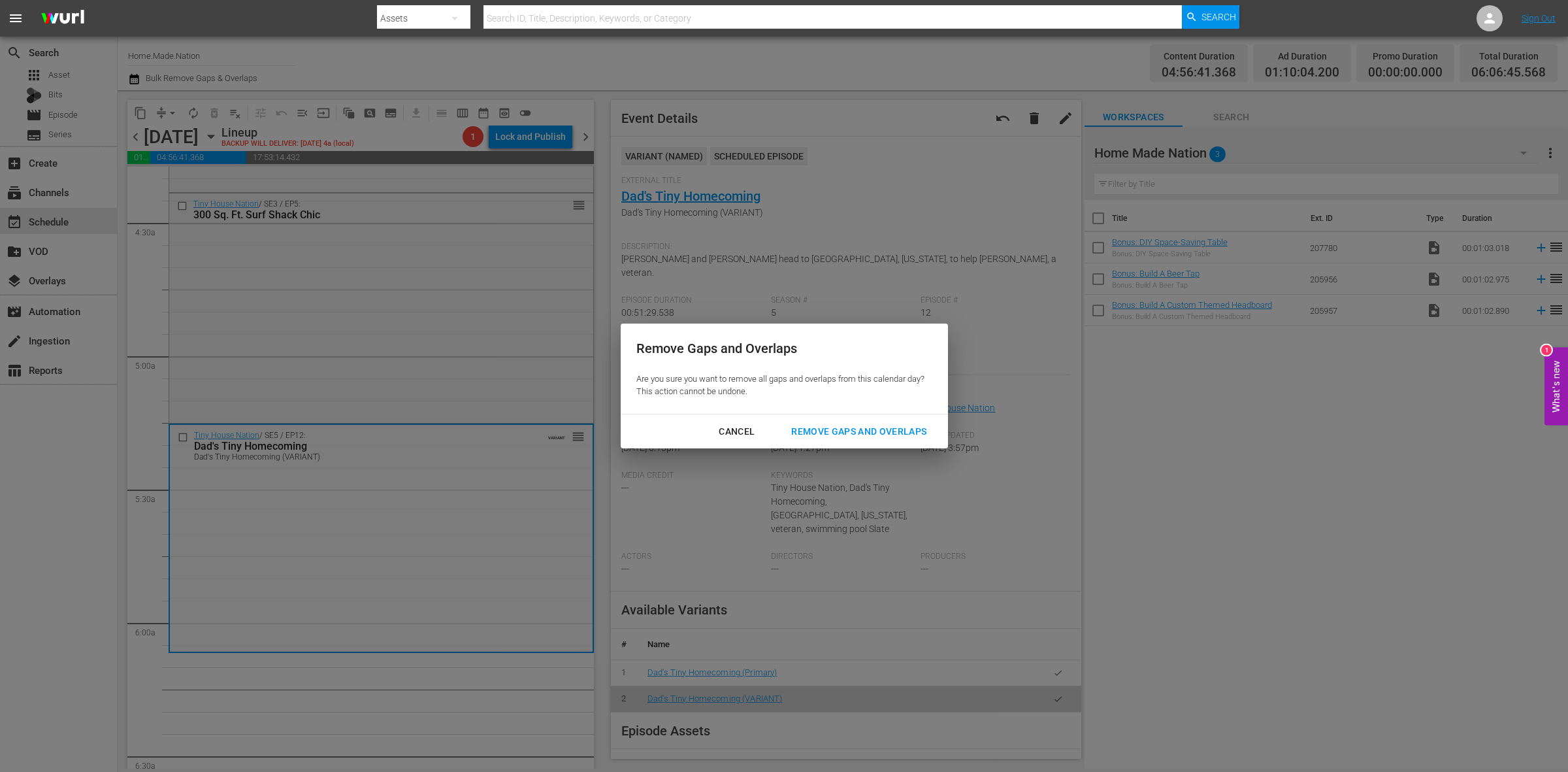
click at [851, 435] on div "Remove Gaps and Overlaps" at bounding box center [859, 431] width 156 height 16
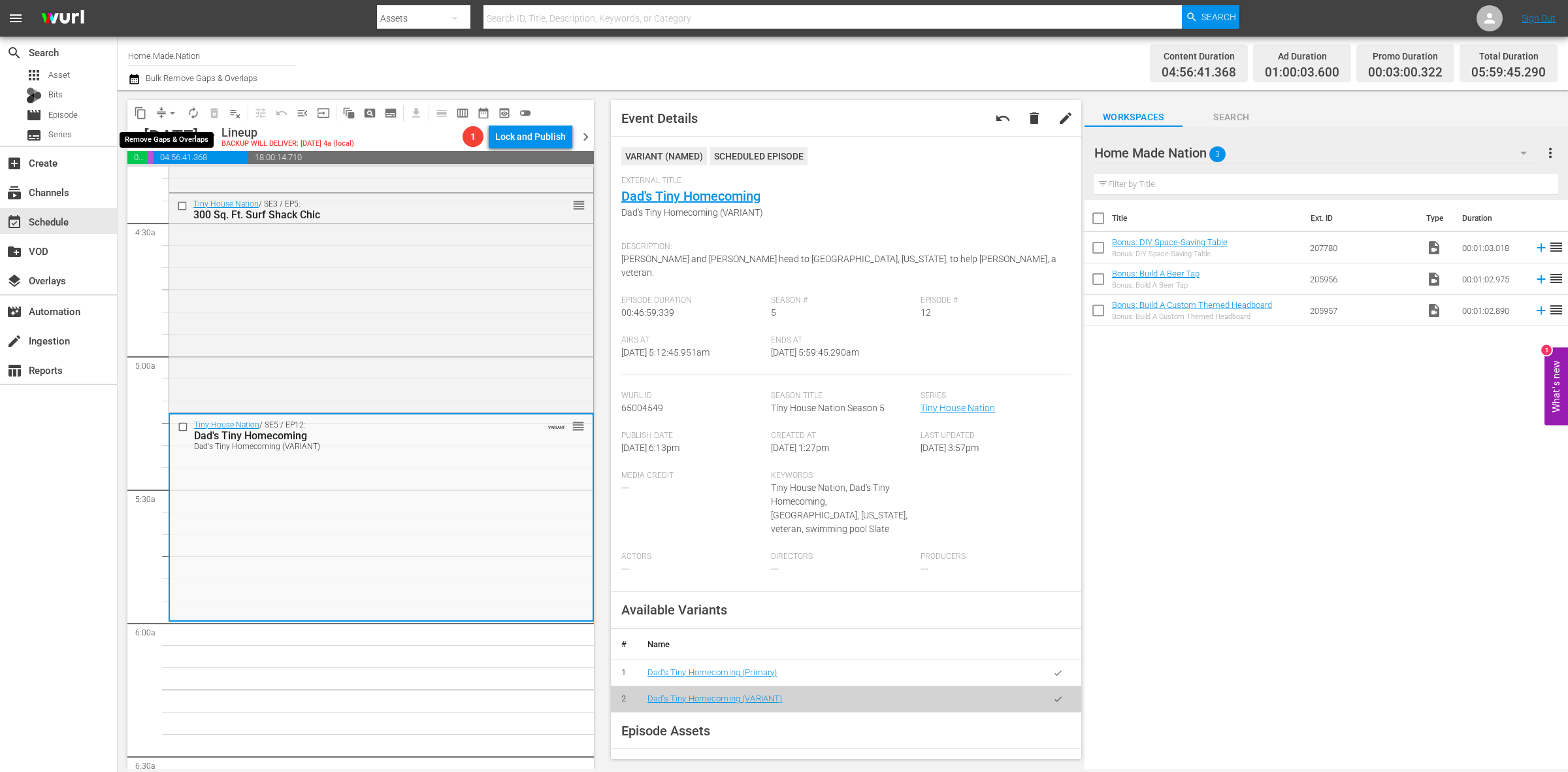
click at [165, 112] on button "arrow_drop_down" at bounding box center [172, 113] width 21 height 21
click at [169, 132] on li "Align to Midnight" at bounding box center [172, 138] width 137 height 22
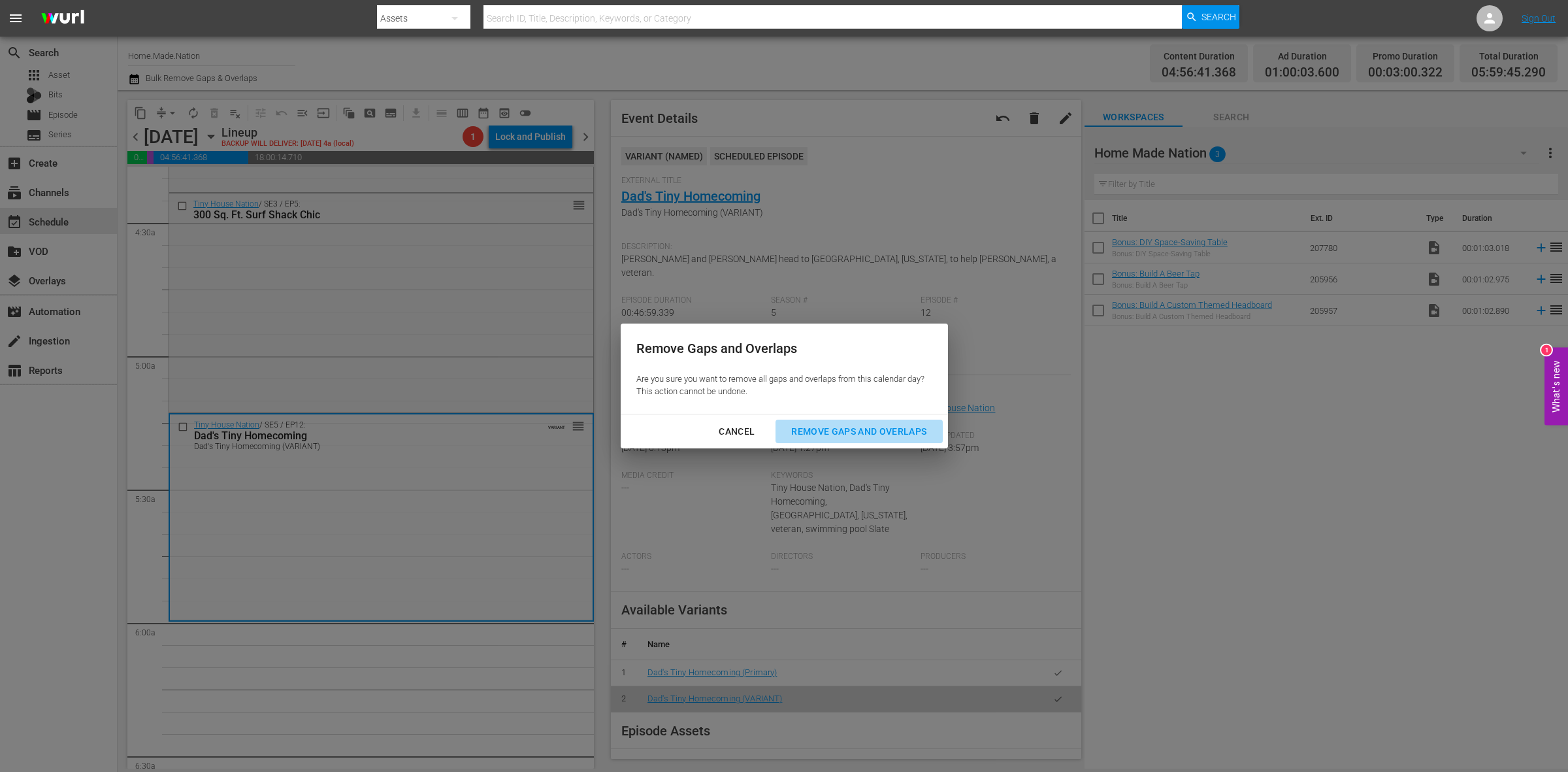
click at [907, 422] on button "Remove Gaps and Overlaps" at bounding box center [859, 432] width 167 height 25
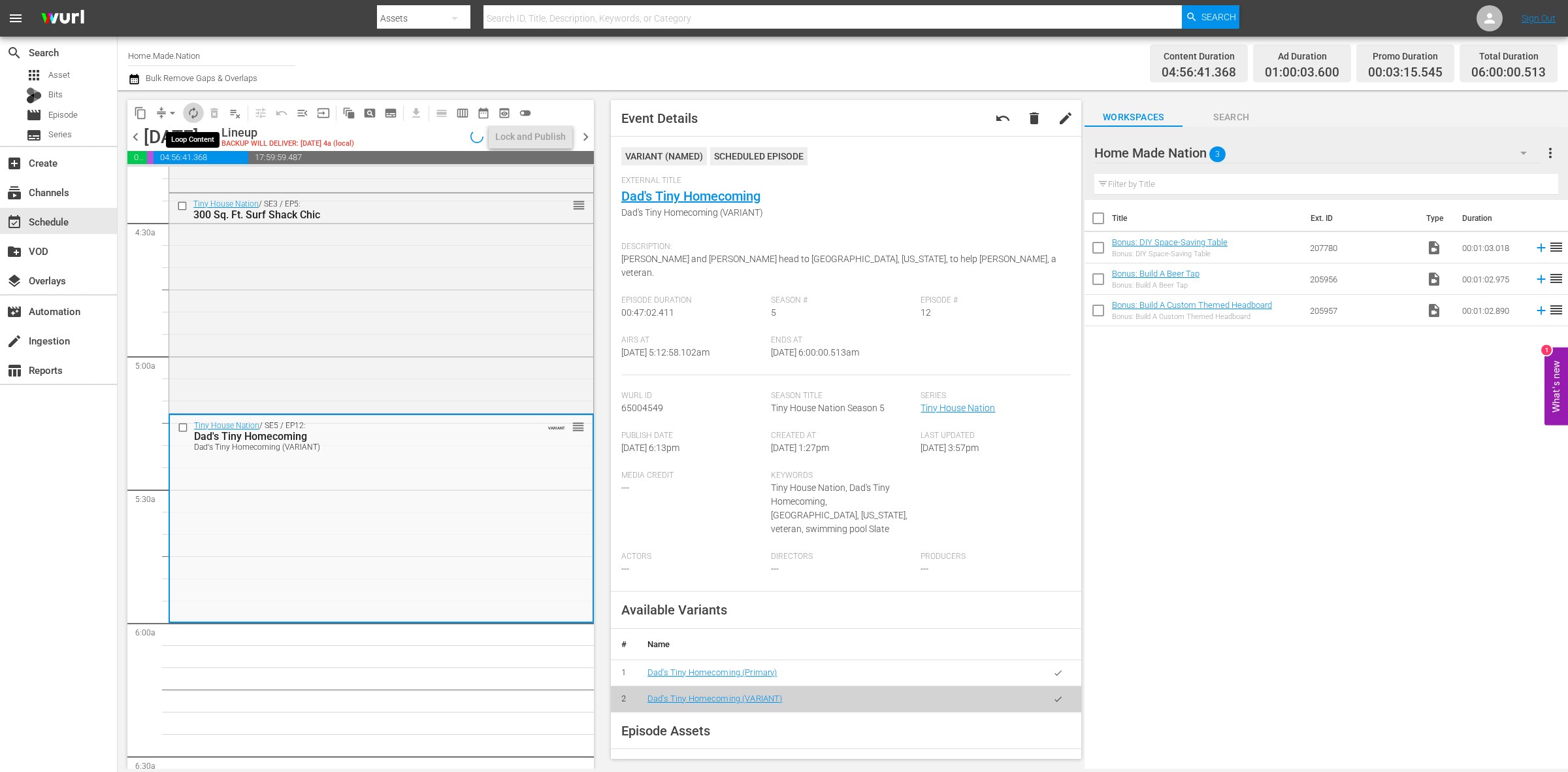
click at [187, 113] on span "autorenew_outlined" at bounding box center [193, 114] width 13 height 13
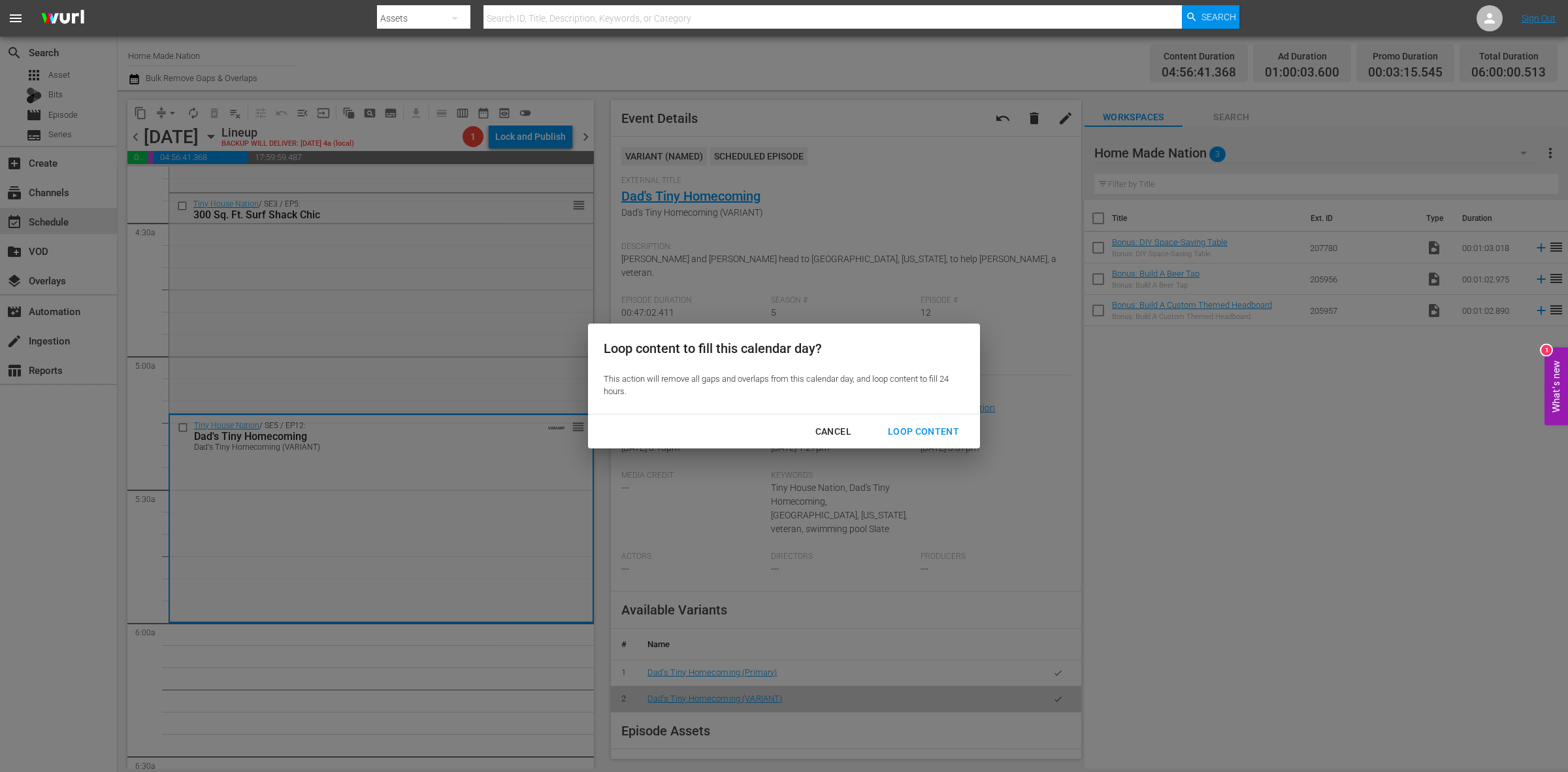
click at [948, 432] on div "Loop Content" at bounding box center [923, 431] width 92 height 16
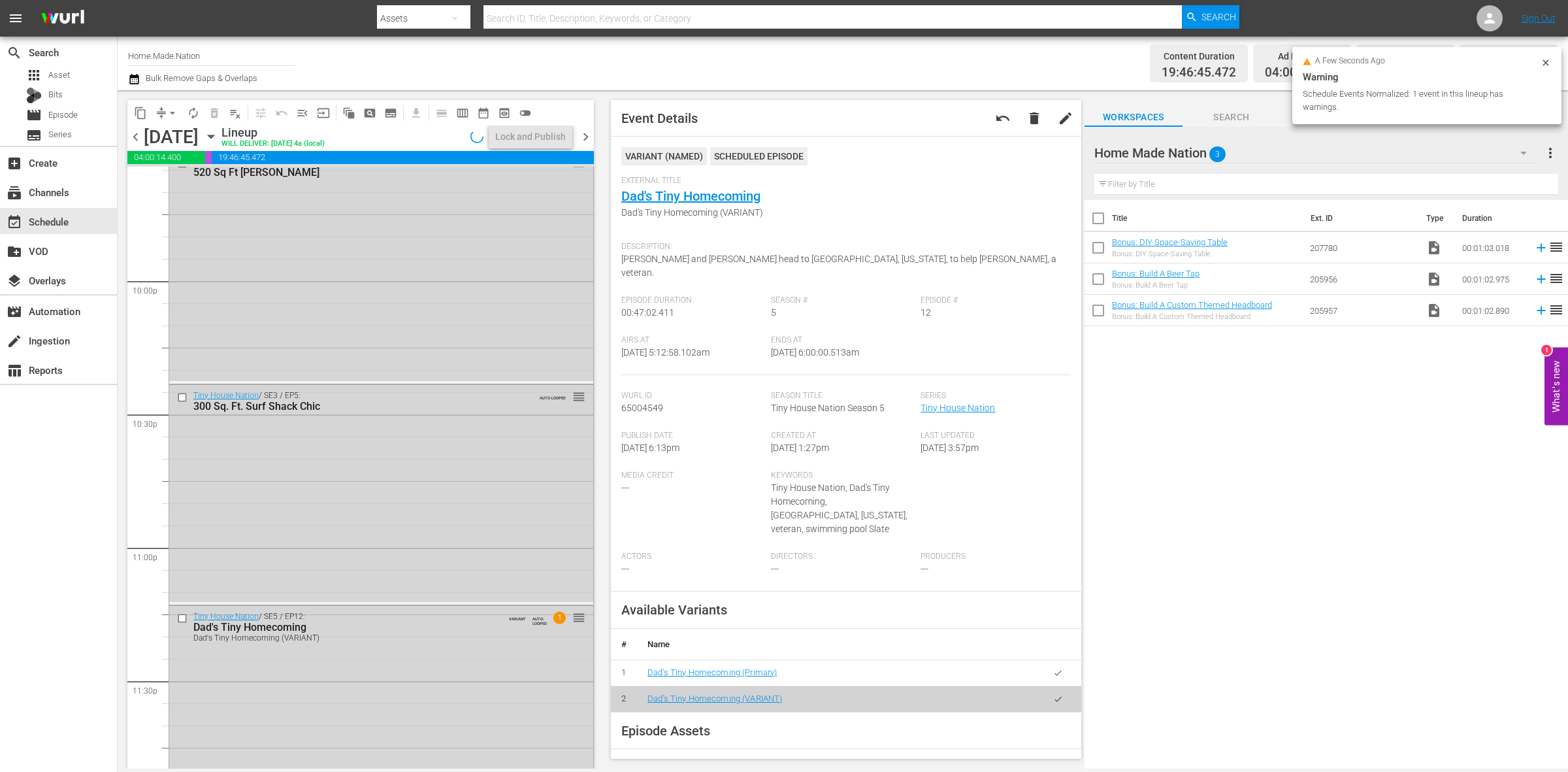
scroll to position [5799, 0]
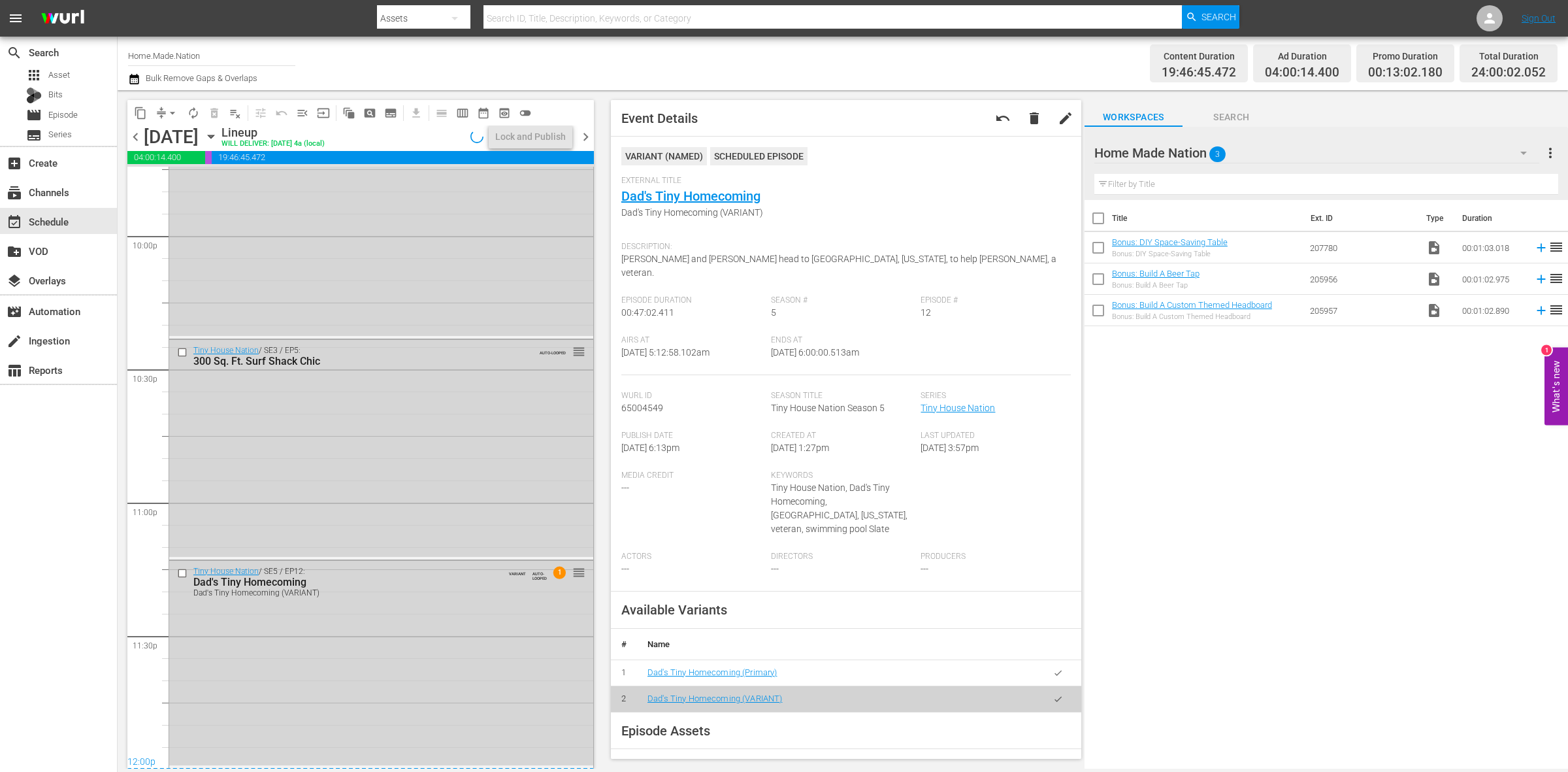
click at [499, 659] on div "Tiny House Nation / SE5 / EP12: Dad's Tiny Homecoming Dad's Tiny Homecoming (VA…" at bounding box center [382, 663] width 424 height 206
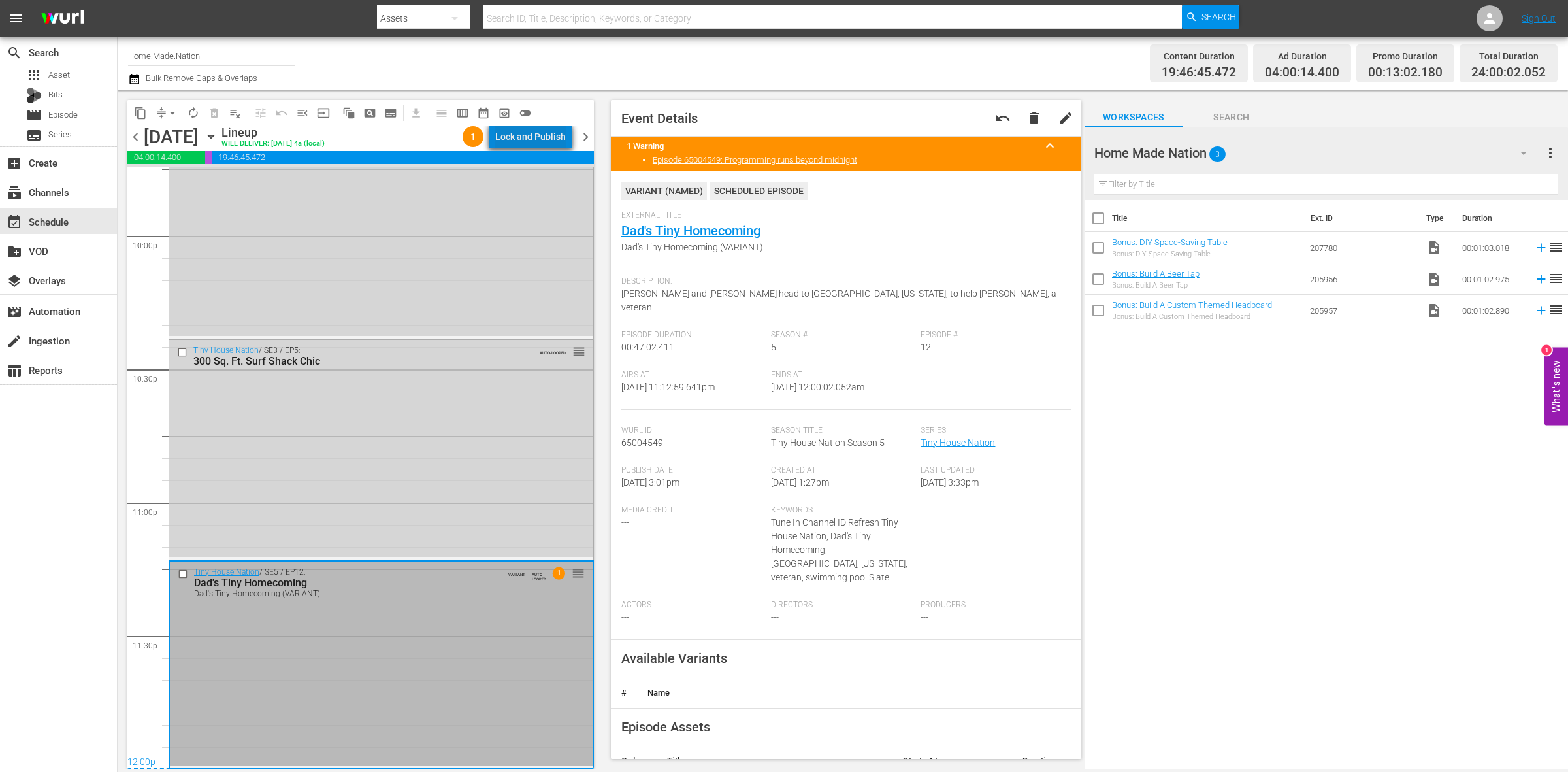
click at [537, 128] on div "Lock and Publish" at bounding box center [530, 136] width 71 height 24
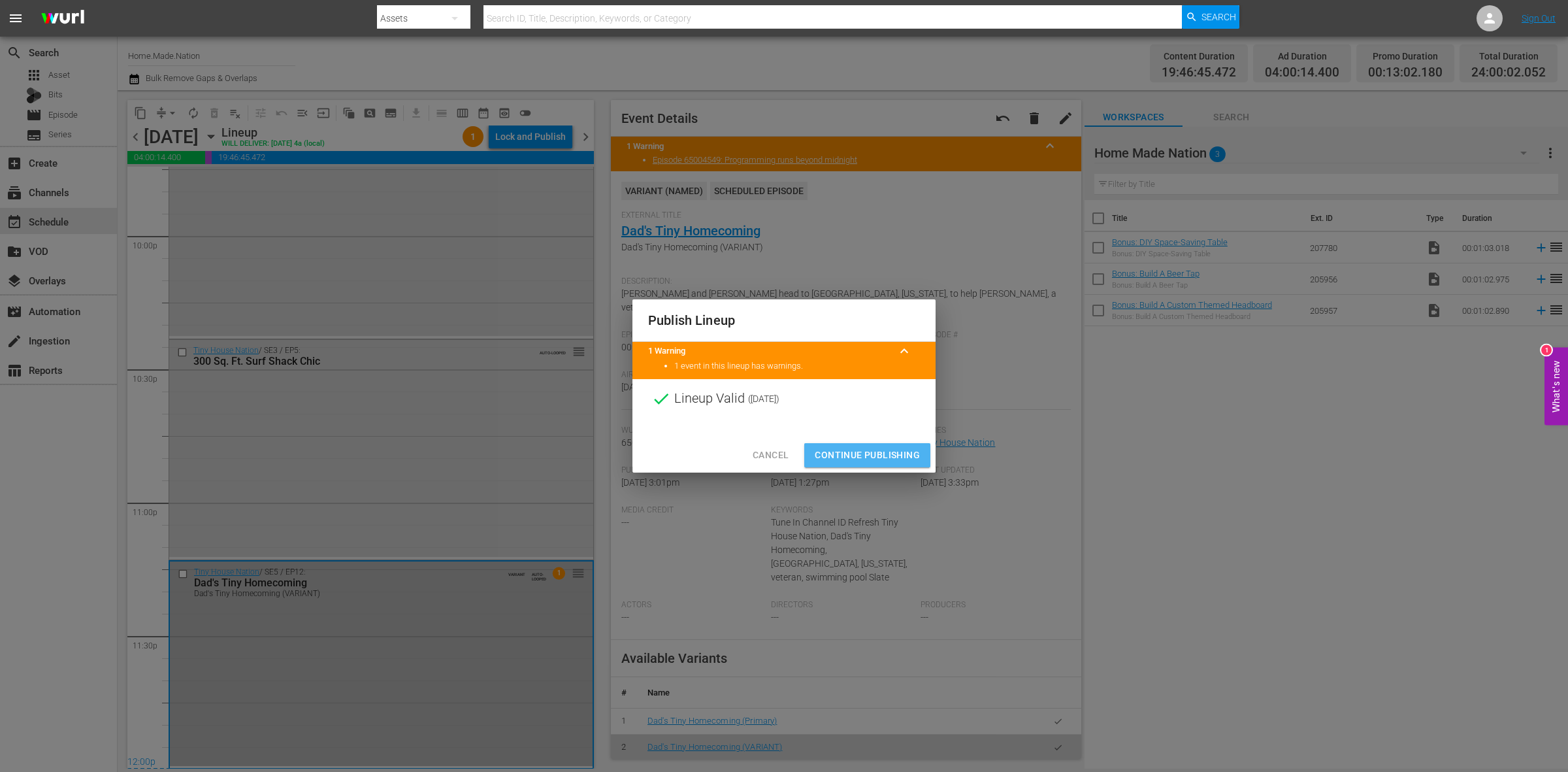
click at [850, 458] on span "Continue Publishing" at bounding box center [867, 455] width 105 height 16
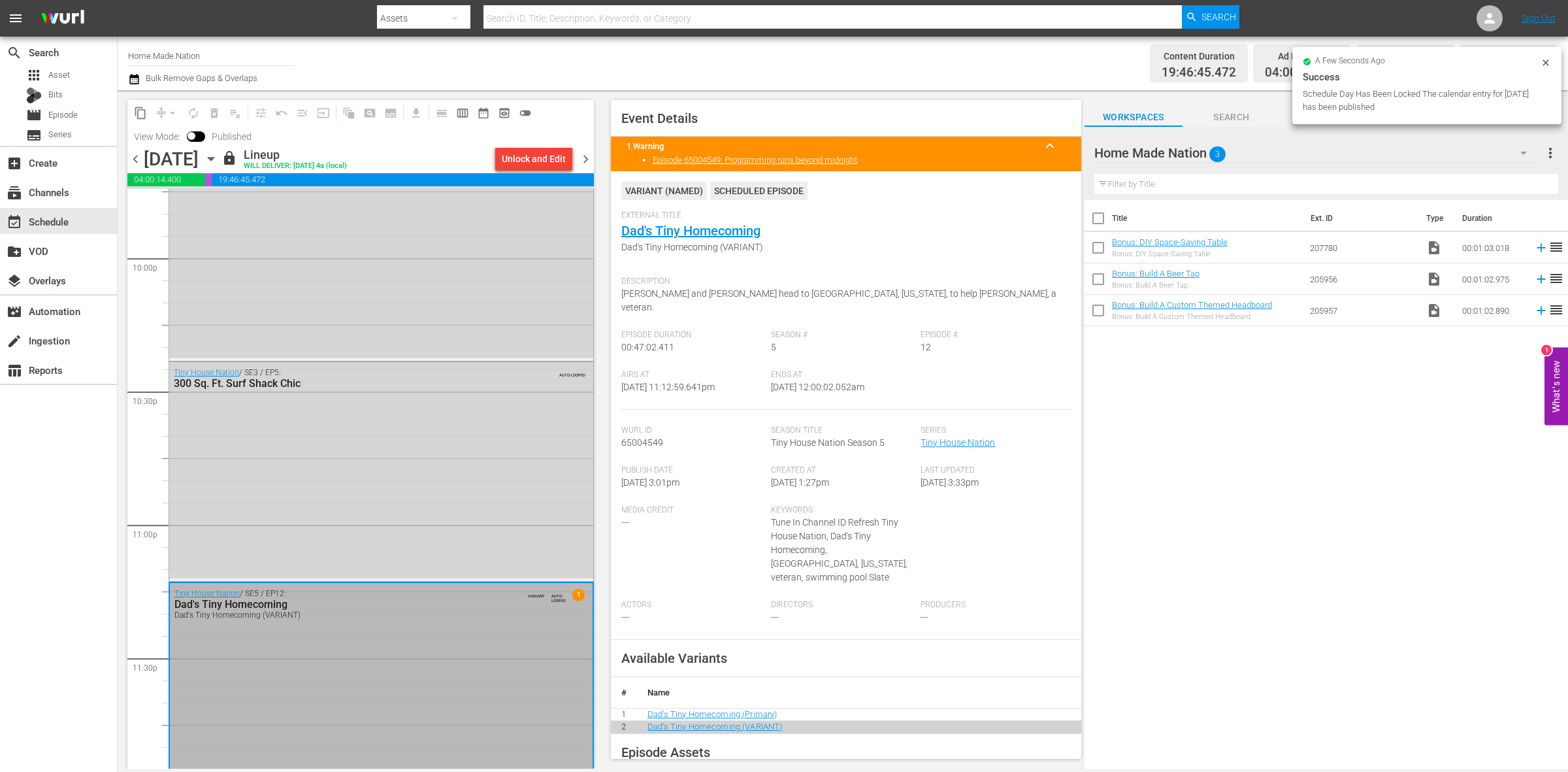
click at [586, 161] on span "chevron_right" at bounding box center [585, 158] width 16 height 16
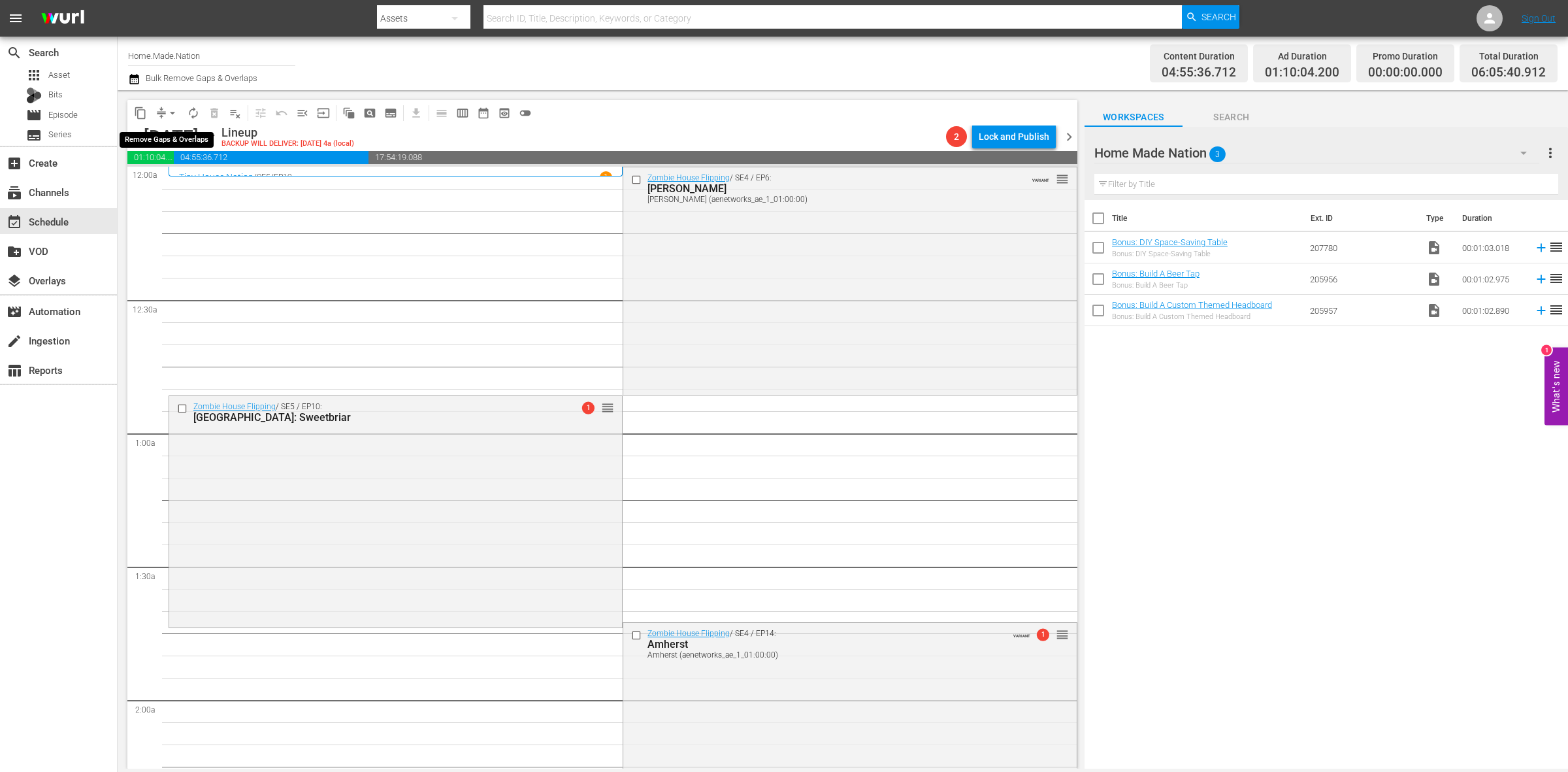
click at [167, 115] on span "arrow_drop_down" at bounding box center [172, 114] width 13 height 13
click at [168, 137] on li "Align to Midnight" at bounding box center [172, 138] width 137 height 22
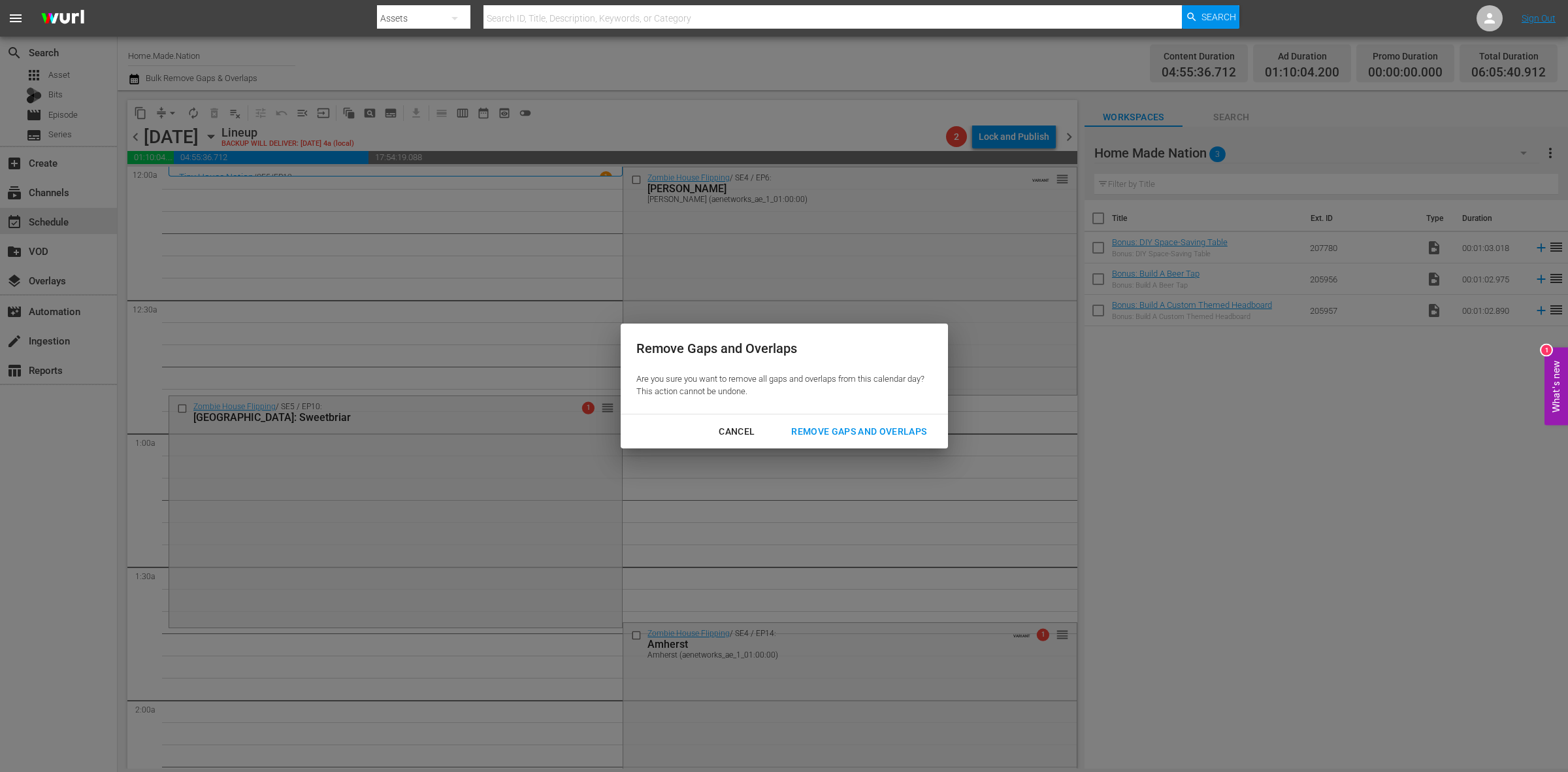
click at [836, 432] on div "Remove Gaps and Overlaps" at bounding box center [859, 431] width 156 height 16
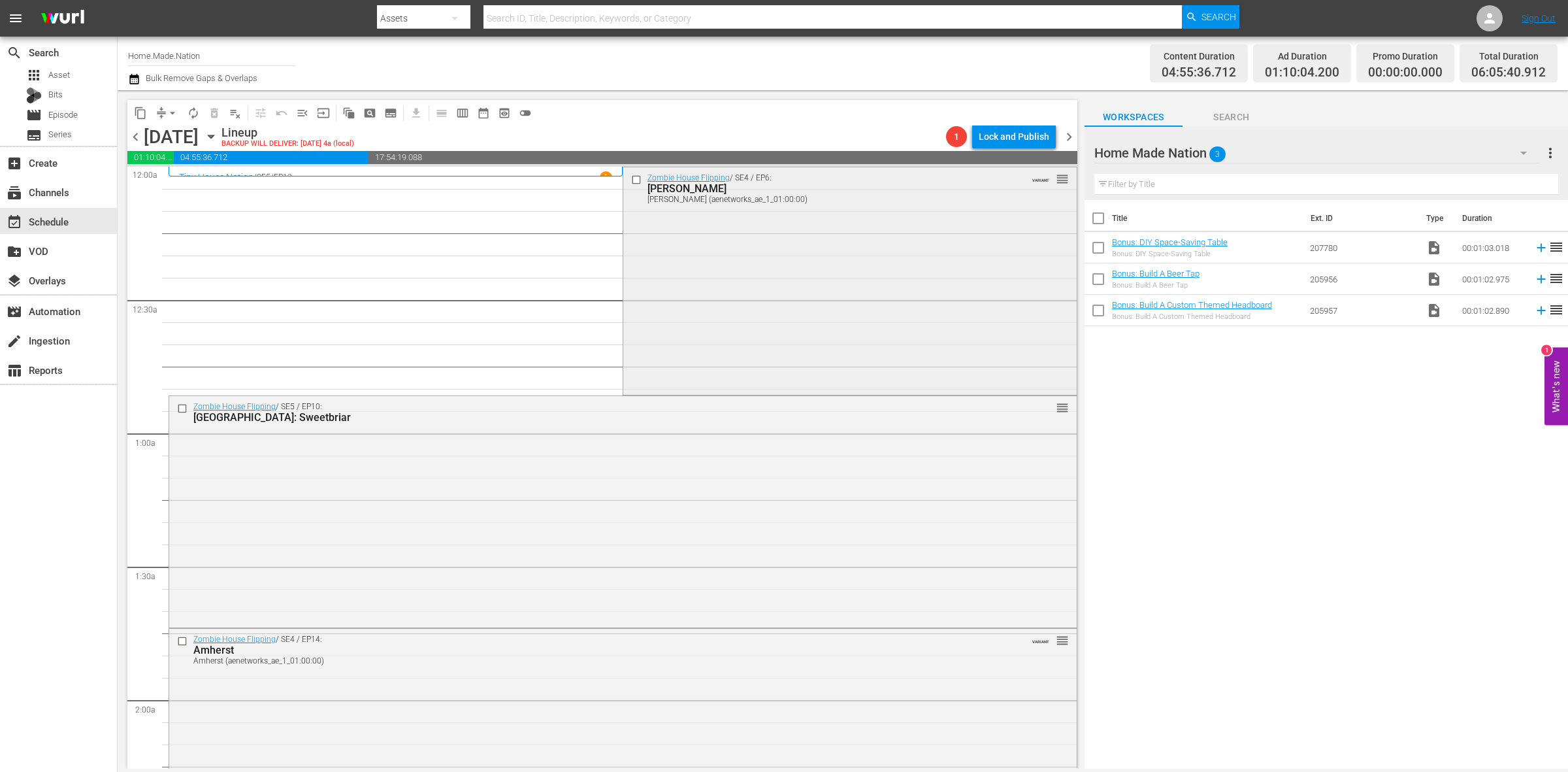
click at [691, 276] on div "Zombie House Flipping / SE4 / EP6: Killian Killian (aenetworks_ae_1_01:00:00) V…" at bounding box center [849, 279] width 453 height 224
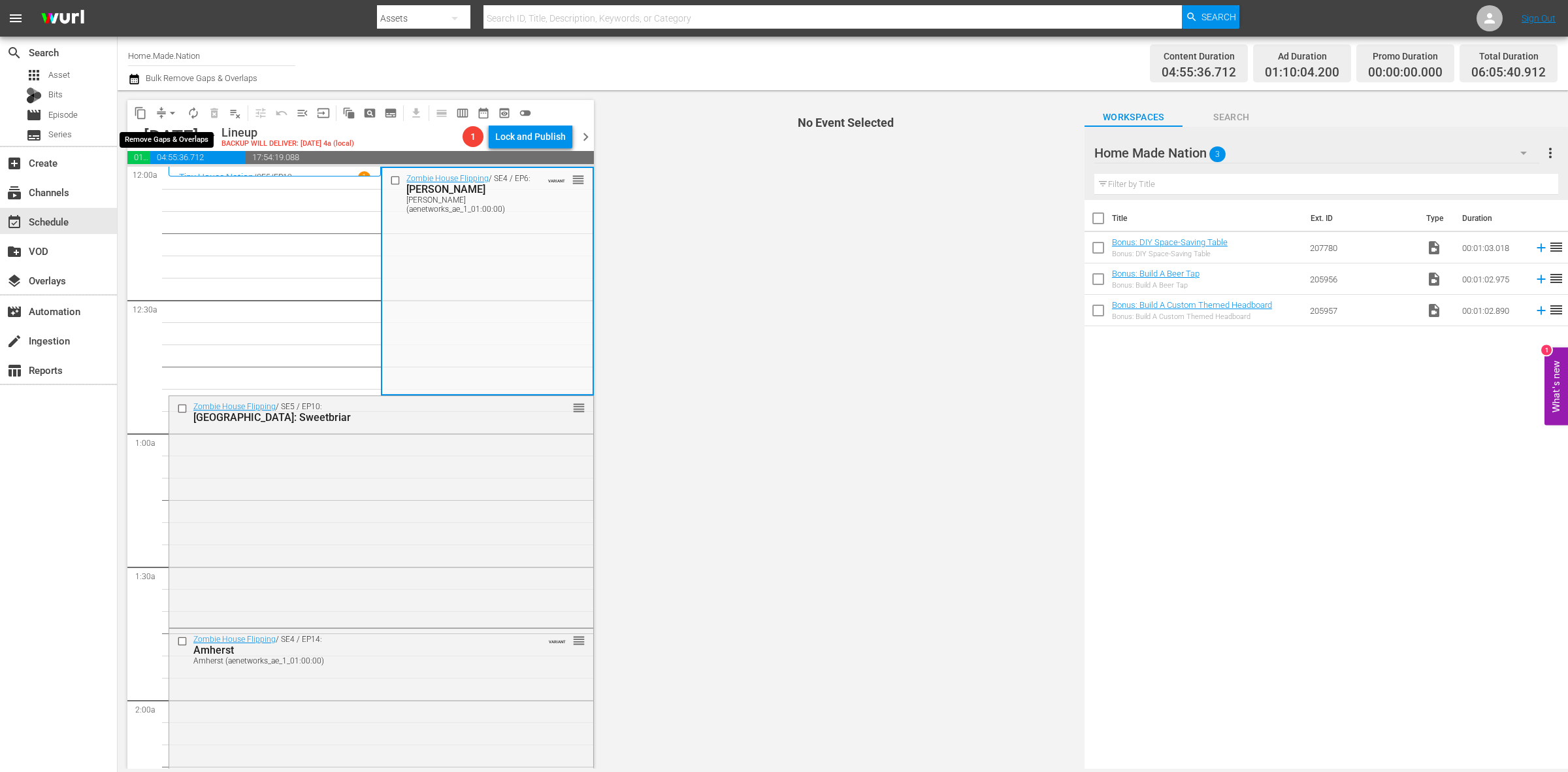
click at [170, 110] on span "arrow_drop_down" at bounding box center [172, 114] width 13 height 13
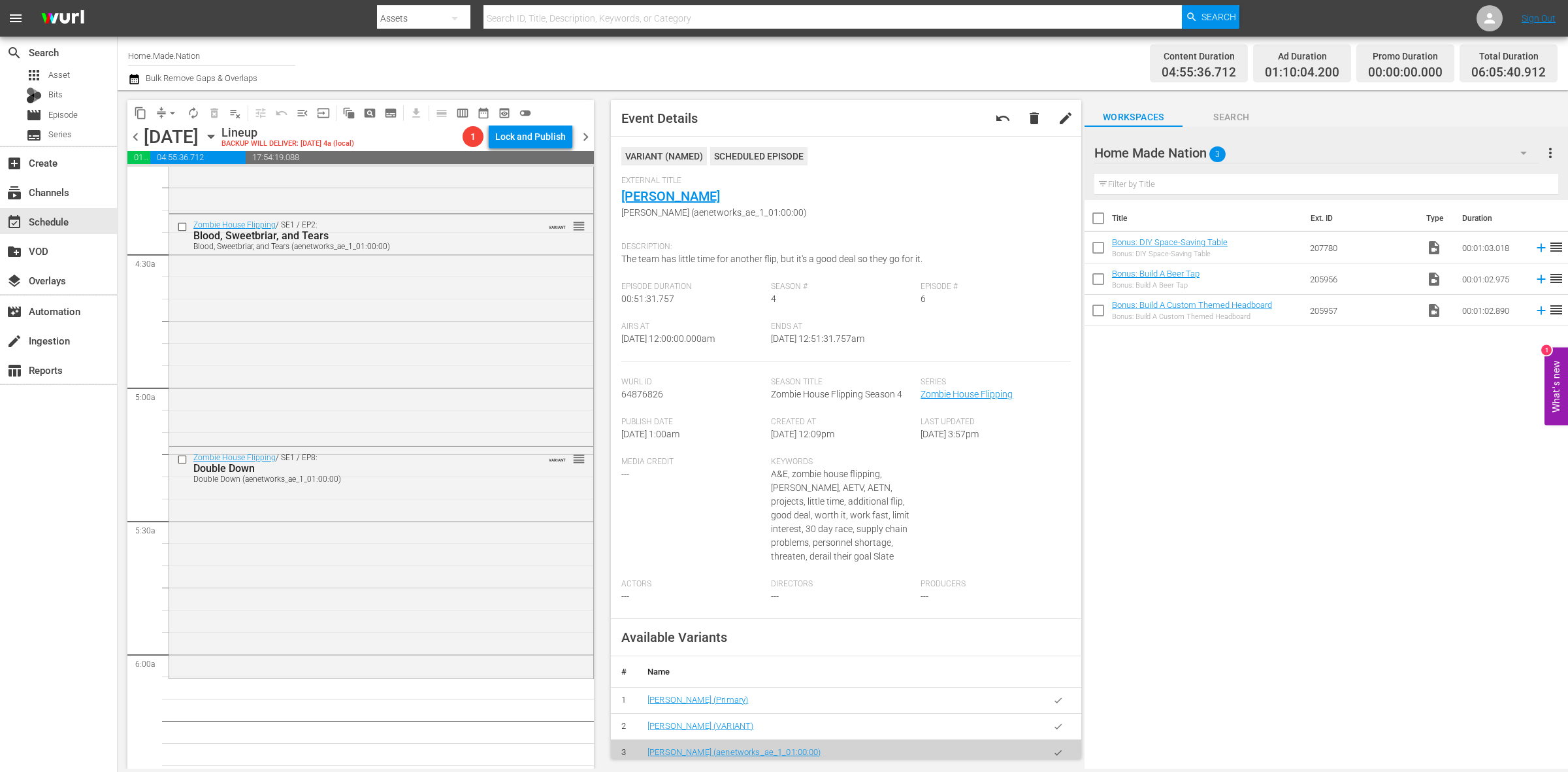
scroll to position [1390, 0]
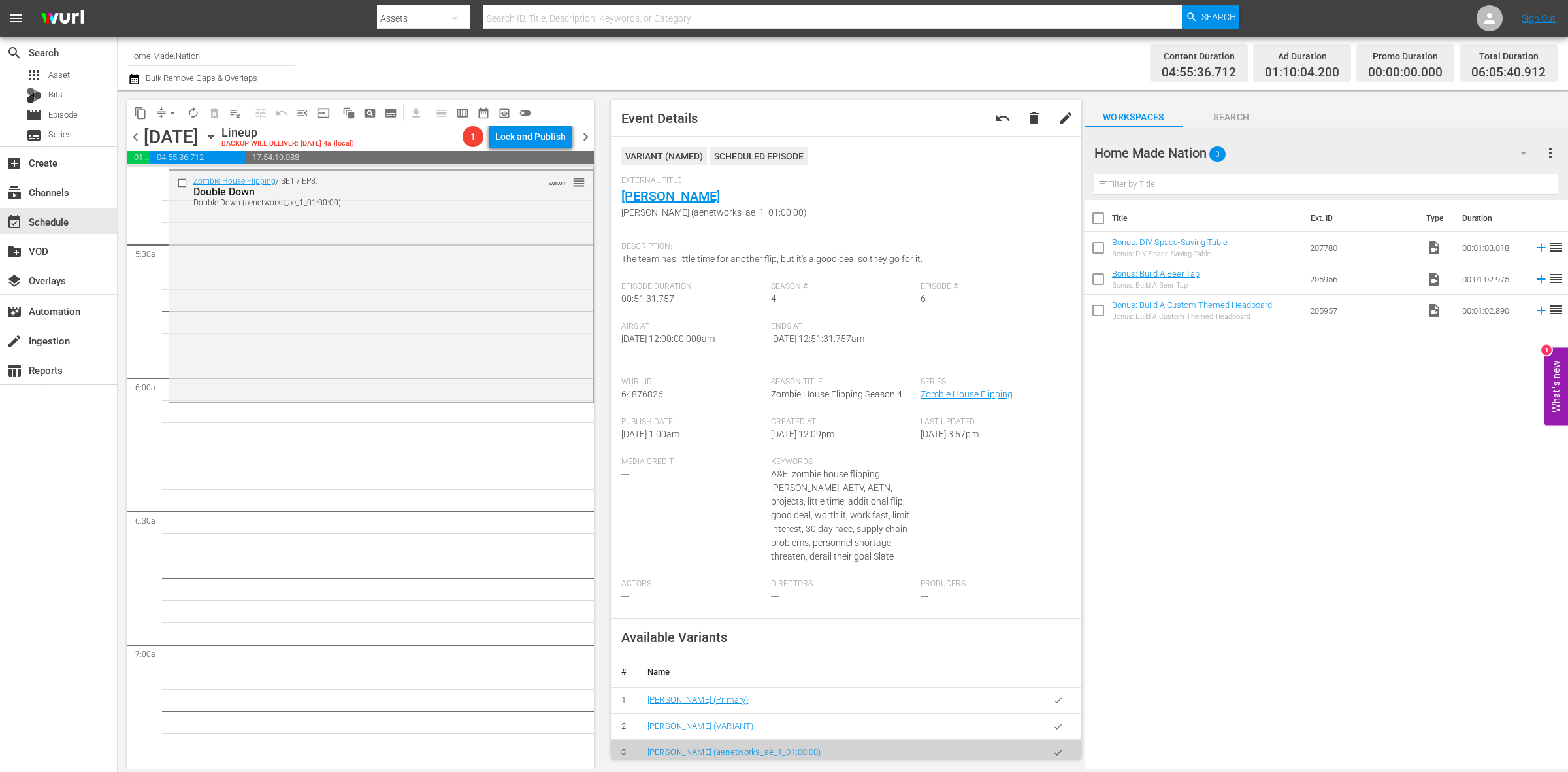
click at [379, 367] on div "Zombie House Flipping / SE1 / EP8: Double Down Double Down (aenetworks_ae_1_01:…" at bounding box center [382, 285] width 424 height 229
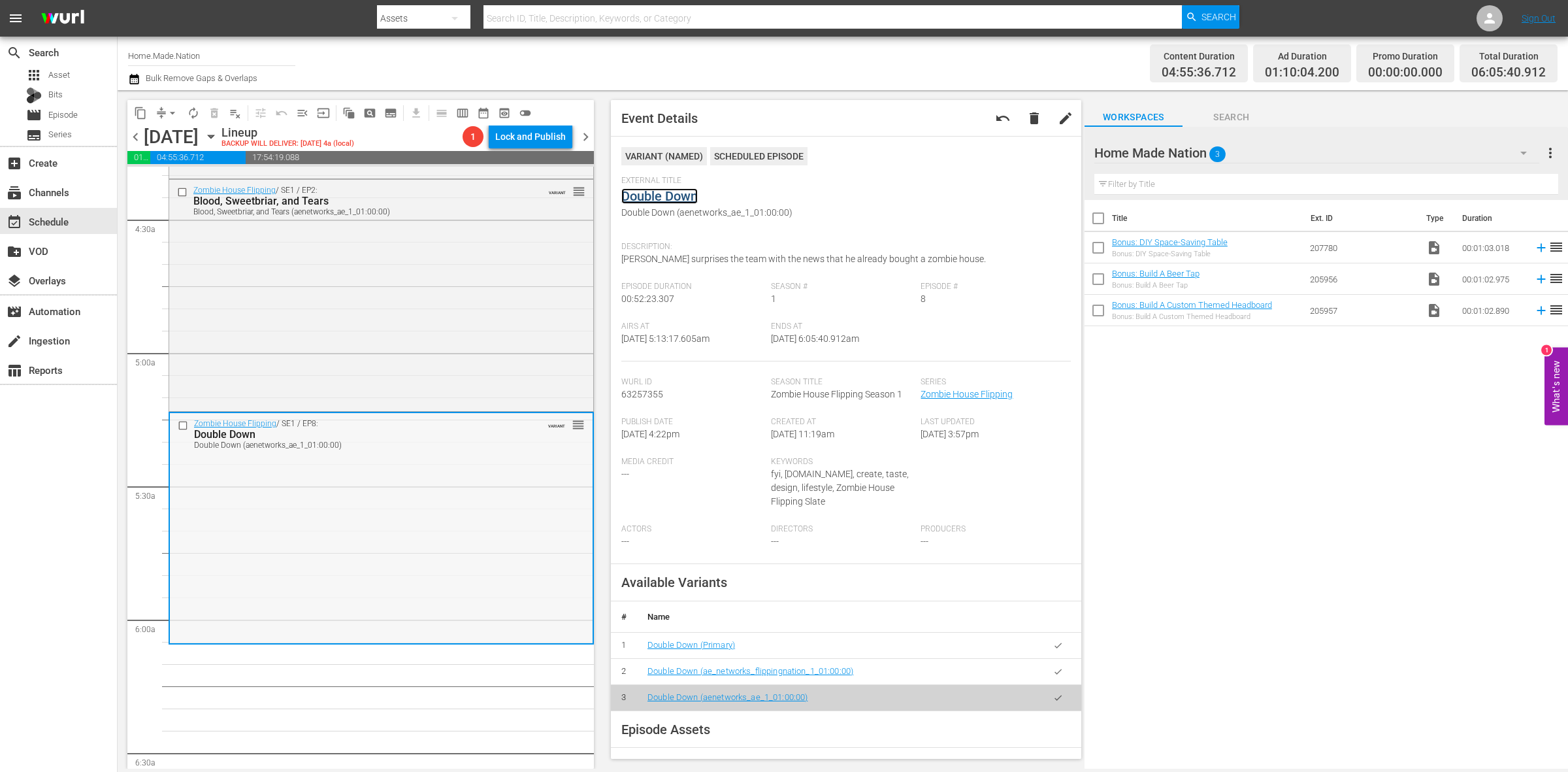
scroll to position [1144, 0]
click at [477, 357] on div "Zombie House Flipping / SE1 / EP2: Blood, Sweetbriar, and Tears Blood, Sweetbri…" at bounding box center [382, 297] width 424 height 229
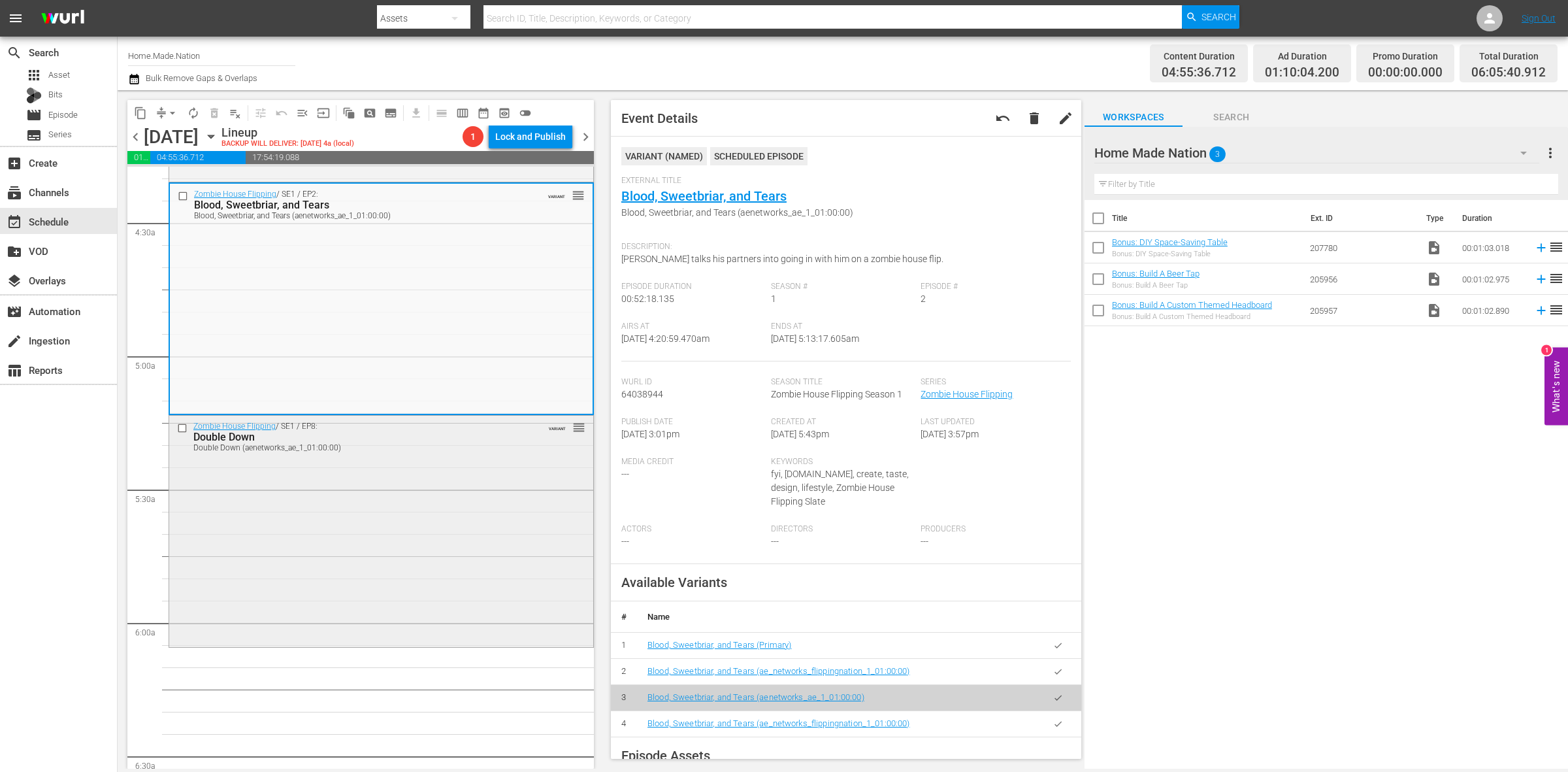
click at [486, 594] on div "Zombie House Flipping / SE1 / EP8: Double Down Double Down (aenetworks_ae_1_01:…" at bounding box center [382, 530] width 424 height 229
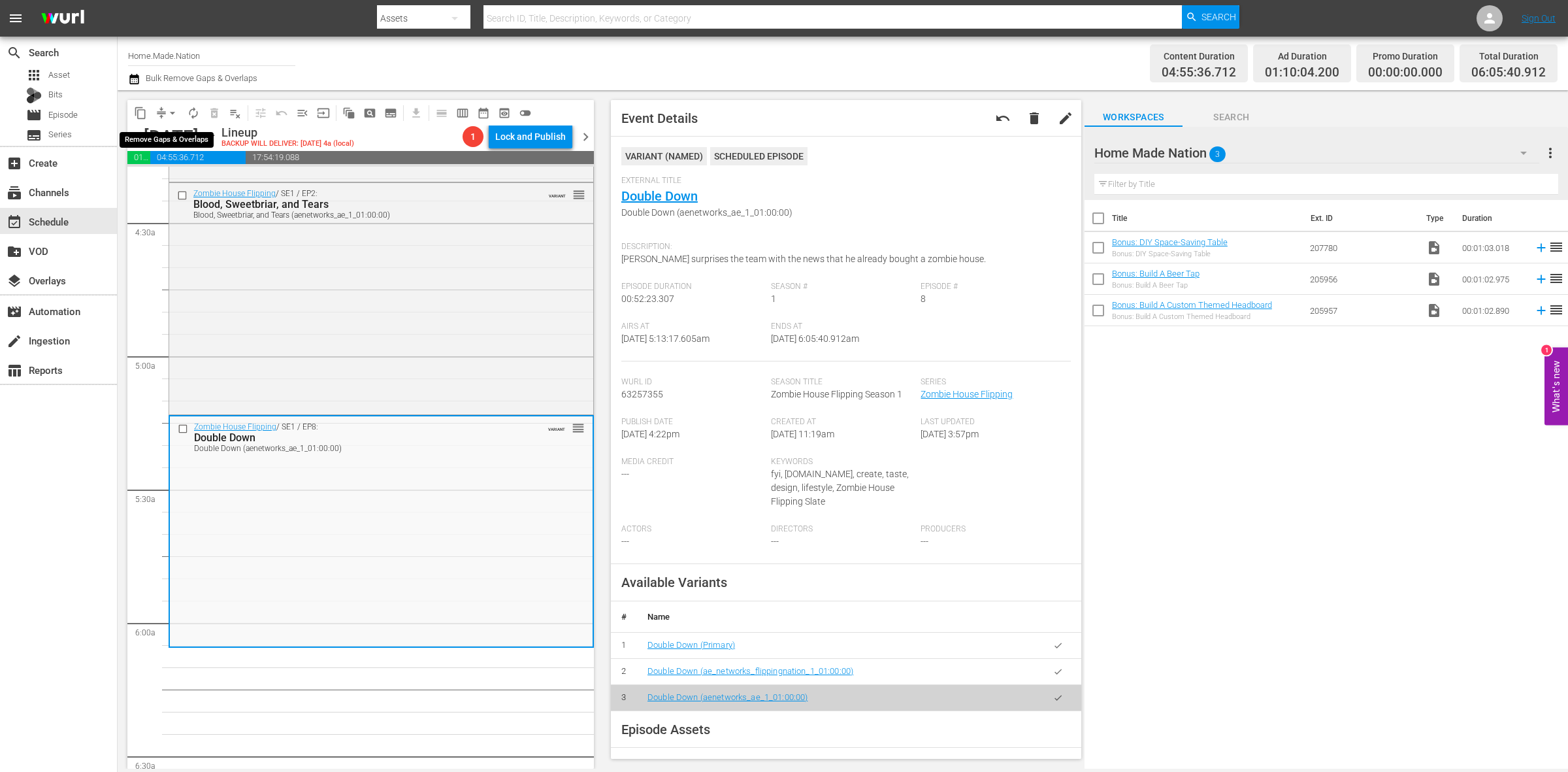
click at [173, 108] on span "arrow_drop_down" at bounding box center [172, 114] width 13 height 13
click at [172, 128] on li "Align to Midnight" at bounding box center [172, 138] width 137 height 22
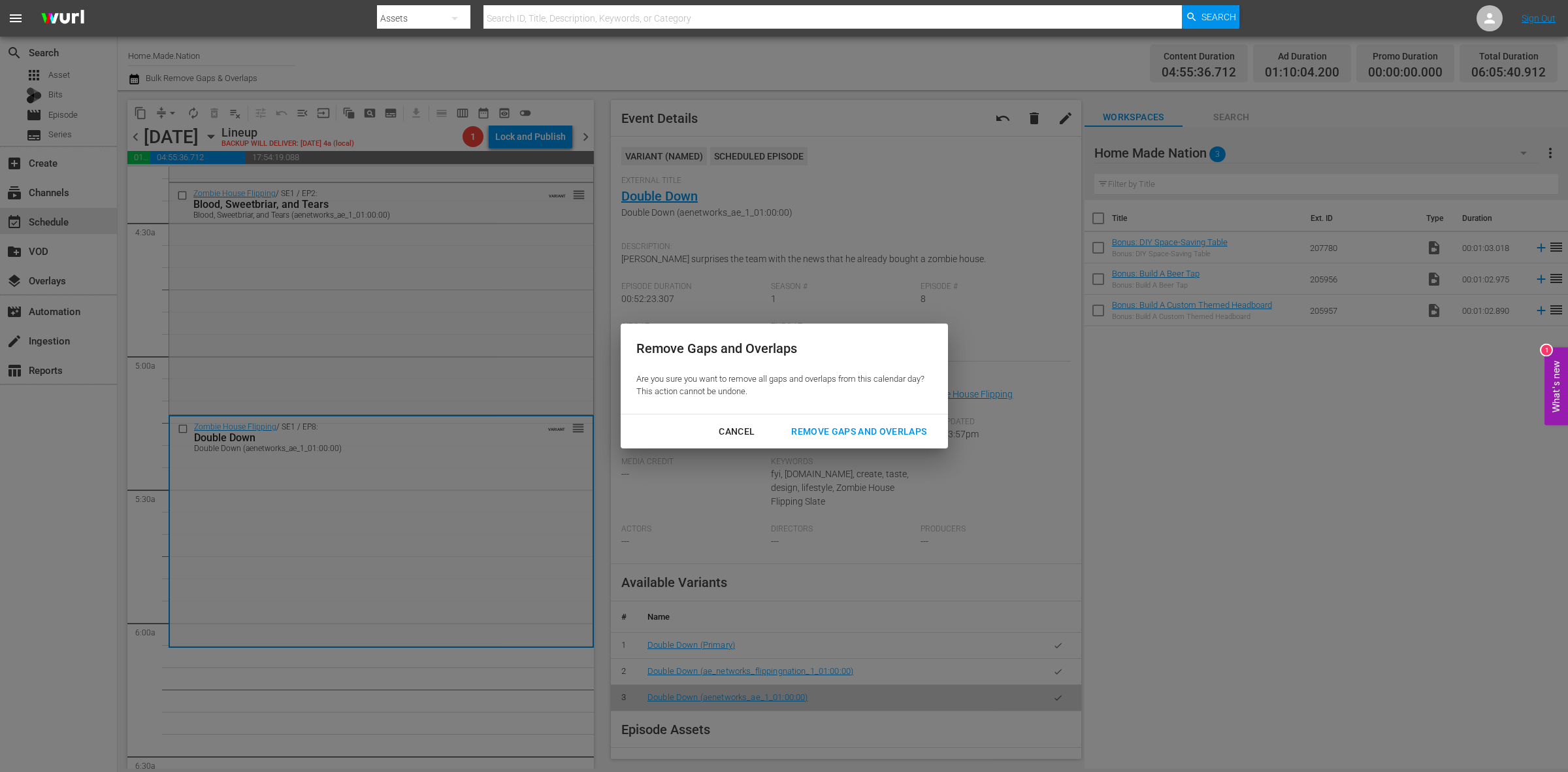
click at [864, 425] on div "Remove Gaps and Overlaps" at bounding box center [859, 431] width 156 height 16
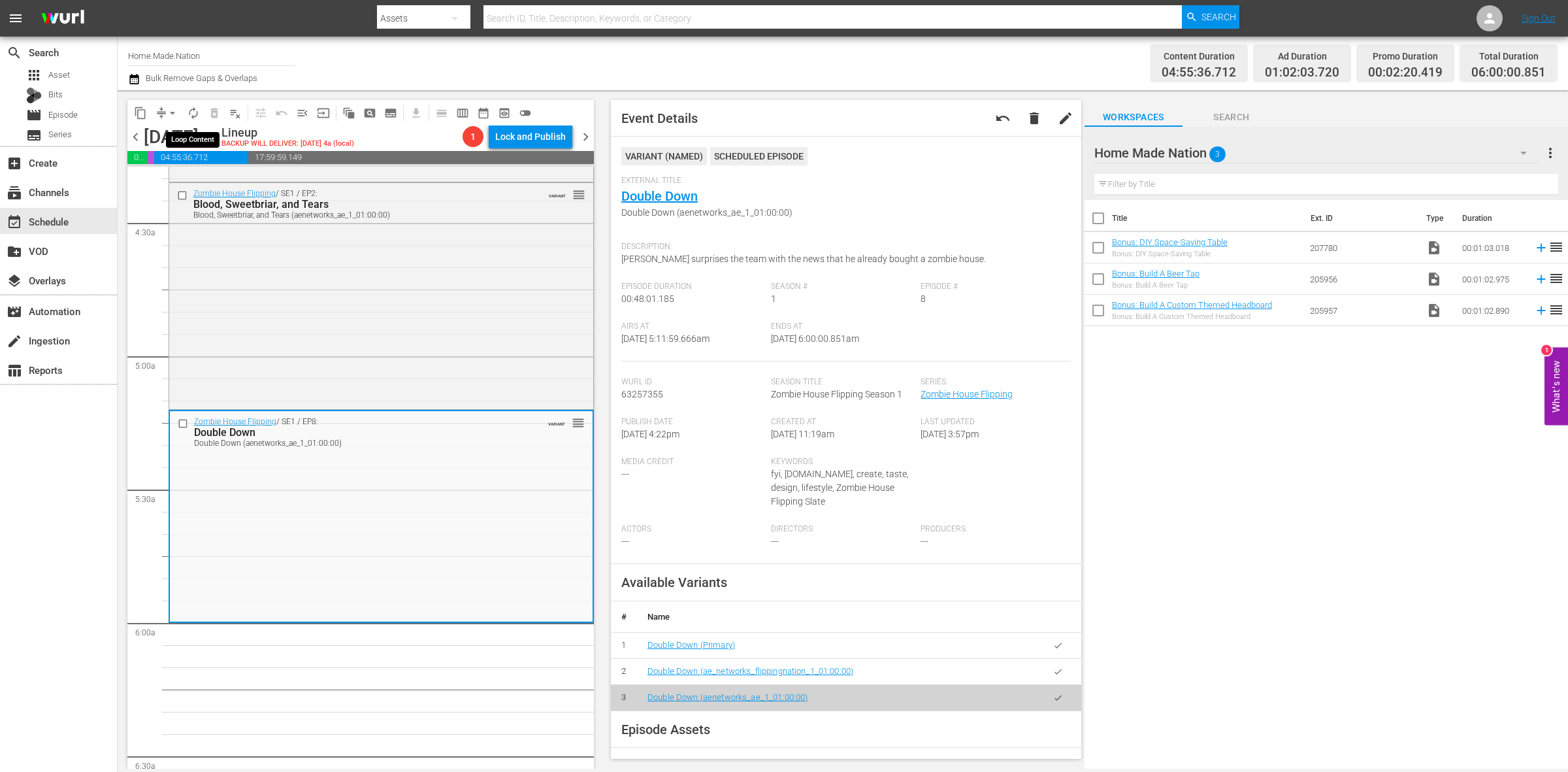
click at [197, 113] on span "autorenew_outlined" at bounding box center [193, 114] width 13 height 13
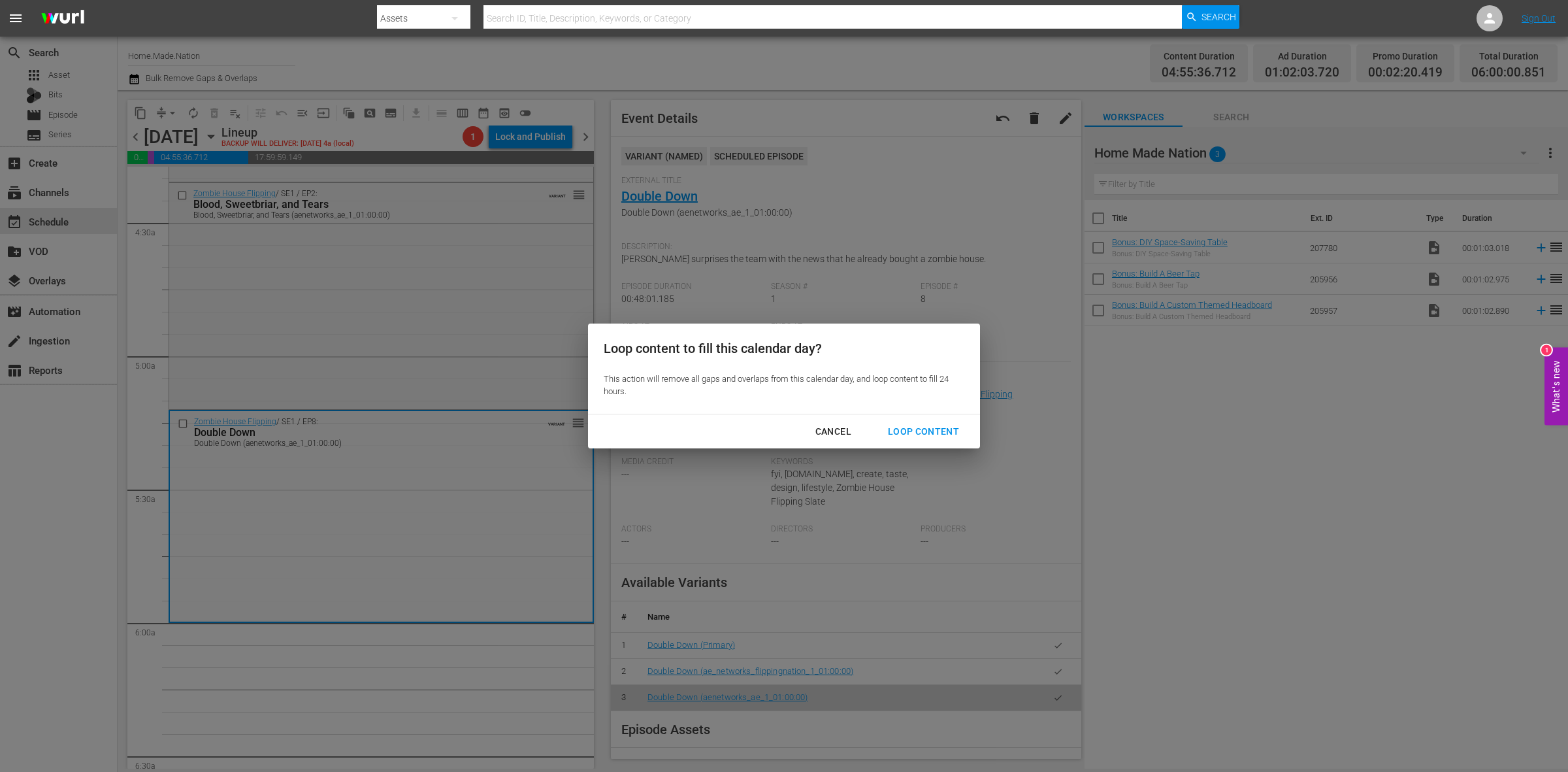
click at [909, 436] on div "Loop Content" at bounding box center [923, 431] width 92 height 16
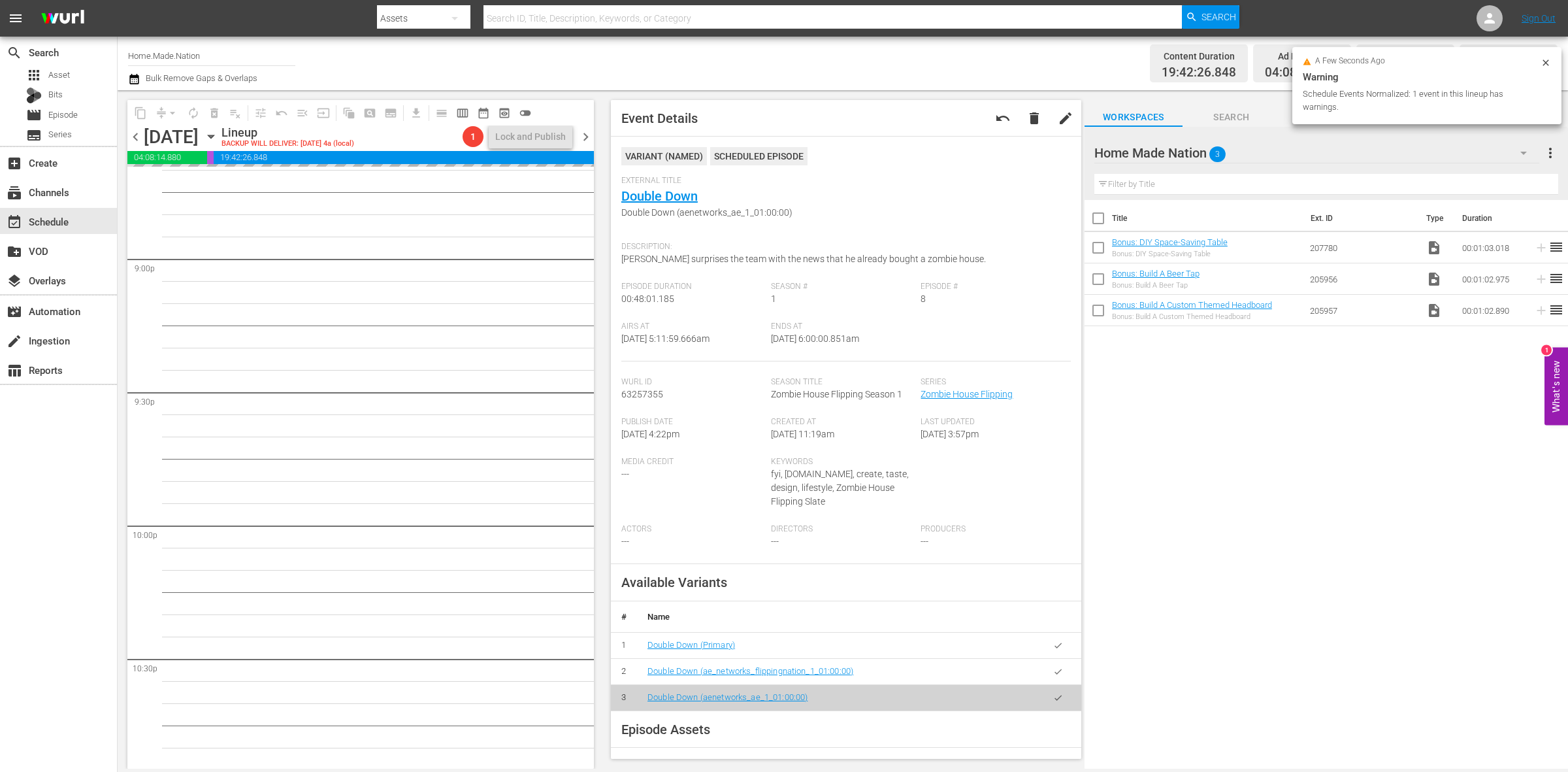
scroll to position [5799, 0]
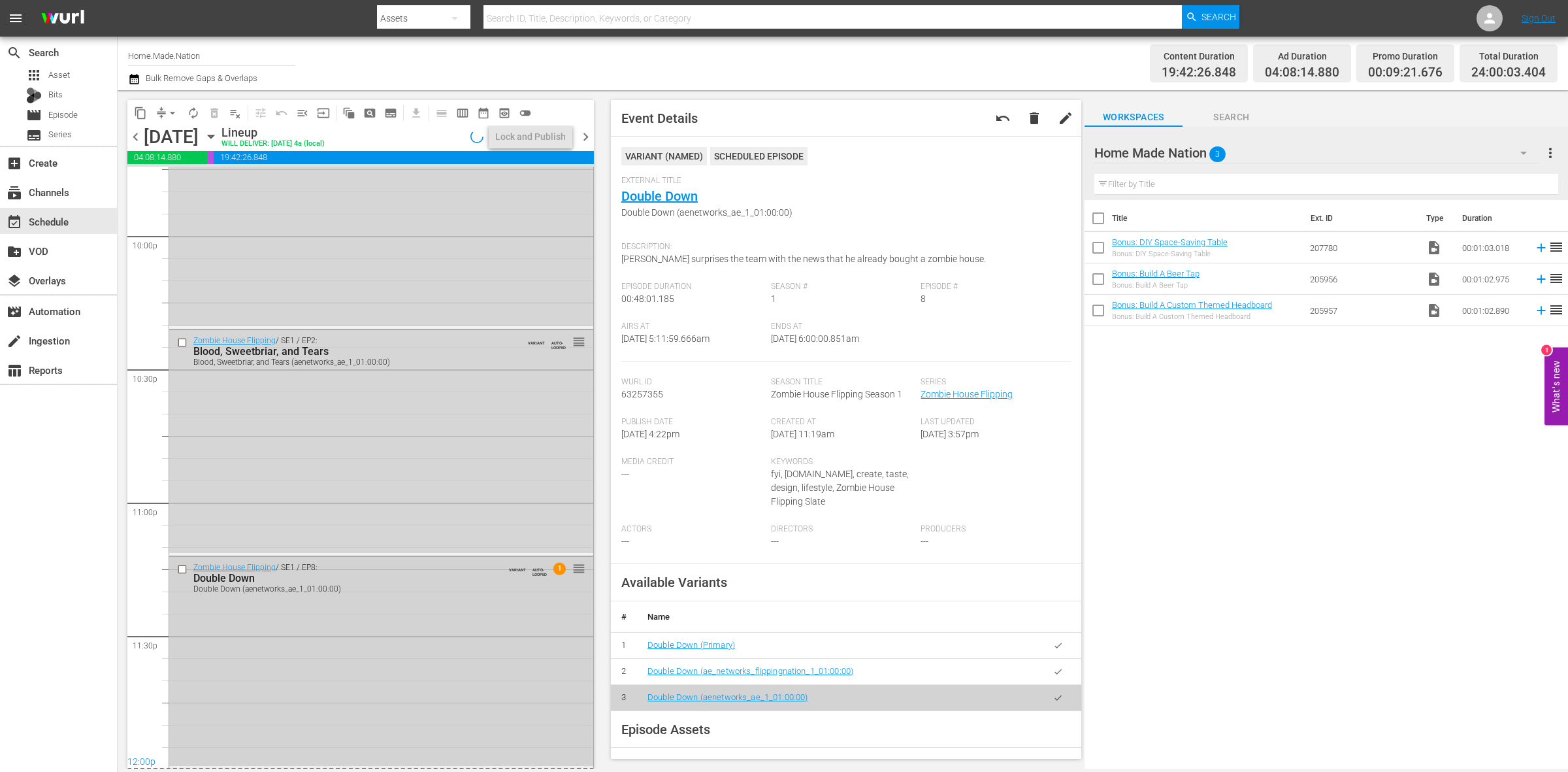
click at [475, 662] on div "Zombie House Flipping / SE1 / EP8: Double Down Double Down (aenetworks_ae_1_01:…" at bounding box center [382, 662] width 424 height 210
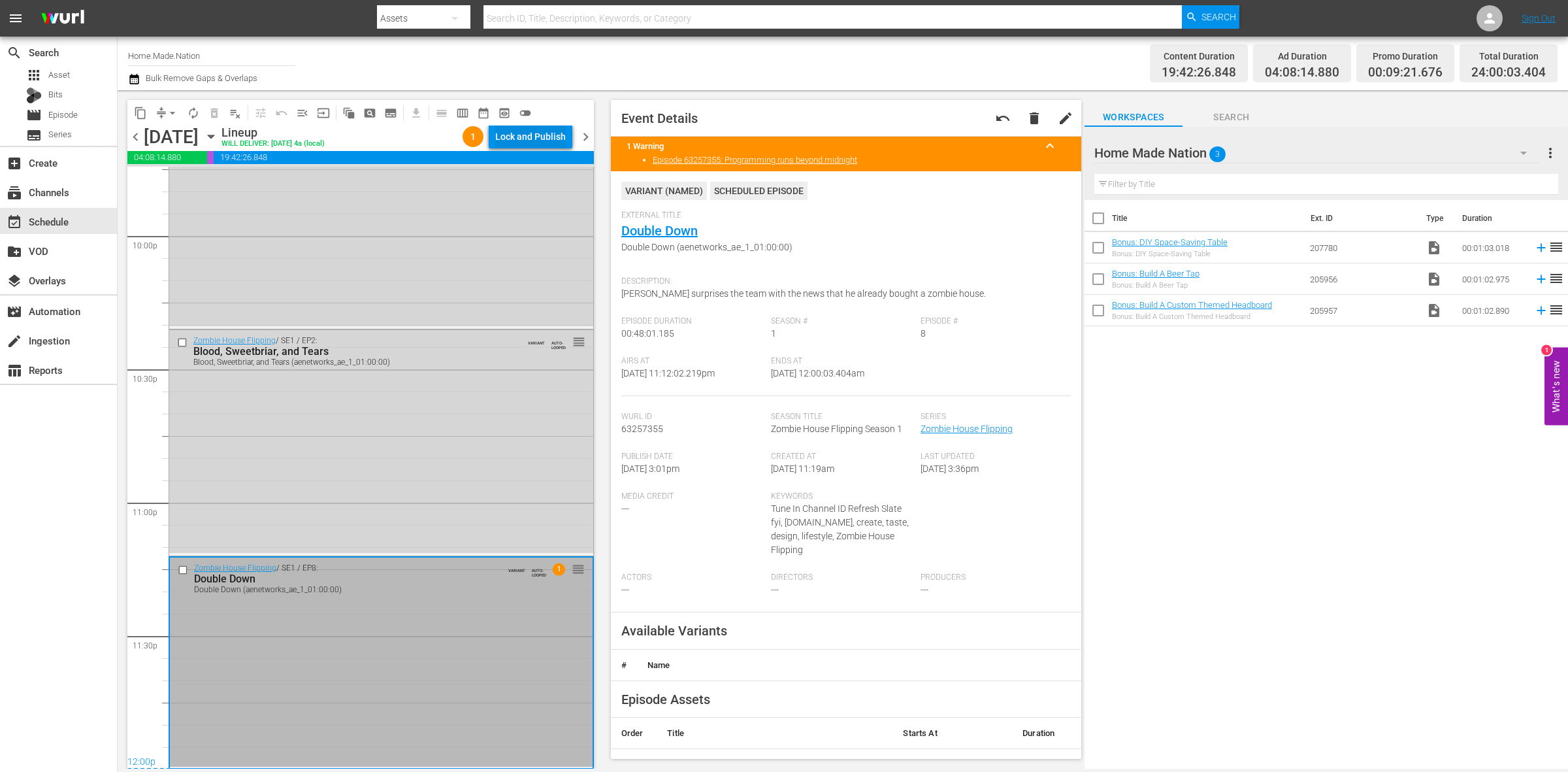
click at [531, 132] on div "Lock and Publish" at bounding box center [530, 136] width 71 height 24
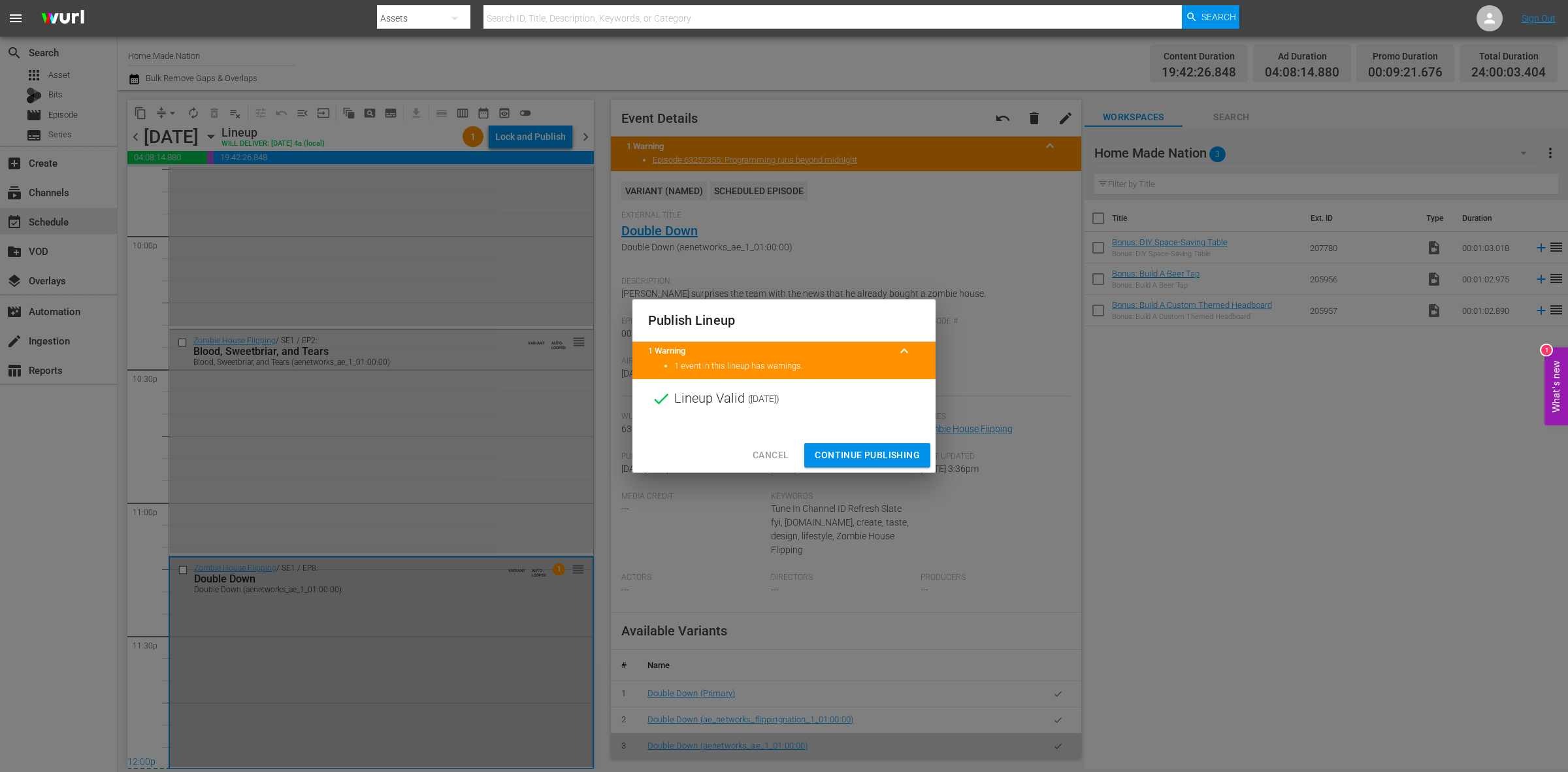
click at [836, 444] on button "Continue Publishing" at bounding box center [867, 456] width 126 height 25
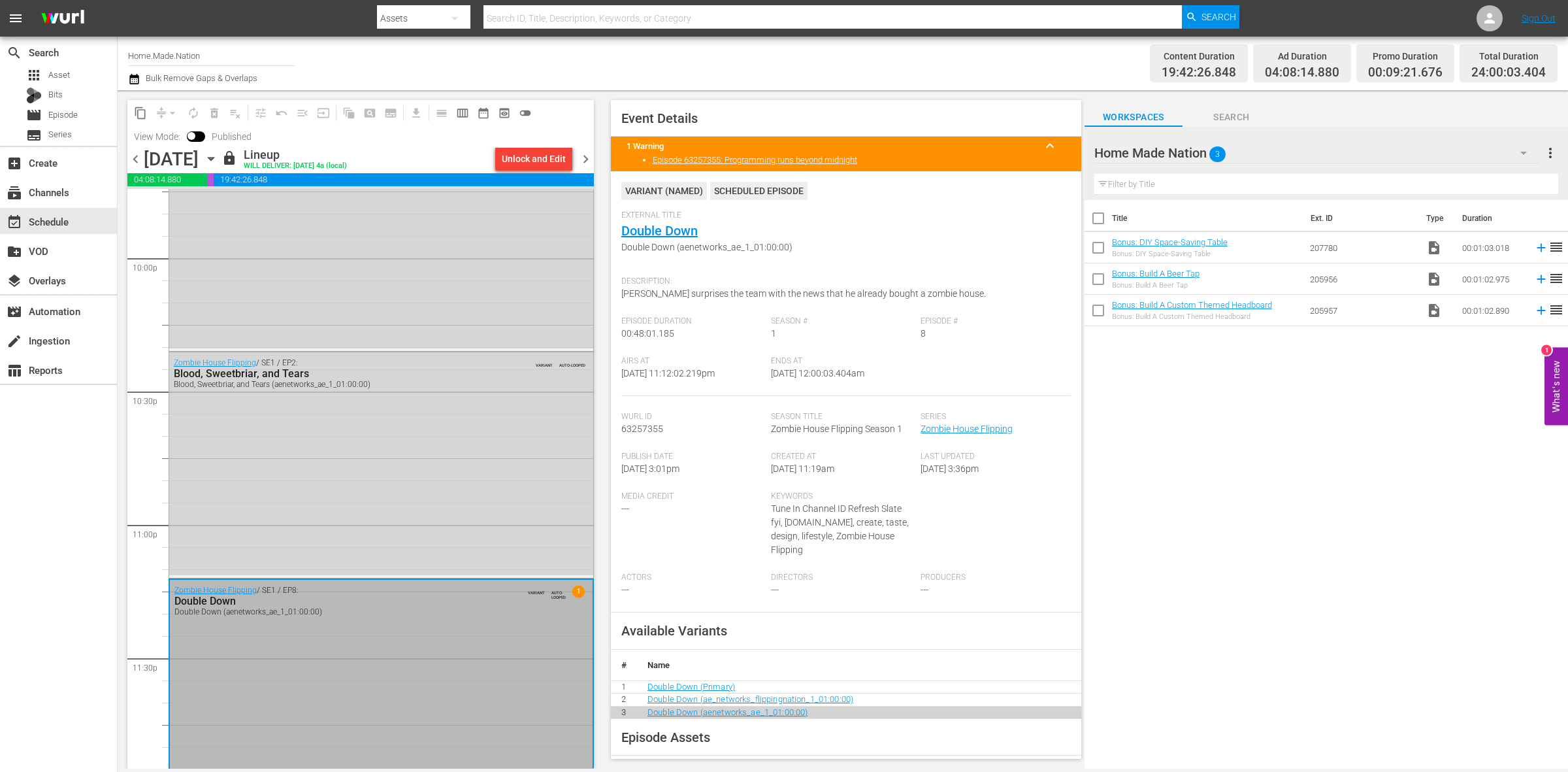
click at [582, 164] on span "chevron_right" at bounding box center [585, 158] width 16 height 16
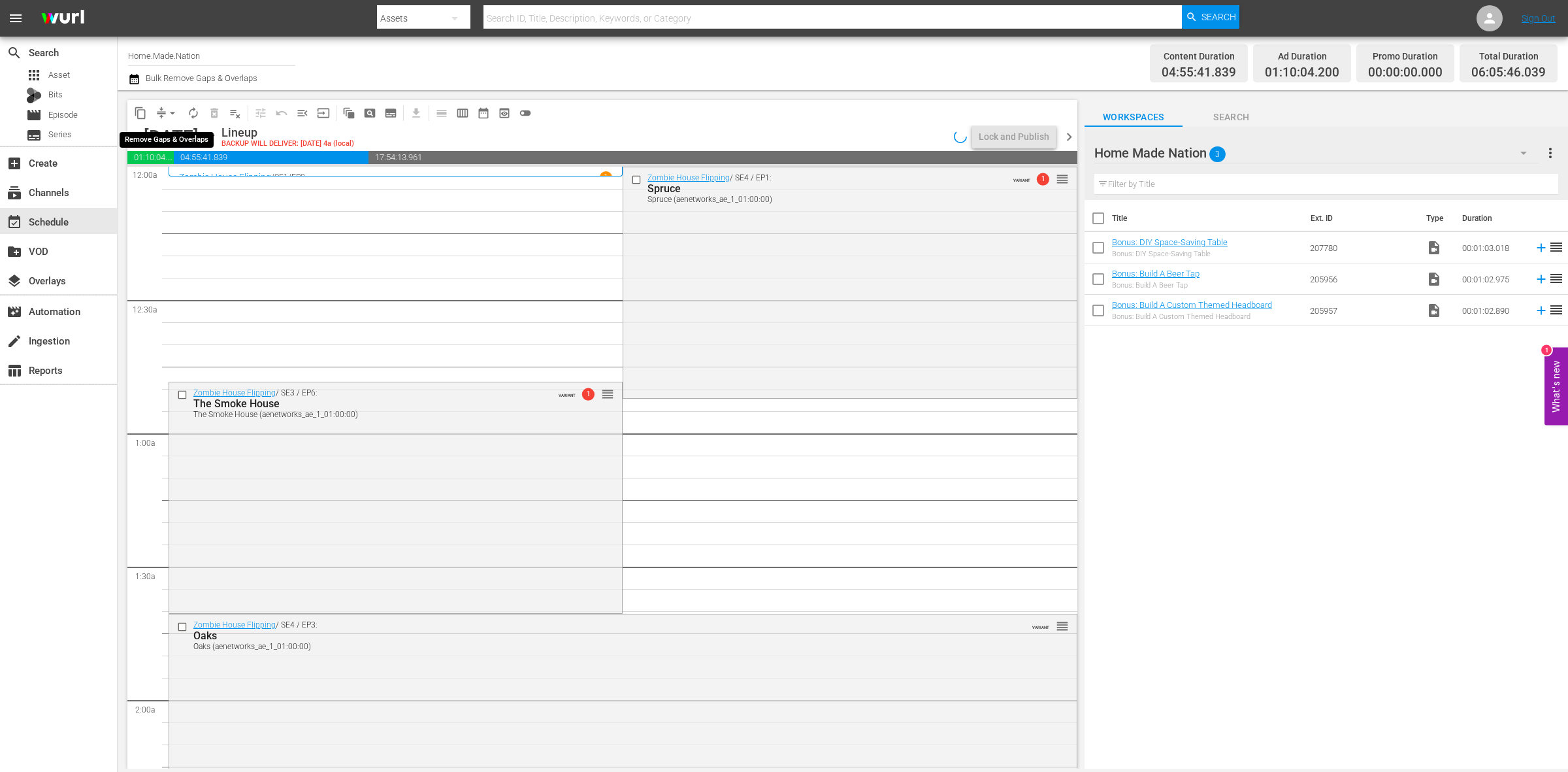
click at [168, 111] on span "arrow_drop_down" at bounding box center [172, 114] width 13 height 13
click at [174, 140] on li "Align to Midnight" at bounding box center [172, 138] width 137 height 22
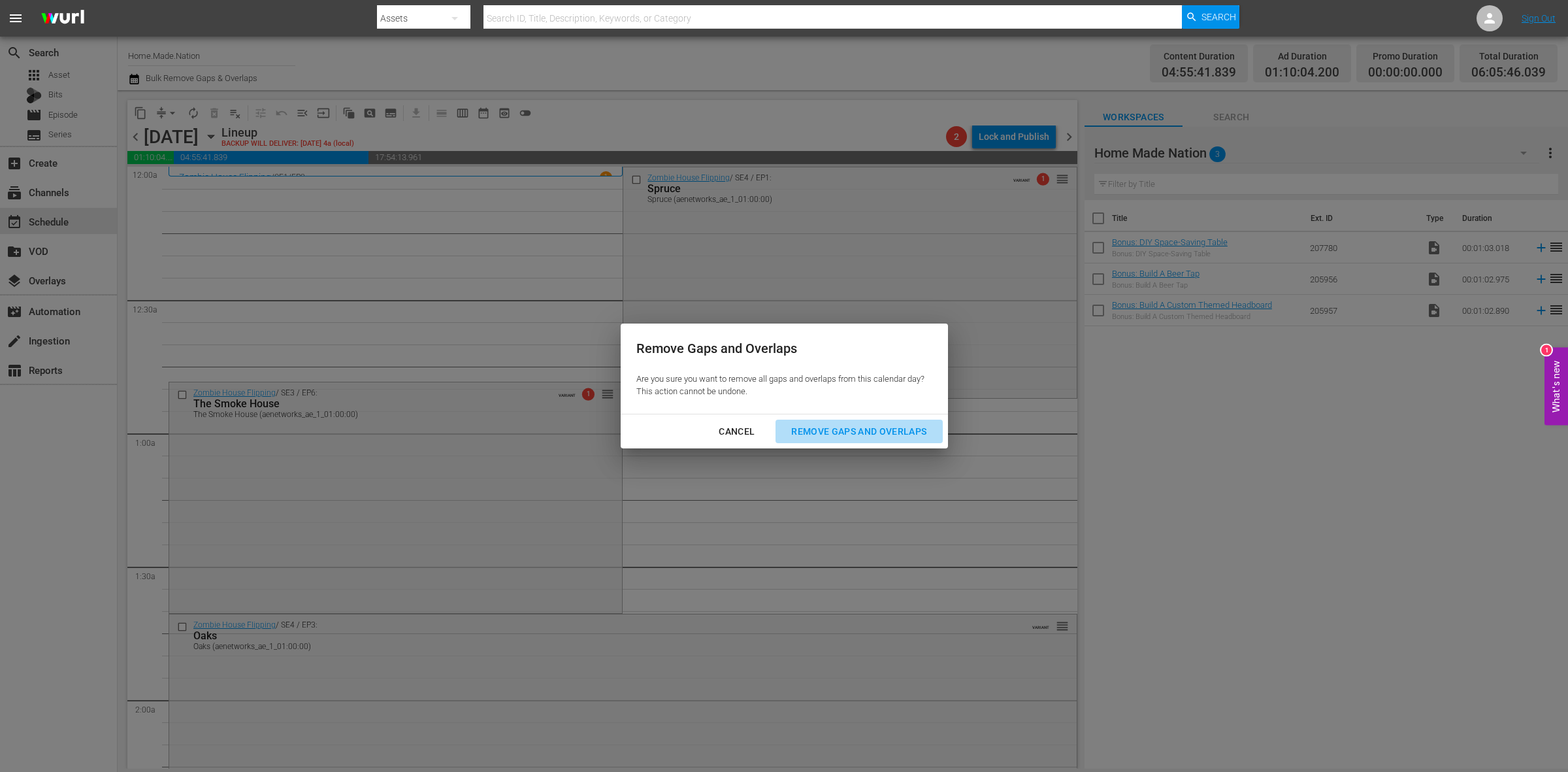
click at [896, 427] on div "Remove Gaps and Overlaps" at bounding box center [859, 431] width 156 height 16
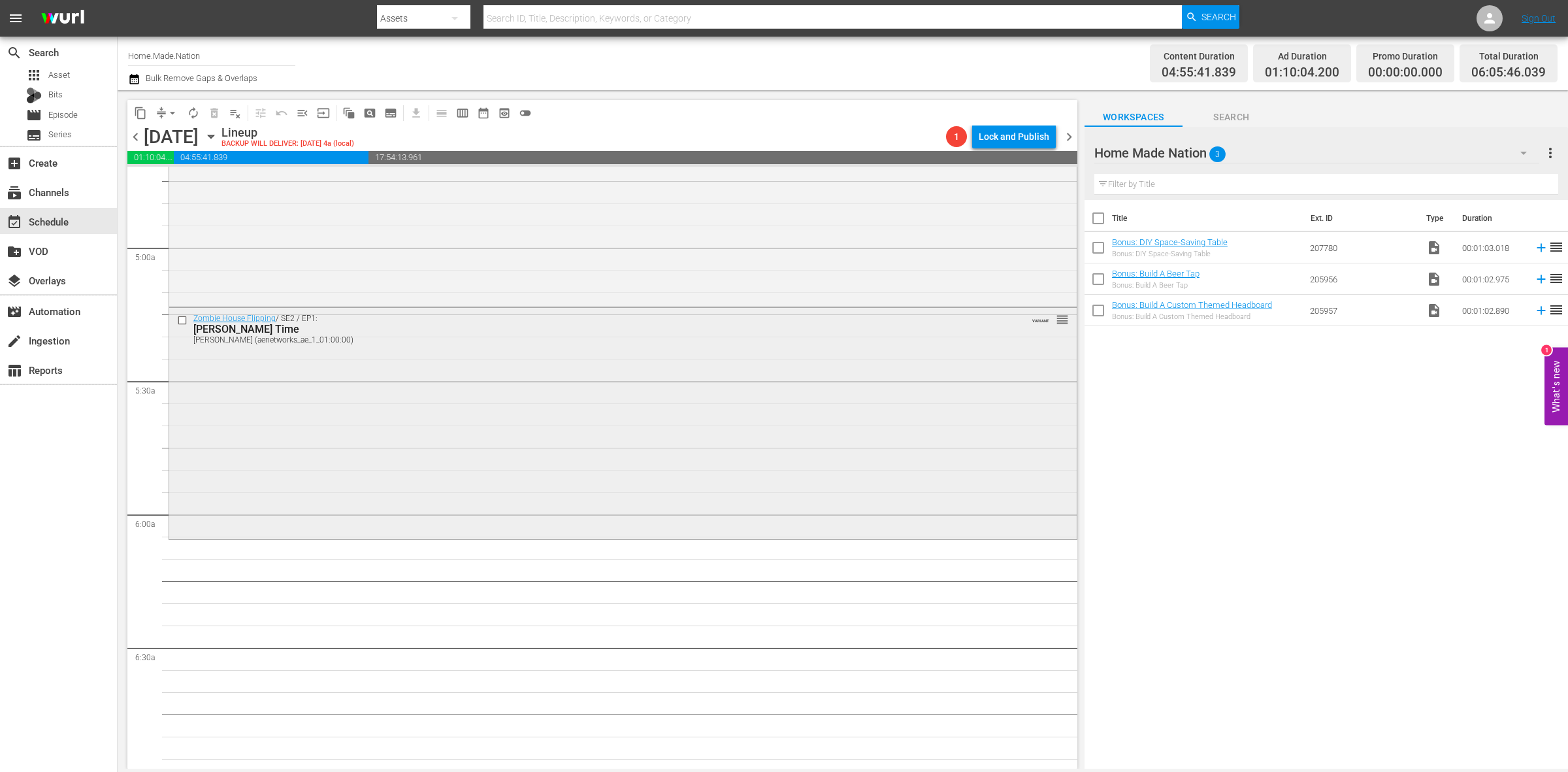
scroll to position [1390, 0]
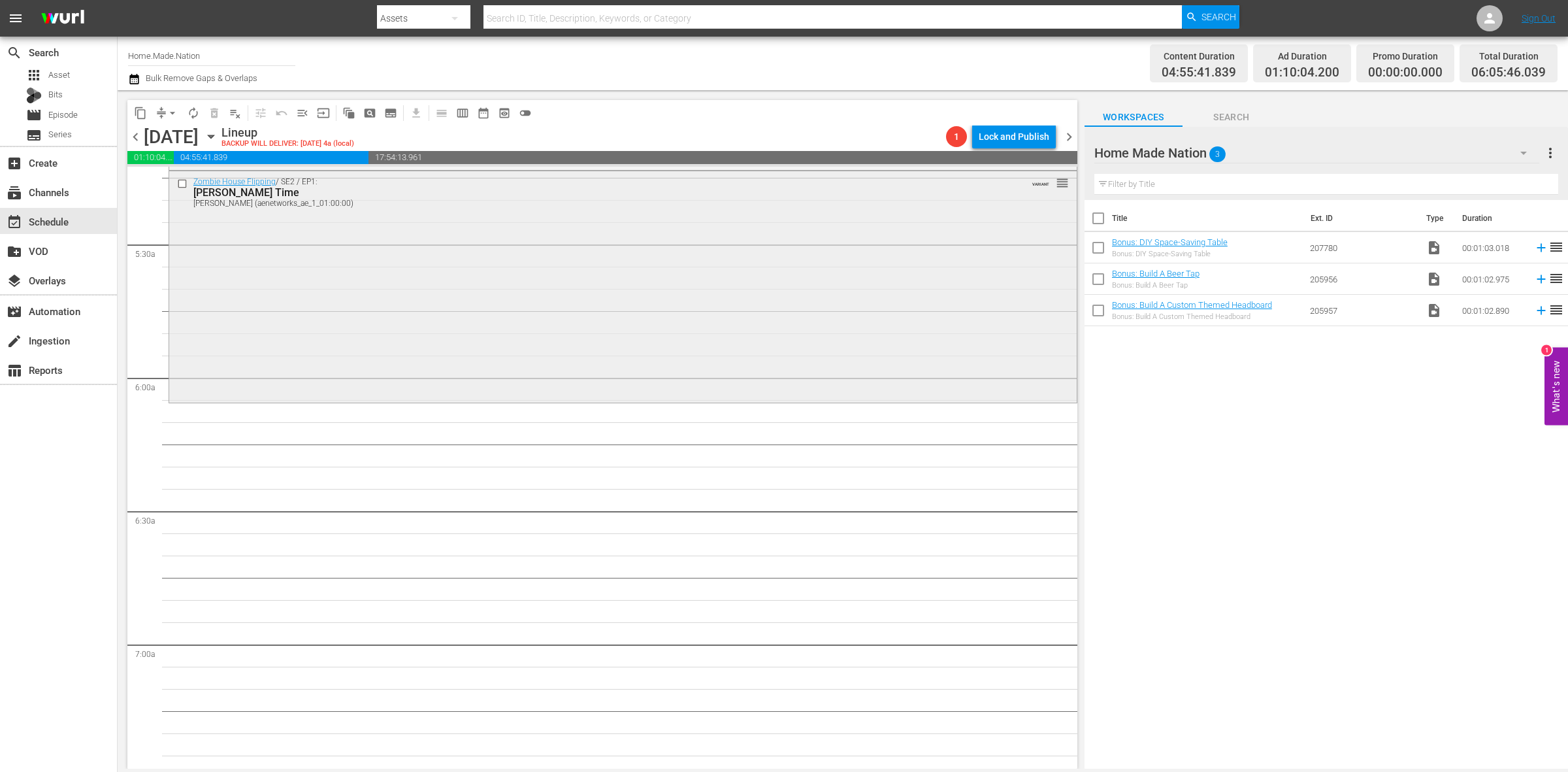
click at [479, 318] on div "Zombie House Flipping / SE2 / EP1: Justin Time Justin Time (aenetworks_ae_1_01:…" at bounding box center [623, 285] width 908 height 228
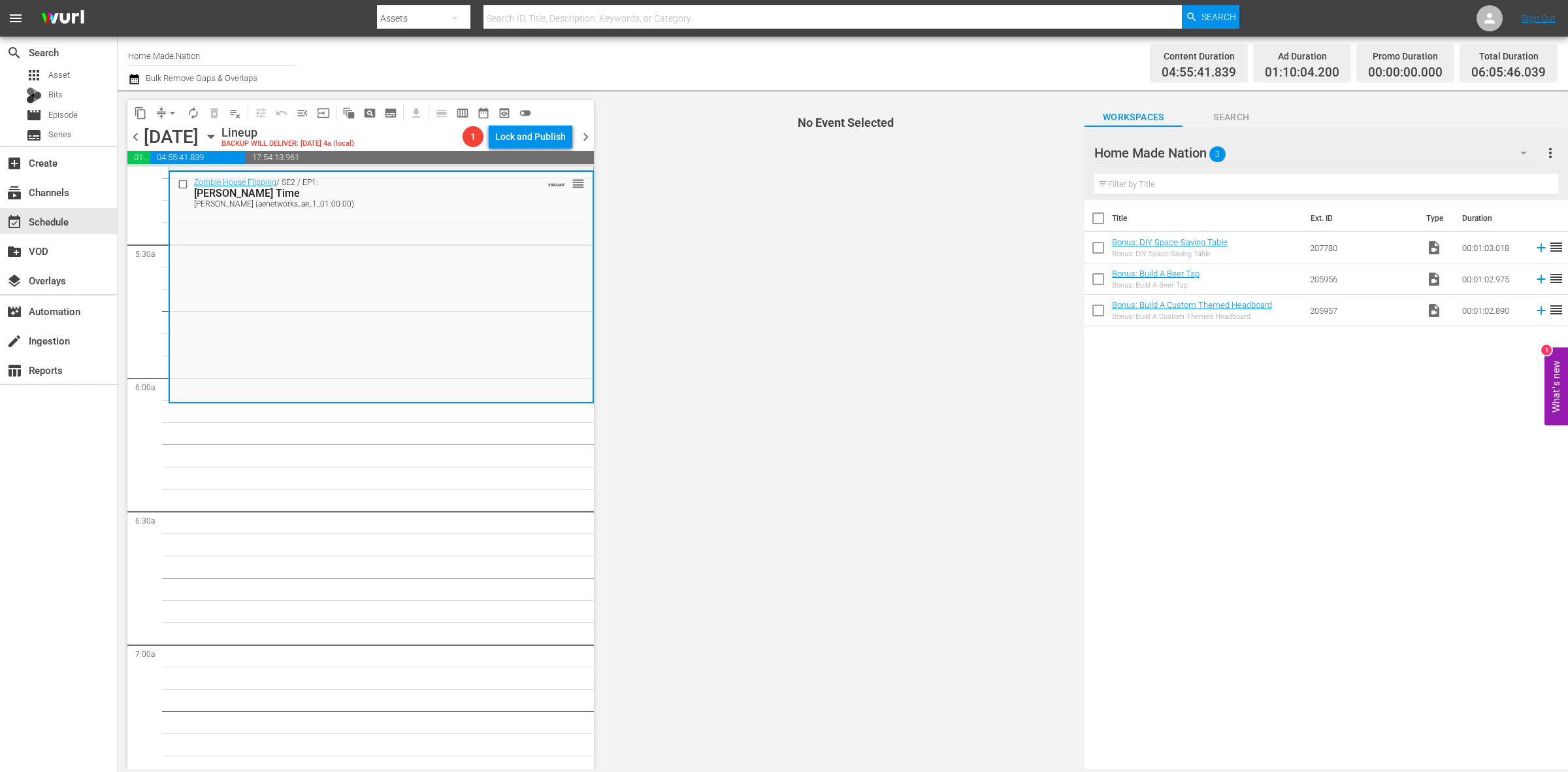
scroll to position [1307, 0]
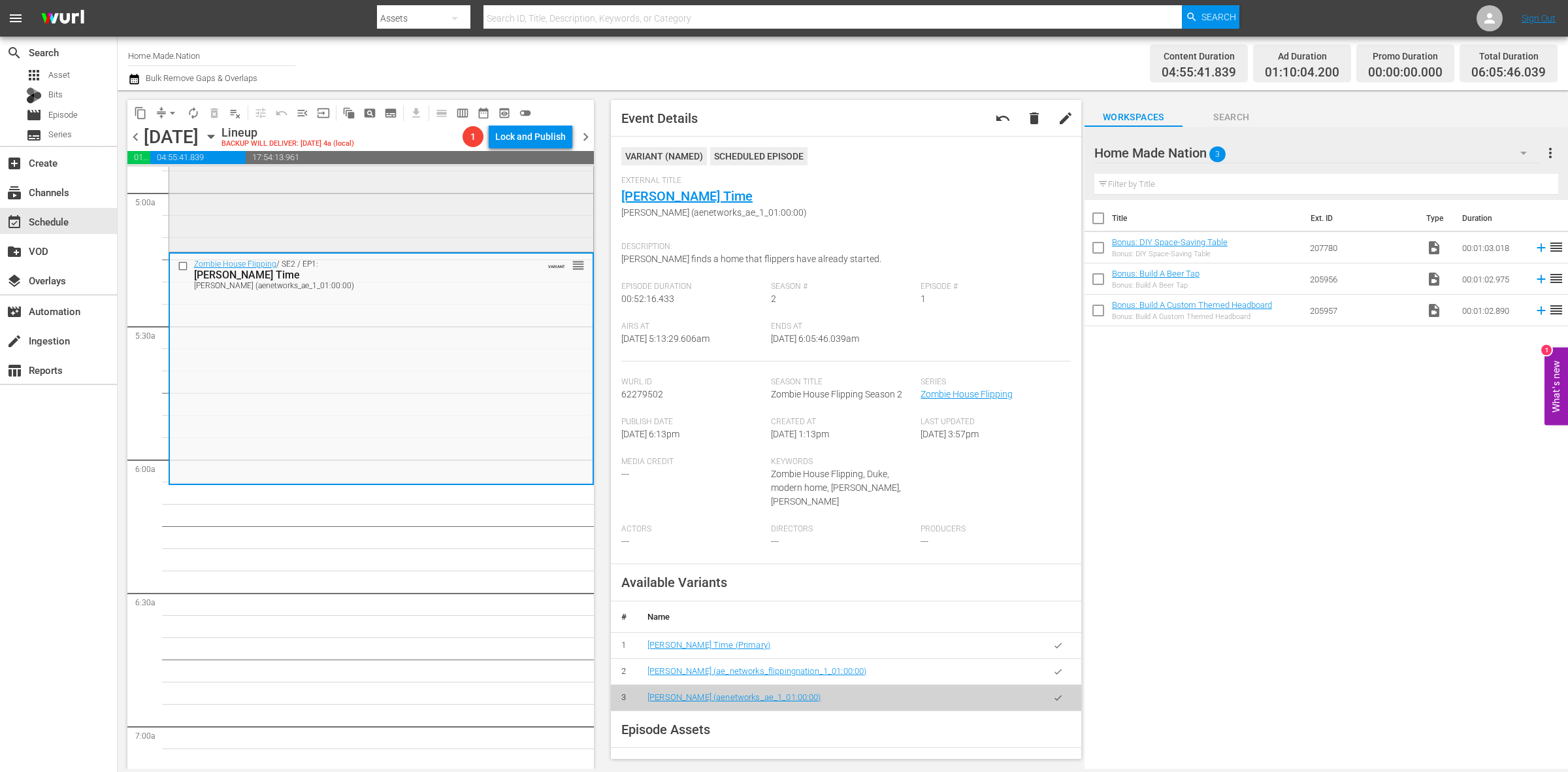
click at [471, 219] on div "Zombie House Flipping / SE3 / EP8: The Speed Flip The Speed Flip (aenetworks_ae…" at bounding box center [382, 135] width 424 height 228
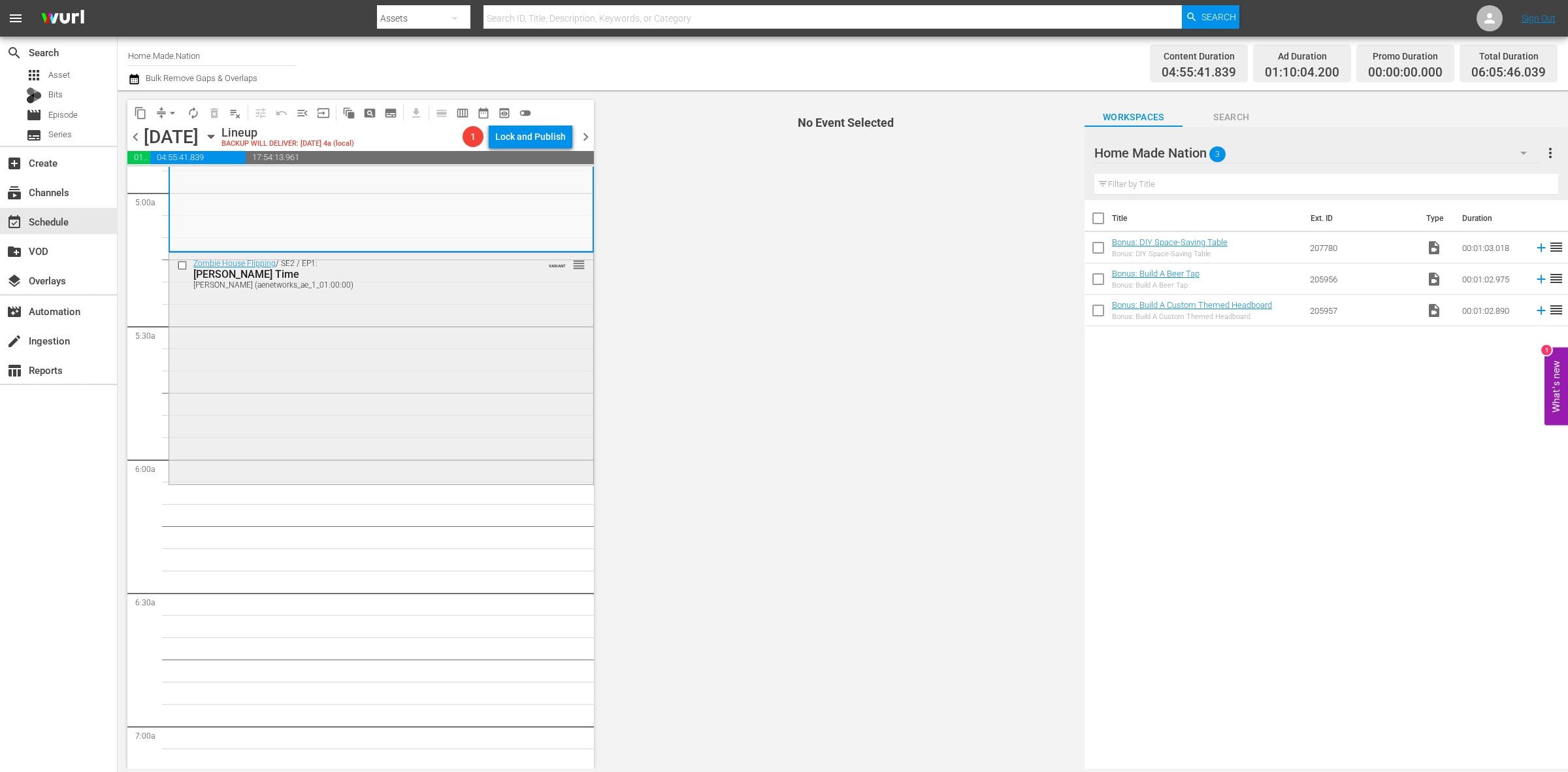
scroll to position [1144, 0]
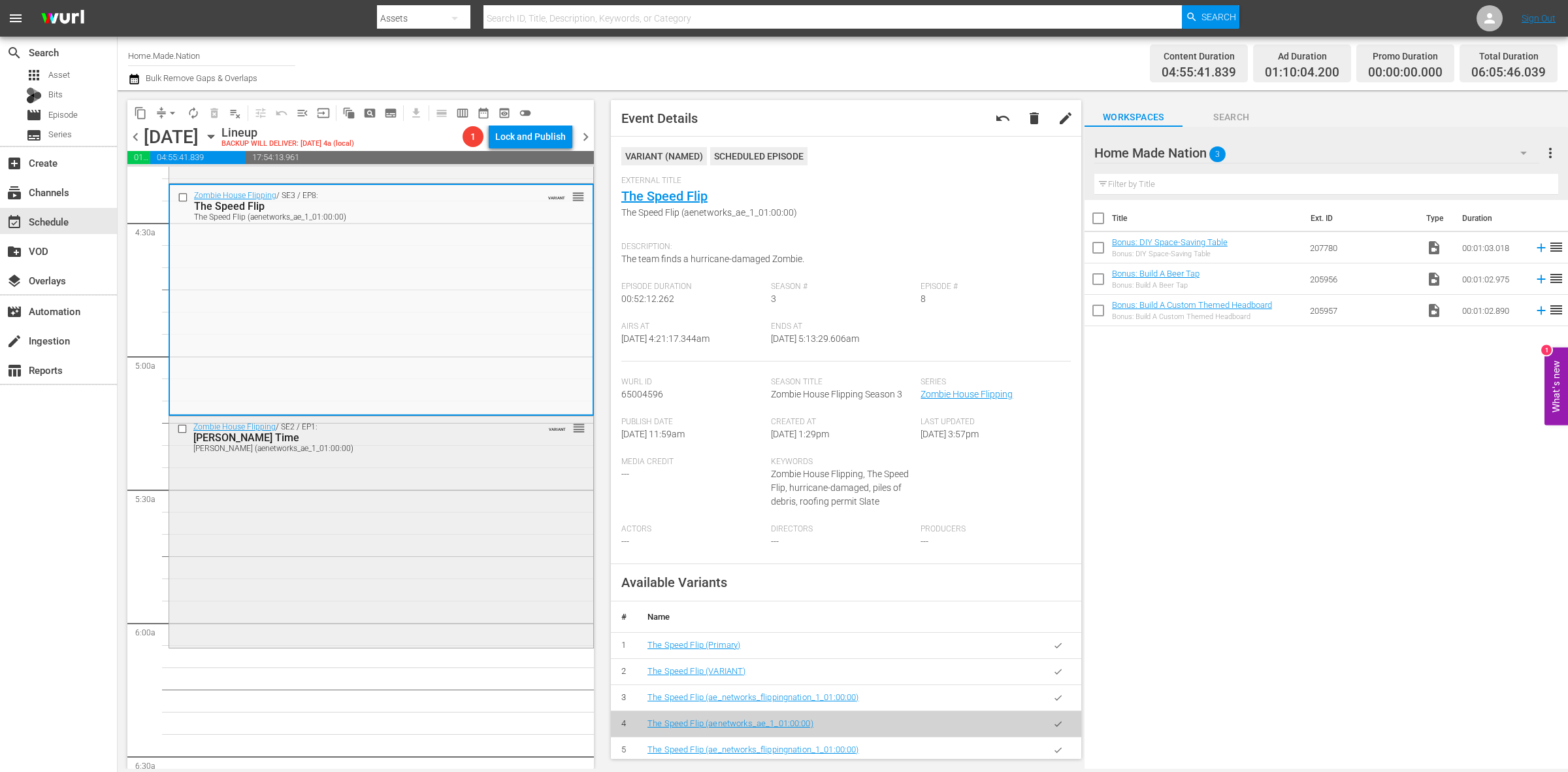
click at [187, 592] on div "Zombie House Flipping / SE2 / EP1: Justin Time Justin Time (aenetworks_ae_1_01:…" at bounding box center [382, 530] width 424 height 228
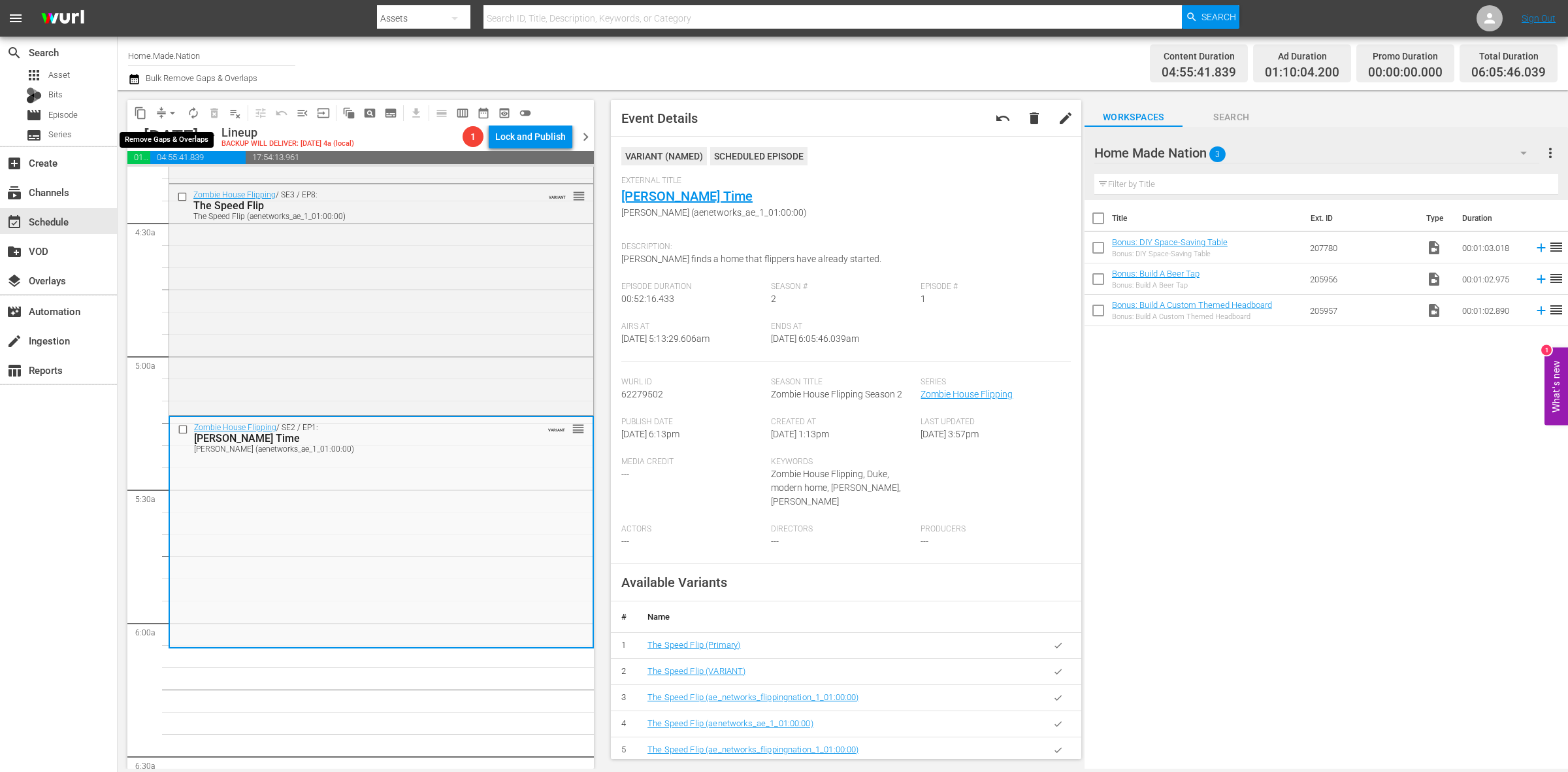
click at [169, 116] on span "arrow_drop_down" at bounding box center [172, 114] width 13 height 13
click at [175, 142] on li "Align to Midnight" at bounding box center [172, 138] width 137 height 22
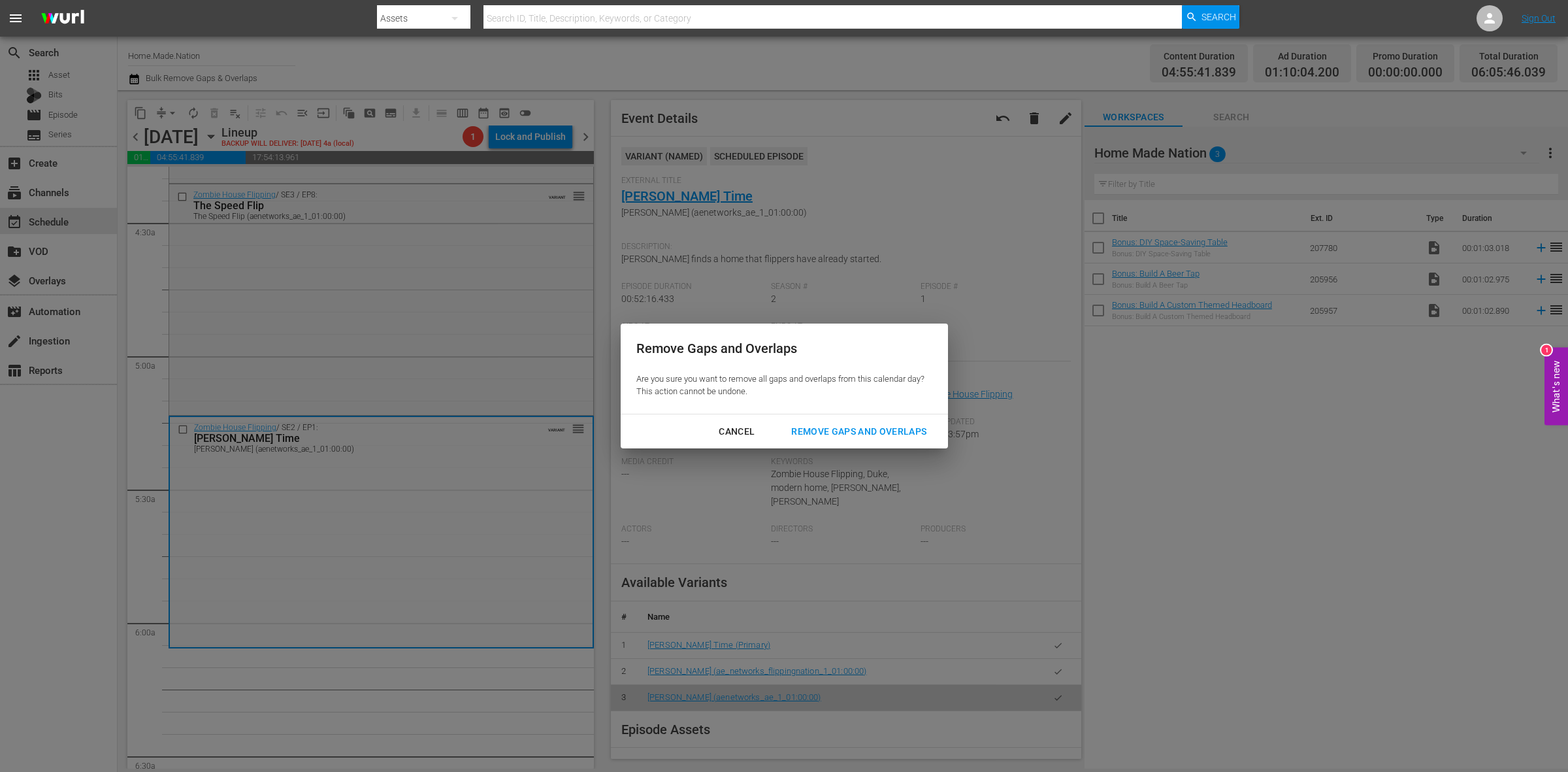
click at [829, 441] on button "Remove Gaps and Overlaps" at bounding box center [859, 432] width 167 height 25
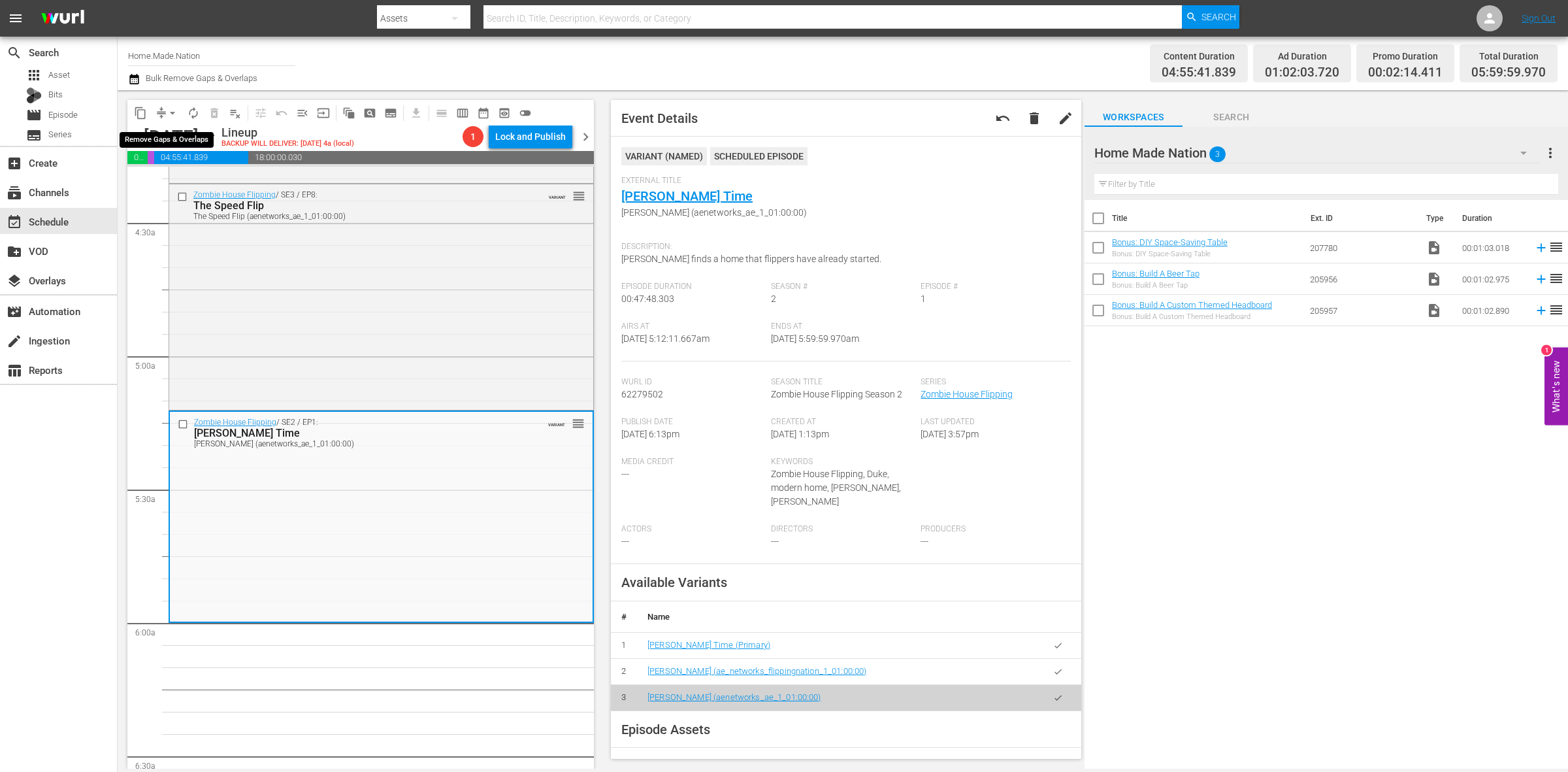
click at [171, 113] on span "arrow_drop_down" at bounding box center [172, 114] width 13 height 13
click at [169, 135] on li "Align to Midnight" at bounding box center [172, 138] width 137 height 22
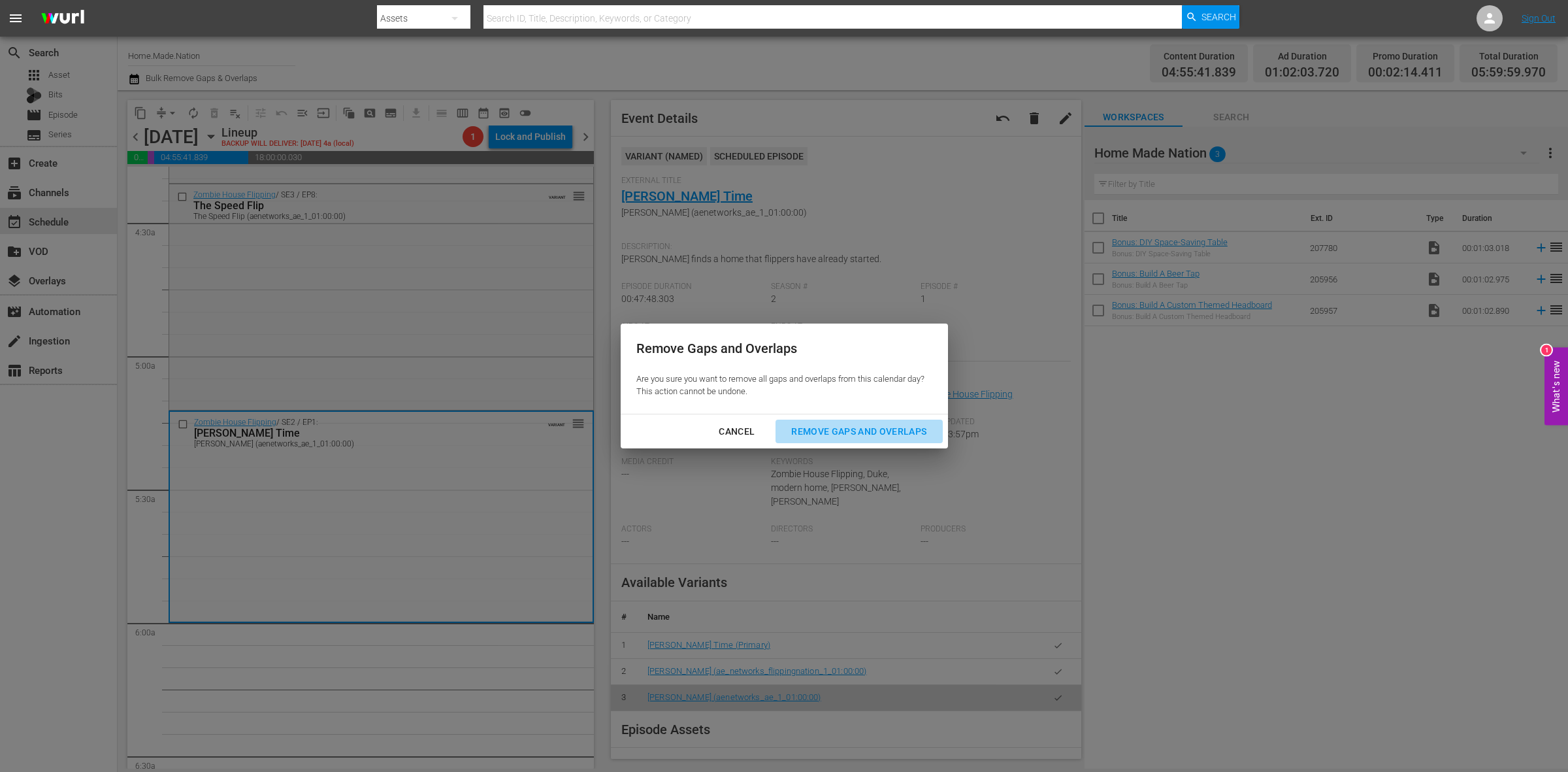
click at [923, 439] on div "Remove Gaps and Overlaps" at bounding box center [859, 431] width 156 height 16
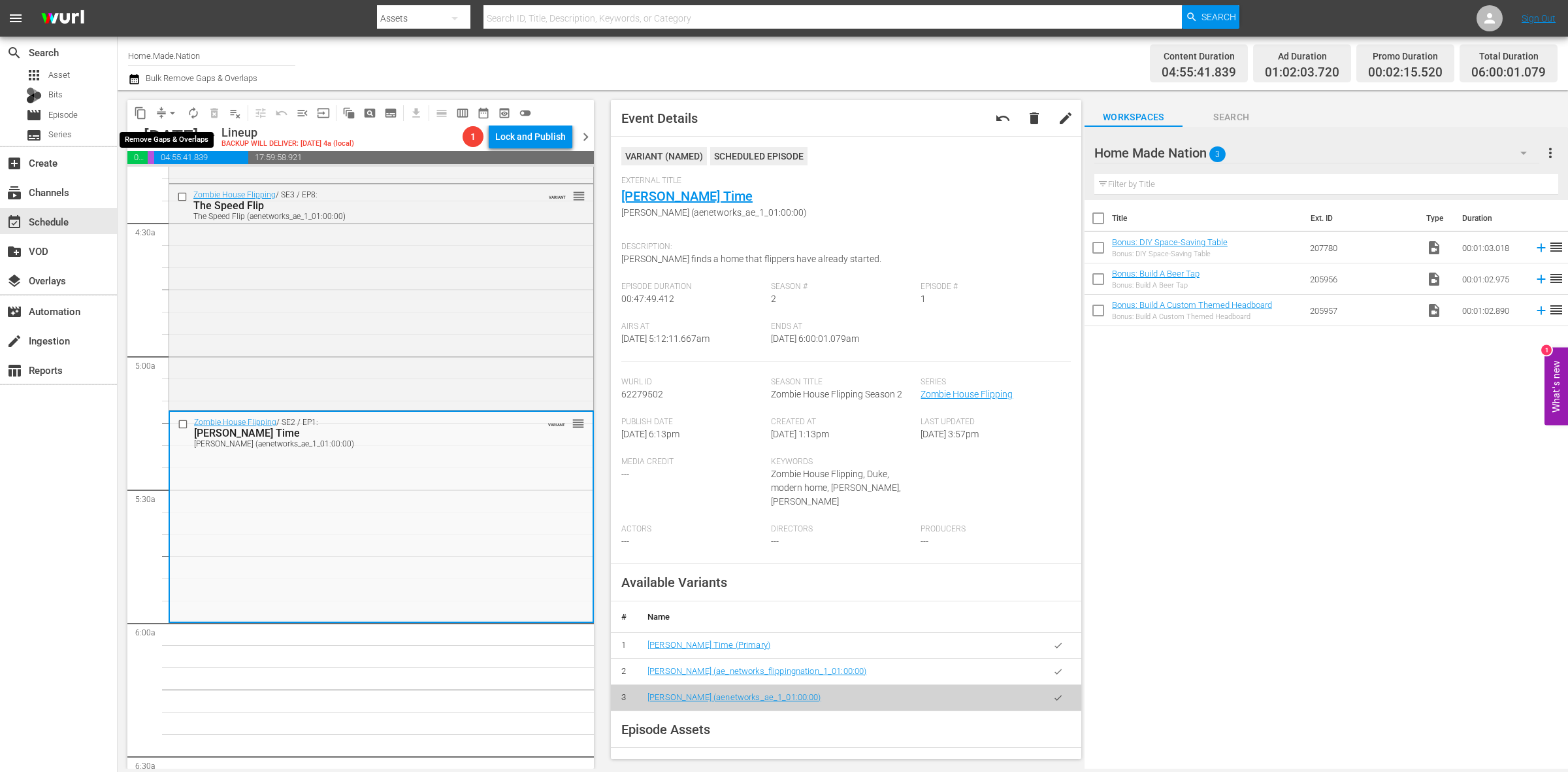
click at [164, 113] on button "arrow_drop_down" at bounding box center [172, 113] width 21 height 21
click at [169, 136] on li "Align to Midnight" at bounding box center [172, 138] width 137 height 22
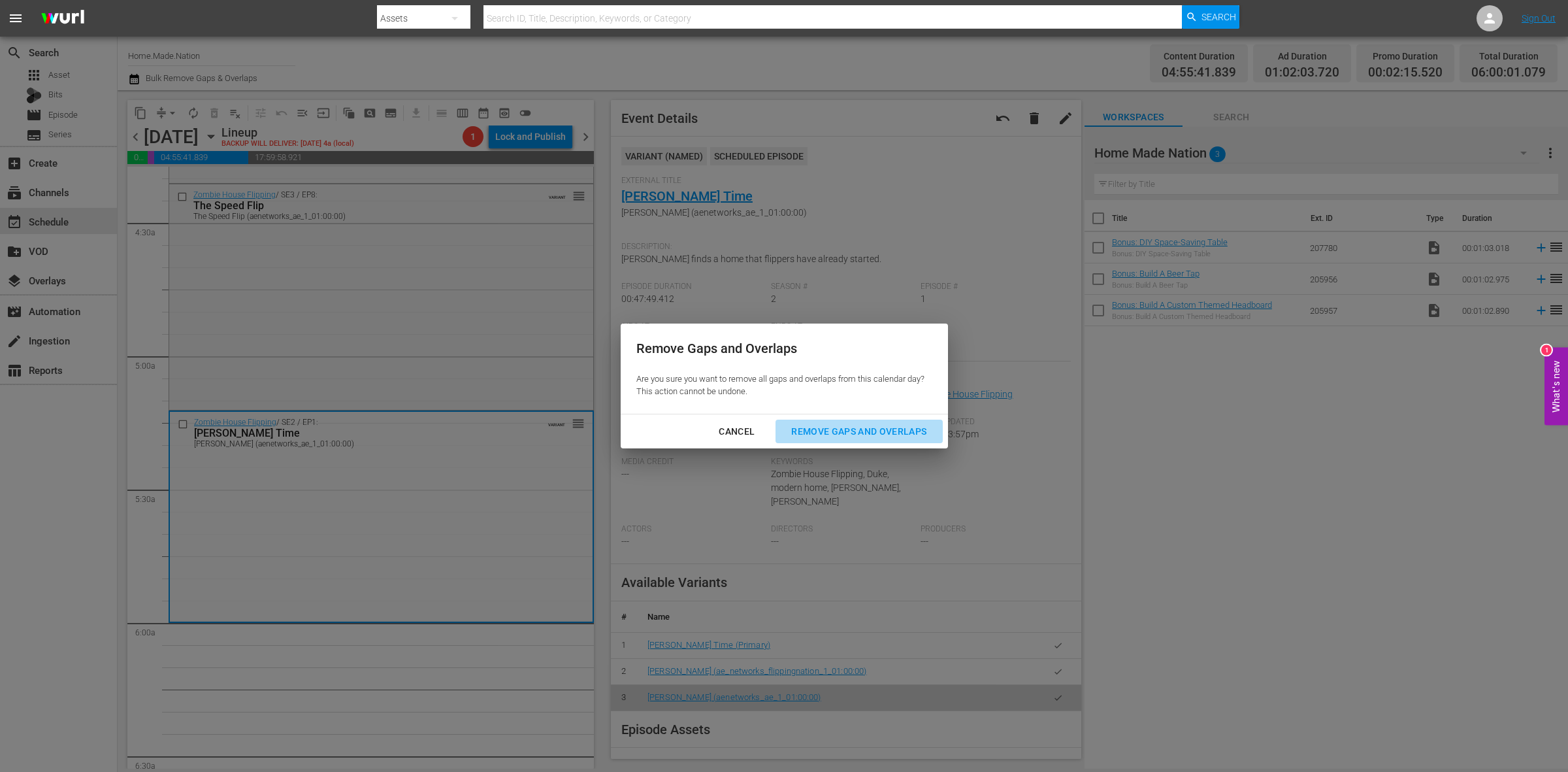
click at [893, 426] on div "Remove Gaps and Overlaps" at bounding box center [859, 431] width 156 height 16
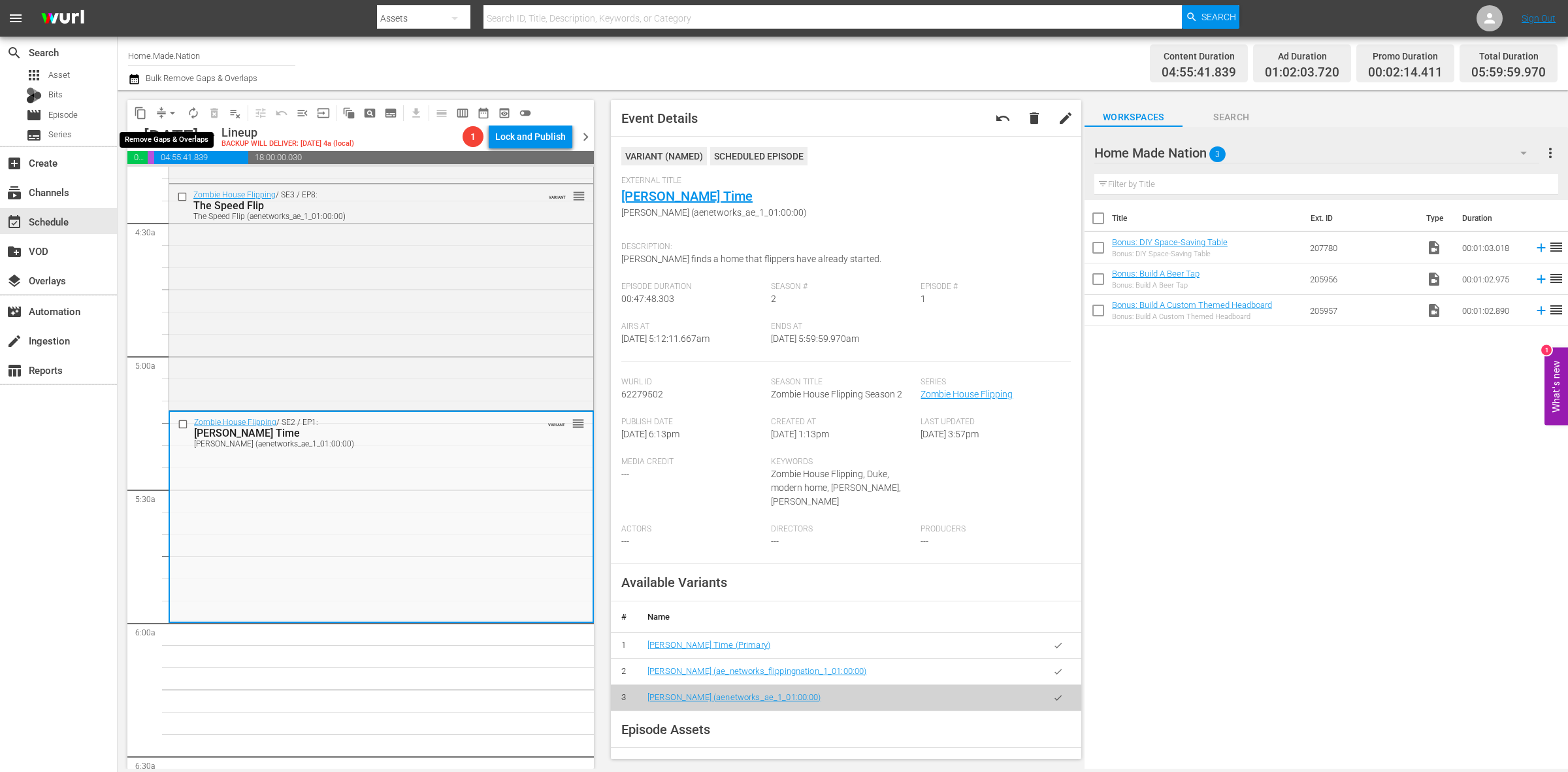
click at [170, 115] on span "arrow_drop_down" at bounding box center [172, 114] width 13 height 13
click at [202, 139] on li "Align to Midnight" at bounding box center [172, 138] width 137 height 22
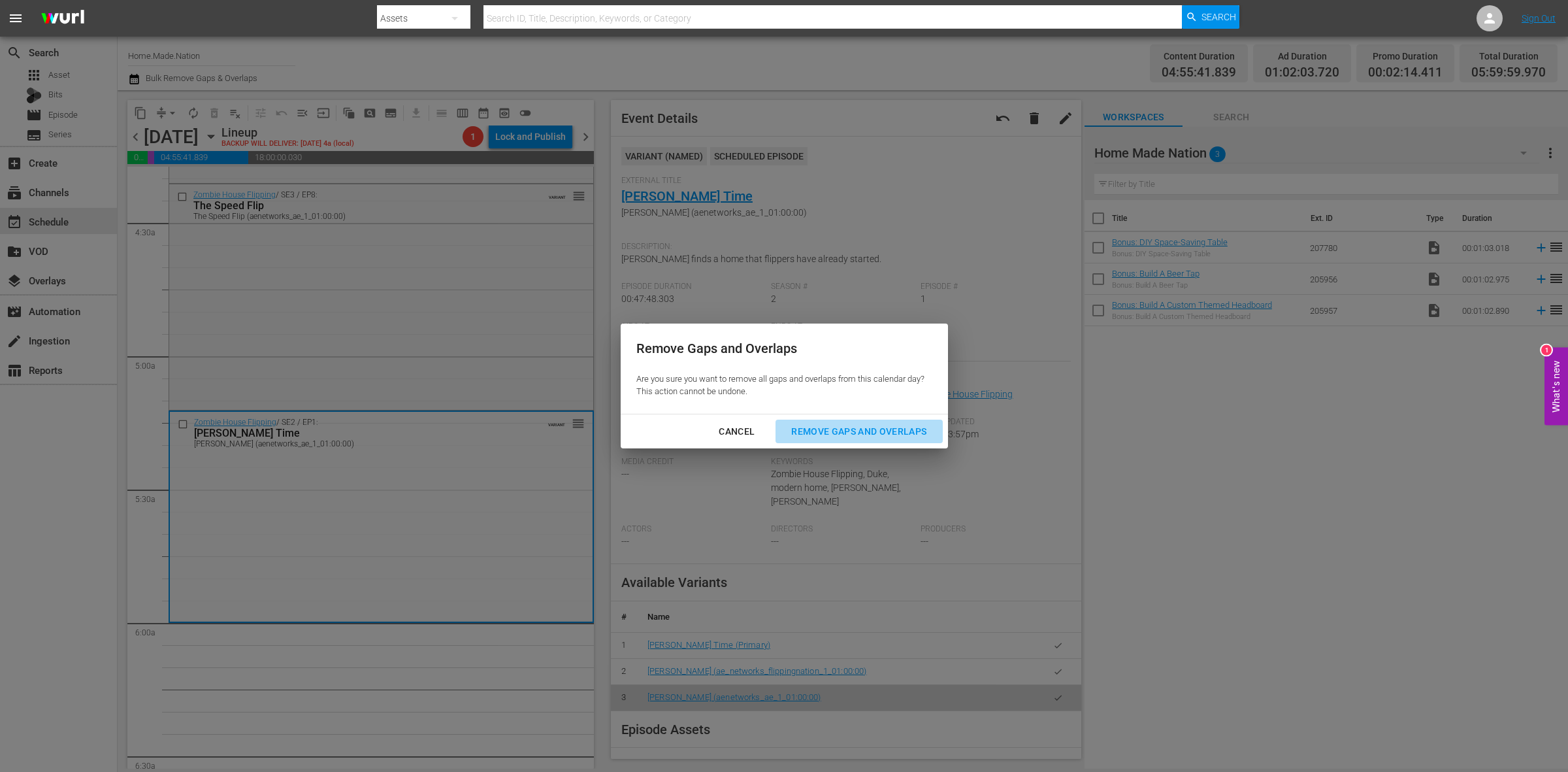
click at [845, 438] on div "Remove Gaps and Overlaps" at bounding box center [859, 431] width 156 height 16
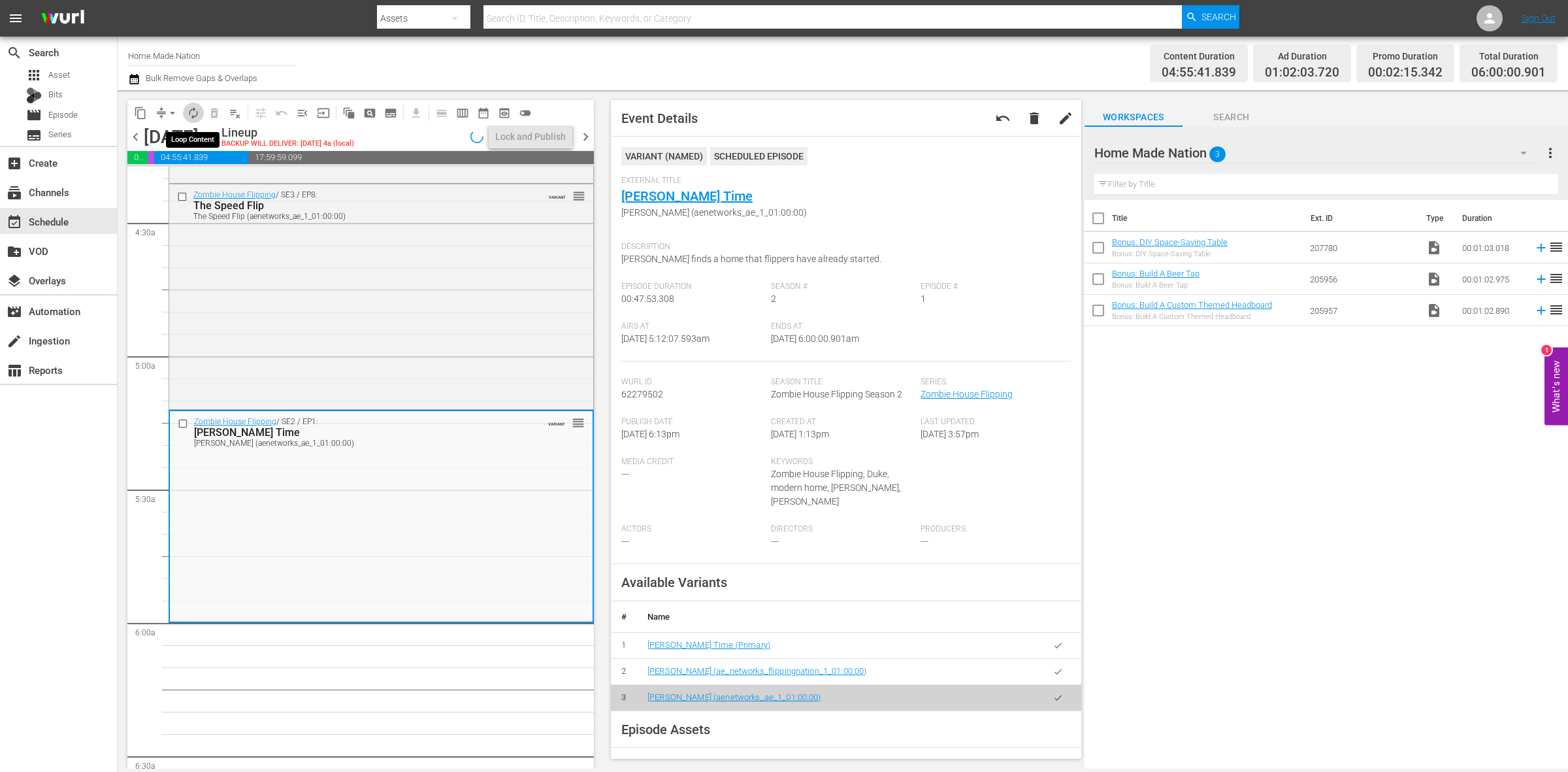
click at [193, 110] on span "autorenew_outlined" at bounding box center [193, 114] width 13 height 13
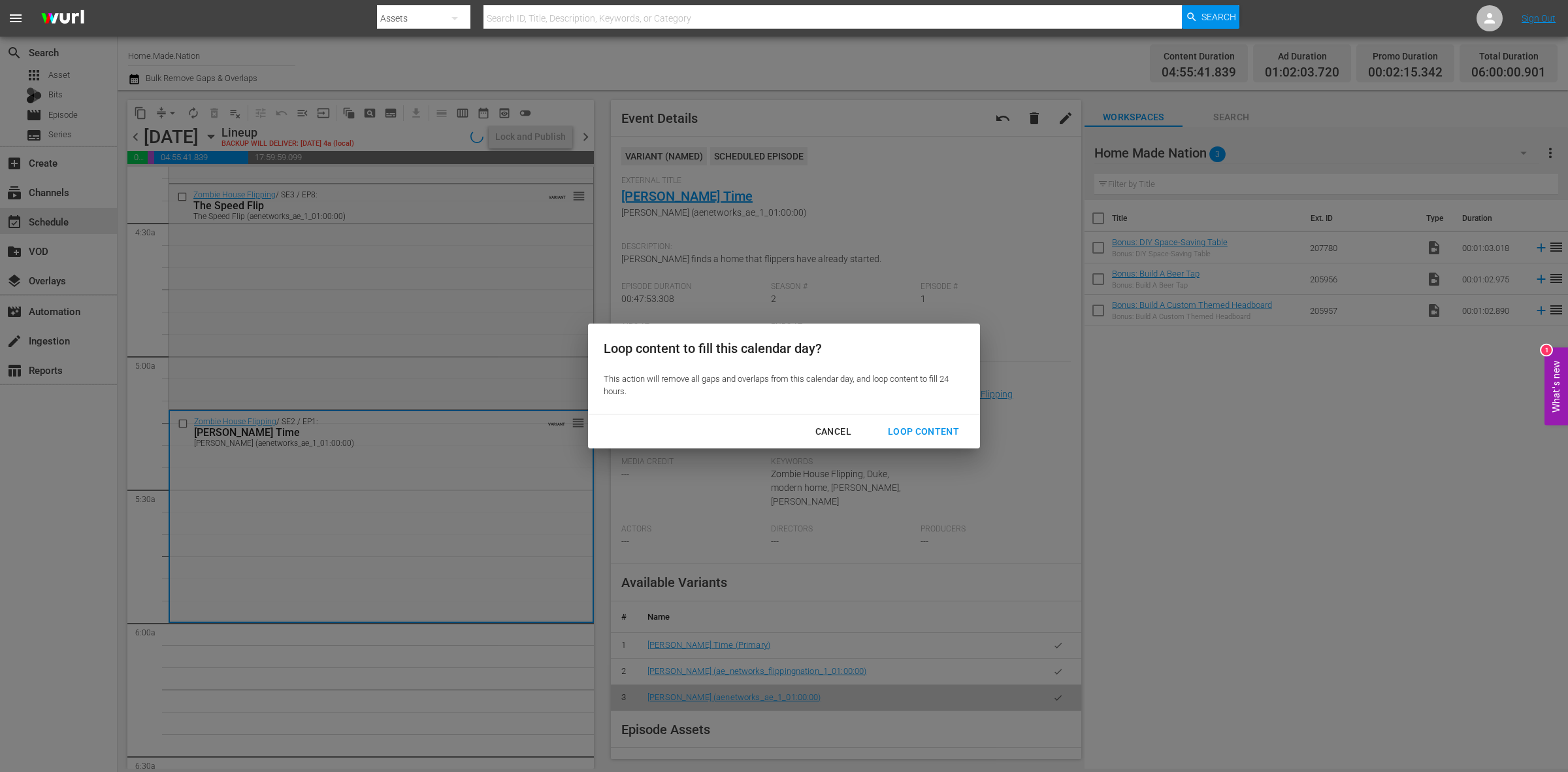
click at [906, 428] on div "Loop Content" at bounding box center [923, 431] width 92 height 16
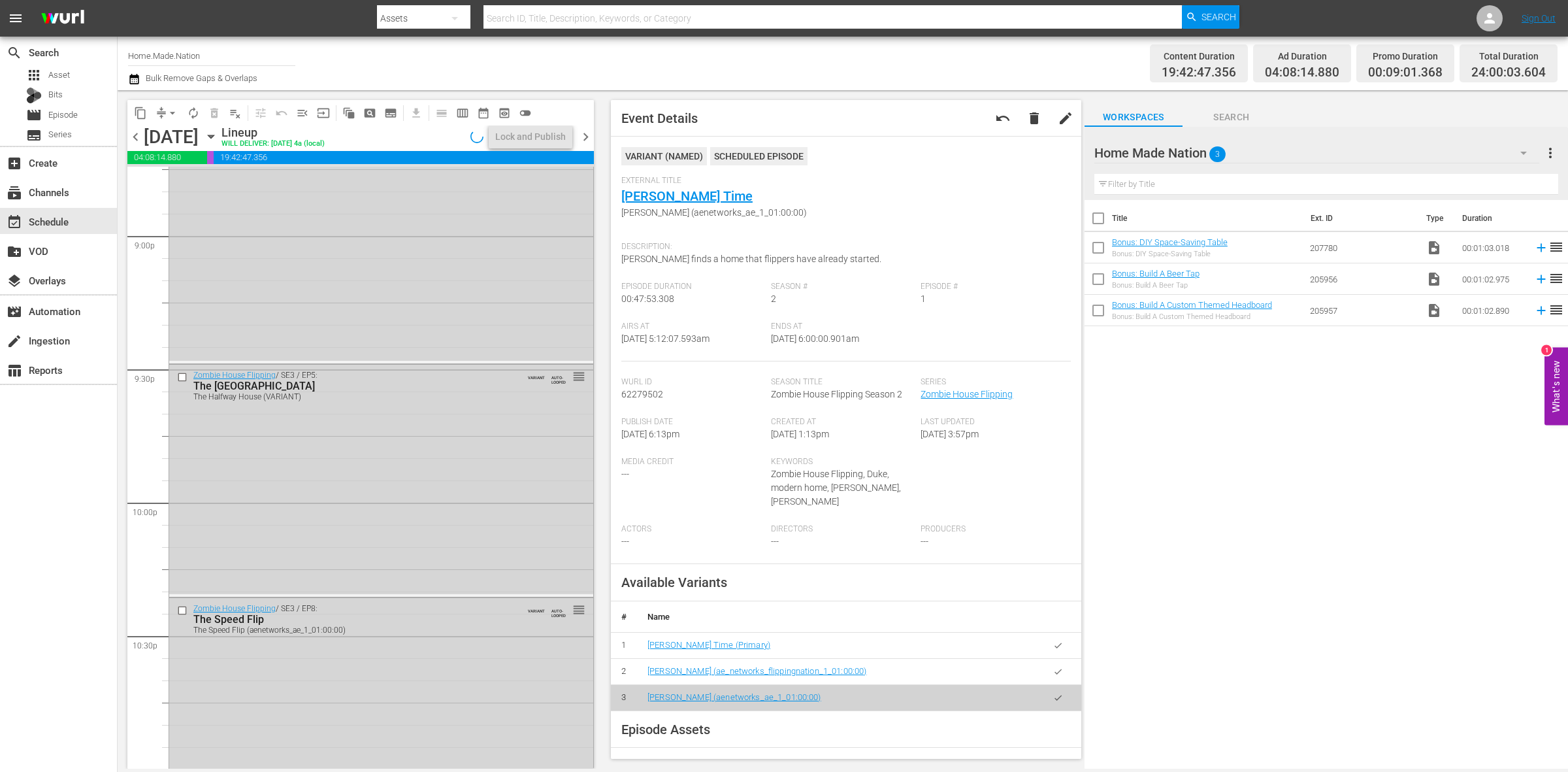
scroll to position [5799, 0]
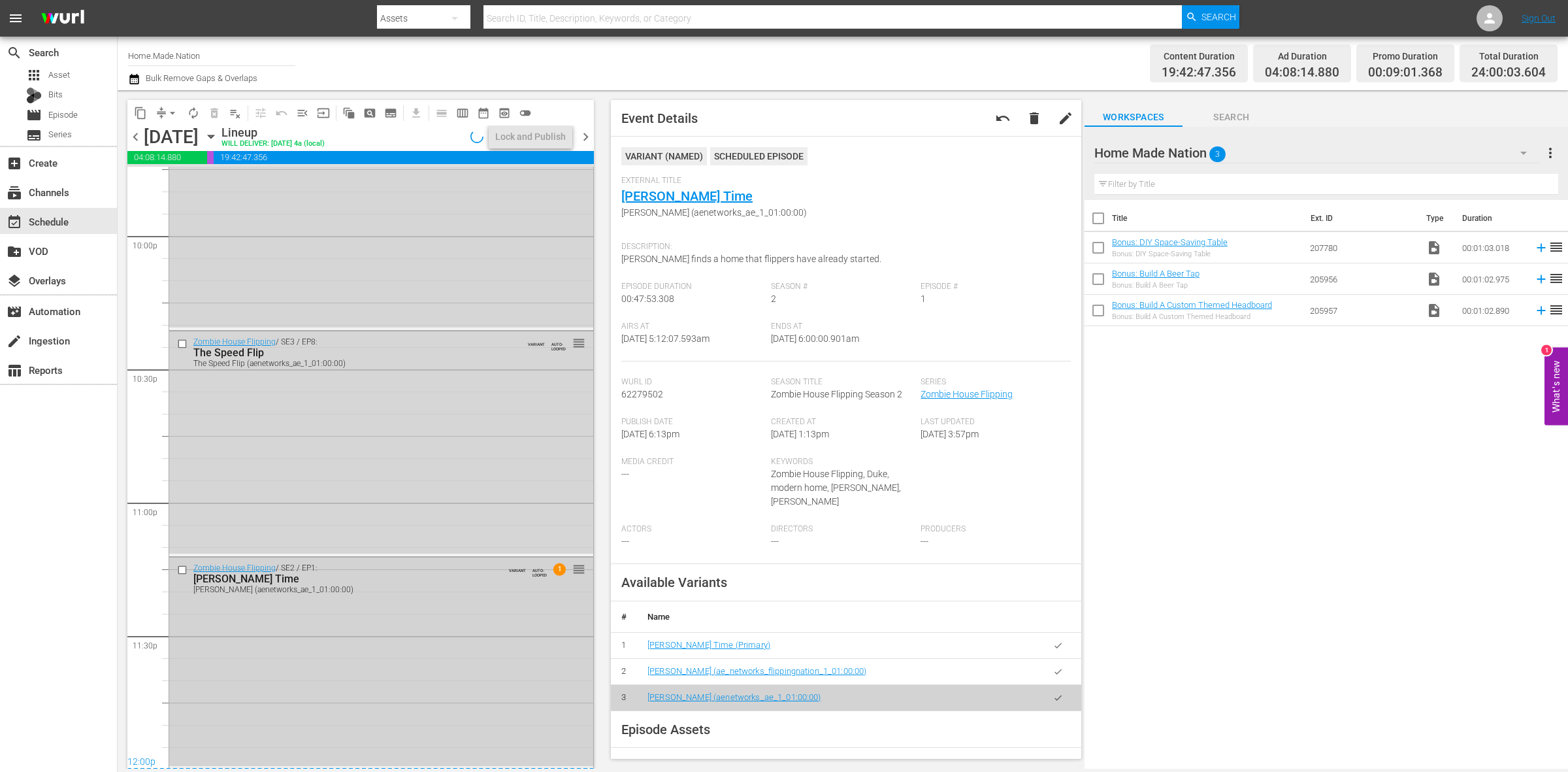
click at [472, 680] on div "Zombie House Flipping / SE2 / EP1: Justin Time Justin Time (aenetworks_ae_1_01:…" at bounding box center [382, 662] width 424 height 209
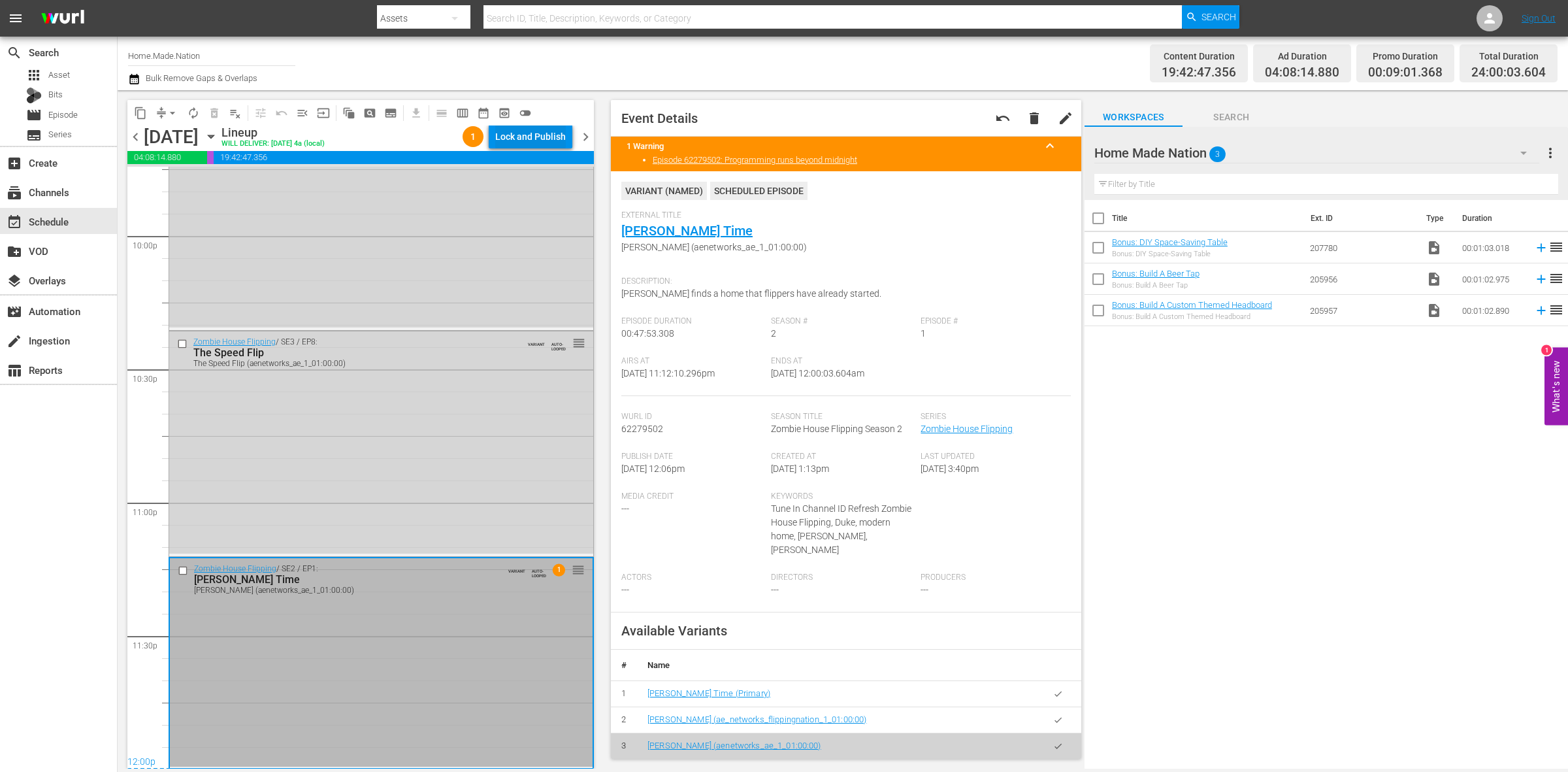
click at [508, 135] on div "Lock and Publish" at bounding box center [530, 136] width 71 height 24
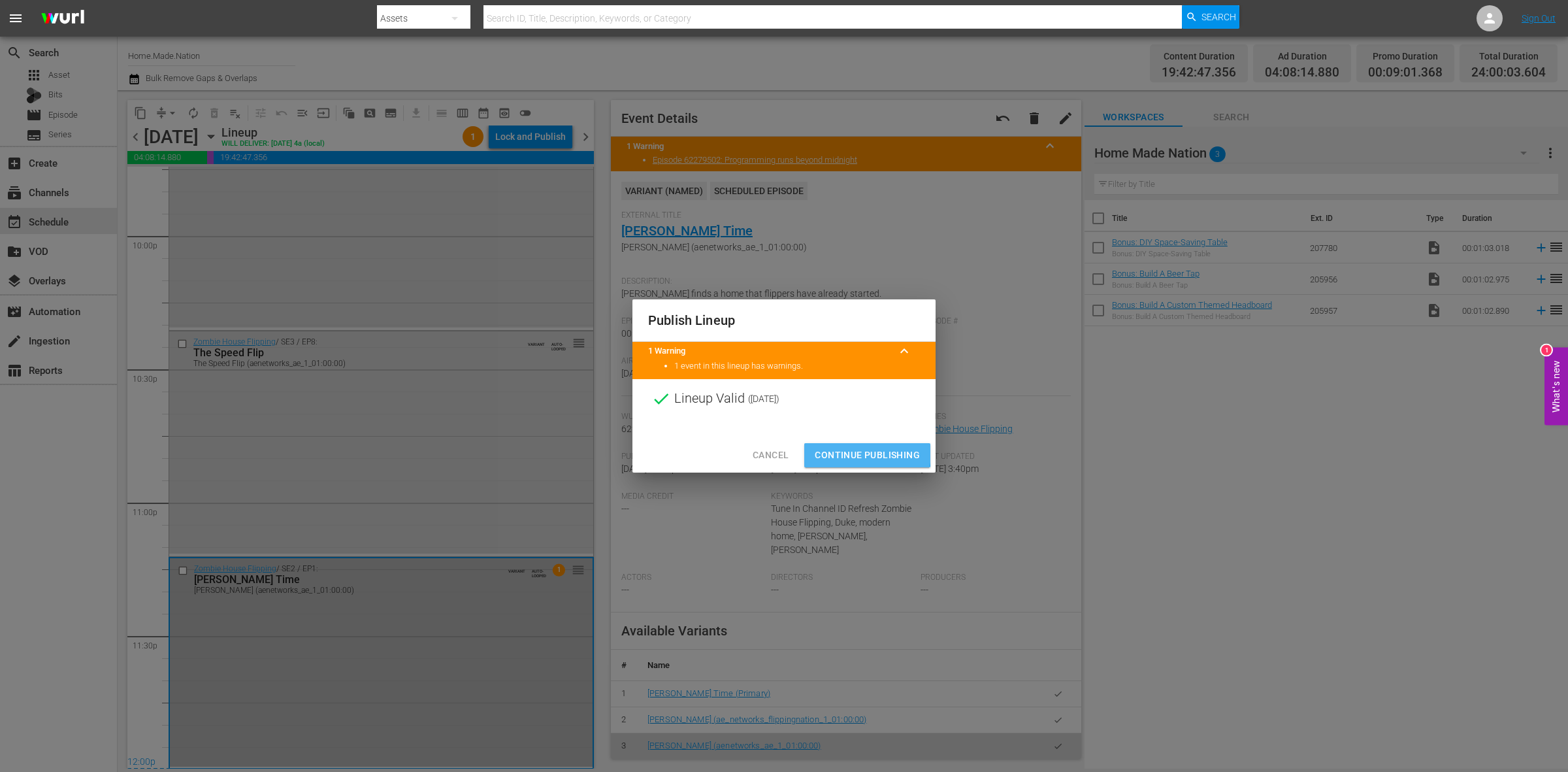
click at [841, 452] on span "Continue Publishing" at bounding box center [867, 455] width 105 height 16
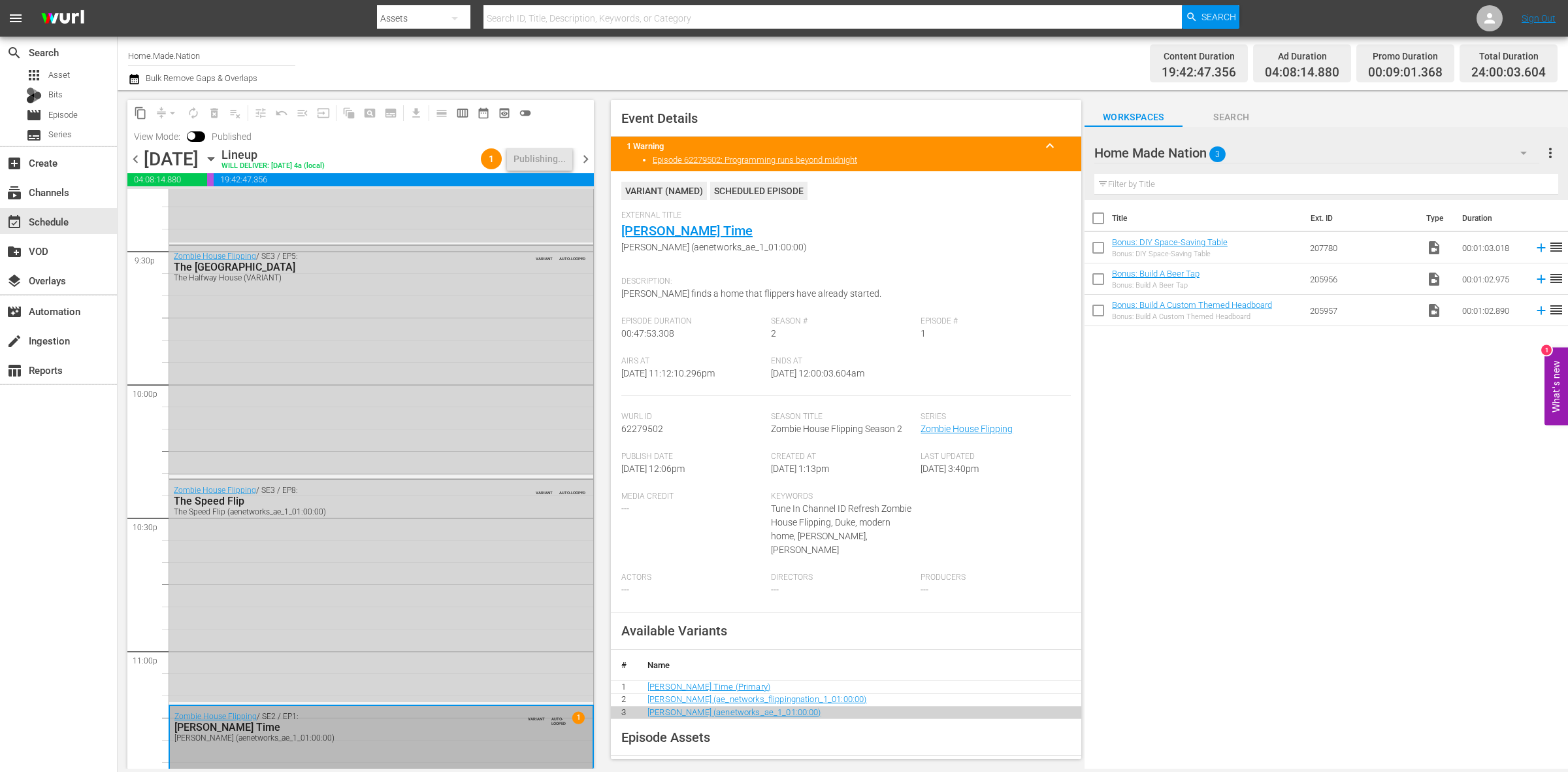
scroll to position [5821, 0]
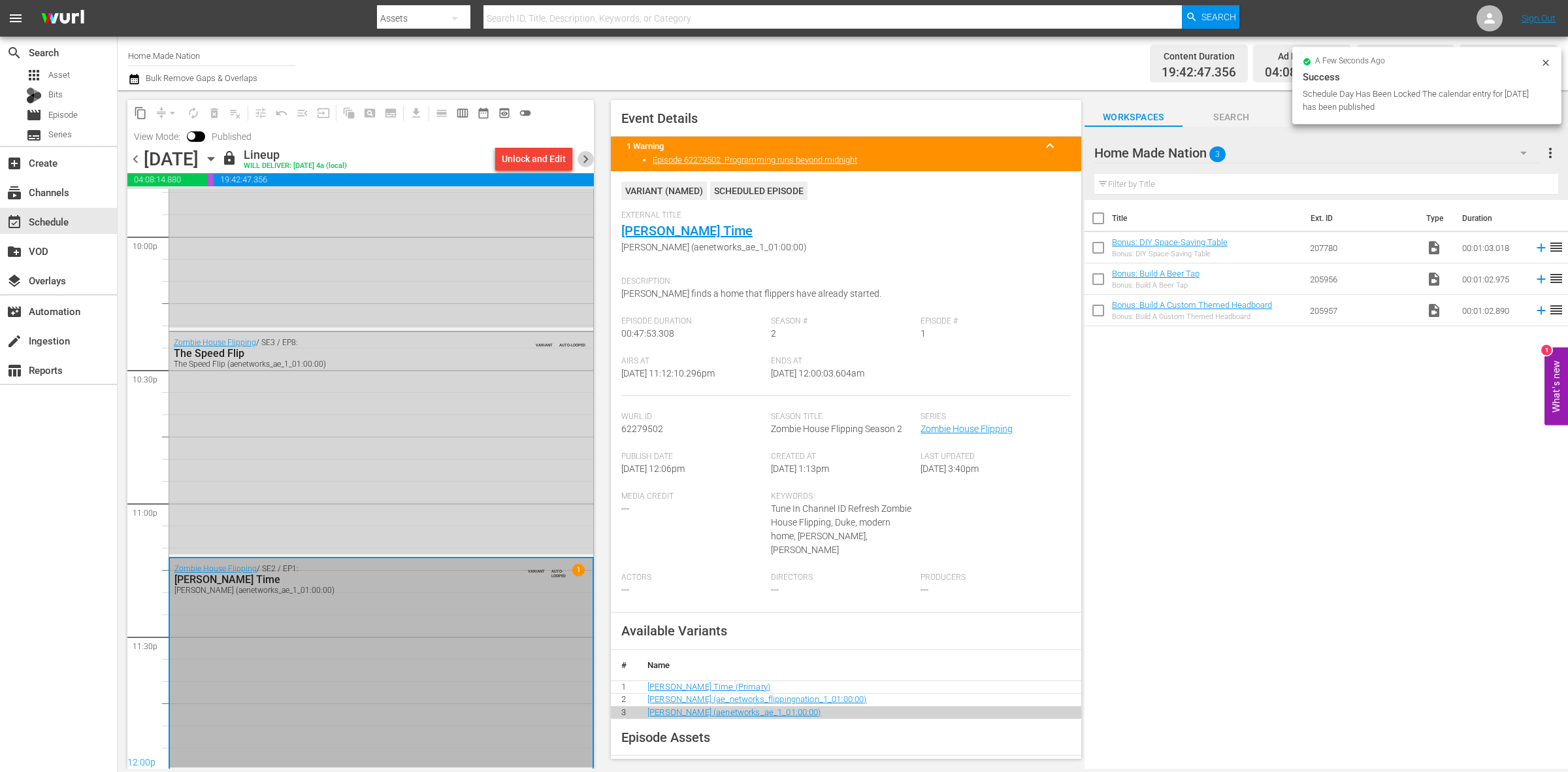
click at [586, 157] on span "chevron_right" at bounding box center [585, 158] width 16 height 16
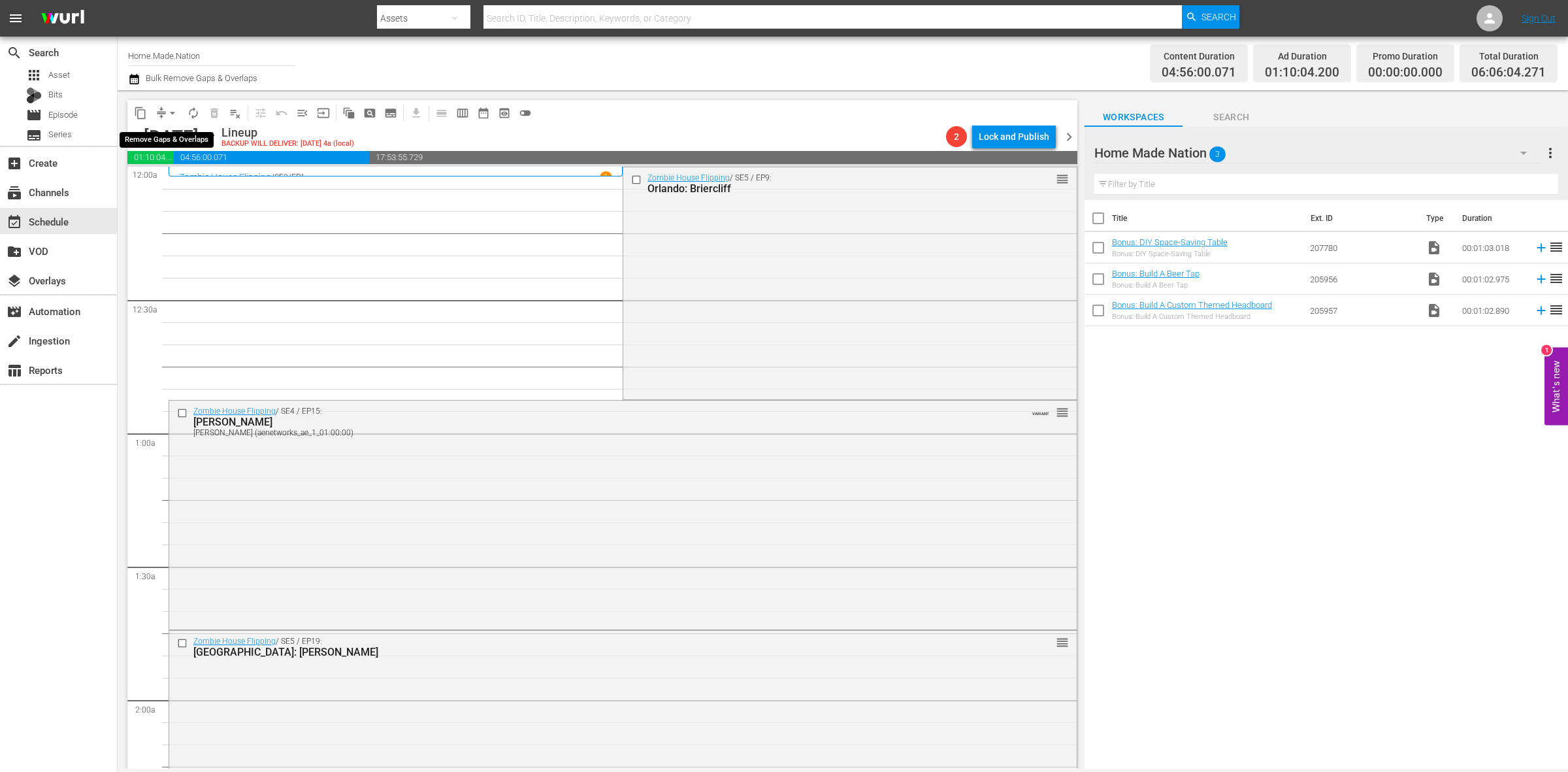
click at [170, 109] on span "arrow_drop_down" at bounding box center [172, 114] width 13 height 13
click at [167, 134] on li "Align to Midnight" at bounding box center [172, 138] width 137 height 22
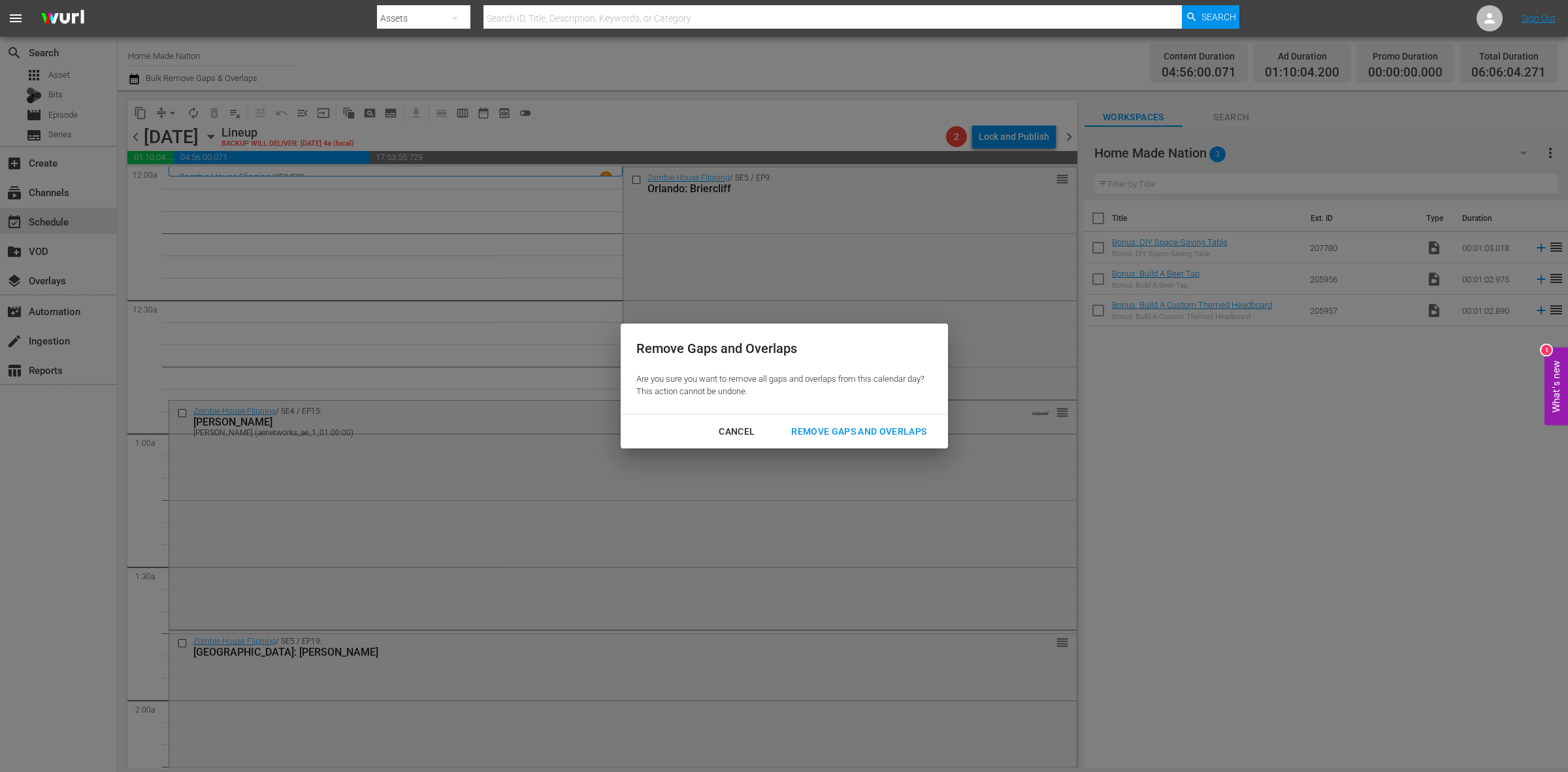
click at [822, 439] on div "Remove Gaps and Overlaps" at bounding box center [859, 431] width 156 height 16
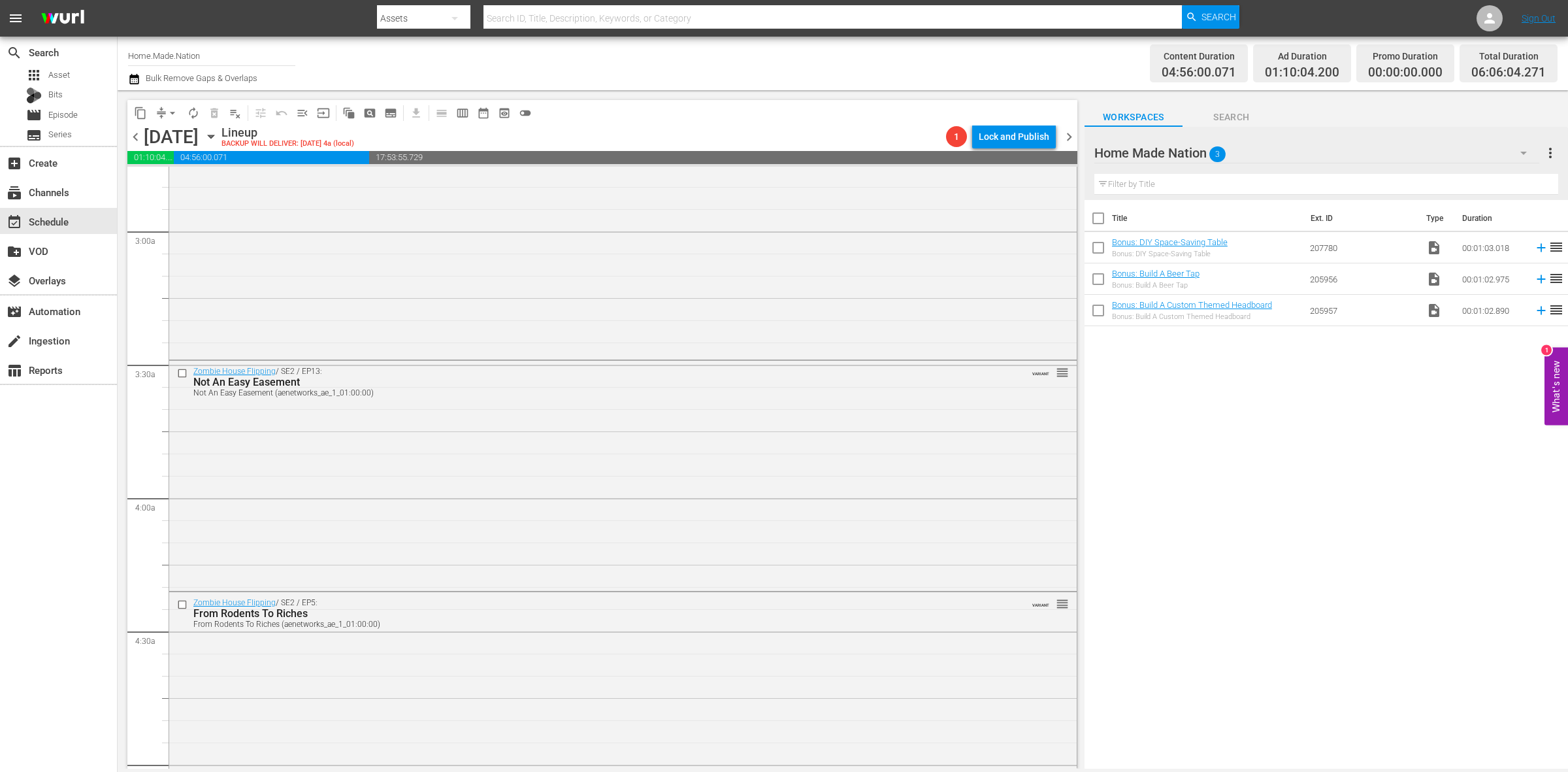
scroll to position [1063, 0]
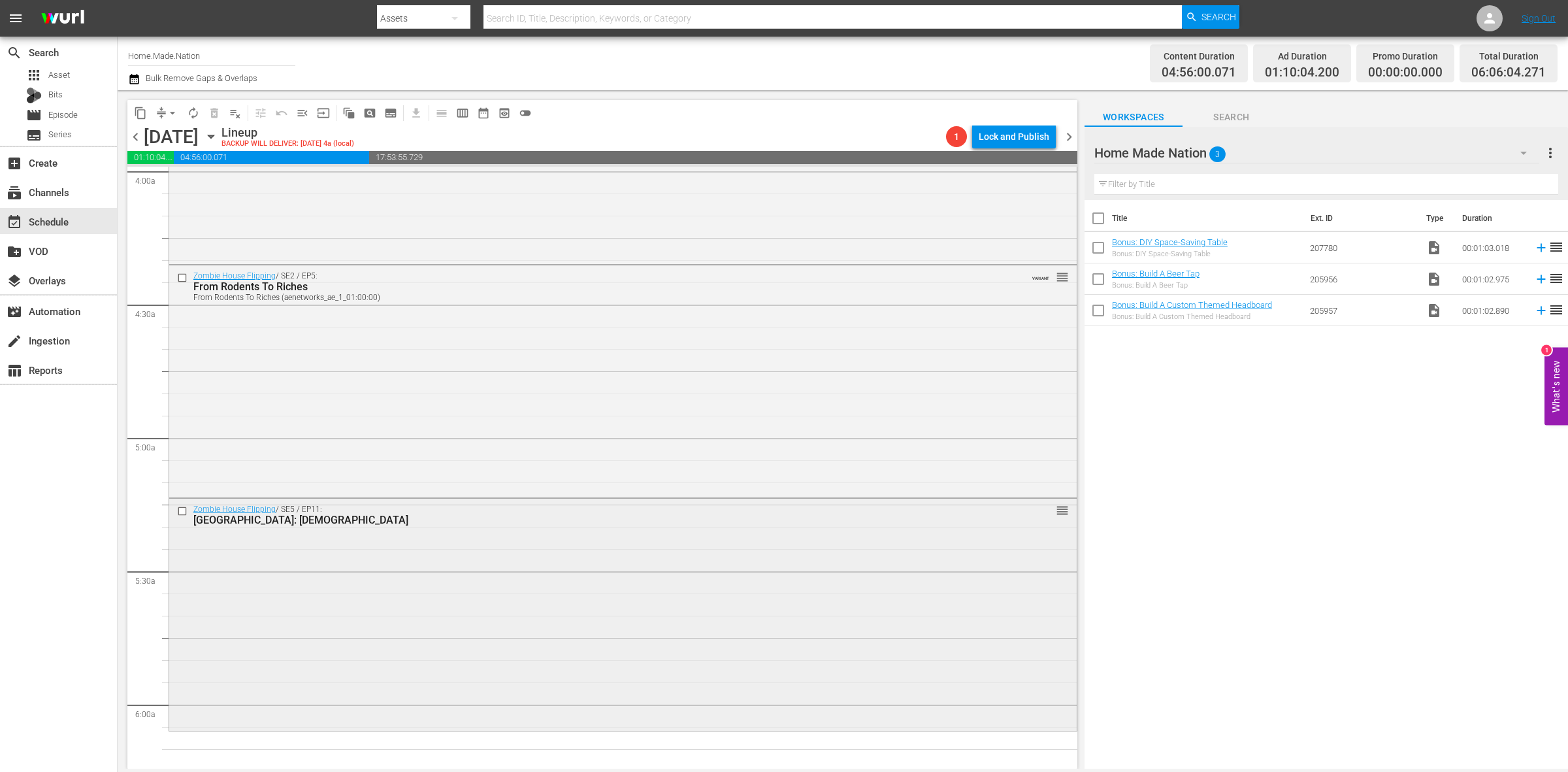
click at [410, 585] on div "Zombie House Flipping / SE5 / EP11: Orlando: Church reorder" at bounding box center [623, 614] width 908 height 229
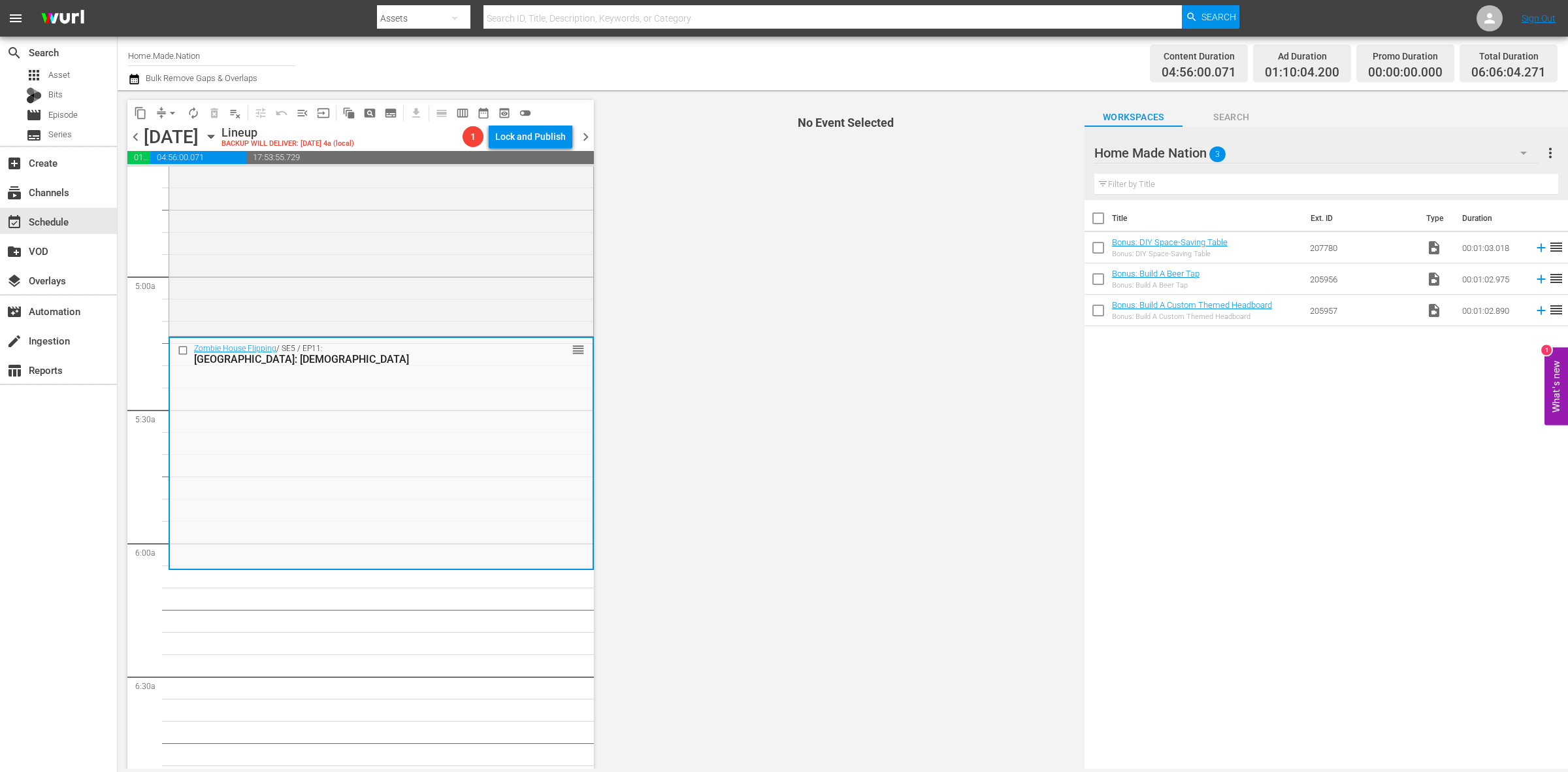
scroll to position [1226, 0]
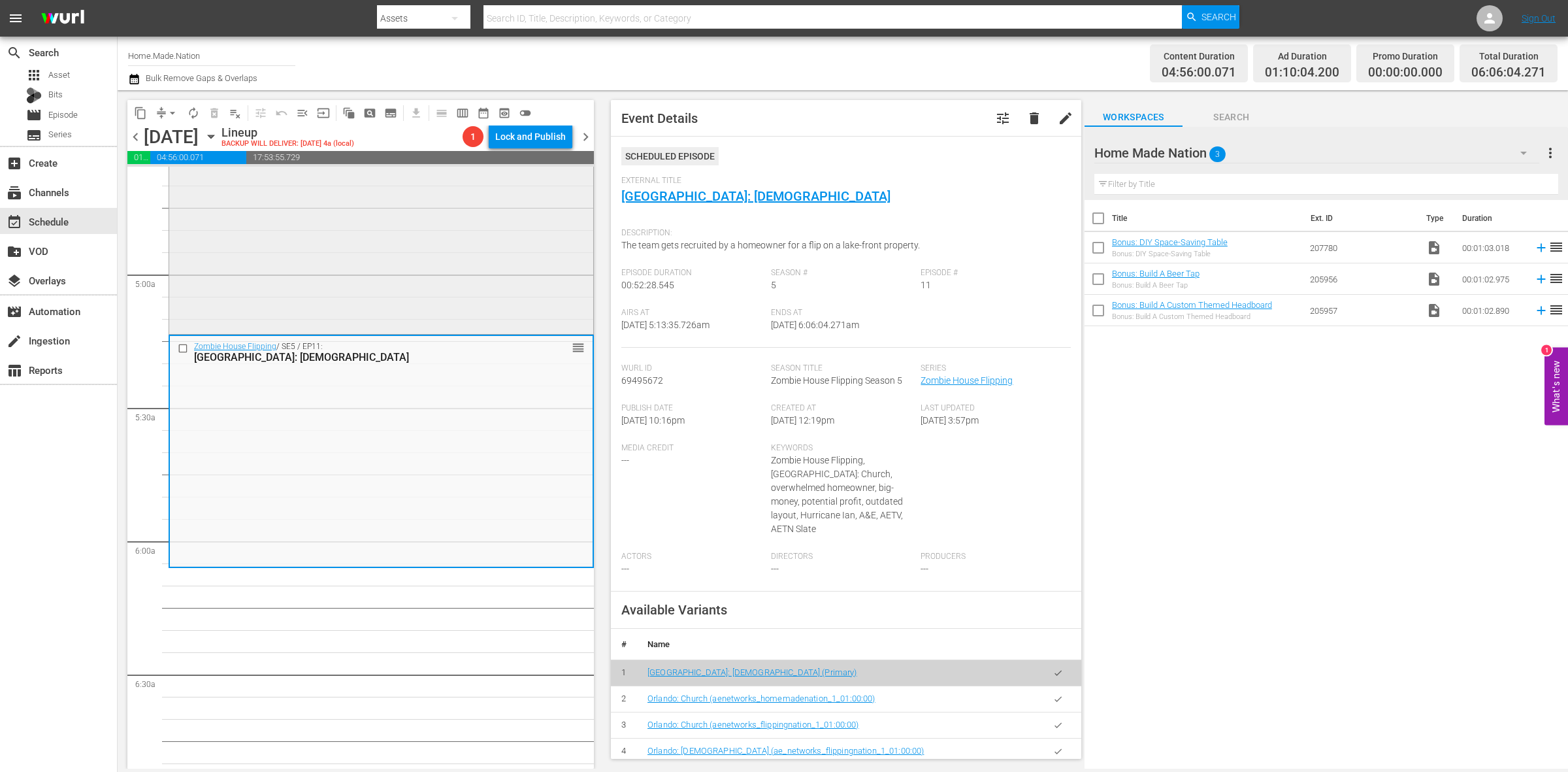
click at [389, 305] on div "Zombie House Flipping / SE2 / EP5: From Rodents To Riches From Rodents To Riche…" at bounding box center [382, 217] width 424 height 229
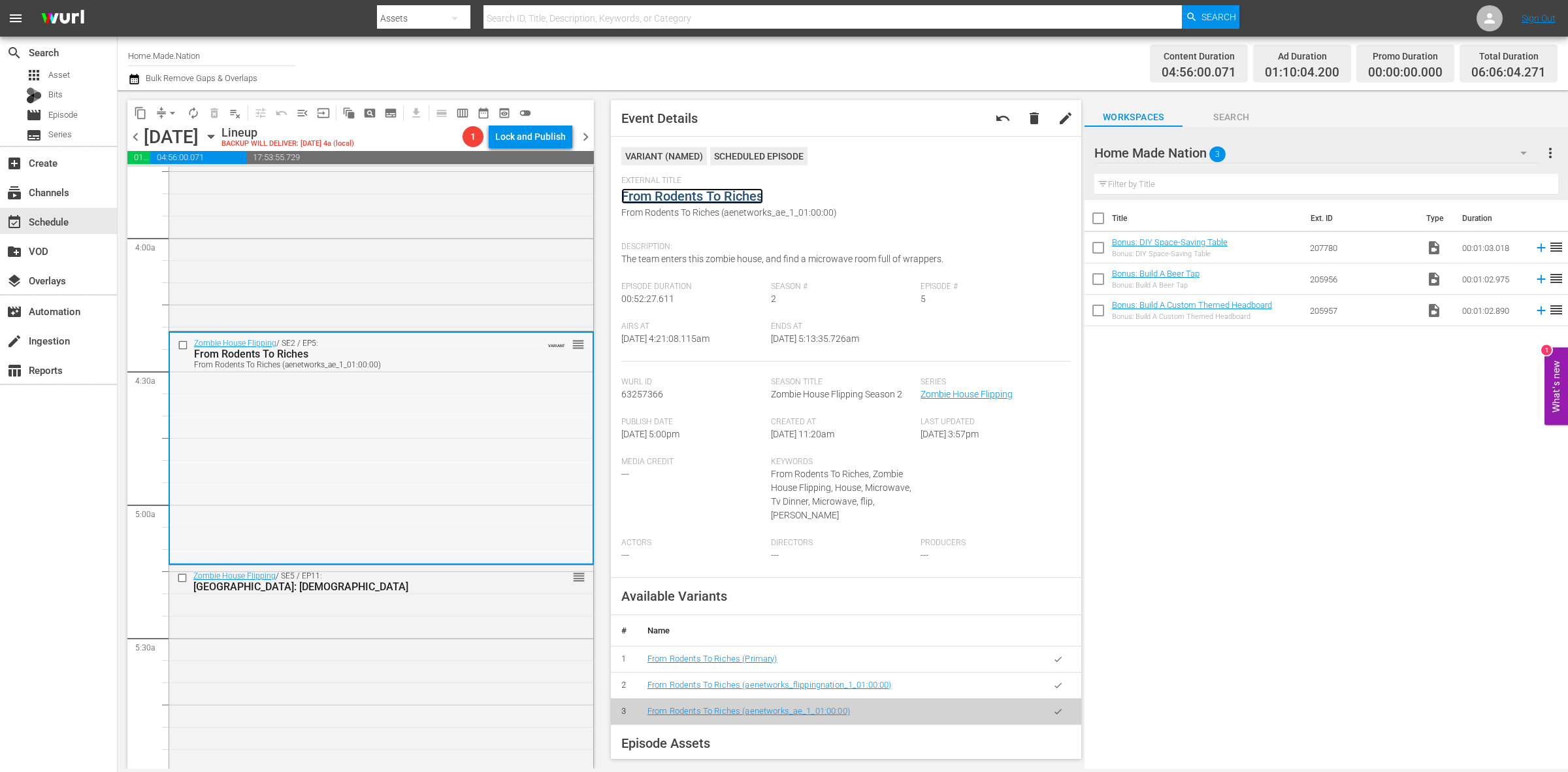
scroll to position [899, 0]
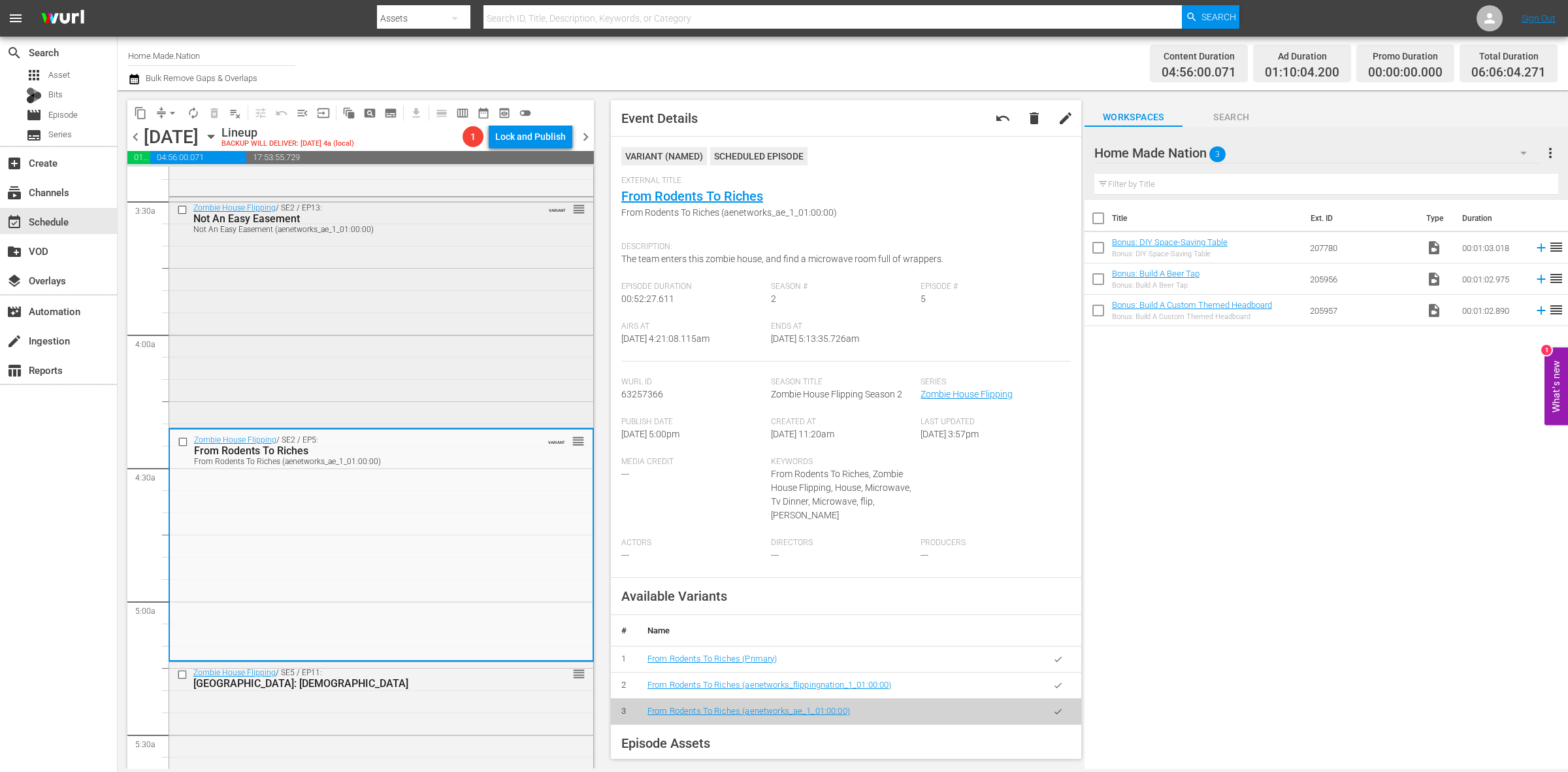
click at [451, 298] on div "Zombie House Flipping / SE2 / EP13: Not An Easy Easement Not An Easy Easement (…" at bounding box center [382, 311] width 424 height 228
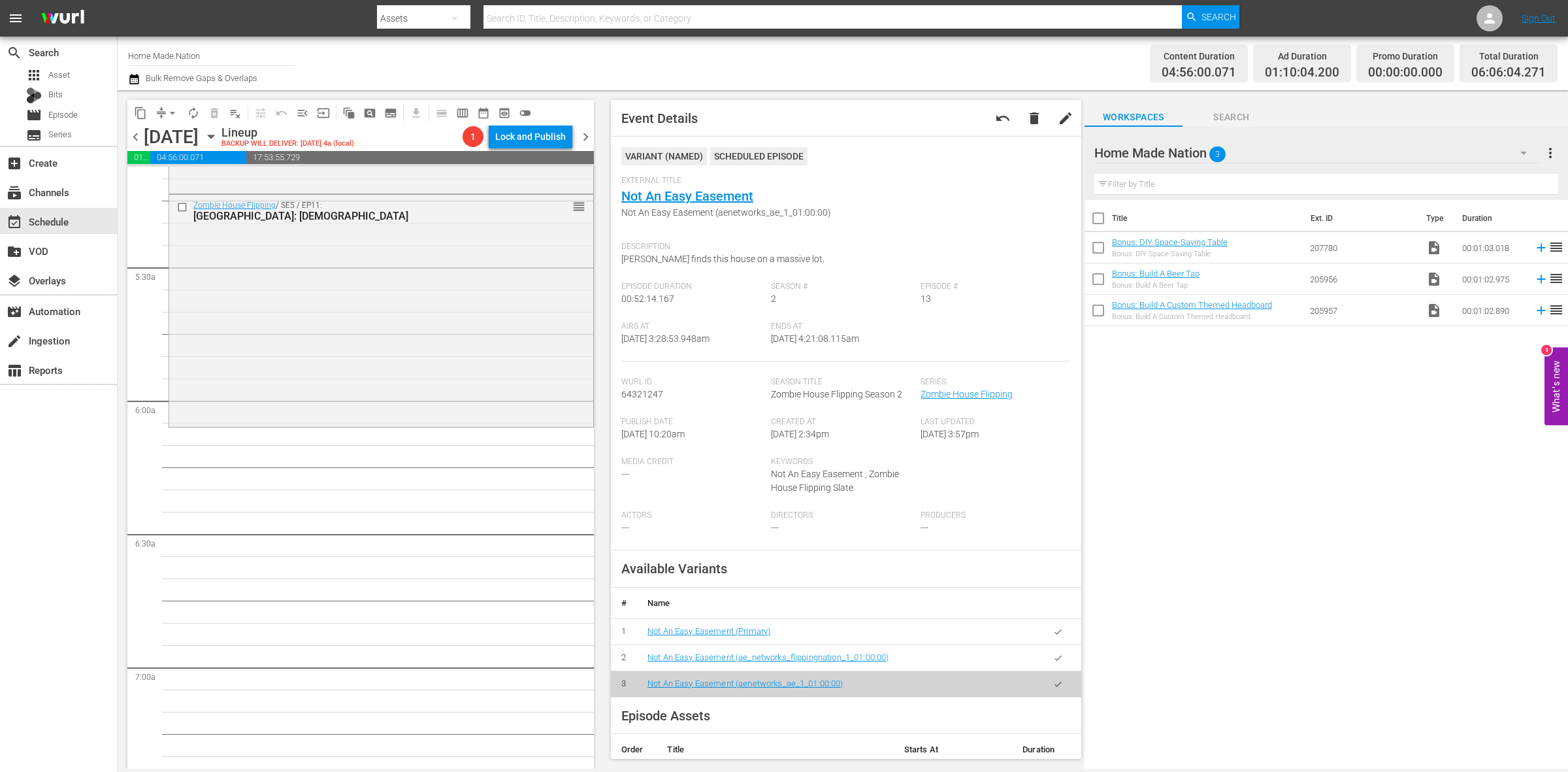
scroll to position [1390, 0]
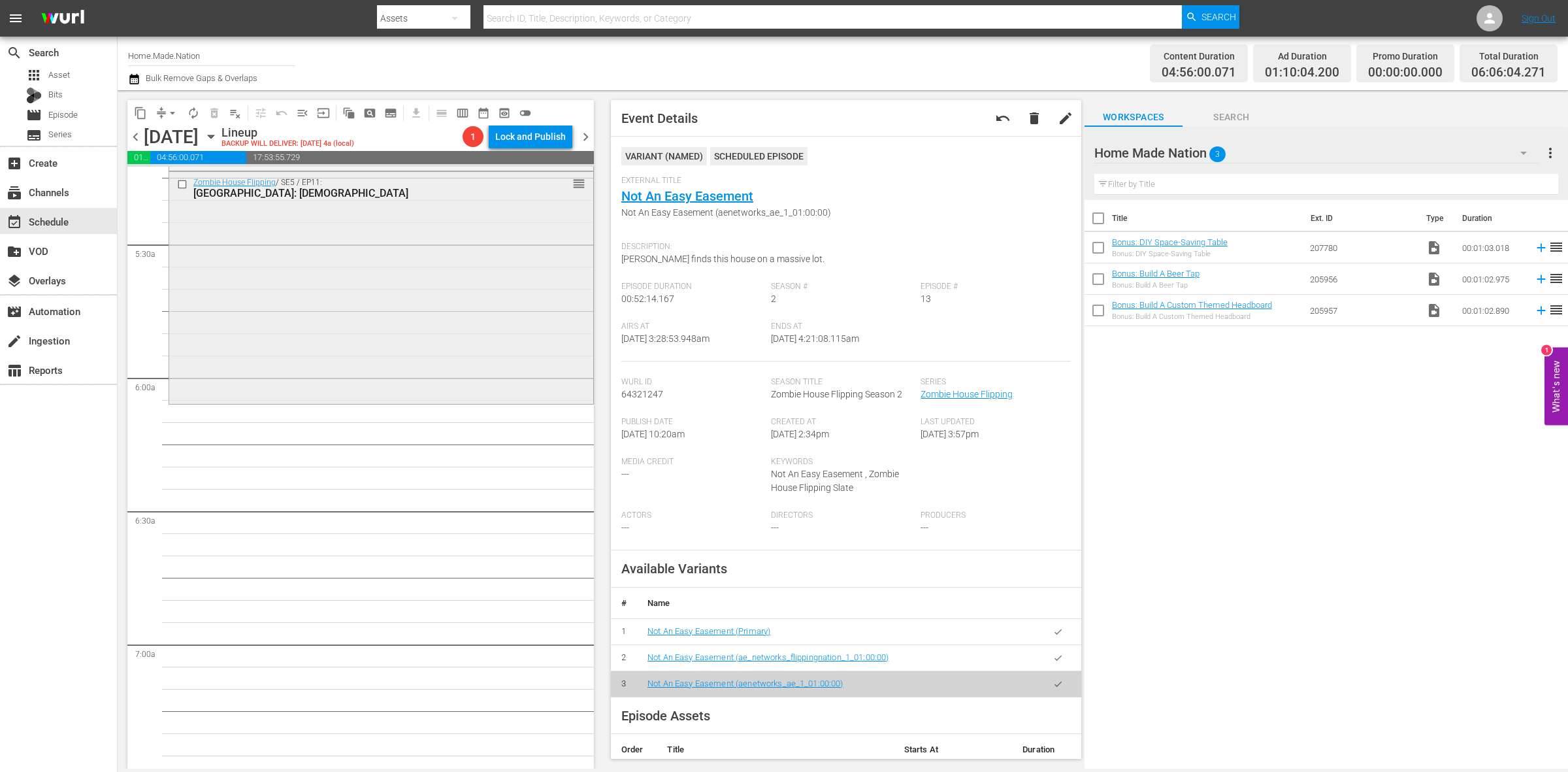
click at [318, 393] on div "Zombie House Flipping / SE5 / EP11: Orlando: Church reorder" at bounding box center [382, 287] width 424 height 229
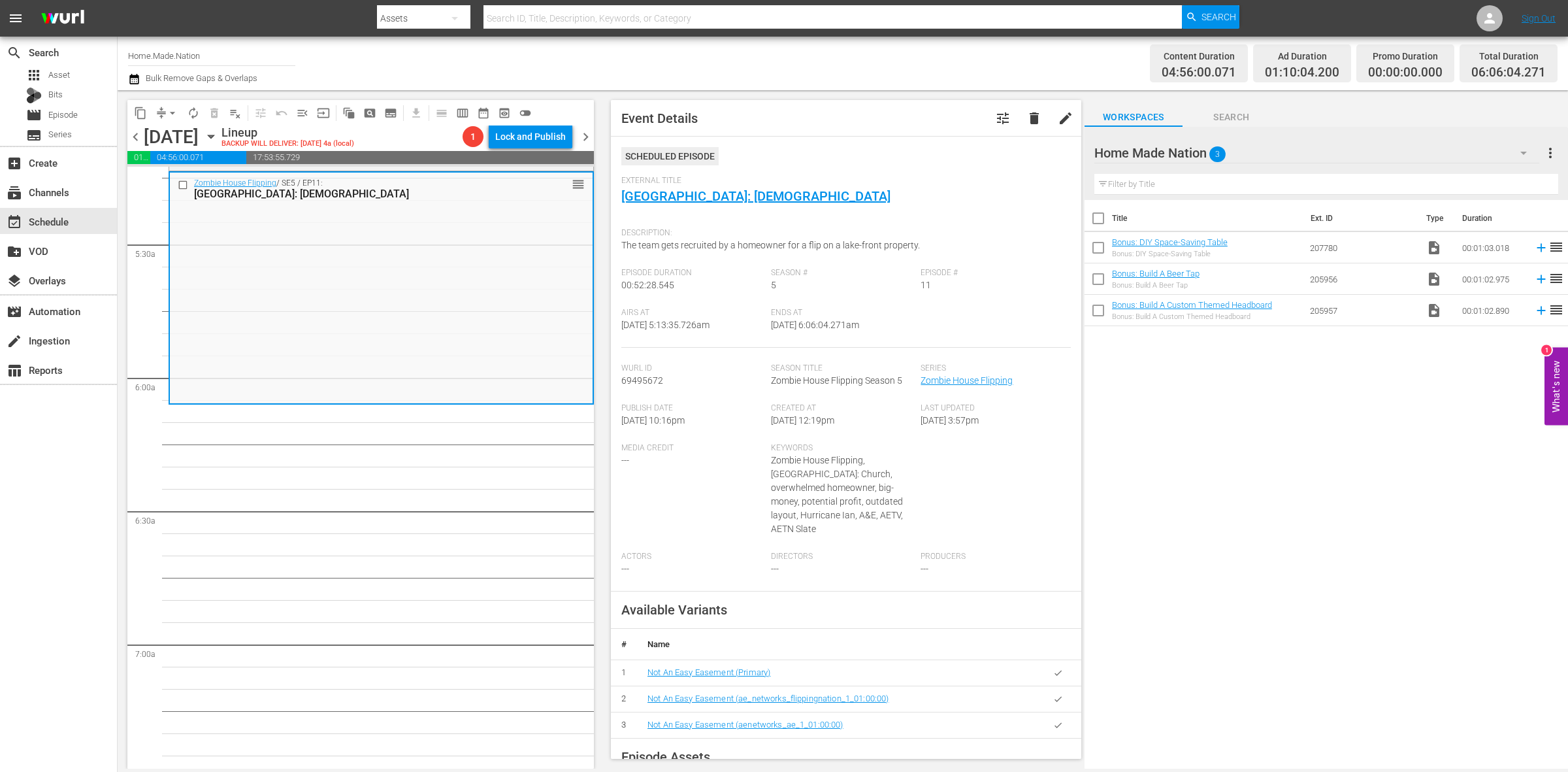
click at [166, 115] on span "arrow_drop_down" at bounding box center [172, 114] width 13 height 13
click at [169, 134] on li "Align to Midnight" at bounding box center [172, 138] width 137 height 22
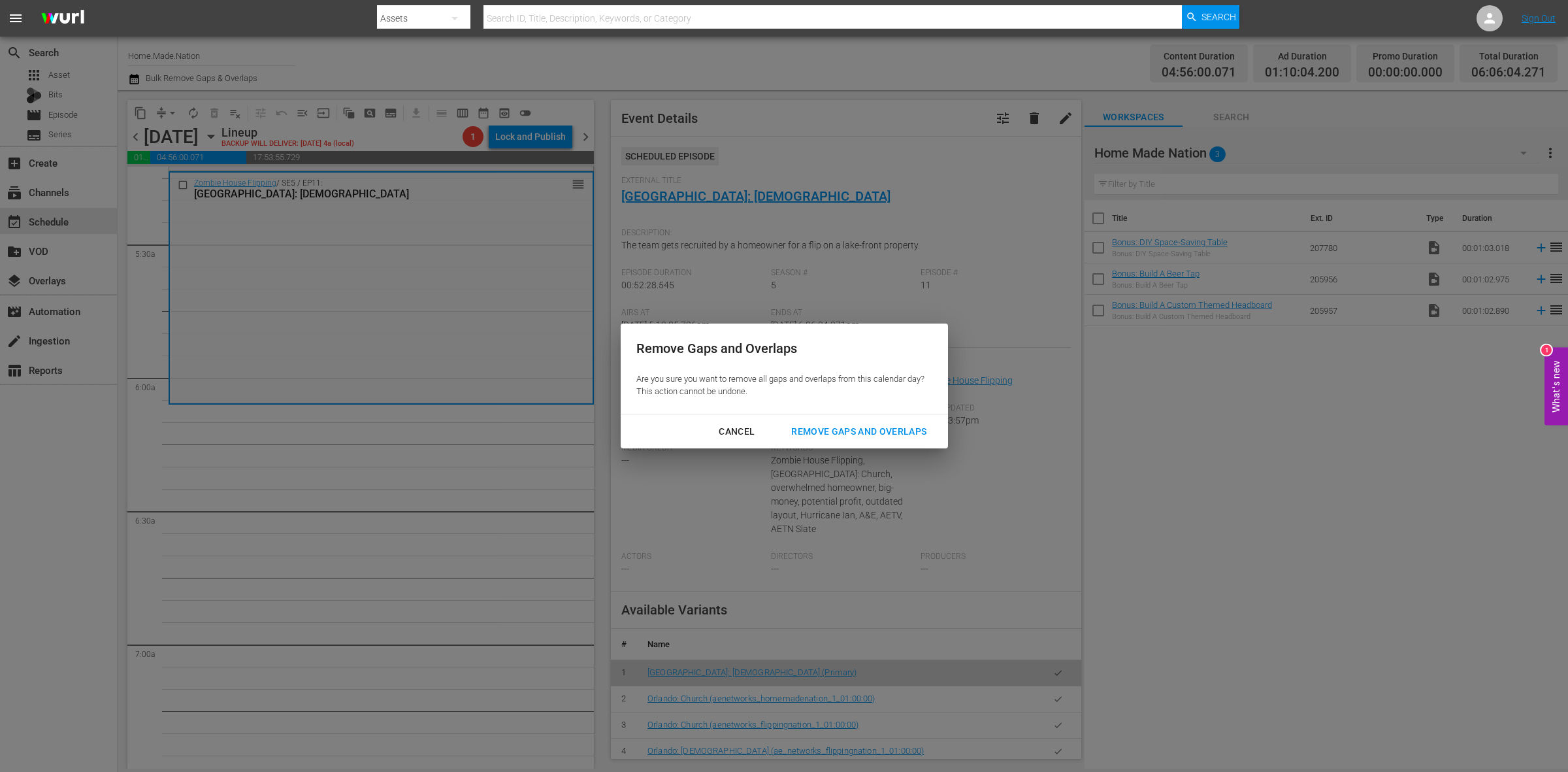
click at [923, 432] on div "Remove Gaps and Overlaps" at bounding box center [859, 431] width 156 height 16
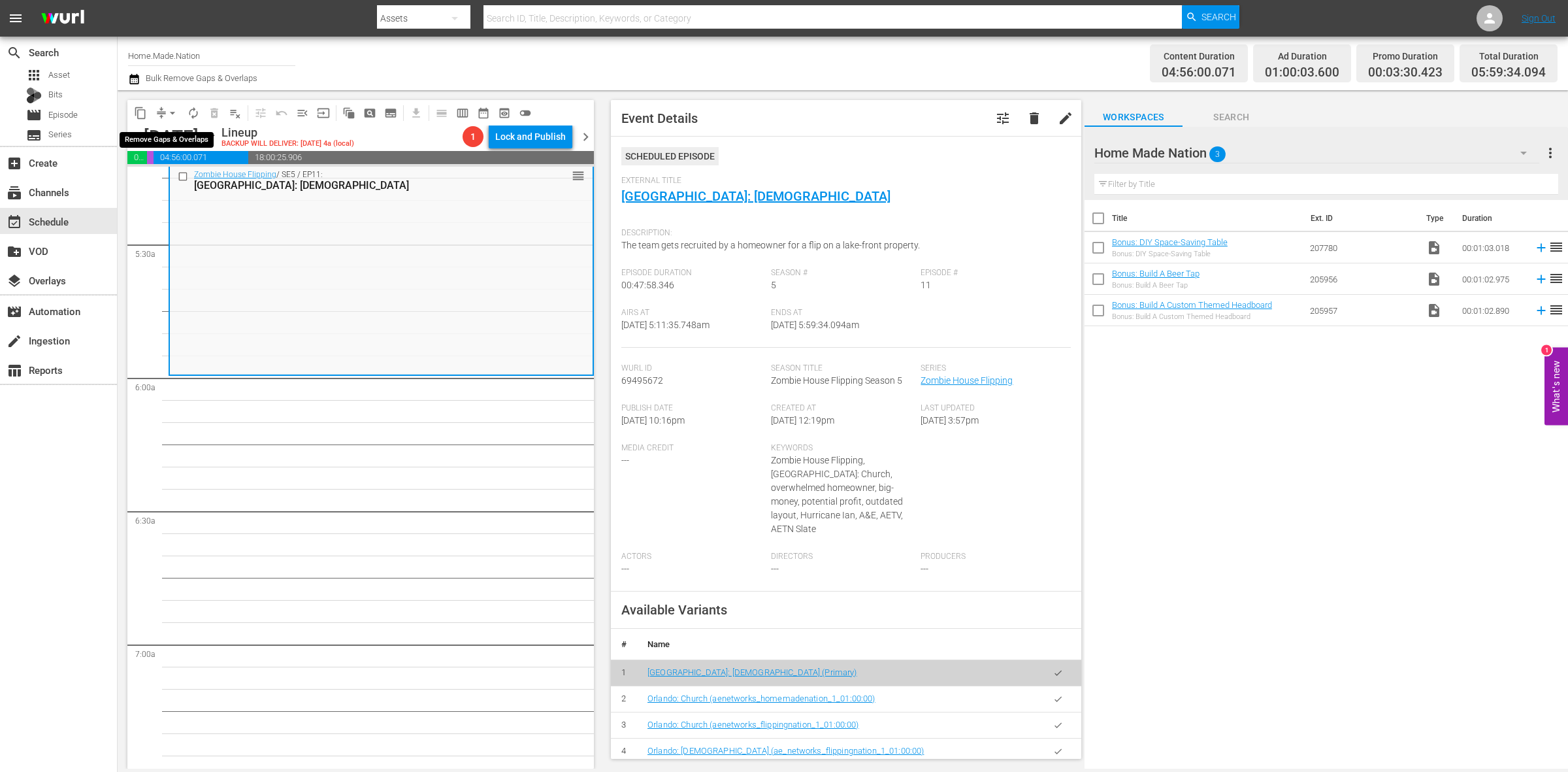
click at [165, 113] on button "arrow_drop_down" at bounding box center [172, 113] width 21 height 21
click at [169, 132] on li "Align to Midnight" at bounding box center [172, 138] width 137 height 22
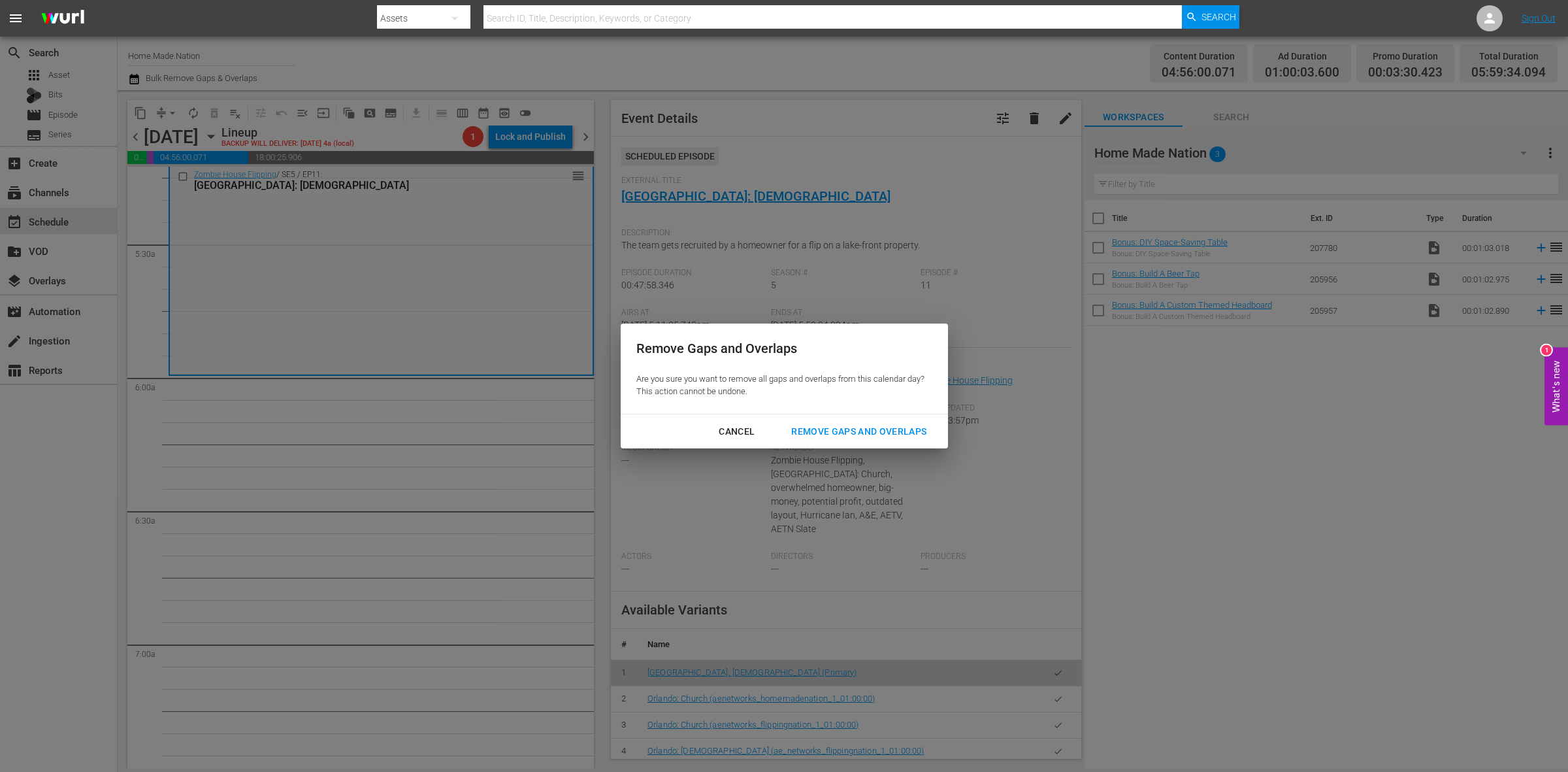
click at [805, 430] on div "Remove Gaps and Overlaps" at bounding box center [859, 431] width 156 height 16
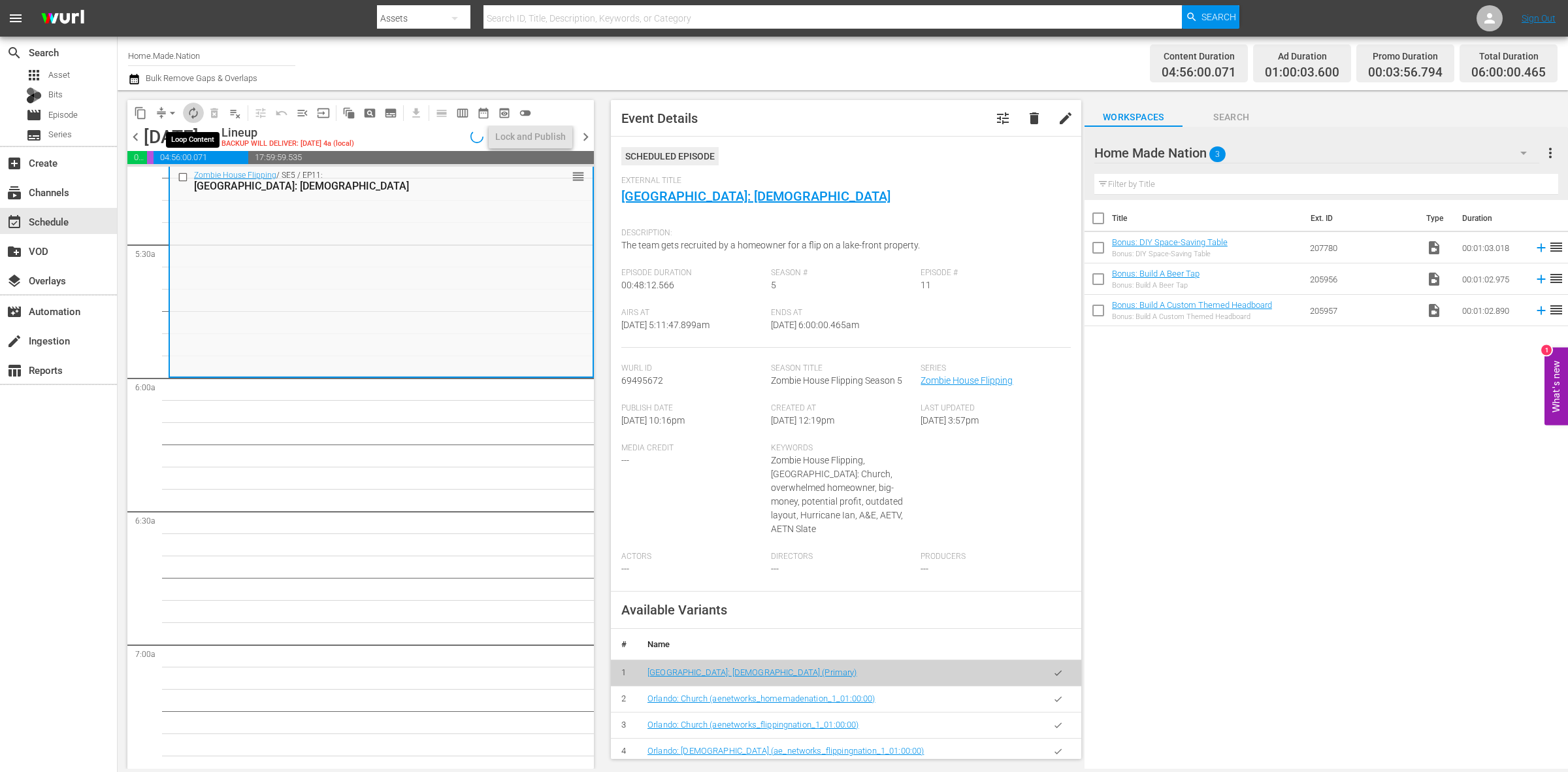
click at [193, 119] on button "autorenew_outlined" at bounding box center [193, 113] width 21 height 21
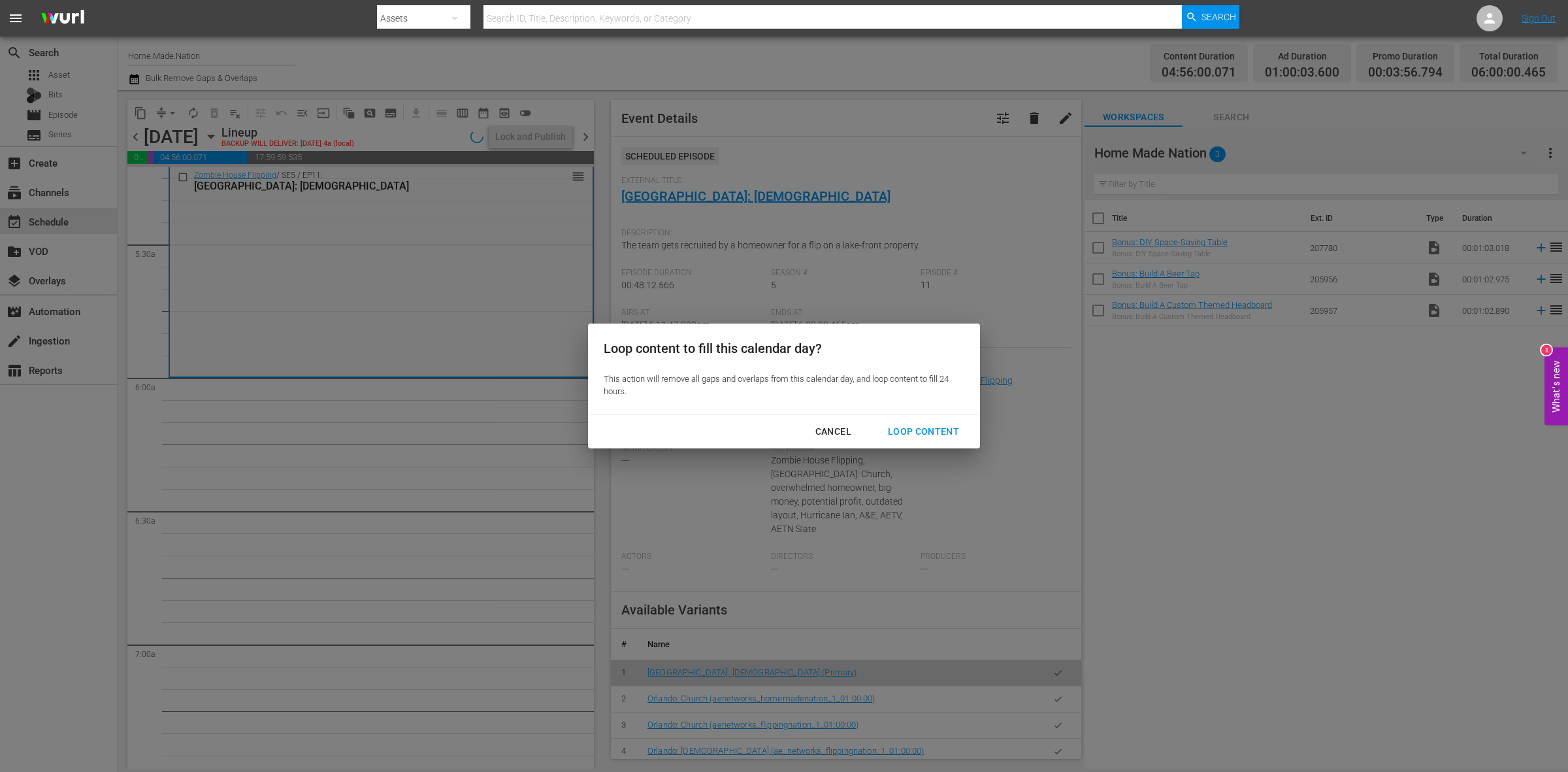
click at [930, 423] on div "Loop Content" at bounding box center [923, 431] width 92 height 16
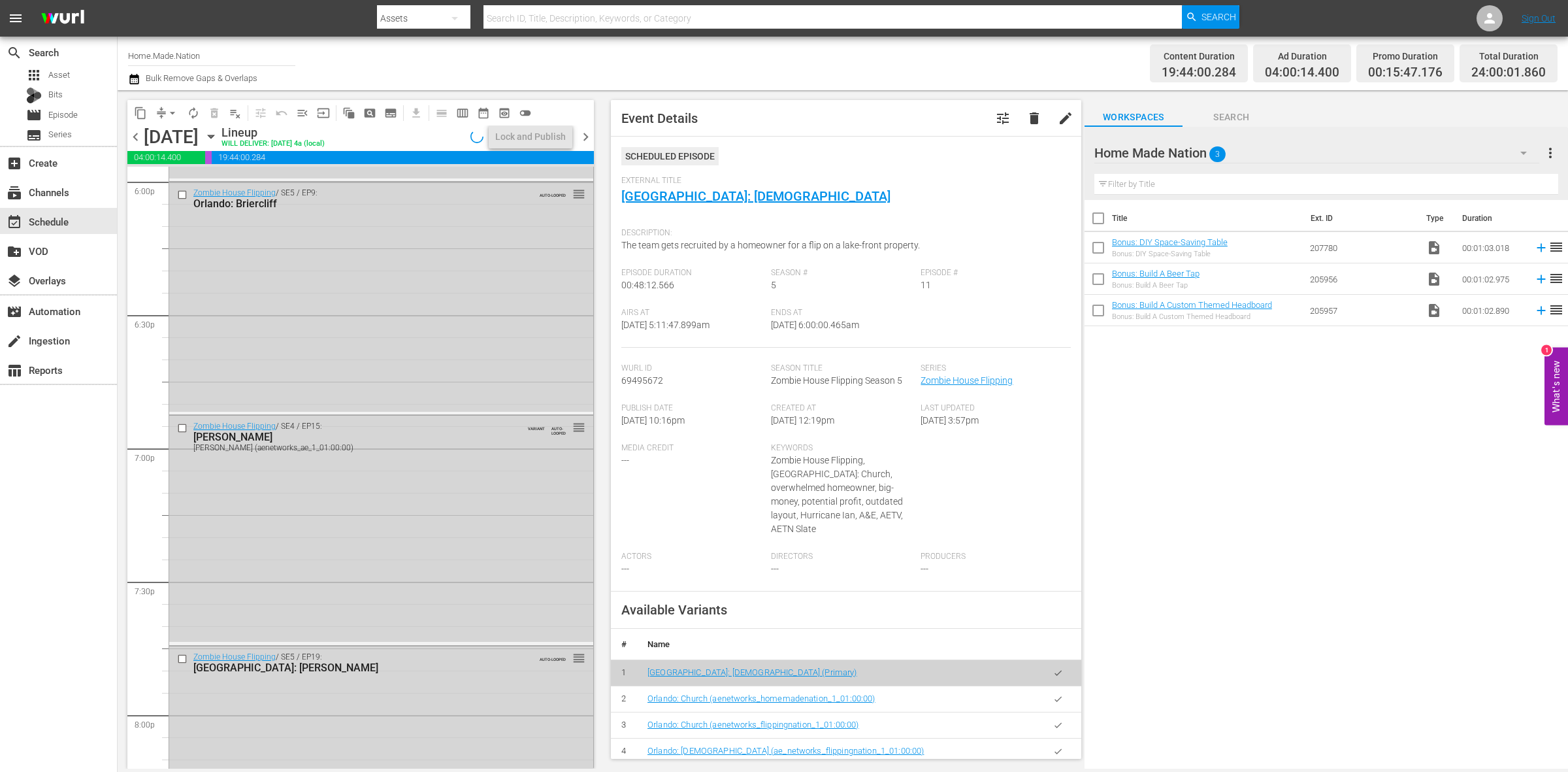
scroll to position [5799, 0]
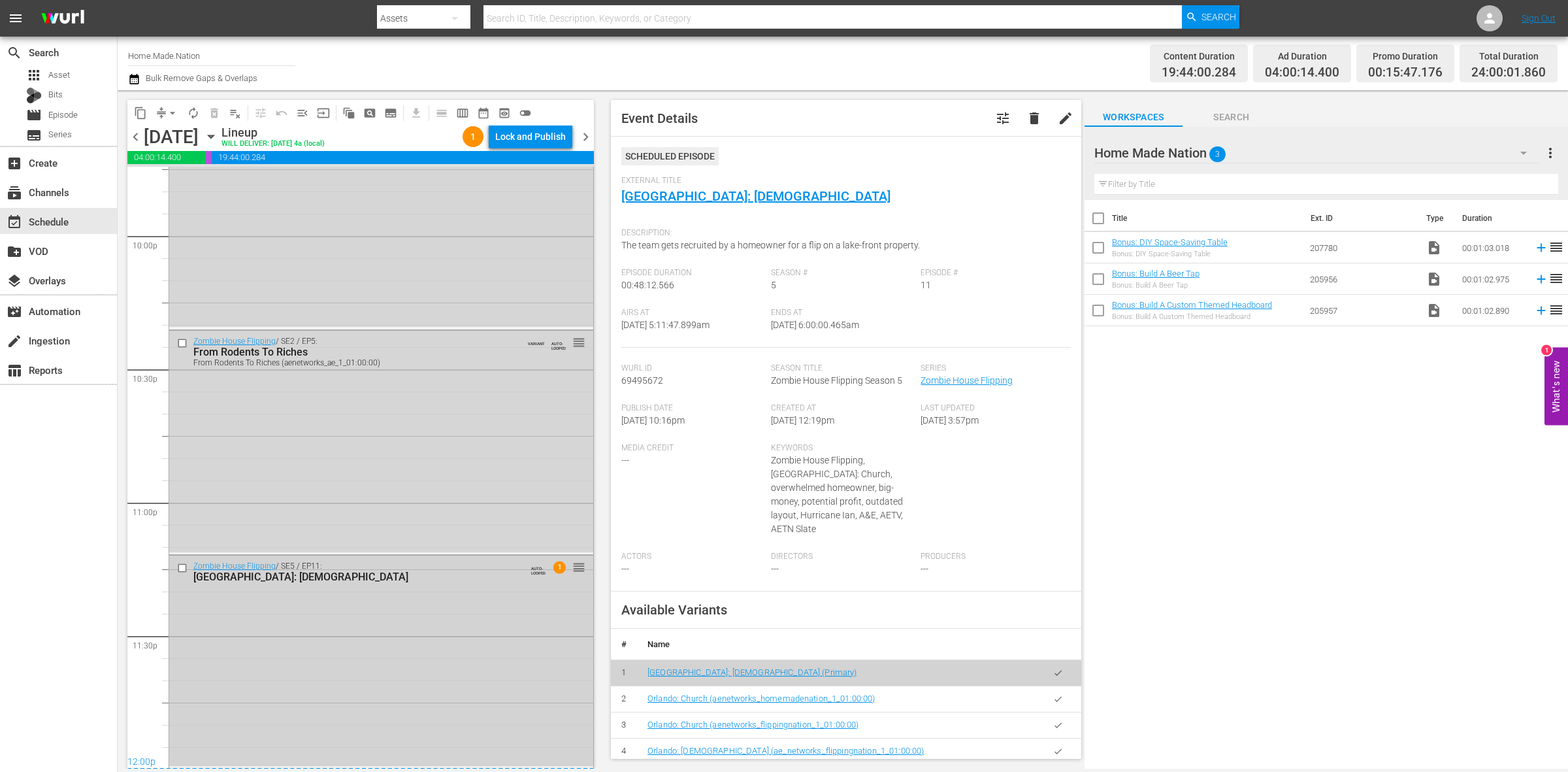
click at [487, 683] on div "Zombie House Flipping / SE5 / EP11: Orlando: Church AUTO-LOOPED 1 reorder" at bounding box center [382, 661] width 424 height 210
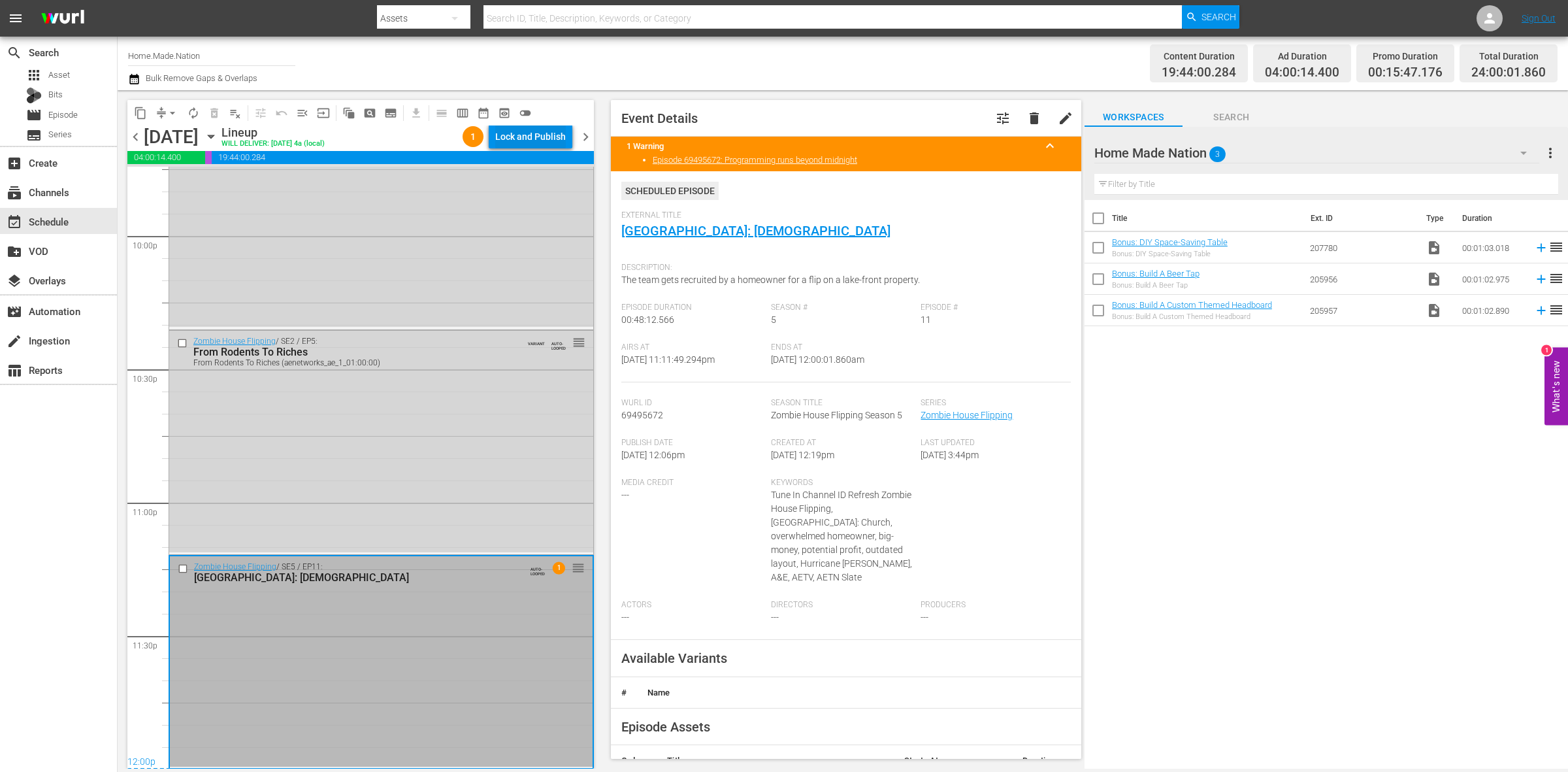
click at [541, 126] on div "Lock and Publish" at bounding box center [530, 136] width 71 height 24
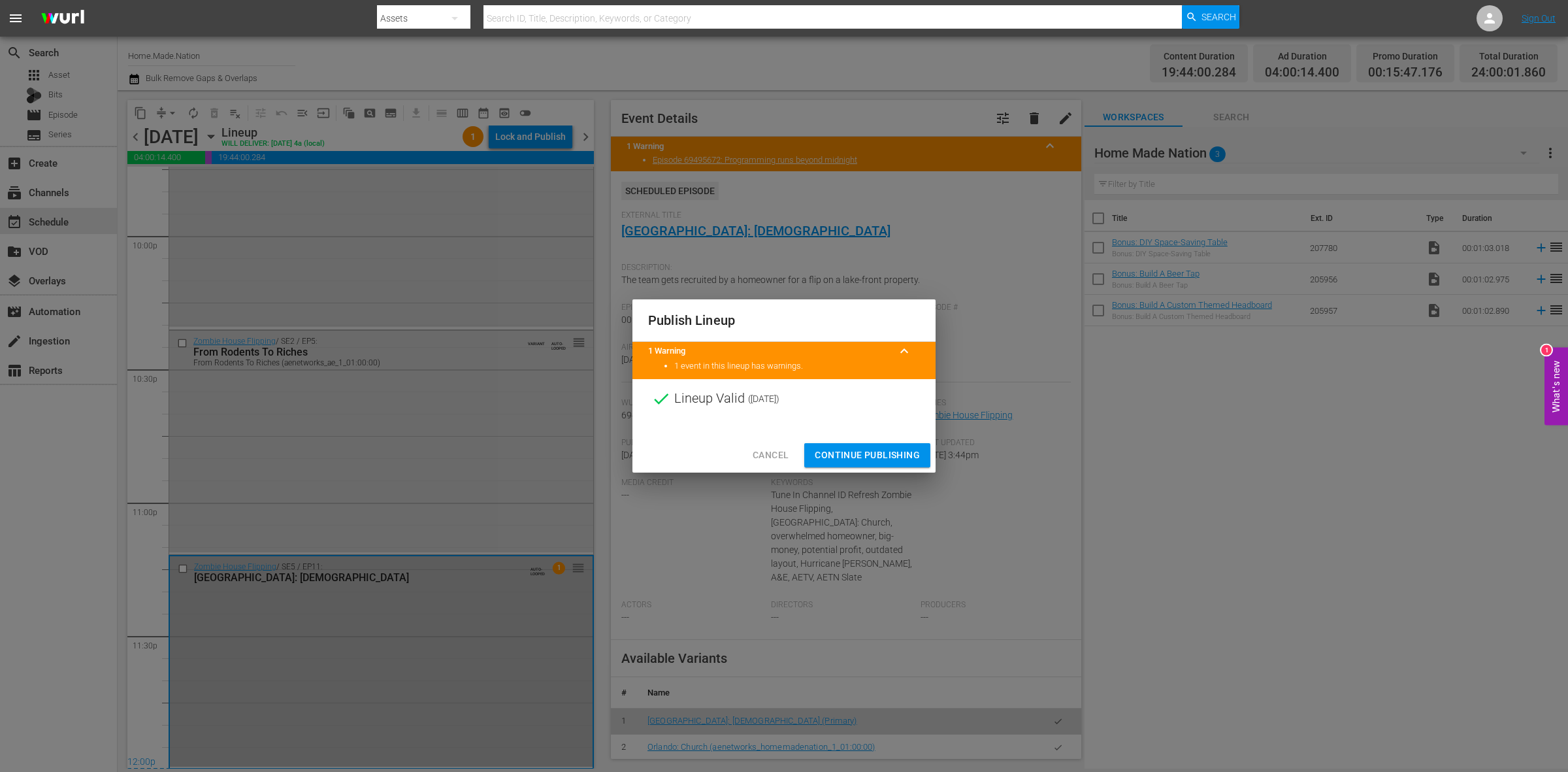
click at [854, 459] on span "Continue Publishing" at bounding box center [867, 455] width 105 height 16
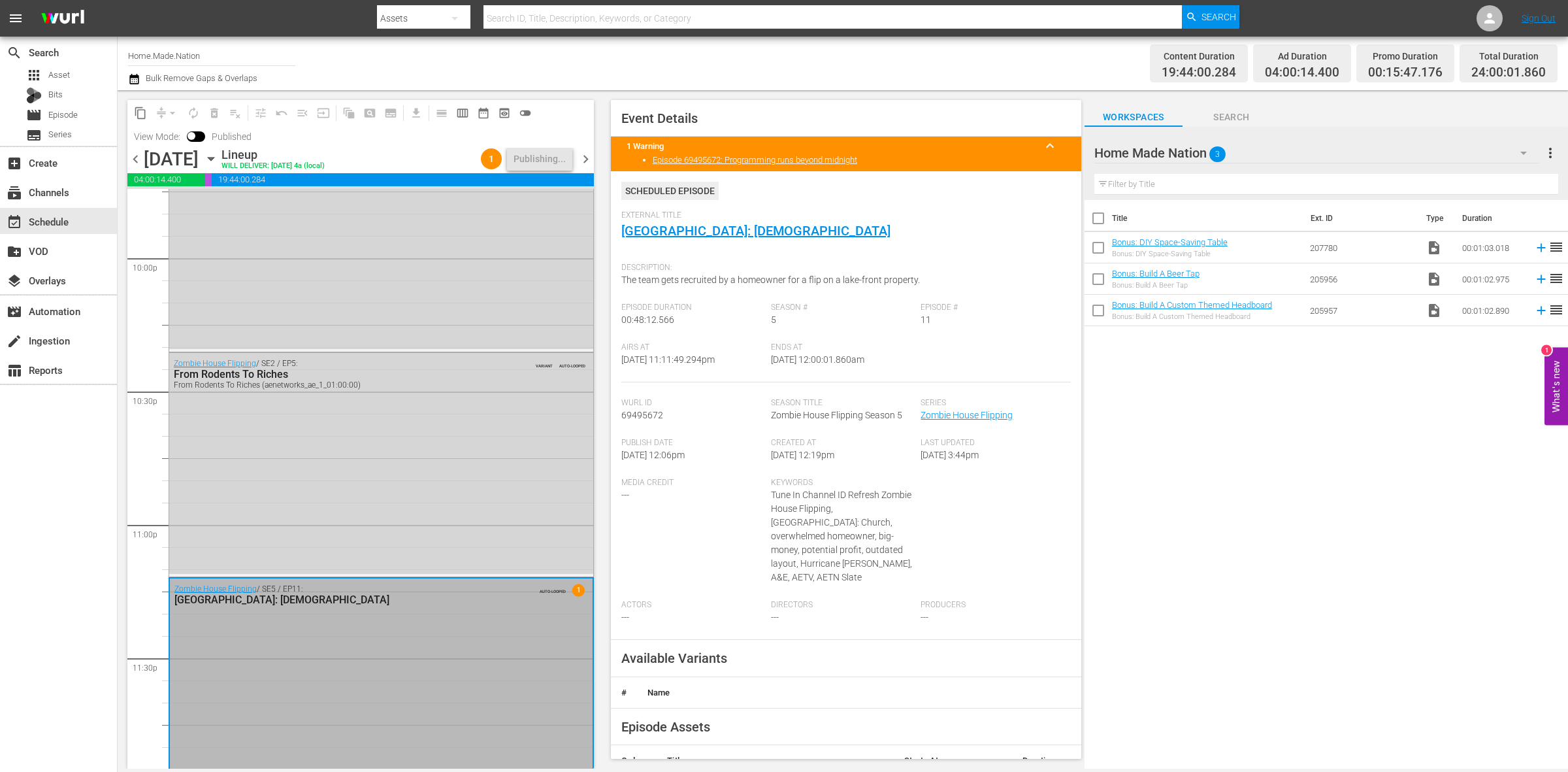
scroll to position [5821, 0]
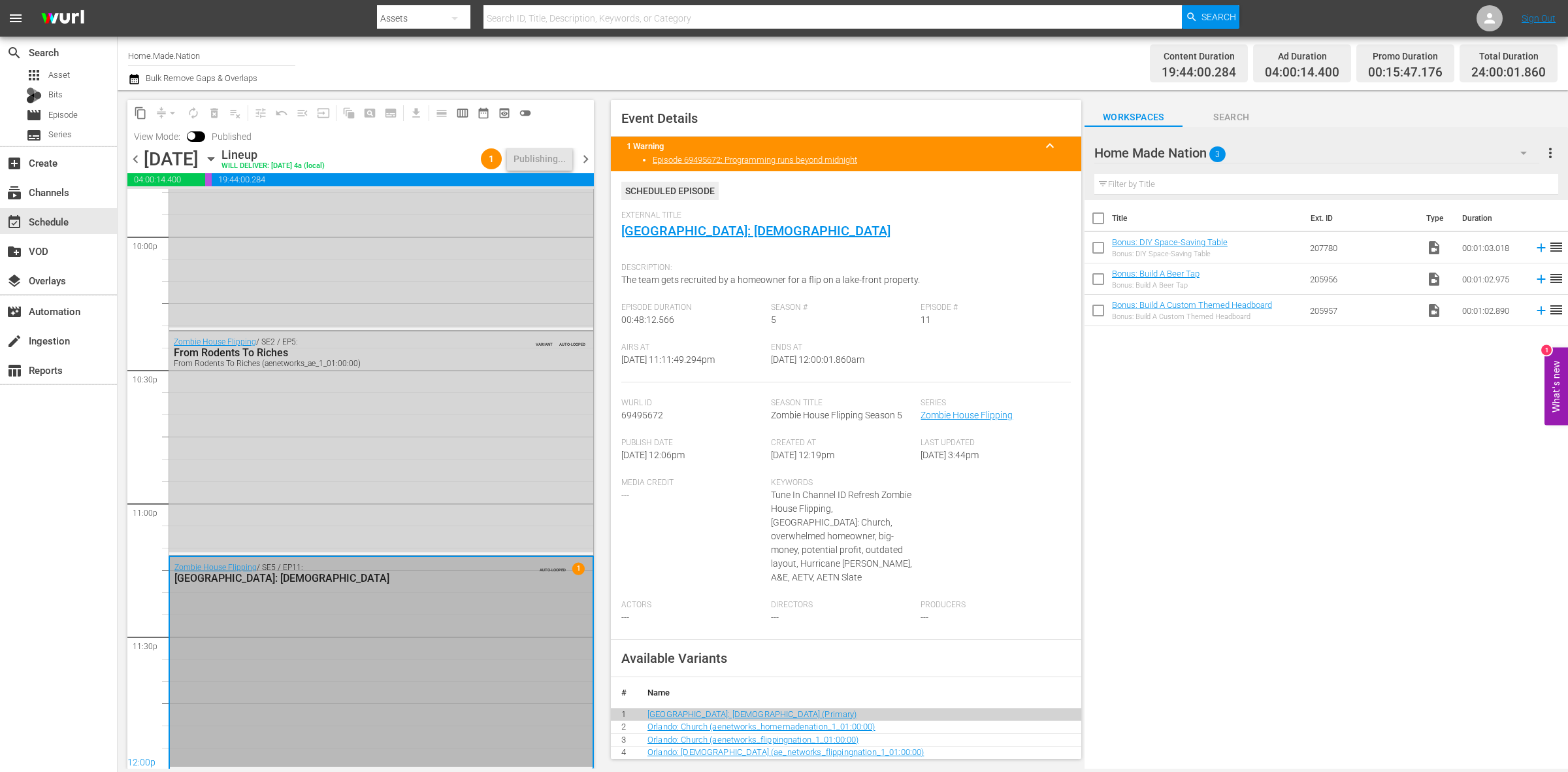
click at [801, 204] on div "Scheduled Episode" at bounding box center [846, 196] width 450 height 28
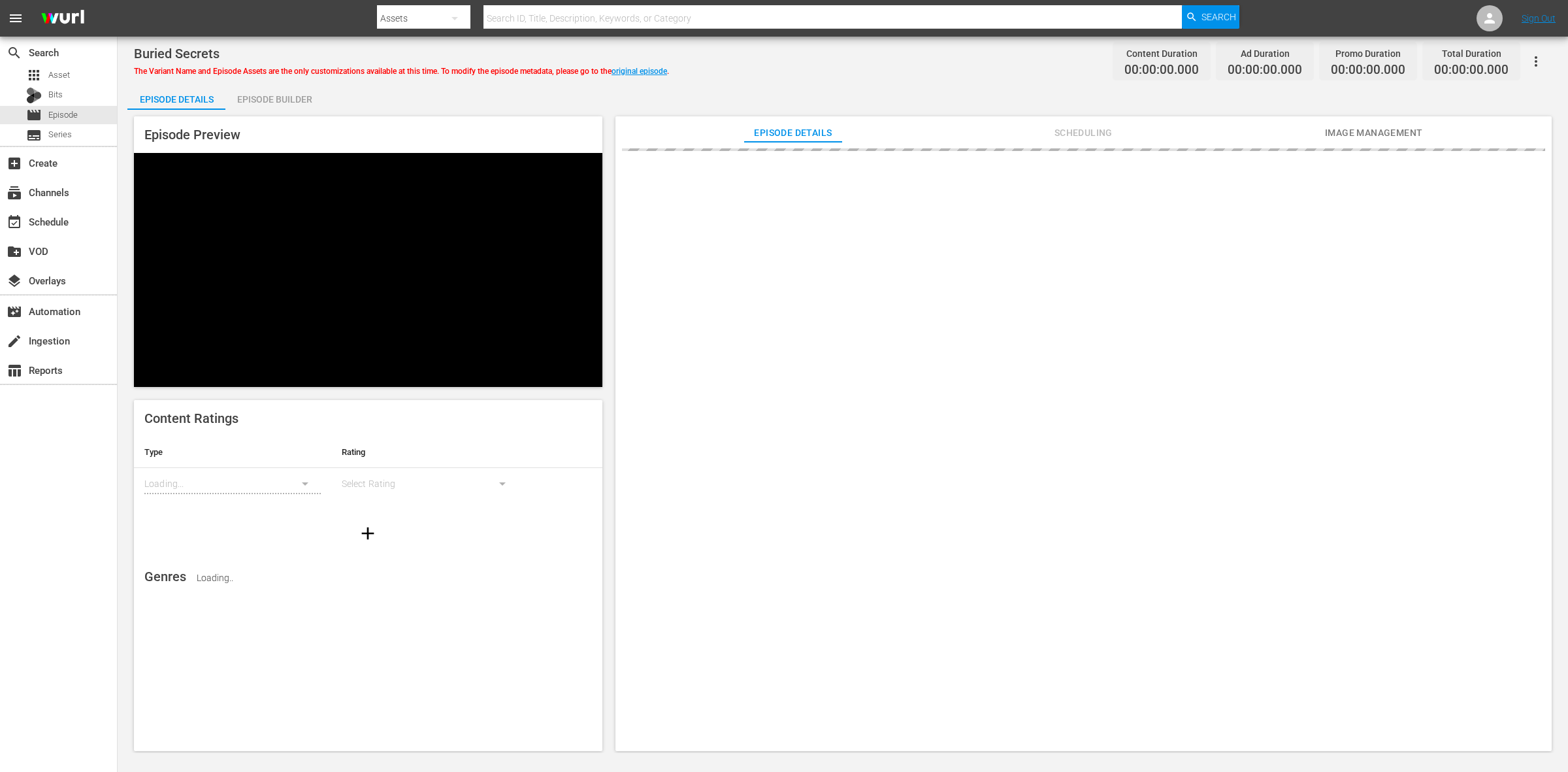
click at [252, 94] on div "Episode Builder" at bounding box center [275, 99] width 98 height 31
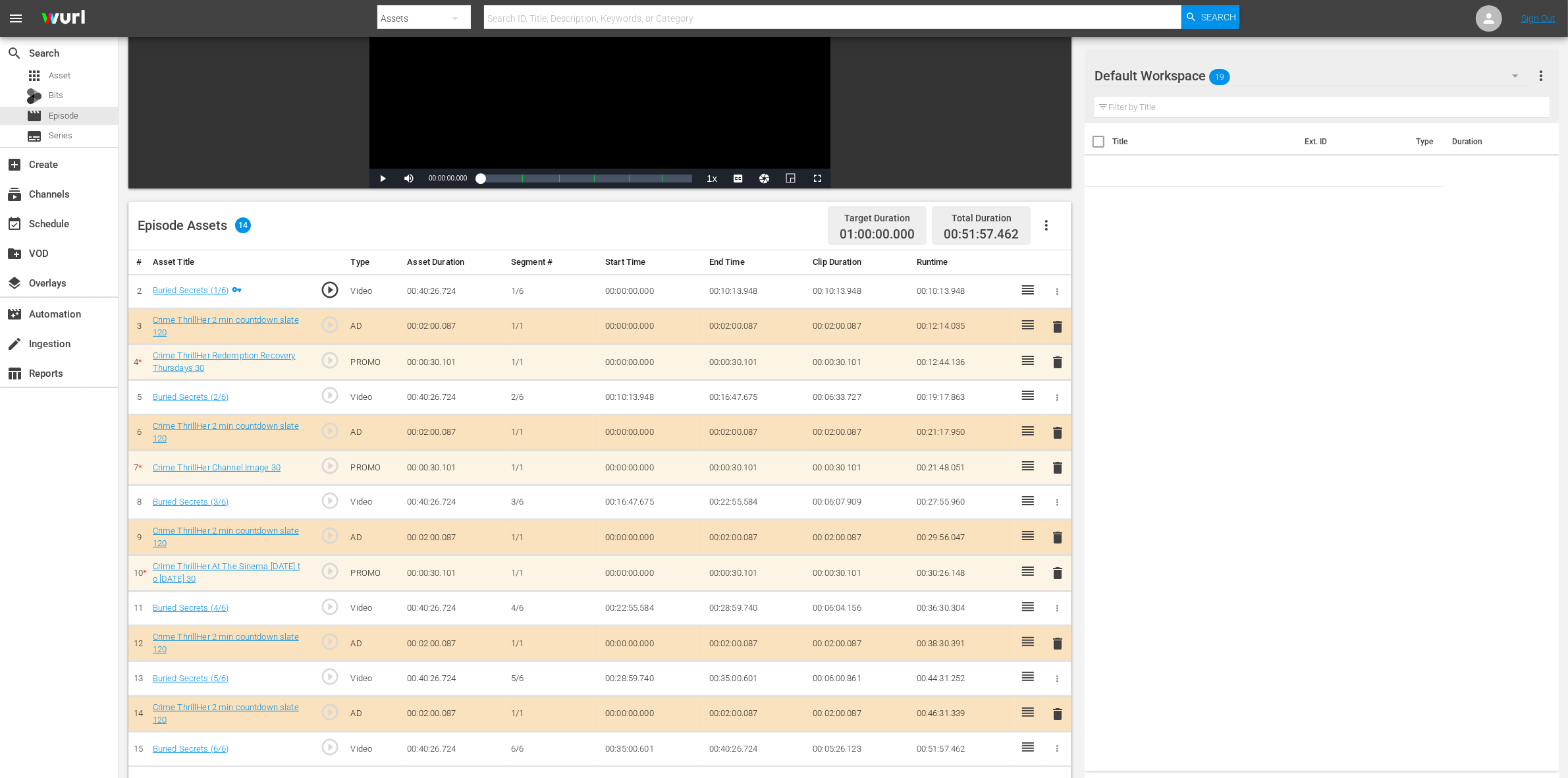
scroll to position [343, 0]
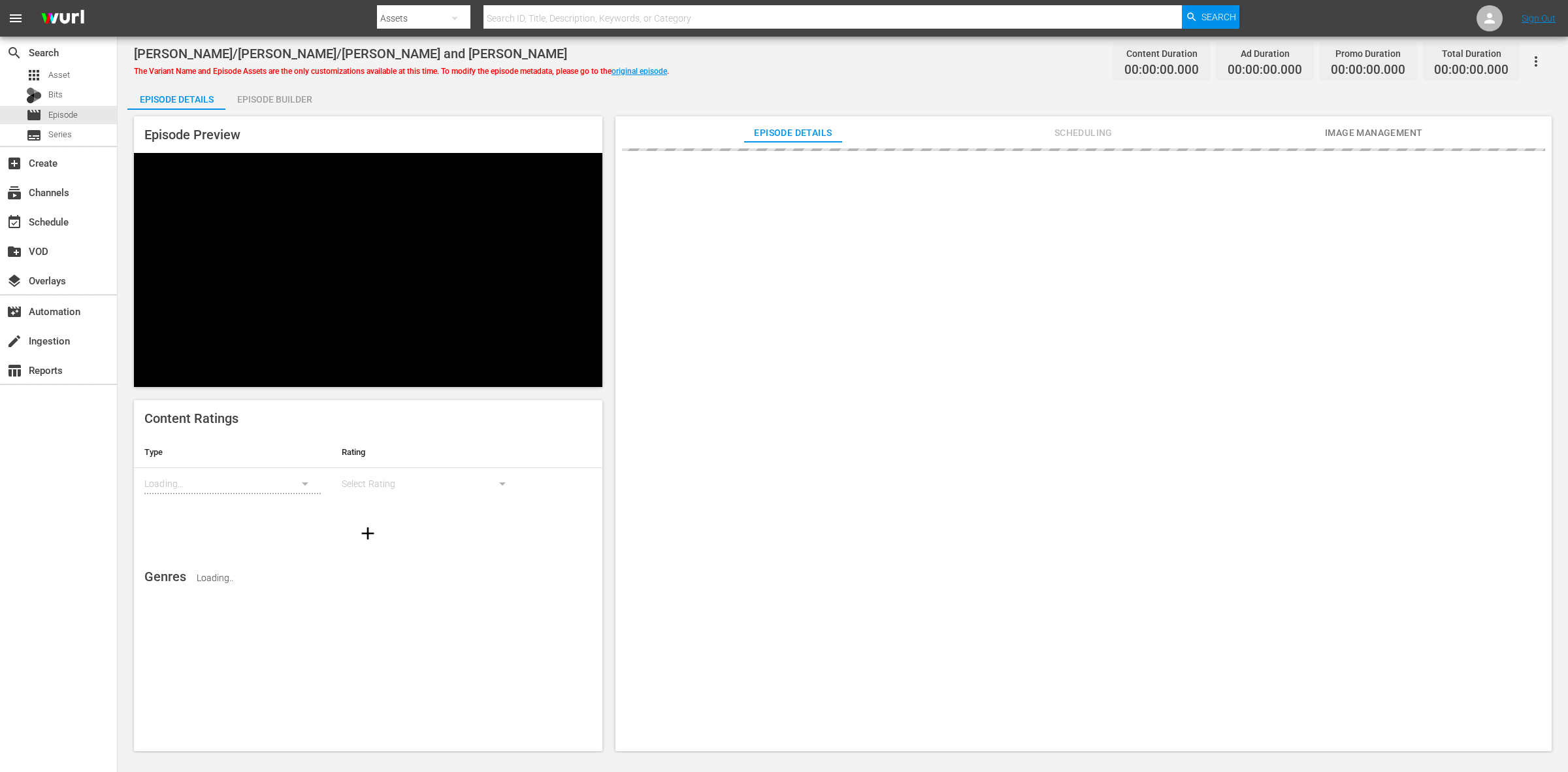
click at [295, 94] on div "Episode Builder" at bounding box center [275, 99] width 98 height 31
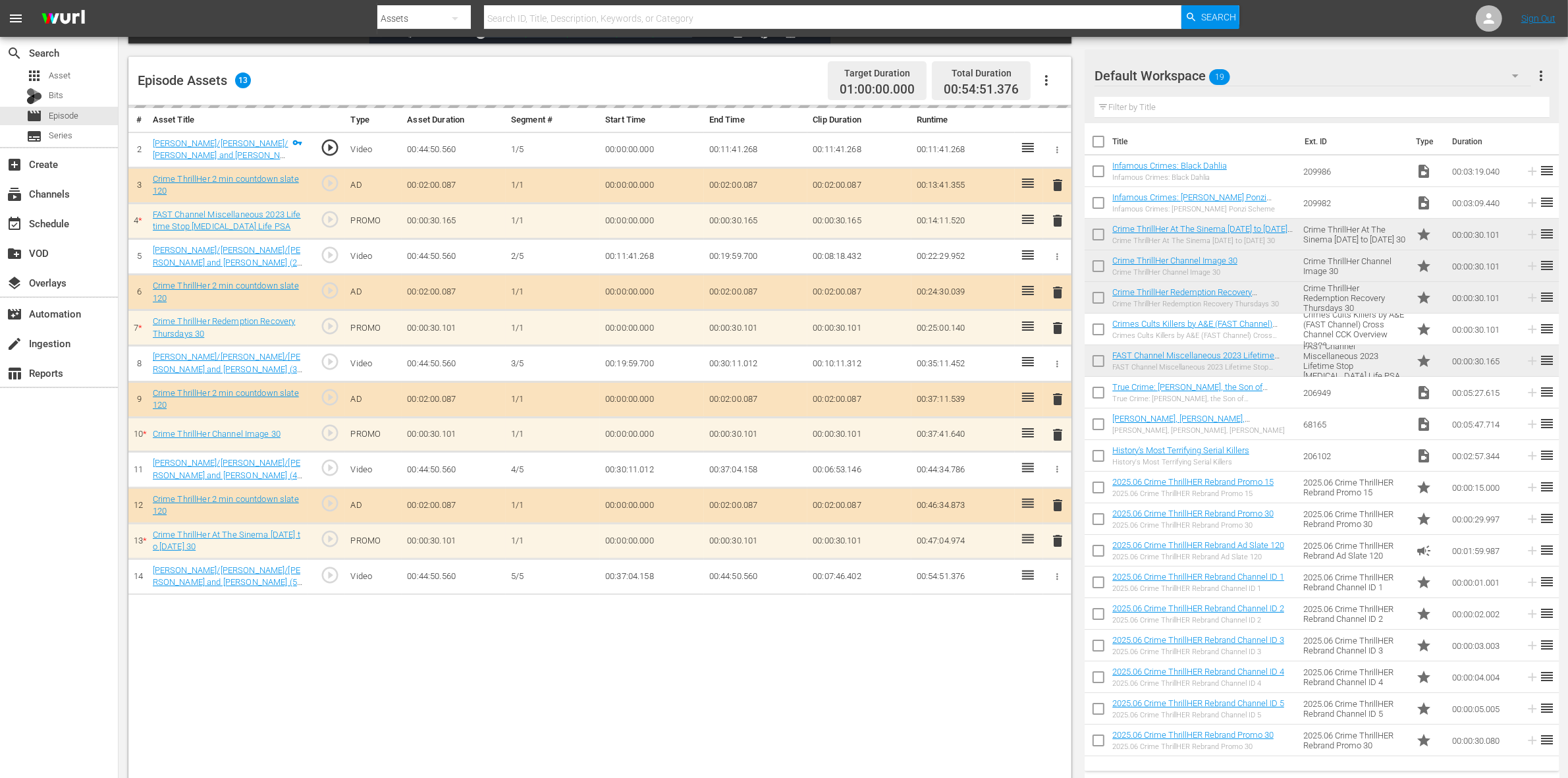
scroll to position [329, 0]
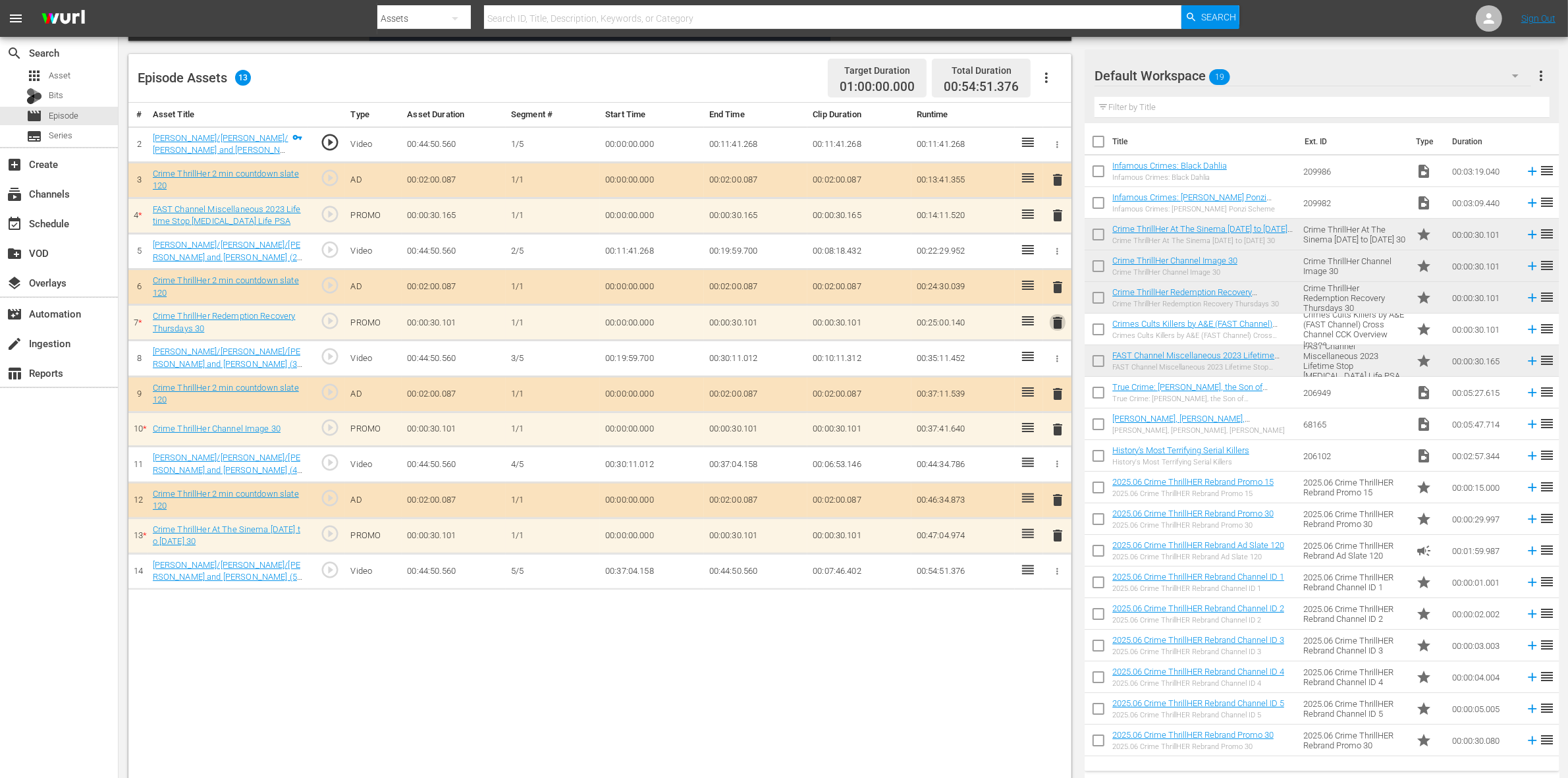
click at [1054, 322] on span "delete" at bounding box center [1057, 323] width 16 height 16
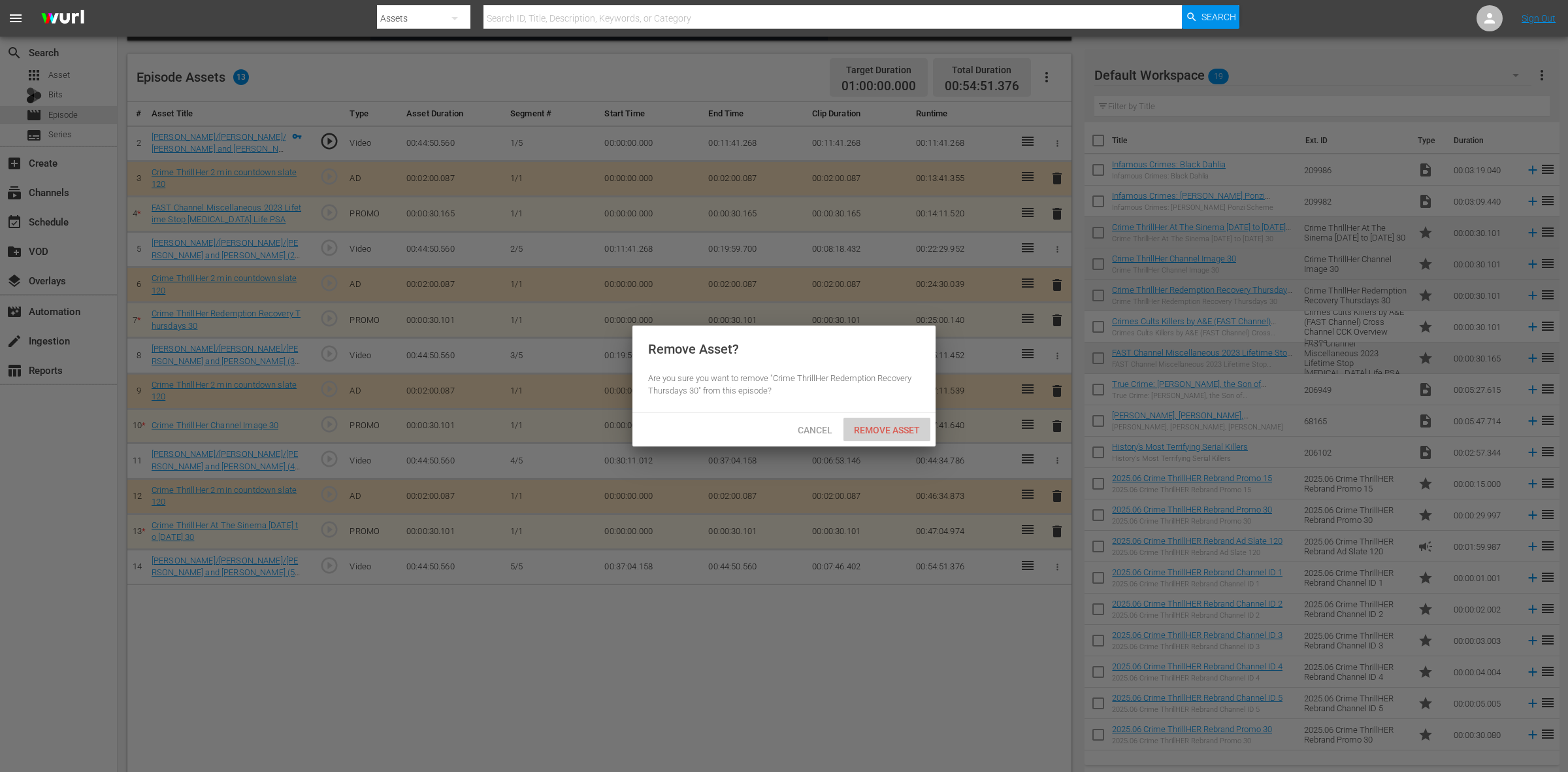
click at [882, 425] on span "Remove Asset" at bounding box center [887, 430] width 87 height 10
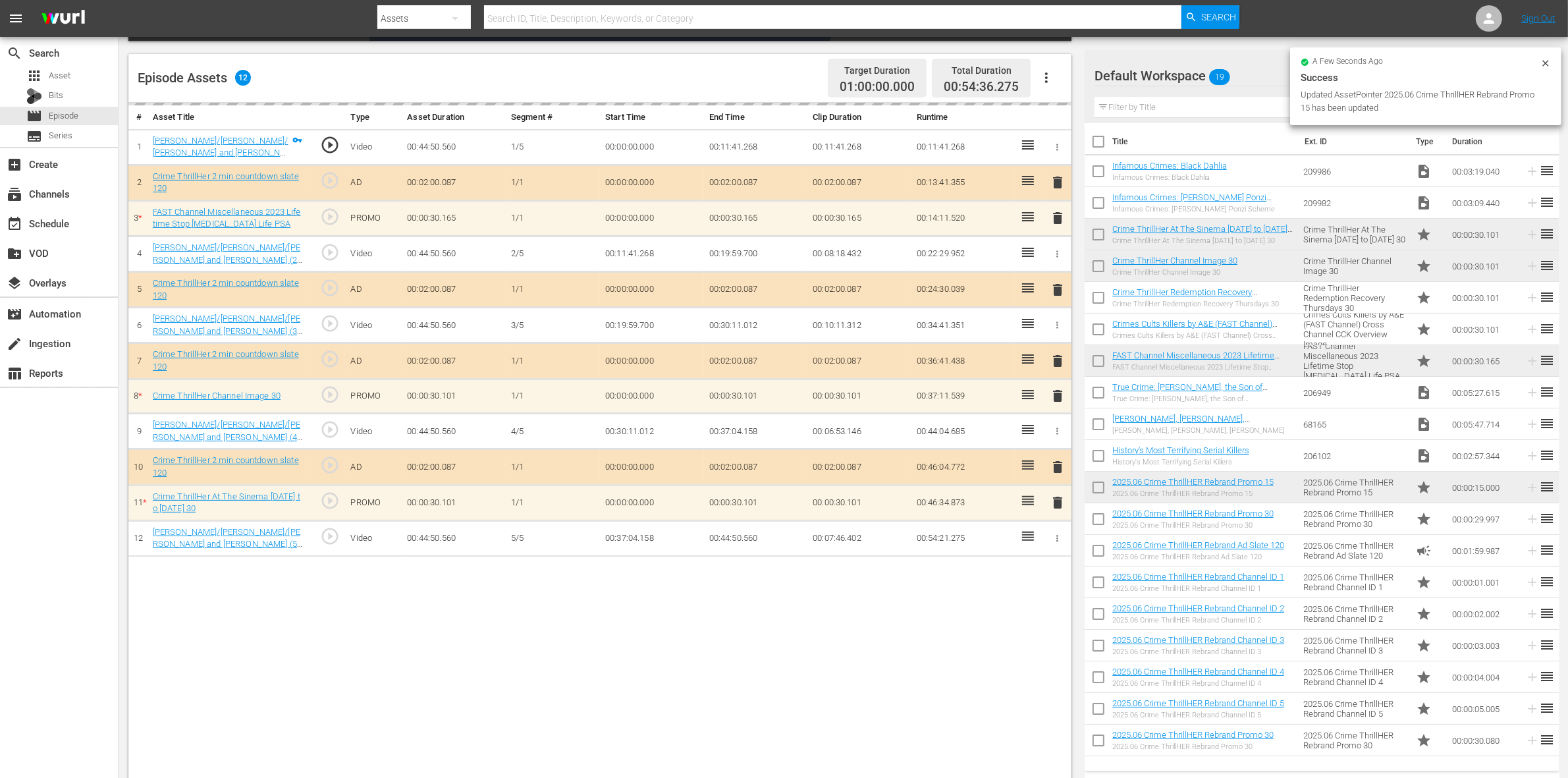
scroll to position [343, 0]
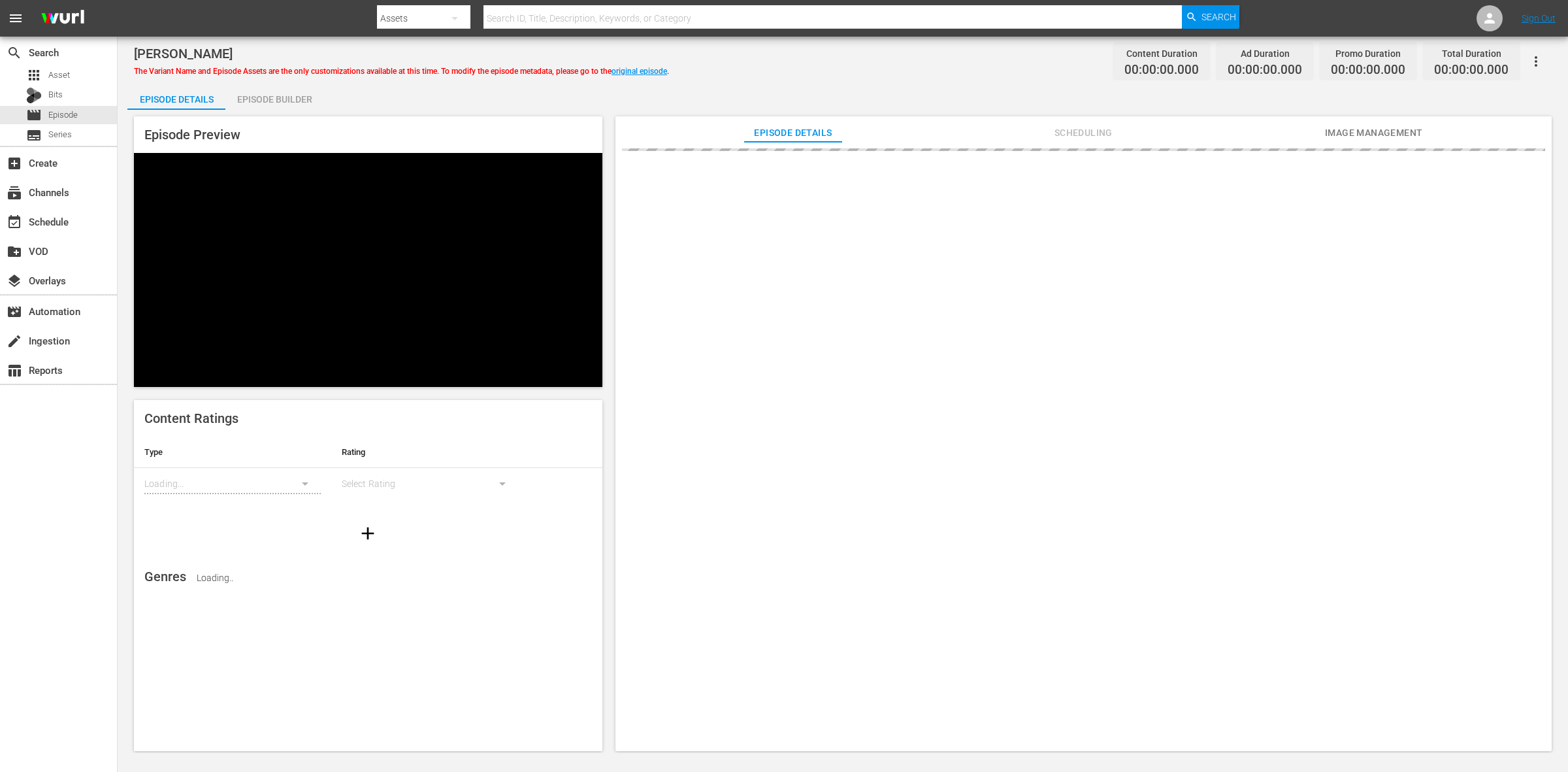
click at [294, 97] on div "Episode Builder" at bounding box center [275, 99] width 98 height 31
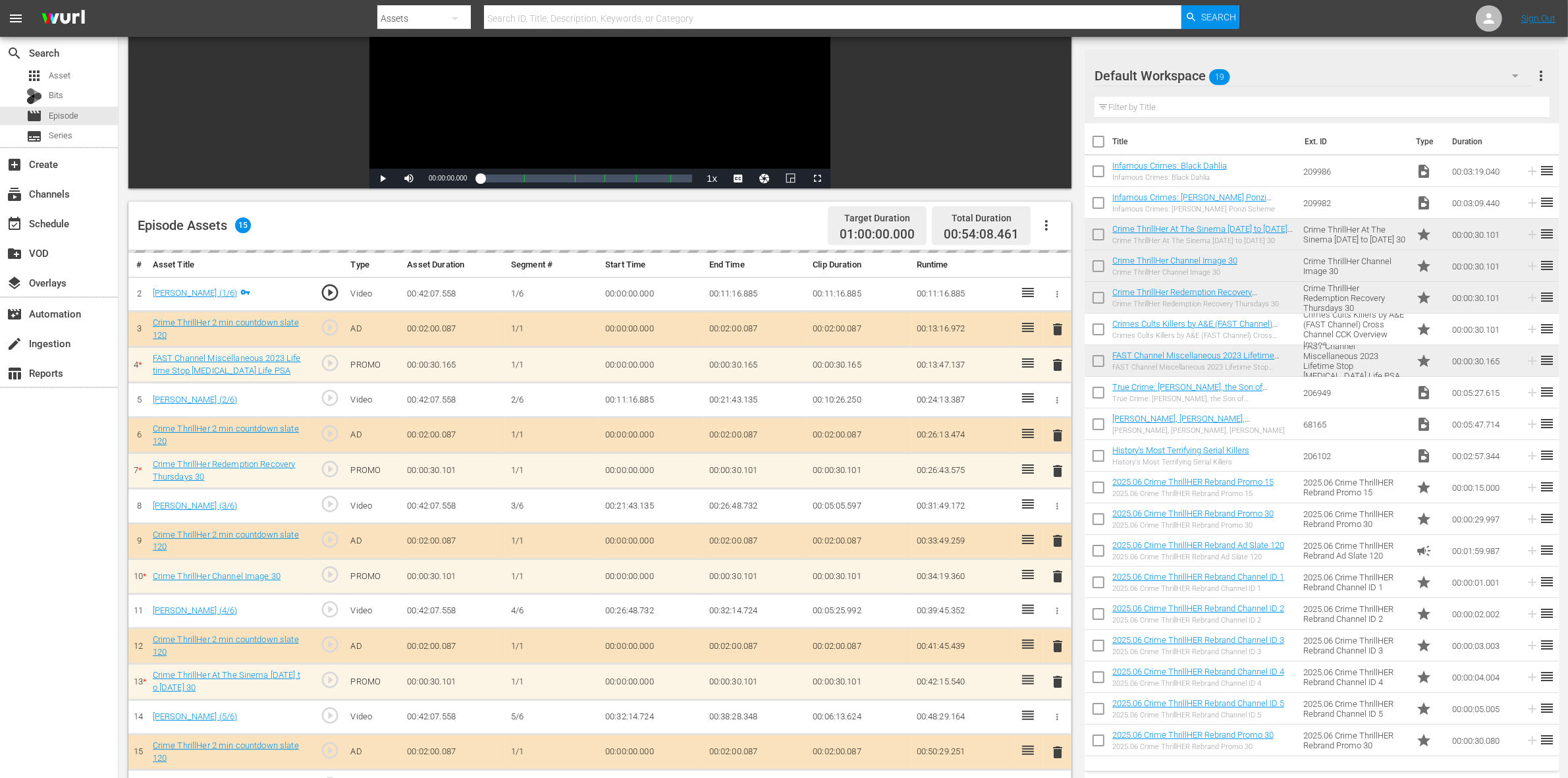
scroll to position [343, 0]
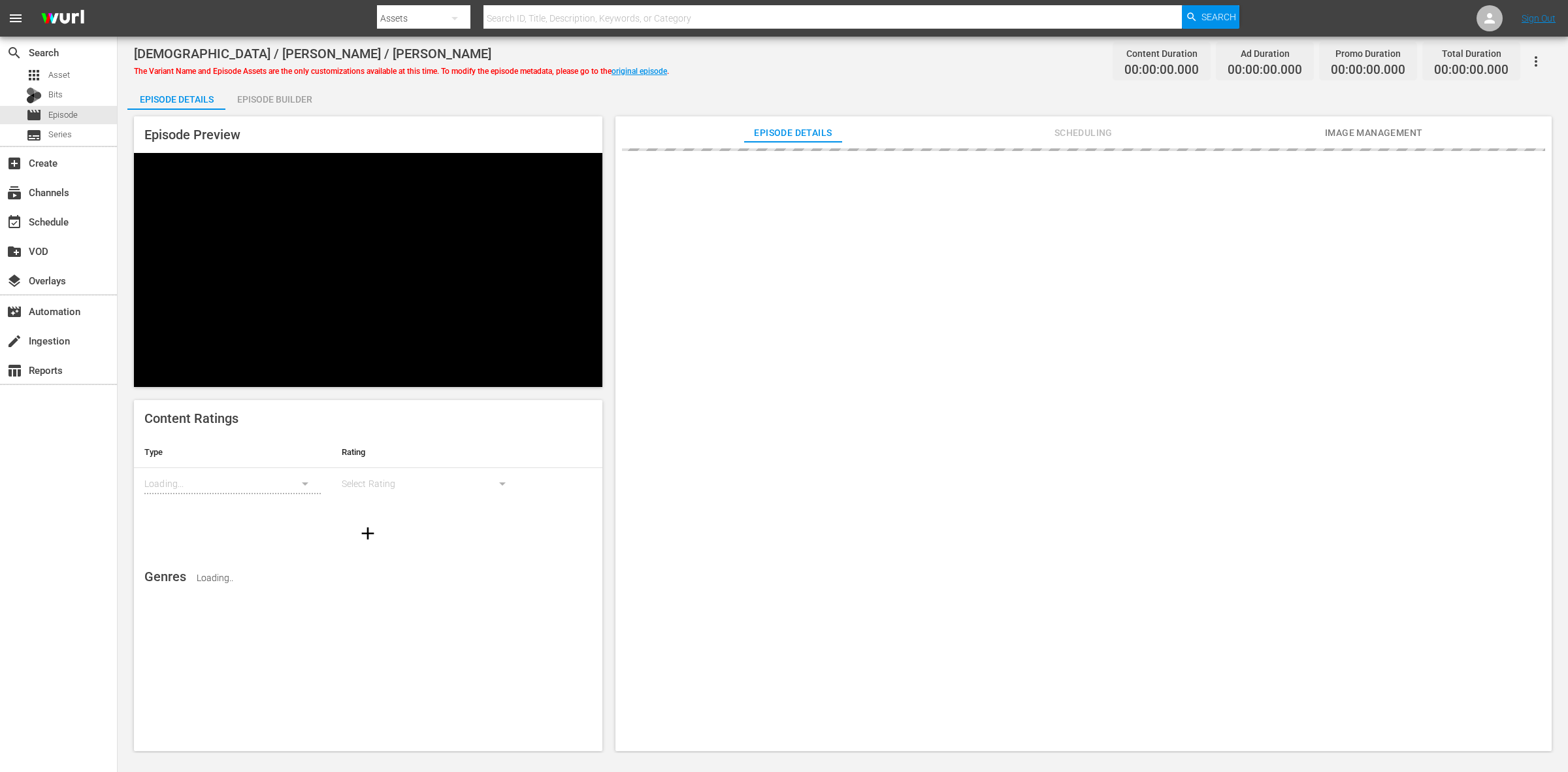
click at [262, 99] on div "Episode Builder" at bounding box center [275, 99] width 98 height 31
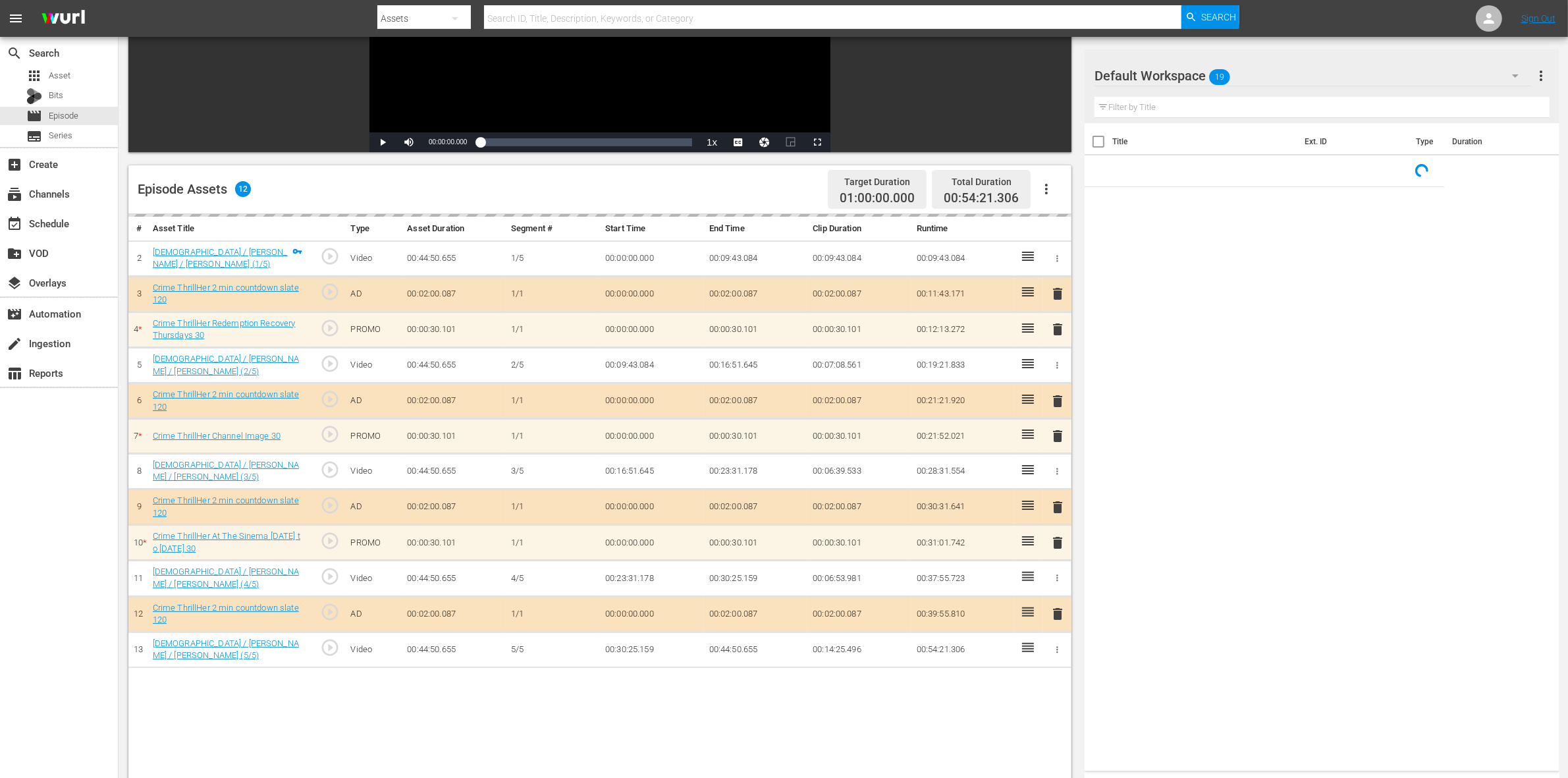
scroll to position [247, 0]
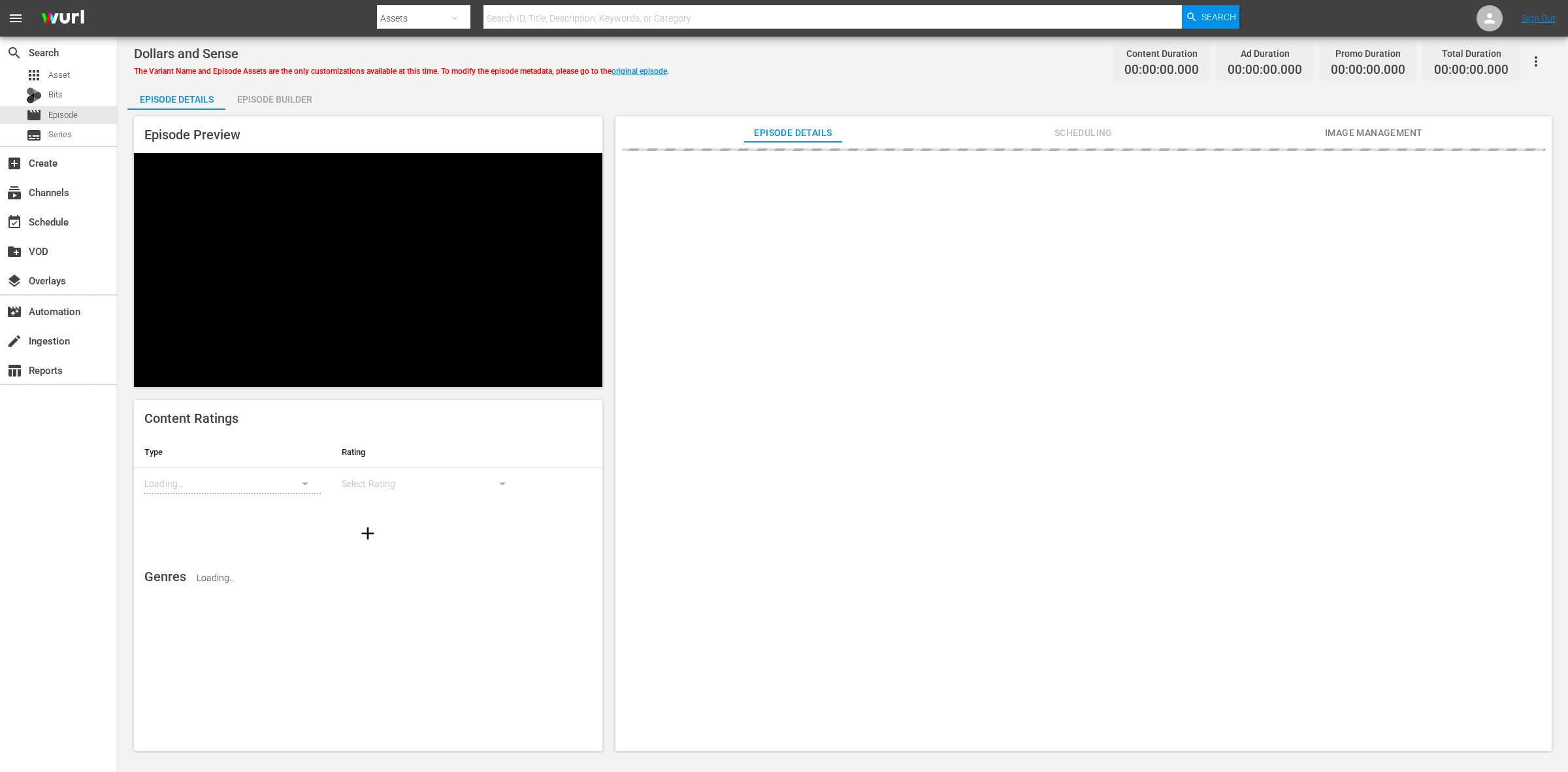
click at [257, 109] on div "Episode Builder" at bounding box center [275, 99] width 98 height 31
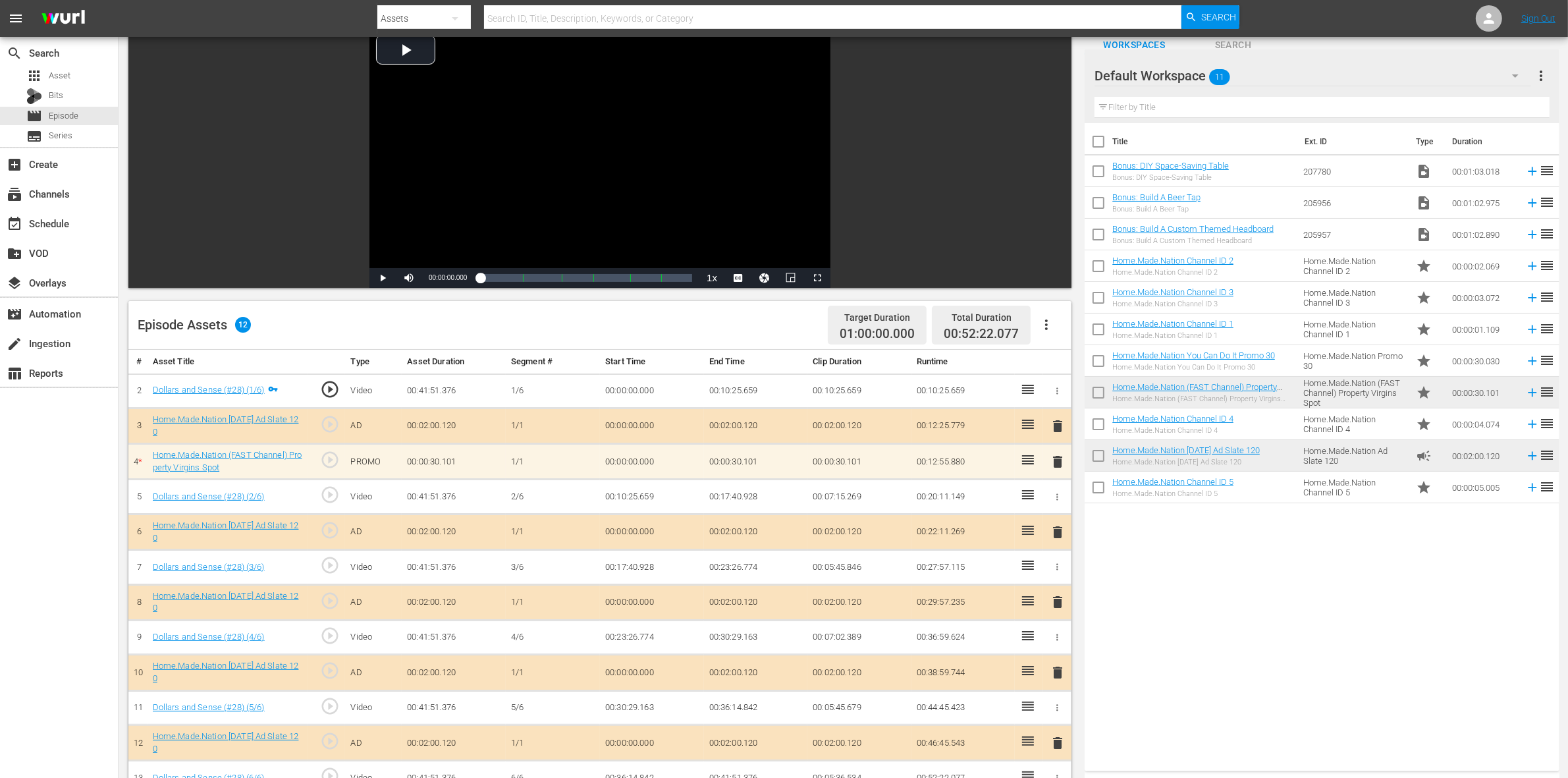
scroll to position [165, 0]
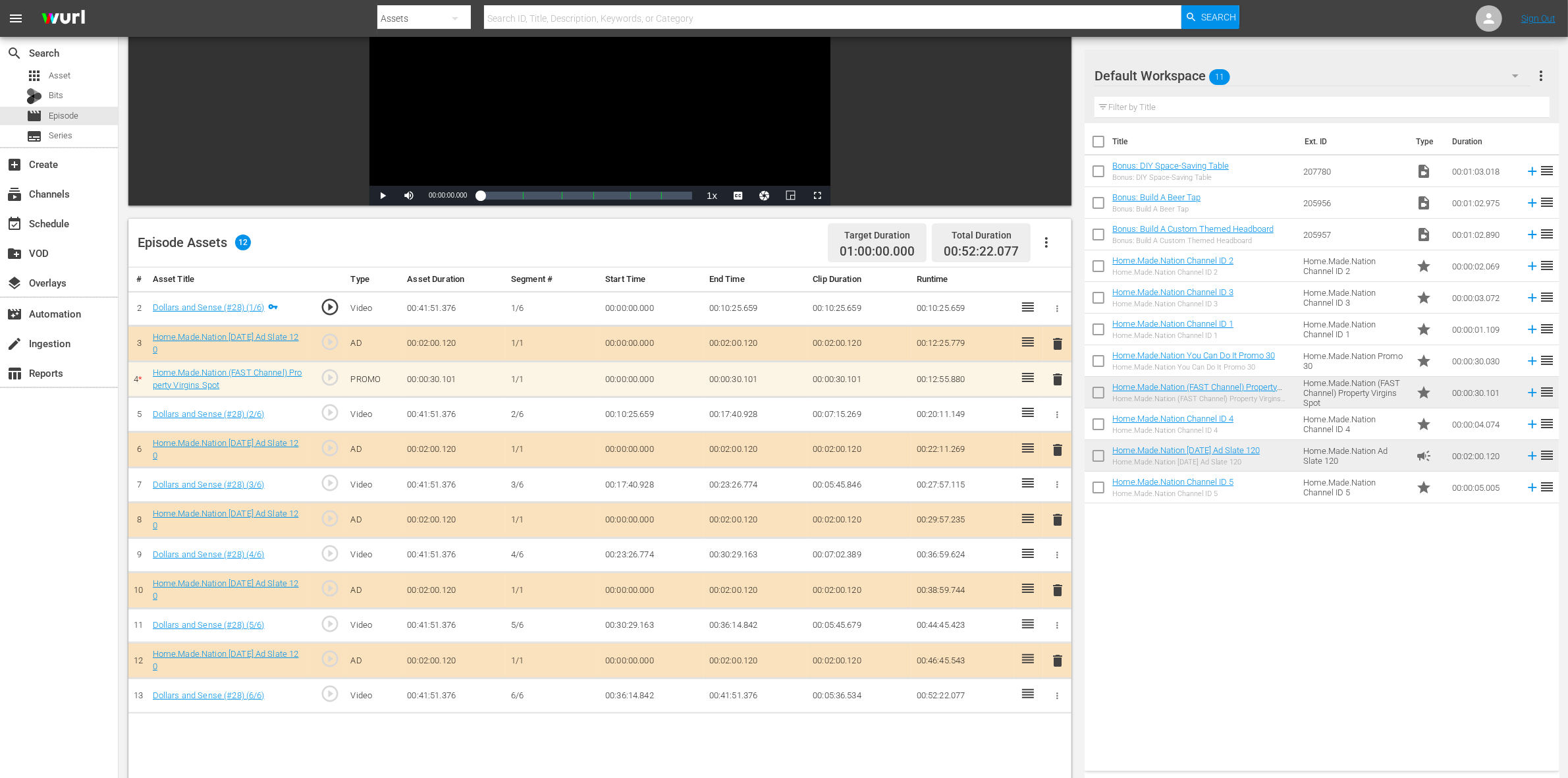
click at [1470, 495] on td "00:00:05.005" at bounding box center [1484, 487] width 73 height 32
drag, startPoint x: 1470, startPoint y: 495, endPoint x: 780, endPoint y: 452, distance: 691.3
click at [780, 452] on div "Video Player is loading. Play Video Play Mute Current Time 00:00:00.000 / Durat…" at bounding box center [844, 446] width 1430 height 1000
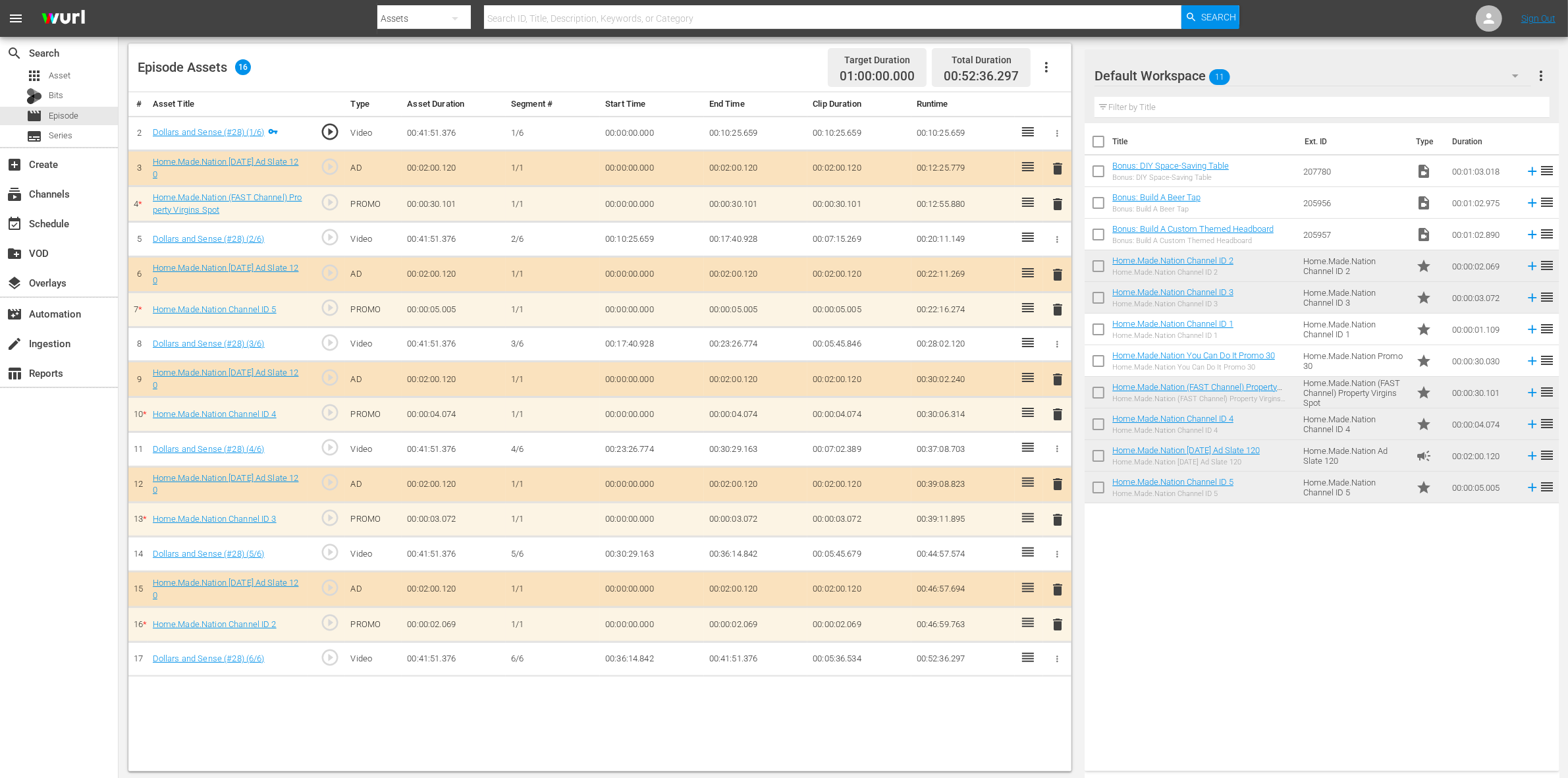
scroll to position [343, 0]
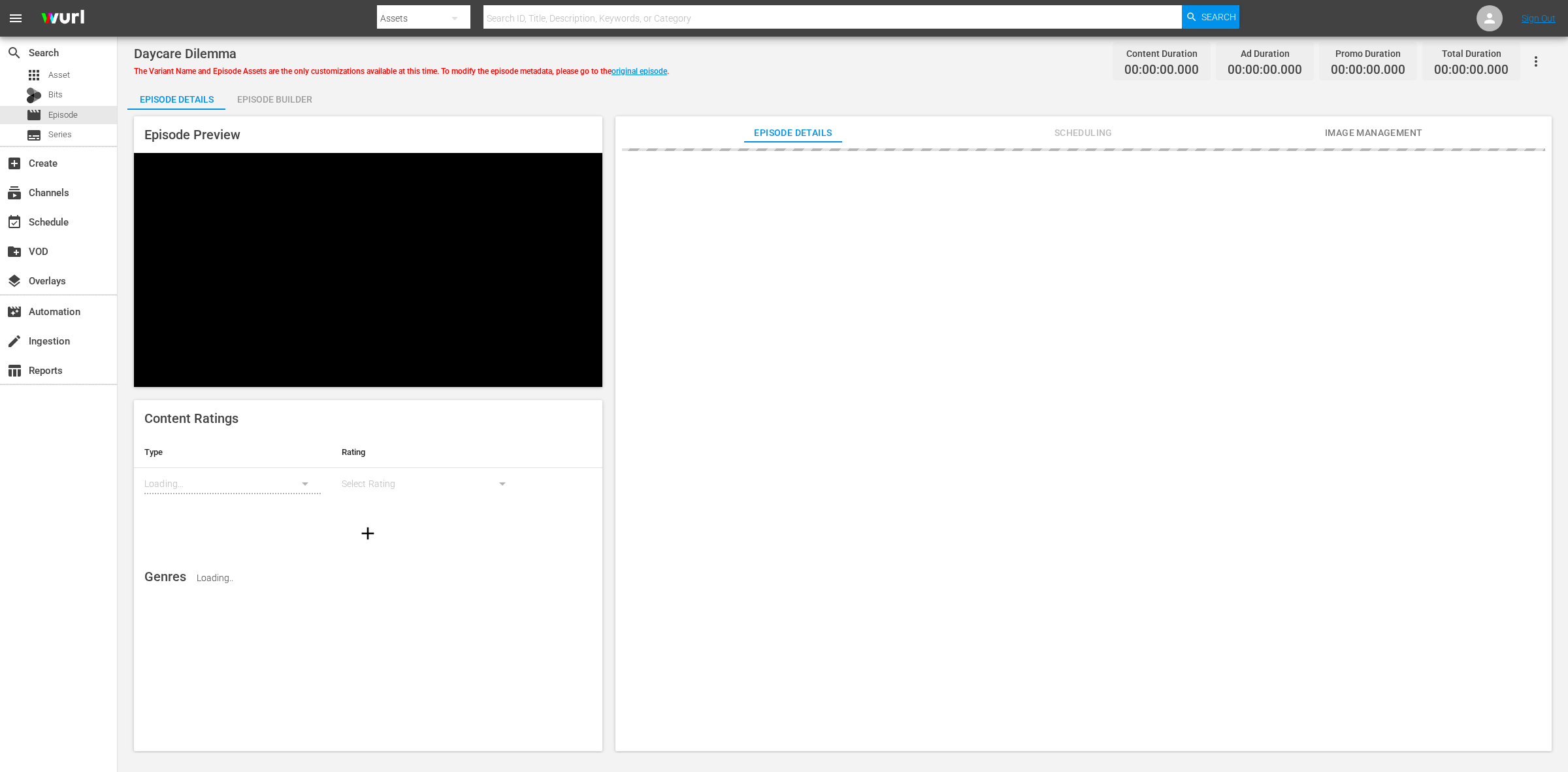
click at [262, 101] on div "Episode Builder" at bounding box center [275, 99] width 98 height 31
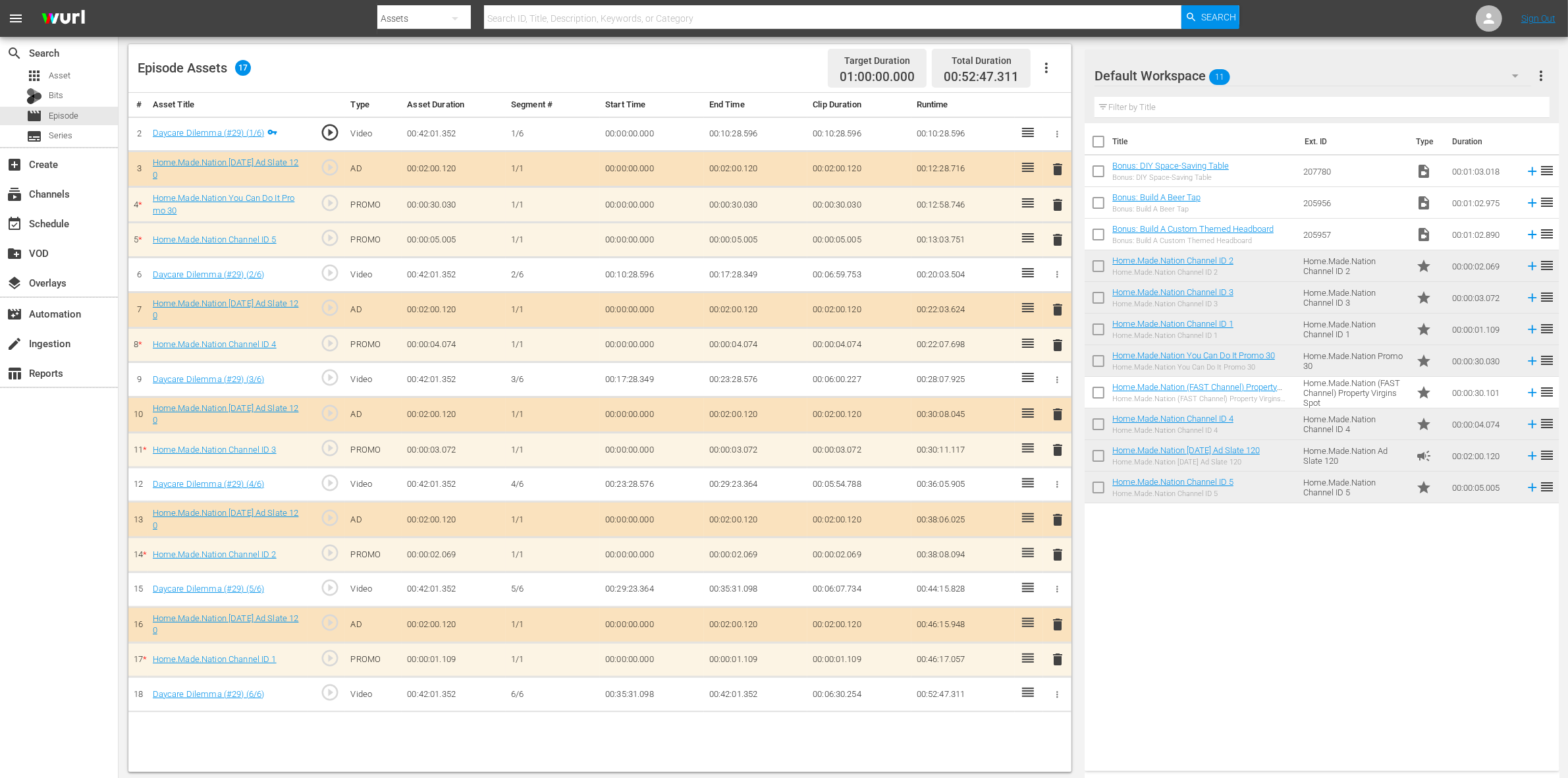
scroll to position [343, 0]
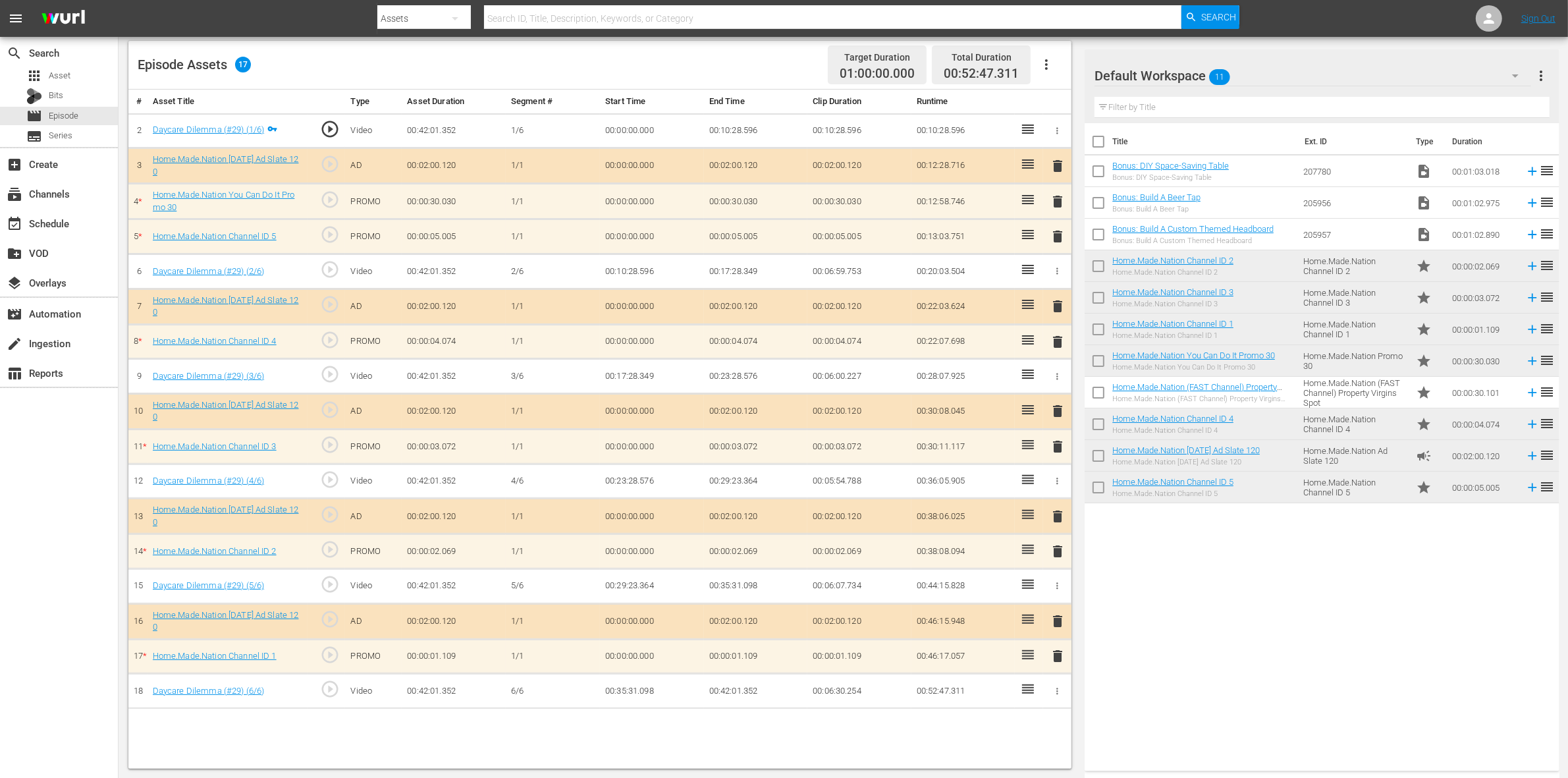
click at [1059, 664] on span "delete" at bounding box center [1057, 656] width 16 height 16
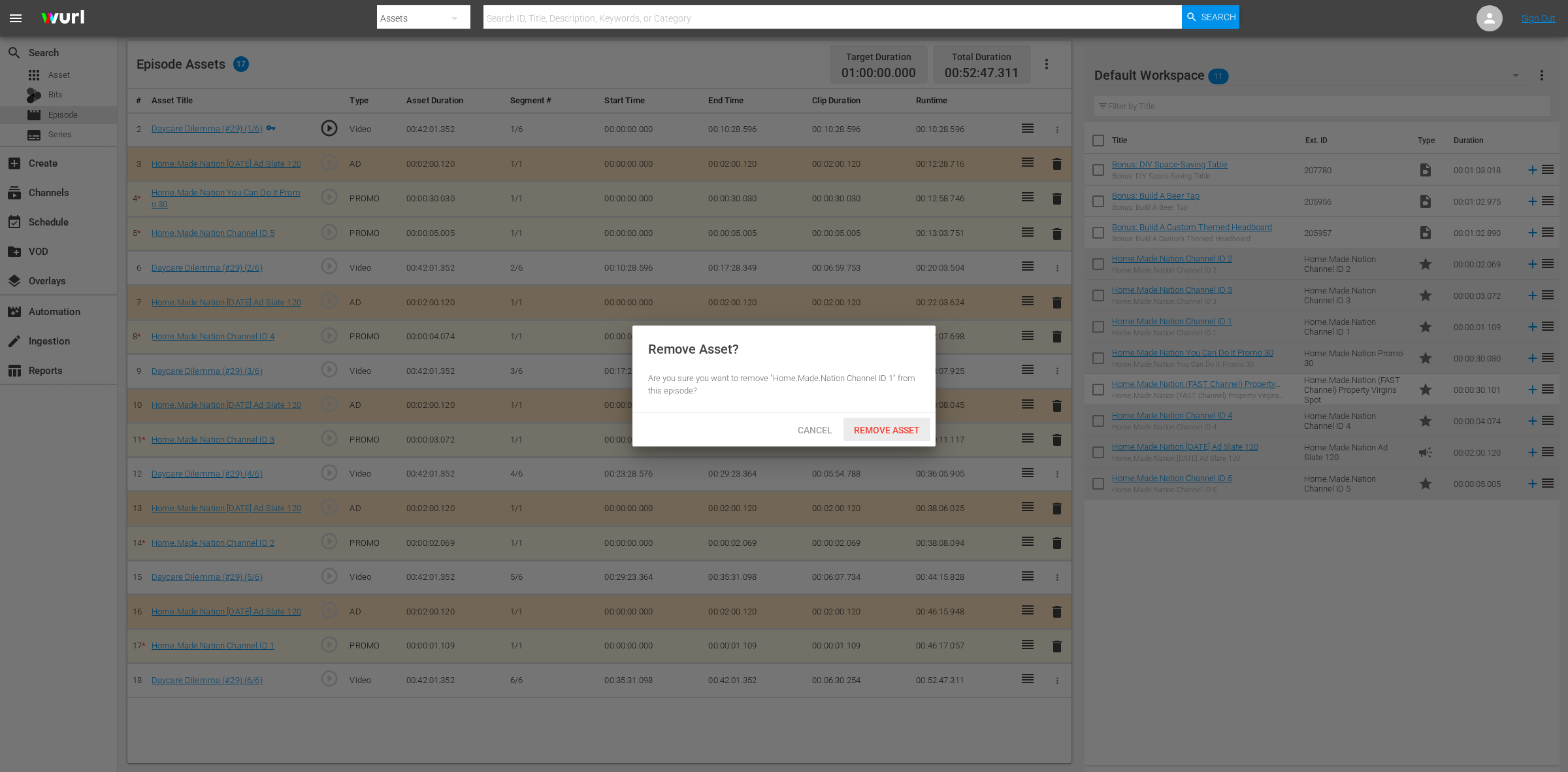
click at [892, 437] on div "Remove Asset" at bounding box center [887, 430] width 87 height 25
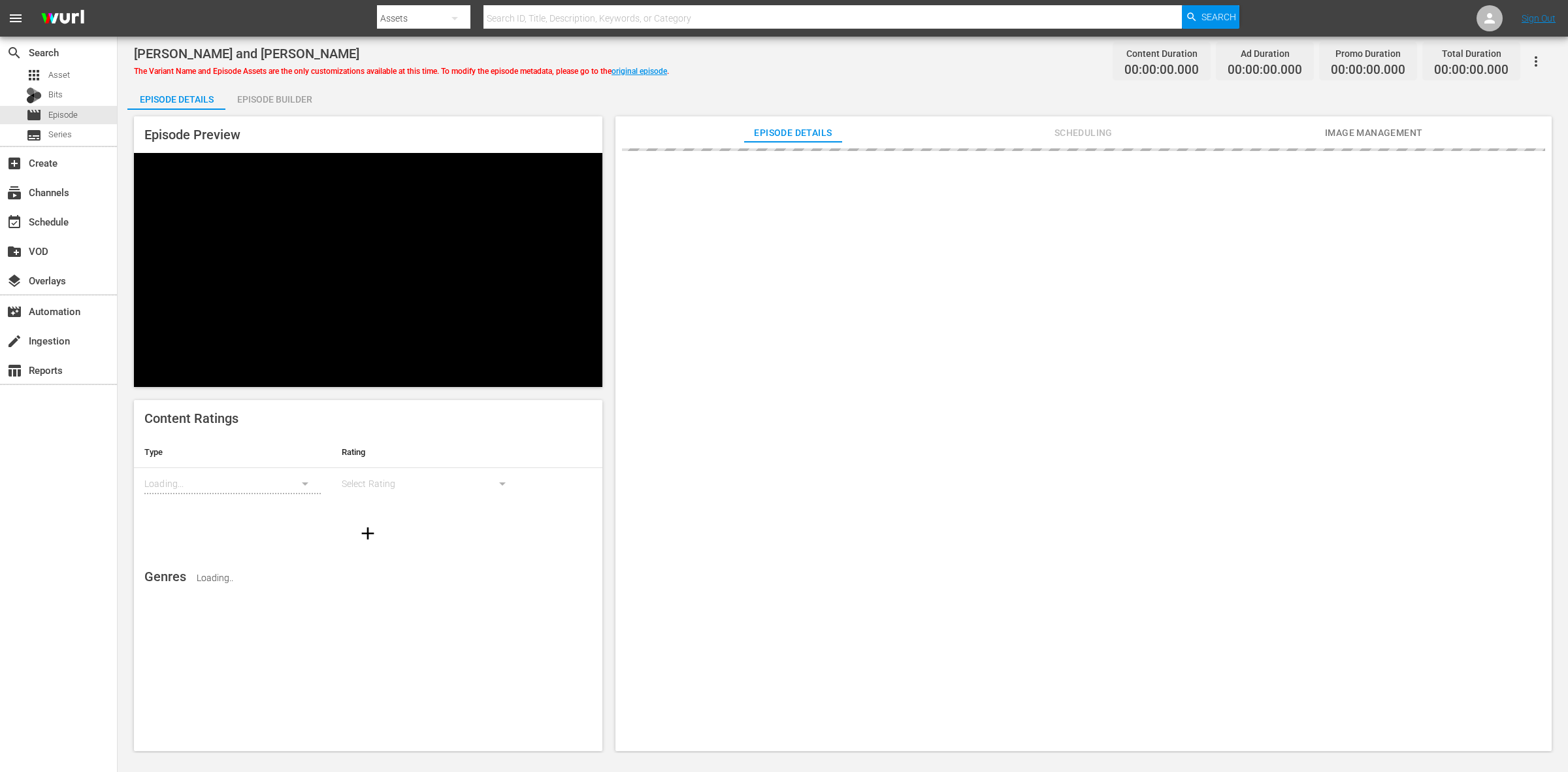
click at [298, 105] on div "Episode Builder" at bounding box center [275, 99] width 98 height 31
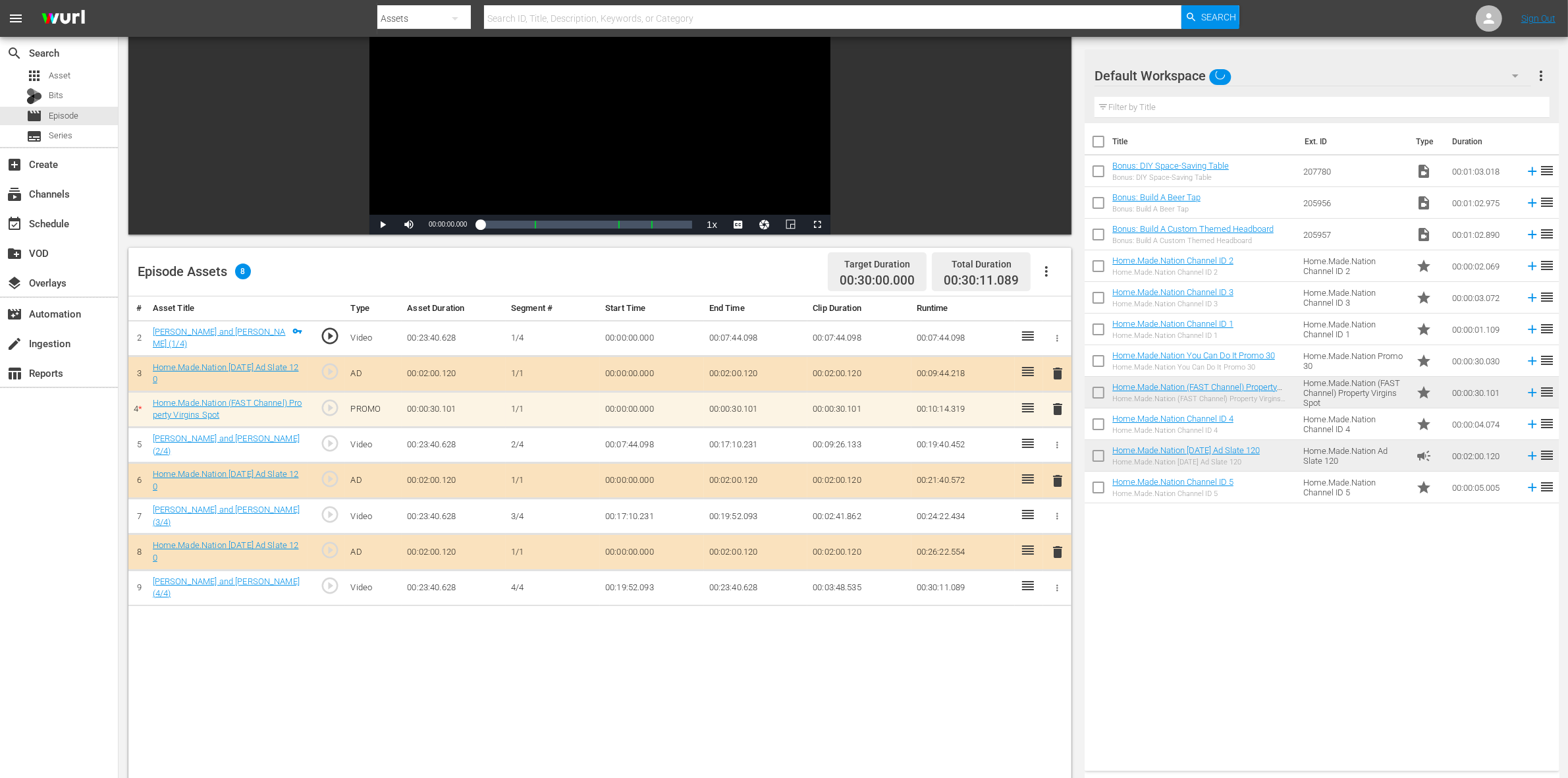
scroll to position [165, 0]
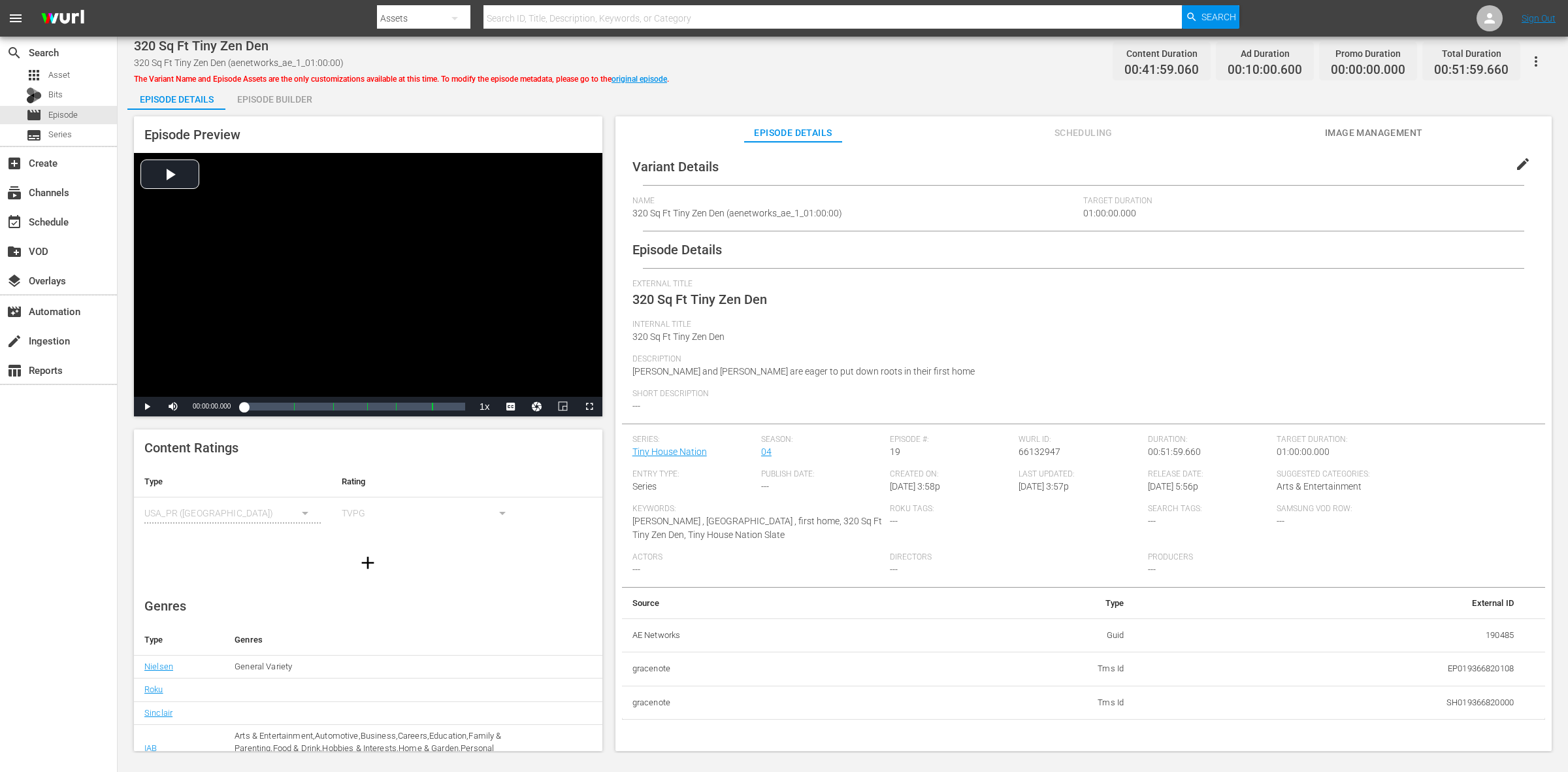
click at [298, 96] on div "Episode Builder" at bounding box center [275, 99] width 98 height 31
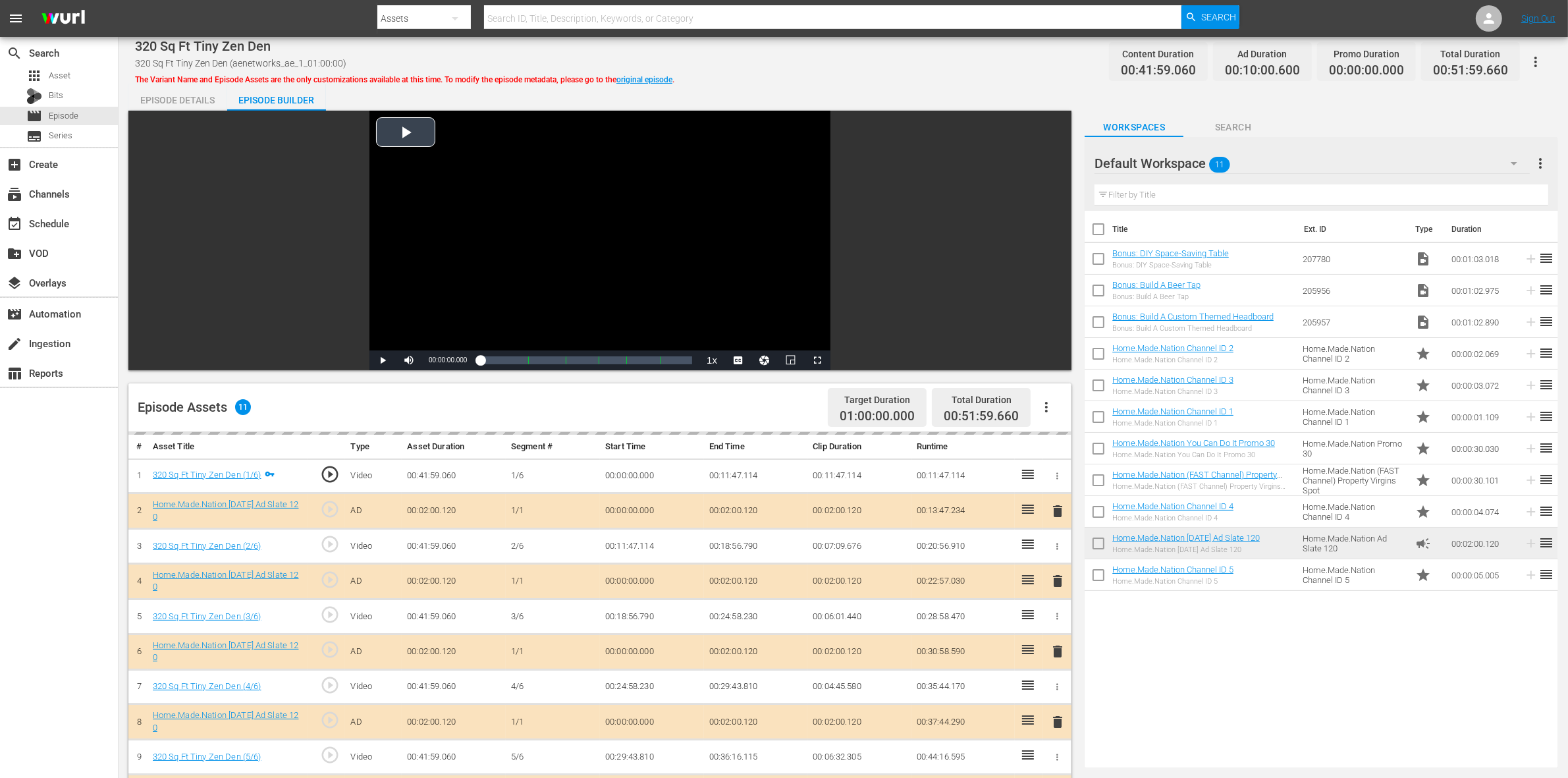
scroll to position [329, 0]
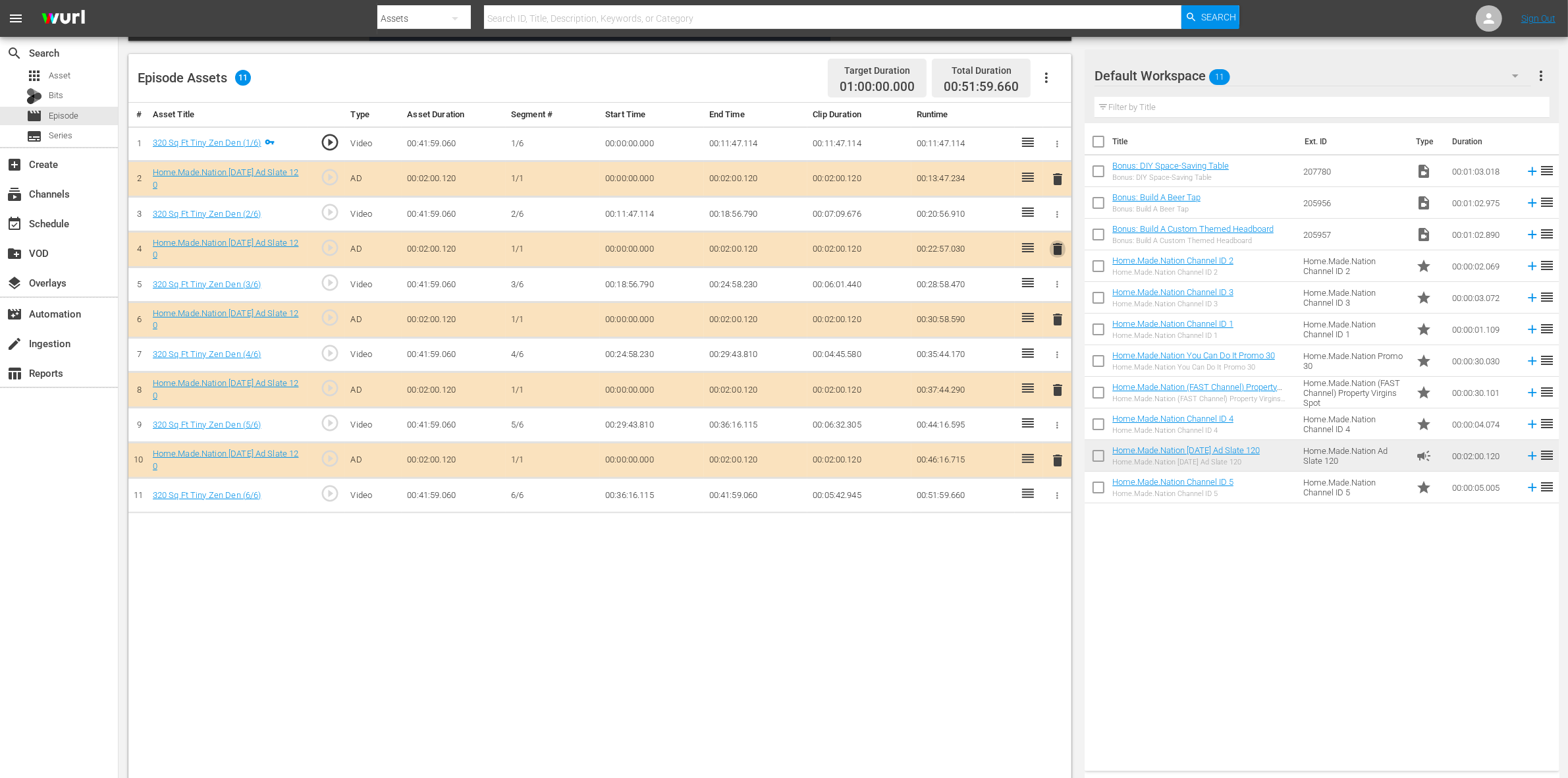
click at [1058, 252] on span "delete" at bounding box center [1057, 249] width 16 height 16
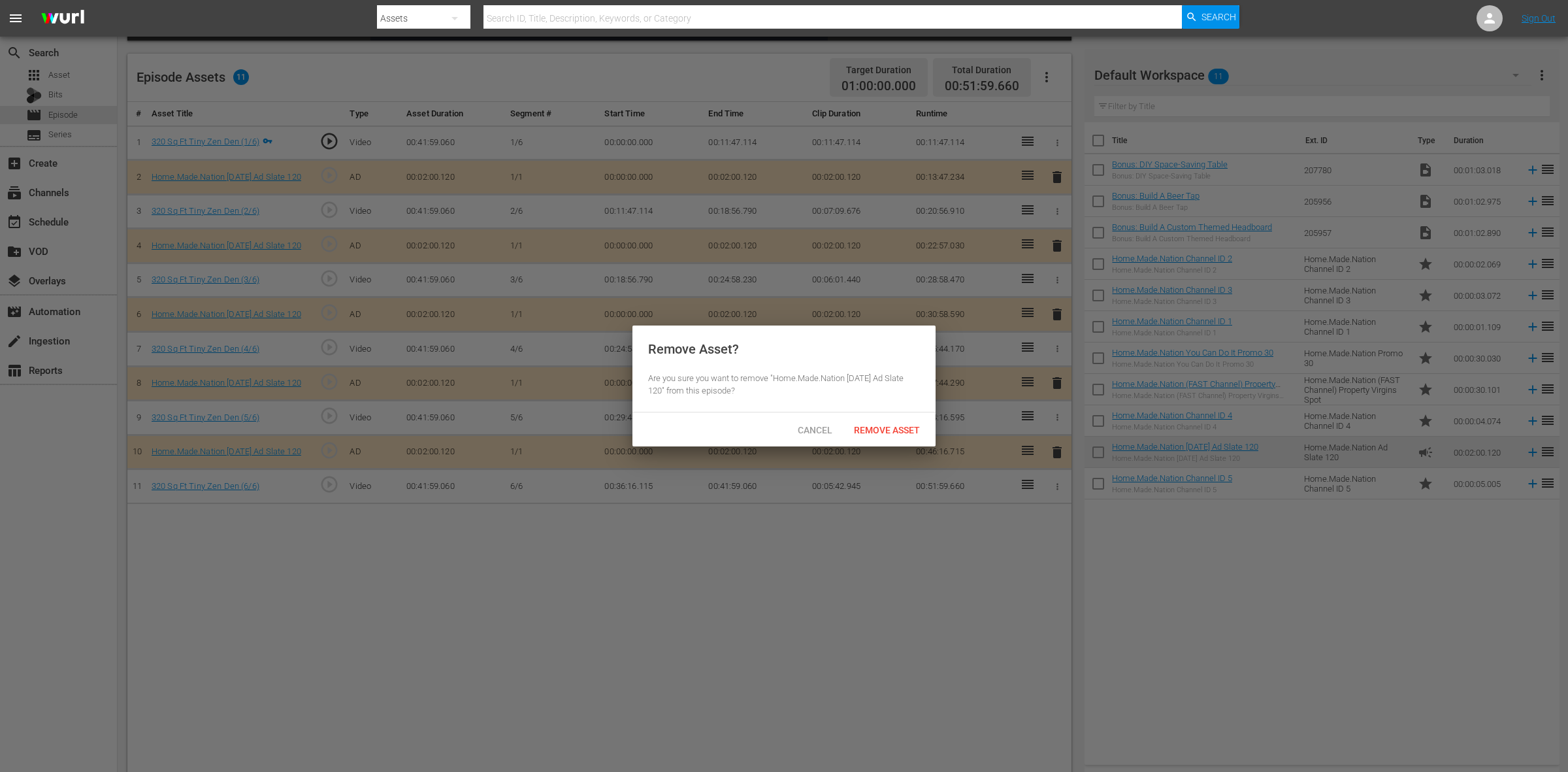
click at [887, 432] on span "Remove Asset" at bounding box center [887, 430] width 87 height 10
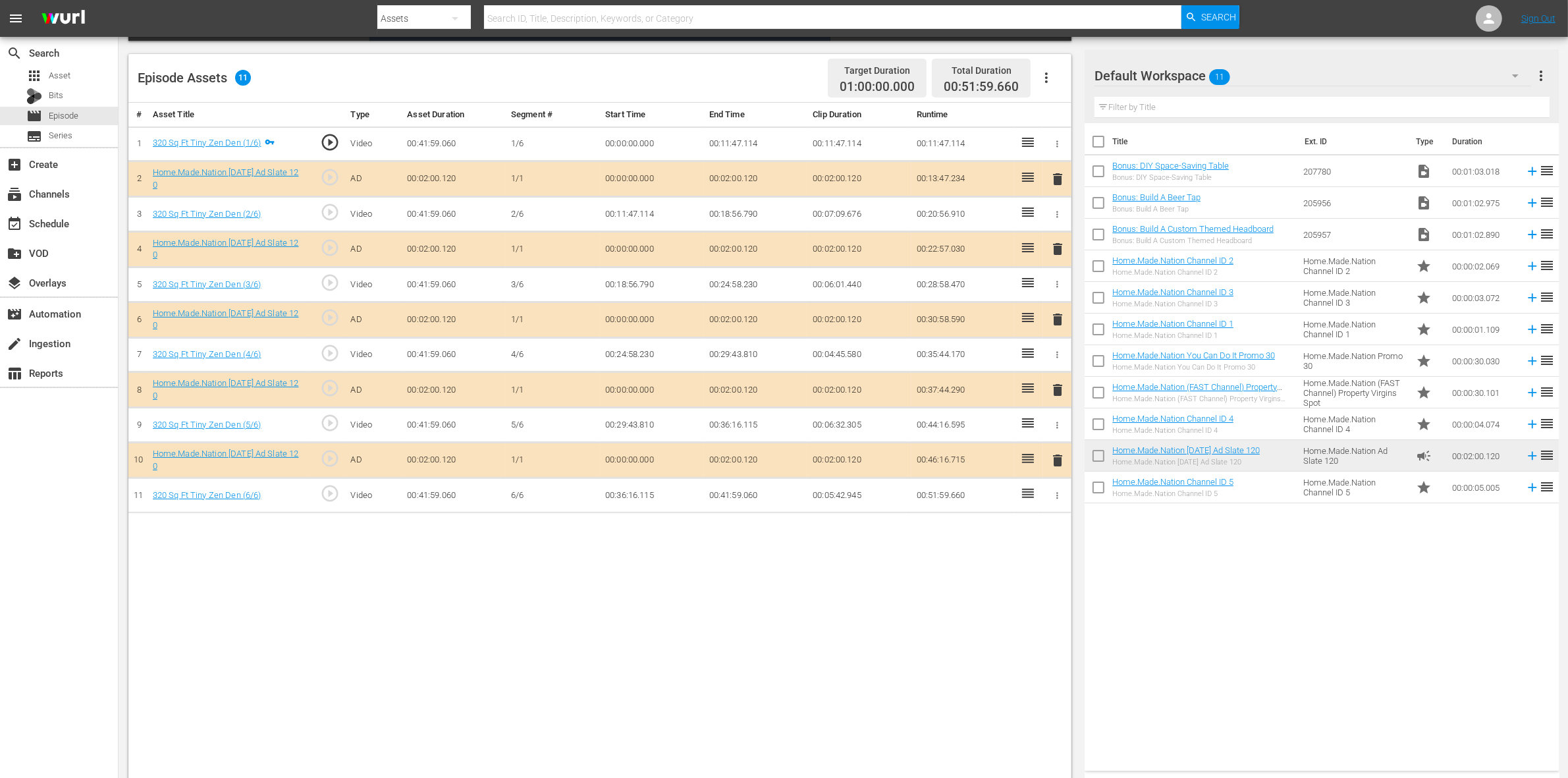
click at [1056, 320] on span "delete" at bounding box center [1057, 319] width 16 height 16
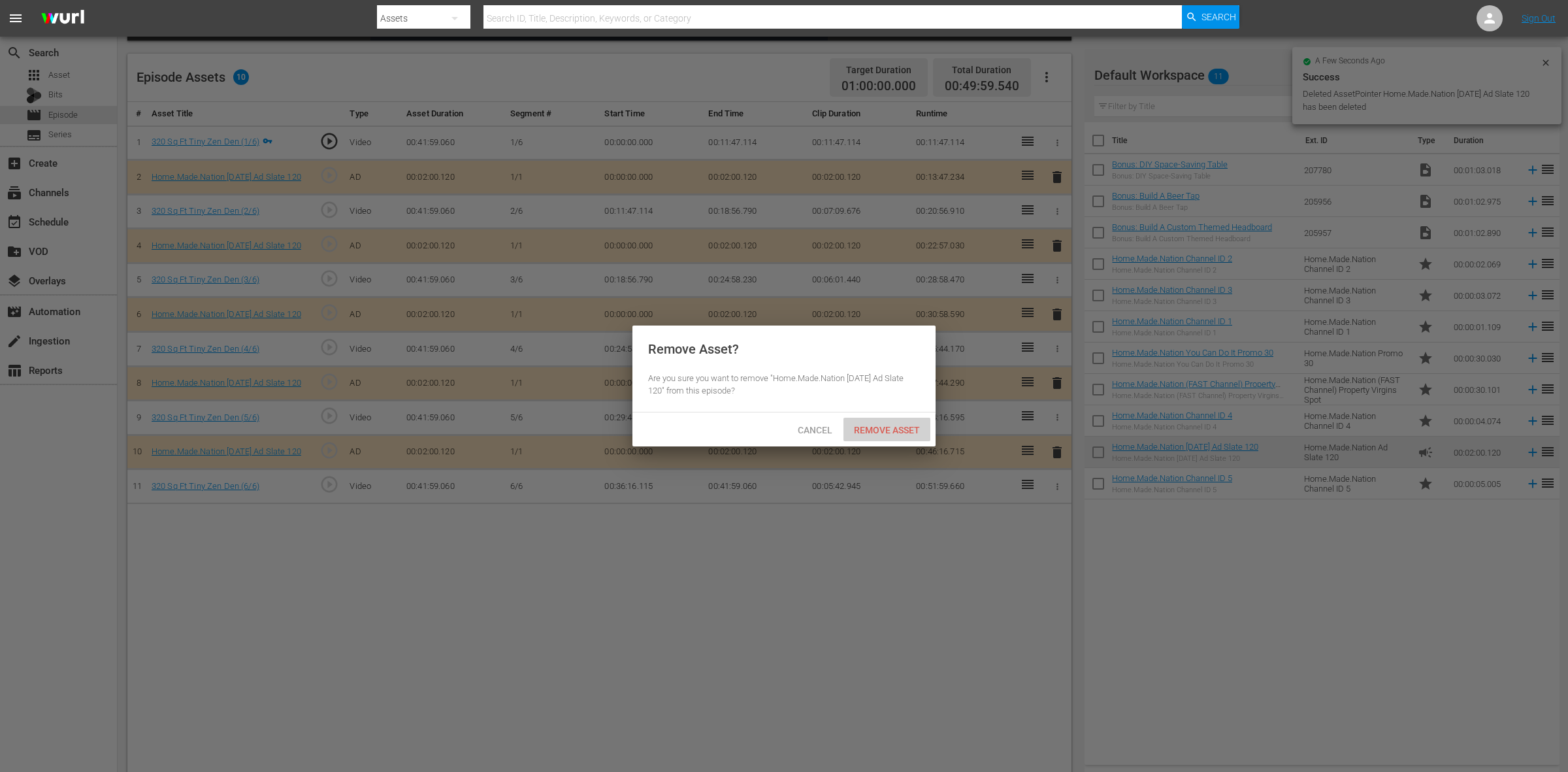
click at [900, 421] on div "Remove Asset" at bounding box center [887, 430] width 87 height 25
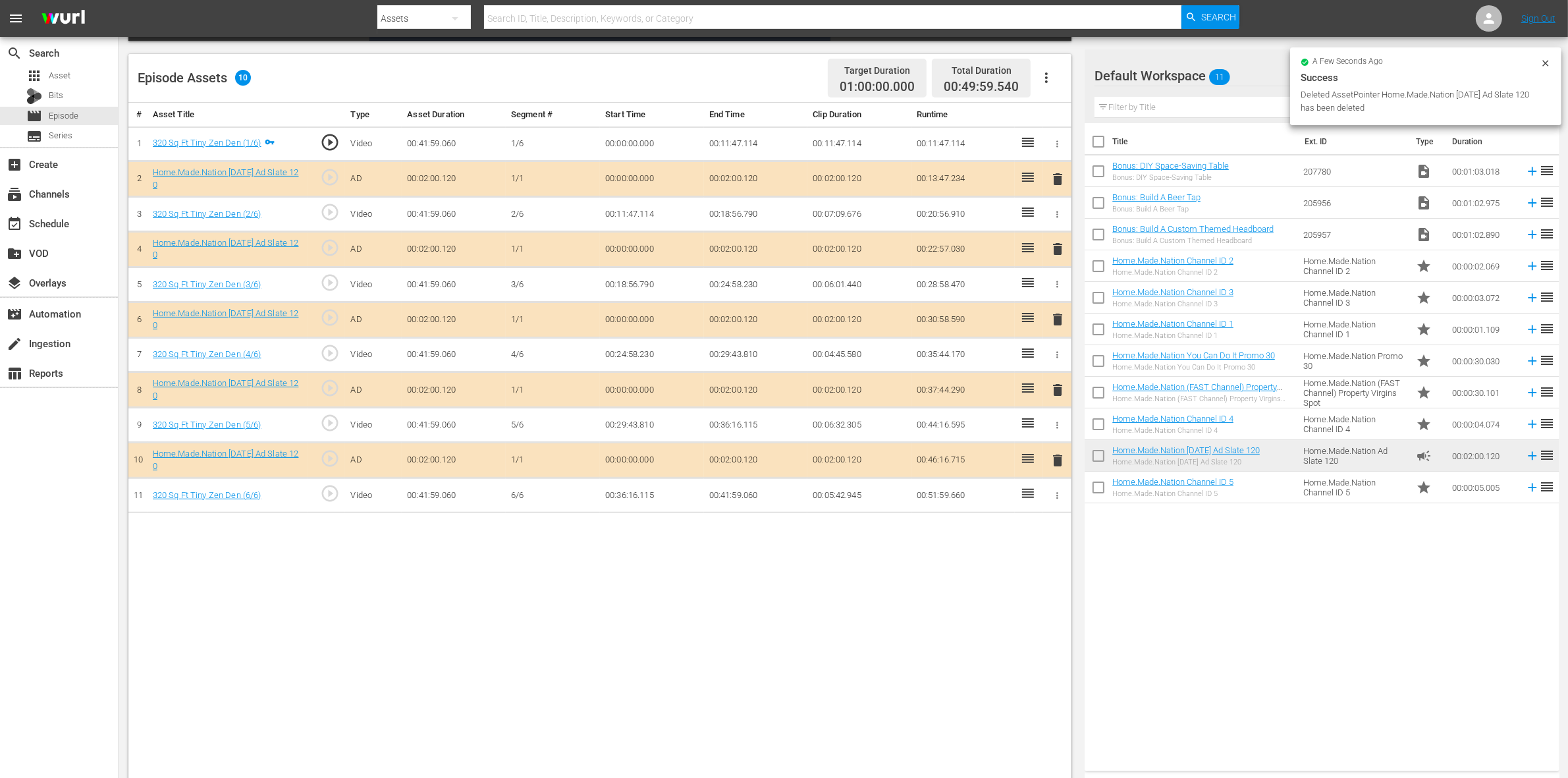
click at [1060, 390] on span "delete" at bounding box center [1057, 389] width 16 height 16
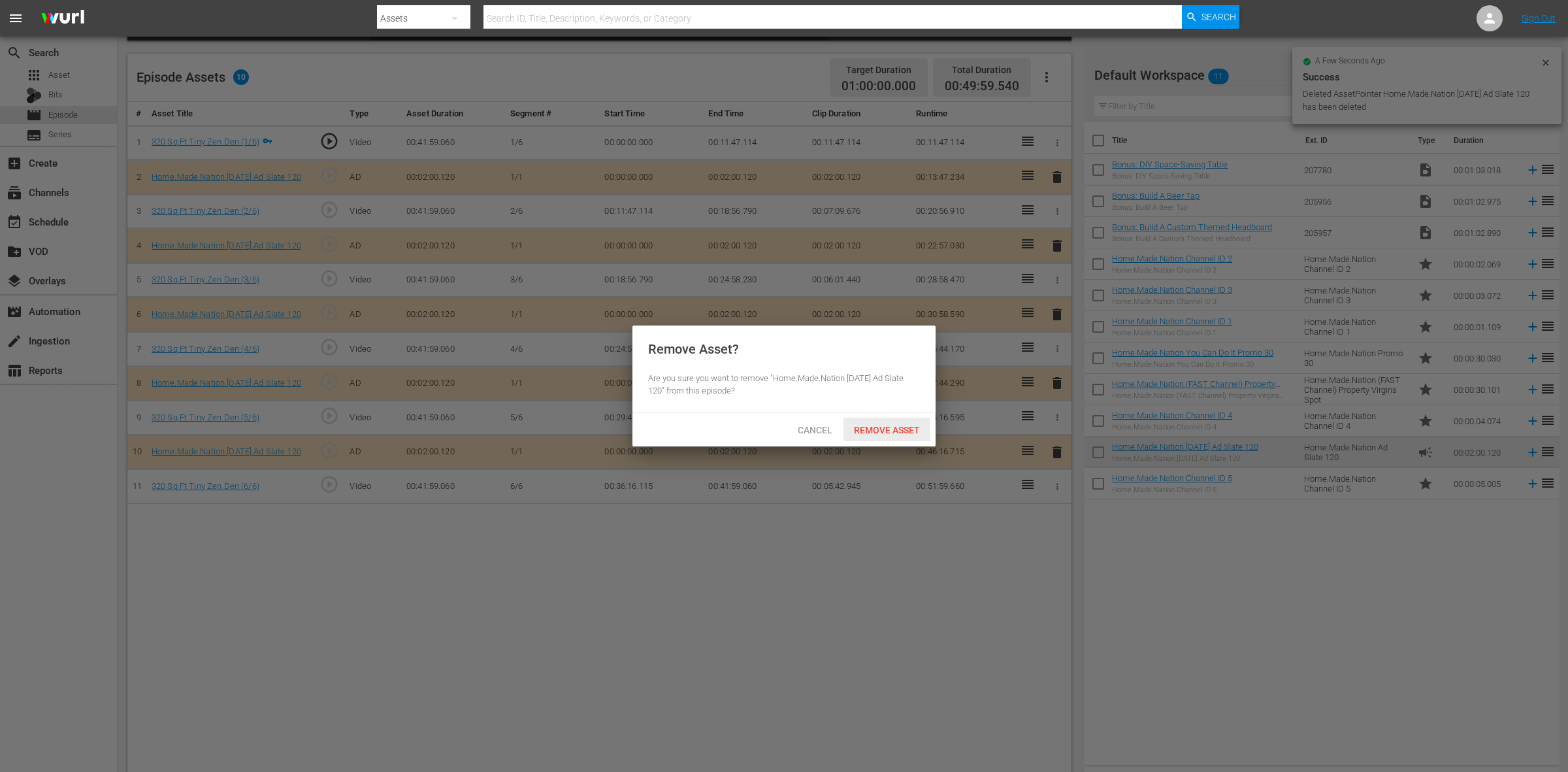
click at [878, 427] on span "Remove Asset" at bounding box center [887, 430] width 87 height 10
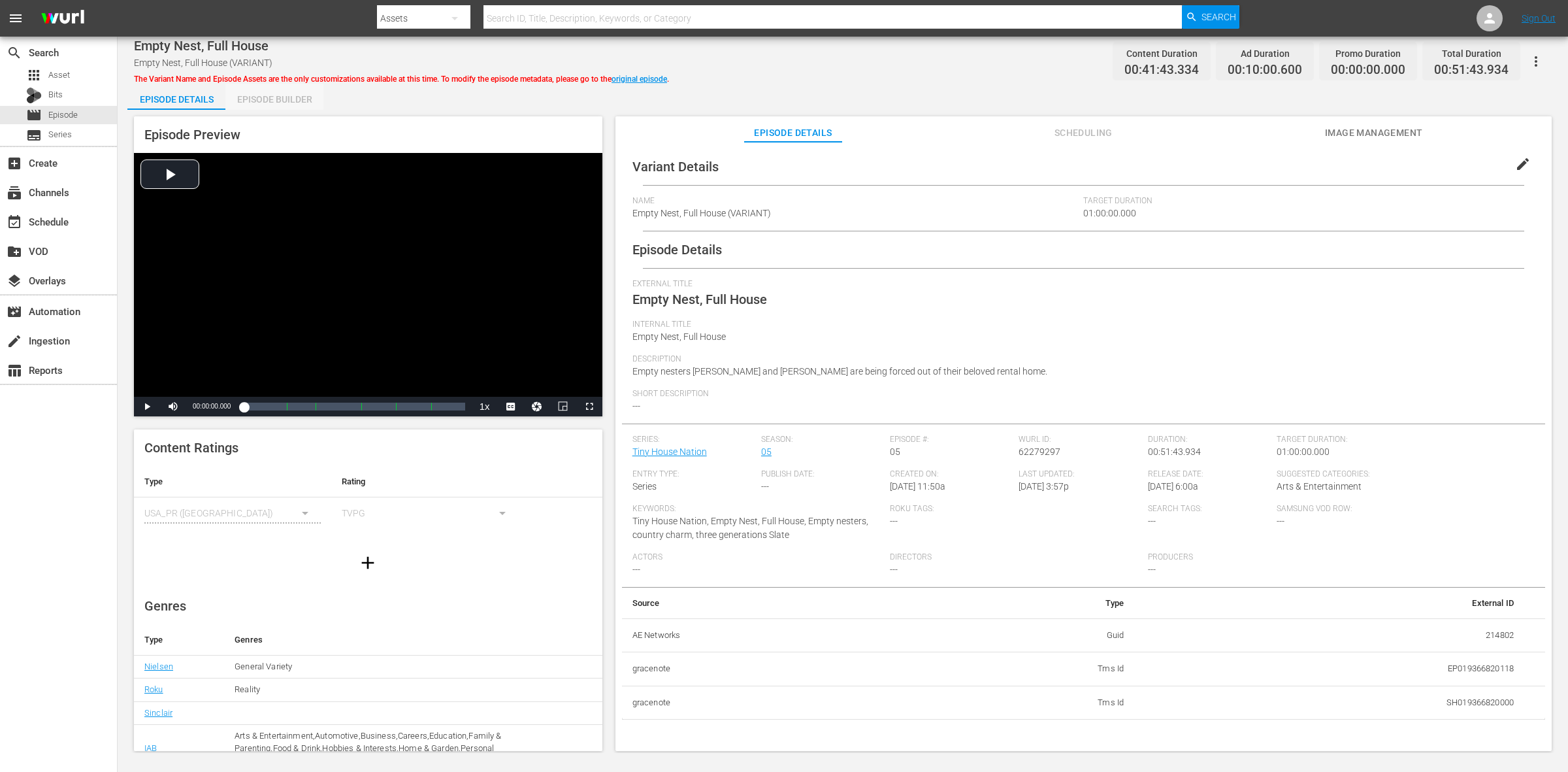
click at [312, 101] on div "Episode Builder" at bounding box center [275, 99] width 98 height 31
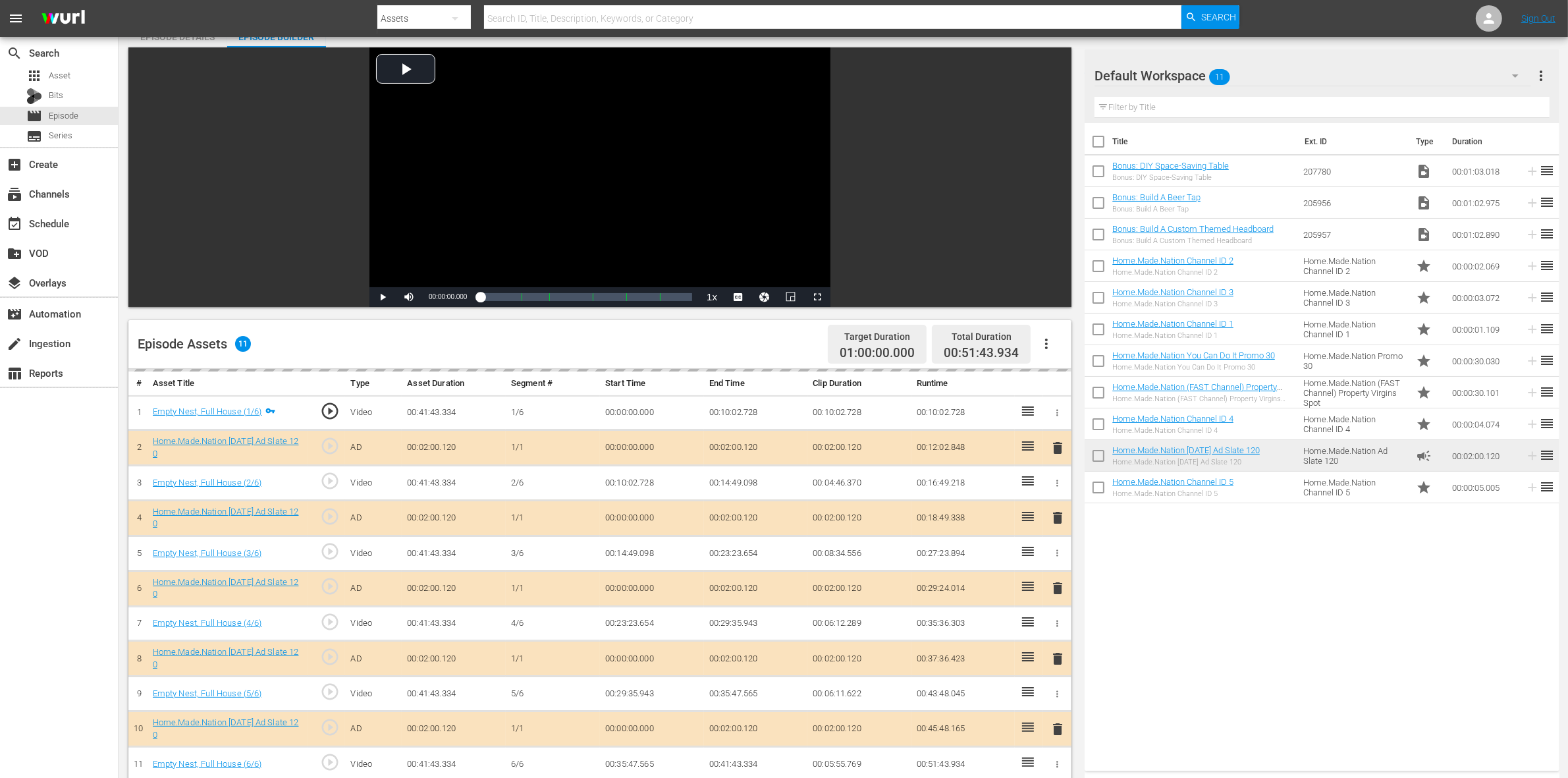
scroll to position [165, 0]
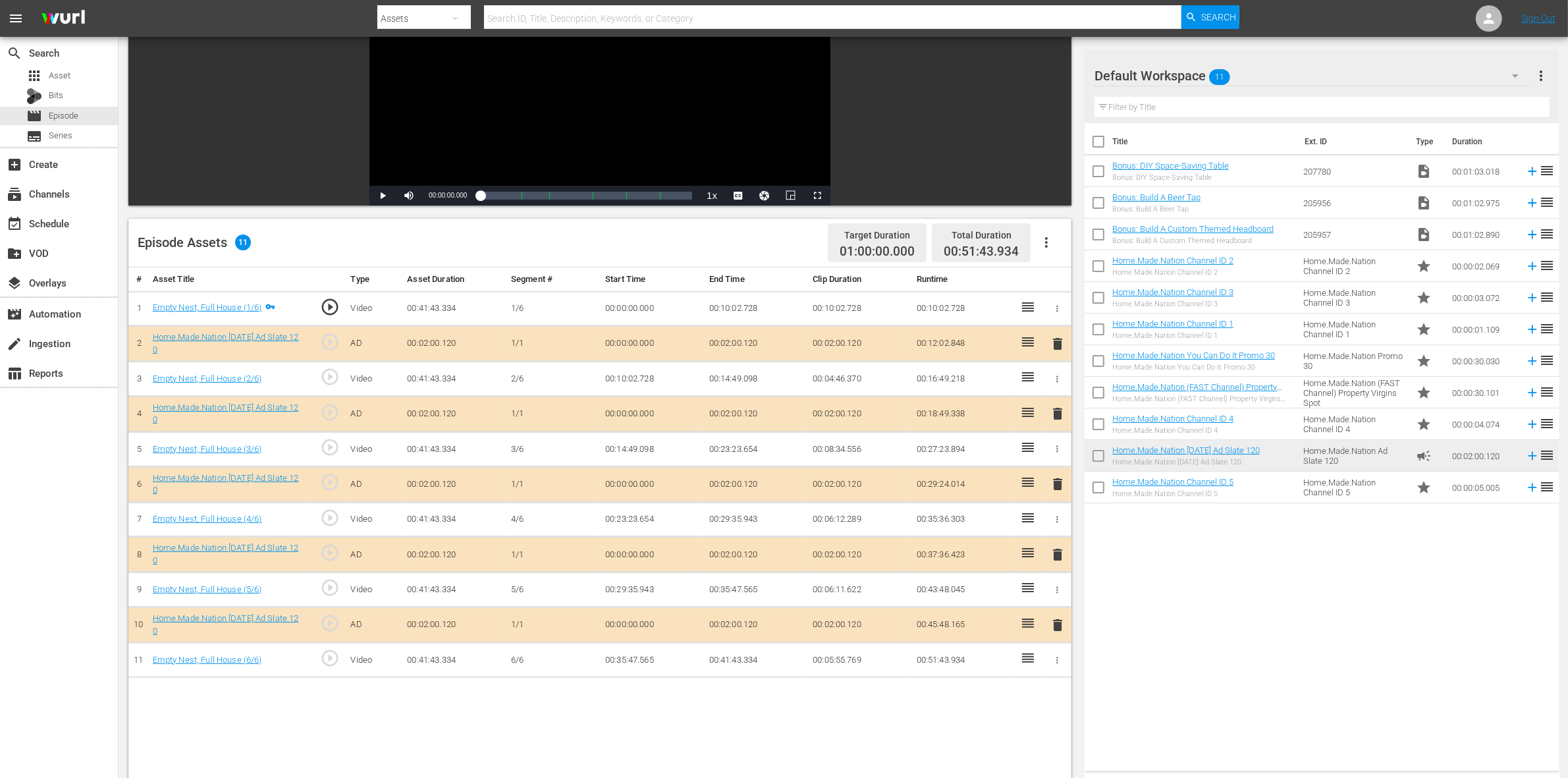
click at [1060, 418] on span "delete" at bounding box center [1057, 413] width 16 height 16
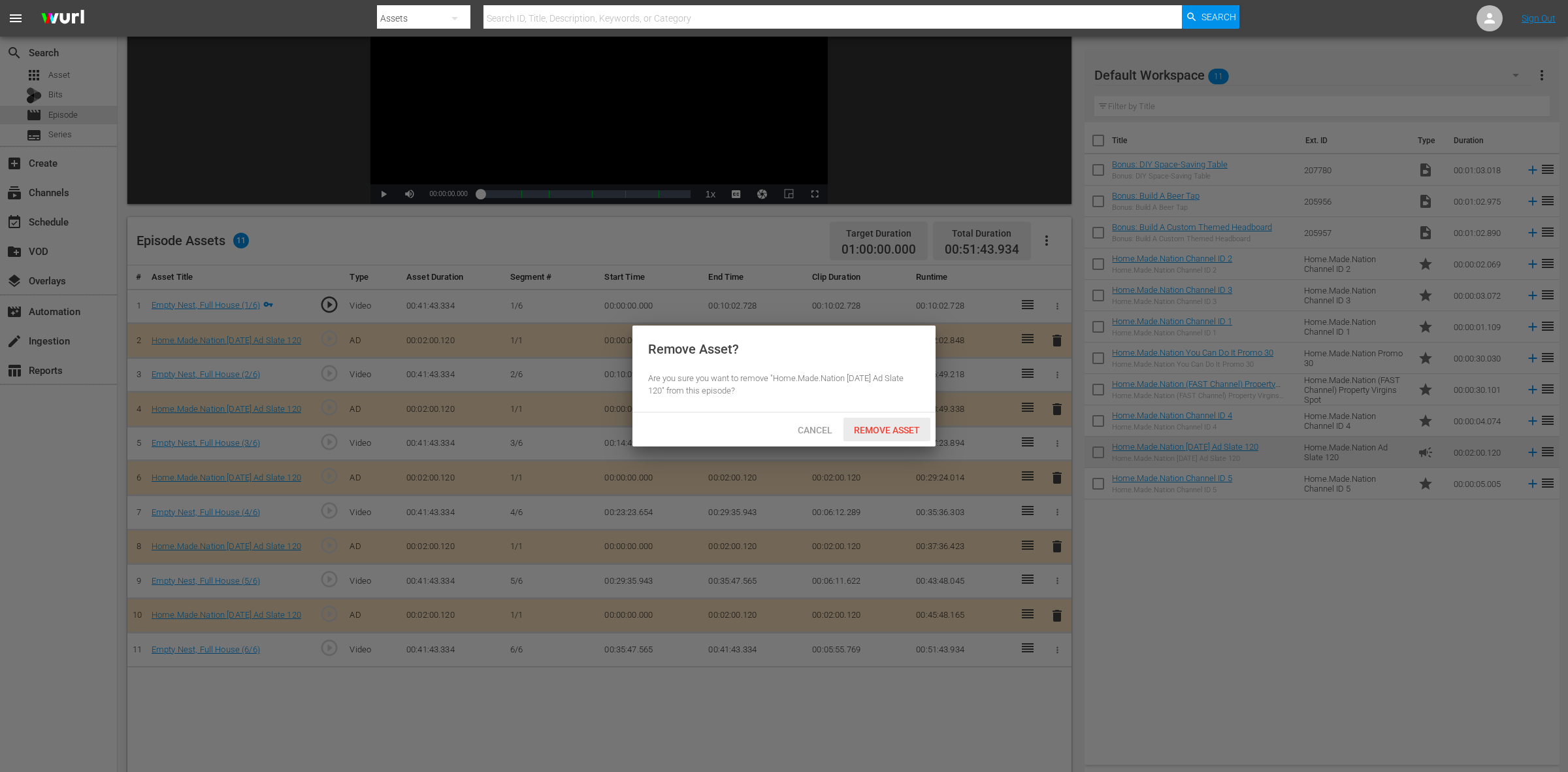
click at [917, 421] on div "Remove Asset" at bounding box center [887, 430] width 87 height 25
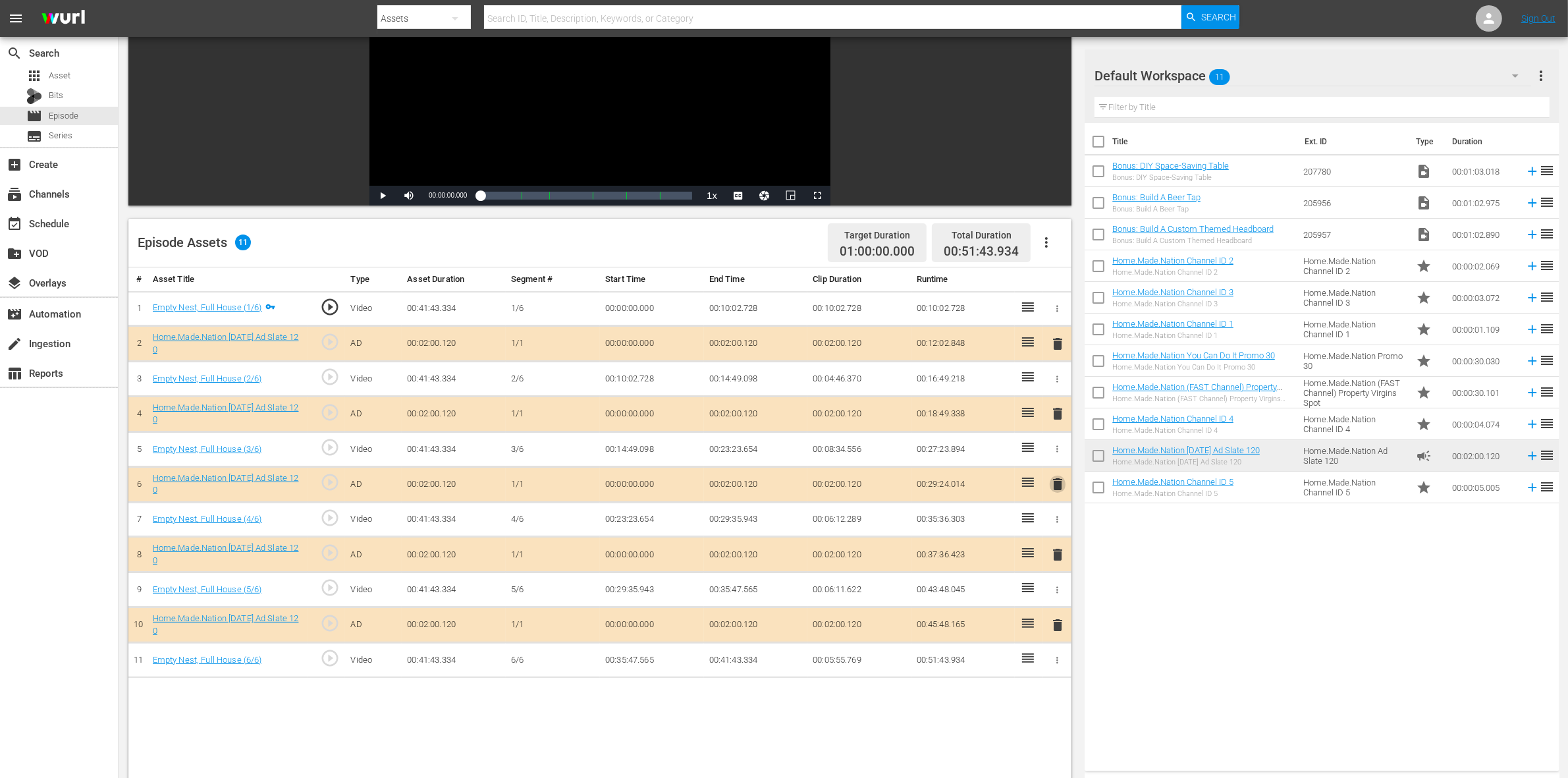
click at [1056, 488] on span "delete" at bounding box center [1057, 484] width 16 height 16
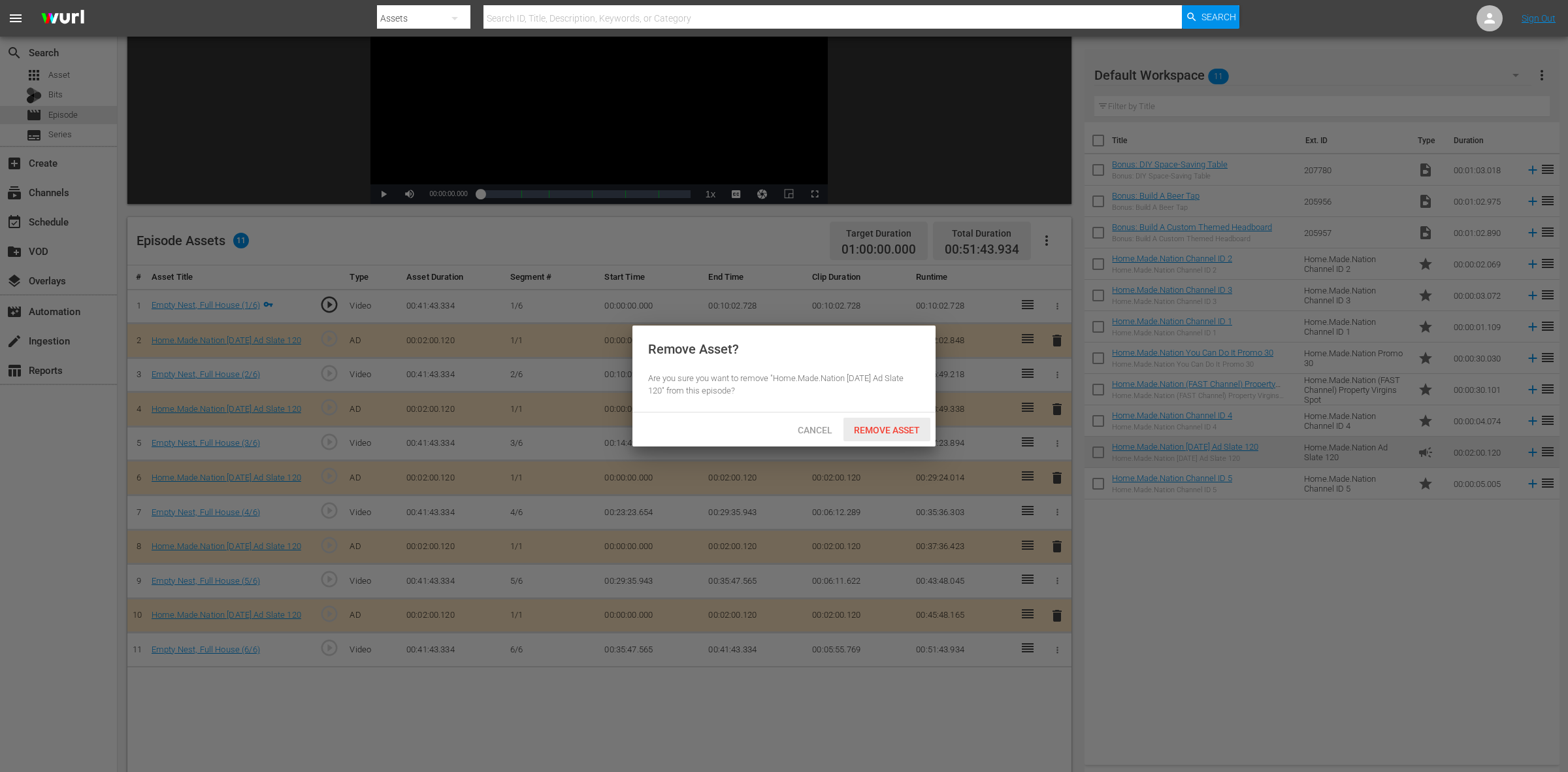
click at [882, 435] on span "Remove Asset" at bounding box center [887, 430] width 87 height 10
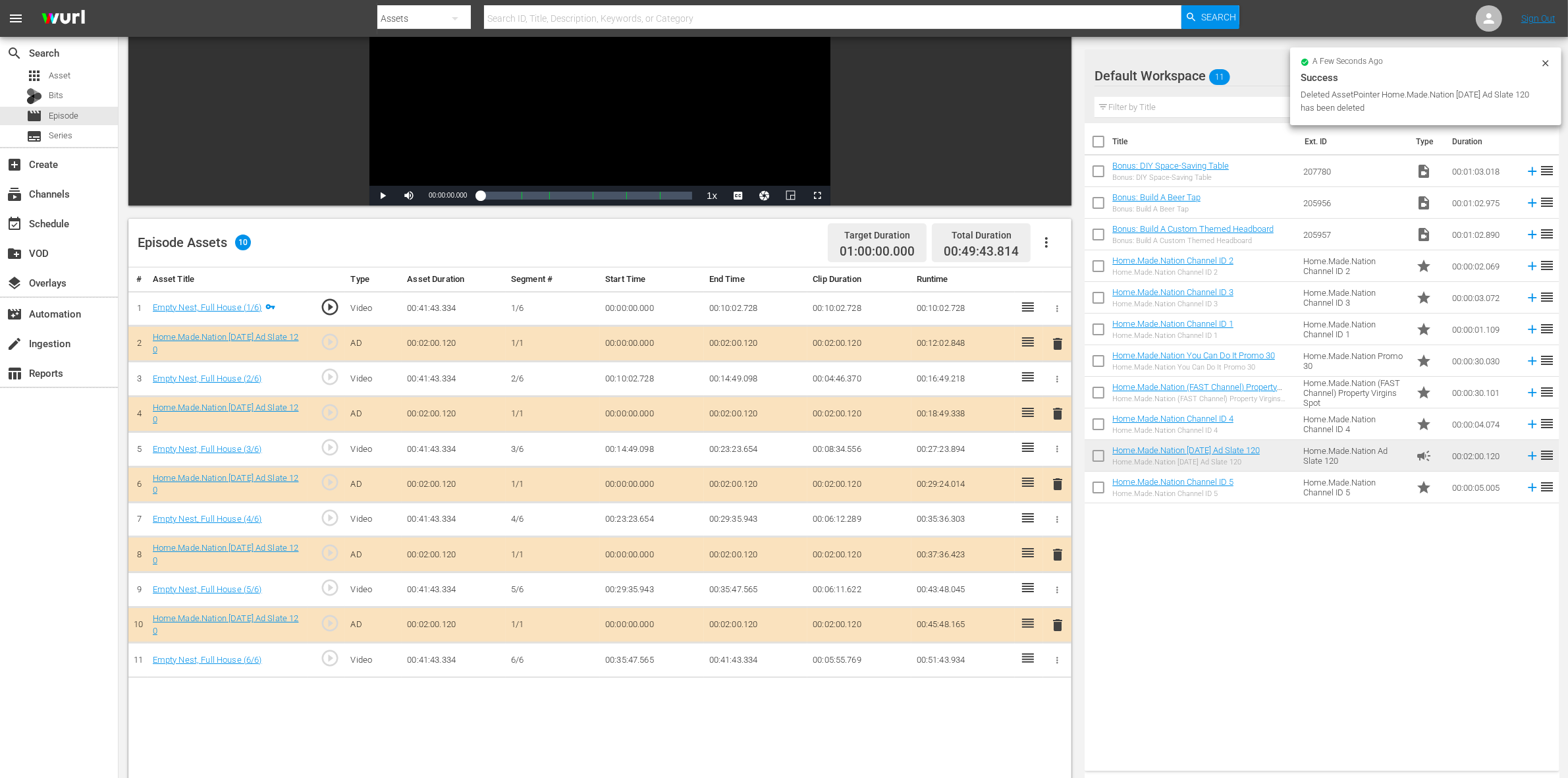
click at [1047, 555] on td "delete" at bounding box center [1057, 555] width 29 height 35
click at [1056, 558] on span "delete" at bounding box center [1057, 555] width 16 height 16
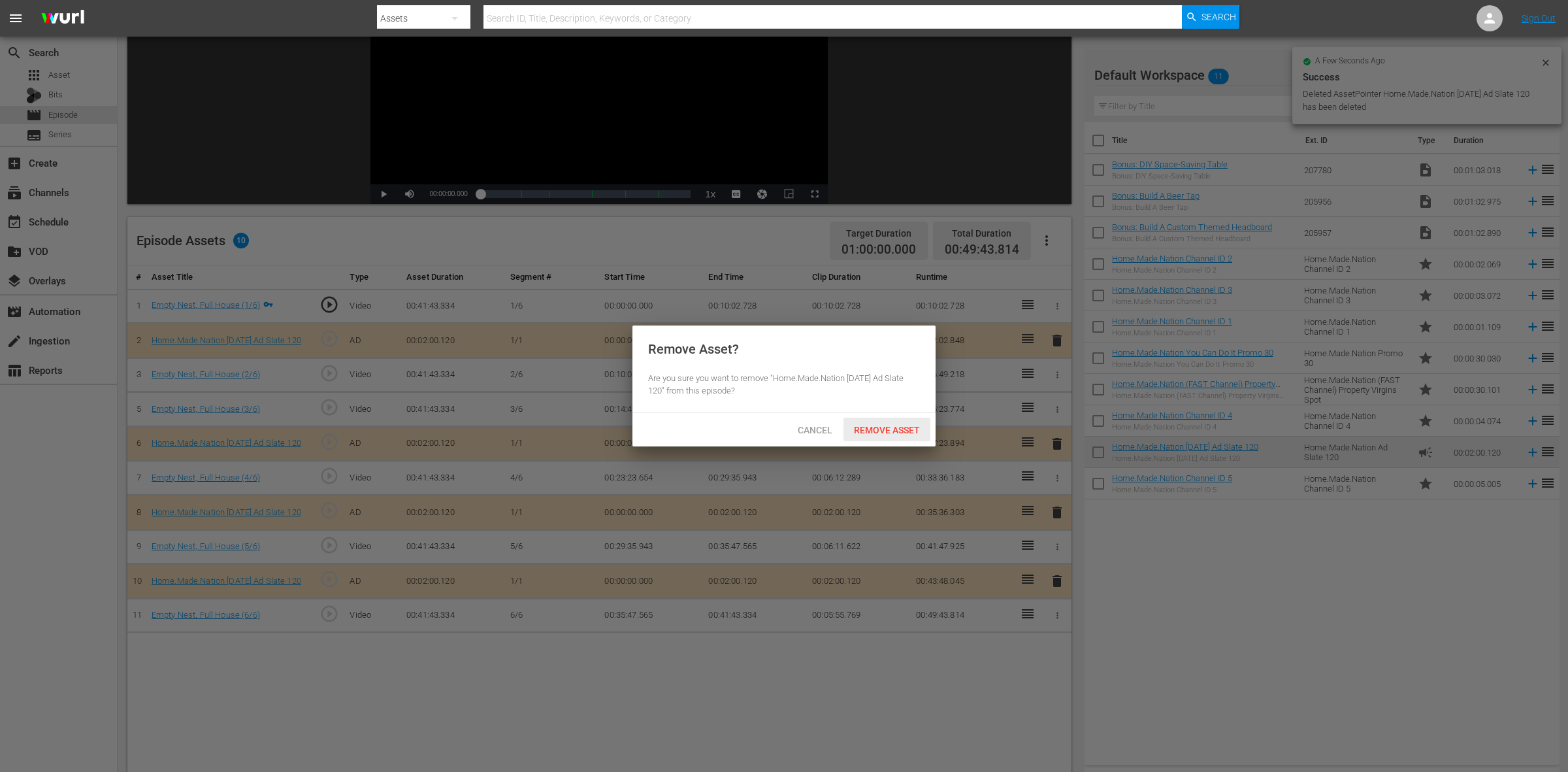
click at [900, 440] on div "Remove Asset" at bounding box center [887, 430] width 87 height 25
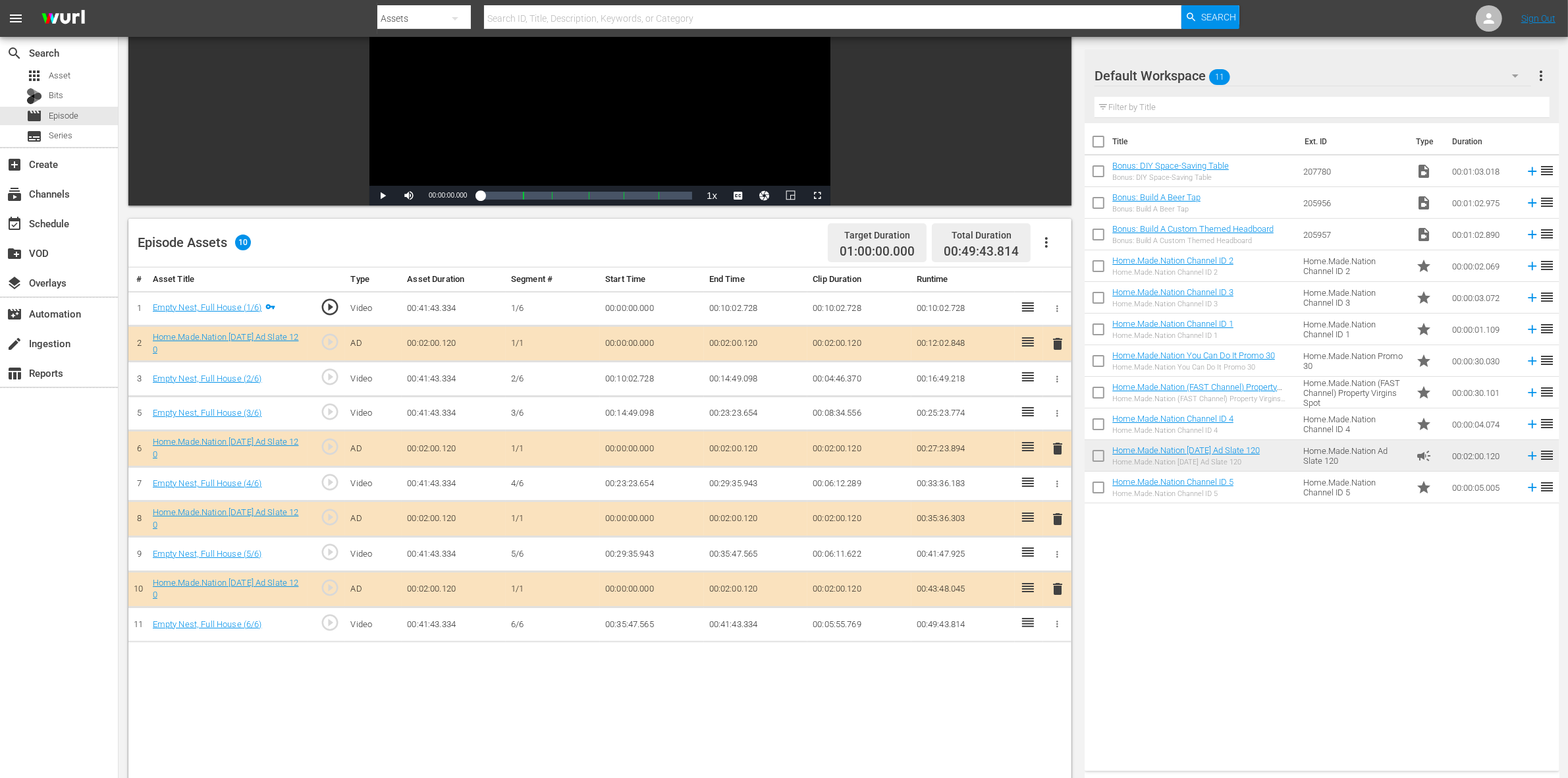
scroll to position [247, 0]
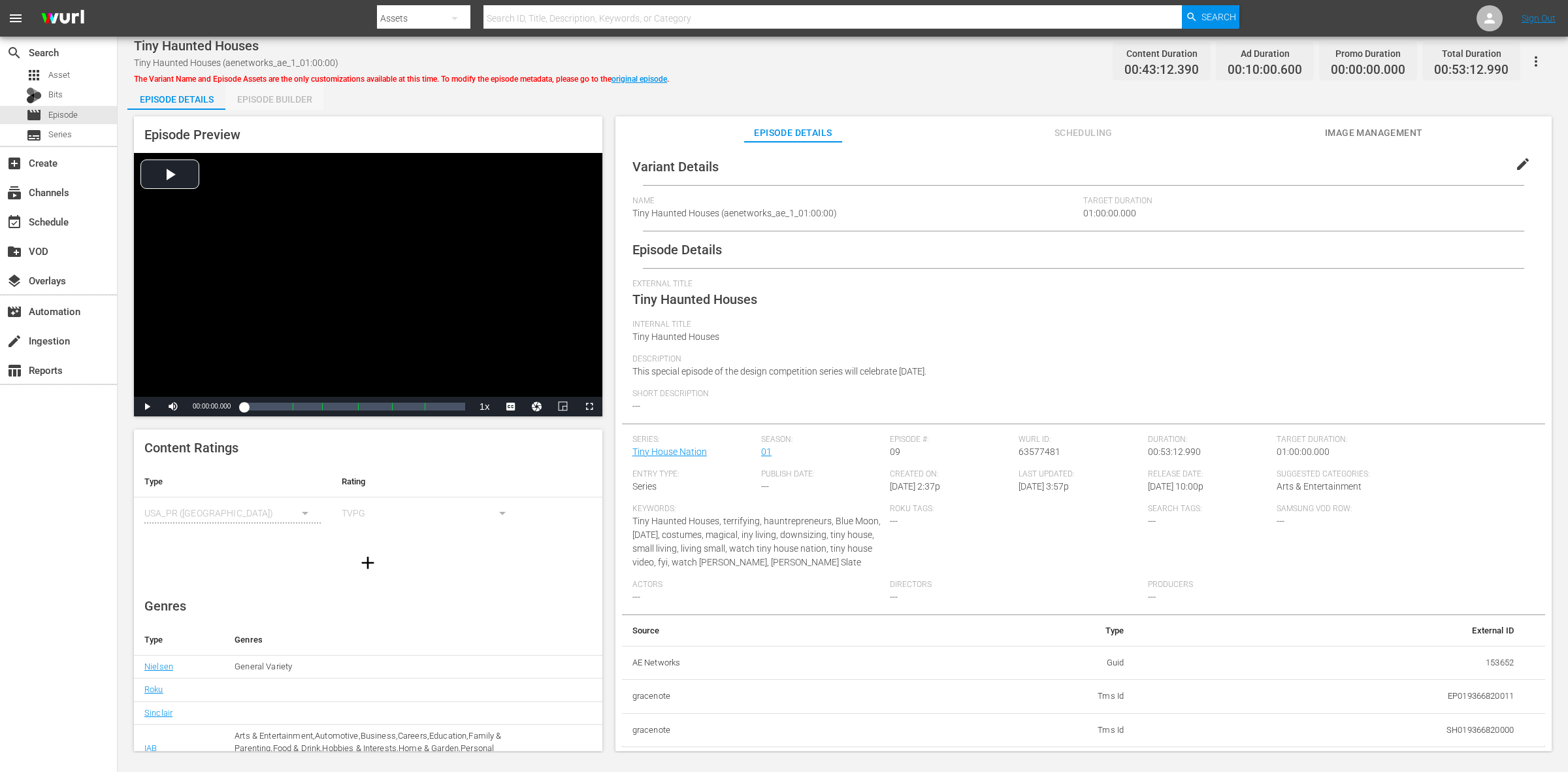
click at [283, 92] on div "Episode Builder" at bounding box center [275, 99] width 98 height 31
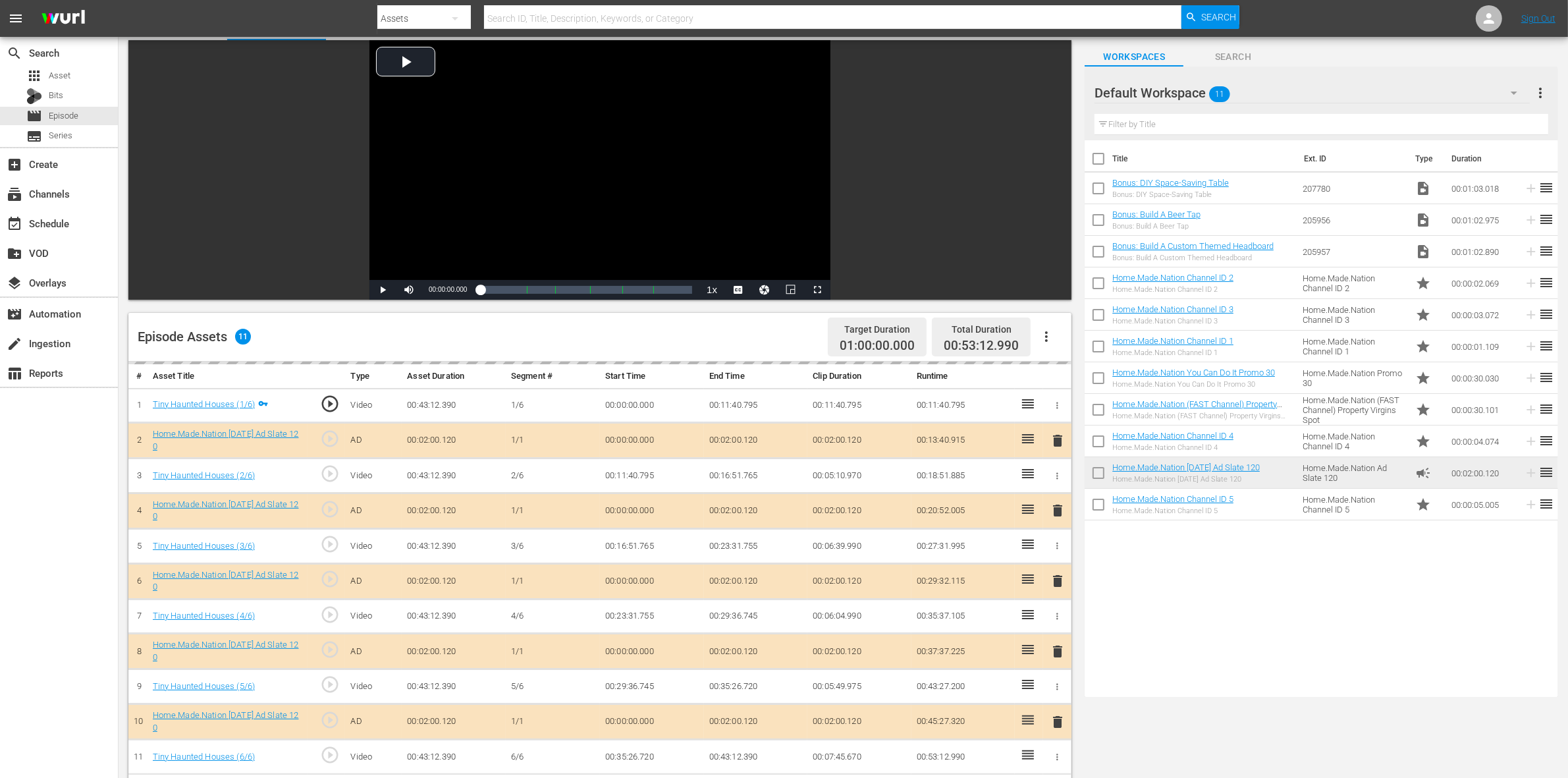
scroll to position [165, 0]
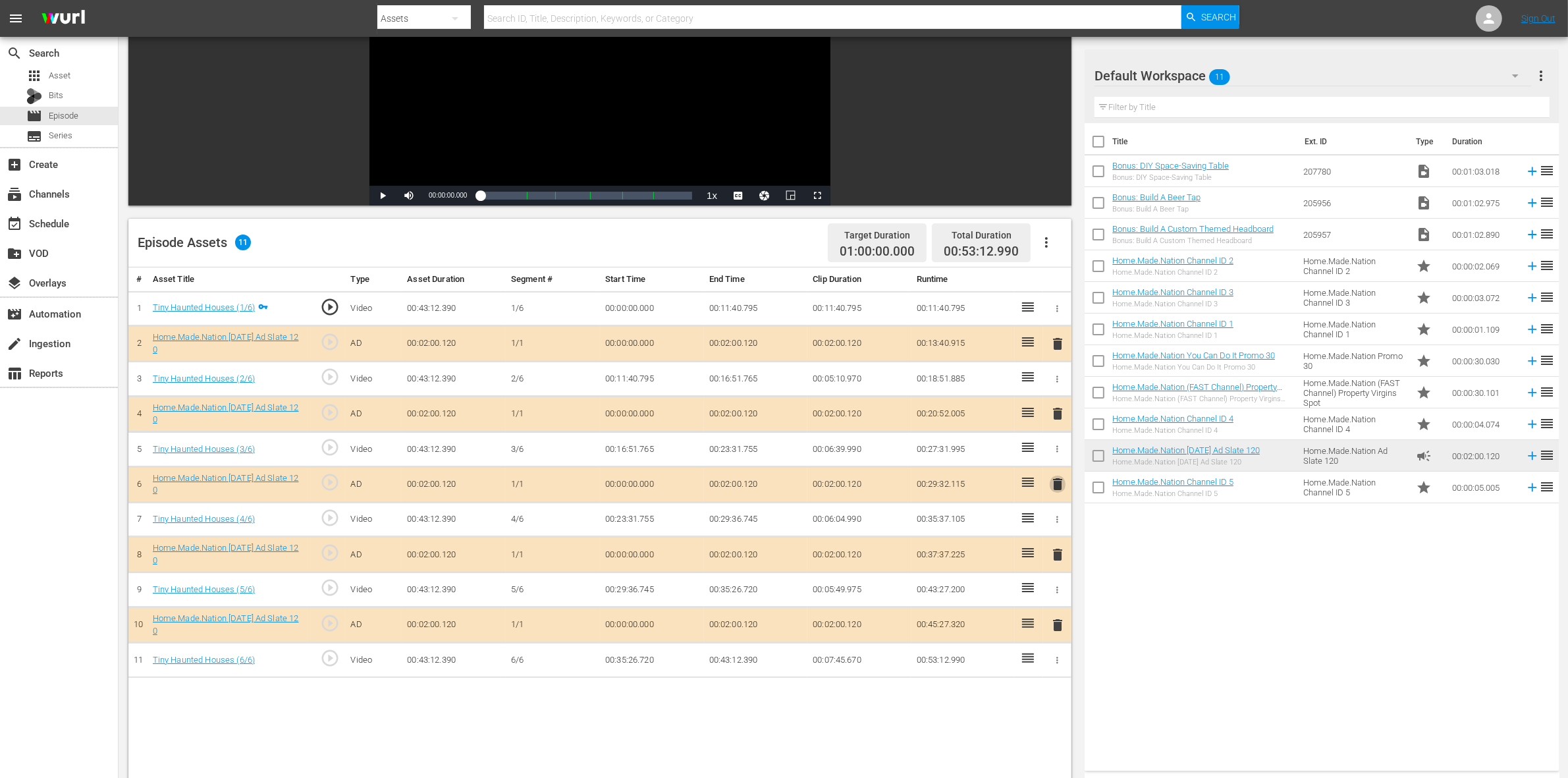
click at [1058, 485] on span "delete" at bounding box center [1057, 484] width 16 height 16
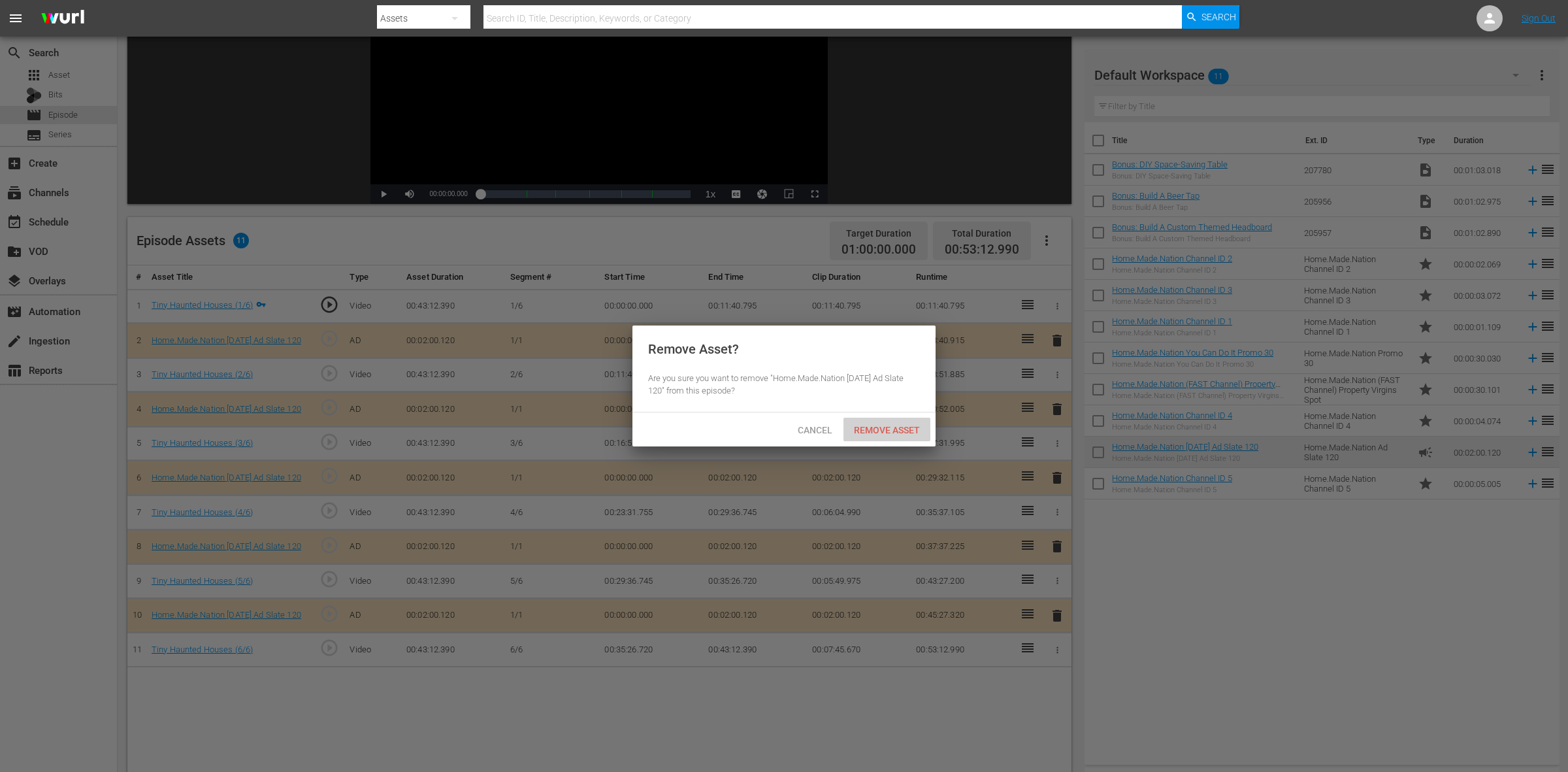
click at [893, 422] on div "Remove Asset" at bounding box center [887, 430] width 87 height 25
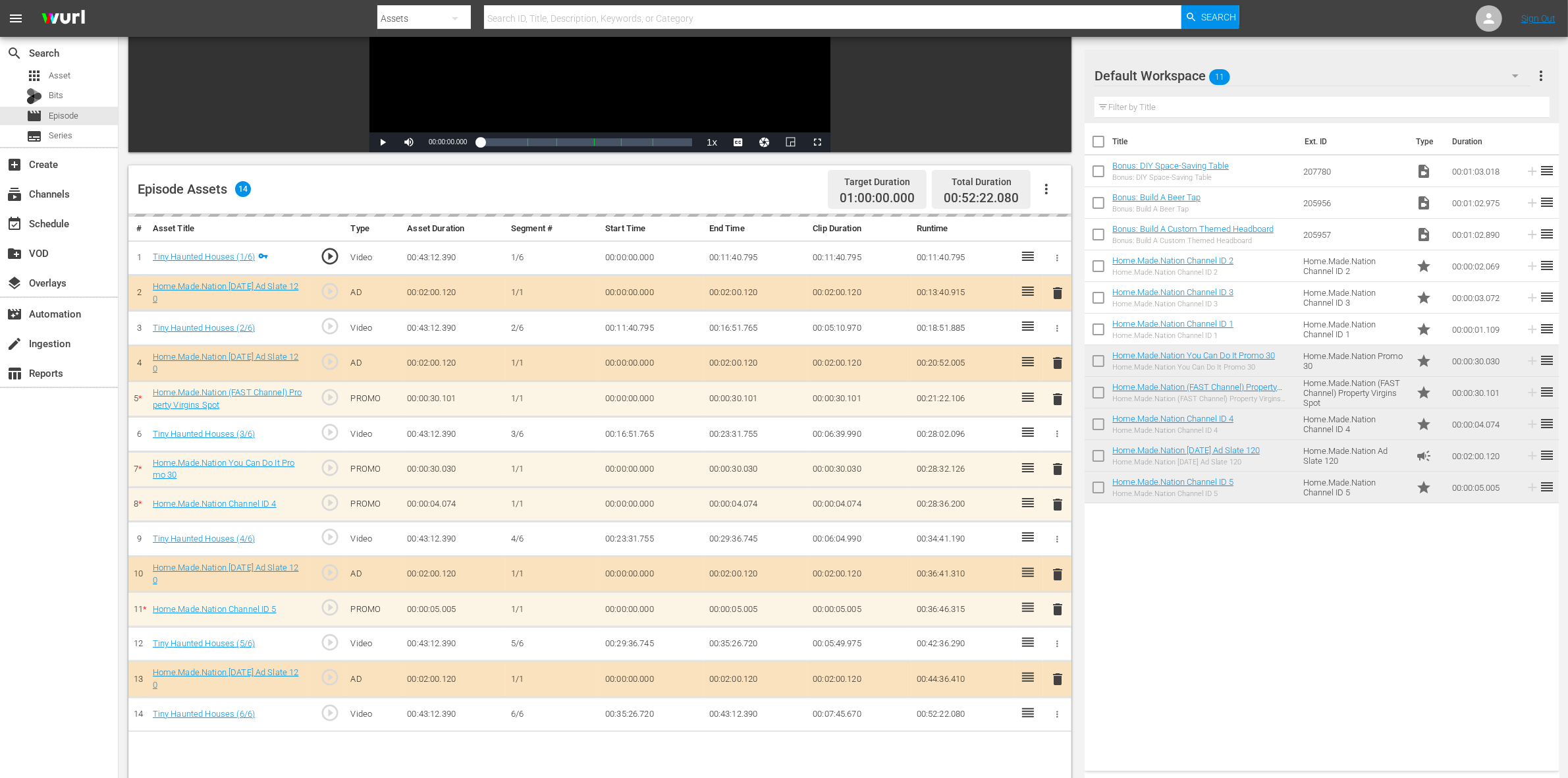
scroll to position [247, 0]
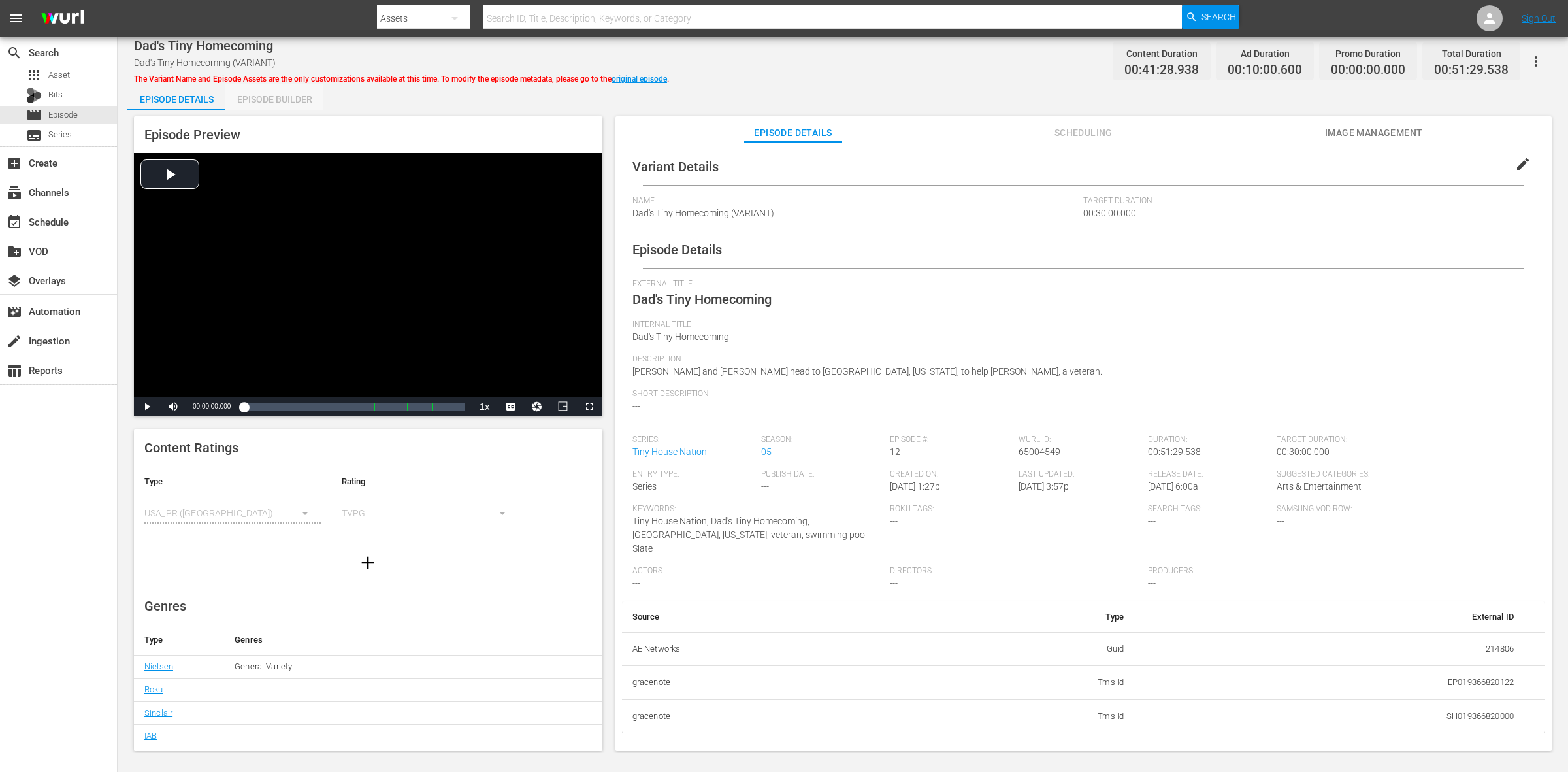
click at [246, 103] on div "Episode Builder" at bounding box center [275, 99] width 98 height 31
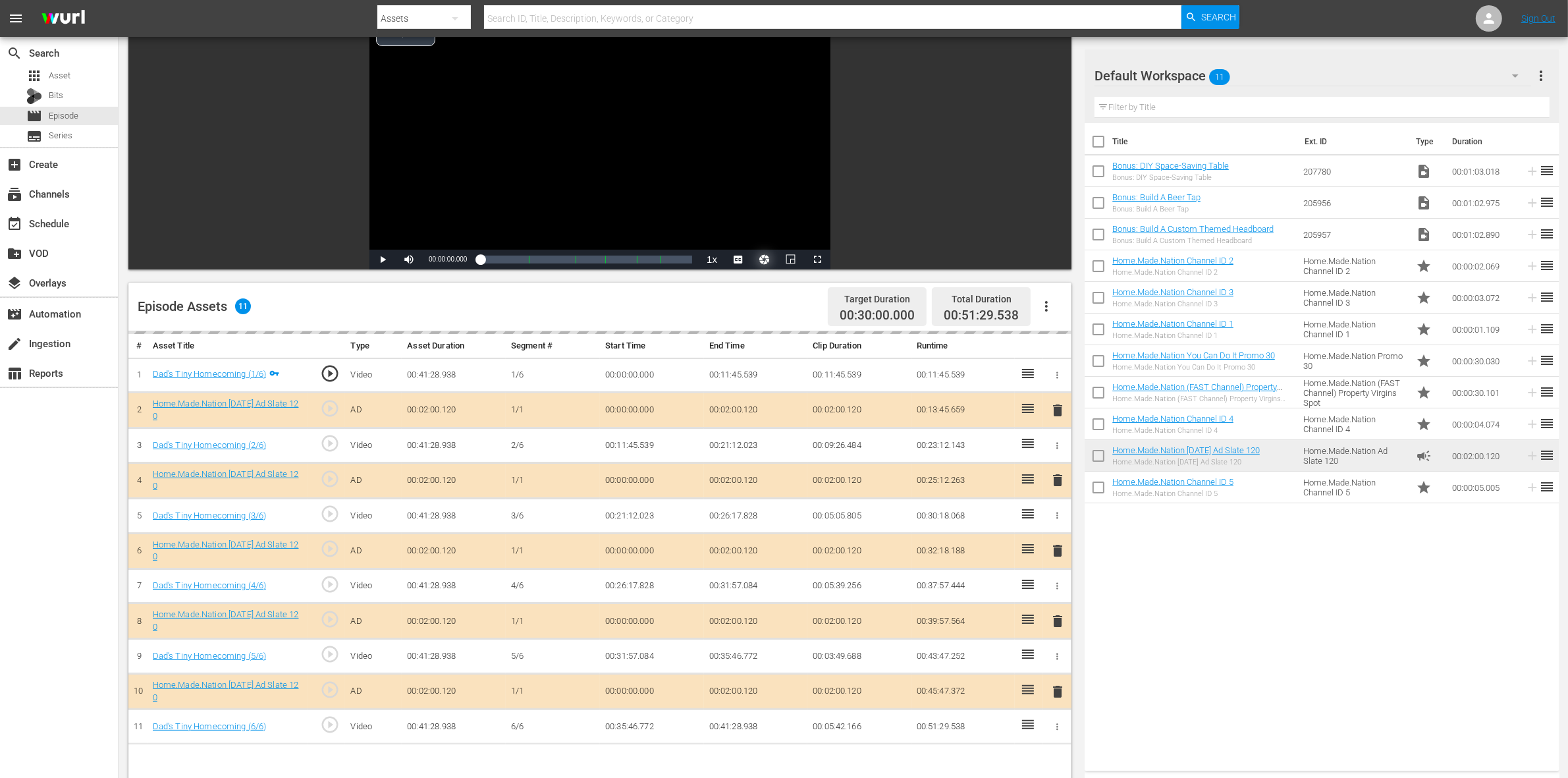
scroll to position [247, 0]
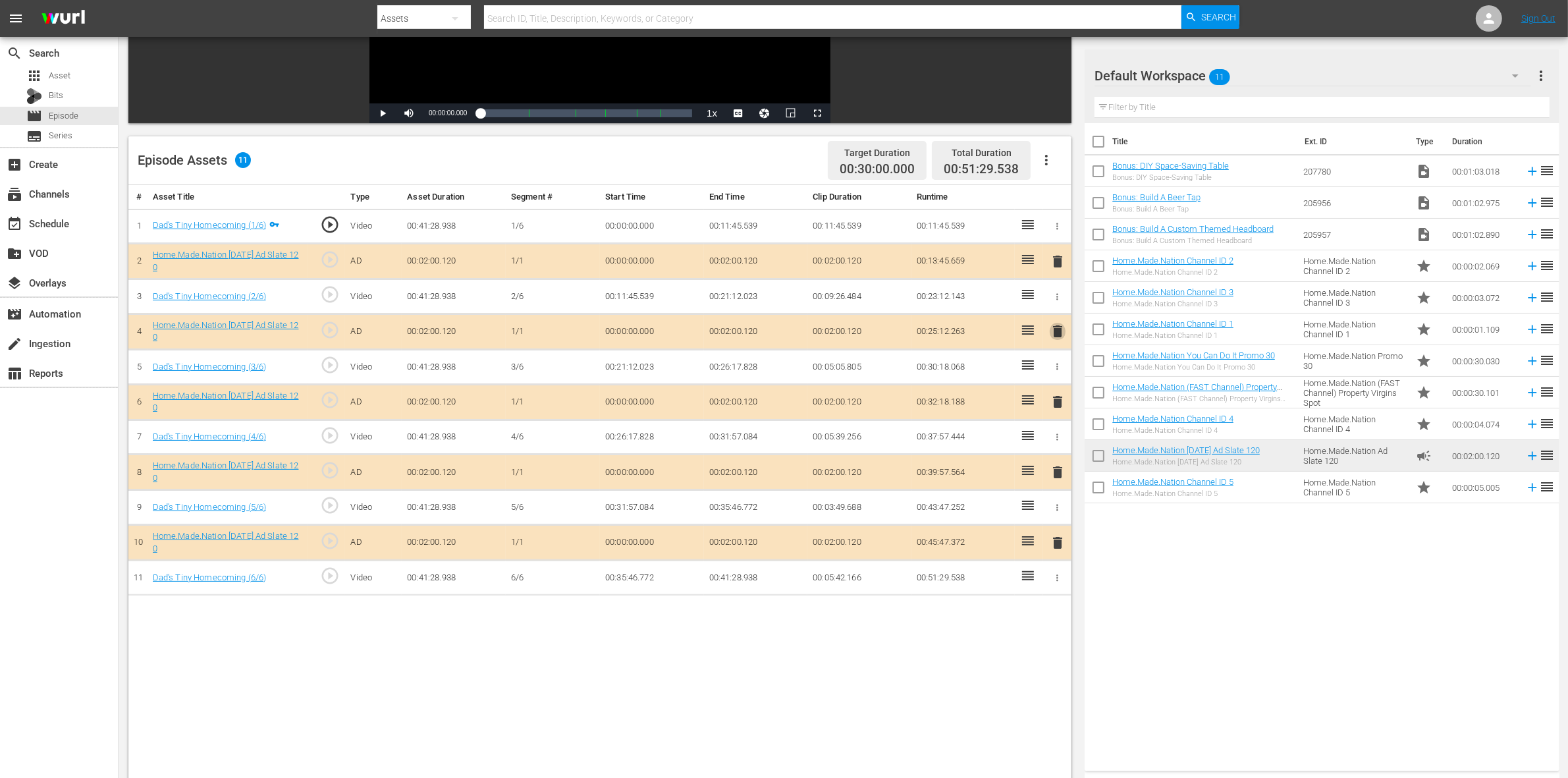
click at [1057, 338] on span "delete" at bounding box center [1057, 331] width 16 height 16
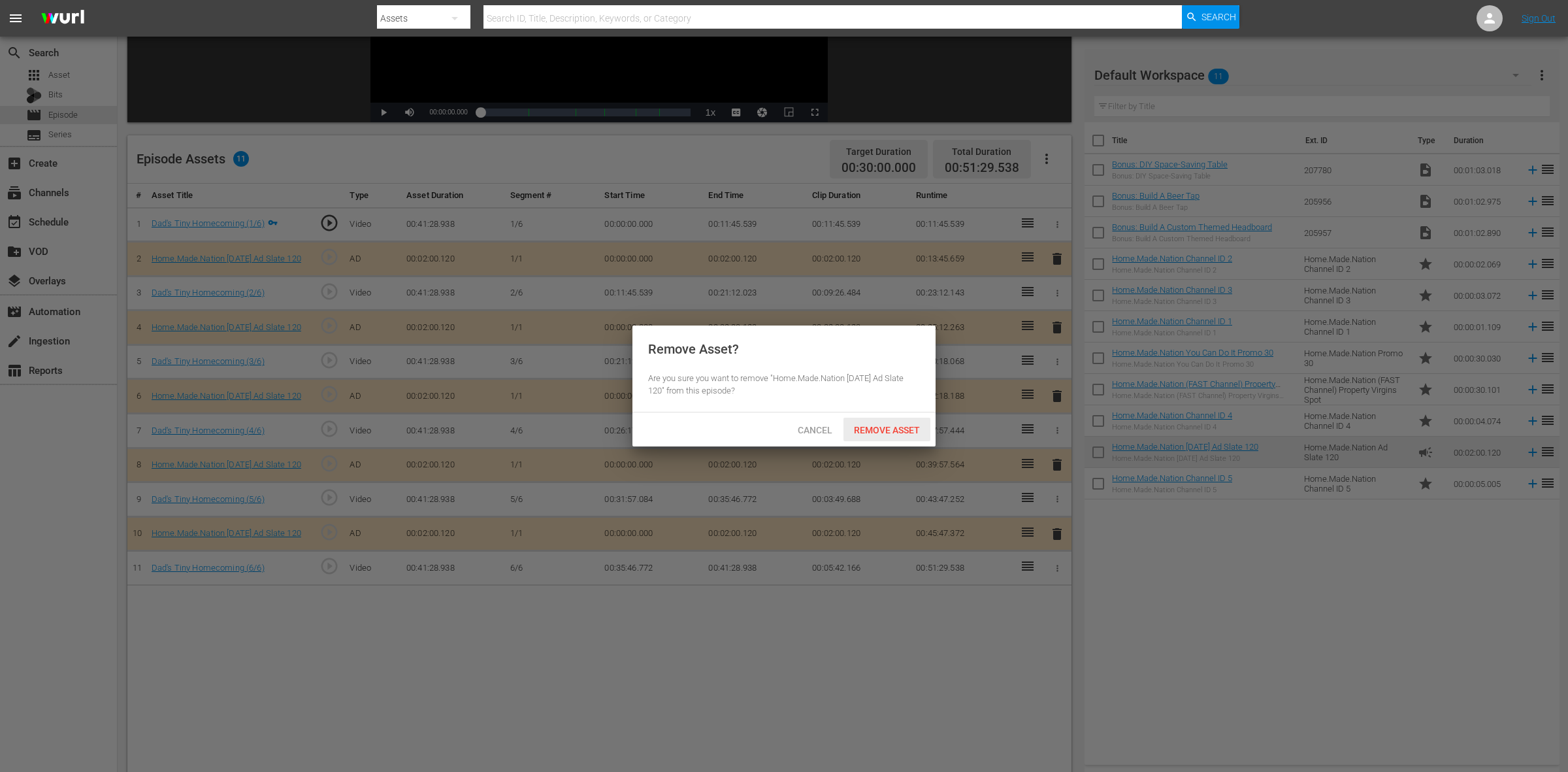
click at [892, 429] on span "Remove Asset" at bounding box center [887, 430] width 87 height 10
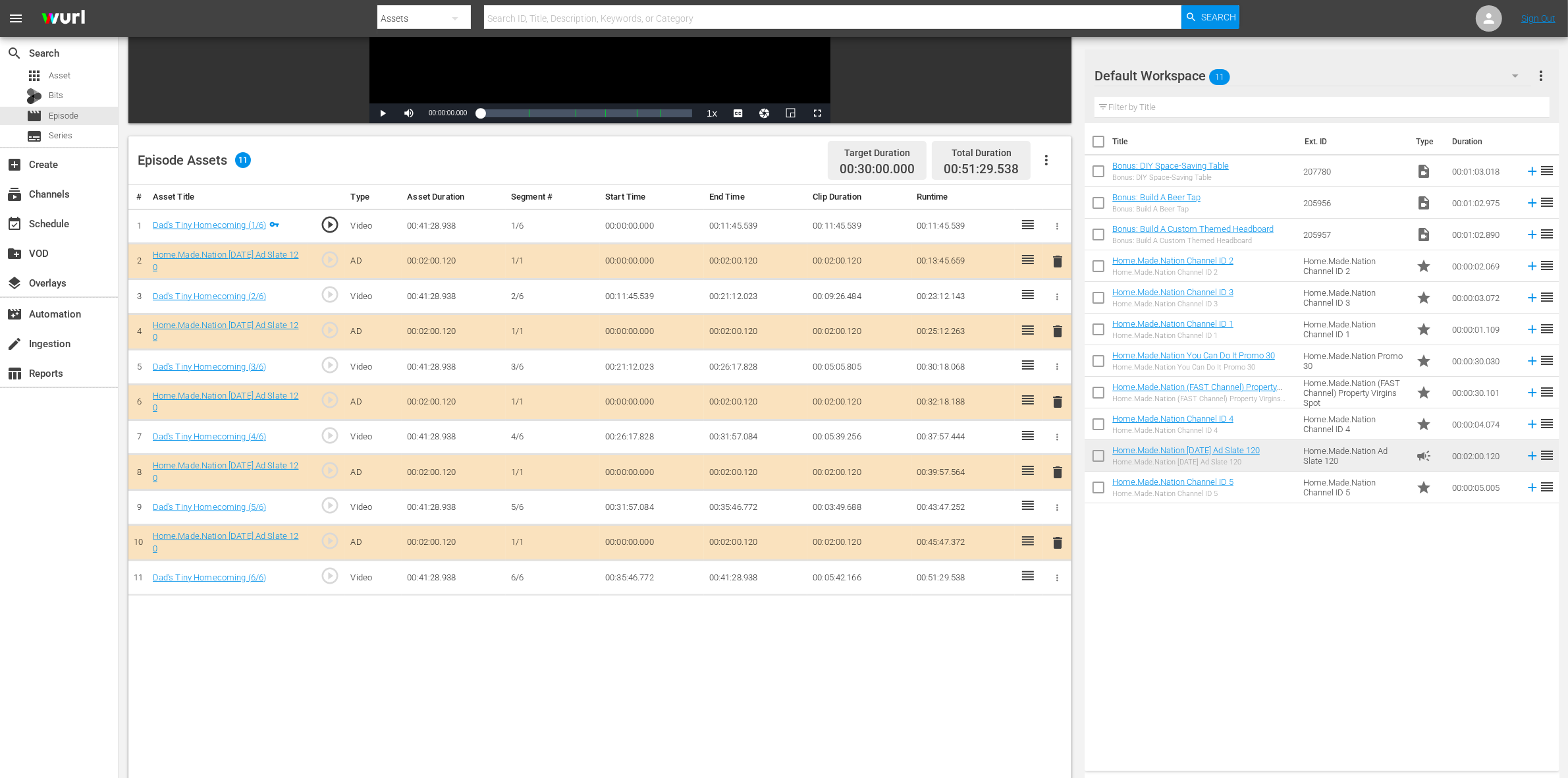
click at [1057, 406] on span "delete" at bounding box center [1057, 402] width 16 height 16
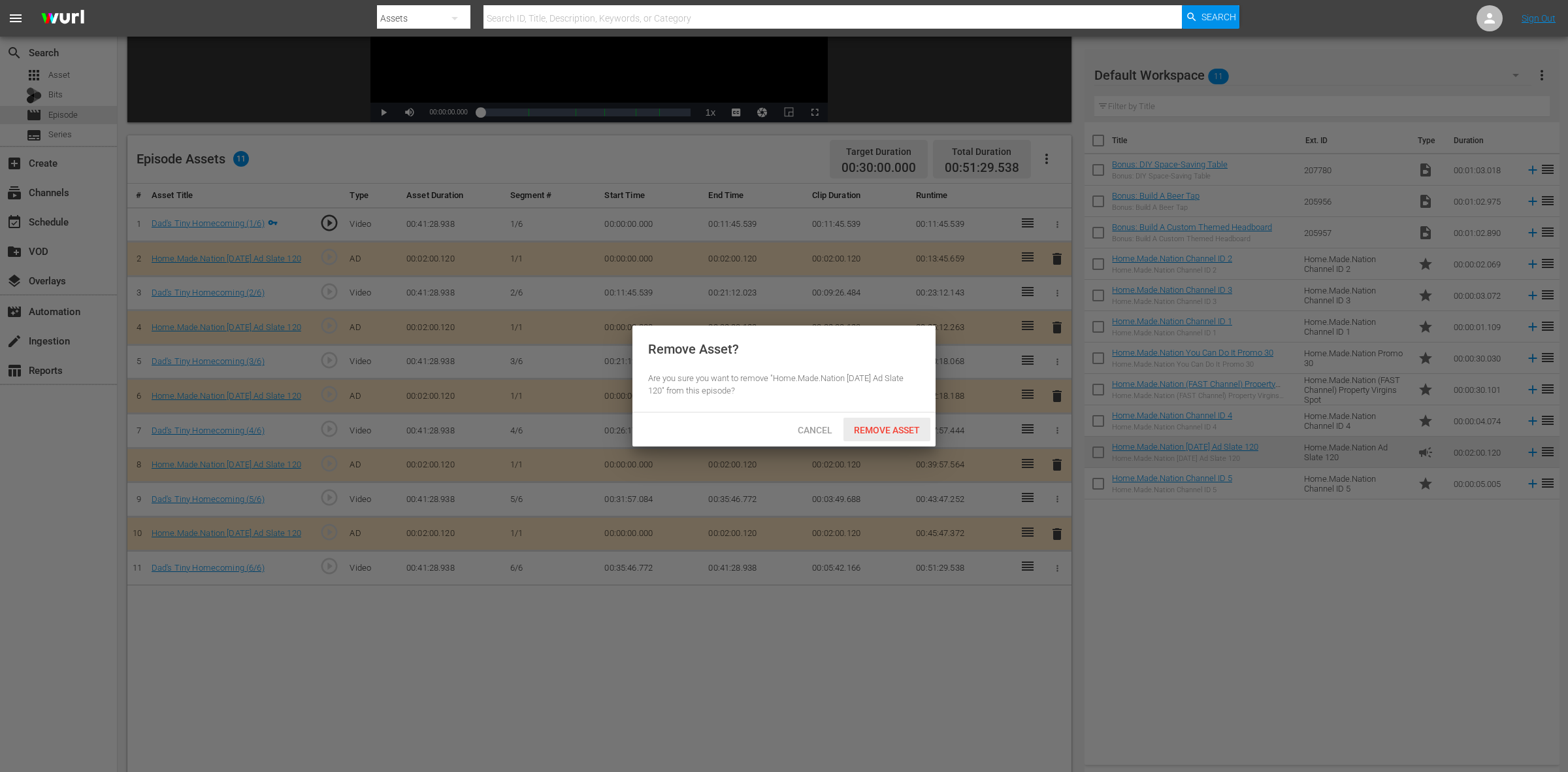
click at [894, 429] on span "Remove Asset" at bounding box center [887, 430] width 87 height 10
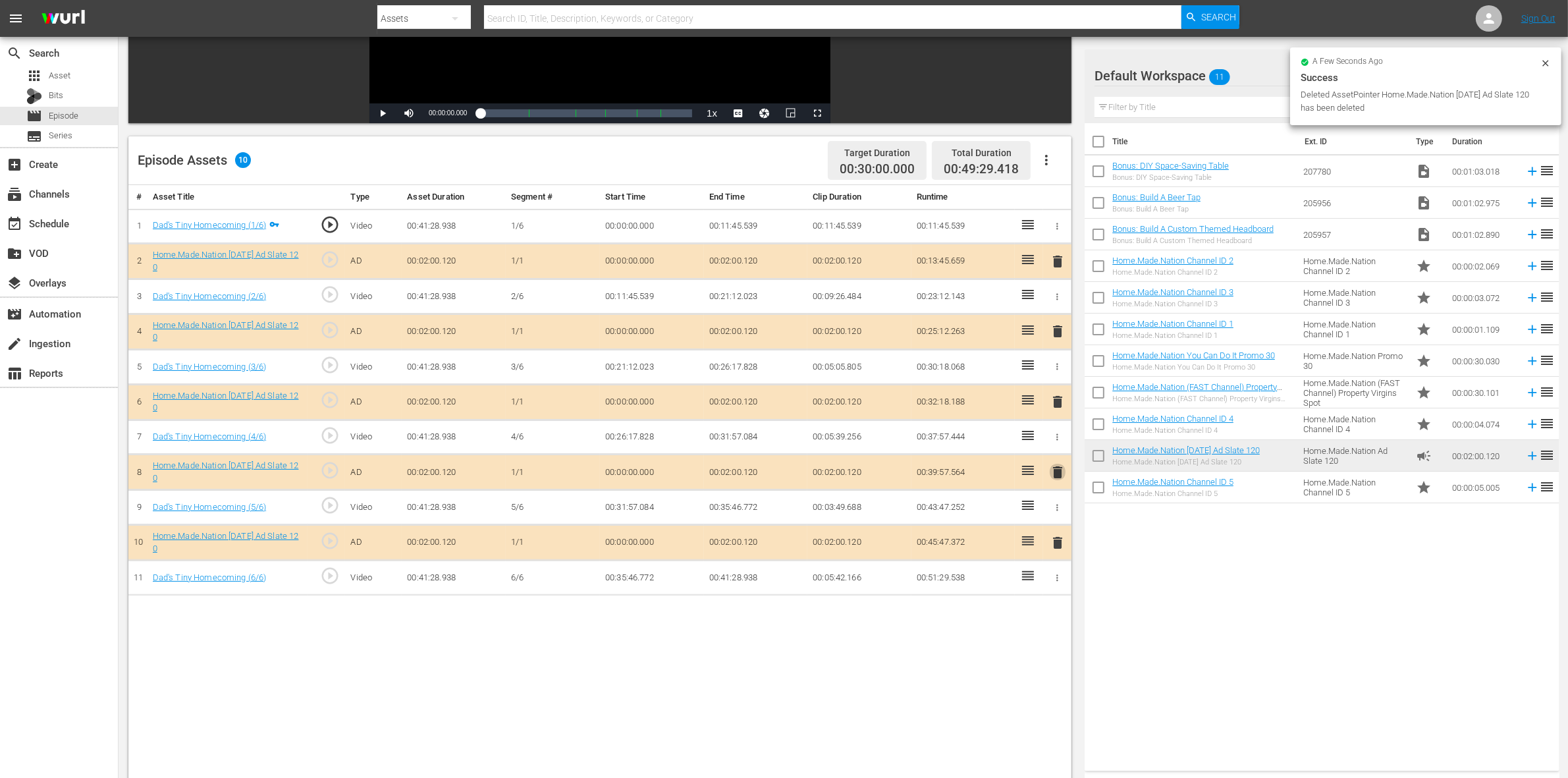
click at [1057, 473] on span "delete" at bounding box center [1057, 473] width 16 height 16
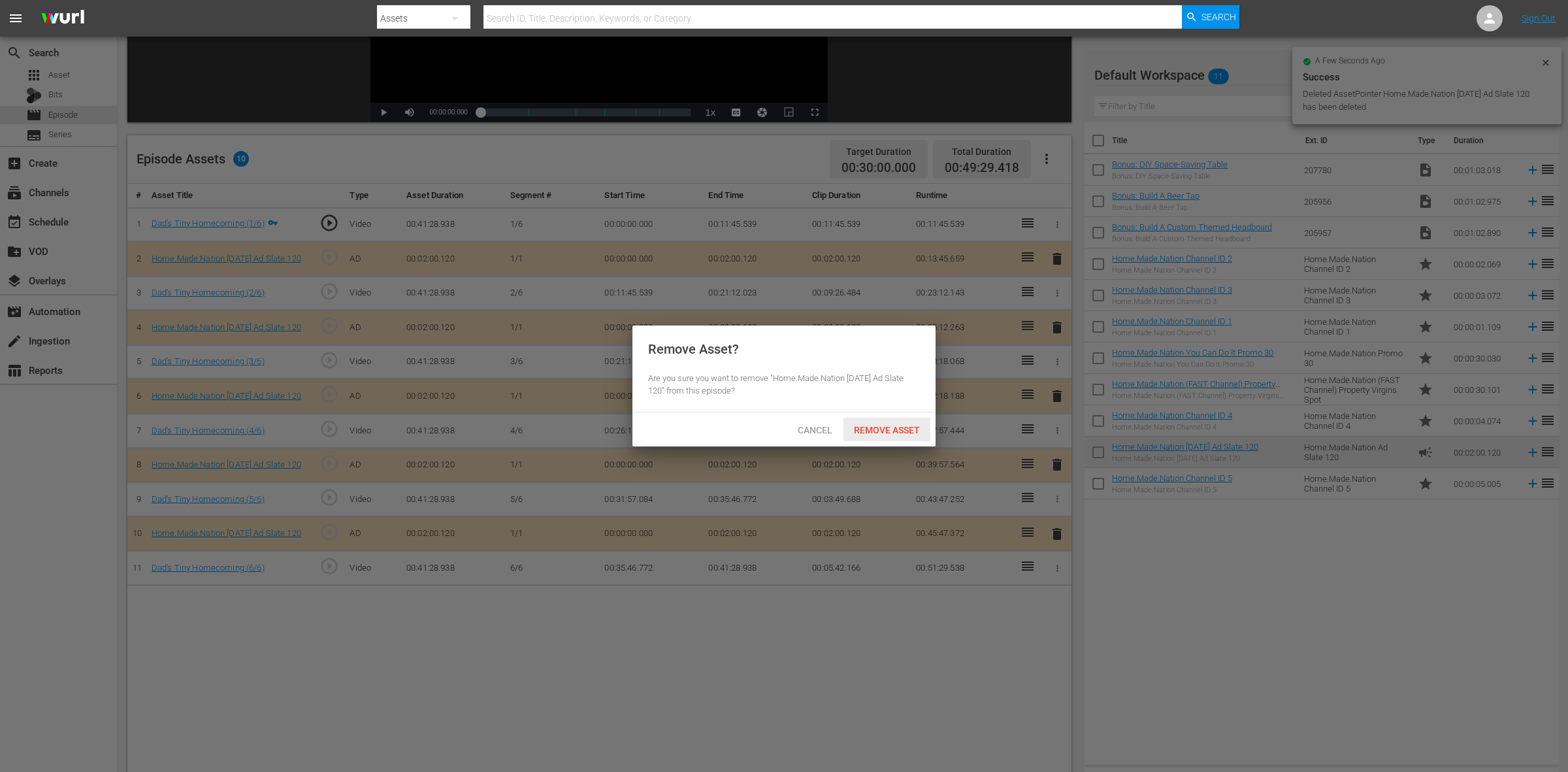
click at [905, 428] on span "Remove Asset" at bounding box center [887, 430] width 87 height 10
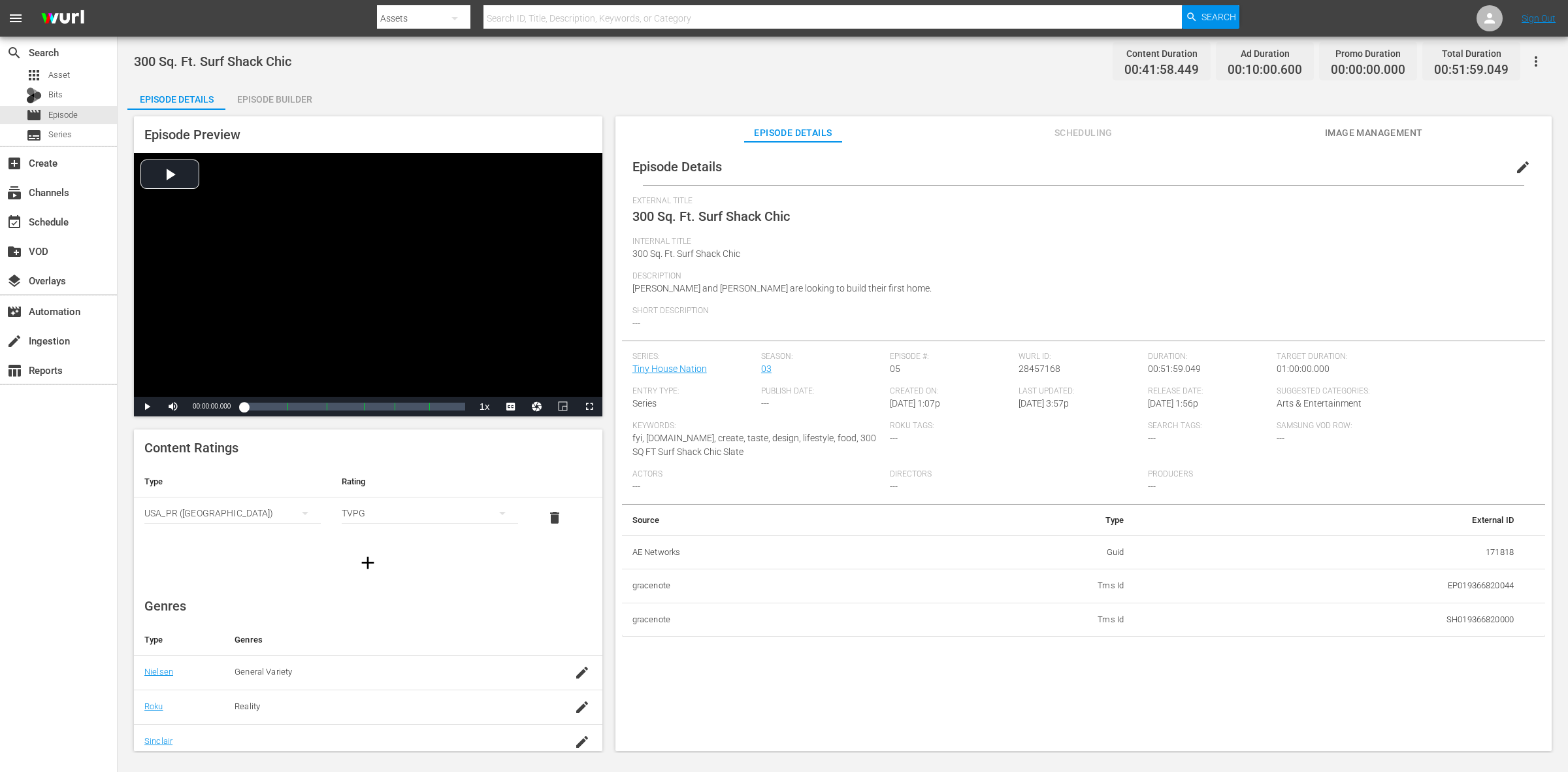
click at [242, 92] on div "Episode Builder" at bounding box center [275, 99] width 98 height 31
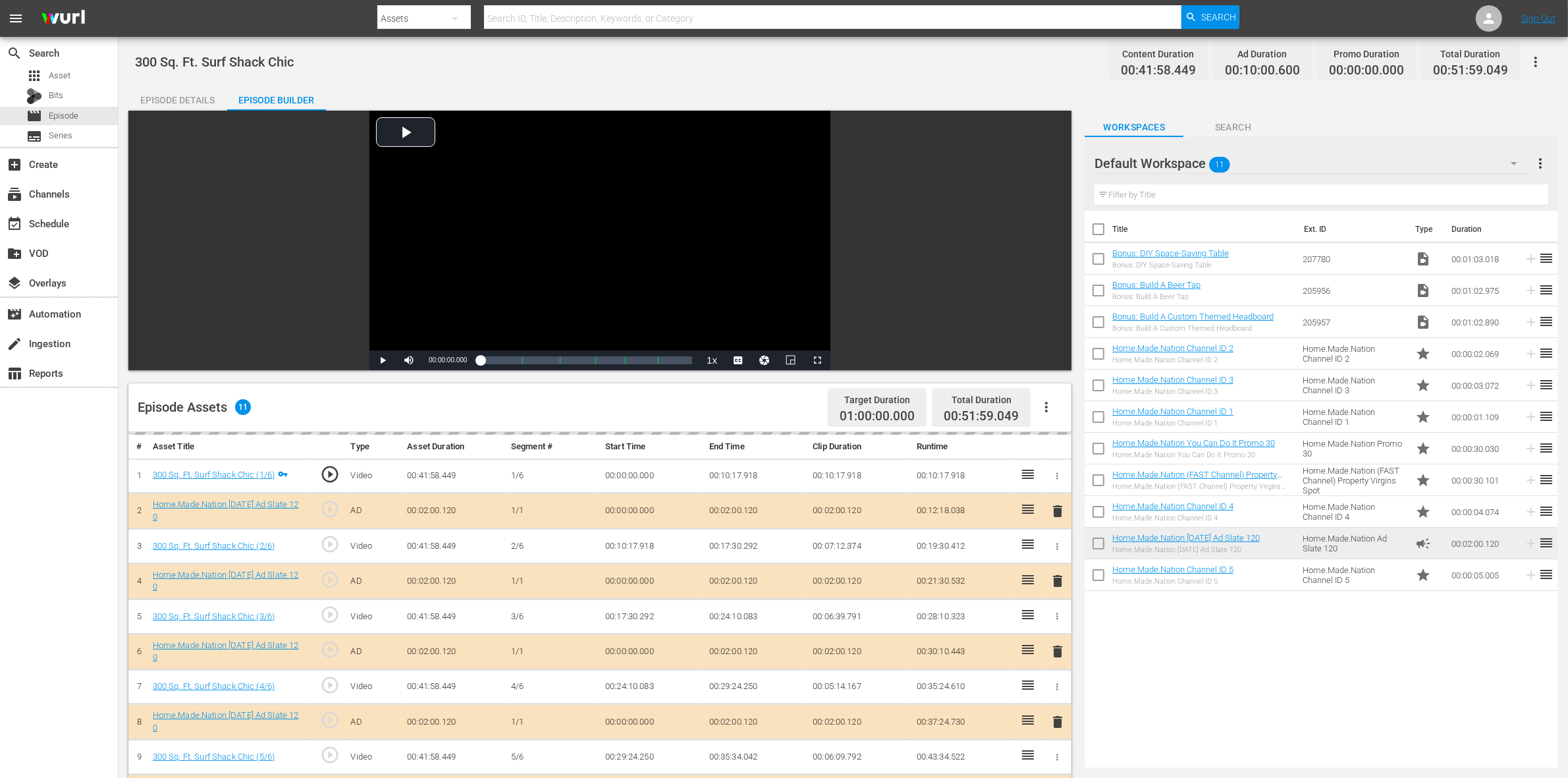
scroll to position [165, 0]
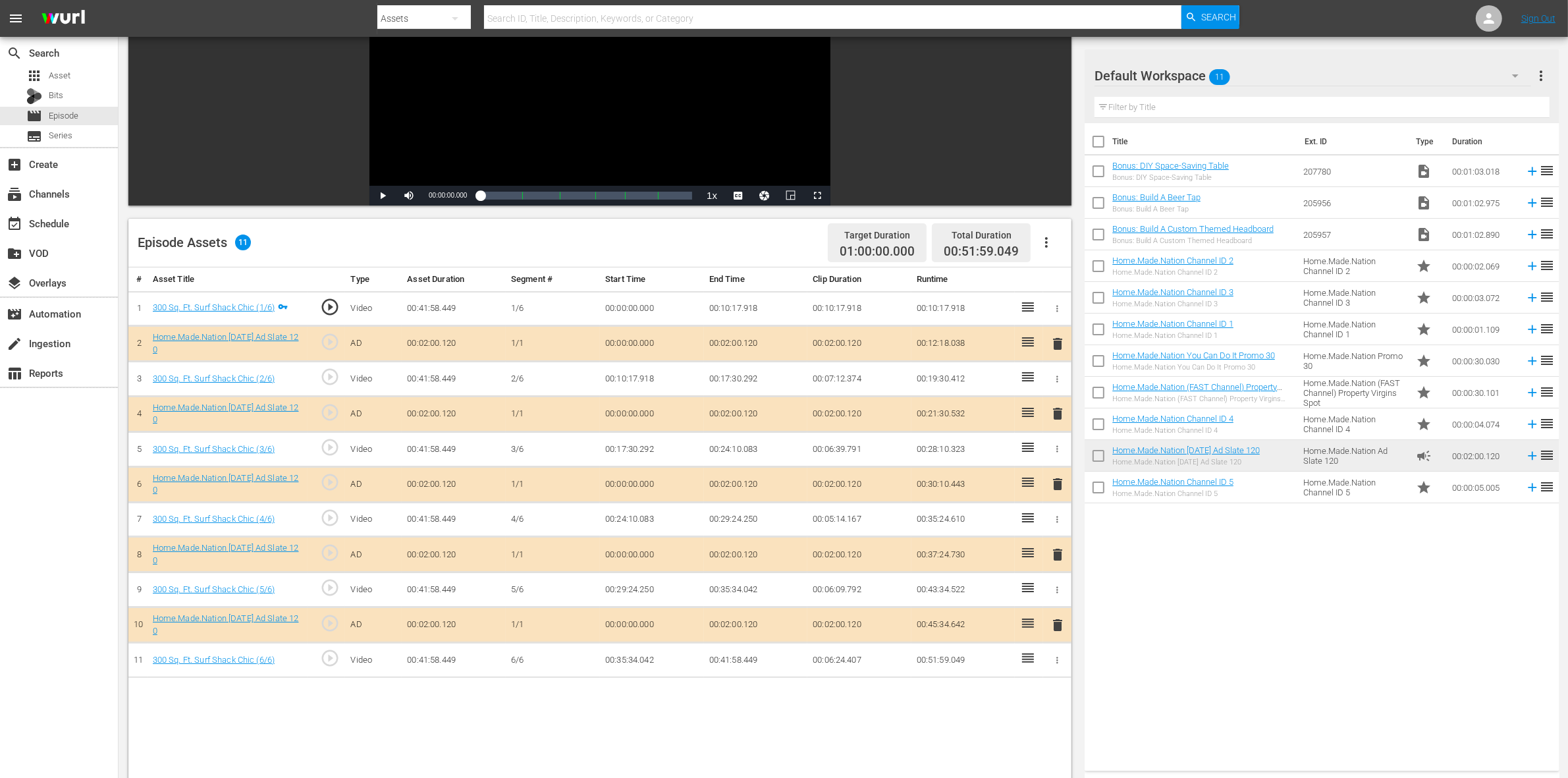
click at [1056, 413] on span "delete" at bounding box center [1057, 413] width 16 height 16
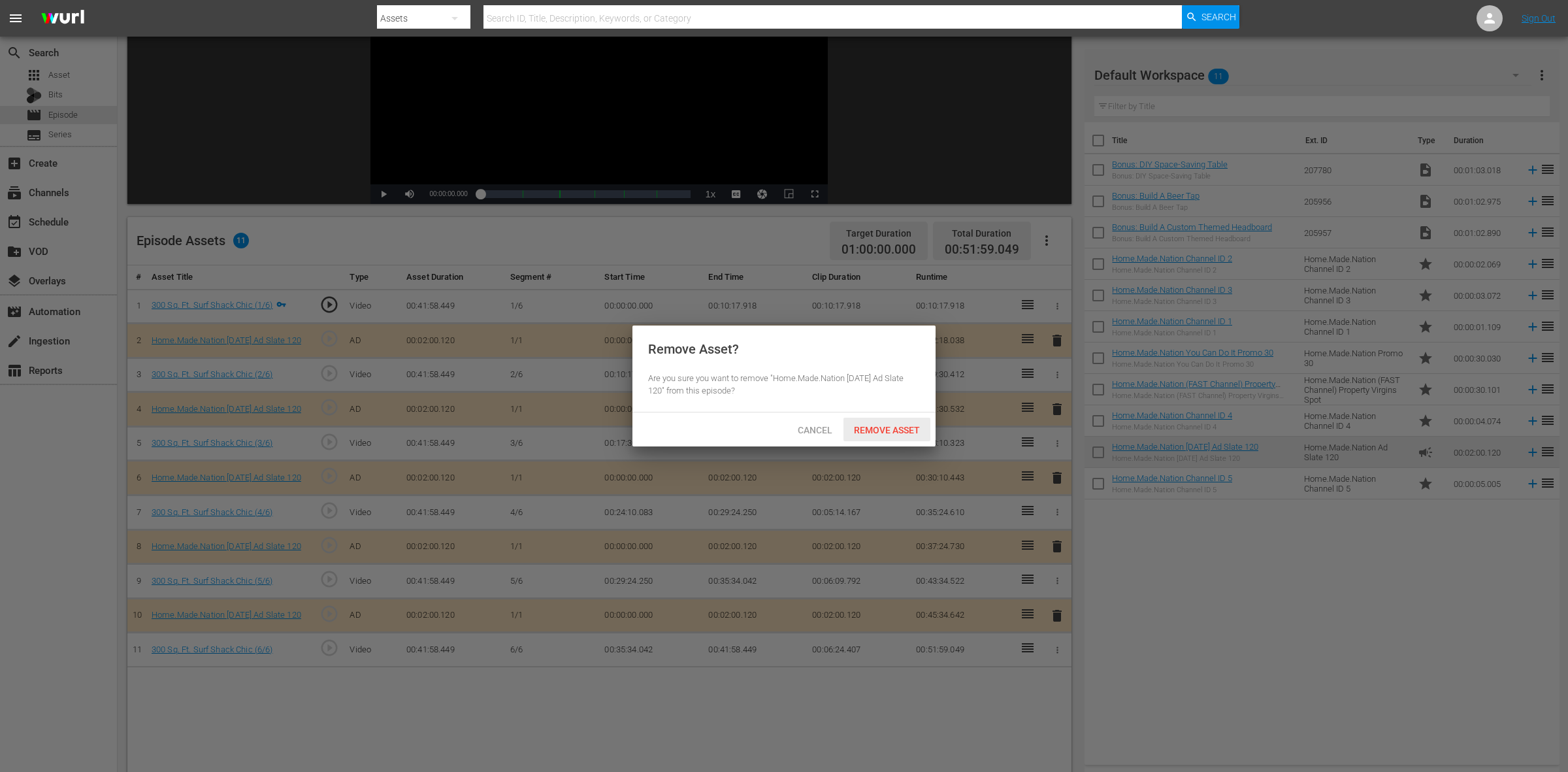
click at [891, 439] on div "Remove Asset" at bounding box center [887, 430] width 87 height 25
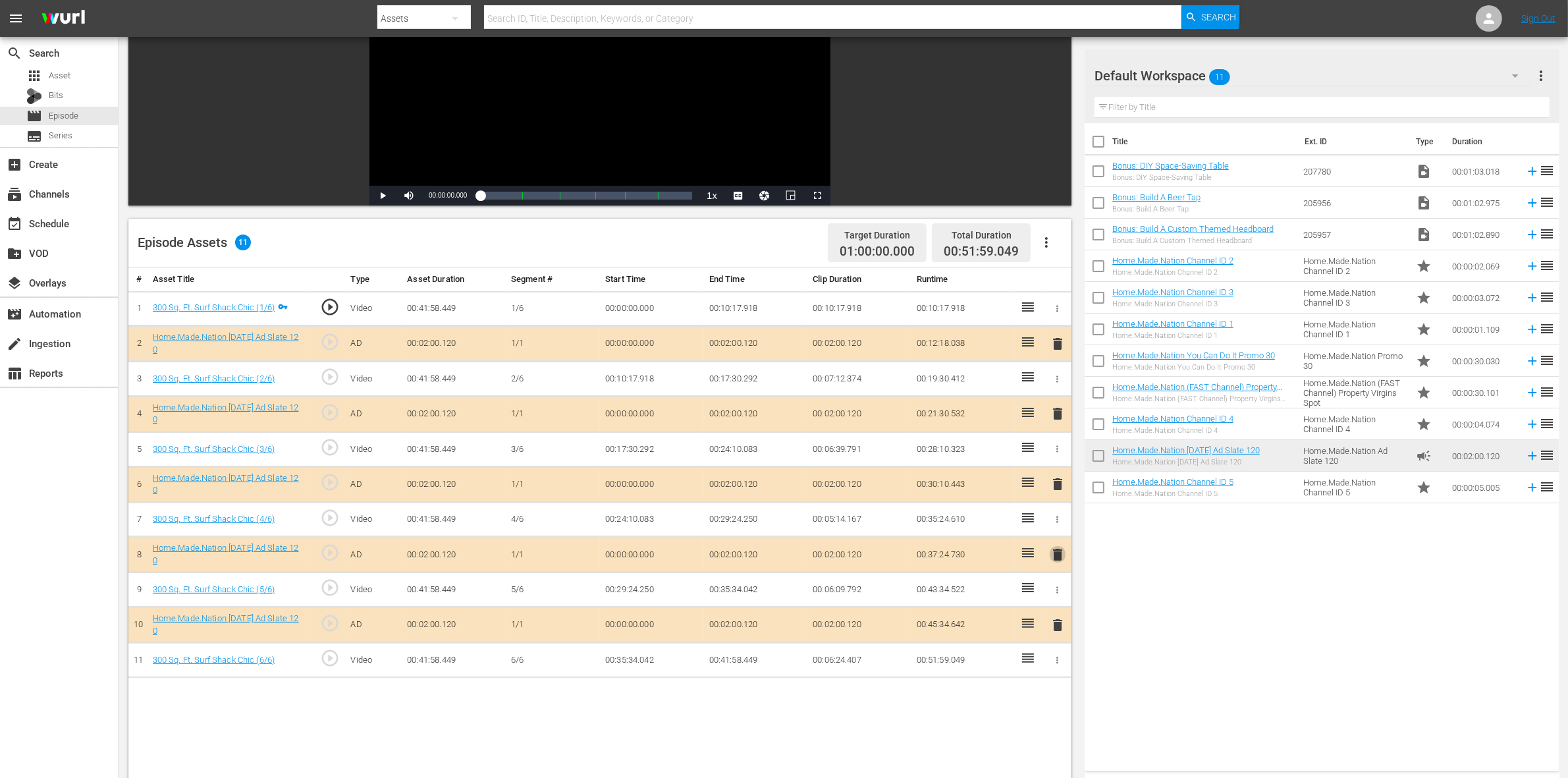
click at [1050, 560] on span "delete" at bounding box center [1057, 555] width 16 height 16
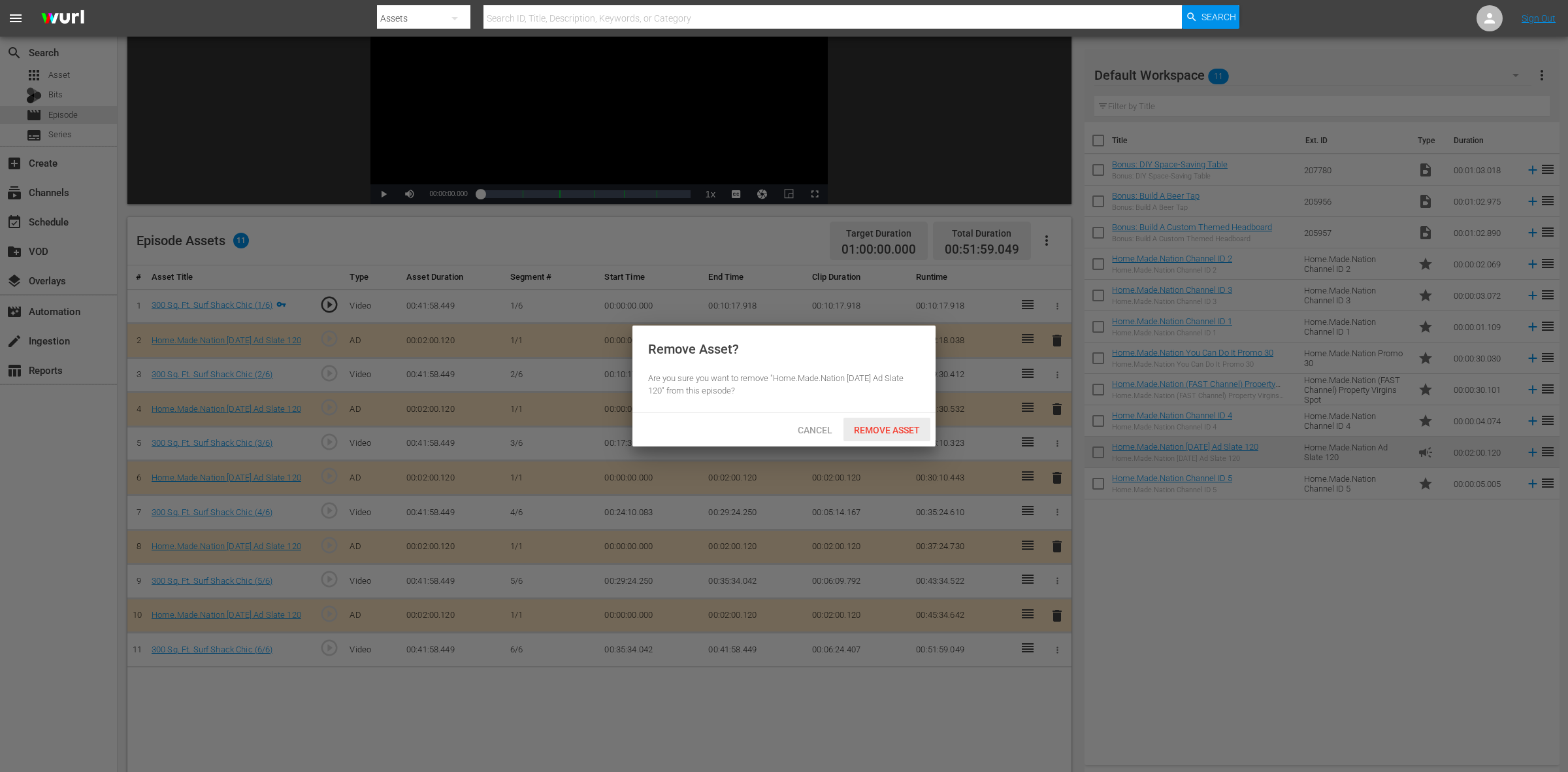
click at [877, 433] on span "Remove Asset" at bounding box center [887, 430] width 87 height 10
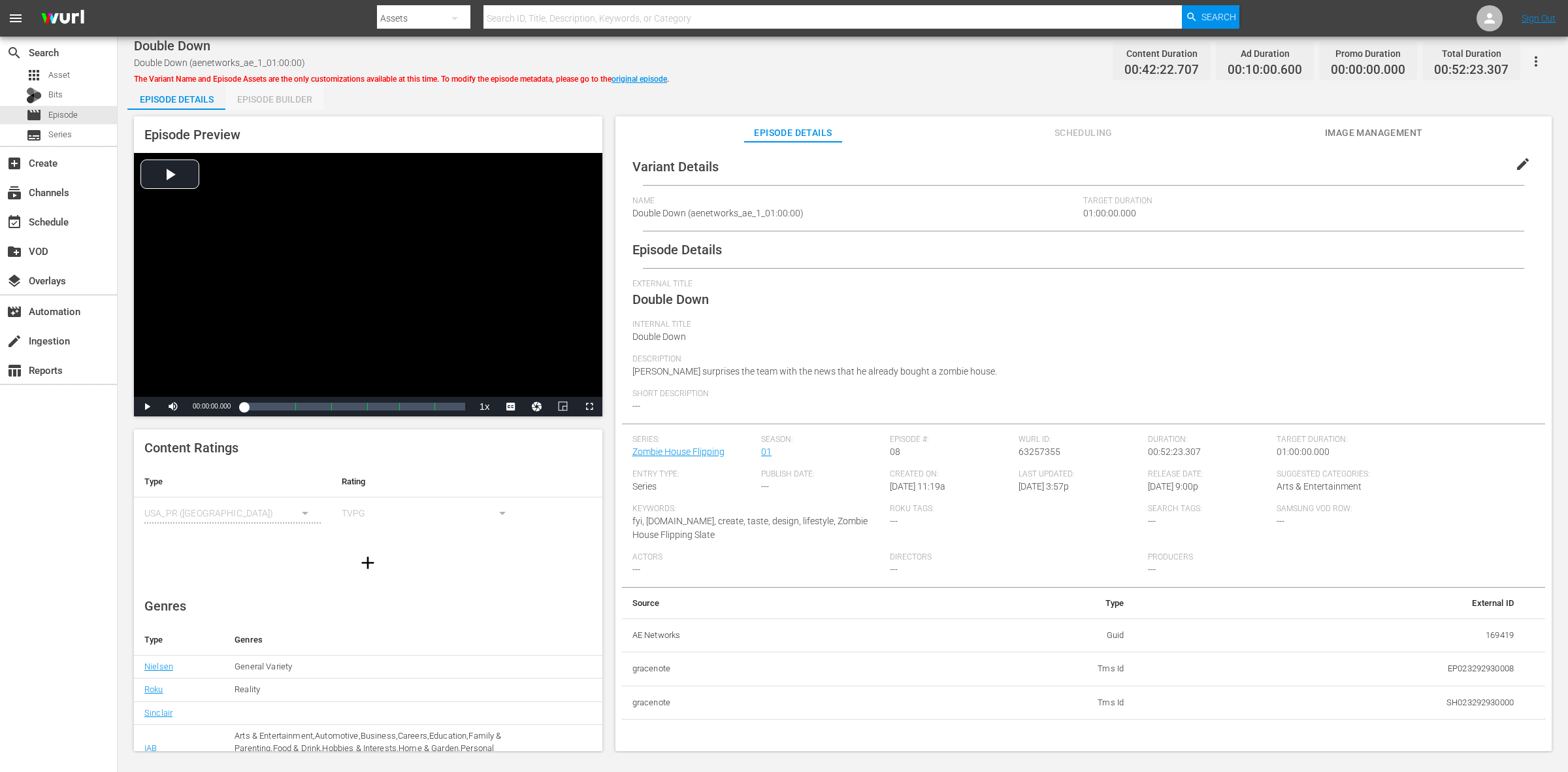
click at [292, 107] on div "Episode Builder" at bounding box center [275, 99] width 98 height 31
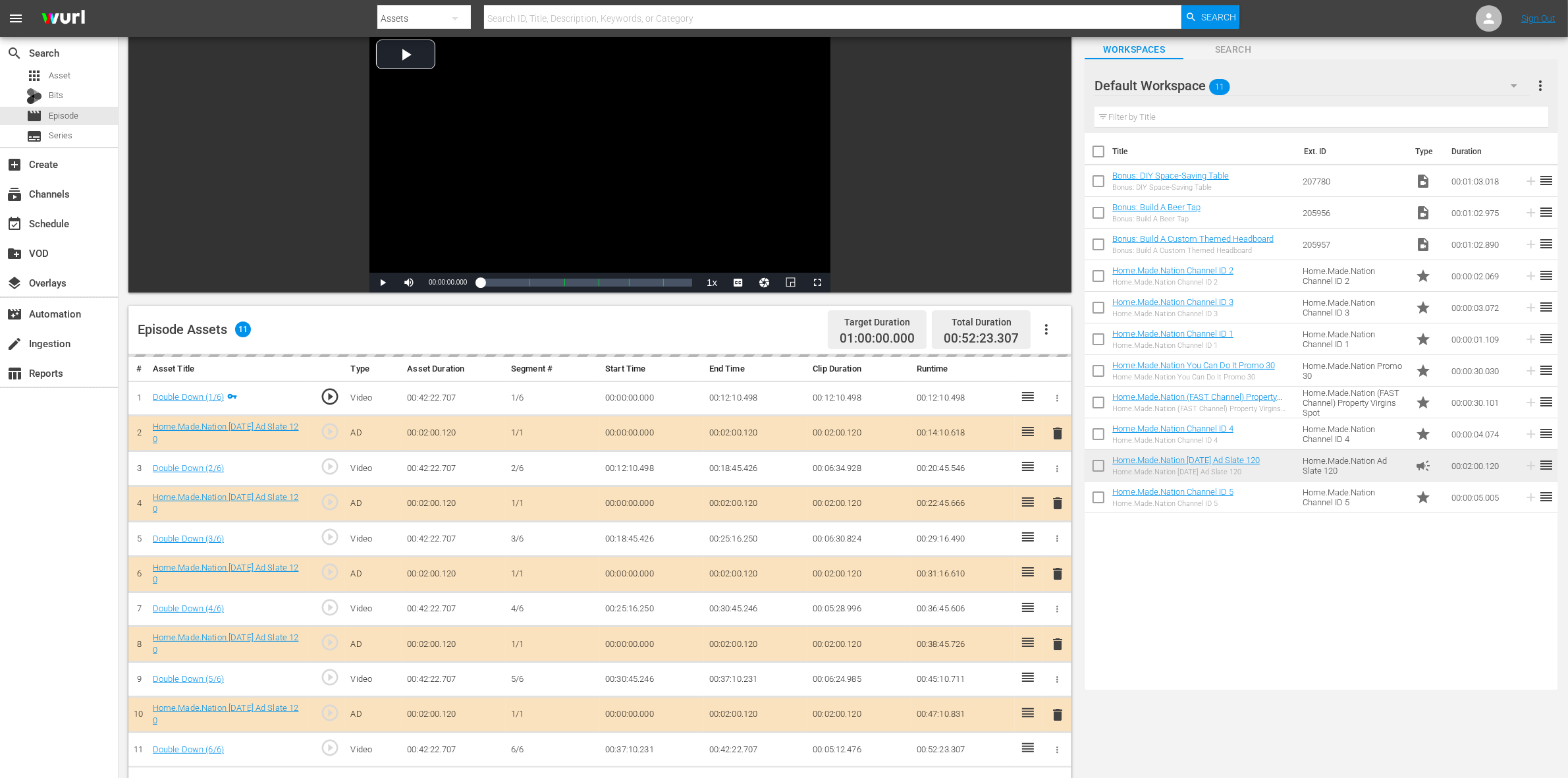
scroll to position [165, 0]
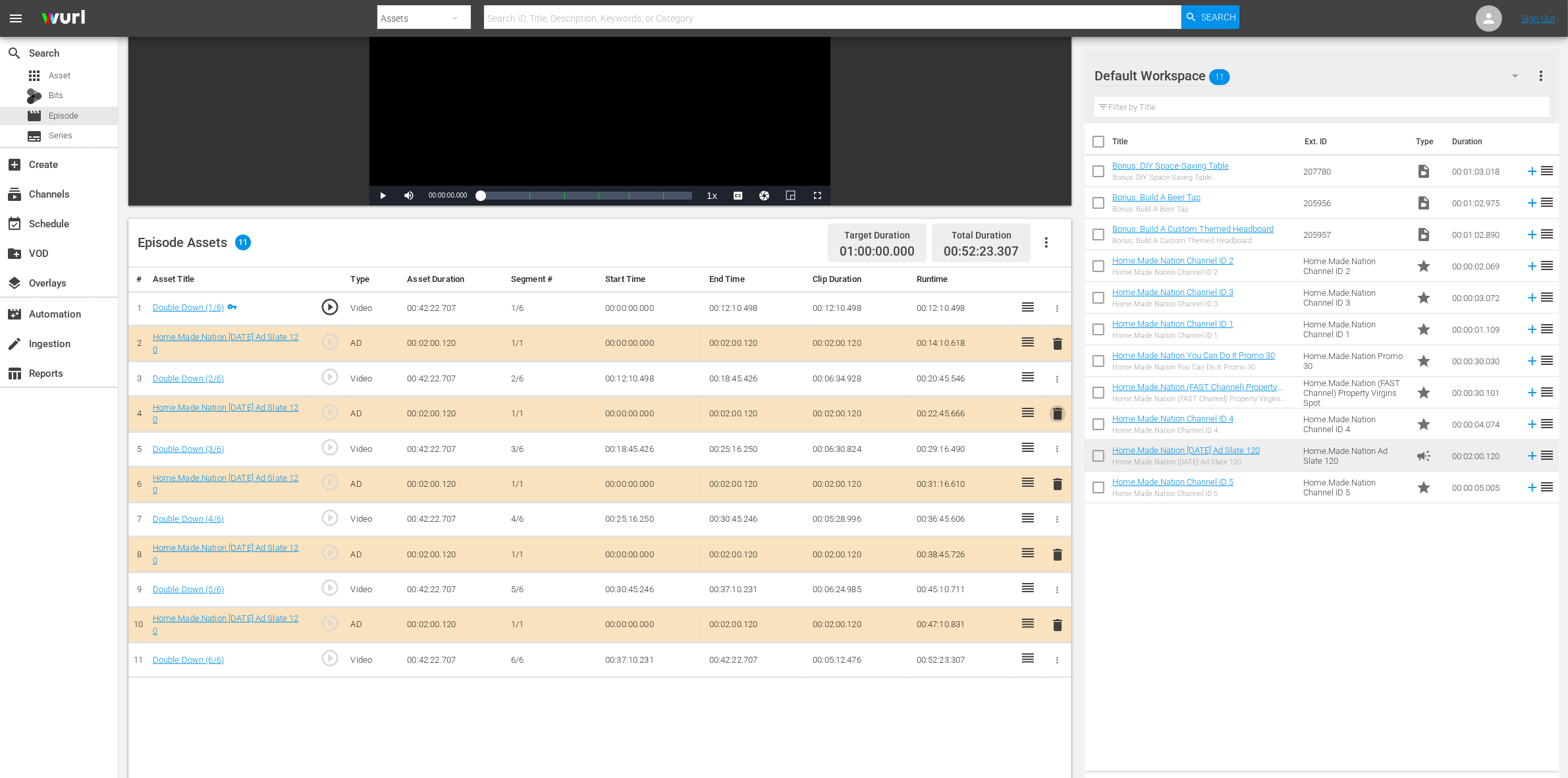
click at [1060, 412] on span "delete" at bounding box center [1057, 413] width 16 height 16
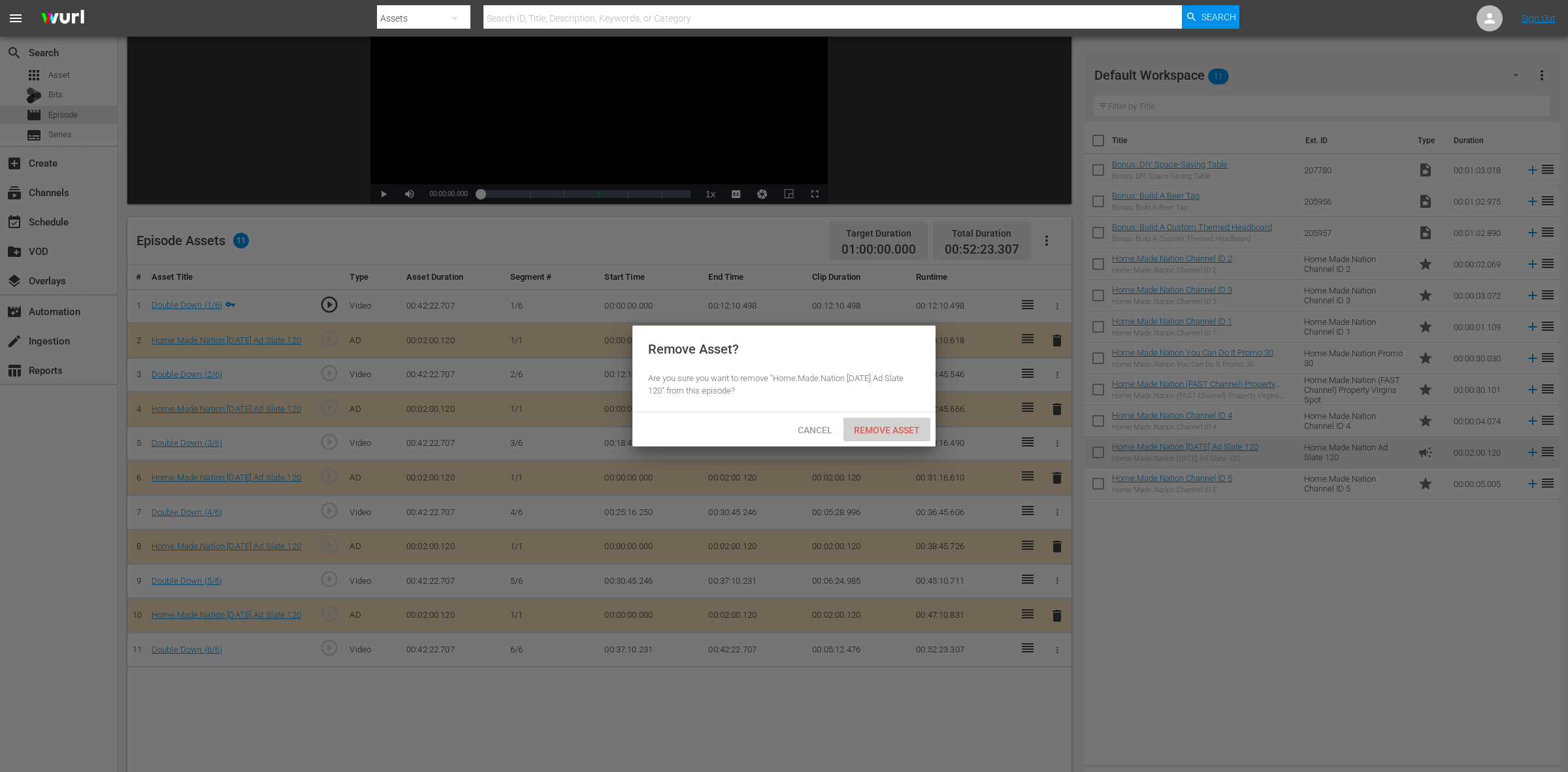
click at [867, 432] on span "Remove Asset" at bounding box center [887, 430] width 87 height 10
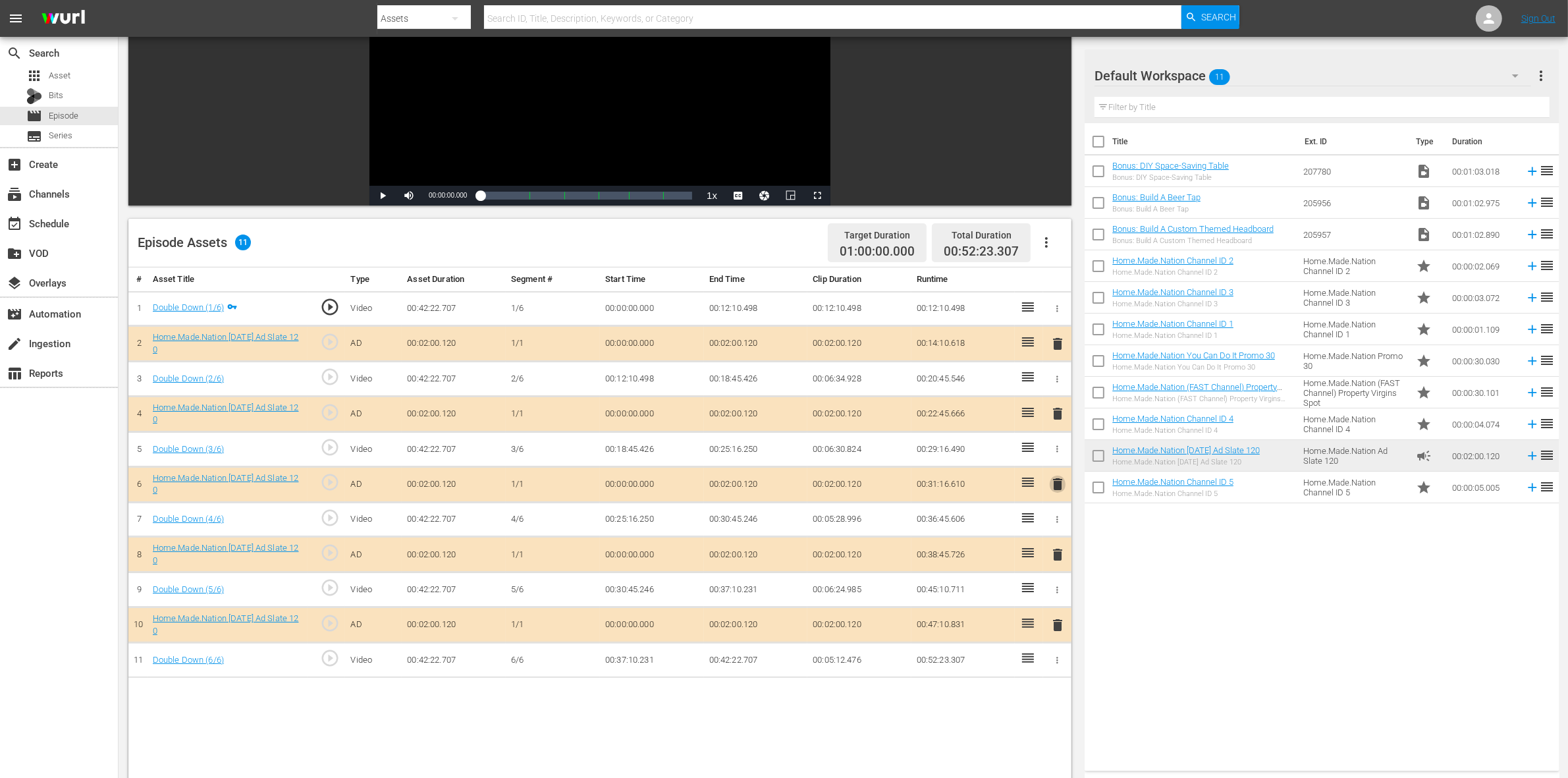
click at [1062, 491] on span "delete" at bounding box center [1057, 484] width 16 height 16
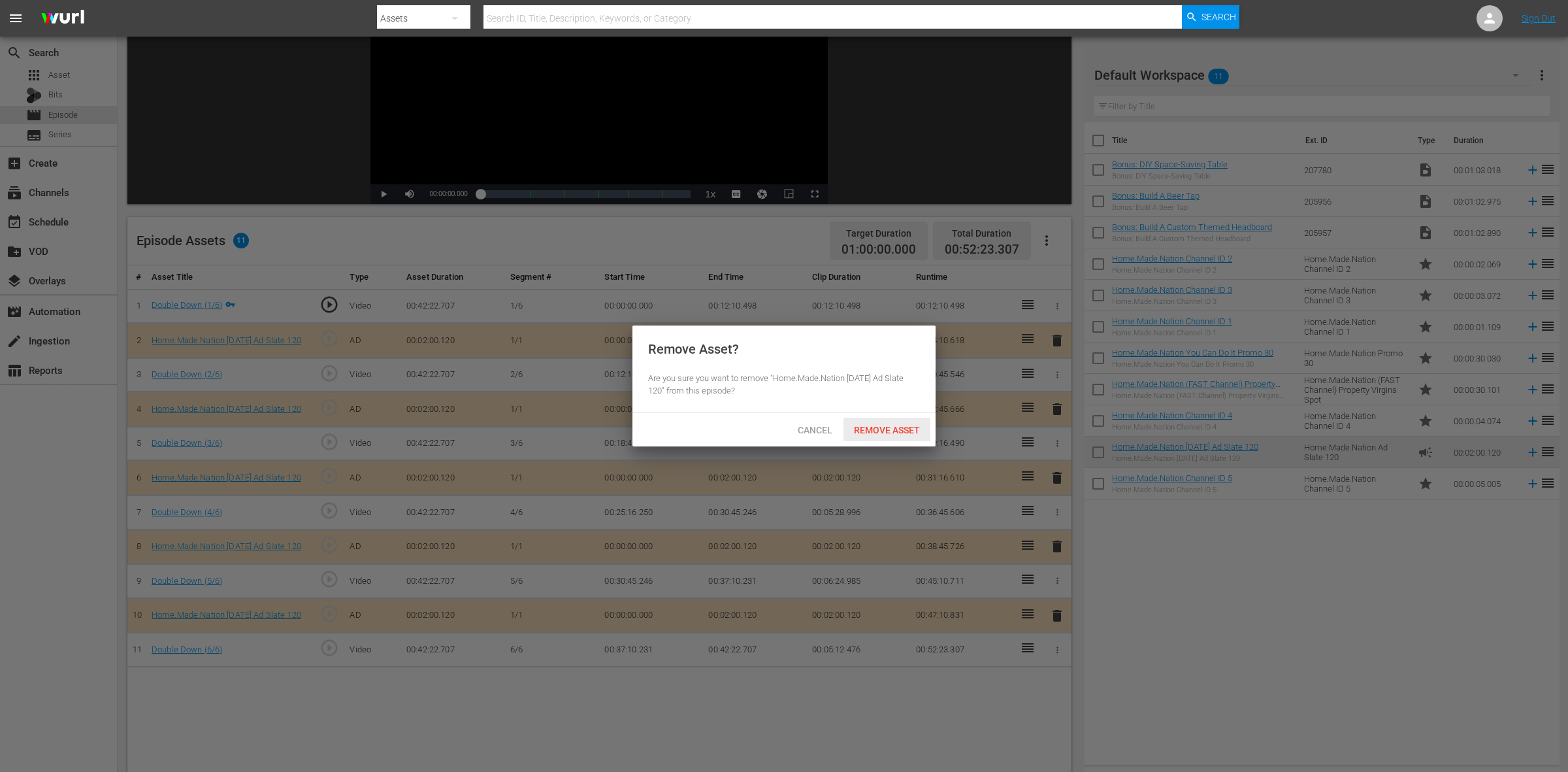
click at [871, 433] on span "Remove Asset" at bounding box center [887, 430] width 87 height 10
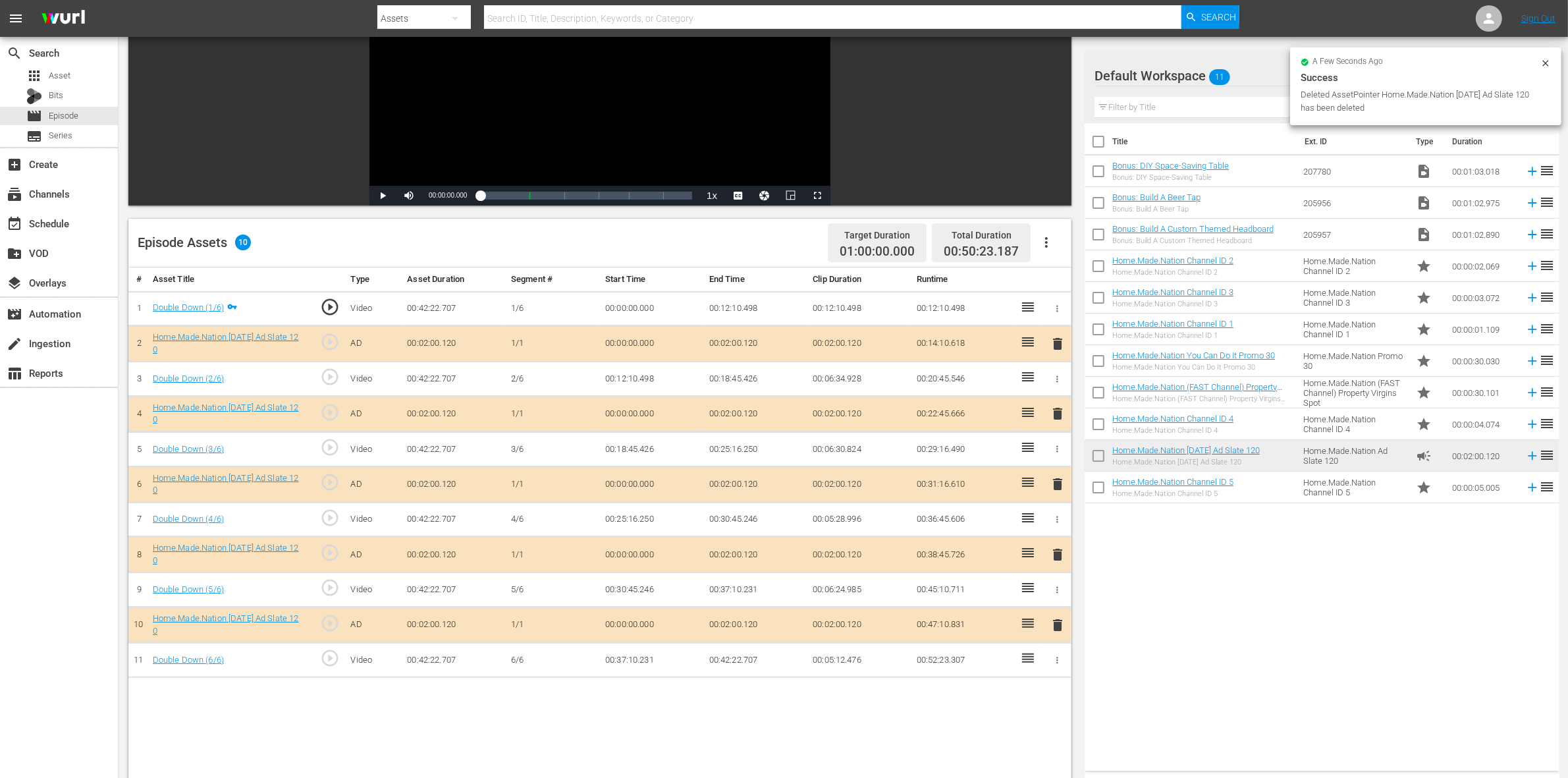
click at [1058, 560] on span "delete" at bounding box center [1057, 555] width 16 height 16
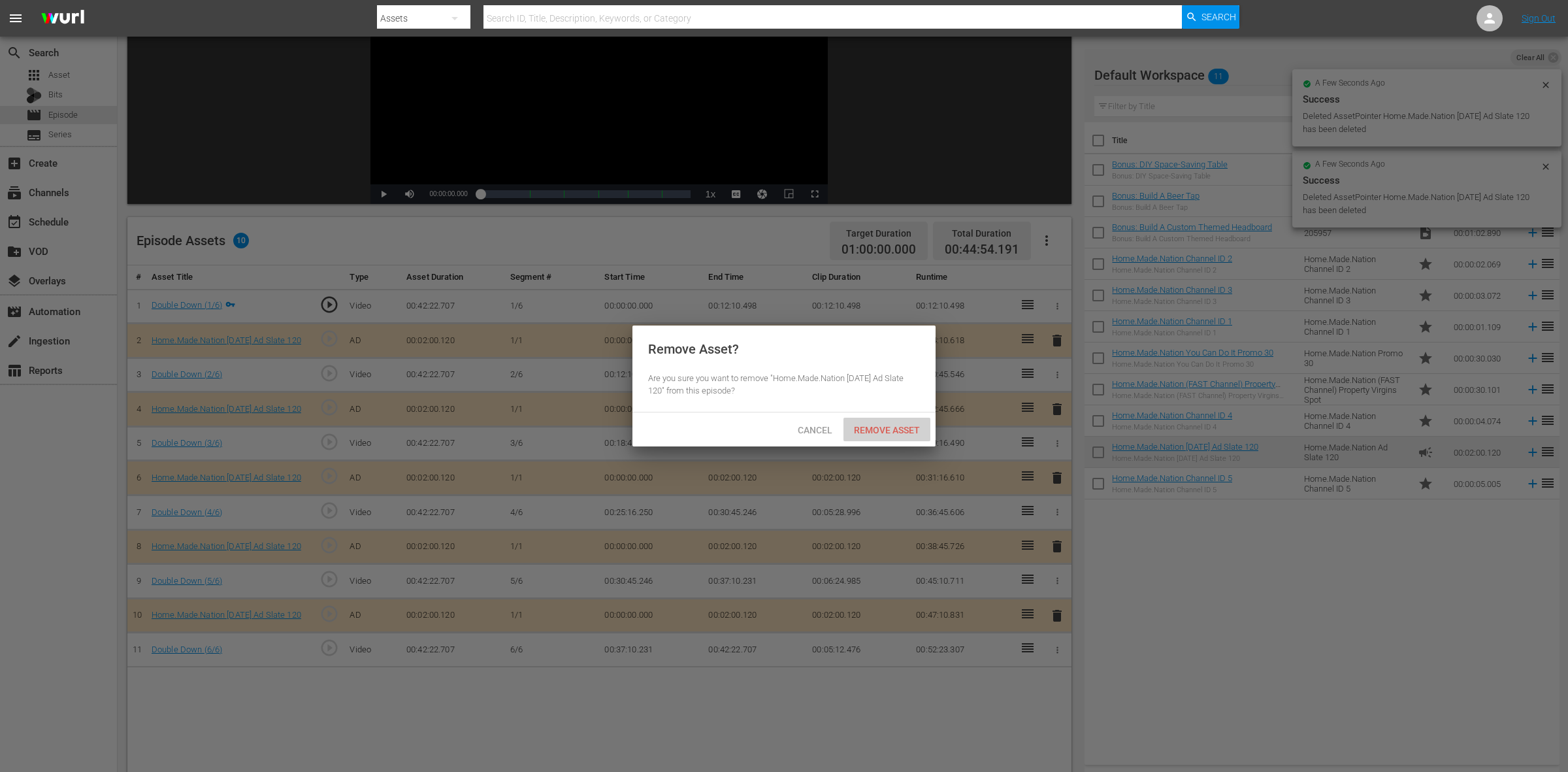
click at [853, 425] on span "Remove Asset" at bounding box center [887, 430] width 87 height 10
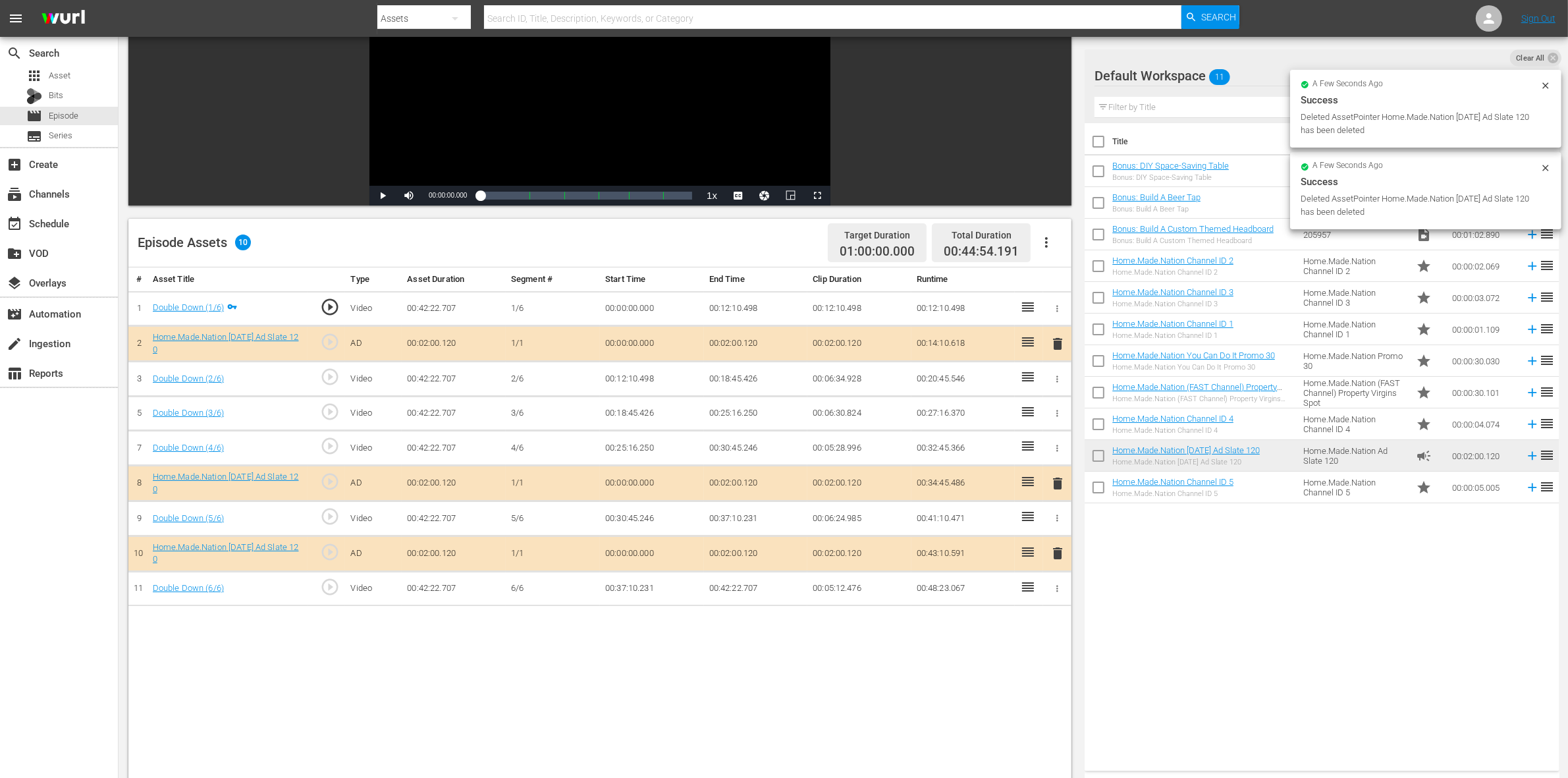
scroll to position [247, 0]
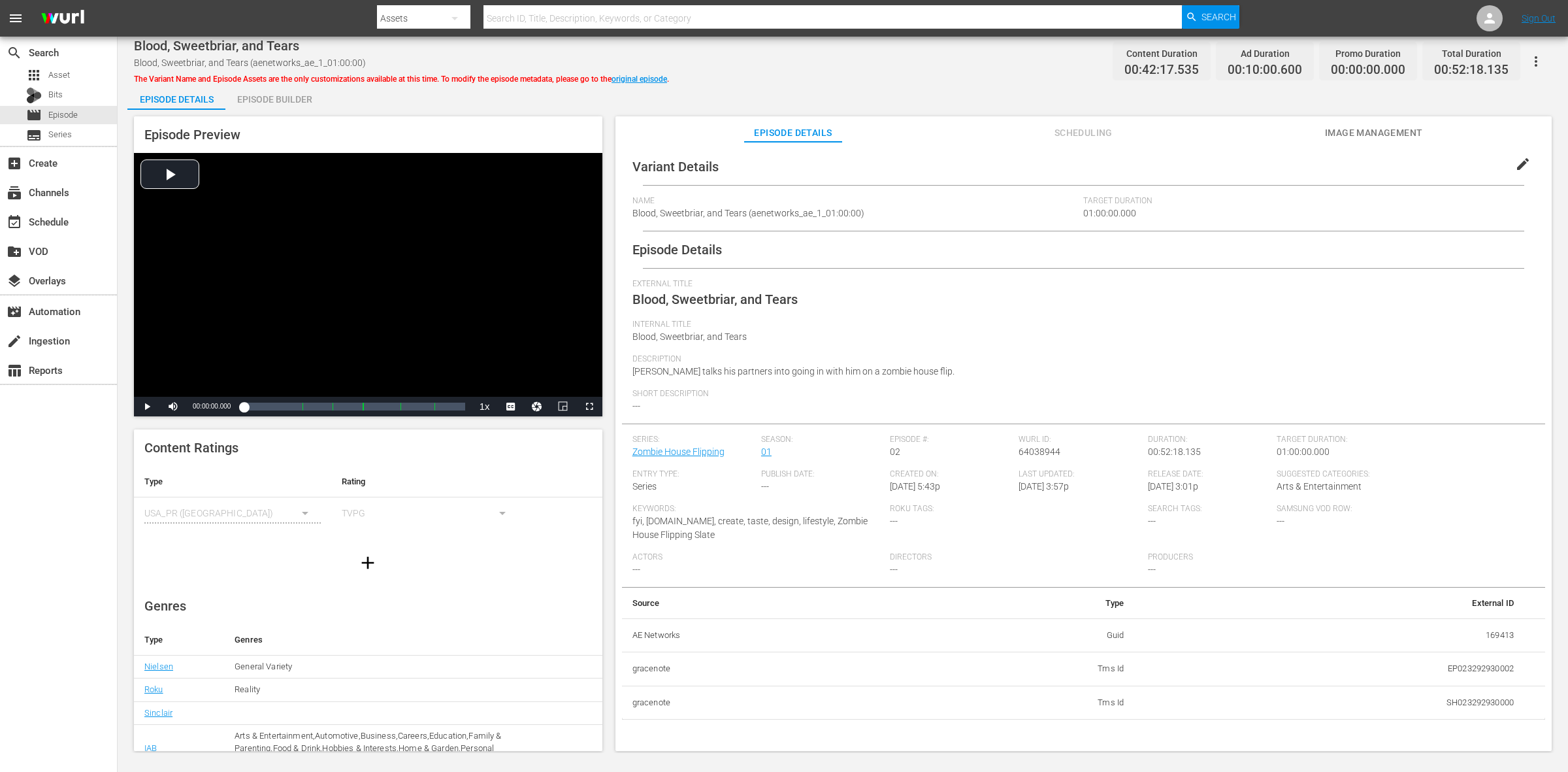
click at [294, 105] on div "Episode Builder" at bounding box center [275, 99] width 98 height 31
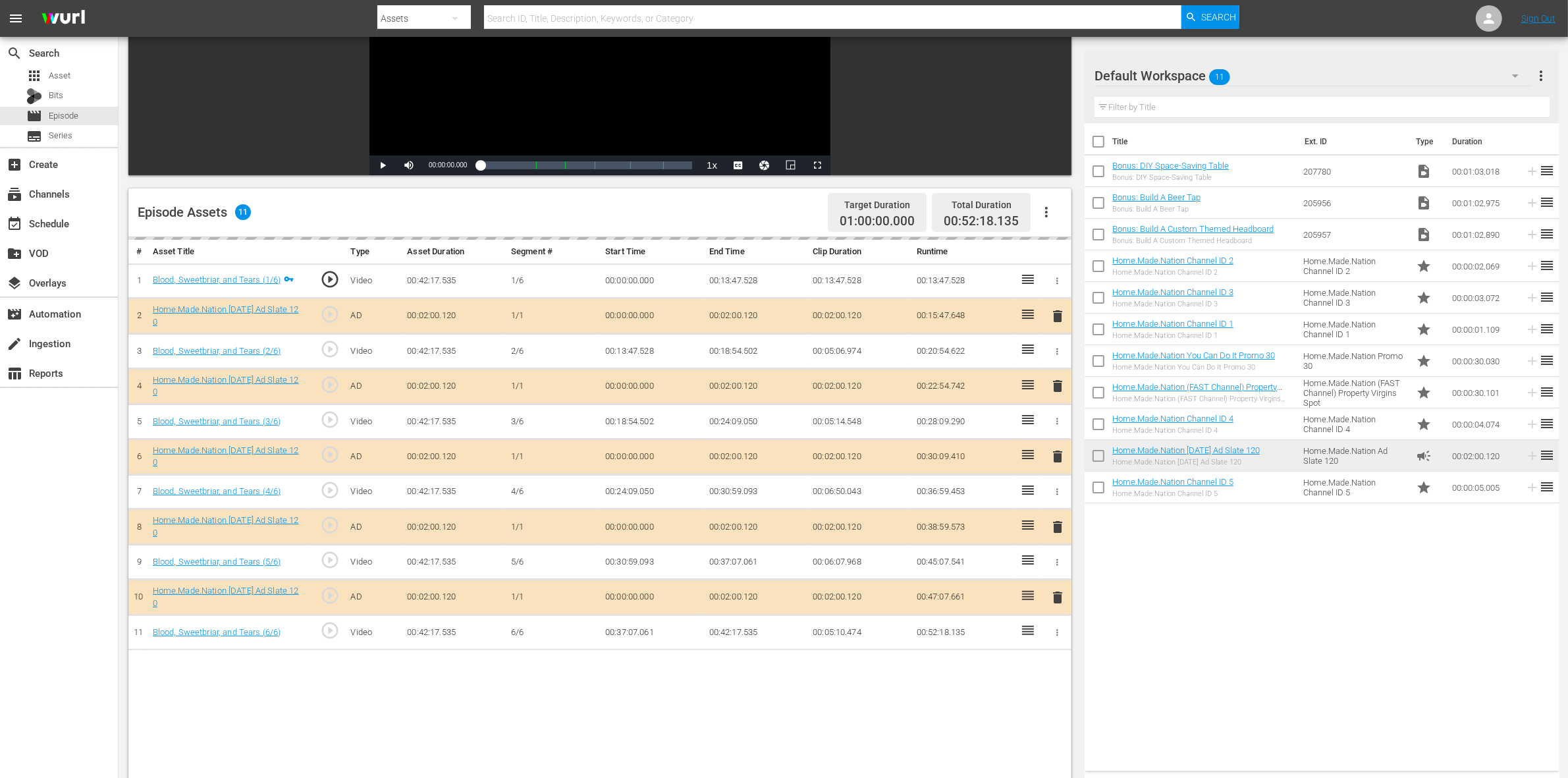
scroll to position [247, 0]
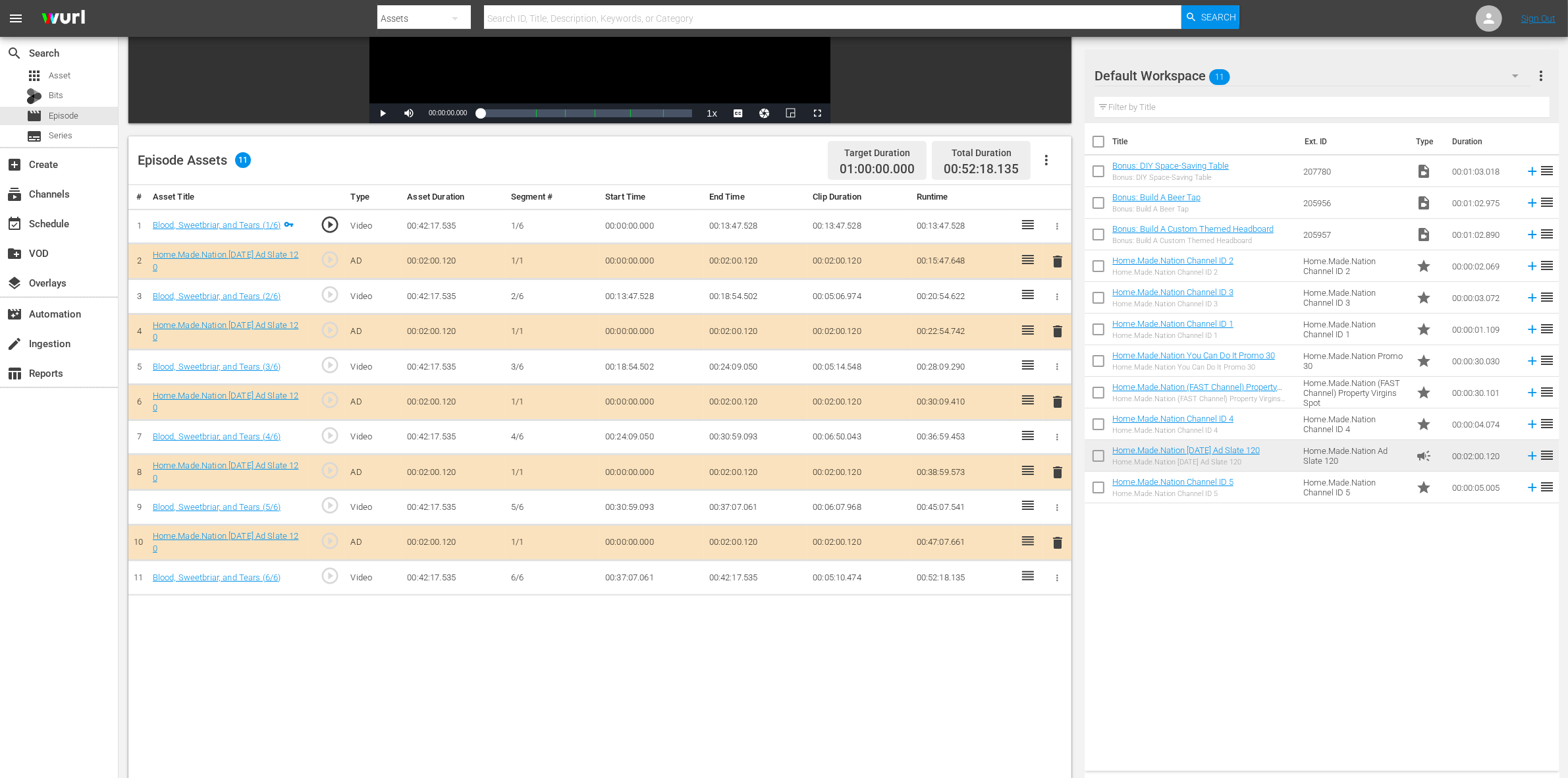
click at [1056, 410] on span "delete" at bounding box center [1057, 402] width 16 height 16
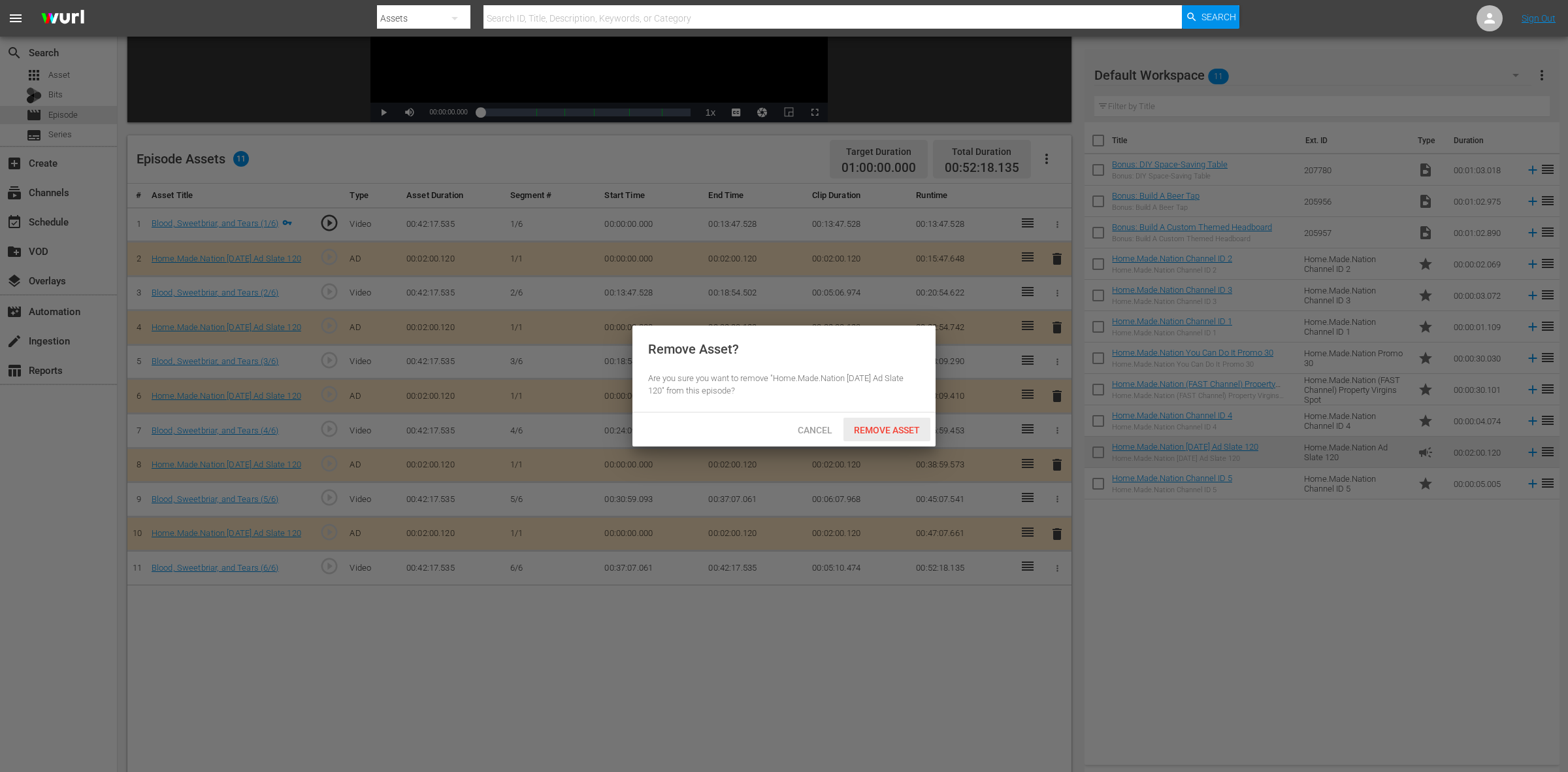
click at [880, 432] on span "Remove Asset" at bounding box center [887, 430] width 87 height 10
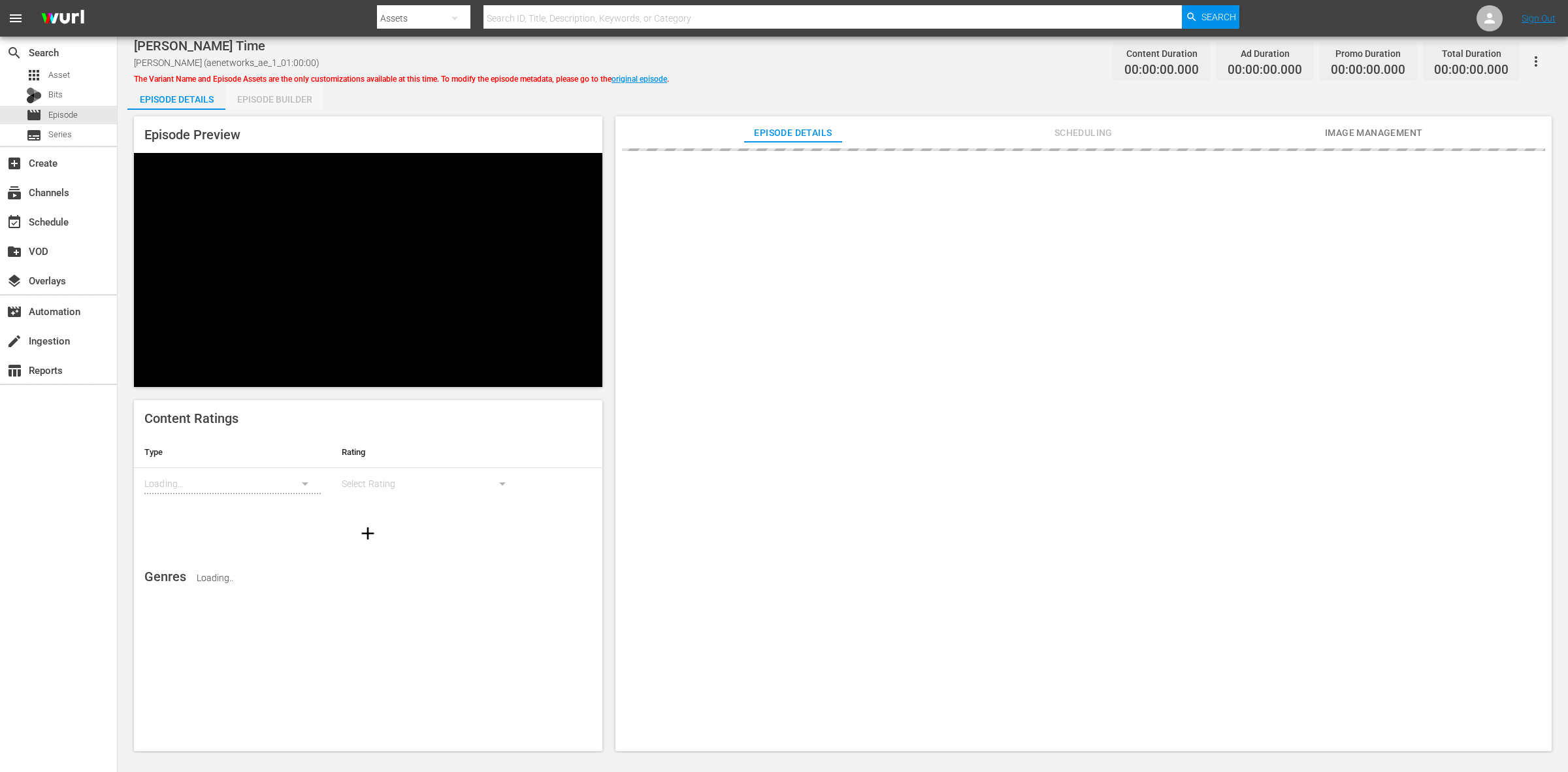
click at [268, 96] on div "Episode Builder" at bounding box center [275, 99] width 98 height 31
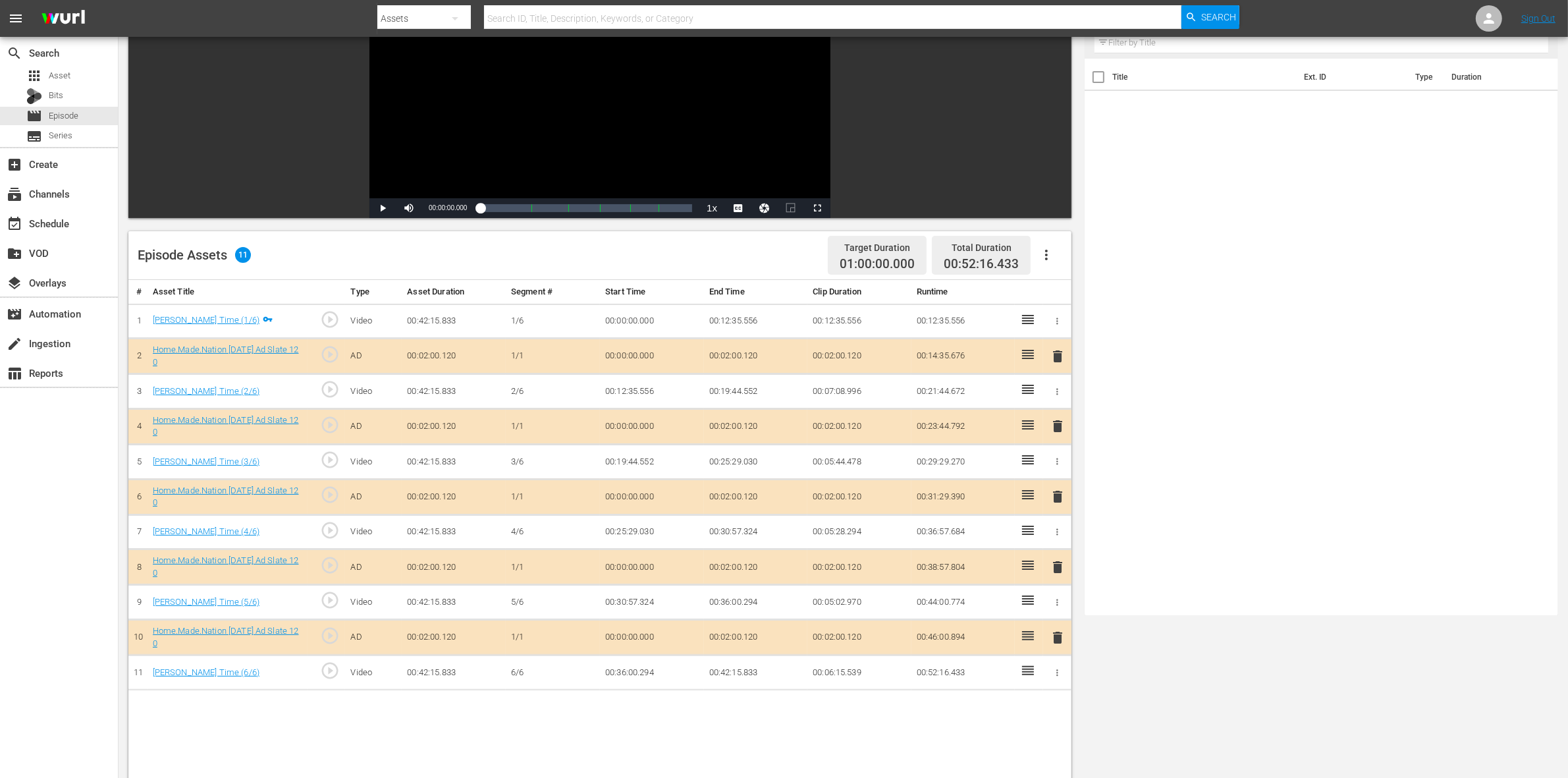
scroll to position [247, 0]
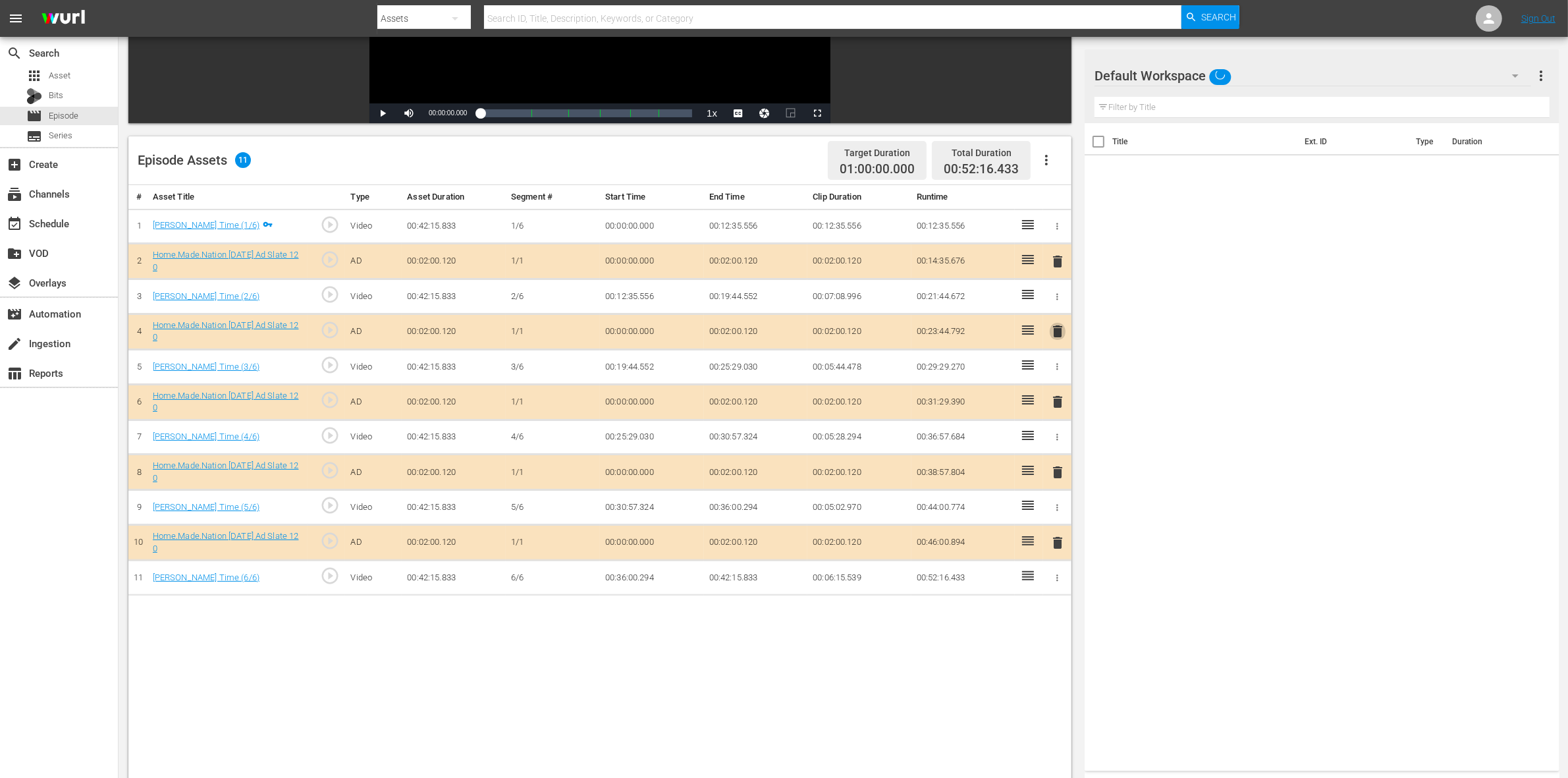
click at [1054, 331] on span "delete" at bounding box center [1057, 331] width 16 height 16
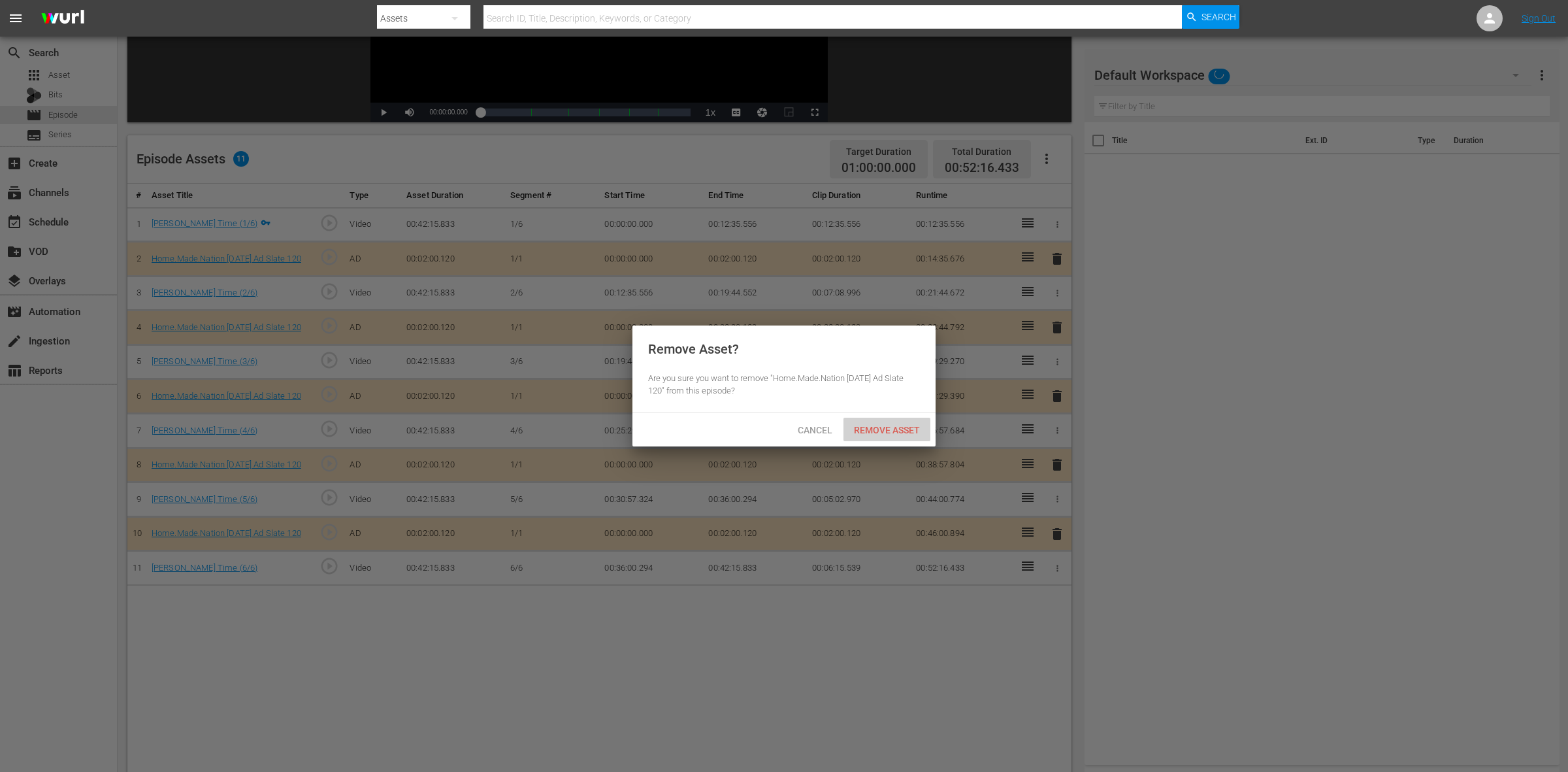
click at [891, 425] on span "Remove Asset" at bounding box center [887, 430] width 87 height 10
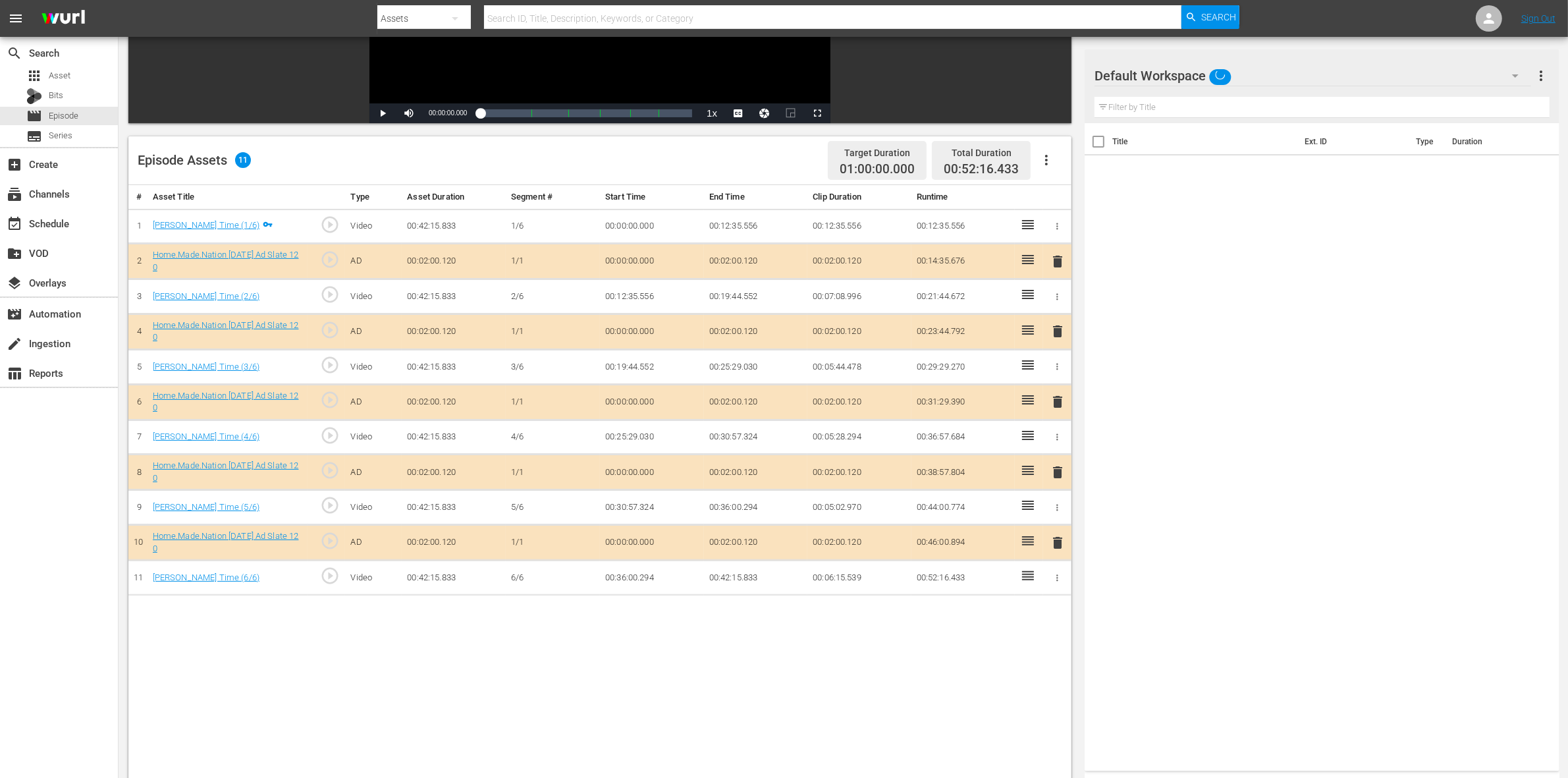
click at [1054, 406] on span "delete" at bounding box center [1057, 402] width 16 height 16
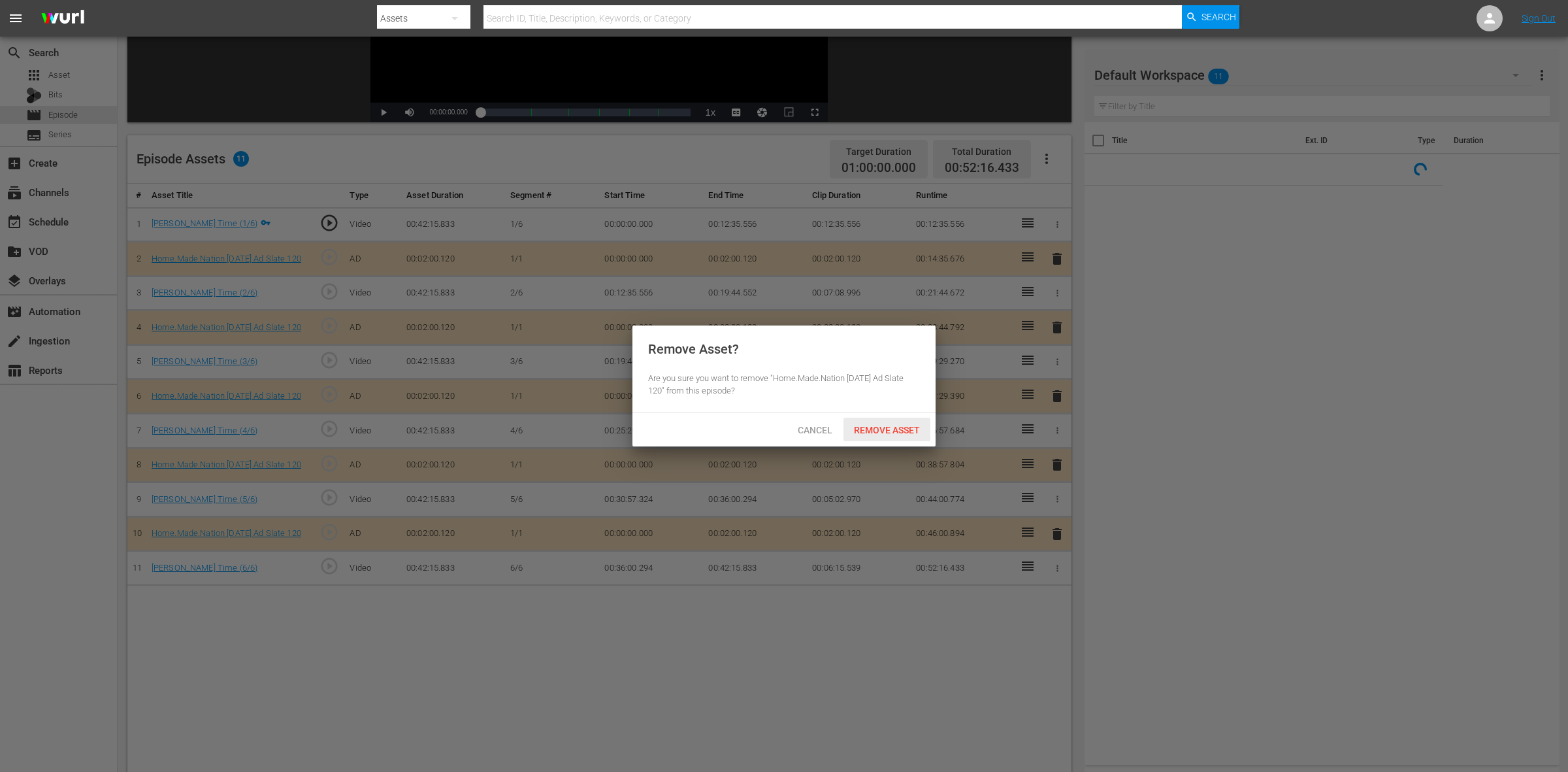
click at [887, 433] on span "Remove Asset" at bounding box center [887, 430] width 87 height 10
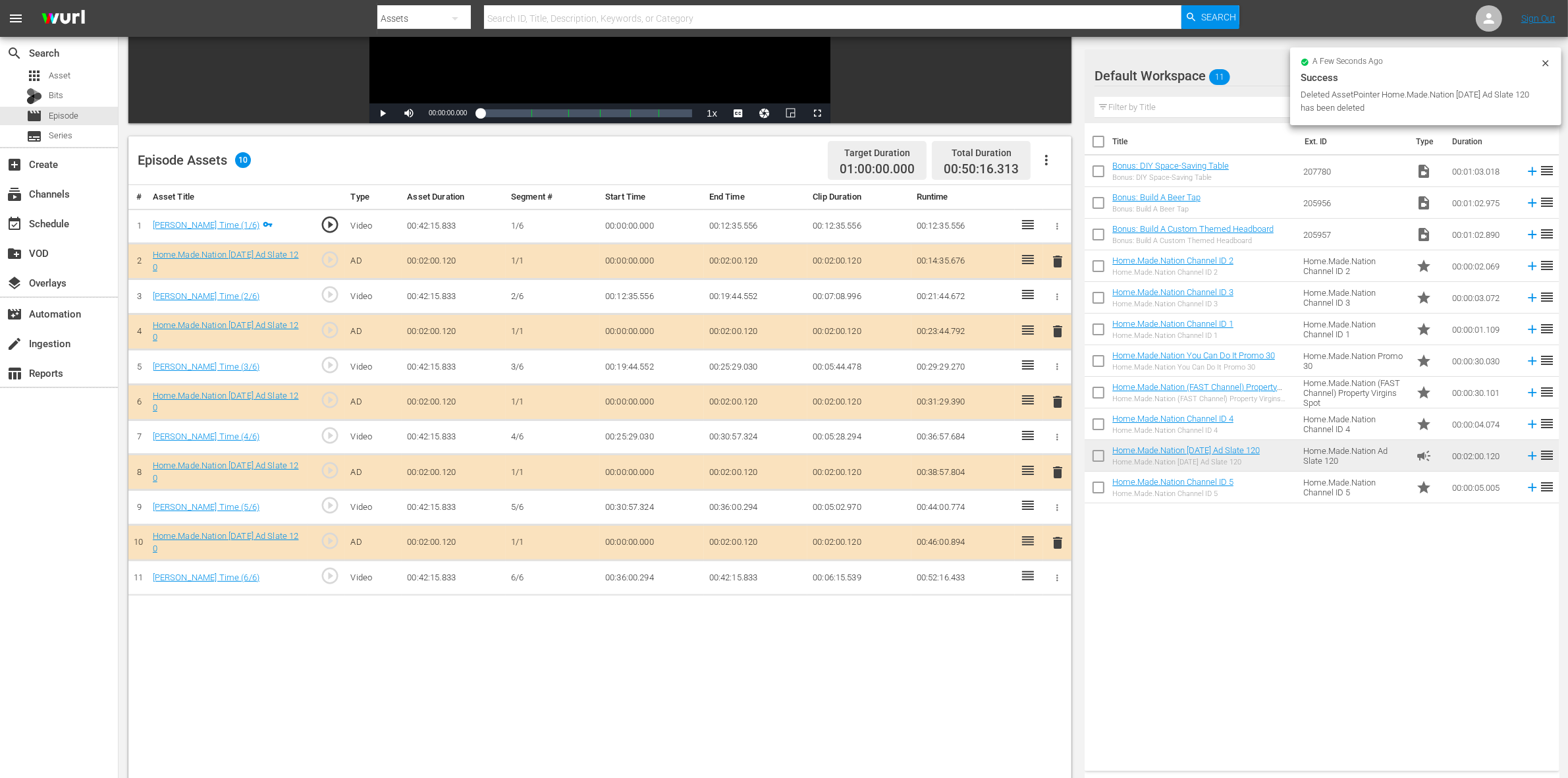
click at [1055, 469] on span "delete" at bounding box center [1057, 473] width 16 height 16
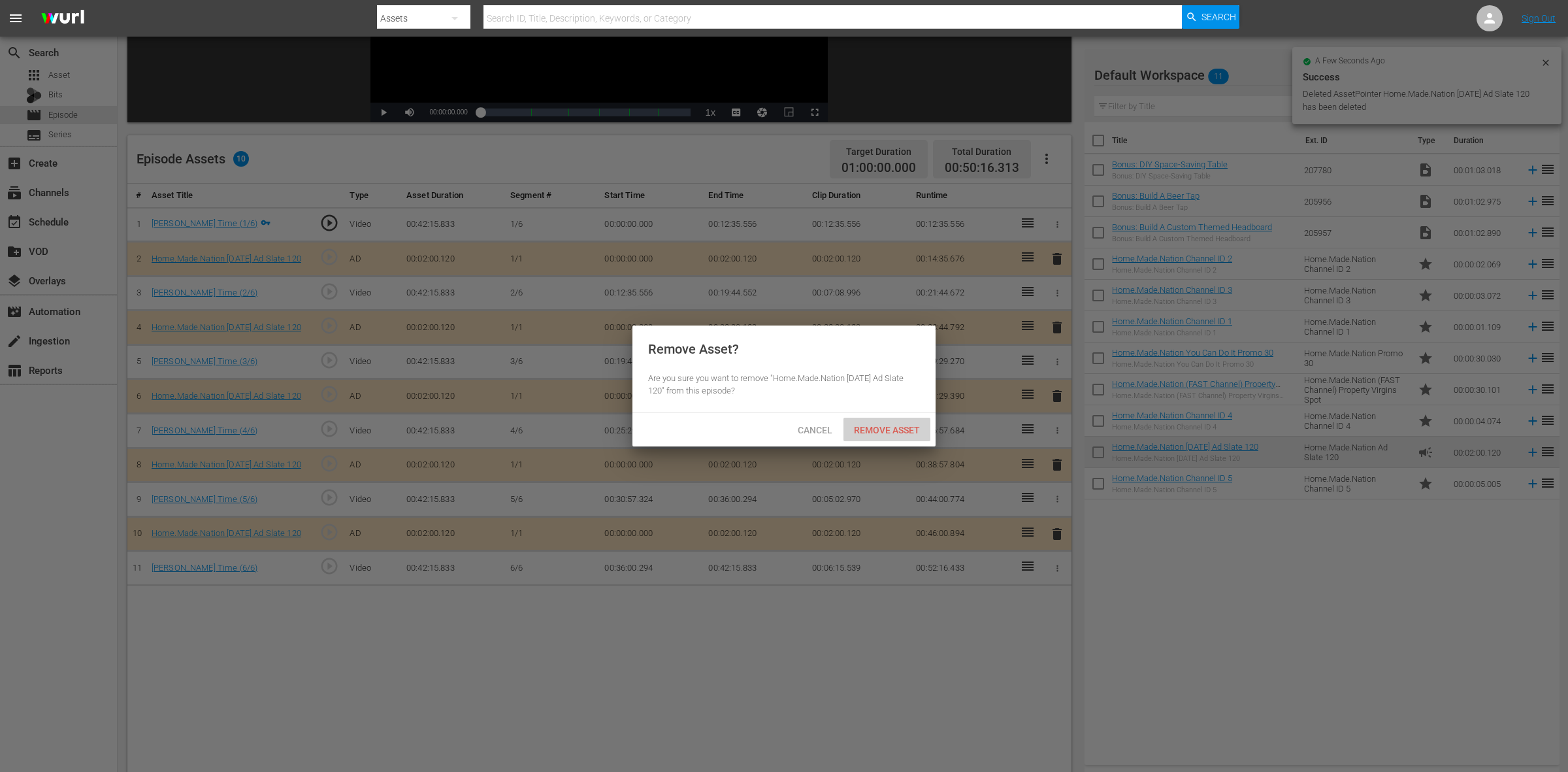
click at [908, 435] on span "Remove Asset" at bounding box center [887, 430] width 87 height 10
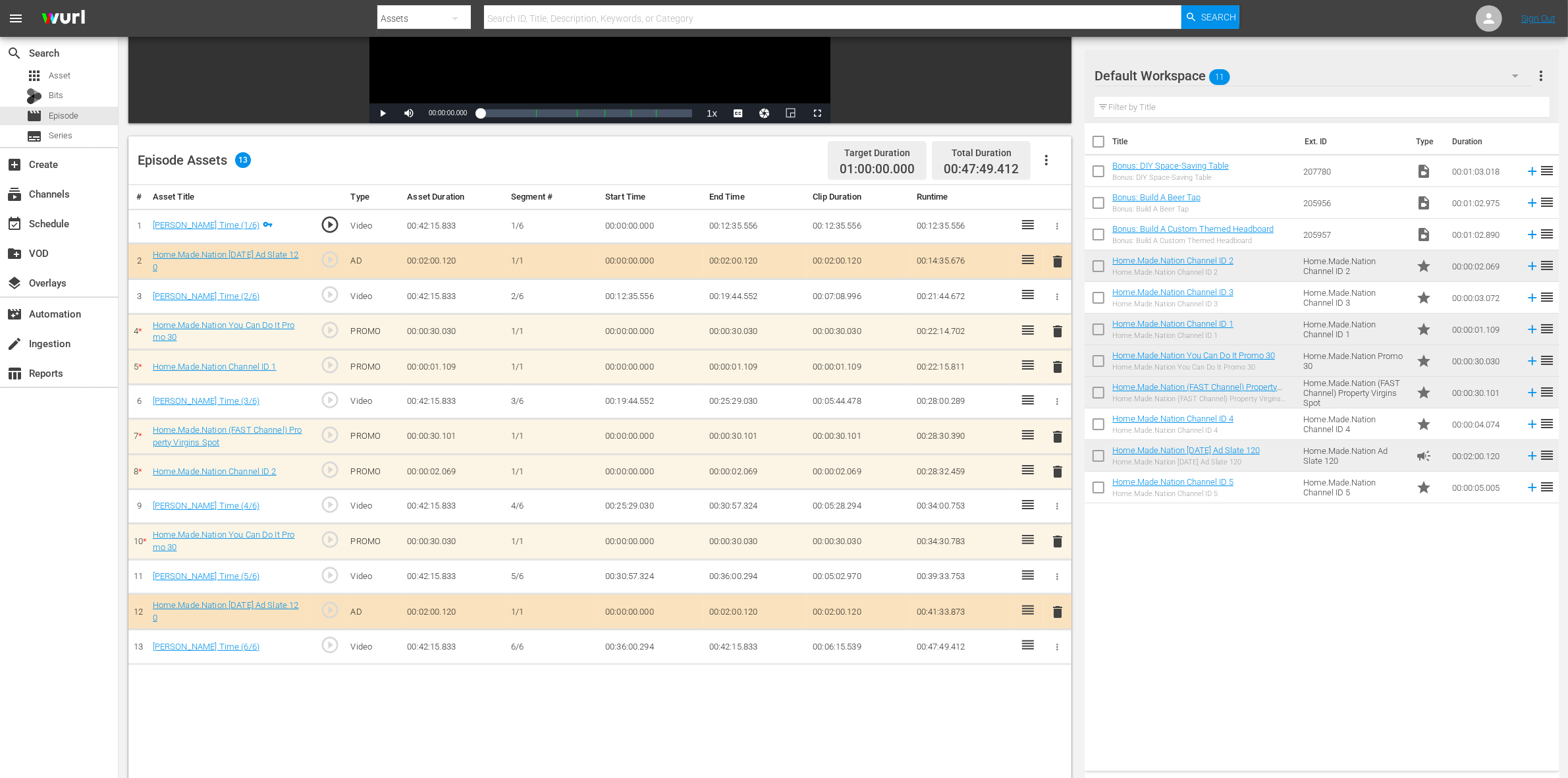
click at [1062, 370] on span "delete" at bounding box center [1057, 367] width 16 height 16
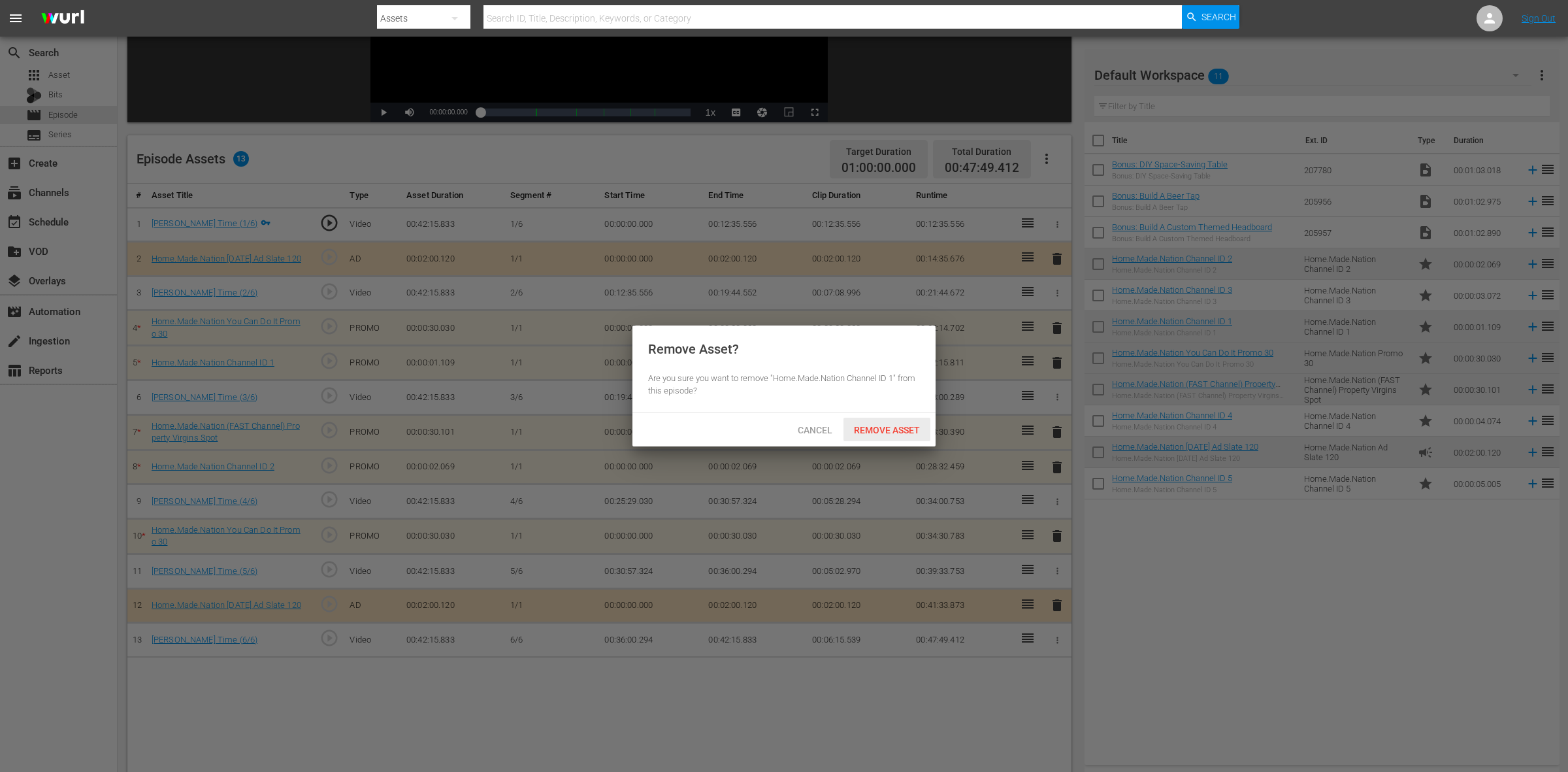
click at [896, 429] on span "Remove Asset" at bounding box center [887, 430] width 87 height 10
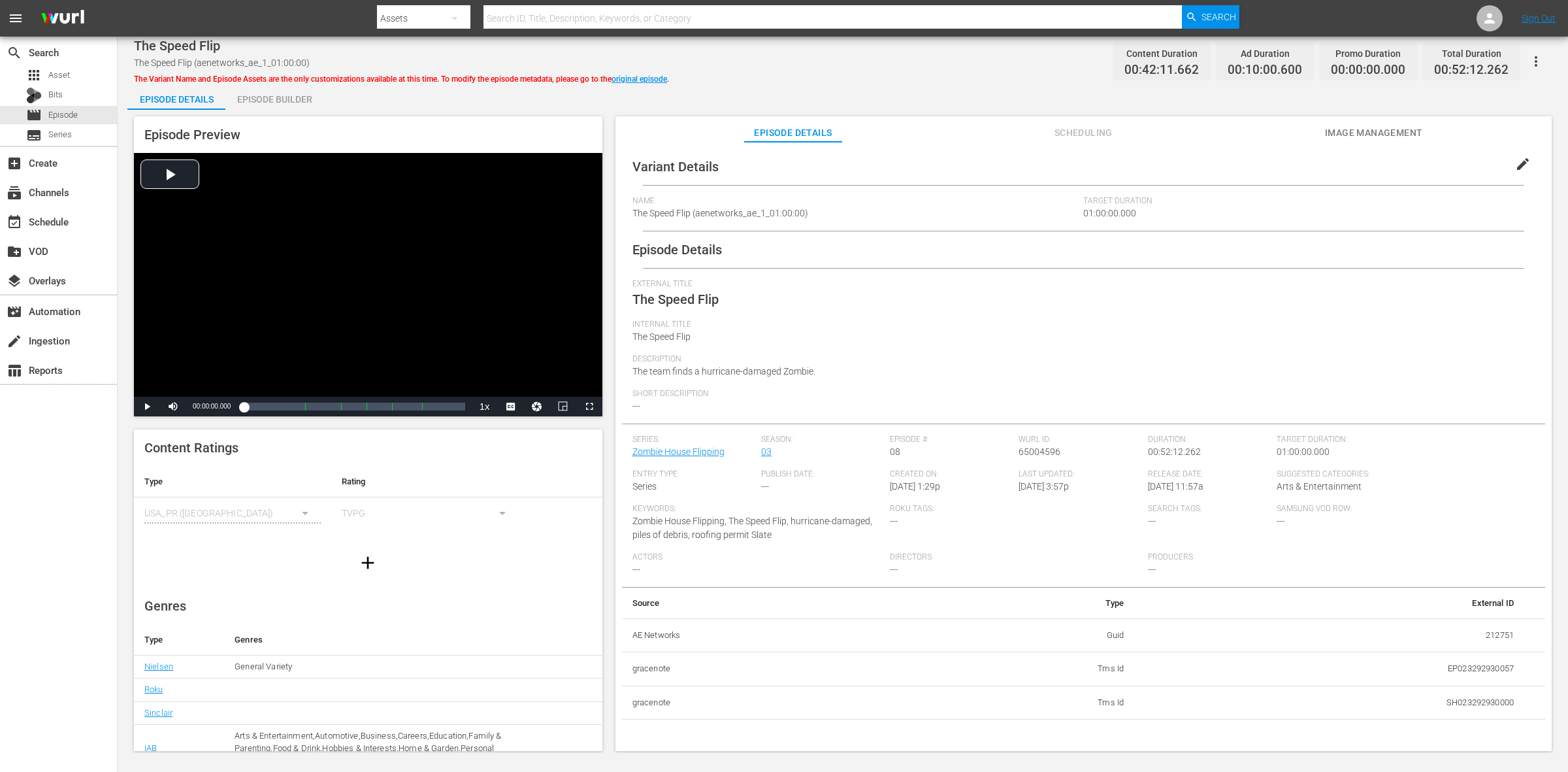
click at [269, 100] on div "Episode Builder" at bounding box center [275, 99] width 98 height 31
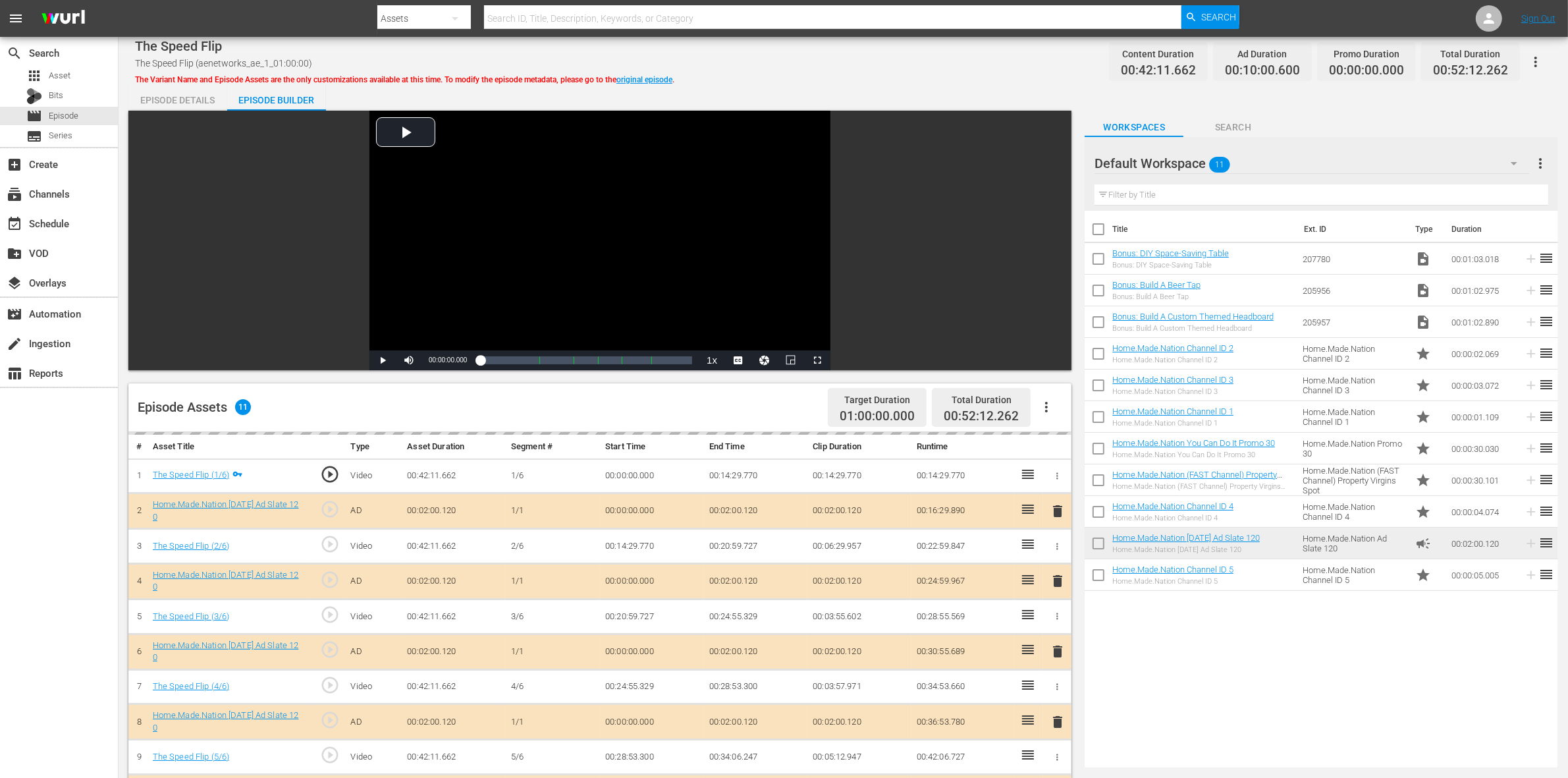
scroll to position [165, 0]
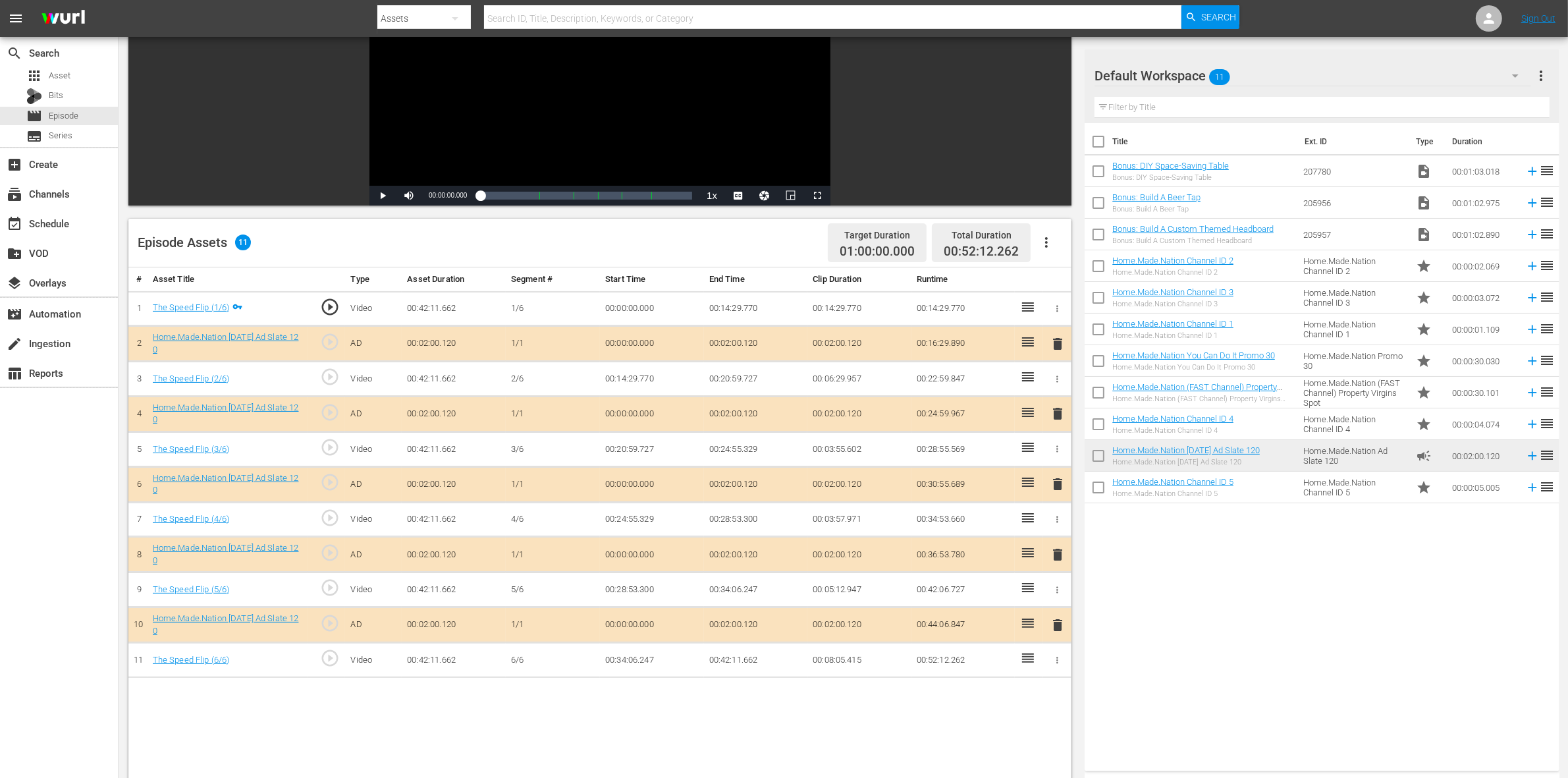
click at [1056, 497] on td "delete" at bounding box center [1057, 484] width 29 height 35
click at [1055, 486] on span "delete" at bounding box center [1057, 484] width 16 height 16
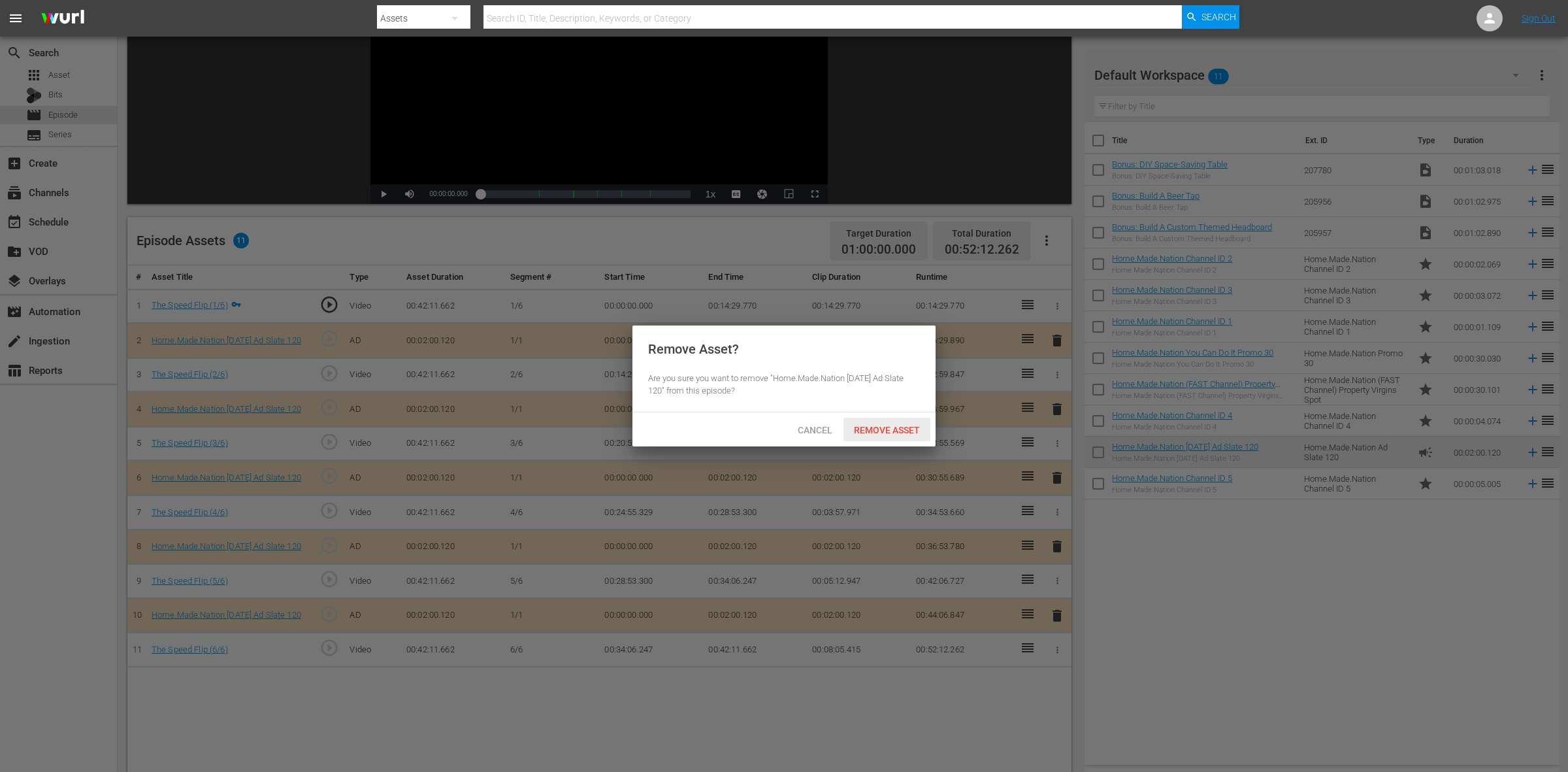
click at [855, 429] on span "Remove Asset" at bounding box center [887, 430] width 87 height 10
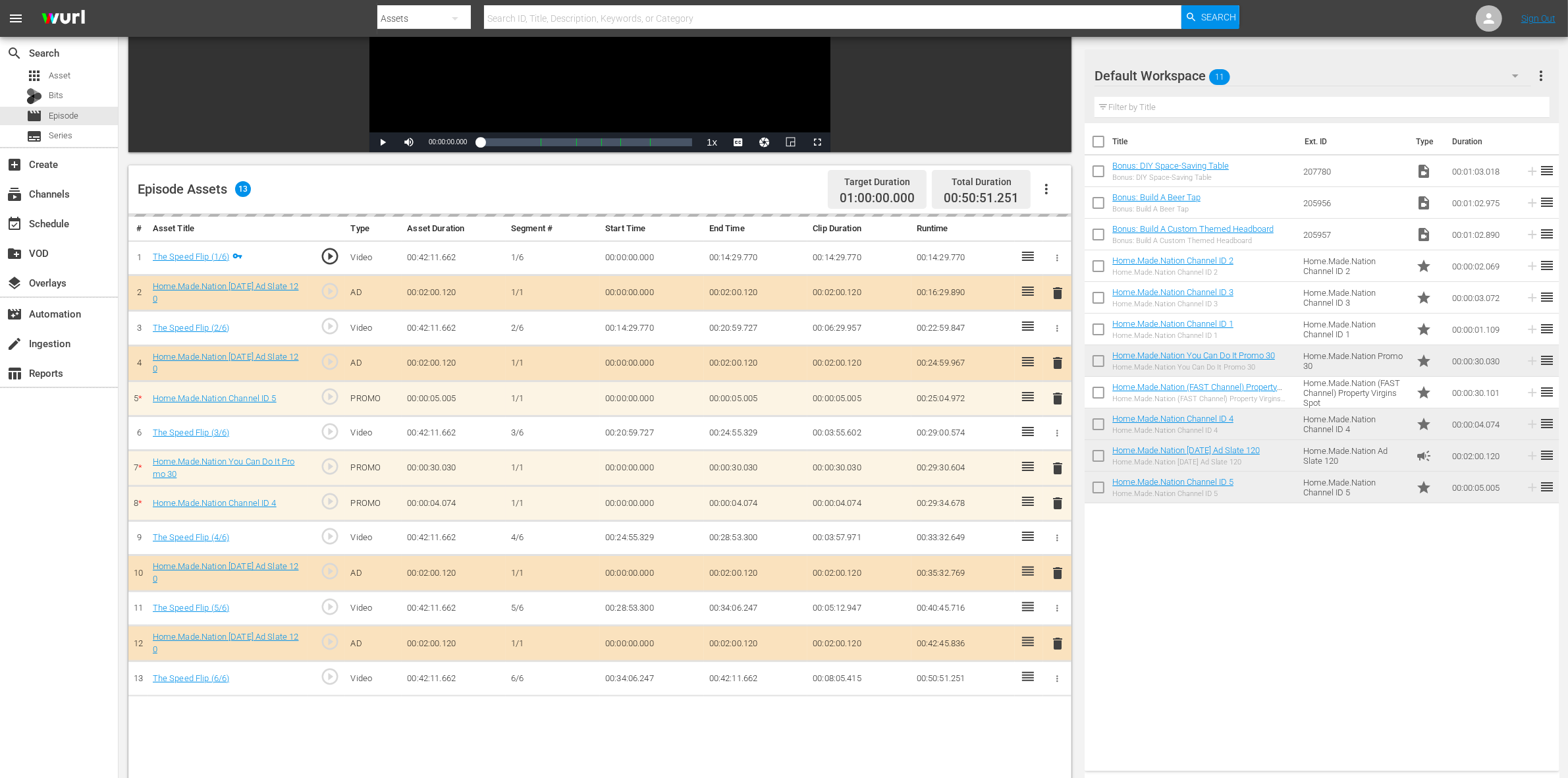
scroll to position [247, 0]
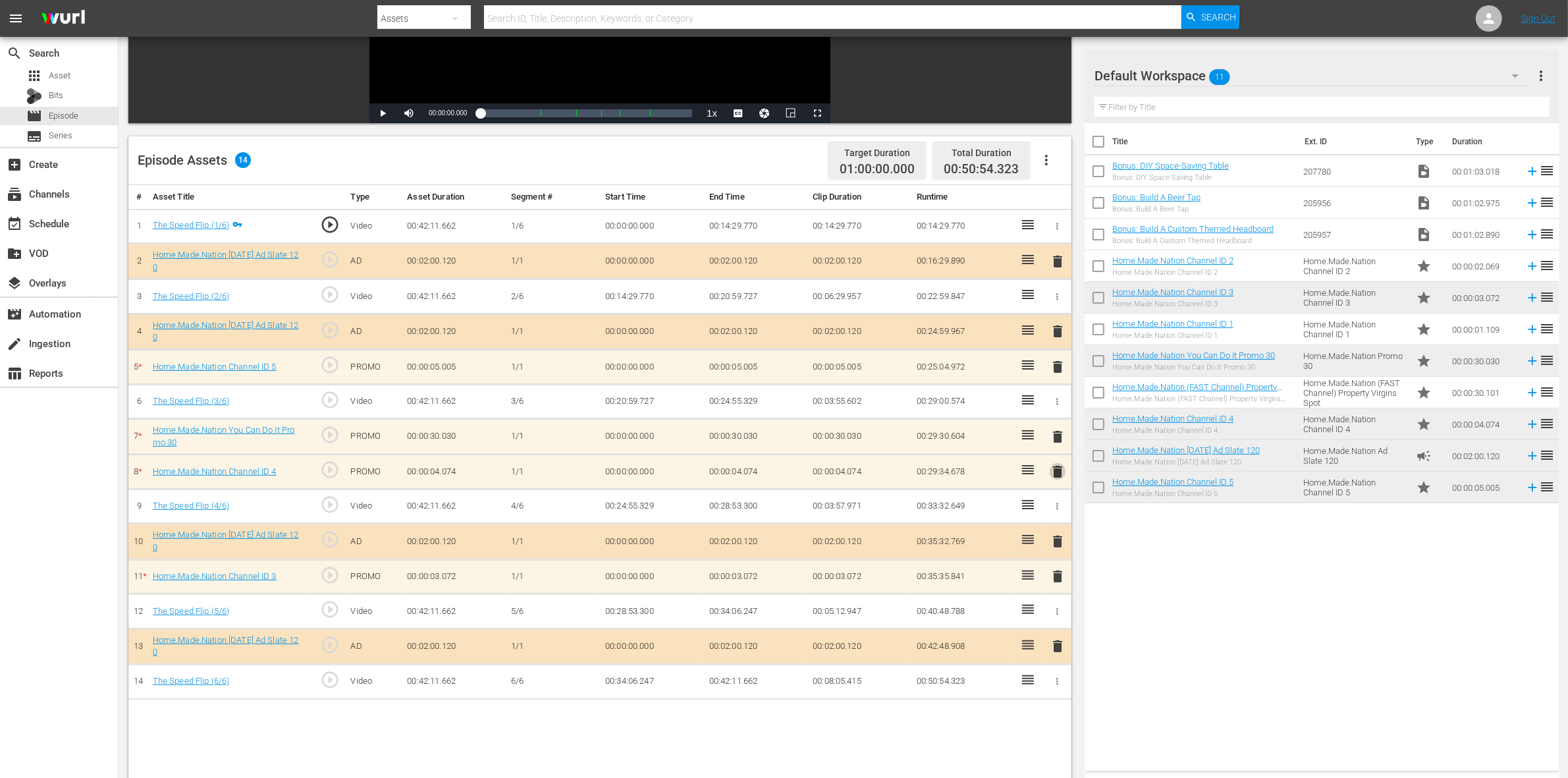
click at [1057, 479] on span "delete" at bounding box center [1057, 472] width 16 height 16
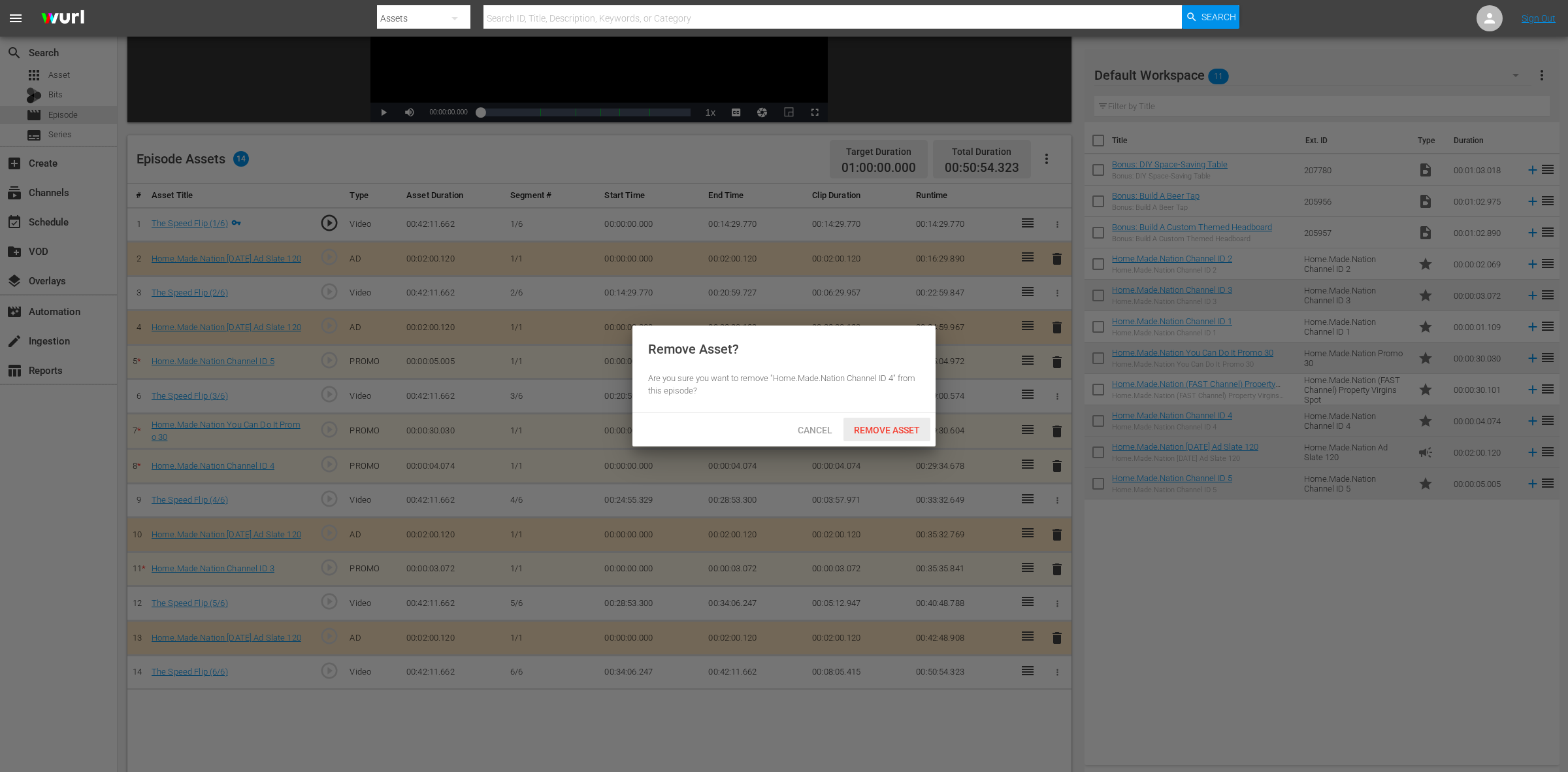
click at [868, 428] on span "Remove Asset" at bounding box center [887, 430] width 87 height 10
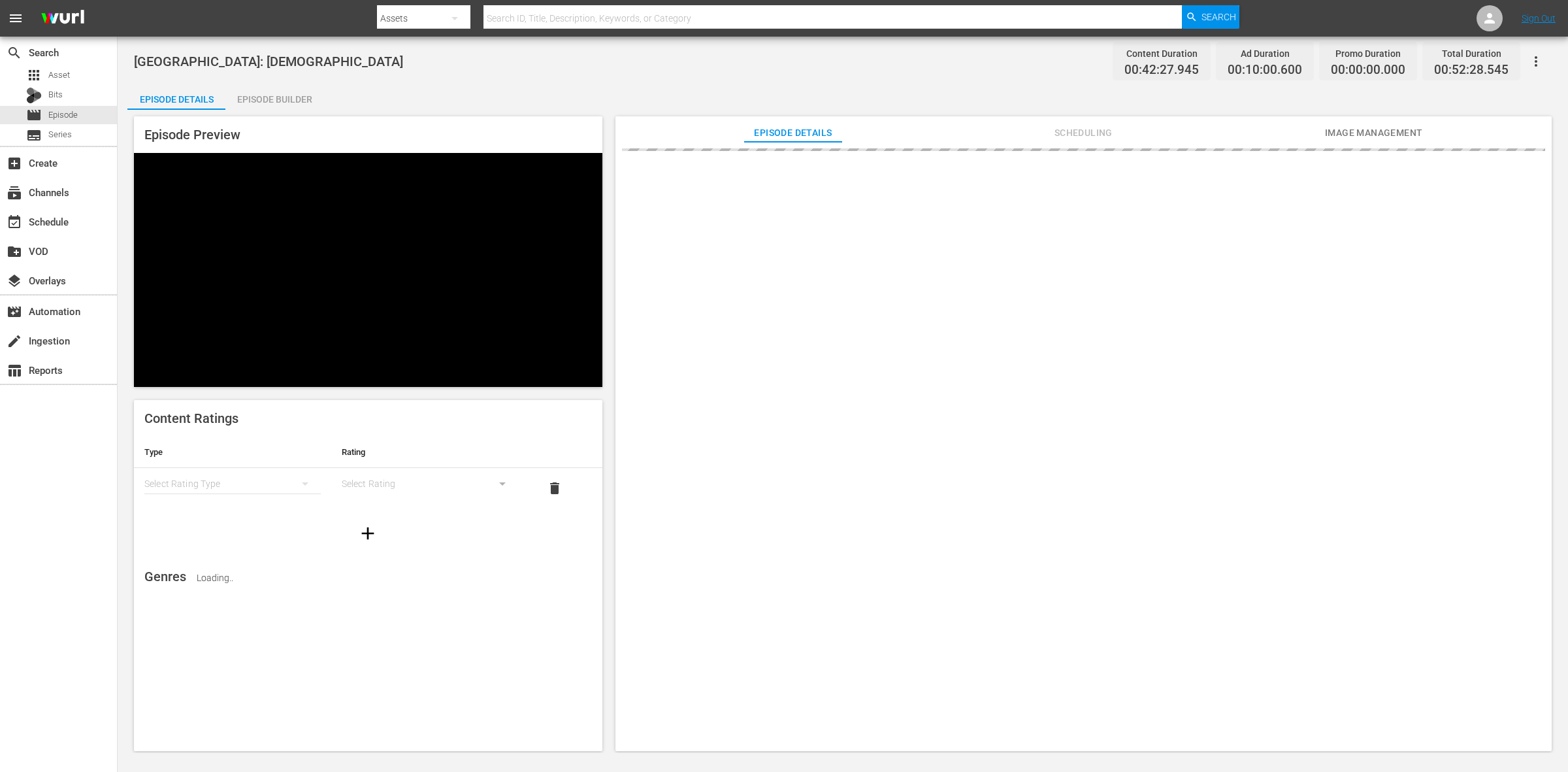
click at [303, 99] on div "Episode Builder" at bounding box center [275, 99] width 98 height 31
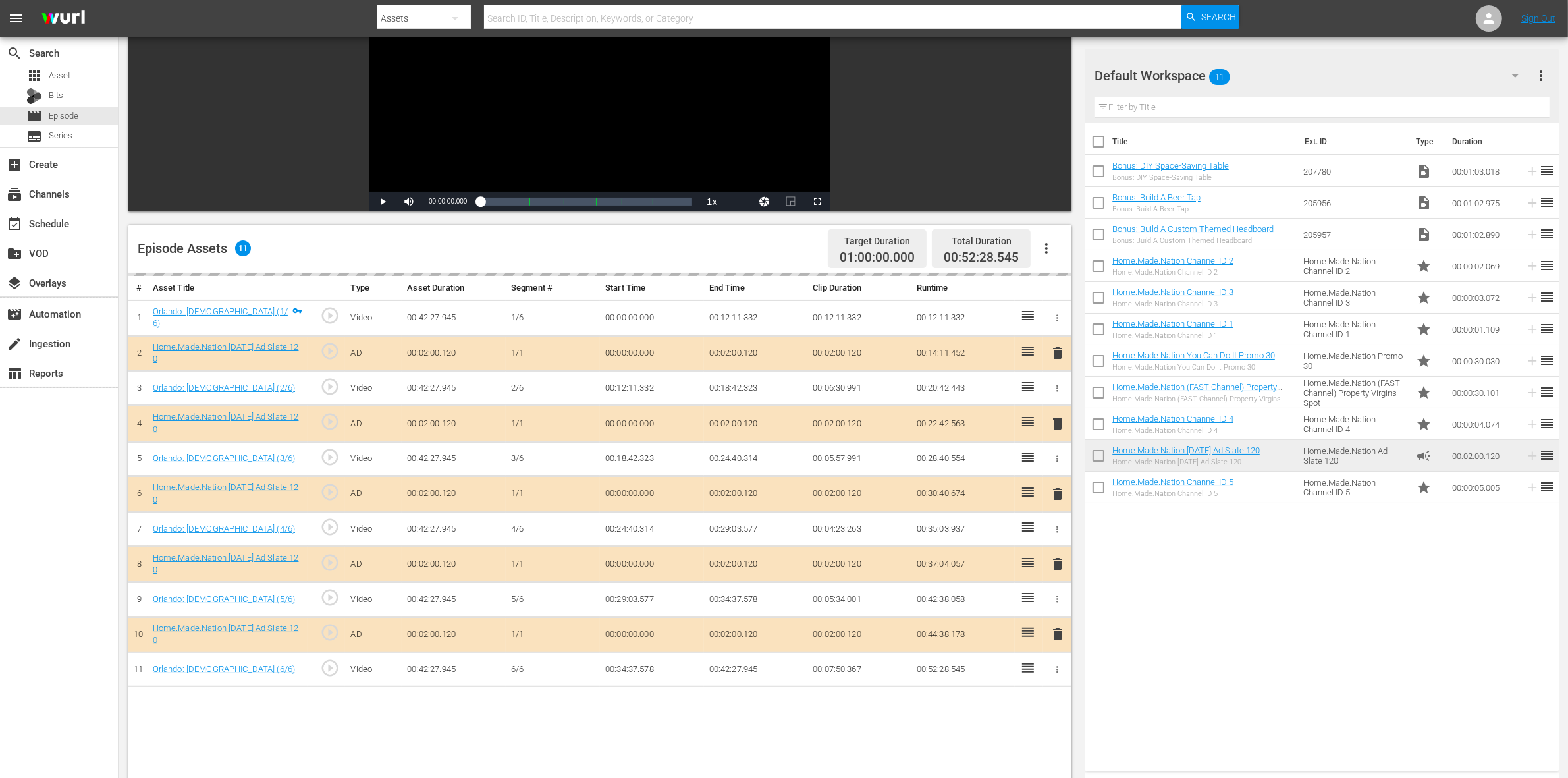
scroll to position [247, 0]
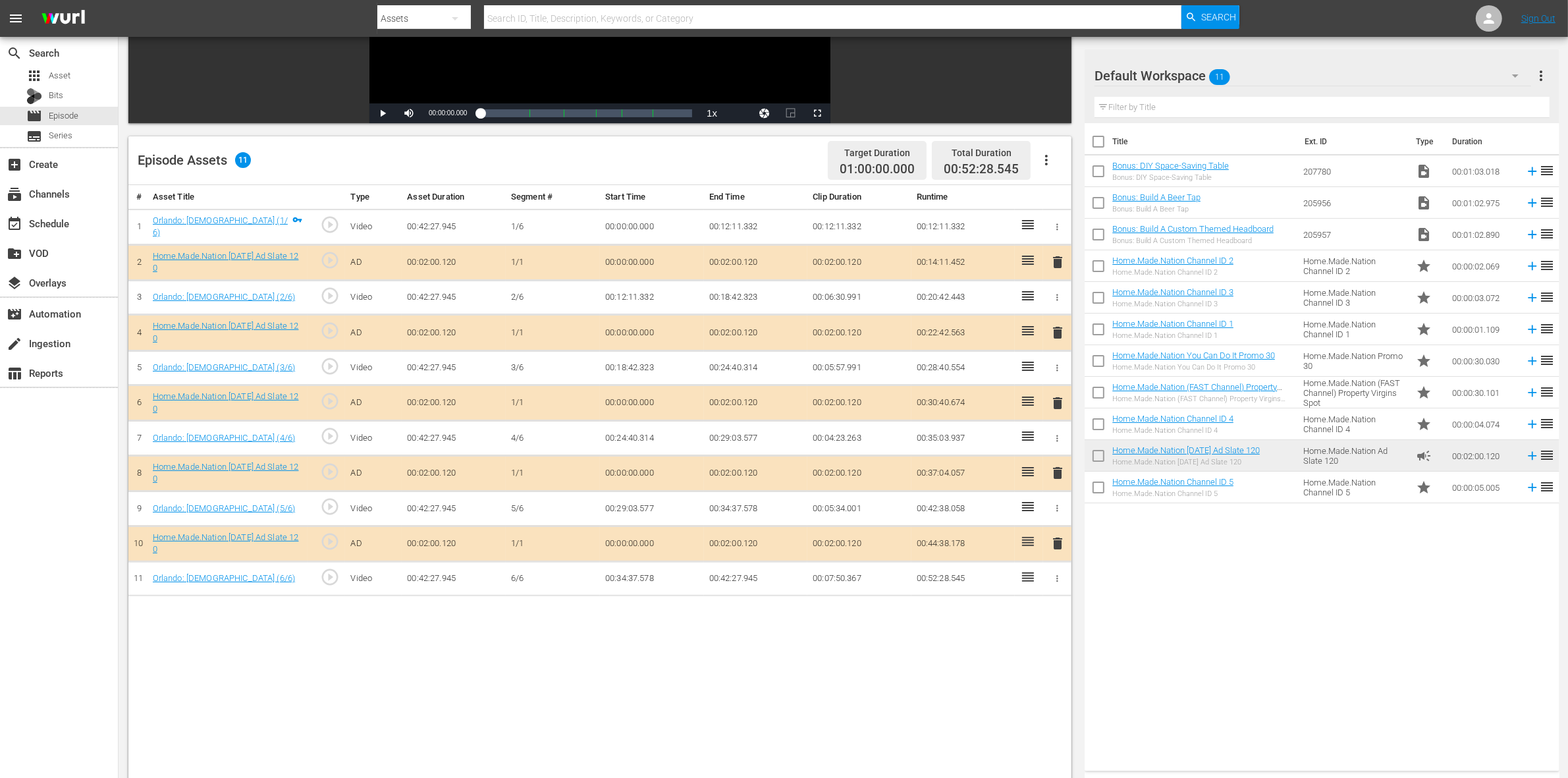
click at [1056, 339] on span "delete" at bounding box center [1057, 332] width 16 height 16
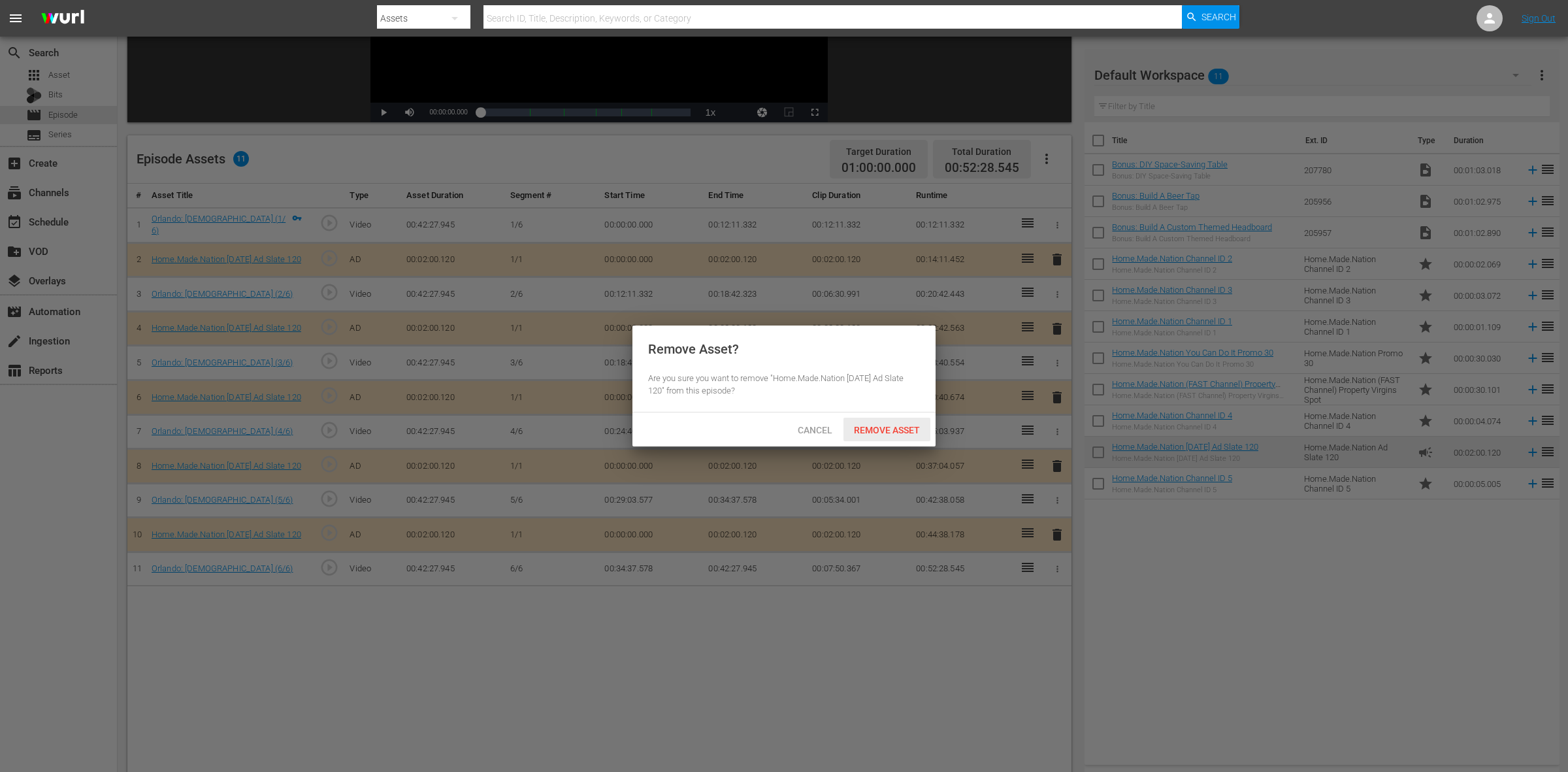
click at [882, 439] on div "Remove Asset" at bounding box center [887, 430] width 87 height 25
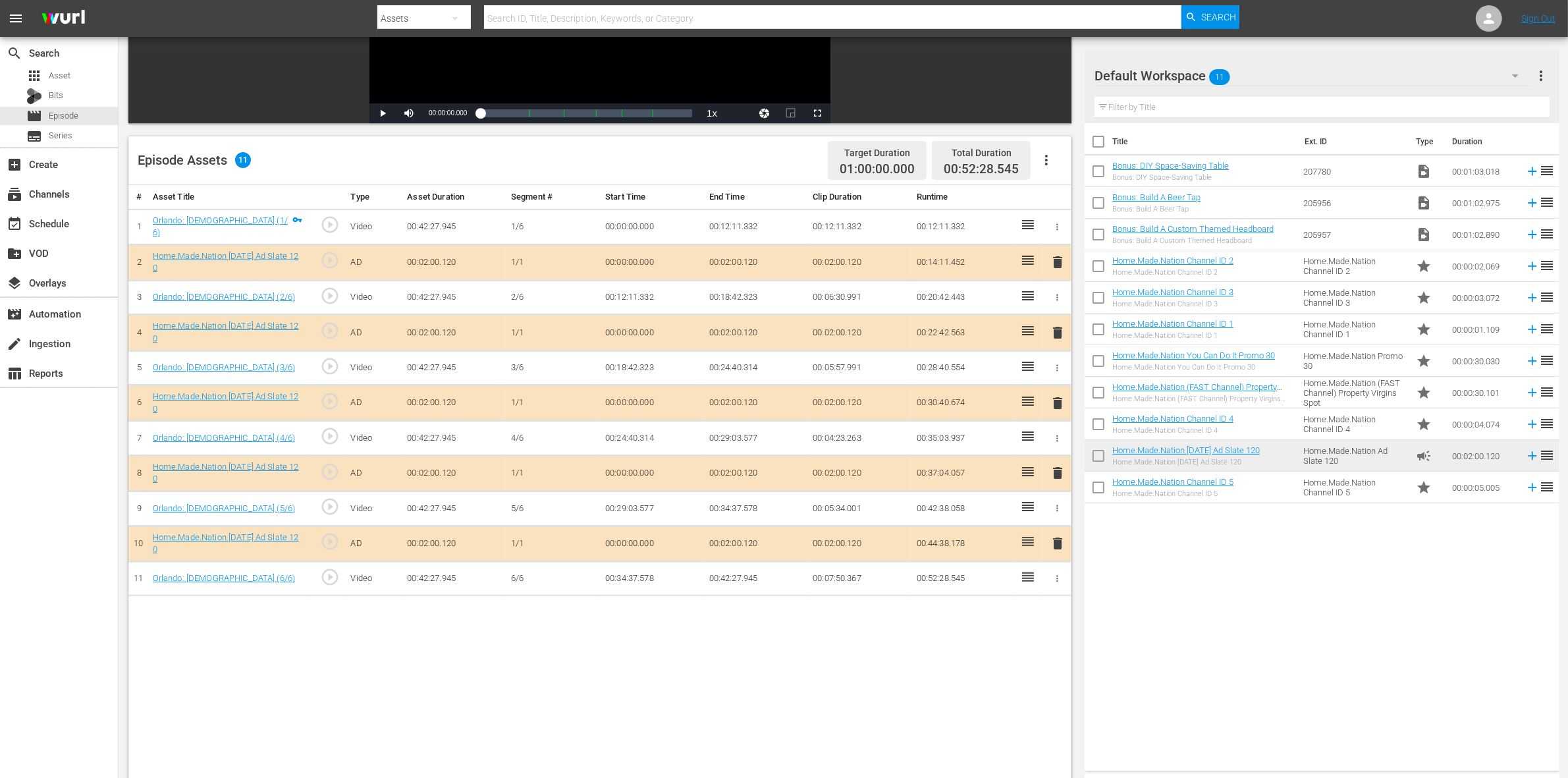
click at [1056, 409] on span "delete" at bounding box center [1057, 403] width 16 height 16
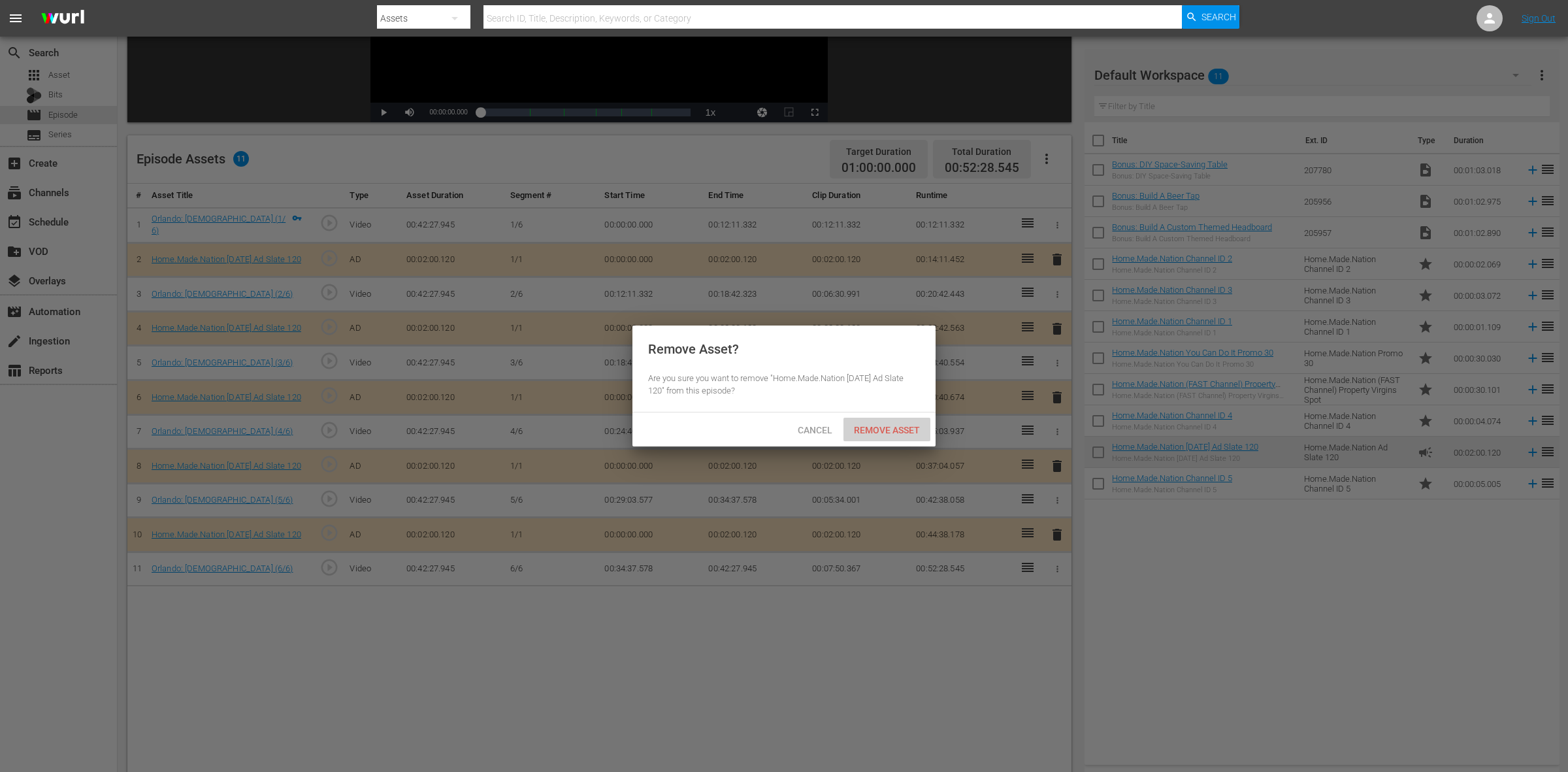
click at [889, 429] on span "Remove Asset" at bounding box center [887, 430] width 87 height 10
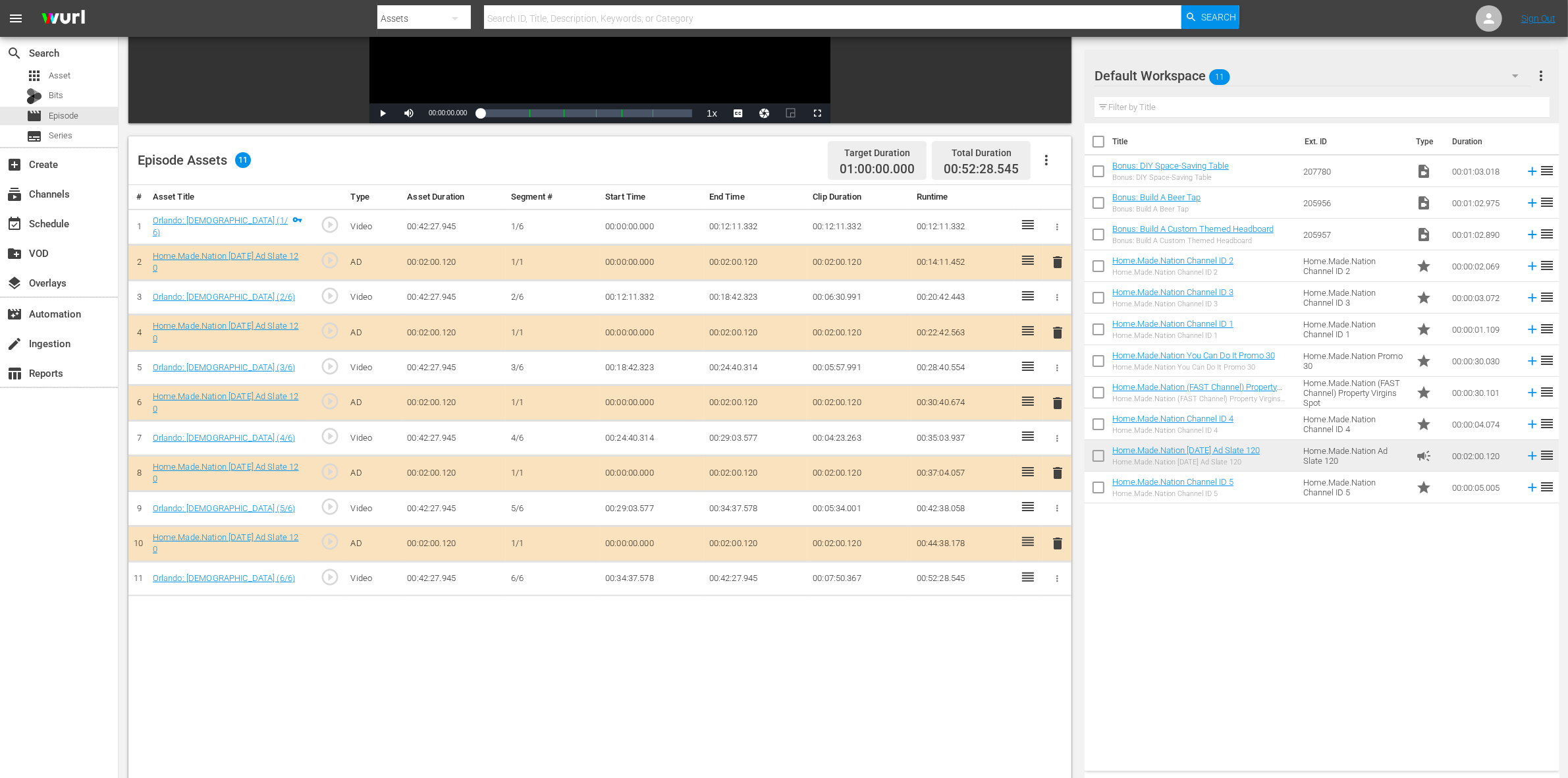
click at [1055, 472] on span "delete" at bounding box center [1057, 473] width 16 height 16
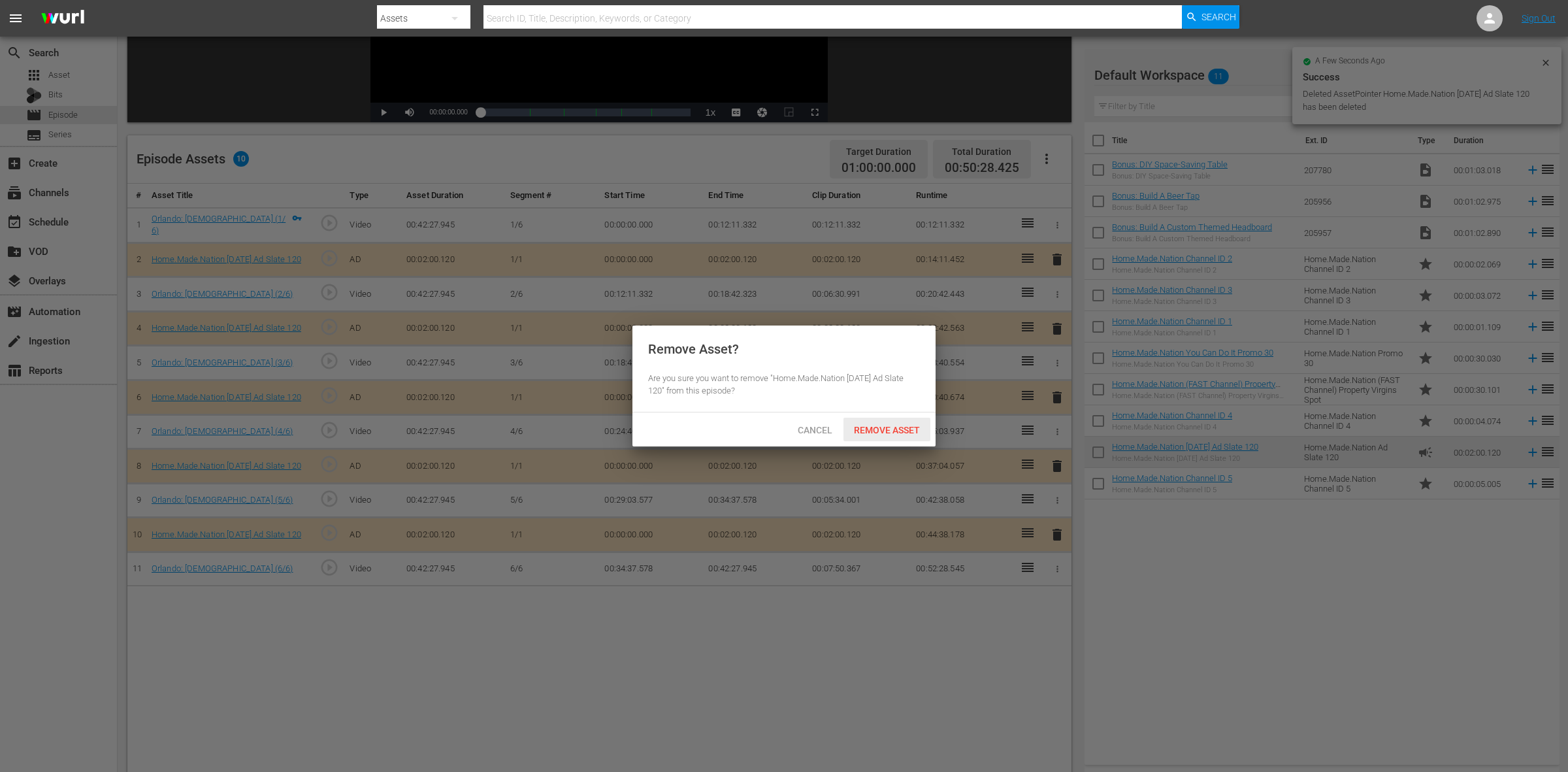
click at [907, 429] on span "Remove Asset" at bounding box center [887, 430] width 87 height 10
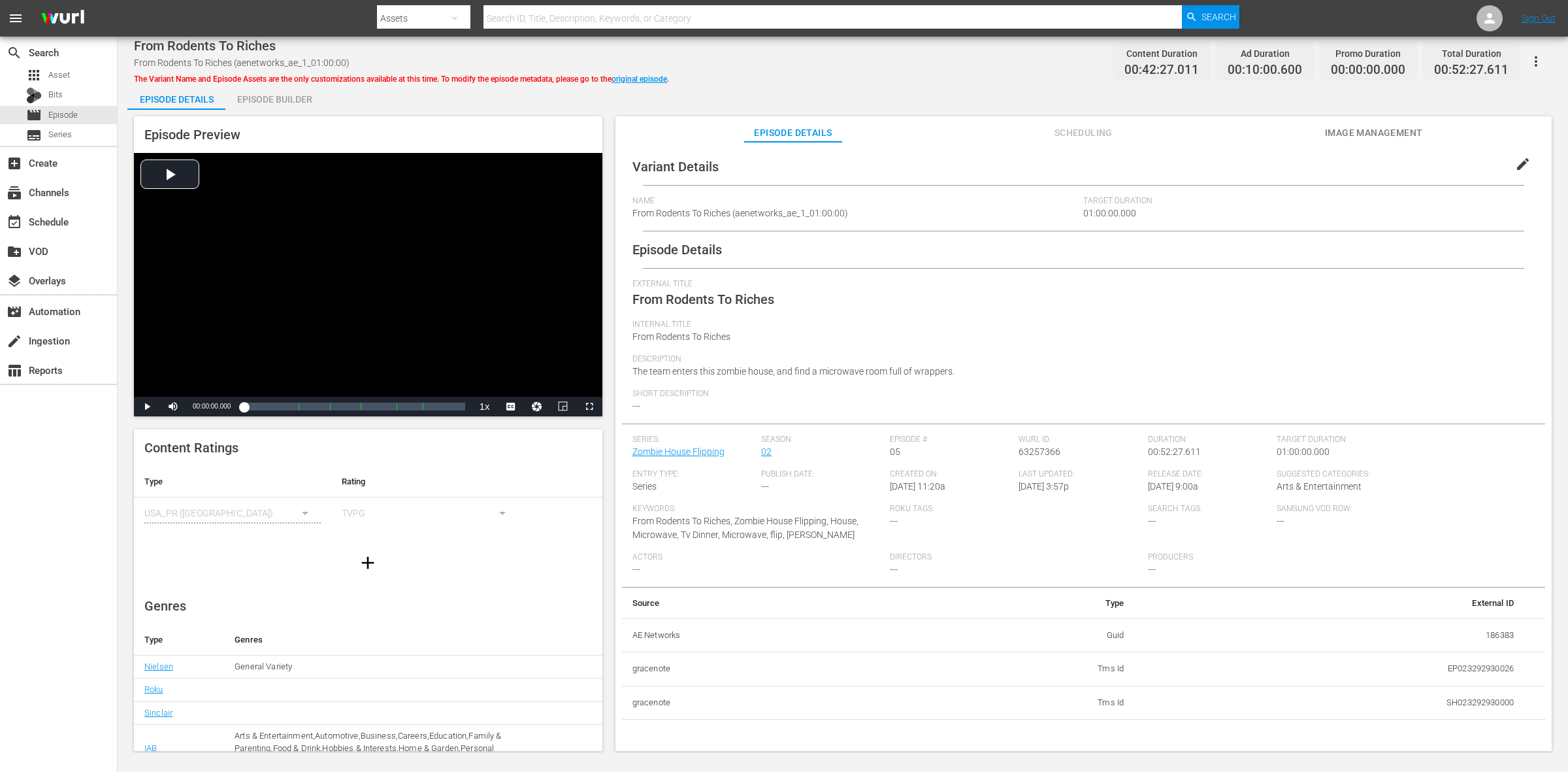
click at [276, 112] on div "Episode Preview Video Player is loading. Play Video Play Mute Current Time 00:0…" at bounding box center [844, 436] width 1432 height 652
click at [281, 99] on div "Episode Builder" at bounding box center [275, 99] width 98 height 31
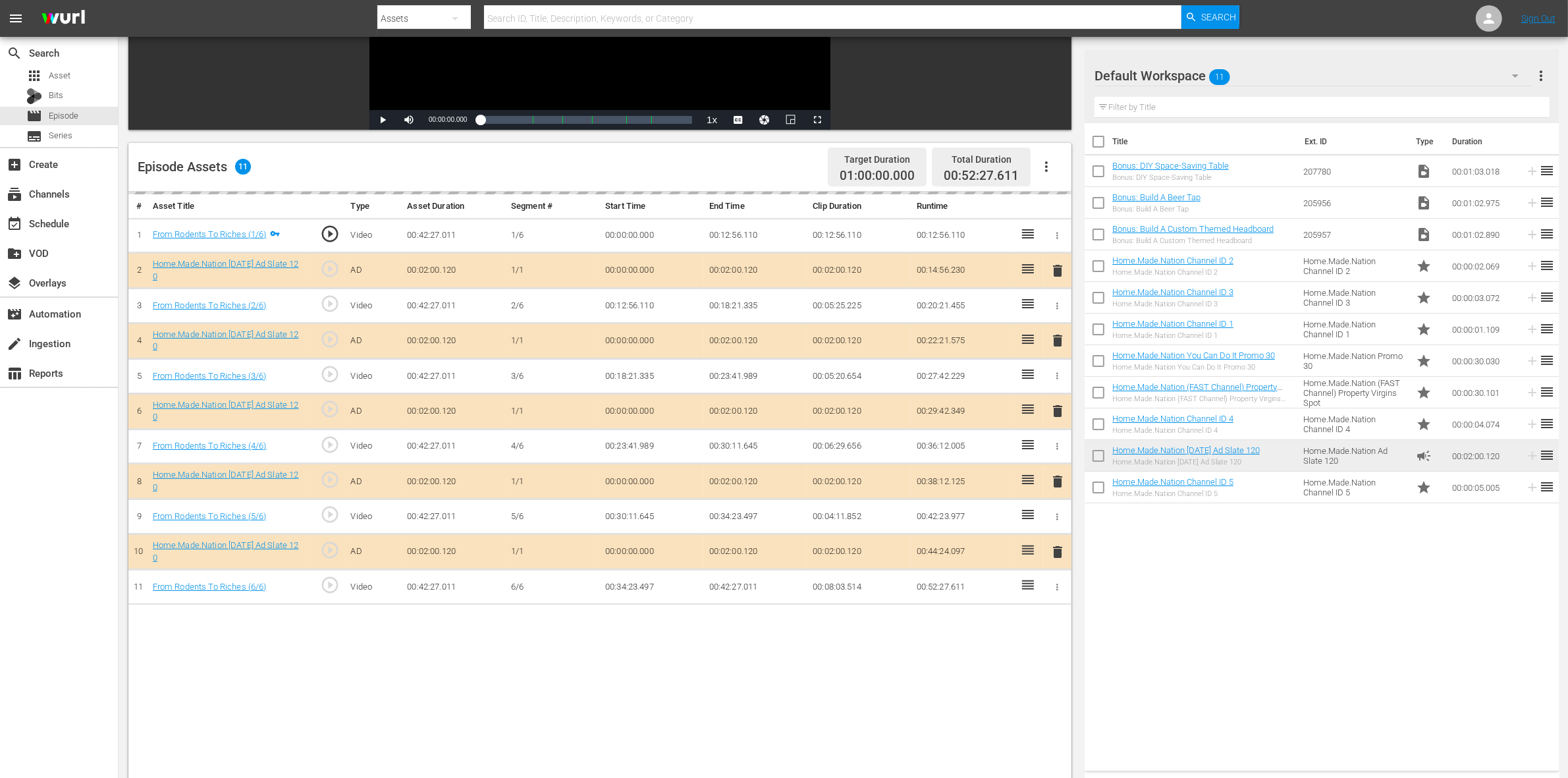
scroll to position [247, 0]
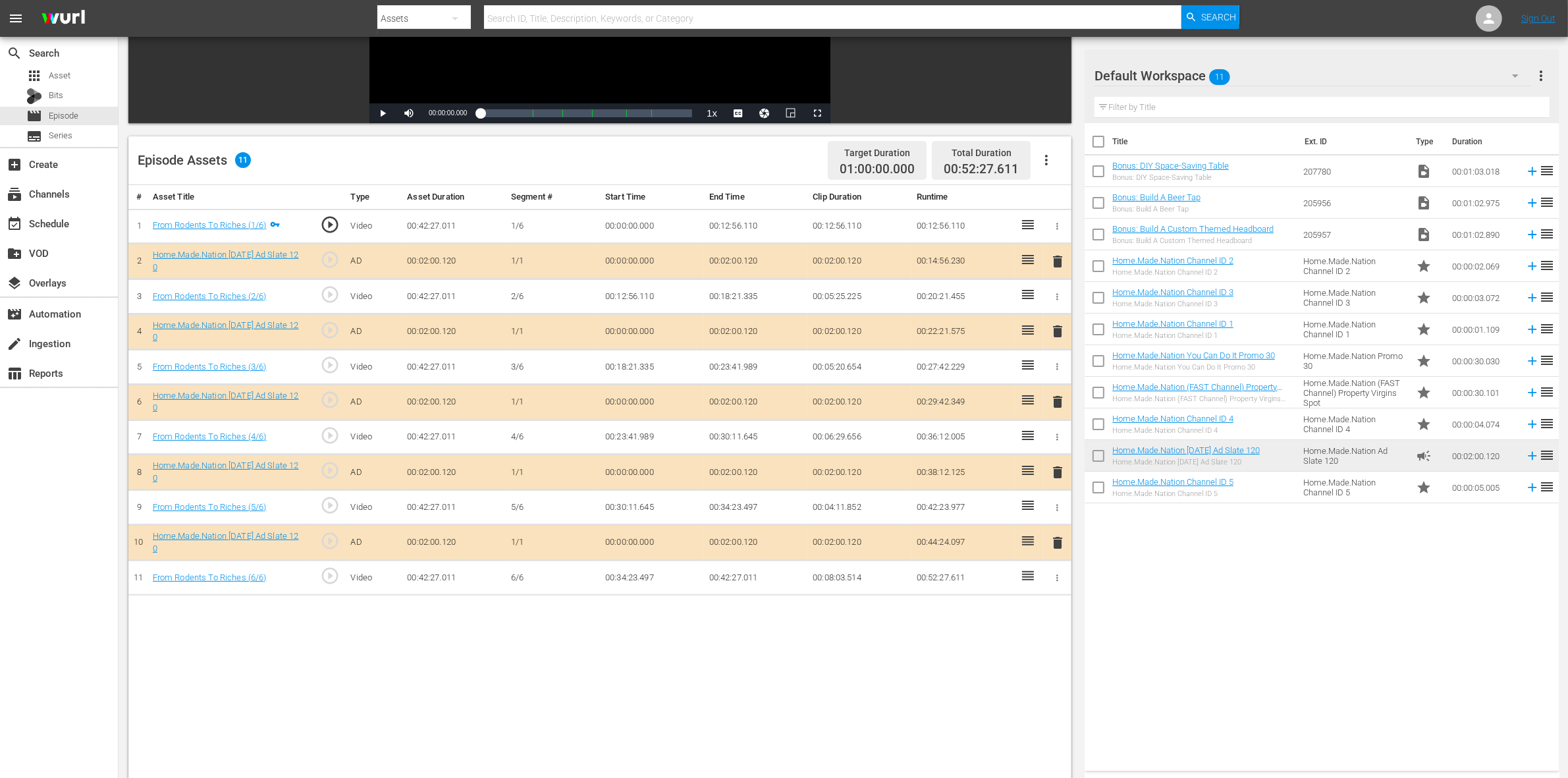
click at [1056, 333] on span "delete" at bounding box center [1057, 331] width 16 height 16
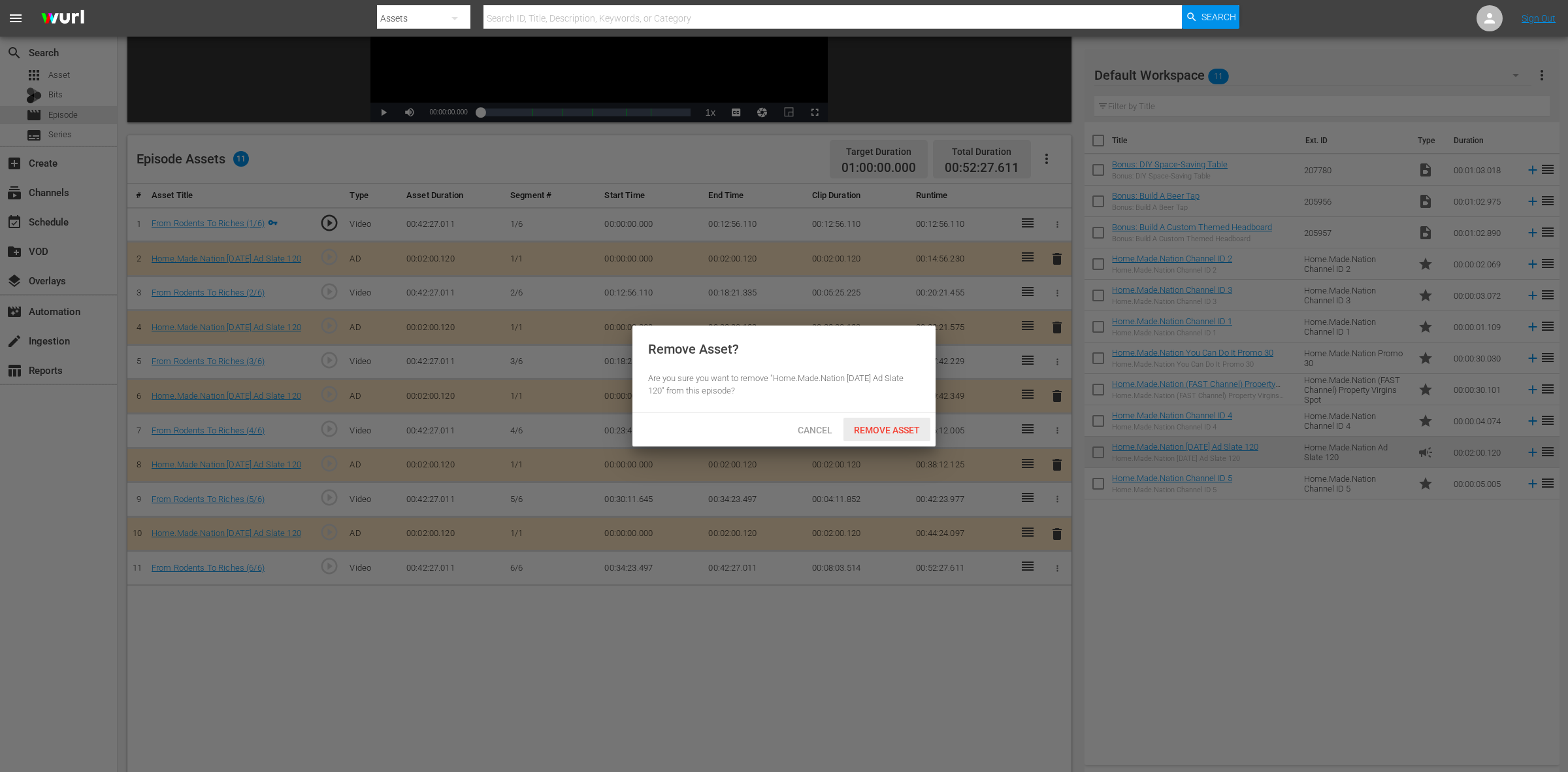
click at [874, 430] on span "Remove Asset" at bounding box center [887, 430] width 87 height 10
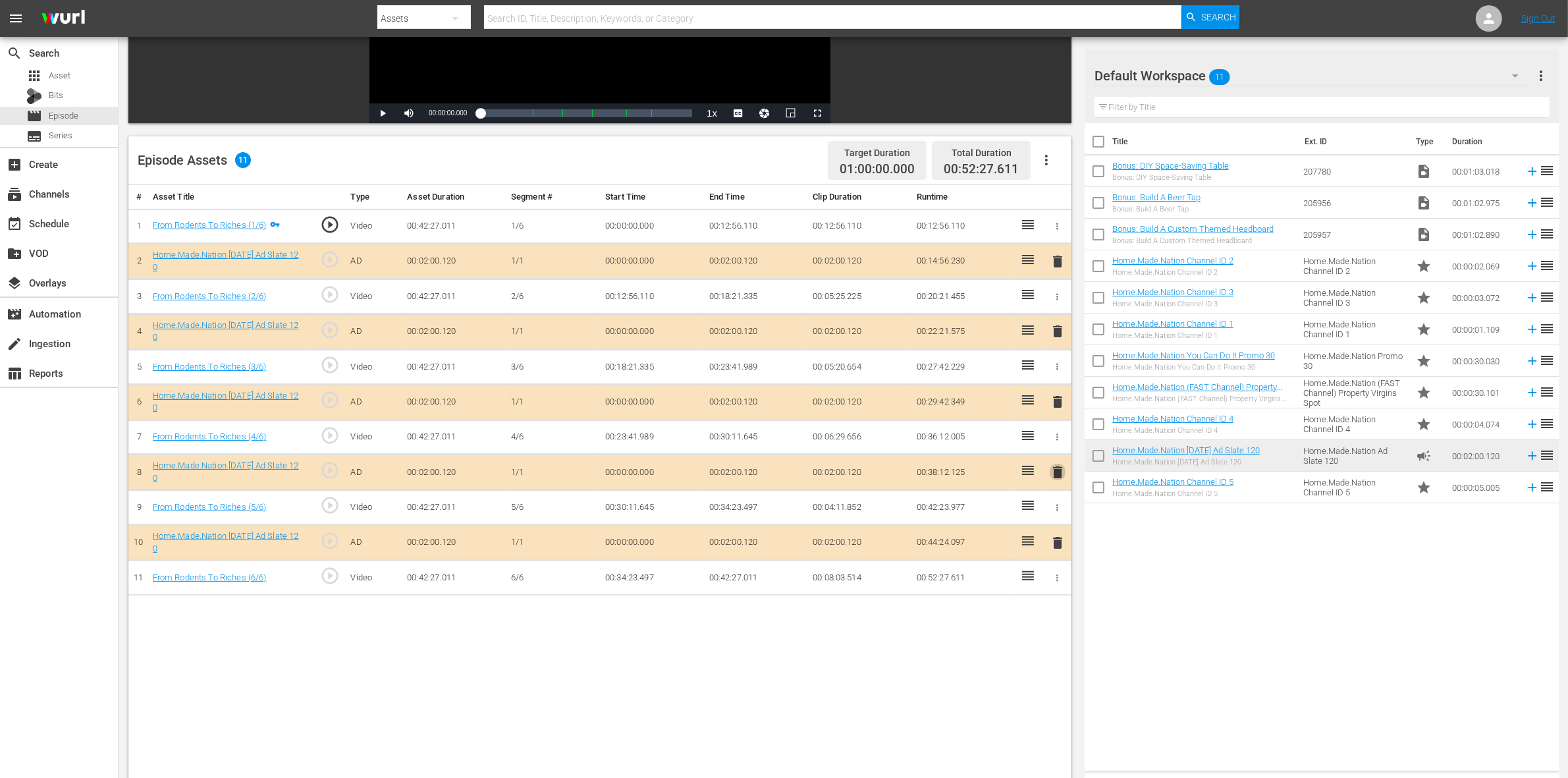
click at [1055, 473] on span "delete" at bounding box center [1057, 473] width 16 height 16
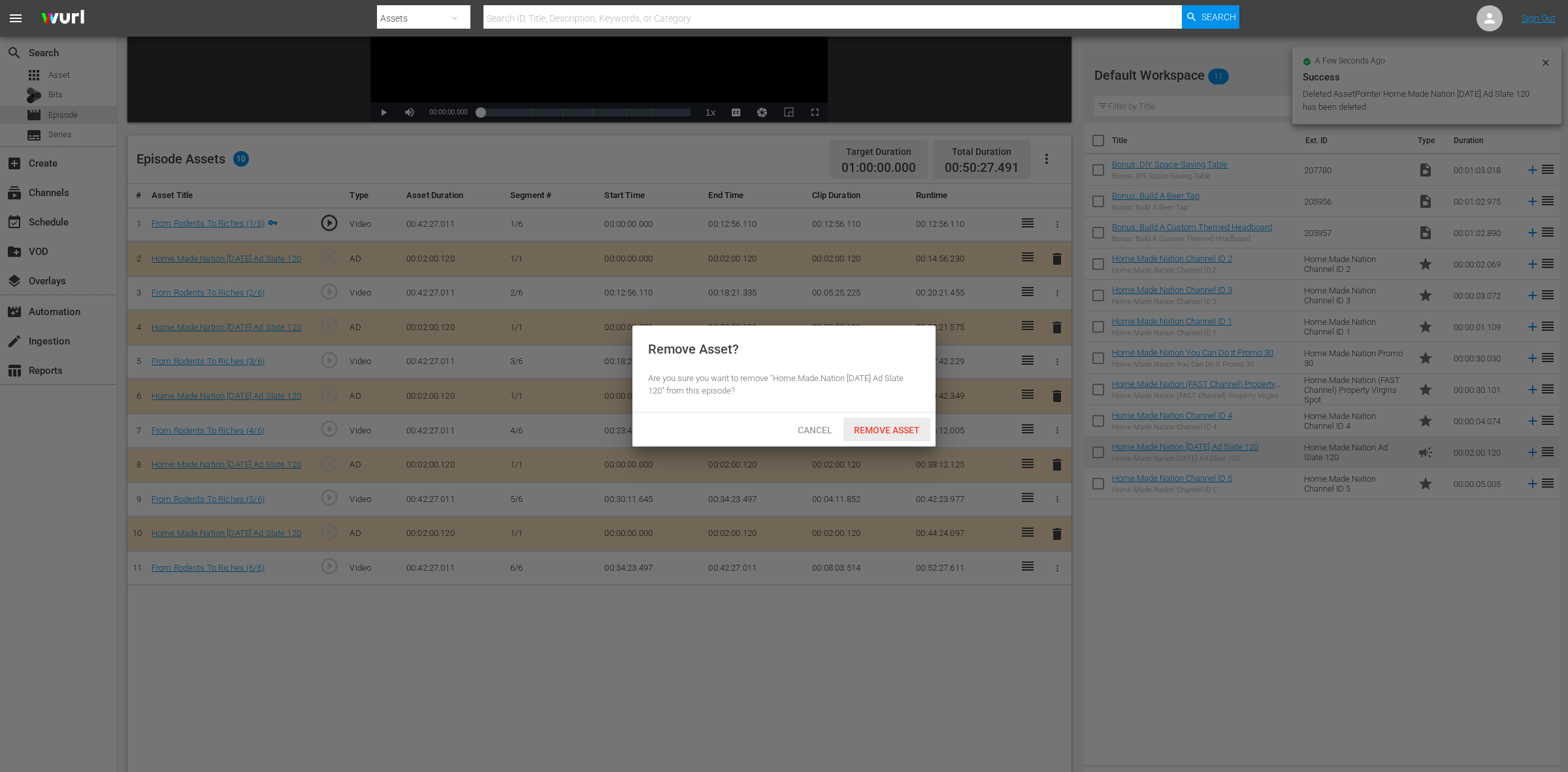
click at [877, 432] on span "Remove Asset" at bounding box center [887, 430] width 87 height 10
